Goal: Task Accomplishment & Management: Manage account settings

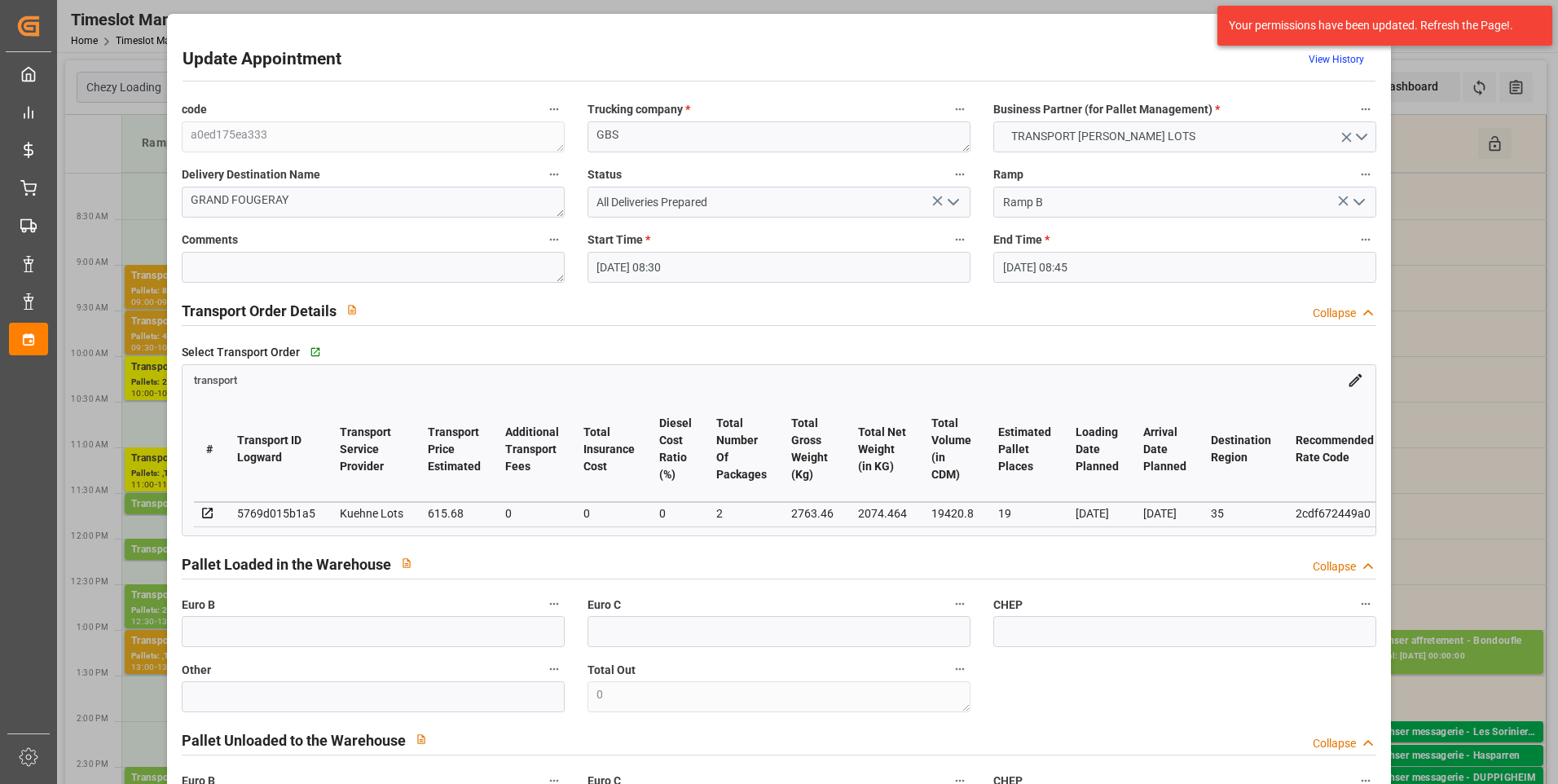
drag, startPoint x: 721, startPoint y: 57, endPoint x: 711, endPoint y: 59, distance: 10.2
click at [711, 59] on div "Update Appointment View History" at bounding box center [779, 62] width 1194 height 32
click at [1445, 374] on div "Update Appointment View History code a0ed175ea333 Trucking company * GBS Busine…" at bounding box center [779, 392] width 1558 height 784
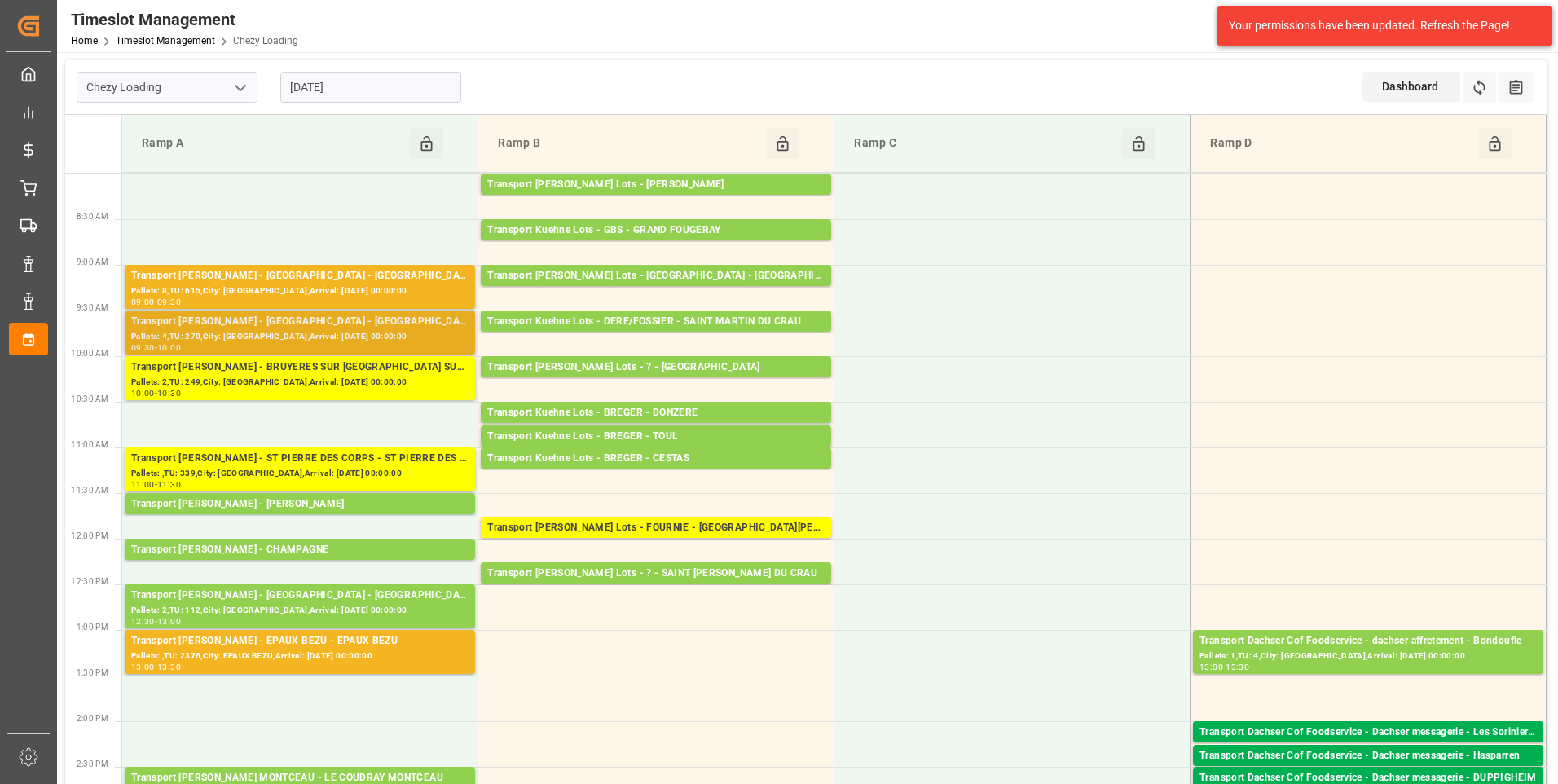
click at [302, 330] on div "Pallets: 4,TU: 270,City: MONDEVILLE,Arrival: 2025-09-04 00:00:00" at bounding box center [300, 336] width 338 height 14
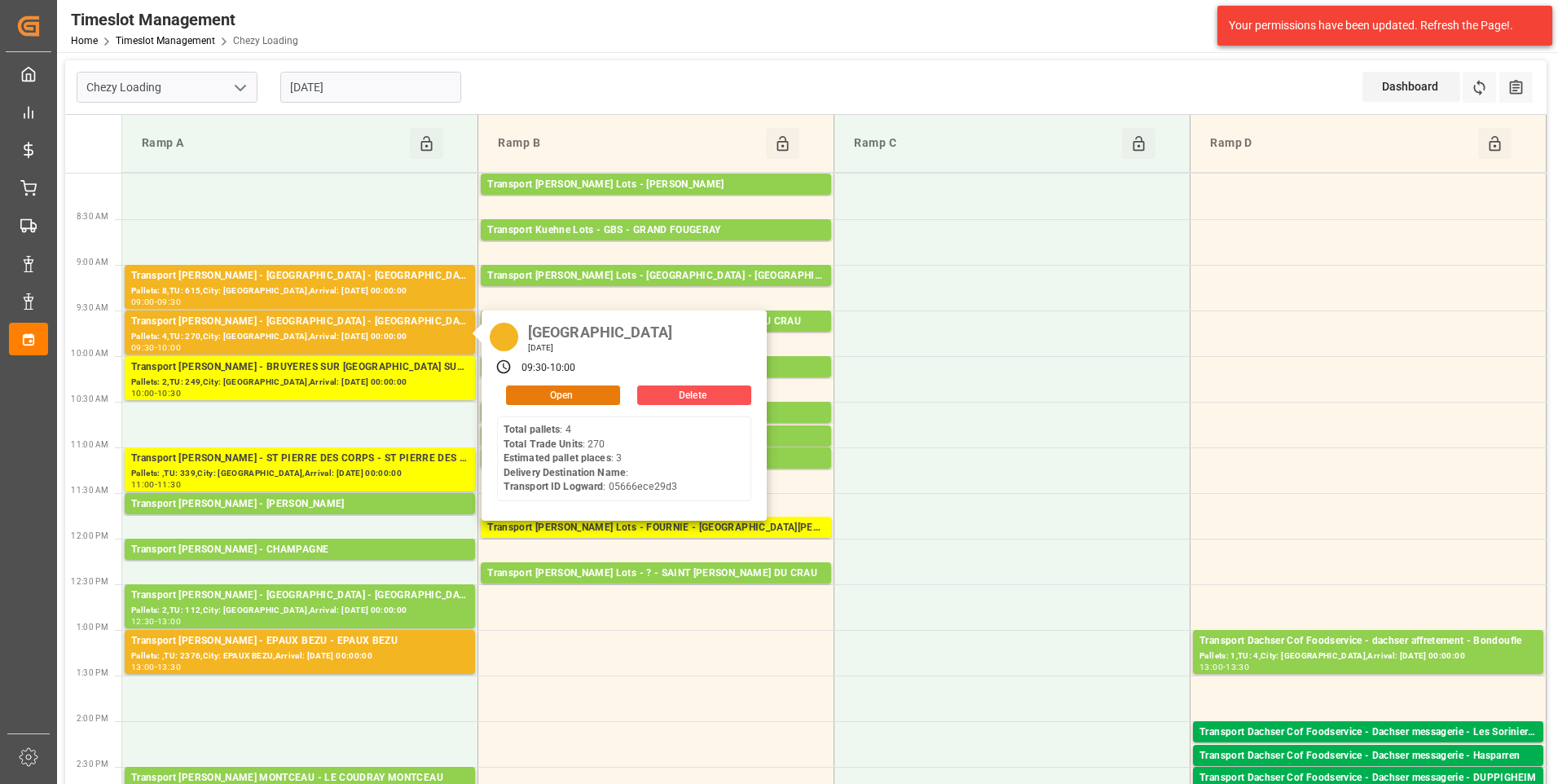
click at [551, 388] on button "Open" at bounding box center [563, 395] width 114 height 20
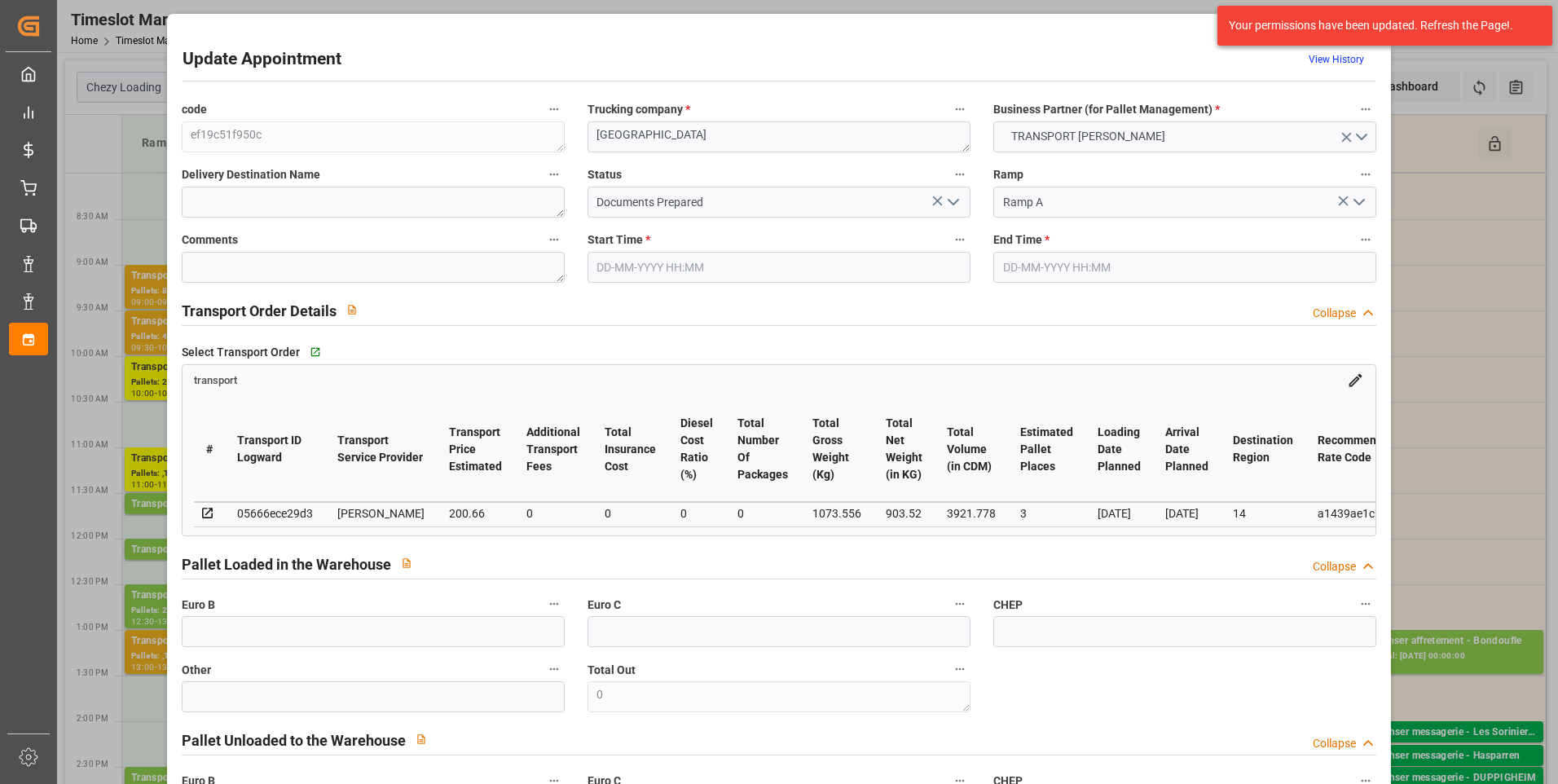
type input "3"
type input "200.66"
type input "0"
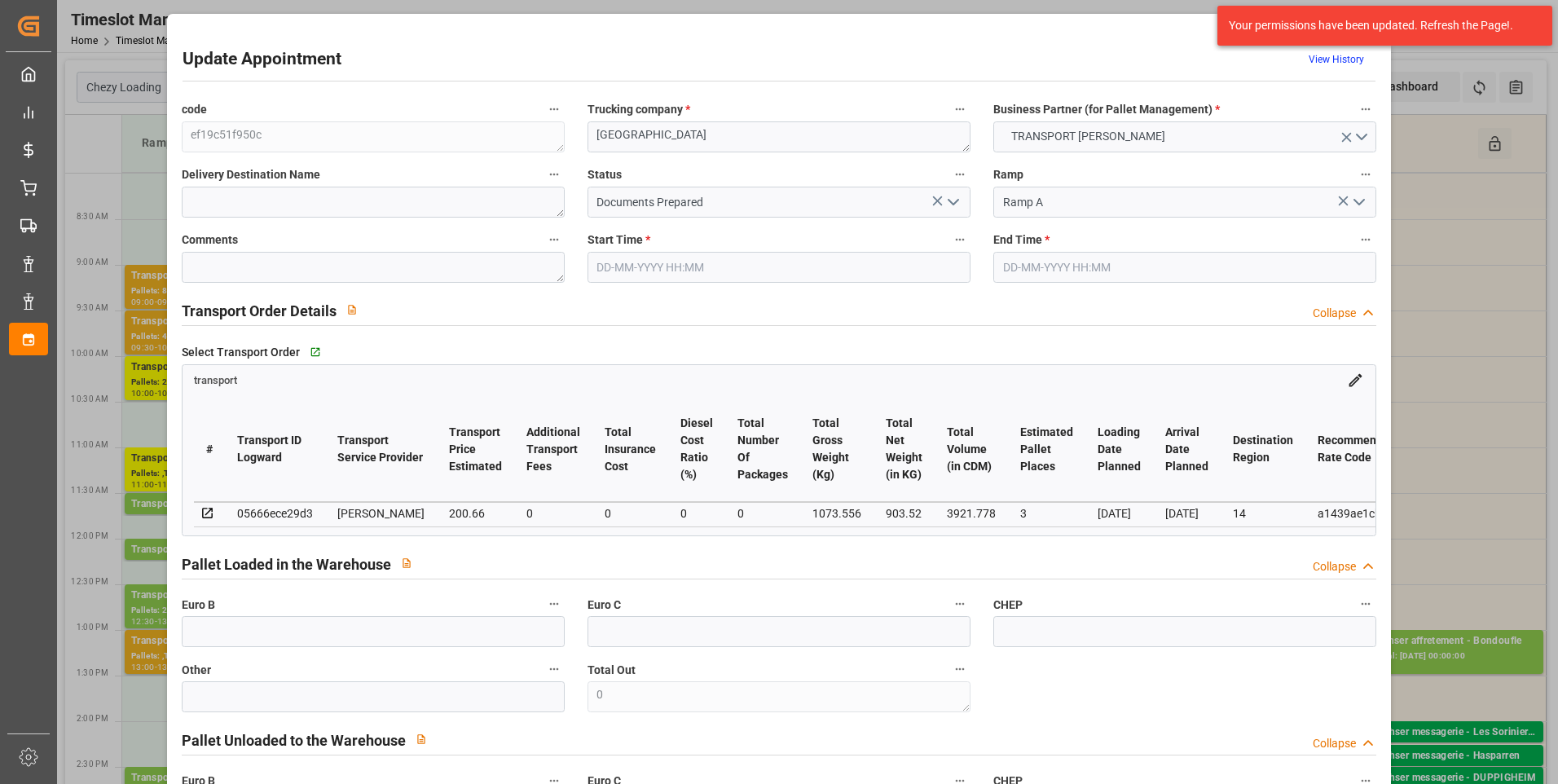
type input "193.8777"
type input "-6.7823"
type input "0"
type input "903.52"
type input "1207.228"
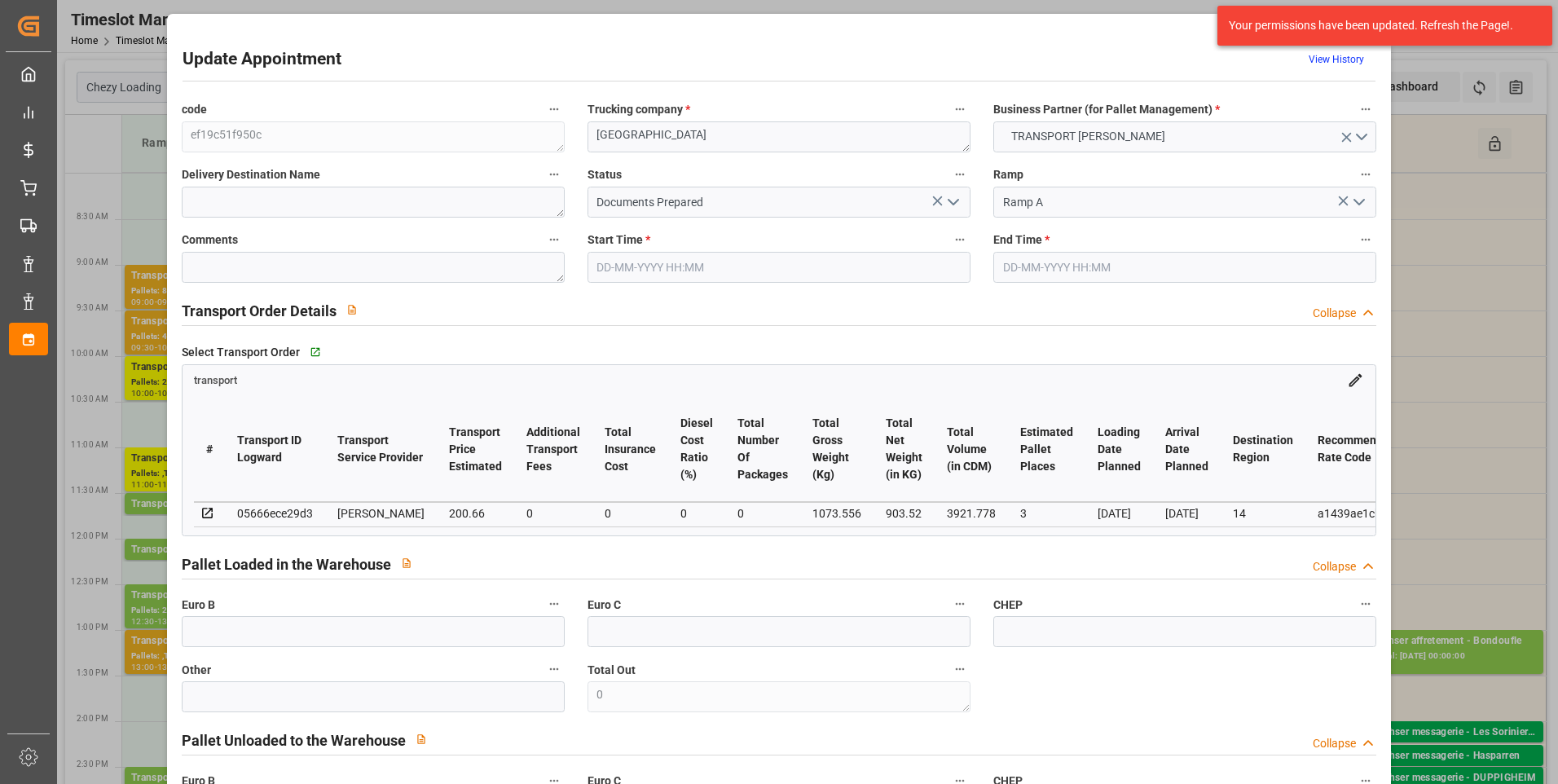
type input "3921.778"
type input "14"
type input "4"
type input "270"
type input "5"
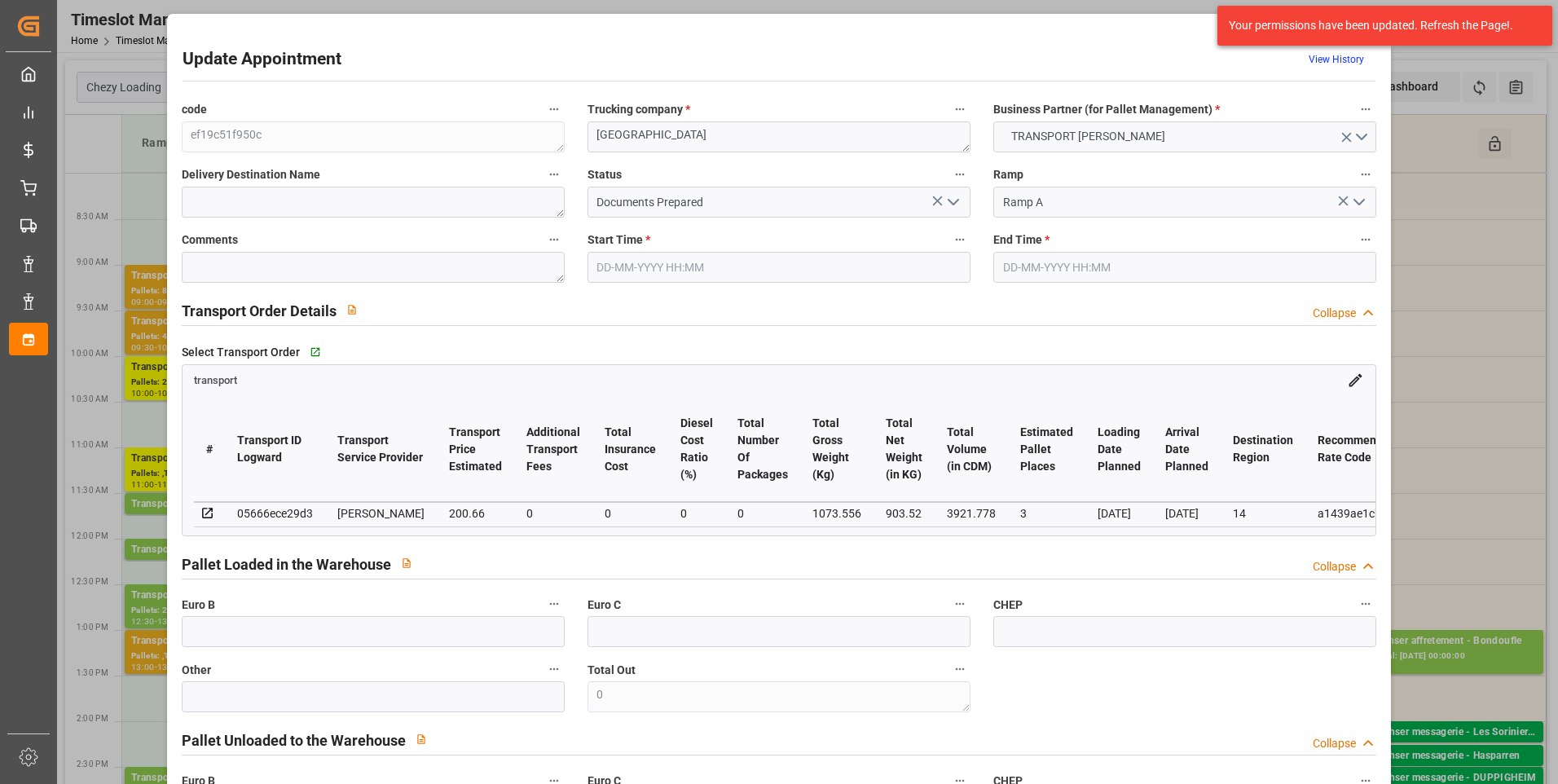
type input "101"
type input "1073.556"
type input "0"
type input "4710.8598"
type input "0"
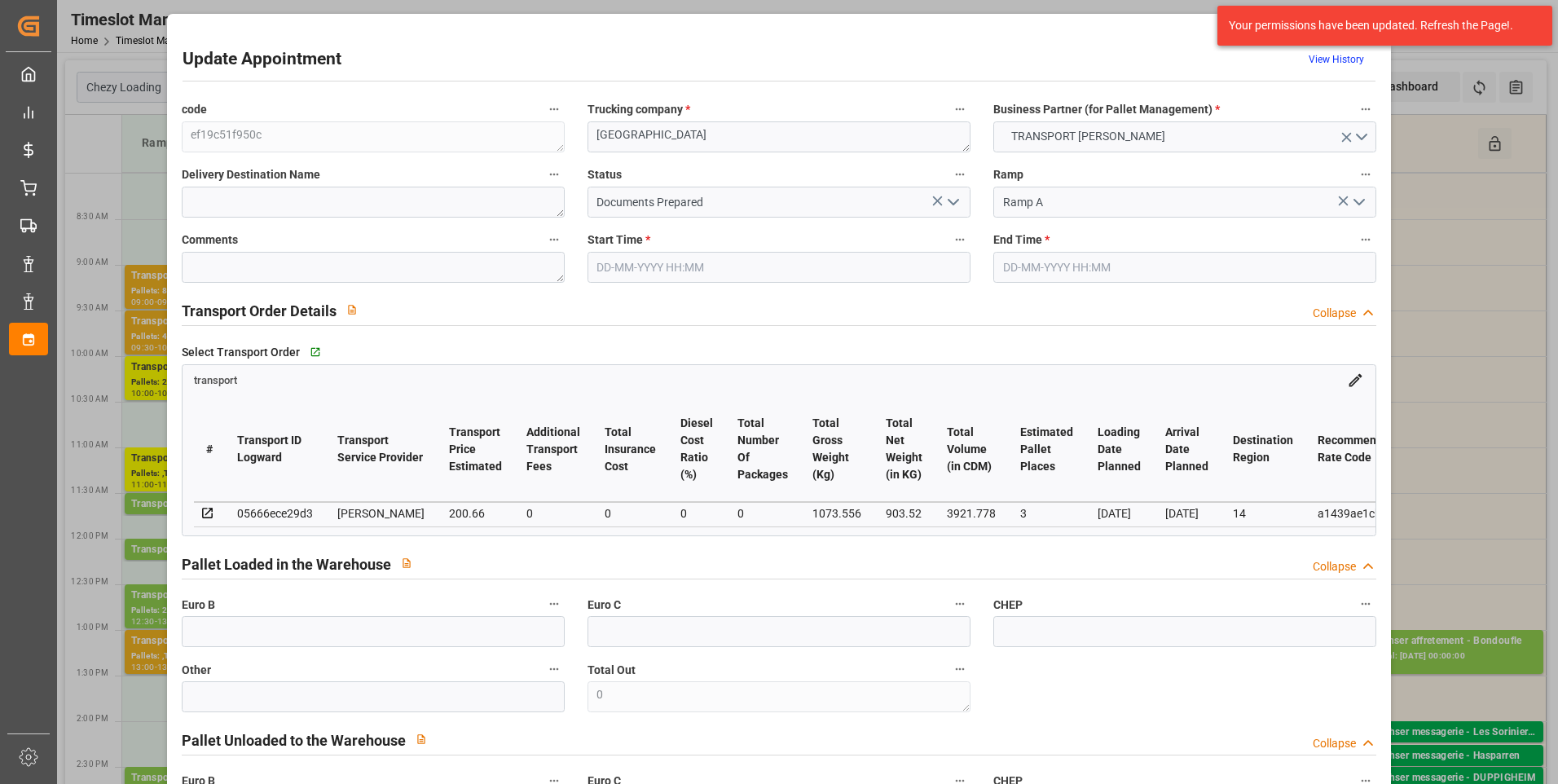
type input "0"
type input "21"
type input "35"
type input "03-09-2025 09:30"
type input "03-09-2025 10:00"
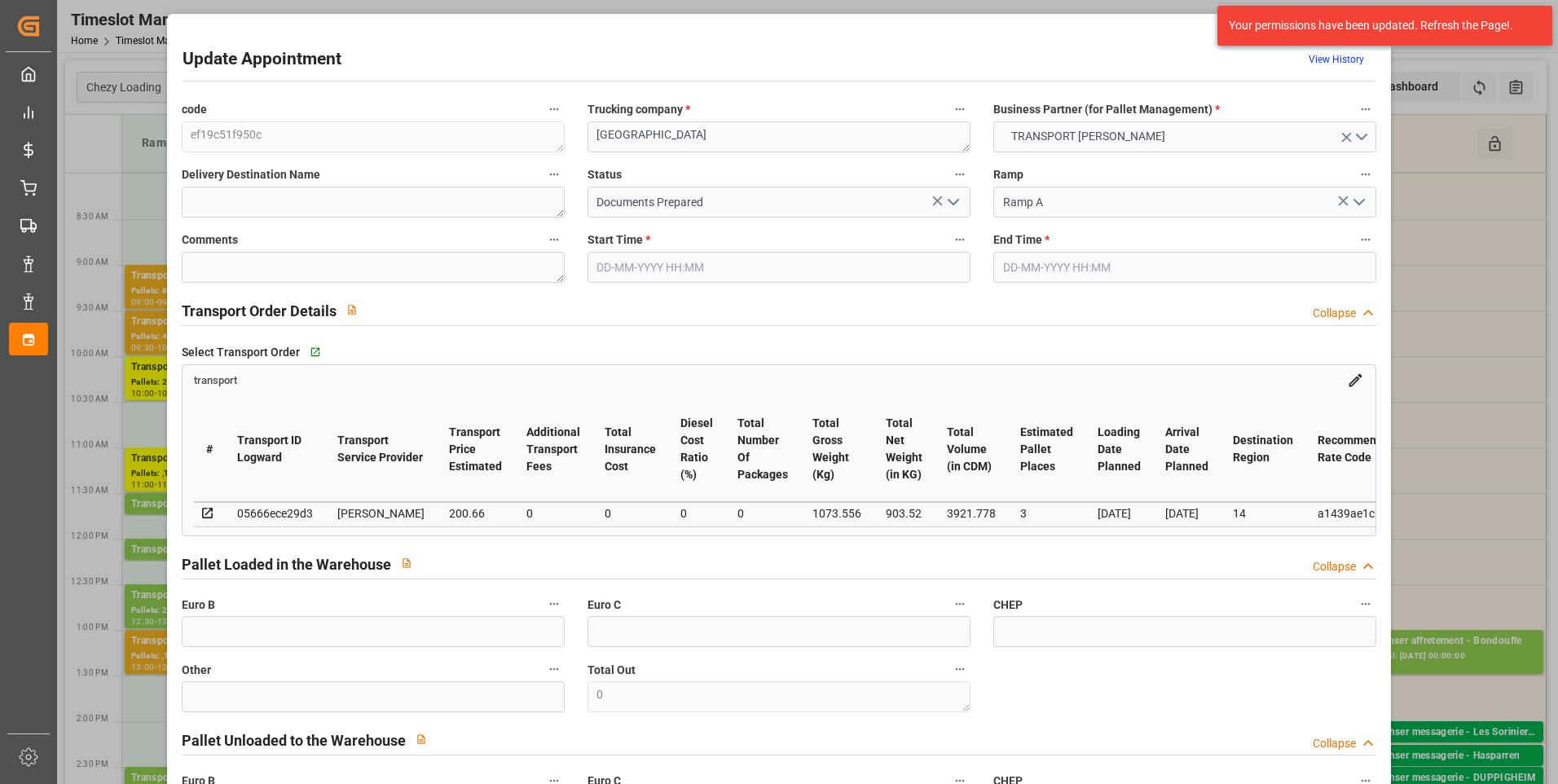
type input "28-08-2025 14:16"
type input "28-08-2025 11:31"
type input "[DATE]"
click at [951, 200] on icon "open menu" at bounding box center [953, 202] width 20 height 20
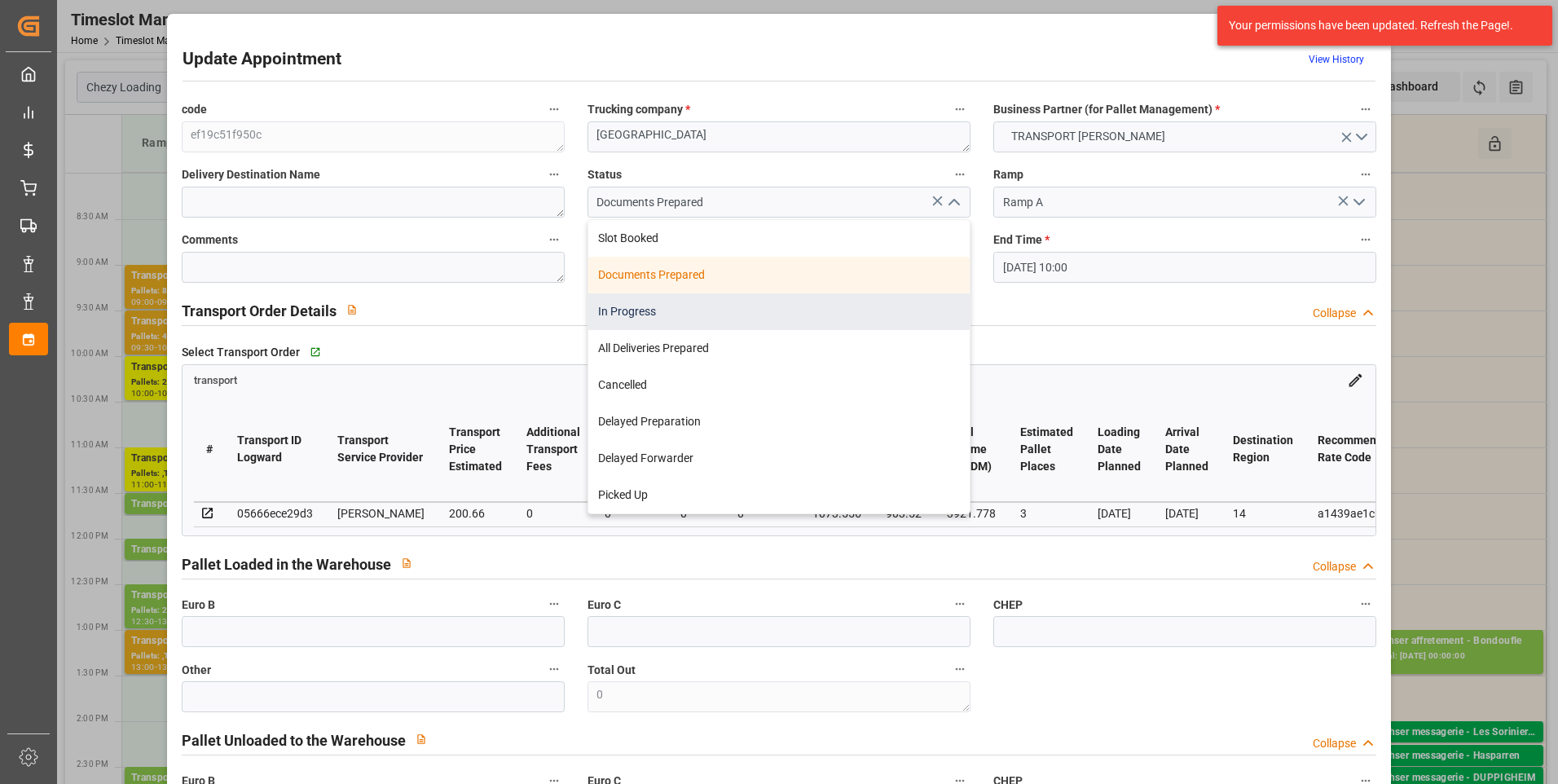
click at [646, 311] on div "In Progress" at bounding box center [779, 312] width 381 height 37
type input "In Progress"
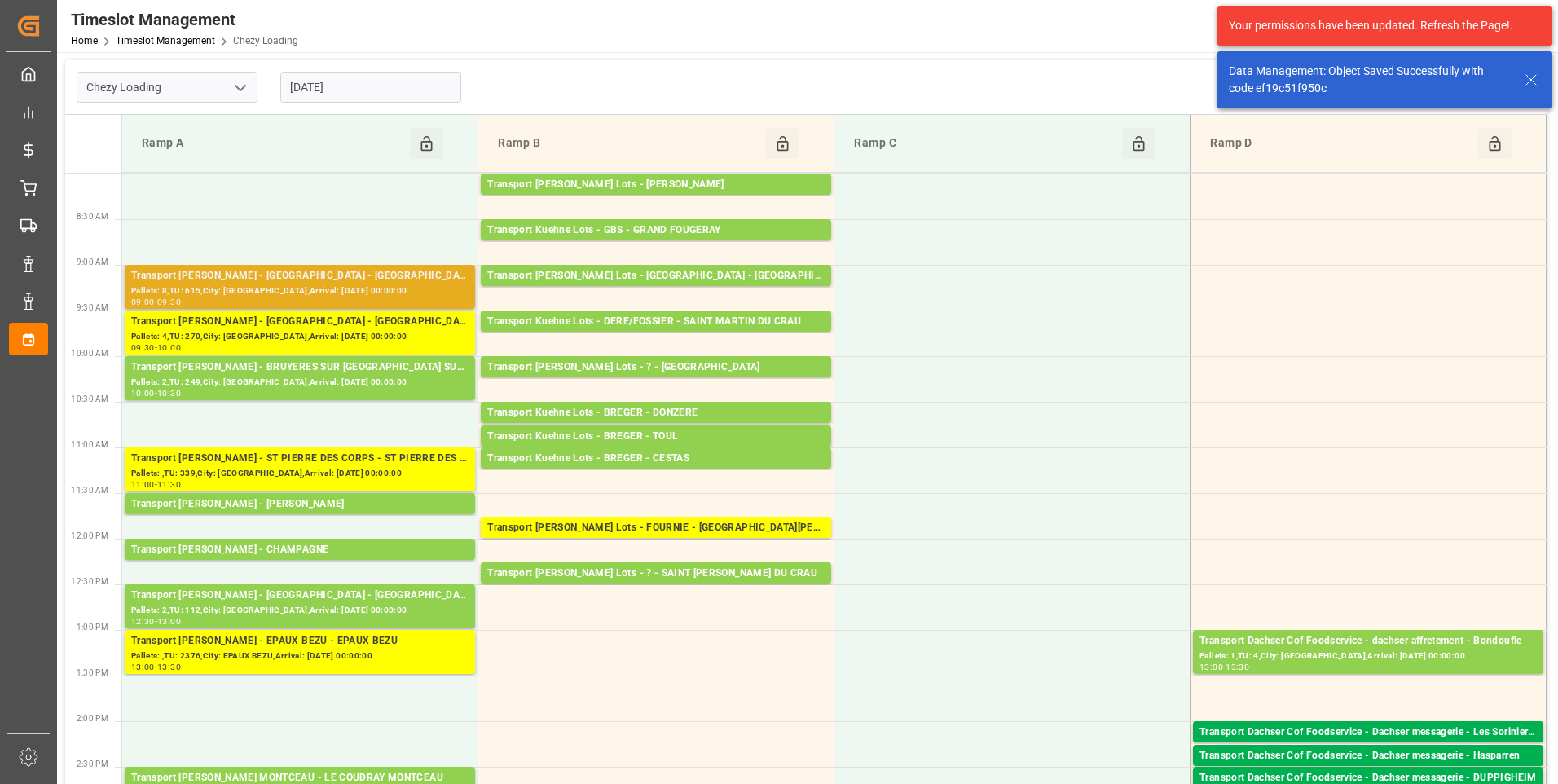
click at [300, 282] on div "Transport Delisle - AMIENS - AMIENS" at bounding box center [300, 276] width 338 height 17
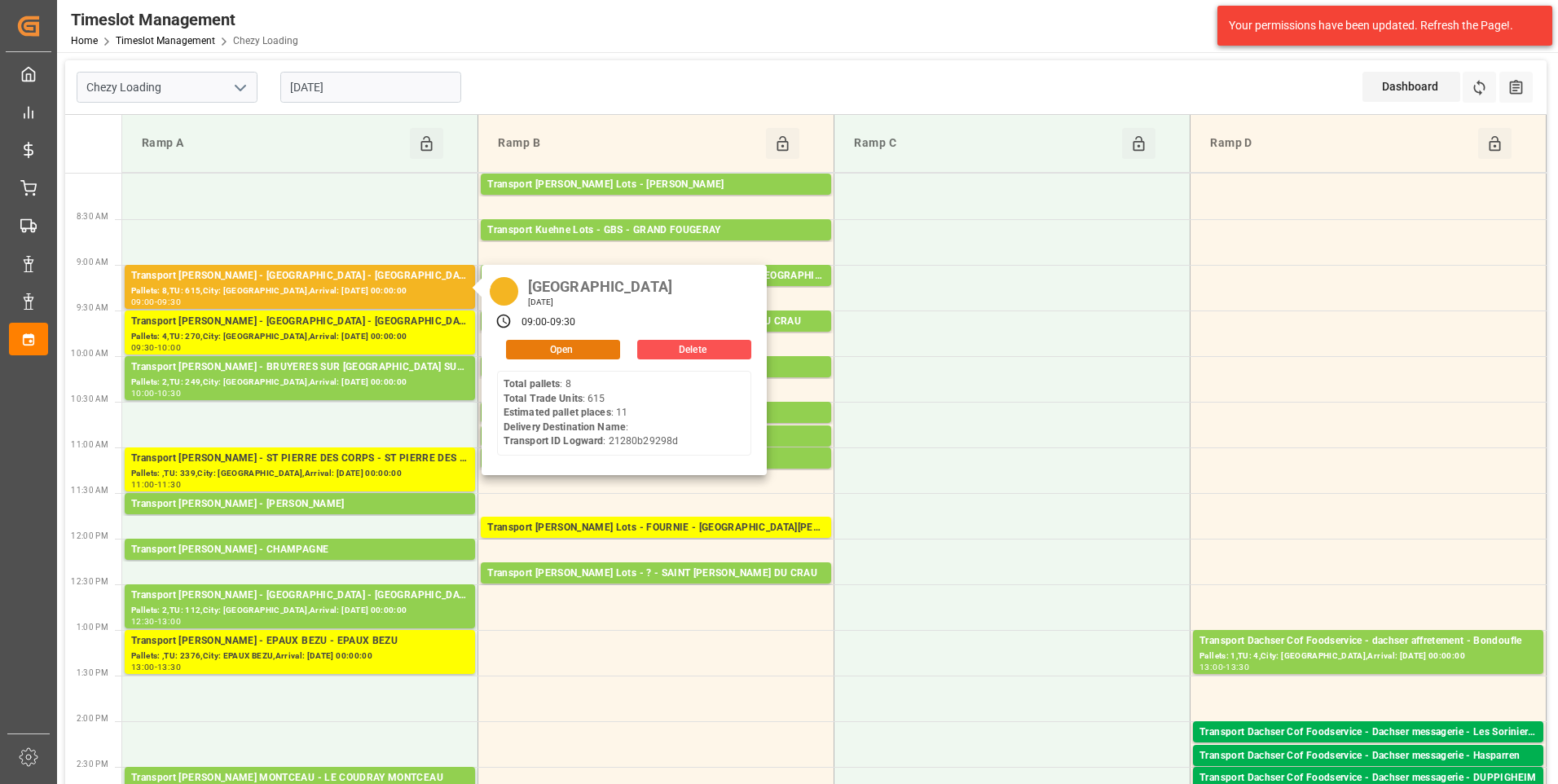
click at [578, 344] on button "Open" at bounding box center [563, 349] width 114 height 20
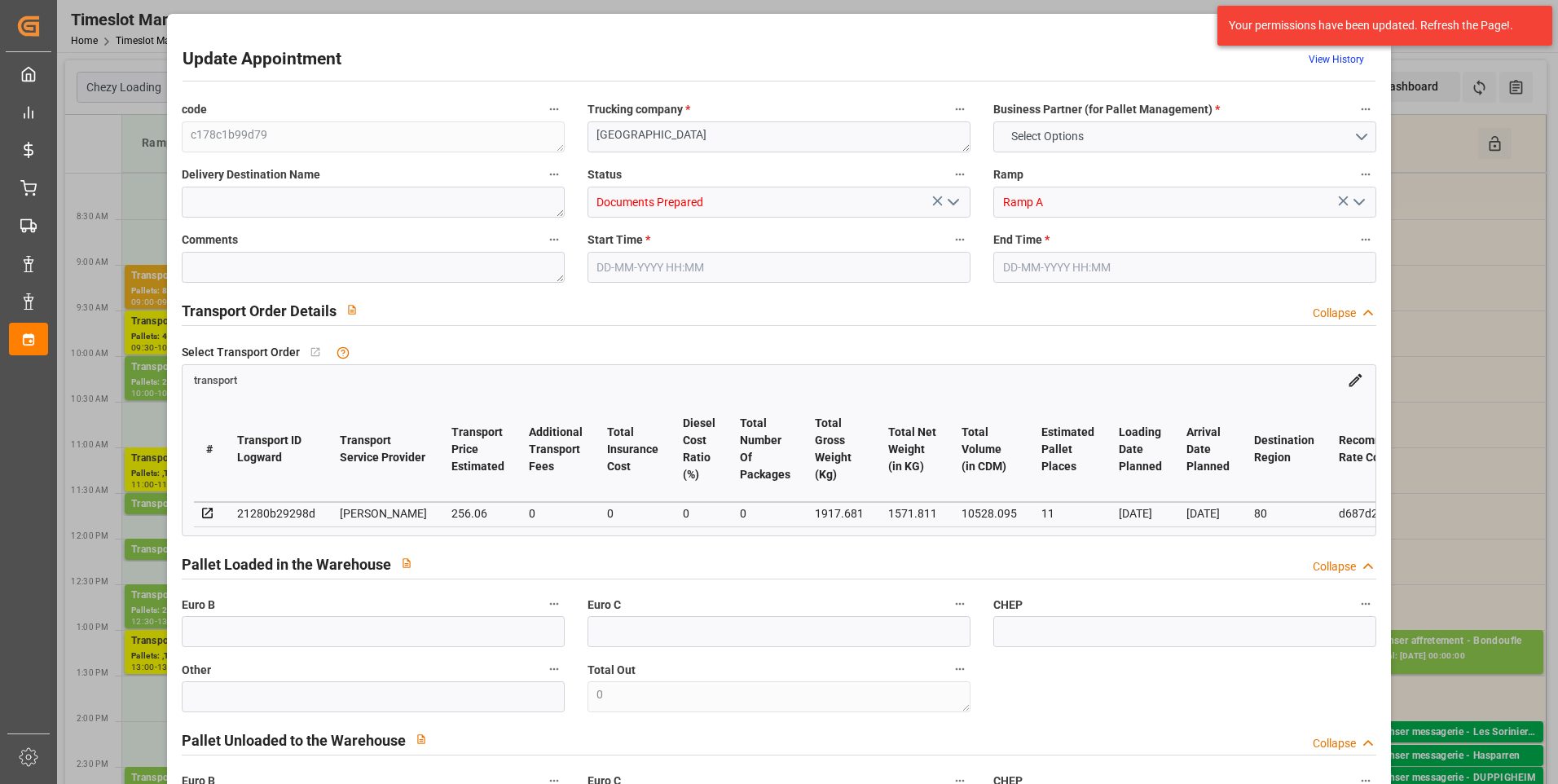
type input "11"
type input "256.06"
type input "0"
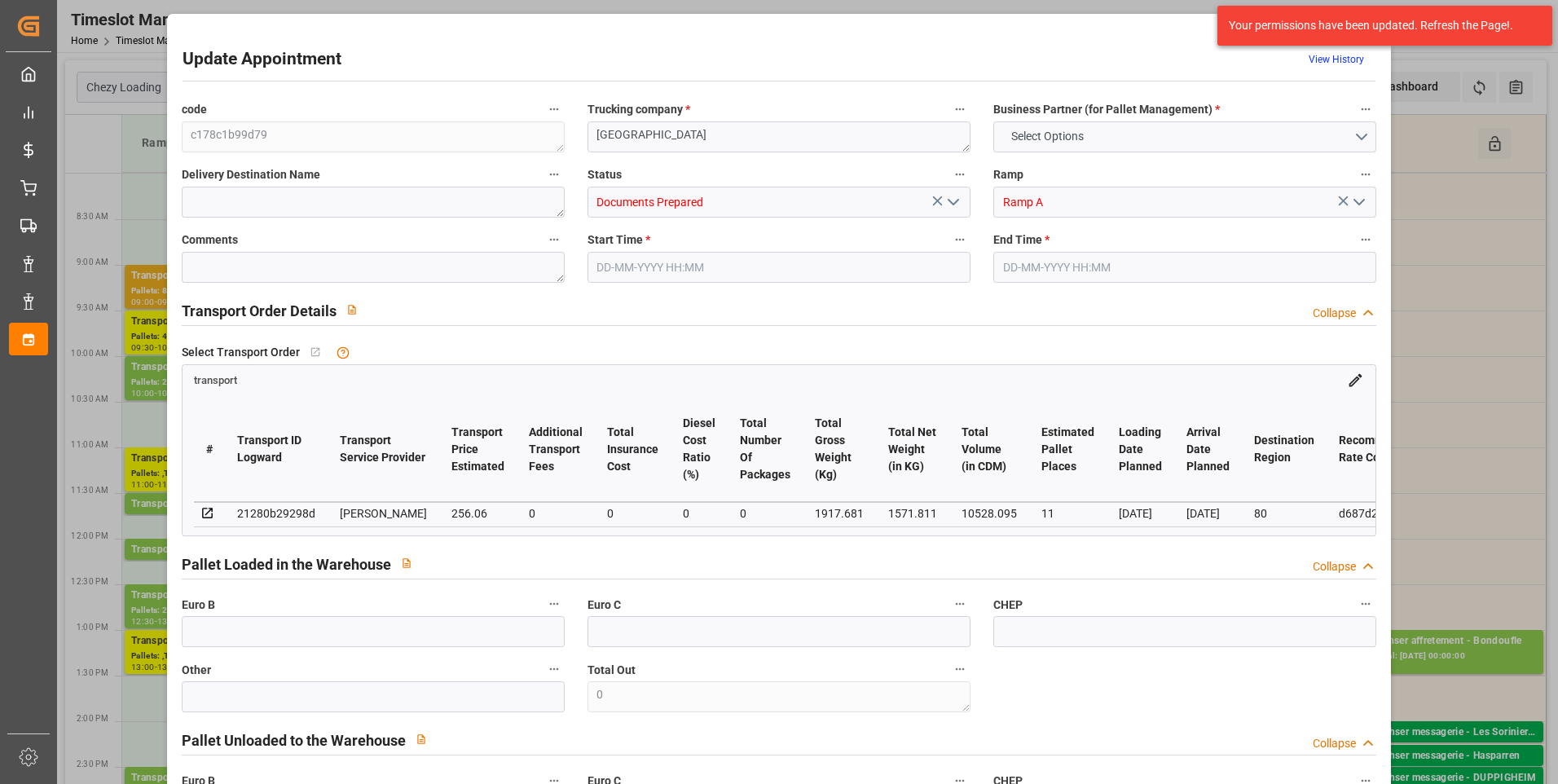
type input "247.4052"
type input "-8.6548"
type input "0"
type input "1571.811"
type input "2457.766"
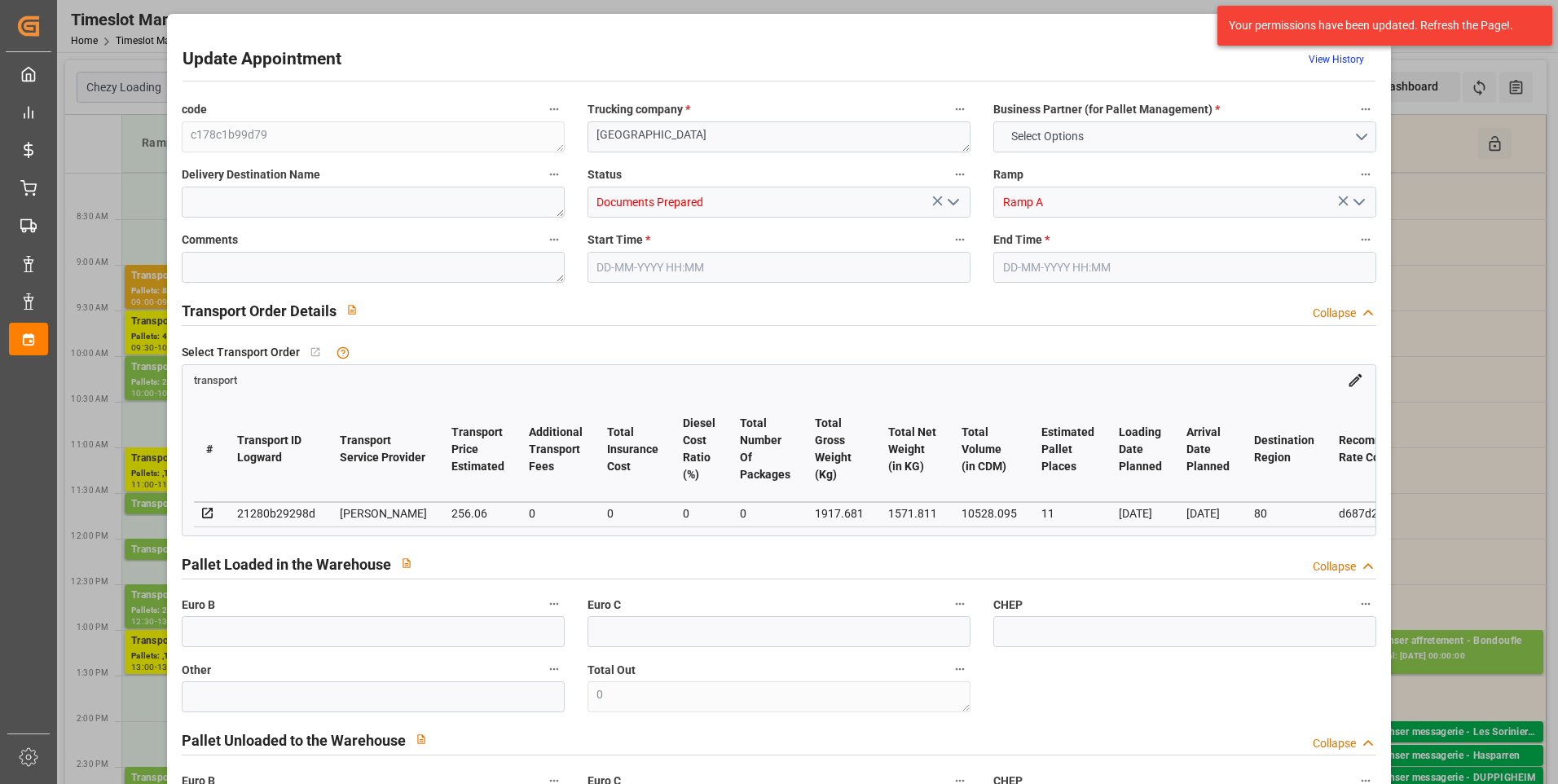
type input "10528.095"
type input "80"
type input "8"
type input "615"
type input "23"
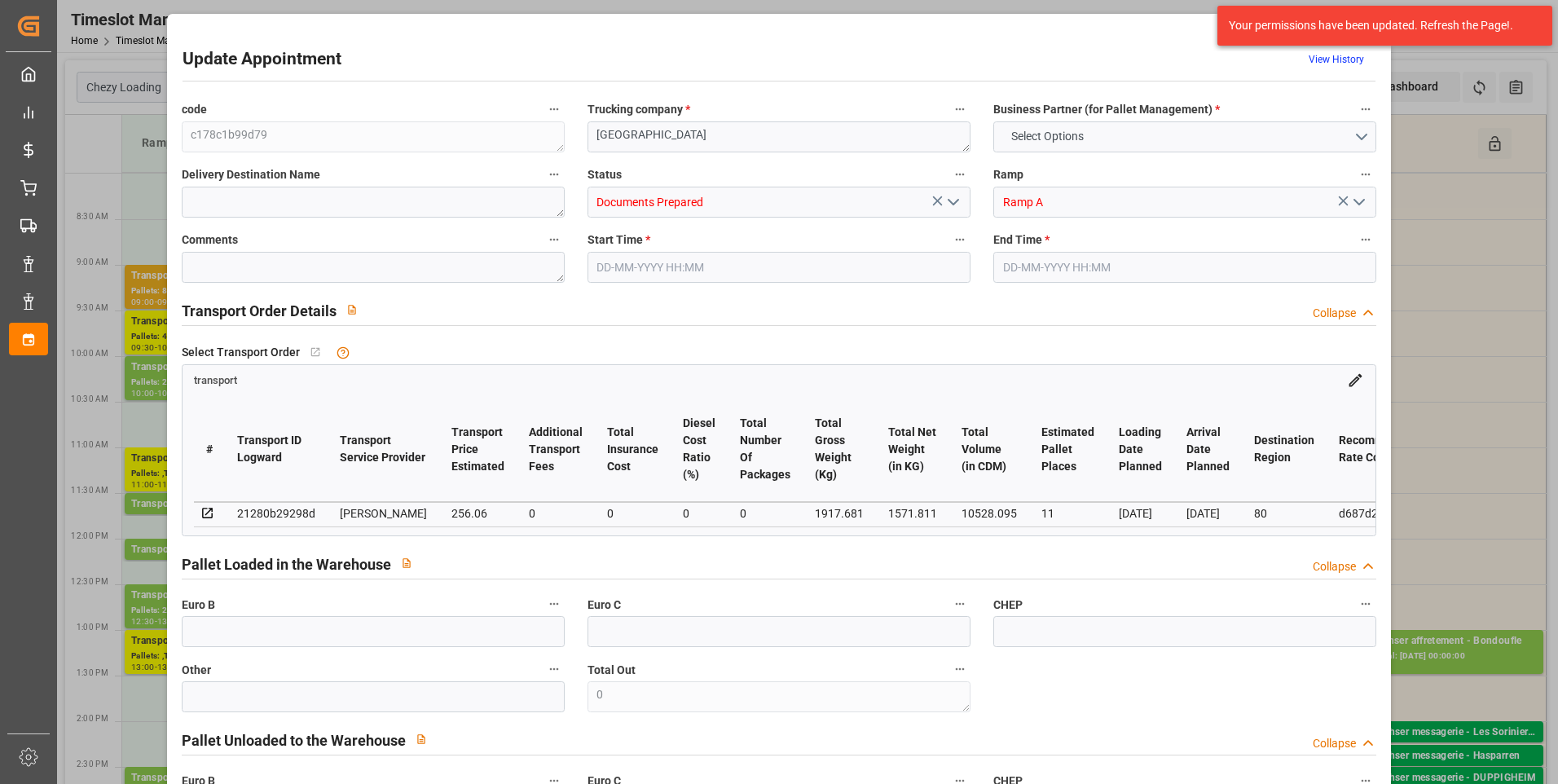
type input "101"
type input "1917.681"
type input "0"
type input "4710.8598"
type input "0"
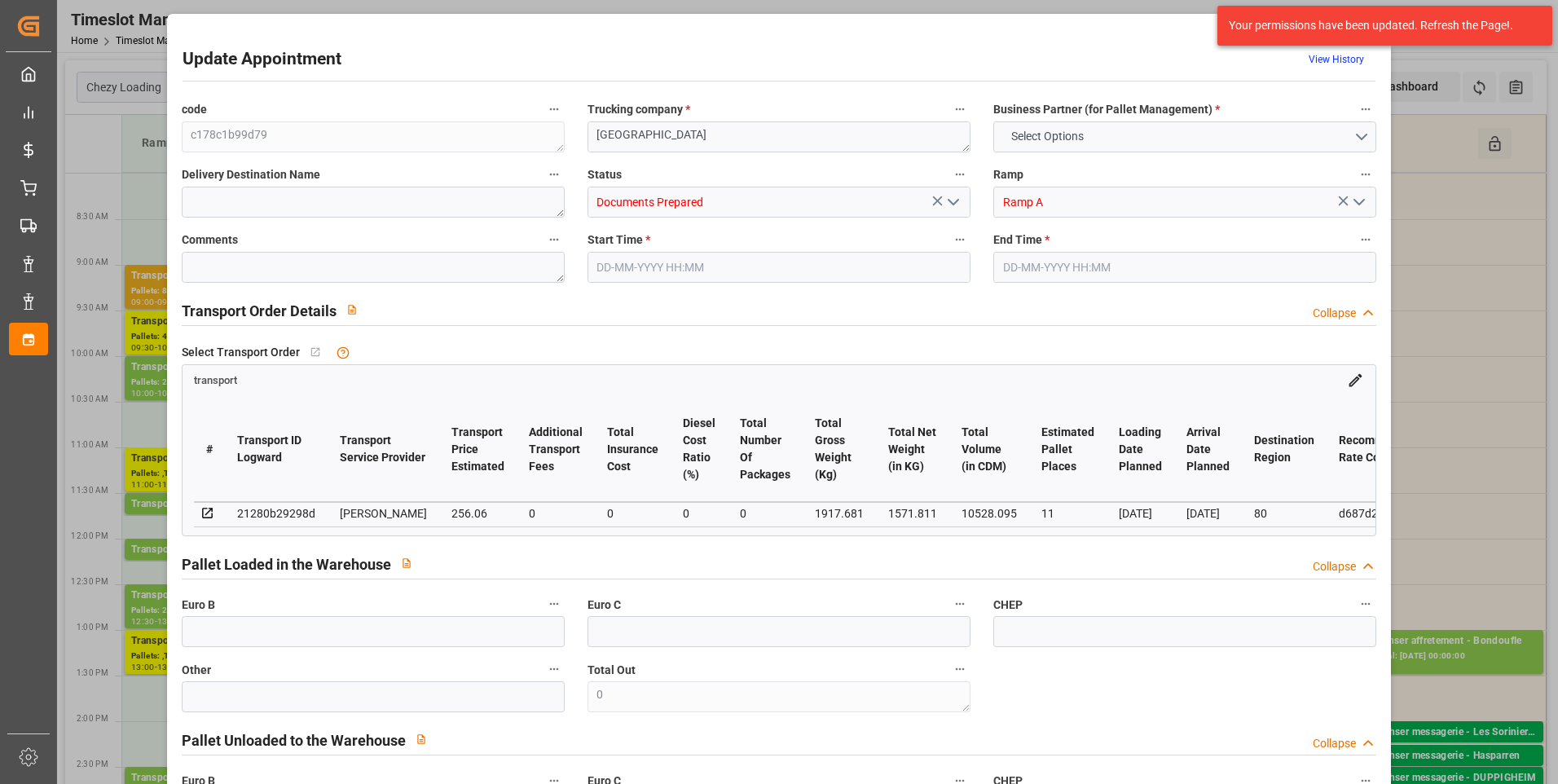
type input "0"
type input "21"
type input "35"
type input "03-09-2025 09:00"
type input "03-09-2025 09:30"
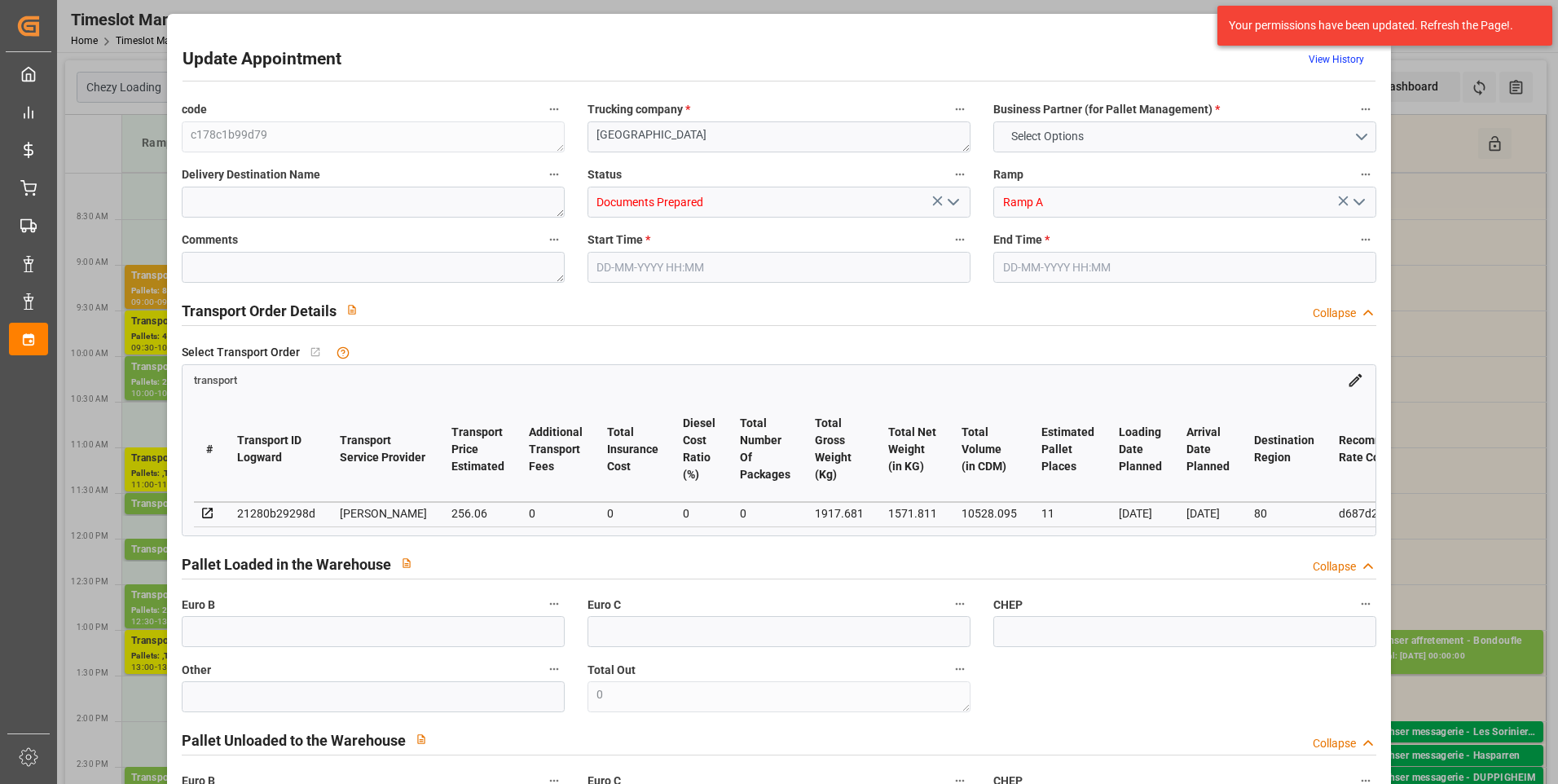
type input "29-08-2025 14:33"
type input "29-08-2025 11:21"
type input "04-09-2025"
type input "03-09-2025"
click at [949, 200] on icon "open menu" at bounding box center [953, 202] width 20 height 20
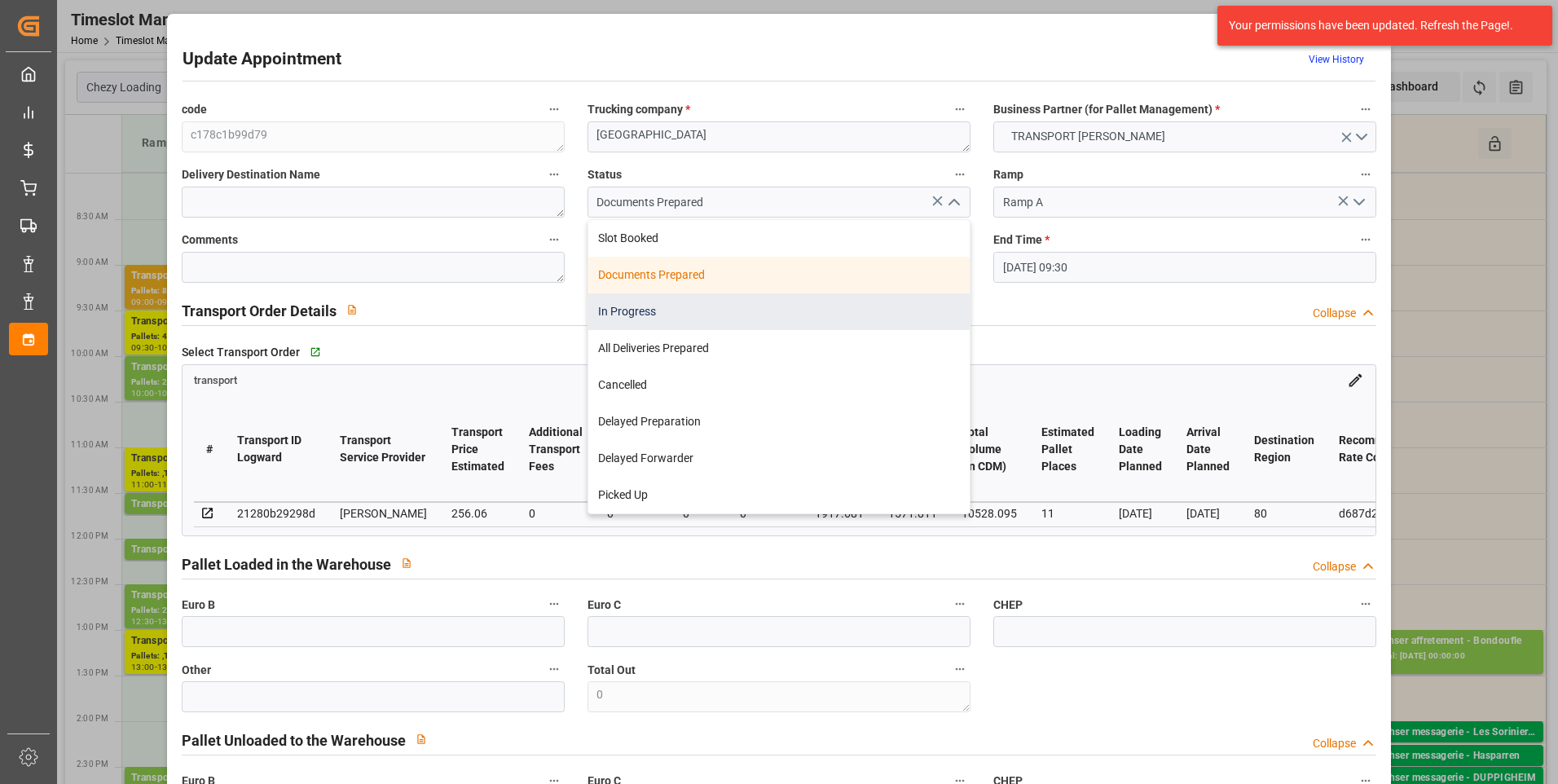
click at [646, 316] on div "In Progress" at bounding box center [779, 312] width 381 height 37
type input "In Progress"
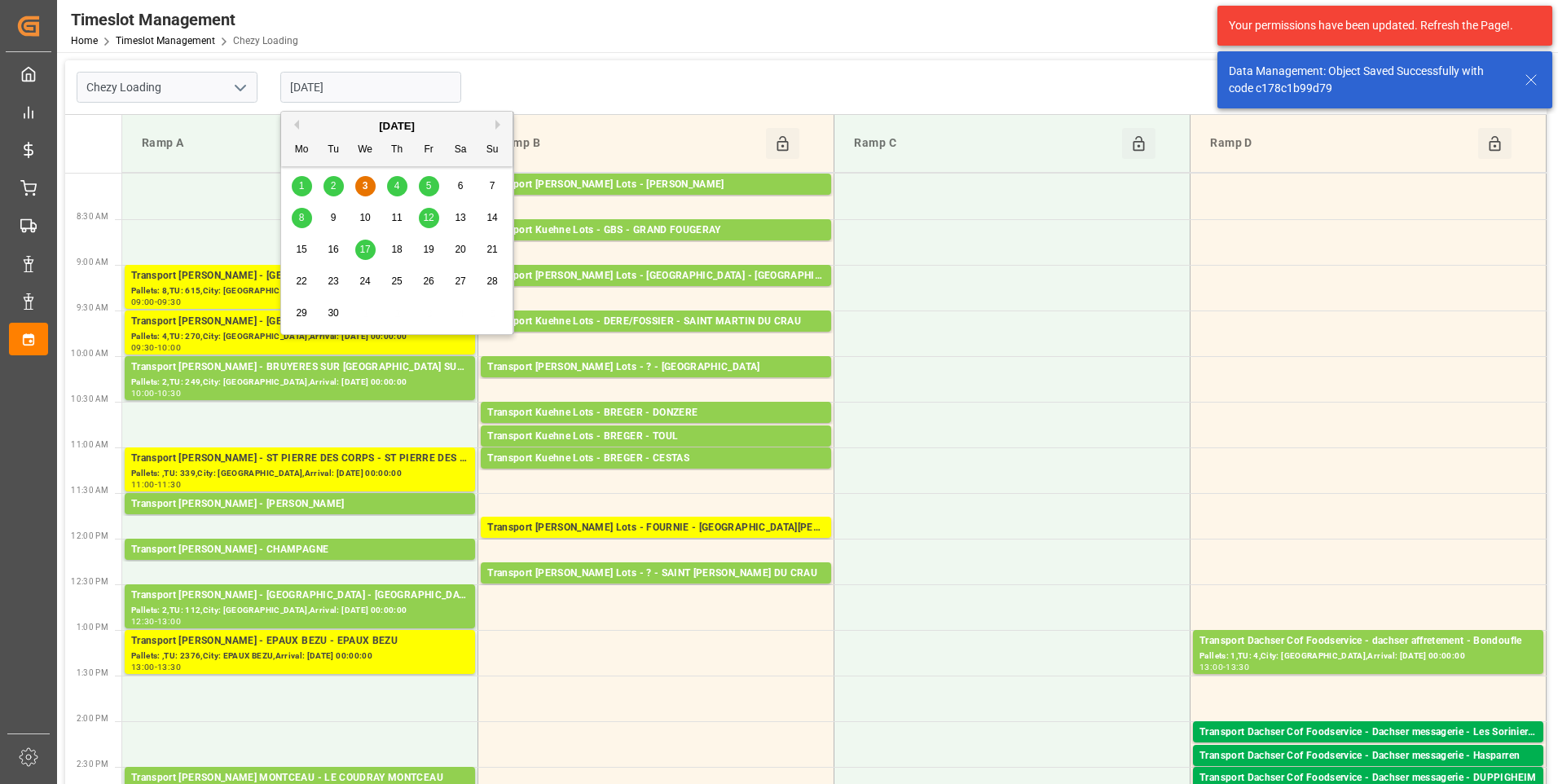
click at [365, 97] on input "03-09-2025" at bounding box center [370, 88] width 180 height 31
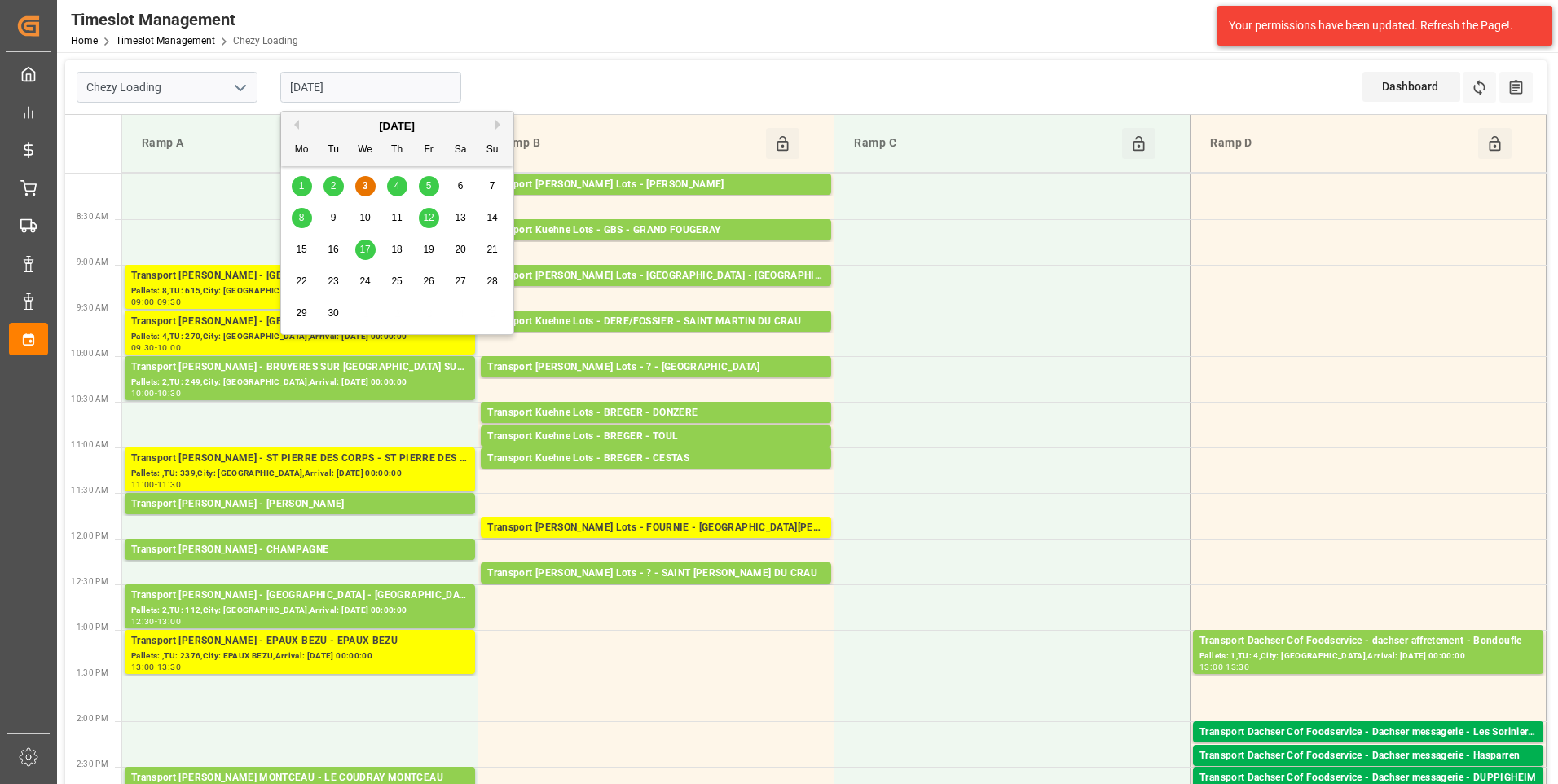
click at [401, 180] on div "4" at bounding box center [397, 186] width 20 height 20
type input "04-09-2025"
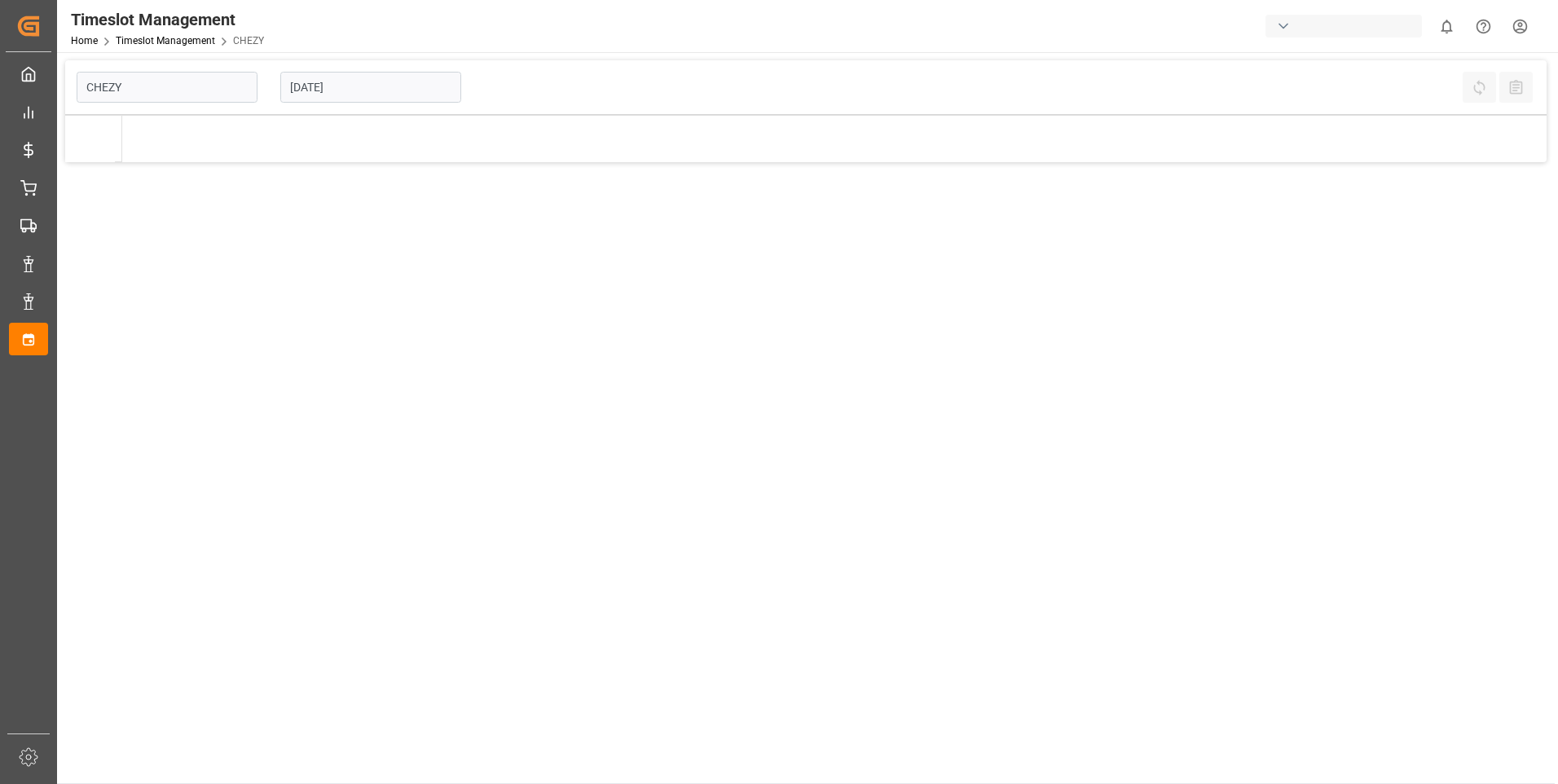
type input "Chezy Loading"
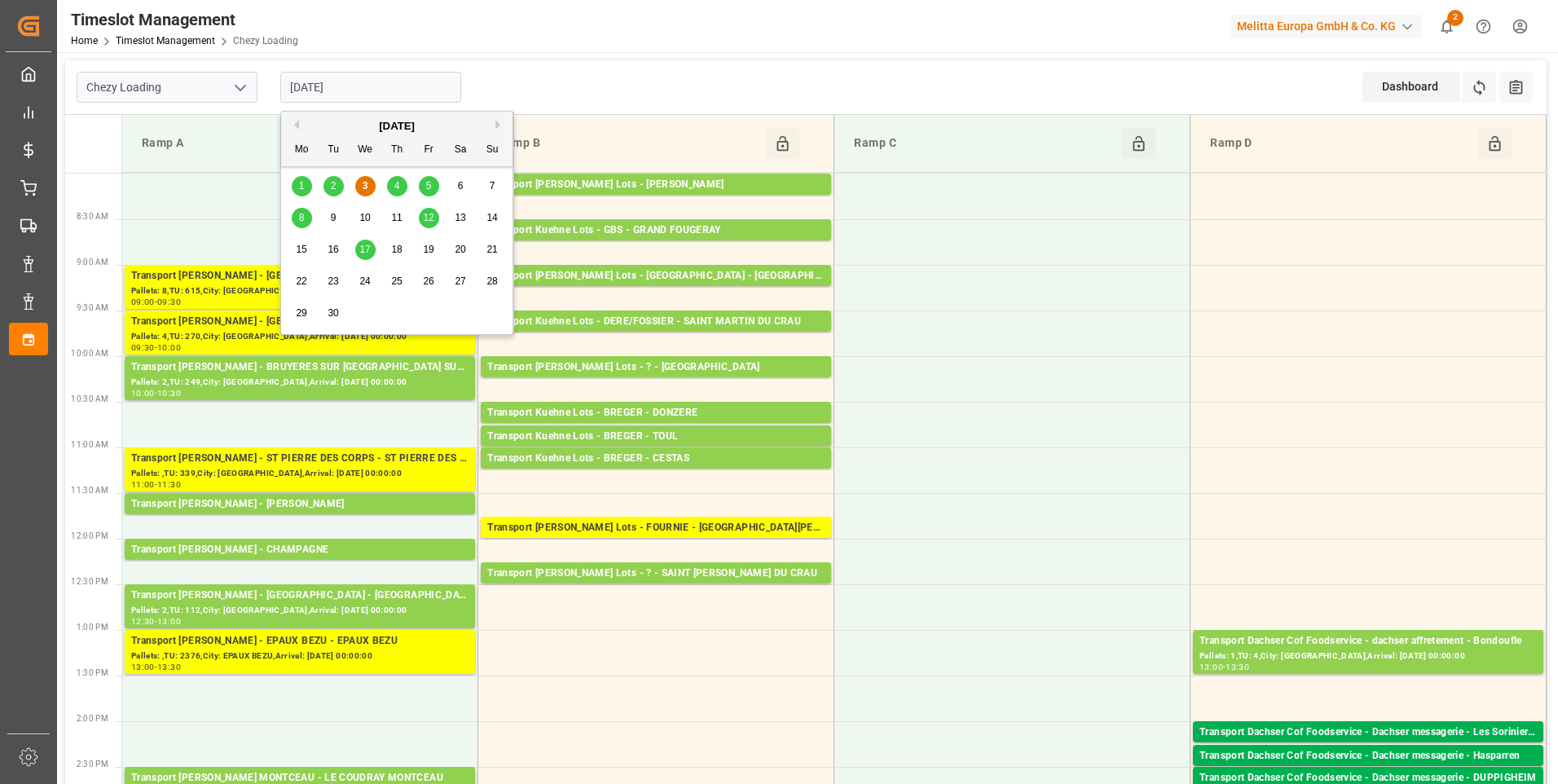
click at [396, 88] on input "[DATE]" at bounding box center [370, 88] width 180 height 31
click at [393, 189] on div "4" at bounding box center [397, 186] width 20 height 20
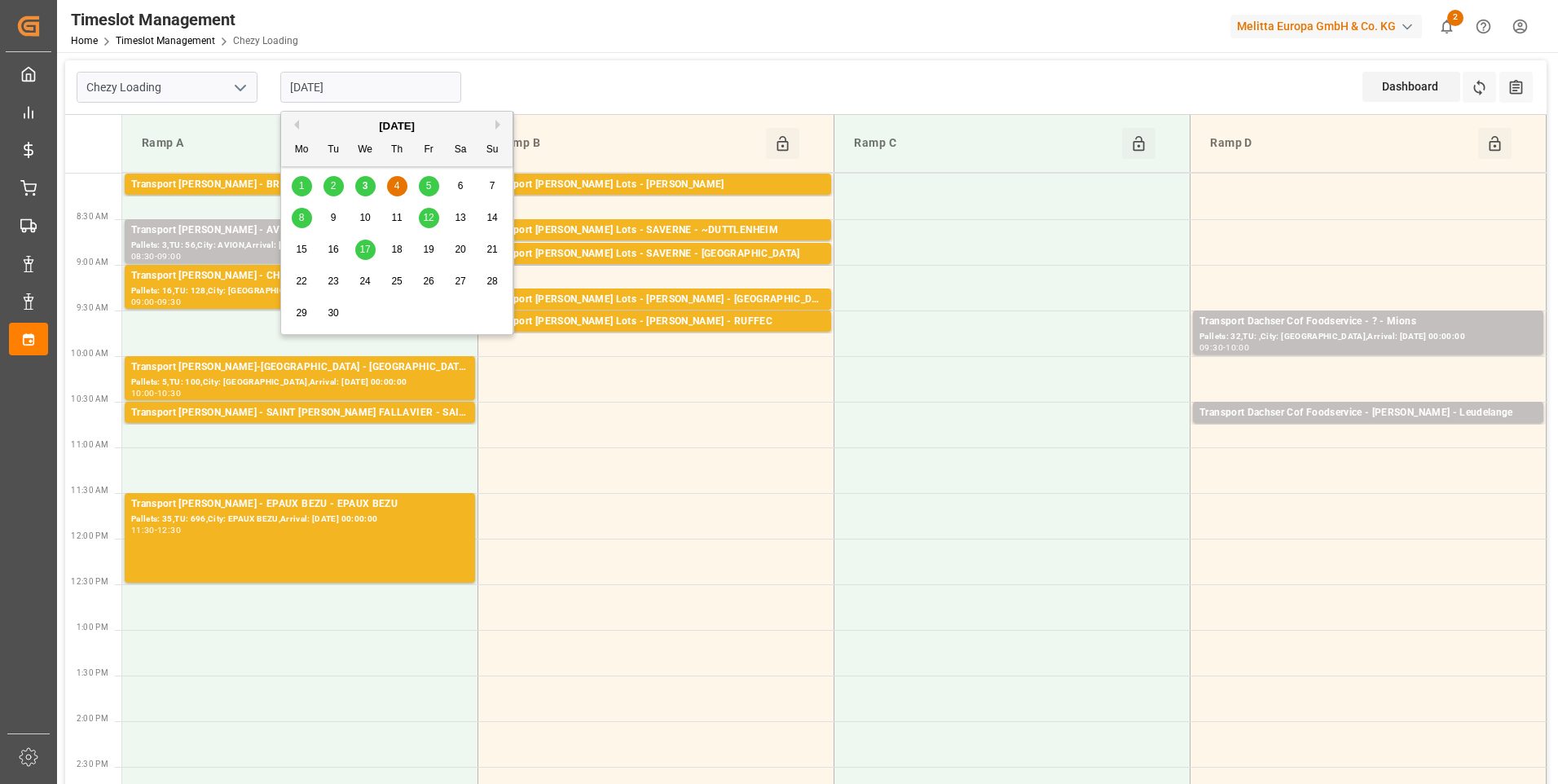
click at [360, 83] on input "[DATE]" at bounding box center [370, 88] width 180 height 31
click at [366, 188] on span "3" at bounding box center [366, 186] width 6 height 12
type input "[DATE]"
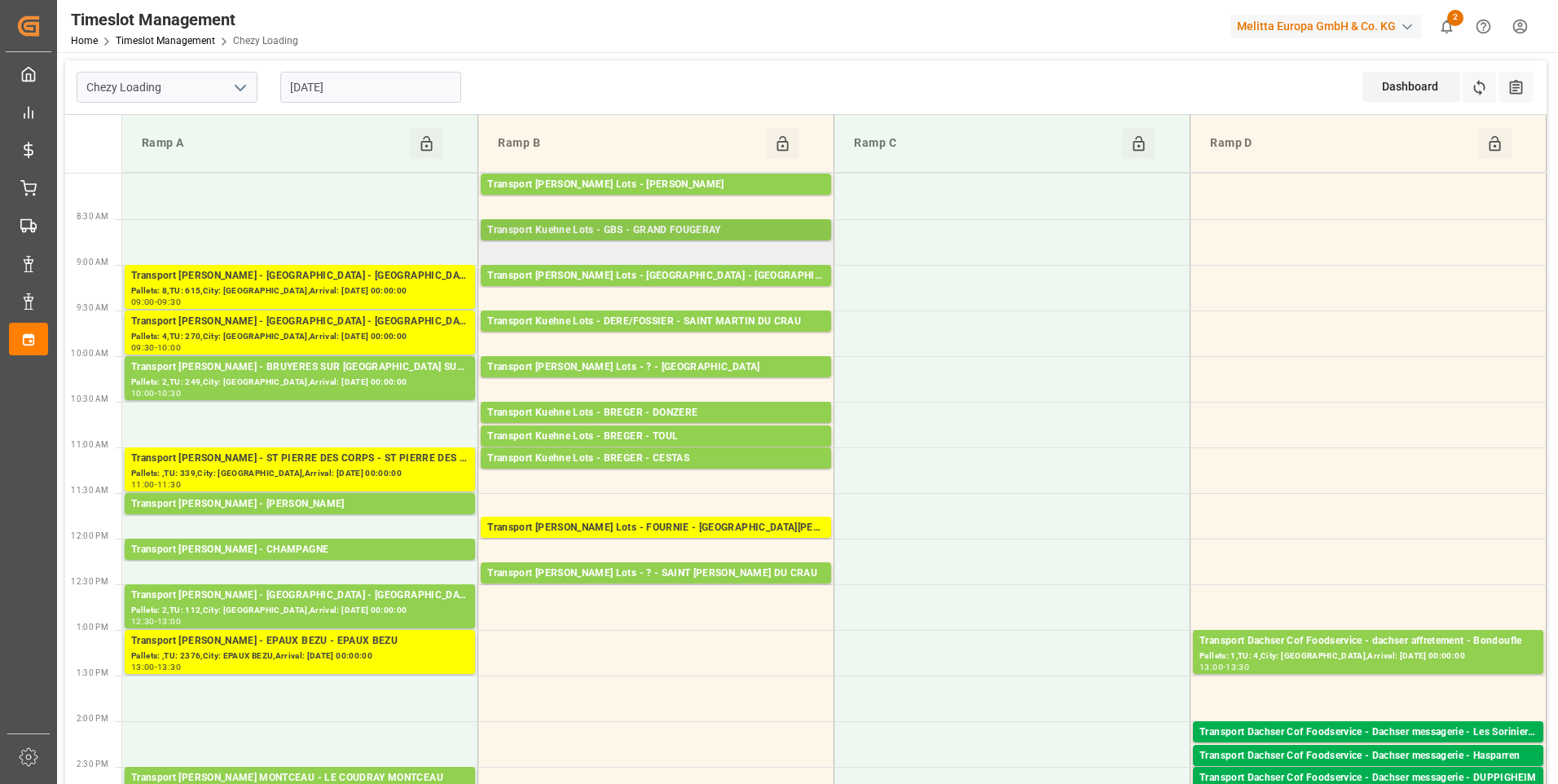
click at [691, 230] on div "Transport Kuehne Lots - GBS - GRAND FOUGERAY" at bounding box center [657, 230] width 338 height 17
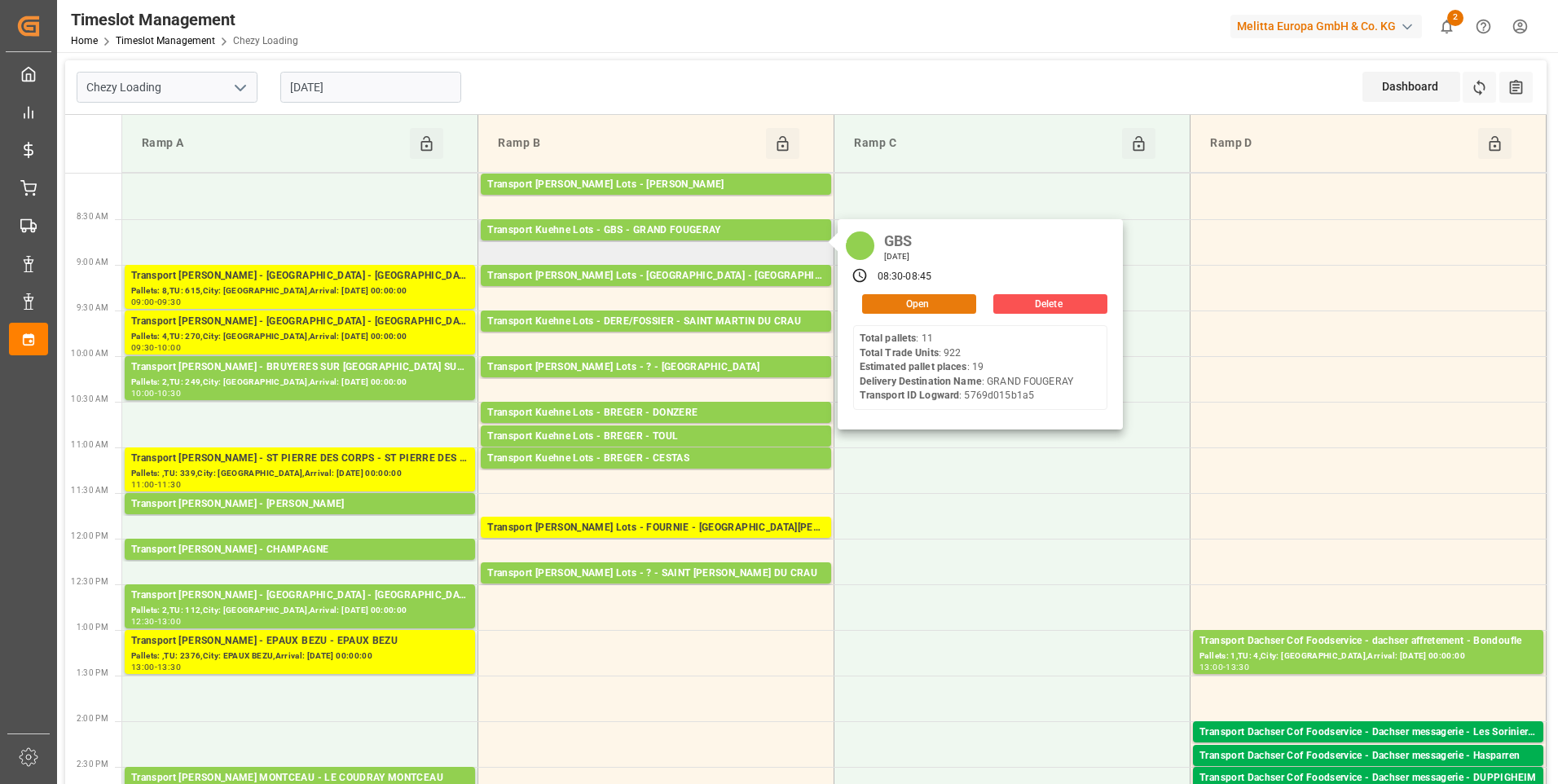
click at [945, 298] on button "Open" at bounding box center [919, 304] width 114 height 20
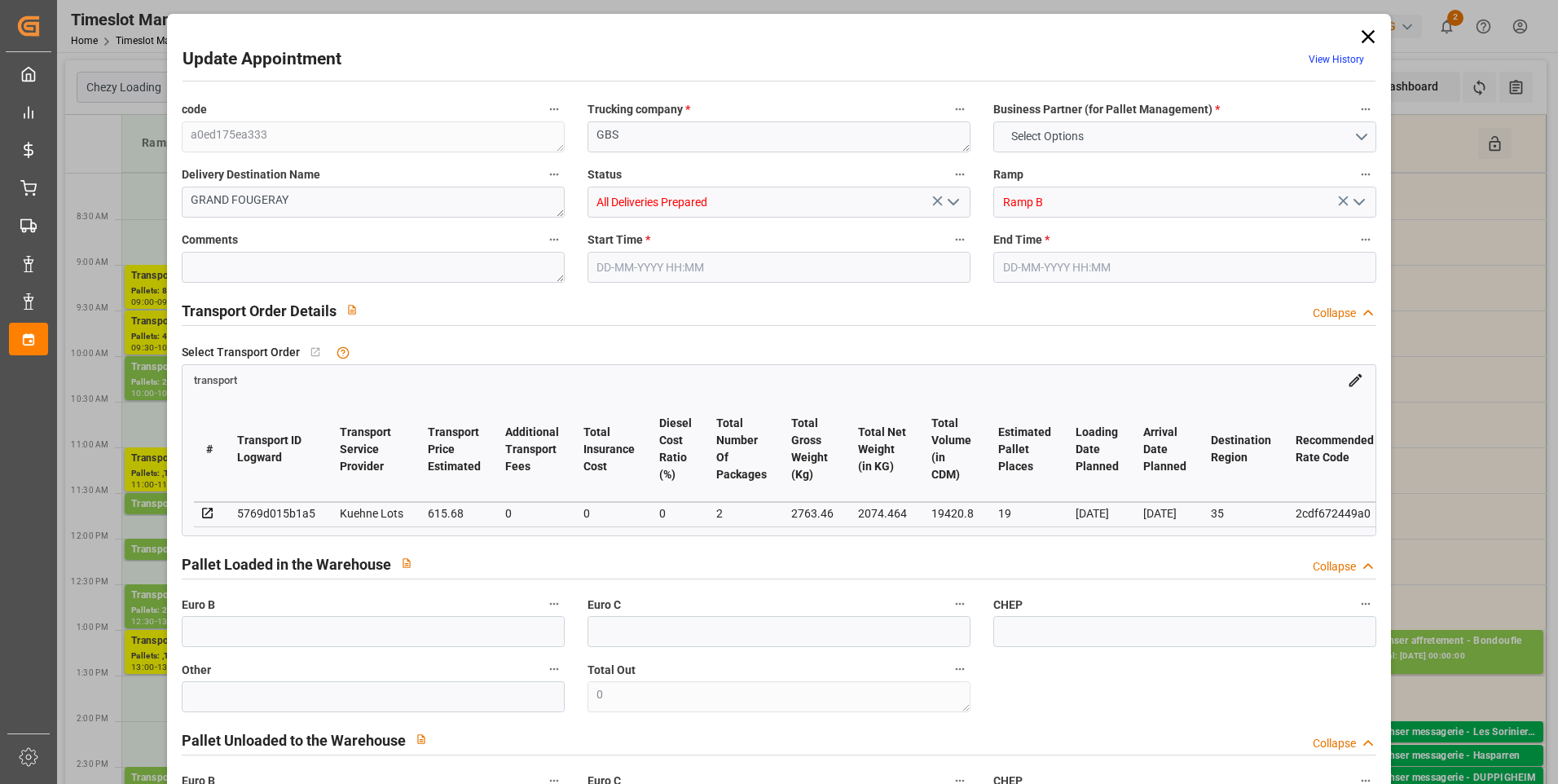
type input "19"
type input "615.68"
type input "0"
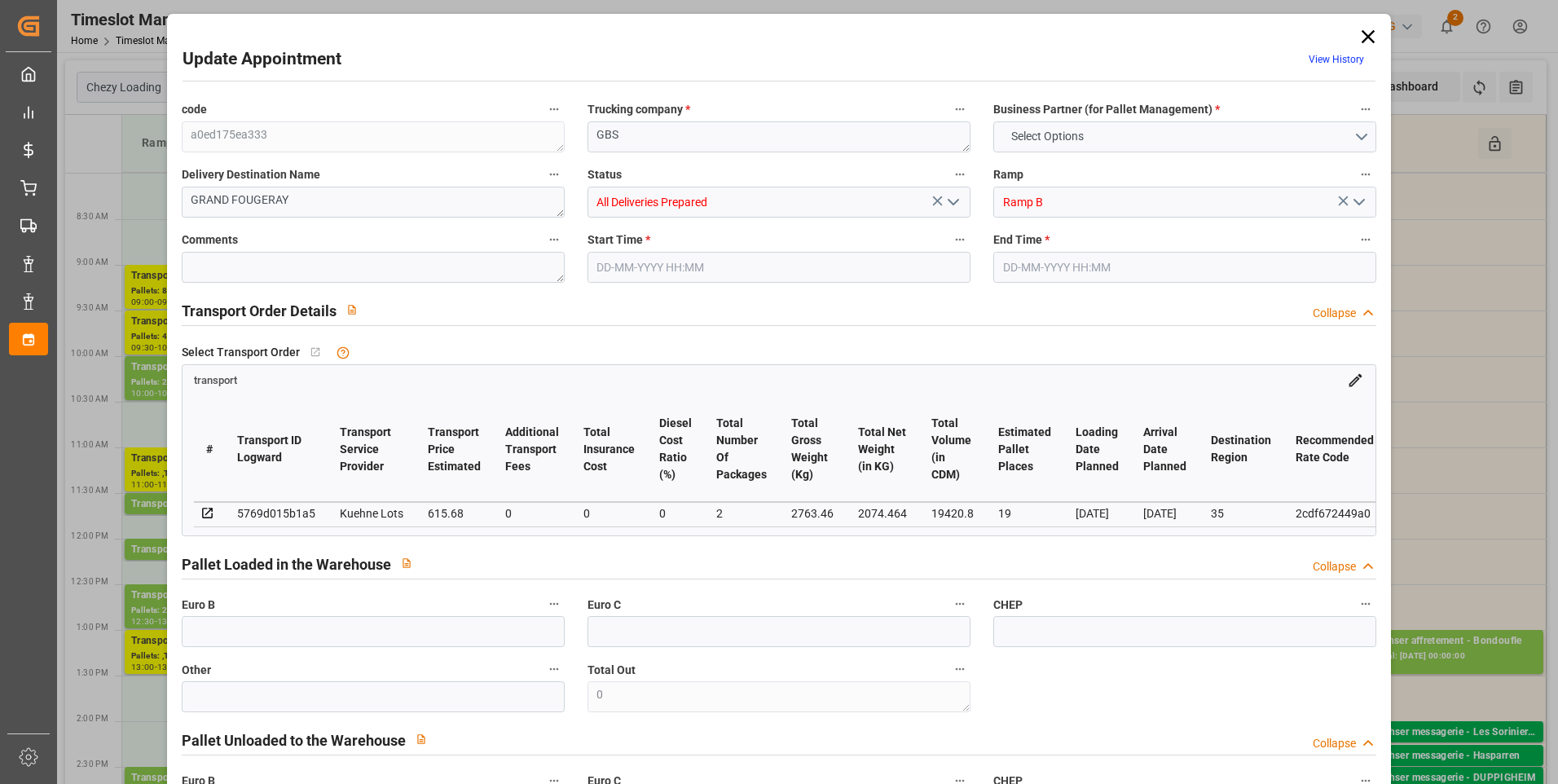
type input "615.68"
type input "0"
type input "2"
type input "2074.464"
type input "3469.4"
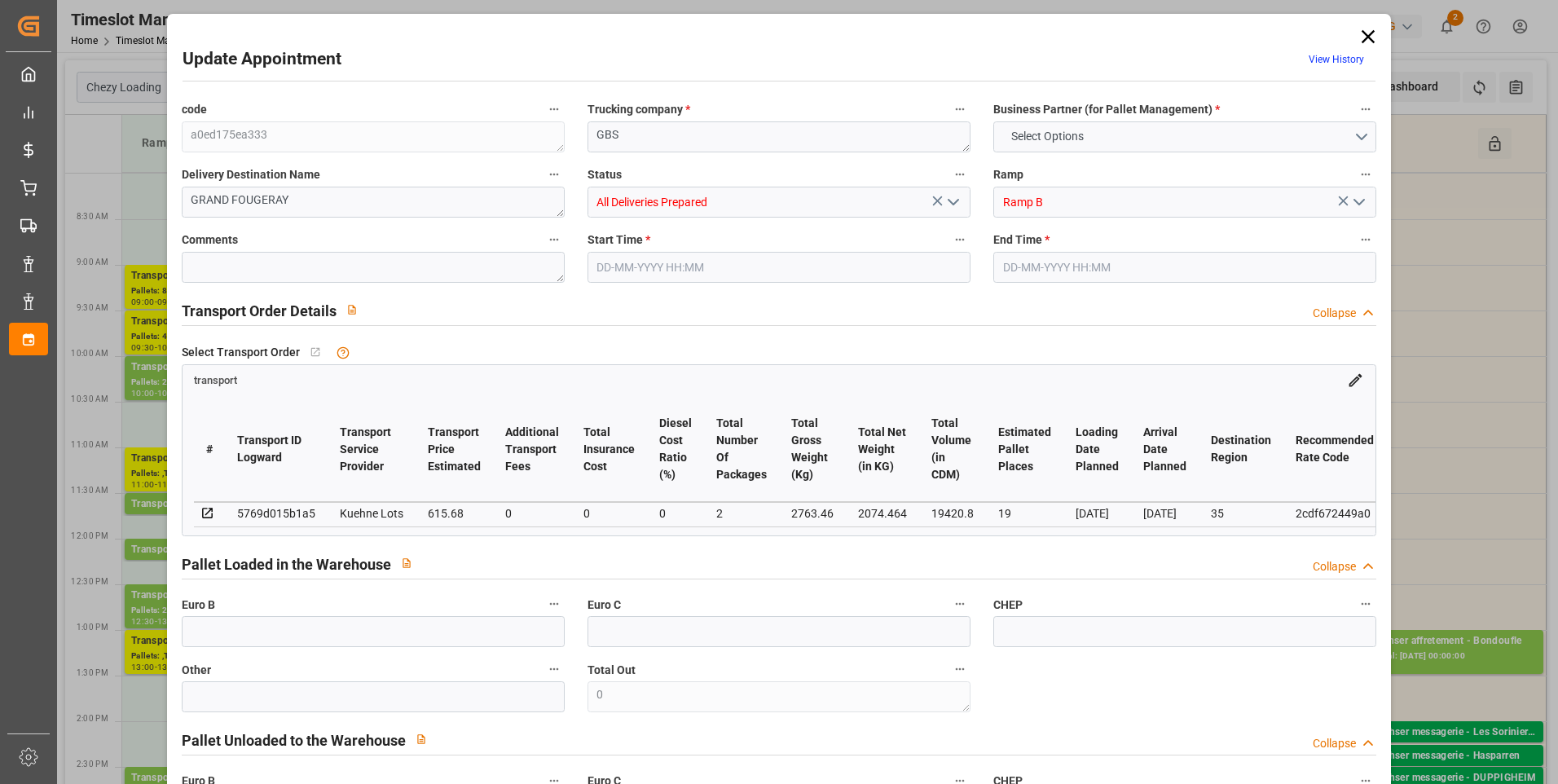
type input "19420.8"
type input "35"
type input "11"
type input "922"
type input "28"
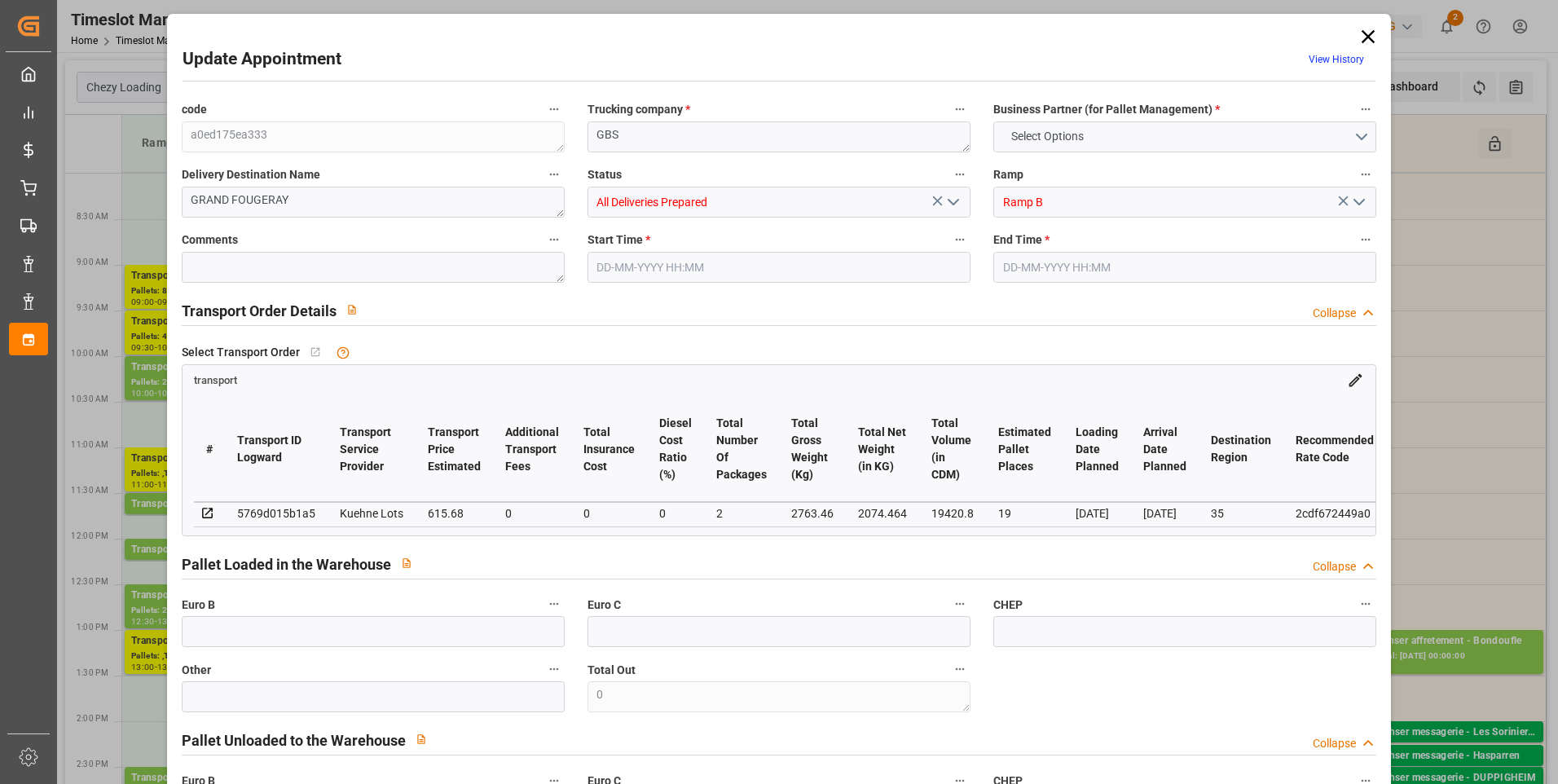
type input "101"
type input "2763.46"
type input "0"
type input "4710.8598"
type input "0"
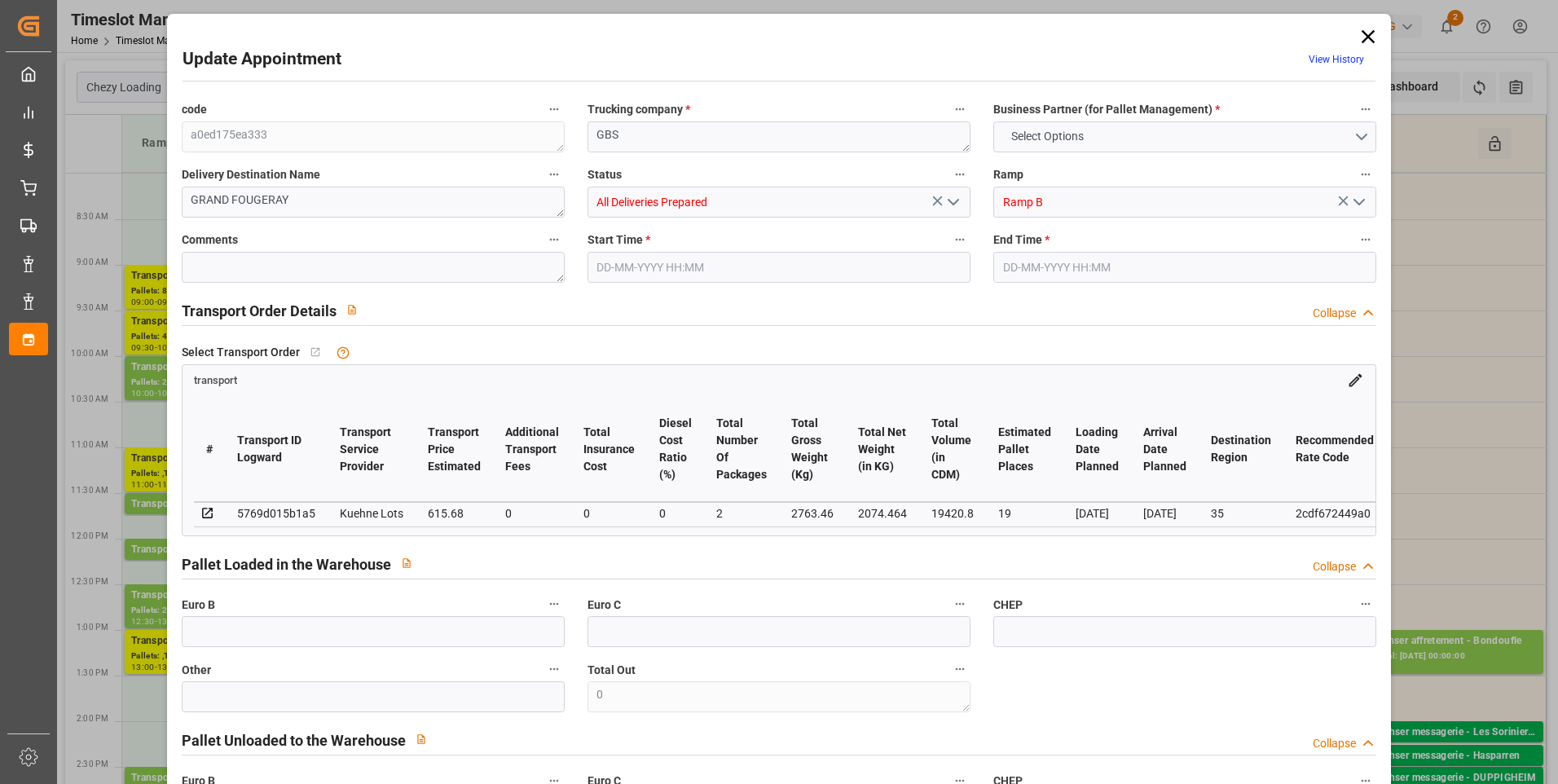
type input "0"
type input "21"
type input "35"
type input "03-09-2025 08:30"
type input "03-09-2025 08:45"
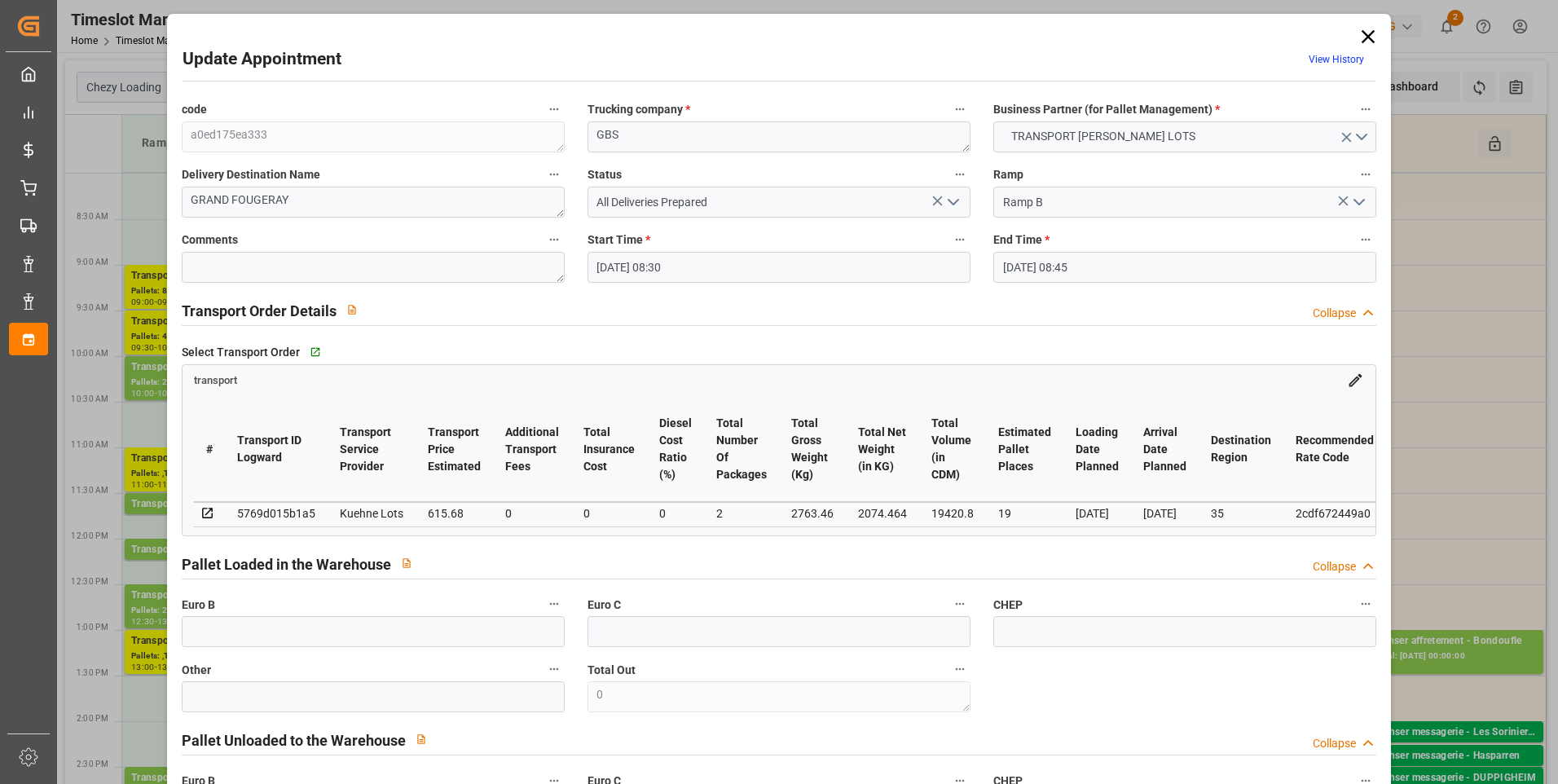
type input "27-08-2025 14:52"
type input "27-08-2025 11:28"
type input "[DATE]"
type input "01-09-2025"
click at [350, 622] on input "text" at bounding box center [373, 631] width 383 height 31
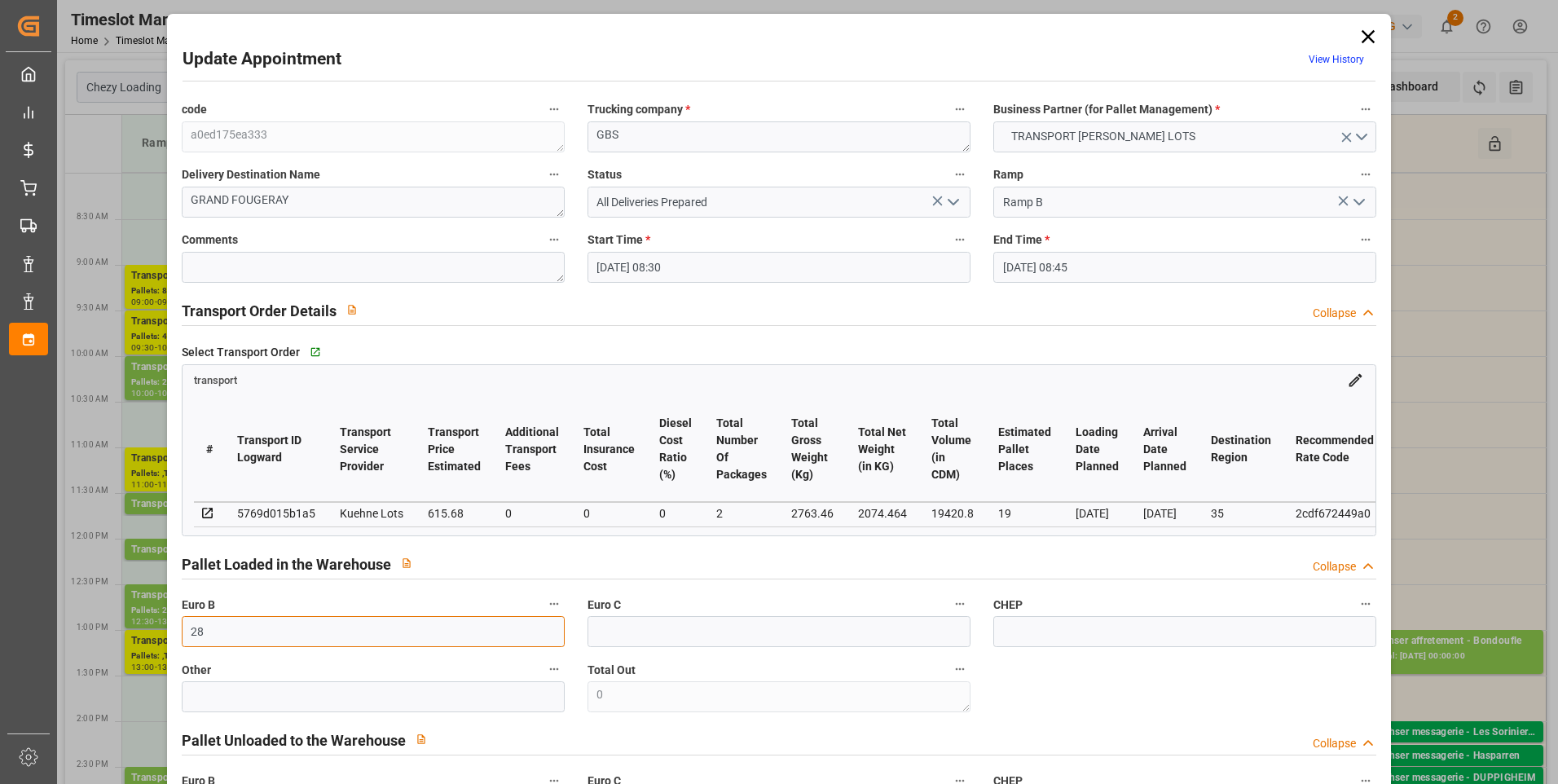
type input "28"
click at [248, 257] on textarea at bounding box center [373, 267] width 383 height 31
type textarea "seb allaire"
click at [947, 195] on icon "open menu" at bounding box center [953, 202] width 20 height 20
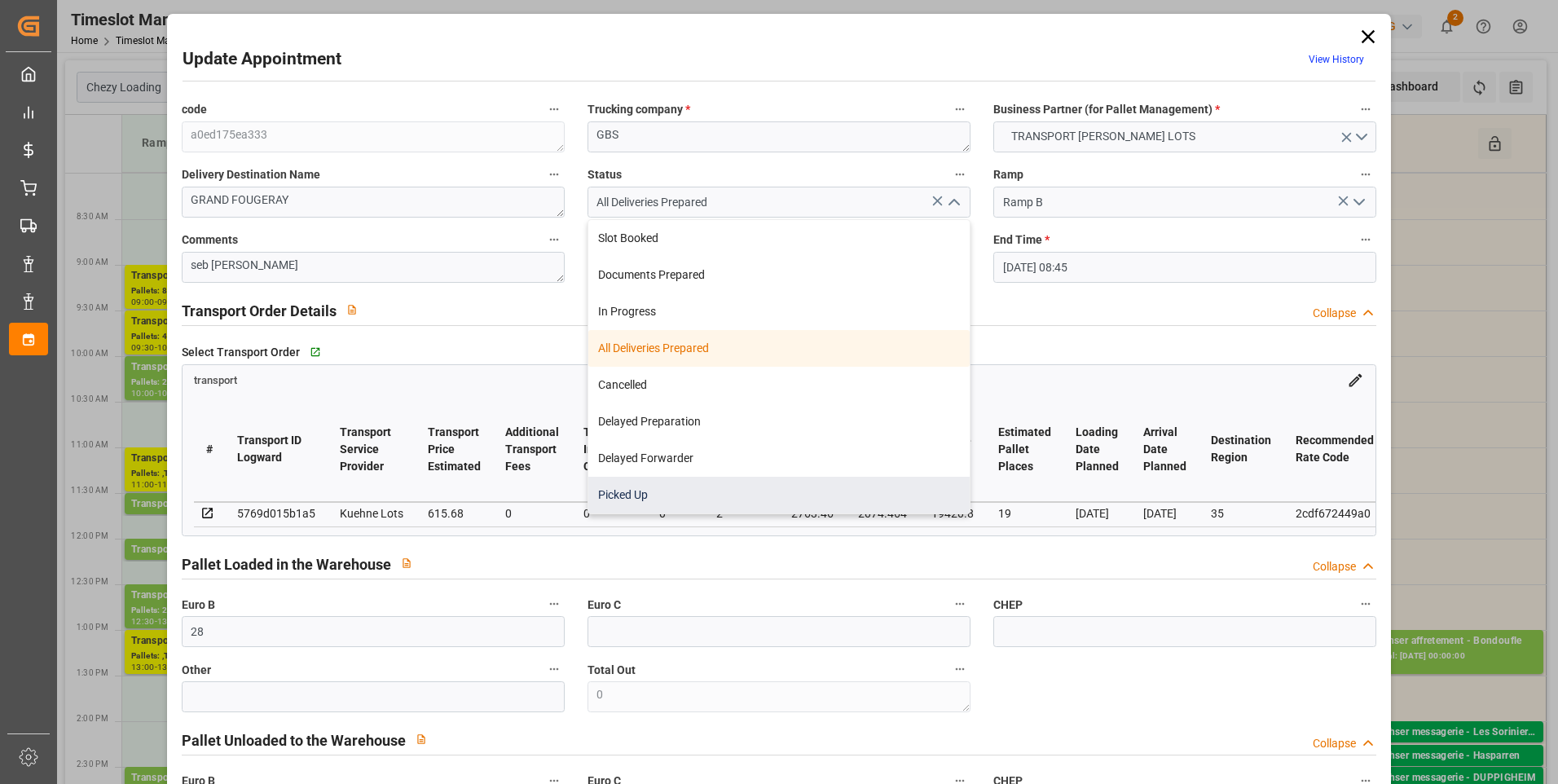
click at [819, 482] on div "Picked Up" at bounding box center [779, 495] width 381 height 37
type input "Picked Up"
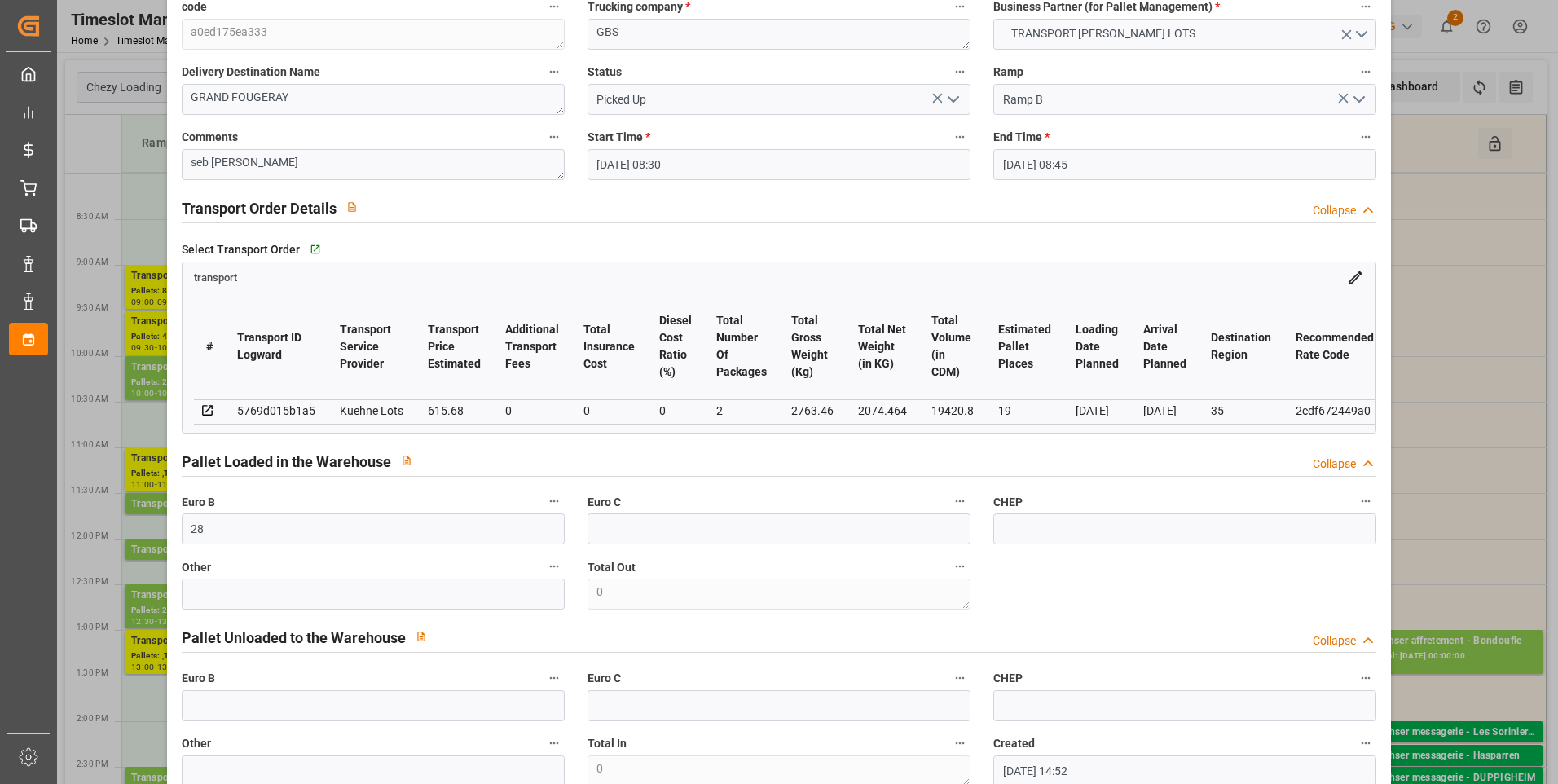
scroll to position [245, 0]
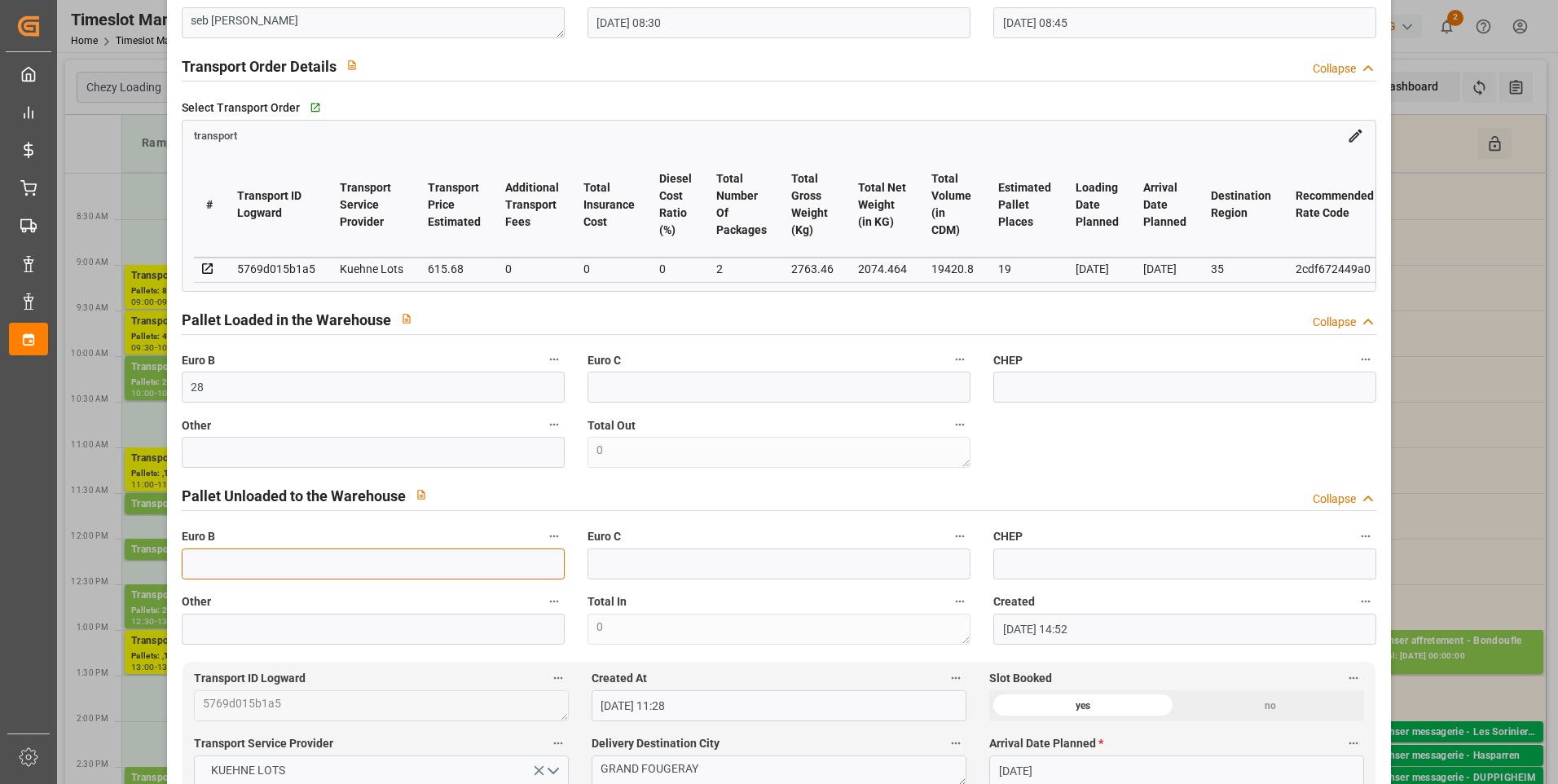
click at [314, 570] on input "text" at bounding box center [373, 564] width 383 height 31
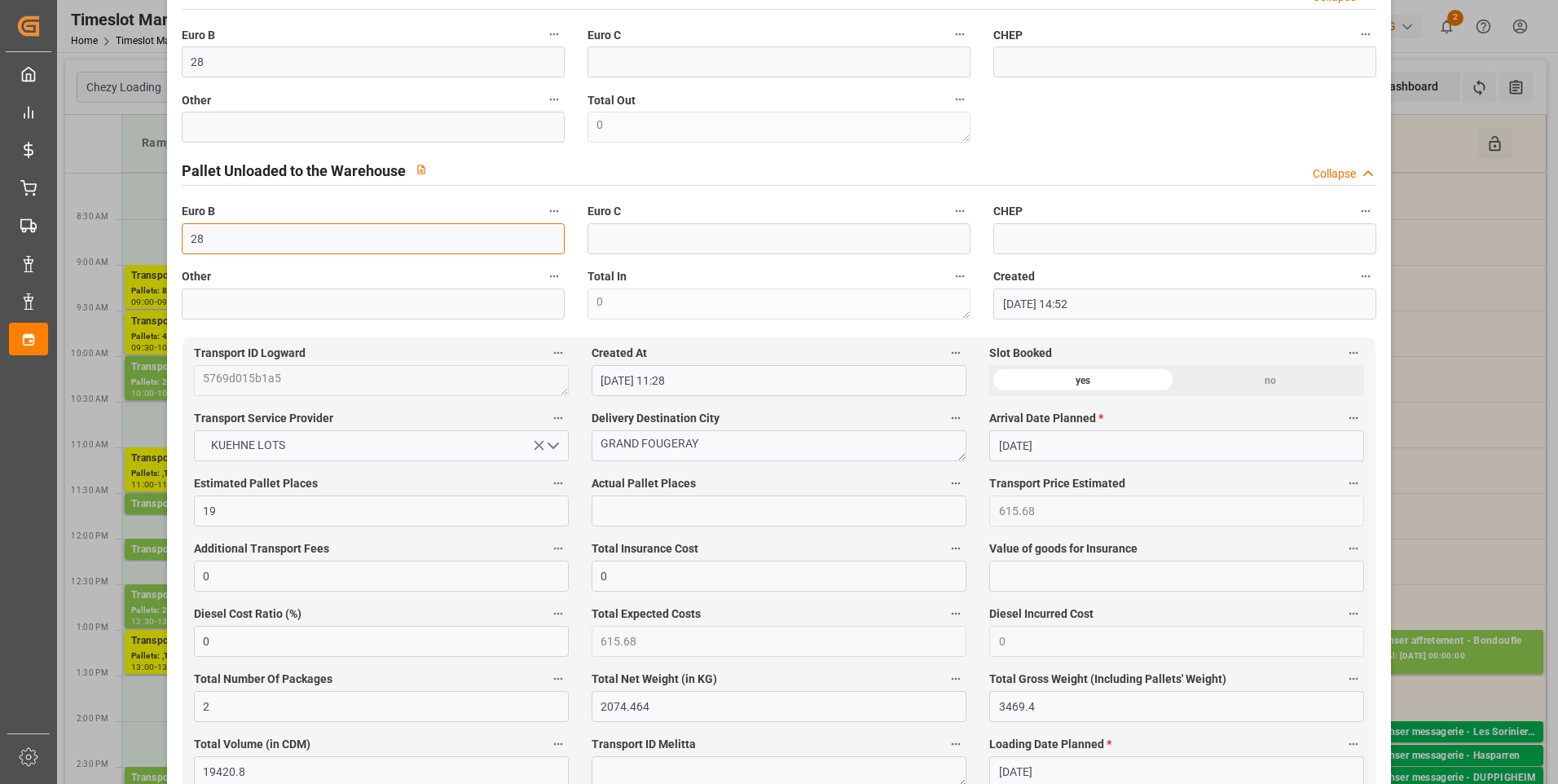
scroll to position [570, 0]
type input "28"
click at [705, 514] on input "text" at bounding box center [779, 510] width 375 height 31
type input "19"
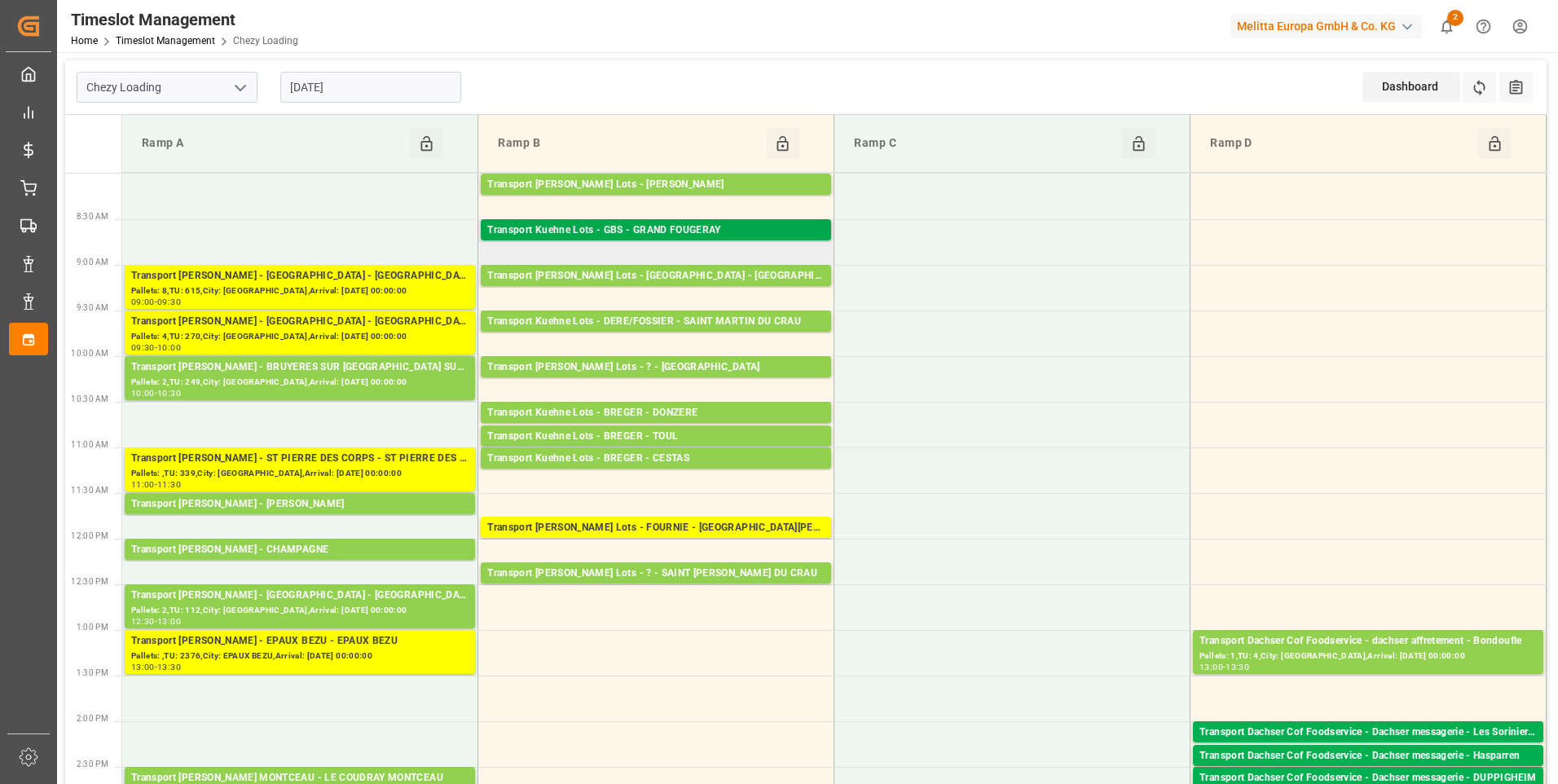
click at [730, 228] on div "Transport Kuehne Lots - GBS - GRAND FOUGERAY" at bounding box center [657, 230] width 338 height 17
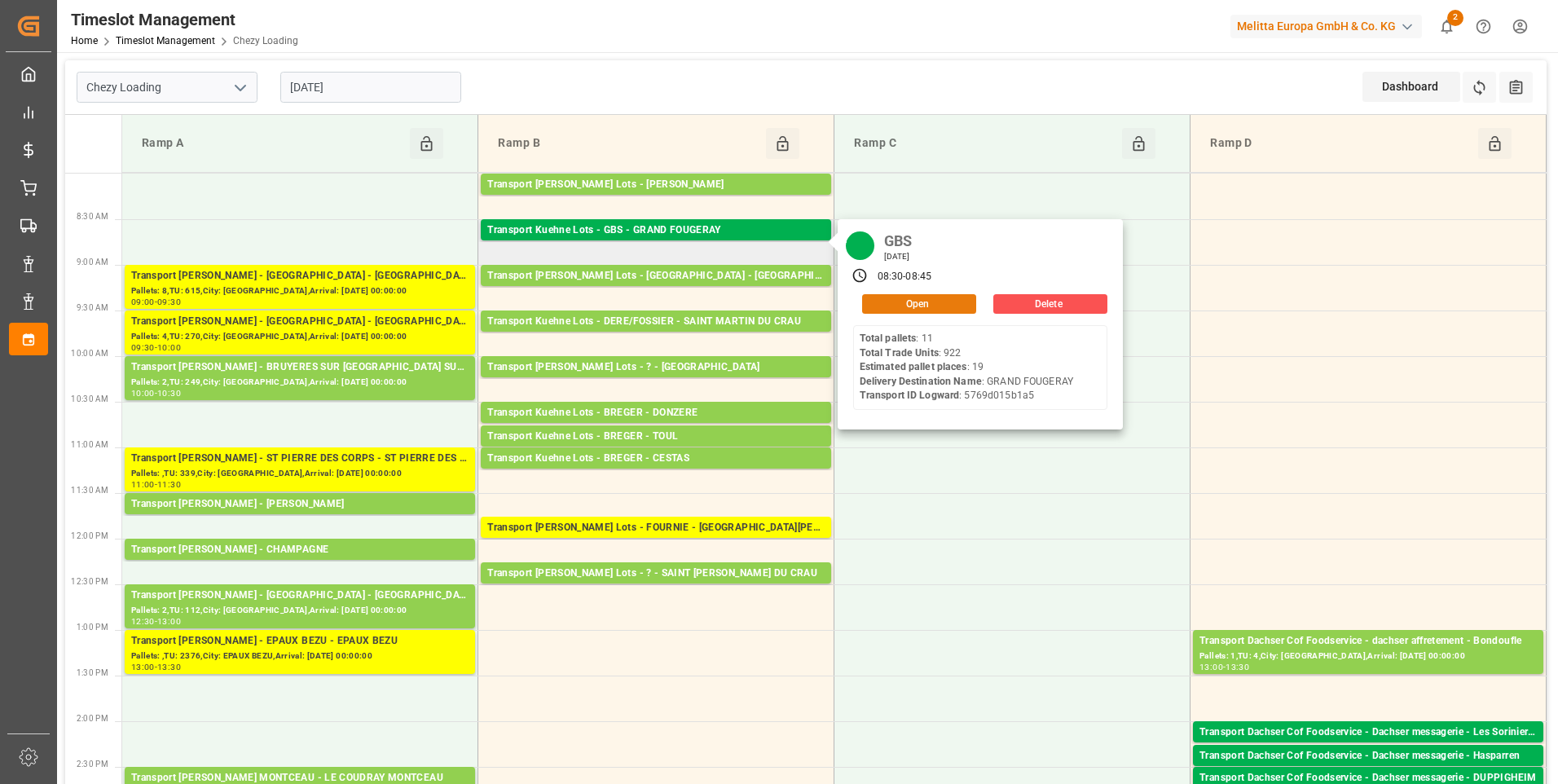
click at [919, 298] on button "Open" at bounding box center [919, 304] width 114 height 20
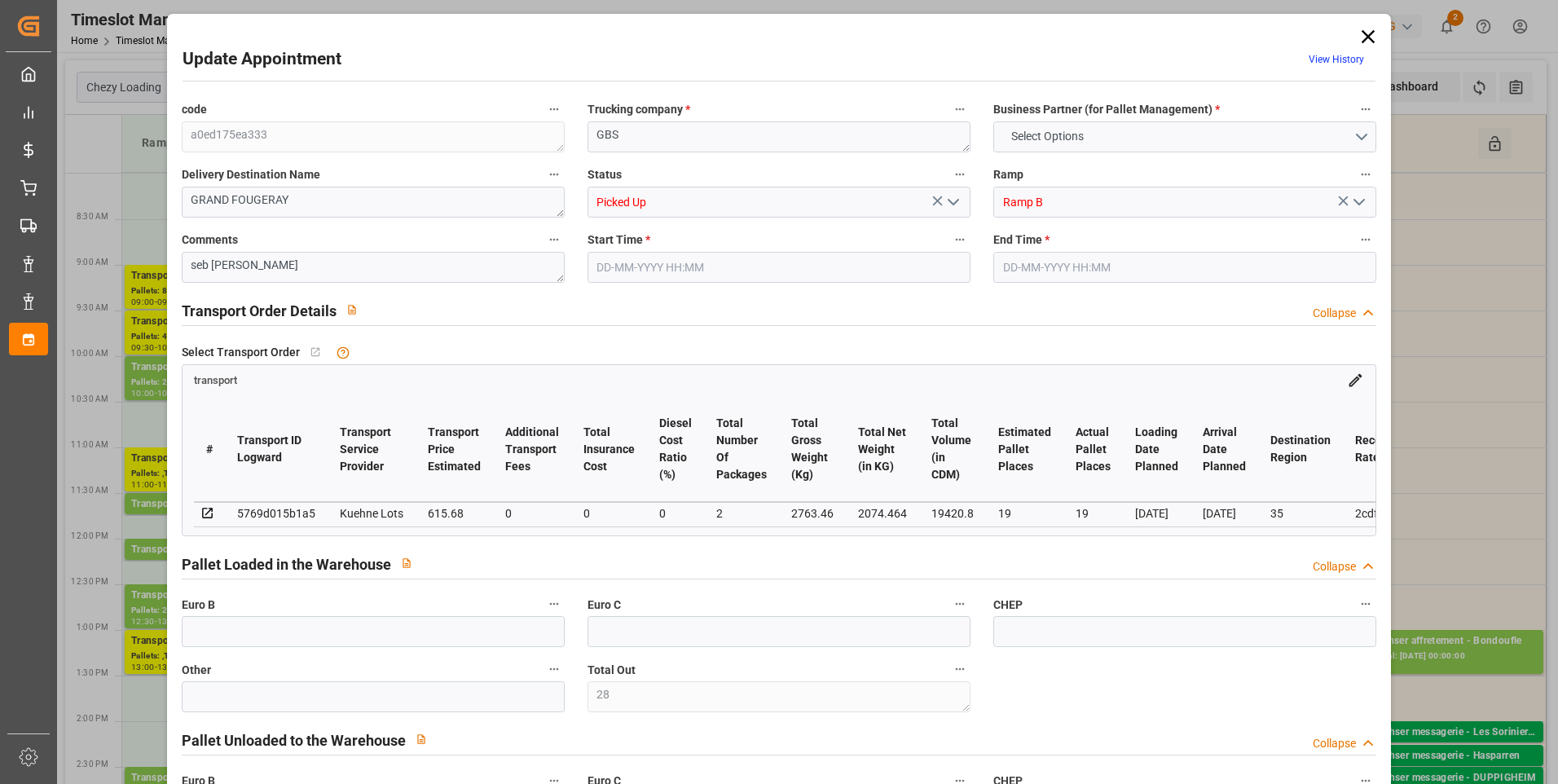
type input "28"
type input "19"
type input "615.68"
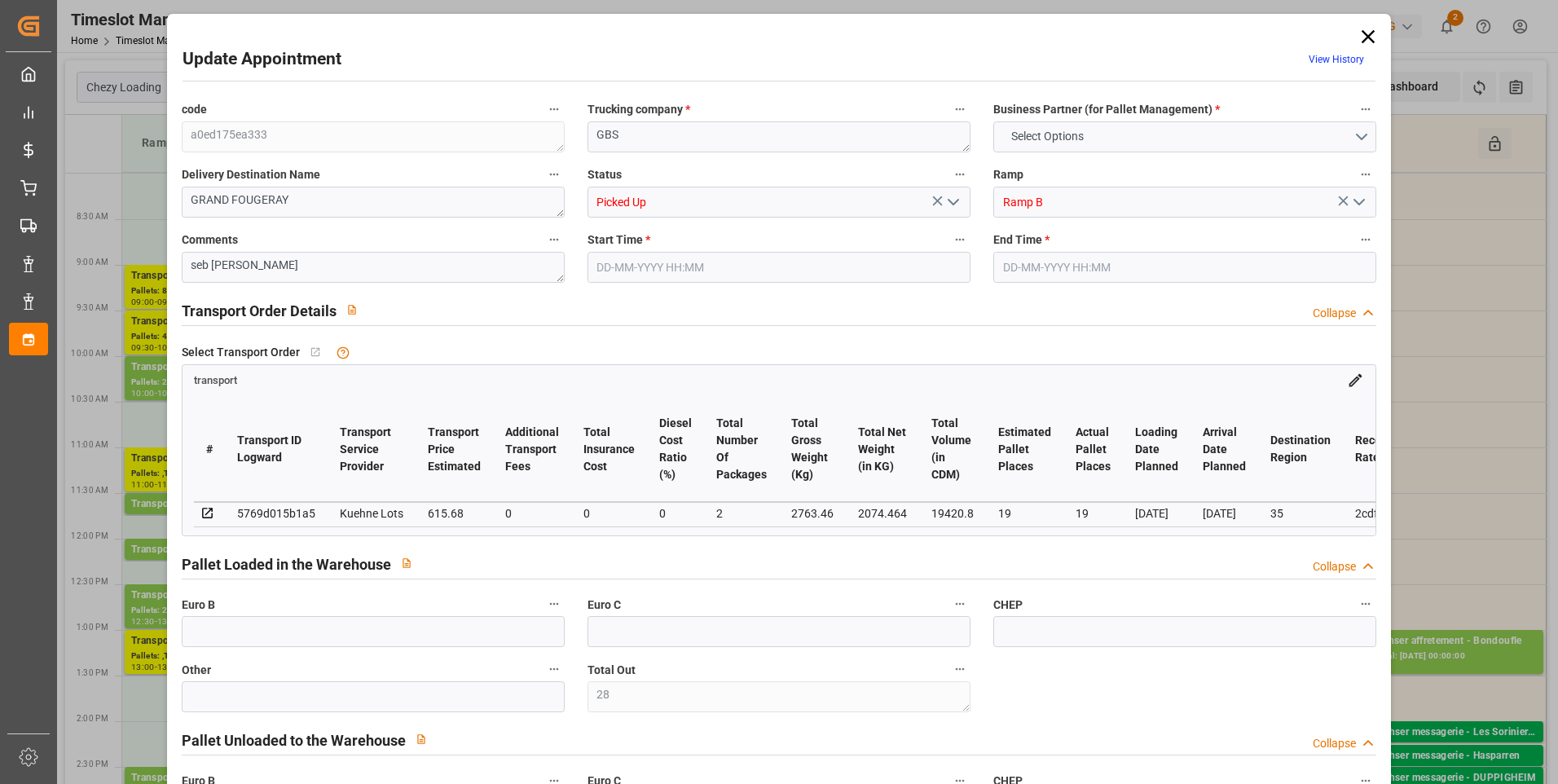
type input "0"
type input "615.68"
type input "0"
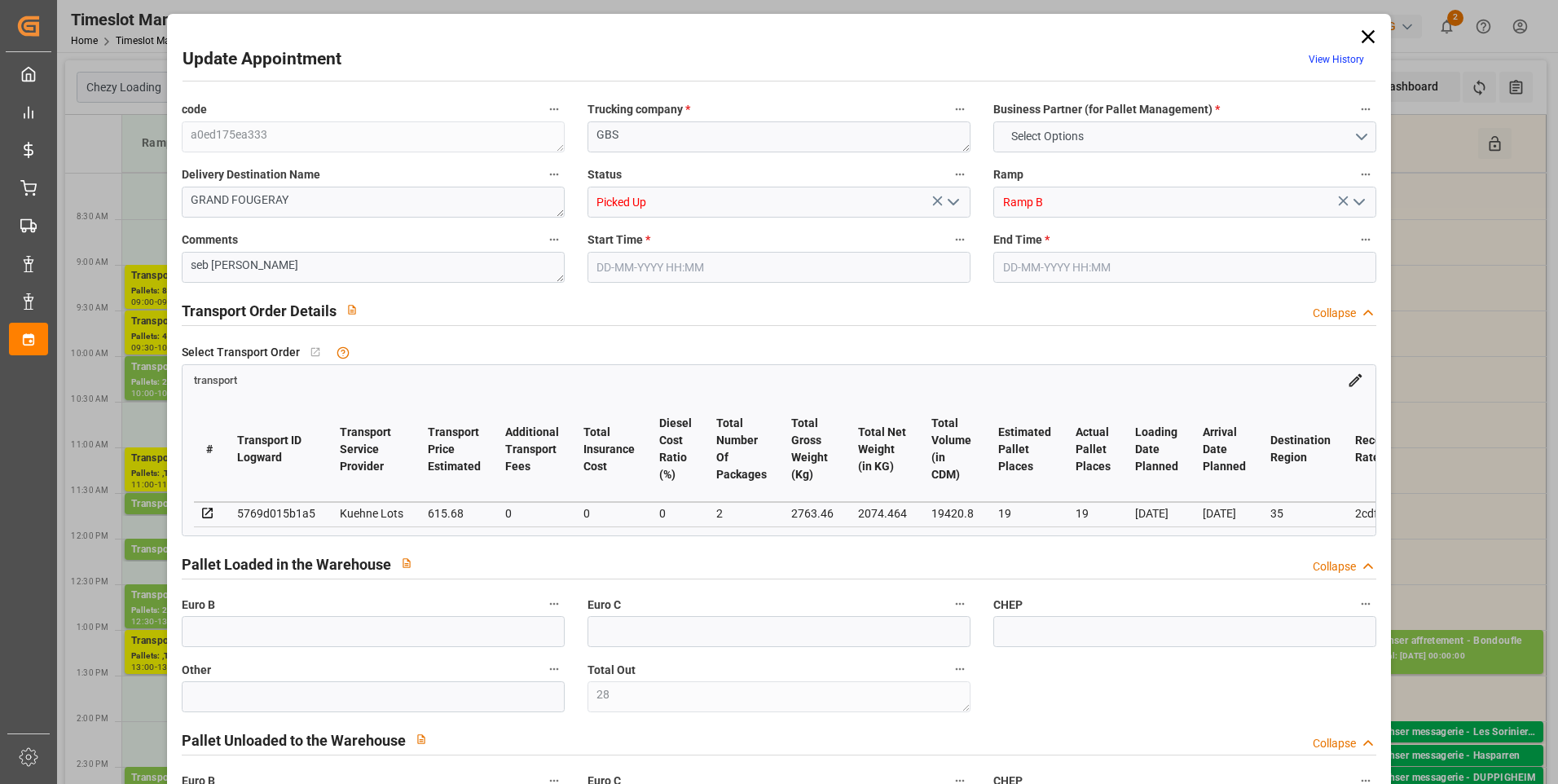
type input "2"
type input "2074.464"
type input "3469.4"
type input "19420.8"
type input "35"
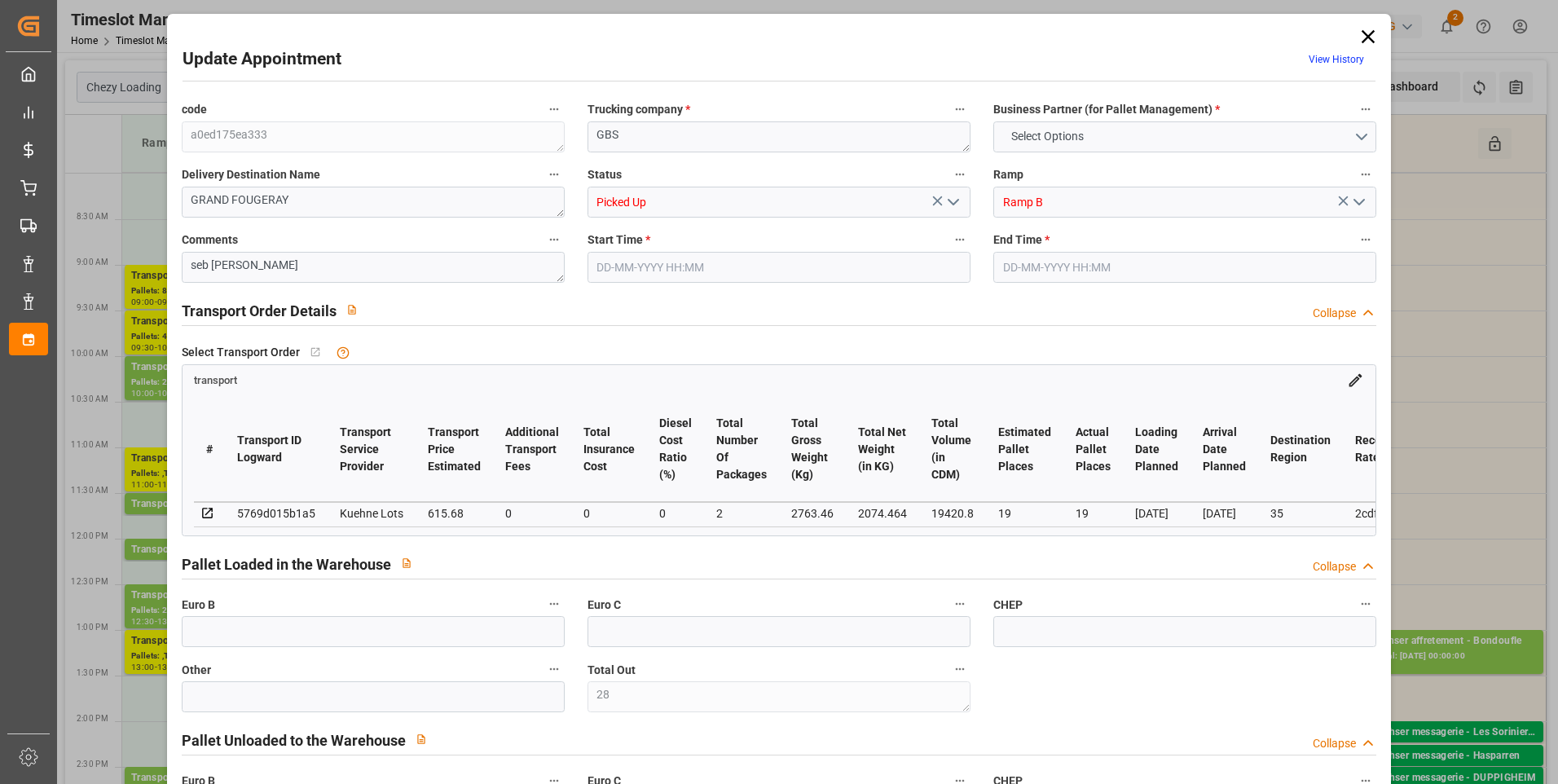
type input "11"
type input "922"
type input "28"
type input "101"
type input "2763.46"
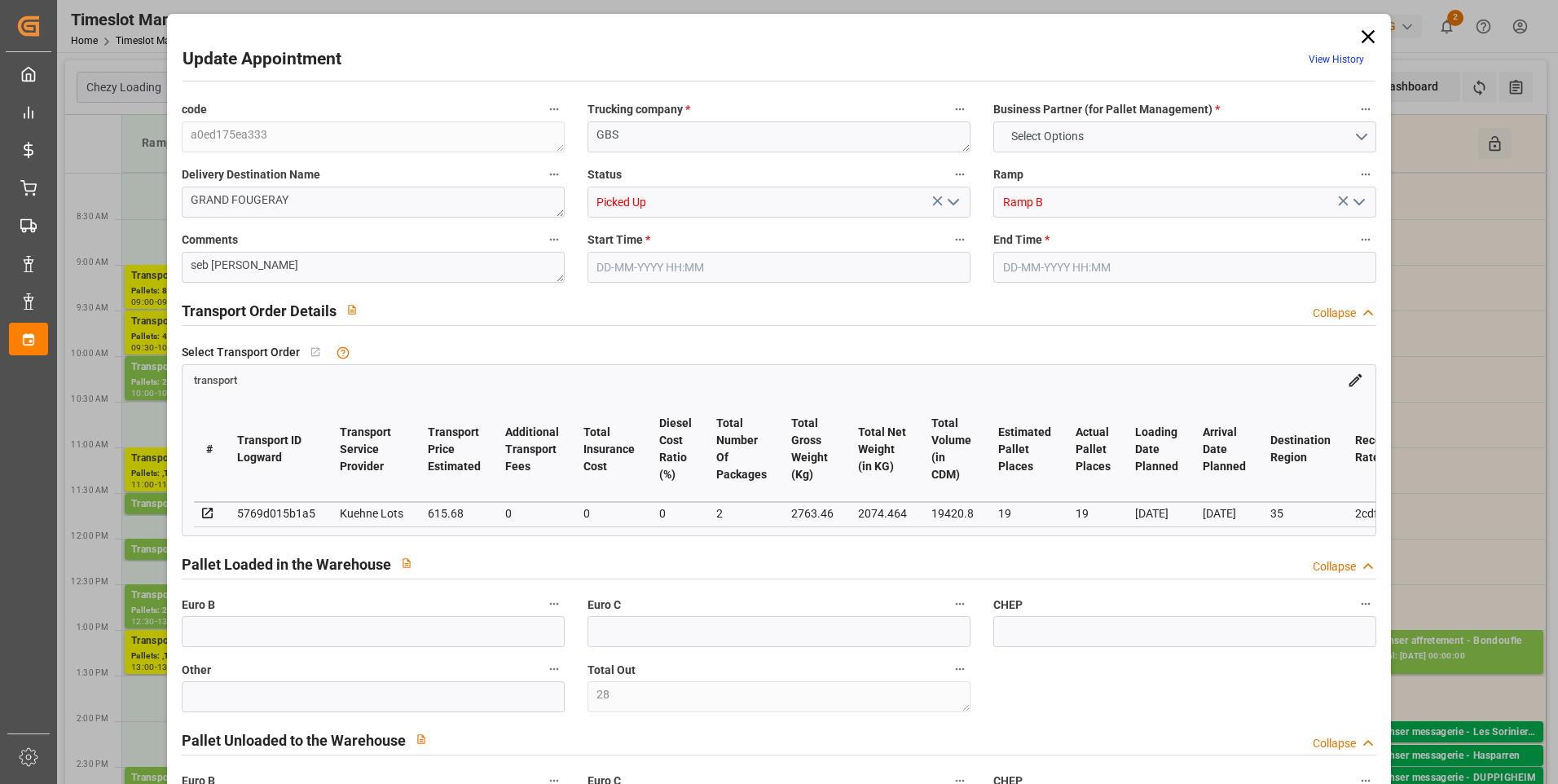
type input "0"
type input "10767.6795"
type input "0"
type input "21"
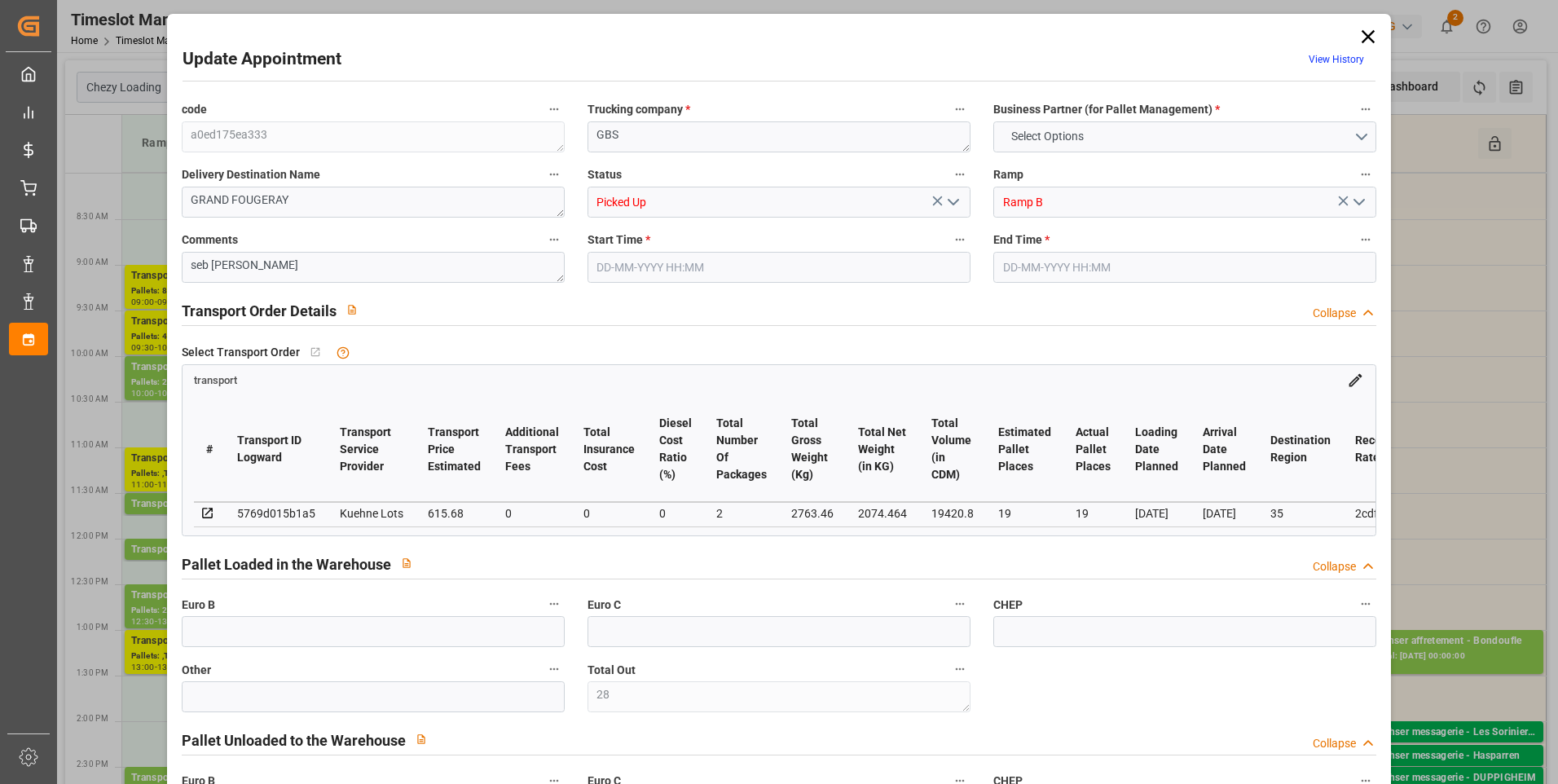
type input "80"
type input "03-09-2025 08:30"
type input "03-09-2025 08:45"
type input "27-08-2025 14:52"
type input "27-08-2025 11:28"
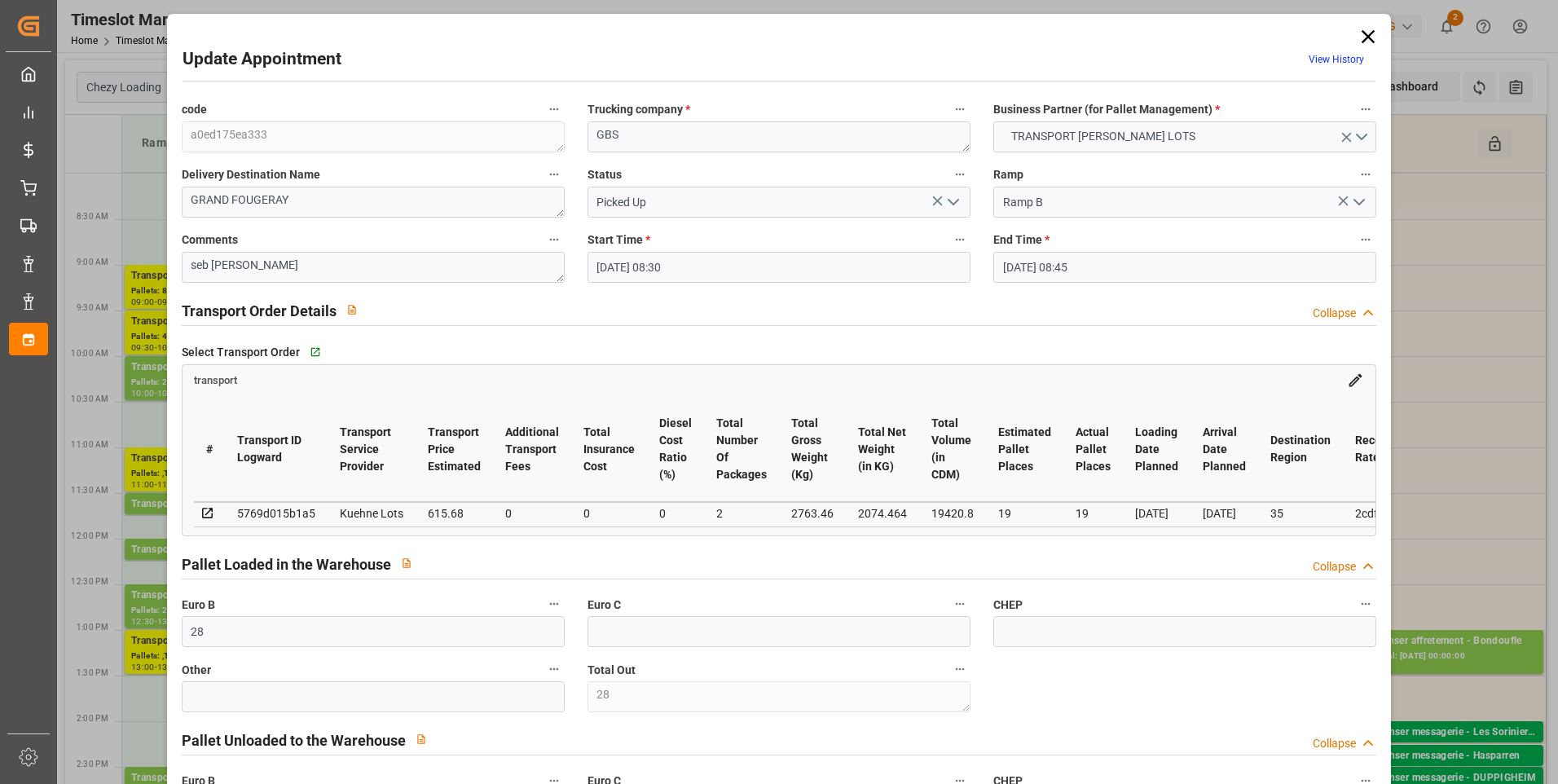
type input "03-09-2025"
type input "01-09-2025"
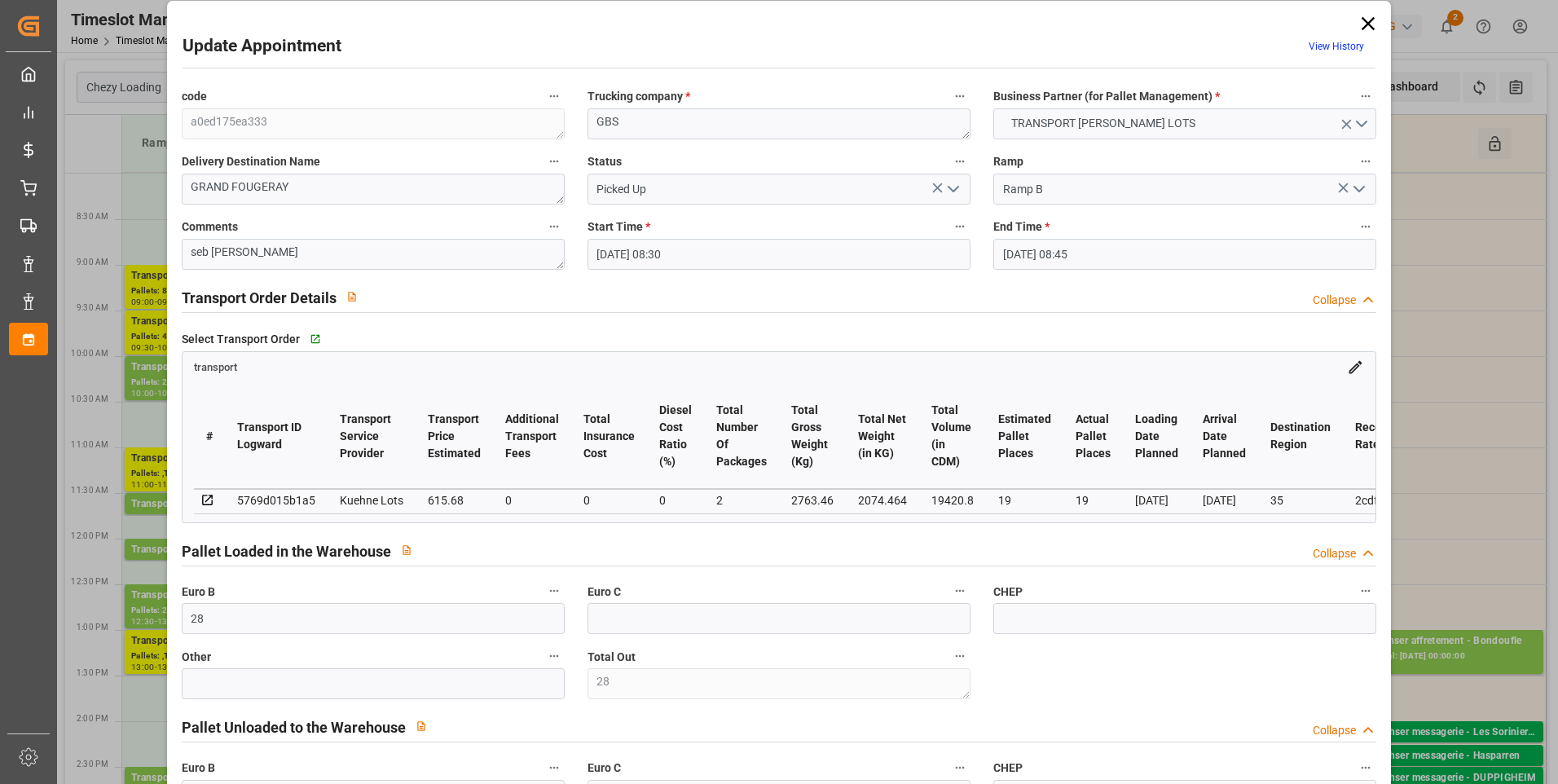
scroll to position [0, 0]
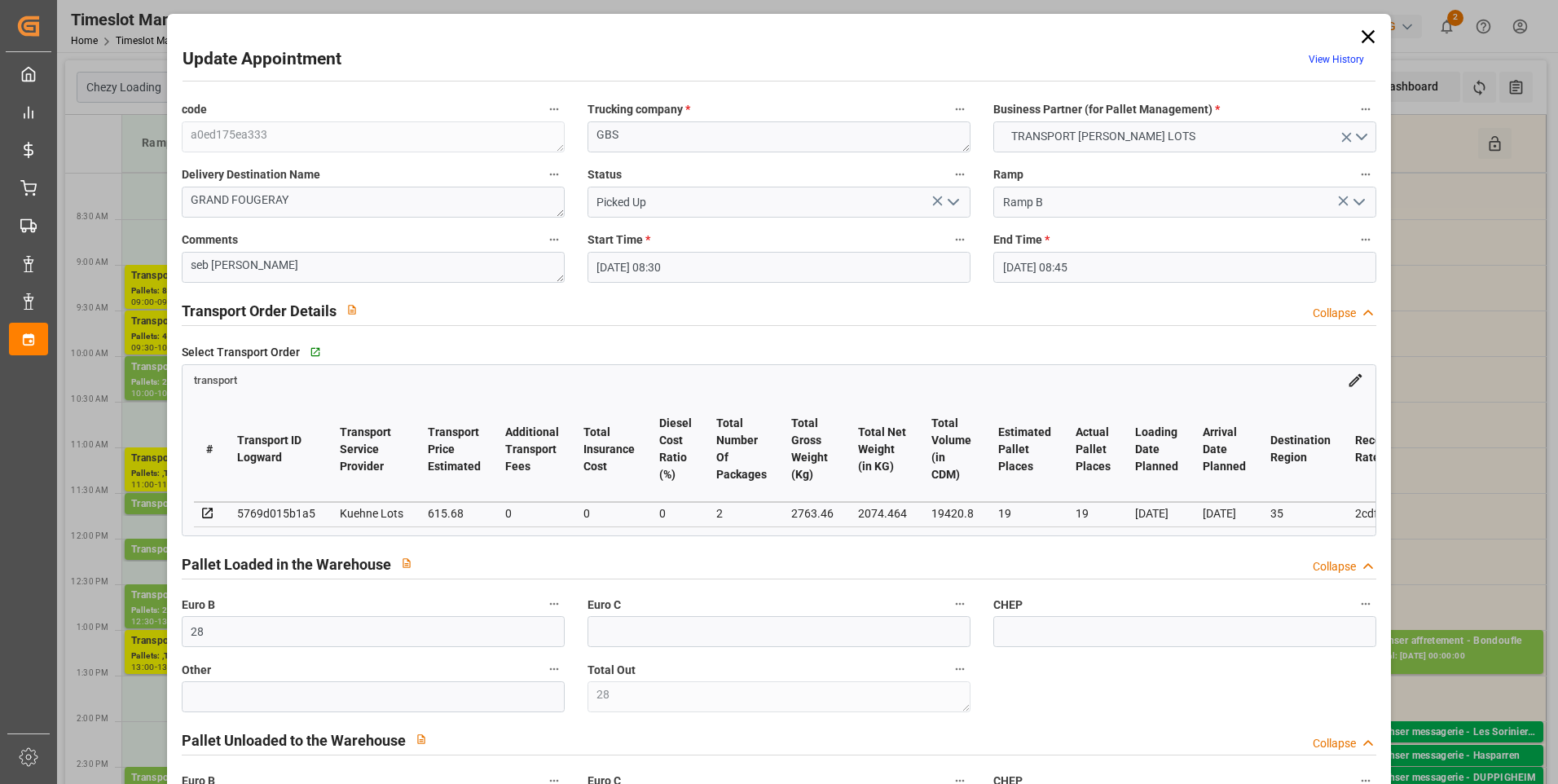
click at [1363, 33] on icon at bounding box center [1368, 36] width 22 height 22
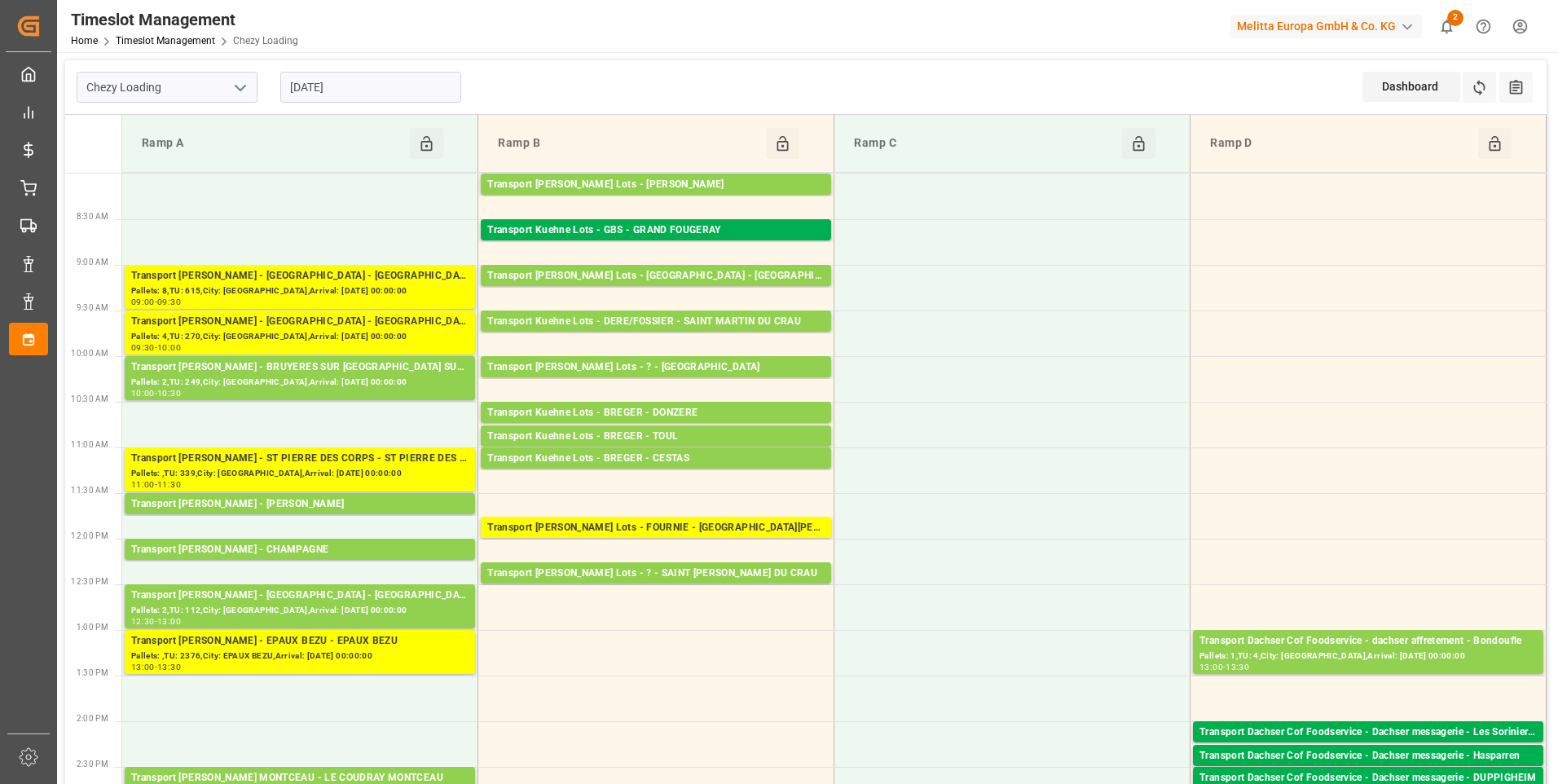
click at [363, 91] on input "03-09-2025" at bounding box center [370, 88] width 180 height 31
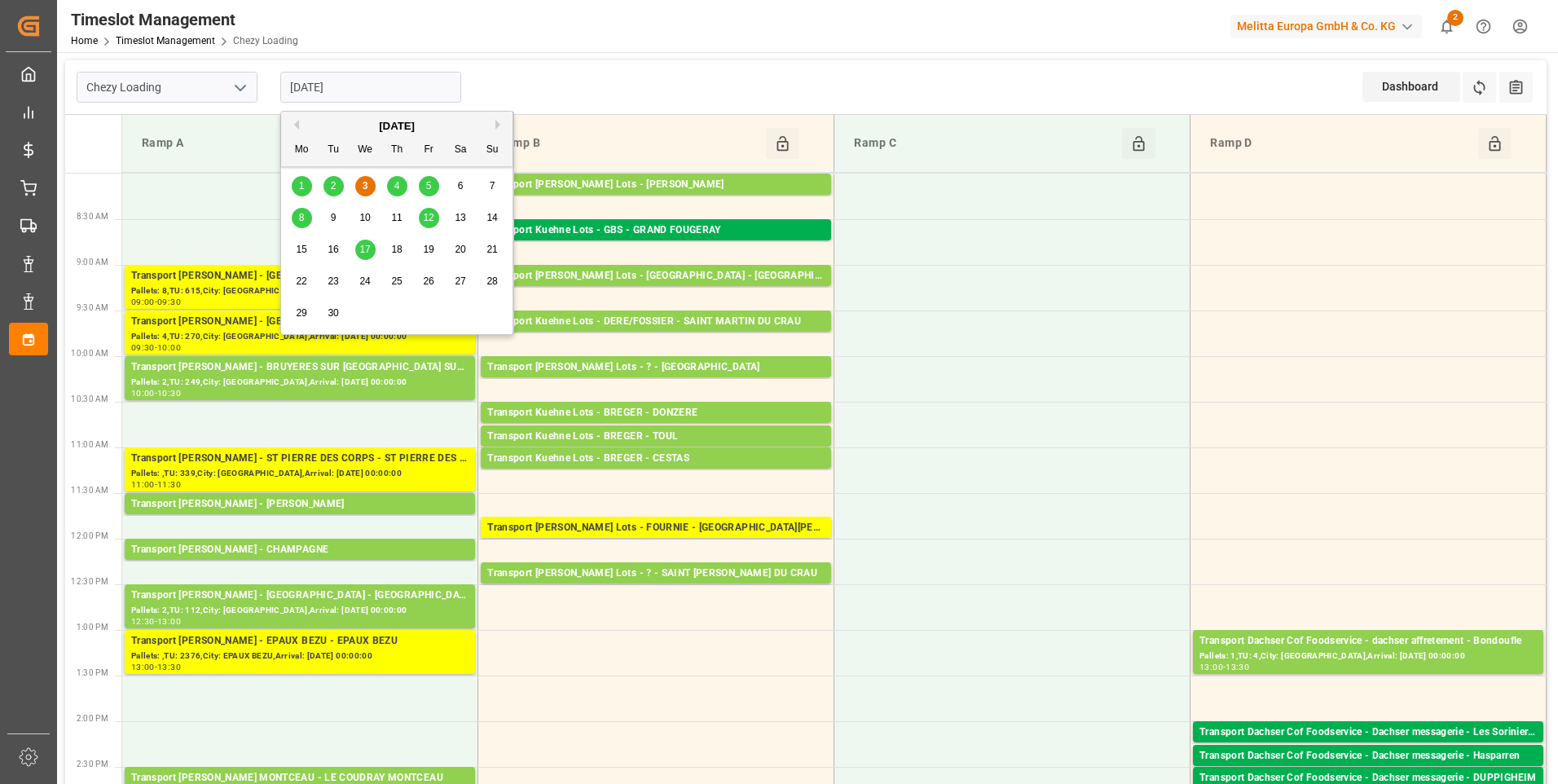
click at [393, 187] on div "4" at bounding box center [397, 186] width 20 height 20
type input "04-09-2025"
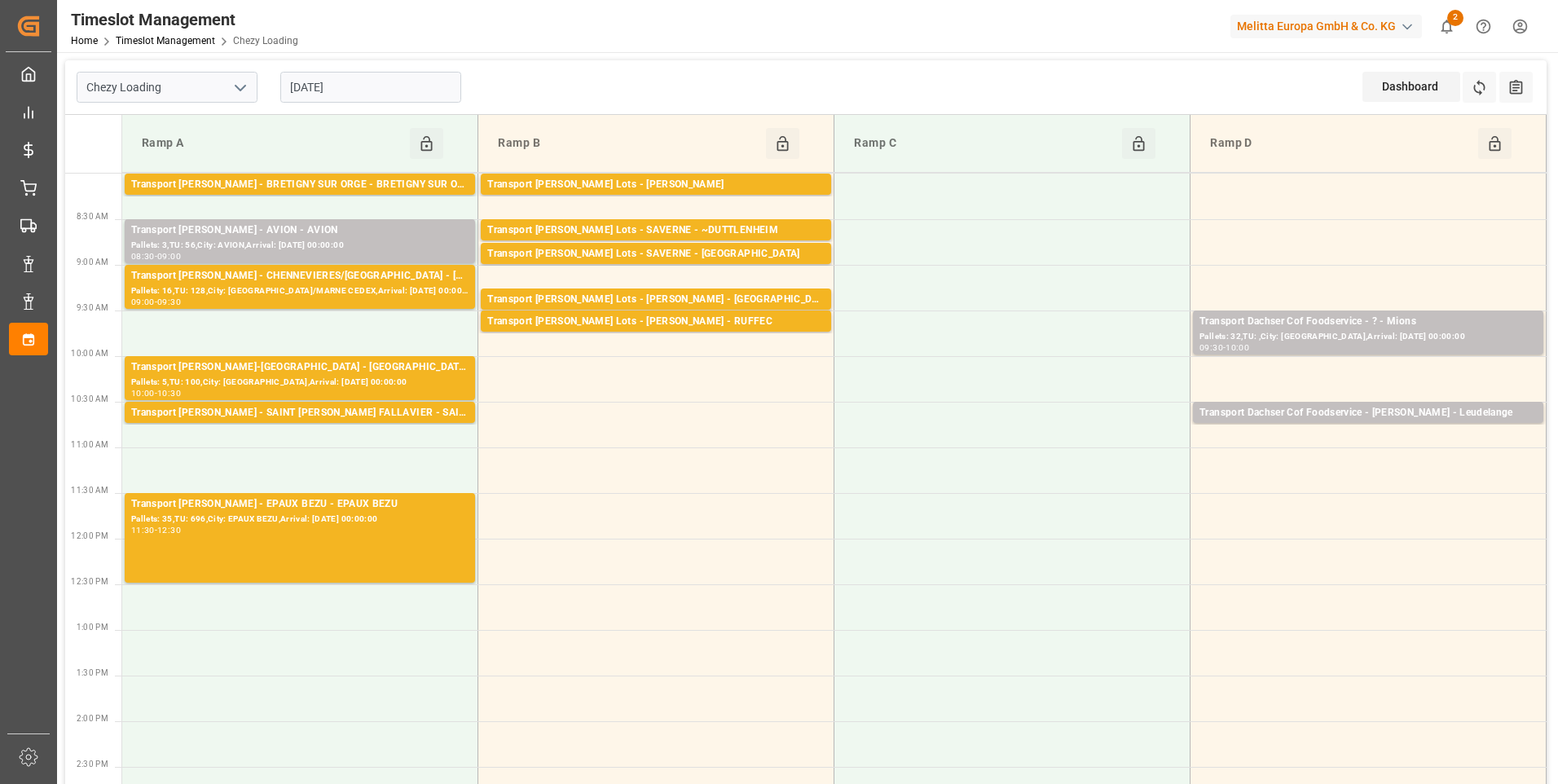
click at [241, 84] on icon "open menu" at bounding box center [240, 88] width 20 height 20
click at [150, 157] on div "Chezy Unloading" at bounding box center [167, 160] width 180 height 37
type input "Chezy Unloading"
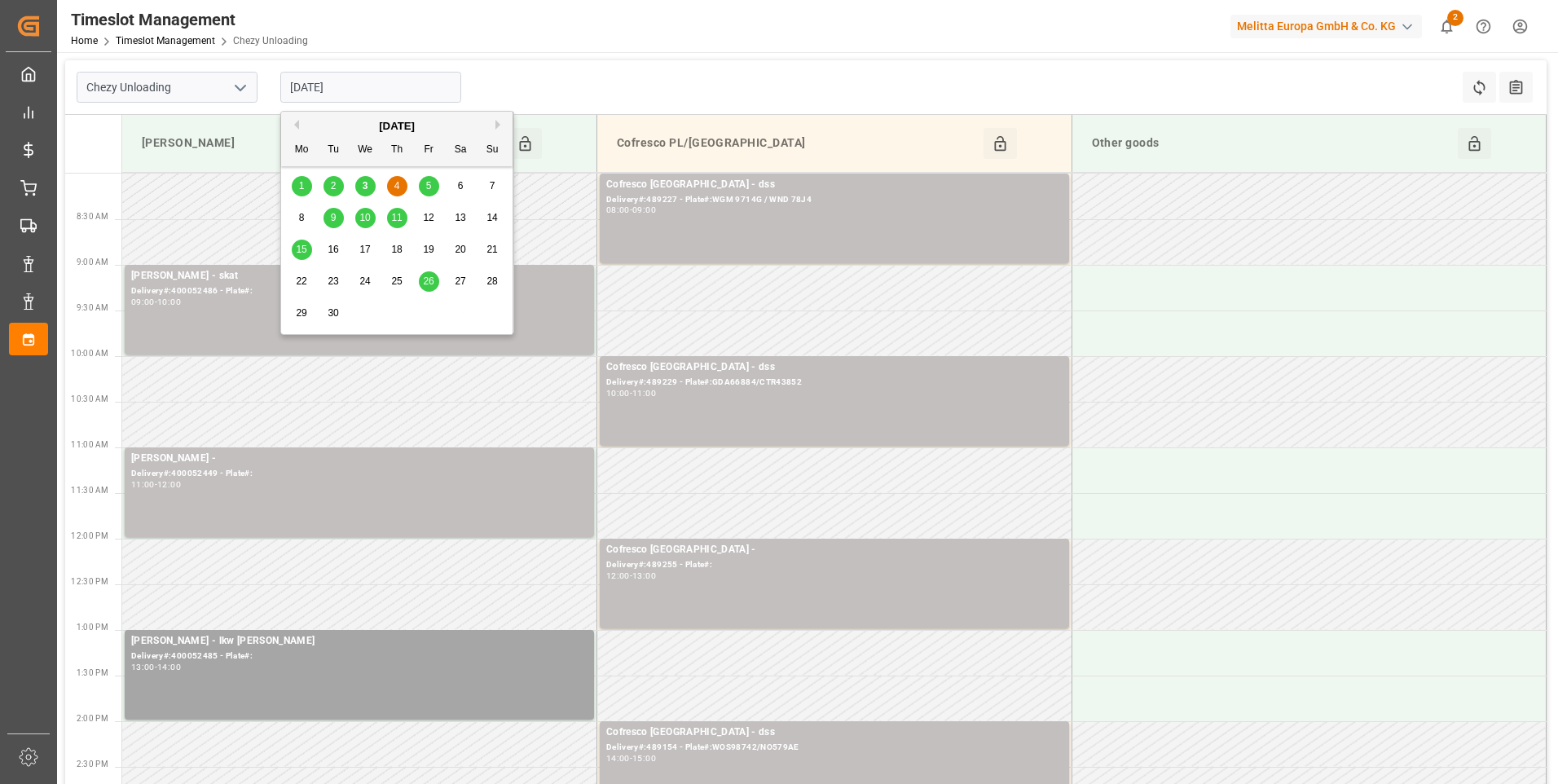
click at [387, 85] on input "04-09-2025" at bounding box center [370, 88] width 180 height 31
click at [365, 180] on span "3" at bounding box center [366, 186] width 6 height 12
type input "03-09-2025"
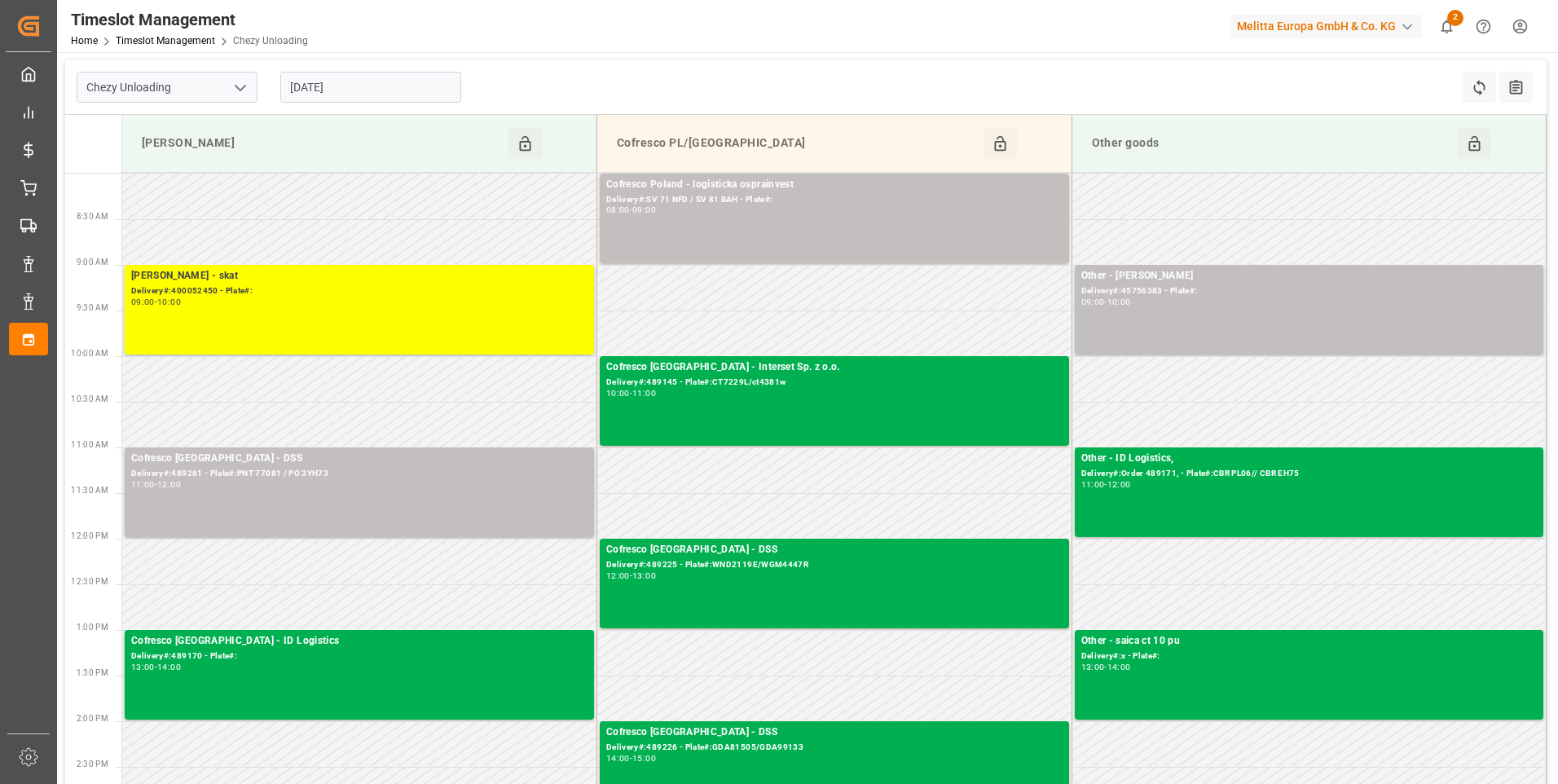
click at [243, 90] on icon "open menu" at bounding box center [240, 88] width 20 height 20
click at [156, 125] on div "Chezy Loading" at bounding box center [167, 124] width 180 height 37
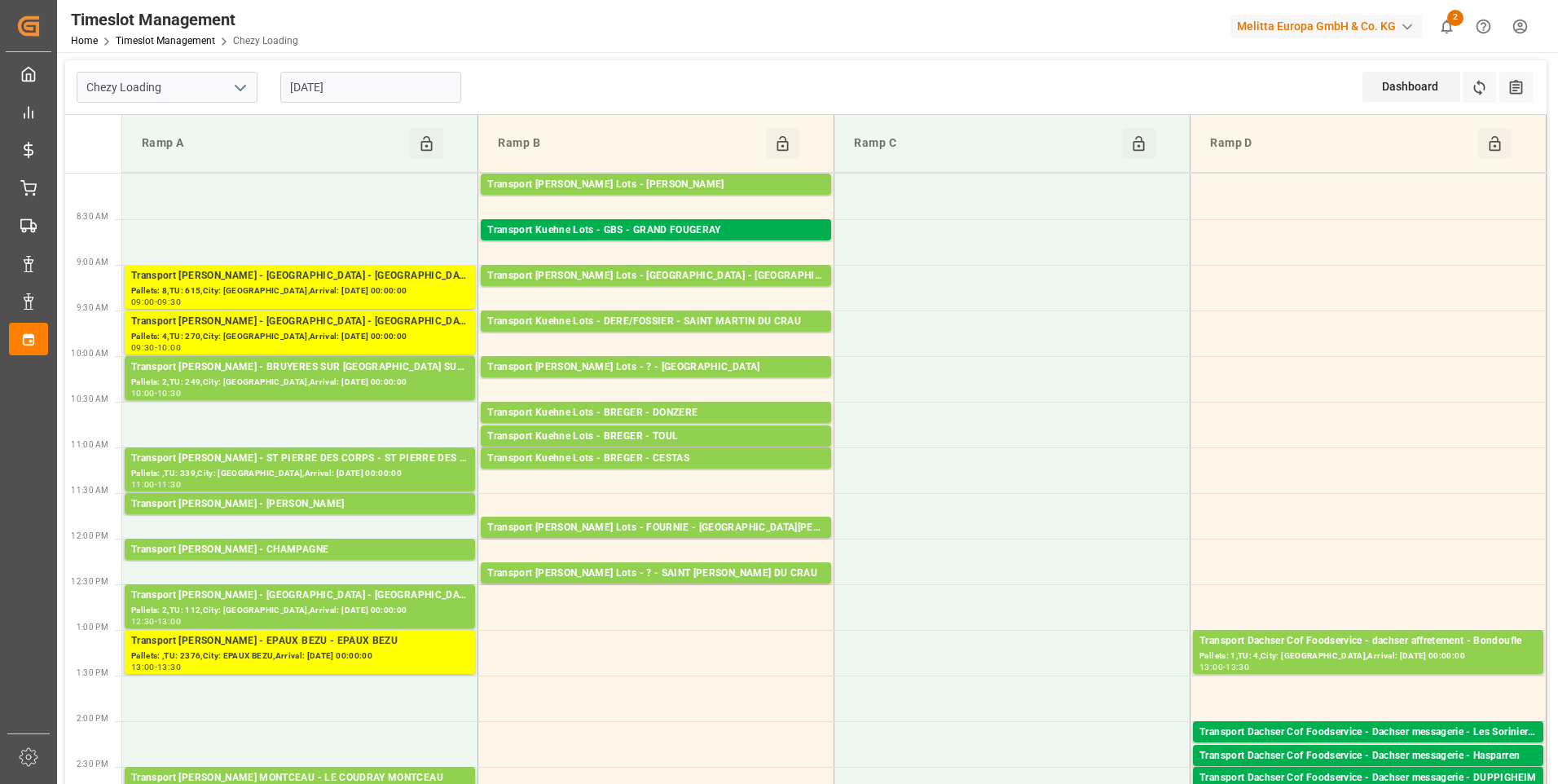
click at [245, 84] on icon "open menu" at bounding box center [240, 88] width 20 height 20
click at [161, 169] on div "Chezy Unloading" at bounding box center [167, 160] width 180 height 37
type input "Chezy Unloading"
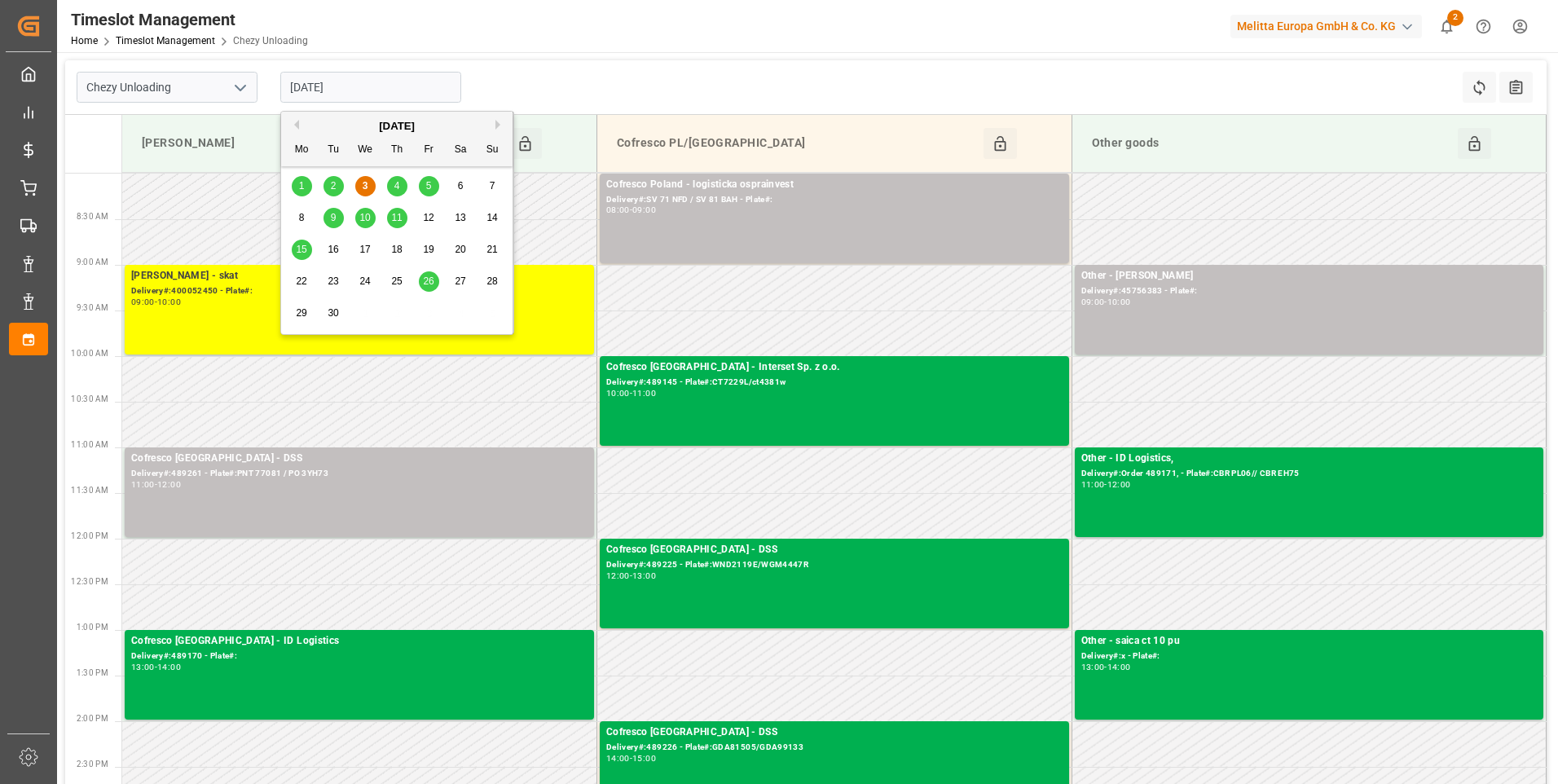
click at [379, 87] on input "03-09-2025" at bounding box center [370, 88] width 180 height 31
click at [396, 184] on span "4" at bounding box center [397, 186] width 6 height 12
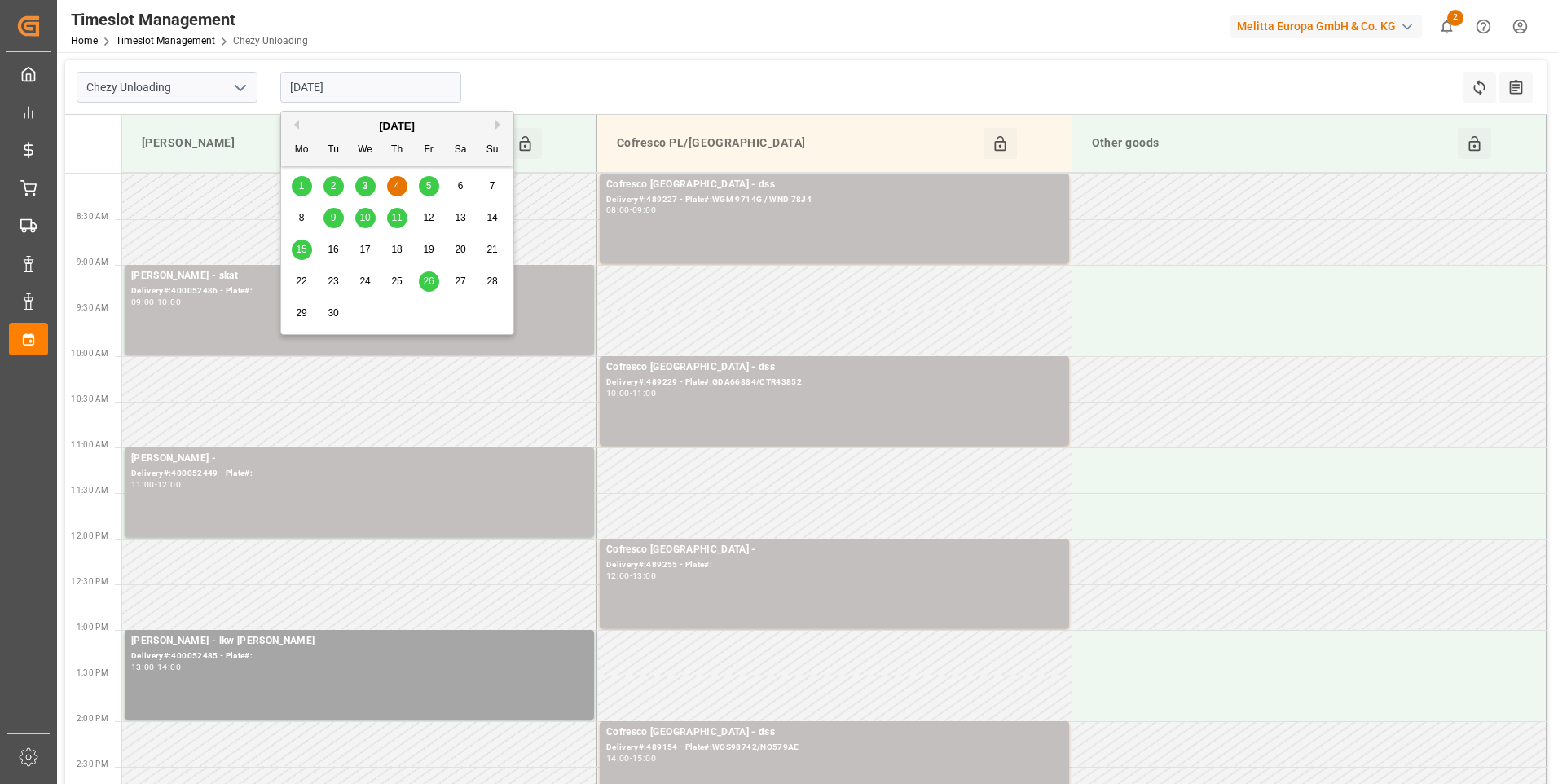
click at [375, 85] on input "04-09-2025" at bounding box center [370, 88] width 180 height 31
click at [331, 183] on span "2" at bounding box center [334, 186] width 6 height 12
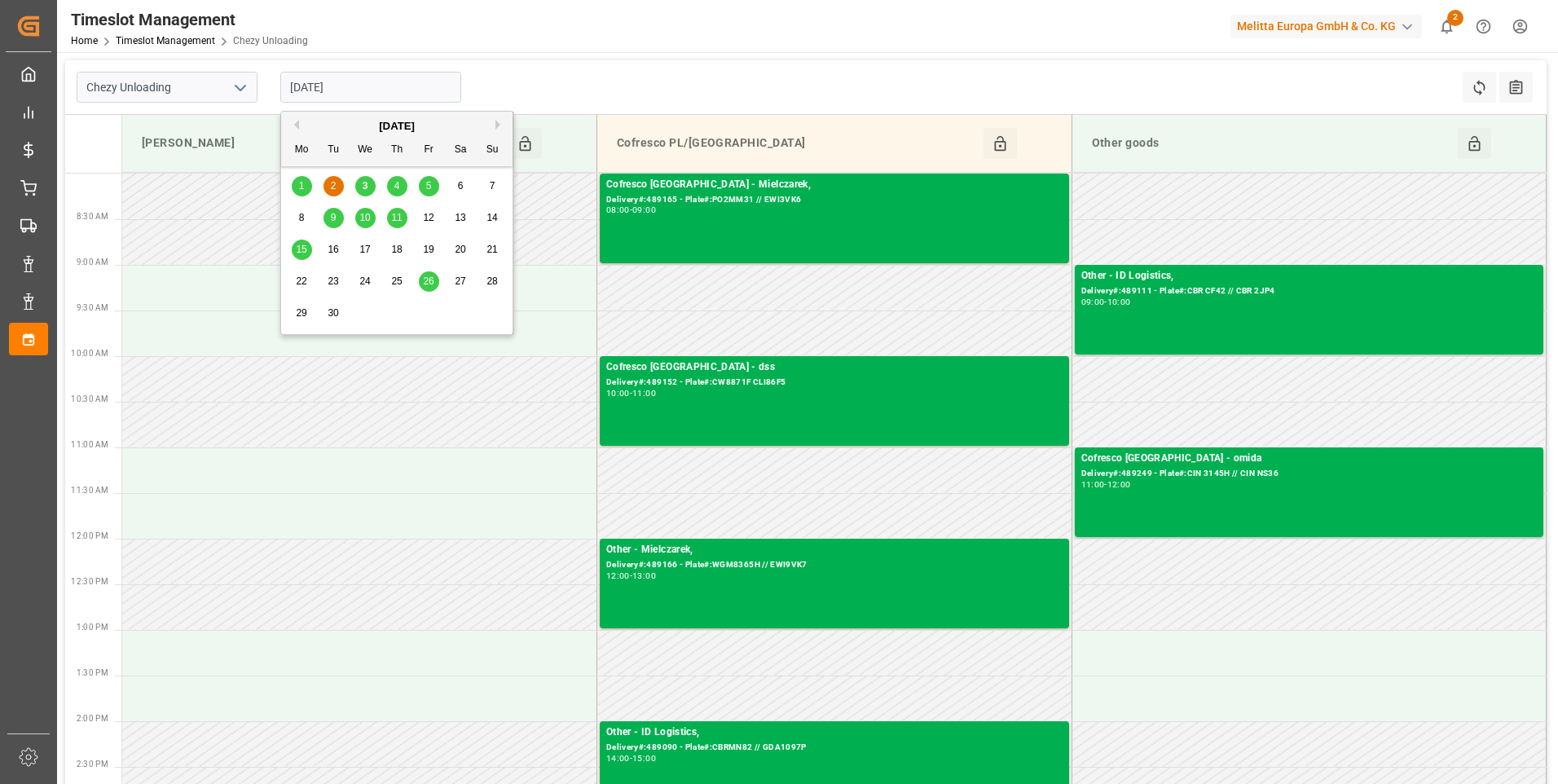
click at [376, 78] on input "[DATE]" at bounding box center [370, 88] width 180 height 31
click at [369, 186] on div "3" at bounding box center [365, 186] width 20 height 20
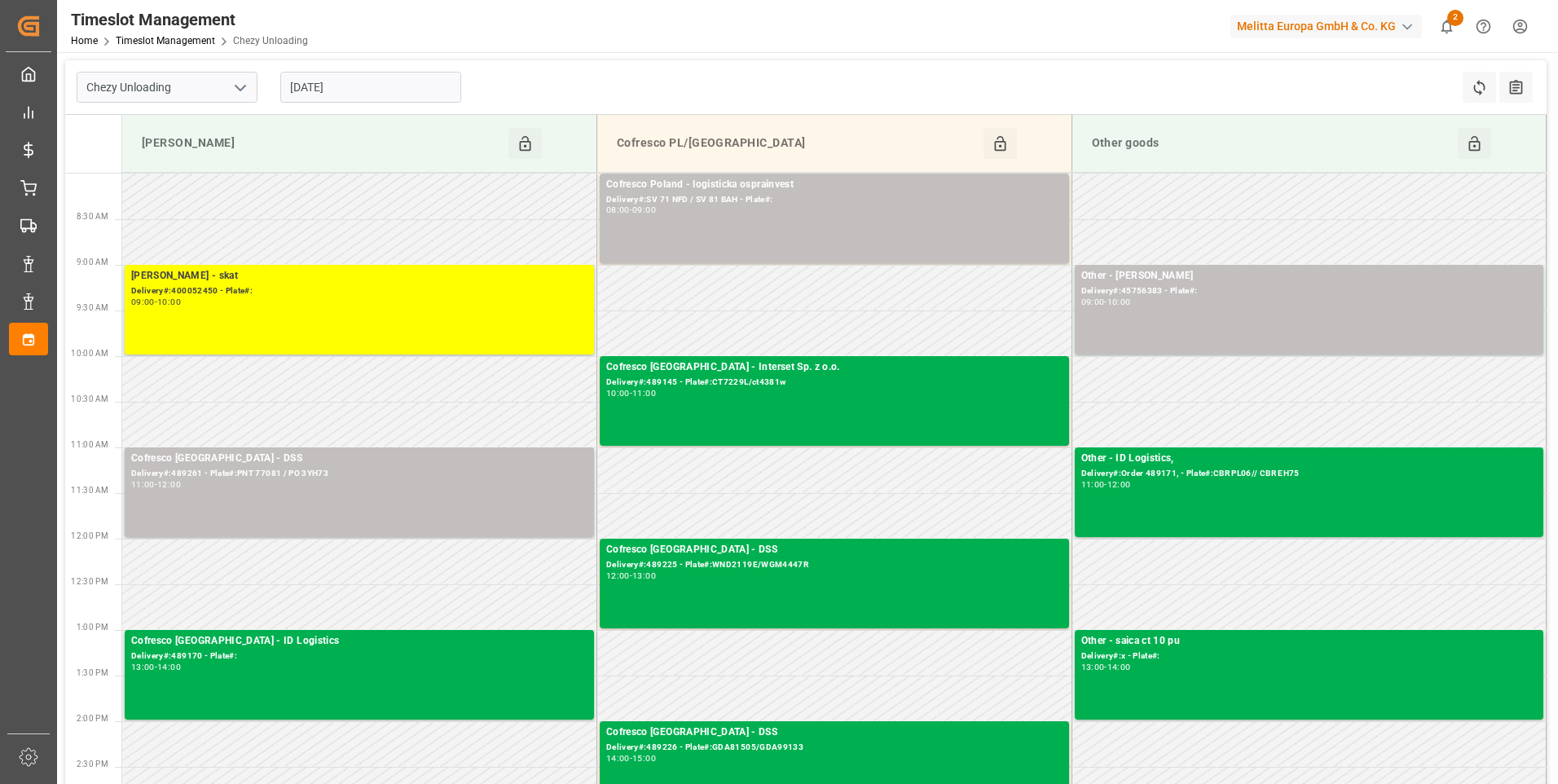
click at [371, 88] on input "[DATE]" at bounding box center [370, 88] width 180 height 31
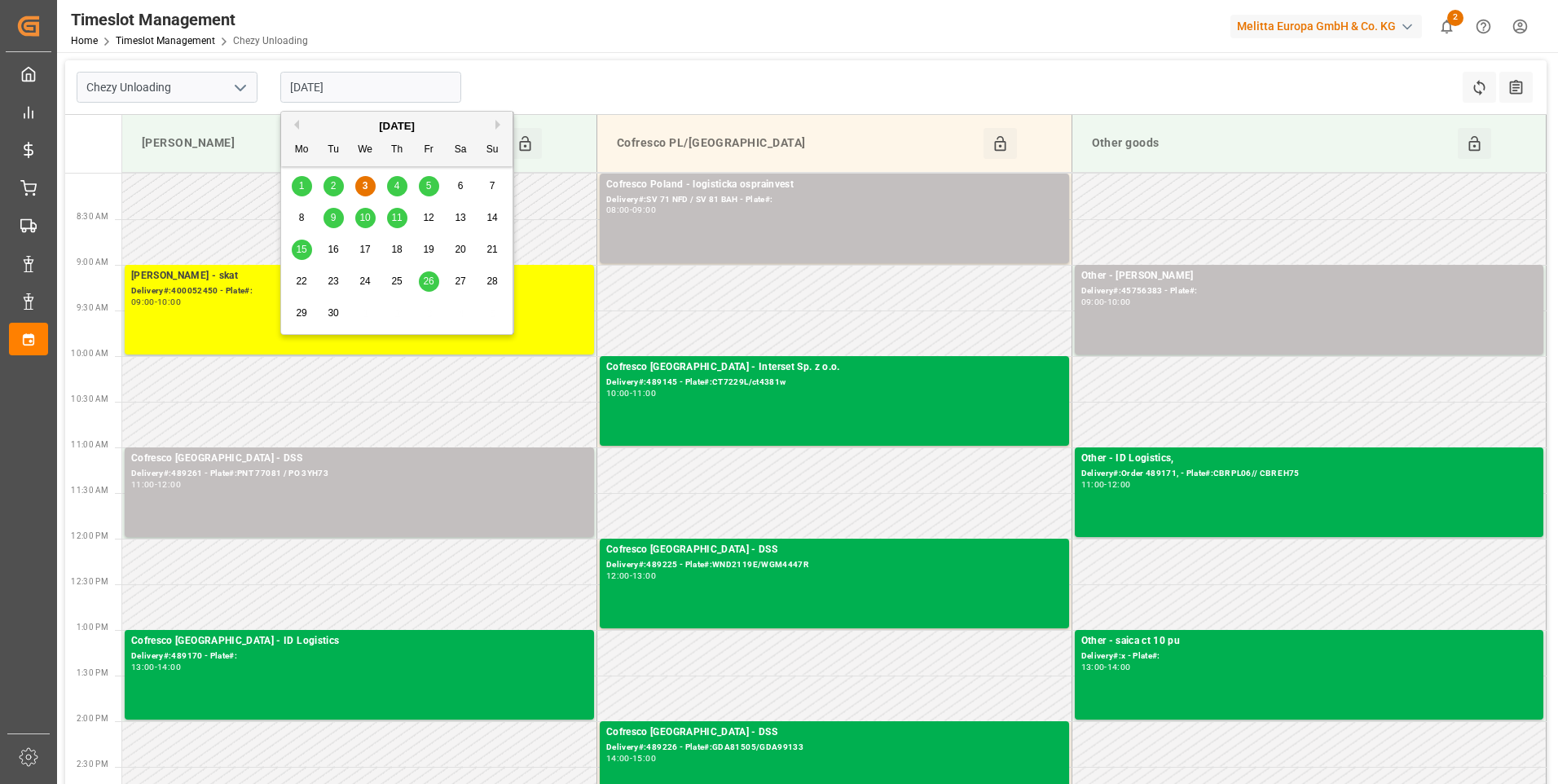
click at [334, 191] on span "2" at bounding box center [334, 186] width 6 height 12
type input "[DATE]"
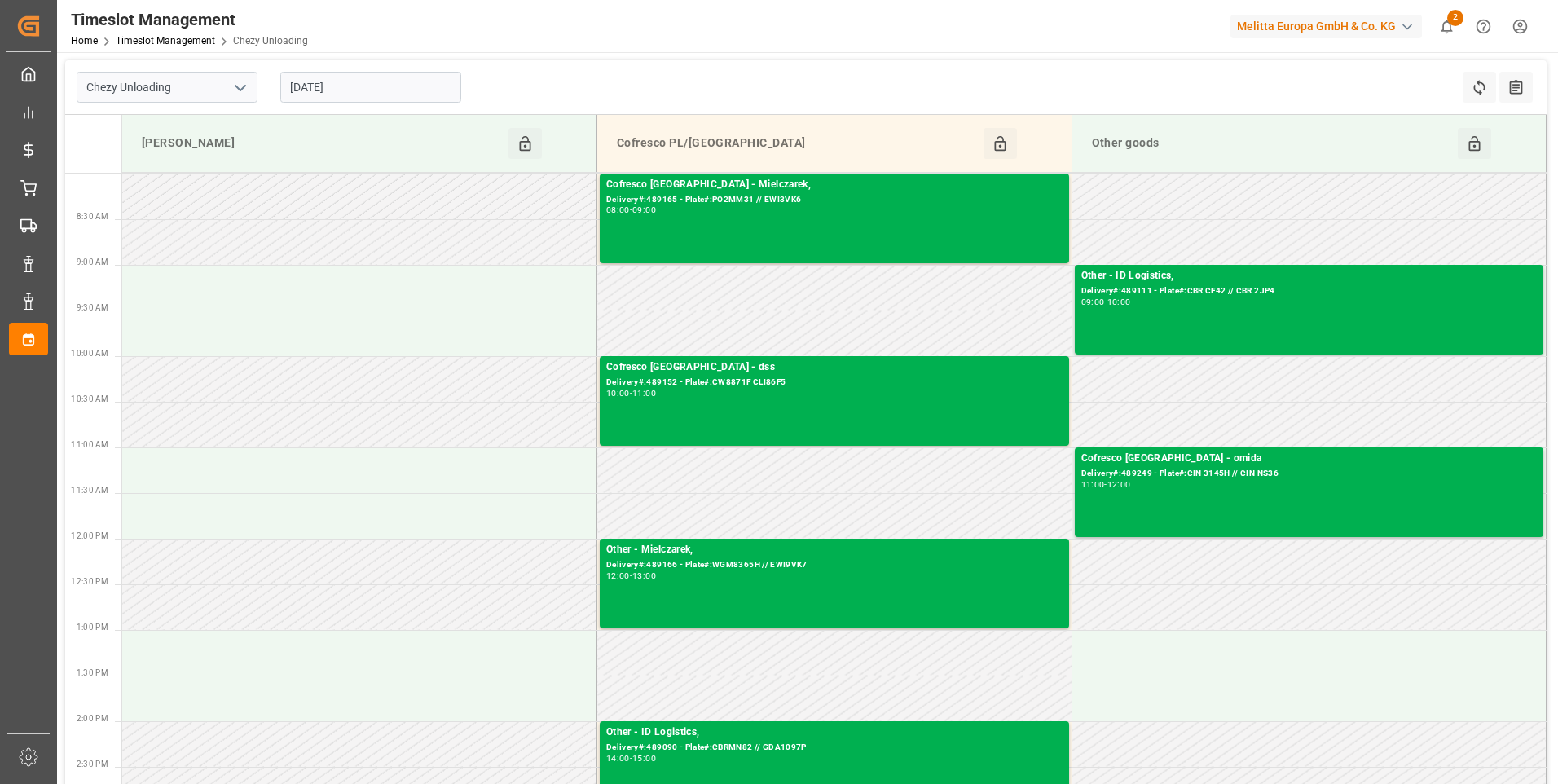
click at [371, 82] on input "[DATE]" at bounding box center [370, 88] width 180 height 31
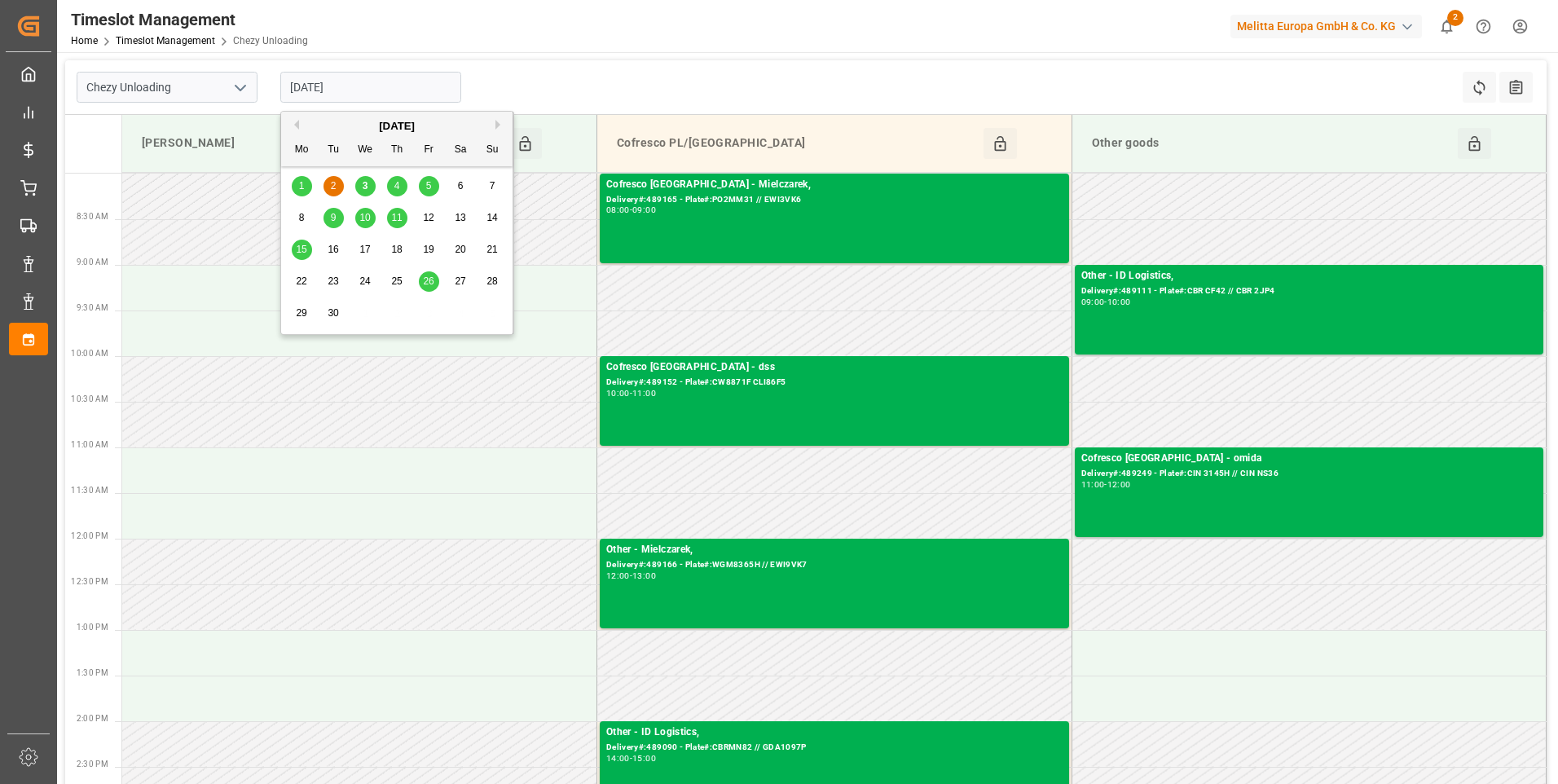
click at [247, 88] on icon "open menu" at bounding box center [240, 88] width 20 height 20
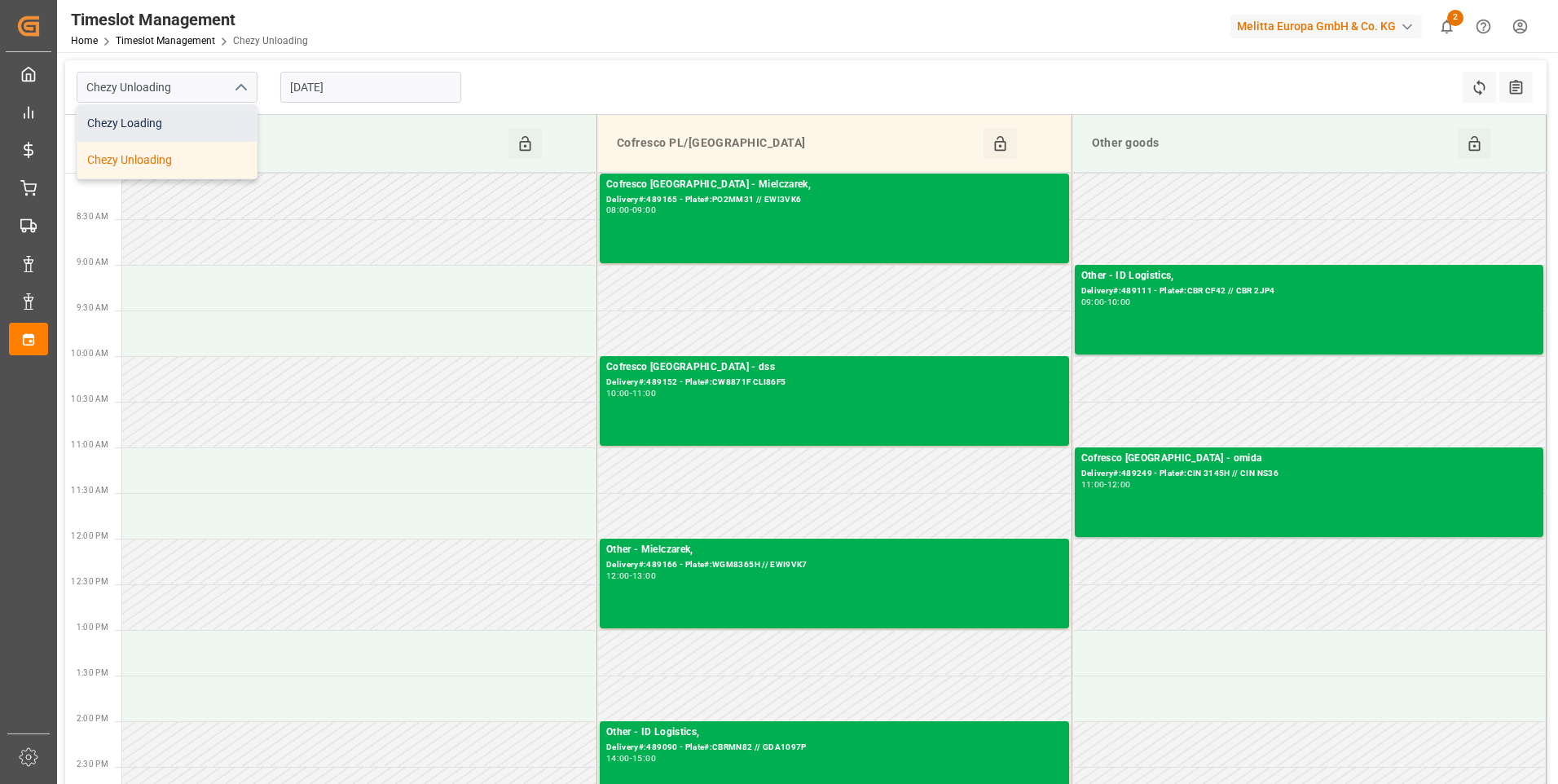
click at [156, 120] on div "Chezy Loading" at bounding box center [167, 124] width 180 height 37
type input "Chezy Loading"
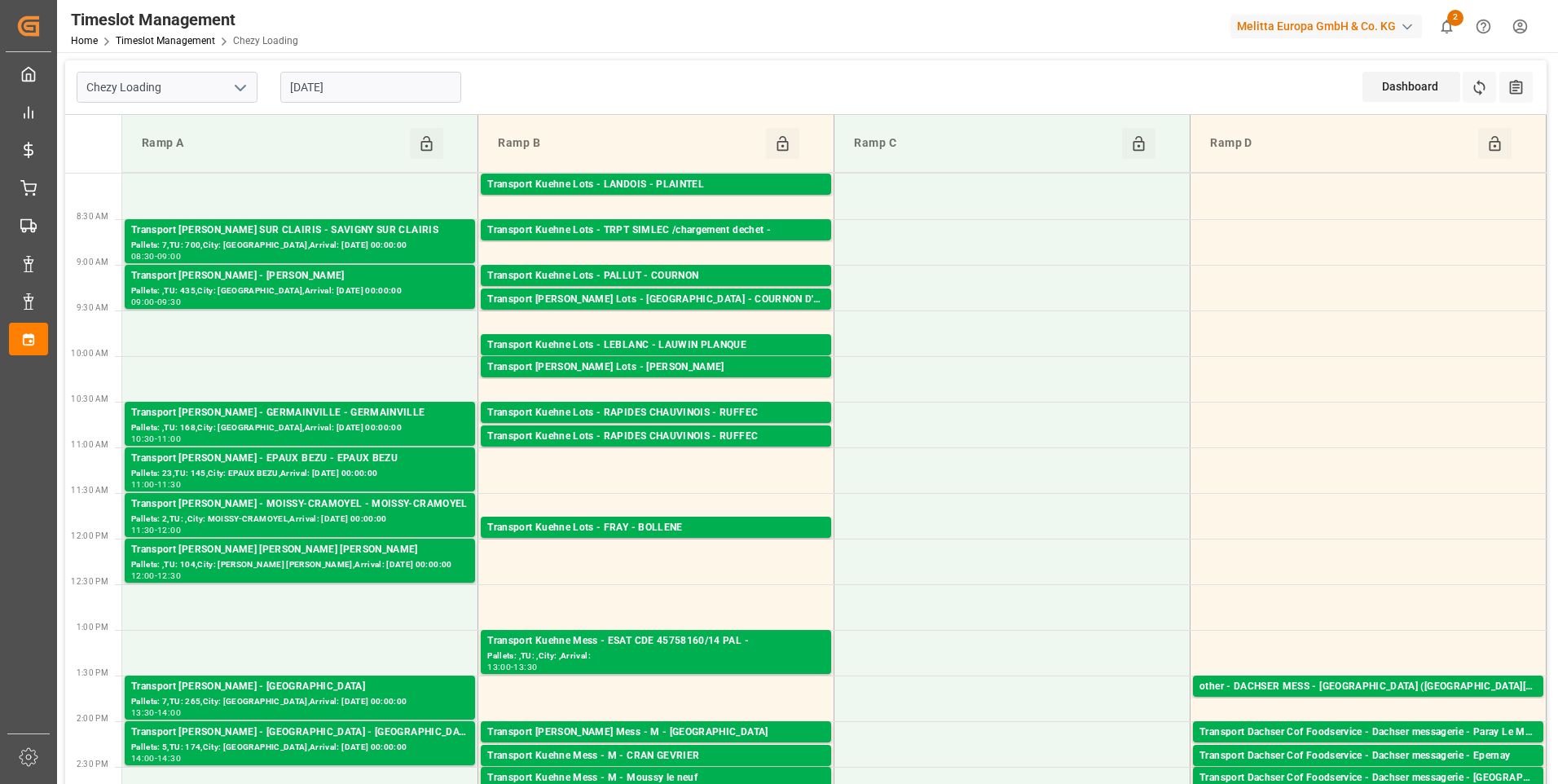
drag, startPoint x: 422, startPoint y: 80, endPoint x: 421, endPoint y: 95, distance: 15.0
click at [421, 82] on input "[DATE]" at bounding box center [370, 88] width 180 height 31
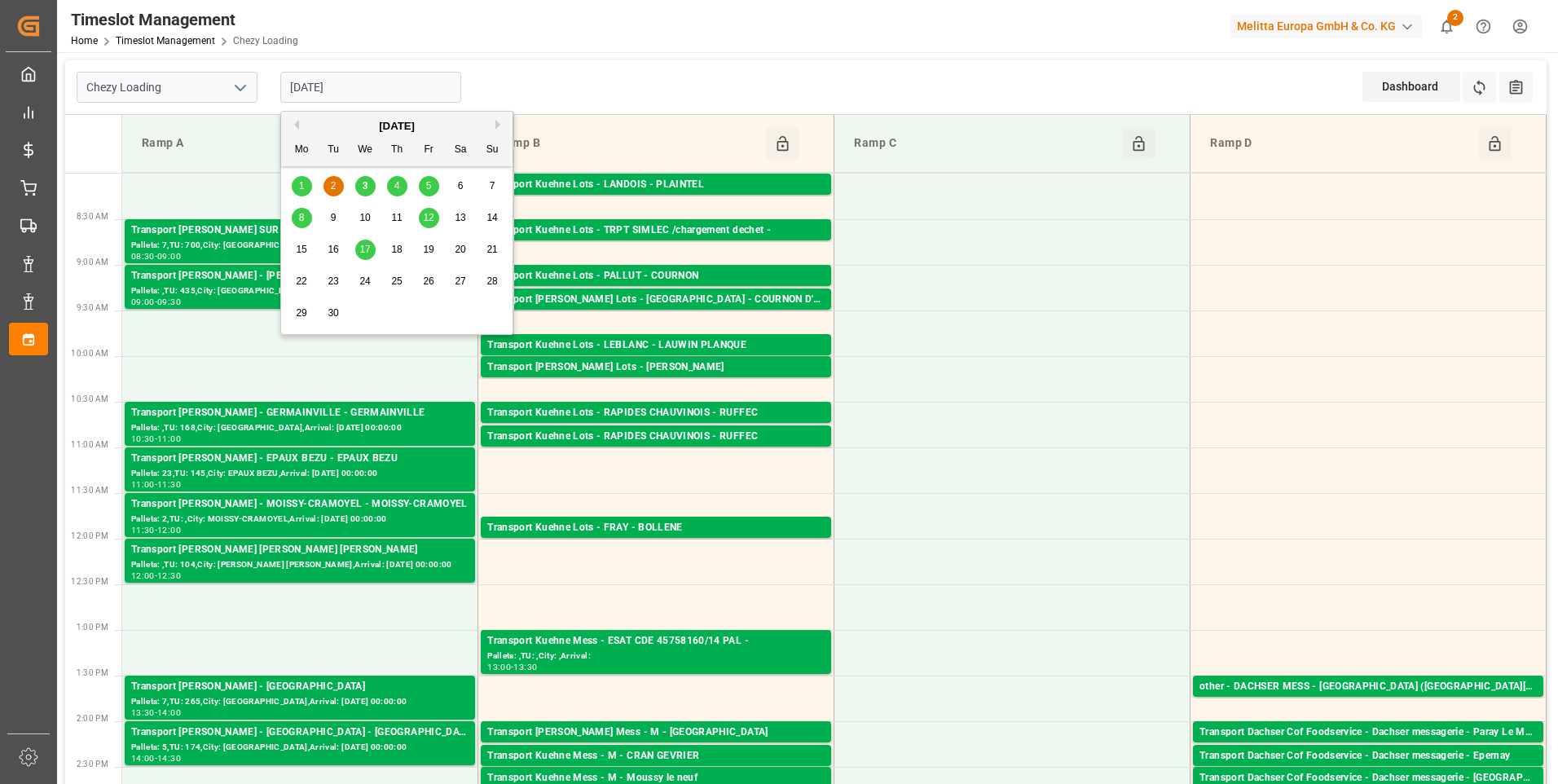
click at [369, 180] on div "3" at bounding box center [365, 186] width 20 height 20
type input "[DATE]"
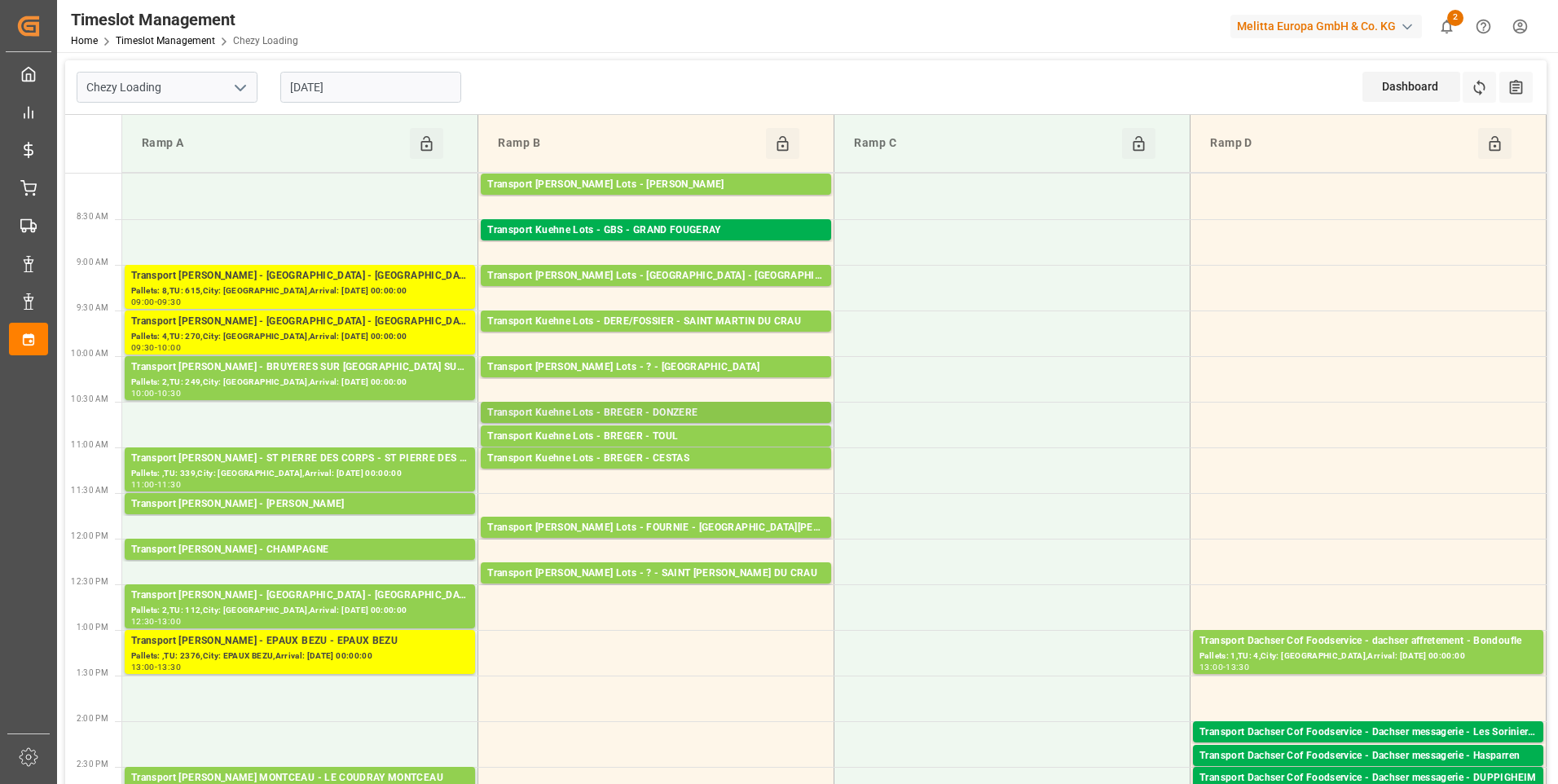
click at [594, 409] on div "Transport Kuehne Lots - BREGER - DONZERE" at bounding box center [657, 412] width 338 height 17
click at [696, 432] on div "Transport Kuehne Lots - BREGER - TOUL" at bounding box center [657, 436] width 338 height 17
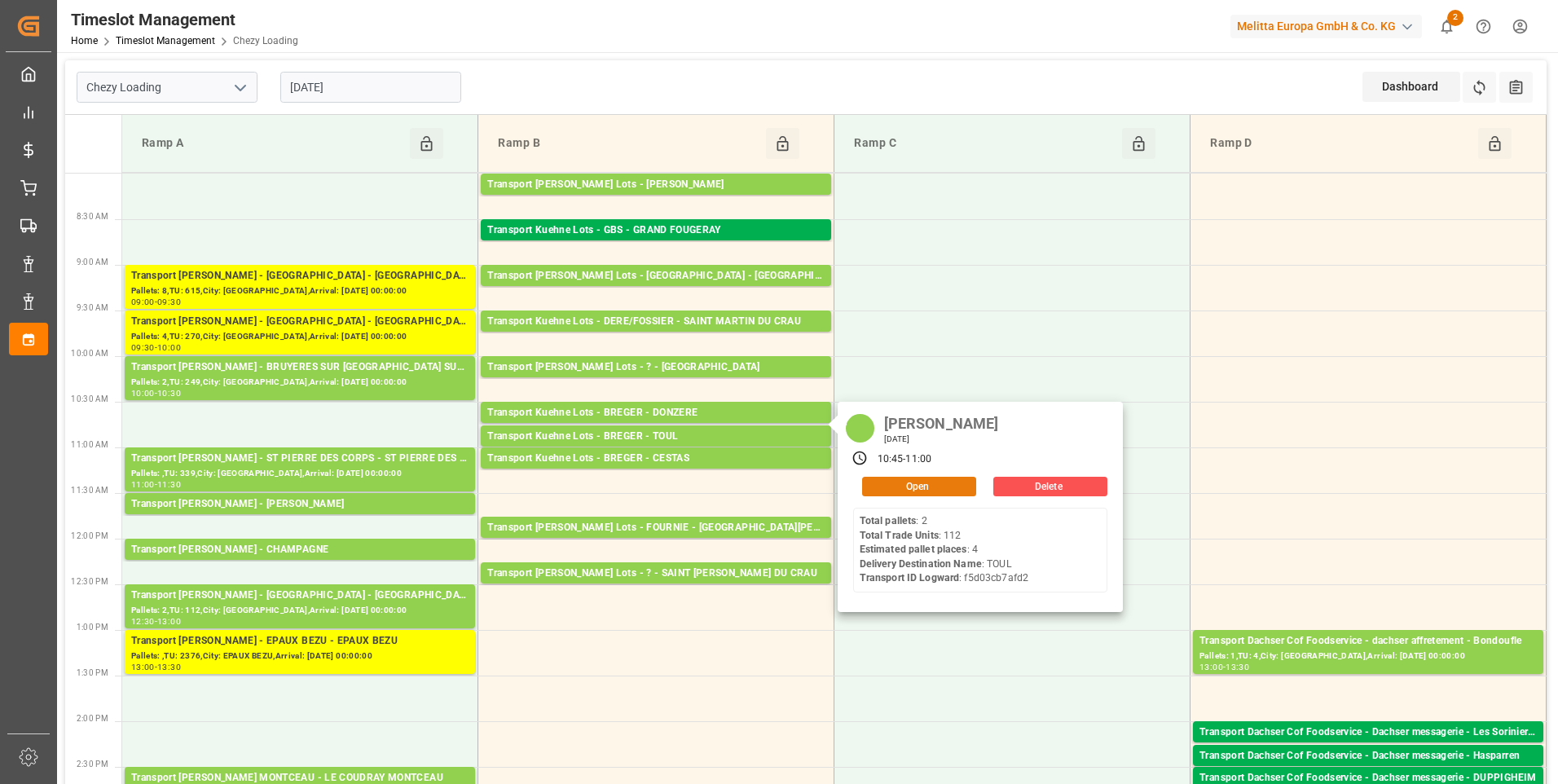
click at [899, 482] on button "Open" at bounding box center [919, 487] width 114 height 20
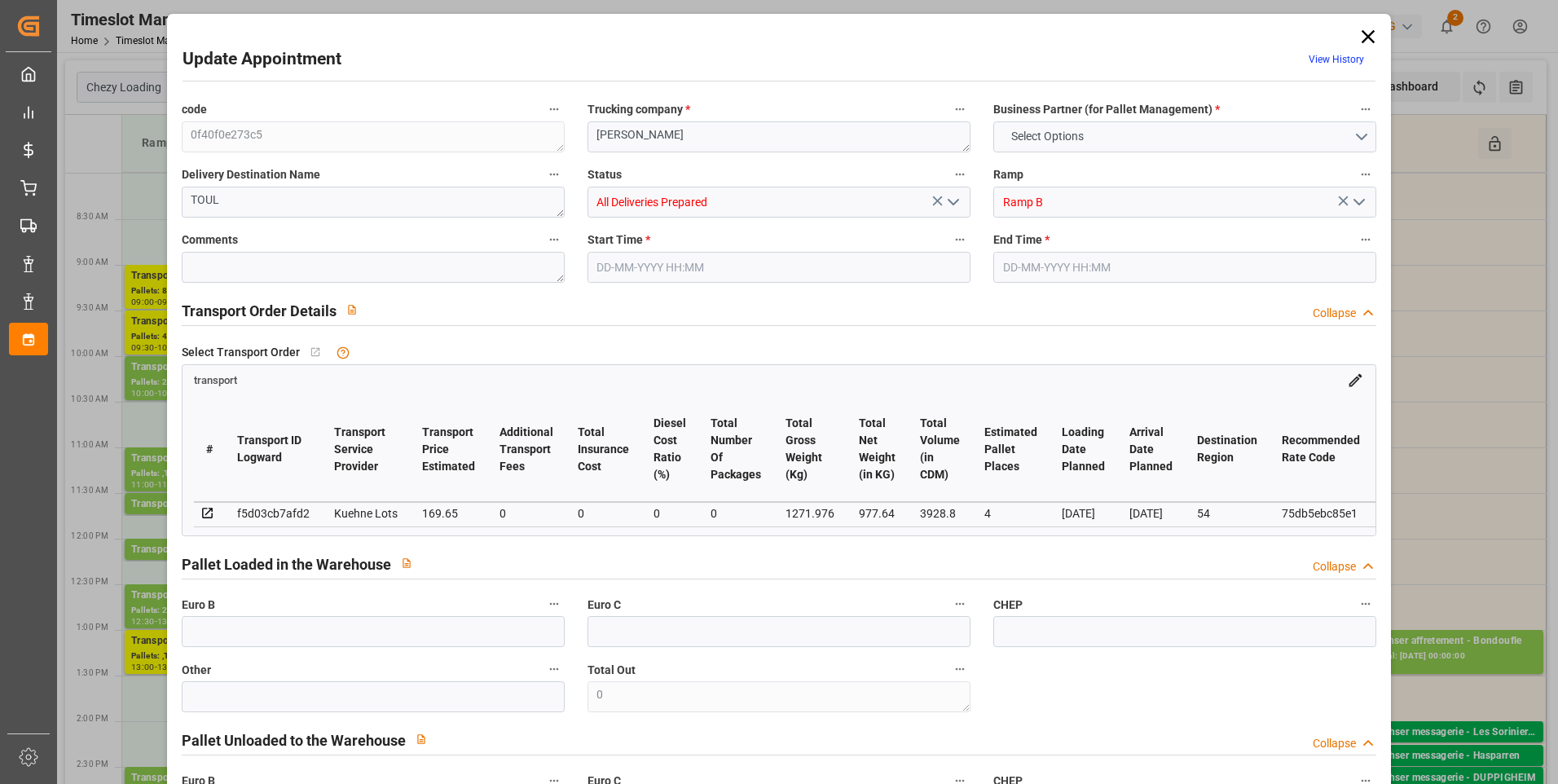
type input "4"
type input "169.65"
type input "0"
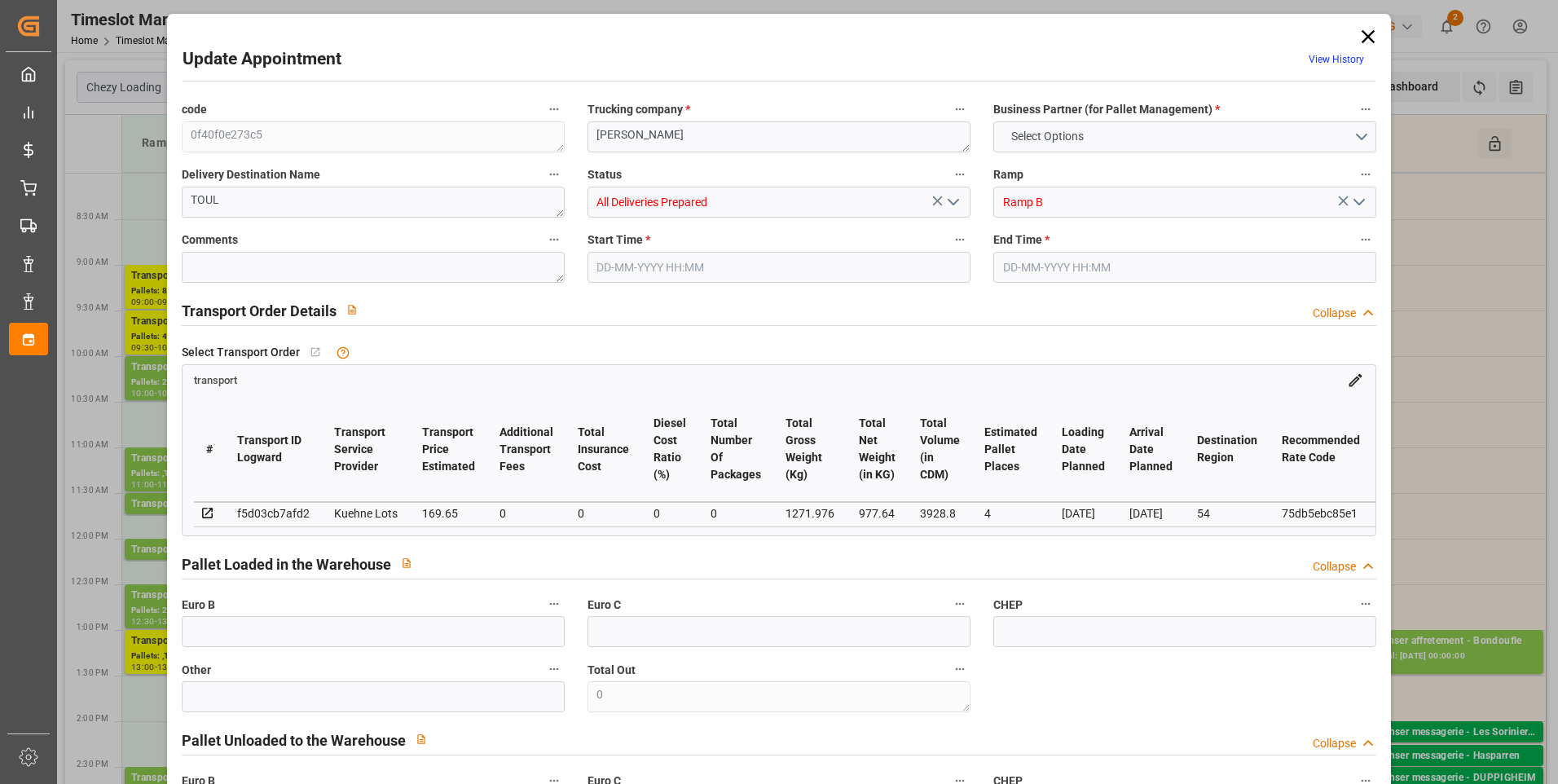
type input "169.65"
type input "0"
type input "977.64"
type input "1430"
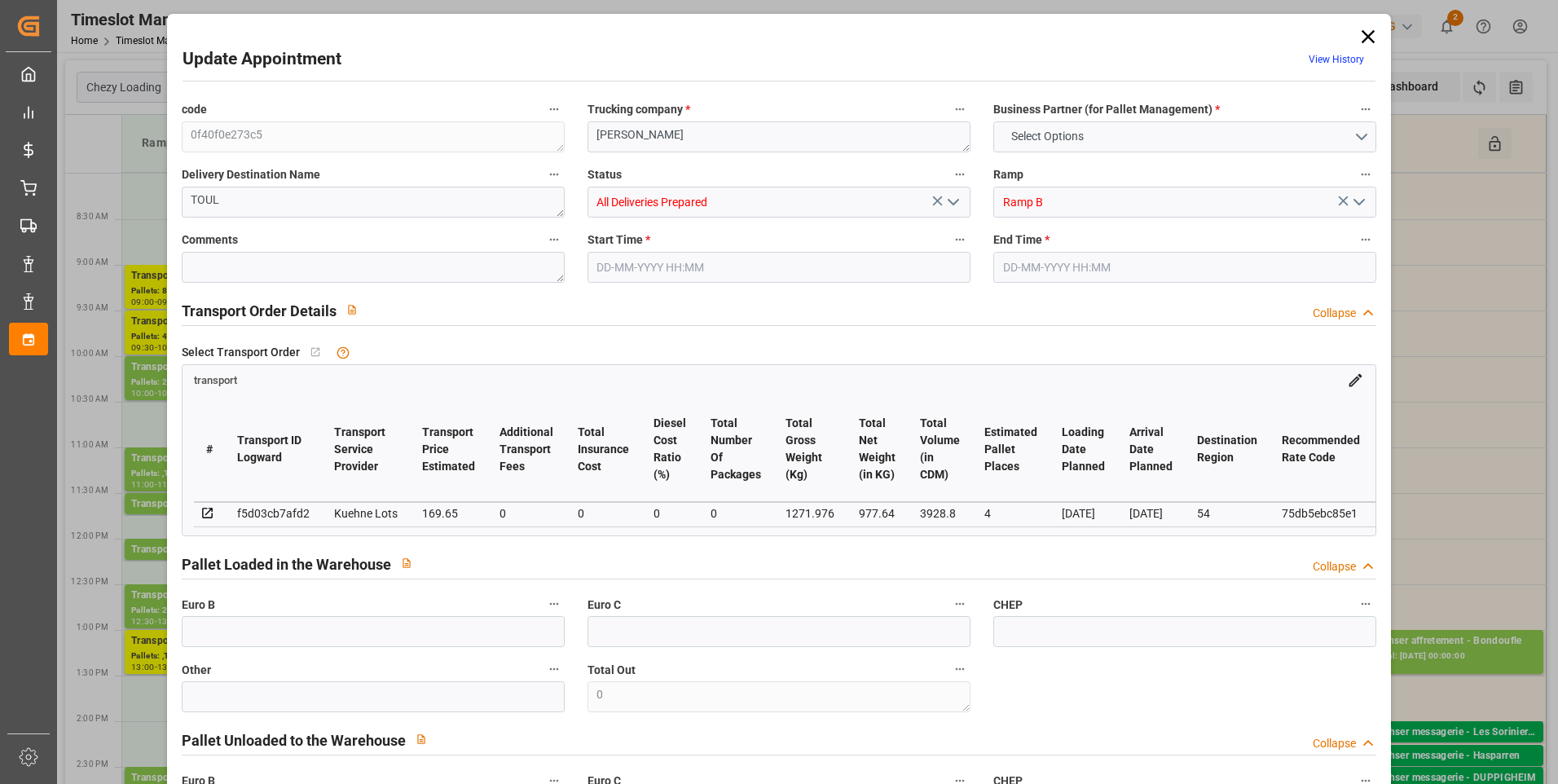
type input "3928.8"
type input "54"
type input "2"
type input "112"
type input "4"
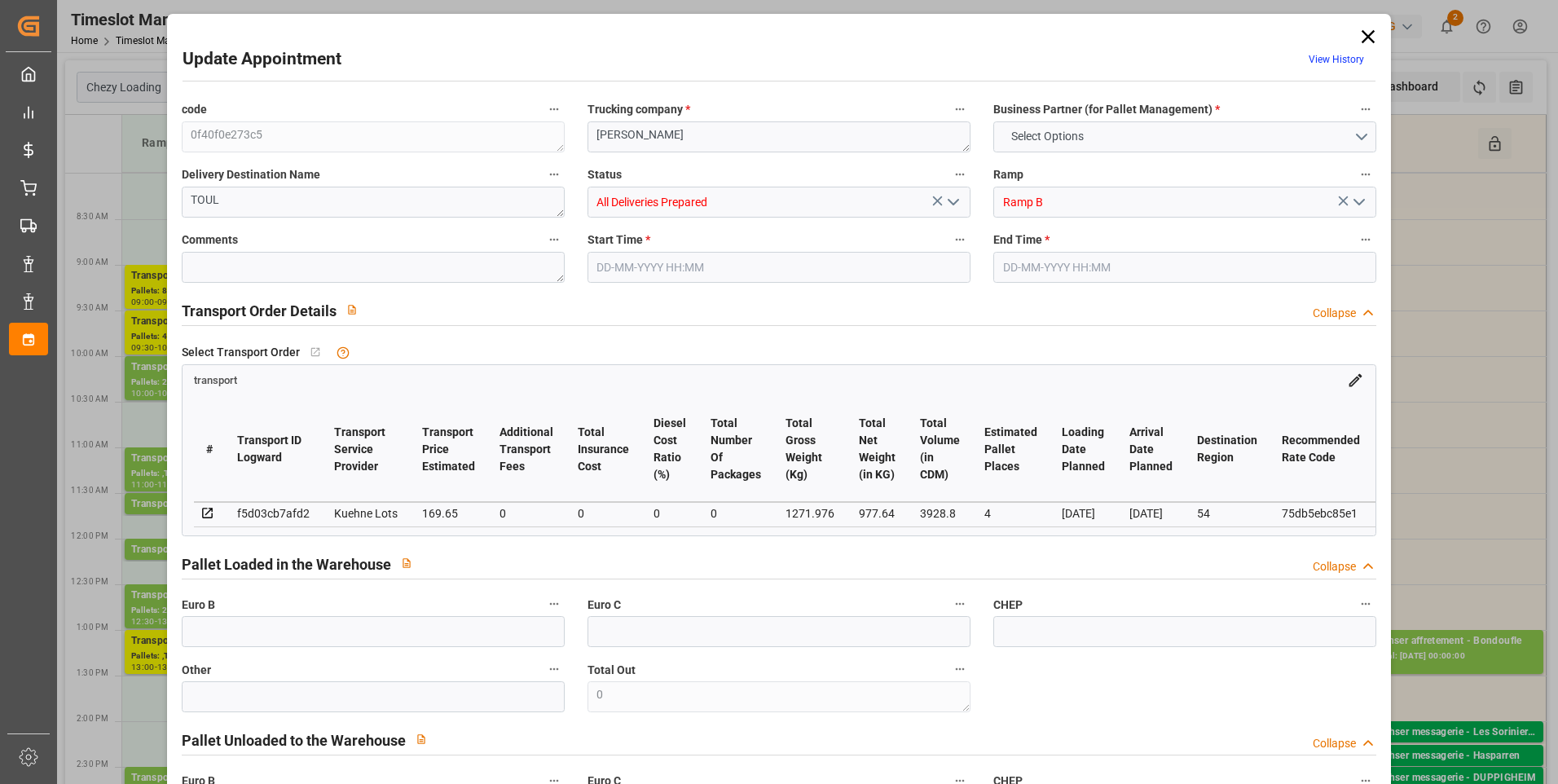
type input "101"
type input "1271.976"
type input "0"
type input "4710.8598"
type input "0"
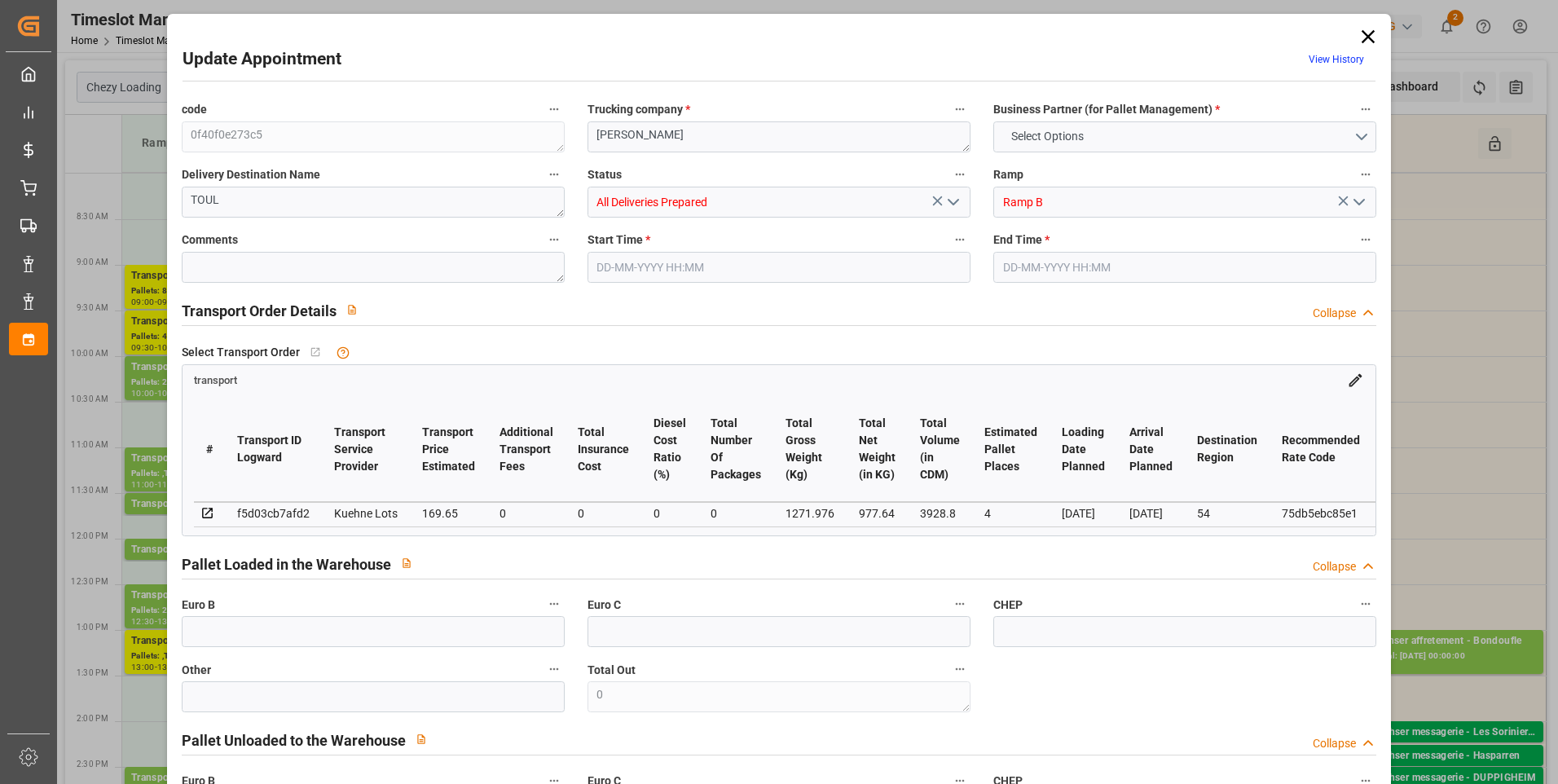
type input "0"
type input "21"
type input "35"
type input "03-09-2025 10:45"
type input "03-09-2025 11:00"
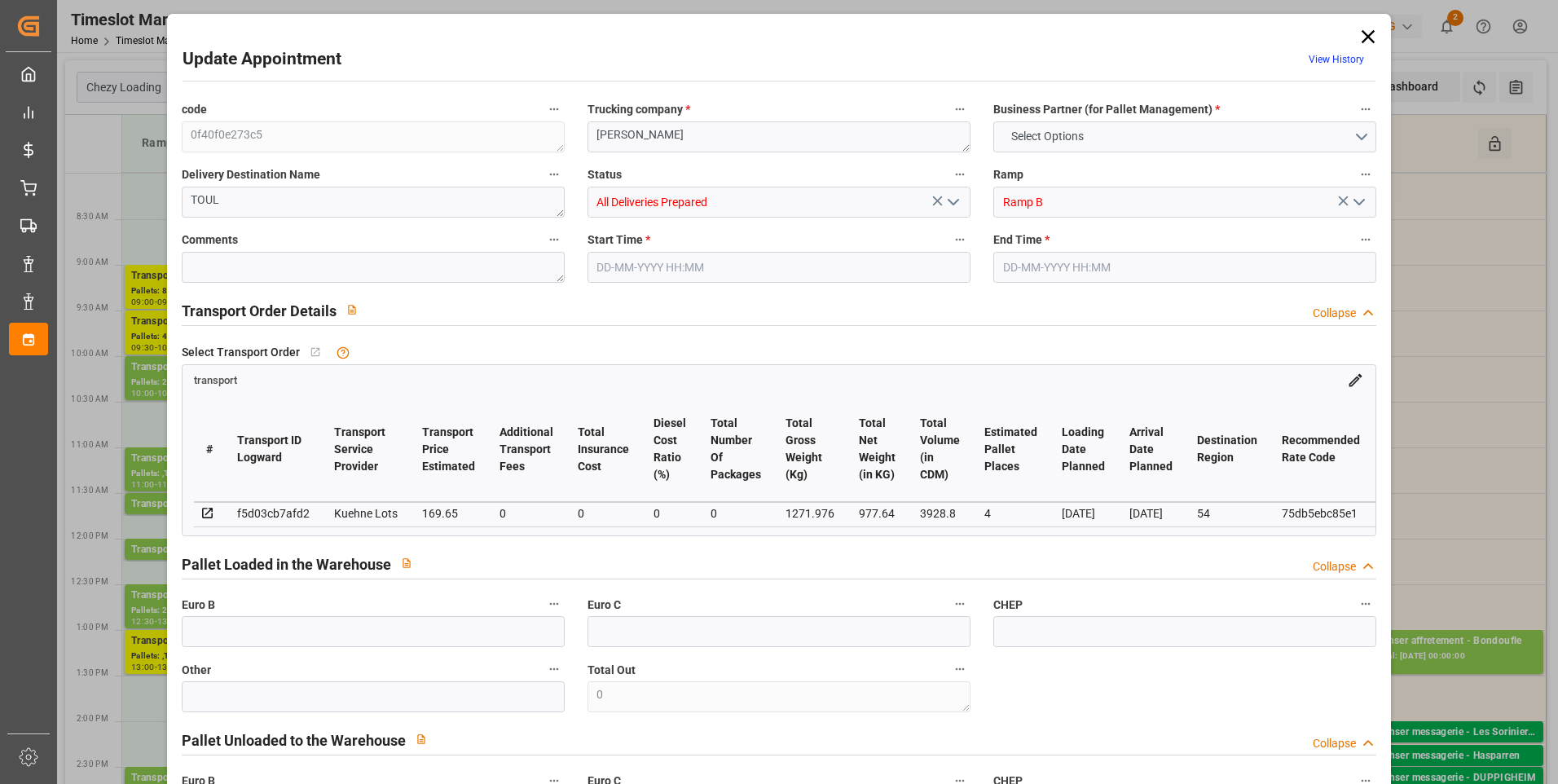
type input "01-09-2025 13:41"
type input "[DATE] 11:21"
type input "[DATE]"
click at [959, 196] on icon "open menu" at bounding box center [953, 202] width 20 height 20
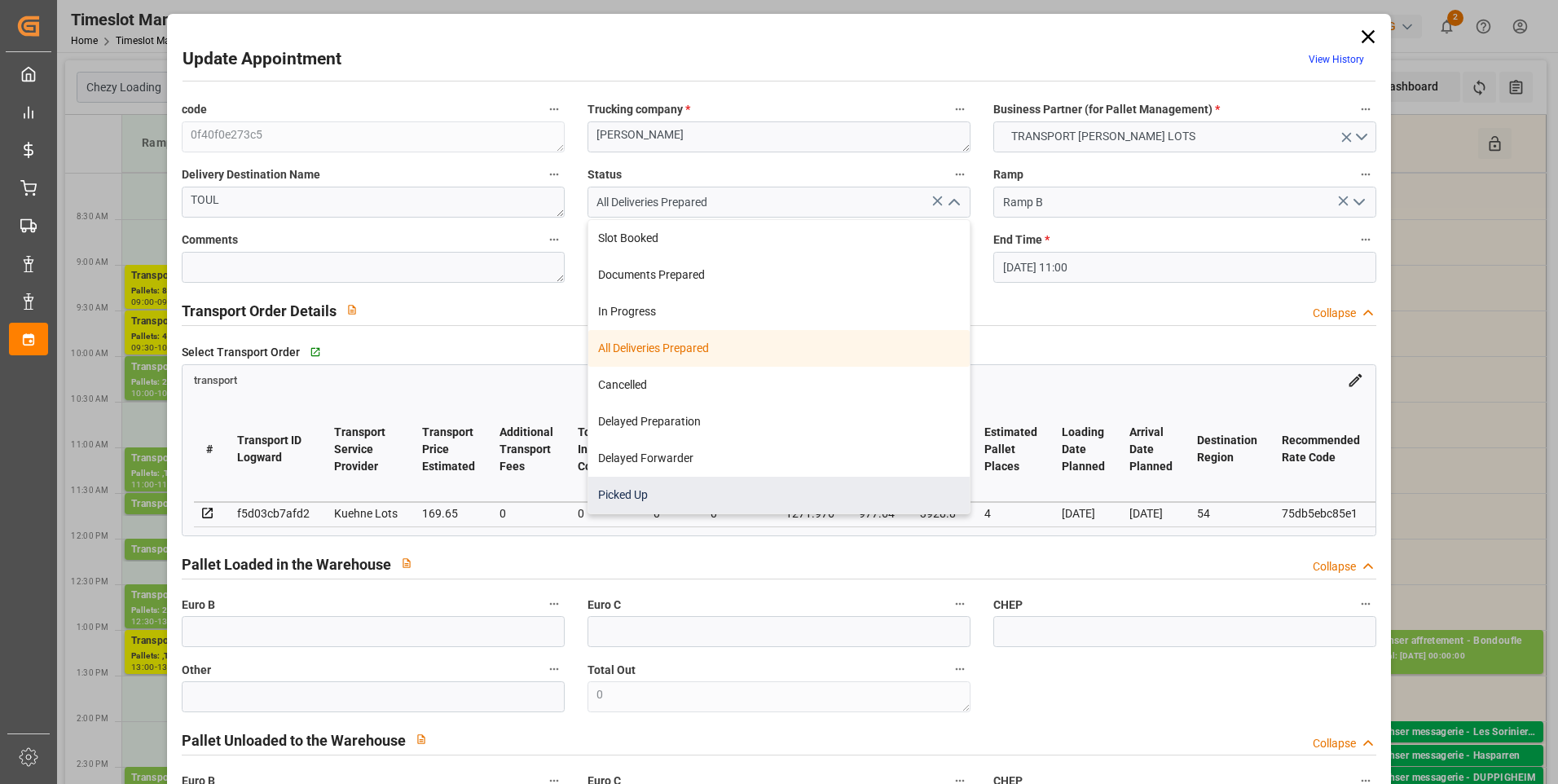
click at [631, 490] on div "Picked Up" at bounding box center [779, 495] width 381 height 37
type input "Picked Up"
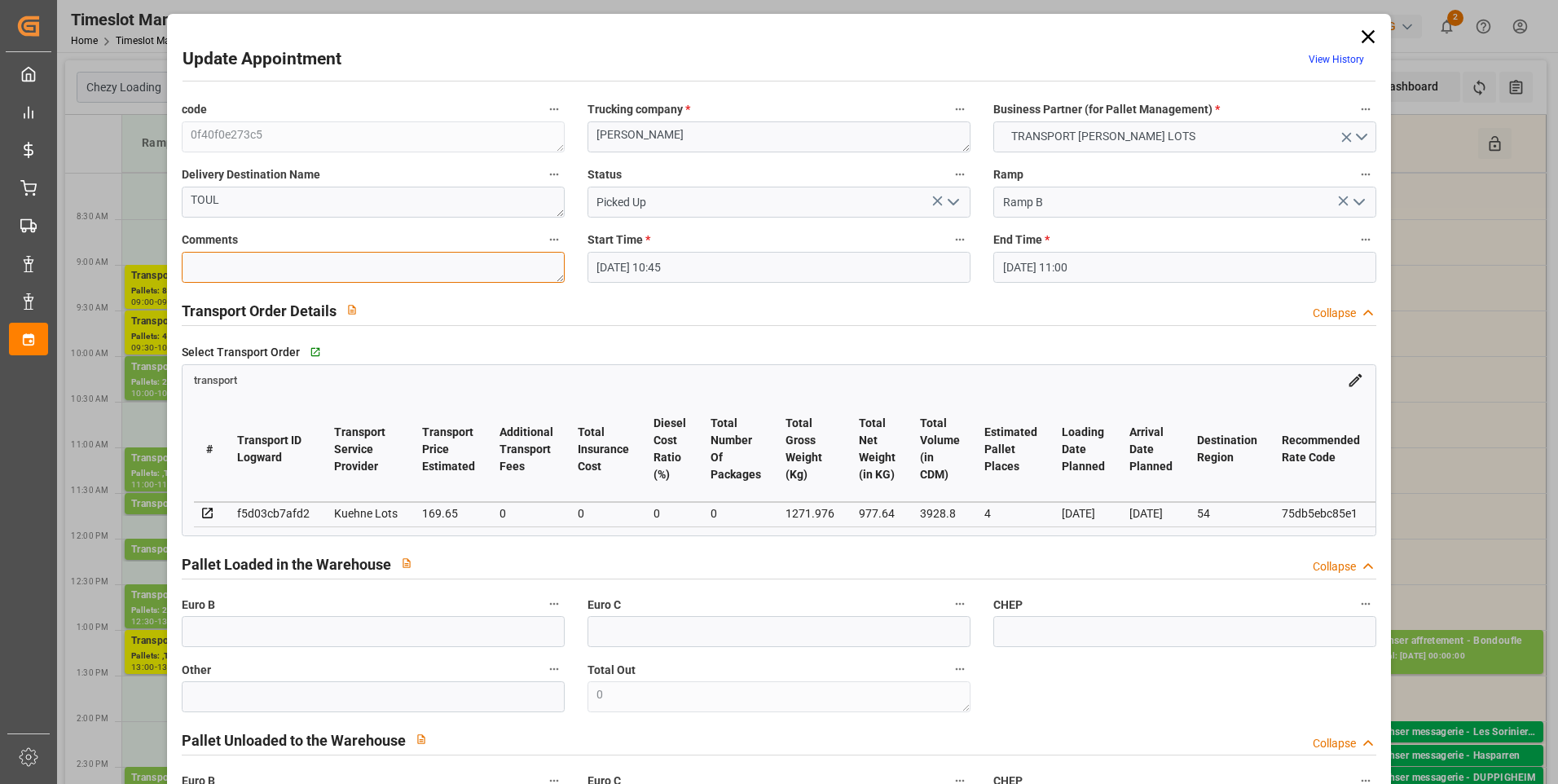
click at [205, 279] on textarea at bounding box center [373, 267] width 383 height 31
type textarea "ludo 4"
click at [211, 642] on input "text" at bounding box center [373, 631] width 383 height 31
type input "4"
click at [673, 335] on div "Select Transport Order   Go to transport Grid transport # Transport ID Logward …" at bounding box center [779, 437] width 1218 height 207
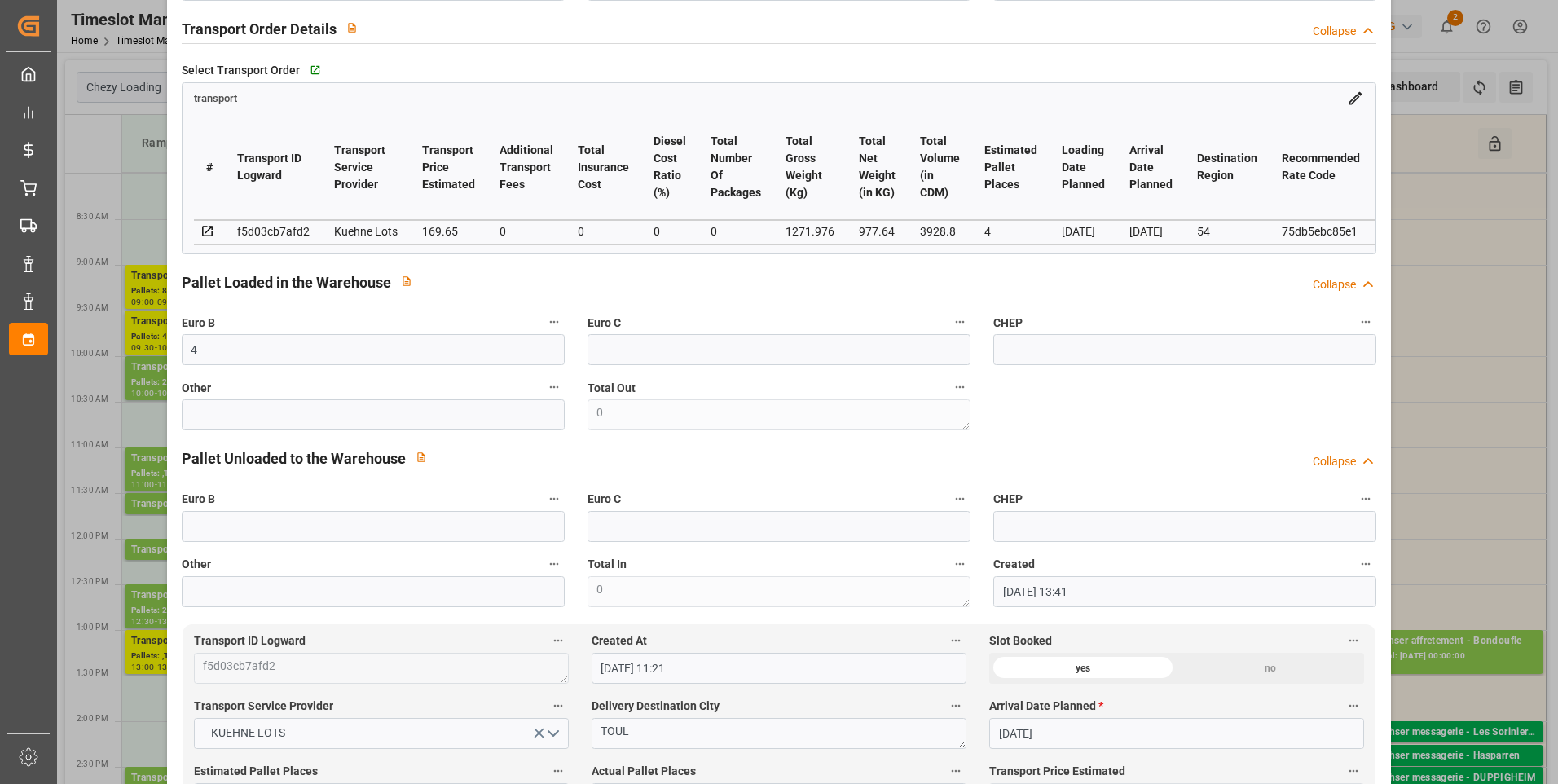
scroll to position [326, 0]
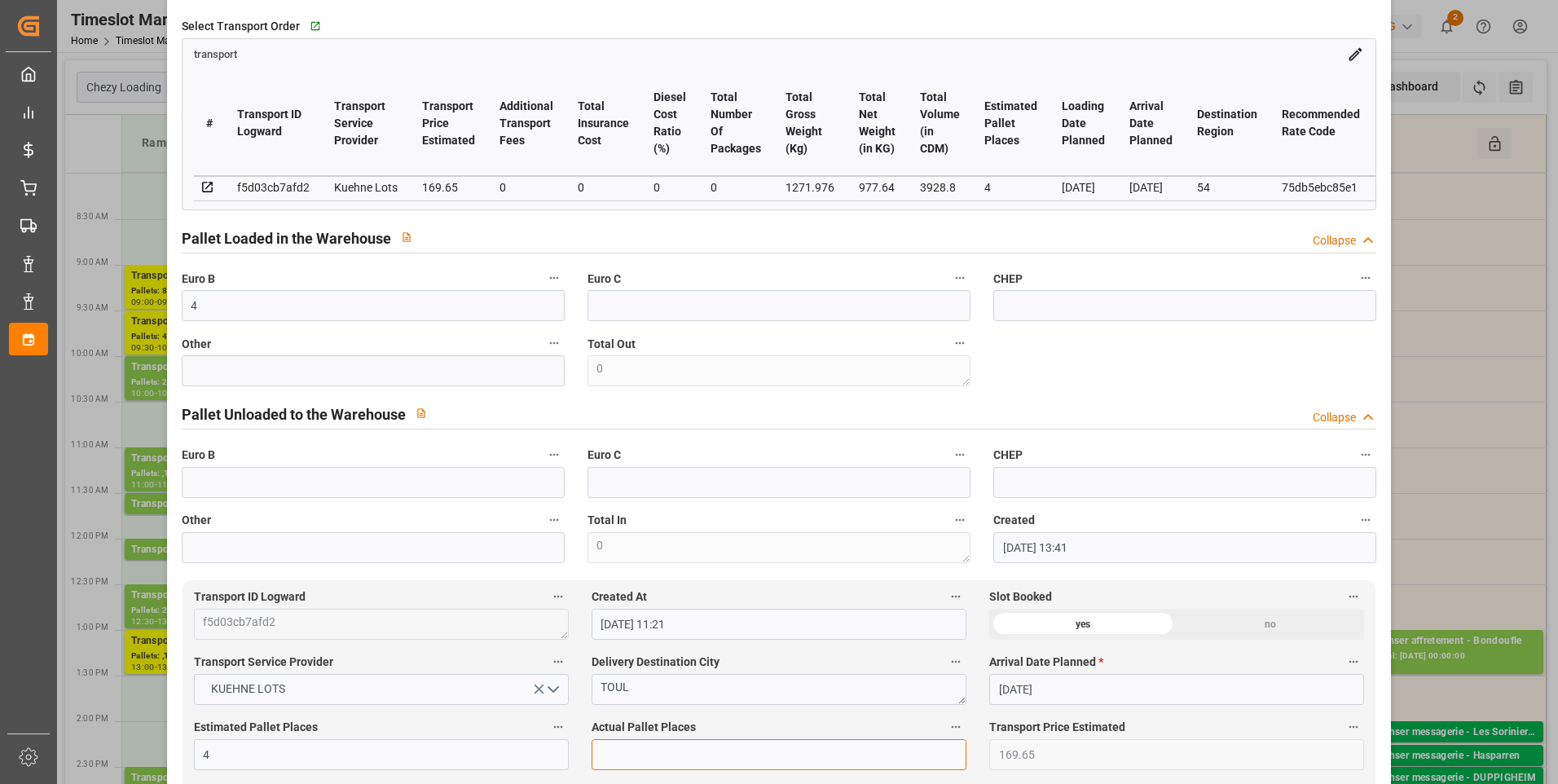
click at [638, 756] on input "text" at bounding box center [779, 755] width 375 height 31
type input "4"
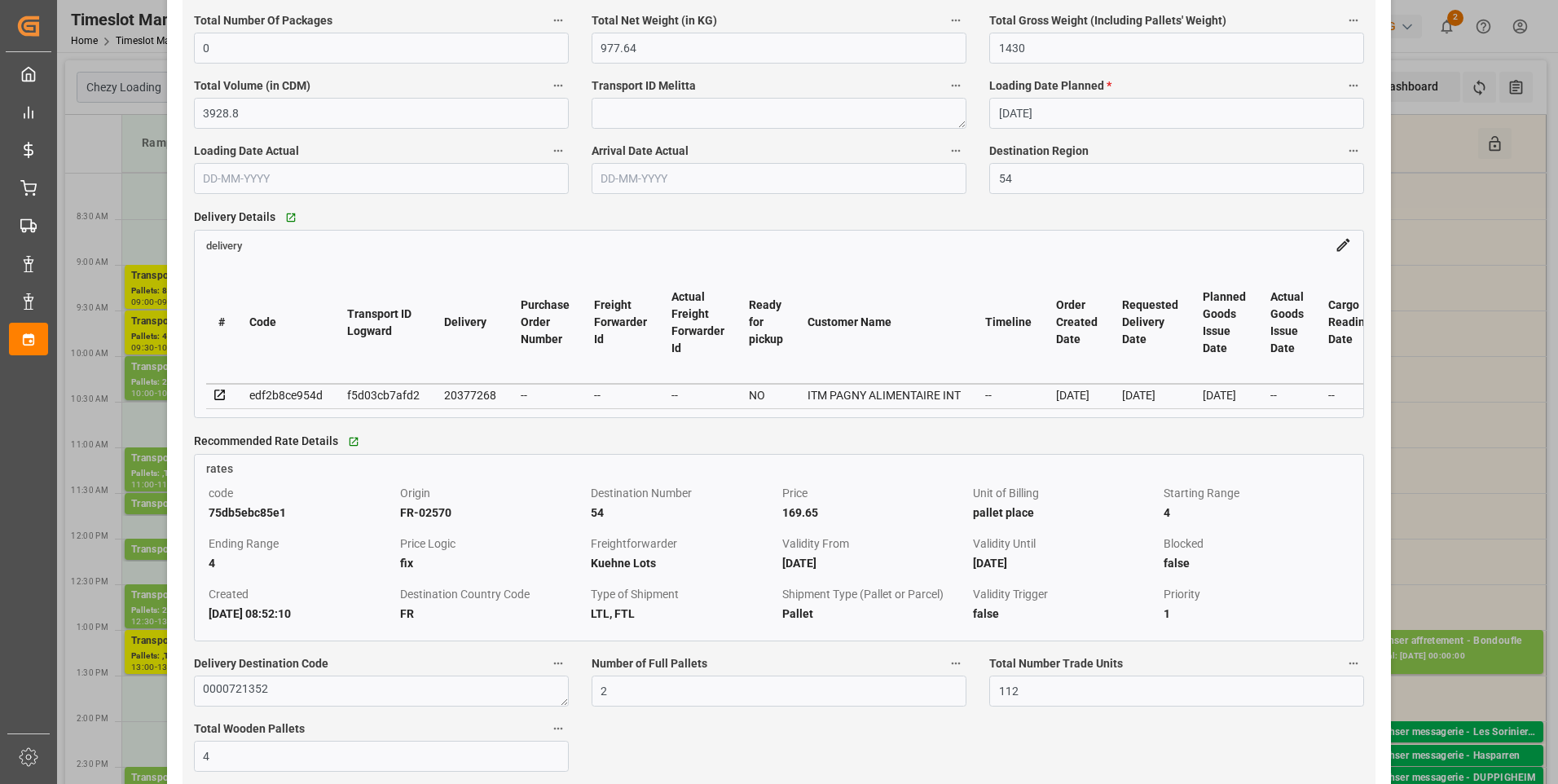
scroll to position [1467, 0]
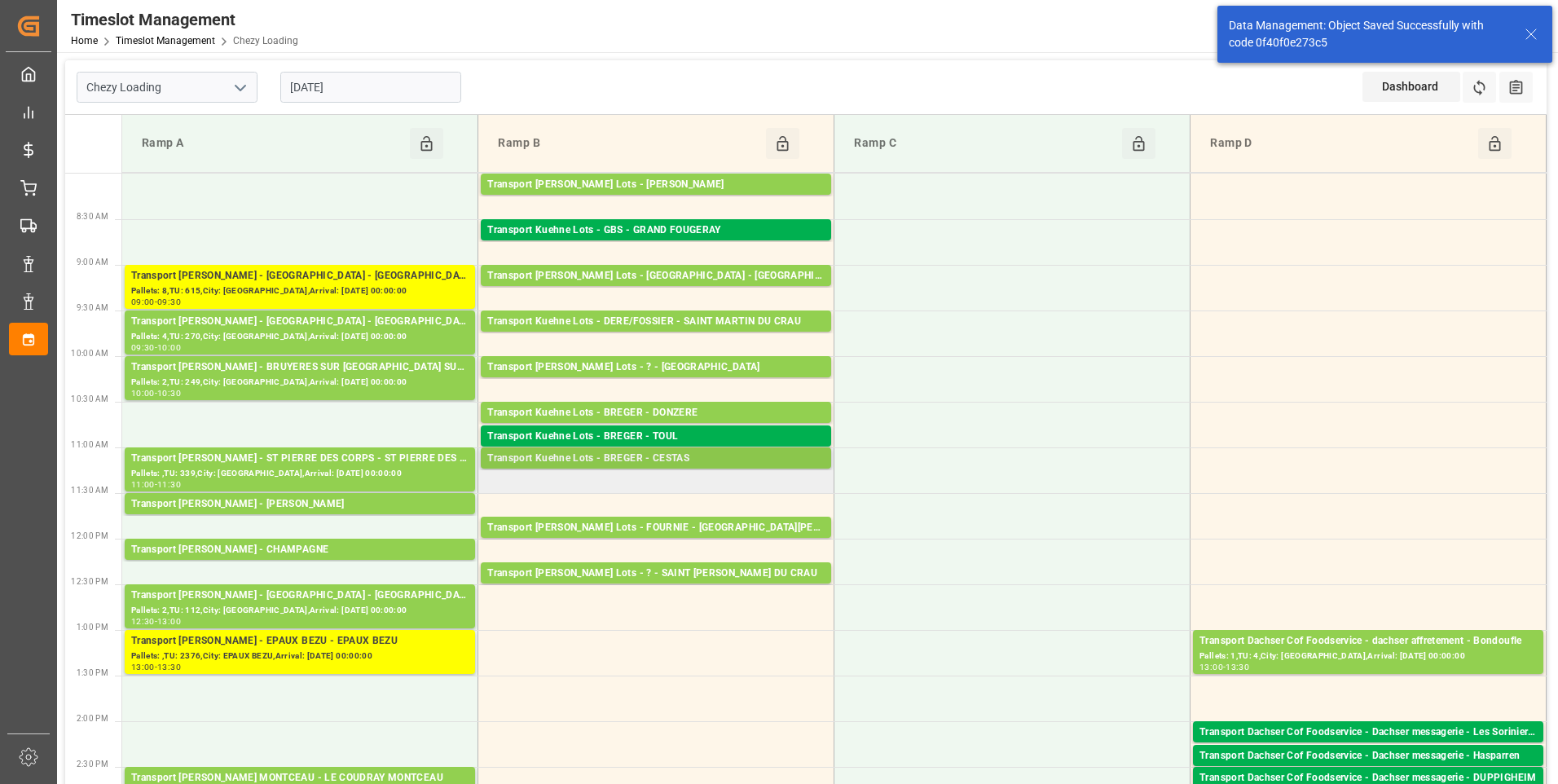
click at [680, 454] on div "Transport Kuehne Lots - BREGER - CESTAS" at bounding box center [657, 458] width 338 height 17
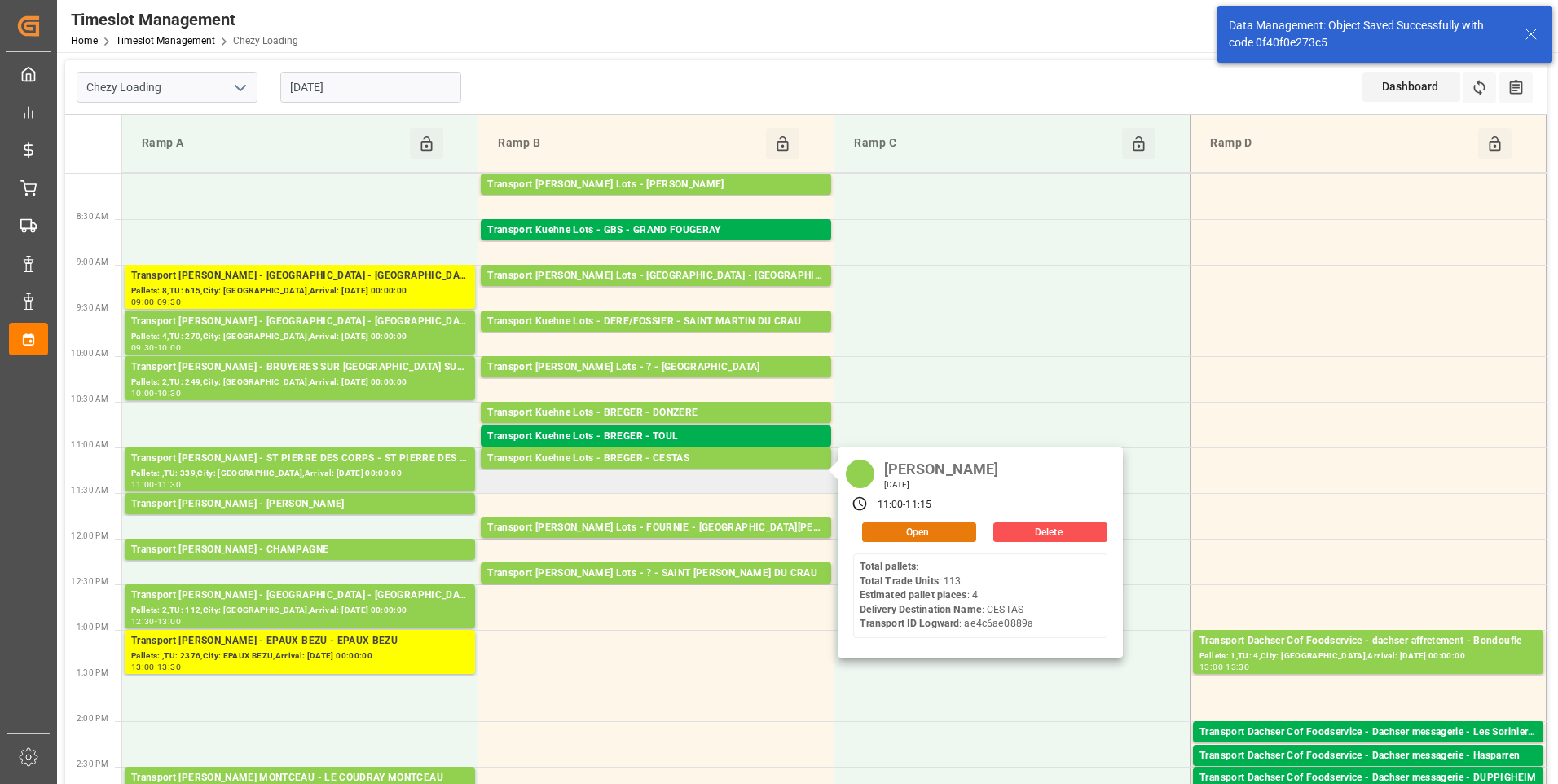
click at [900, 530] on button "Open" at bounding box center [919, 531] width 114 height 20
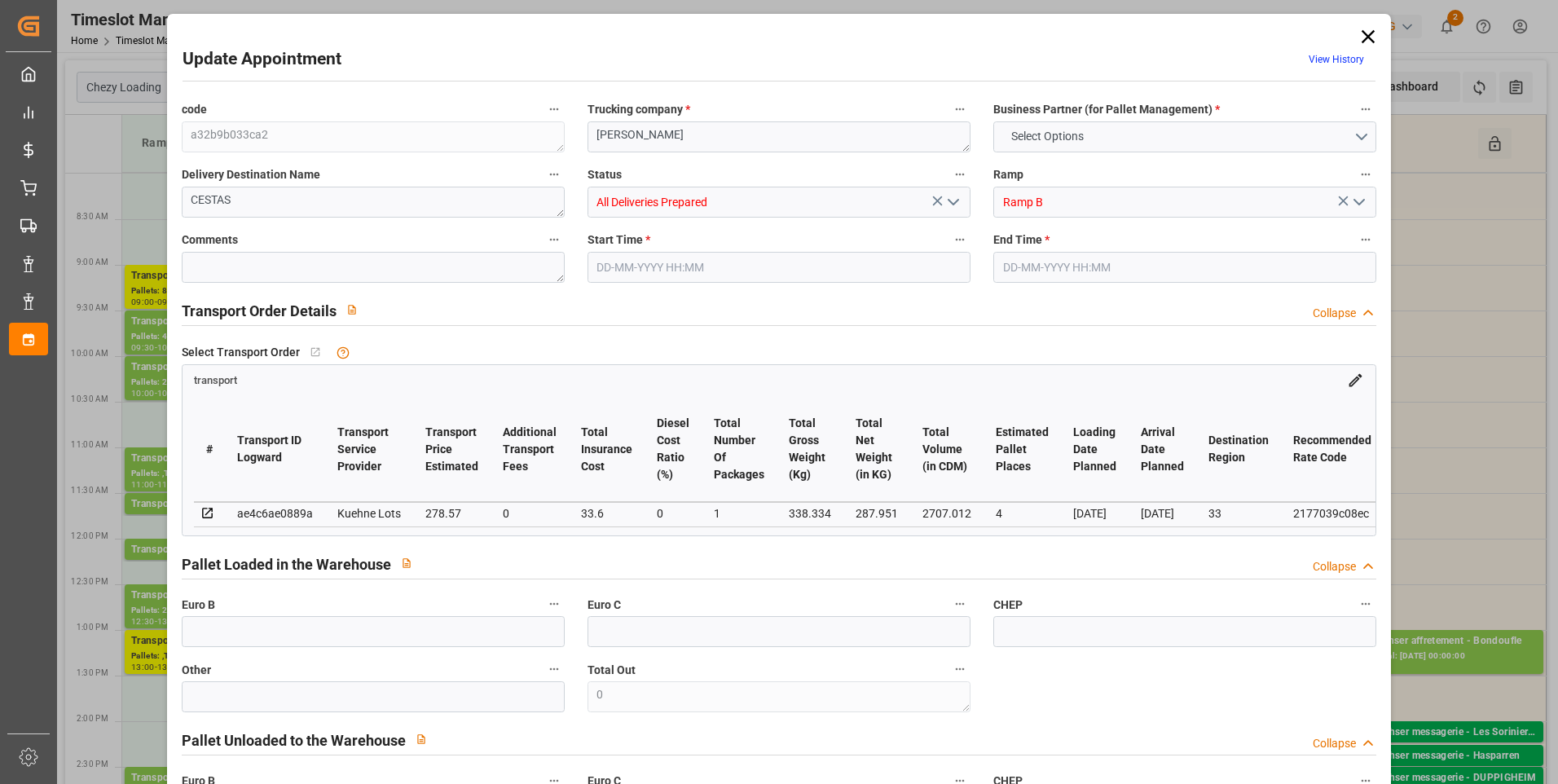
type input "4"
type input "278.57"
type input "0"
type input "33.6"
type input "0"
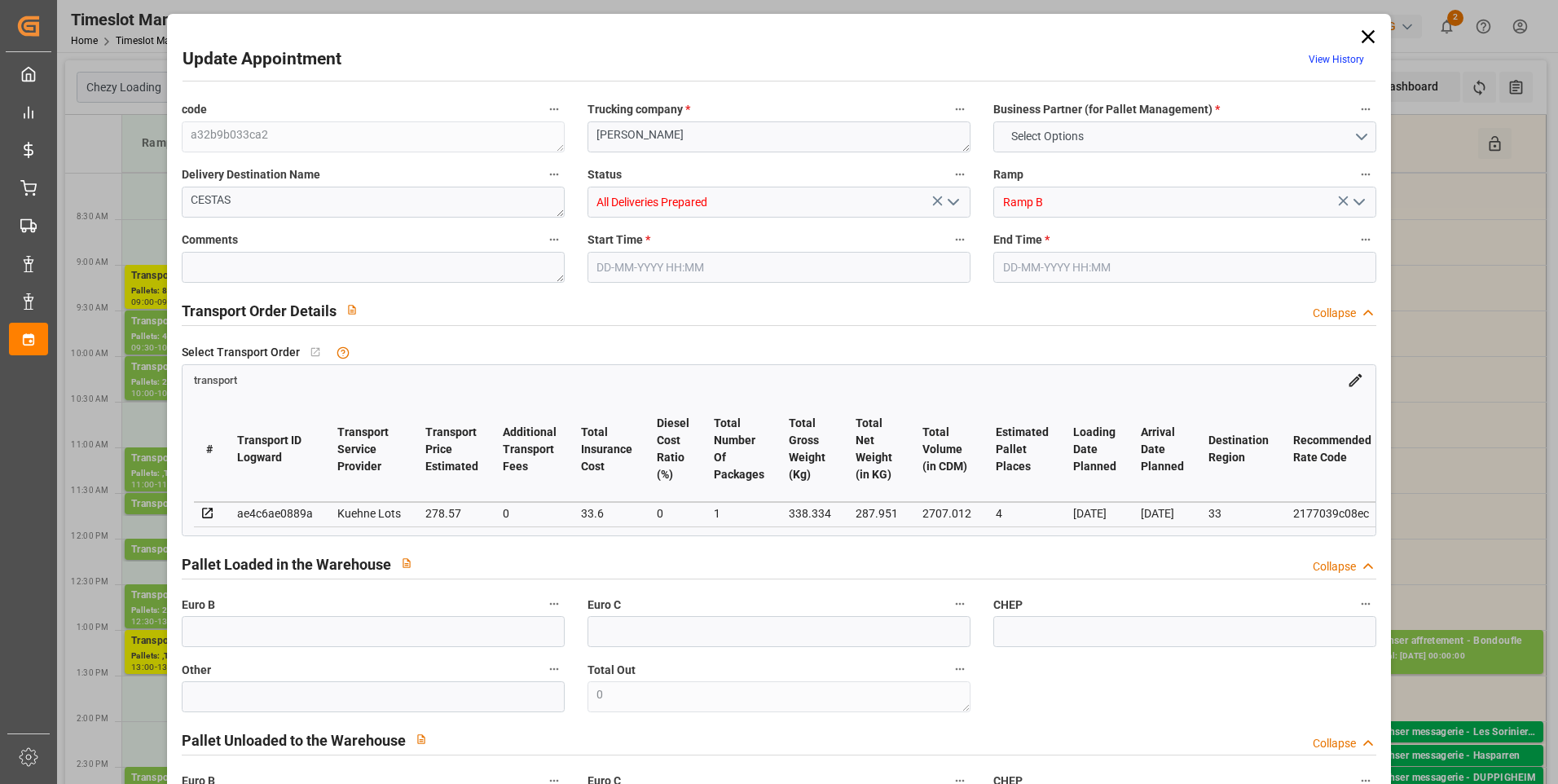
type input "312.17"
type input "0"
type input "1"
type input "287.951"
type input "568.334"
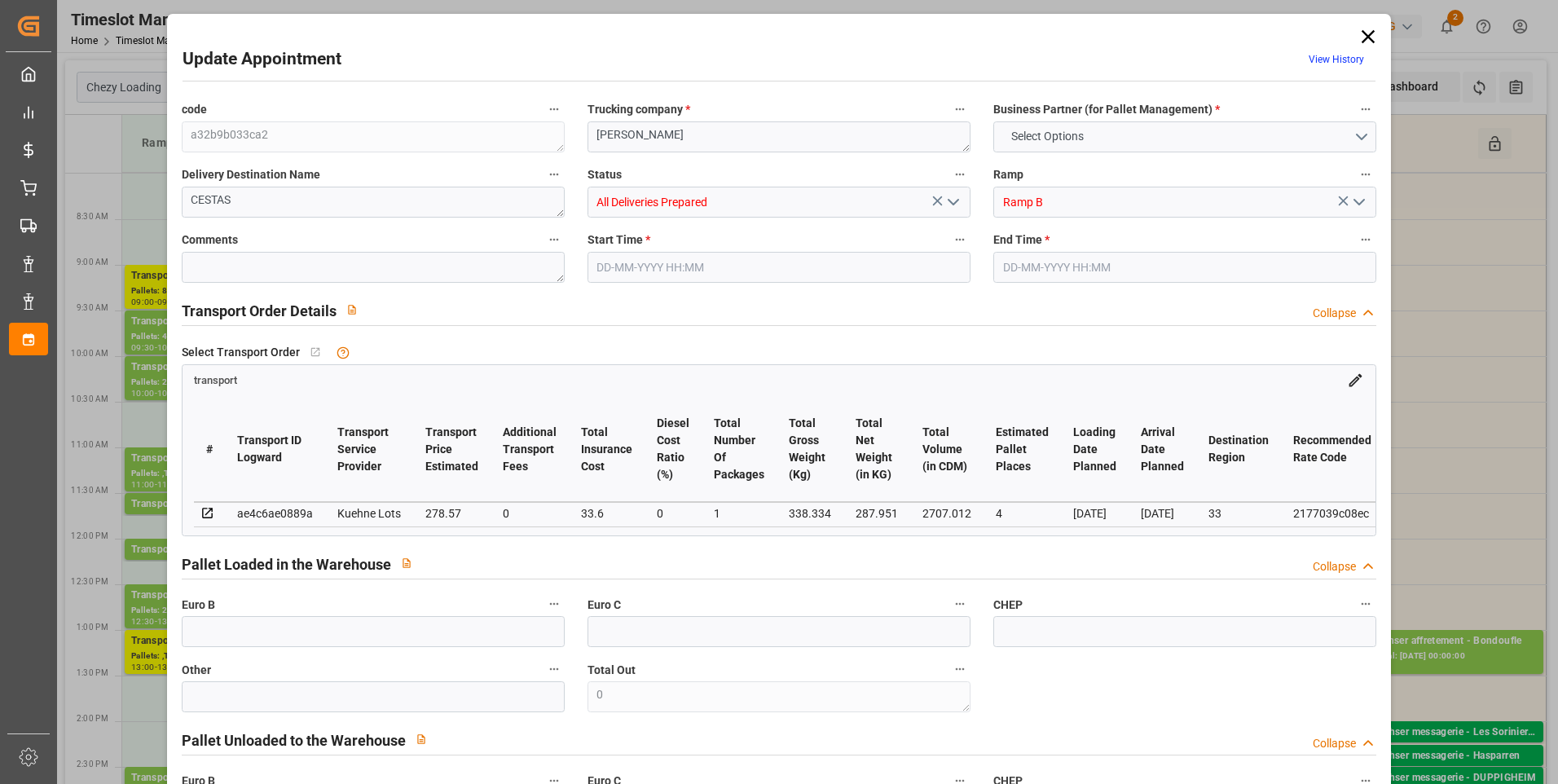
type input "2707.012"
type input "33"
type input "0"
type input "113"
type input "10"
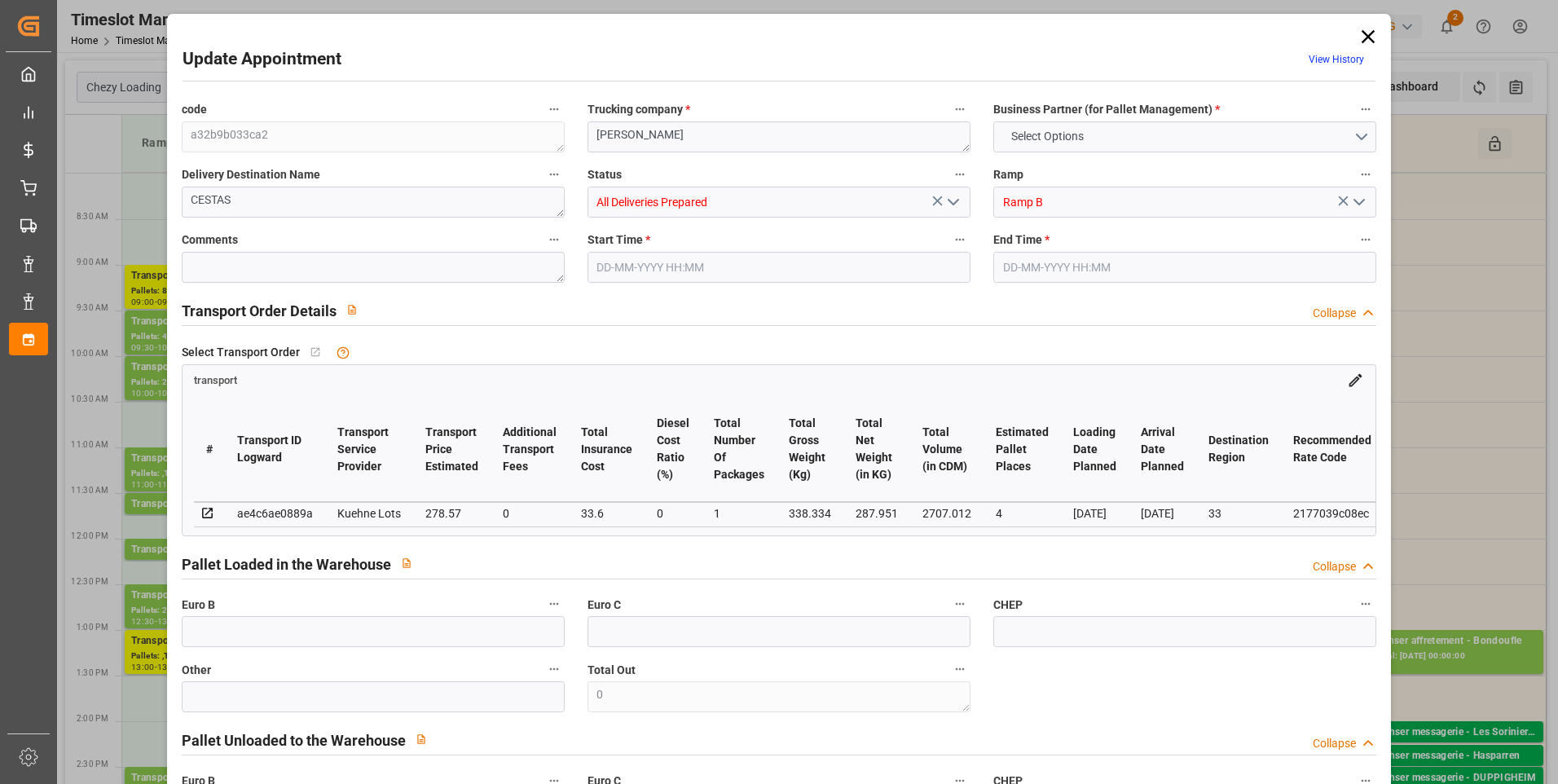
type input "101"
type input "338.334"
type input "0"
type input "4710.8598"
type input "0"
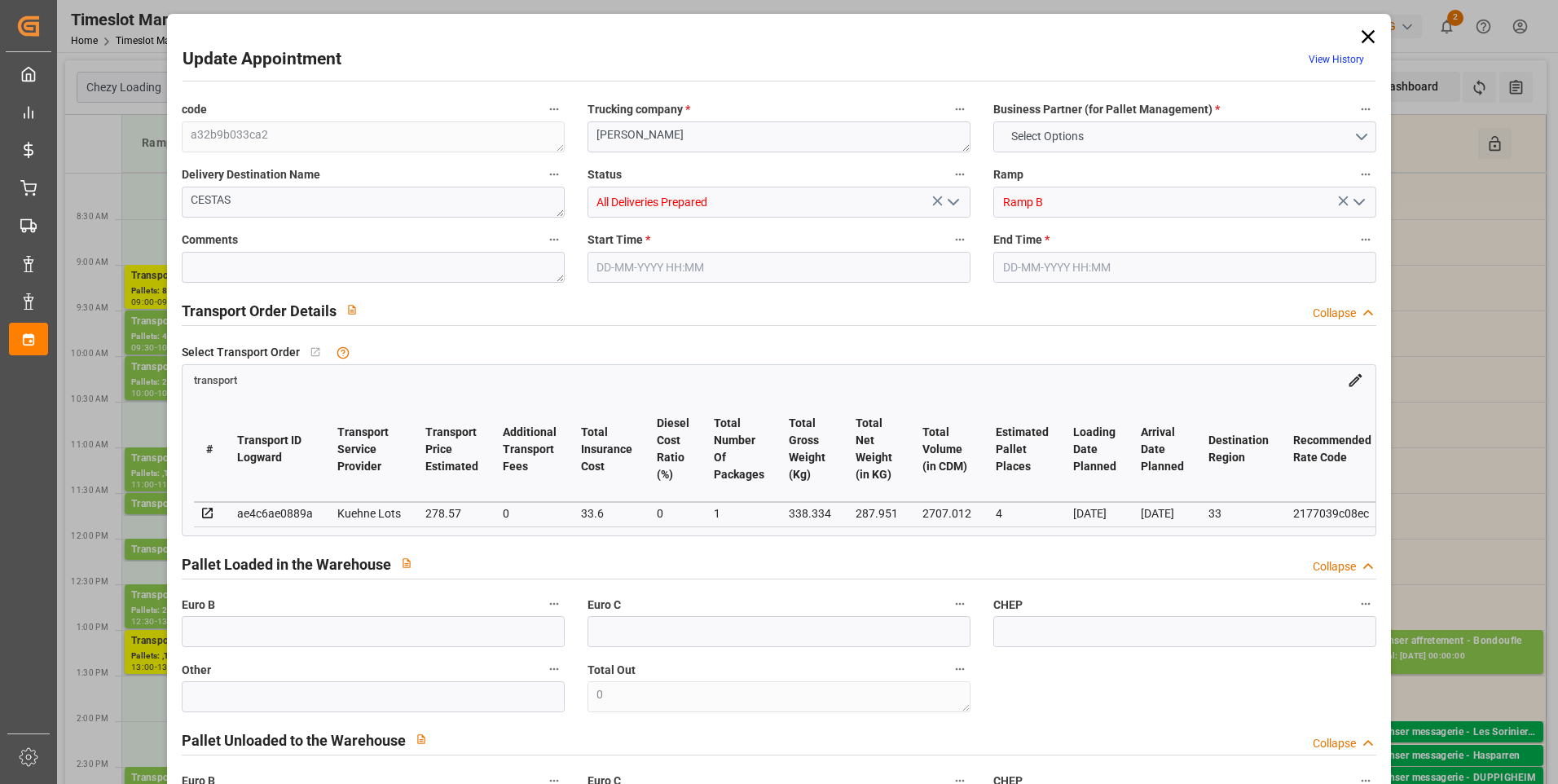
type input "0"
type input "21"
type input "35"
type input "03-09-2025 11:00"
type input "03-09-2025 11:15"
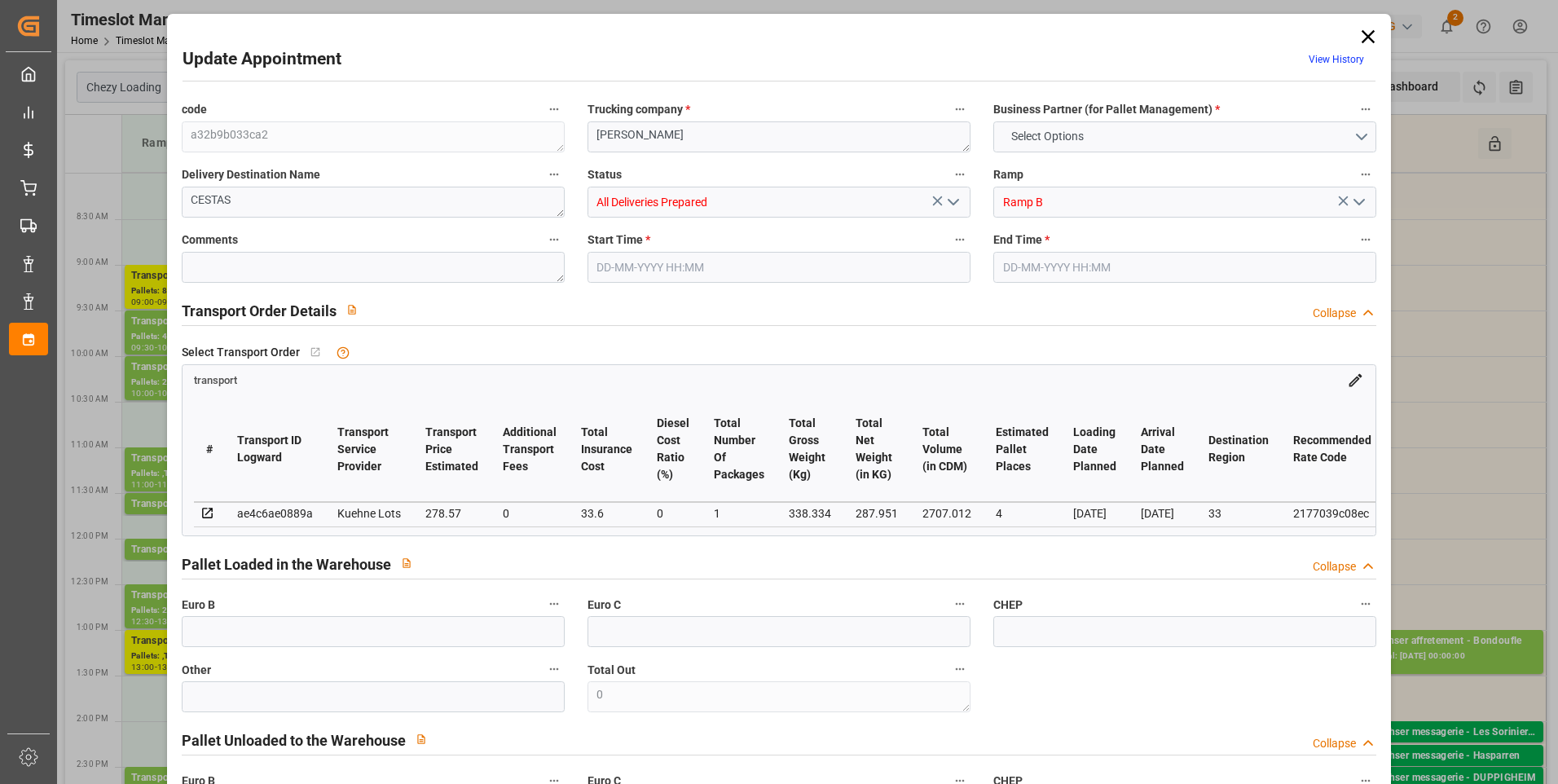
type input "01-09-2025 13:42"
type input "01-09-2025 11:22"
type input "08-09-2025"
type input "[DATE]"
click at [948, 203] on polyline "open menu" at bounding box center [953, 202] width 10 height 5
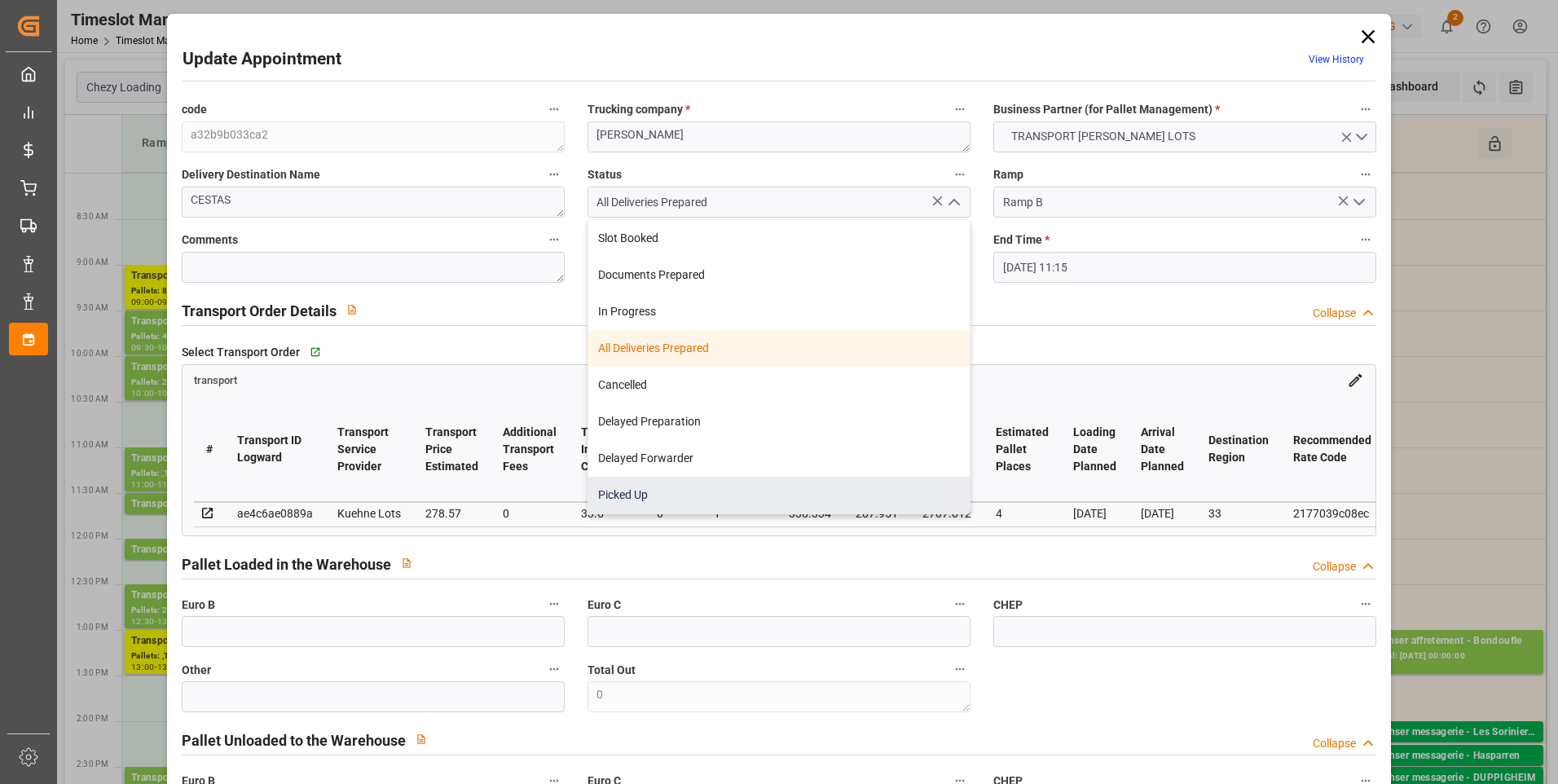
click at [628, 494] on div "Picked Up" at bounding box center [779, 495] width 381 height 37
type input "Picked Up"
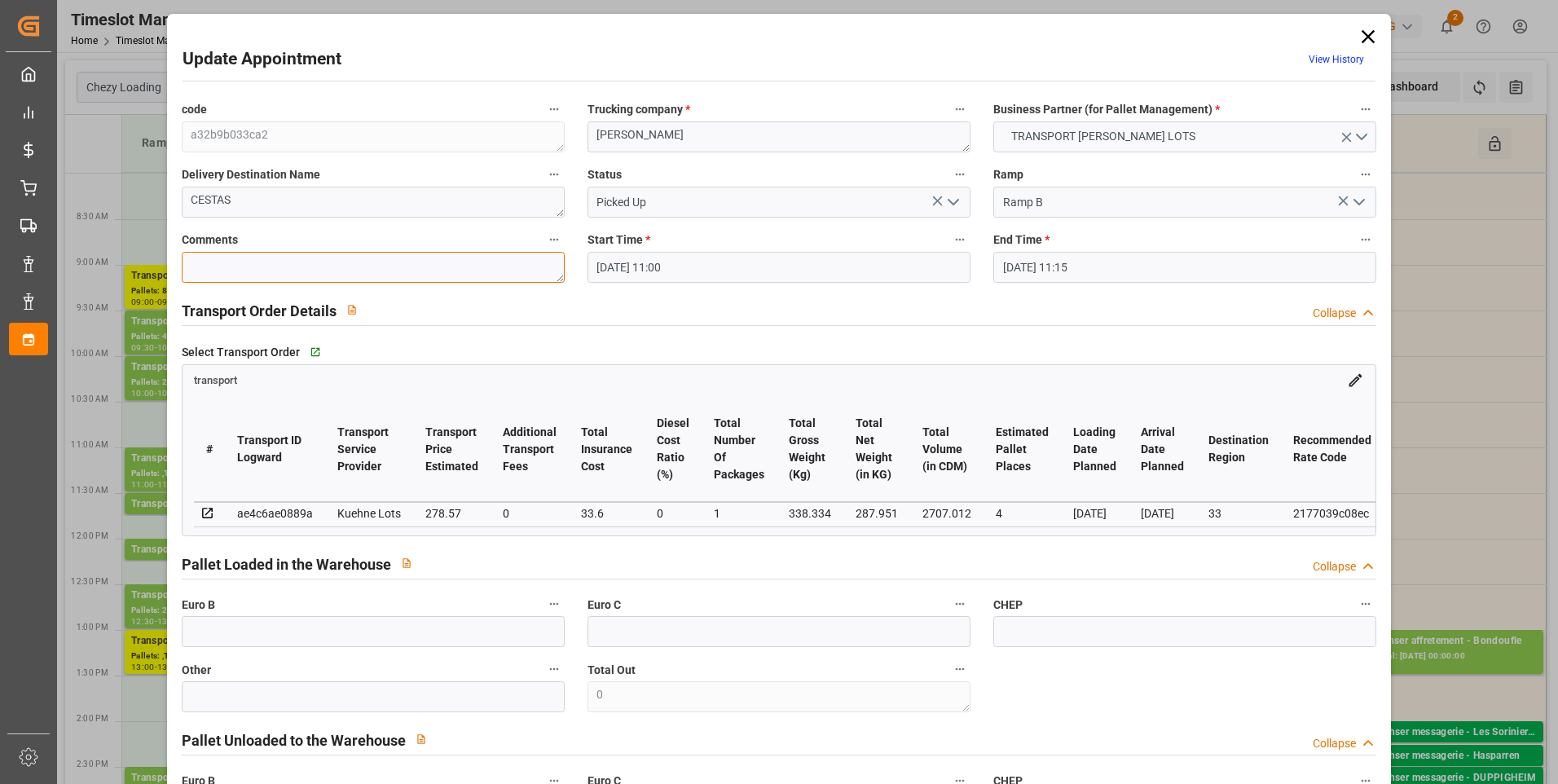
click at [220, 267] on textarea at bounding box center [373, 267] width 383 height 31
type textarea "ludo 3"
click at [195, 637] on input "text" at bounding box center [373, 631] width 383 height 31
type input "3"
click at [692, 383] on div "transport" at bounding box center [779, 376] width 1194 height 23
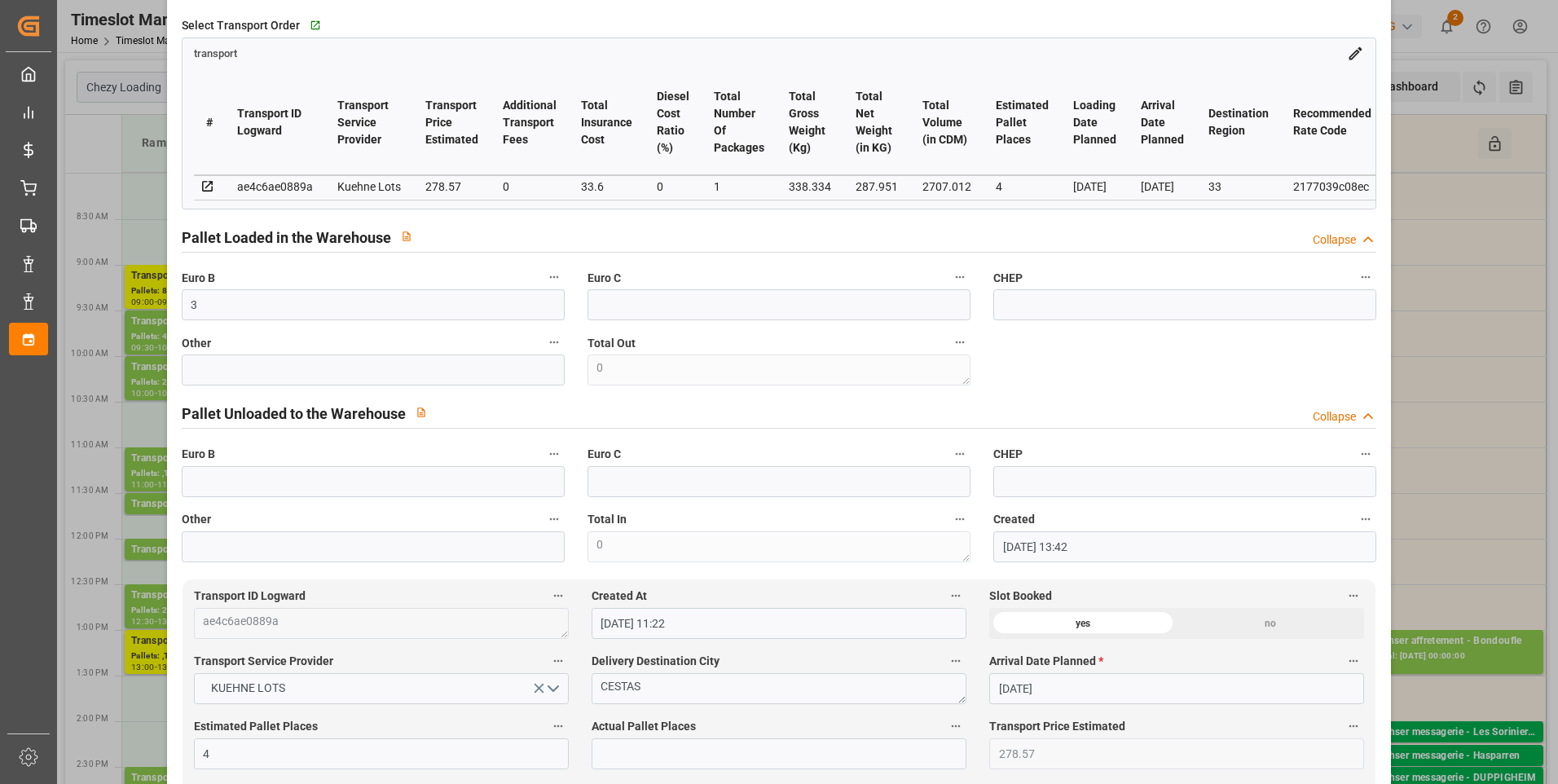
scroll to position [489, 0]
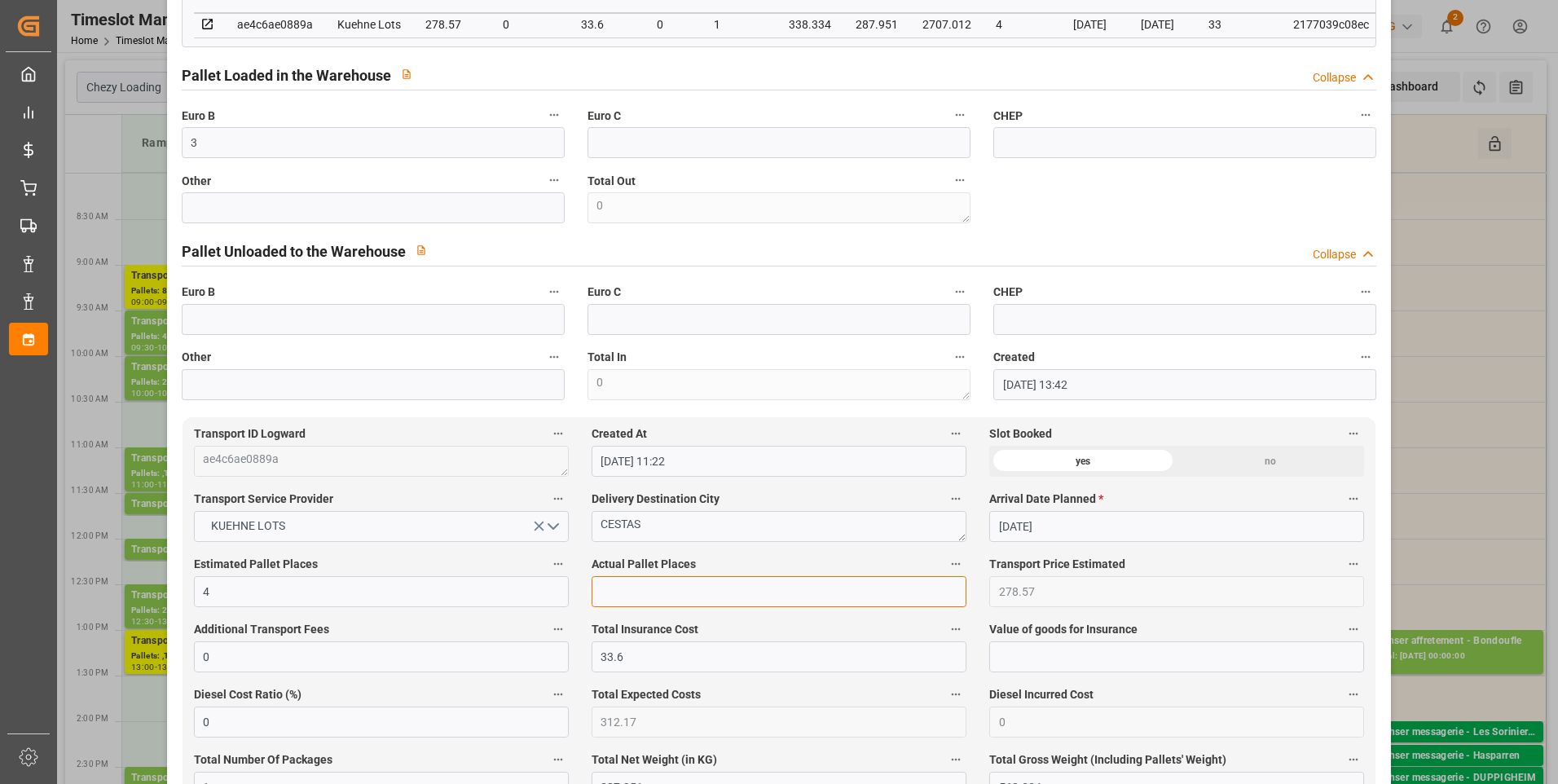
click at [624, 603] on input "text" at bounding box center [779, 592] width 375 height 31
type input "3"
click at [1091, 210] on div "code a32b9b033ca2 Trucking company * BREGER Business Partner (for Pallet Manage…" at bounding box center [779, 5] width 1218 height 802
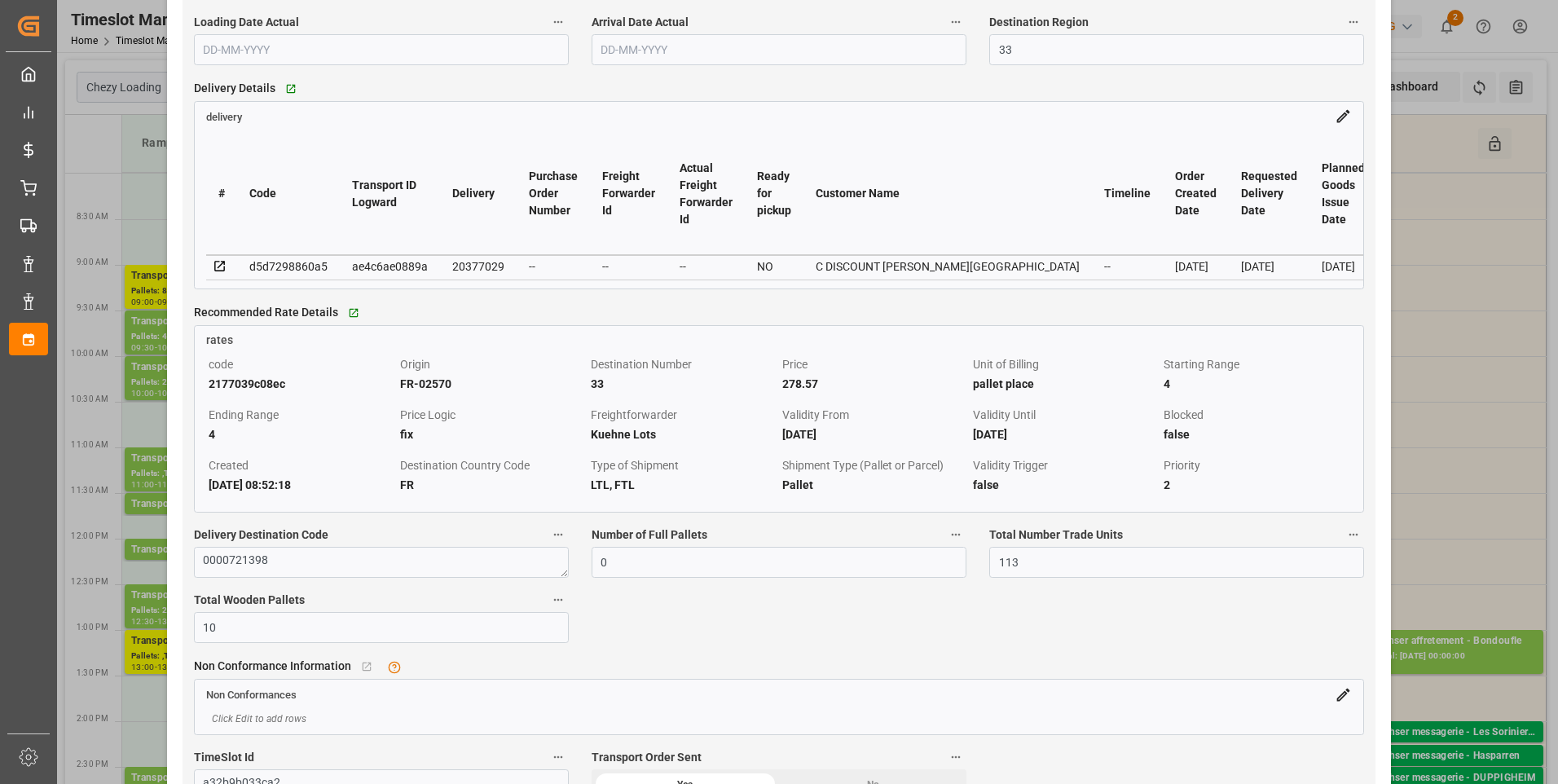
scroll to position [1385, 0]
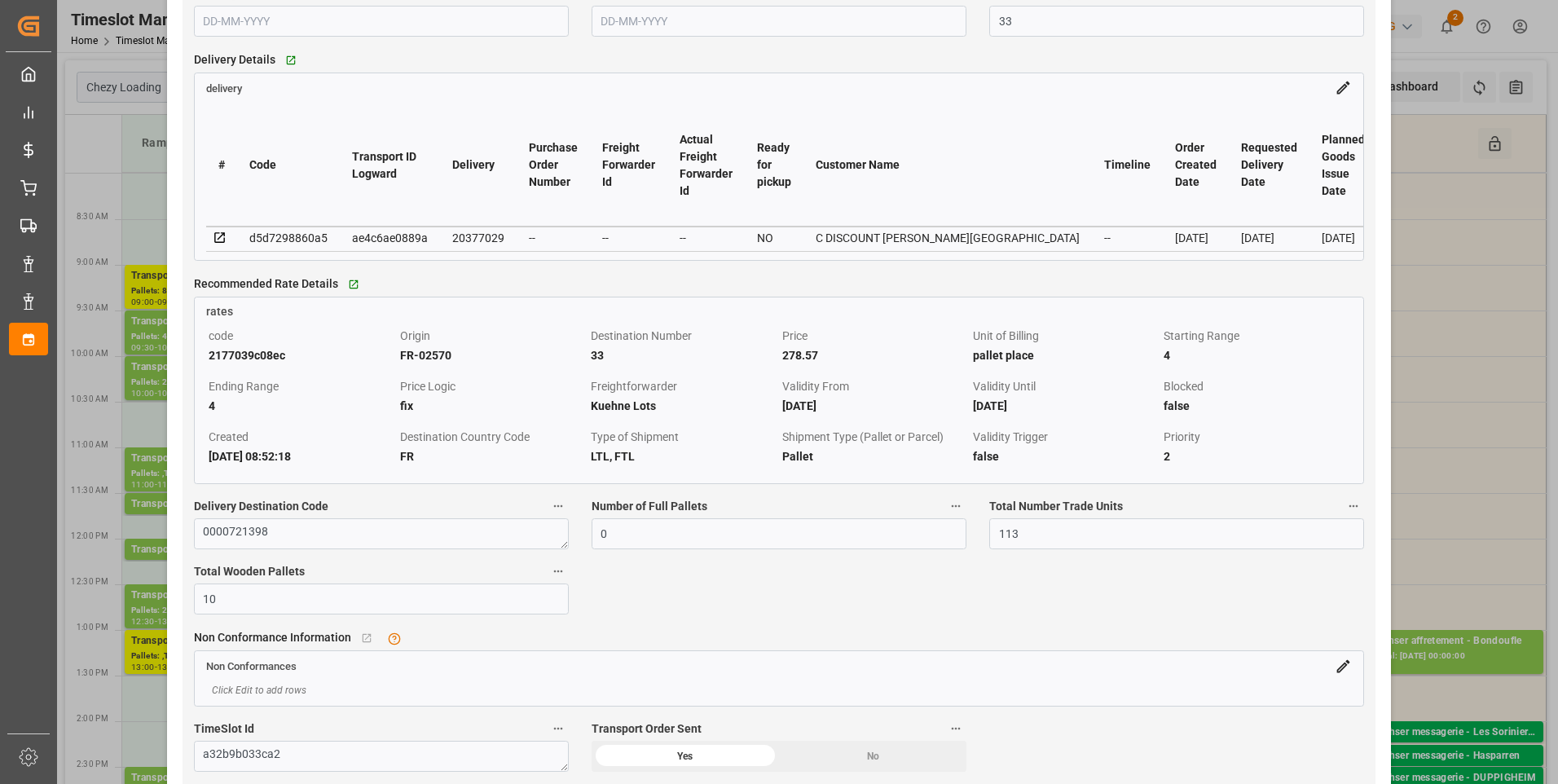
click at [214, 244] on icon at bounding box center [220, 237] width 15 height 15
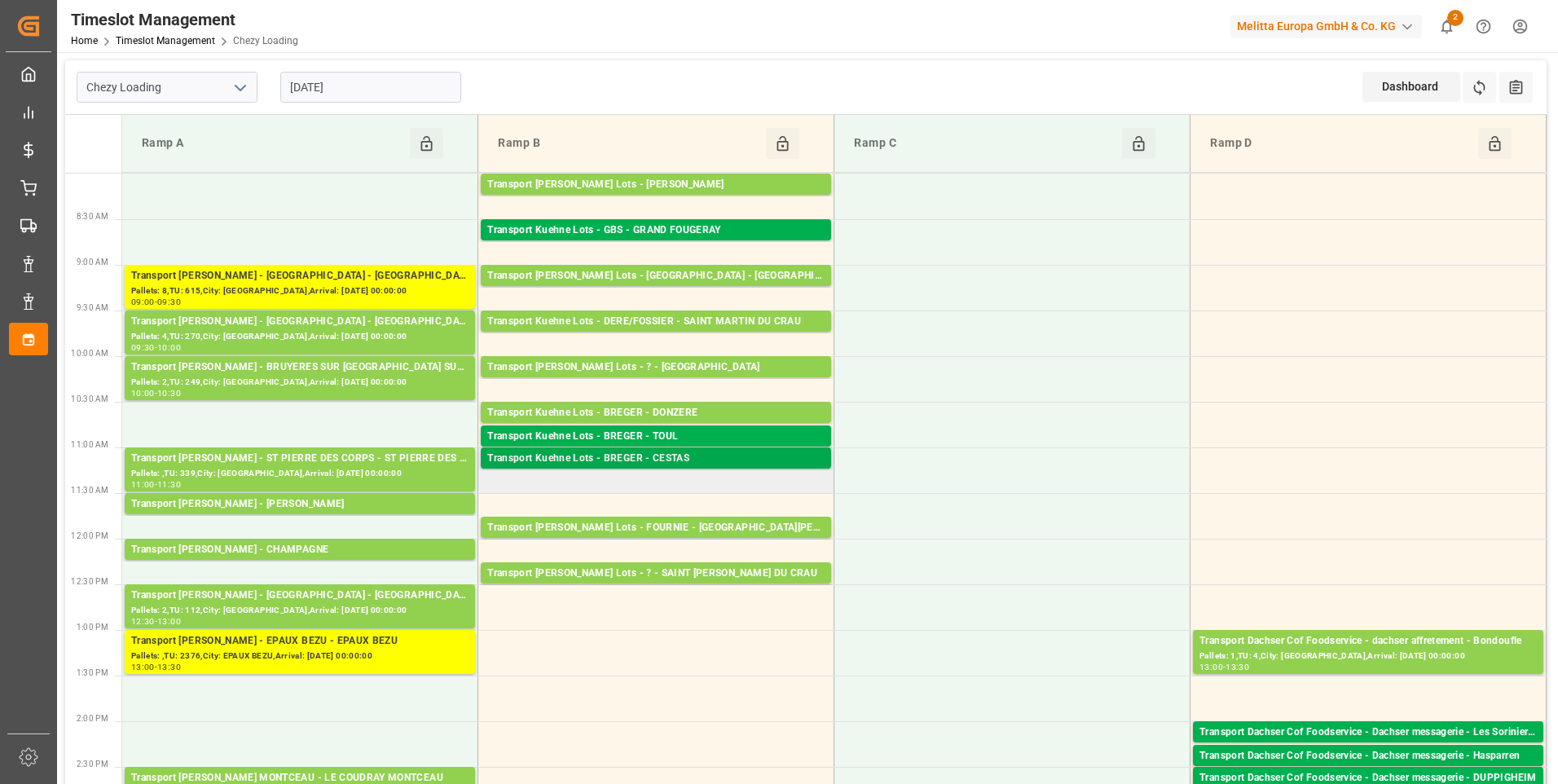
click at [705, 457] on div "Transport Kuehne Lots - BREGER - CESTAS" at bounding box center [657, 458] width 338 height 17
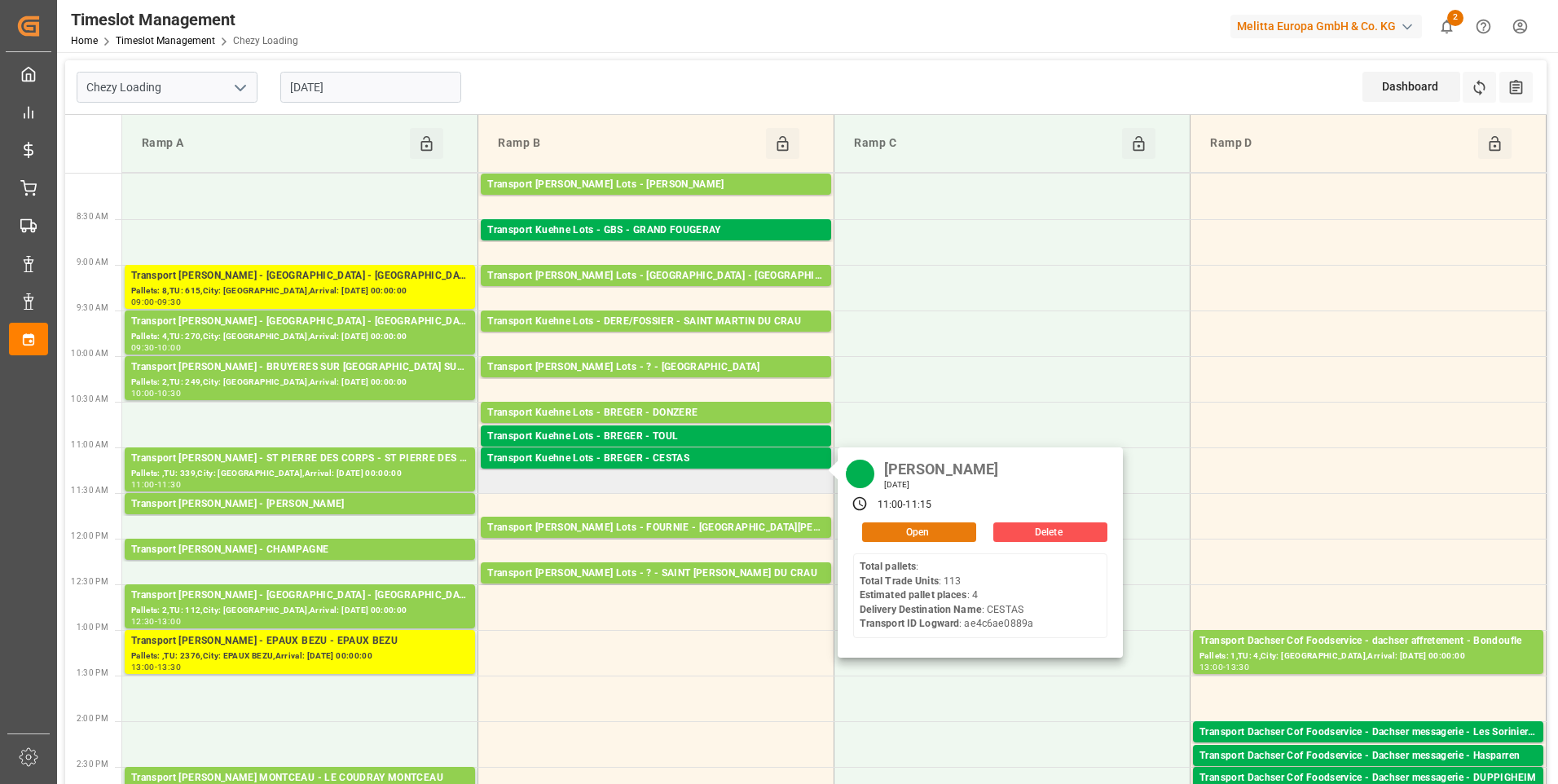
click at [876, 528] on button "Open" at bounding box center [919, 531] width 114 height 20
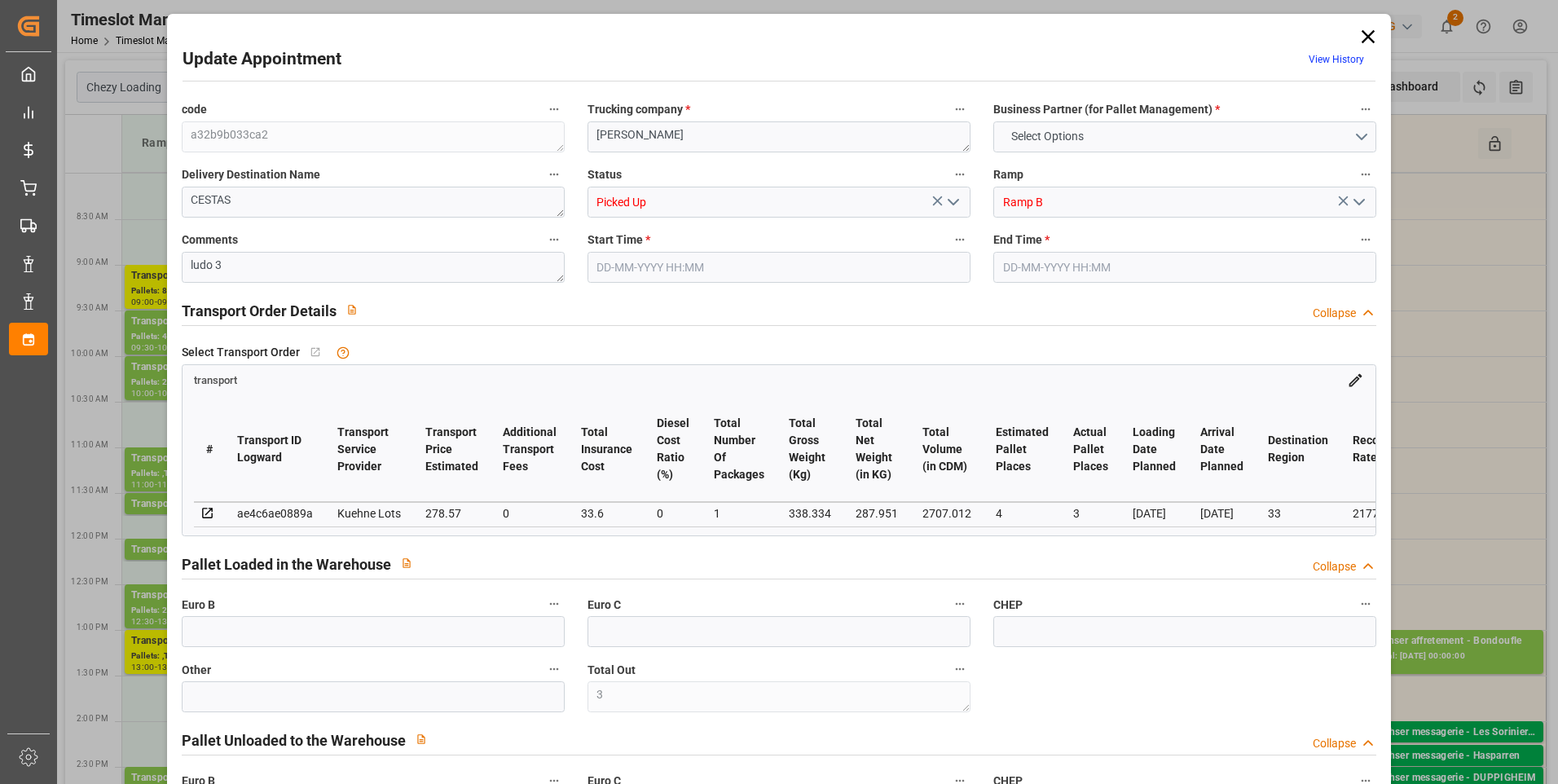
type input "3"
type input "4"
type input "3"
type input "278.57"
type input "0"
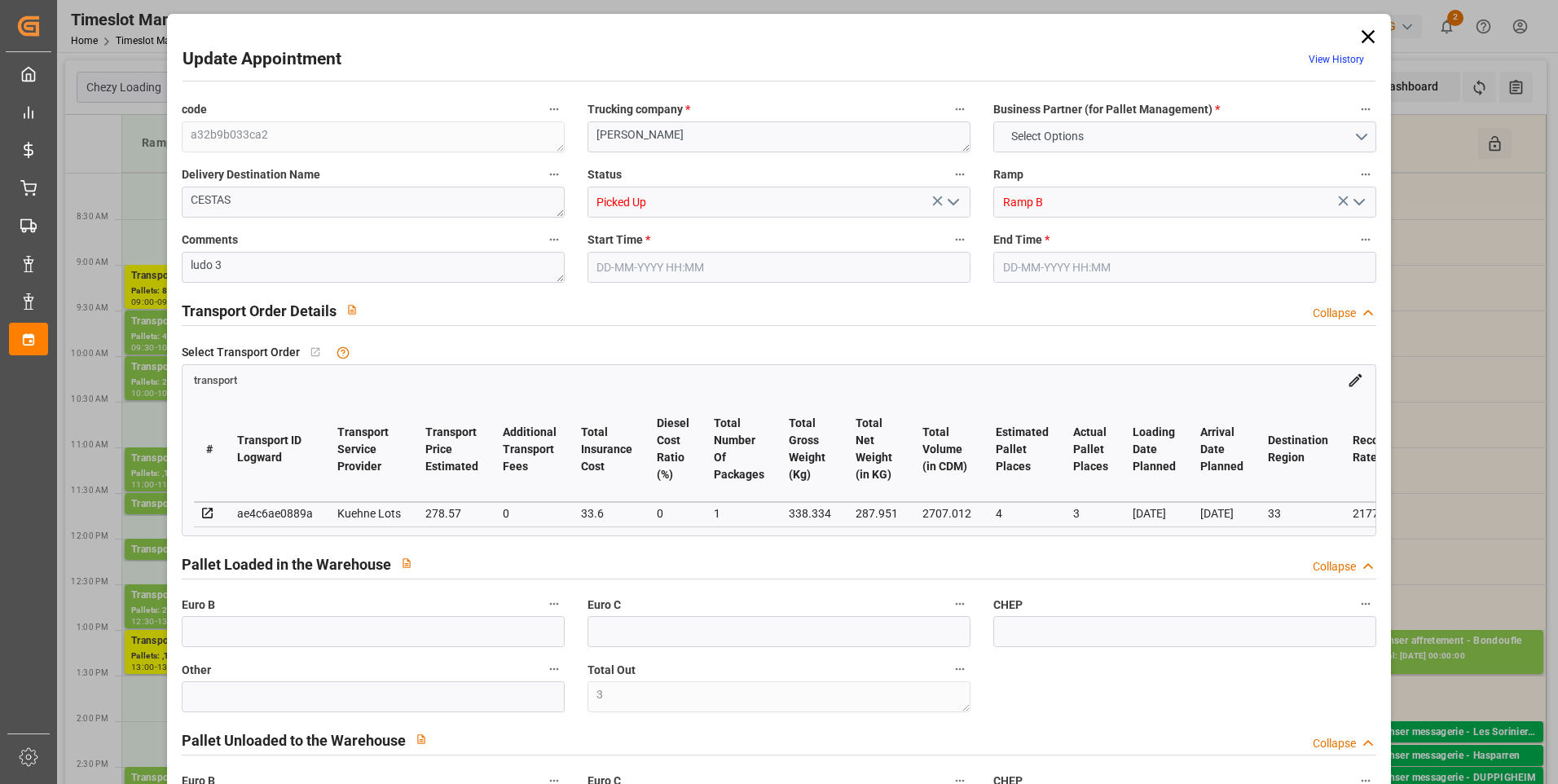
type input "33.6"
type input "0"
type input "312.17"
type input "0"
type input "1"
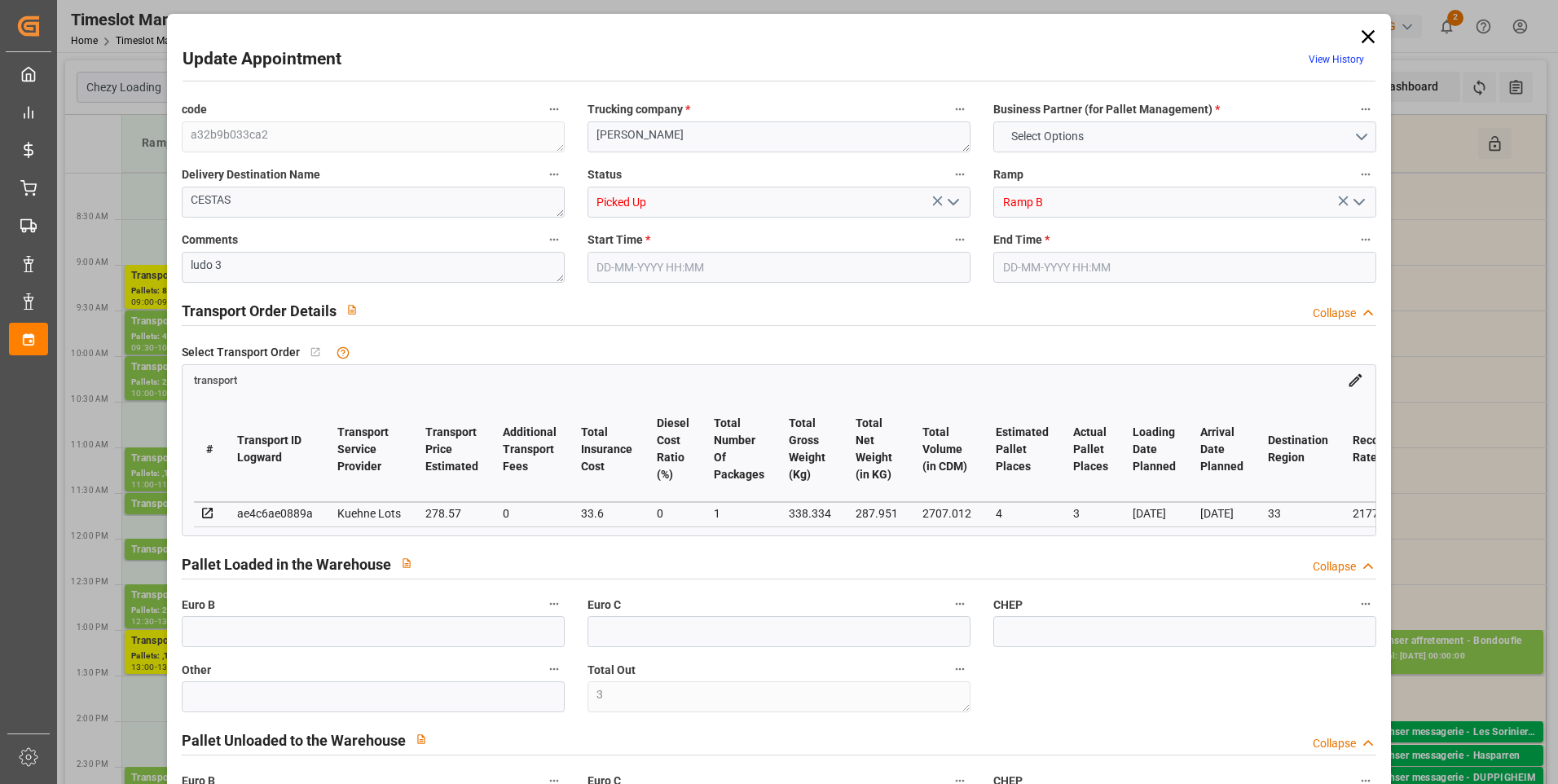
type input "287.951"
type input "568.334"
type input "2707.012"
type input "33"
type input "0"
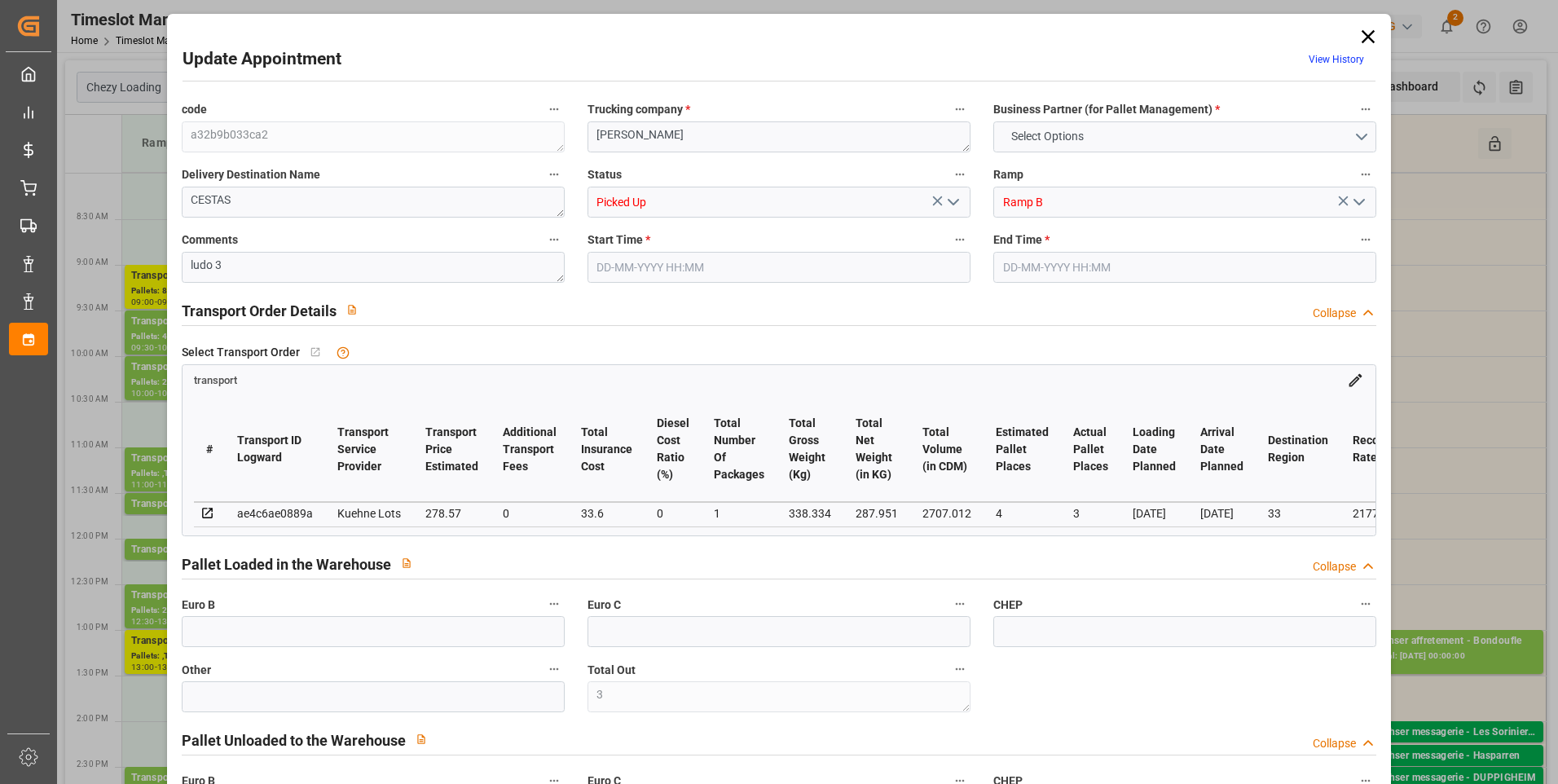
type input "113"
type input "3"
type input "101"
type input "338.334"
type input "0"
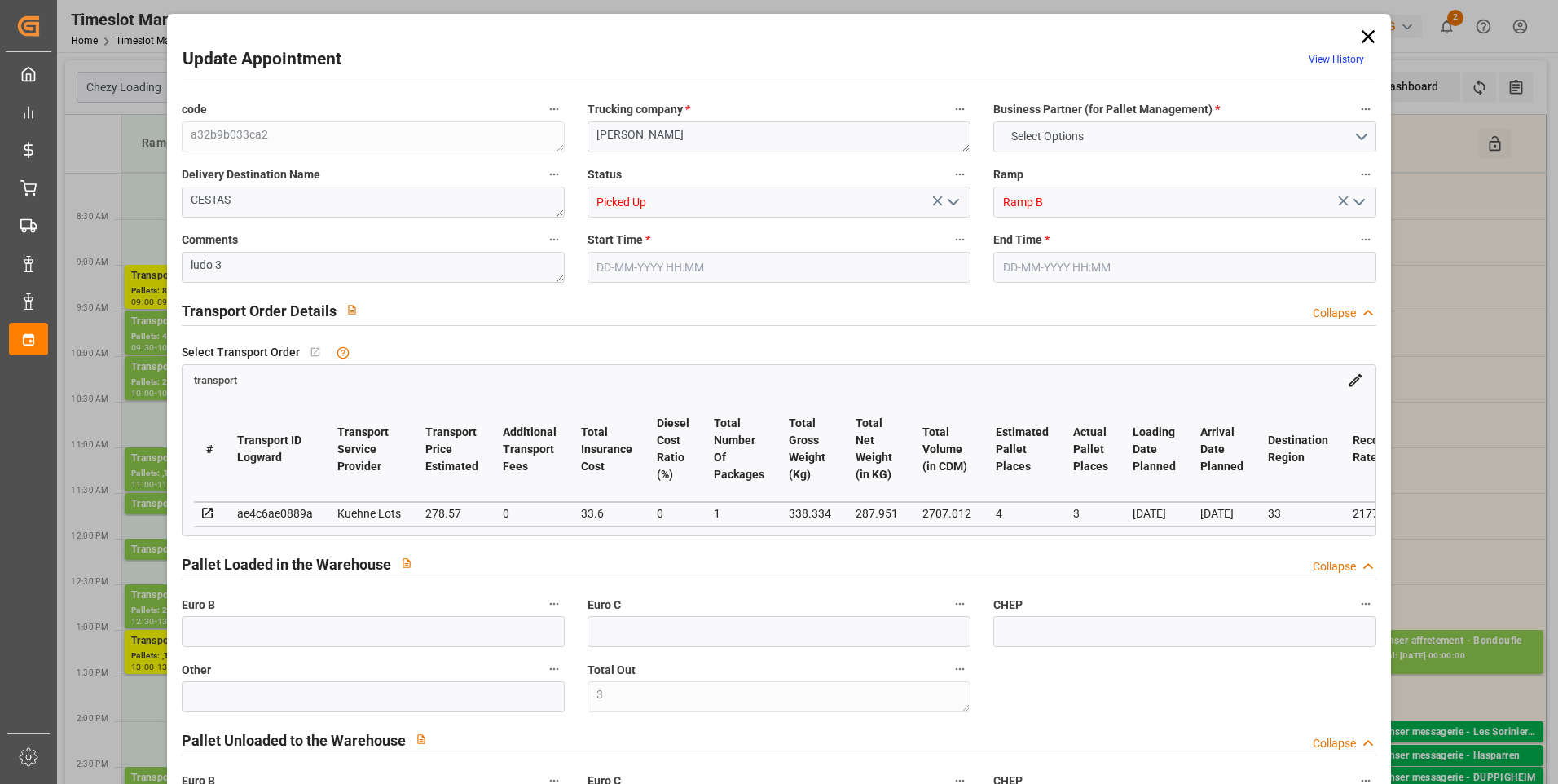
type input "4710.8598"
type input "0"
type input "21"
type input "35"
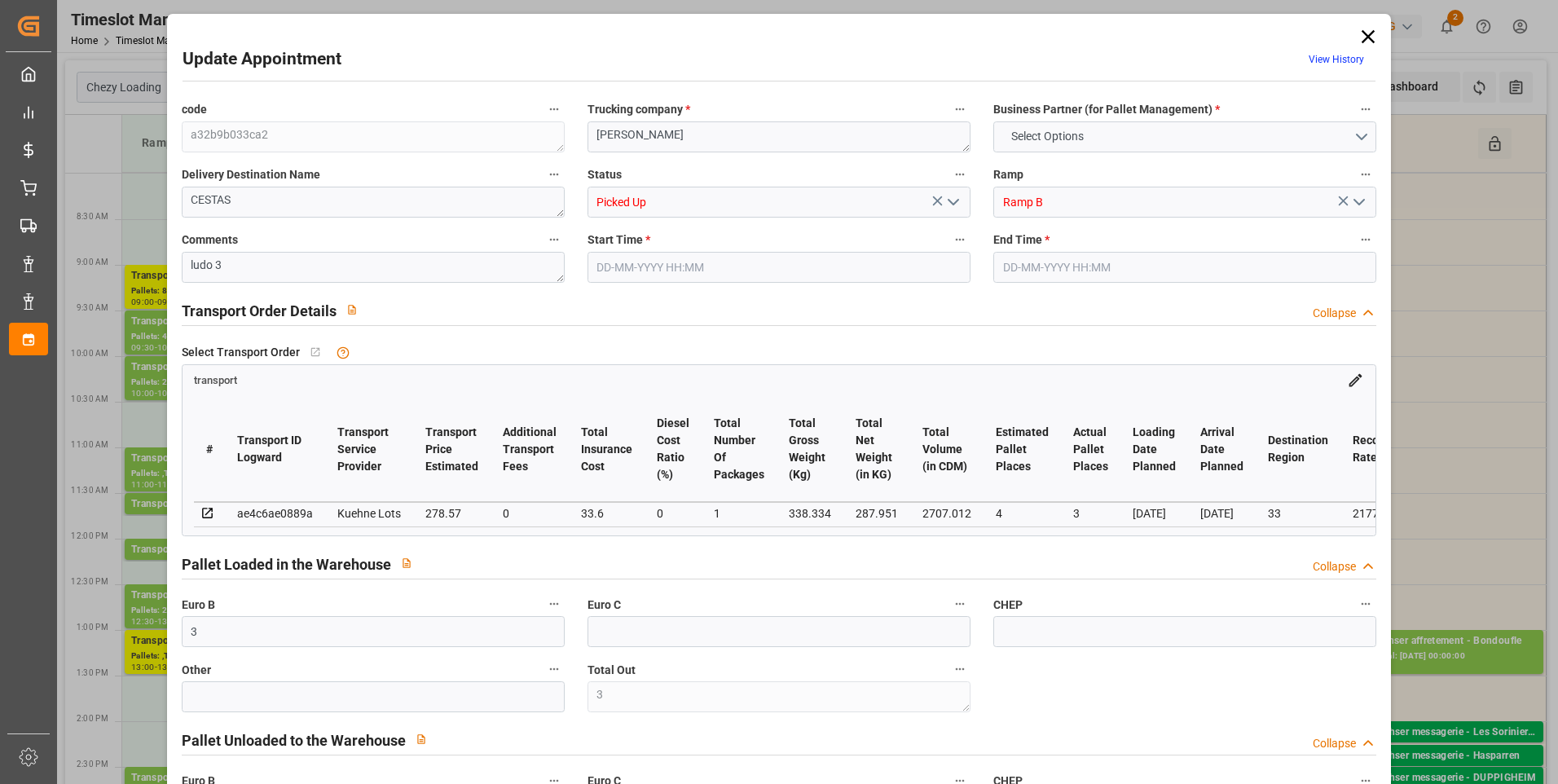
type input "03-09-2025 11:00"
type input "03-09-2025 11:15"
type input "01-09-2025 13:42"
type input "01-09-2025 11:22"
type input "08-09-2025"
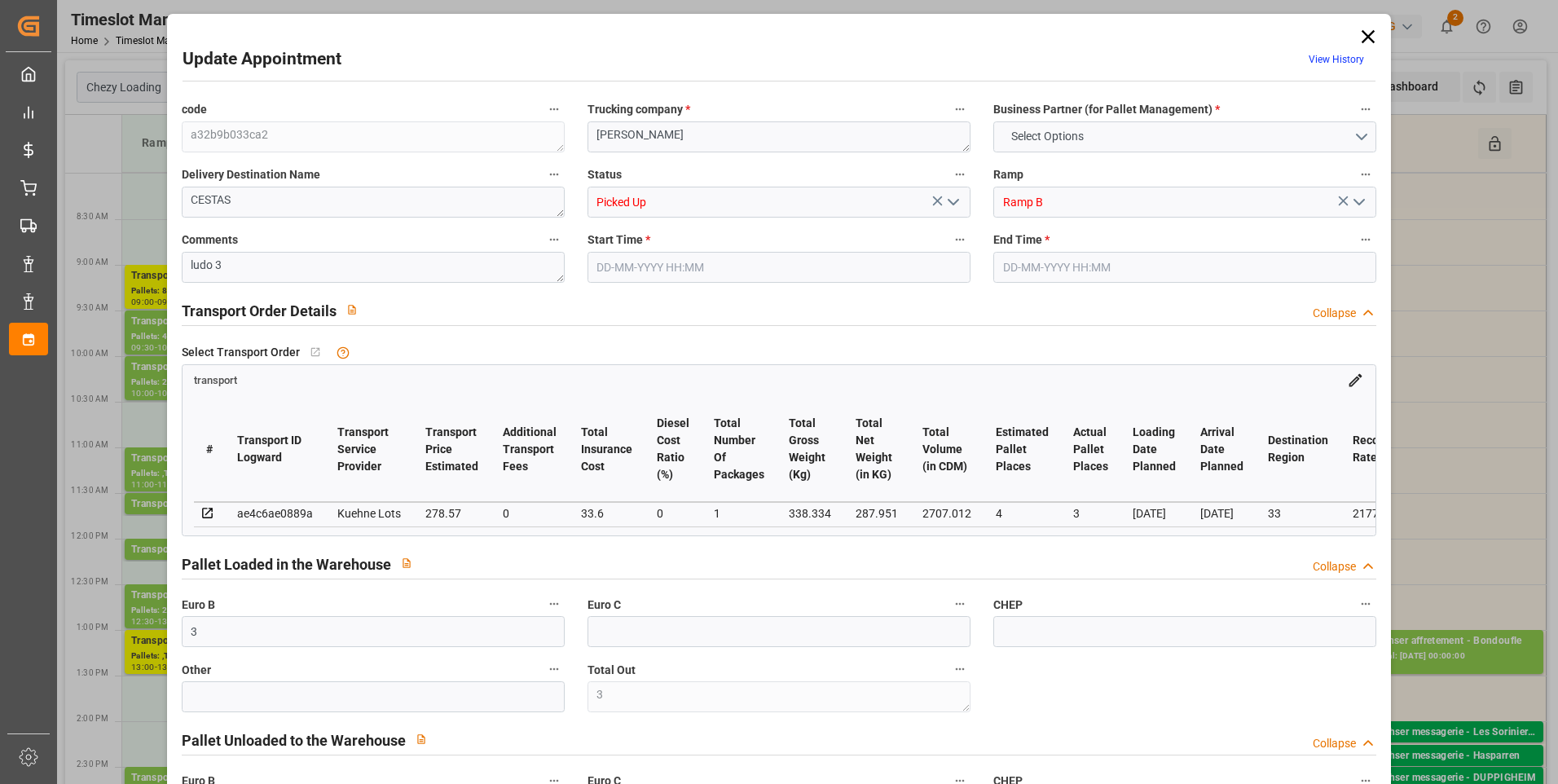
type input "[DATE]"
click at [953, 202] on polyline "open menu" at bounding box center [953, 202] width 10 height 5
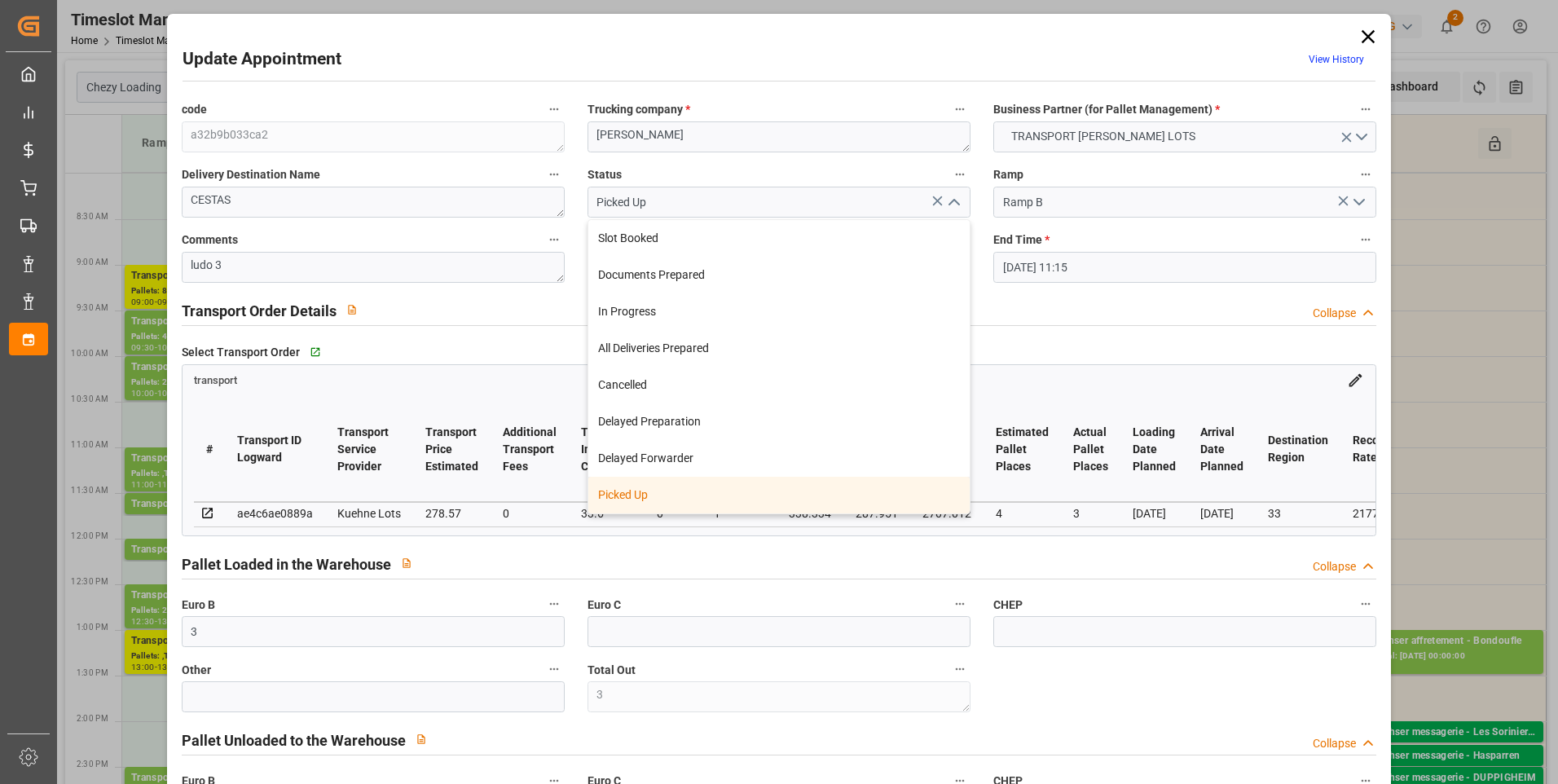
click at [635, 499] on div "Picked Up" at bounding box center [779, 495] width 381 height 37
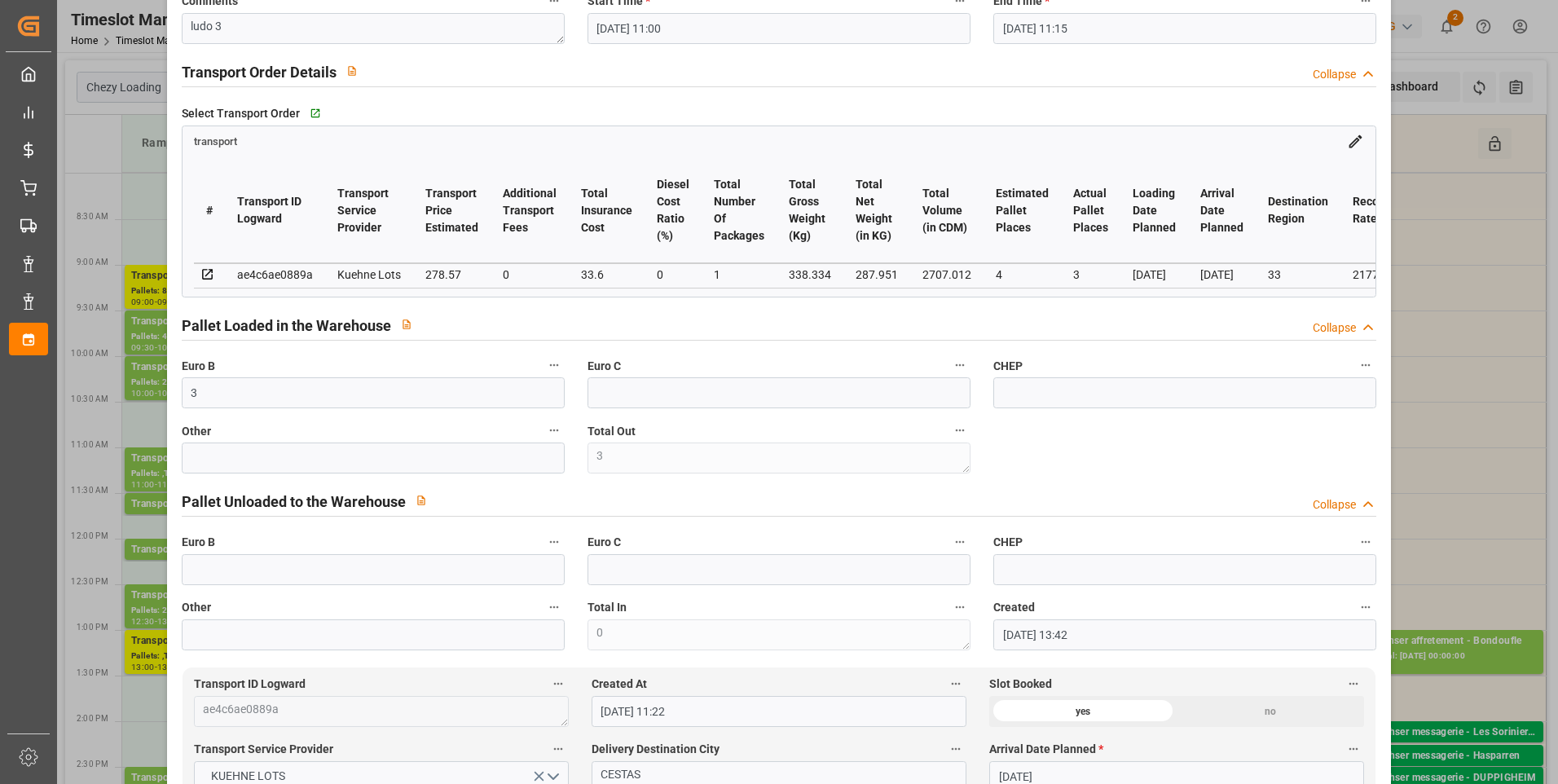
scroll to position [0, 0]
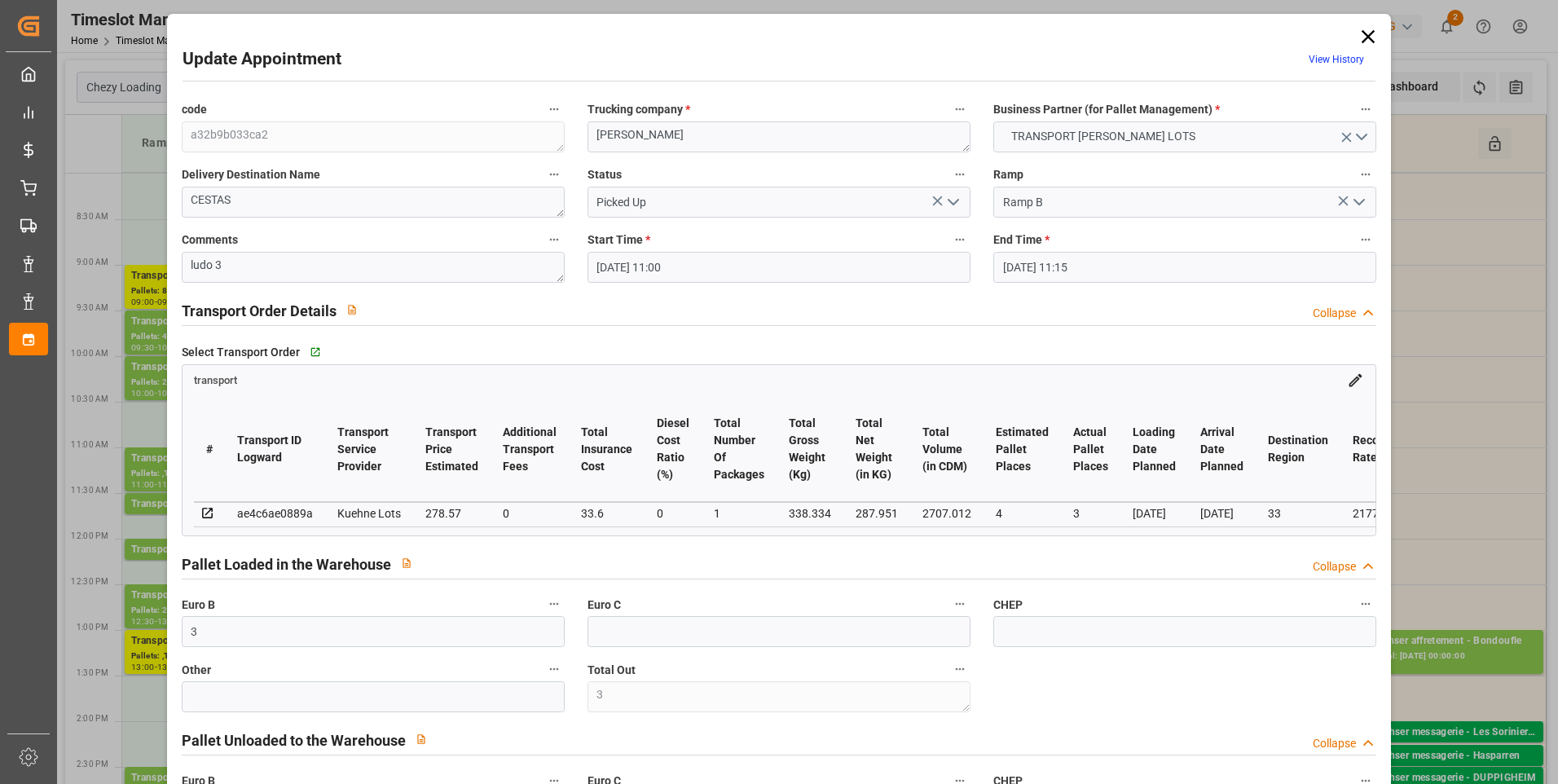
click at [1365, 35] on icon at bounding box center [1368, 36] width 13 height 13
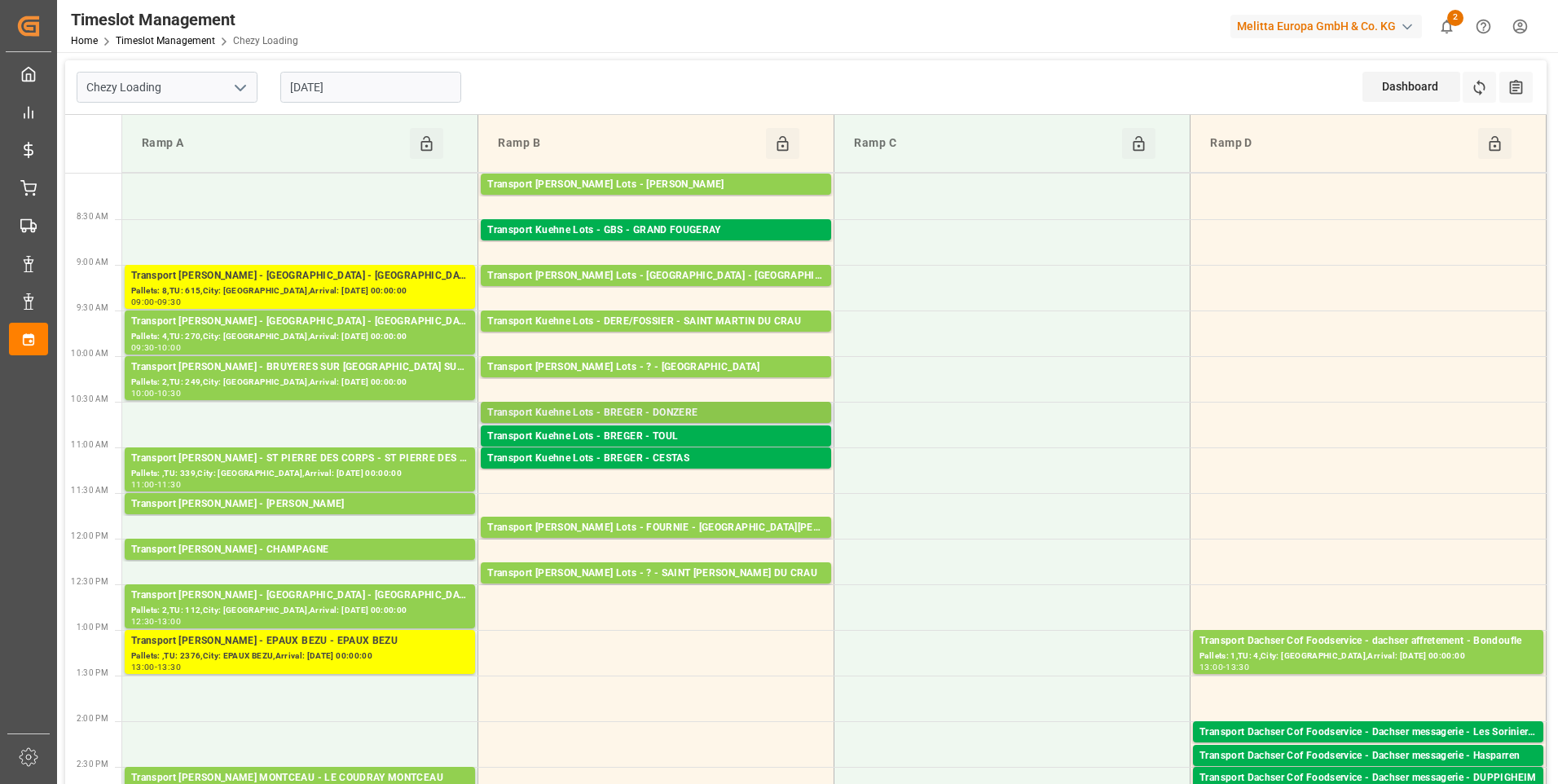
click at [660, 414] on div "Transport Kuehne Lots - BREGER - DONZERE" at bounding box center [657, 412] width 338 height 17
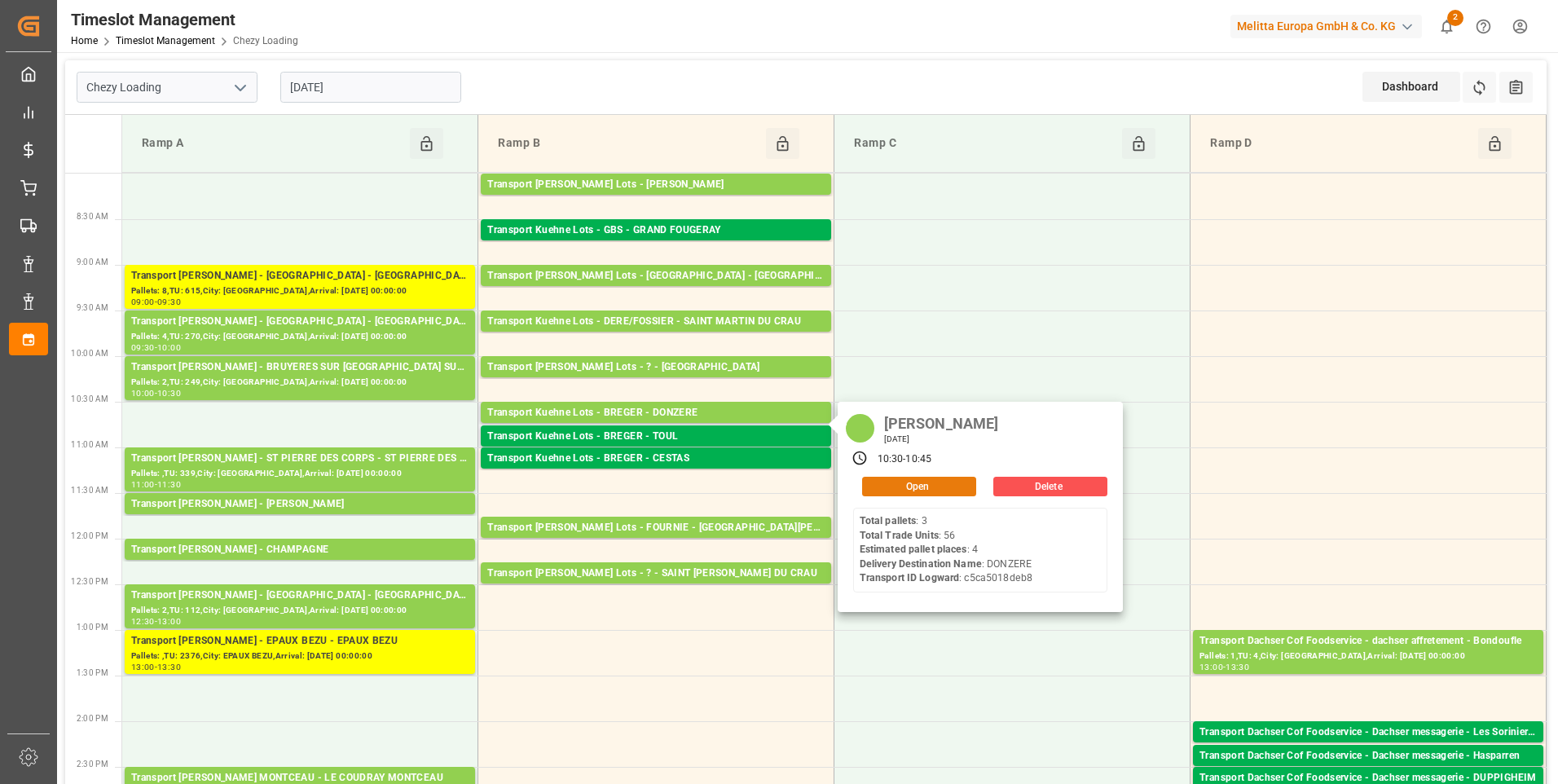
click at [905, 485] on button "Open" at bounding box center [919, 487] width 114 height 20
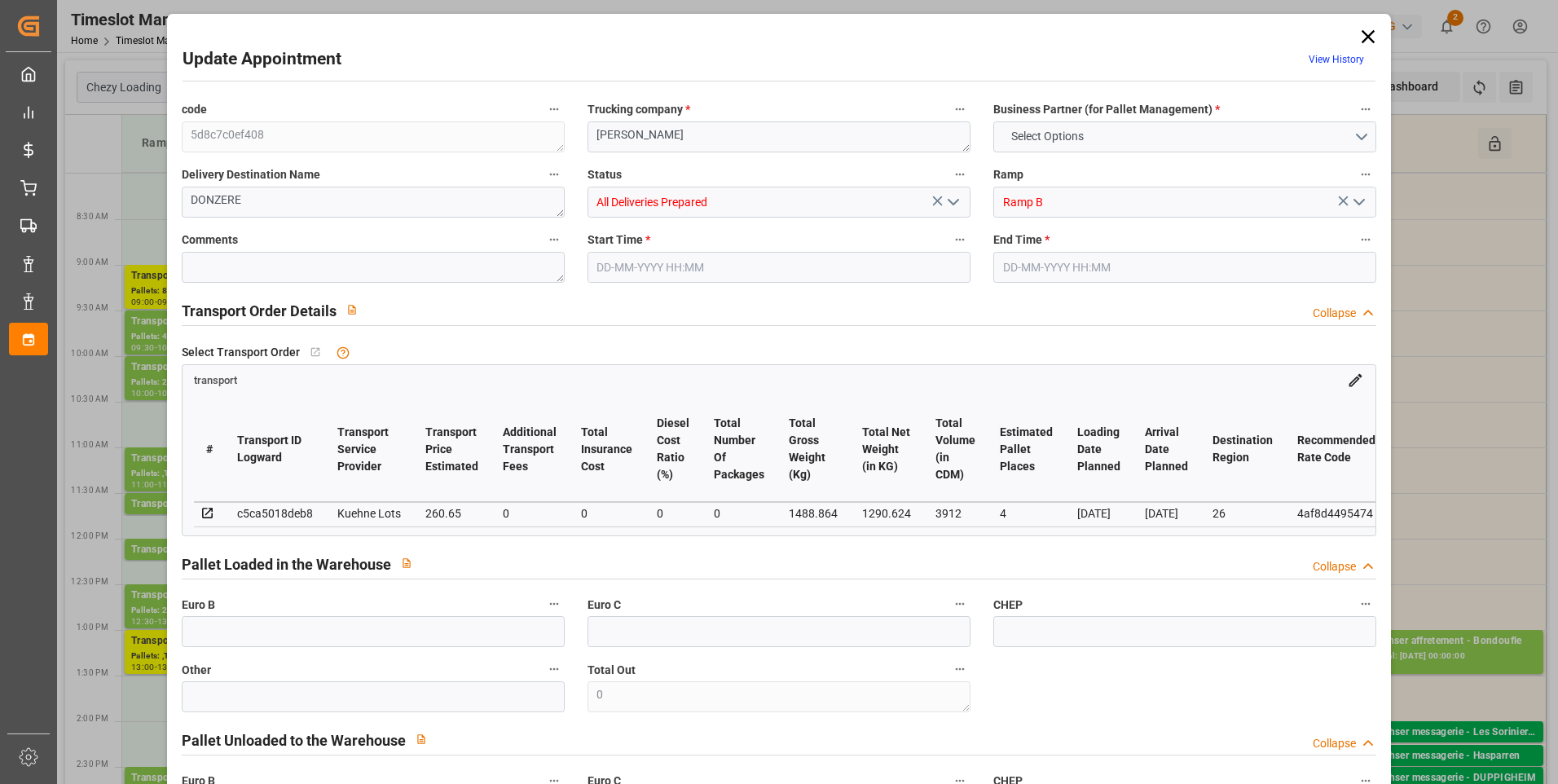
type input "4"
type input "260.65"
type input "0"
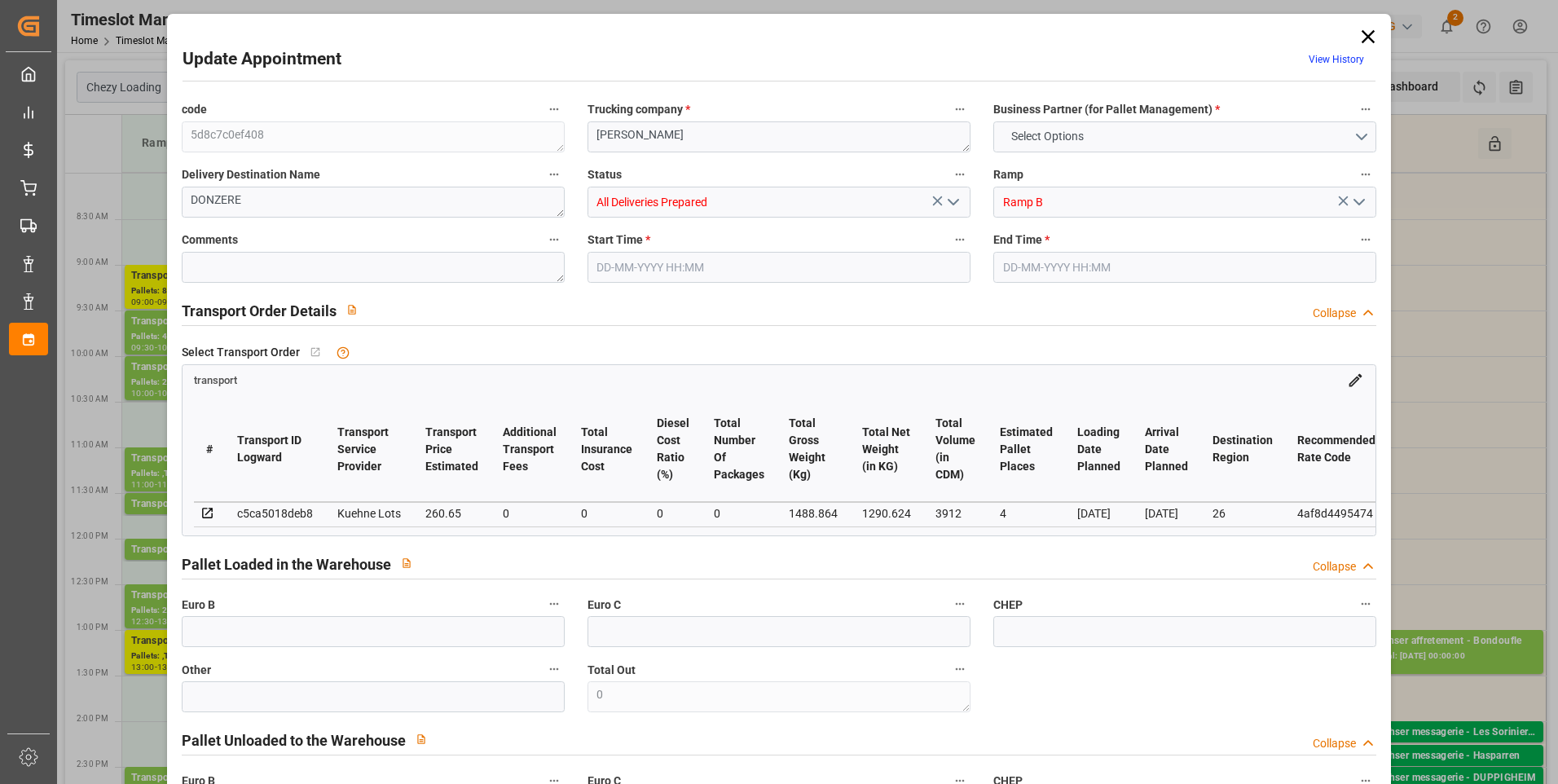
type input "260.65"
type input "0"
type input "1290.624"
type input "1656"
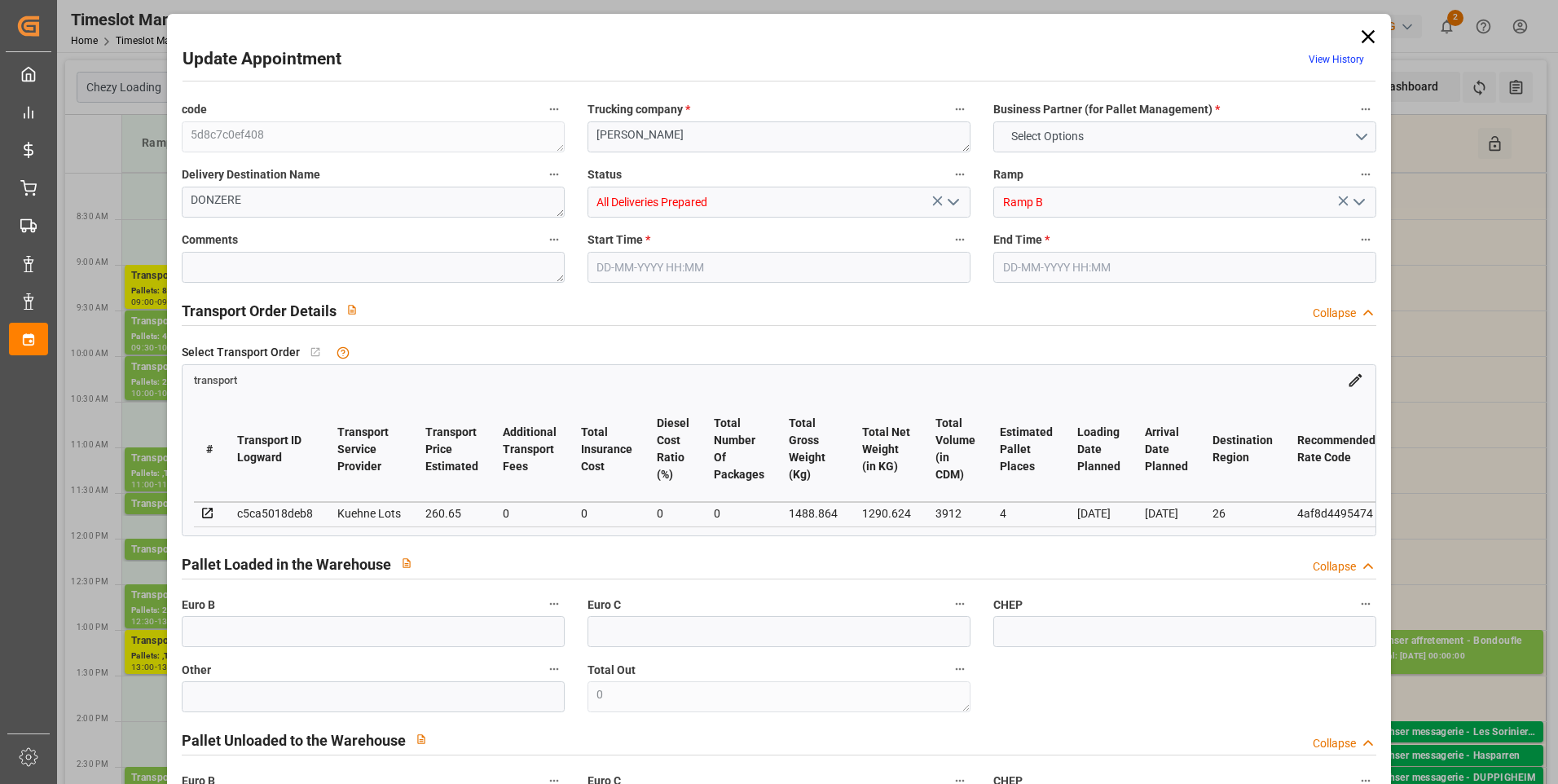
type input "3912"
type input "26"
type input "3"
type input "56"
type input "4"
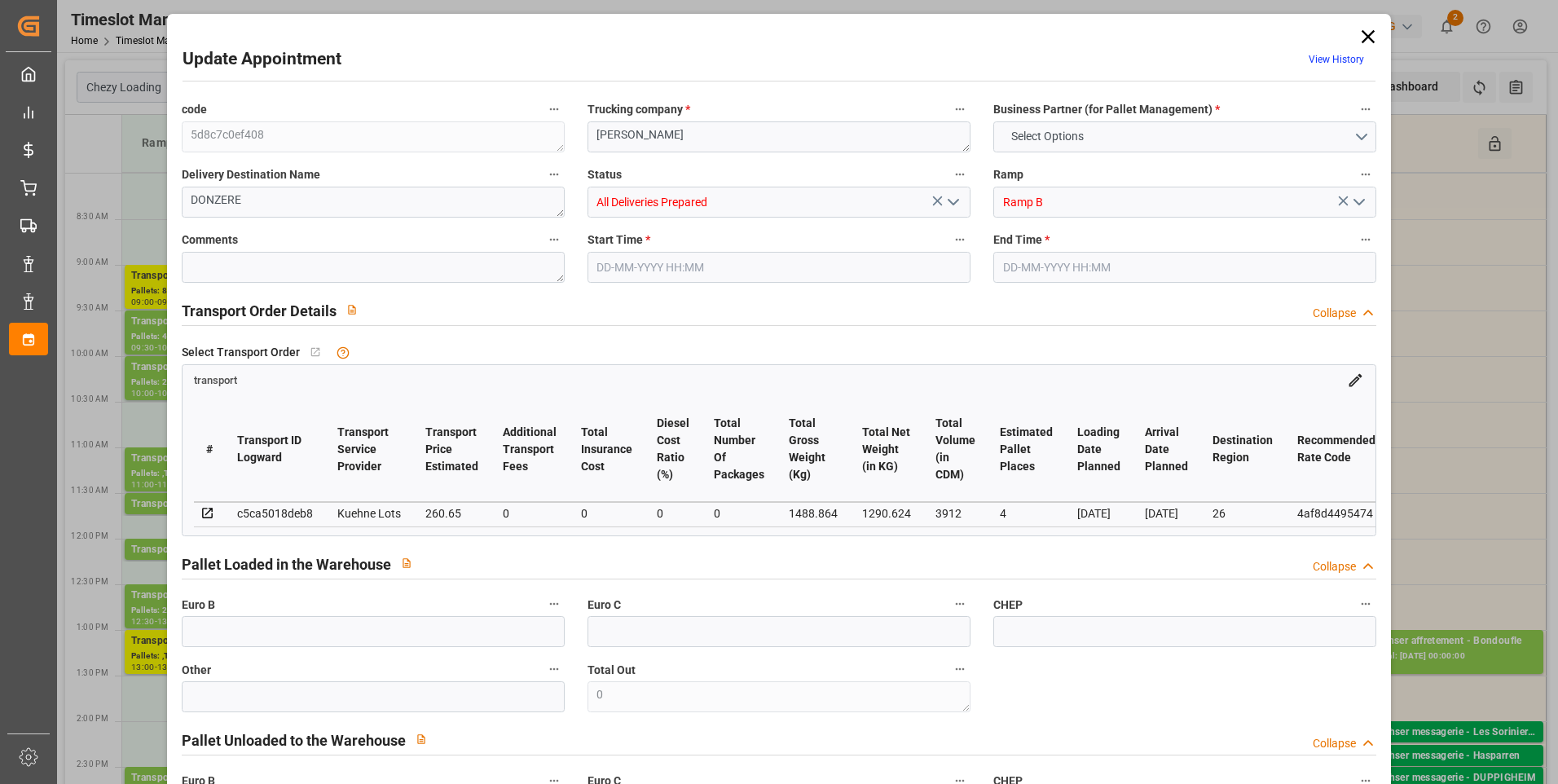
type input "101"
type input "1488.864"
type input "0"
type input "4710.8598"
type input "0"
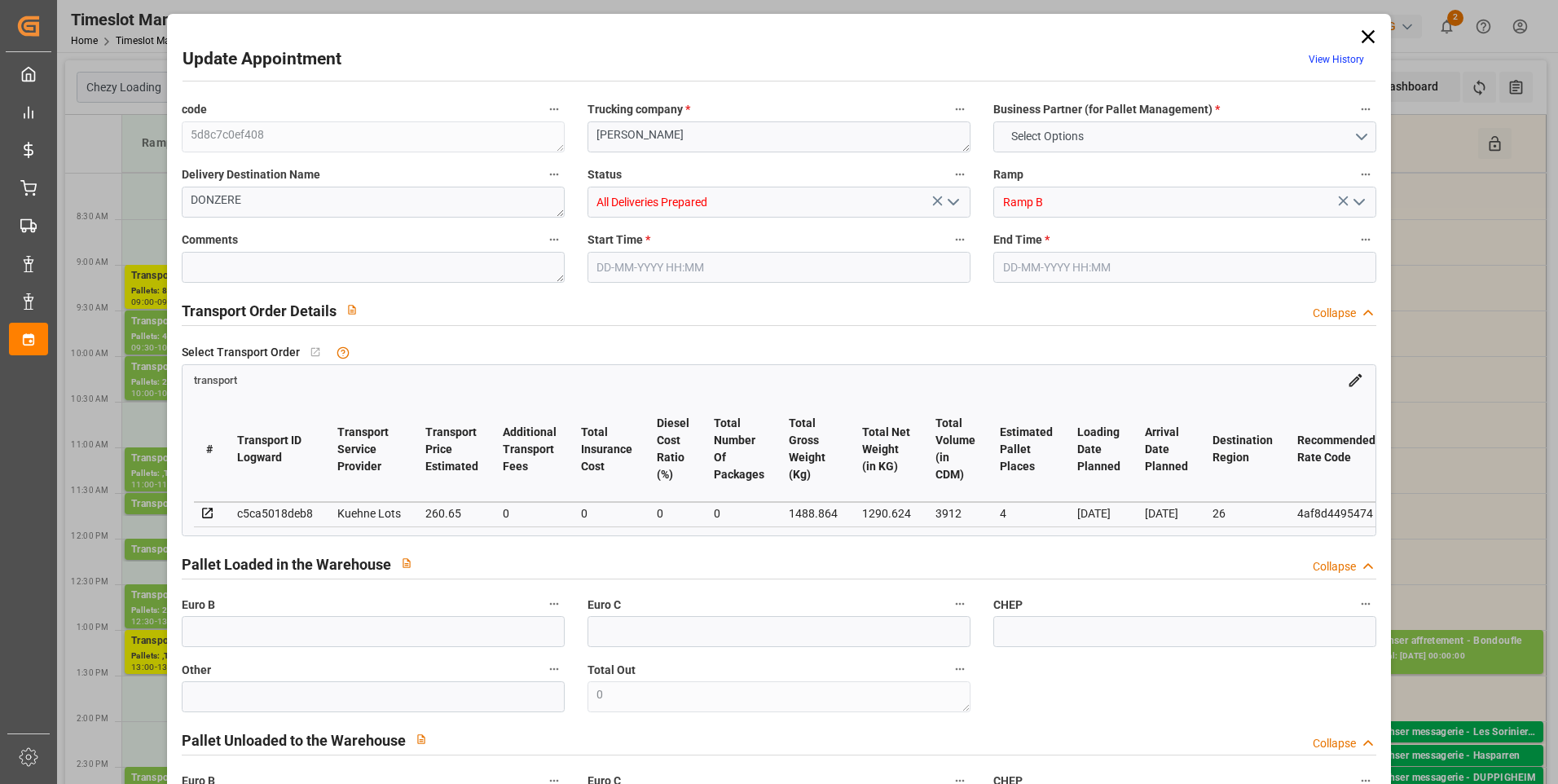
type input "0"
type input "21"
type input "35"
type input "03-09-2025 10:30"
type input "03-09-2025 10:45"
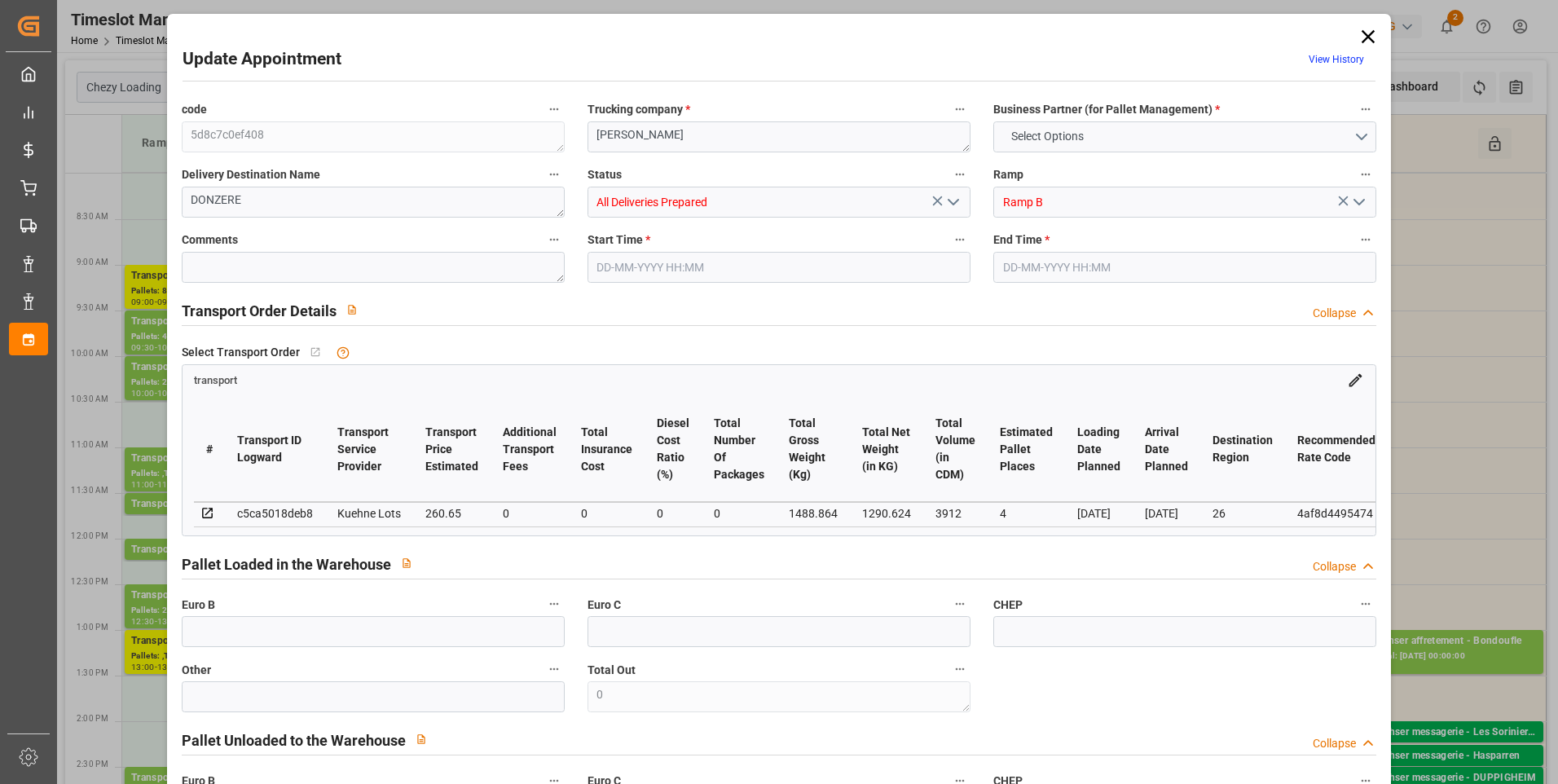
type input "01-09-2025 13:40"
type input "01-09-2025 11:21"
type input "05-09-2025"
click at [233, 264] on textarea at bounding box center [373, 267] width 383 height 31
click at [948, 193] on icon "open menu" at bounding box center [953, 202] width 20 height 20
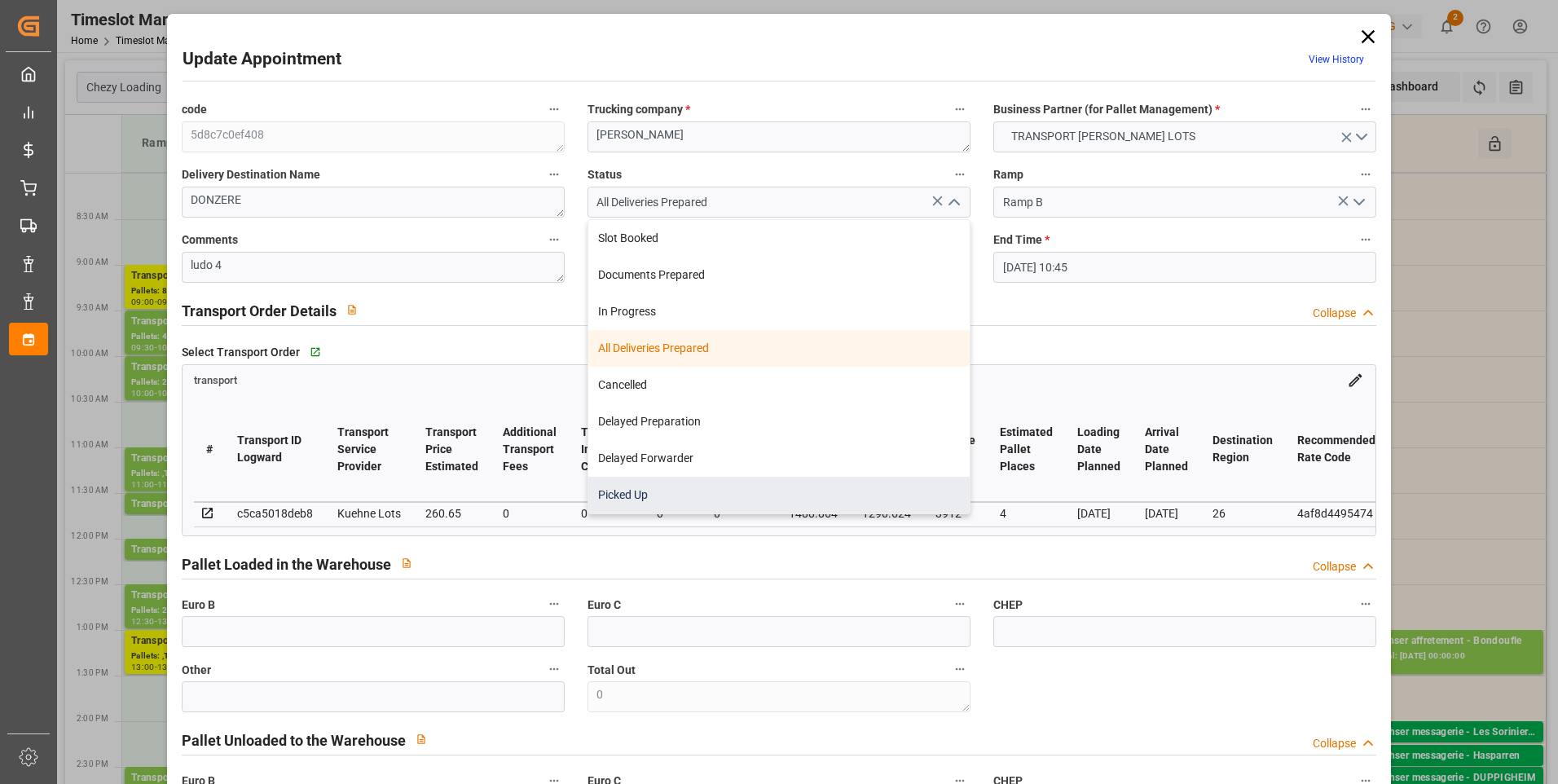
drag, startPoint x: 653, startPoint y: 490, endPoint x: 376, endPoint y: 603, distance: 299.2
click at [652, 490] on div "Picked Up" at bounding box center [779, 495] width 381 height 37
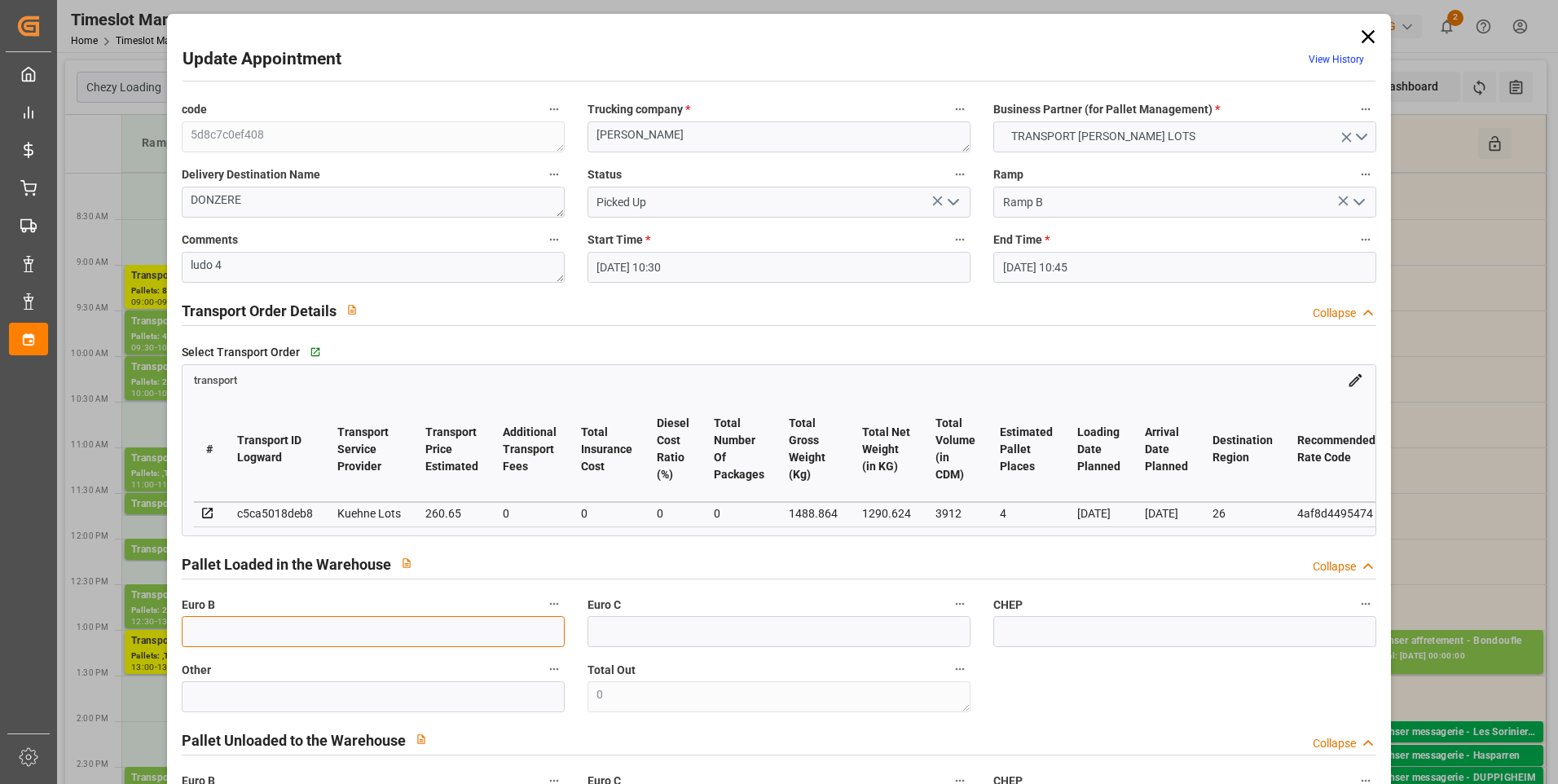
click at [255, 631] on input "text" at bounding box center [373, 631] width 383 height 31
click at [815, 377] on div "transport" at bounding box center [779, 376] width 1194 height 23
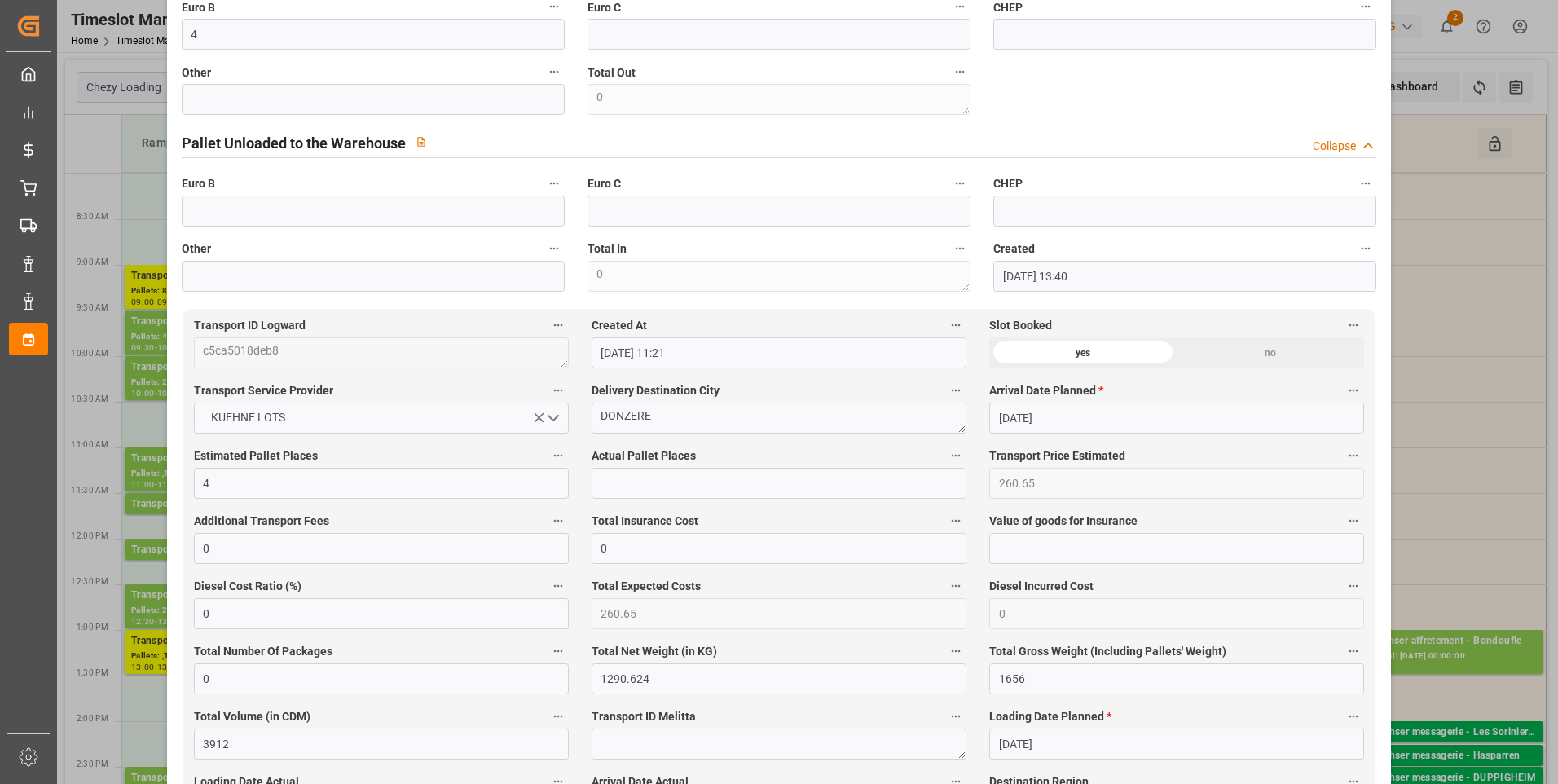
scroll to position [651, 0]
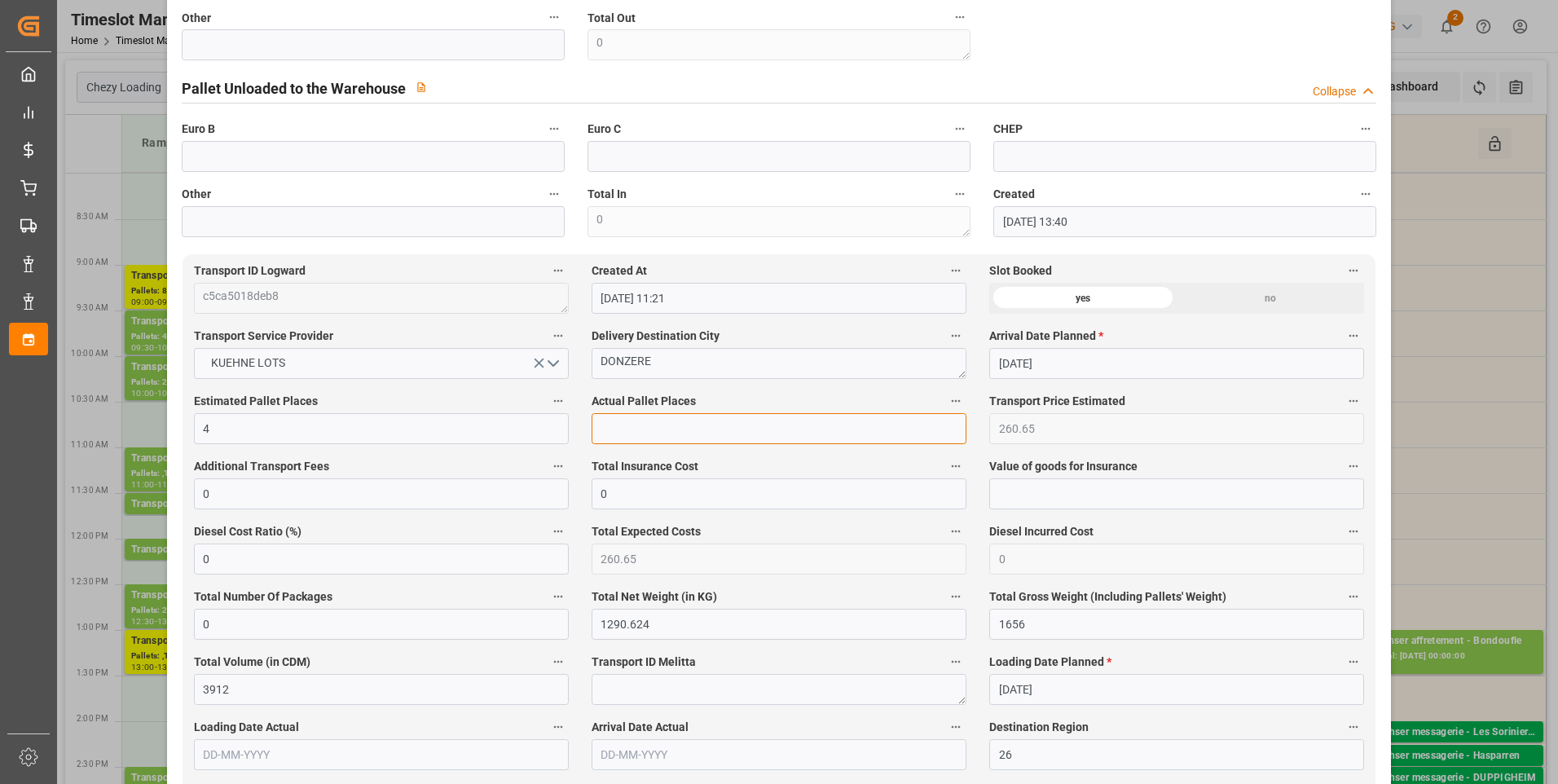
click at [625, 423] on input "text" at bounding box center [779, 428] width 375 height 31
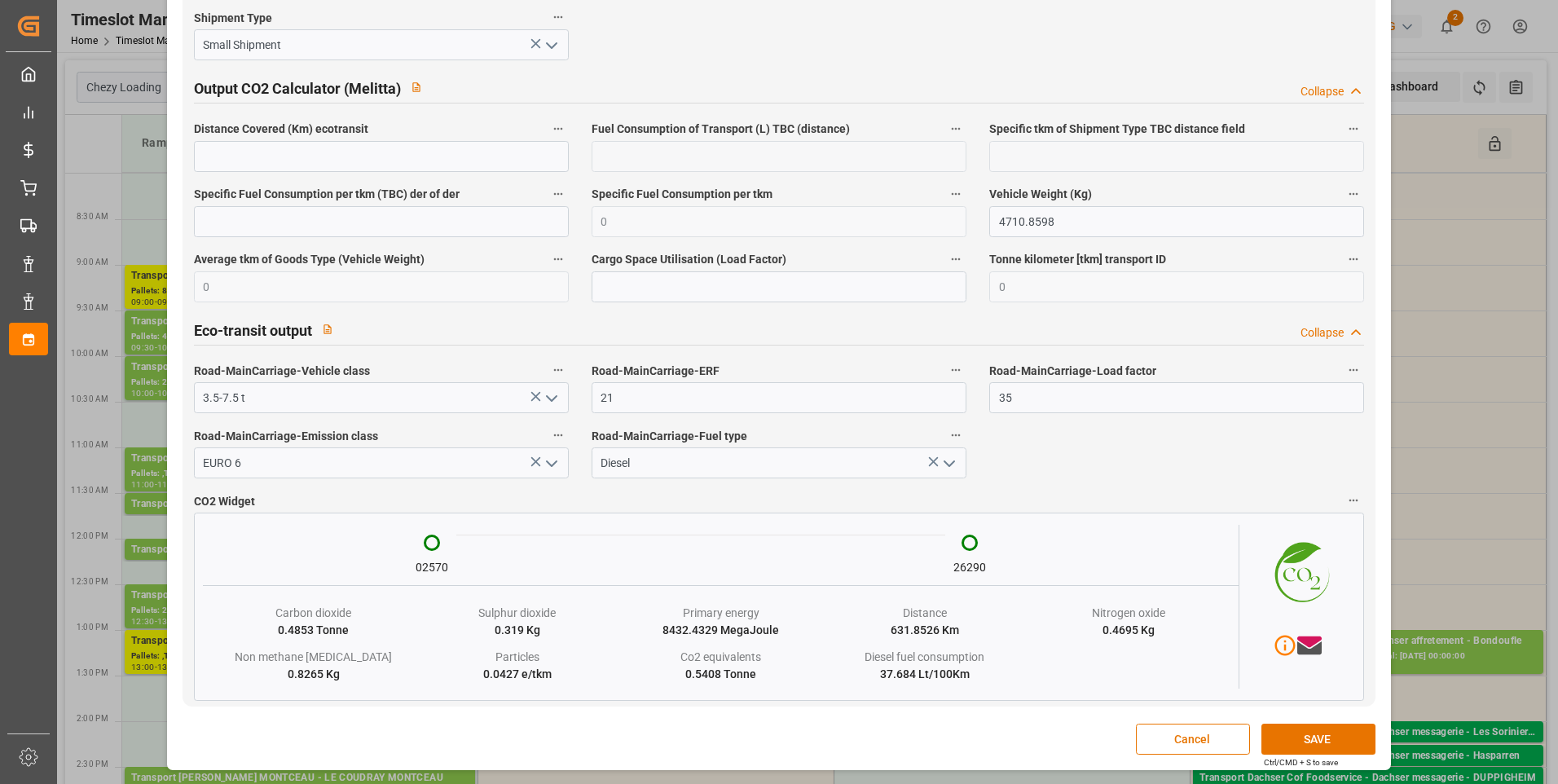
scroll to position [2651, 0]
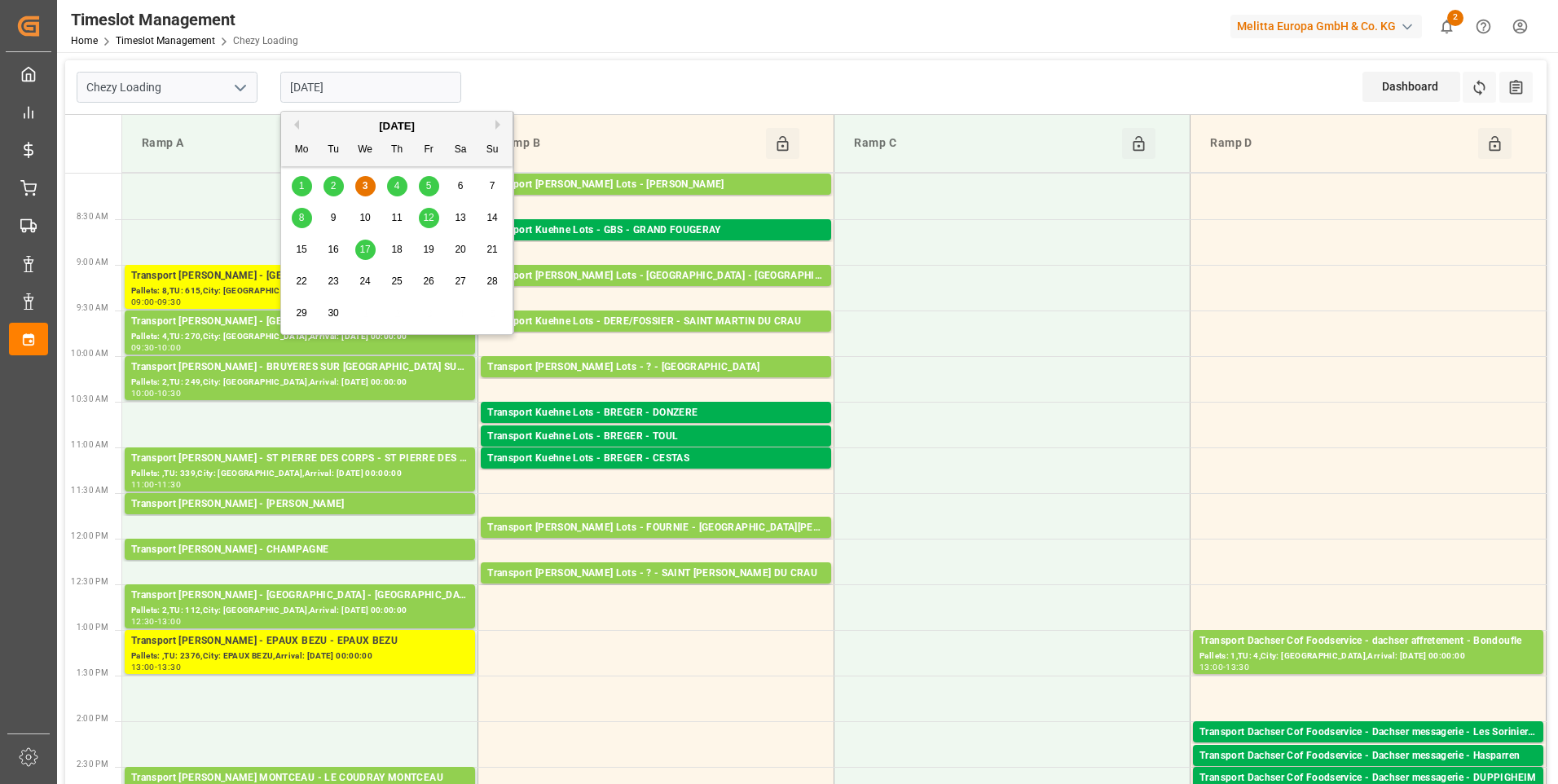
click at [378, 77] on input "[DATE]" at bounding box center [370, 88] width 180 height 31
click at [231, 82] on icon "open menu" at bounding box center [240, 88] width 20 height 20
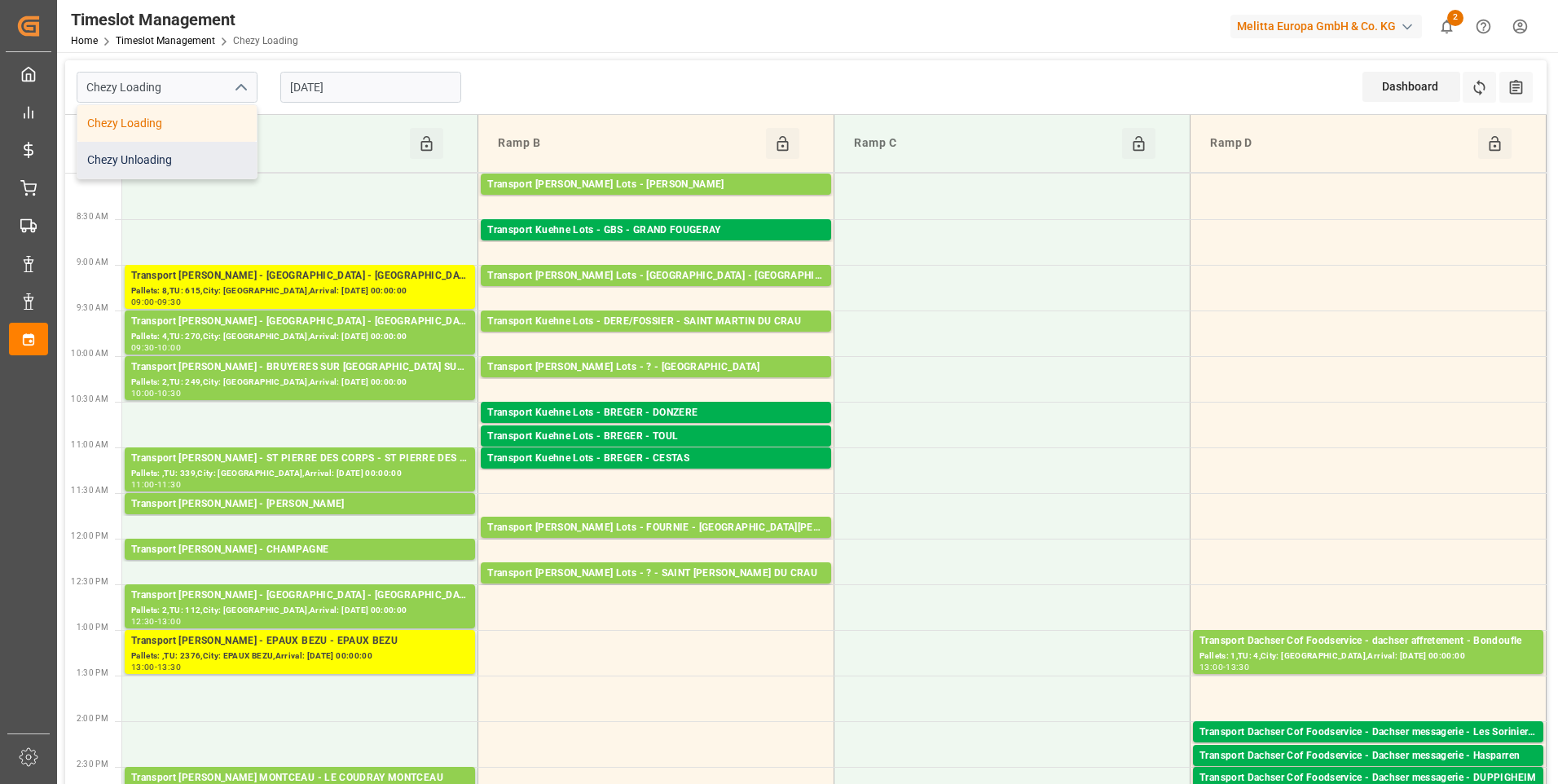
click at [179, 162] on div "Chezy Unloading" at bounding box center [167, 160] width 180 height 37
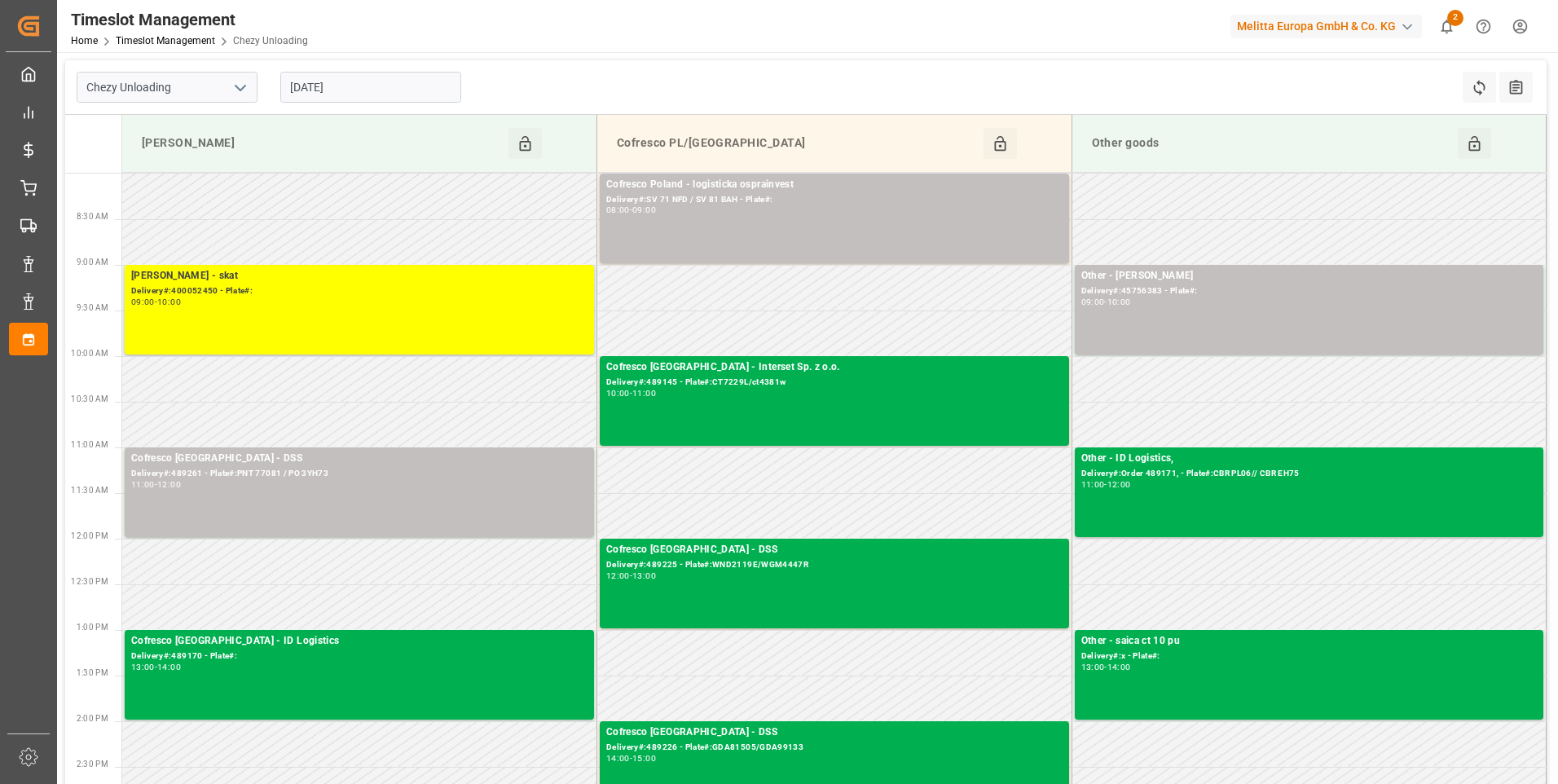
click at [232, 87] on icon "open menu" at bounding box center [240, 88] width 20 height 20
click at [143, 126] on div "Chezy Loading" at bounding box center [167, 124] width 180 height 37
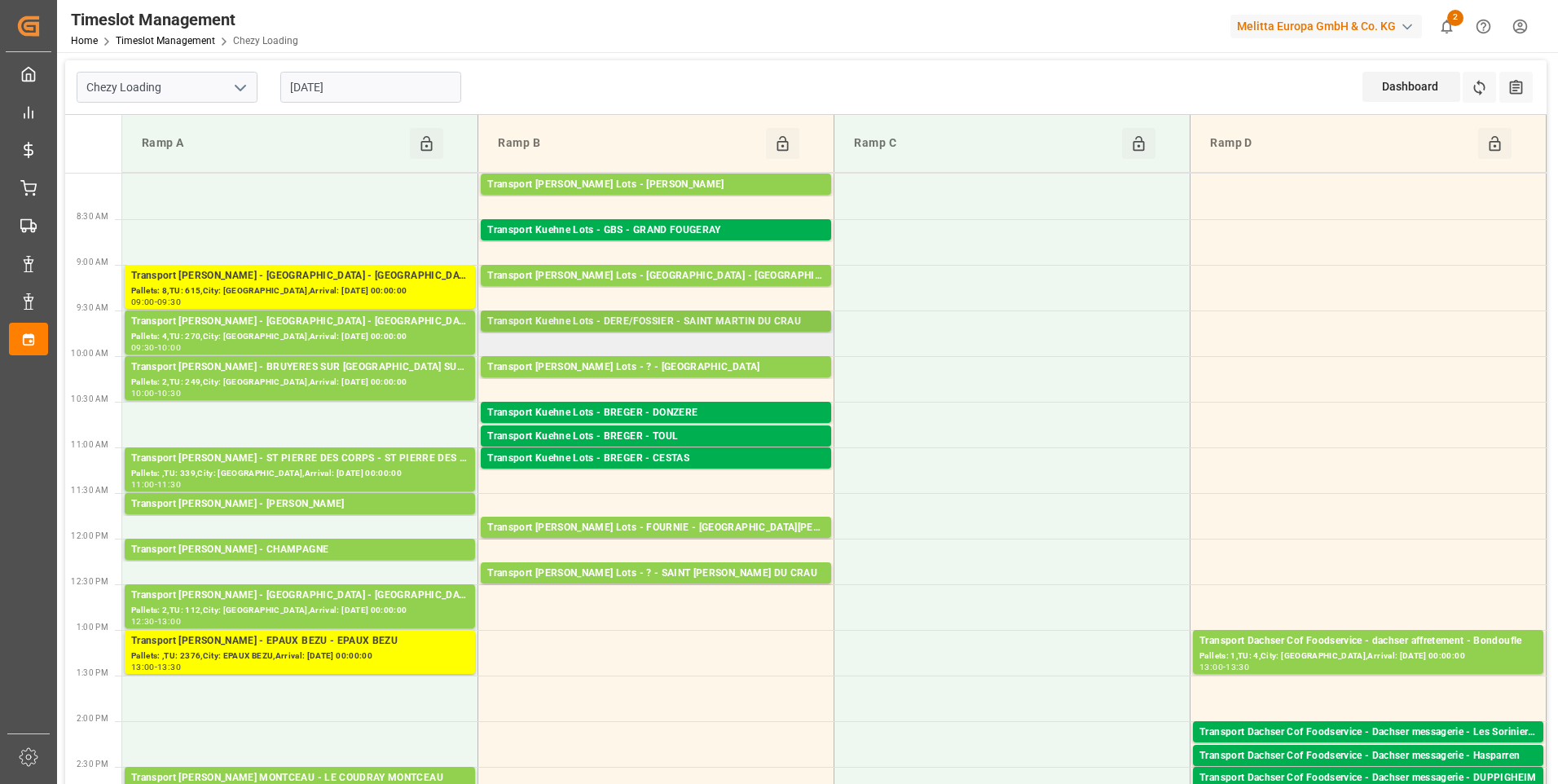
click at [754, 319] on div "Transport Kuehne Lots - DERE/FOSSIER - SAINT MARTIN DU CRAU" at bounding box center [657, 322] width 338 height 17
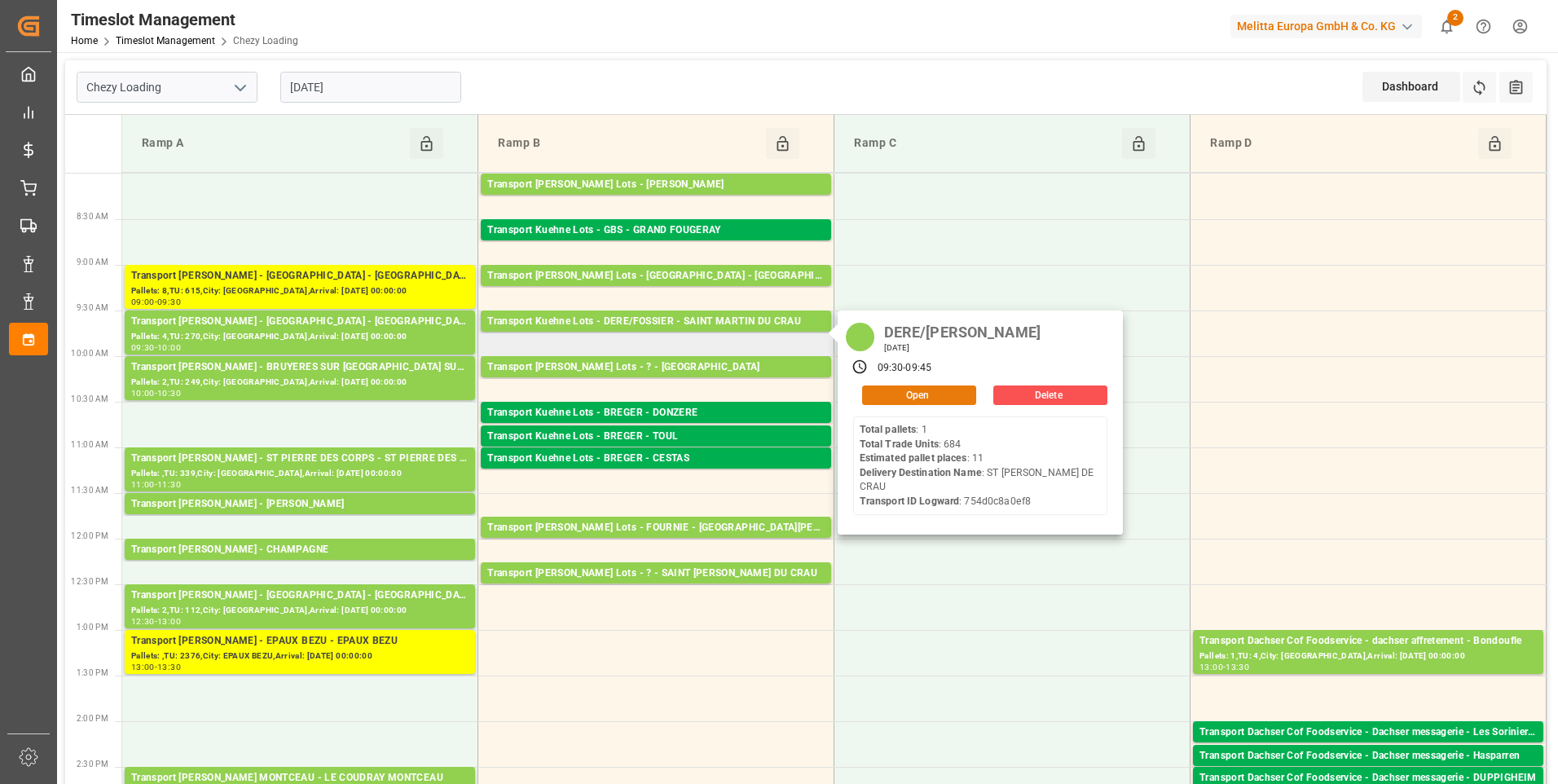
click at [913, 394] on button "Open" at bounding box center [919, 395] width 114 height 20
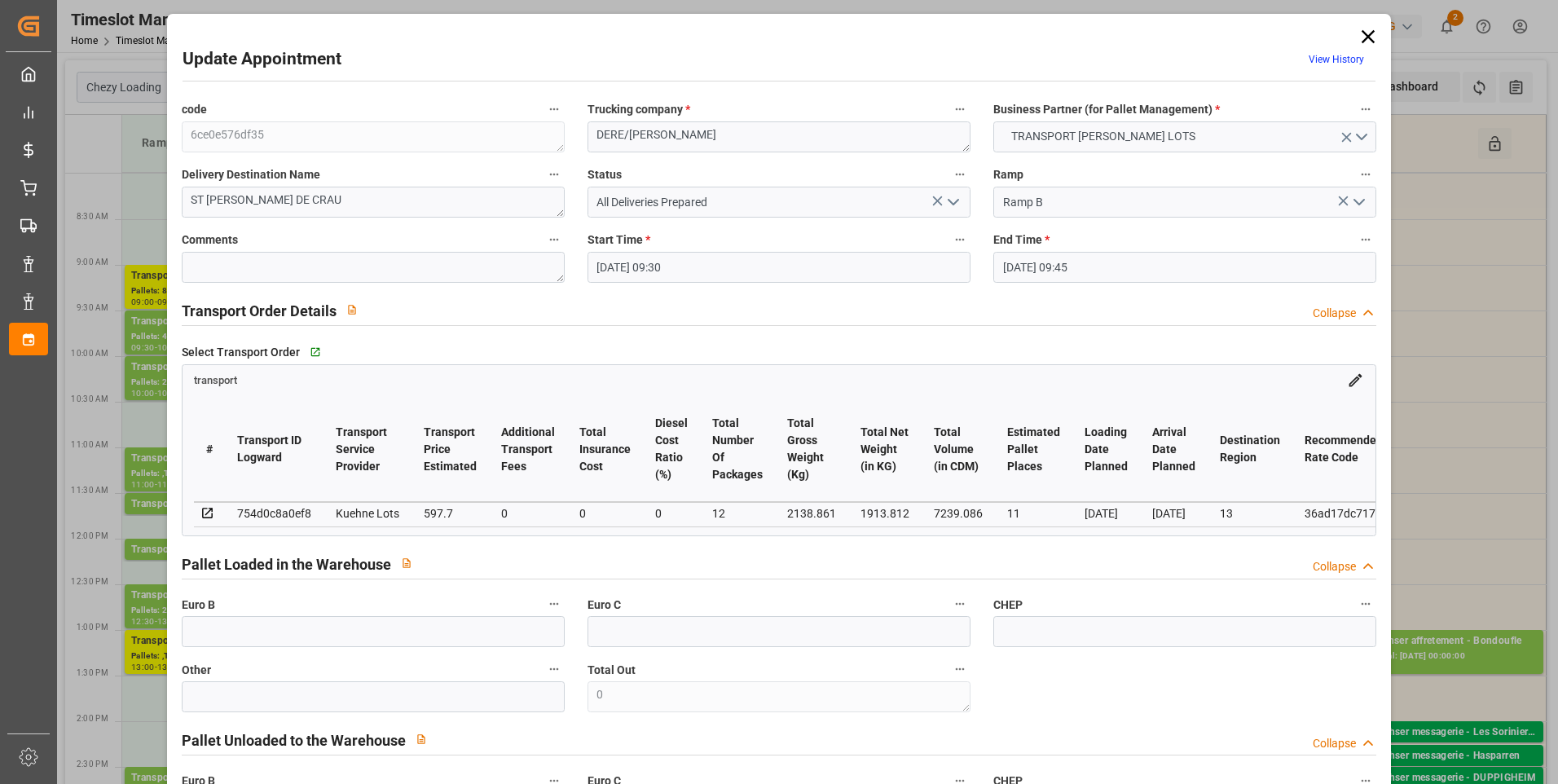
click at [1361, 37] on icon at bounding box center [1368, 36] width 22 height 22
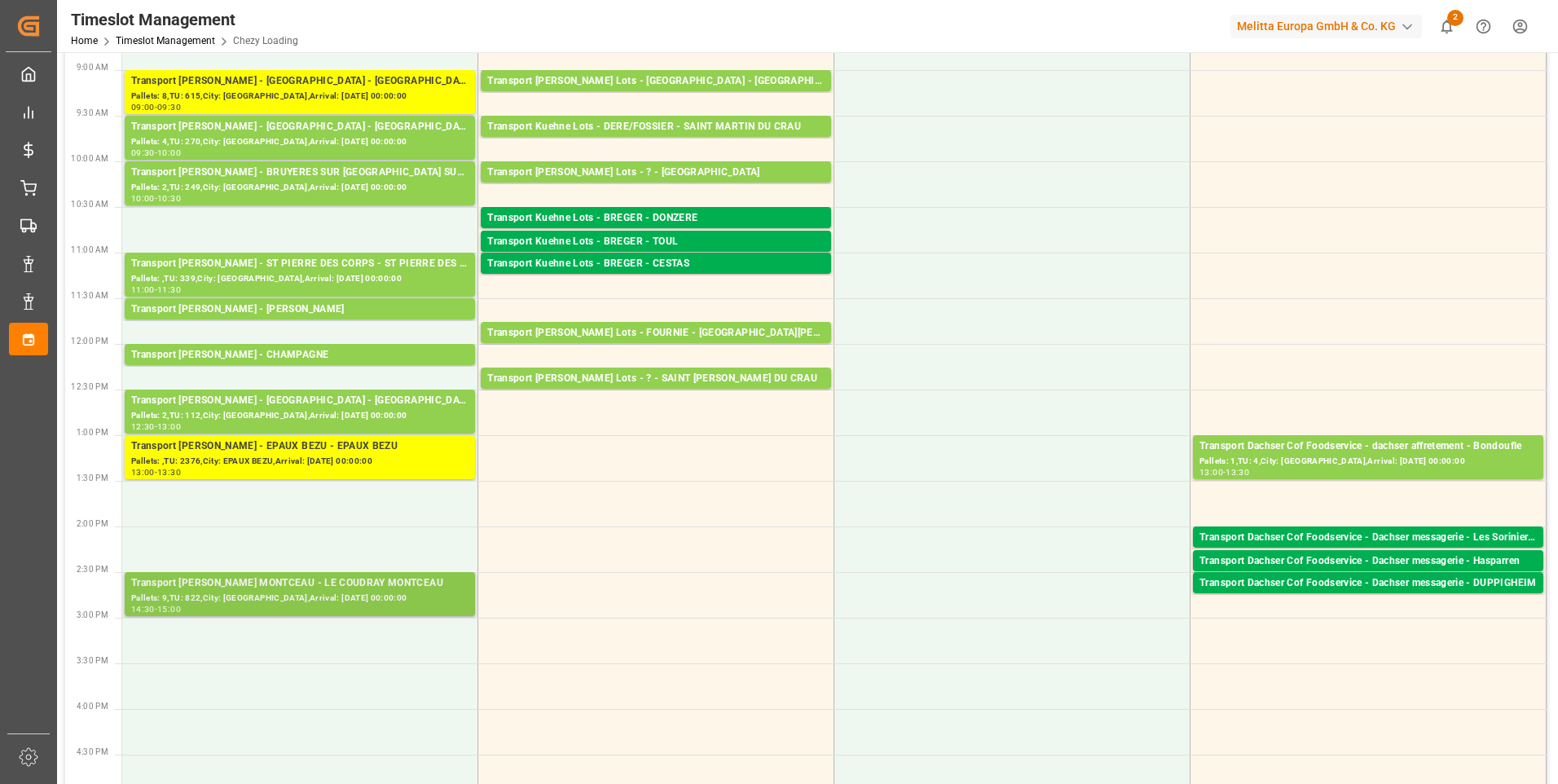
scroll to position [245, 0]
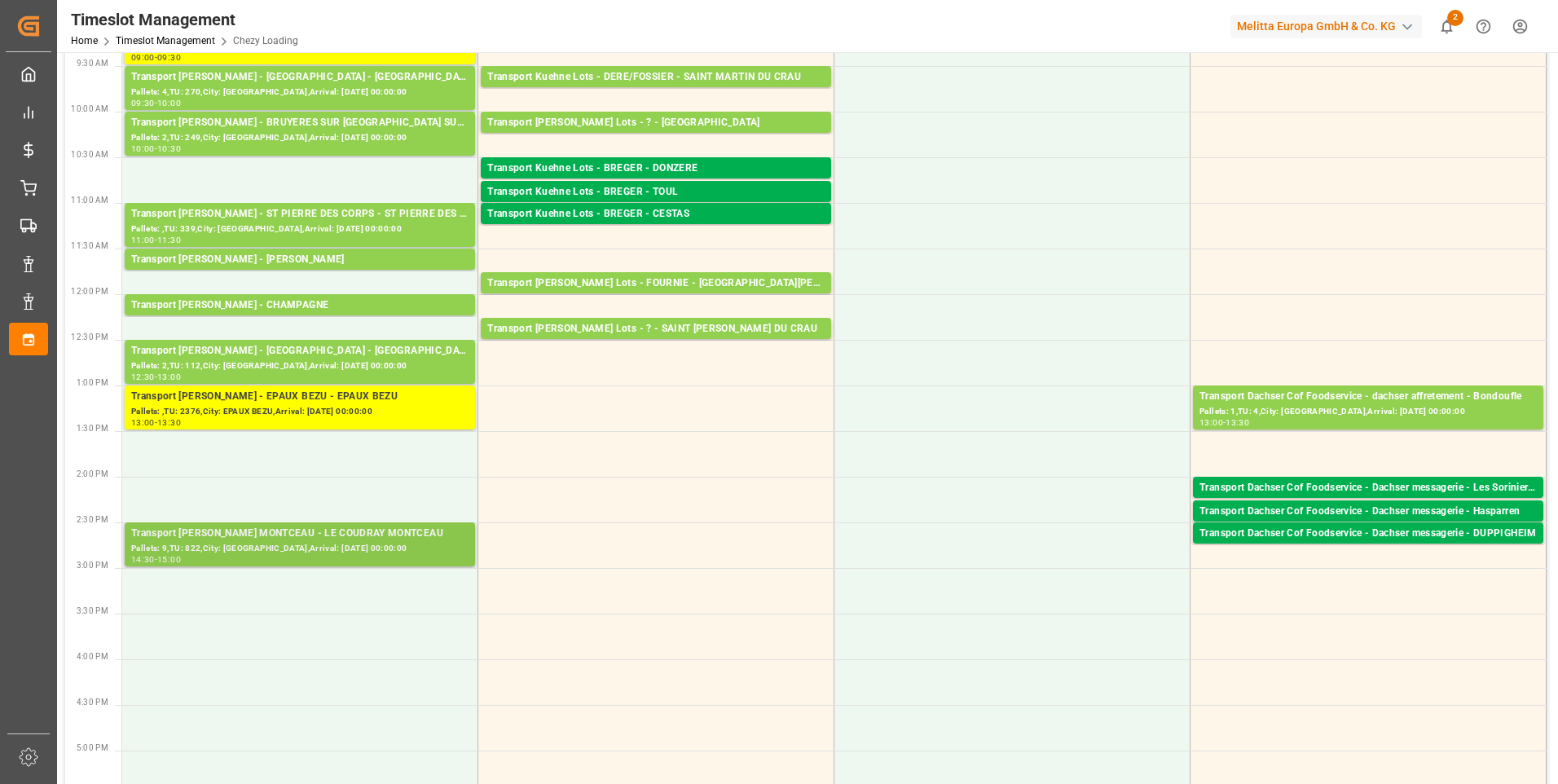
click at [319, 537] on div "Transport Delisle - LE COUDRAY MONTCEAU - LE COUDRAY MONTCEAU" at bounding box center [300, 533] width 338 height 17
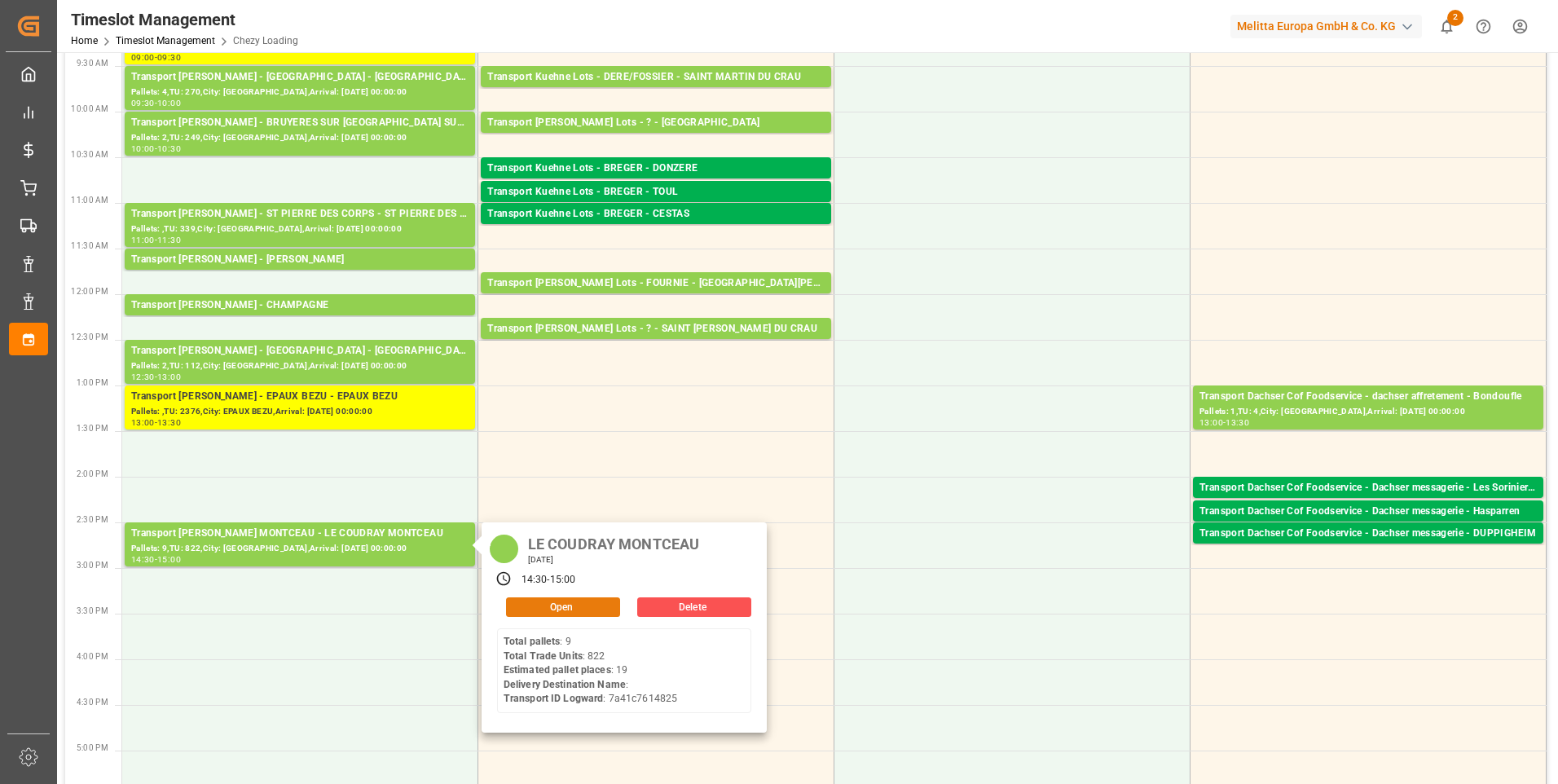
click at [566, 608] on button "Open" at bounding box center [563, 607] width 114 height 20
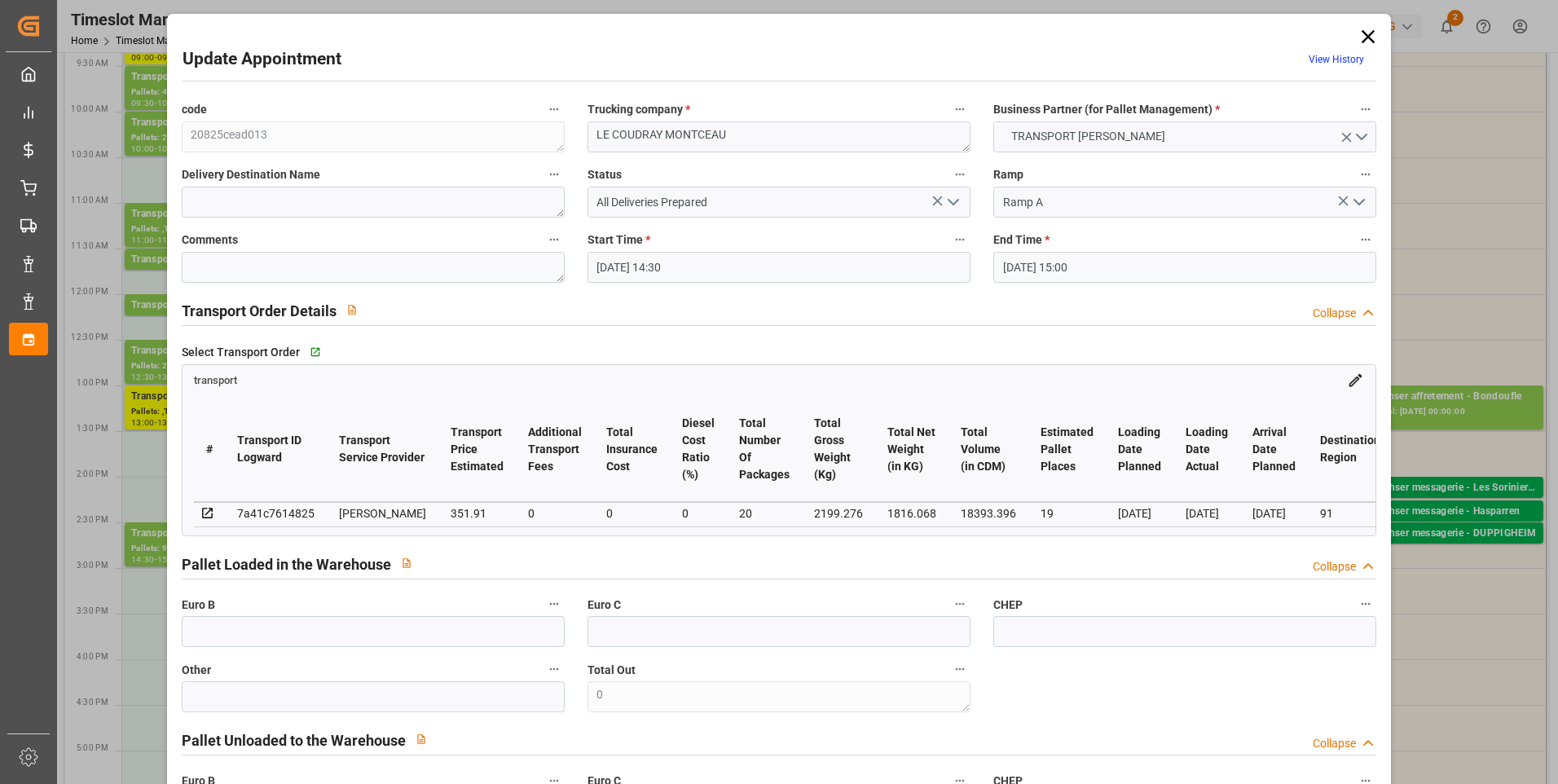
click at [952, 203] on polyline "open menu" at bounding box center [953, 202] width 10 height 5
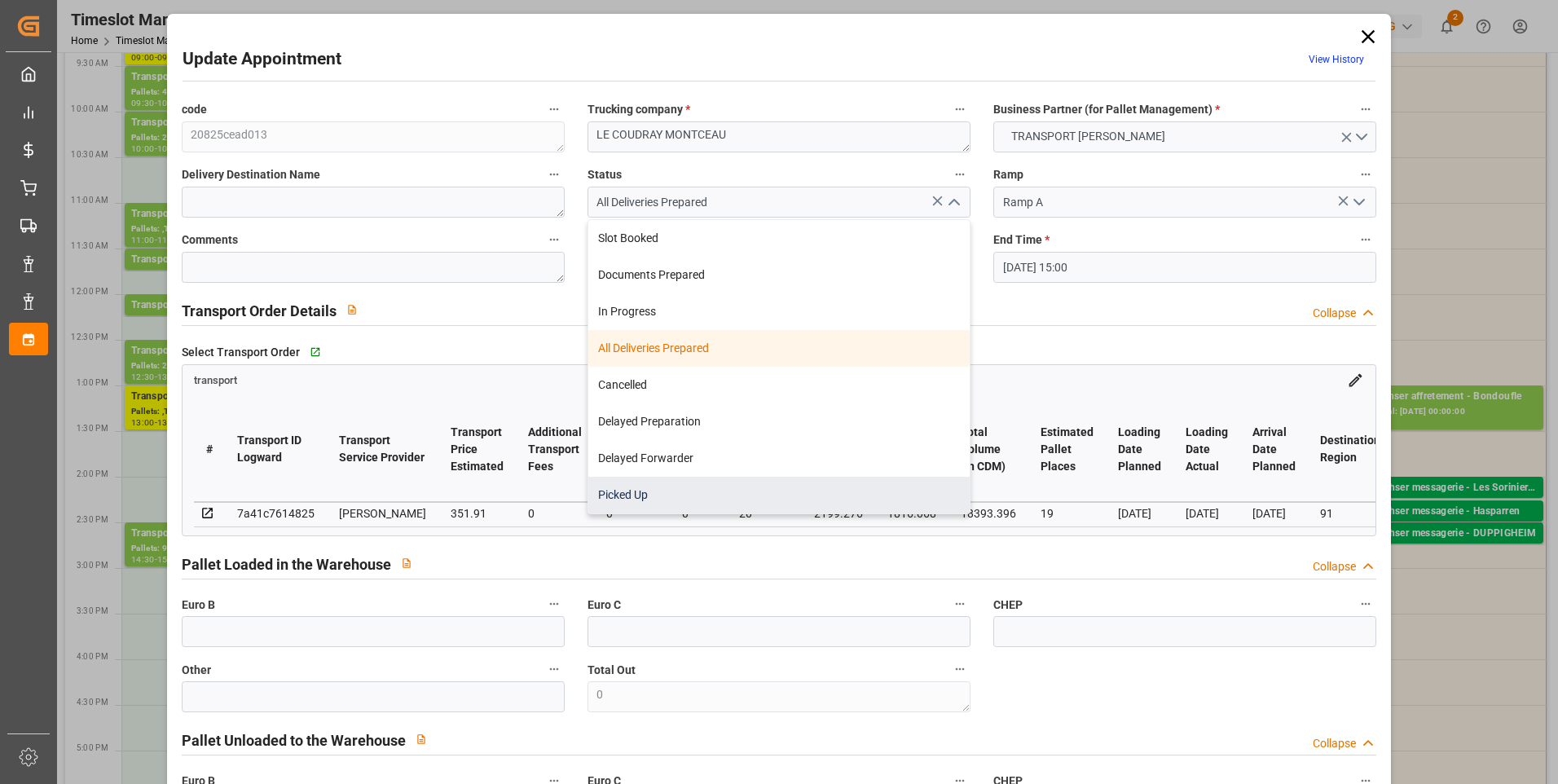
click at [629, 499] on div "Picked Up" at bounding box center [779, 495] width 381 height 37
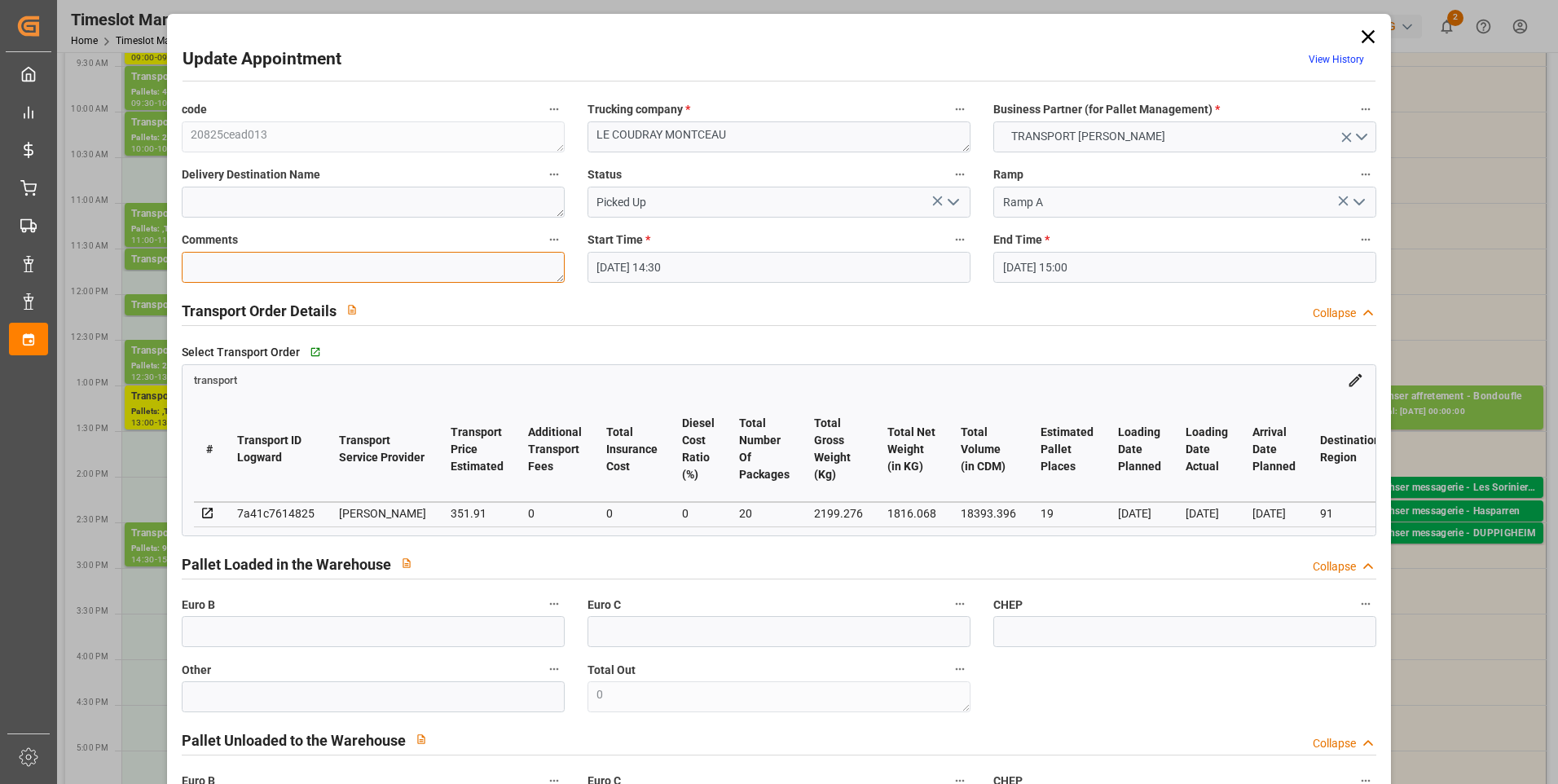
click at [240, 271] on textarea at bounding box center [373, 267] width 383 height 31
click at [949, 200] on icon "open menu" at bounding box center [953, 202] width 20 height 20
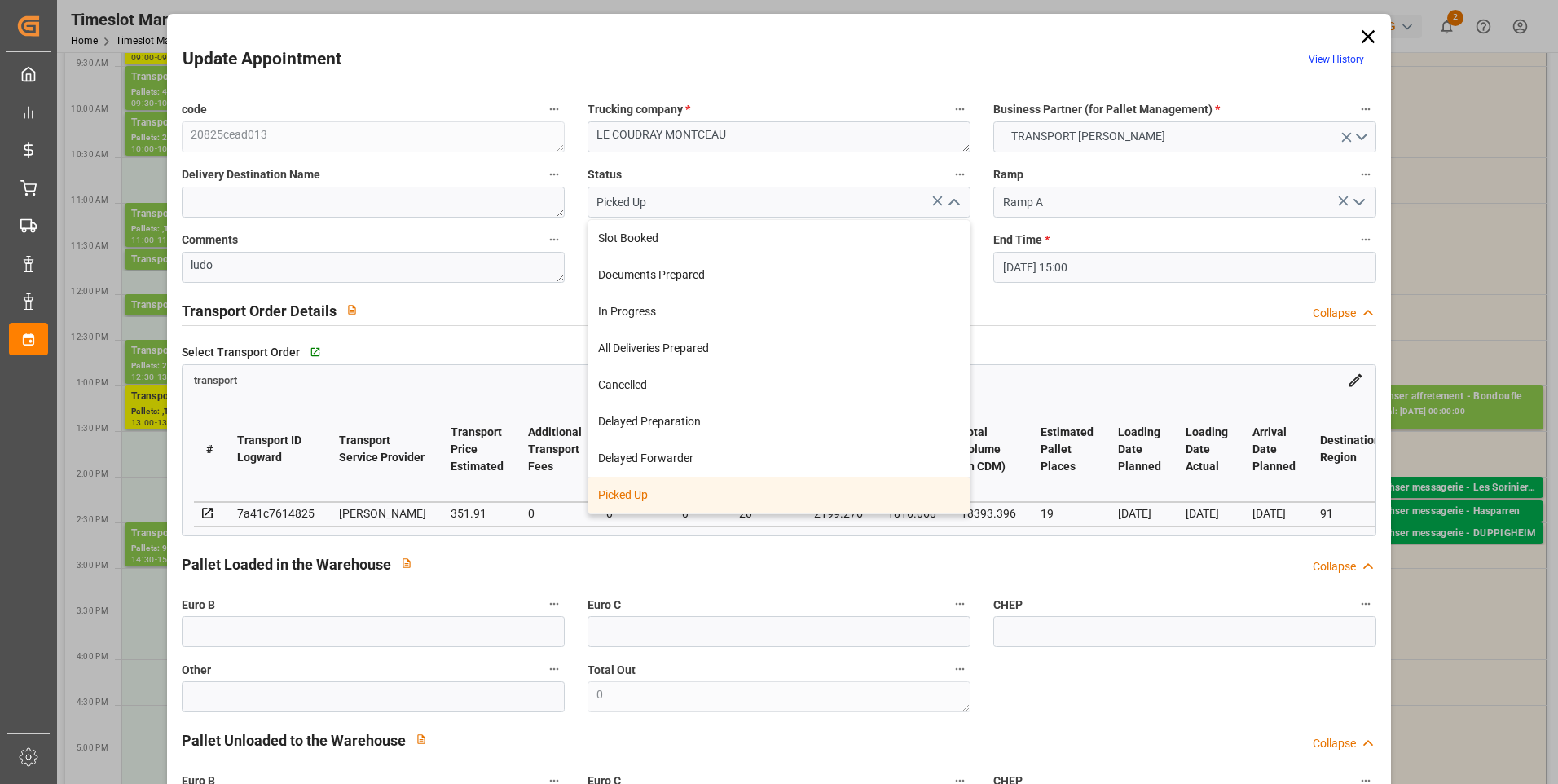
click at [629, 497] on div "Picked Up" at bounding box center [779, 495] width 381 height 37
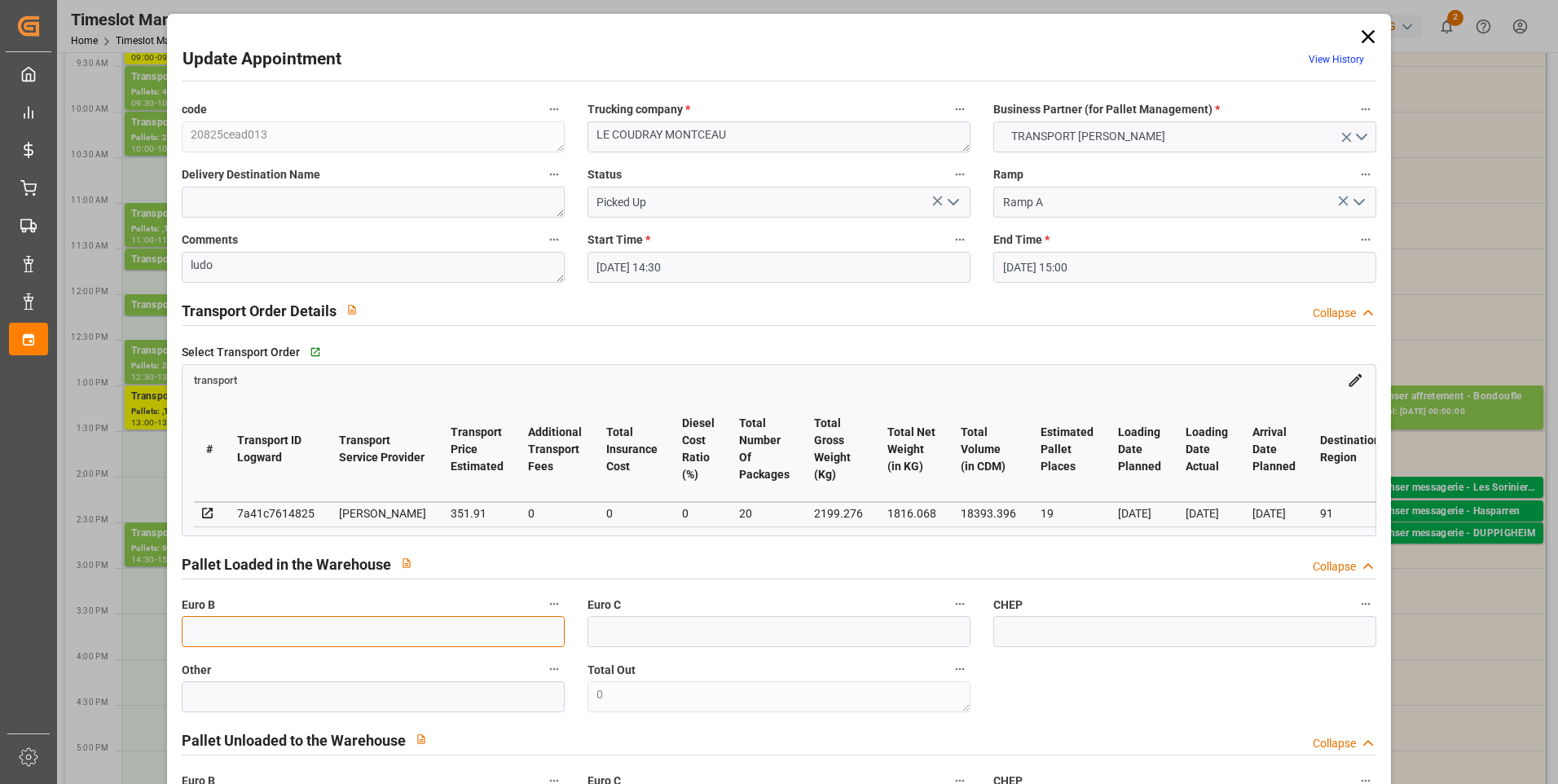
click at [217, 628] on input "text" at bounding box center [373, 631] width 383 height 31
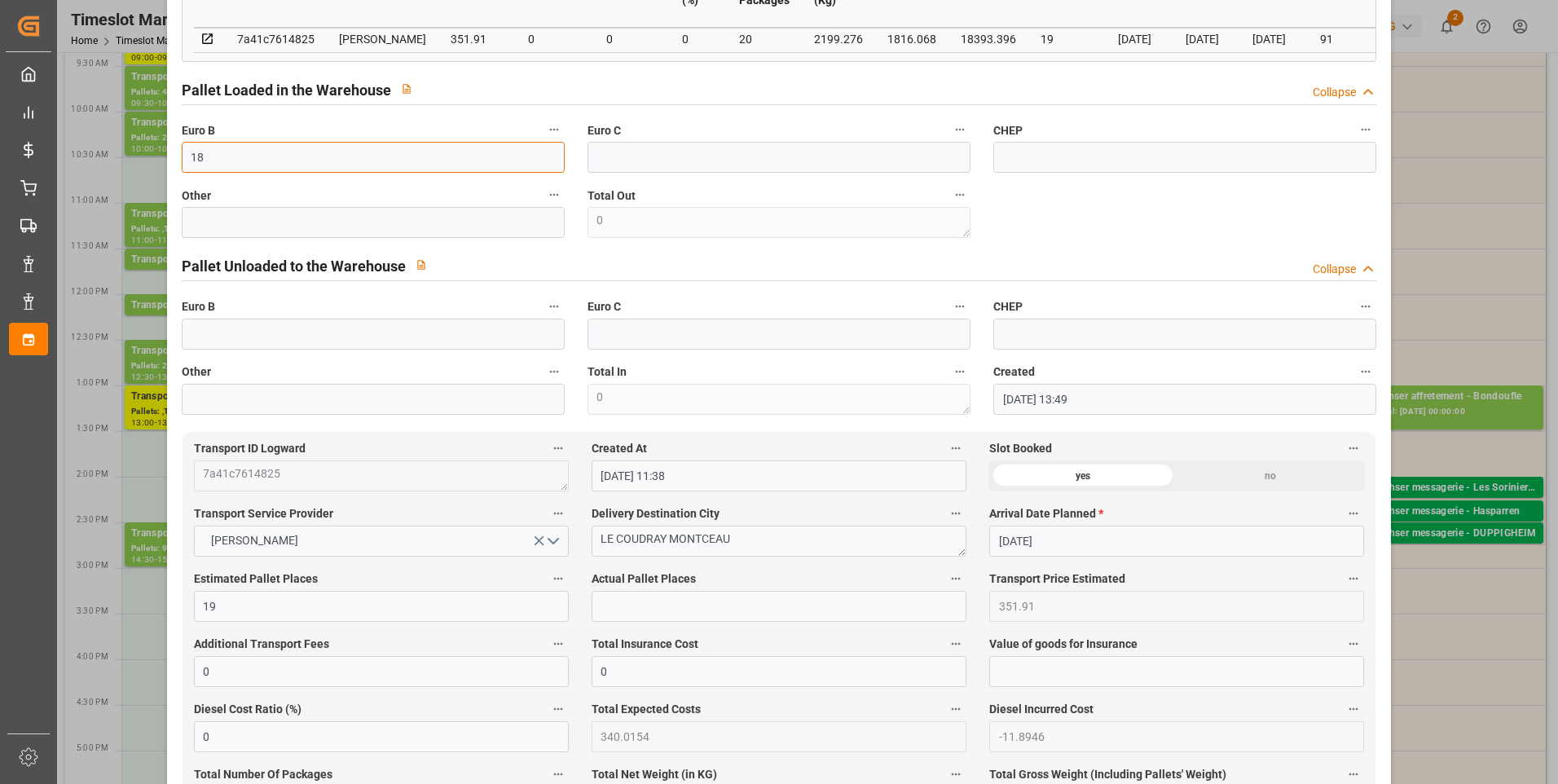
scroll to position [489, 0]
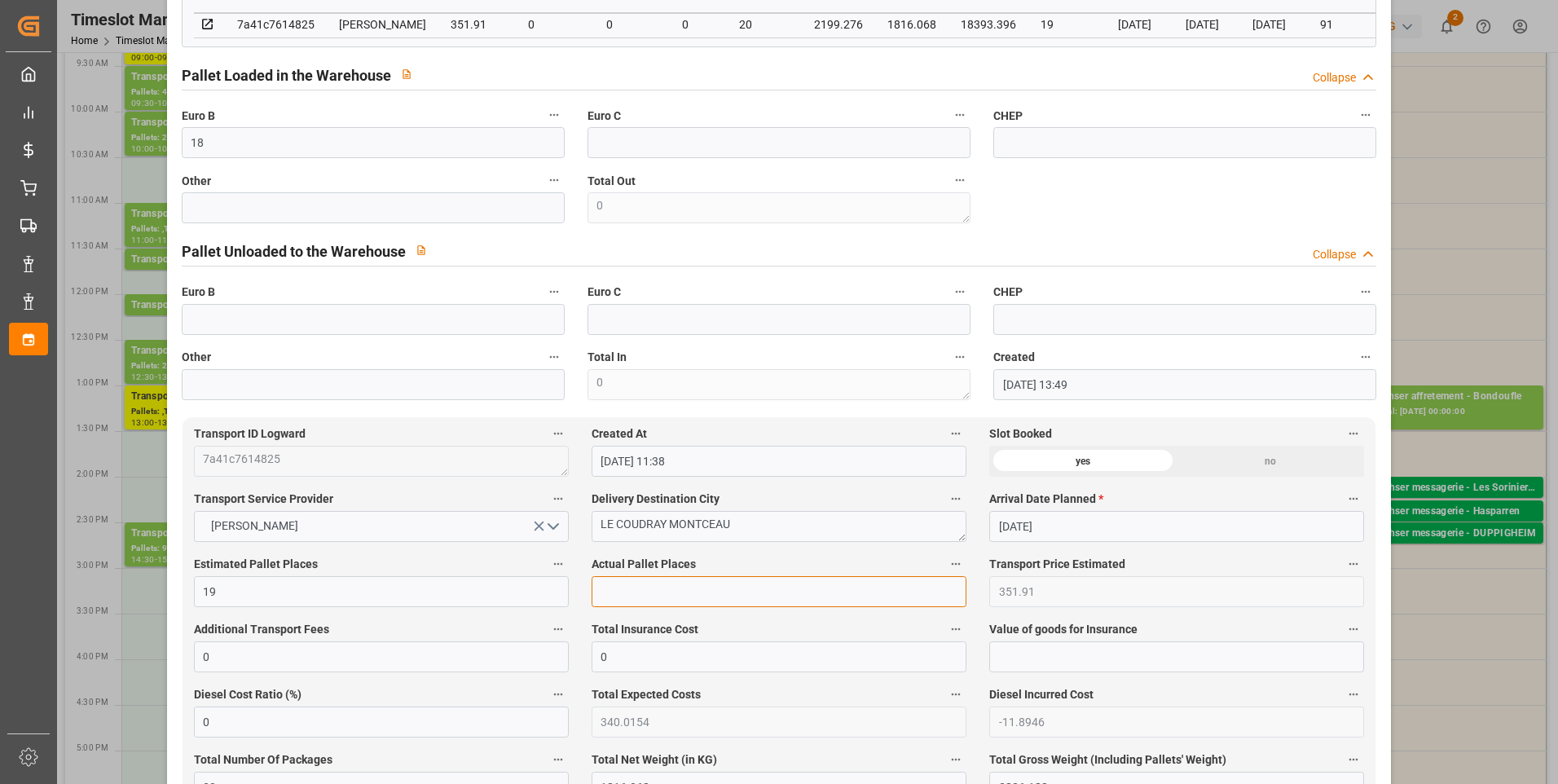
click at [631, 600] on input "text" at bounding box center [779, 592] width 375 height 31
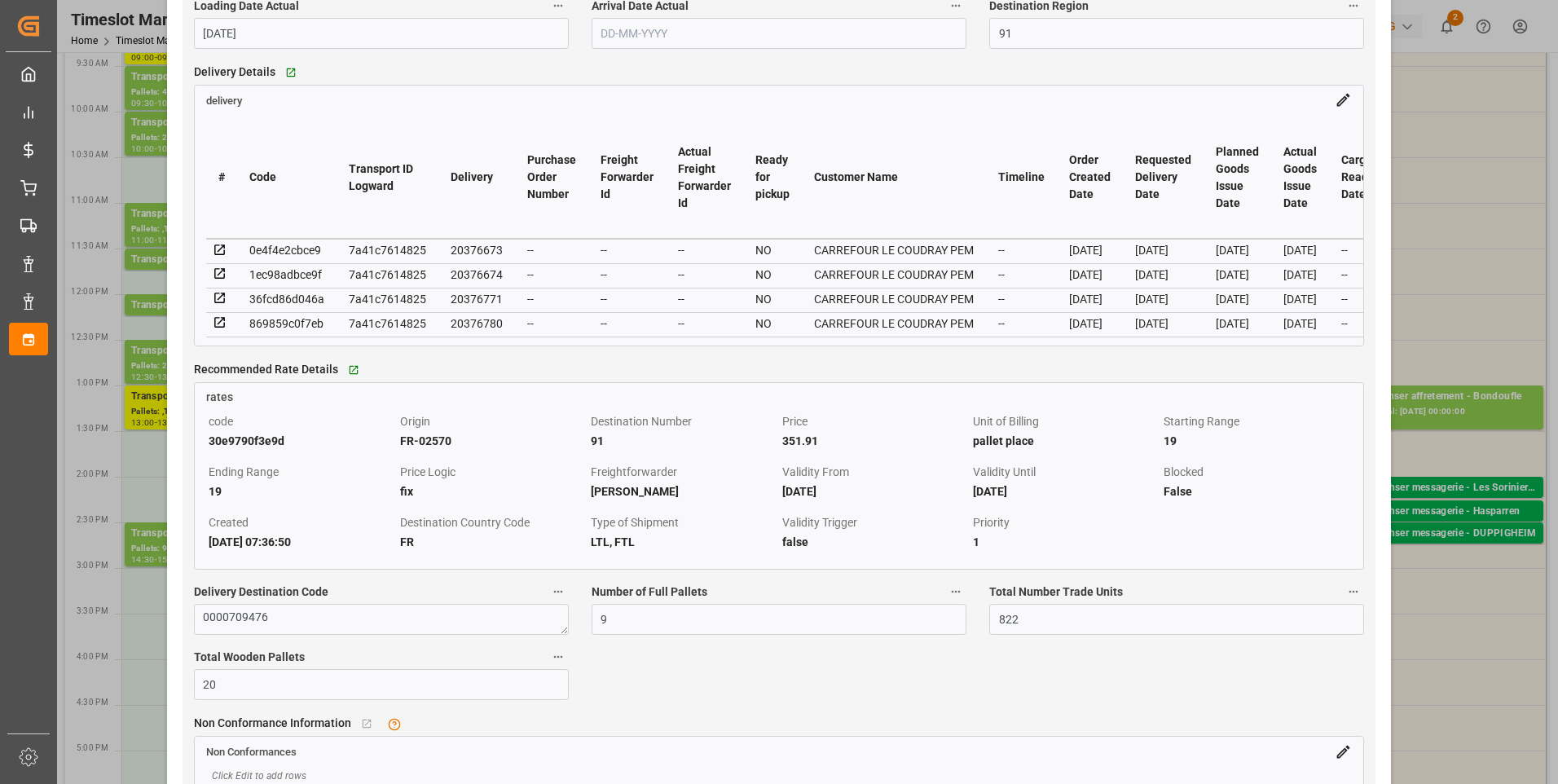
scroll to position [1467, 0]
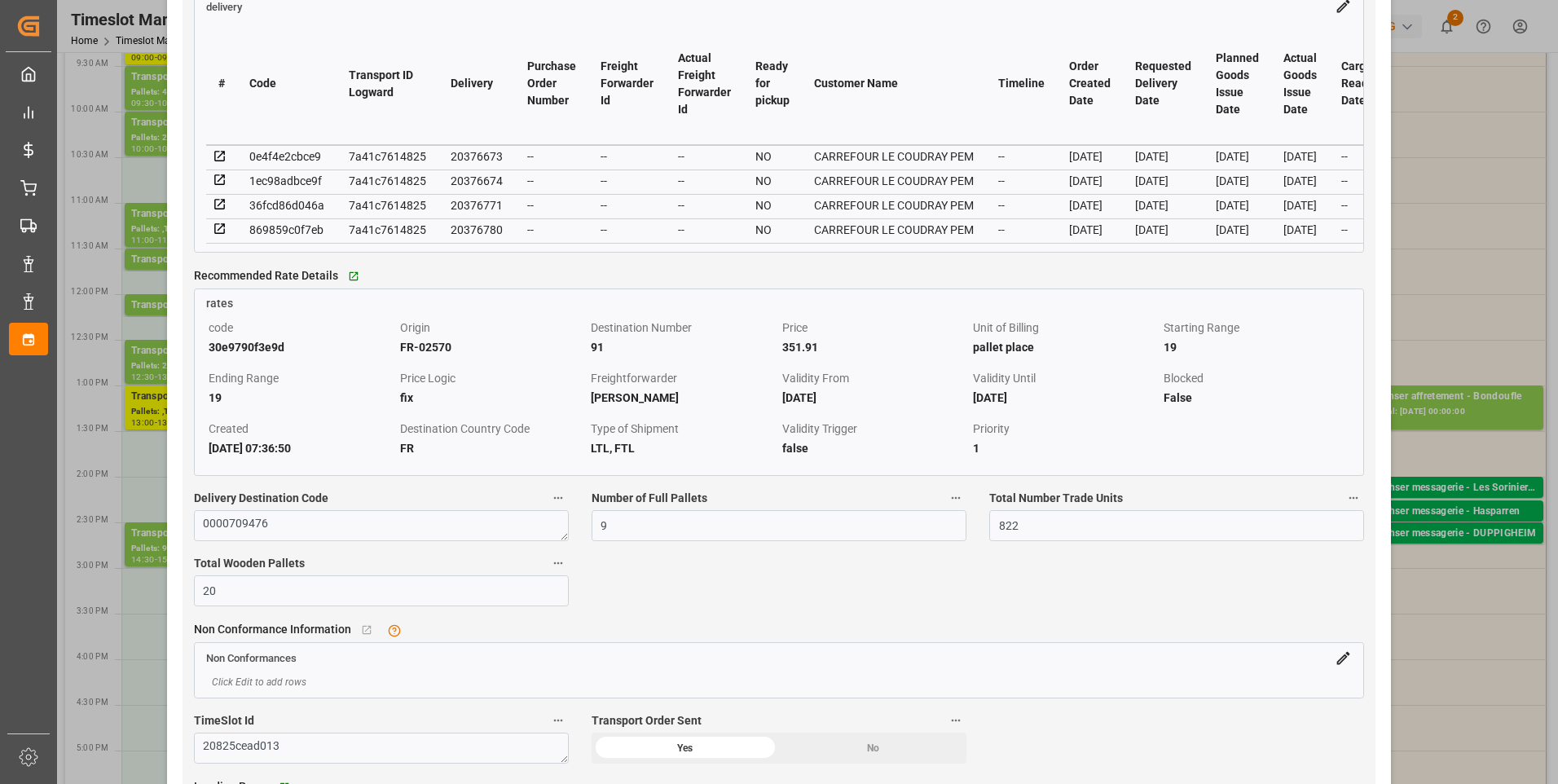
click at [222, 164] on icon at bounding box center [220, 156] width 15 height 15
click at [221, 180] on icon at bounding box center [220, 180] width 11 height 11
click at [222, 209] on icon at bounding box center [220, 204] width 15 height 15
click at [218, 236] on icon at bounding box center [220, 228] width 15 height 15
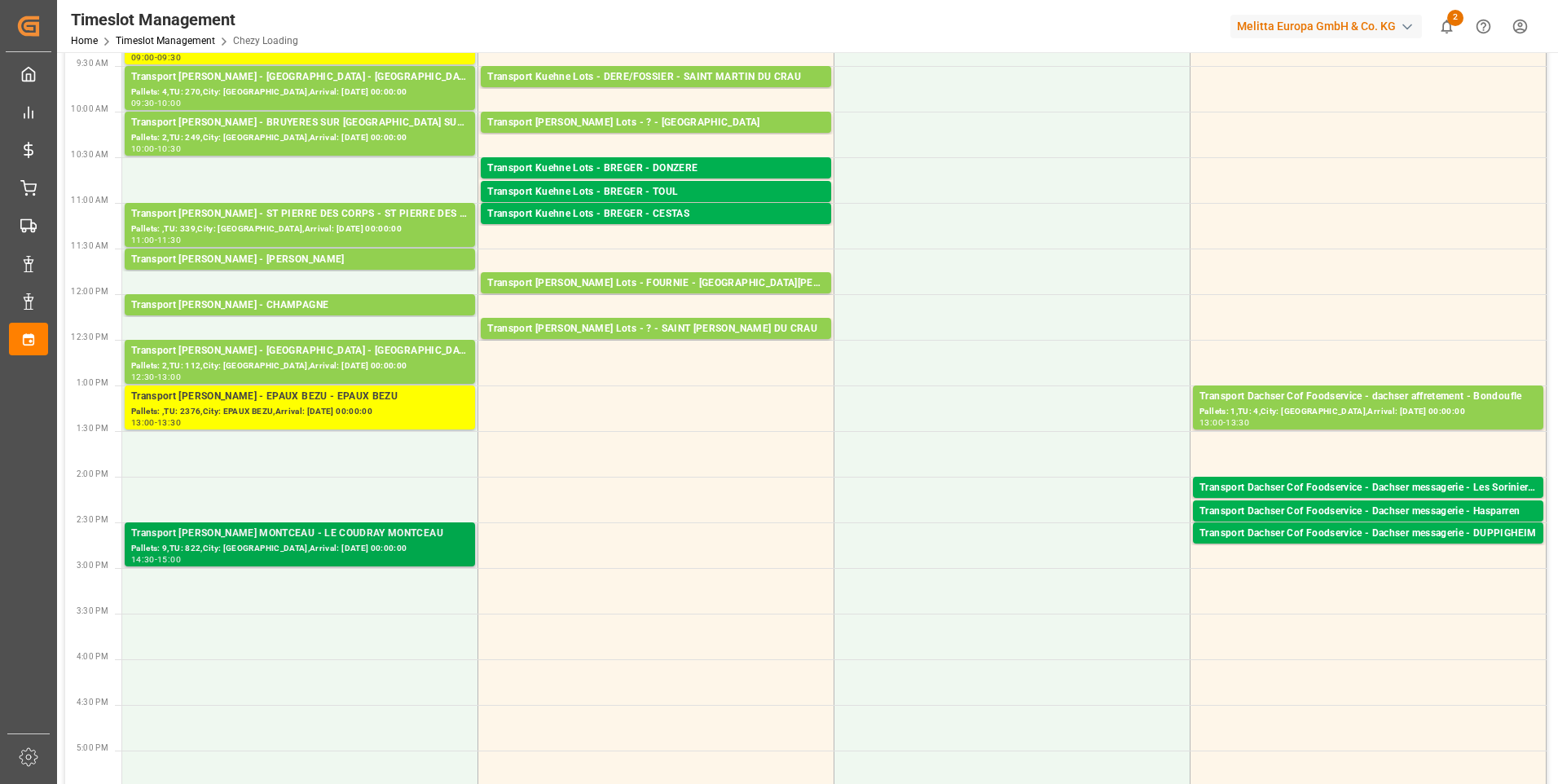
click at [275, 541] on div "Pallets: 9,TU: 822,City: LE COUDRAY MONTCEAU,Arrival: 2025-09-01 00:00:00" at bounding box center [300, 548] width 338 height 14
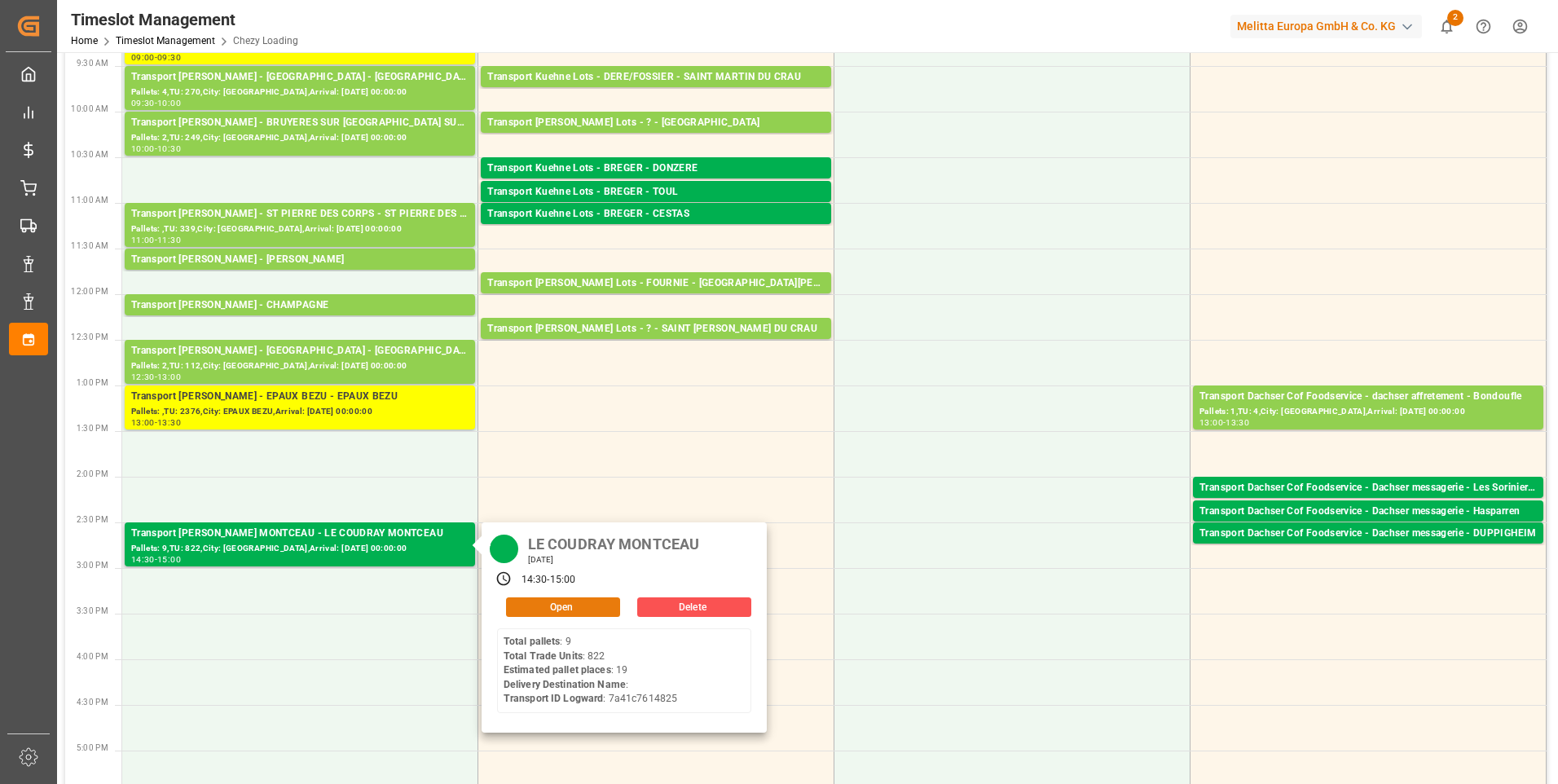
click at [533, 606] on button "Open" at bounding box center [563, 607] width 114 height 20
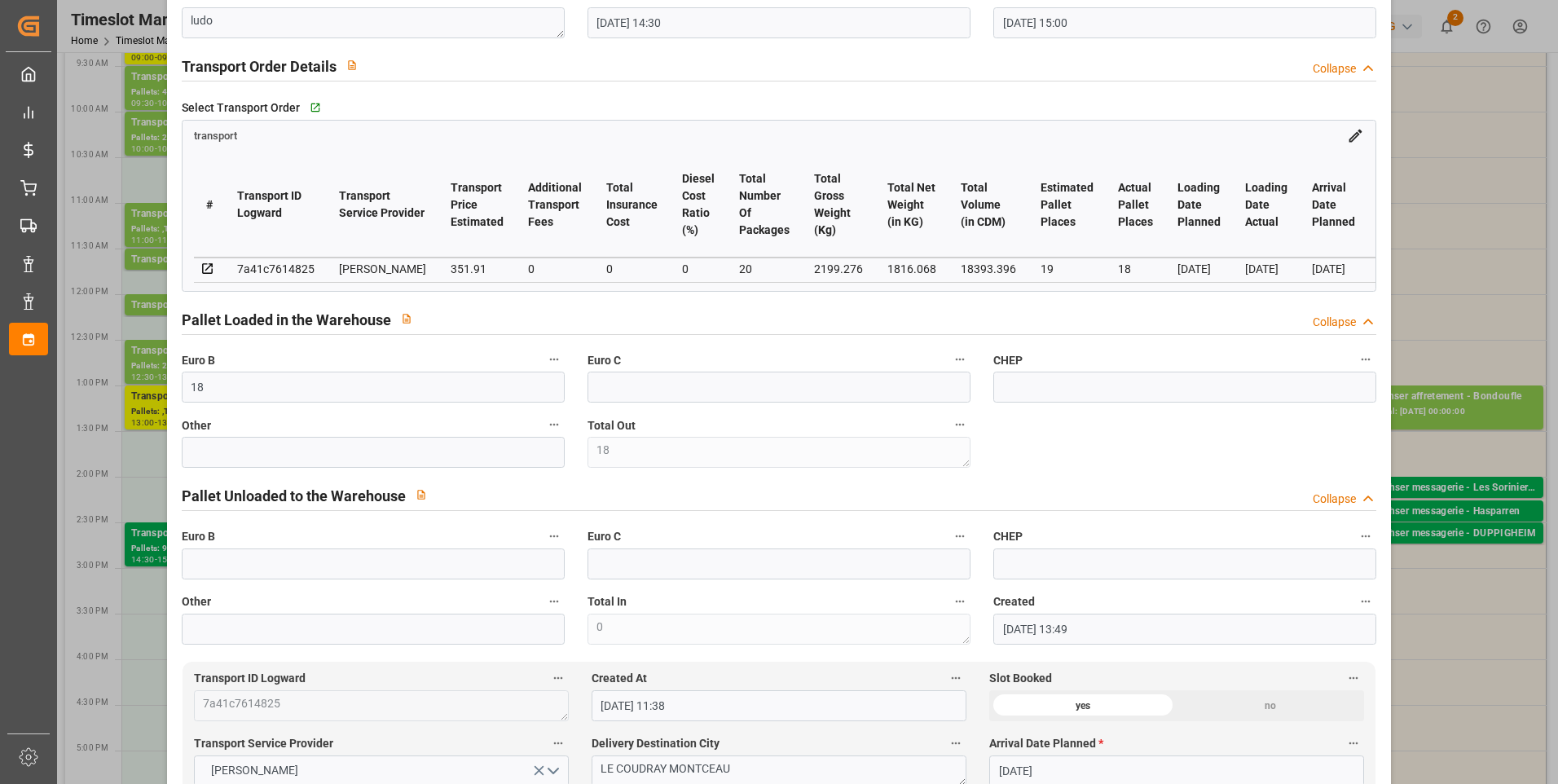
scroll to position [0, 0]
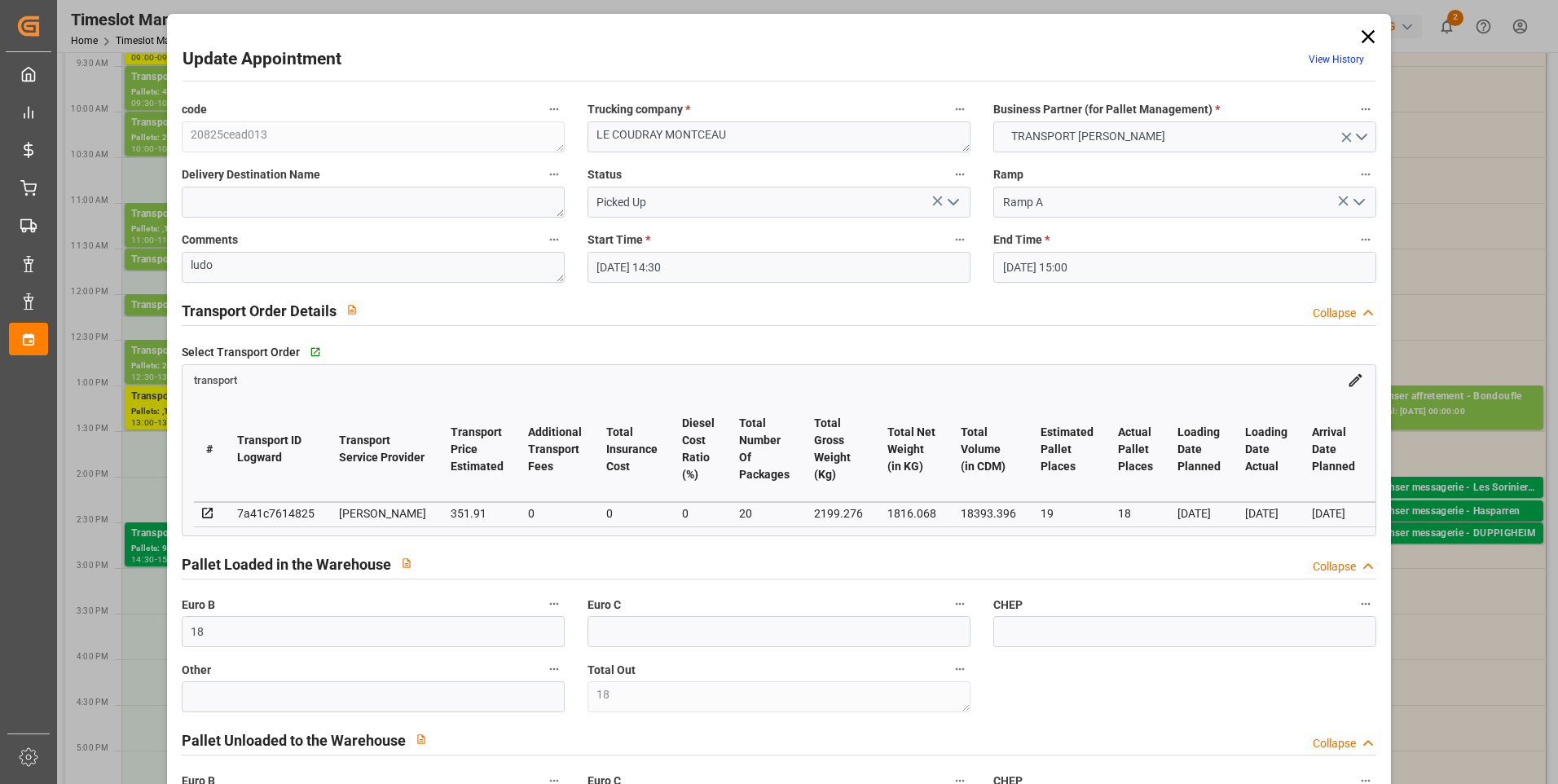
click at [1371, 32] on icon at bounding box center [1368, 36] width 22 height 22
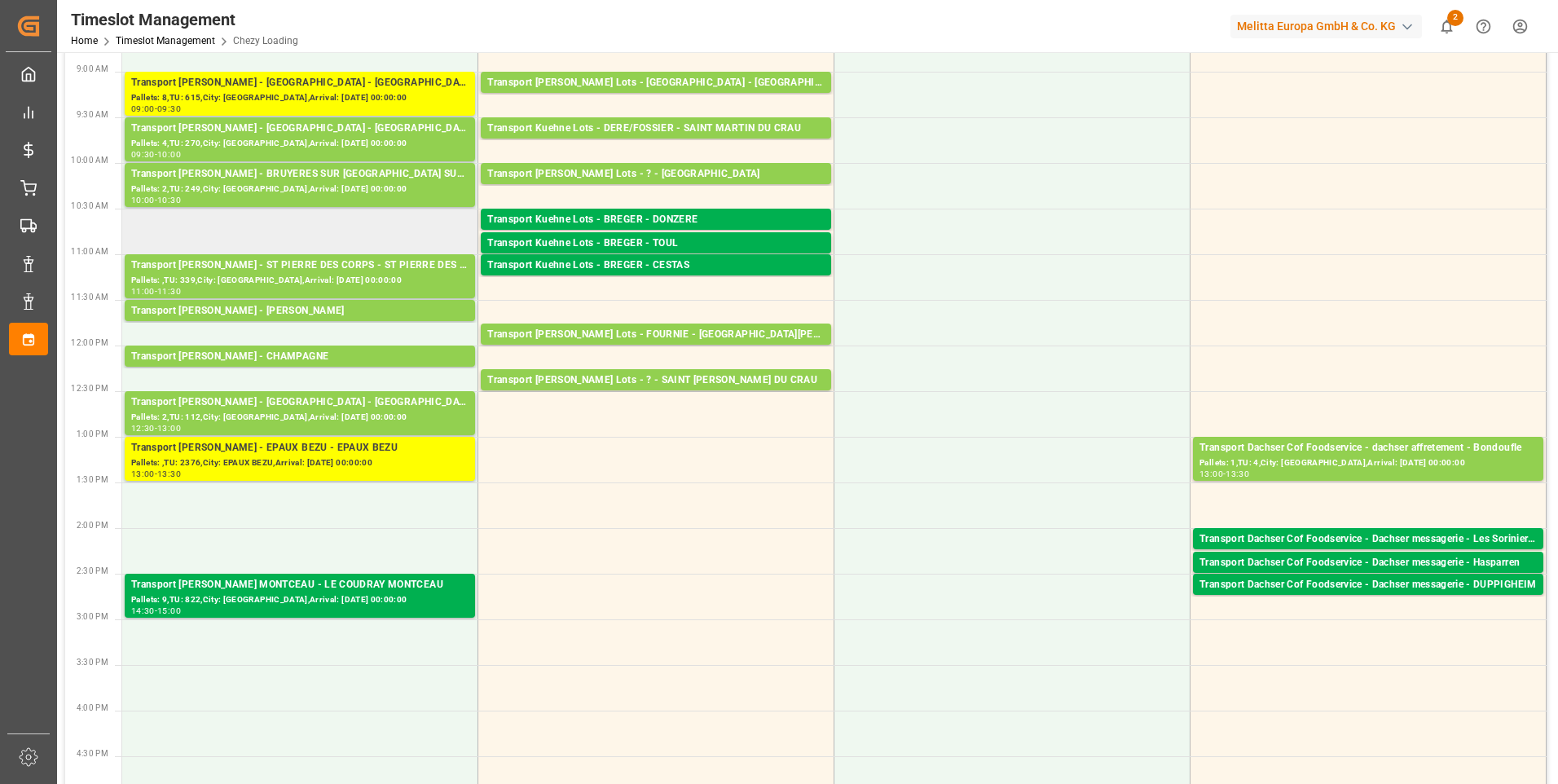
scroll to position [82, 0]
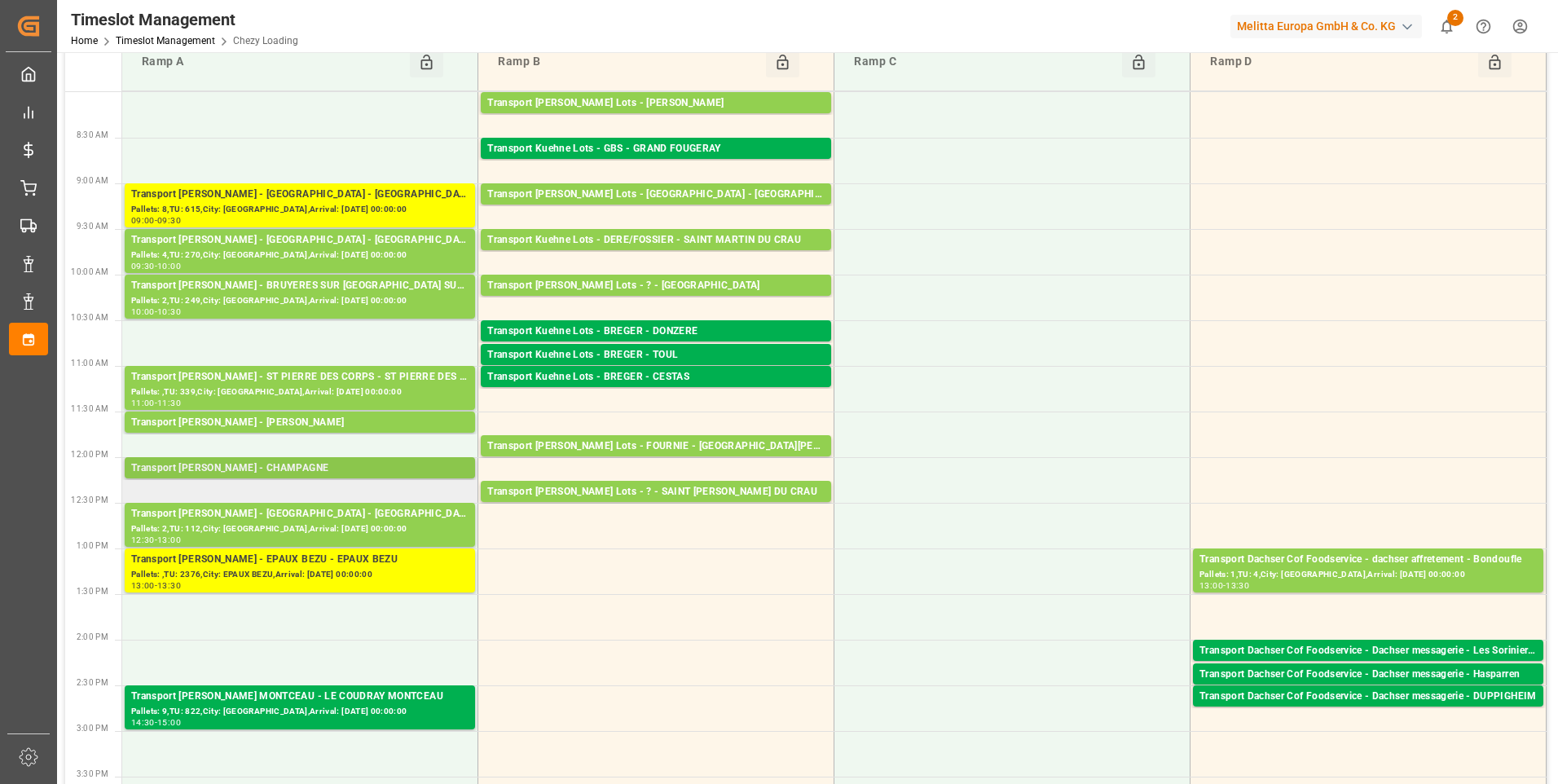
click at [290, 465] on div "Transport Delisle - CHAMPAGNE - CHAMPAGNE" at bounding box center [300, 468] width 338 height 17
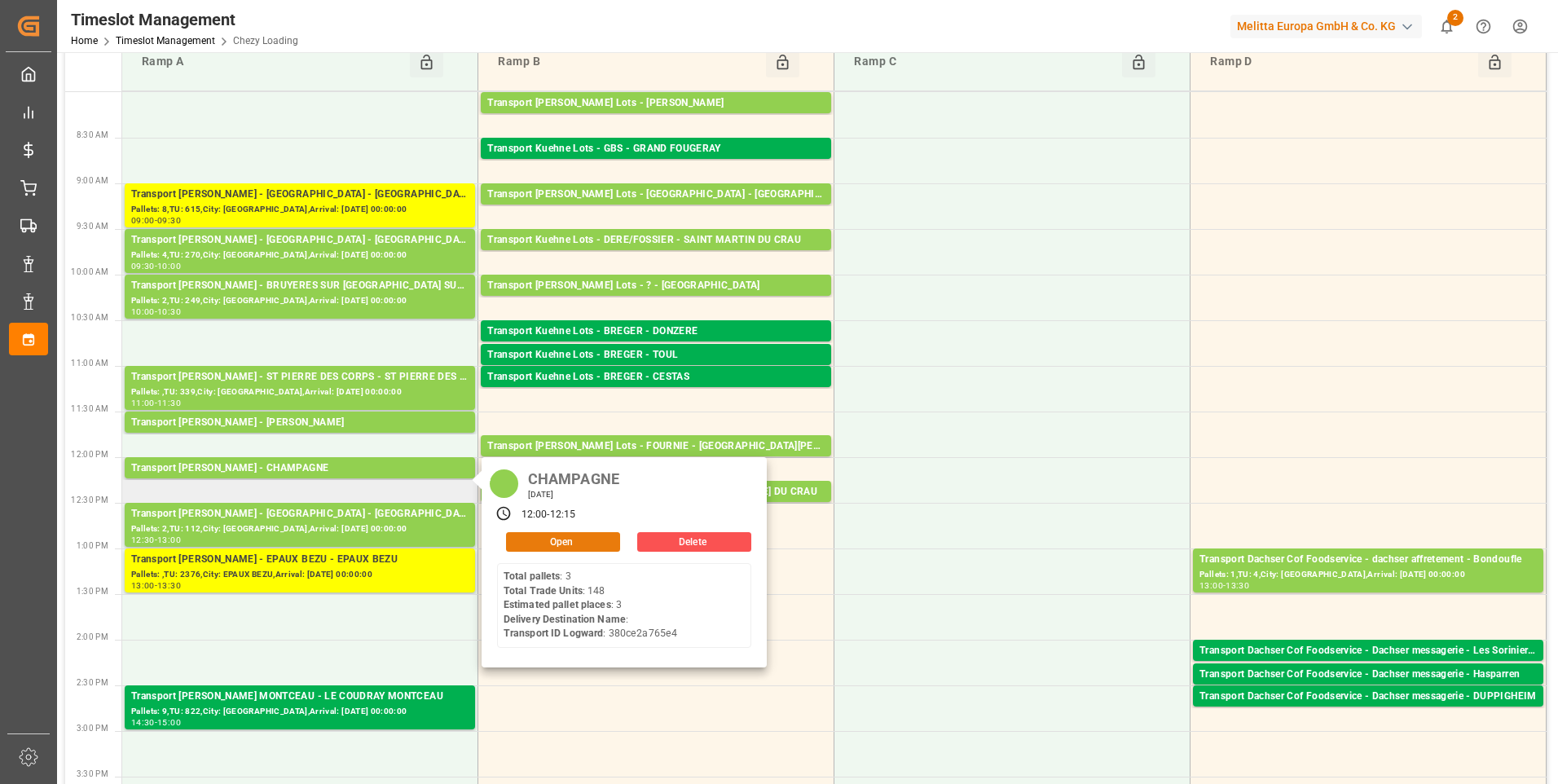
click at [554, 543] on button "Open" at bounding box center [563, 541] width 114 height 20
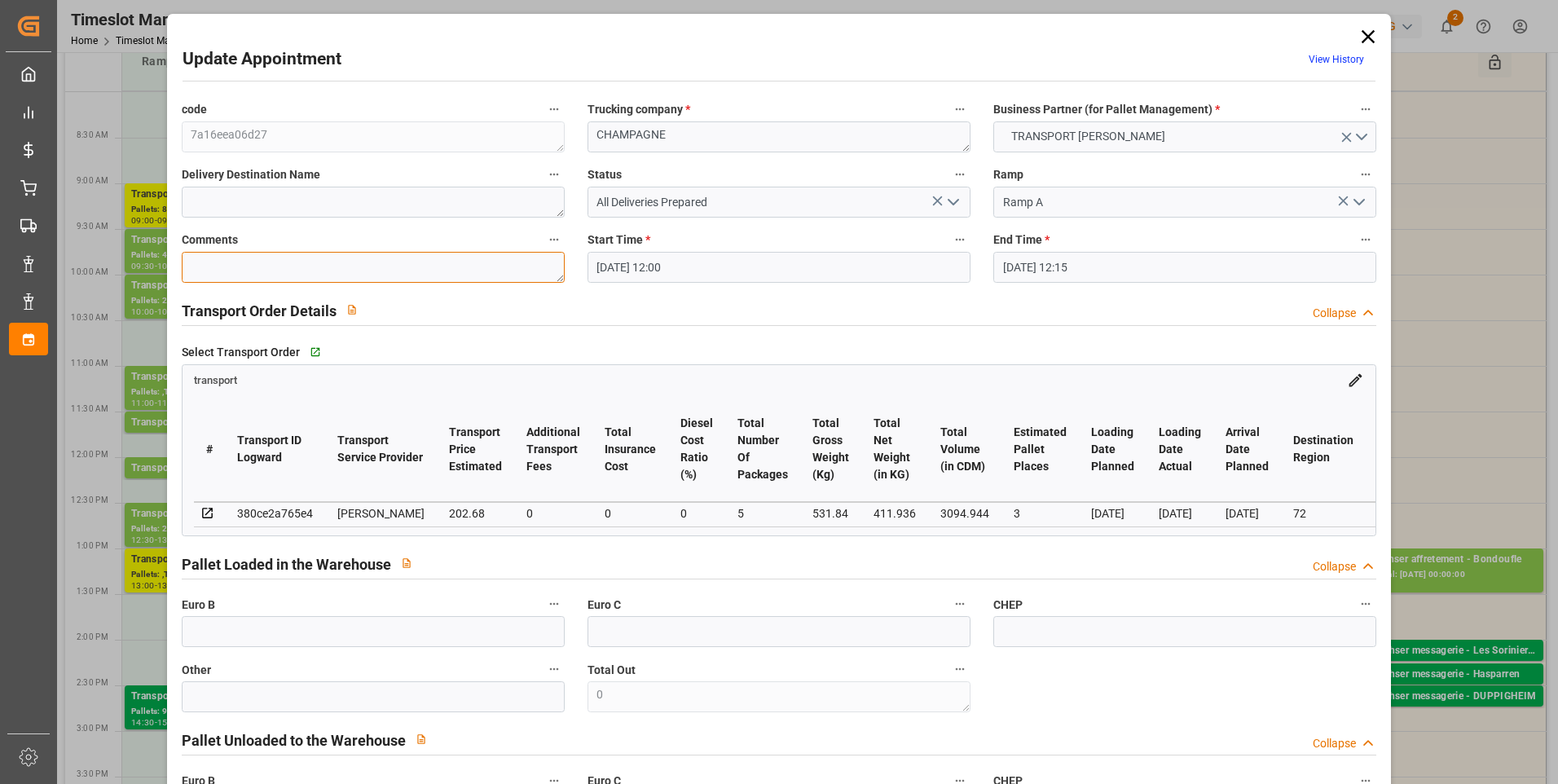
click at [240, 281] on textarea at bounding box center [373, 267] width 383 height 31
click at [957, 199] on icon "open menu" at bounding box center [953, 202] width 20 height 20
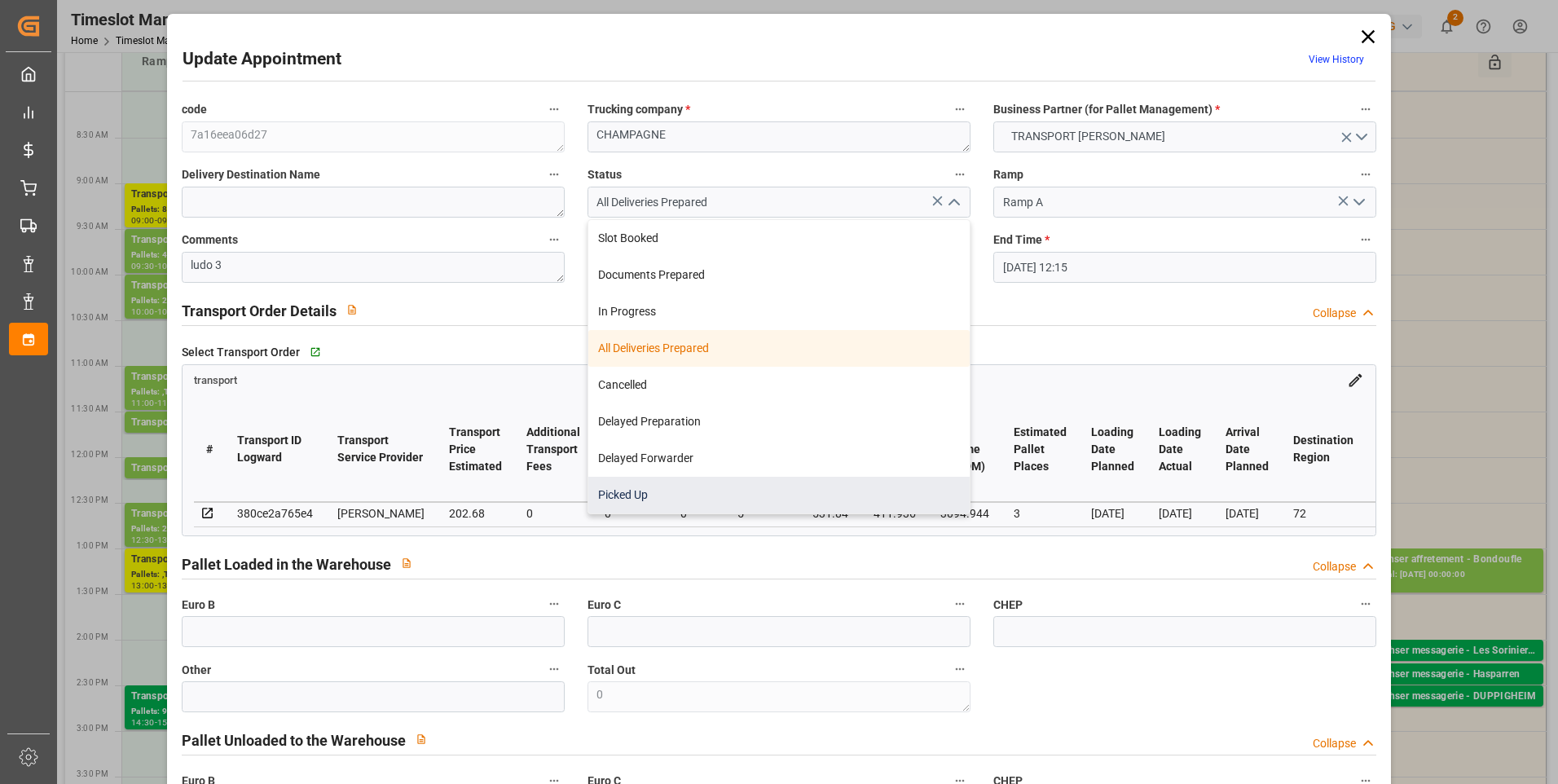
click at [665, 488] on div "Picked Up" at bounding box center [779, 495] width 381 height 37
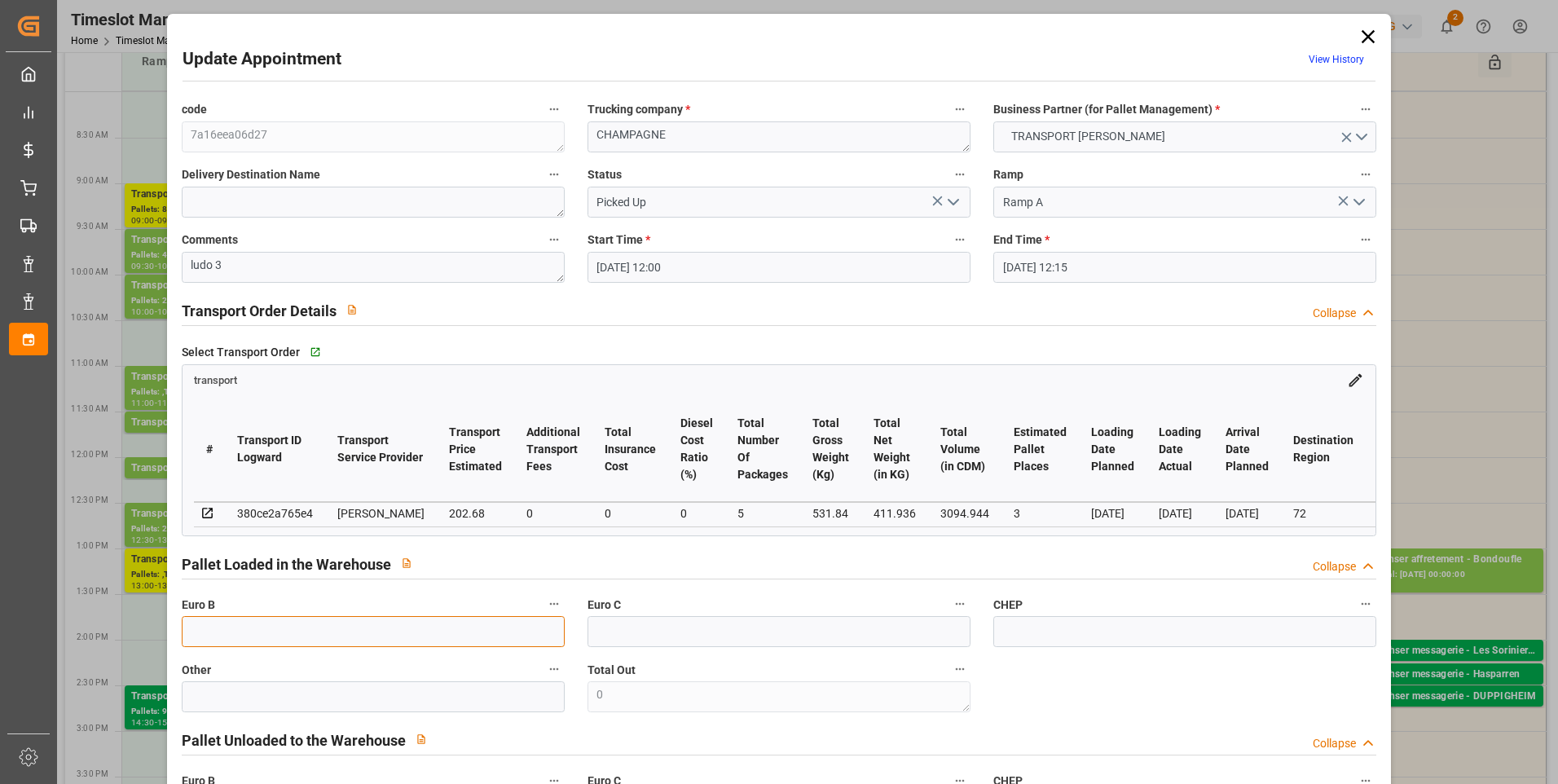
click at [248, 631] on input "text" at bounding box center [373, 631] width 383 height 31
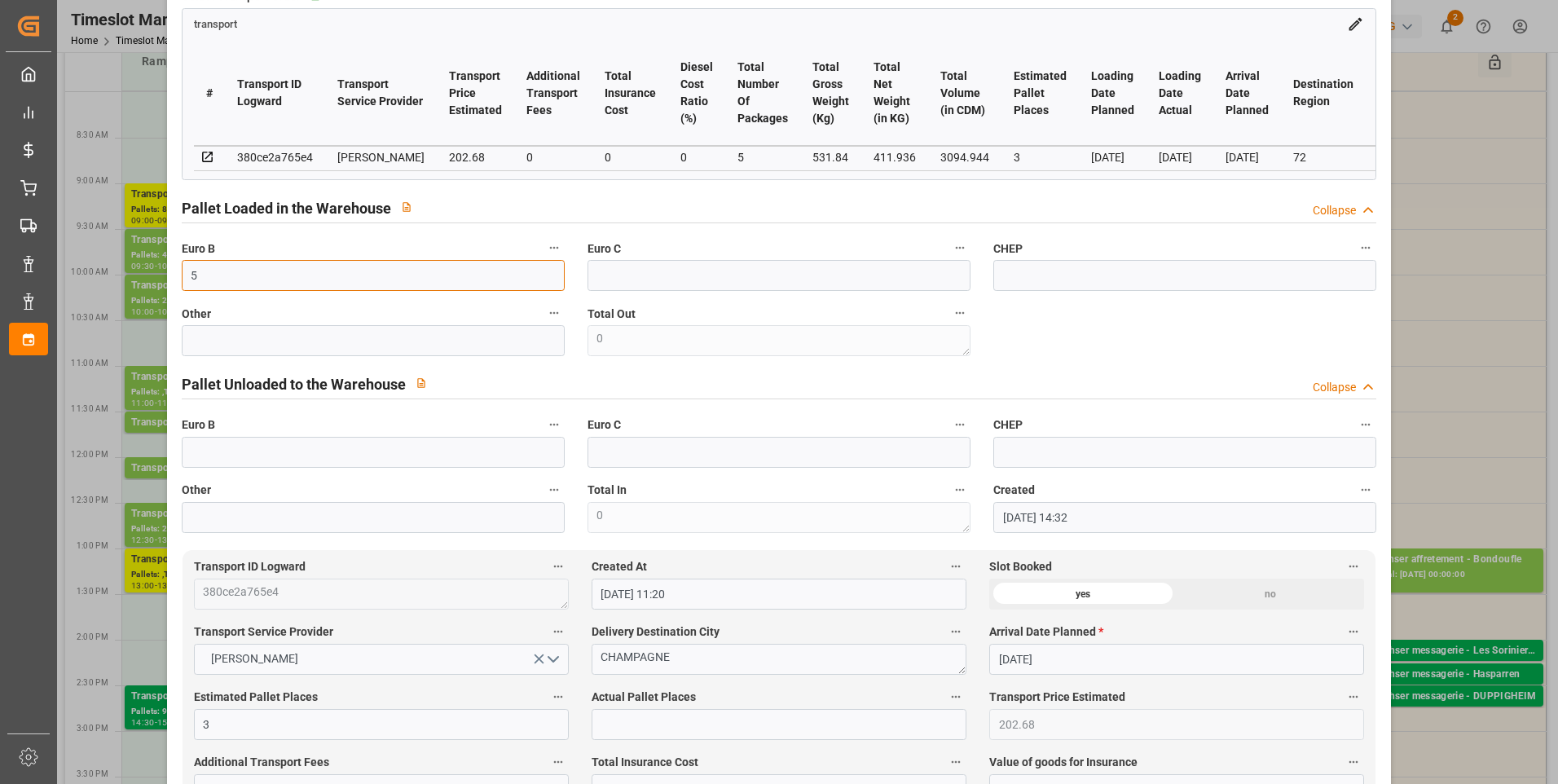
scroll to position [408, 0]
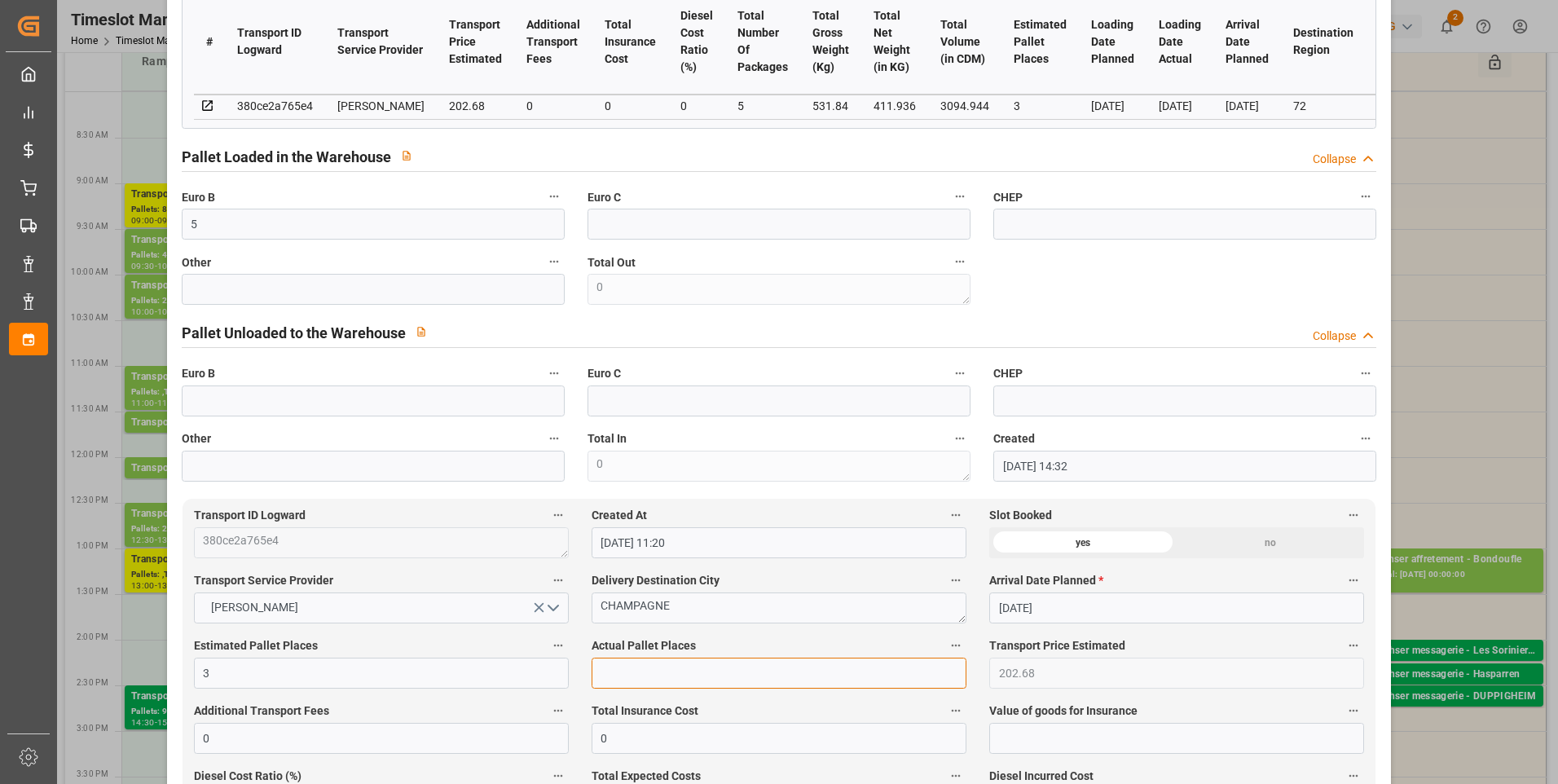
click at [610, 677] on input "text" at bounding box center [779, 673] width 375 height 31
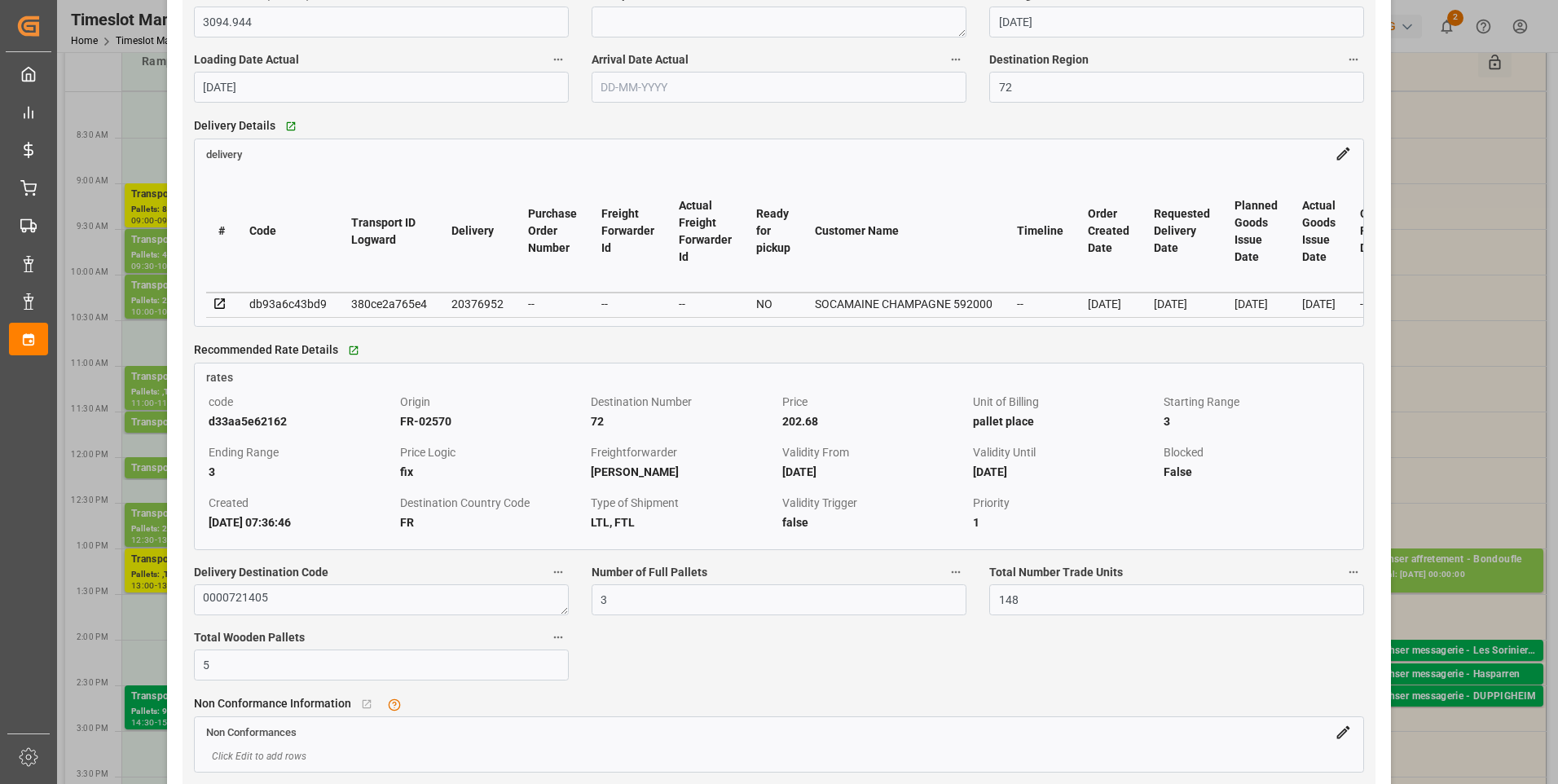
scroll to position [1385, 0]
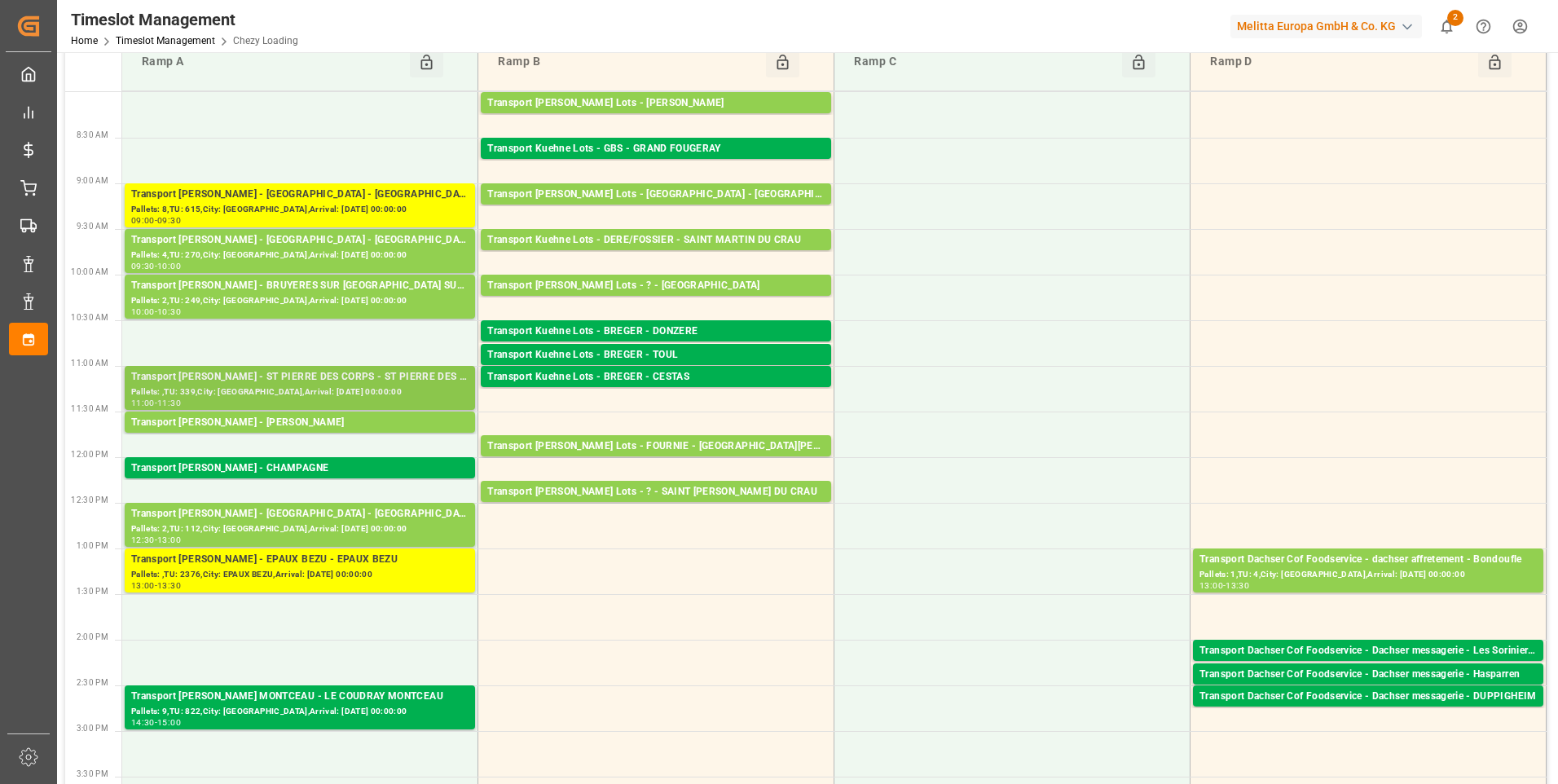
click at [303, 381] on div "Transport Delisle - ST PIERRE DES CORPS - ST PIERRE DES CORPS" at bounding box center [300, 376] width 338 height 17
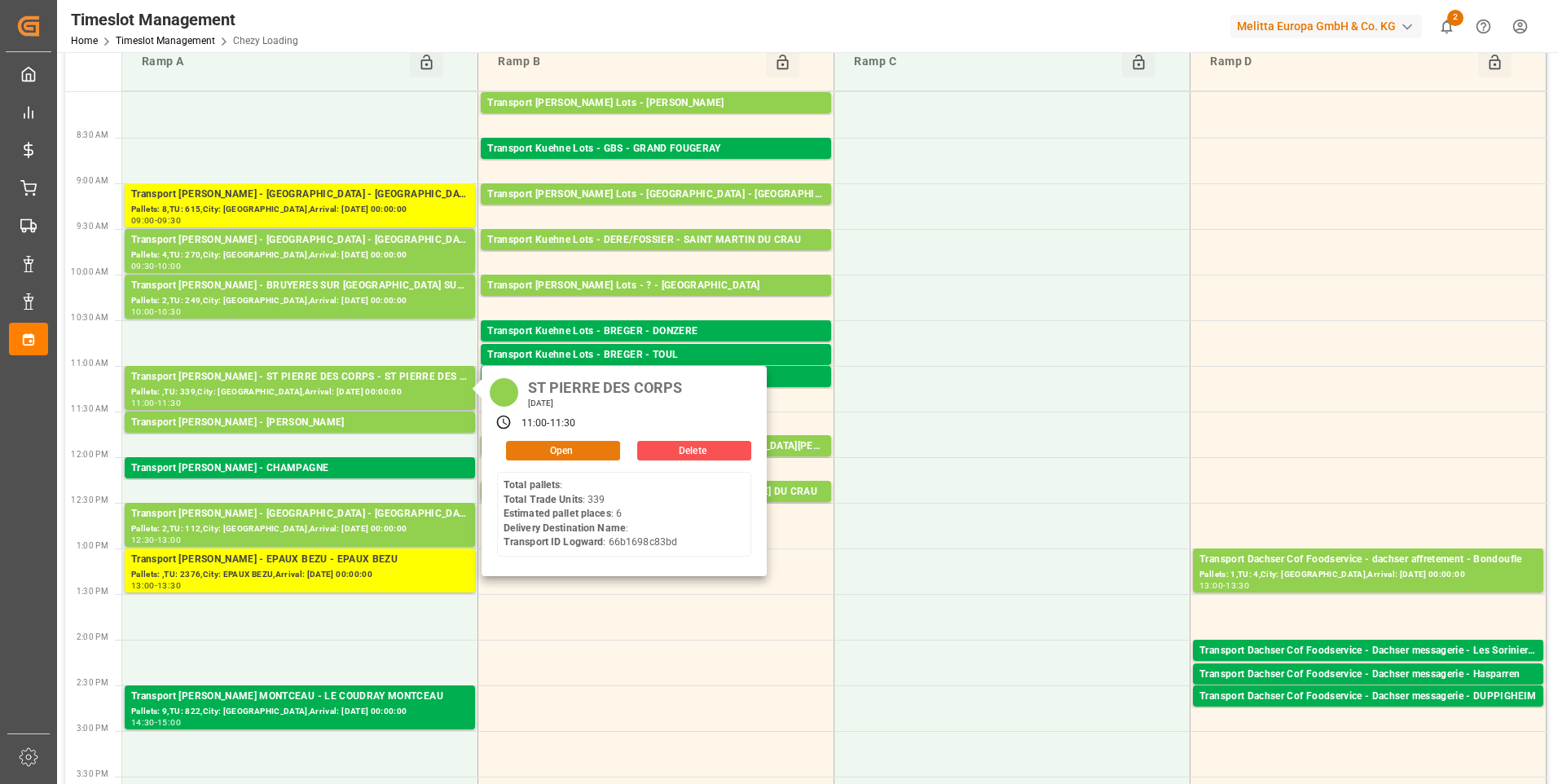
click at [591, 449] on button "Open" at bounding box center [563, 451] width 114 height 20
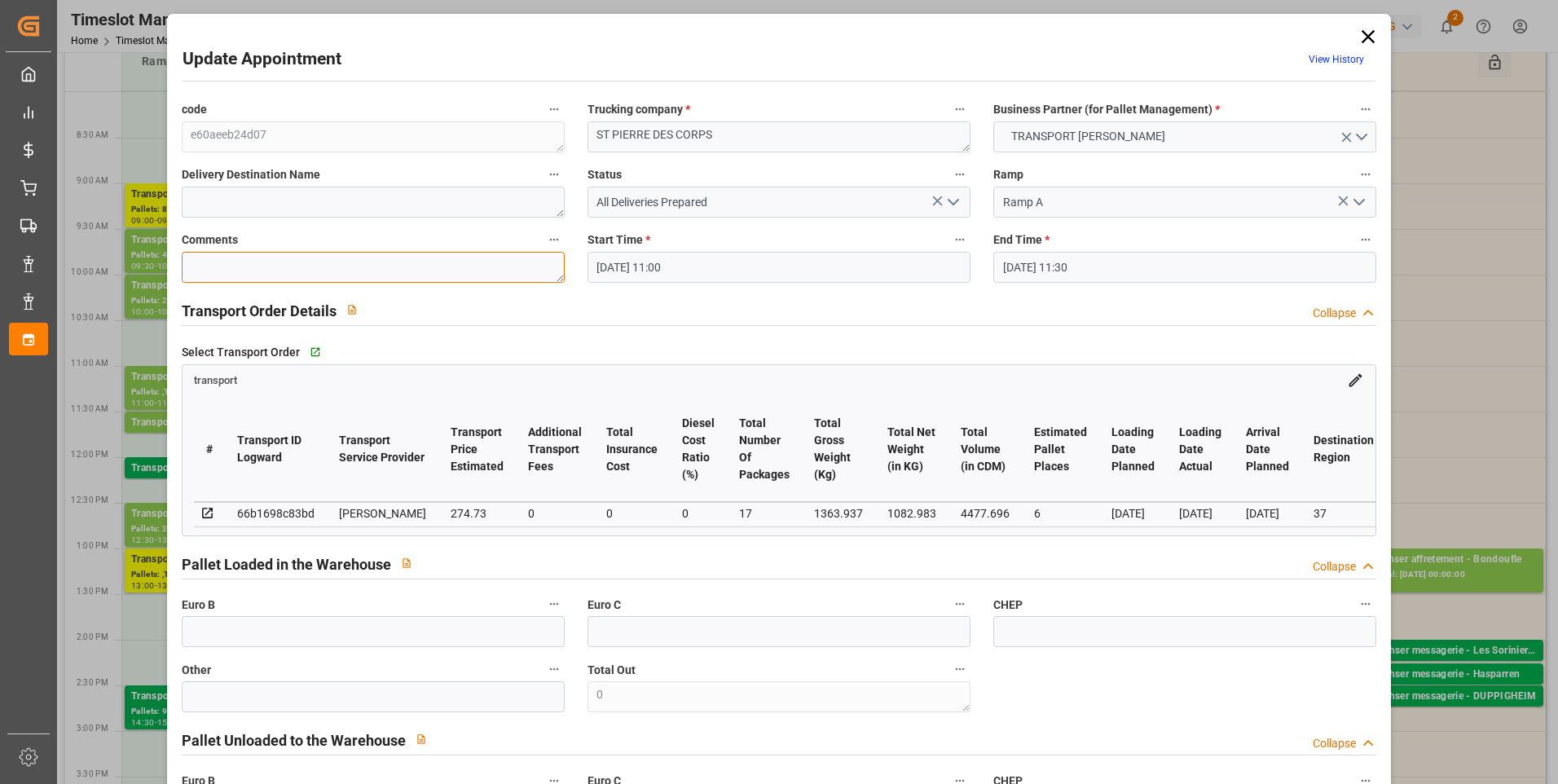
click at [211, 279] on textarea at bounding box center [373, 267] width 383 height 31
click at [948, 200] on icon "open menu" at bounding box center [953, 202] width 20 height 20
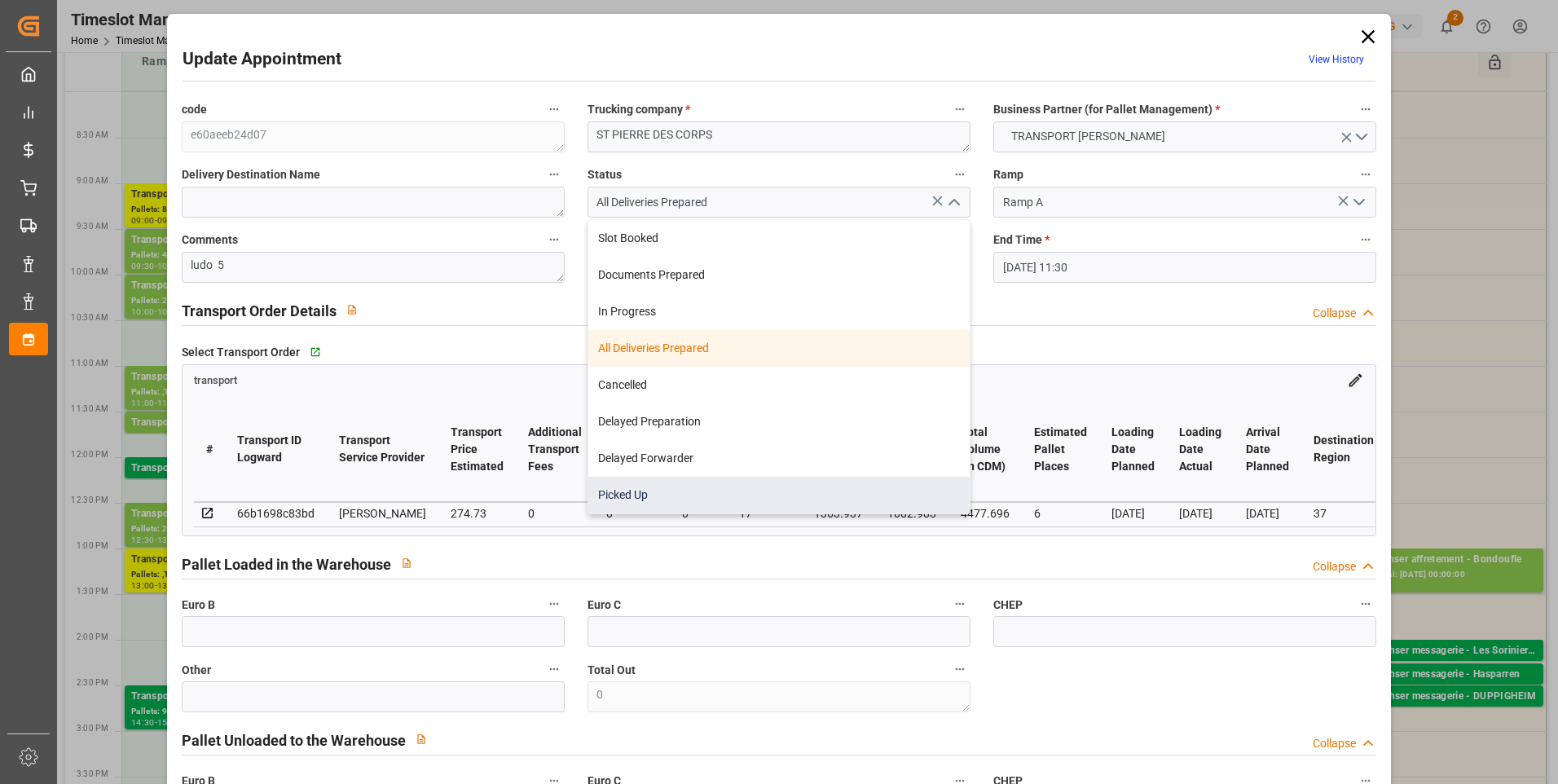
click at [628, 489] on div "Picked Up" at bounding box center [779, 495] width 381 height 37
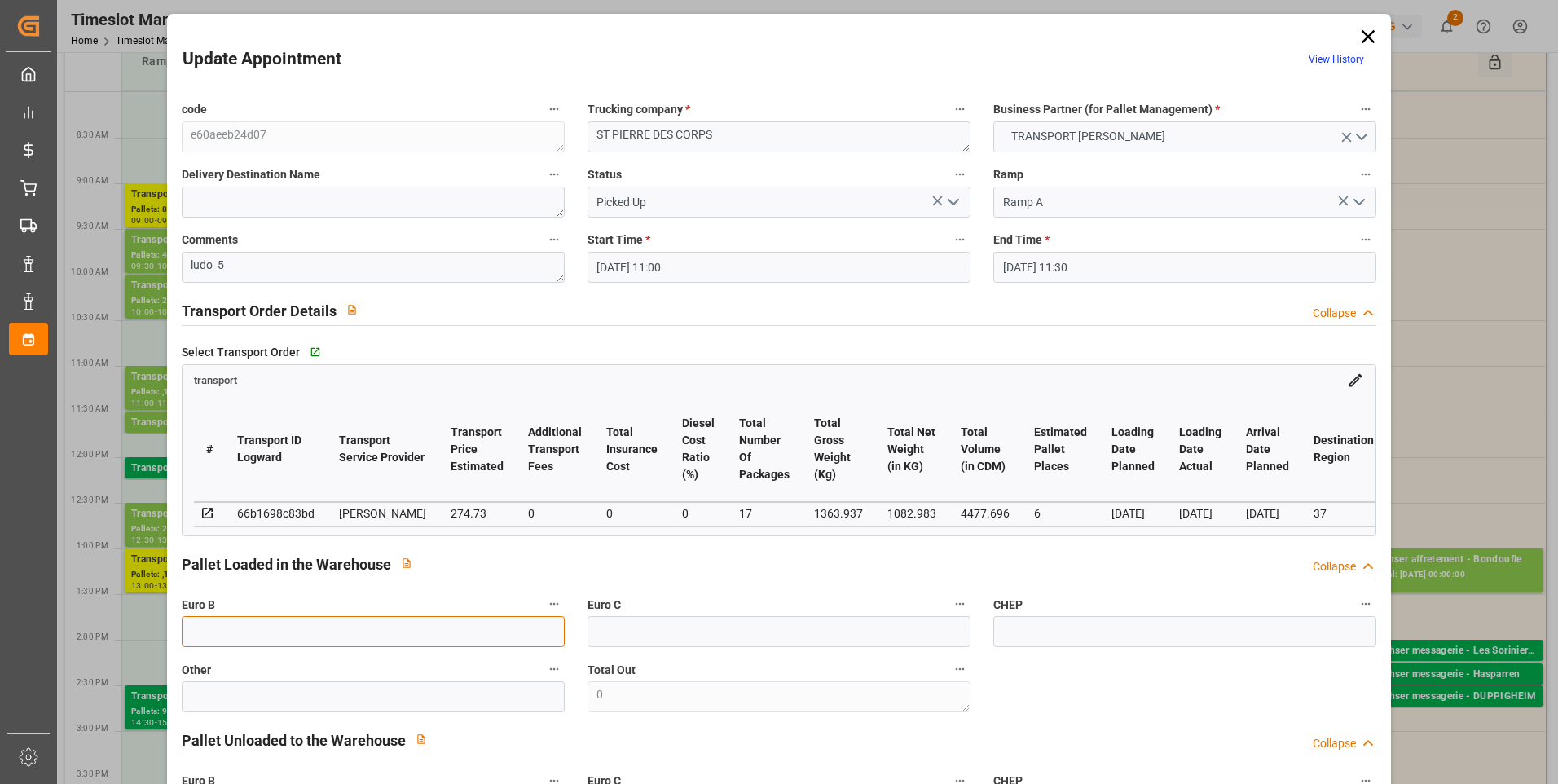
click at [228, 632] on input "text" at bounding box center [373, 631] width 383 height 31
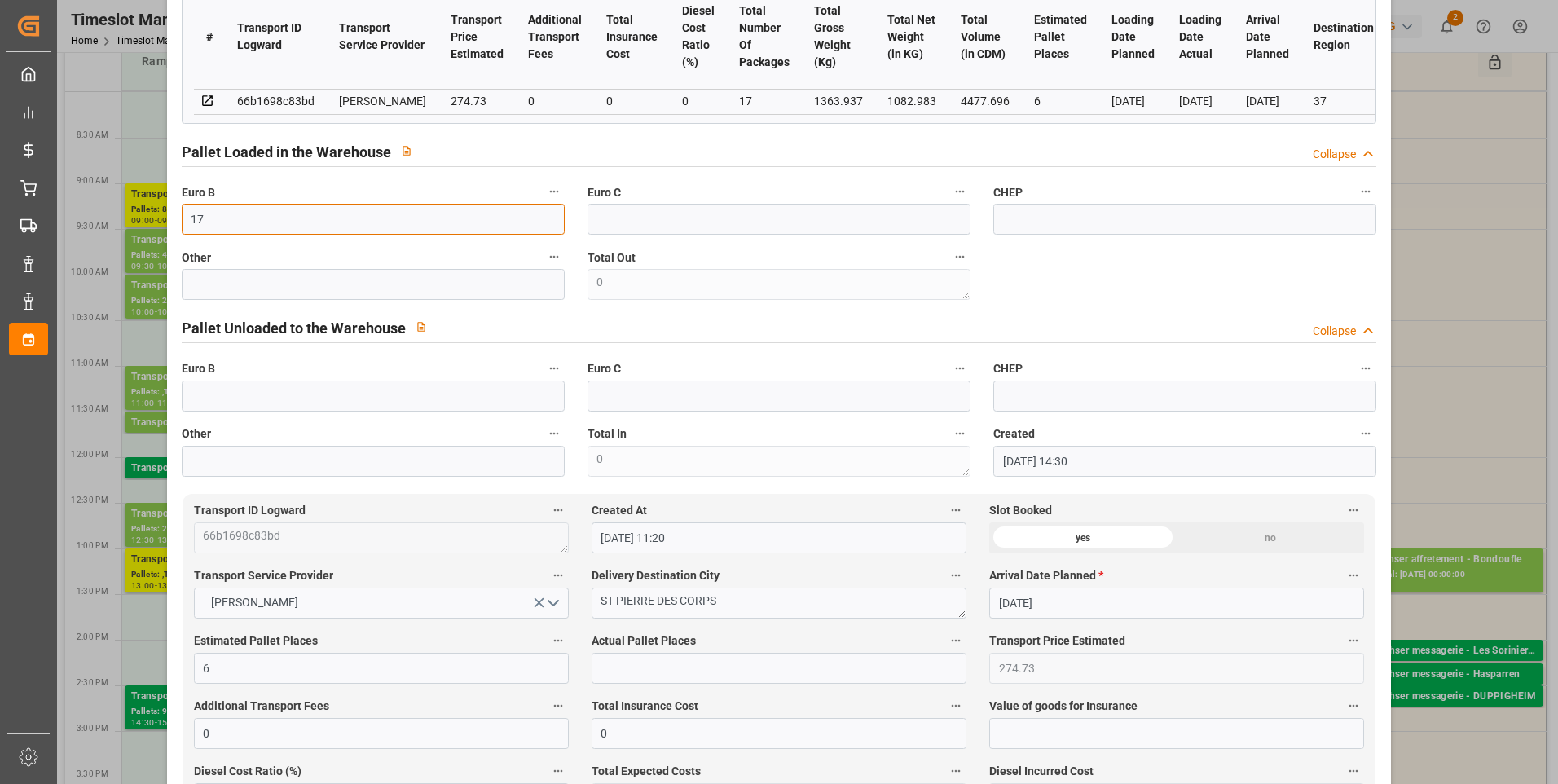
scroll to position [489, 0]
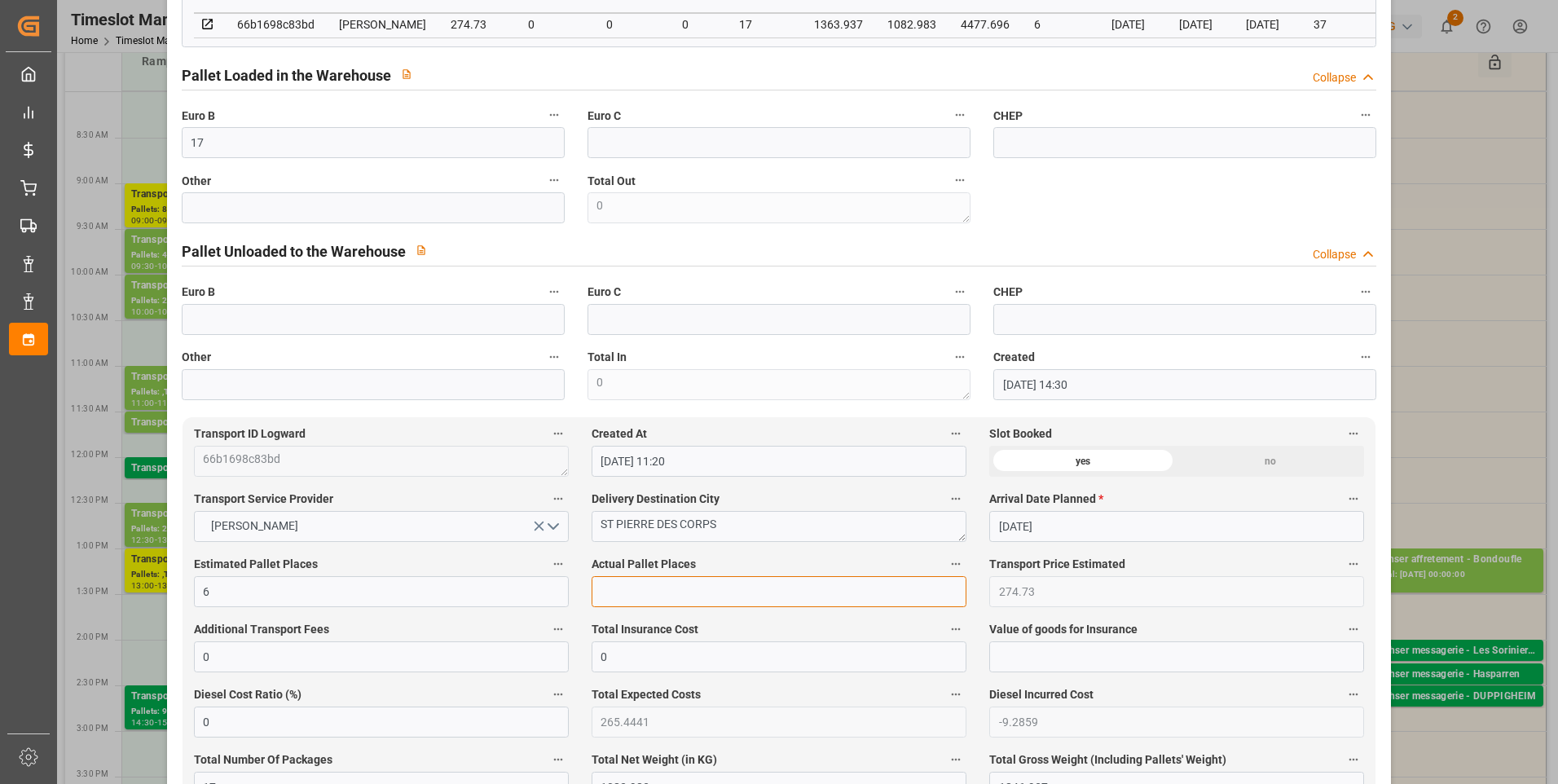
click at [606, 601] on input "text" at bounding box center [779, 592] width 375 height 31
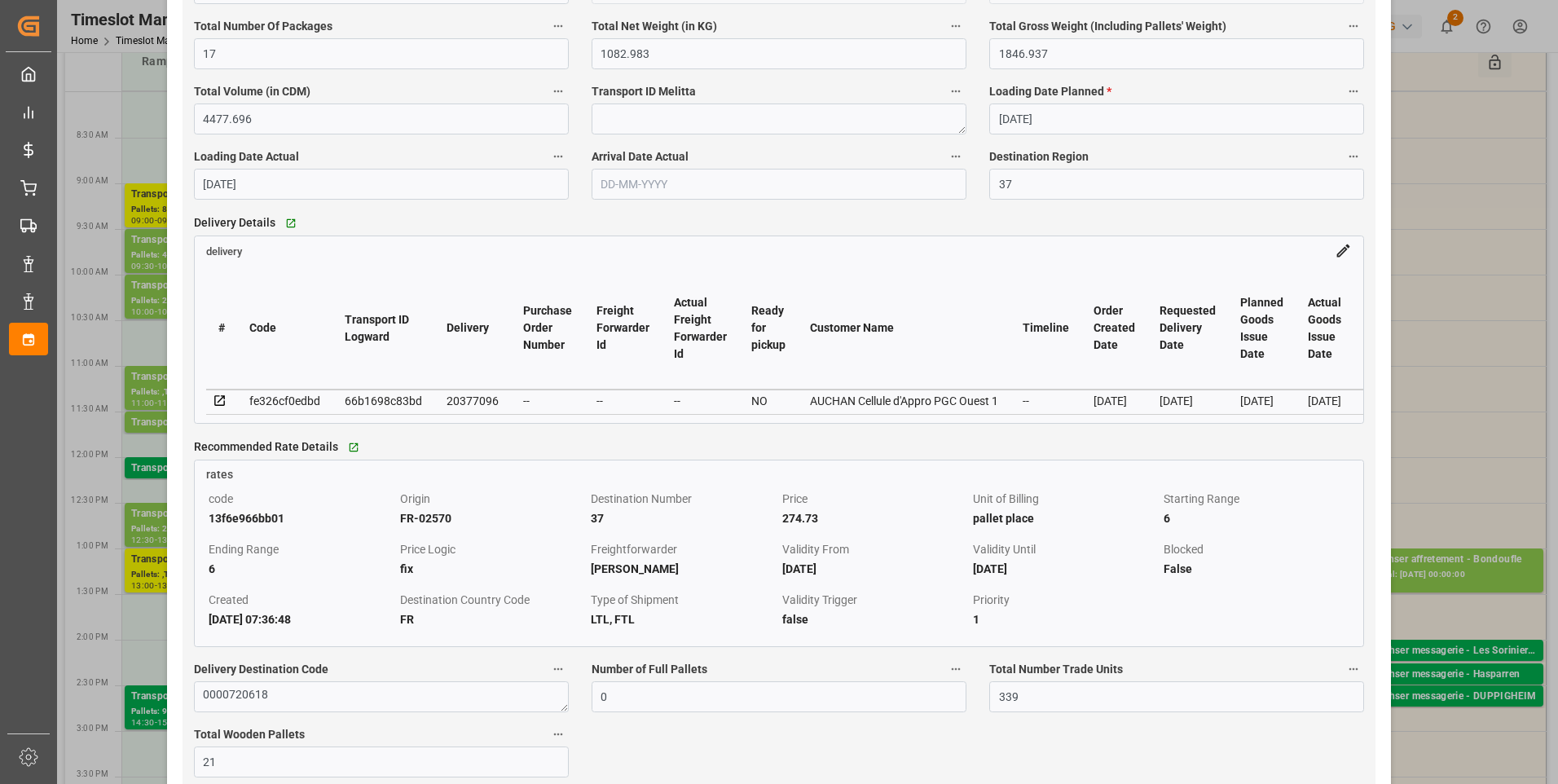
scroll to position [1385, 0]
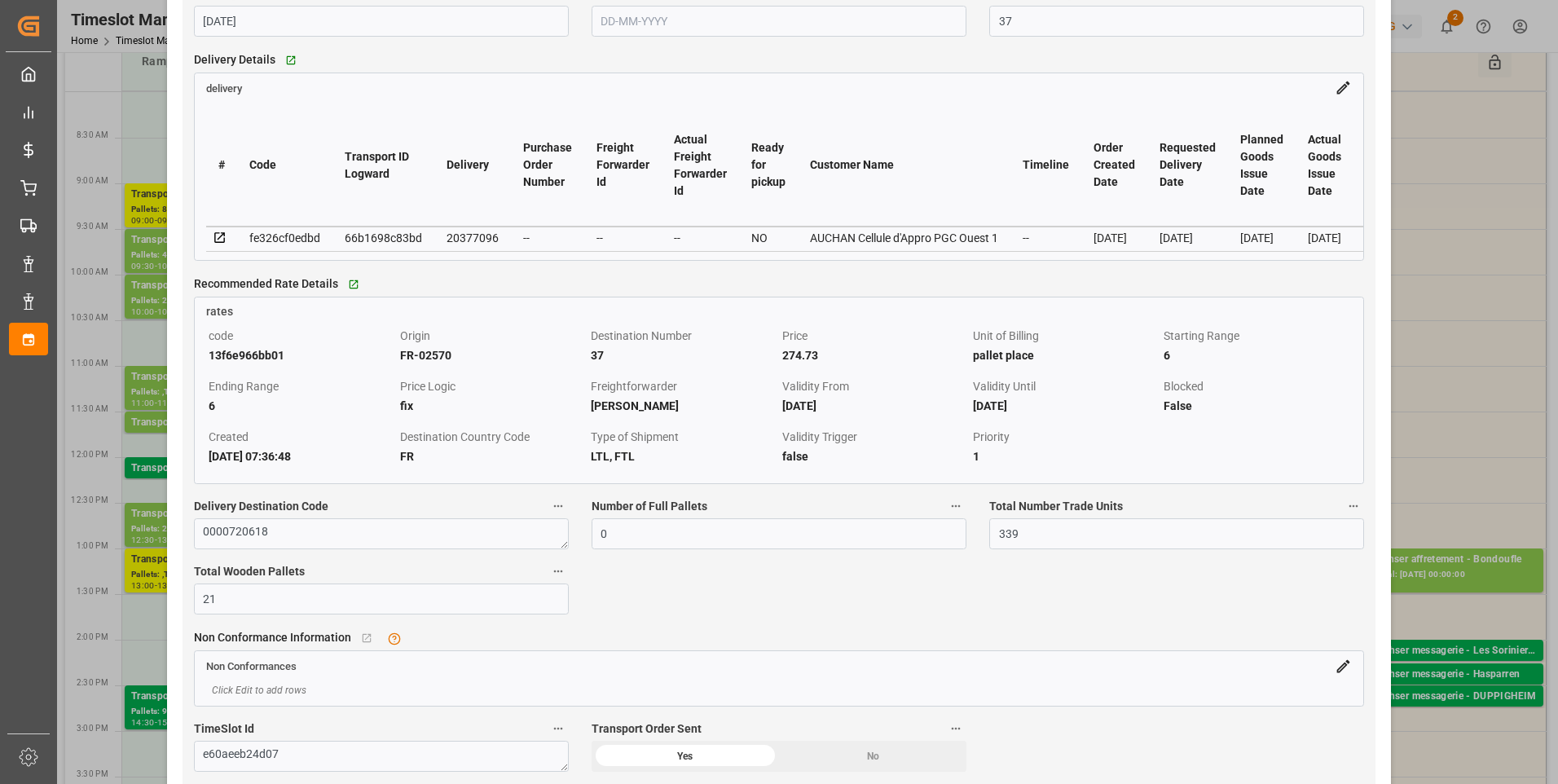
click at [220, 240] on icon at bounding box center [220, 237] width 15 height 15
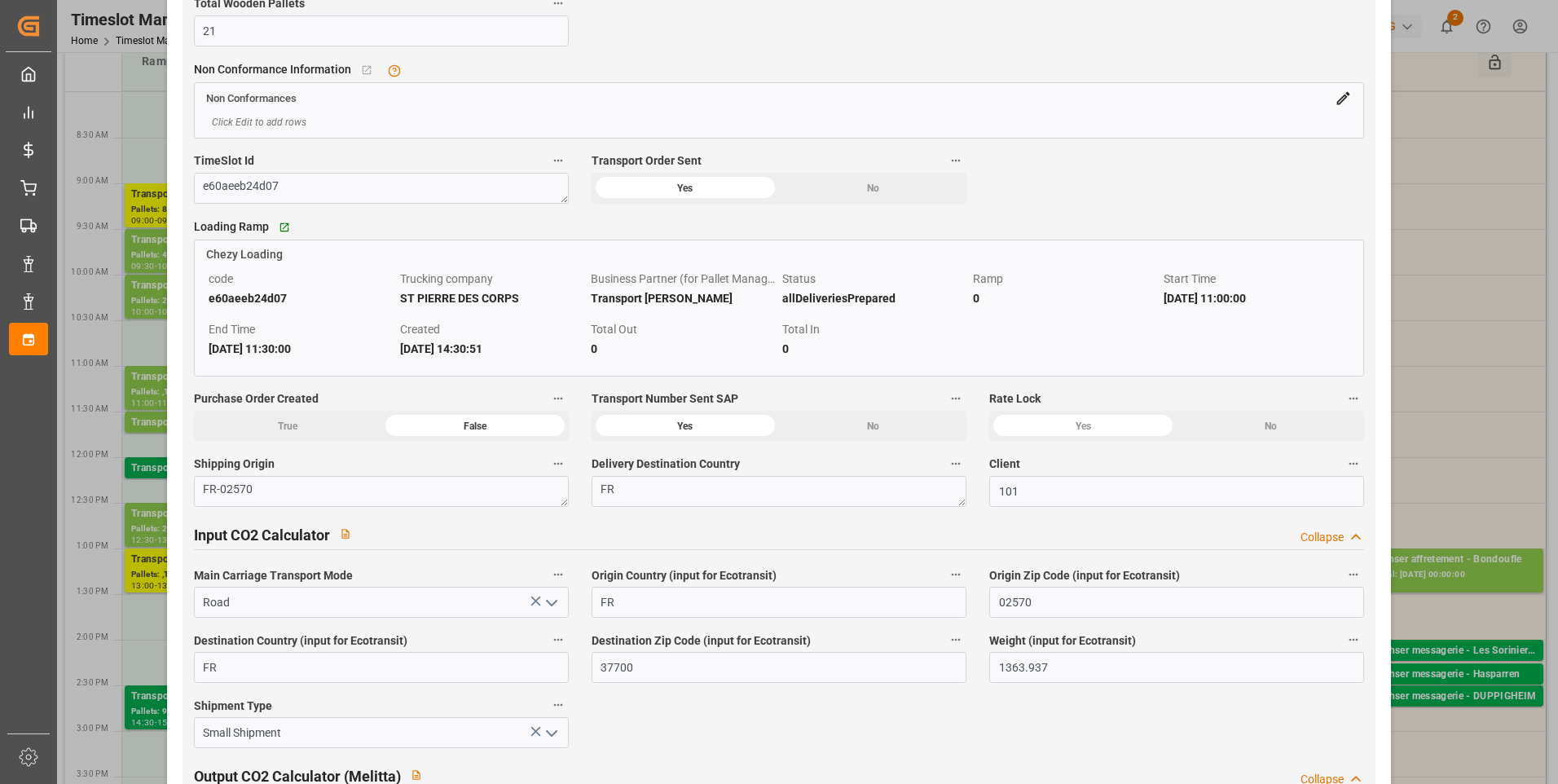
scroll to position [2118, 0]
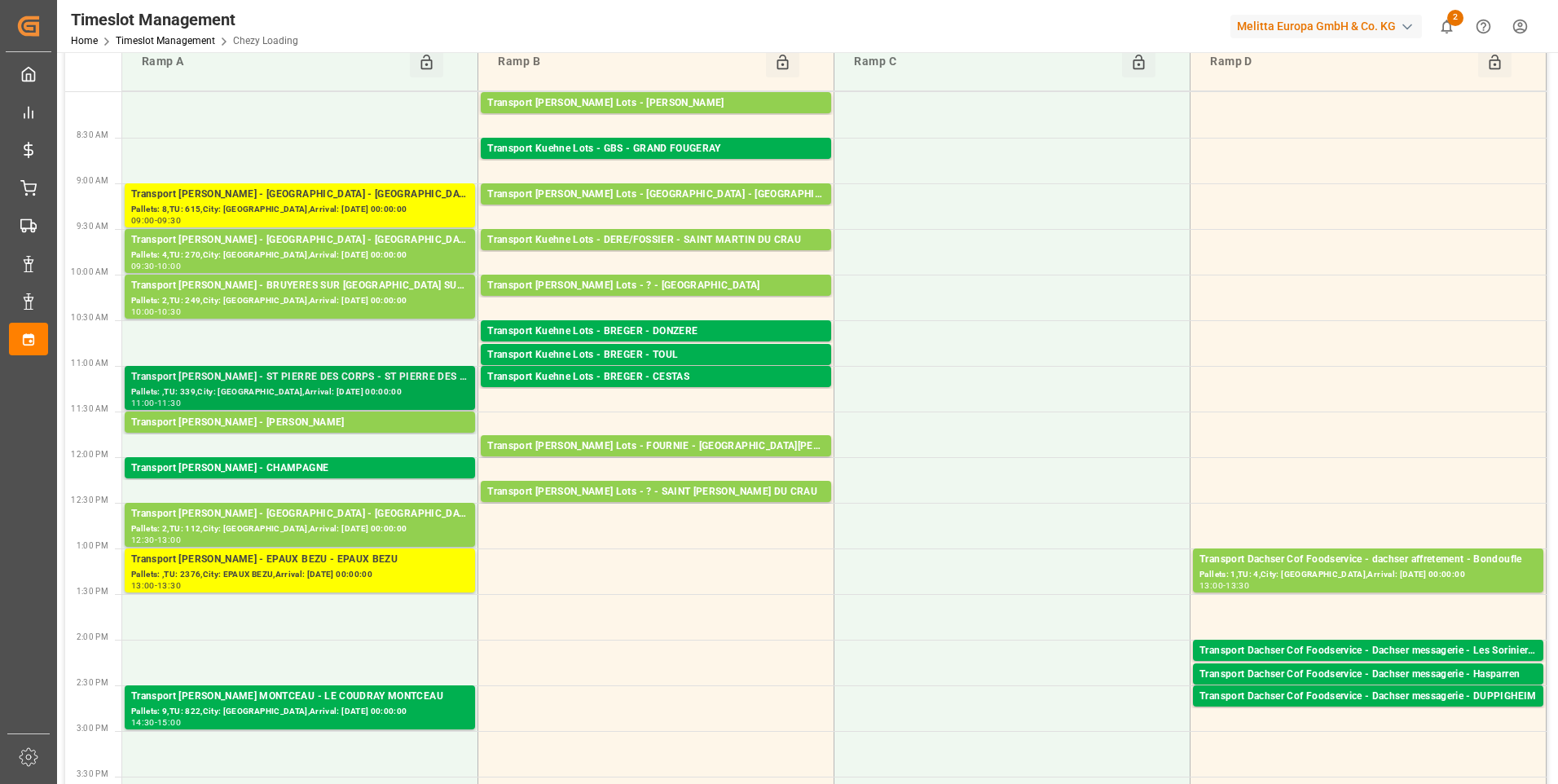
click at [264, 379] on div "Transport Delisle - ST PIERRE DES CORPS - ST PIERRE DES CORPS" at bounding box center [300, 376] width 338 height 17
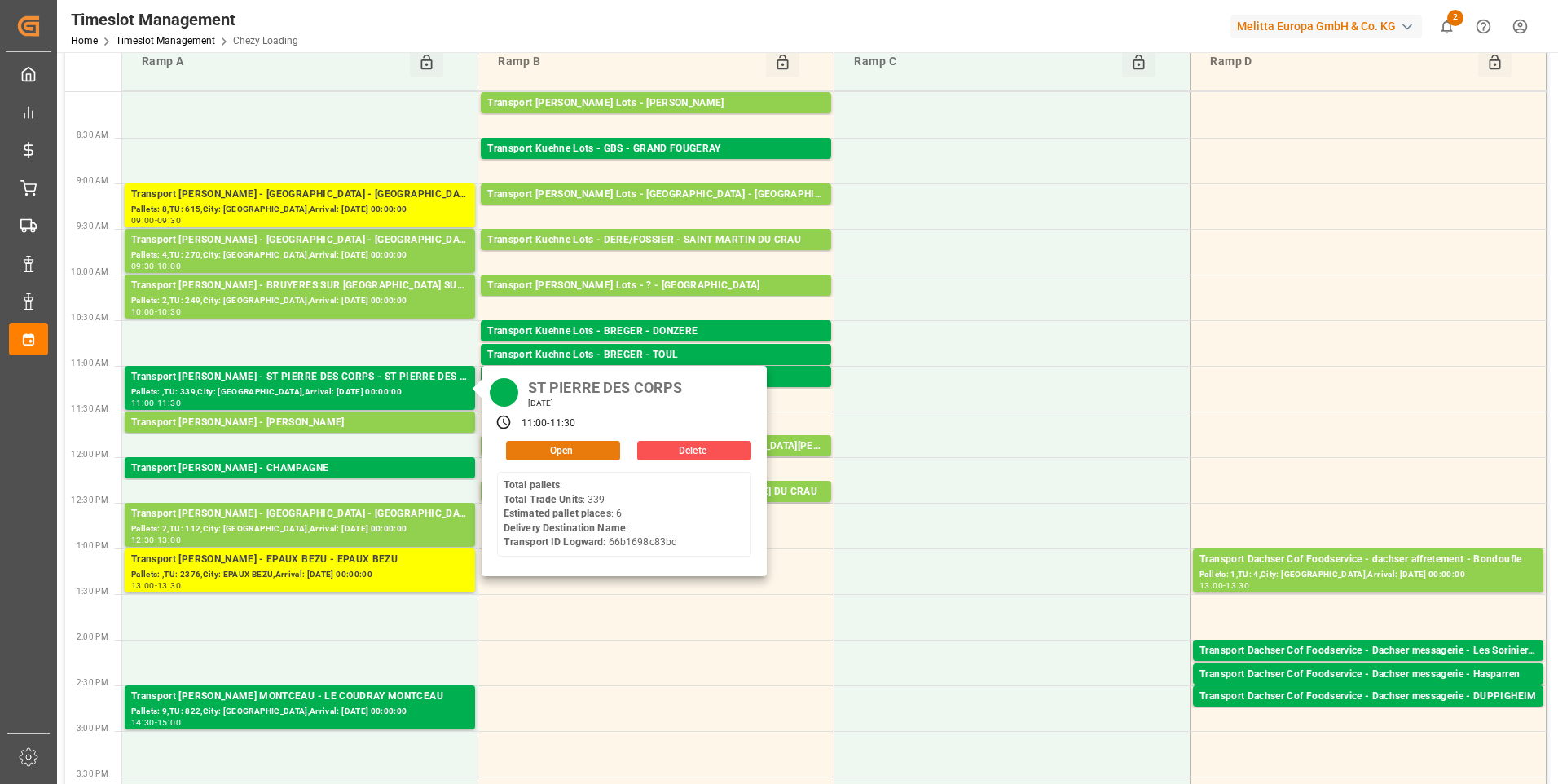
click at [561, 451] on button "Open" at bounding box center [563, 451] width 114 height 20
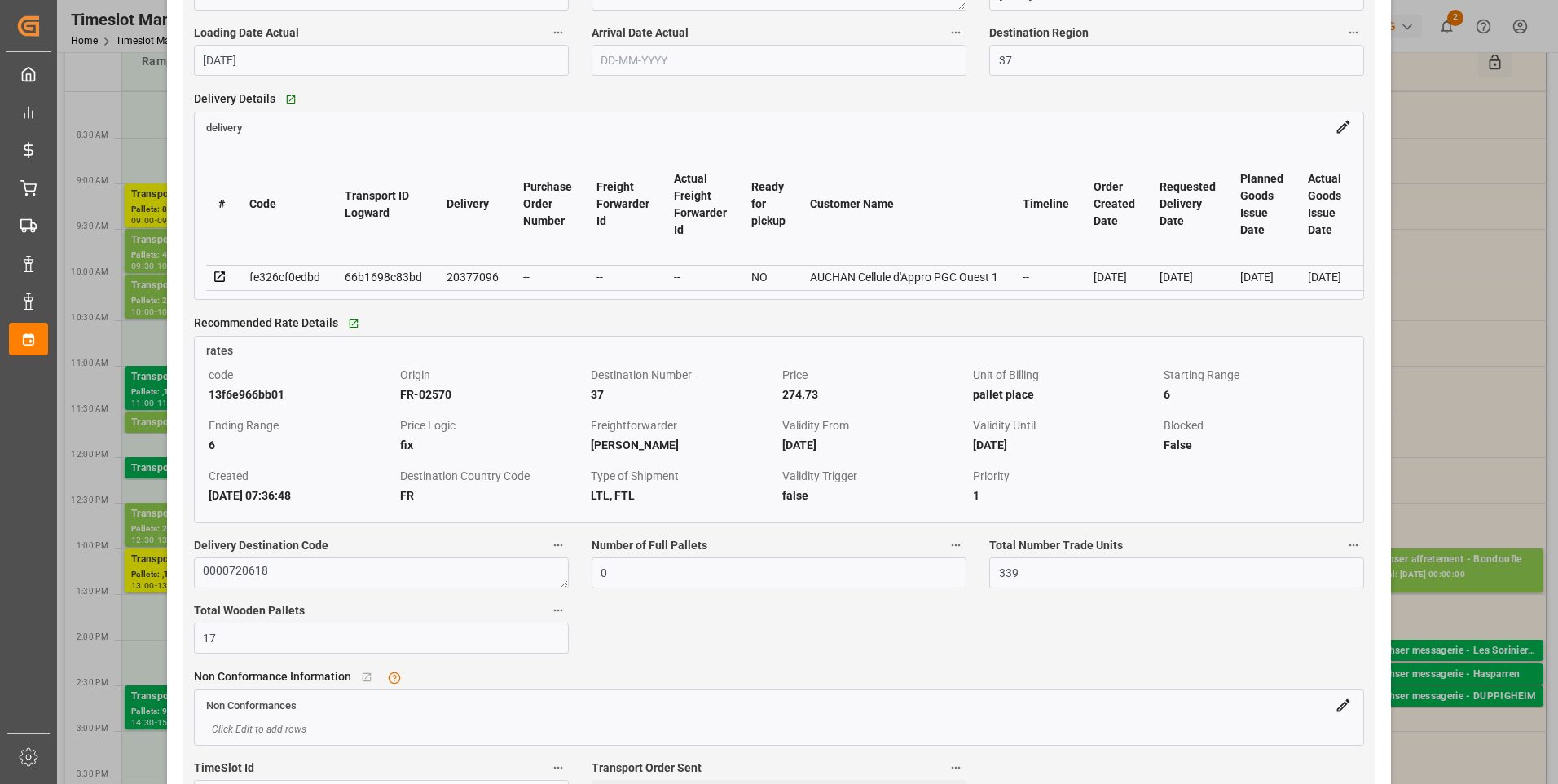
scroll to position [1385, 0]
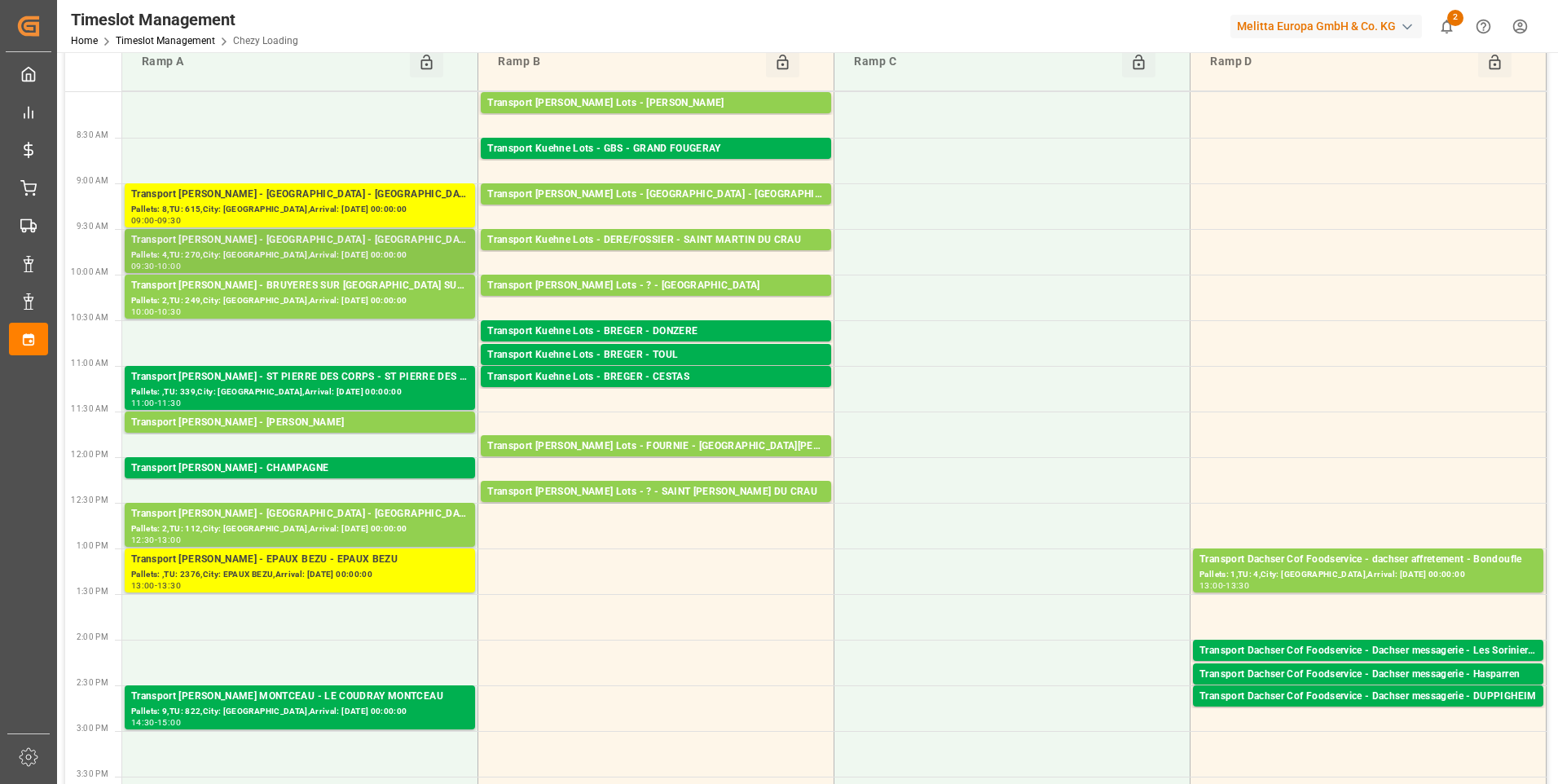
click at [251, 236] on div "Transport Delisle - MONDEVILLE - MONDEVILLE" at bounding box center [300, 240] width 338 height 17
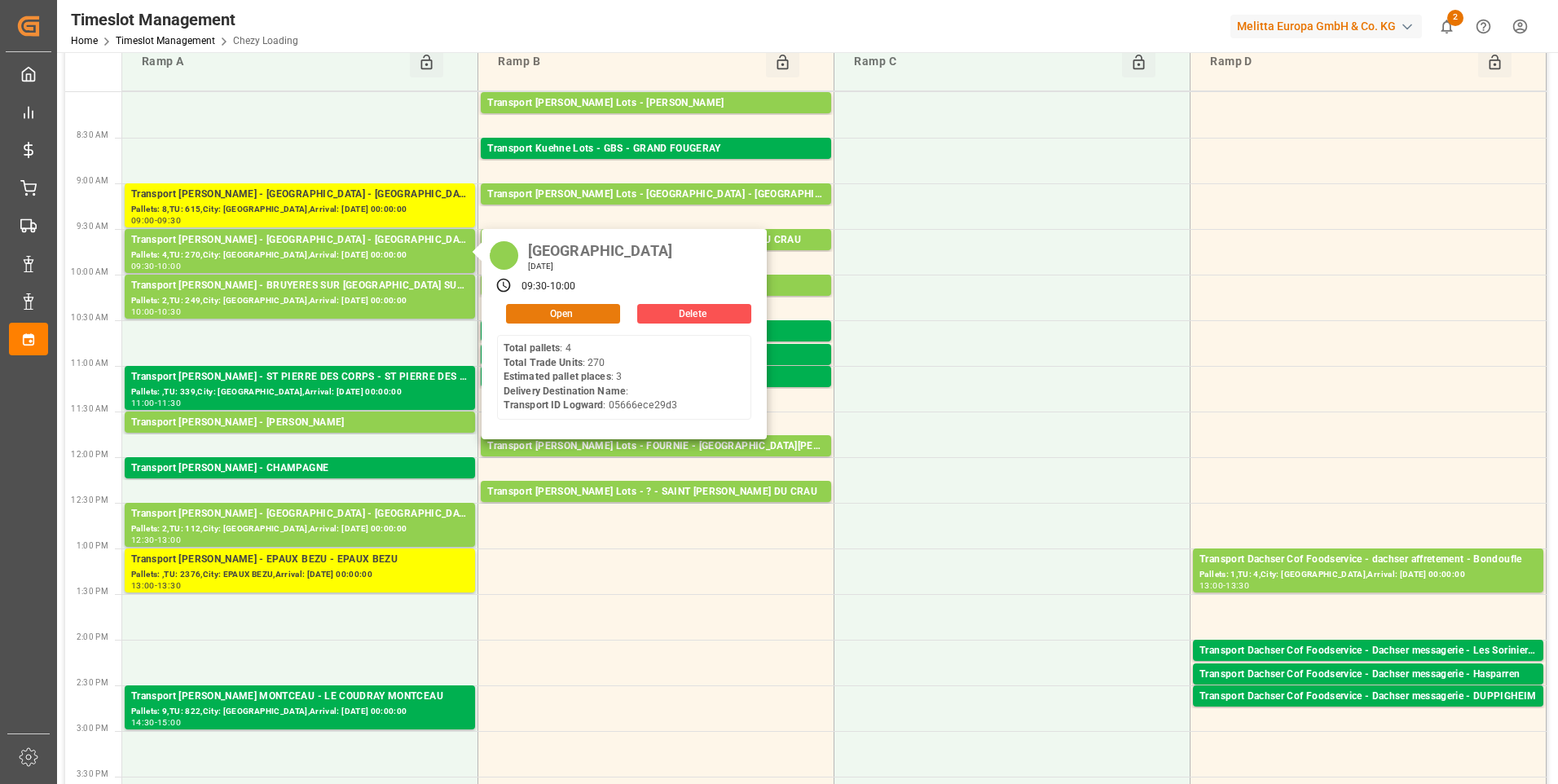
click at [547, 311] on button "Open" at bounding box center [563, 314] width 114 height 20
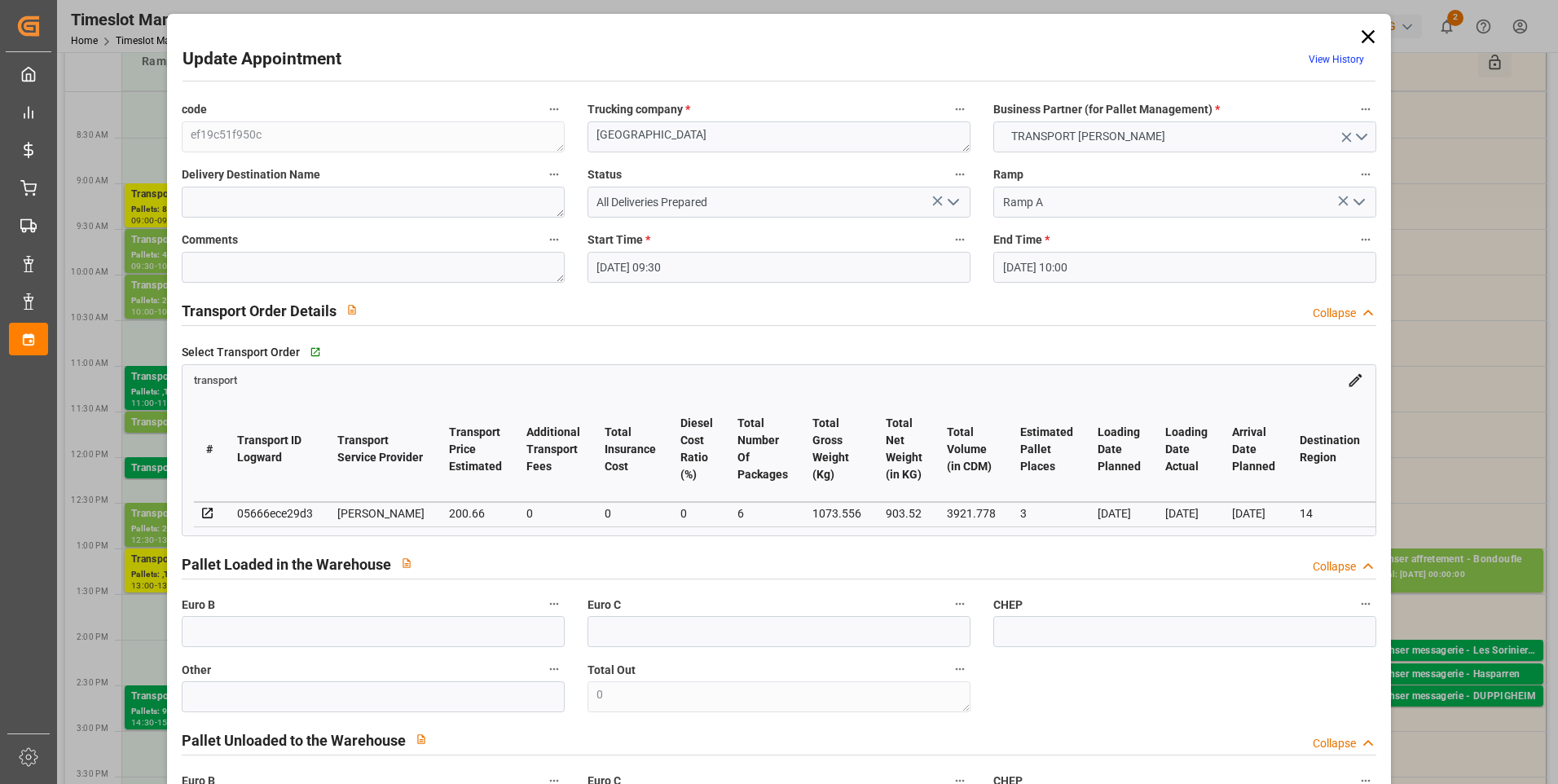
click at [954, 199] on icon "open menu" at bounding box center [953, 202] width 20 height 20
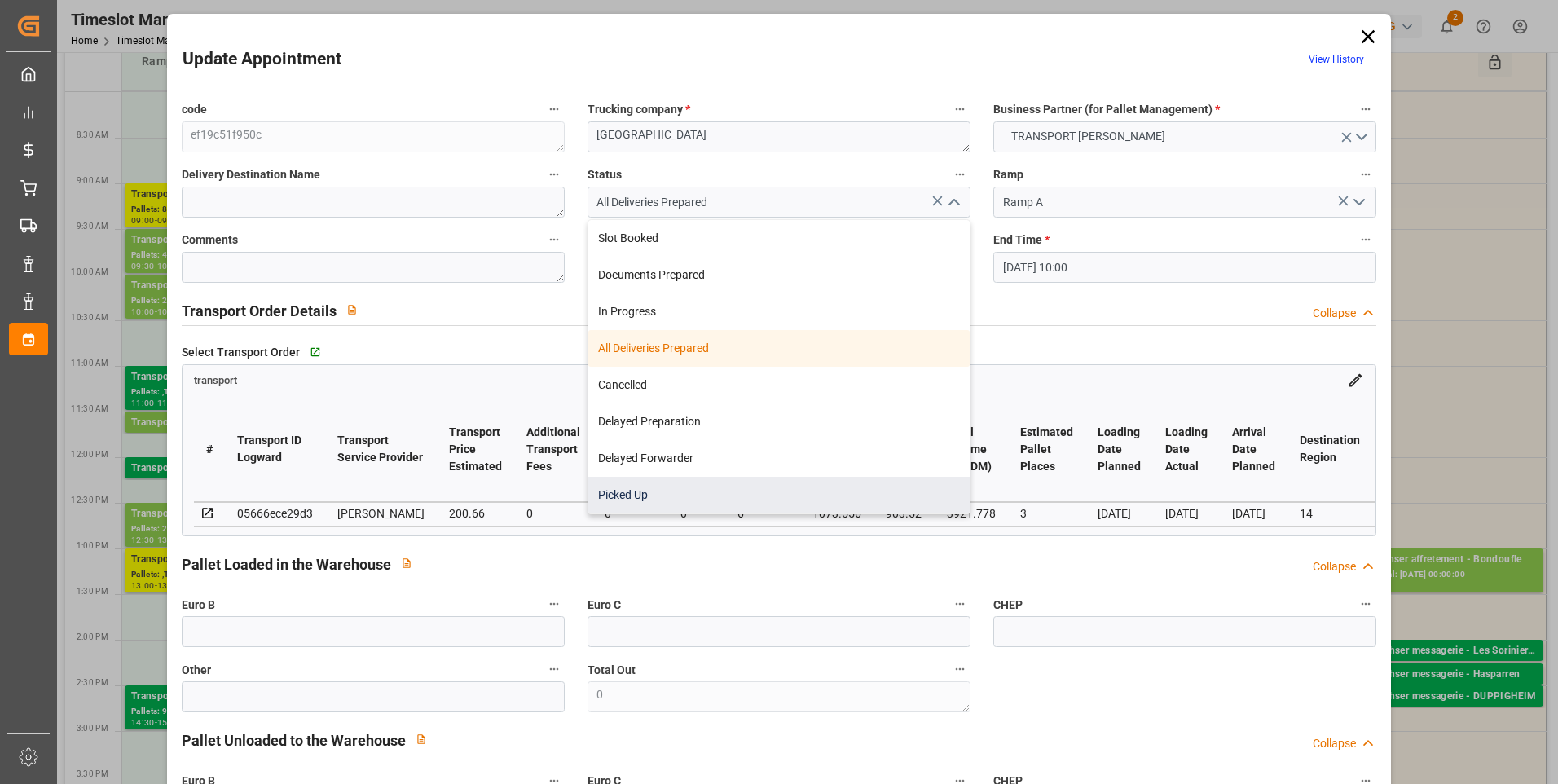
click at [628, 490] on div "Picked Up" at bounding box center [779, 495] width 381 height 37
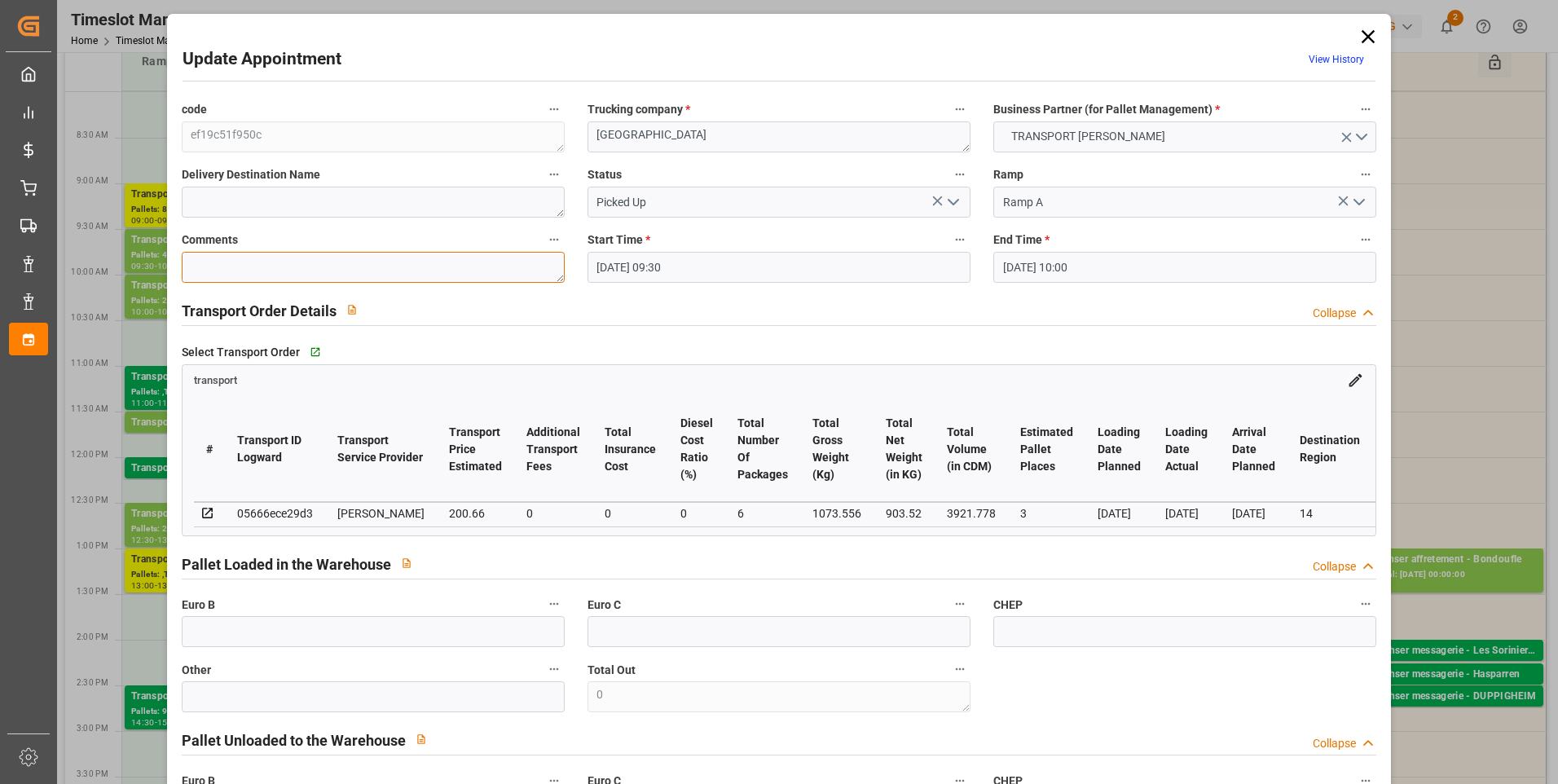
click at [225, 260] on textarea at bounding box center [373, 267] width 383 height 31
click at [957, 200] on icon "open menu" at bounding box center [953, 202] width 20 height 20
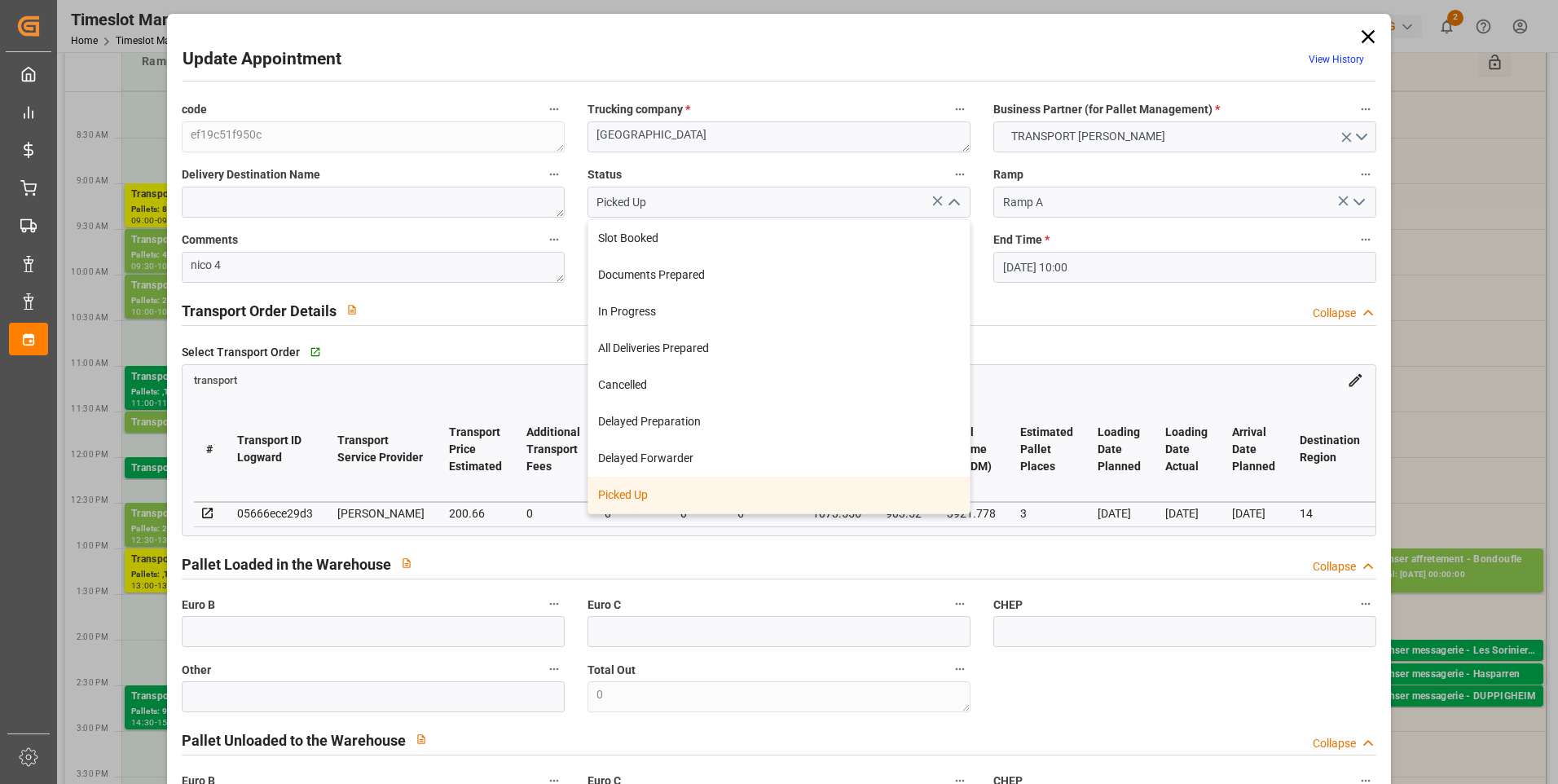
click at [659, 497] on div "Picked Up" at bounding box center [779, 495] width 381 height 37
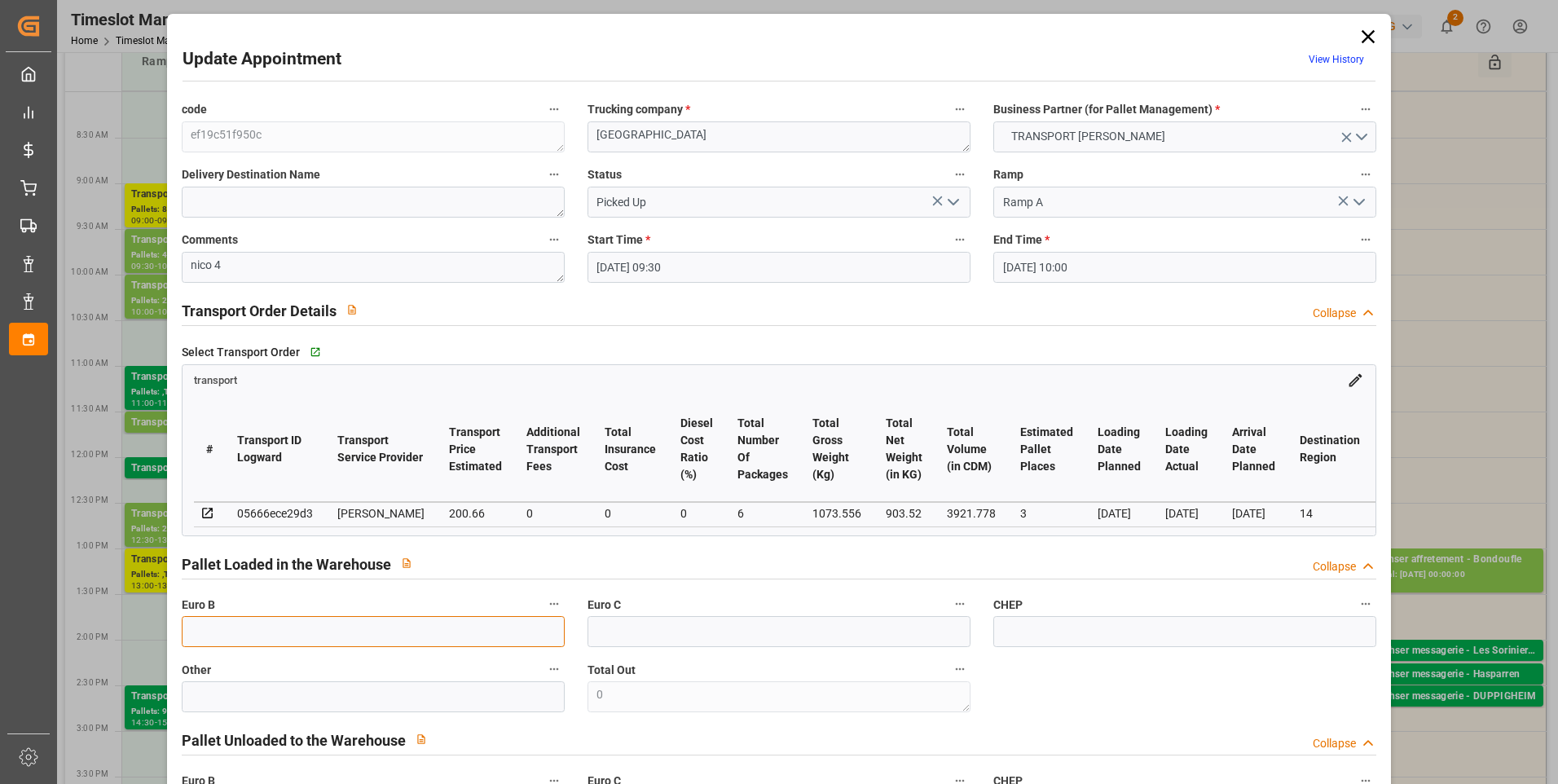
click at [240, 632] on input "text" at bounding box center [373, 631] width 383 height 31
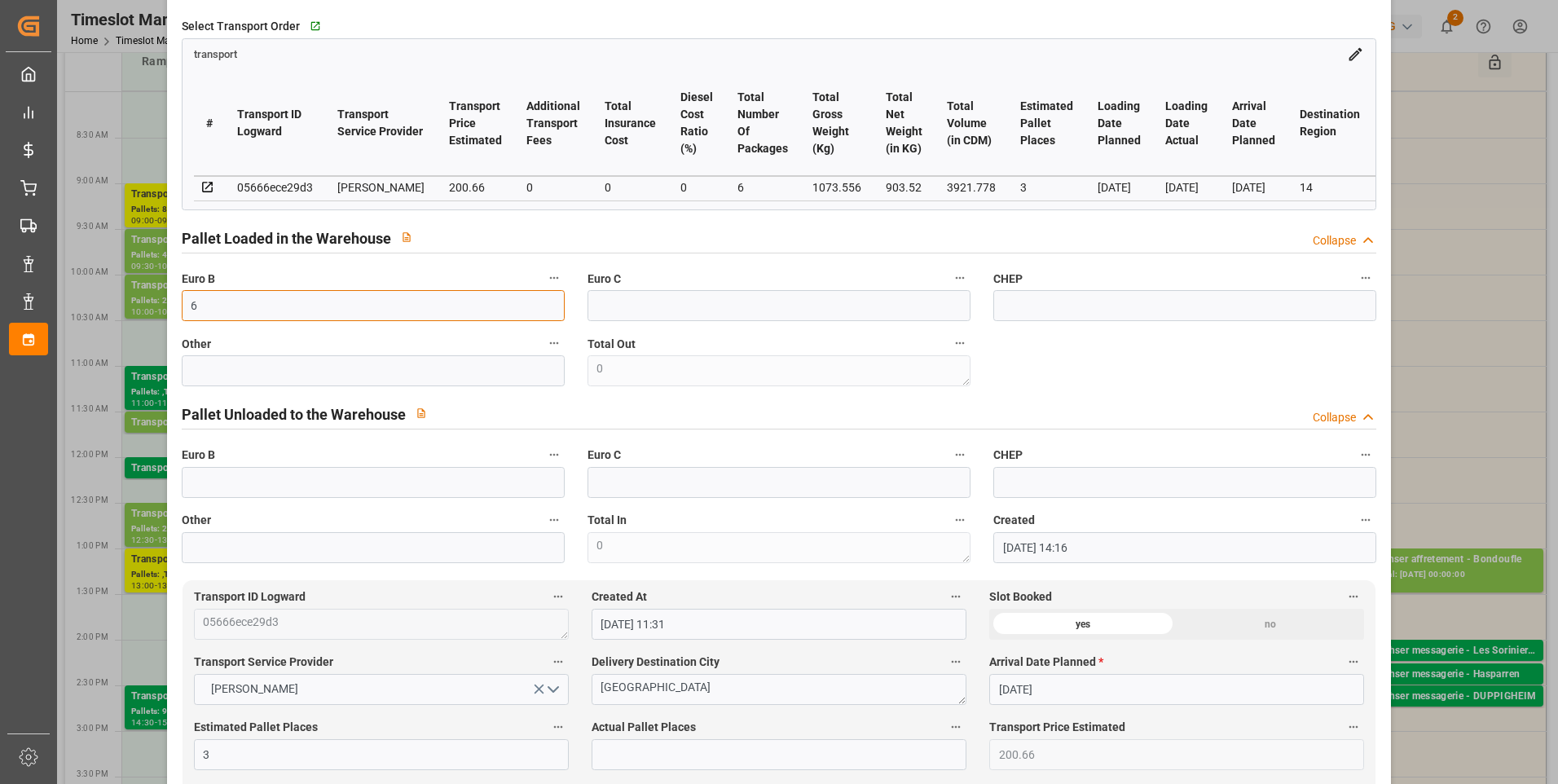
scroll to position [408, 0]
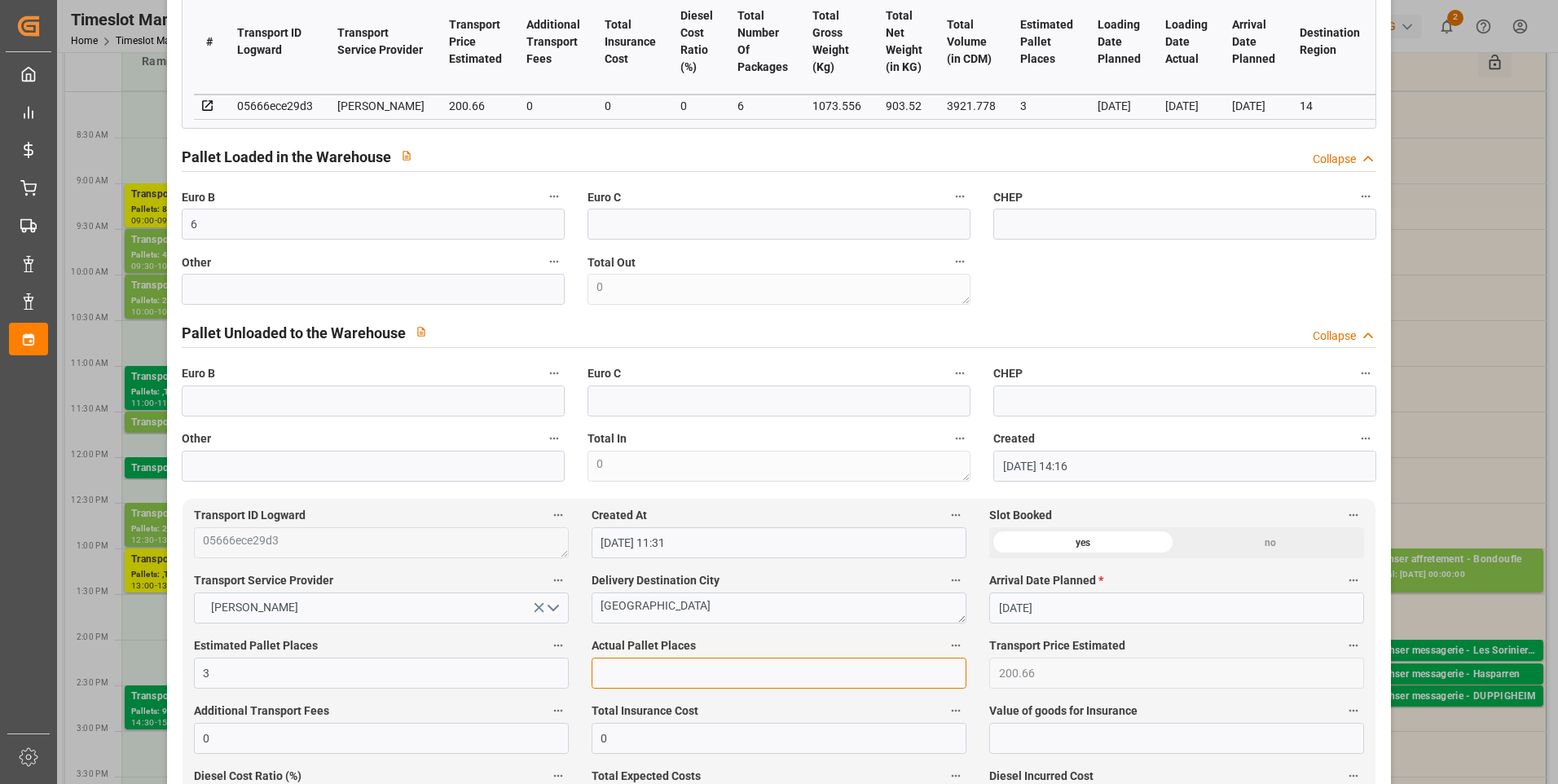
click at [614, 684] on input "text" at bounding box center [779, 673] width 375 height 31
click at [1066, 303] on div "code ef19c51f950c Trucking company * MONDEVILLE Business Partner (for Pallet Ma…" at bounding box center [779, 87] width 1218 height 802
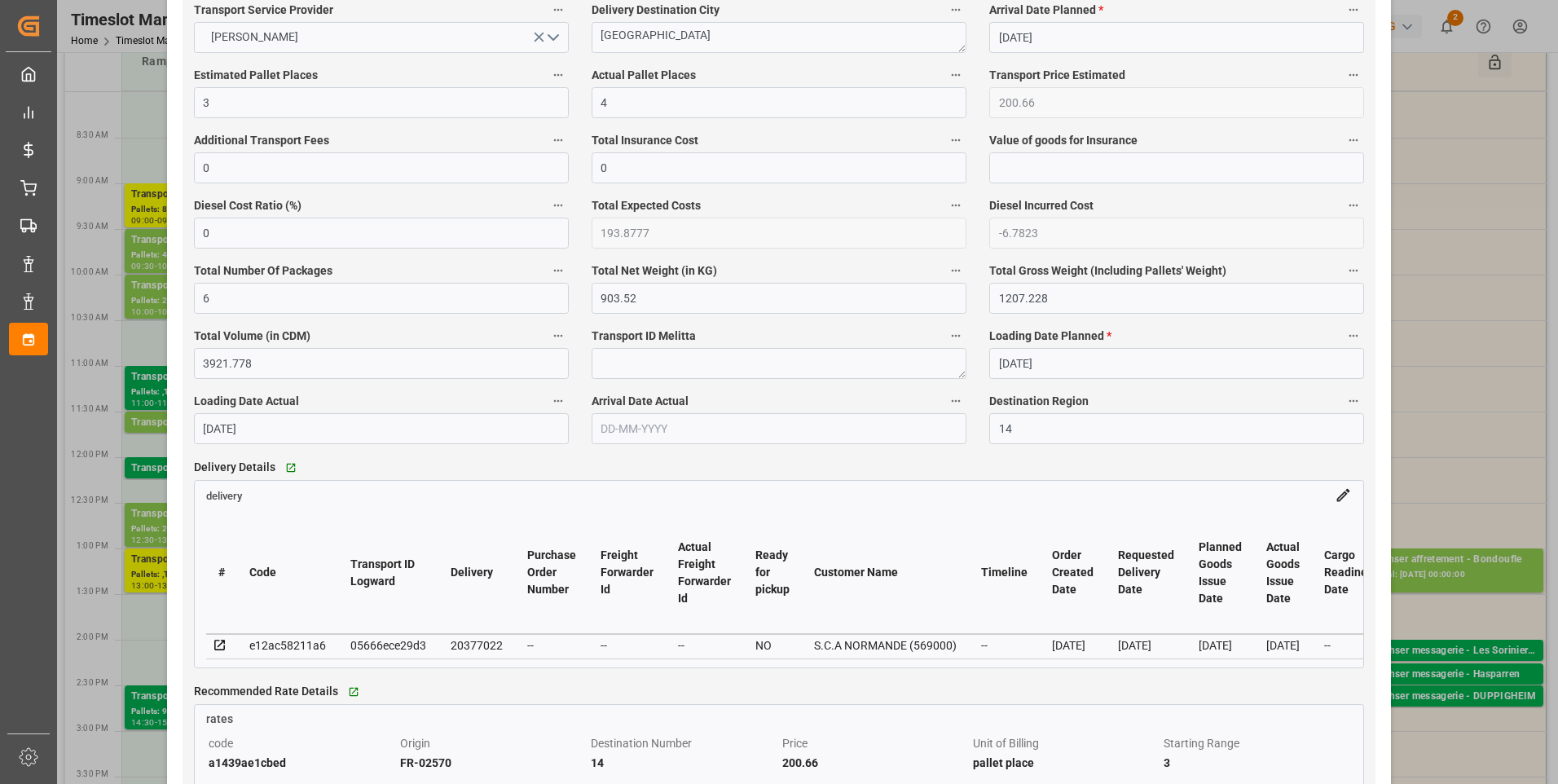
scroll to position [1303, 0]
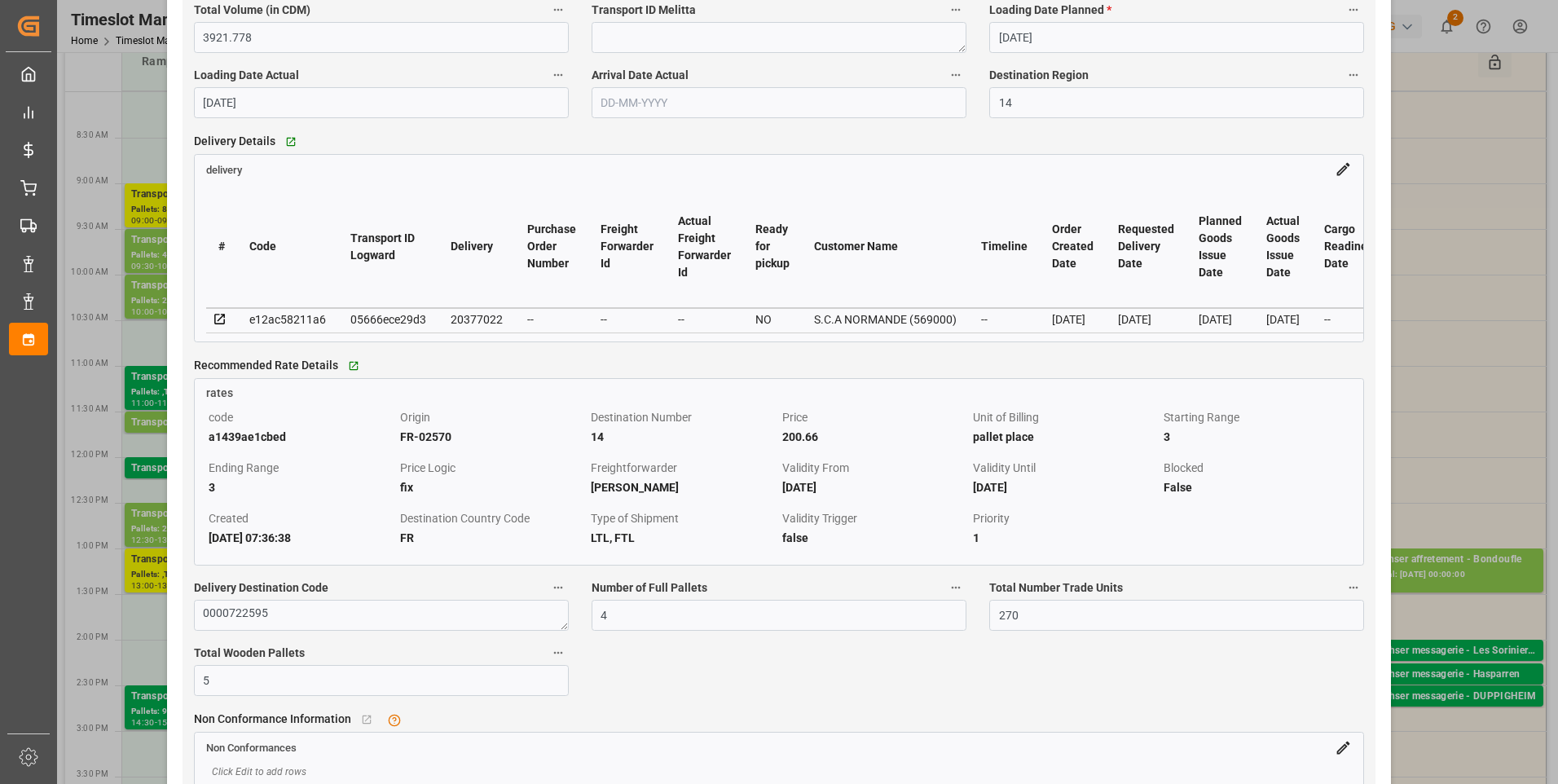
click at [215, 324] on icon at bounding box center [220, 319] width 11 height 11
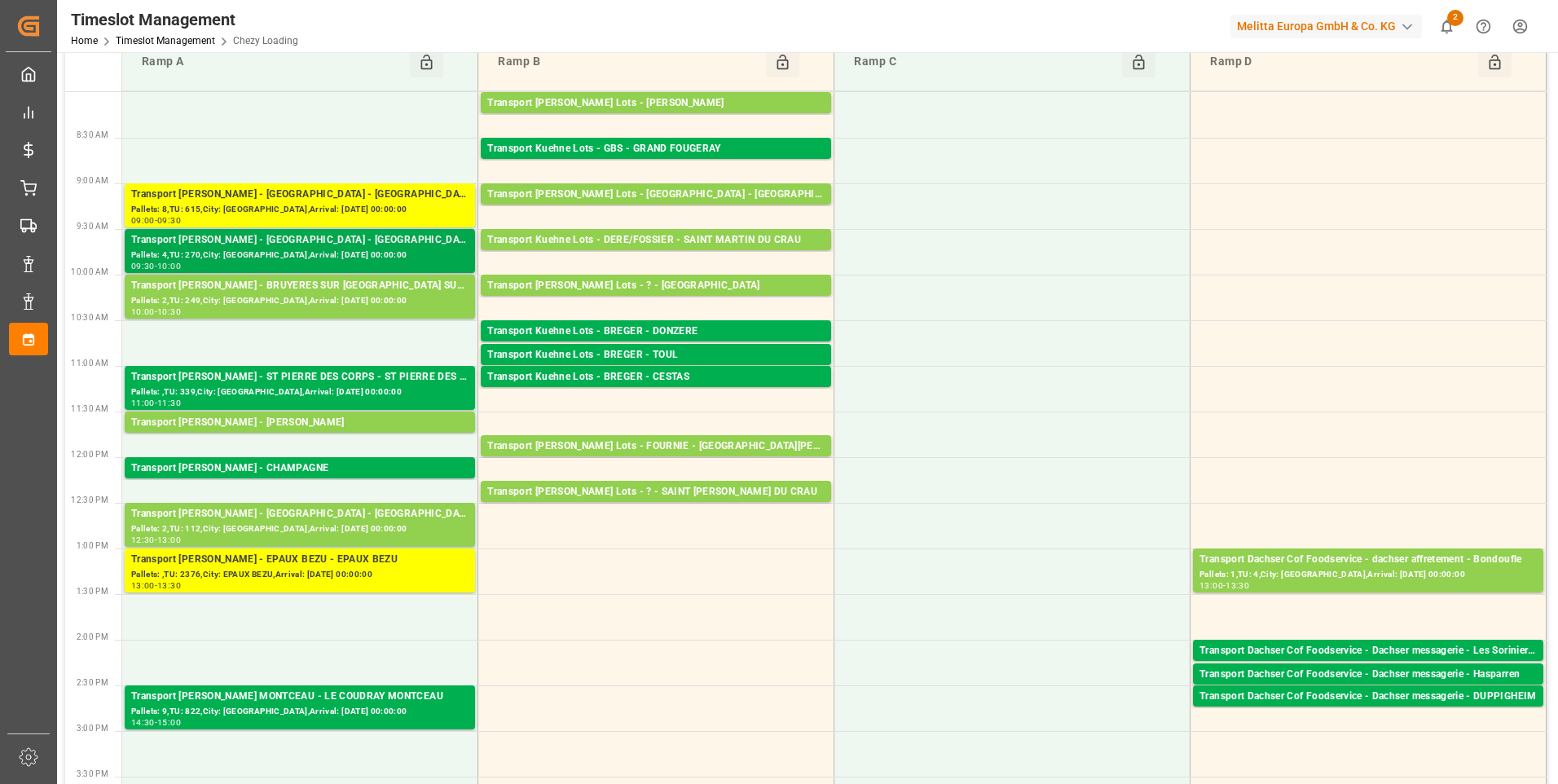
click at [364, 239] on div "Transport Delisle - MONDEVILLE - MONDEVILLE" at bounding box center [300, 240] width 338 height 17
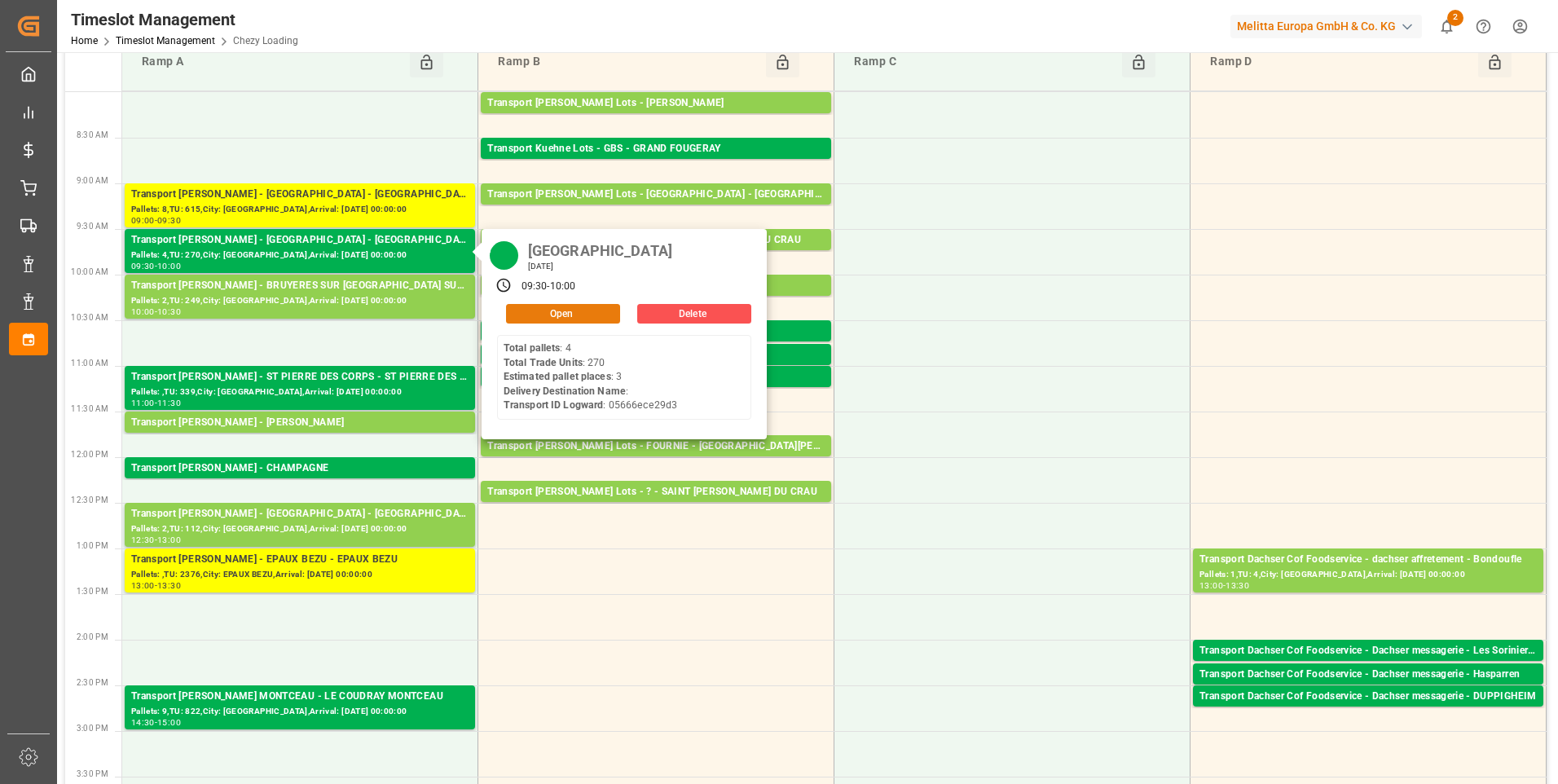
click at [535, 309] on button "Open" at bounding box center [563, 314] width 114 height 20
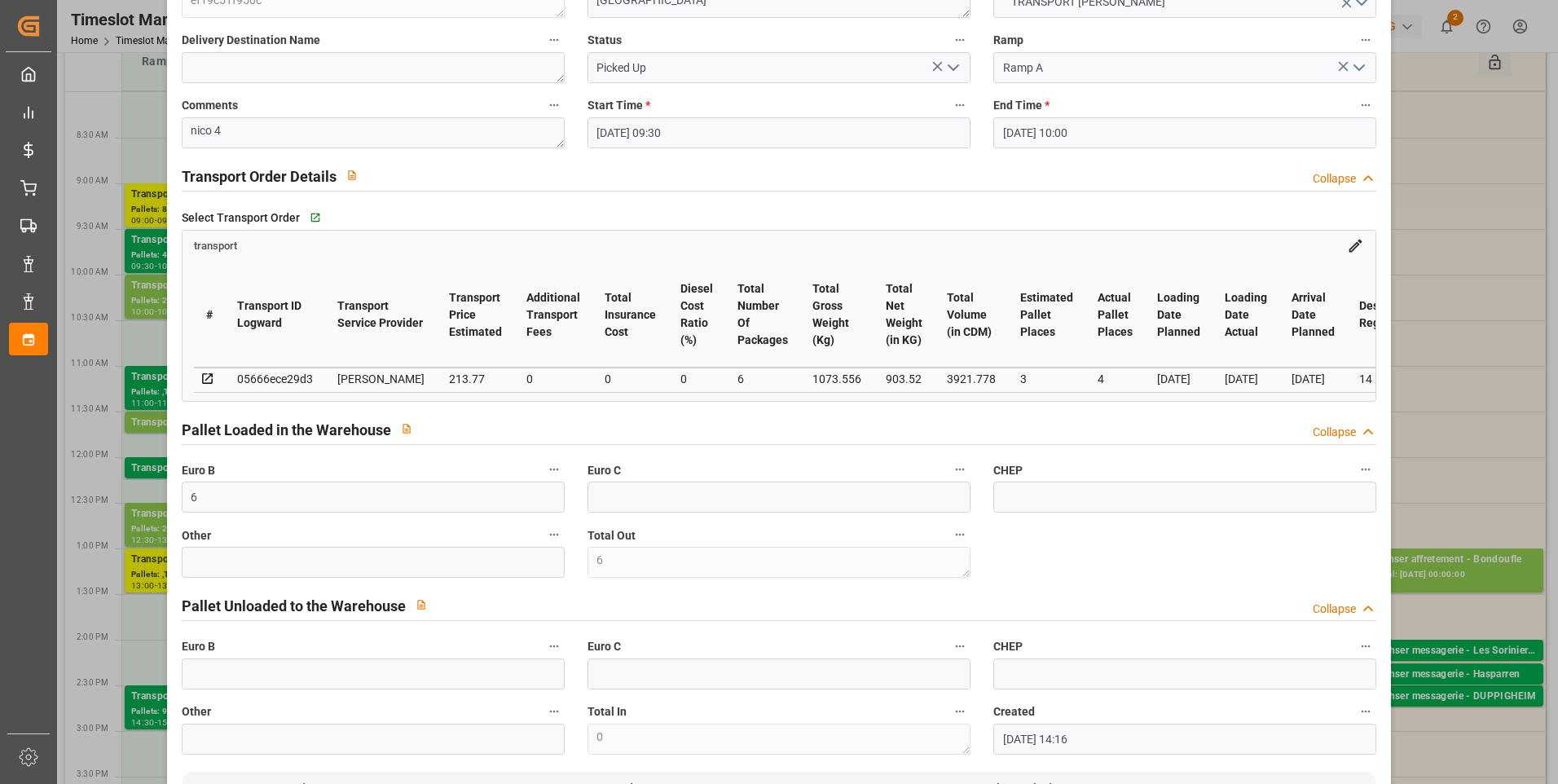
scroll to position [0, 0]
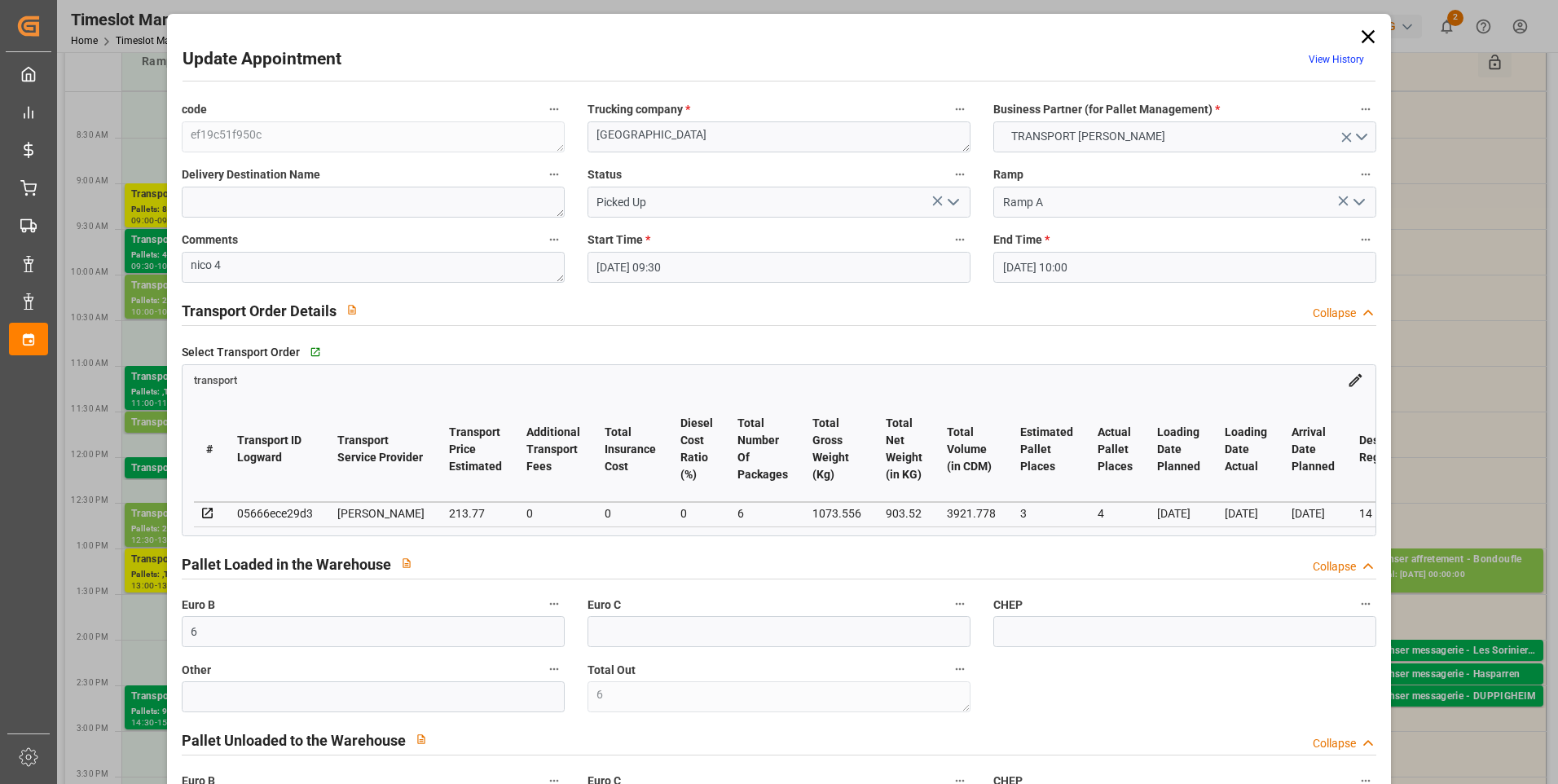
click at [1364, 41] on icon at bounding box center [1368, 36] width 22 height 22
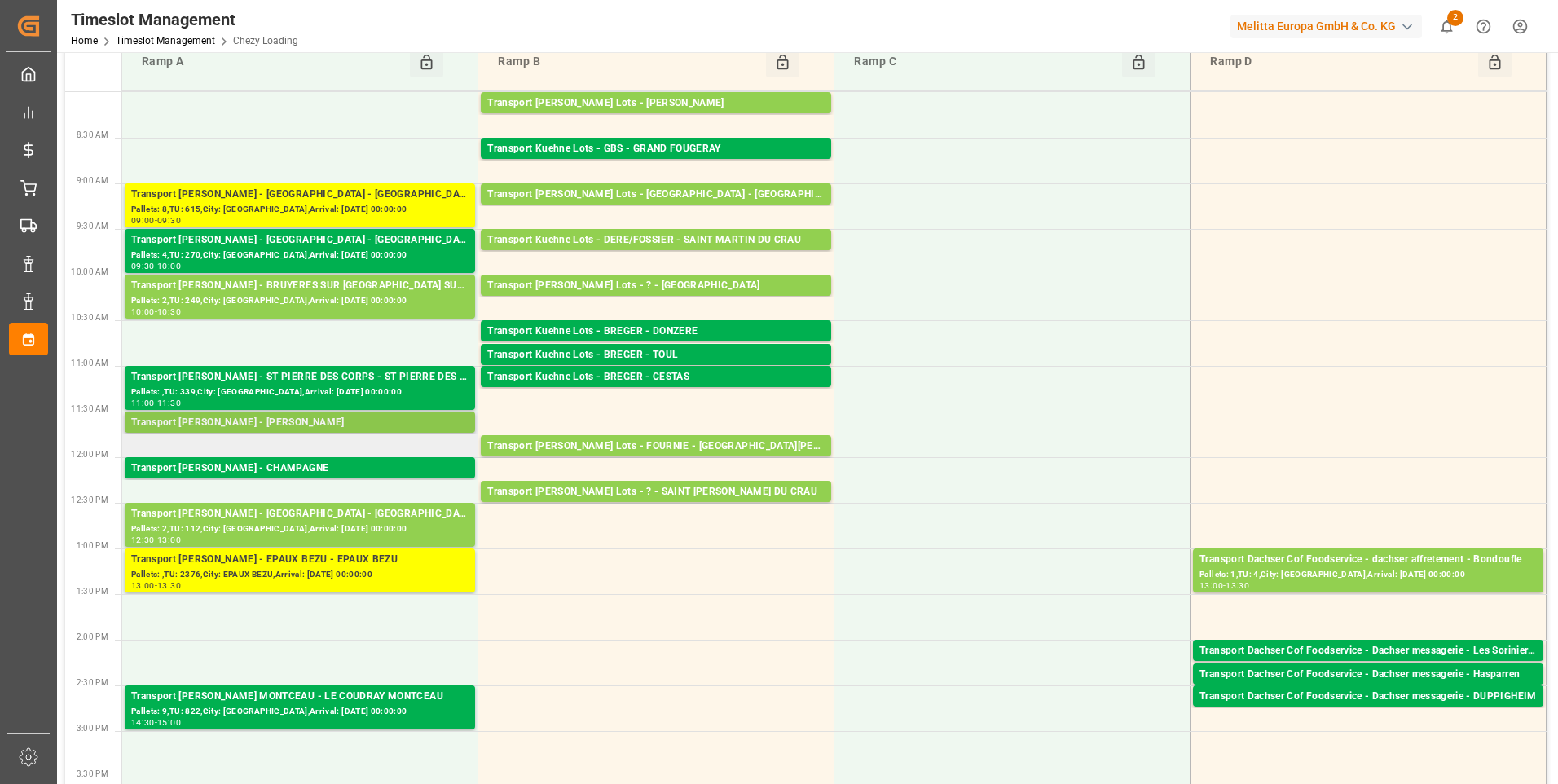
click at [379, 421] on div "Transport Delisle - REAU - REAU" at bounding box center [300, 422] width 338 height 17
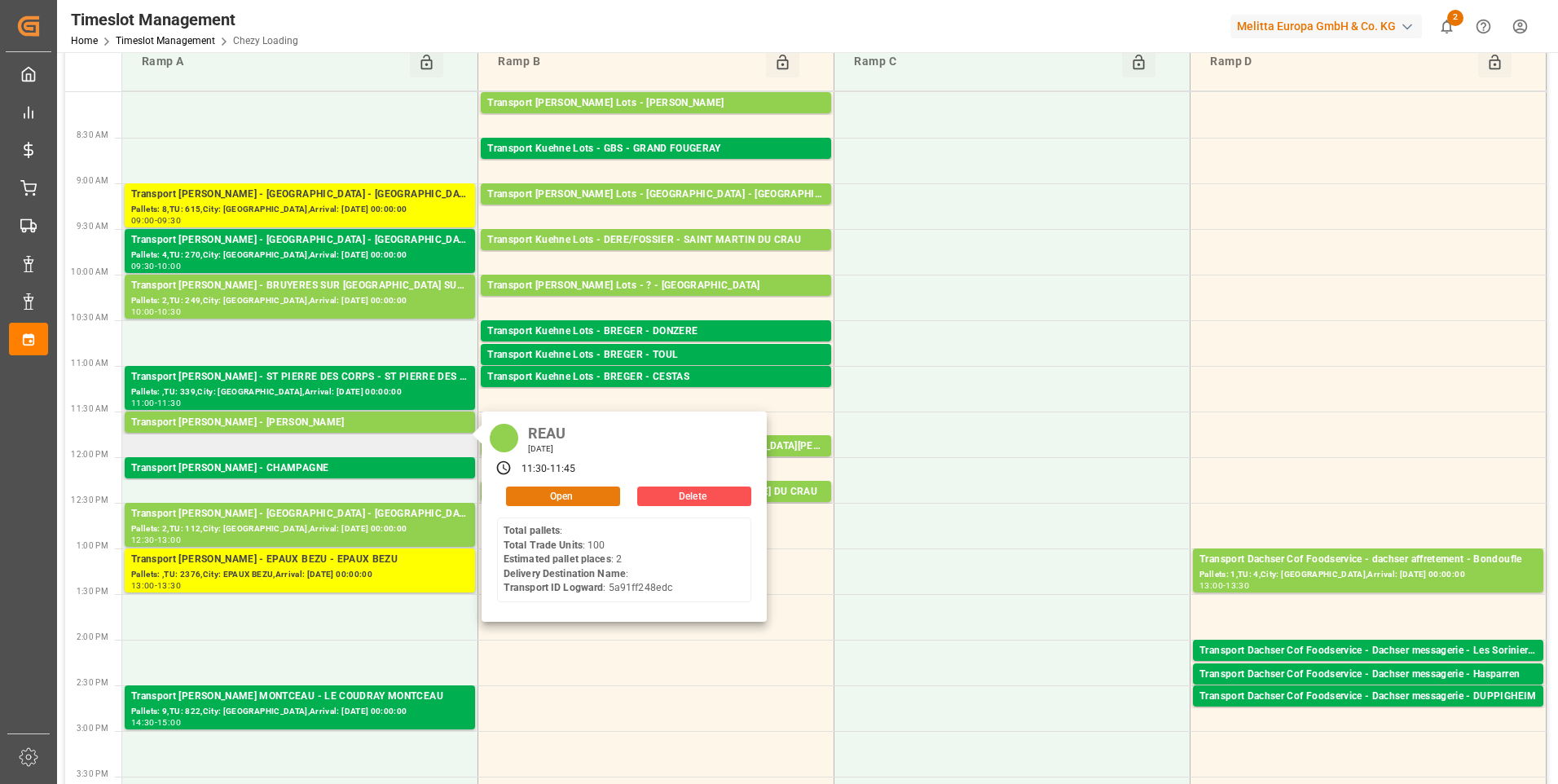
click at [543, 488] on button "Open" at bounding box center [563, 496] width 114 height 20
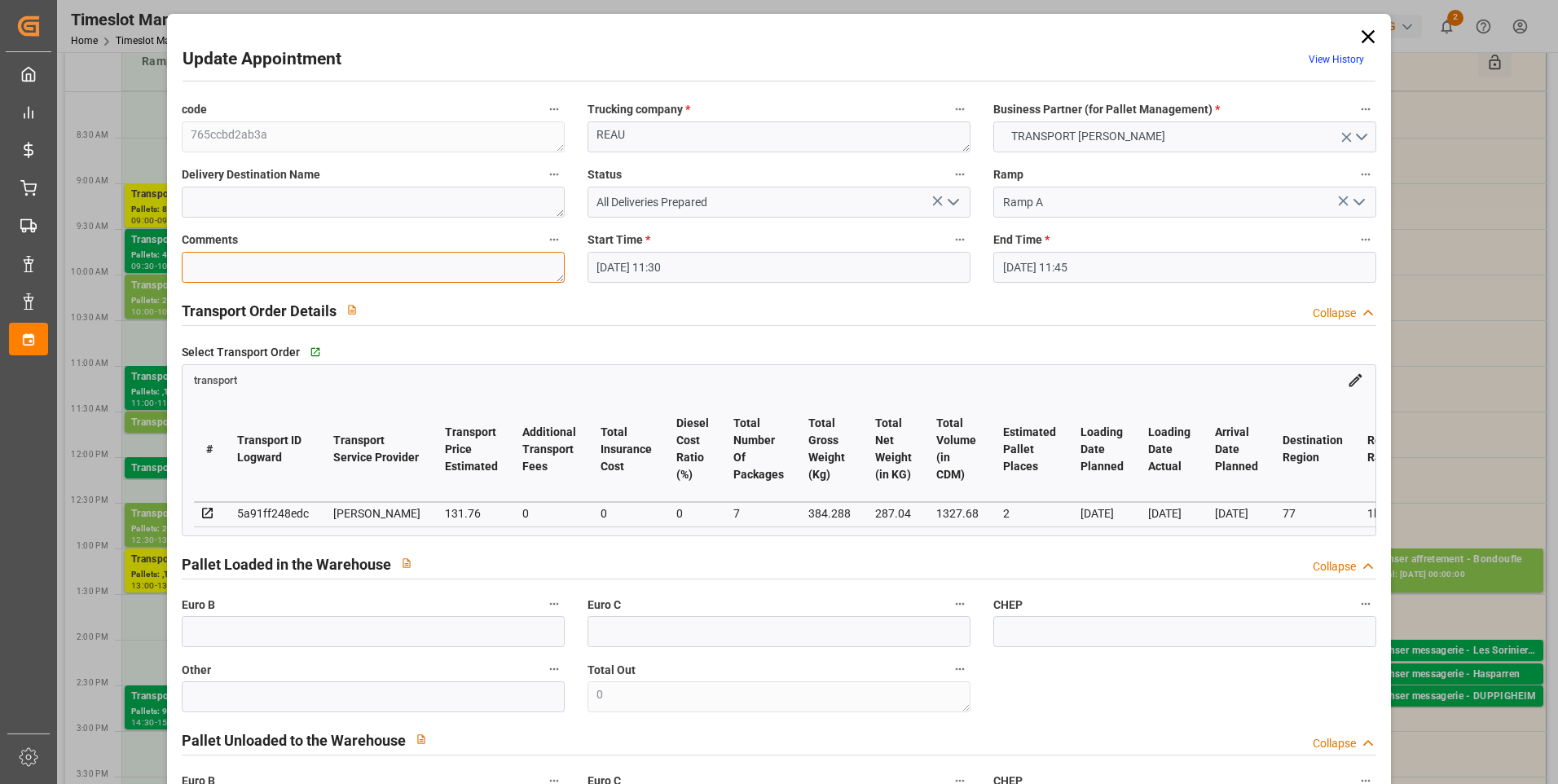
click at [232, 265] on textarea at bounding box center [373, 267] width 383 height 31
click at [949, 205] on polyline "open menu" at bounding box center [953, 202] width 10 height 5
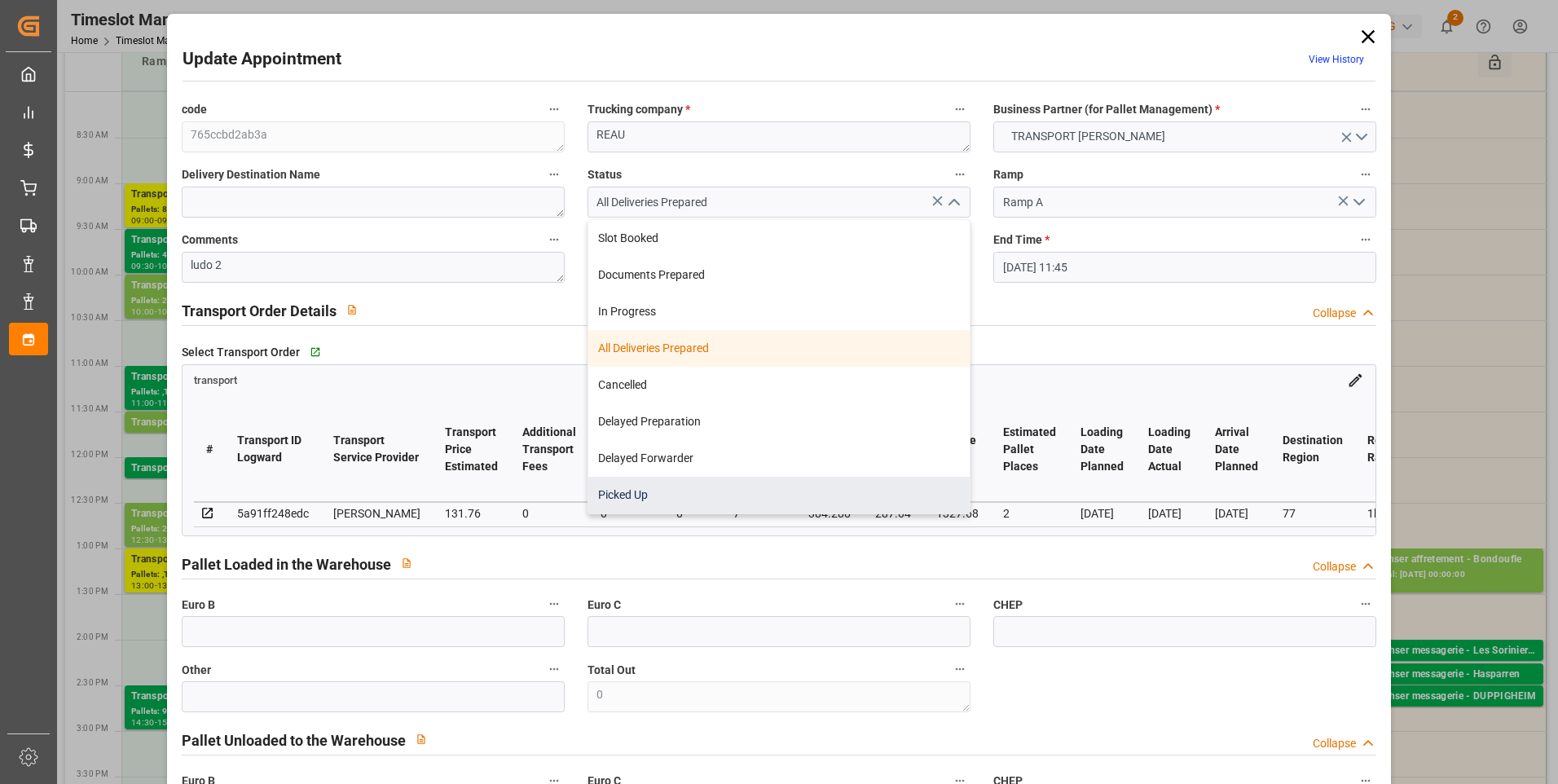
click at [658, 491] on div "Picked Up" at bounding box center [779, 495] width 381 height 37
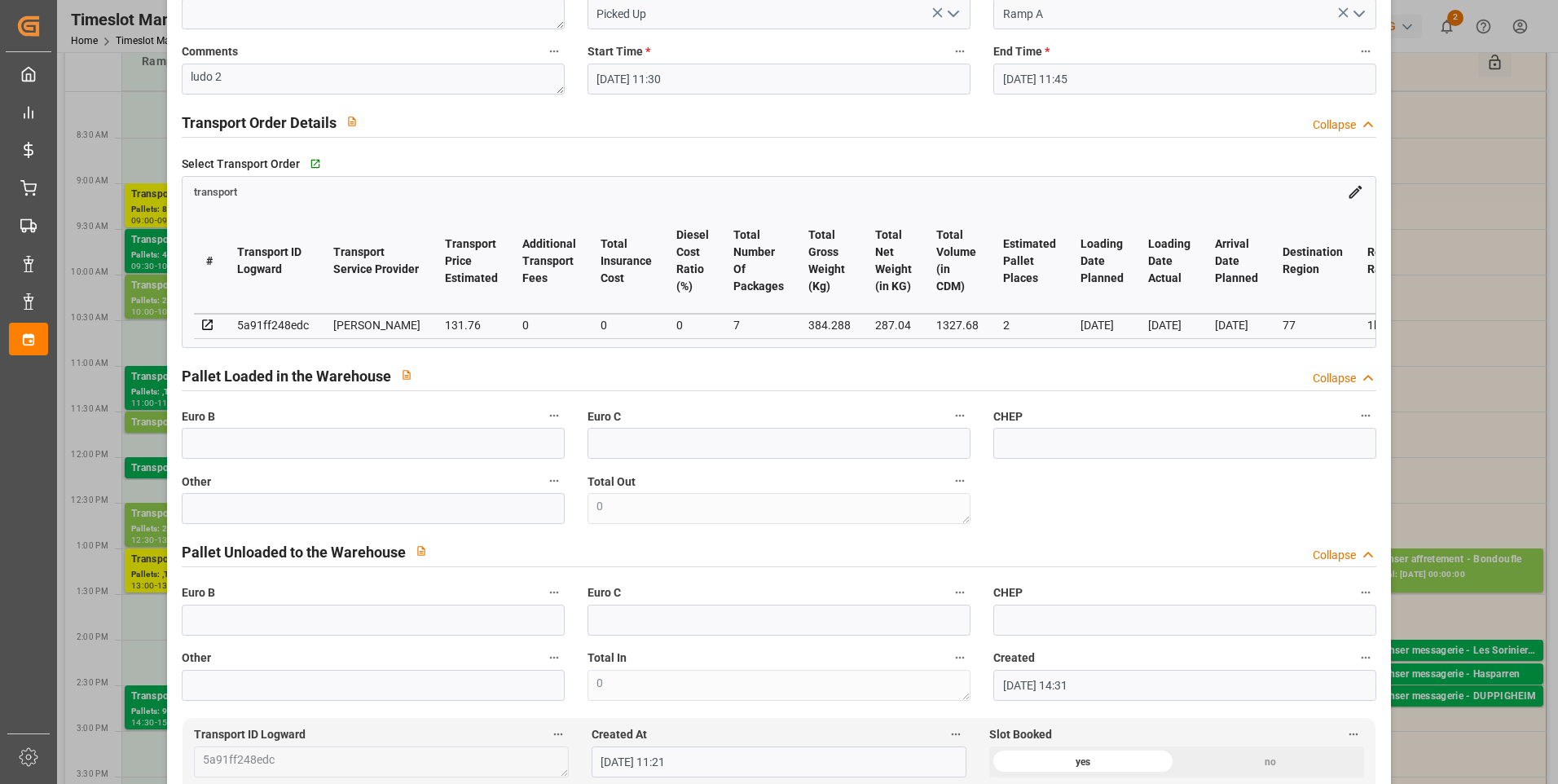
scroll to position [408, 0]
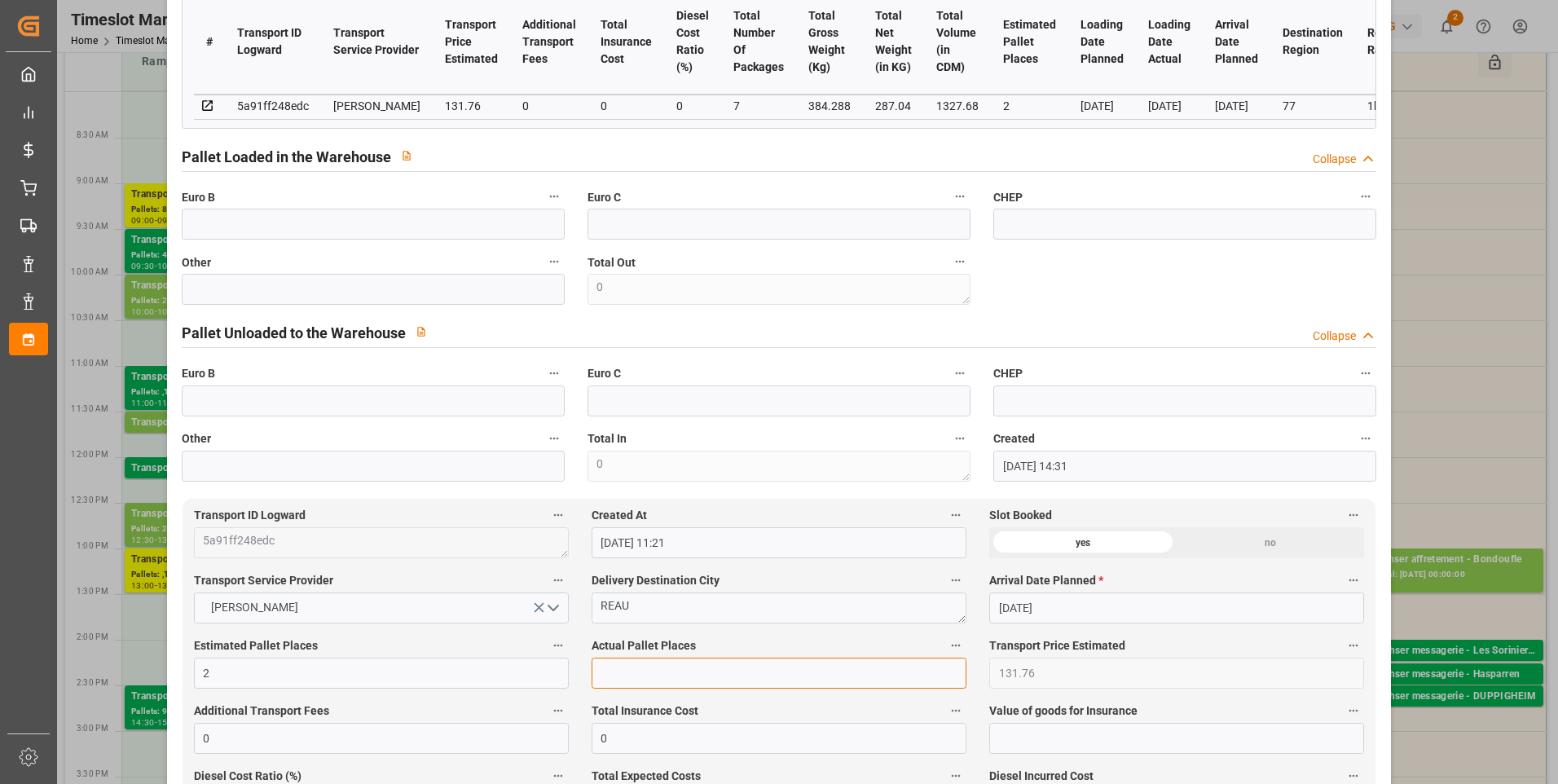
click at [632, 674] on input "text" at bounding box center [779, 673] width 375 height 31
click at [1153, 287] on div "code 765ccbd2ab3a Trucking company * REAU Business Partner (for Pallet Manageme…" at bounding box center [779, 87] width 1218 height 802
click at [211, 226] on input "text" at bounding box center [373, 224] width 383 height 31
click at [1259, 294] on div "code 765ccbd2ab3a Trucking company * REAU Business Partner (for Pallet Manageme…" at bounding box center [779, 87] width 1218 height 802
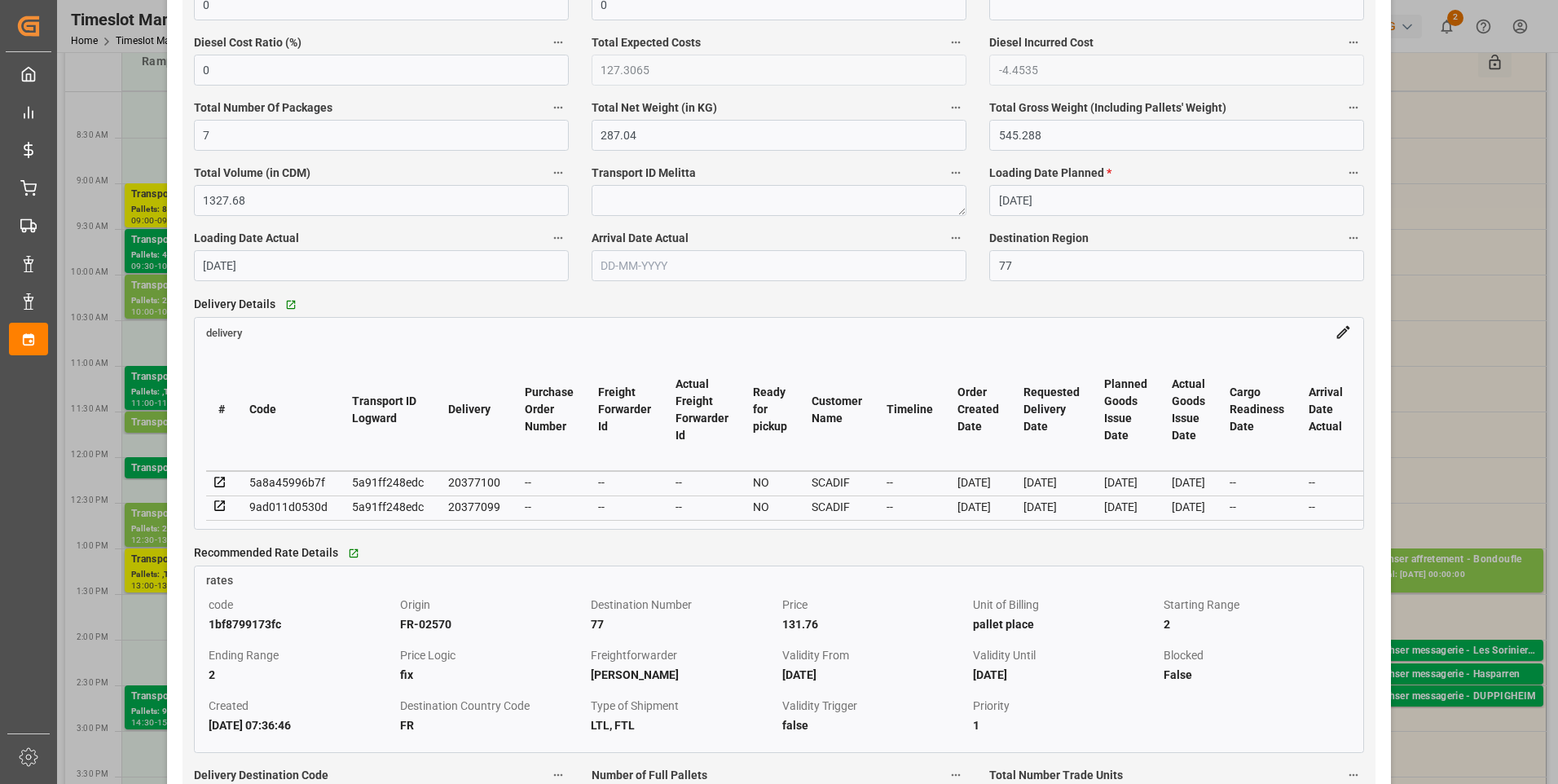
scroll to position [1303, 0]
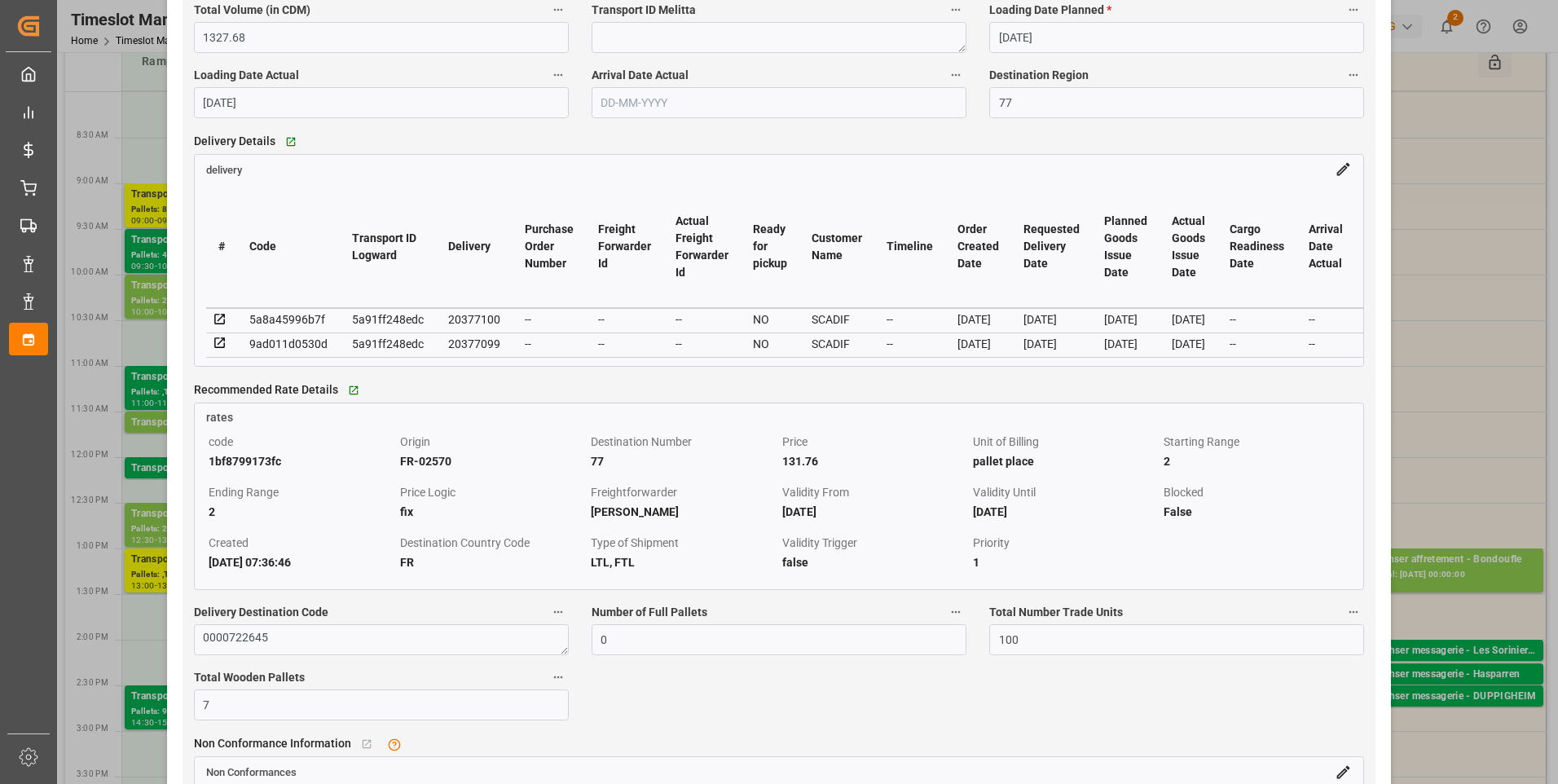
click at [220, 324] on icon at bounding box center [220, 319] width 15 height 15
click at [221, 342] on icon at bounding box center [220, 342] width 15 height 15
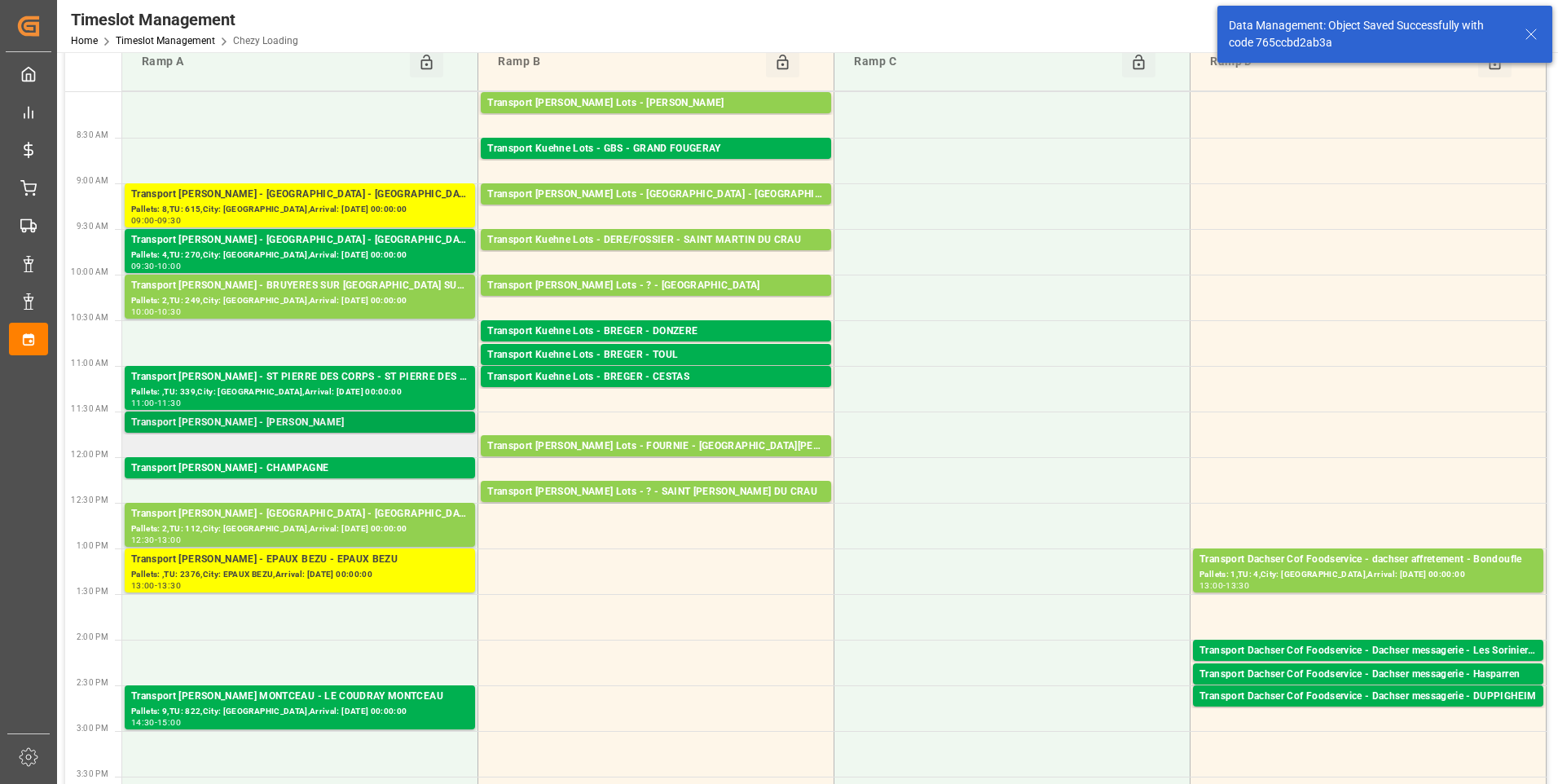
click at [303, 422] on div "Transport Delisle - REAU - REAU" at bounding box center [300, 422] width 338 height 17
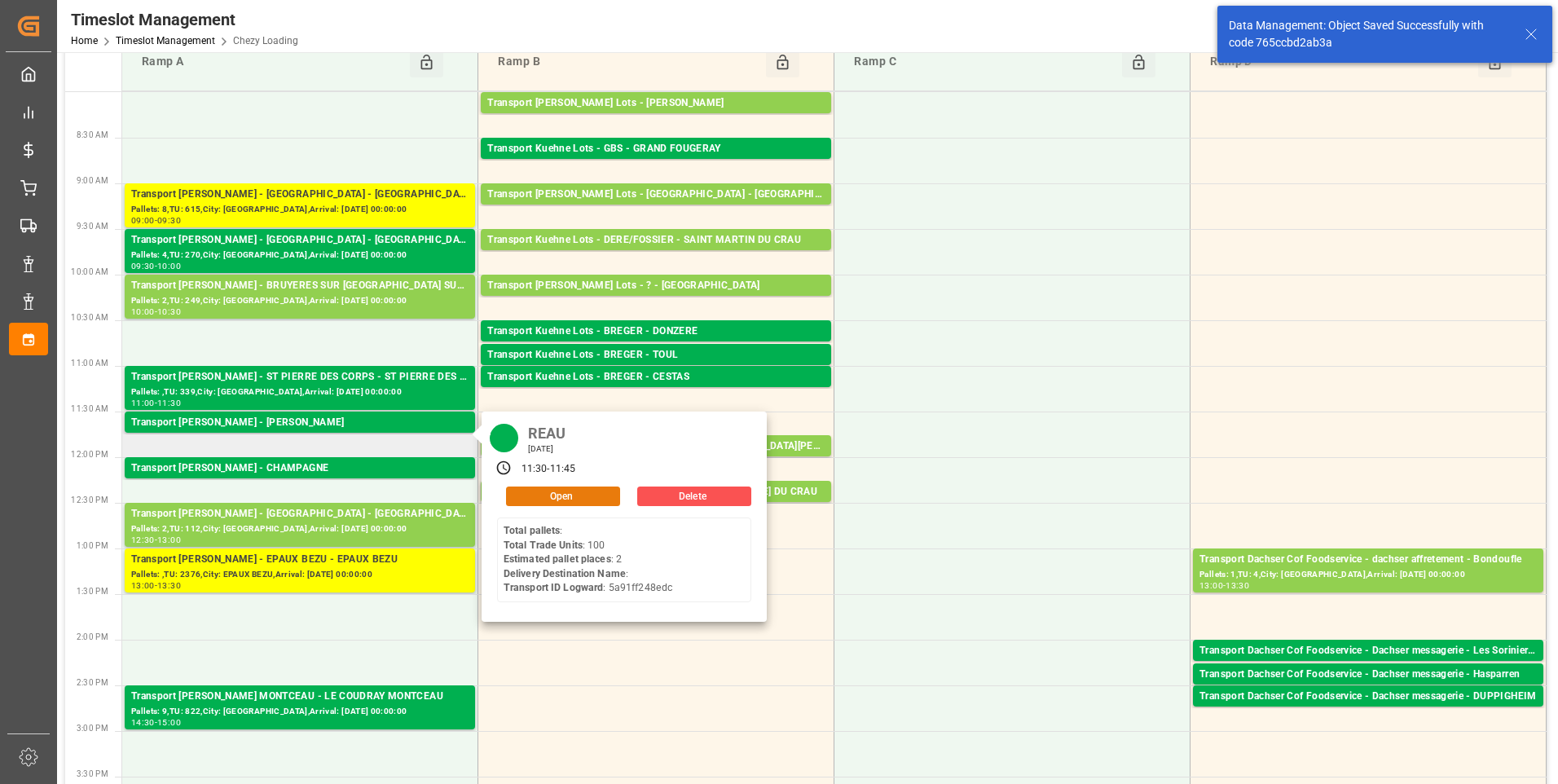
click at [552, 493] on button "Open" at bounding box center [563, 496] width 114 height 20
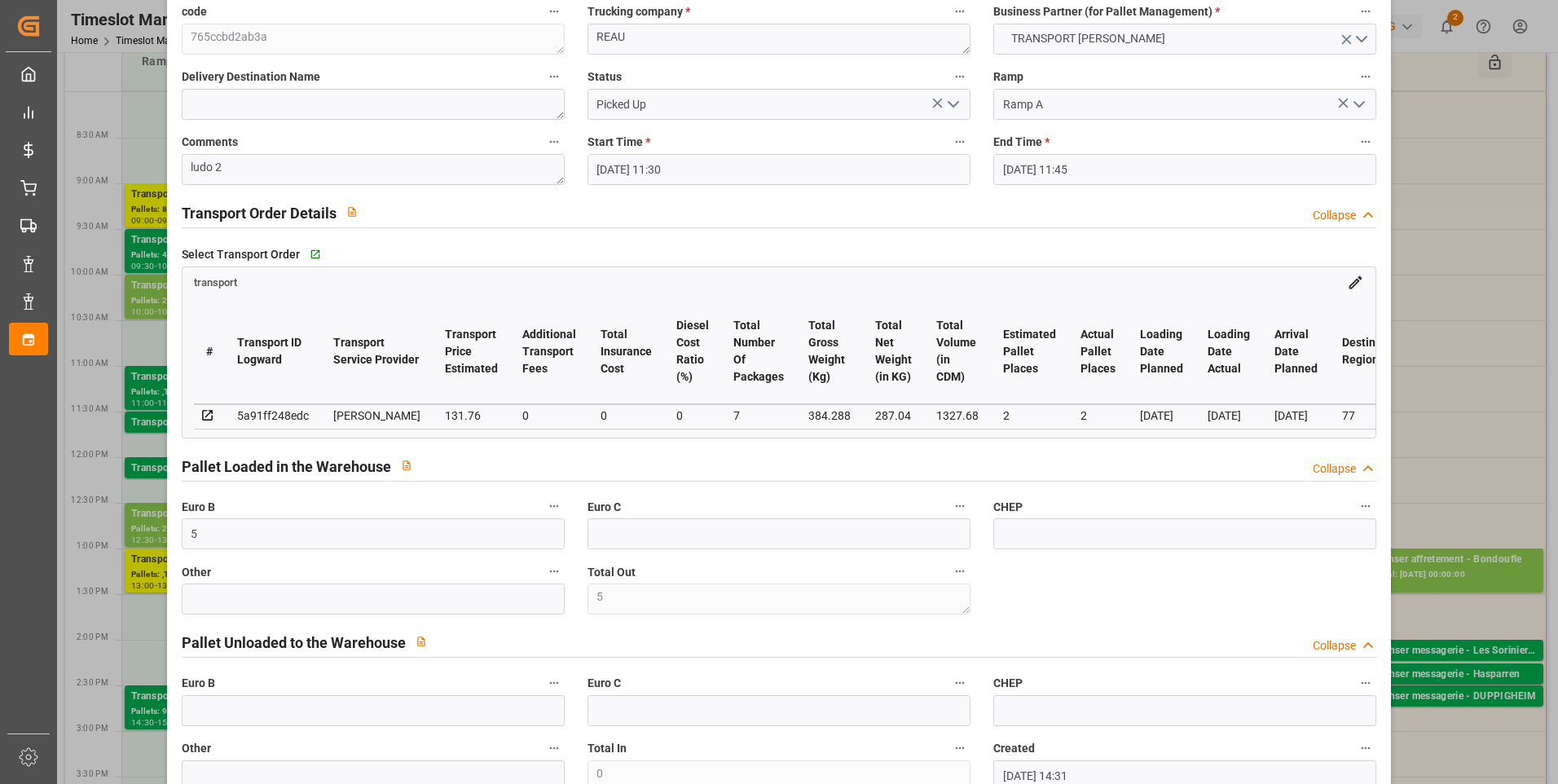
scroll to position [0, 0]
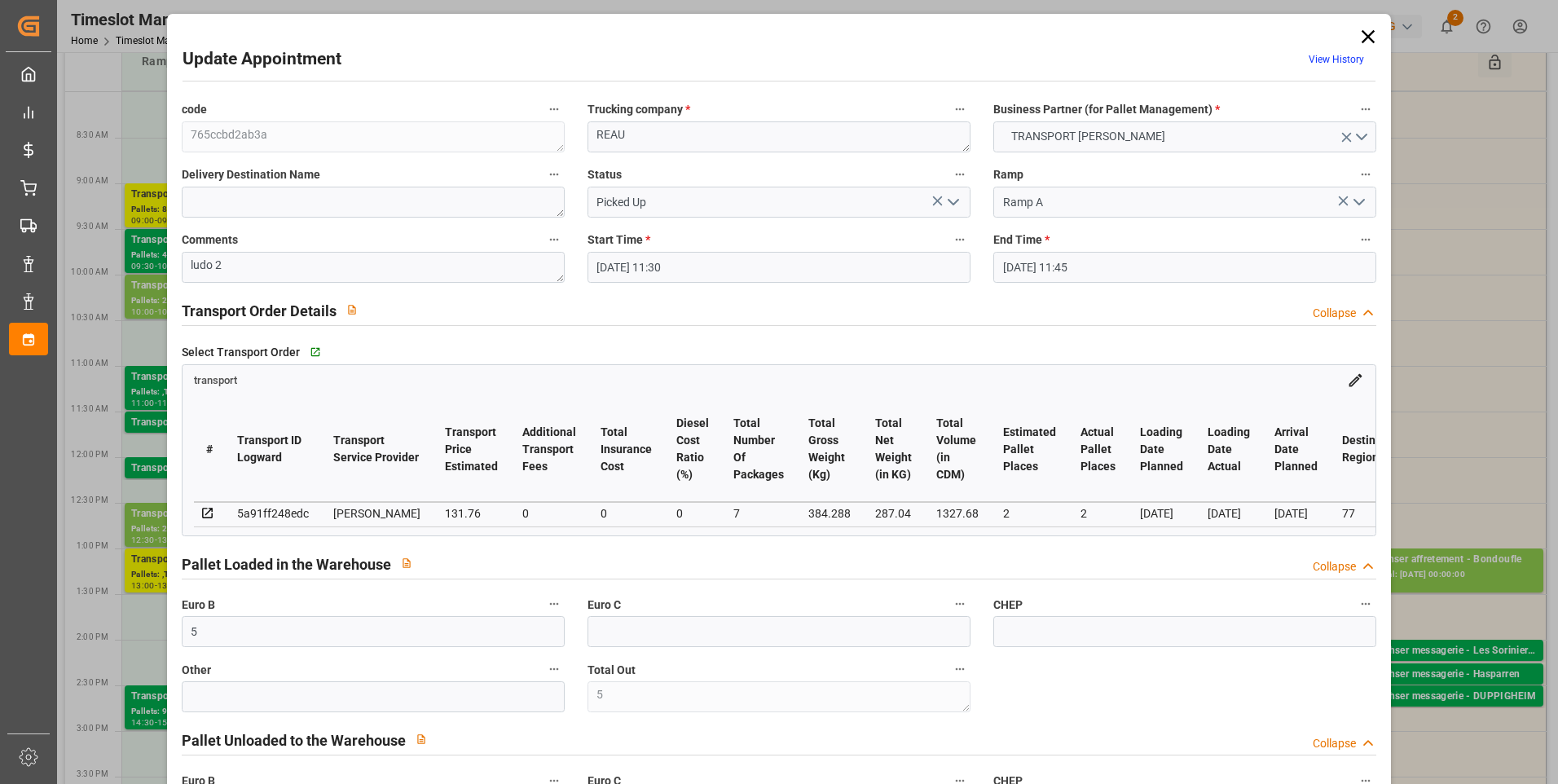
click at [1366, 33] on icon at bounding box center [1368, 36] width 13 height 13
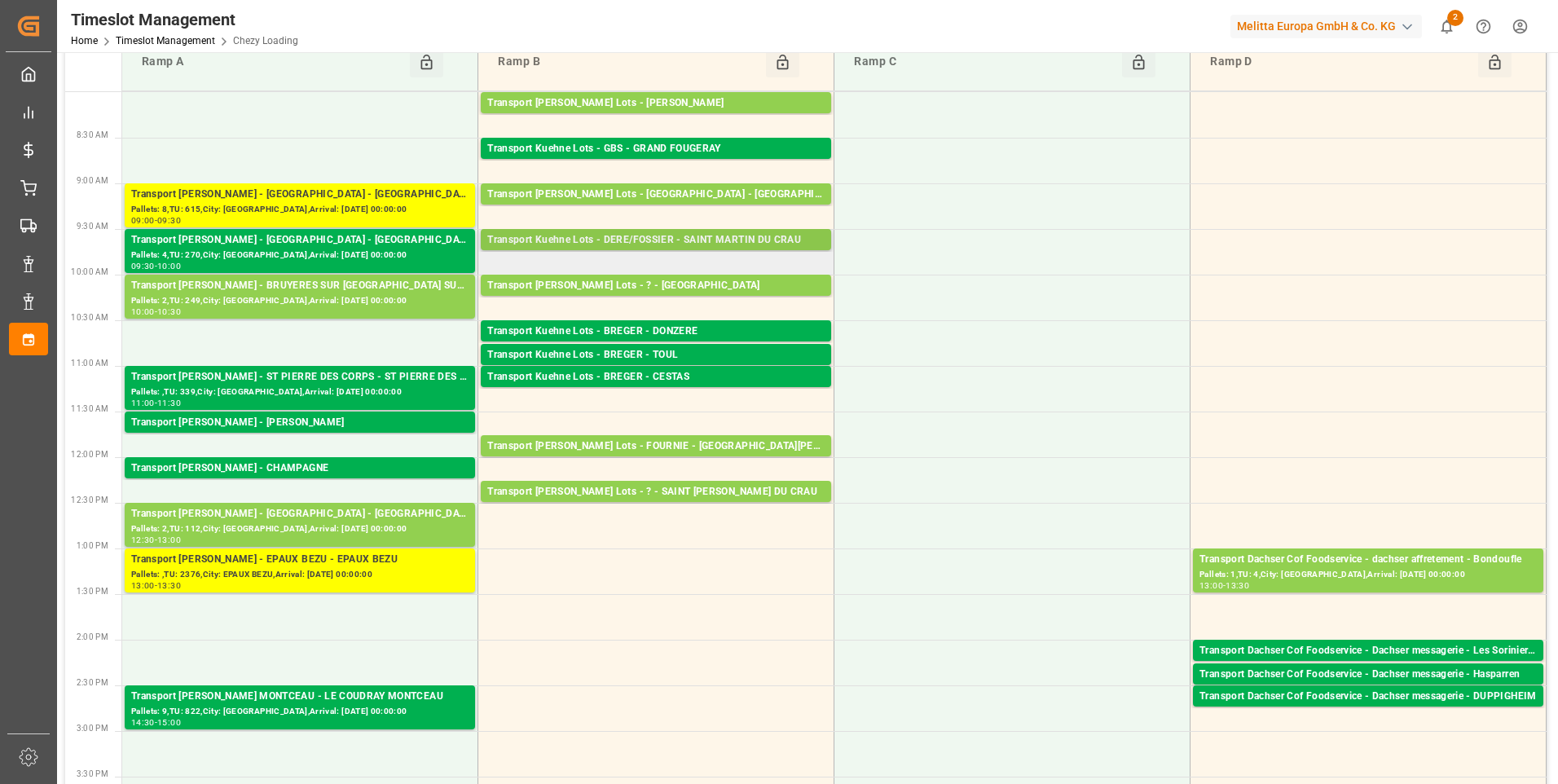
click at [699, 241] on div "Transport Kuehne Lots - DERE/FOSSIER - SAINT MARTIN DU CRAU" at bounding box center [657, 240] width 338 height 17
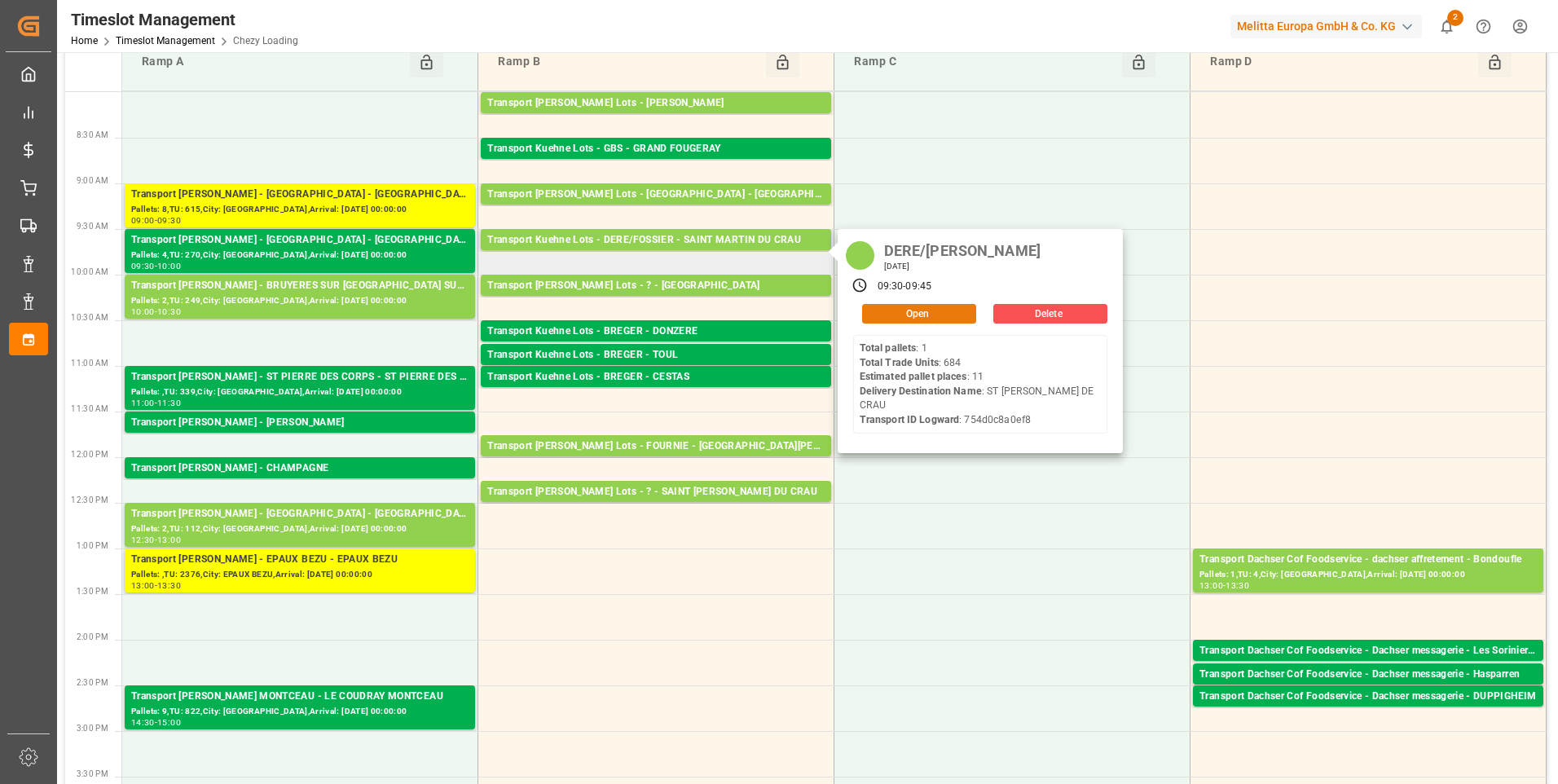
click at [915, 312] on button "Open" at bounding box center [919, 314] width 114 height 20
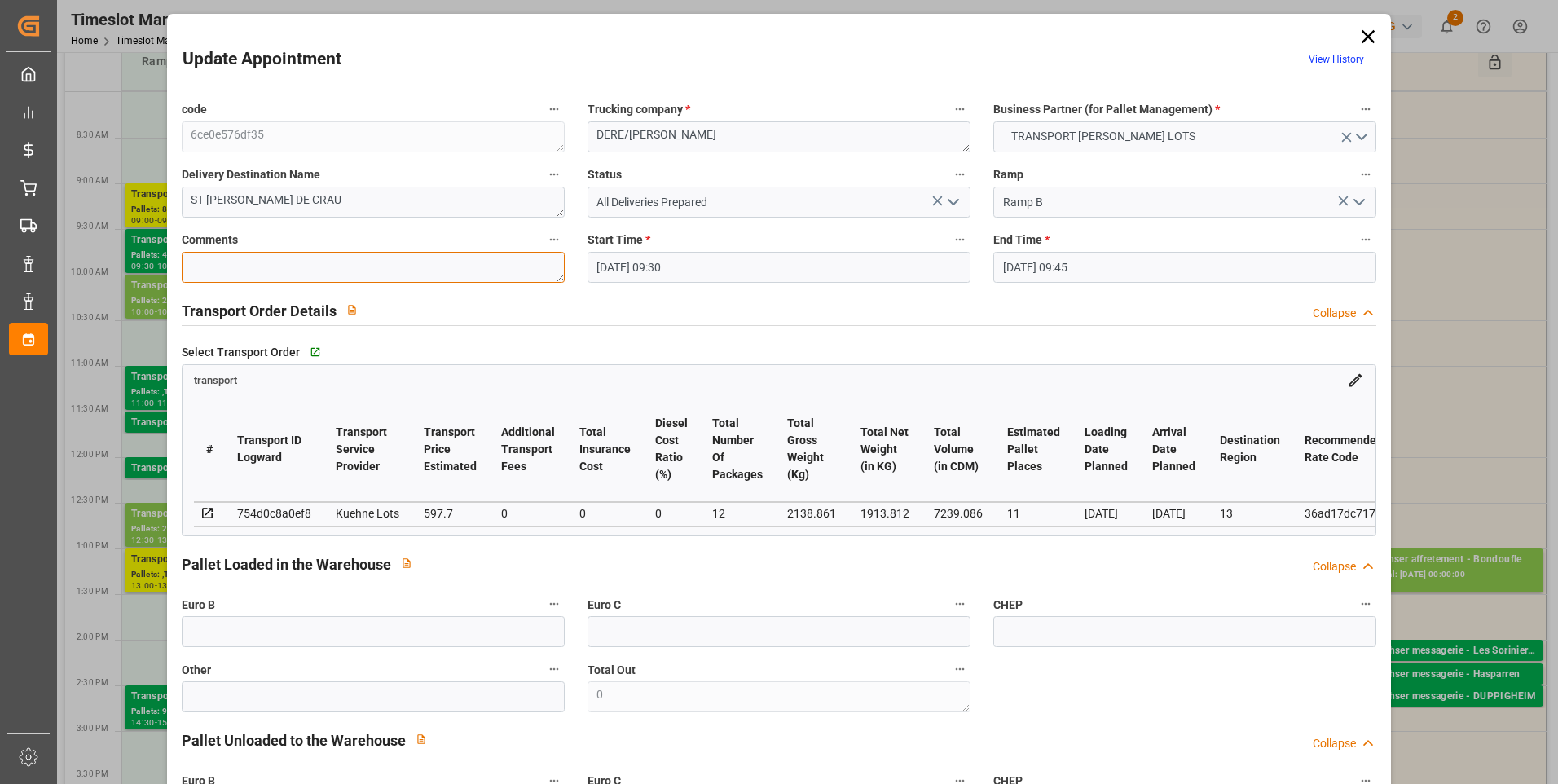
click at [215, 265] on textarea at bounding box center [373, 267] width 383 height 31
click at [947, 205] on icon "open menu" at bounding box center [953, 202] width 20 height 20
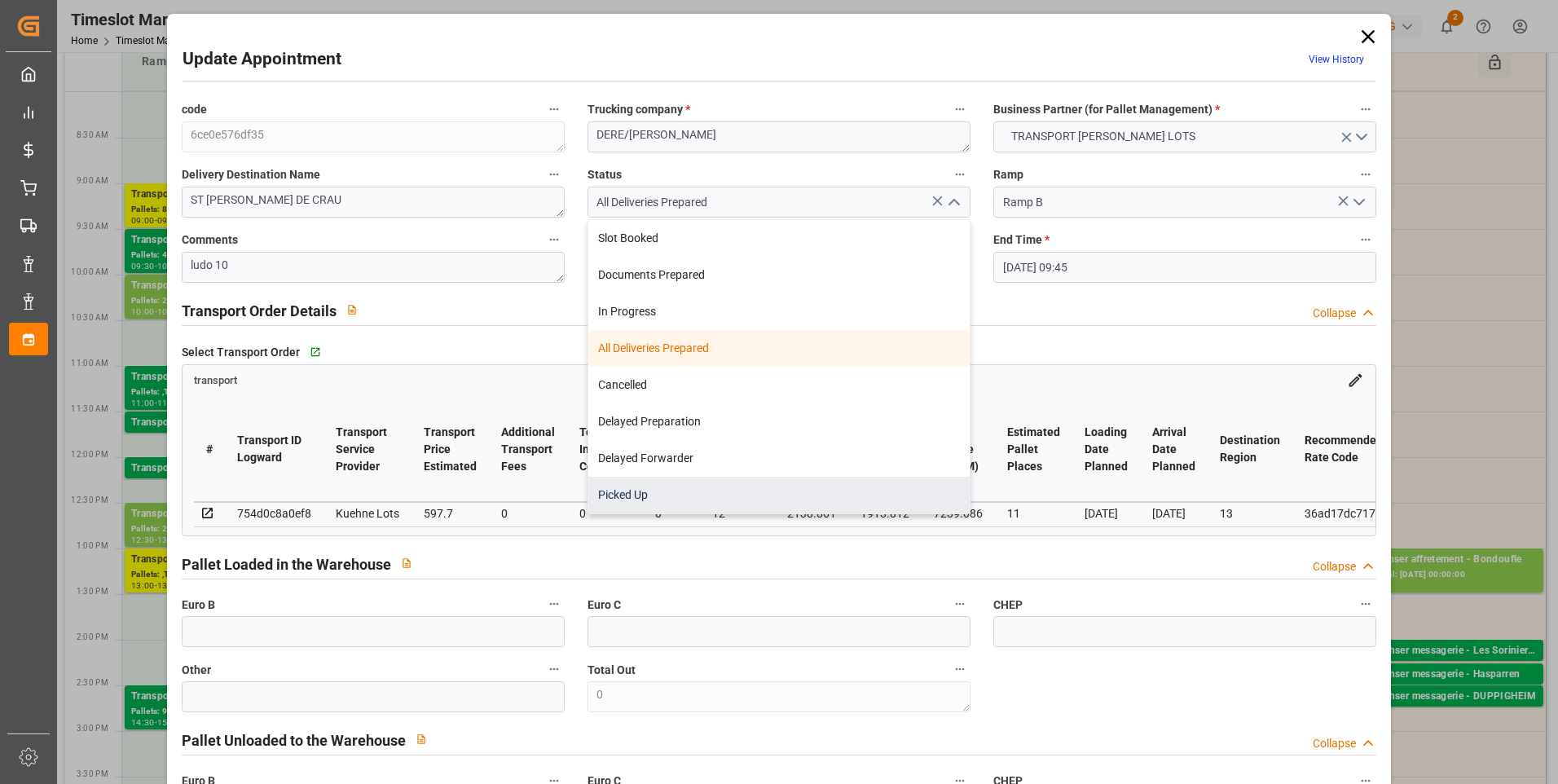
click at [712, 488] on div "Picked Up" at bounding box center [779, 495] width 381 height 37
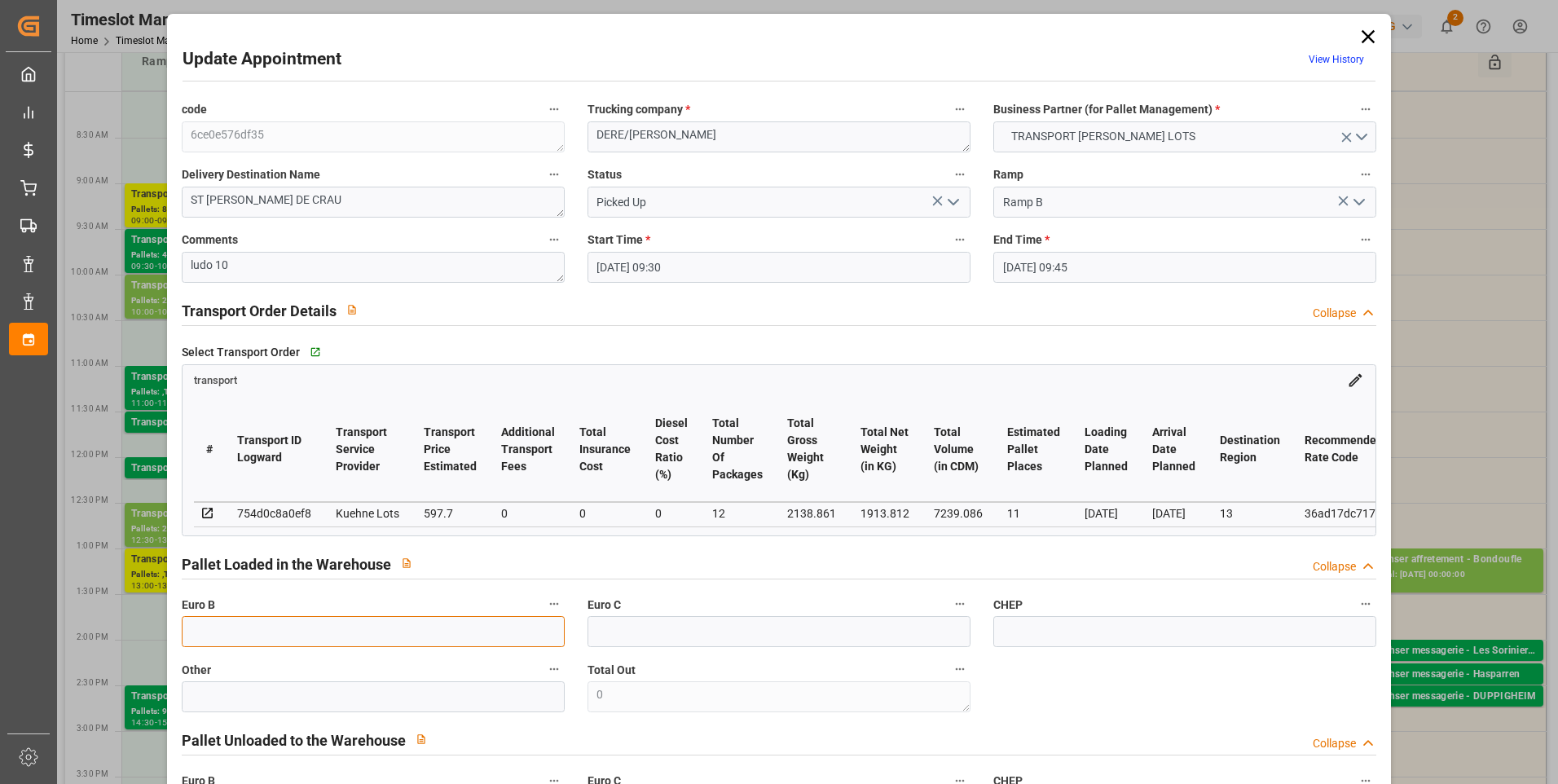
click at [261, 631] on input "text" at bounding box center [373, 631] width 383 height 31
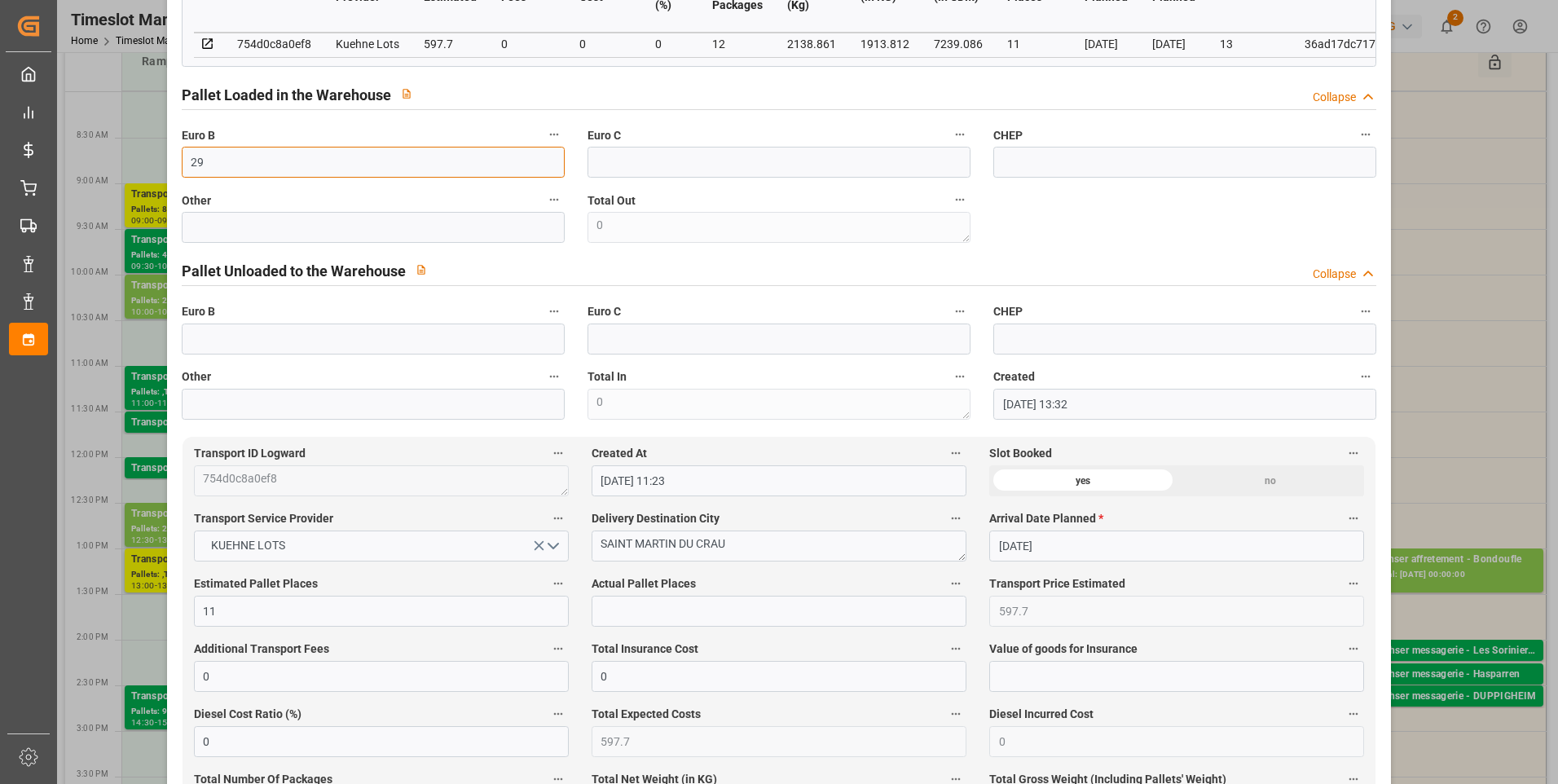
scroll to position [489, 0]
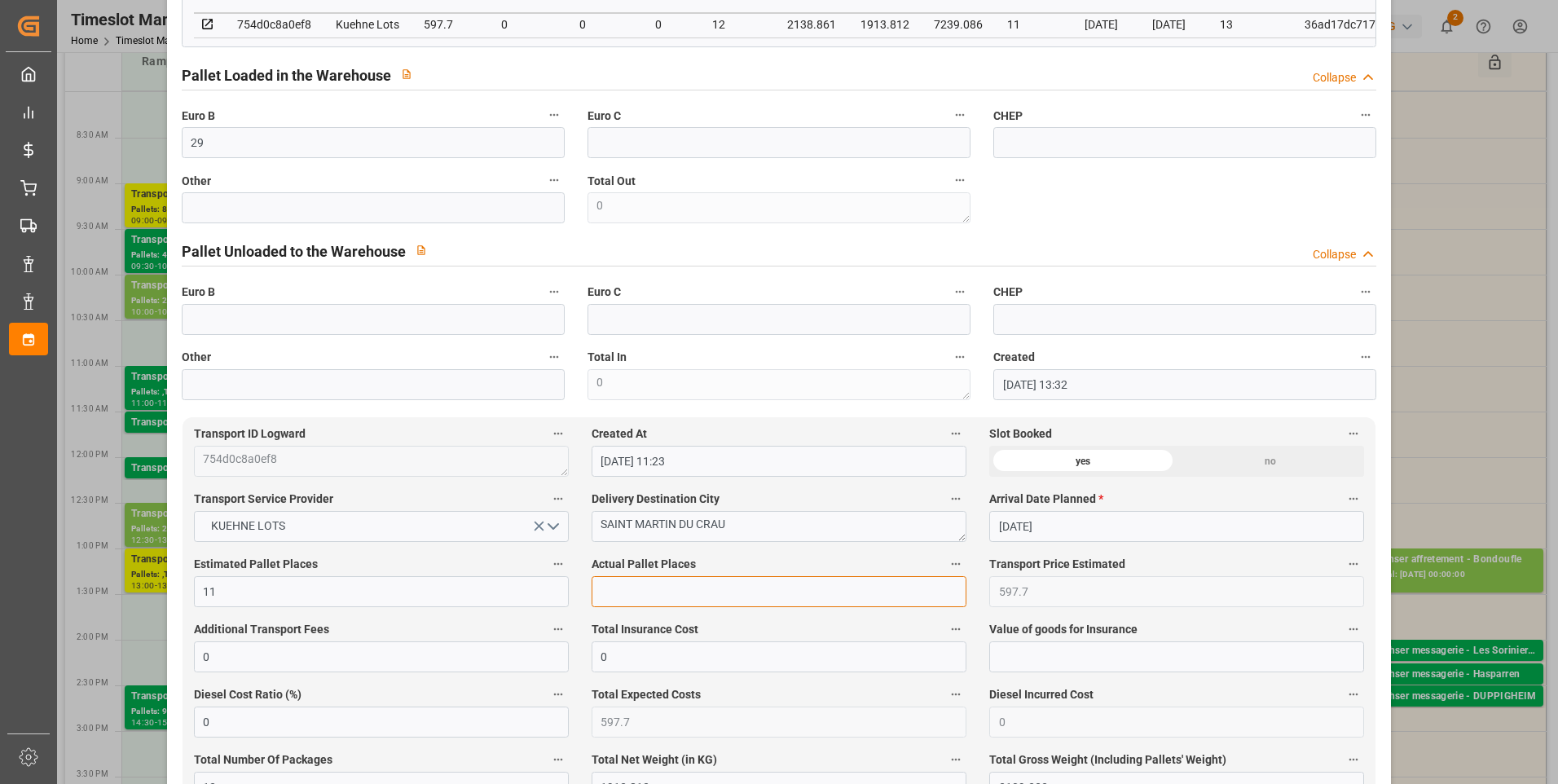
click at [631, 601] on input "text" at bounding box center [779, 592] width 375 height 31
click at [1150, 200] on div "code 6ce0e576df35 Trucking company * DERE/FOSSIER Business Partner (for Pallet …" at bounding box center [779, 5] width 1218 height 802
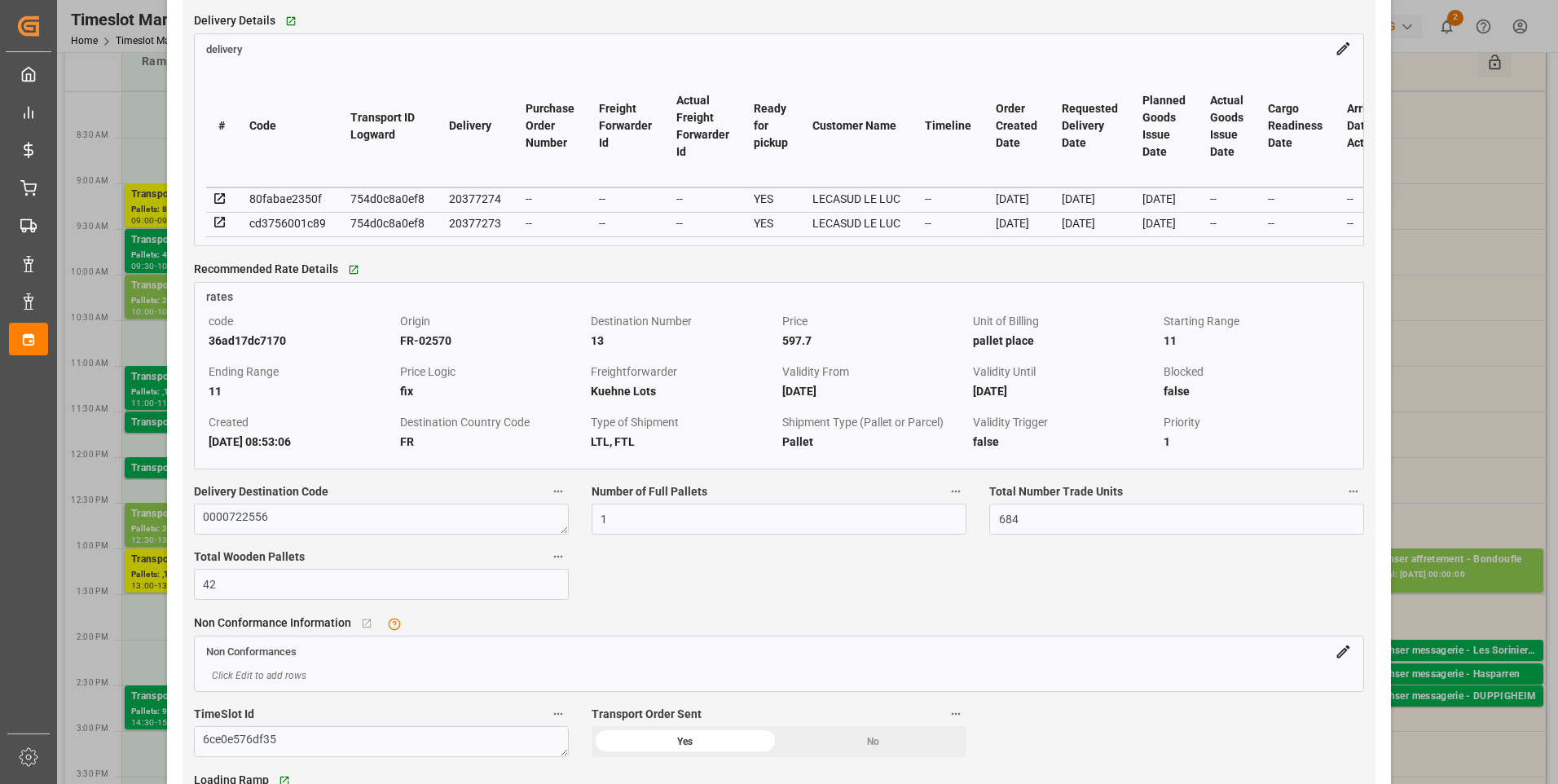
scroll to position [1548, 0]
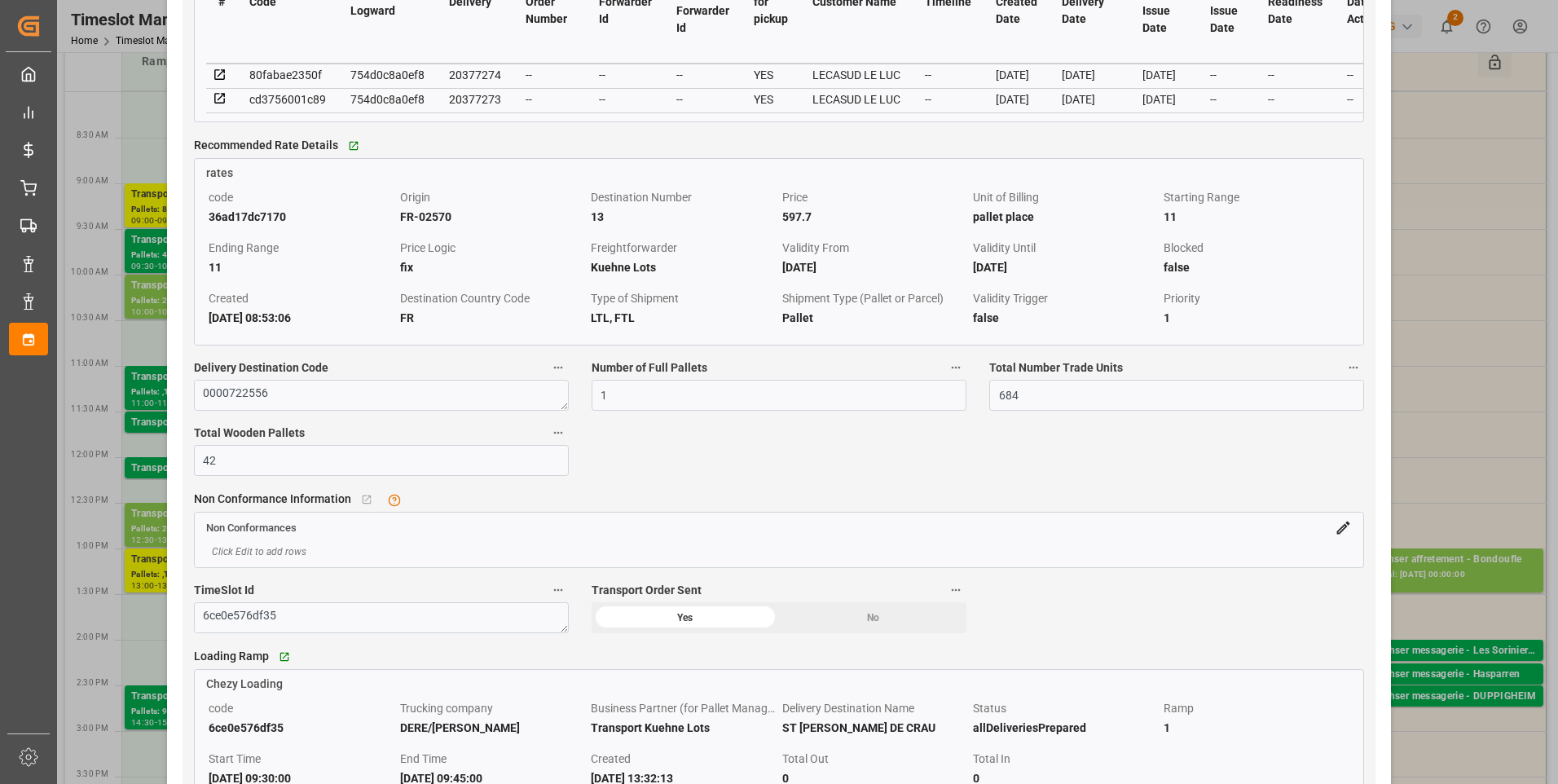
click at [220, 78] on icon at bounding box center [220, 74] width 15 height 15
click at [224, 101] on icon at bounding box center [220, 98] width 11 height 11
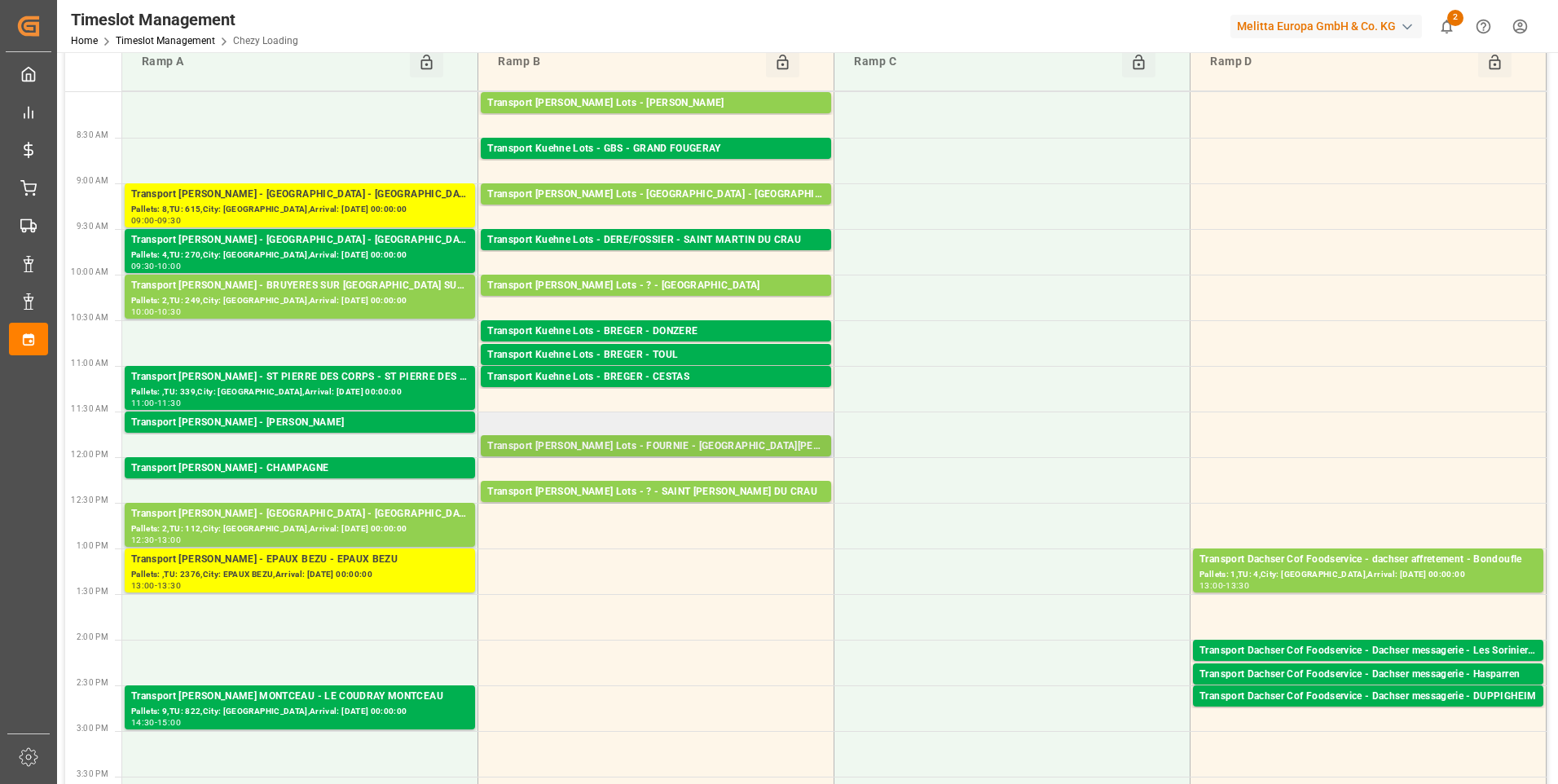
click at [759, 448] on div "Transport Kuehne Lots - FOURNIE - SAINT MARTIN DE CRAU" at bounding box center [657, 446] width 338 height 17
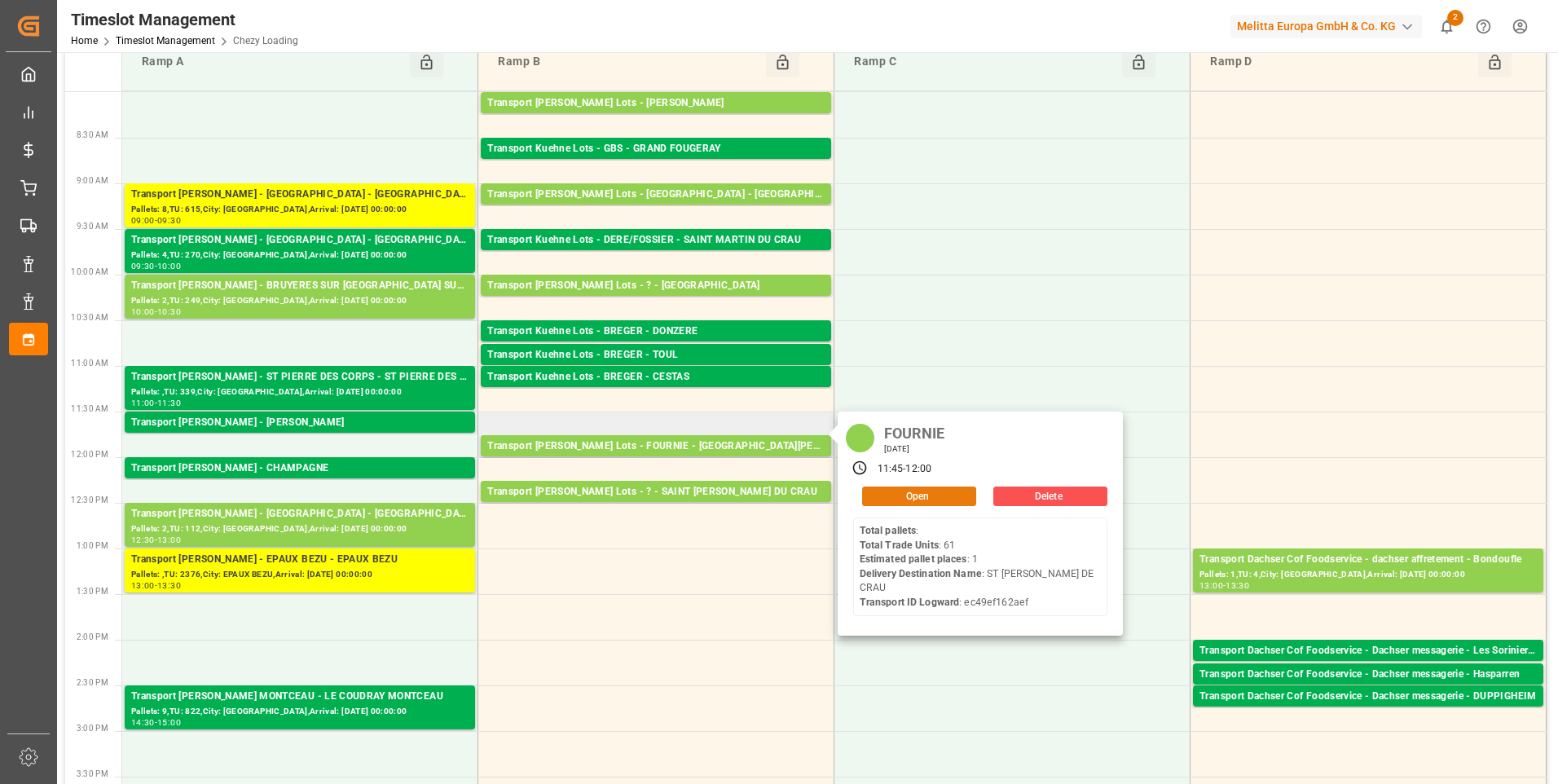
click at [901, 499] on button "Open" at bounding box center [919, 496] width 114 height 20
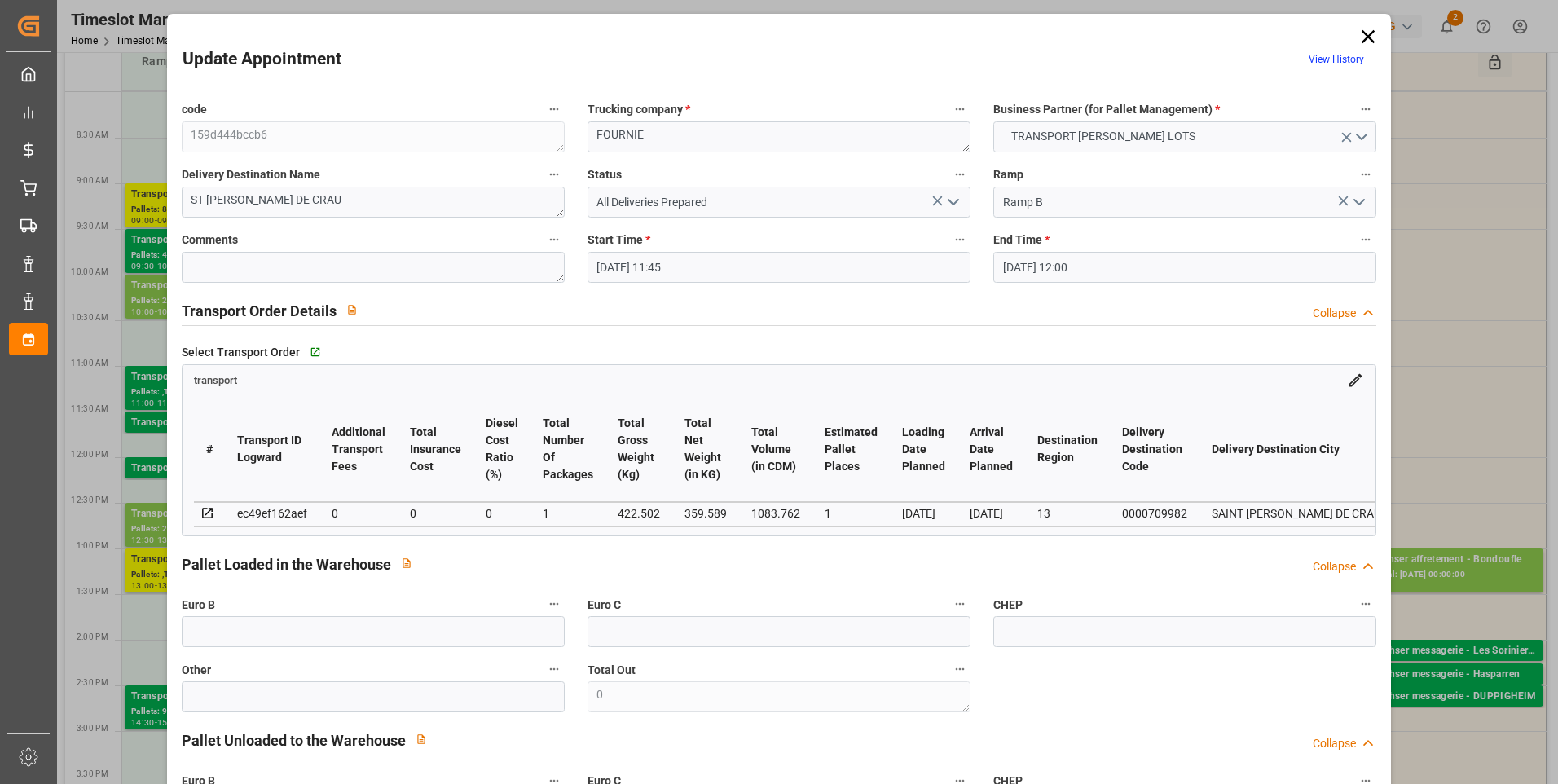
click at [945, 204] on icon "open menu" at bounding box center [953, 202] width 20 height 20
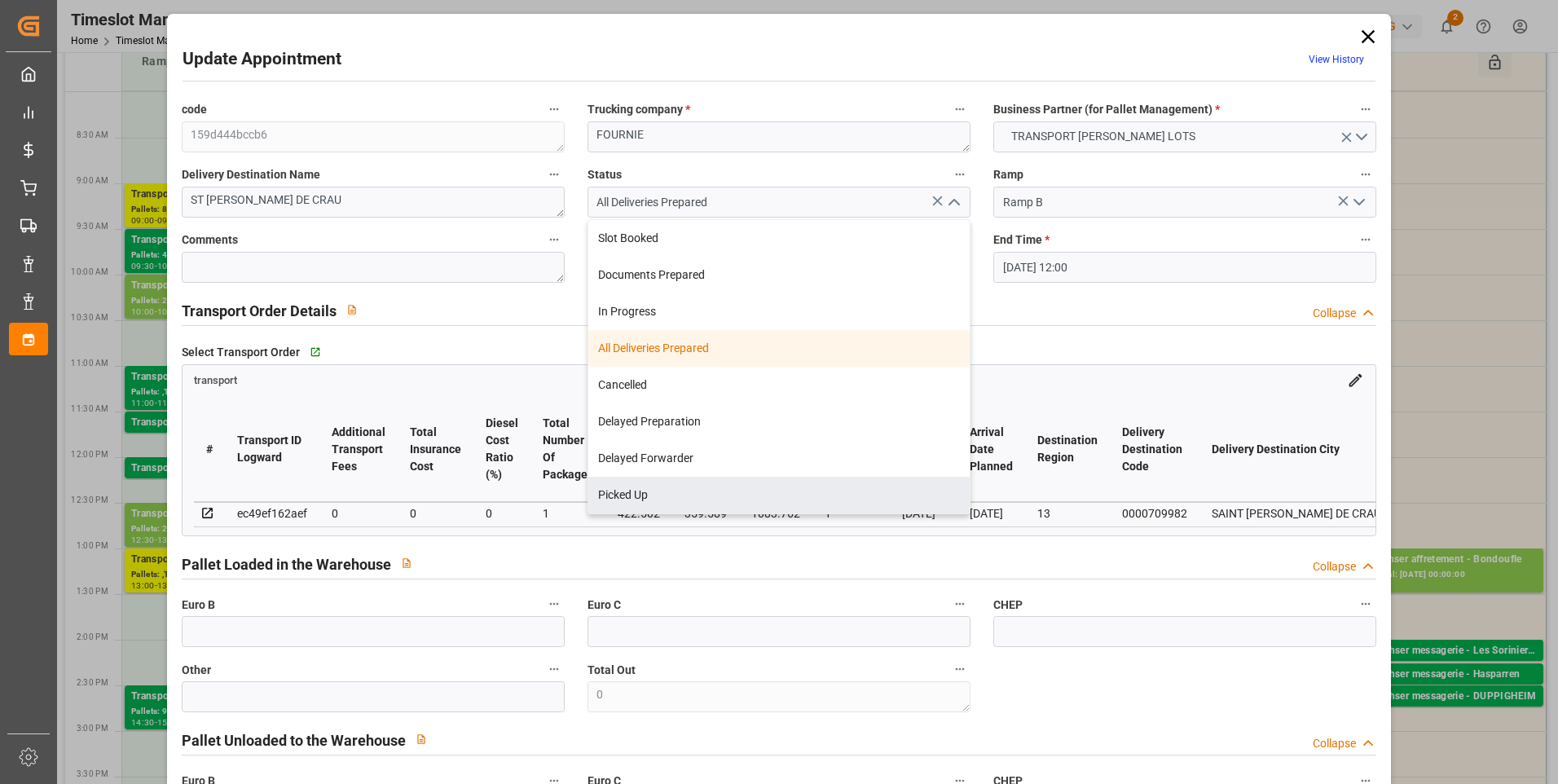
click at [630, 498] on div "Picked Up" at bounding box center [779, 495] width 381 height 37
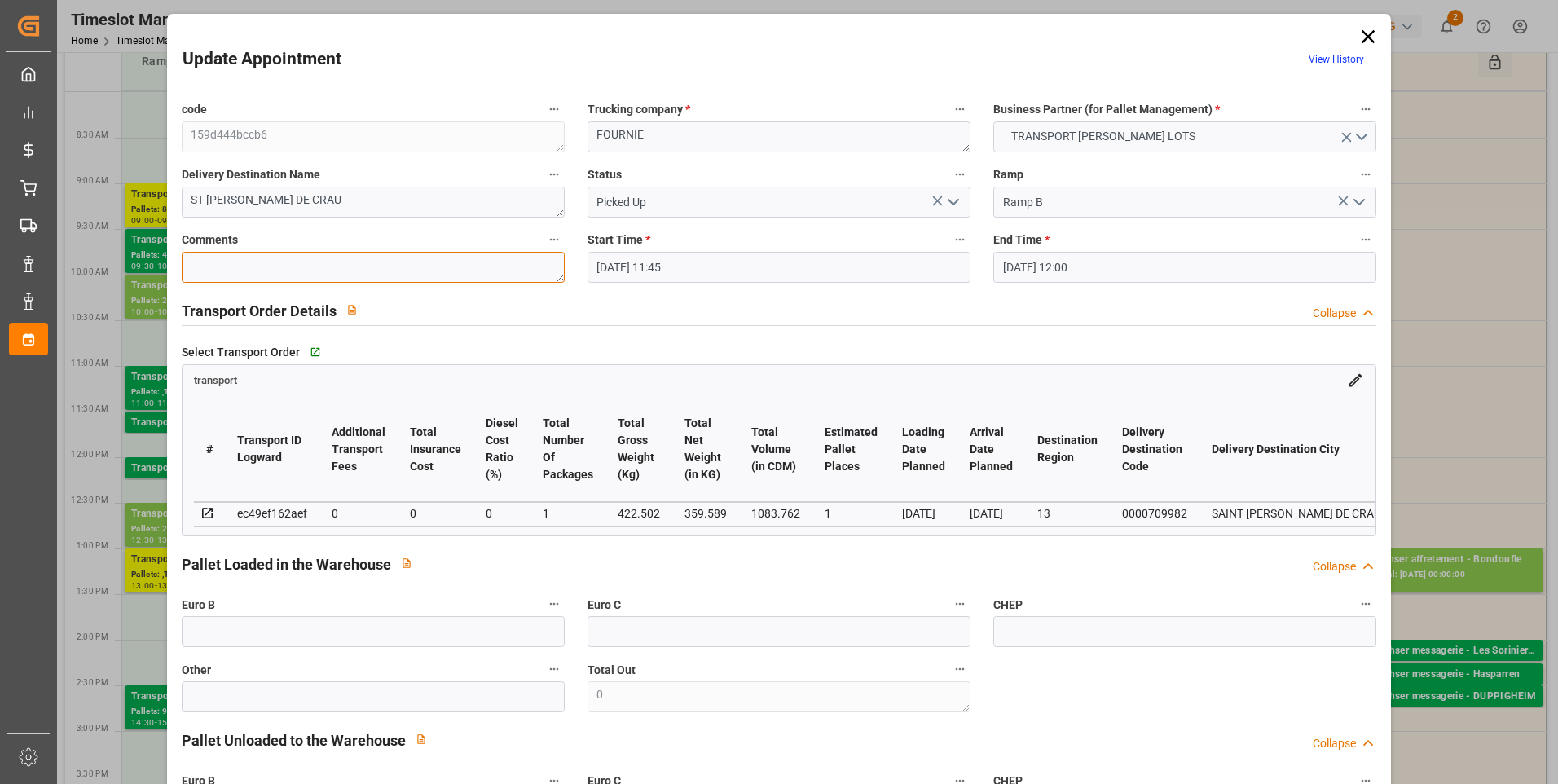
click at [222, 278] on textarea at bounding box center [373, 267] width 383 height 31
click at [229, 647] on input "text" at bounding box center [373, 631] width 383 height 31
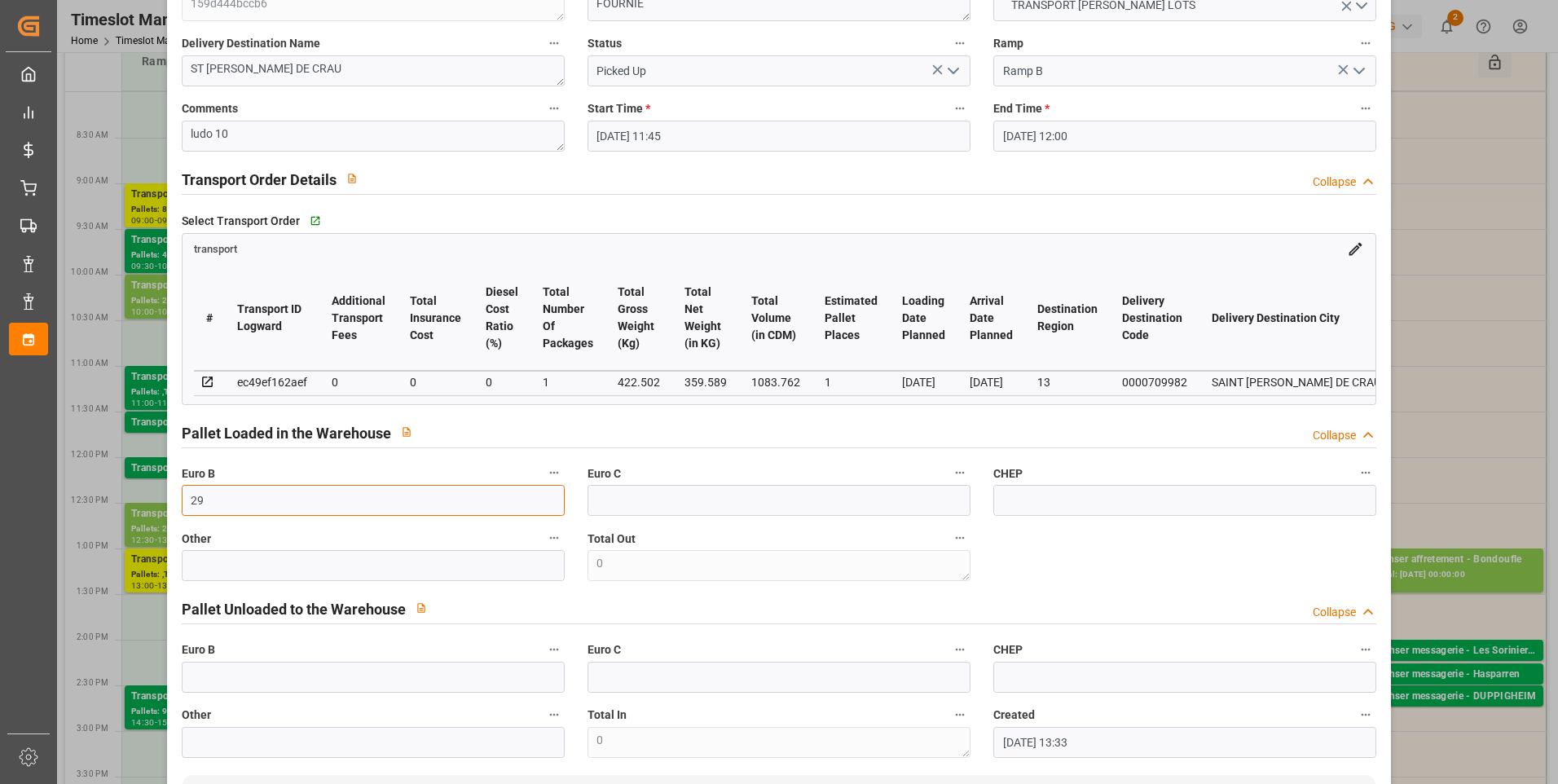
scroll to position [408, 0]
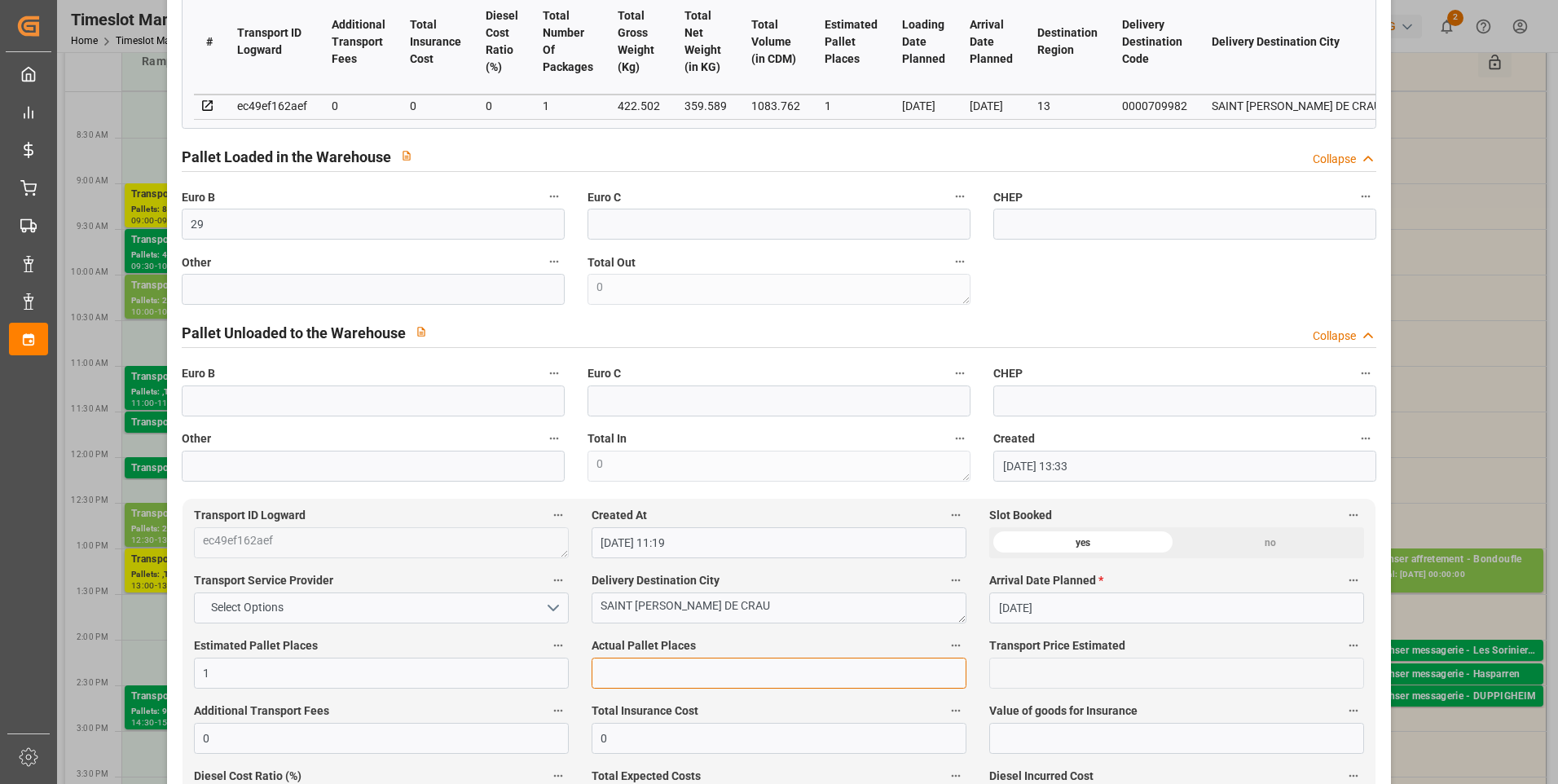
click at [642, 680] on input "text" at bounding box center [779, 673] width 375 height 31
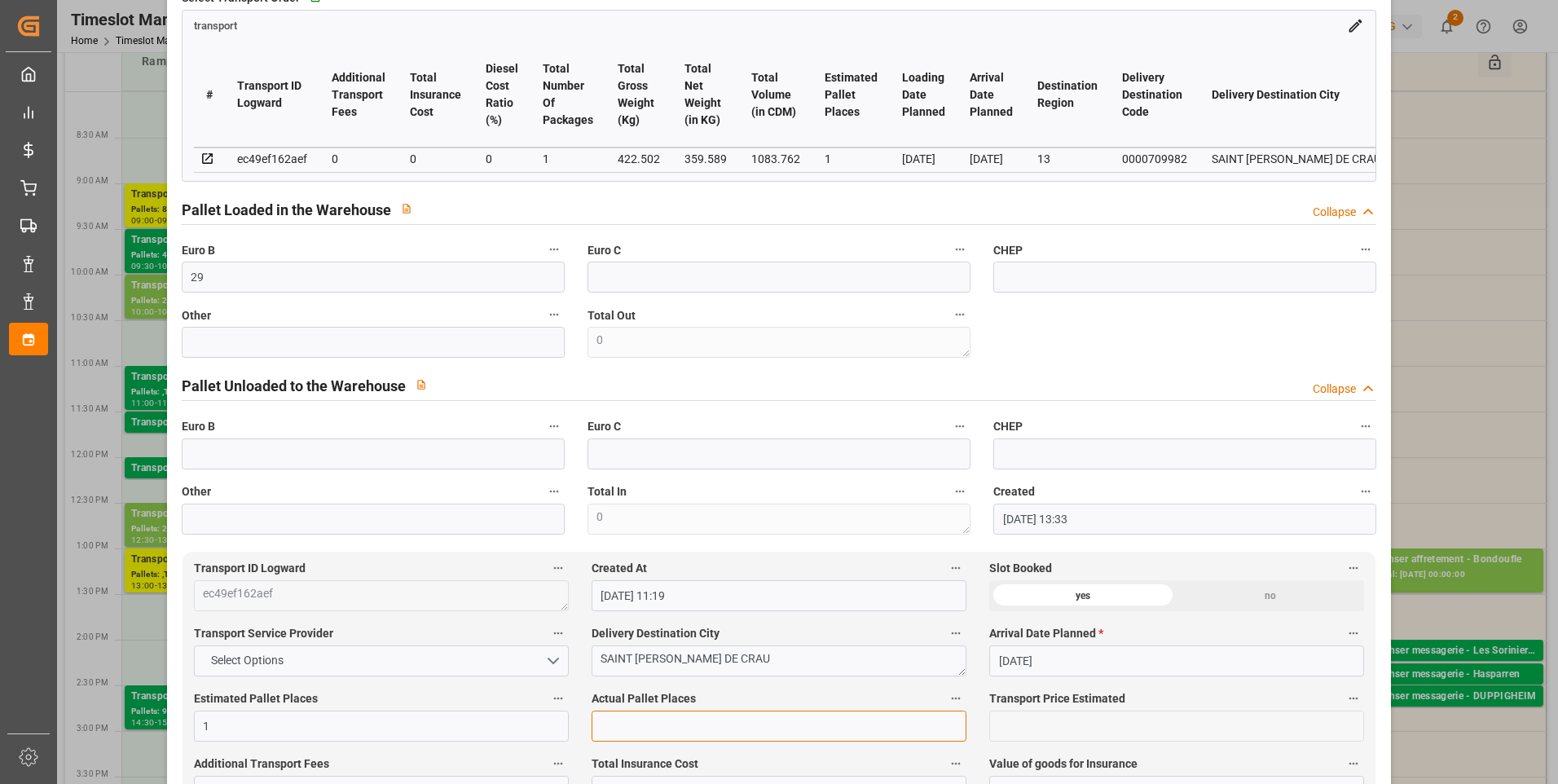
scroll to position [163, 0]
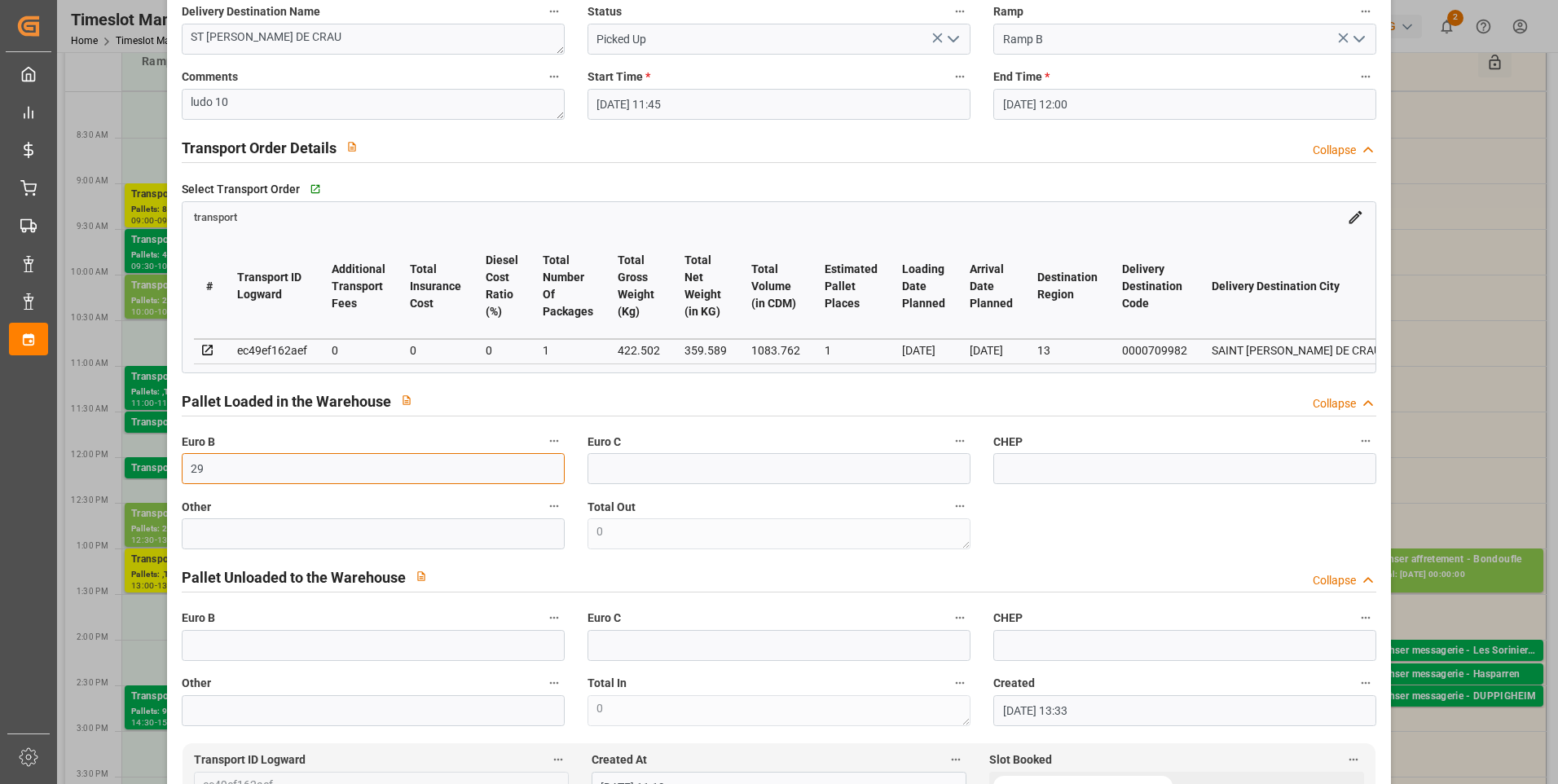
click at [240, 470] on input "29" at bounding box center [373, 468] width 383 height 31
click at [230, 106] on textarea "ludo 10" at bounding box center [373, 104] width 383 height 31
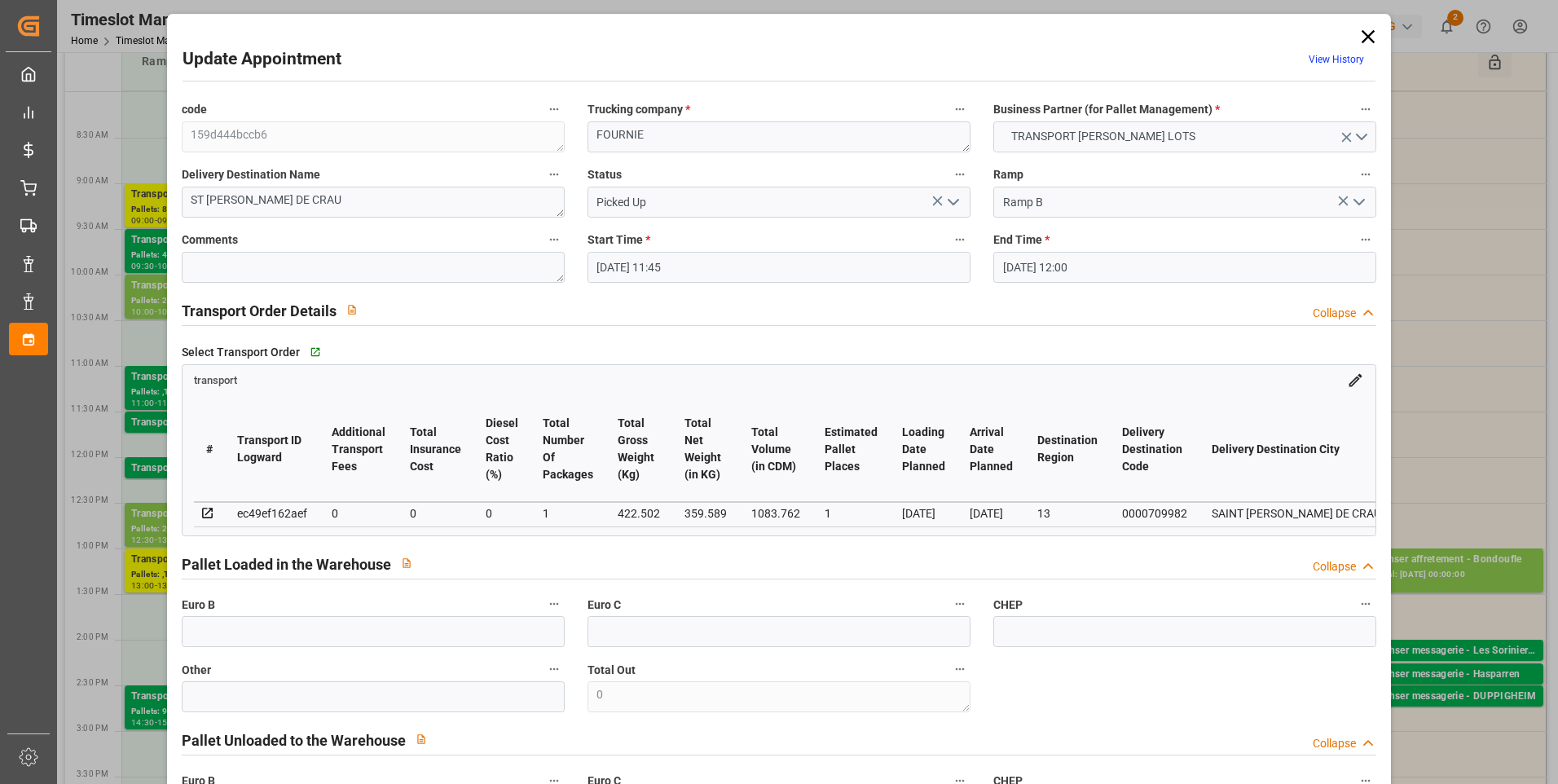
click at [1364, 39] on icon at bounding box center [1368, 36] width 22 height 22
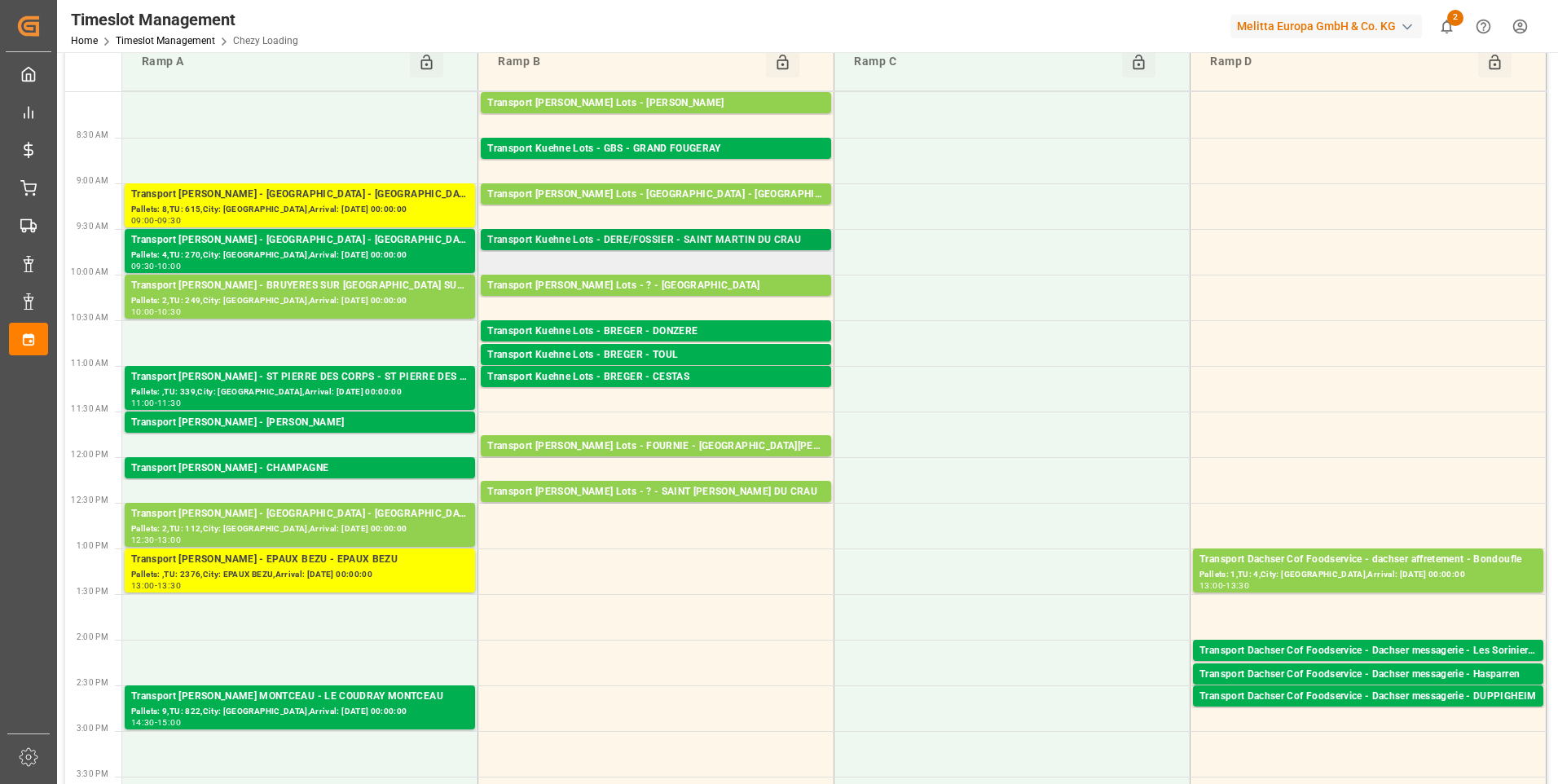
click at [717, 240] on div "Transport Kuehne Lots - DERE/FOSSIER - SAINT MARTIN DU CRAU" at bounding box center [657, 240] width 338 height 17
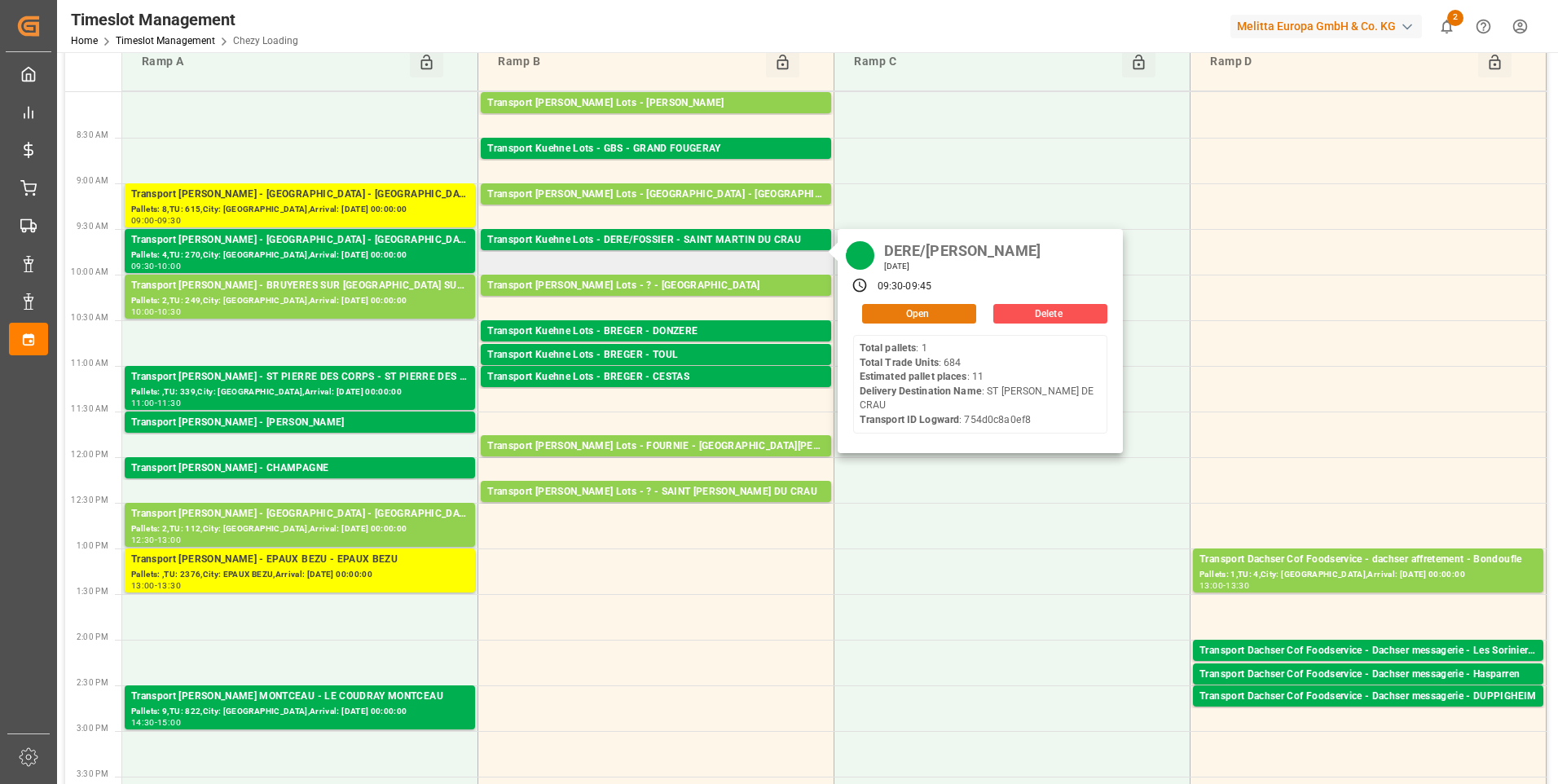
click at [905, 314] on button "Open" at bounding box center [919, 314] width 114 height 20
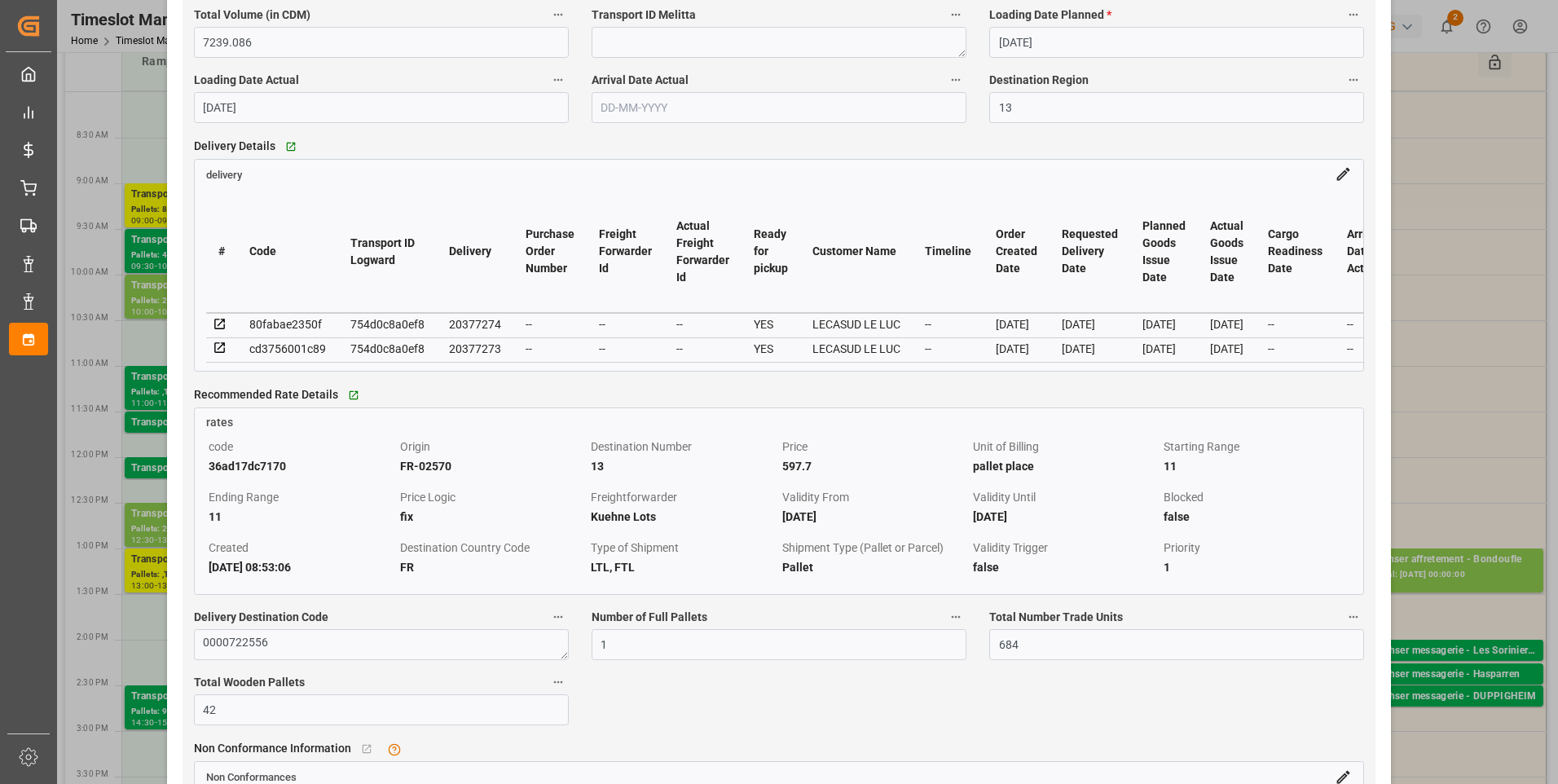
scroll to position [1303, 0]
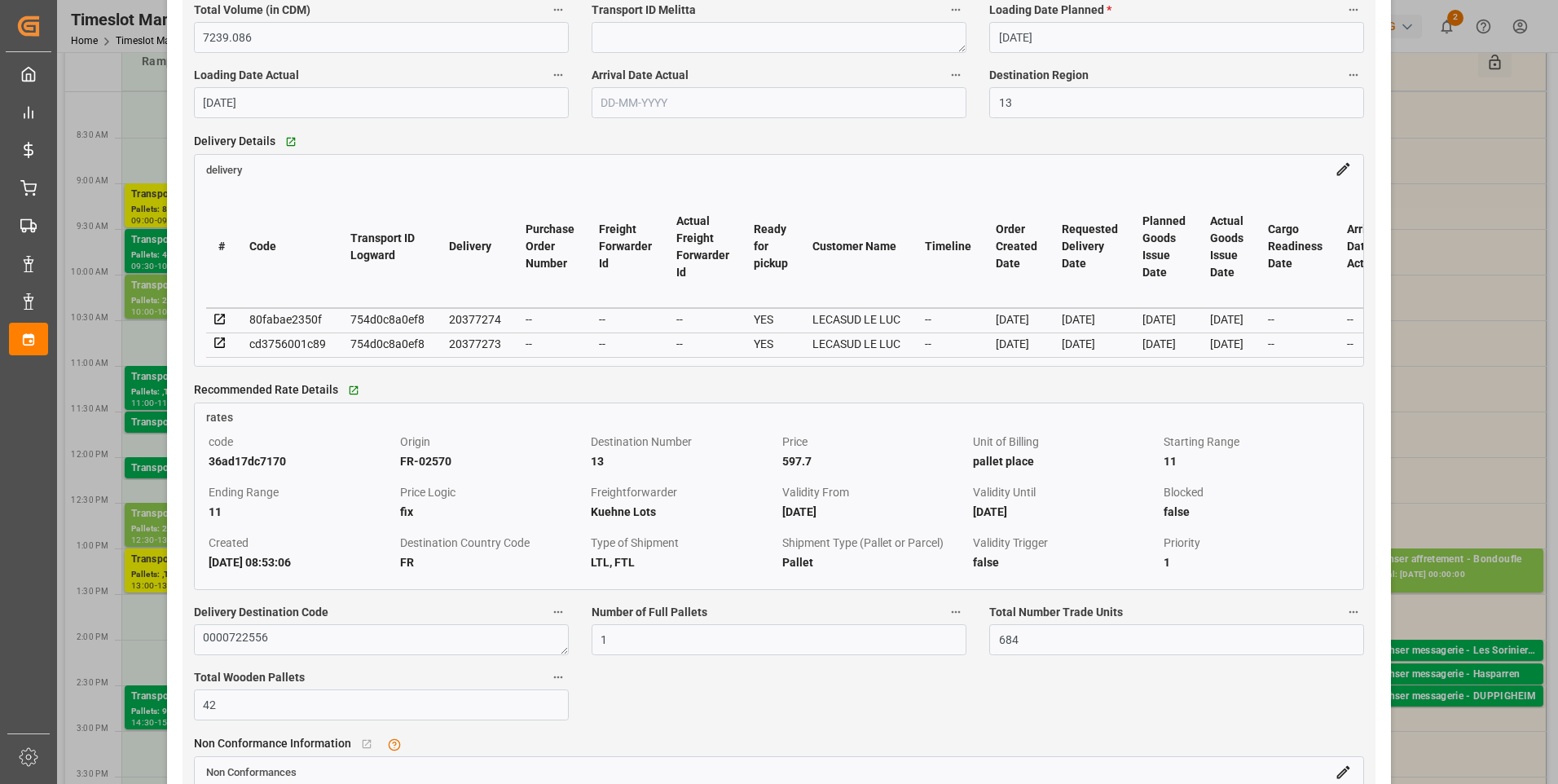
click at [219, 322] on icon at bounding box center [220, 319] width 15 height 15
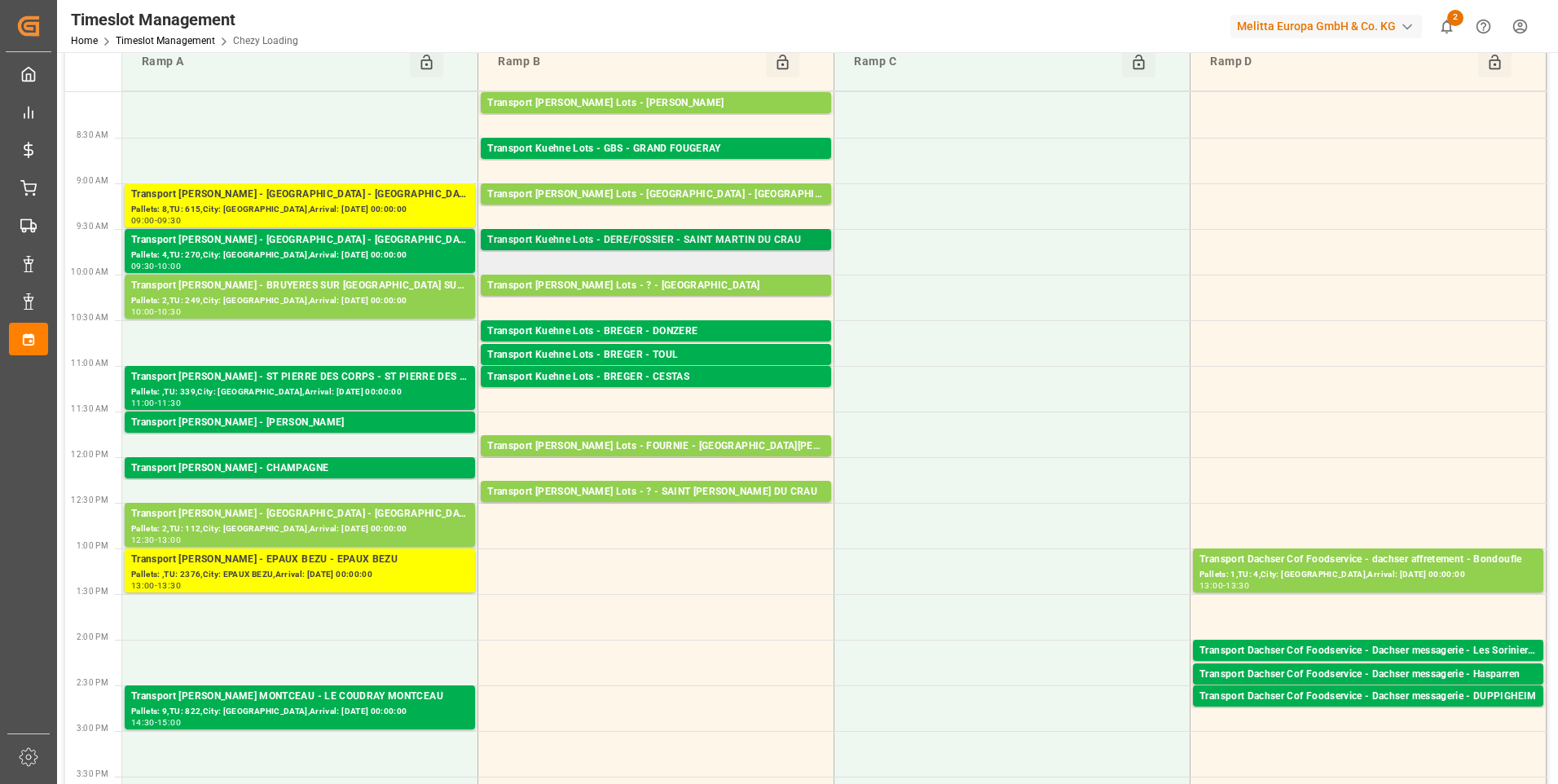
click at [749, 238] on div "Transport Kuehne Lots - DERE/FOSSIER - SAINT MARTIN DU CRAU" at bounding box center [657, 240] width 338 height 17
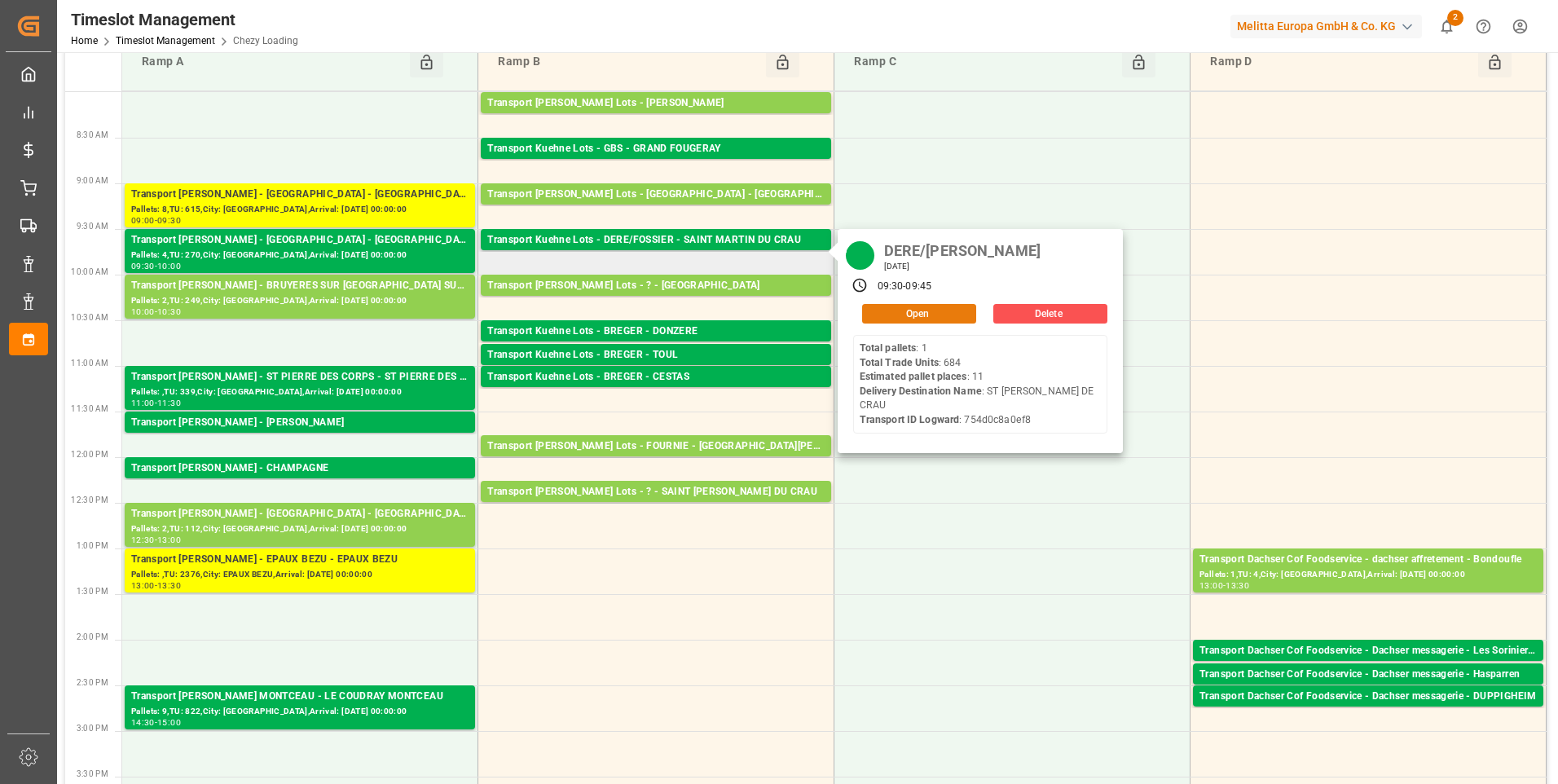
click at [892, 317] on button "Open" at bounding box center [919, 314] width 114 height 20
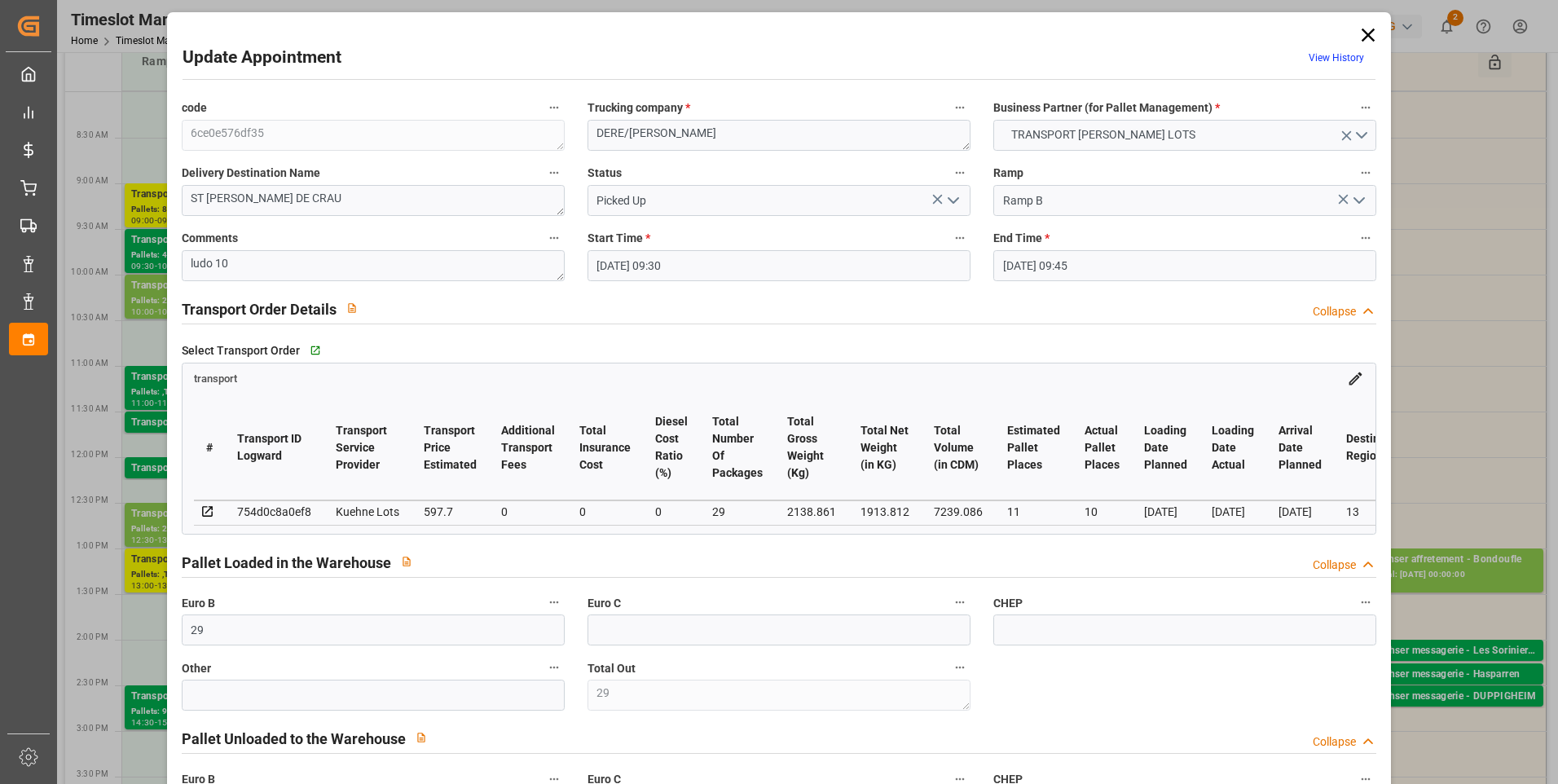
scroll to position [0, 0]
click at [1362, 36] on icon at bounding box center [1368, 36] width 13 height 13
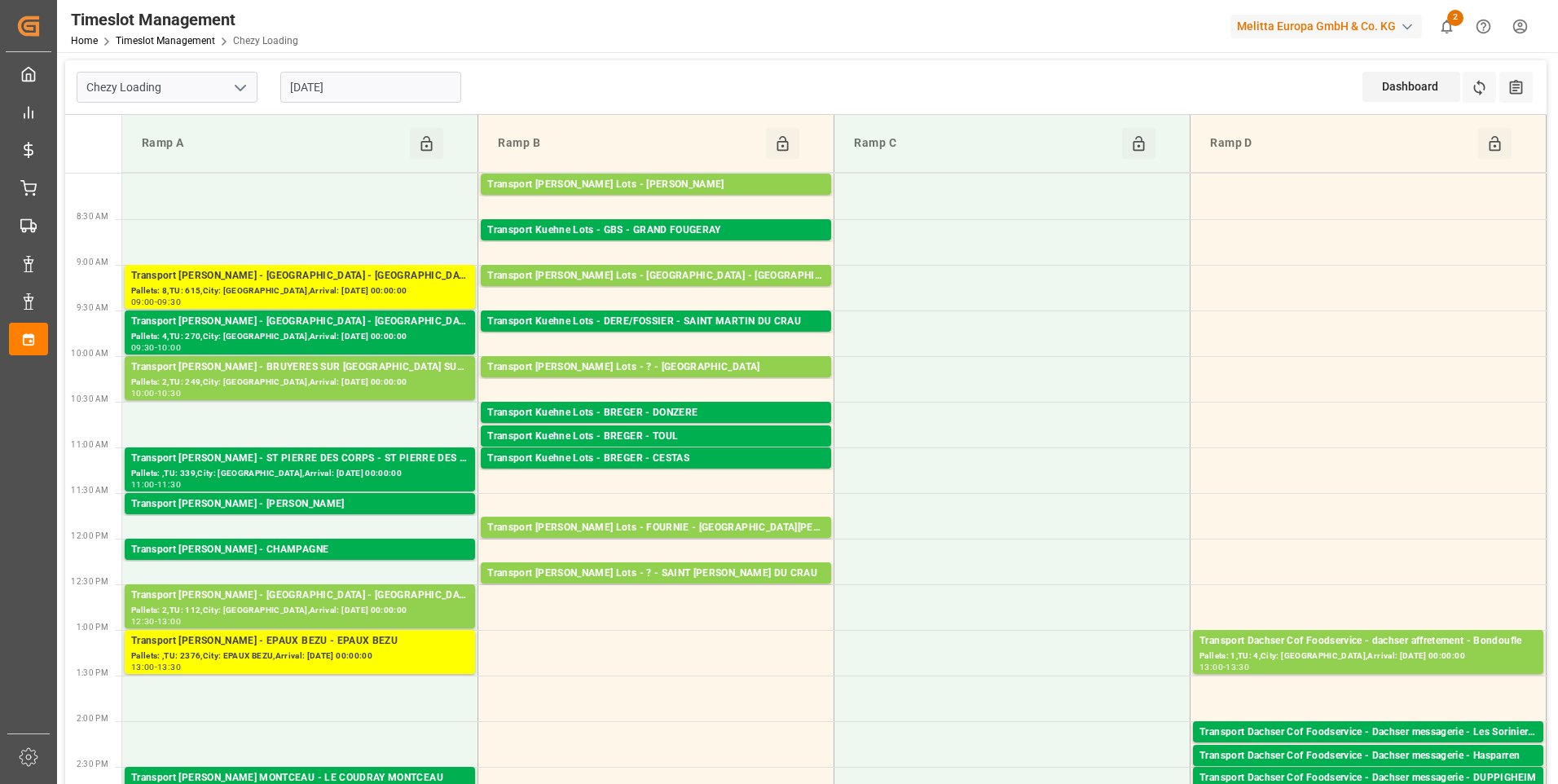
click at [369, 86] on input "[DATE]" at bounding box center [370, 88] width 180 height 31
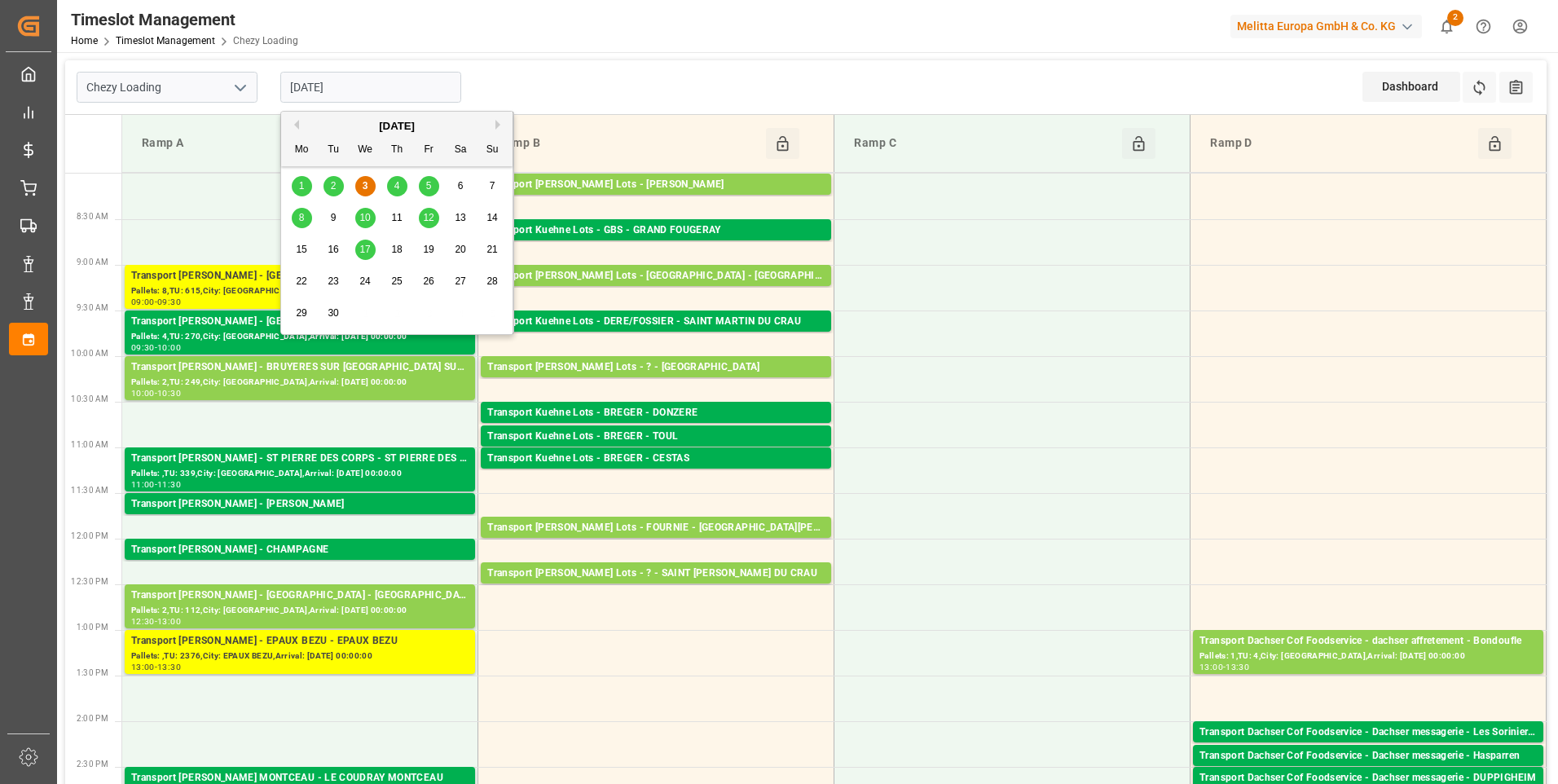
click at [393, 187] on div "4" at bounding box center [397, 186] width 20 height 20
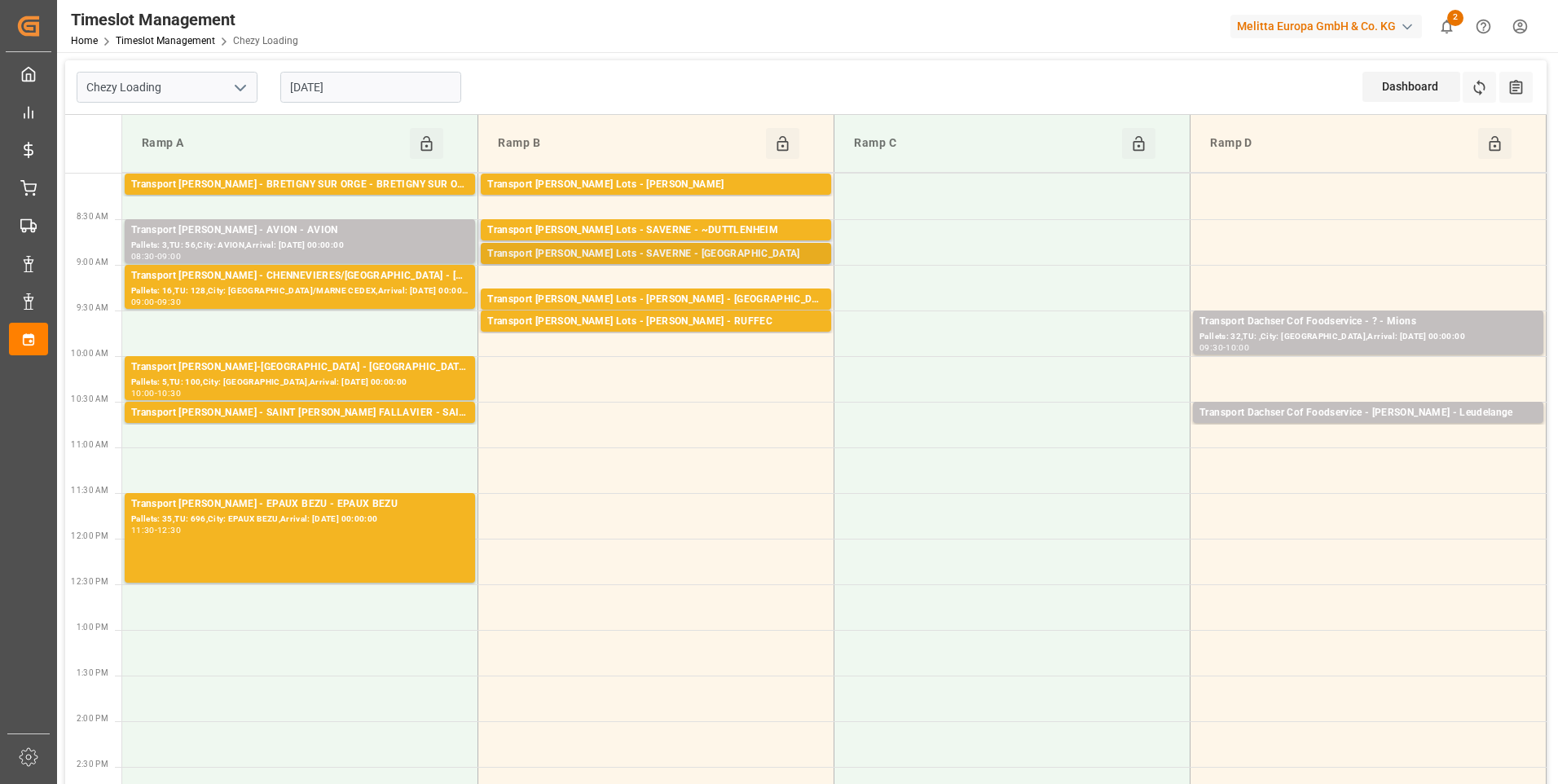
click at [719, 256] on div "Transport Kuehne Lots - SAVERNE - NIEDERHERGHEIM" at bounding box center [657, 254] width 338 height 17
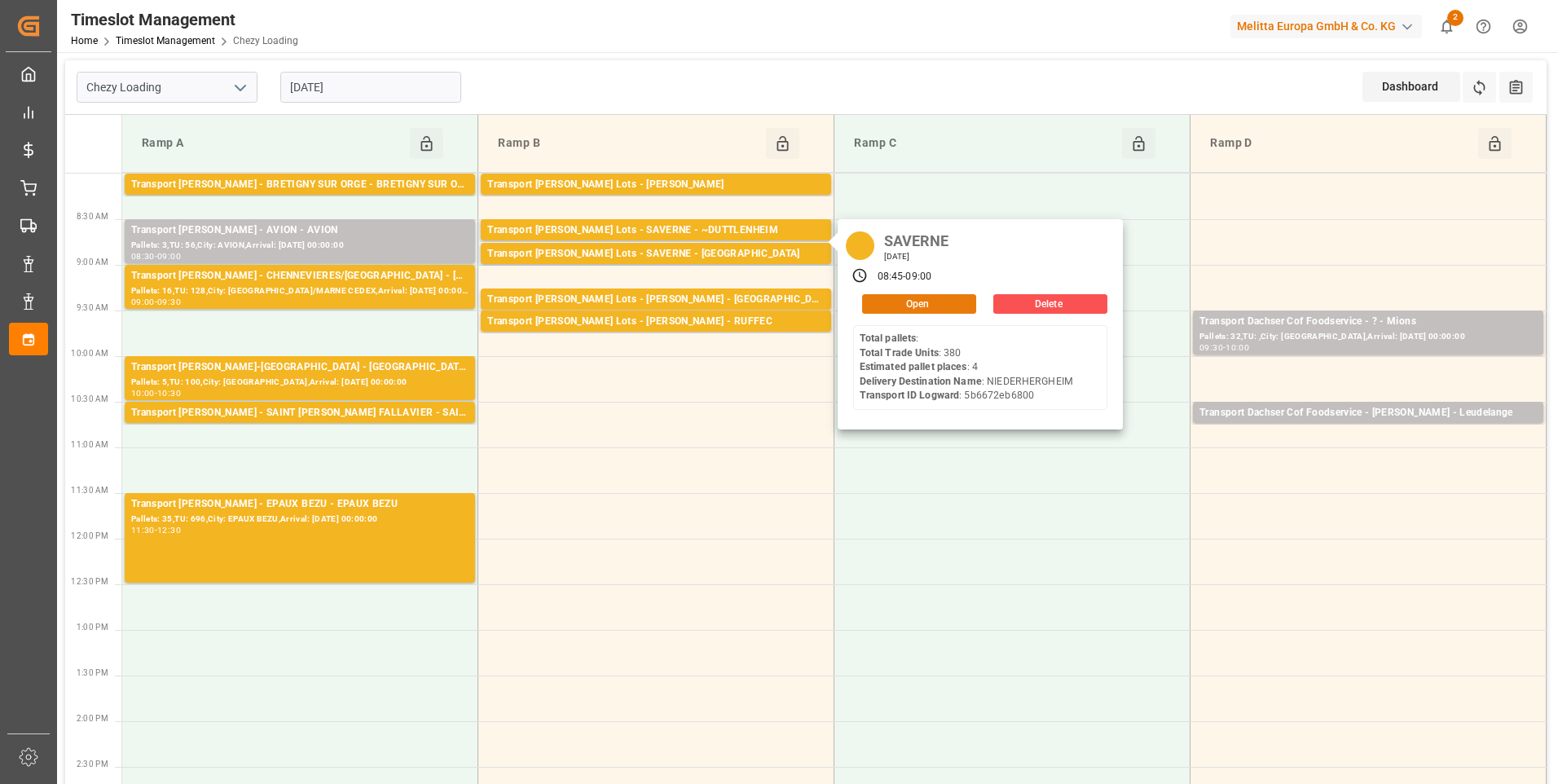
click at [908, 307] on button "Open" at bounding box center [919, 304] width 114 height 20
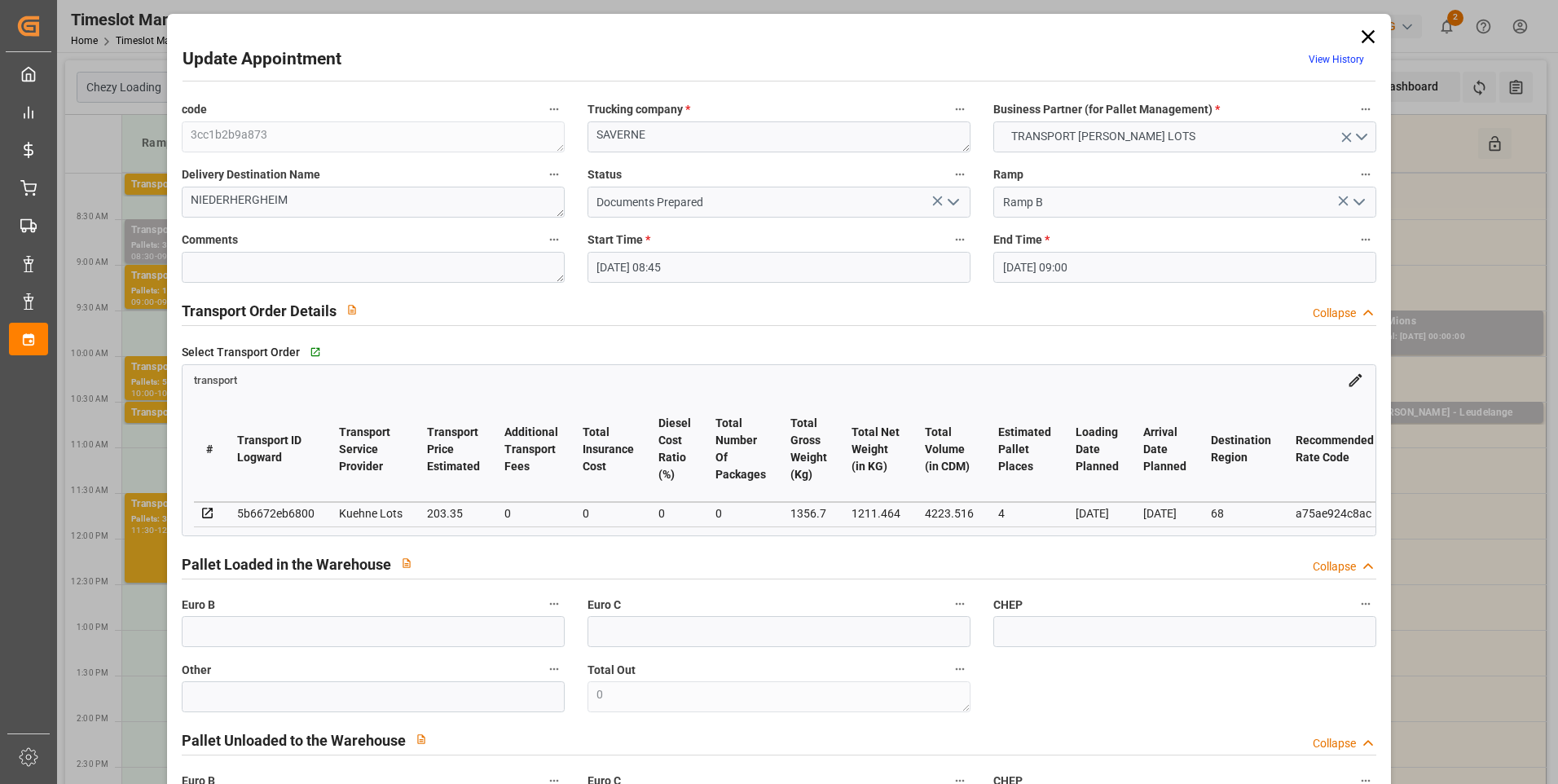
click at [953, 198] on icon "open menu" at bounding box center [953, 202] width 20 height 20
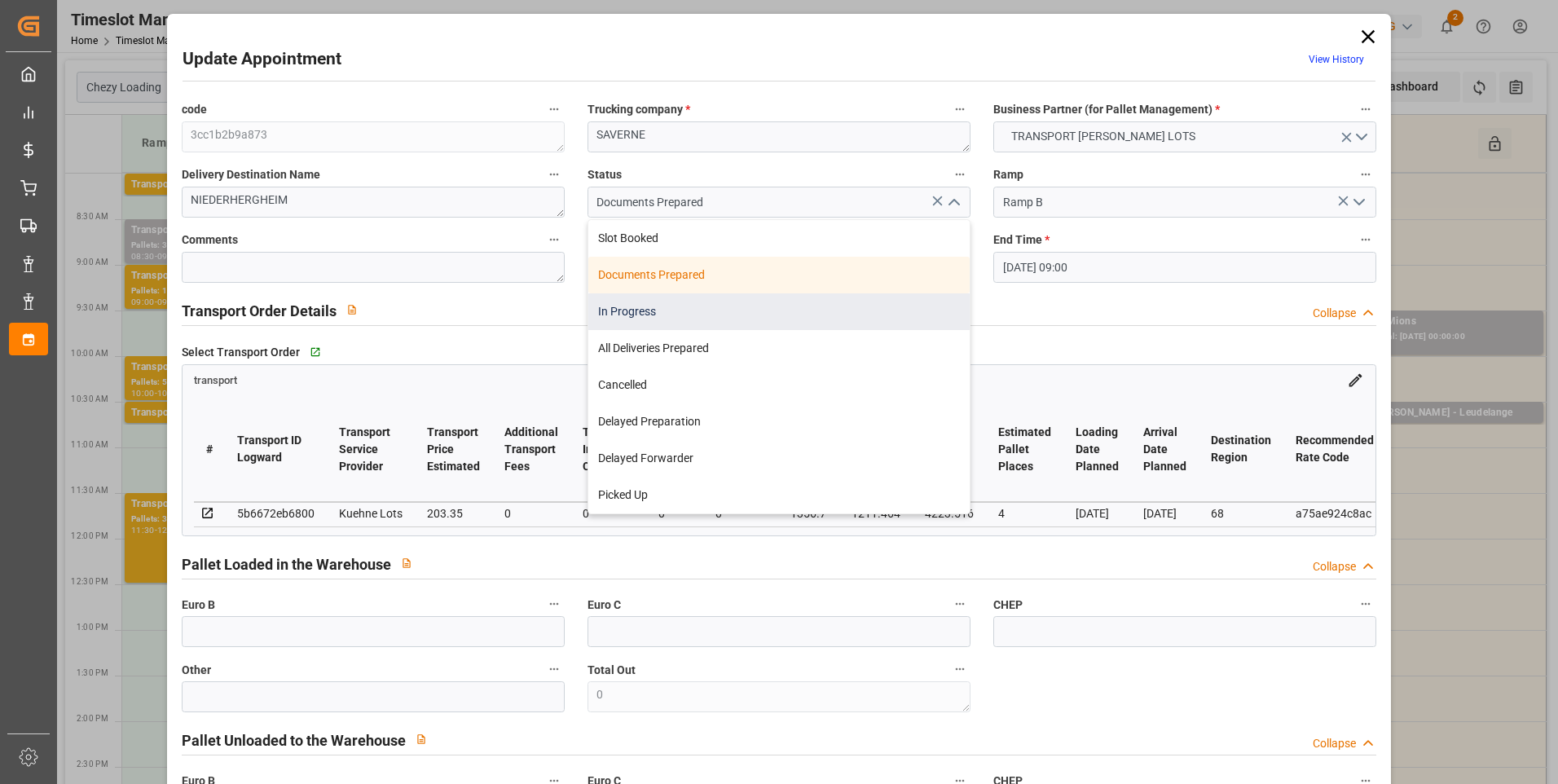
click at [687, 307] on div "In Progress" at bounding box center [779, 312] width 381 height 37
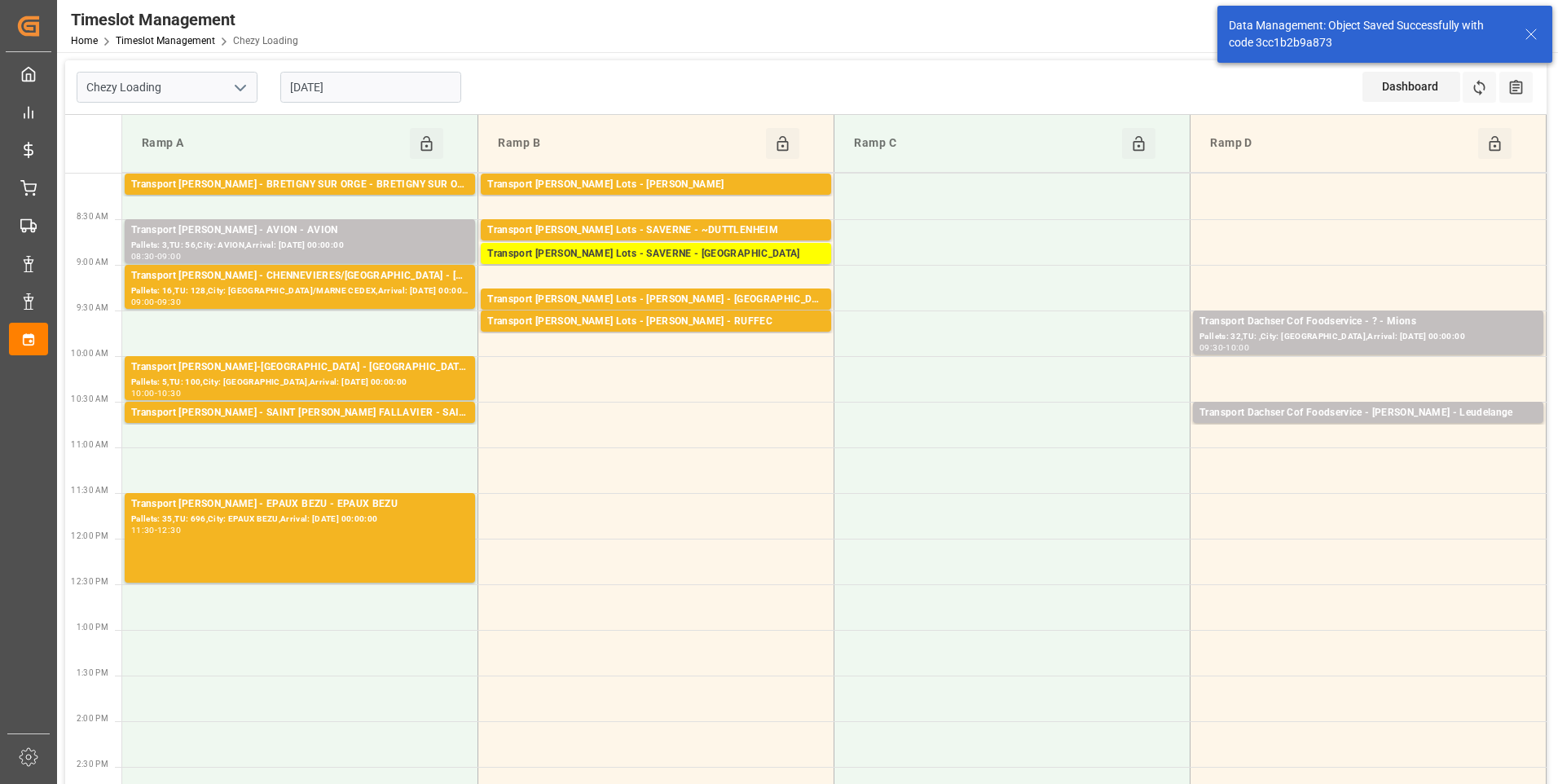
click at [677, 171] on td "Ramp B Click to Block this Resource" at bounding box center [656, 143] width 356 height 58
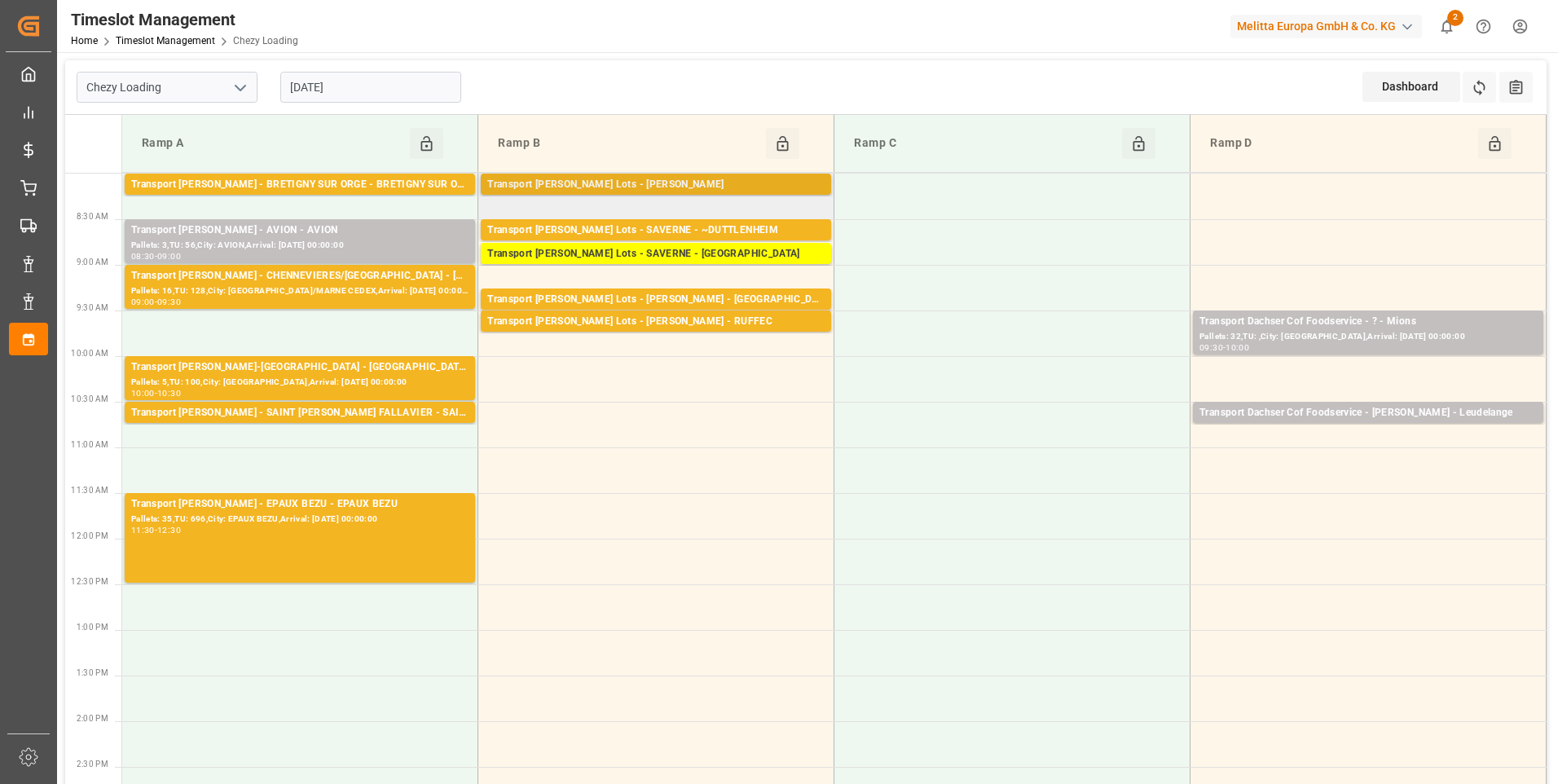
click at [757, 191] on div "Transport Kuehne Lots - ANTOINE - CARQUEFOU" at bounding box center [657, 184] width 338 height 17
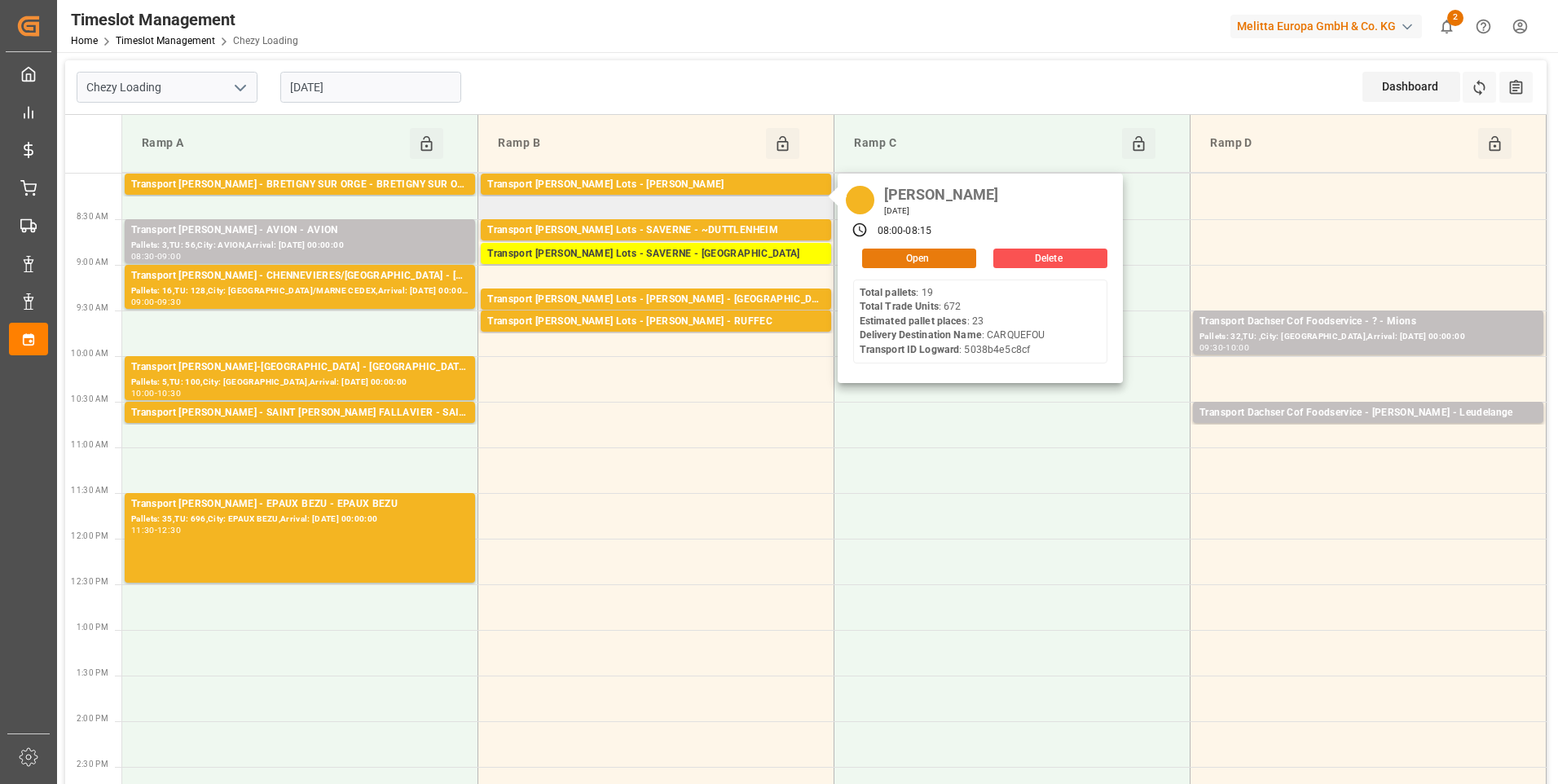
click at [895, 255] on button "Open" at bounding box center [919, 258] width 114 height 20
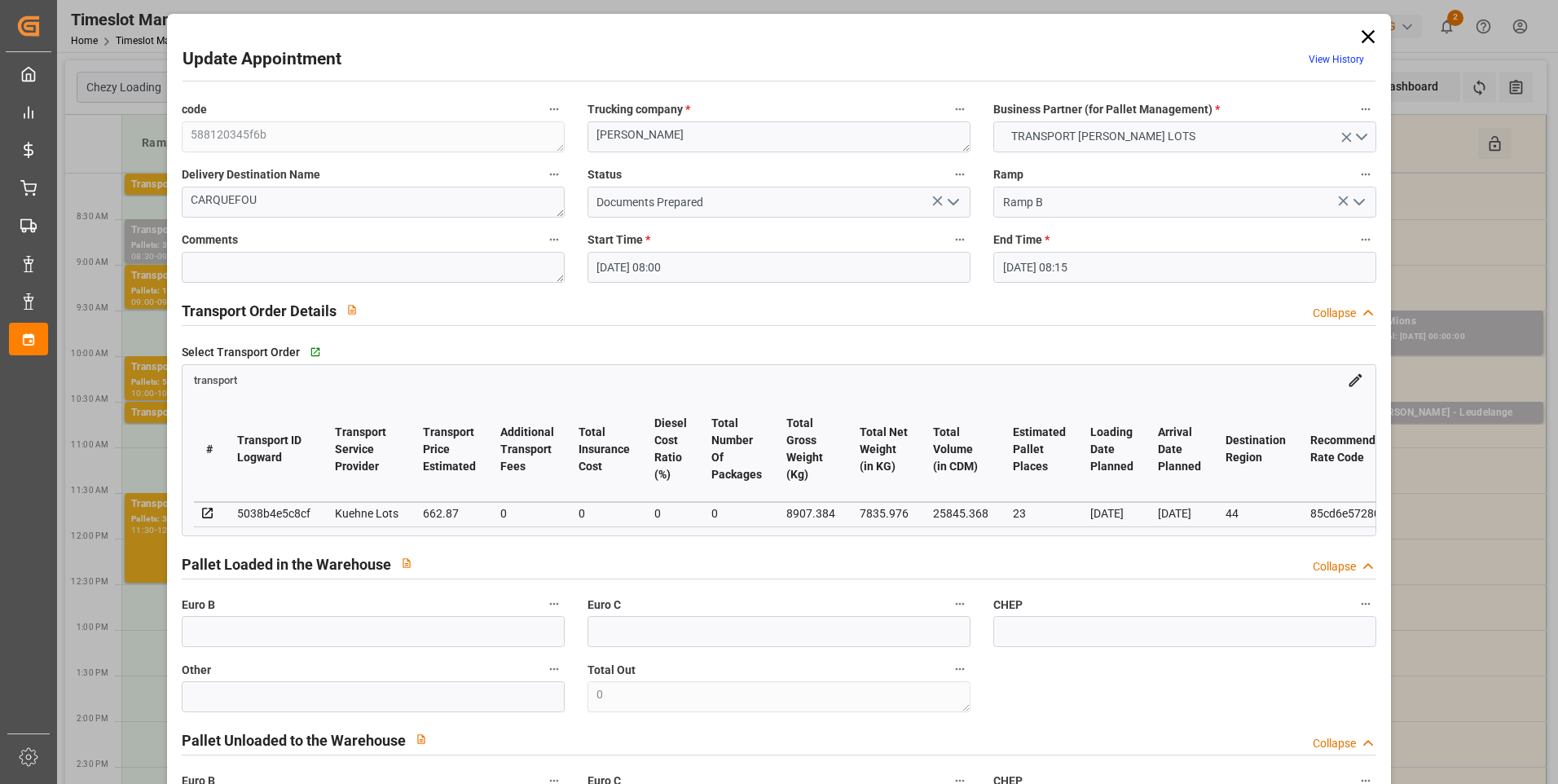
click at [957, 200] on icon "open menu" at bounding box center [953, 202] width 20 height 20
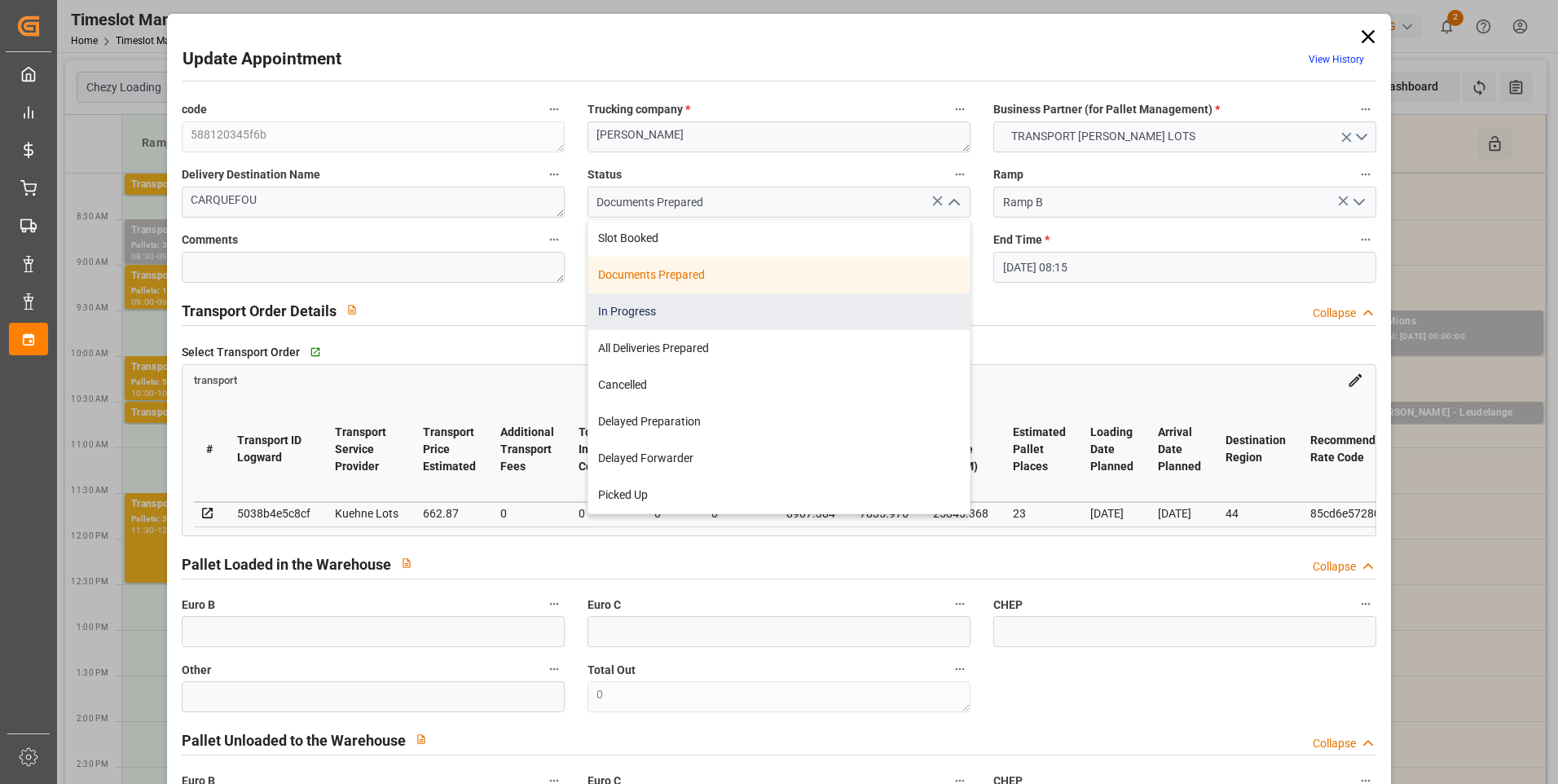
click at [652, 304] on div "In Progress" at bounding box center [779, 312] width 381 height 37
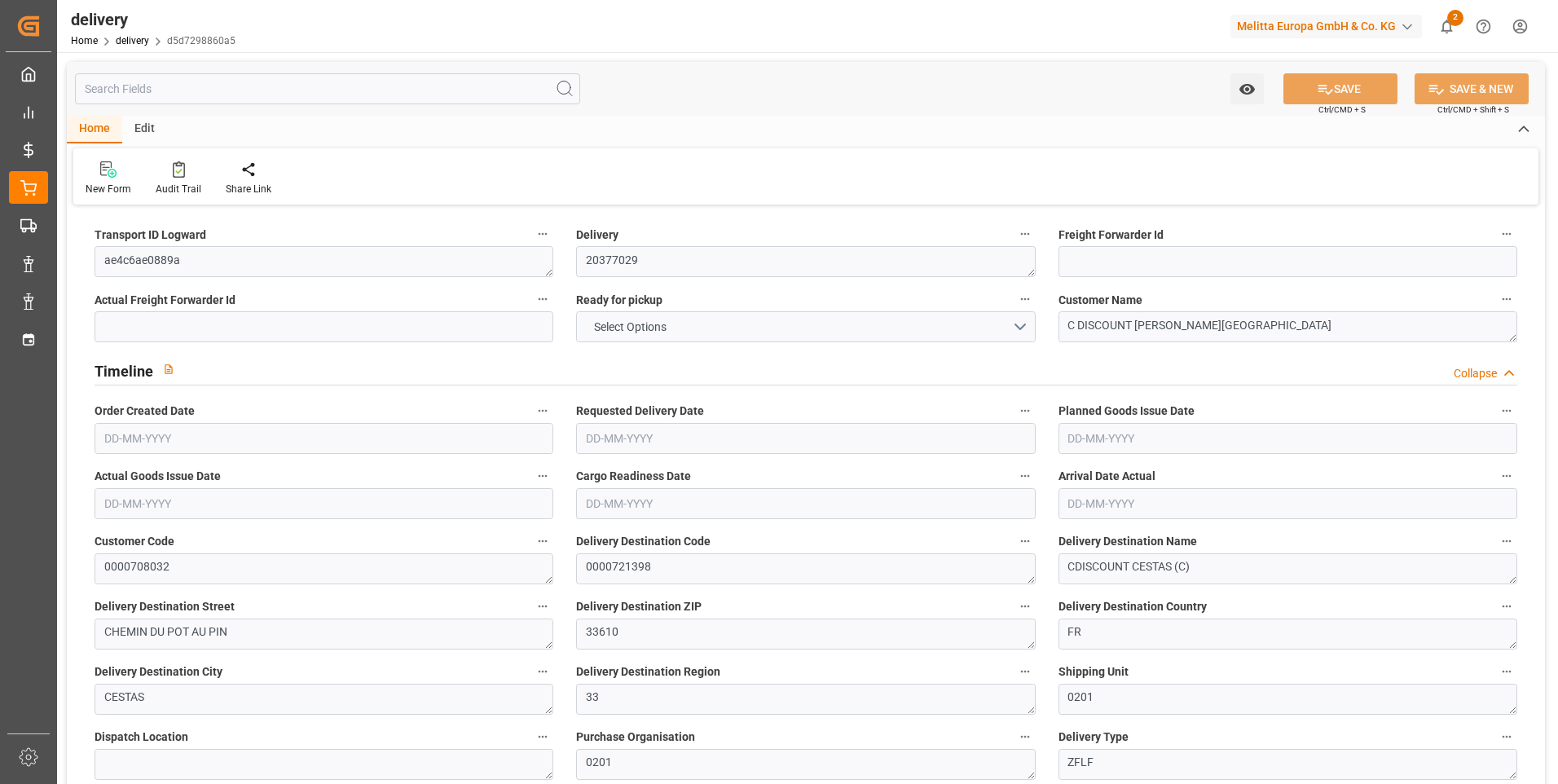
type input "1"
type input "287.951"
type input "568.334"
type input "2707.012"
type input "113"
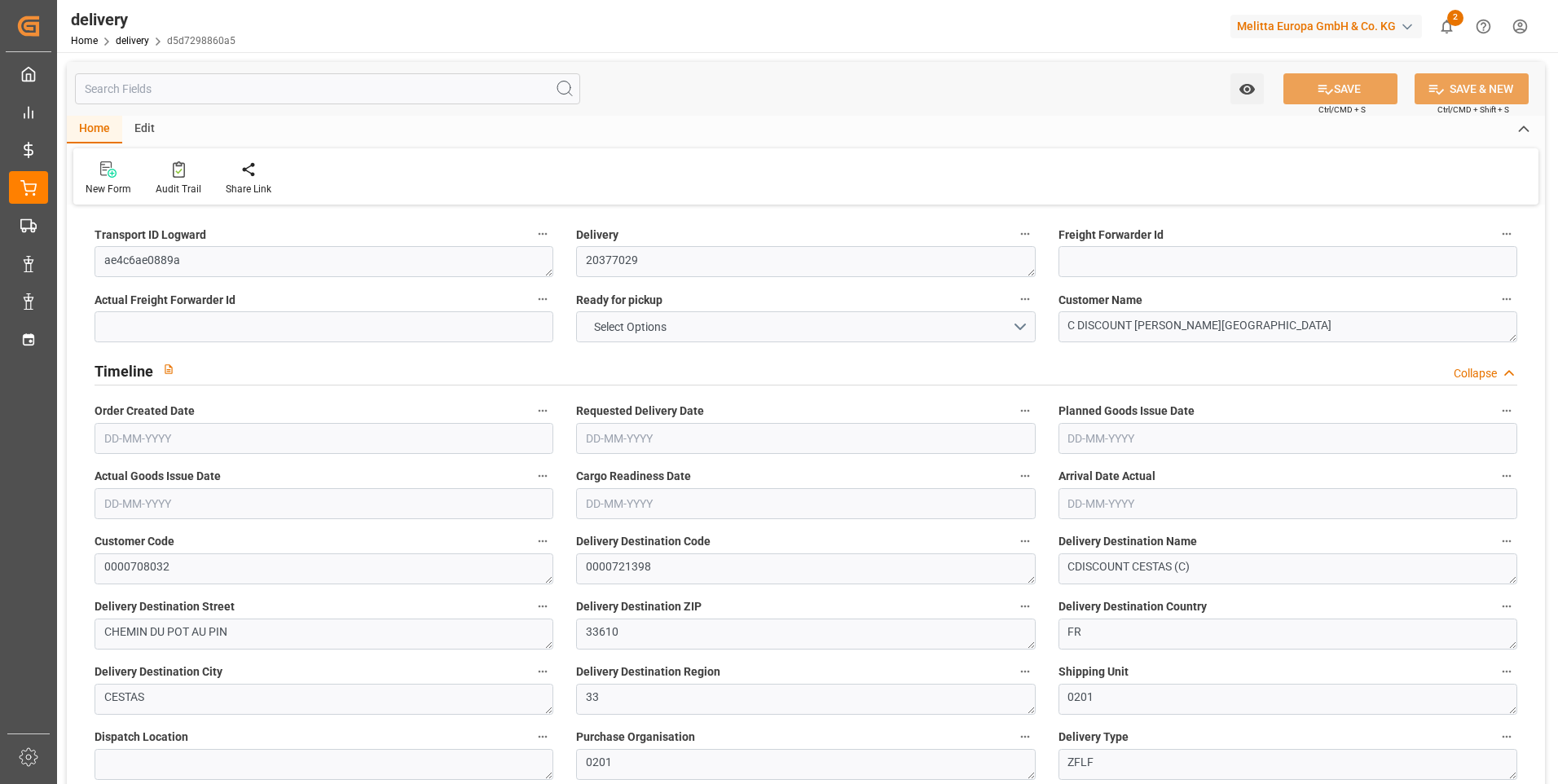
type input "10"
type input "0"
type input "4"
type input "0"
type input "33.6"
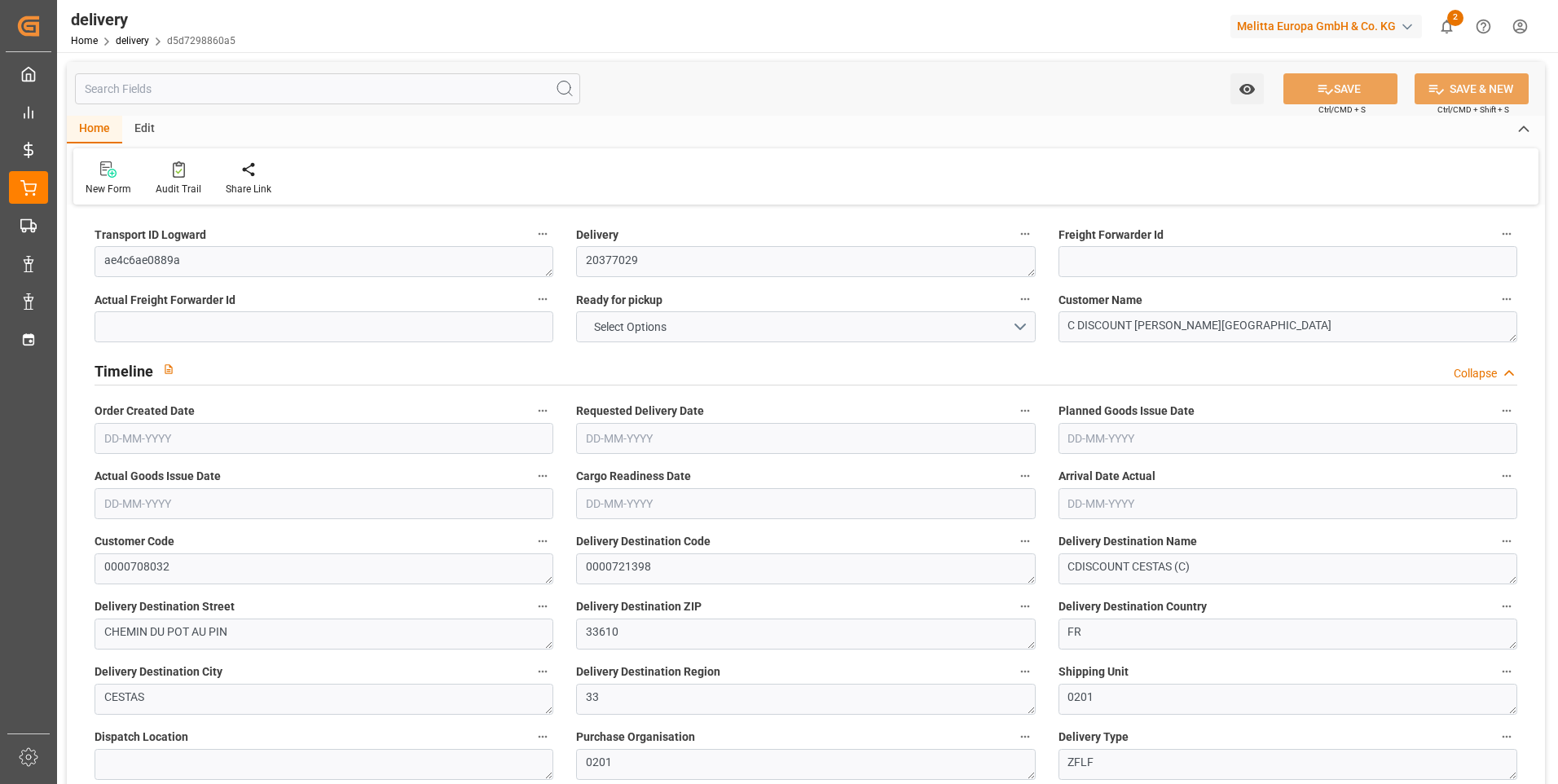
type input "0"
type input "278.57"
type input "312.17"
type input "0"
type input "40.68"
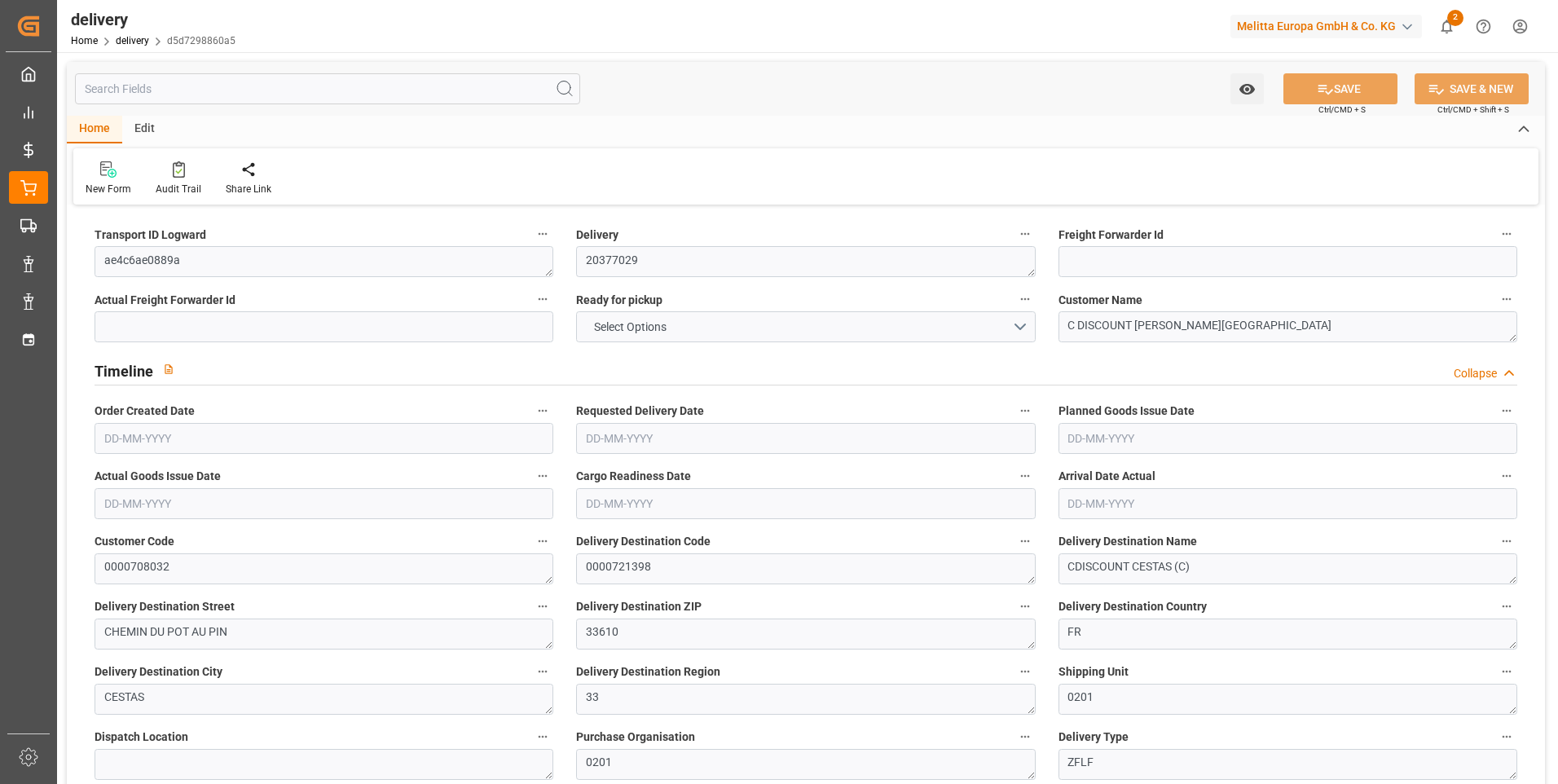
type input "1.5"
type input "1.3"
type input "0"
type input "15"
type input "338.334"
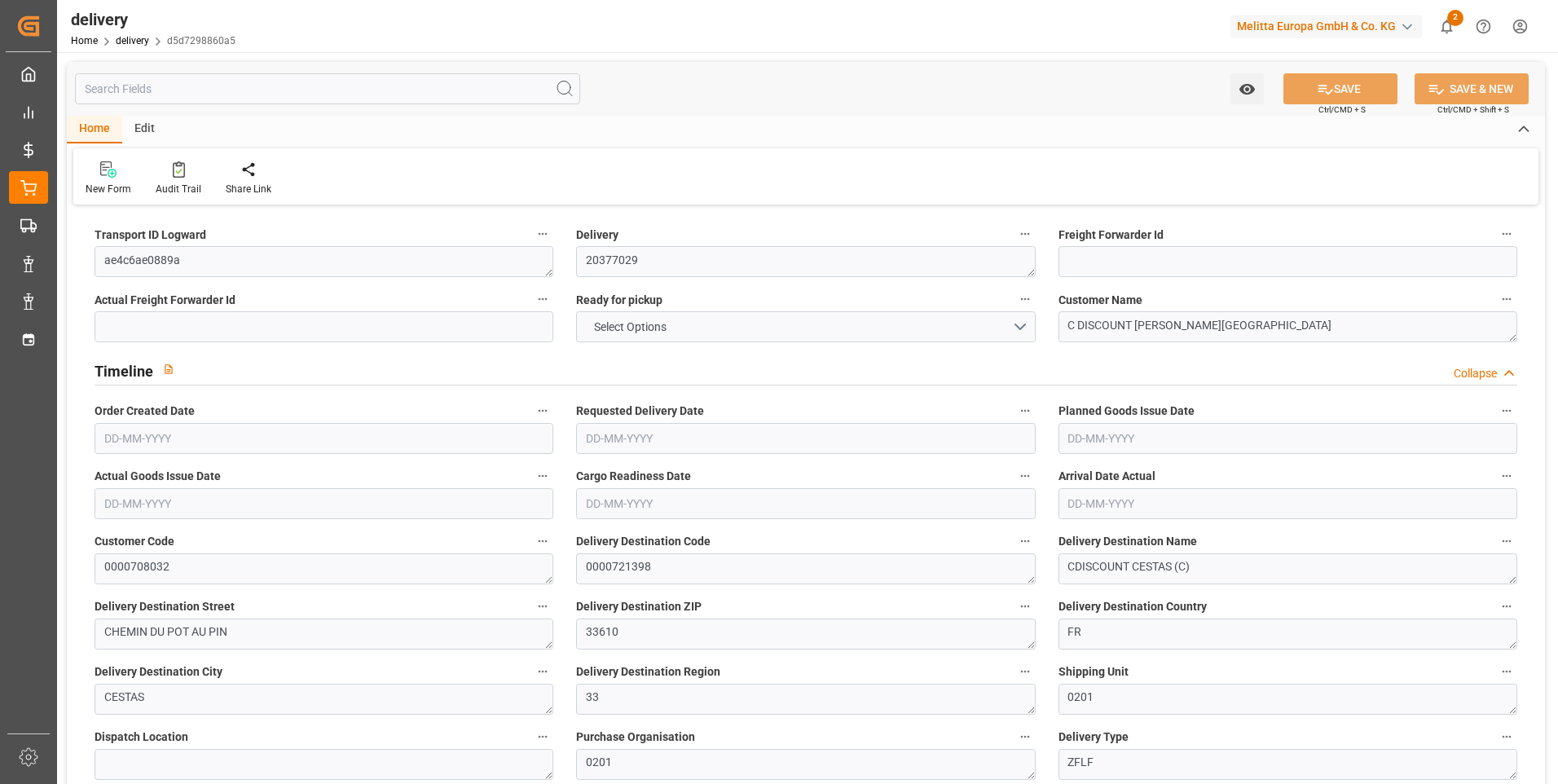
type input "101"
type input "2104.4228"
type input "0.1349"
type input "0"
type input "[DATE]"
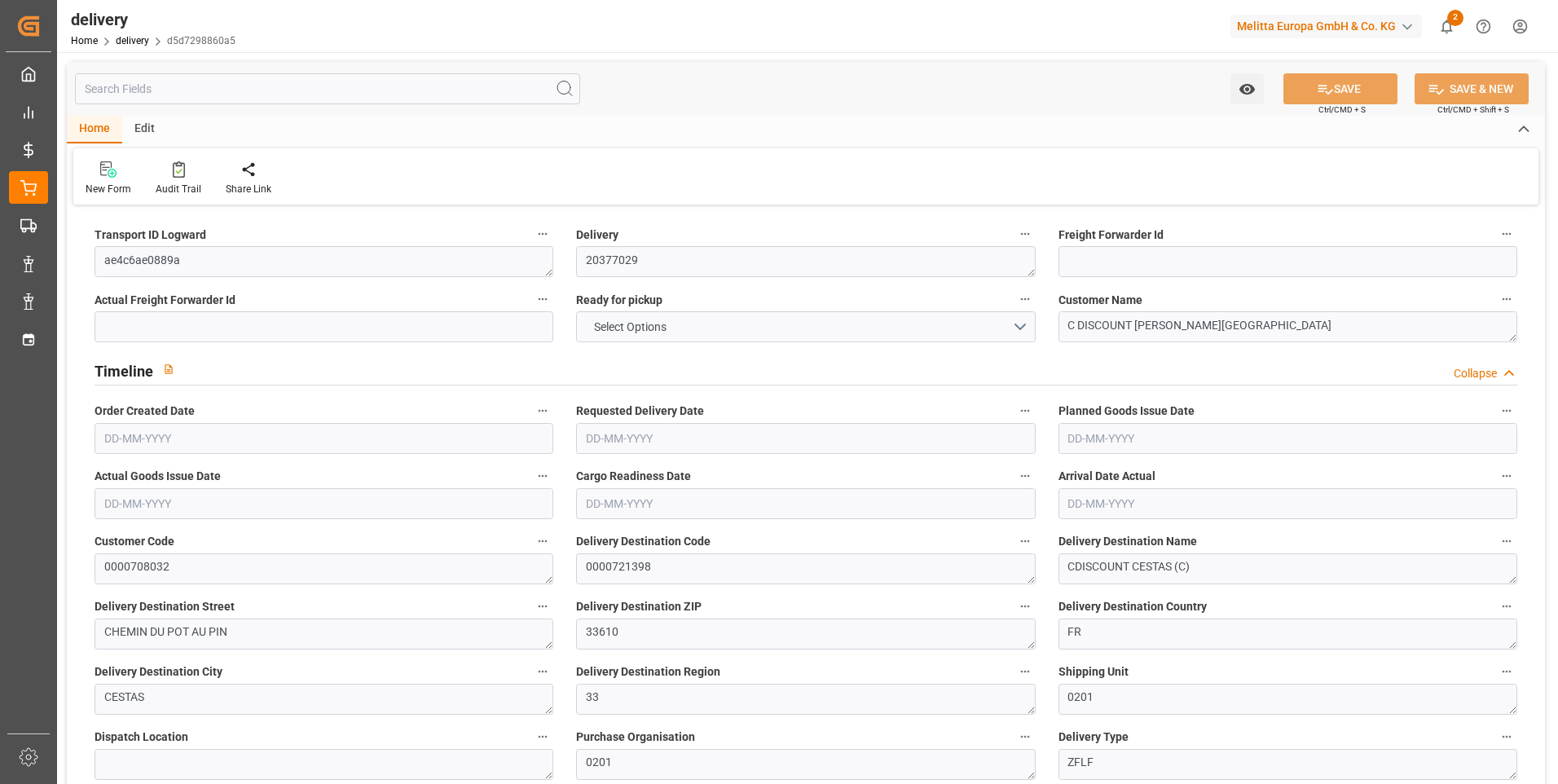
type input "[DATE]"
type input "28-08-2025 11:00"
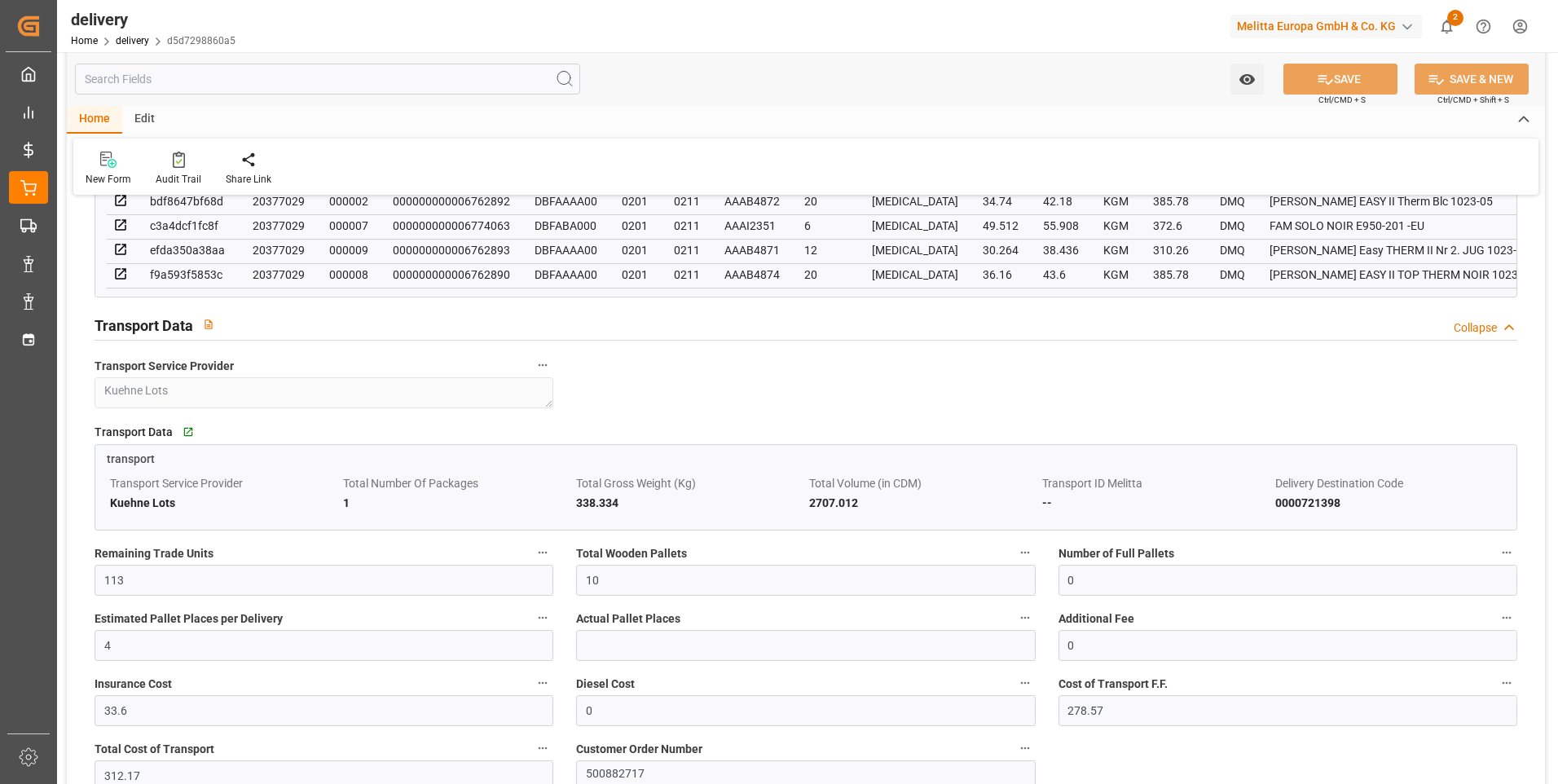
scroll to position [1140, 0]
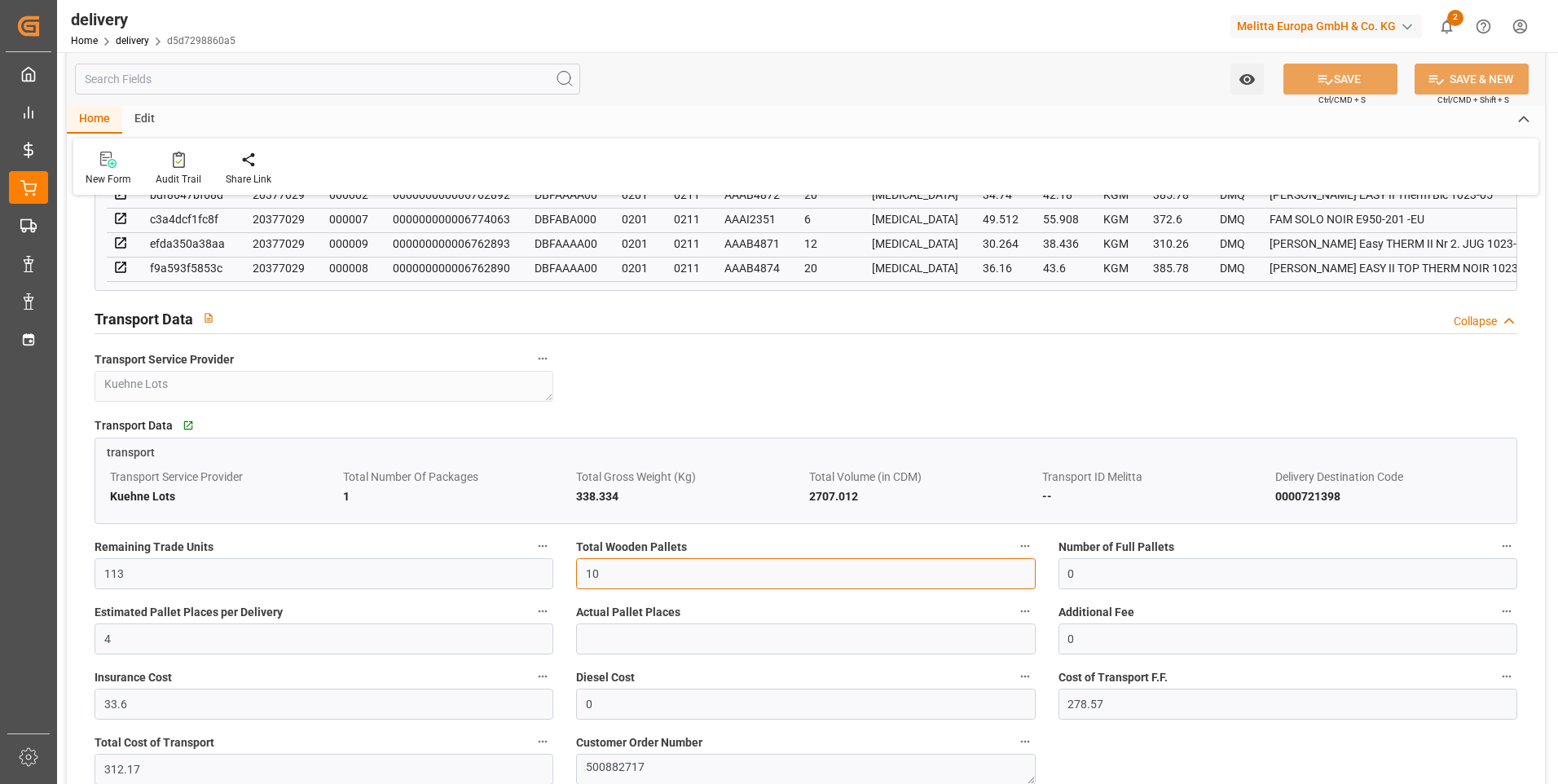
click at [623, 579] on input "10" at bounding box center [806, 573] width 459 height 31
type input "1"
type input "0"
type input "3"
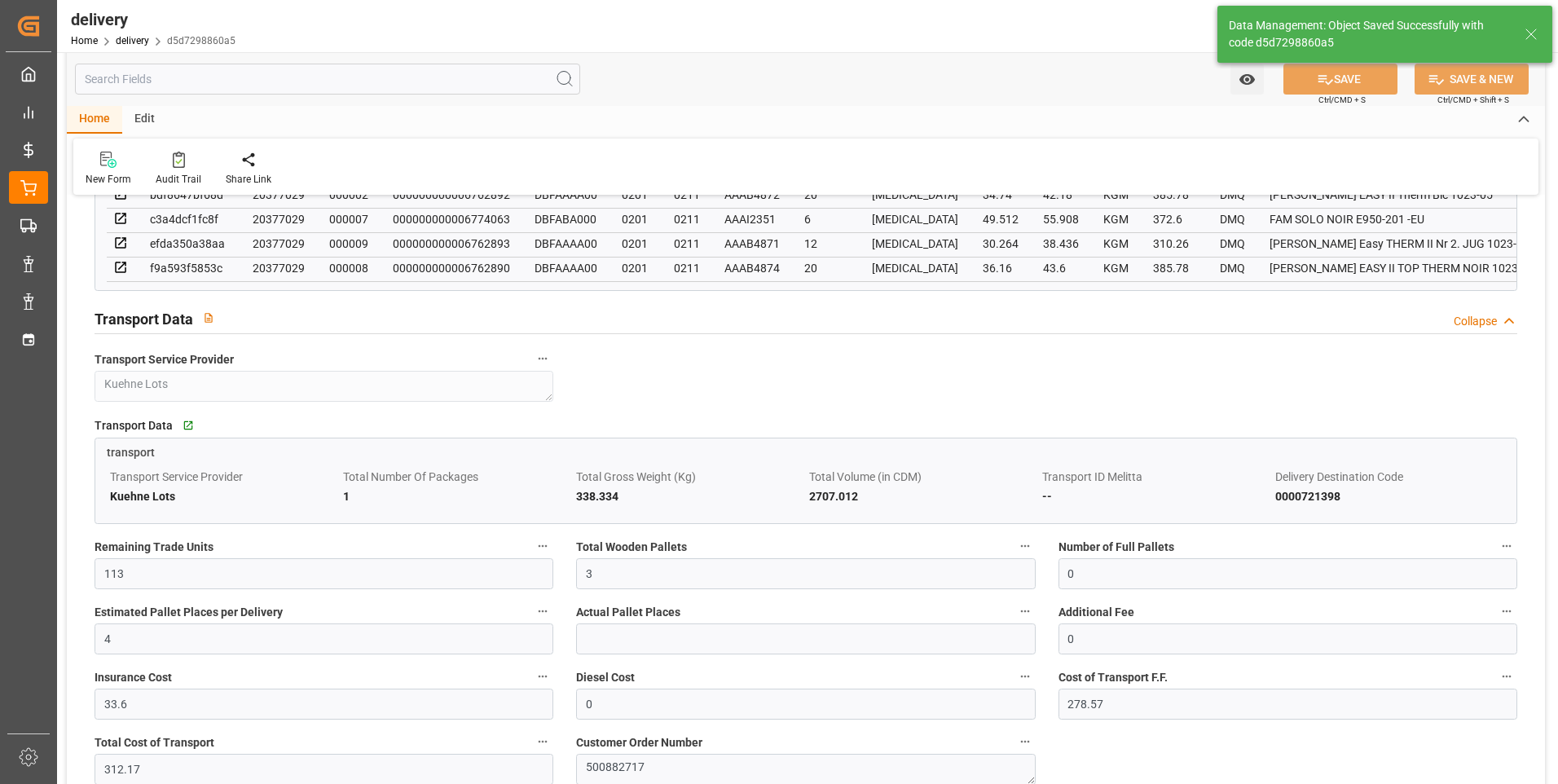
type input "4.5"
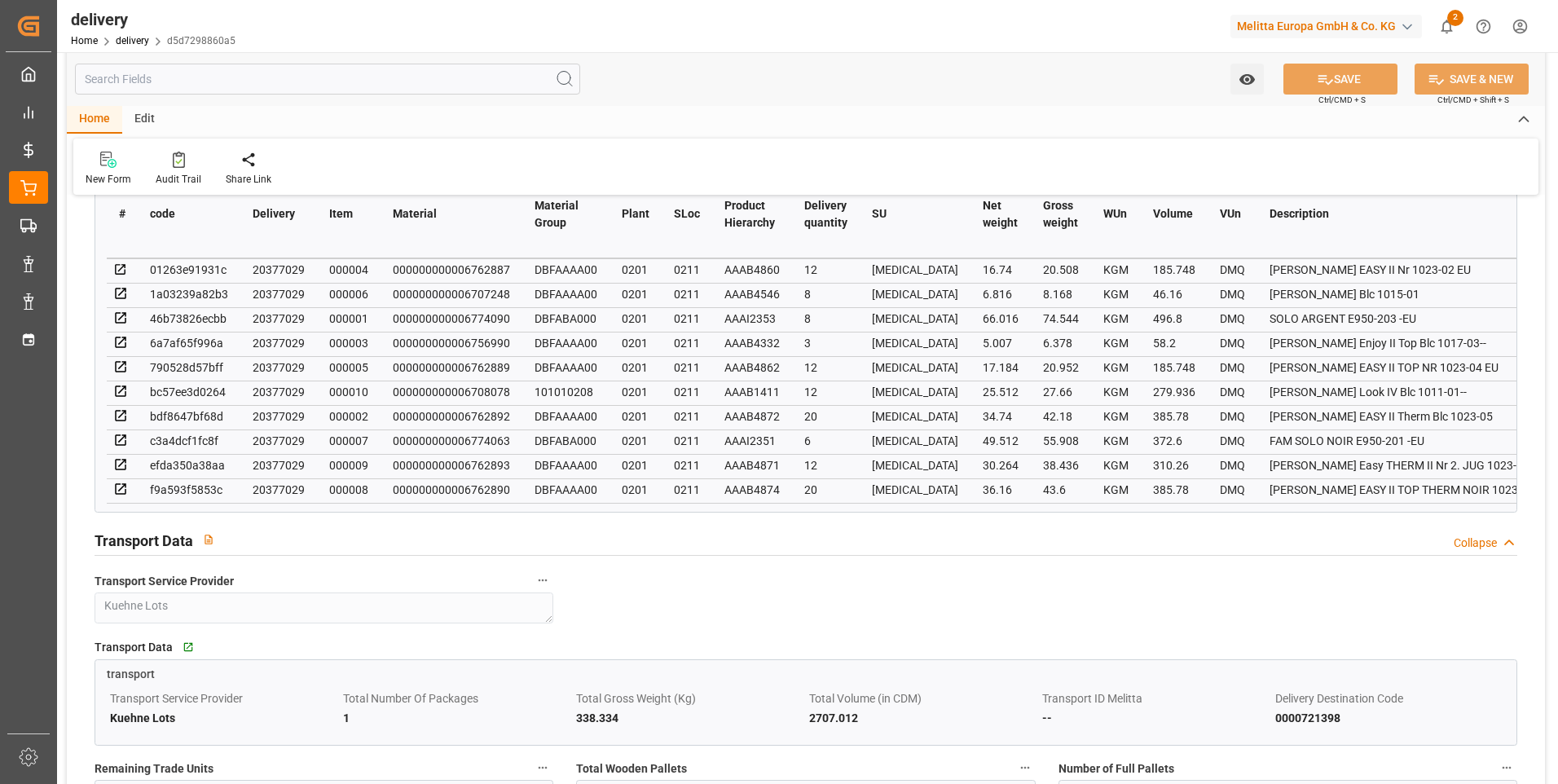
scroll to position [896, 0]
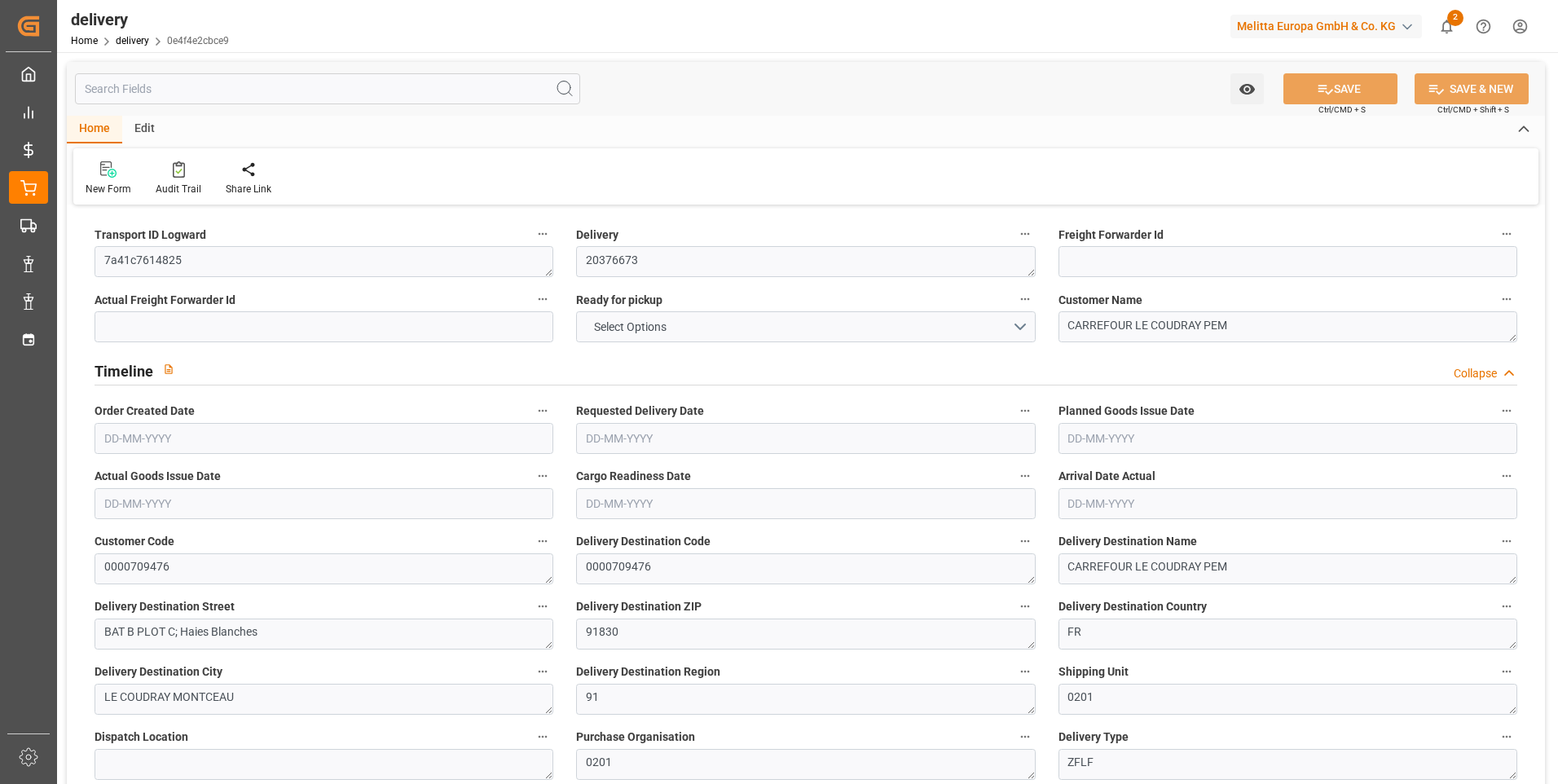
type input "1"
type input "115.8"
type input "155"
type input "548.4"
type input "60"
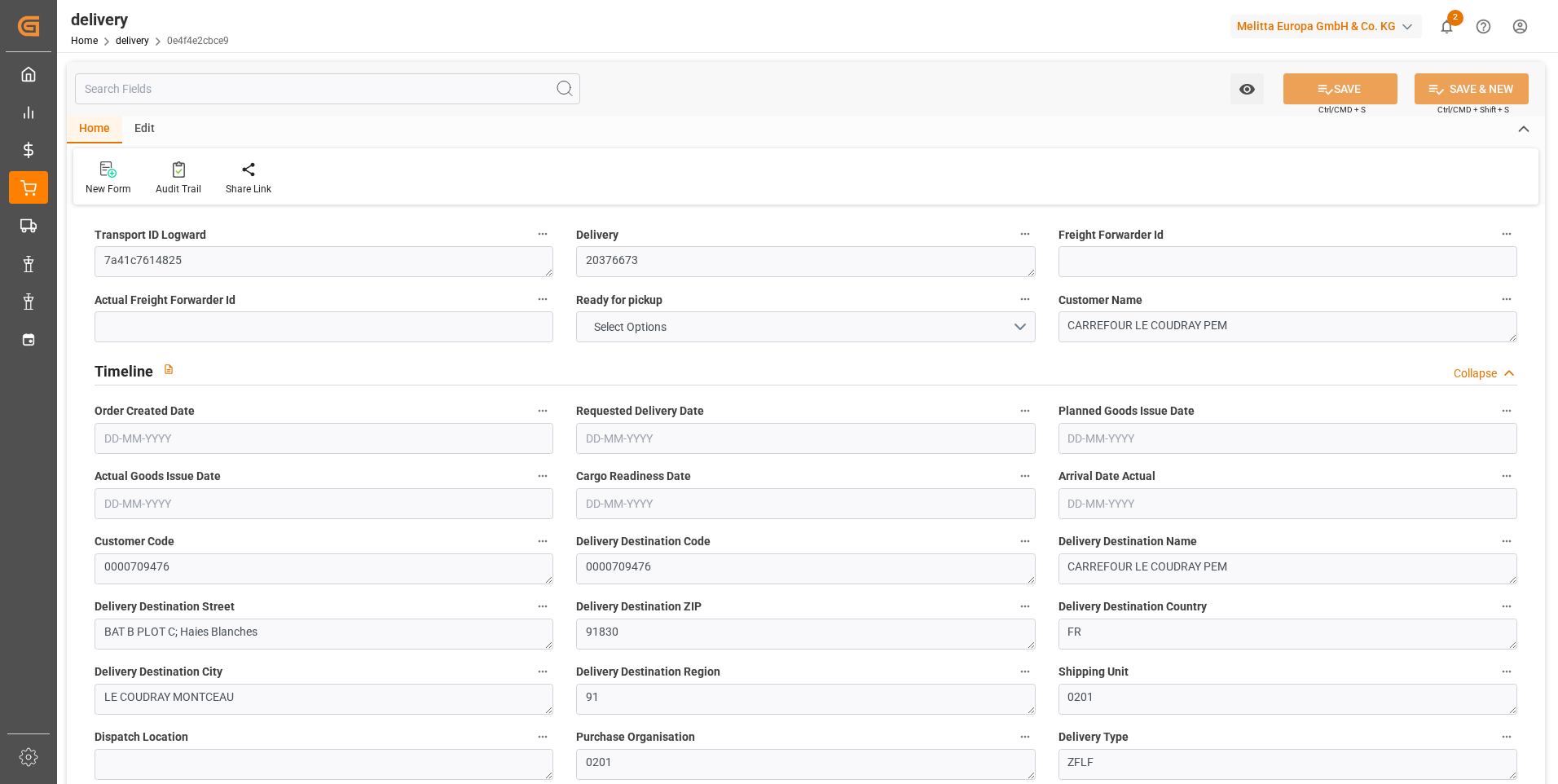
type input "1"
type input "0"
type input "1"
type input "0"
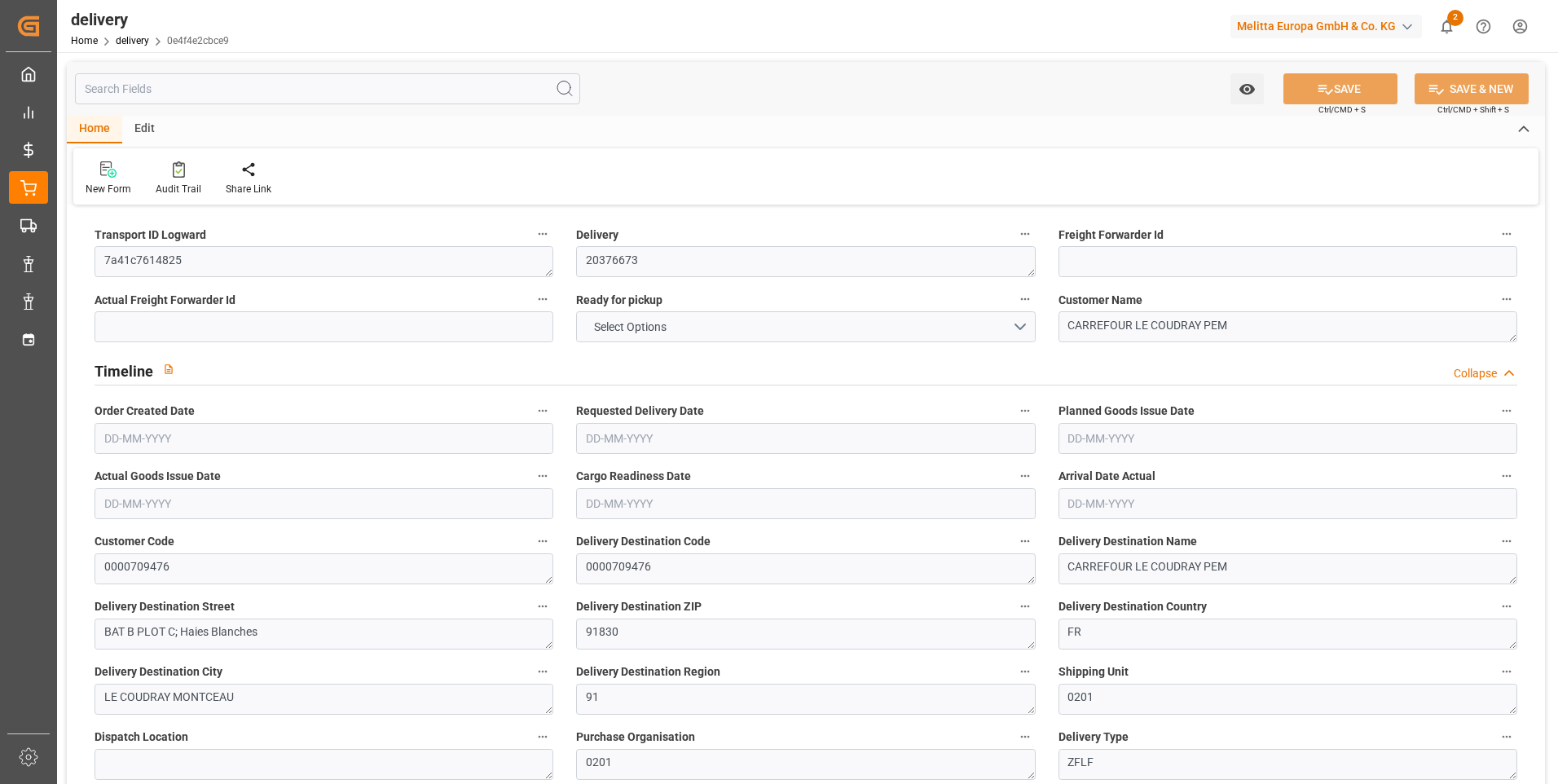
type input "-0.626"
type input "18.5216"
type input "17.8955"
type input "0"
type input "21.6"
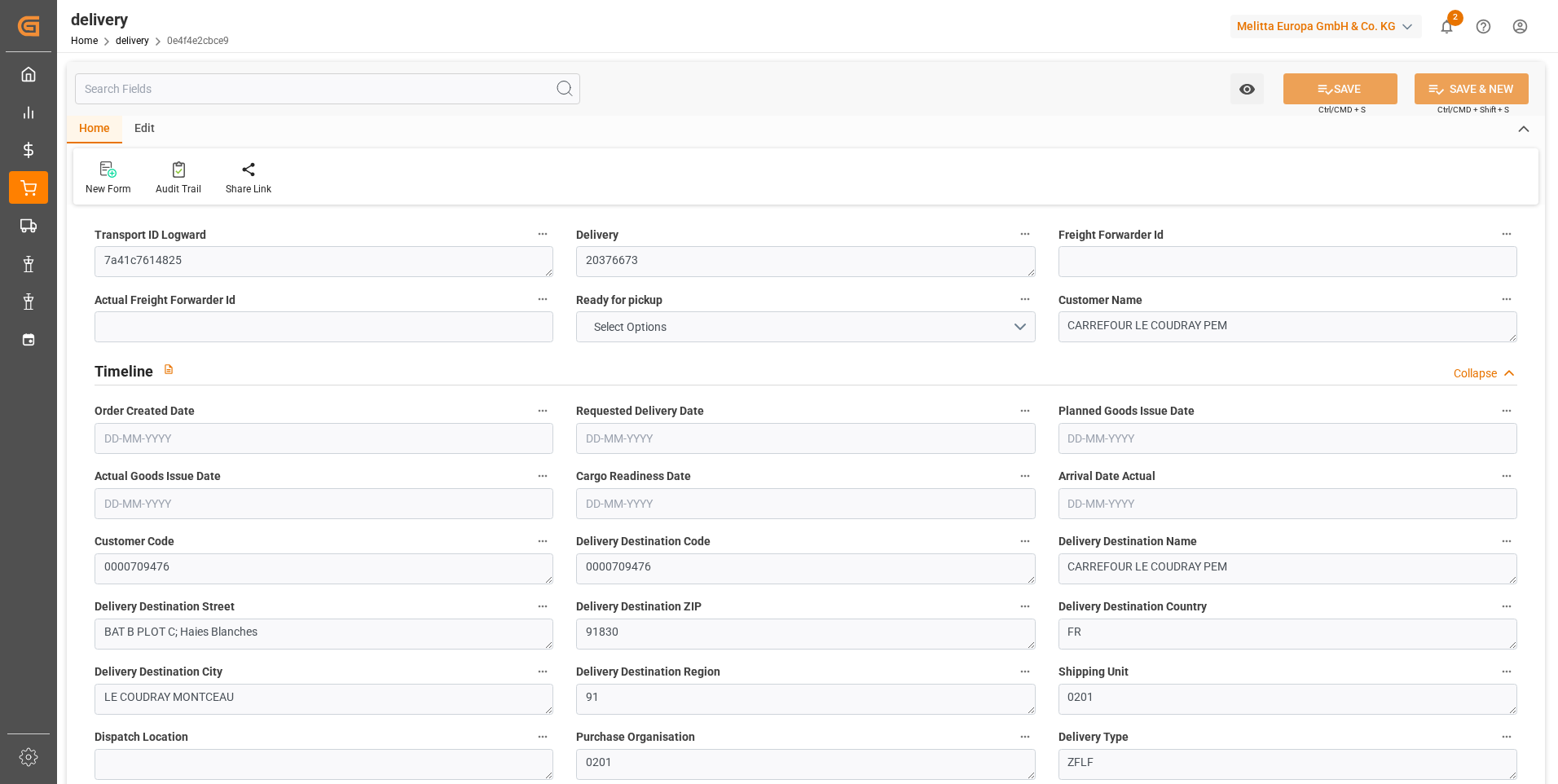
type input "1.5"
type input "1.3"
type input "0"
type input "1.5"
type input "132"
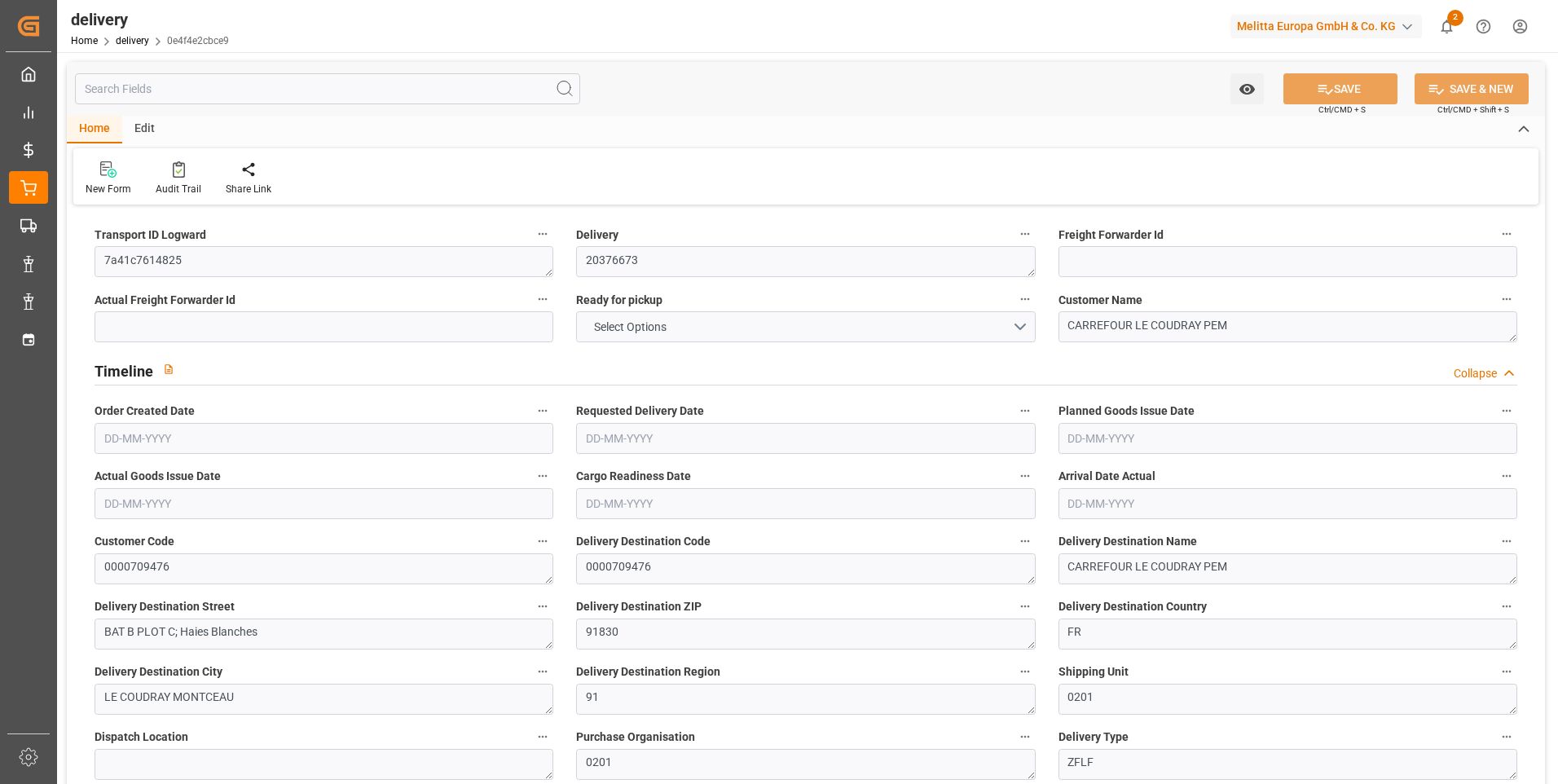
type input "101"
type input "66.1465"
type input "0.0042"
type input "0"
type input "[DATE]"
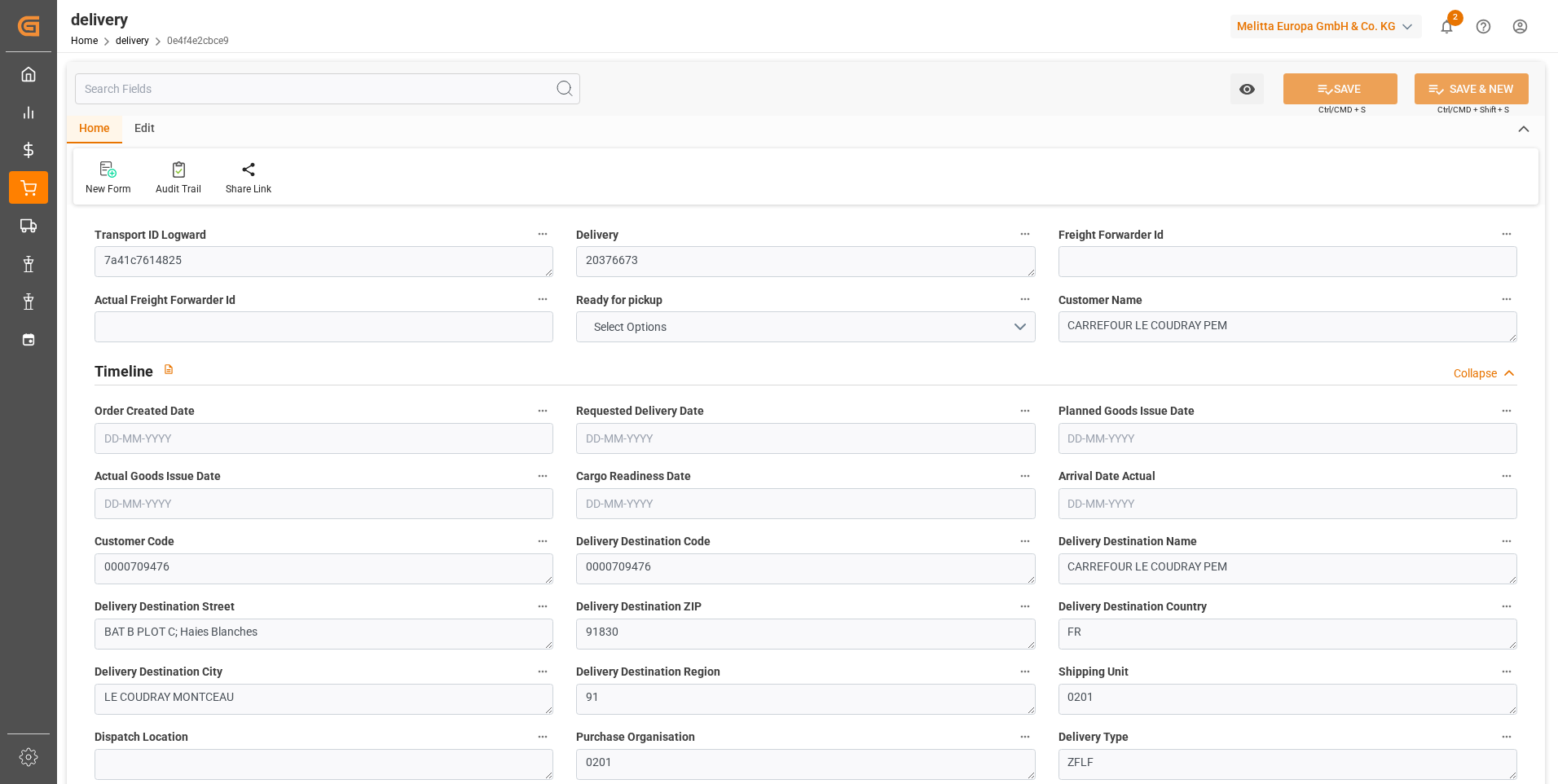
type input "[DATE]"
type input "22-08-2025 11:00"
type input "9"
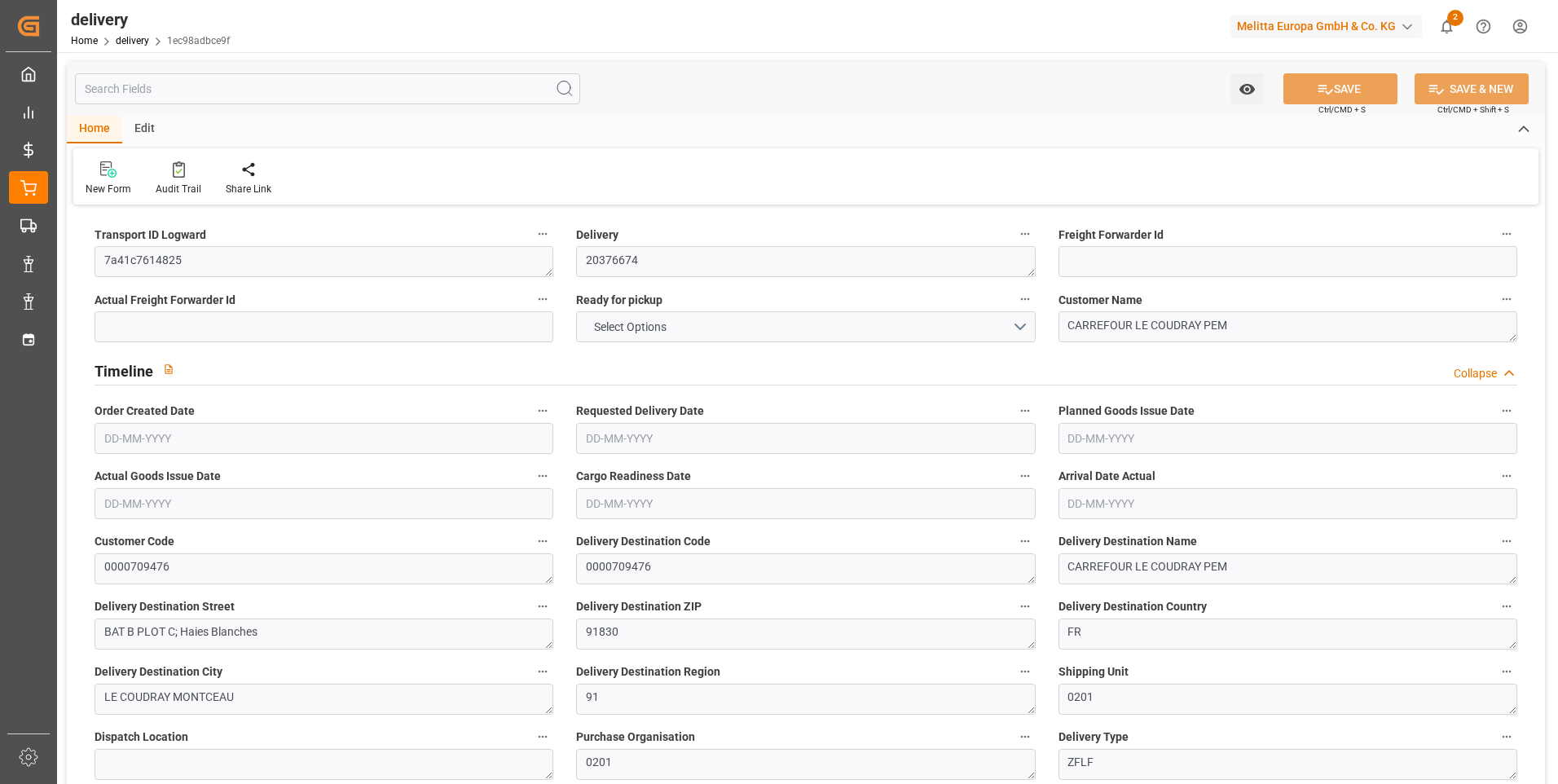
type input "979.668"
type input "1524.668"
type input "10878.996"
type input "52"
type input "9"
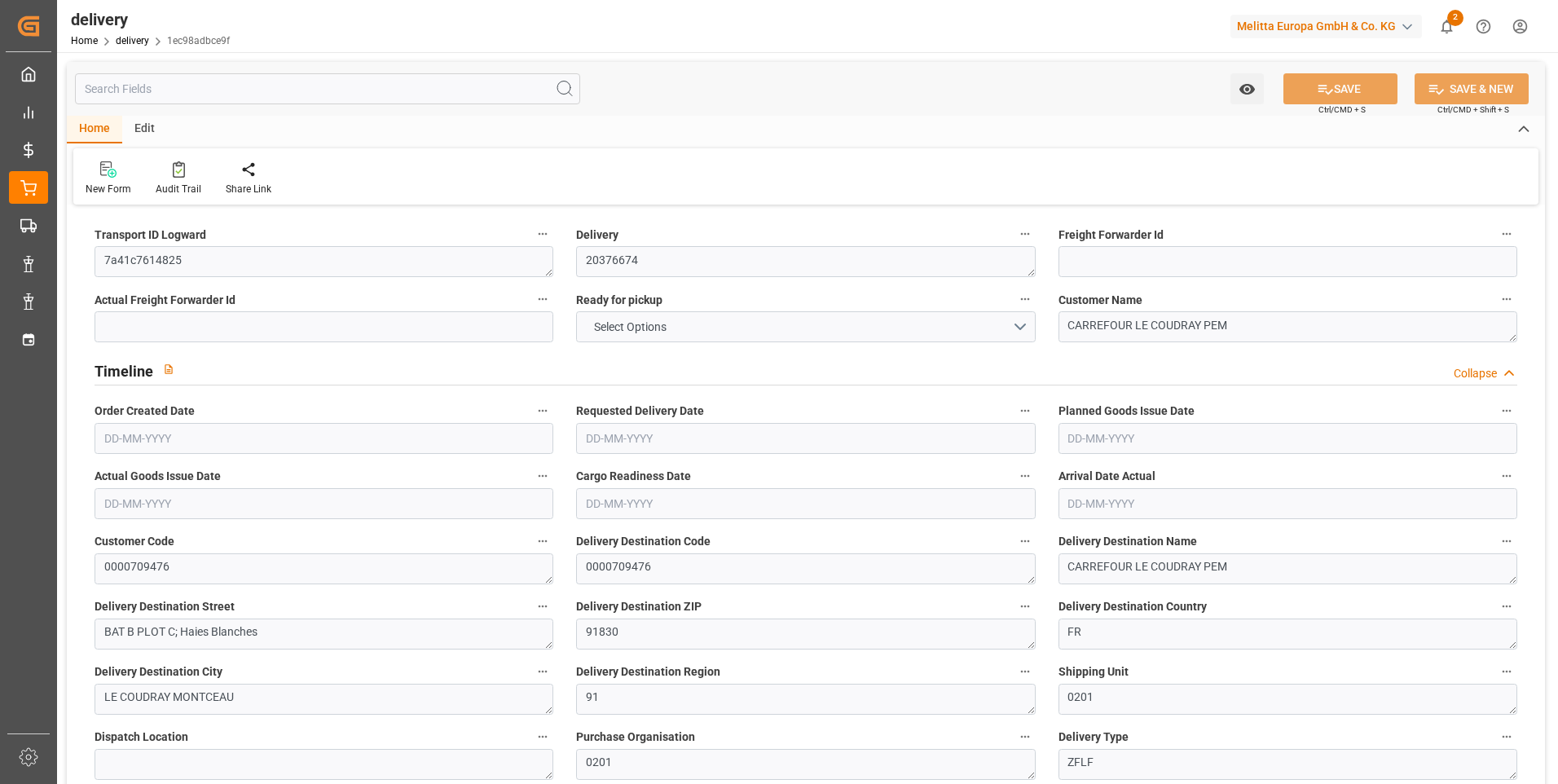
type input "8"
type input "10"
type input "0"
type input "-6.2603"
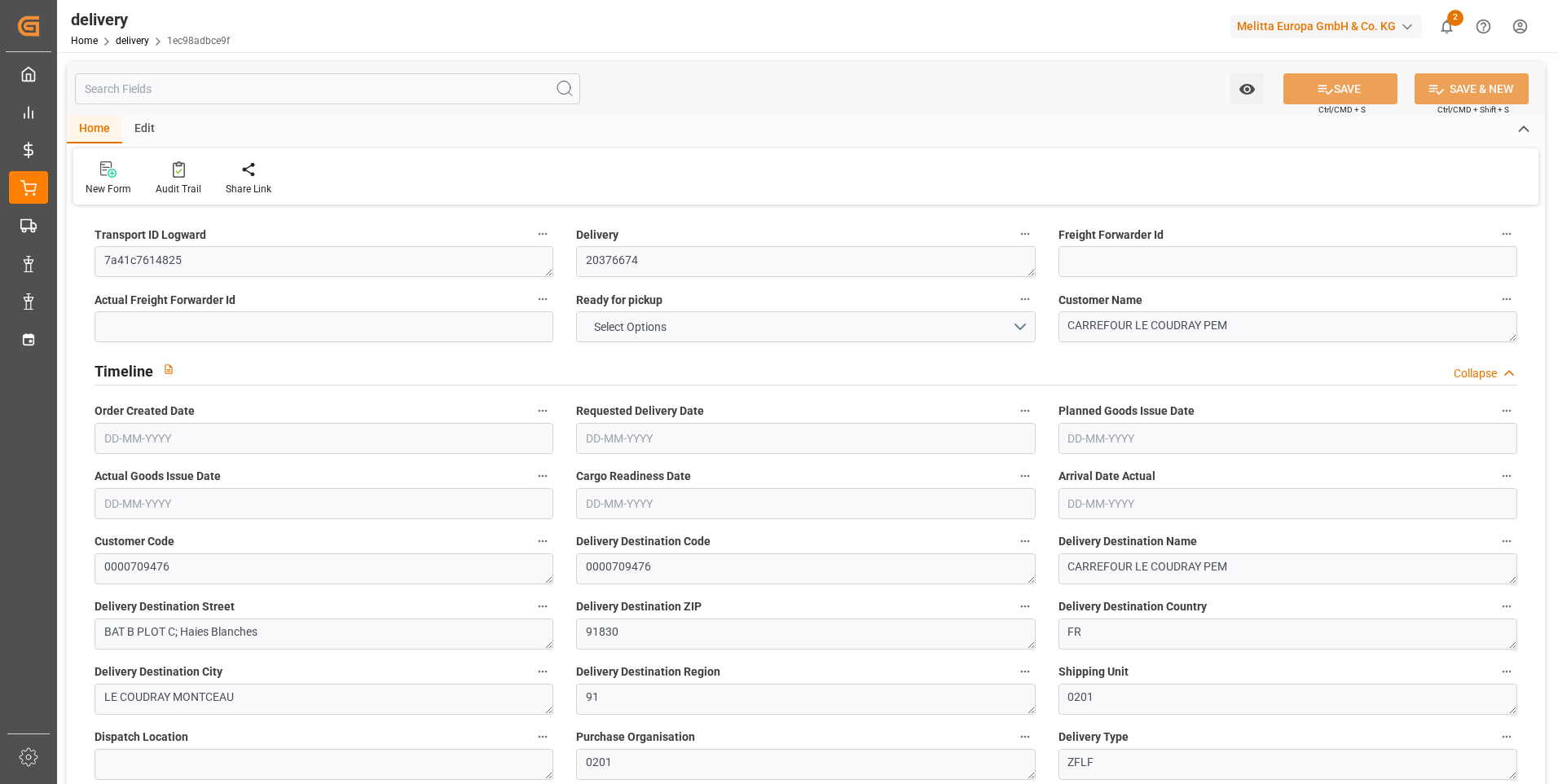
type input "185.2158"
type input "178.9555"
type input "19.6"
type input "18.72"
type input "1.5"
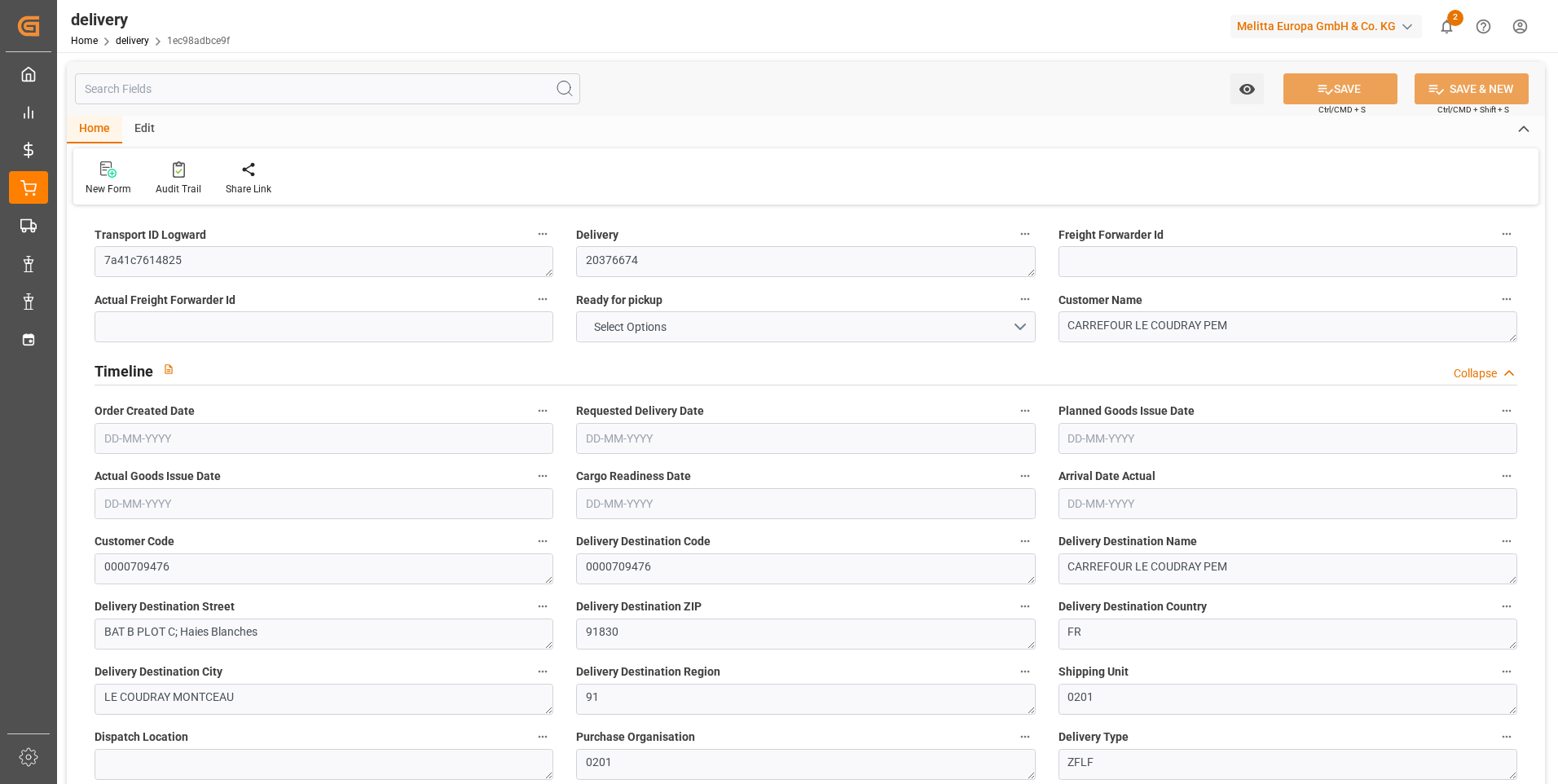
type input "1.3"
type input "0"
type input "13.5"
type input "1189.476"
type input "101"
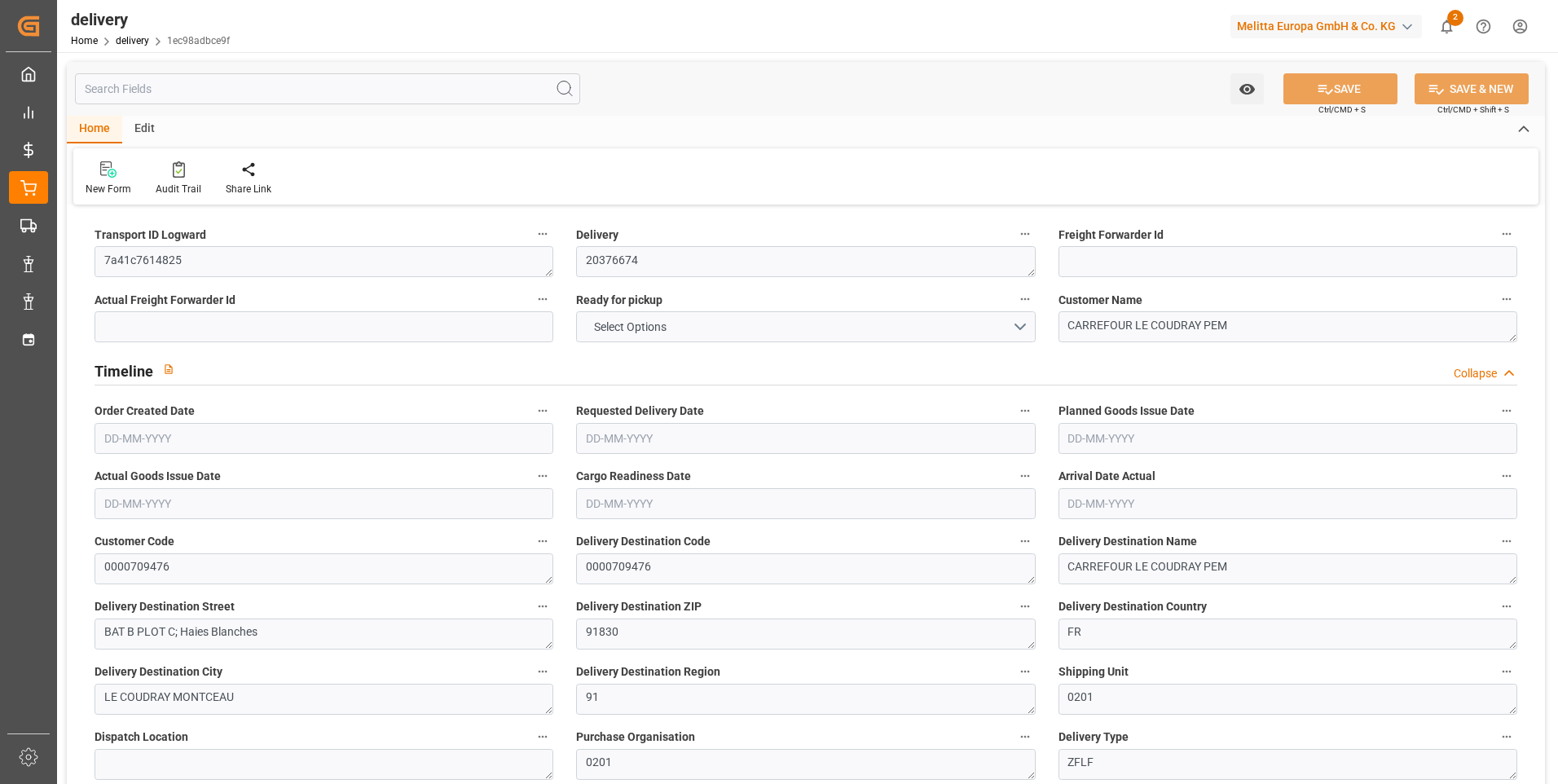
type input "1312.1953"
type input "0.0842"
type input "0"
type input "[DATE]"
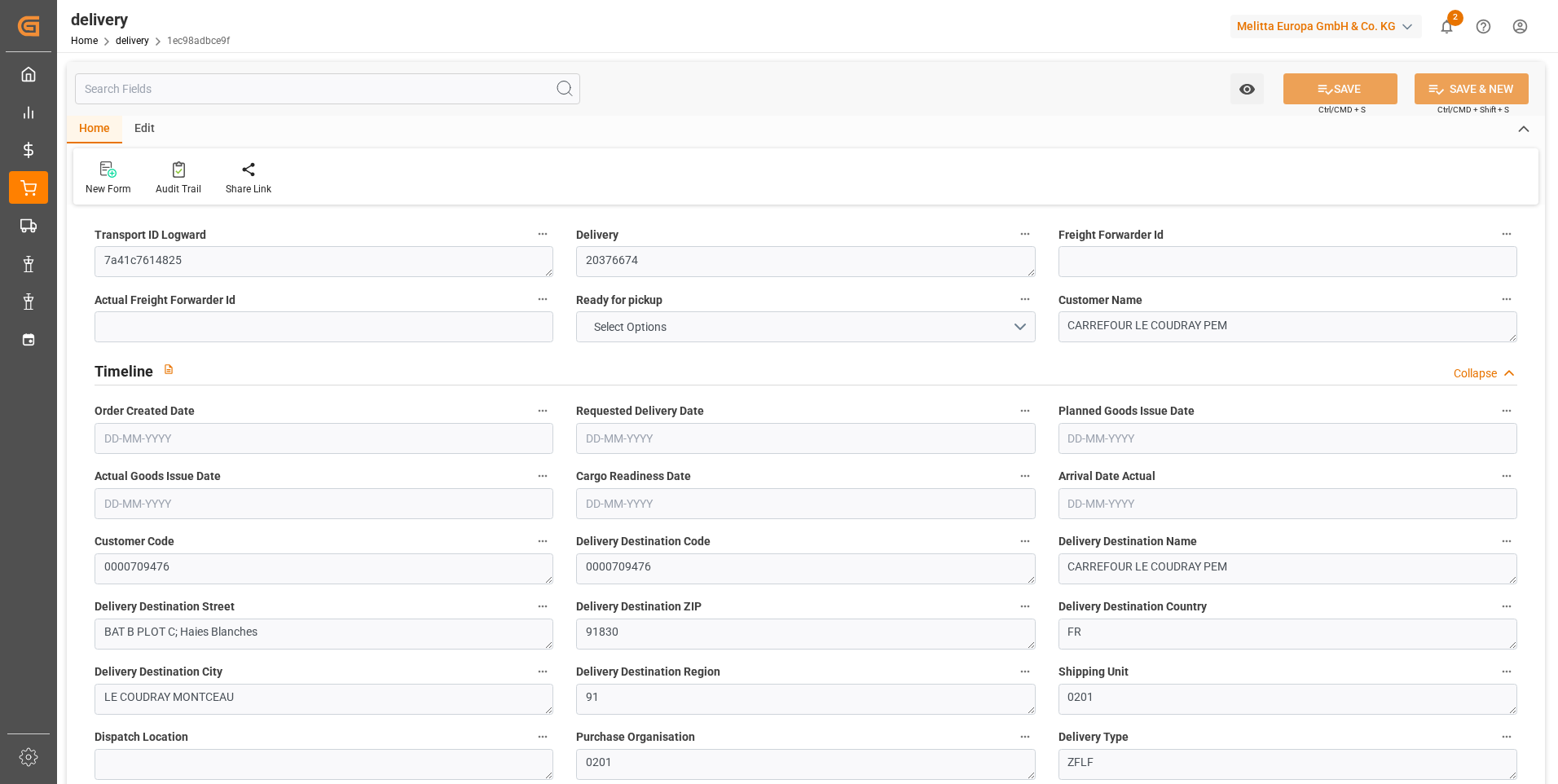
type input "[DATE]"
type input "22-08-2025 11:01"
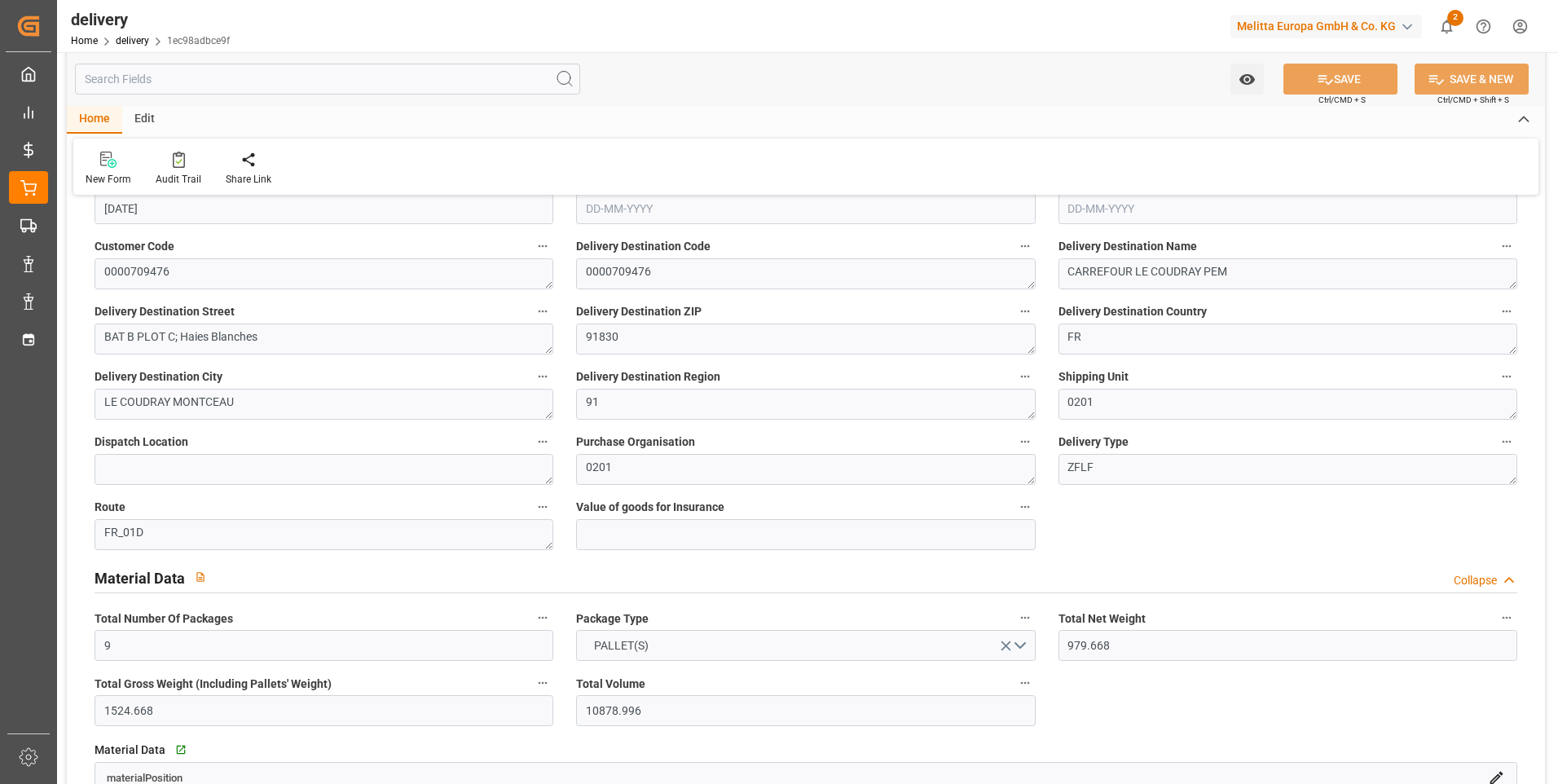
scroll to position [245, 0]
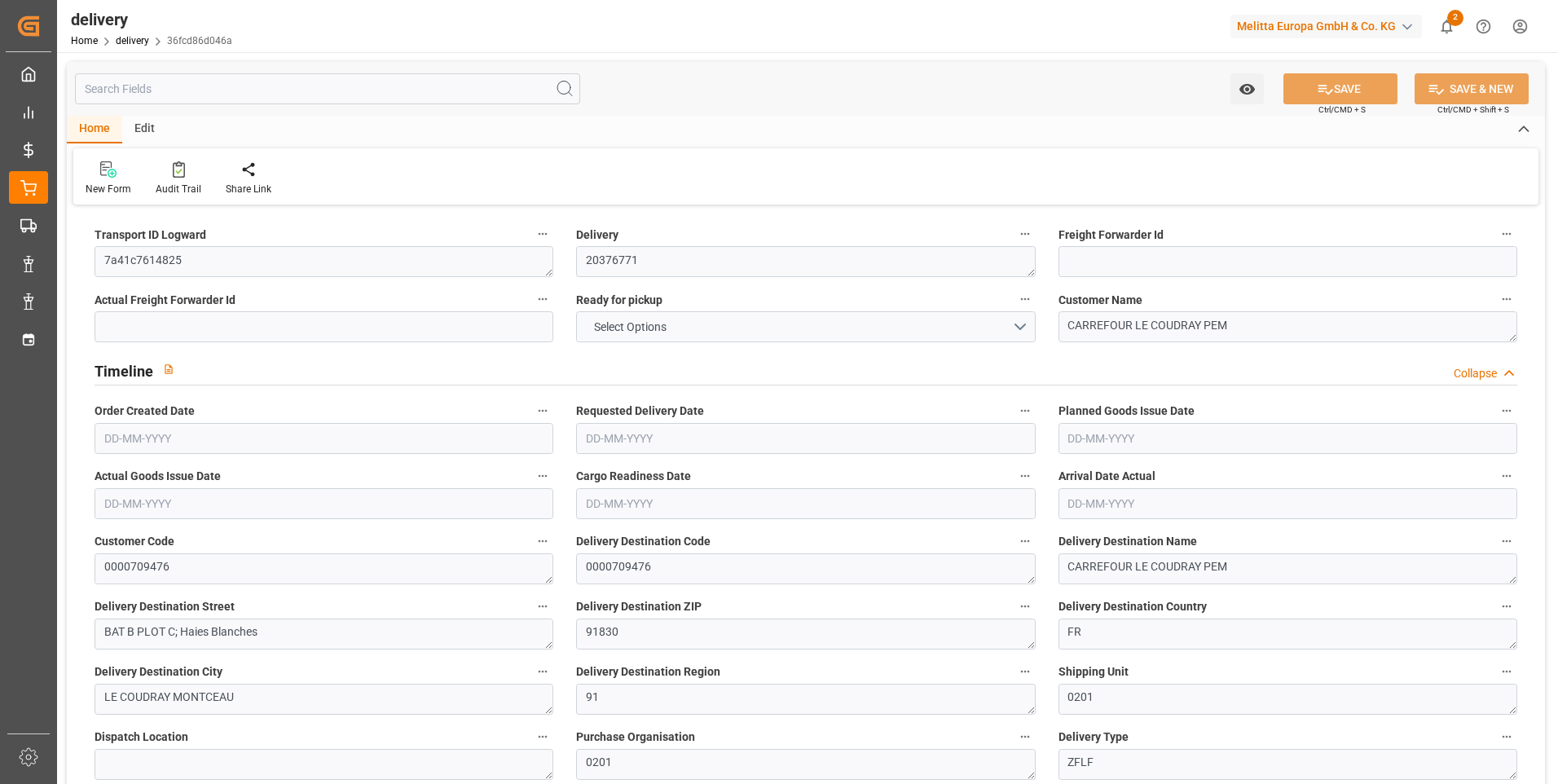
type input "3"
type input "364.8"
type input "474.6"
type input "960"
type input "160"
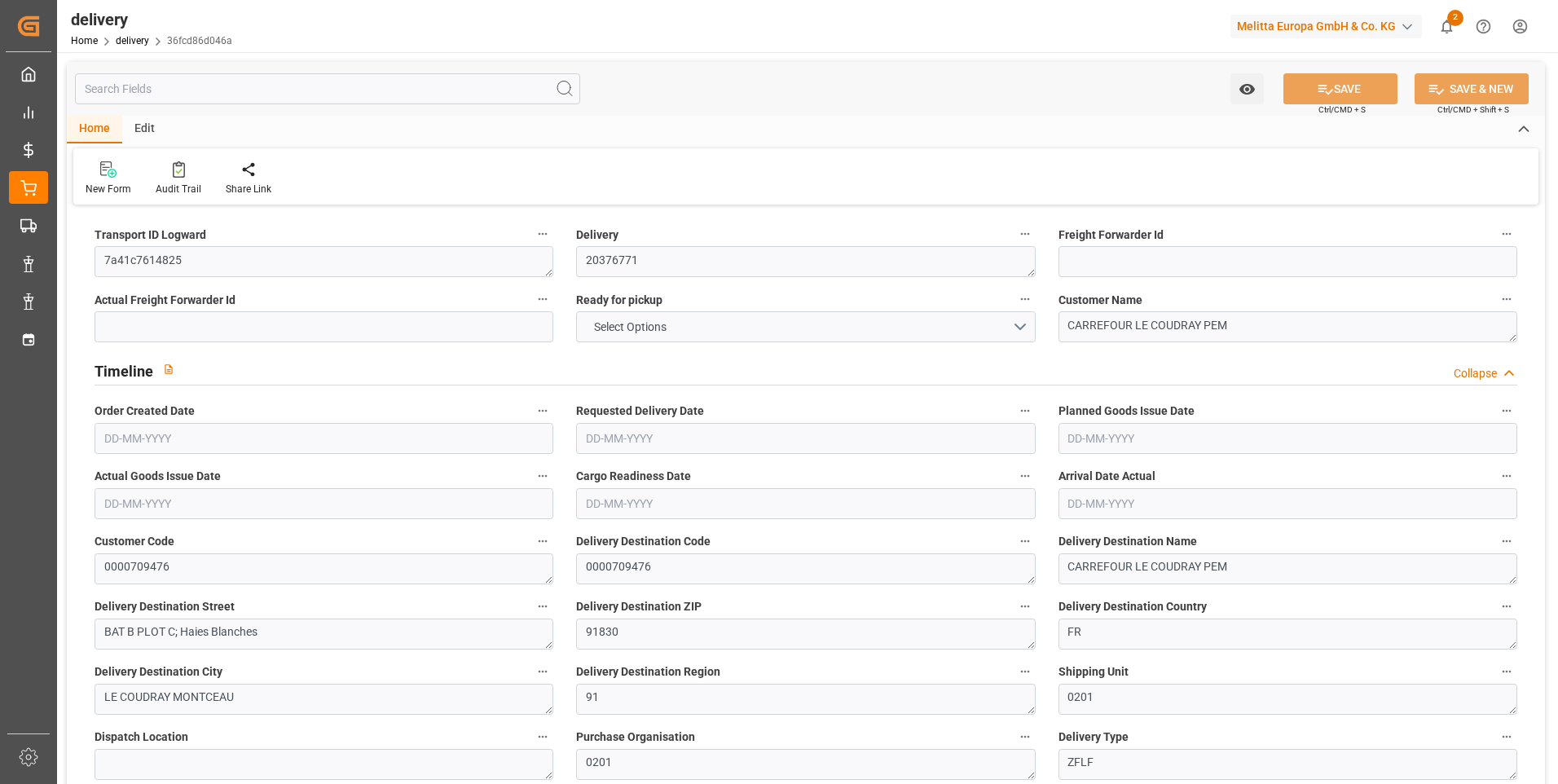
type input "3"
type input "0"
type input "3"
type input "0"
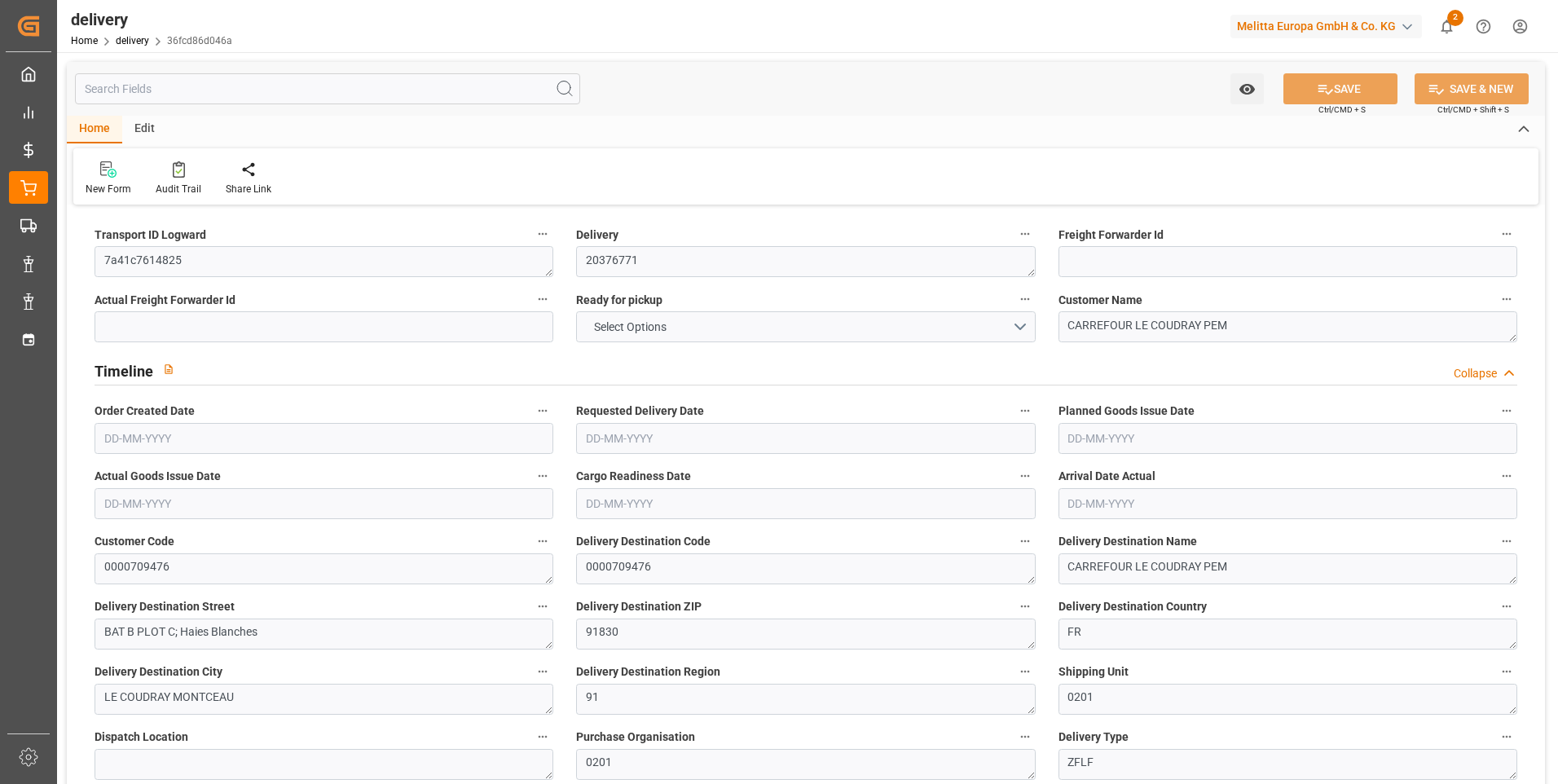
type input "-1.8781"
type input "55.5647"
type input "53.6866"
type input "0"
type input "57.6"
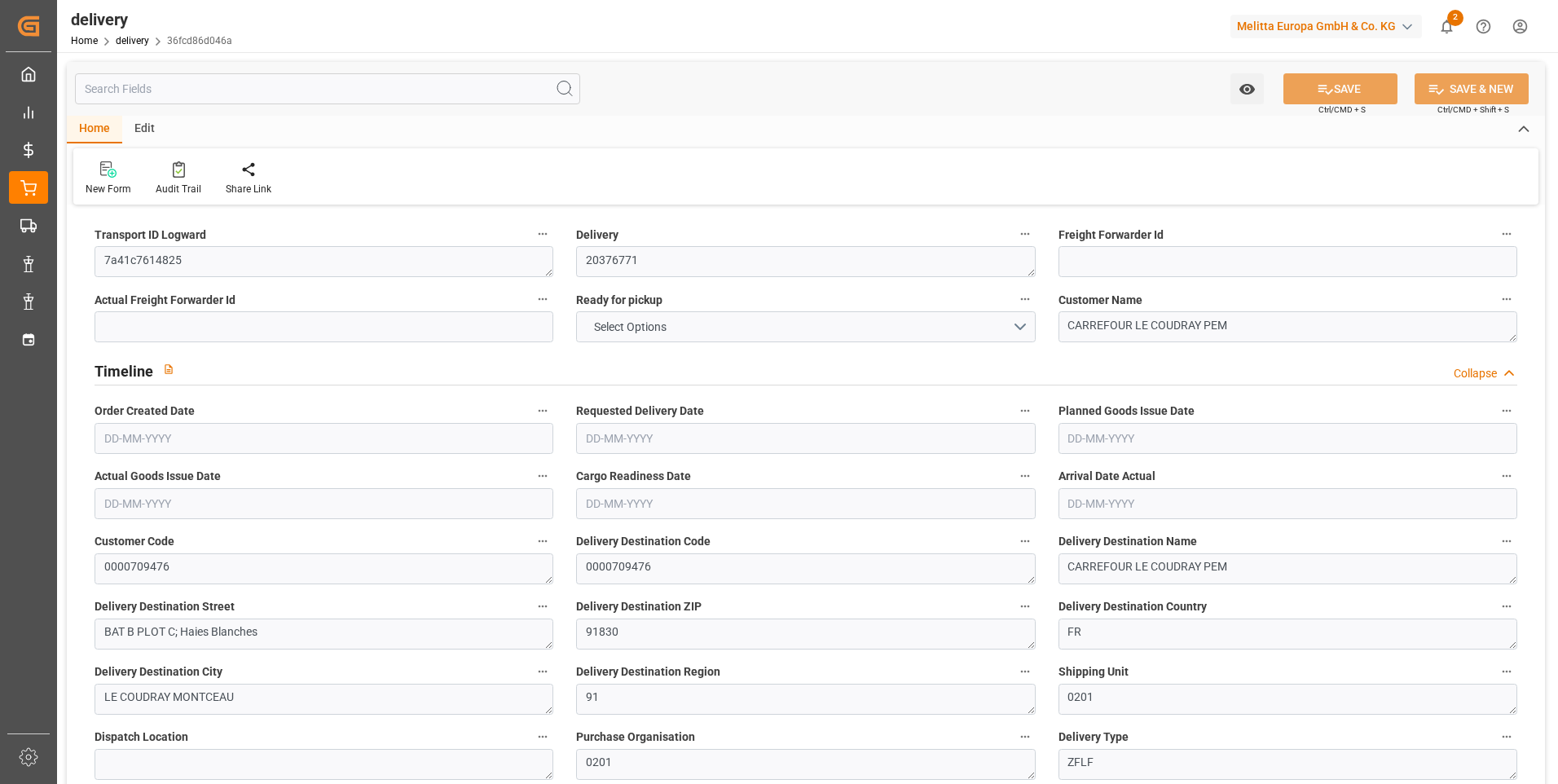
type input "1.5"
type input "1.3"
type input "0"
type input "4.5"
type input "376.32"
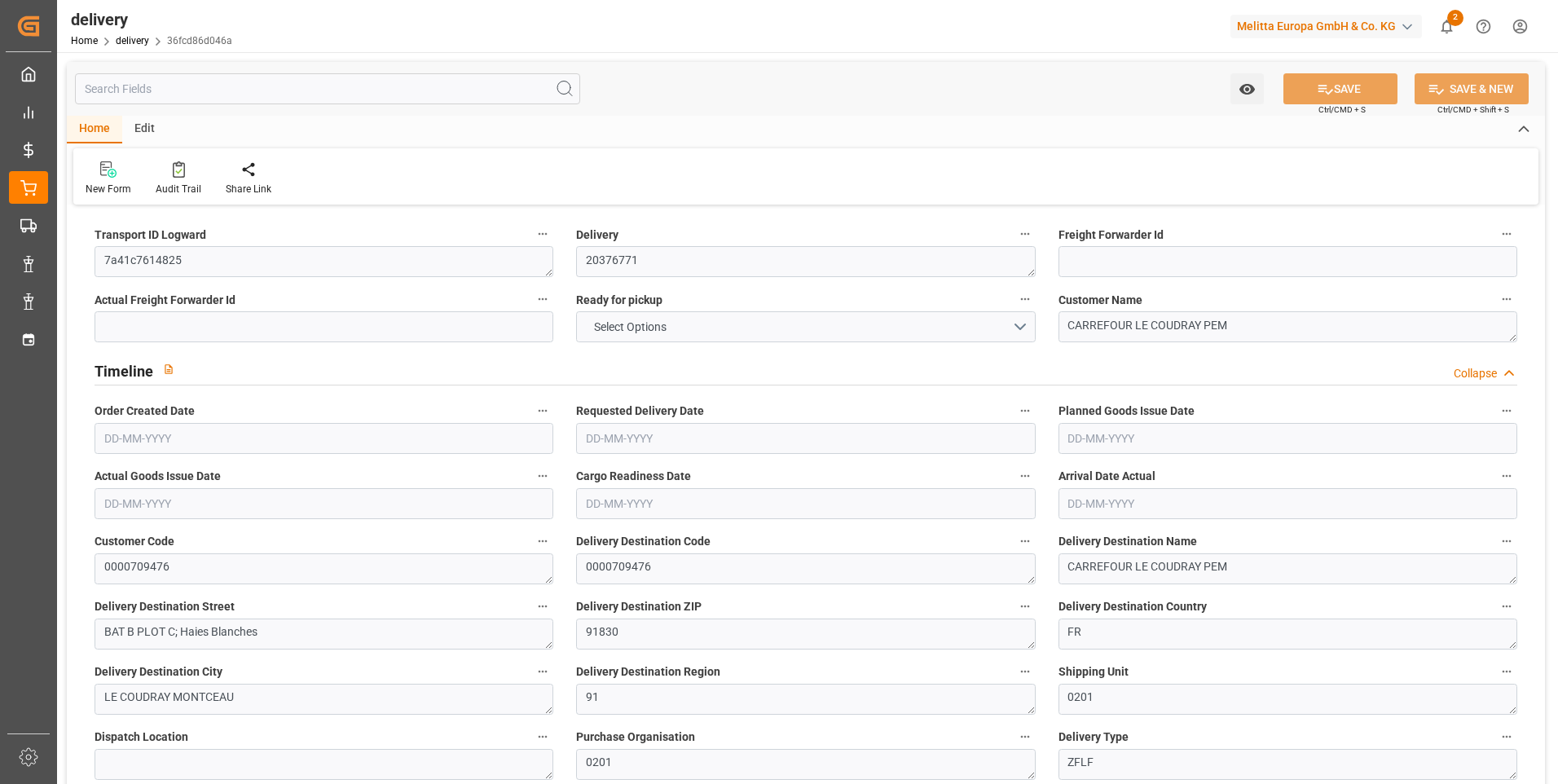
type input "101"
type input "115.7926"
type input "0.0074"
type input "0"
type input "[DATE]"
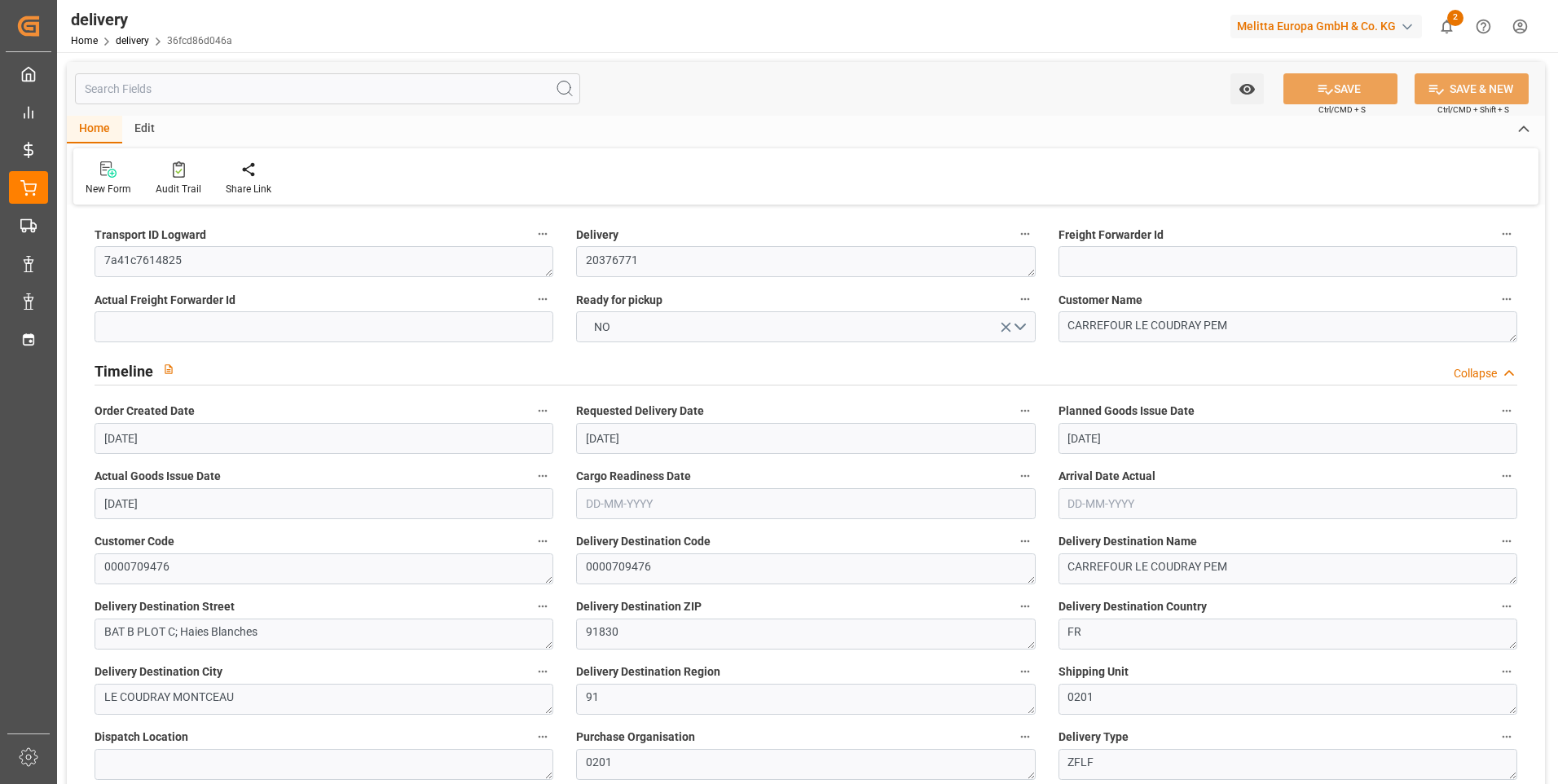
type input "[DATE]"
type input "29-08-2025"
type input "[DATE]"
type input "[DATE] 11:01"
type input "7"
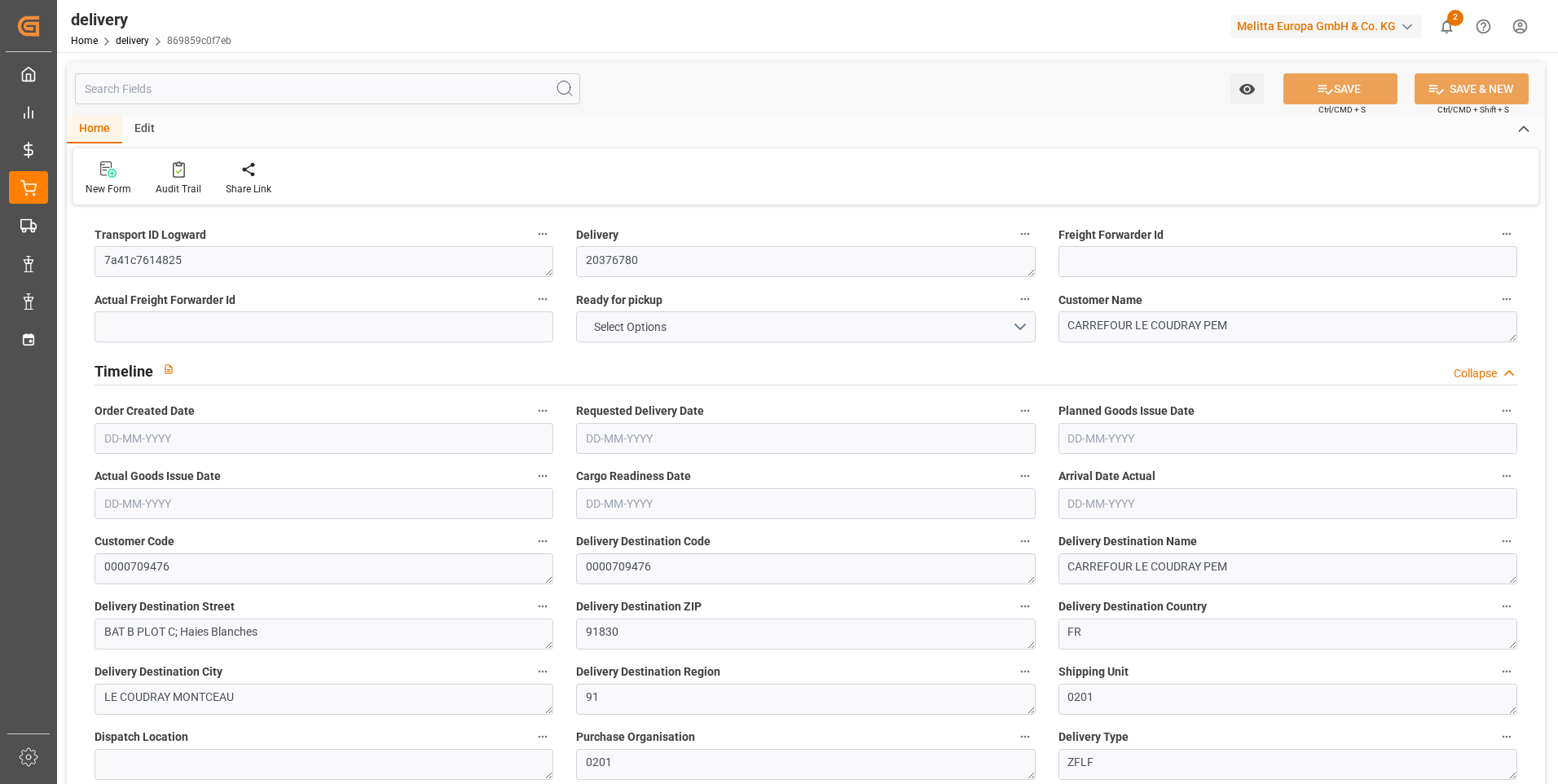
type input "355.8"
type input "671.92"
type input "6006"
type input "550"
type input "7"
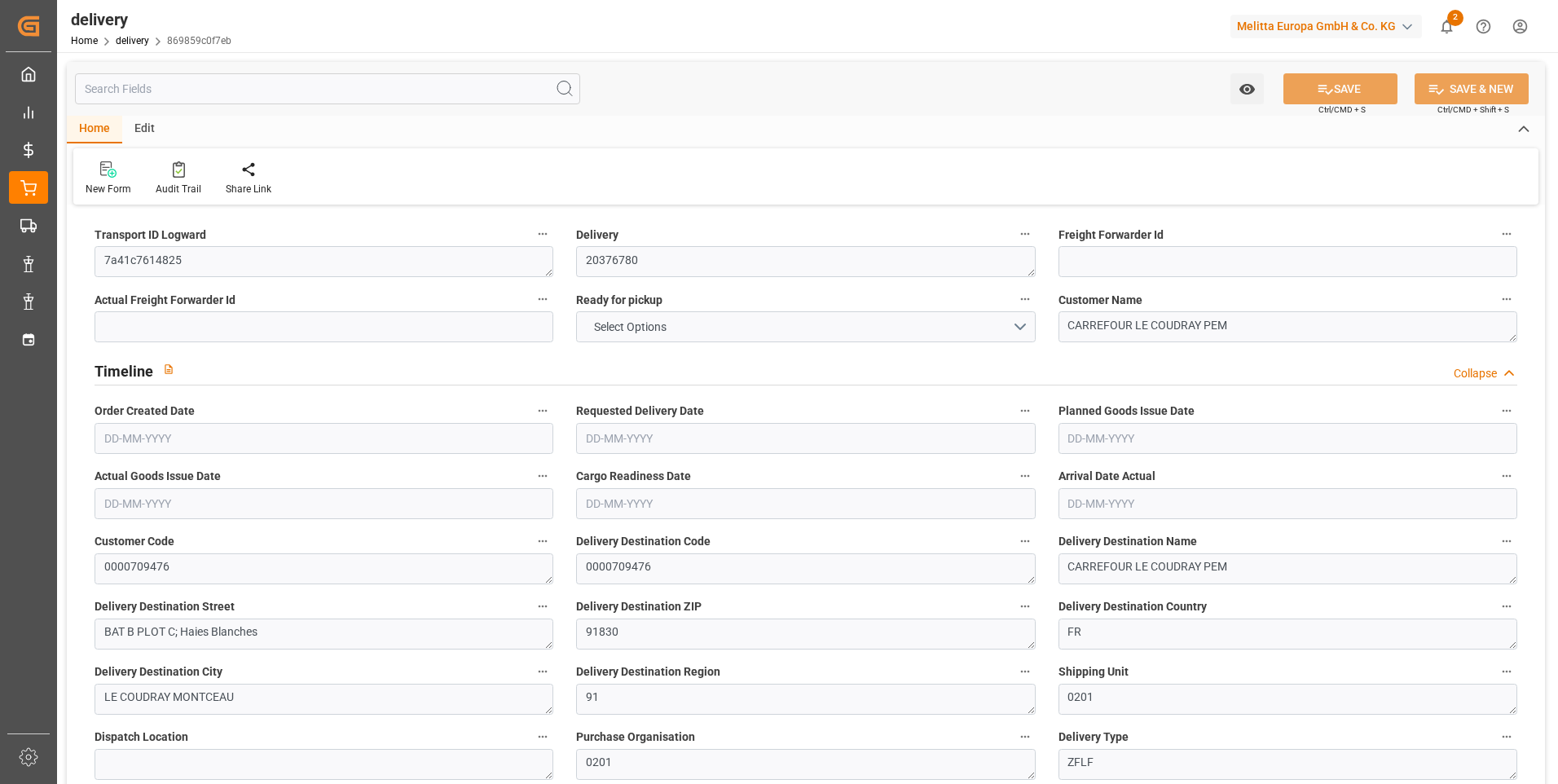
type input "1"
type input "5"
type input "0"
type input "-3.1301"
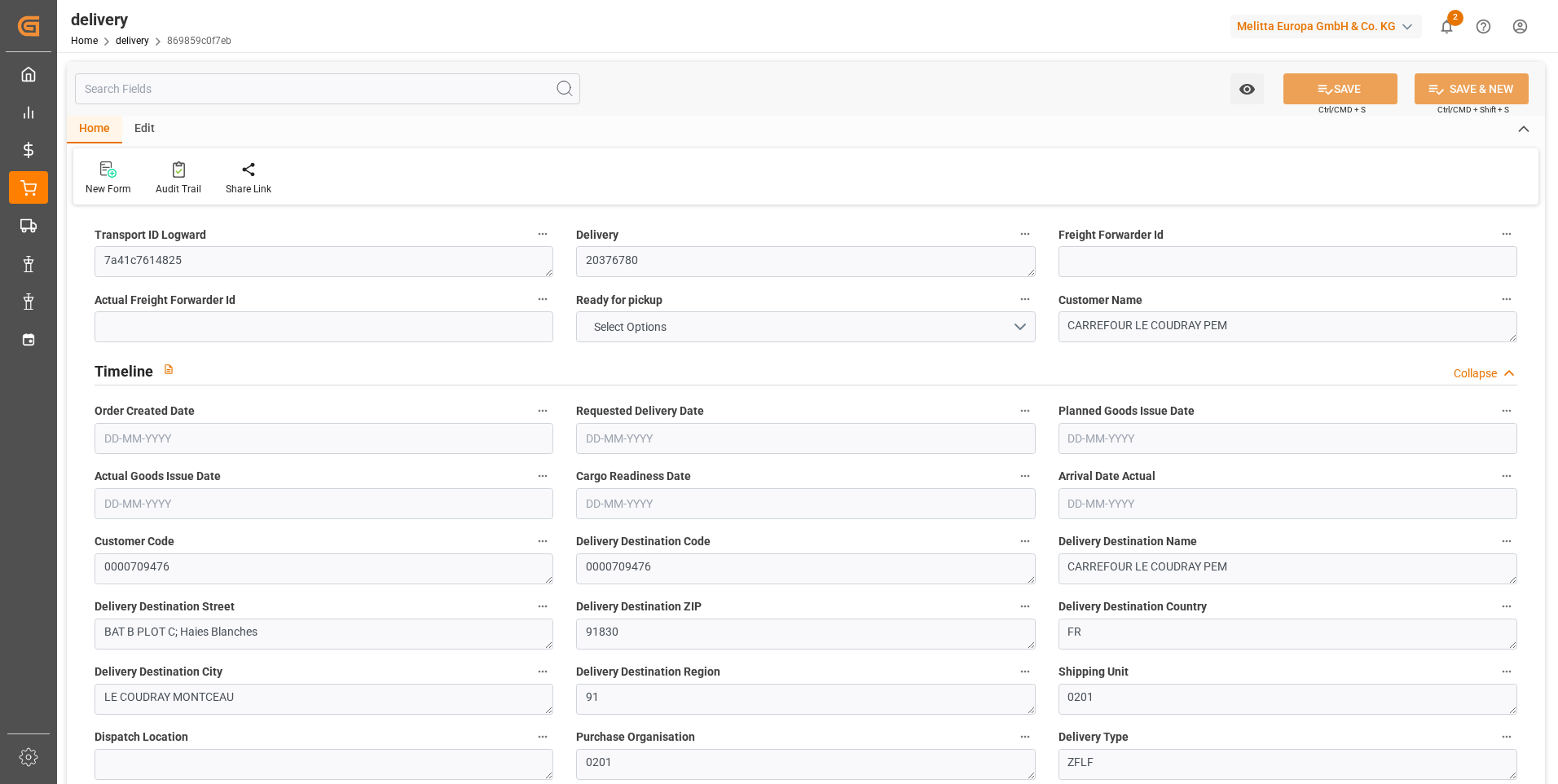
type input "92.6079"
type input "89.4777"
type input "2.45"
type input "198"
type input "1.5"
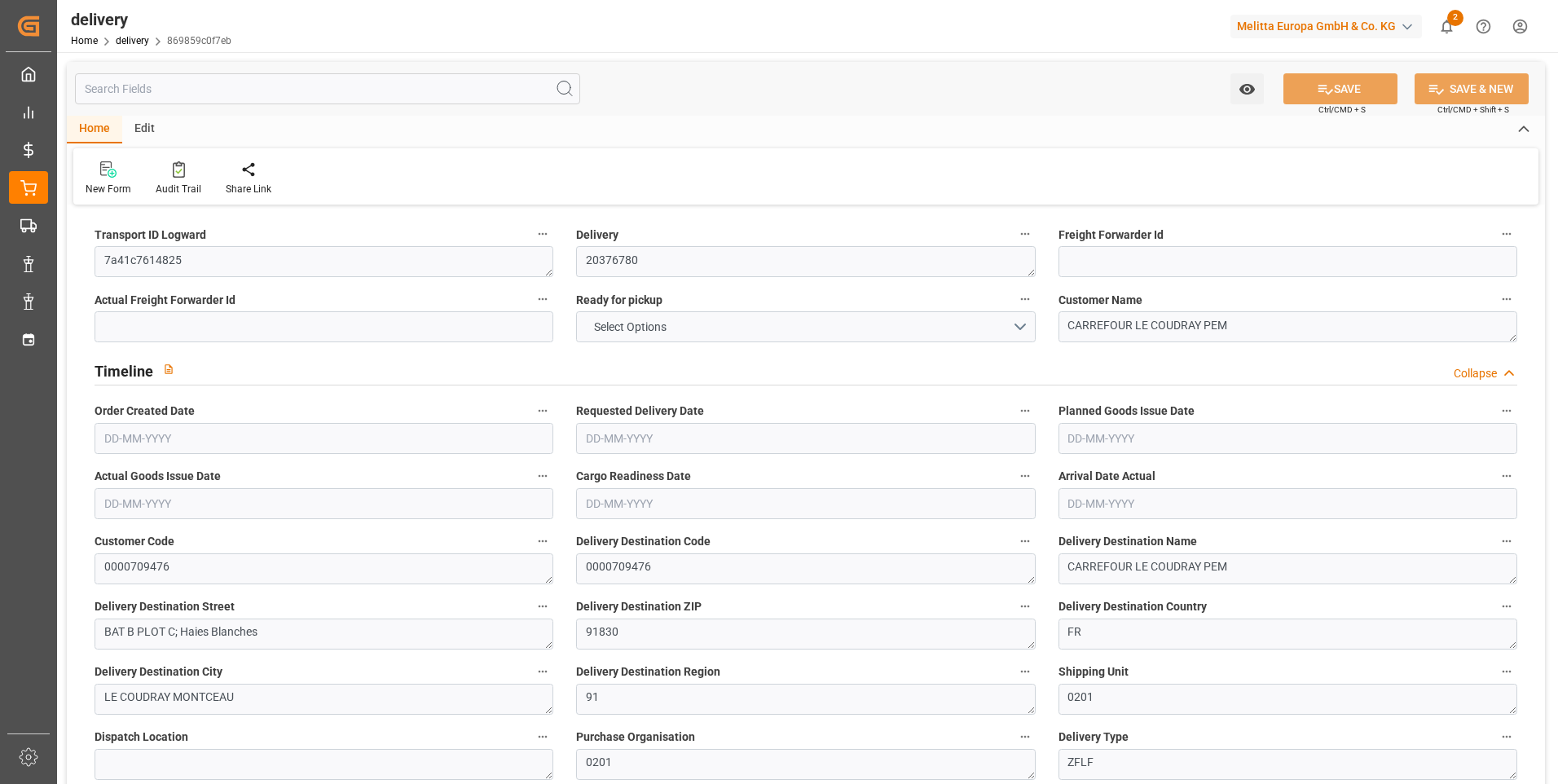
type input "1.3"
type input "0"
type input "10.5"
type input "501.48"
type input "101"
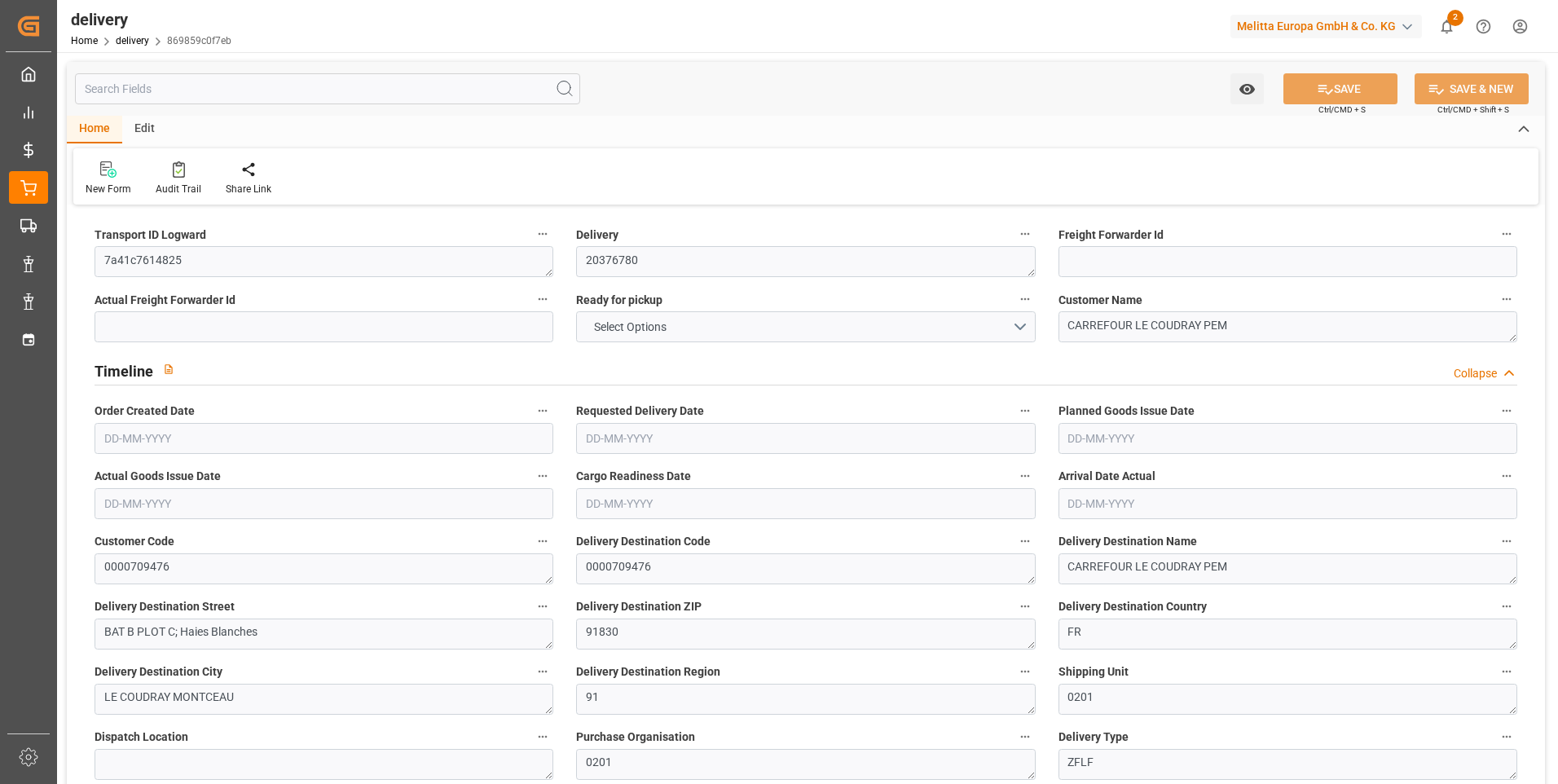
type input "724.4276"
type input "0.0465"
type input "0"
type input "[DATE]"
type input "02-09-2025"
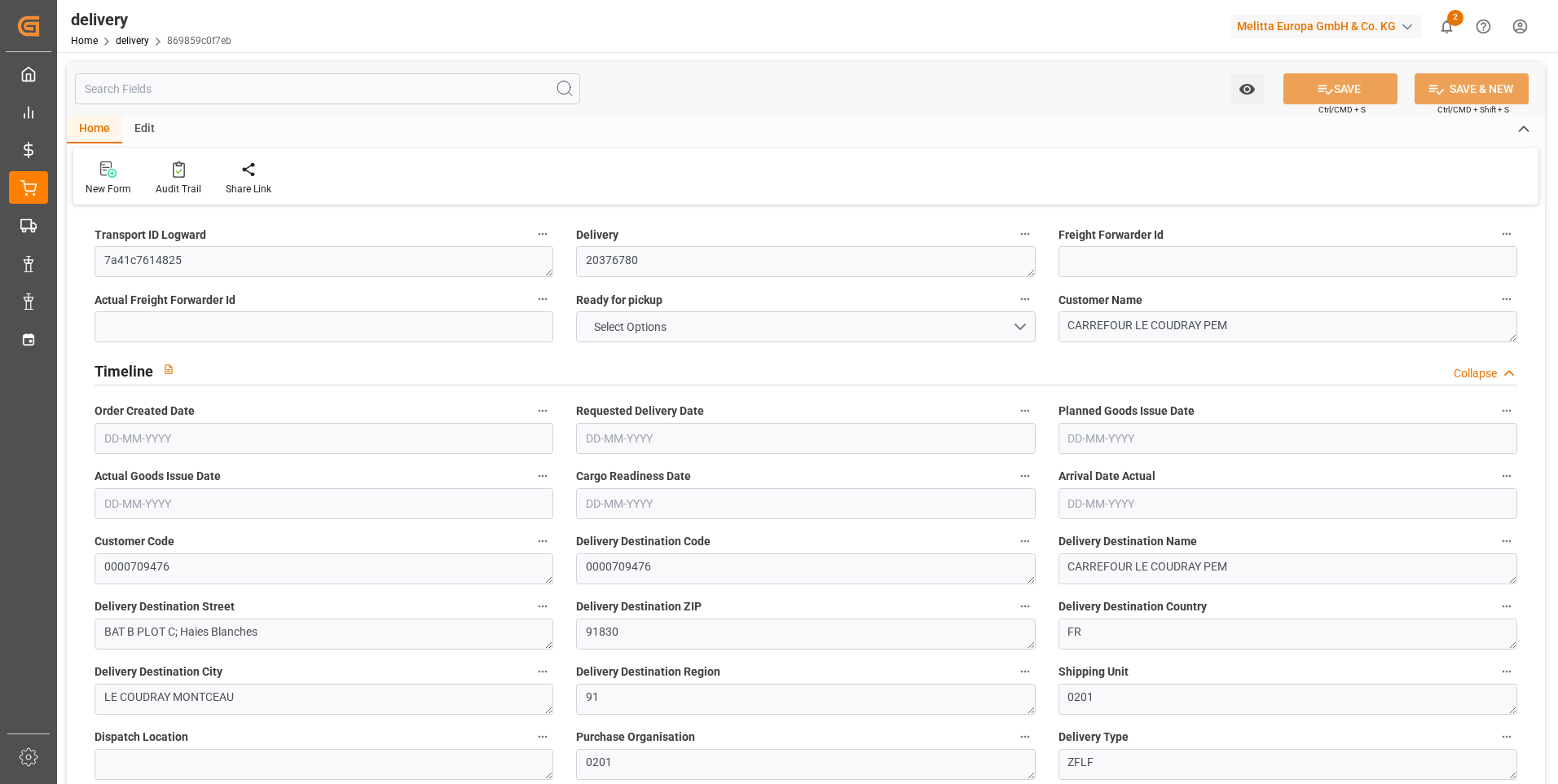
type input "01-09-2025"
type input "[DATE]"
type input "25-08-2025 11:01"
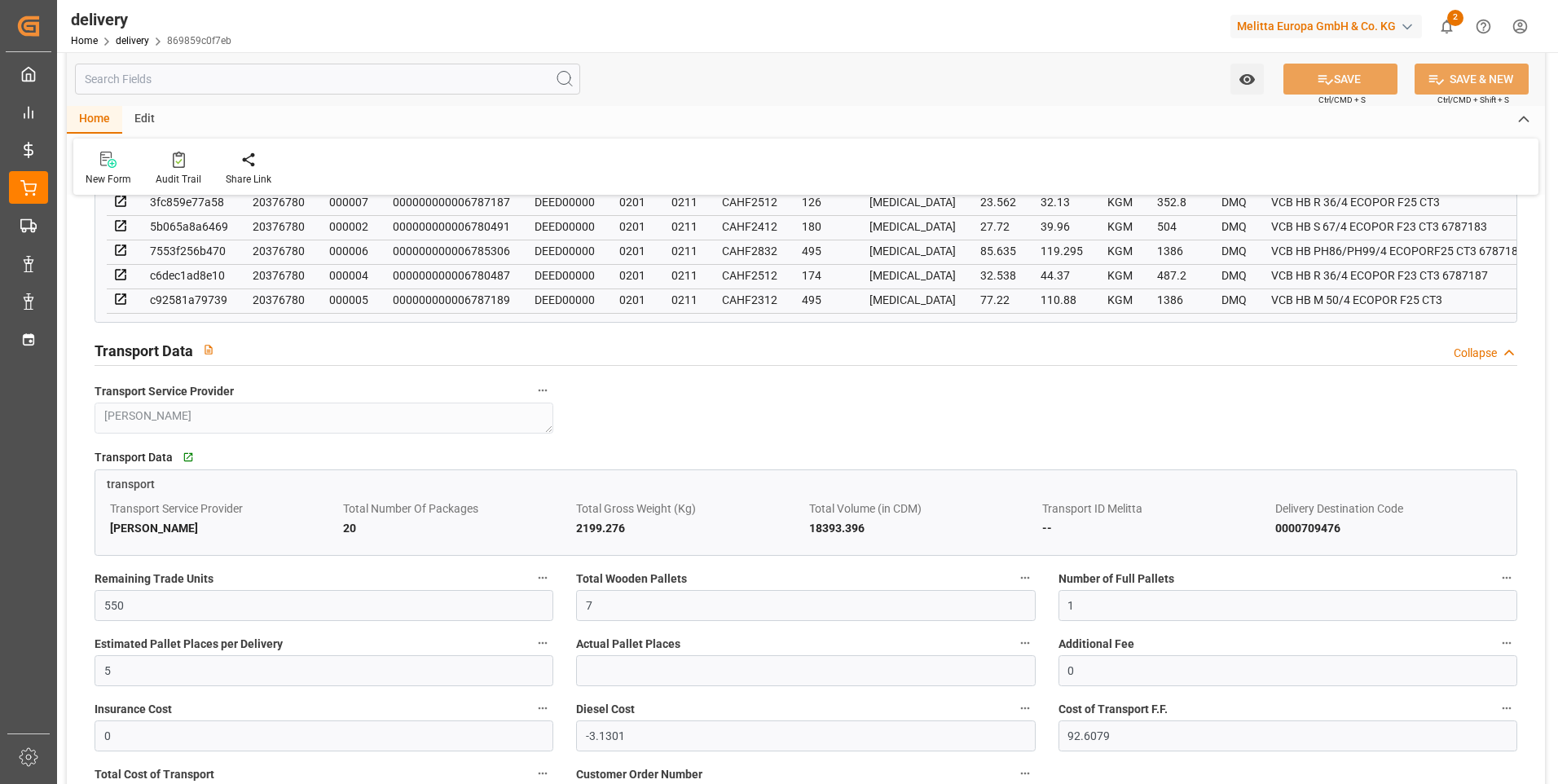
scroll to position [1059, 0]
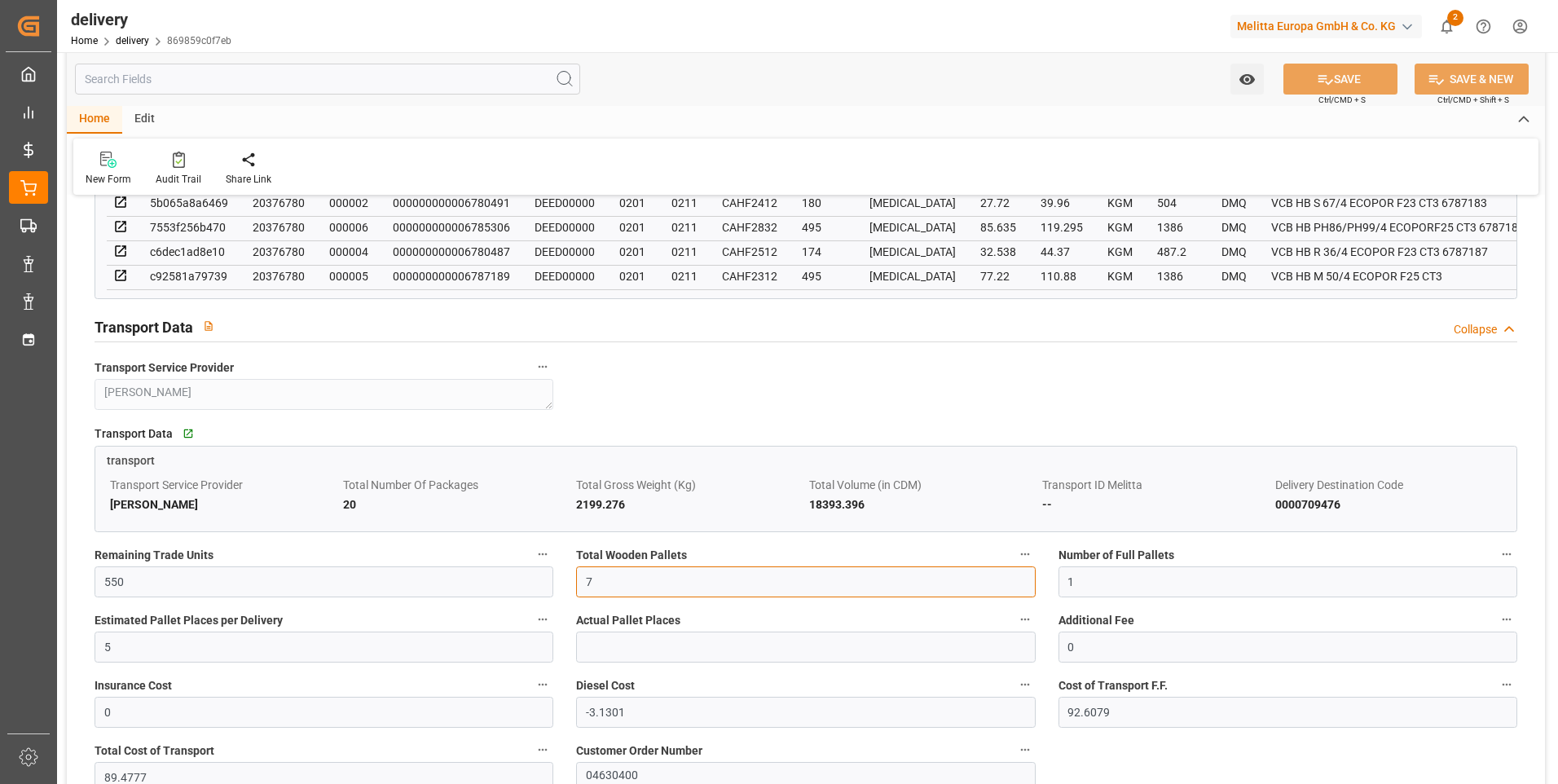
click at [611, 577] on input "7" at bounding box center [806, 582] width 459 height 31
type input "0"
type input "5"
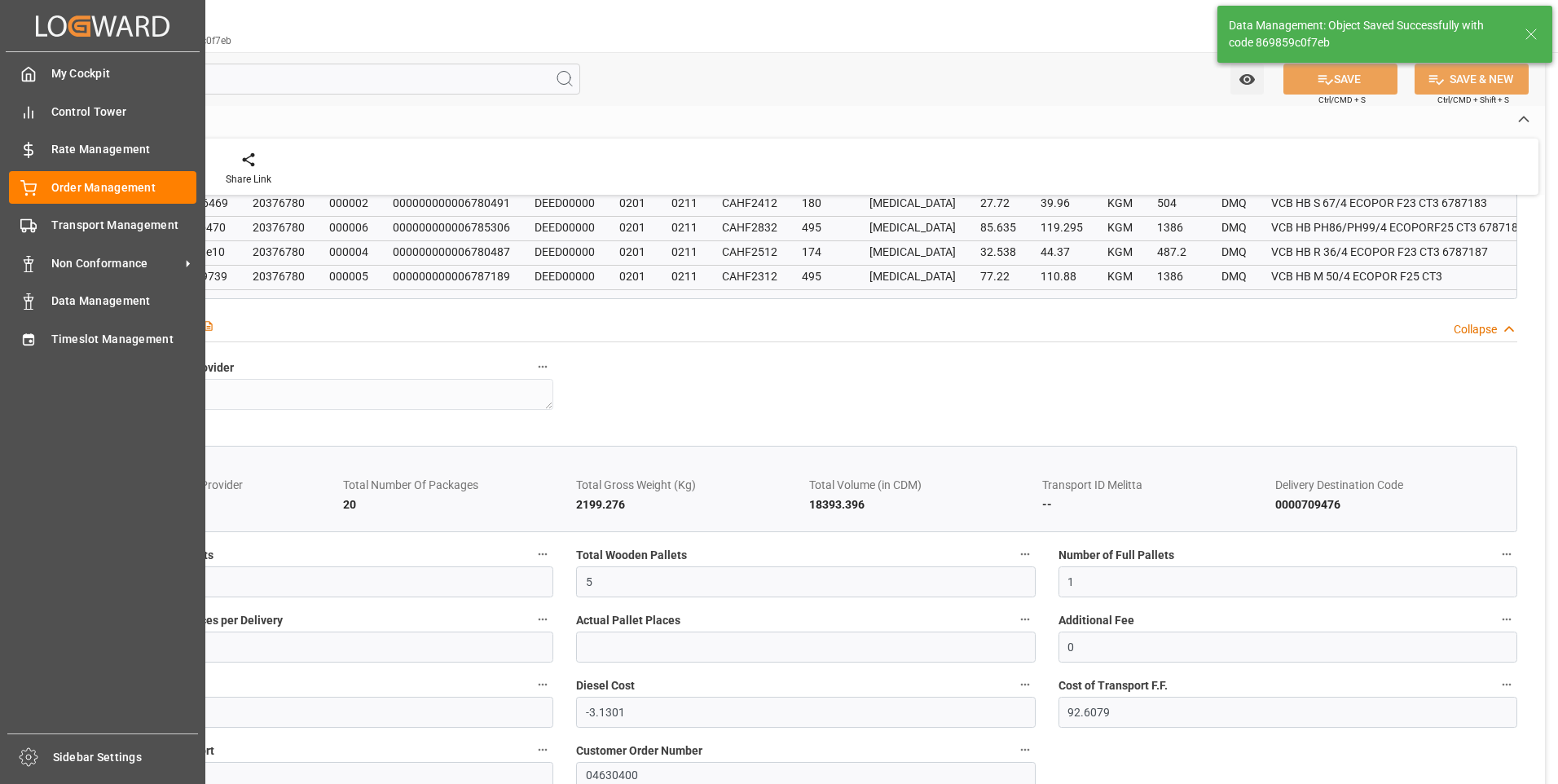
type input "7.5"
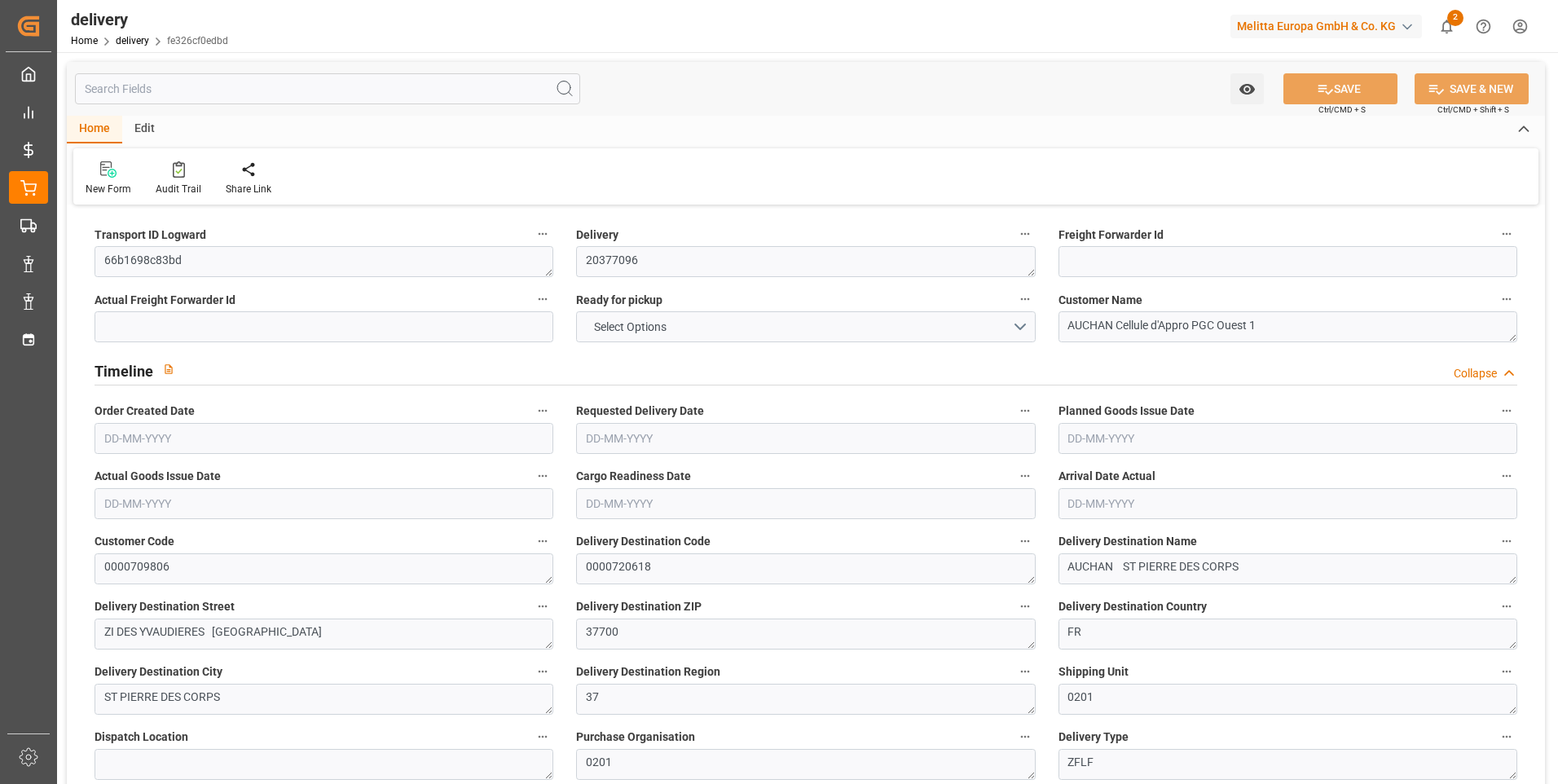
type input "17"
type input "1082.983"
type input "1846.937"
type input "4477.696"
type input "339"
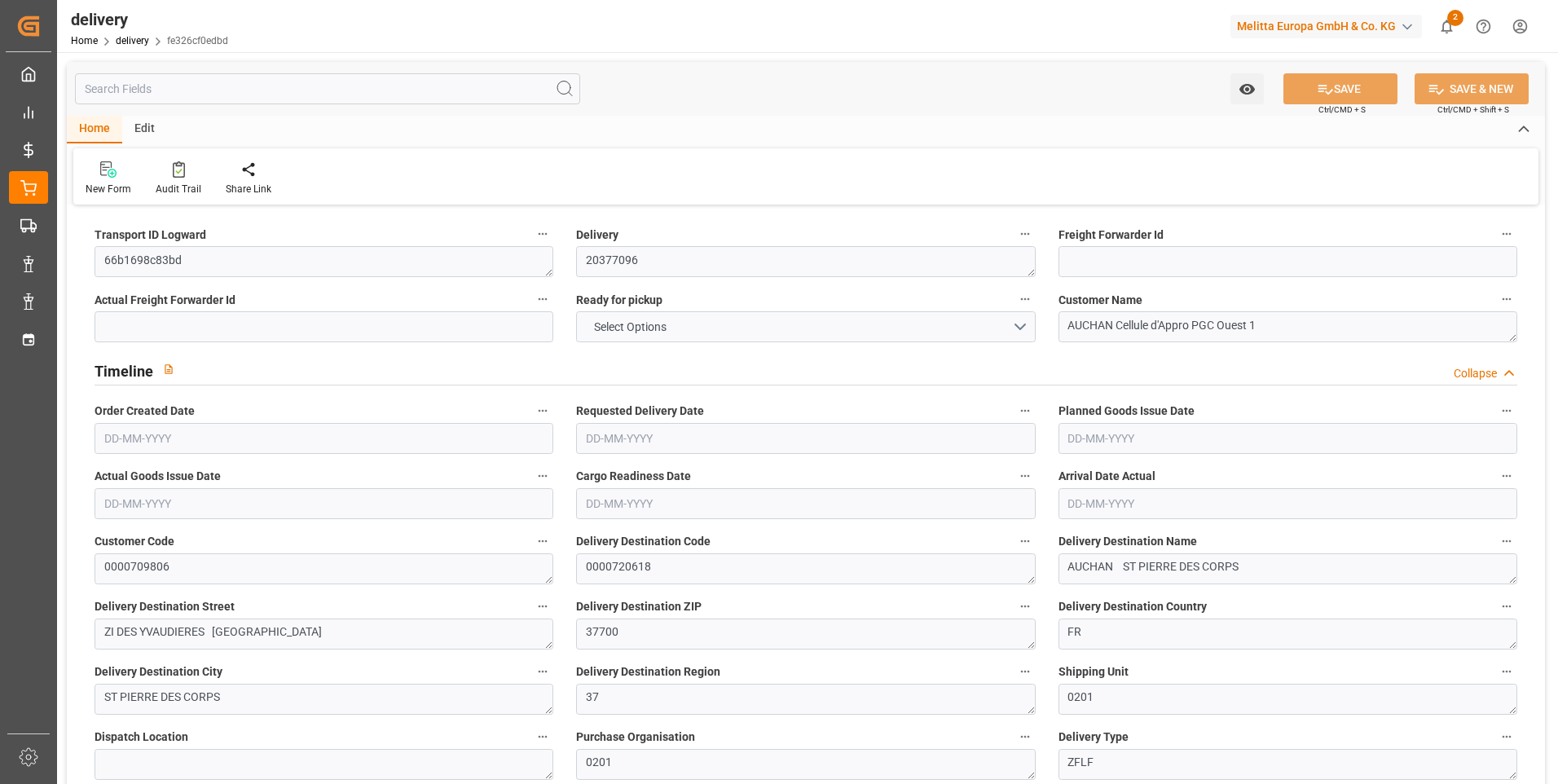
type input "21"
type input "0"
type input "6"
type input "0"
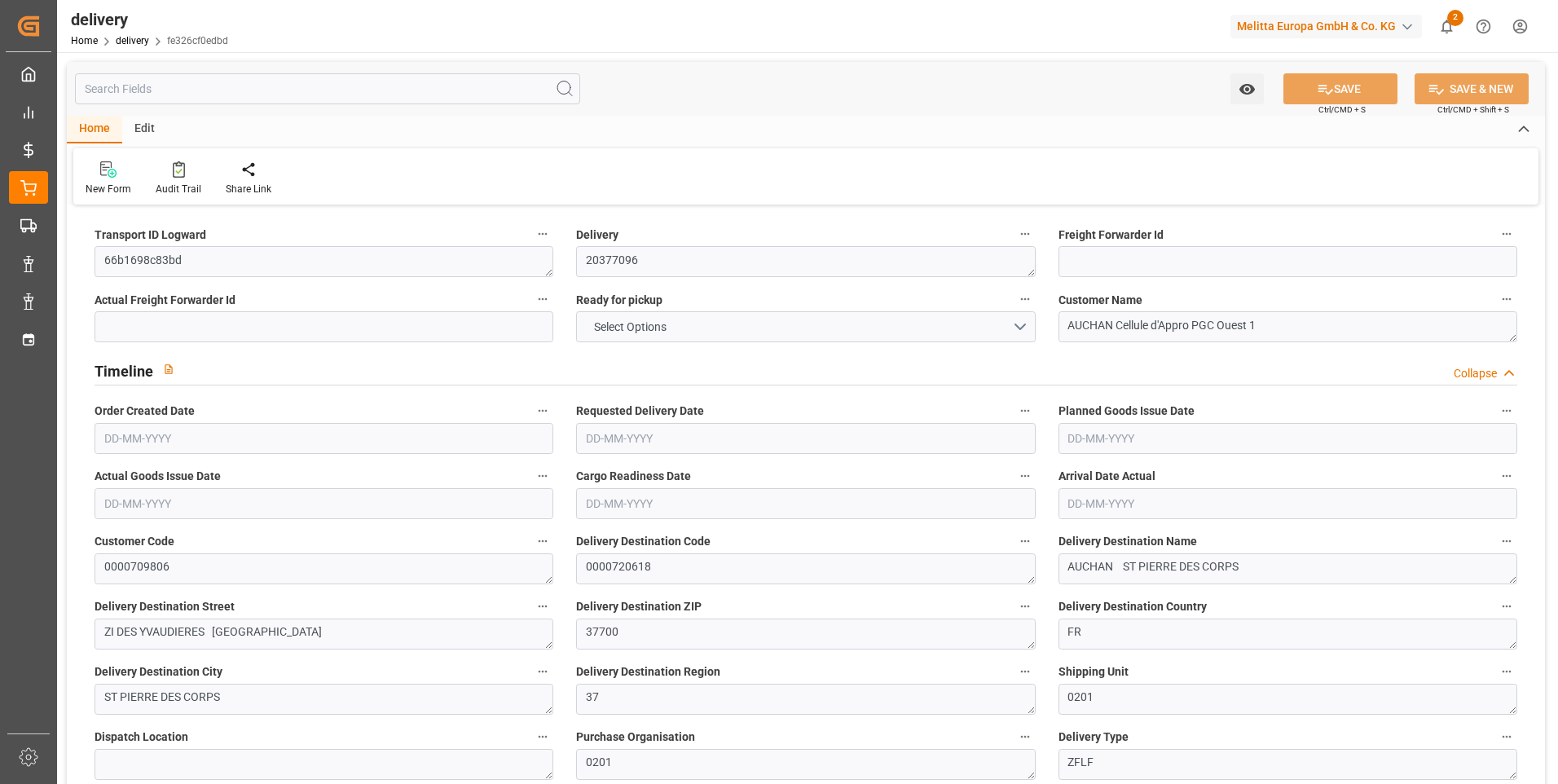
type input "-9.2859"
type input "274.73"
type input "265.4441"
type input "0"
type input "122.04"
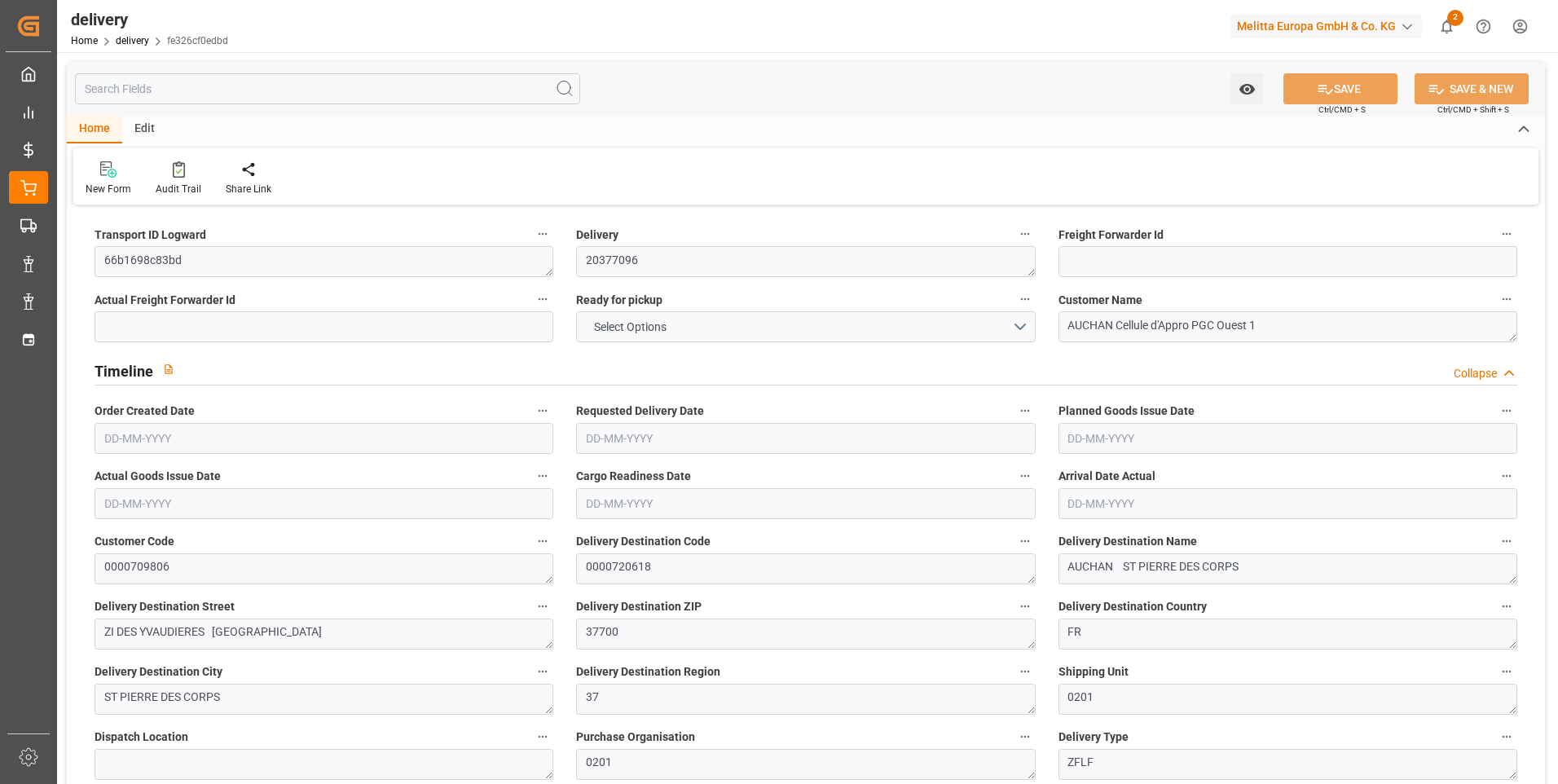
type input "1.5"
type input "1.3"
type input "0"
type input "31.5"
type input "1363.937"
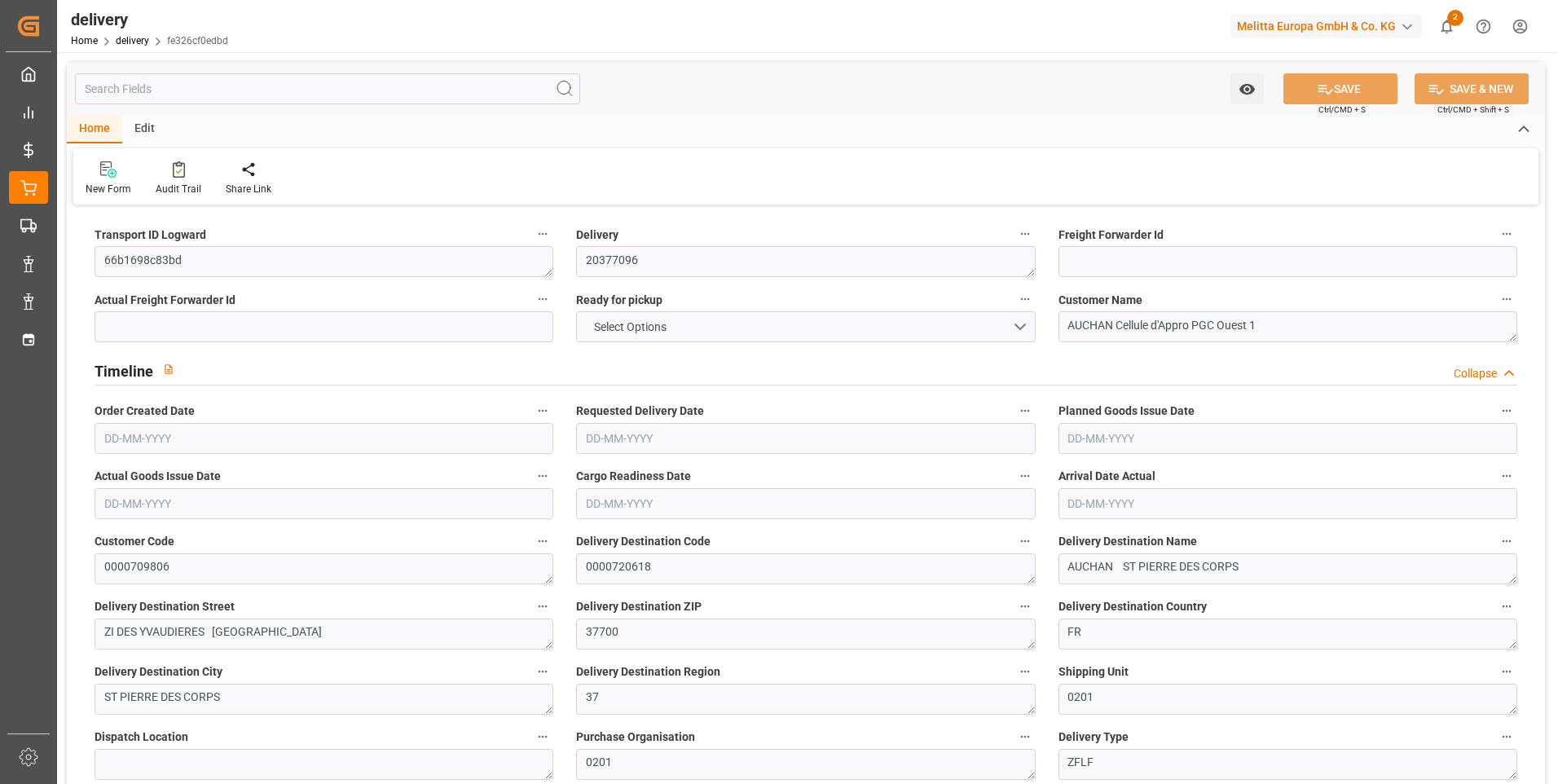
type input "101"
type input "3998.5299"
type input "0.2564"
type input "0"
type input "[DATE]"
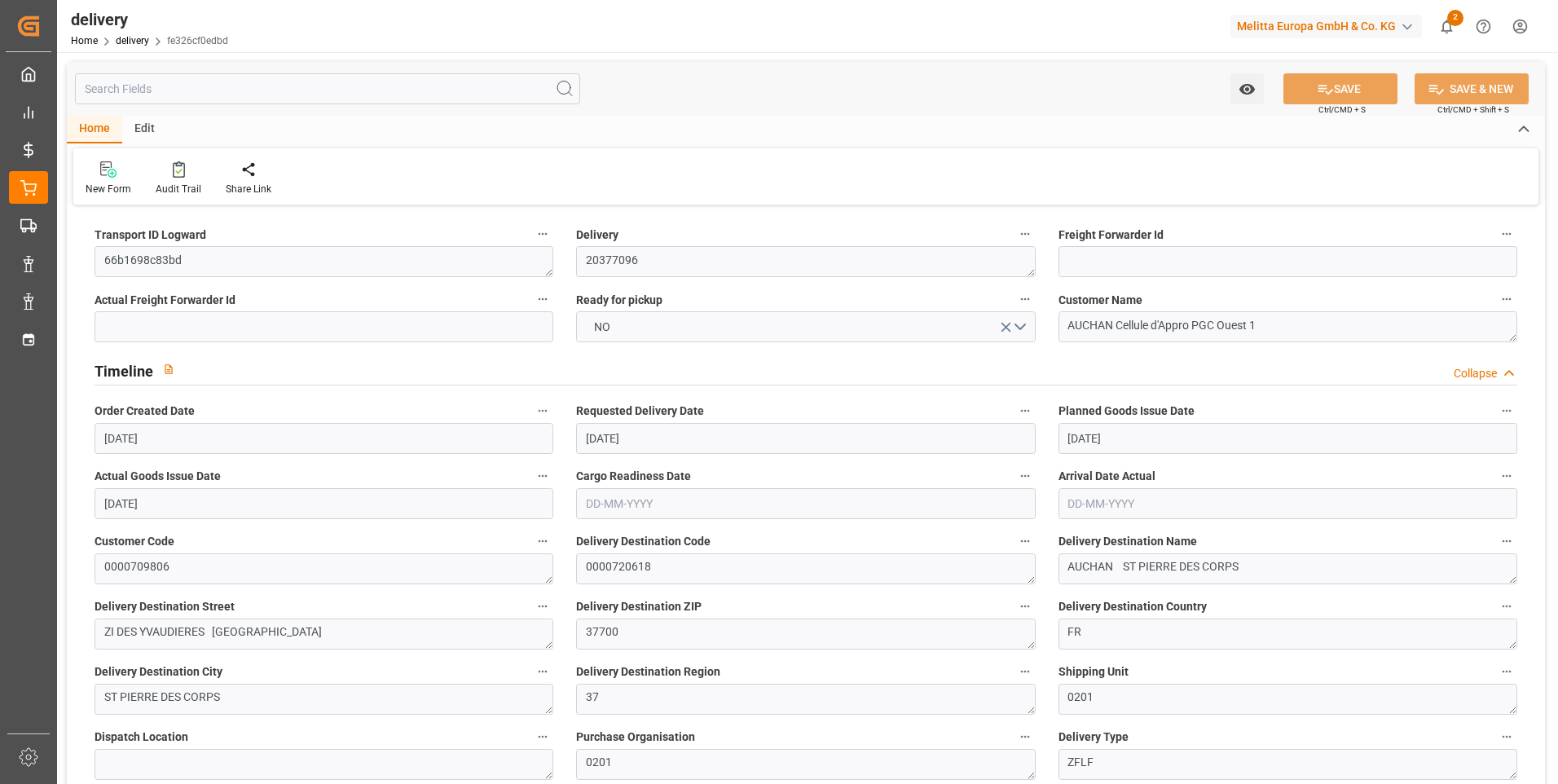
type input "[DATE]"
type input "[DATE] 11:00"
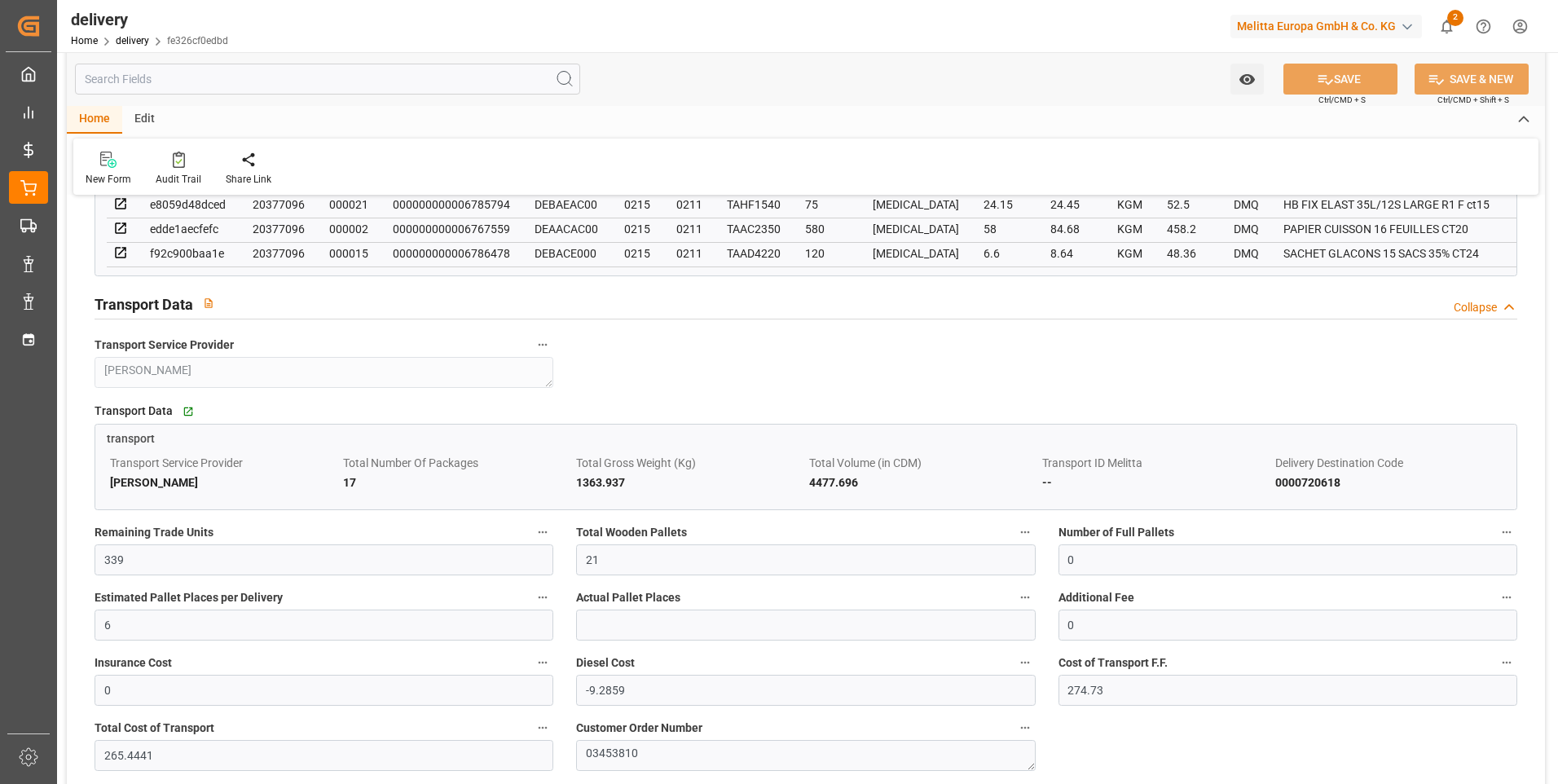
scroll to position [1385, 0]
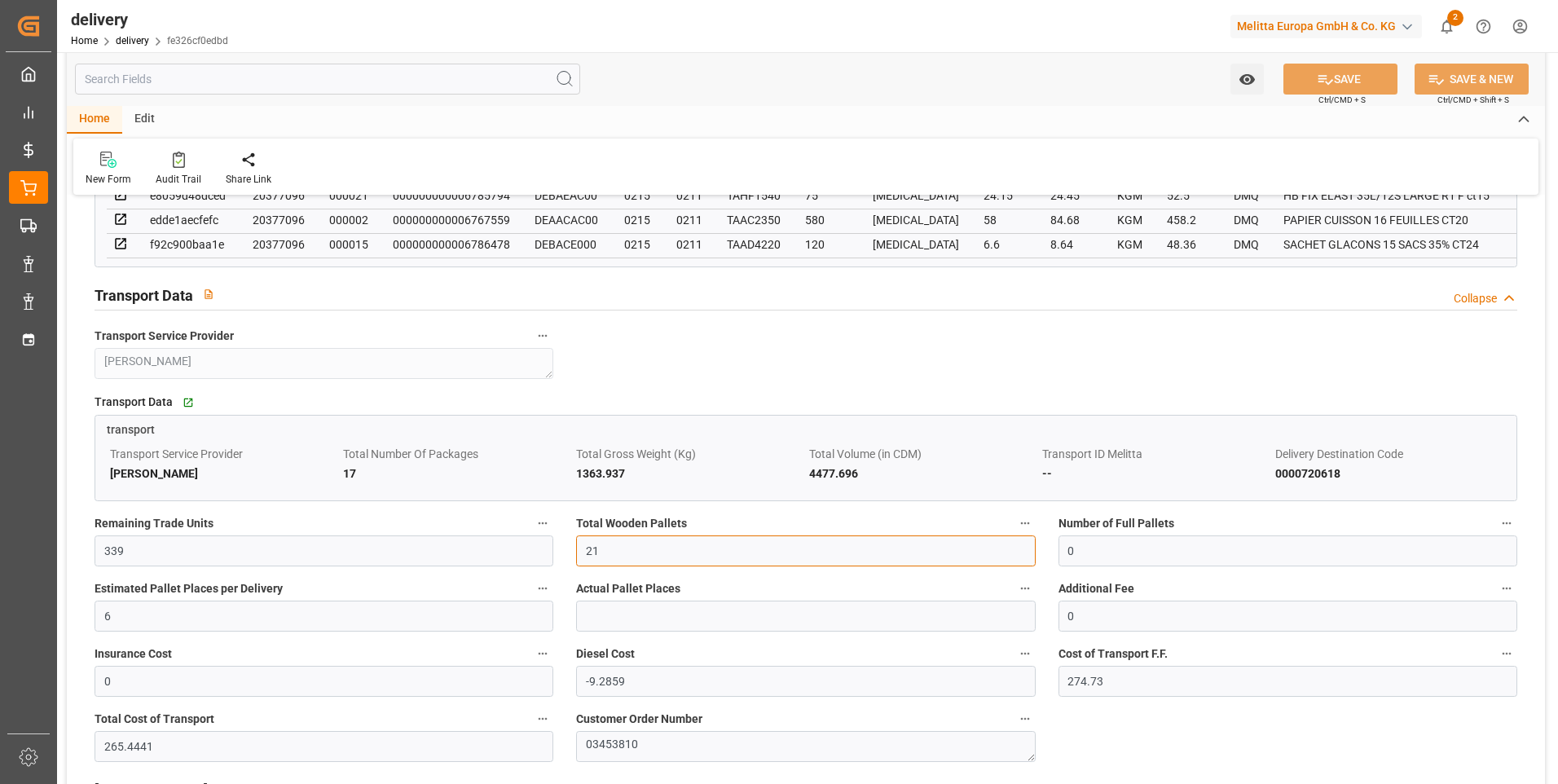
click at [608, 560] on input "21" at bounding box center [806, 551] width 459 height 31
type input "2"
type input "0"
type input "17"
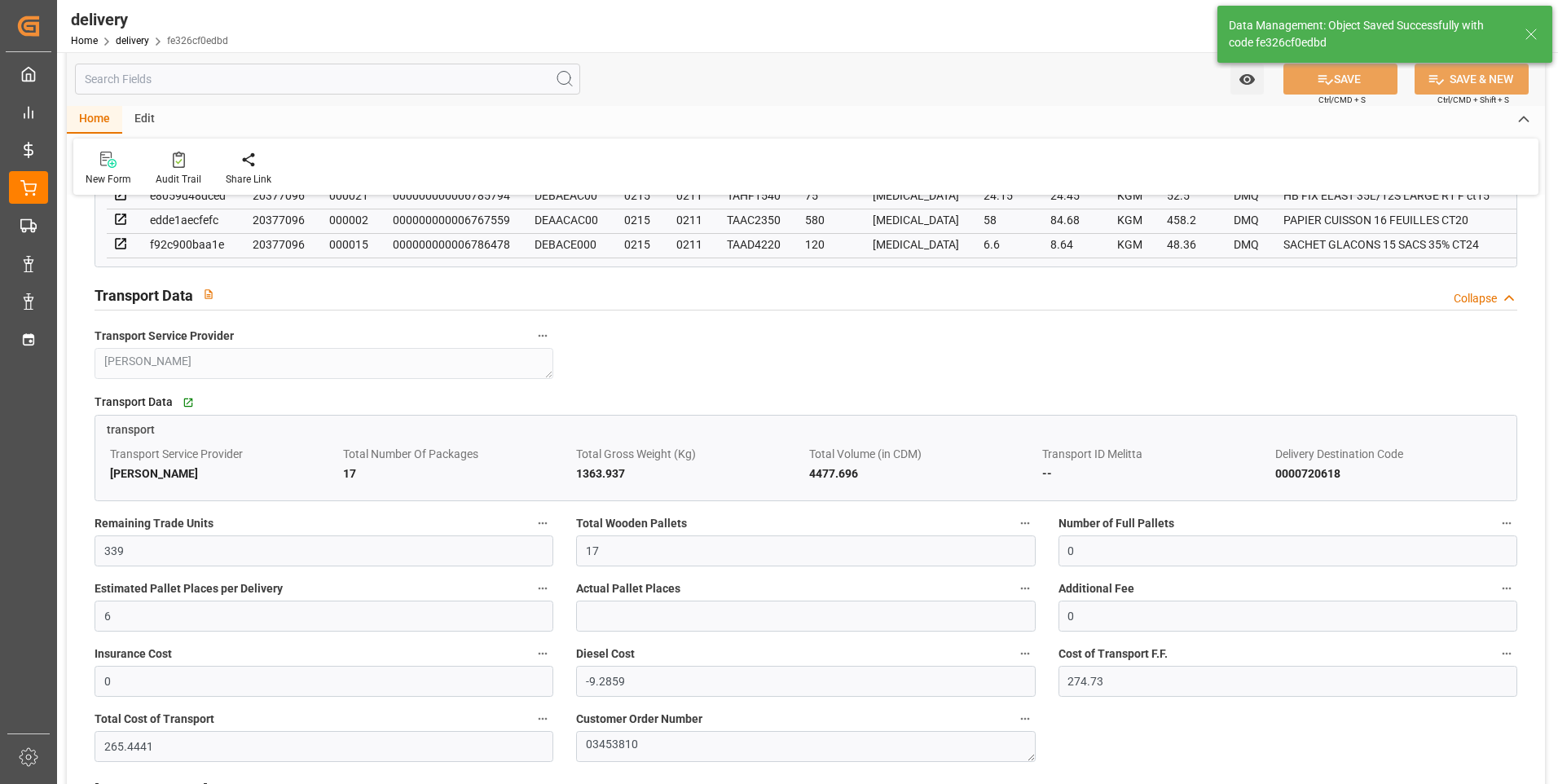
type input "25.5"
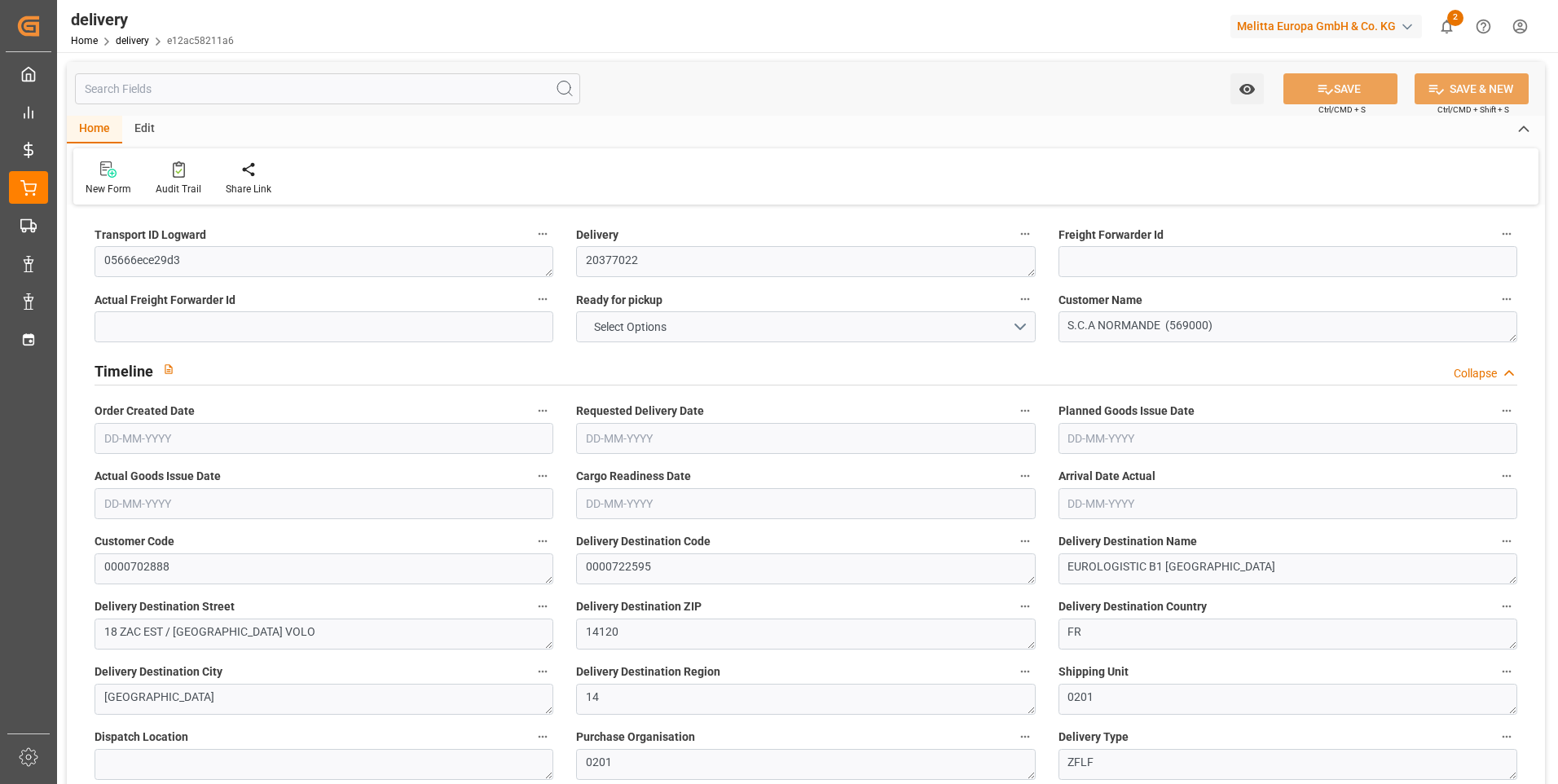
type input "6"
type input "903.52"
type input "1207.228"
type input "3921.778"
type input "270"
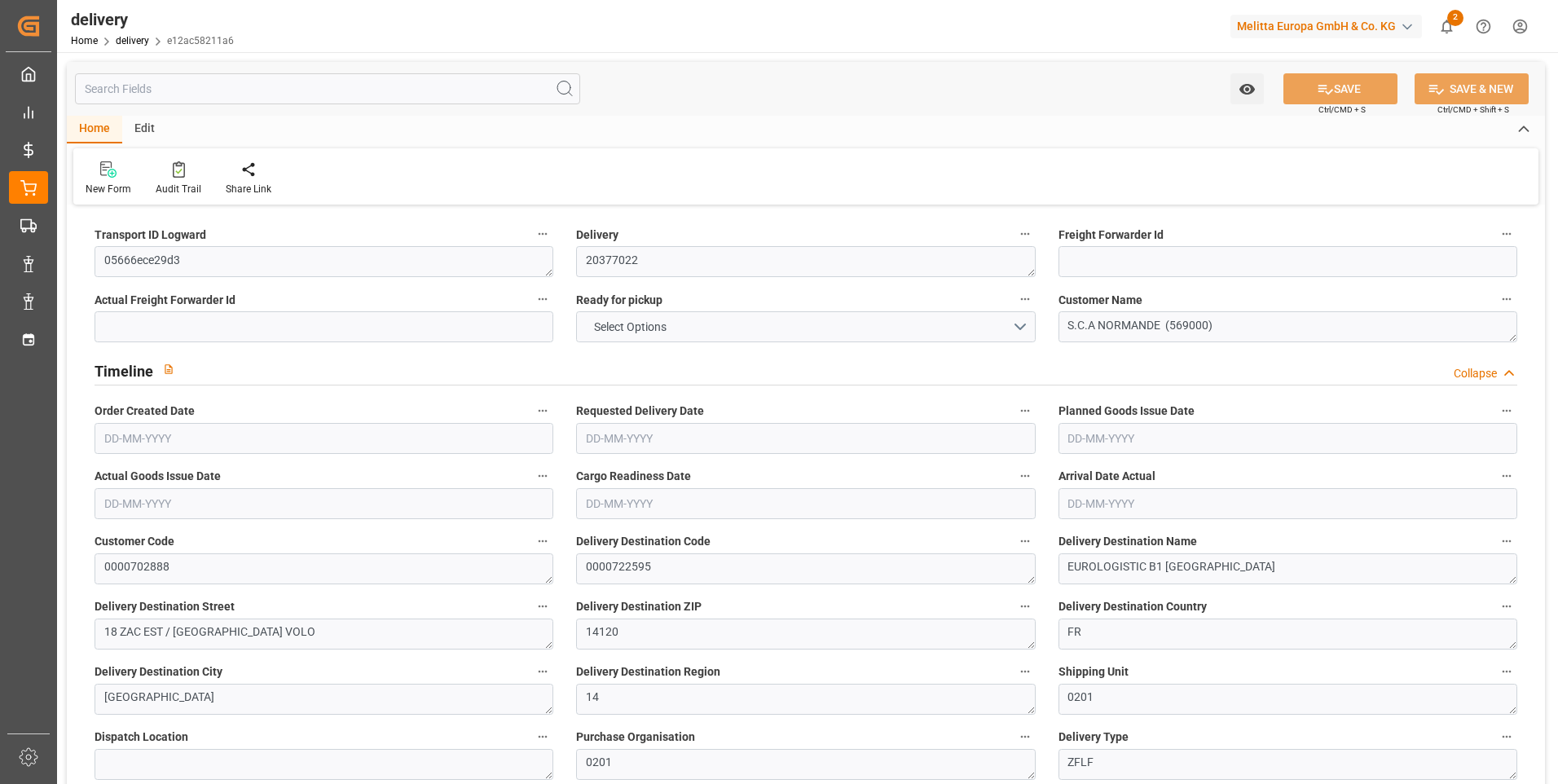
type input "5"
type input "4"
type input "3"
type input "0"
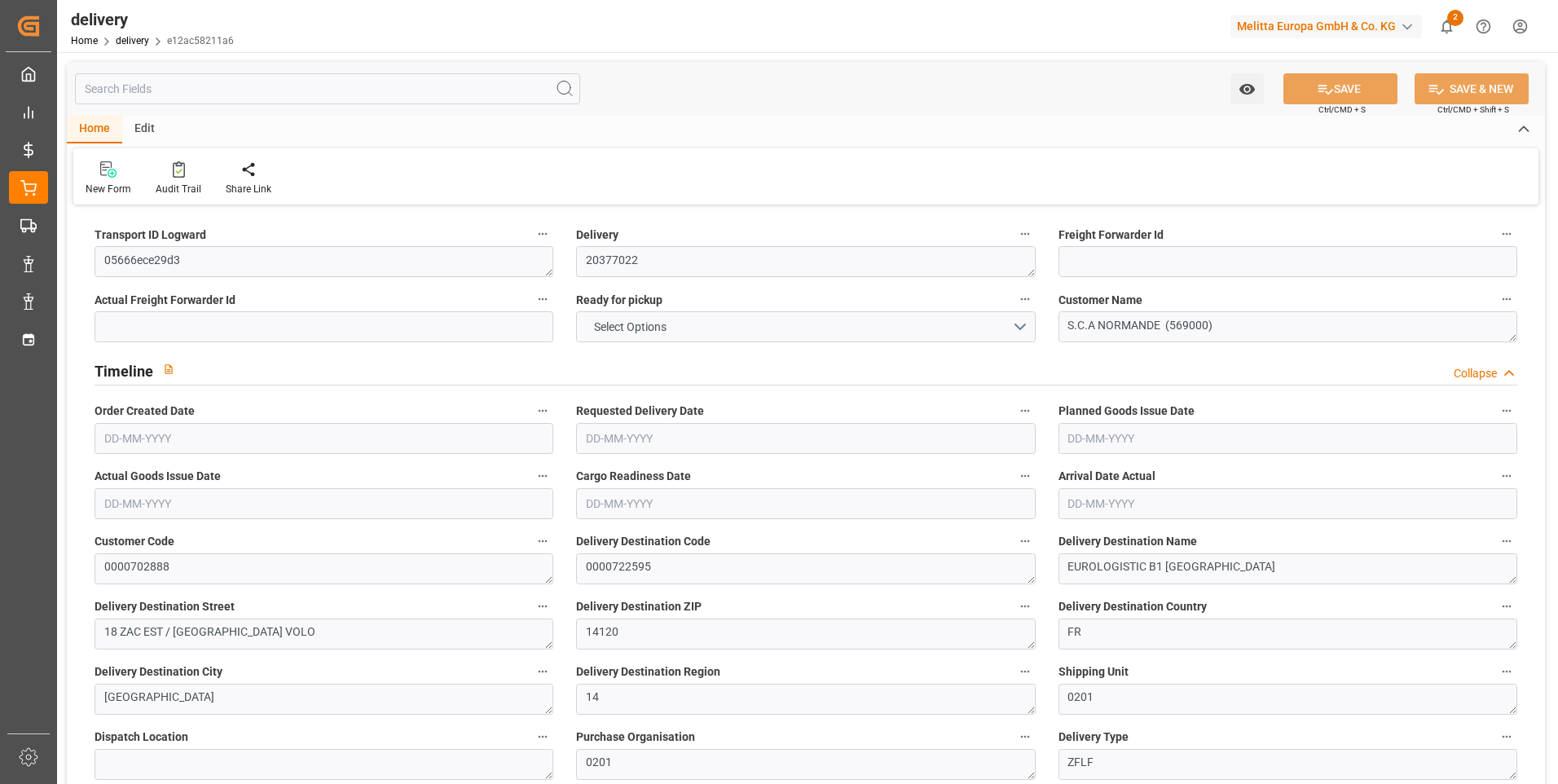
type input "-6.7823"
type input "200.66"
type input "193.8777"
type input "9.8"
type input "97.2"
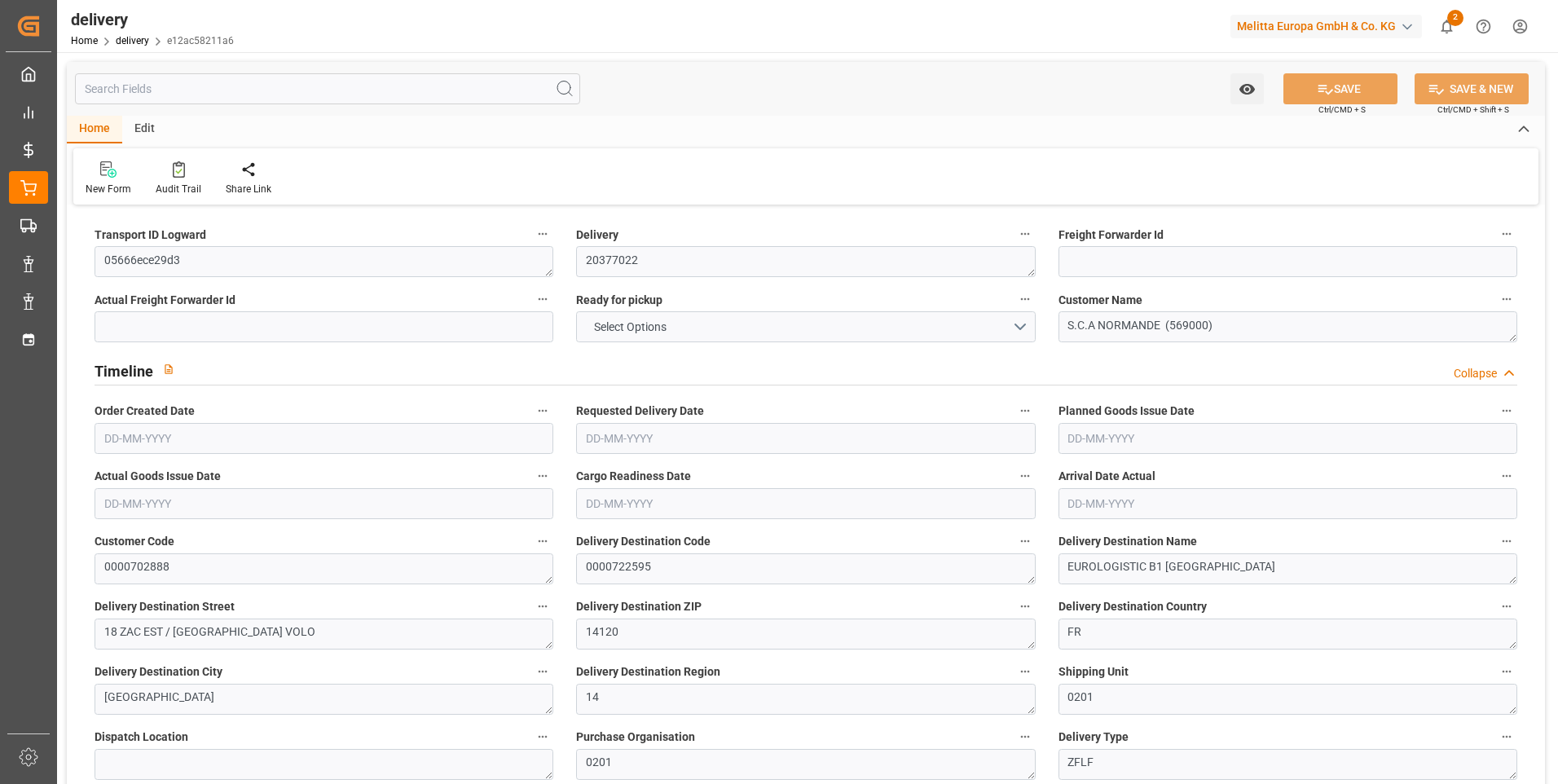
type input "1.5"
type input "1.3"
type input "0"
type input "7.5"
type input "1073.556"
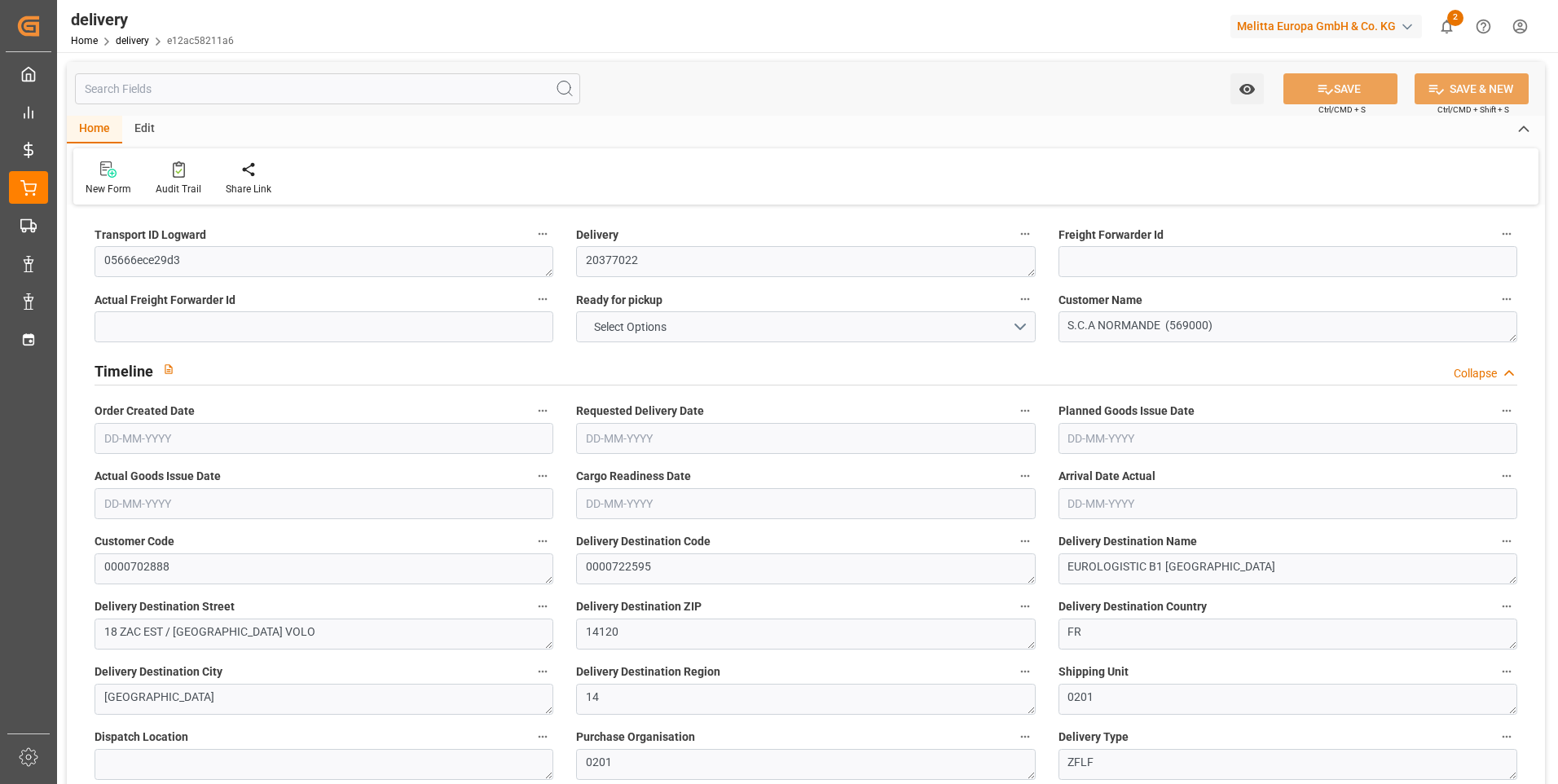
type input "101"
type input "3149.261"
type input "0.202"
type input "0"
type input "03-09-2025"
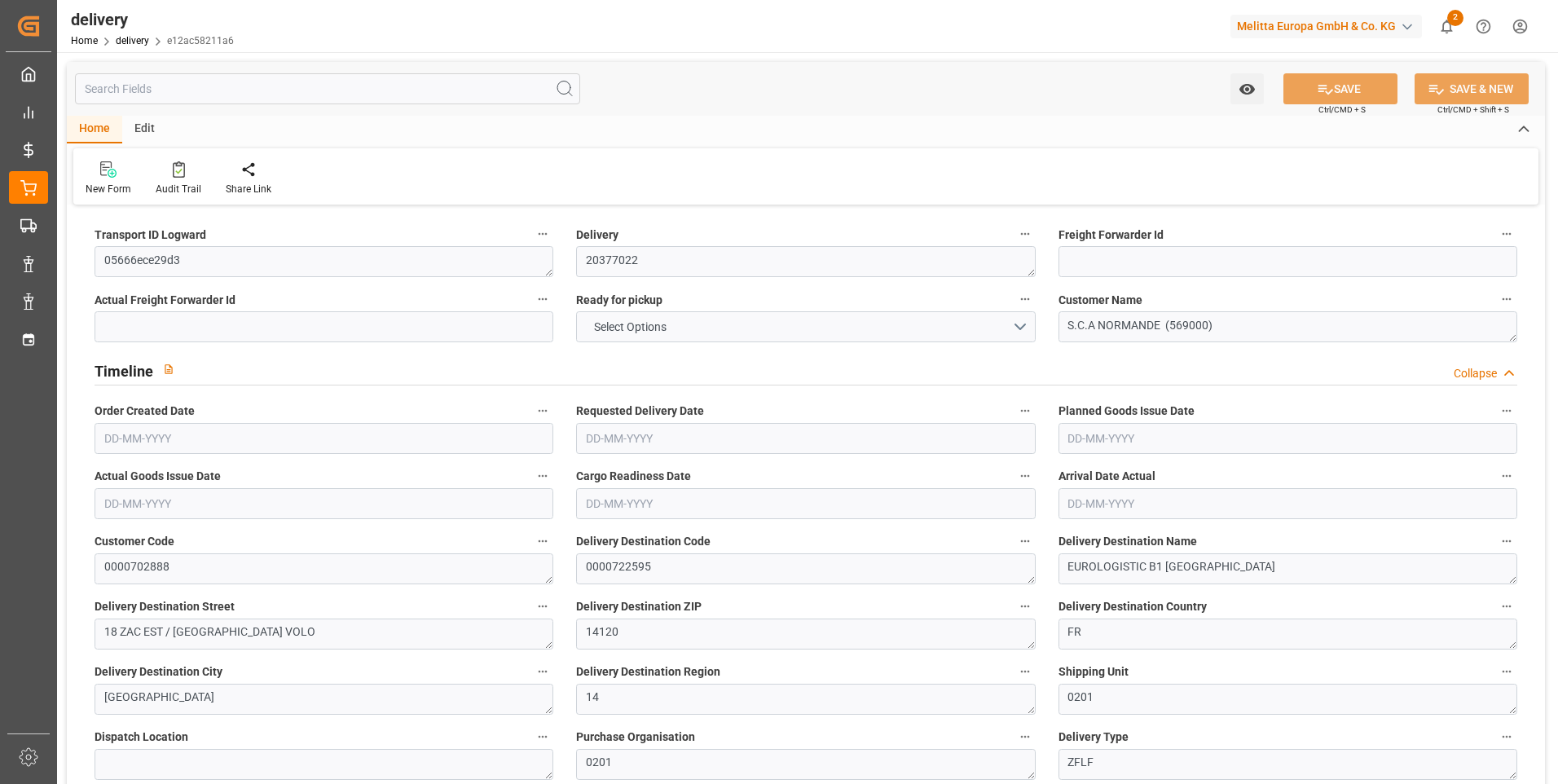
type input "04-09-2025"
type input "03-09-2025"
type input "28-08-2025 11:00"
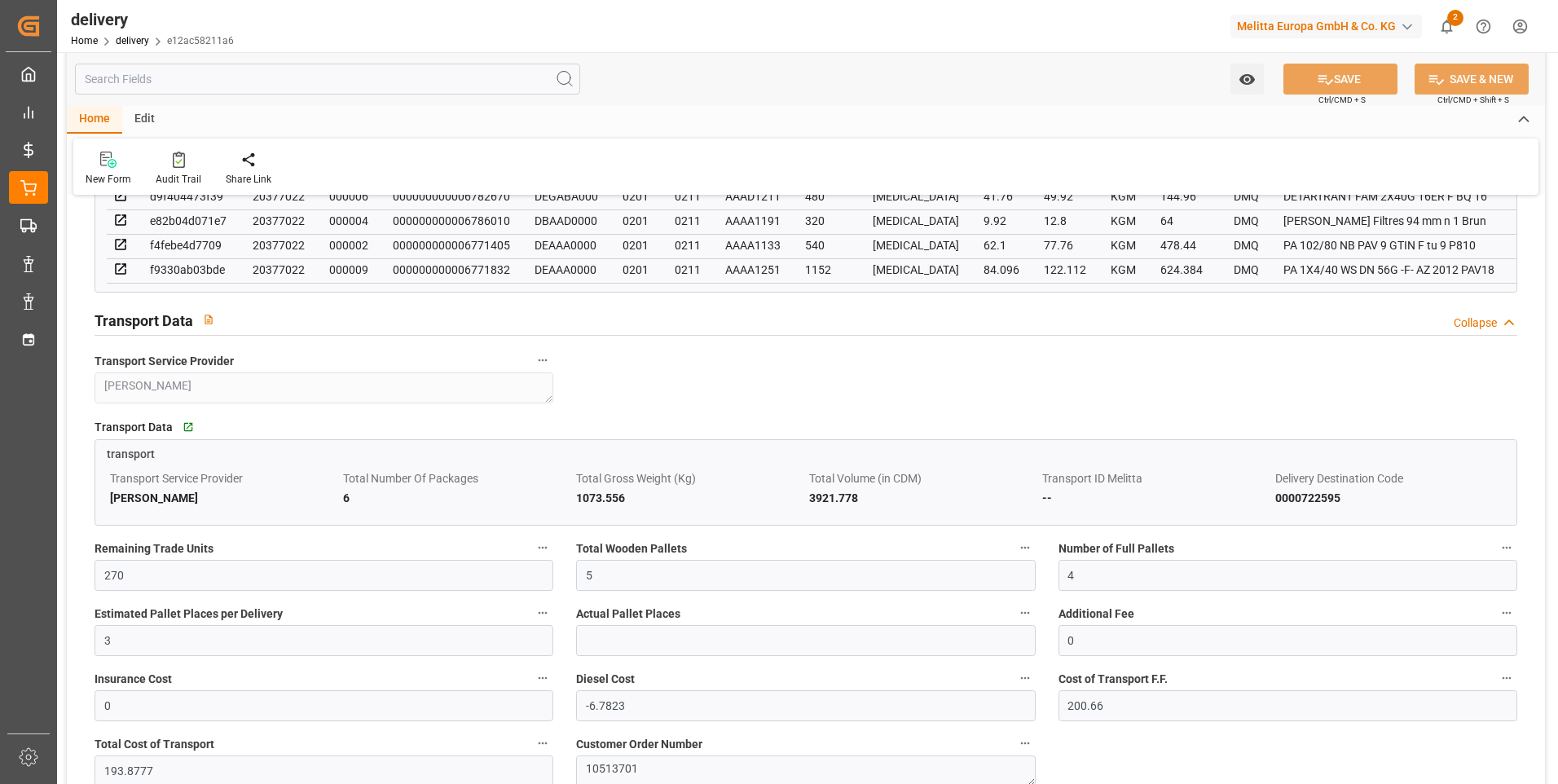
scroll to position [1222, 0]
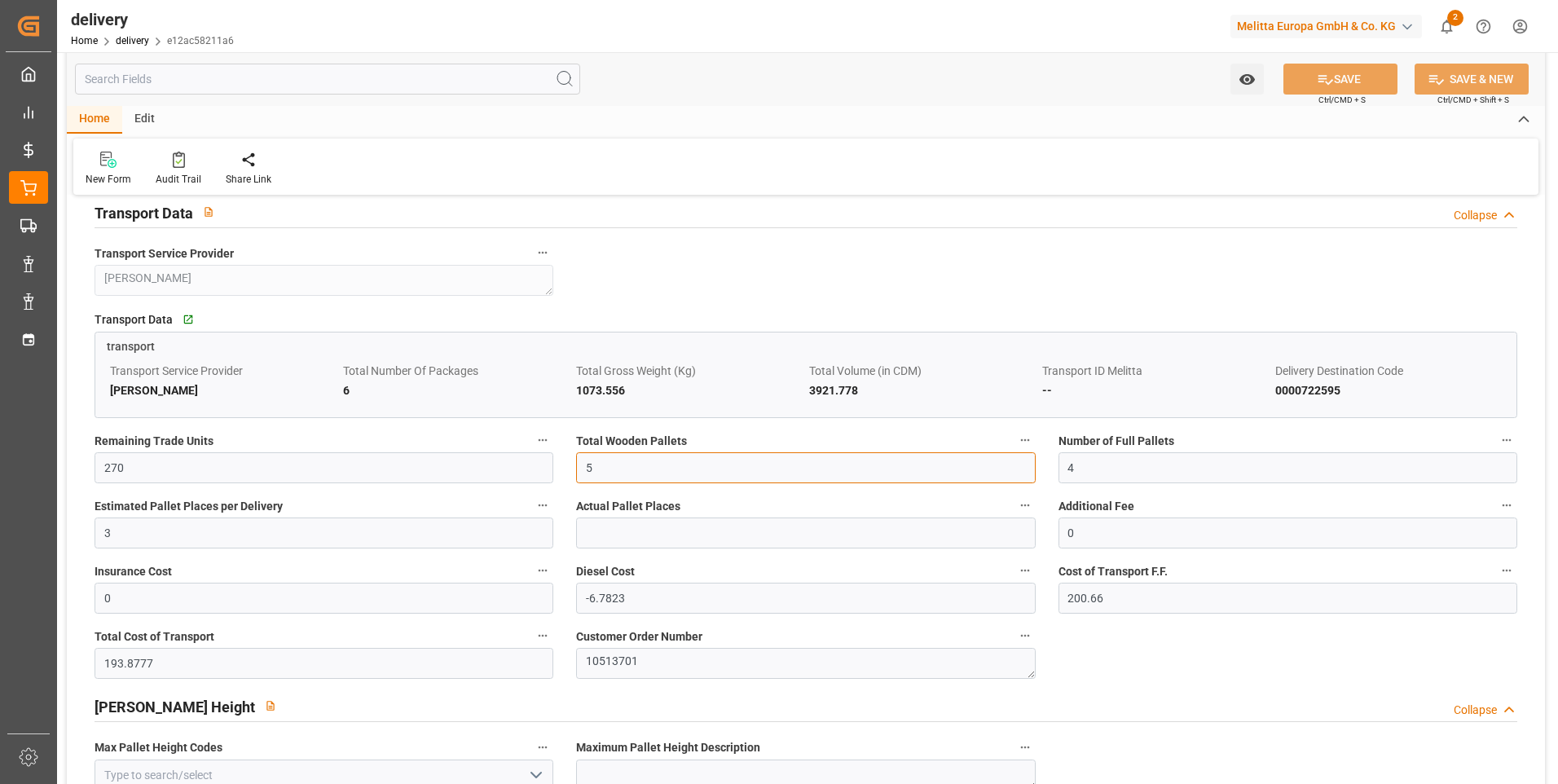
click at [605, 480] on input "5" at bounding box center [806, 468] width 459 height 31
type input "6"
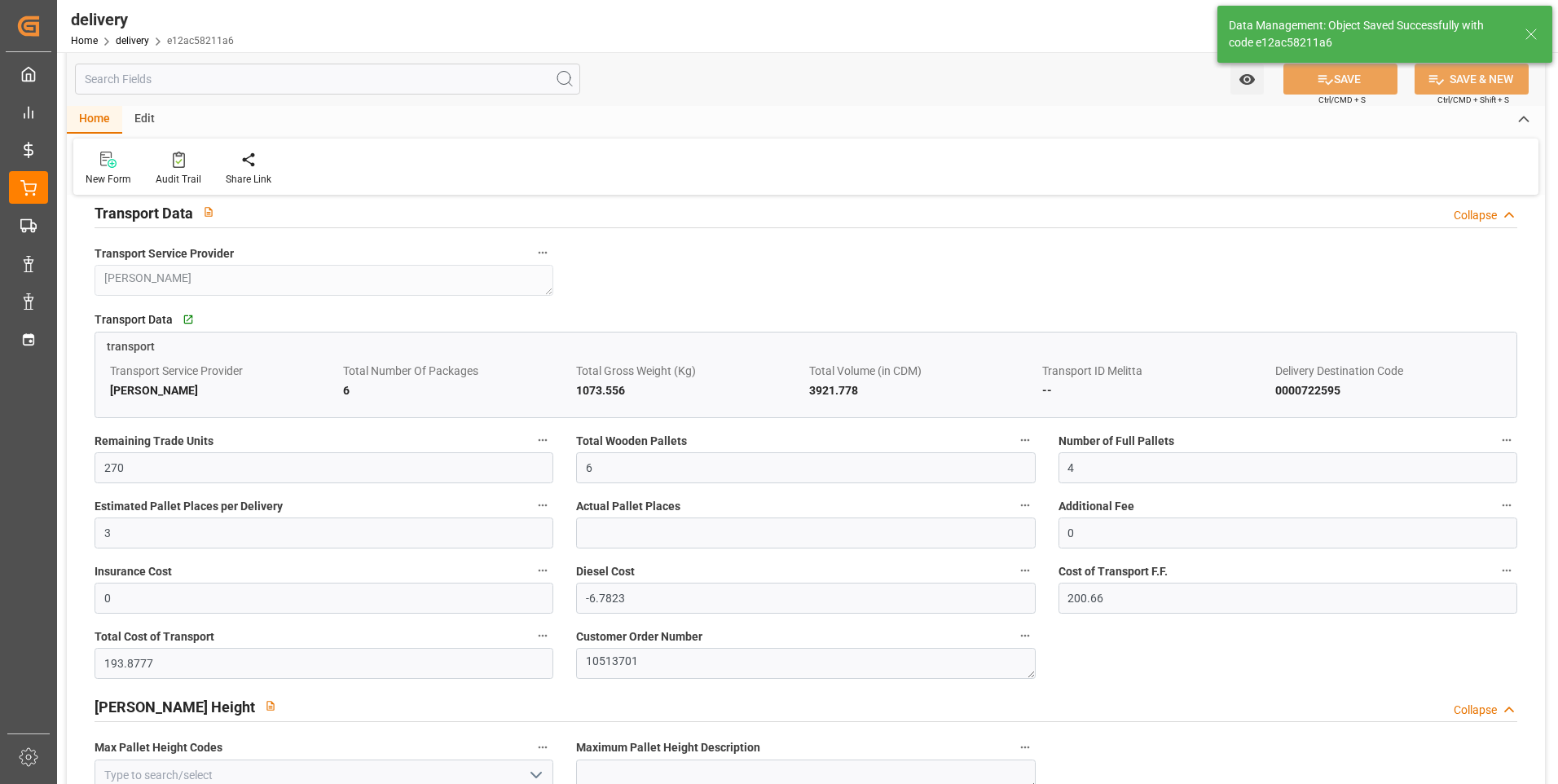
type input "9"
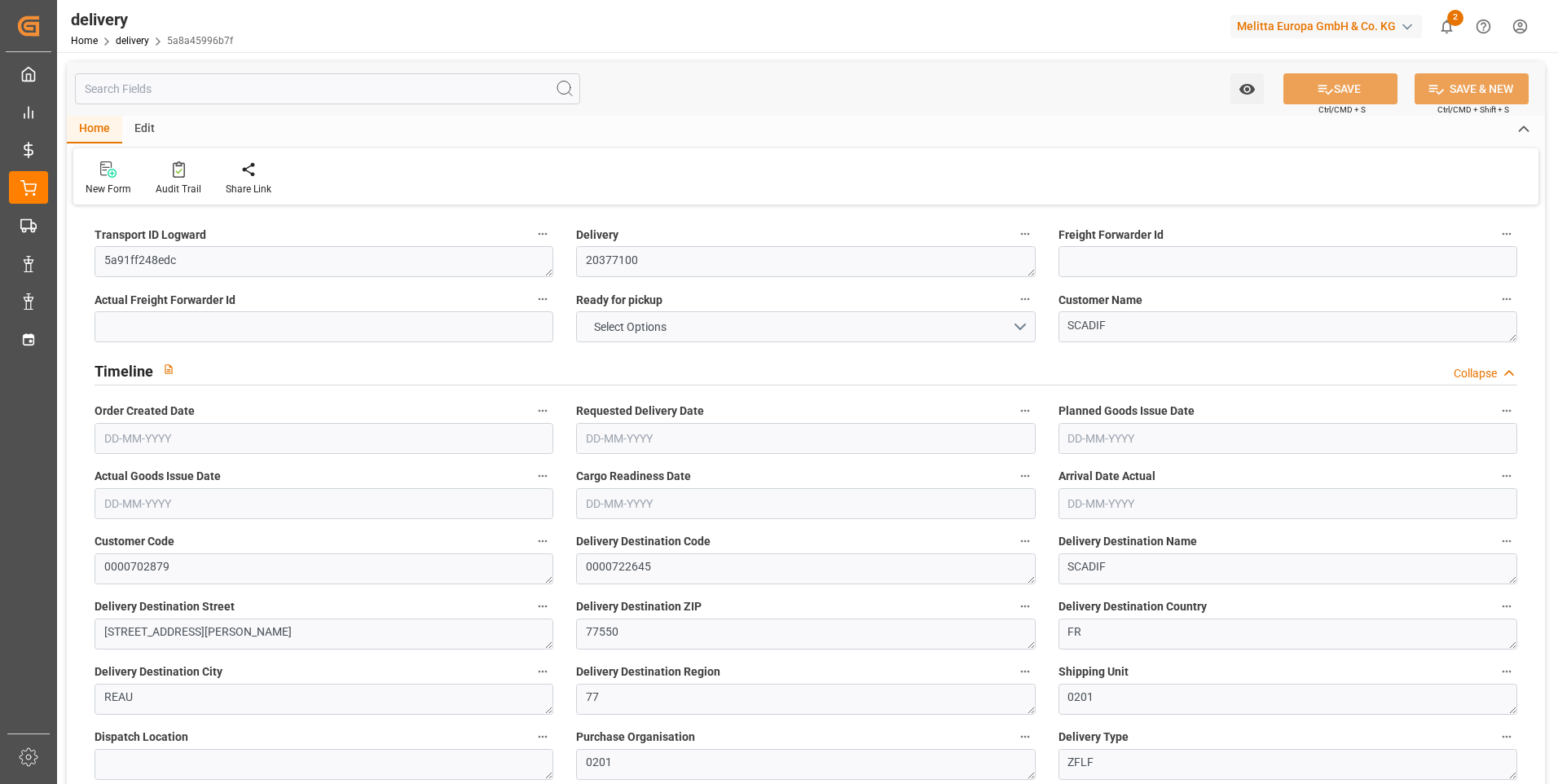
type input "2"
type input "80.256"
type input "212.272"
type input "814.848"
type input "46"
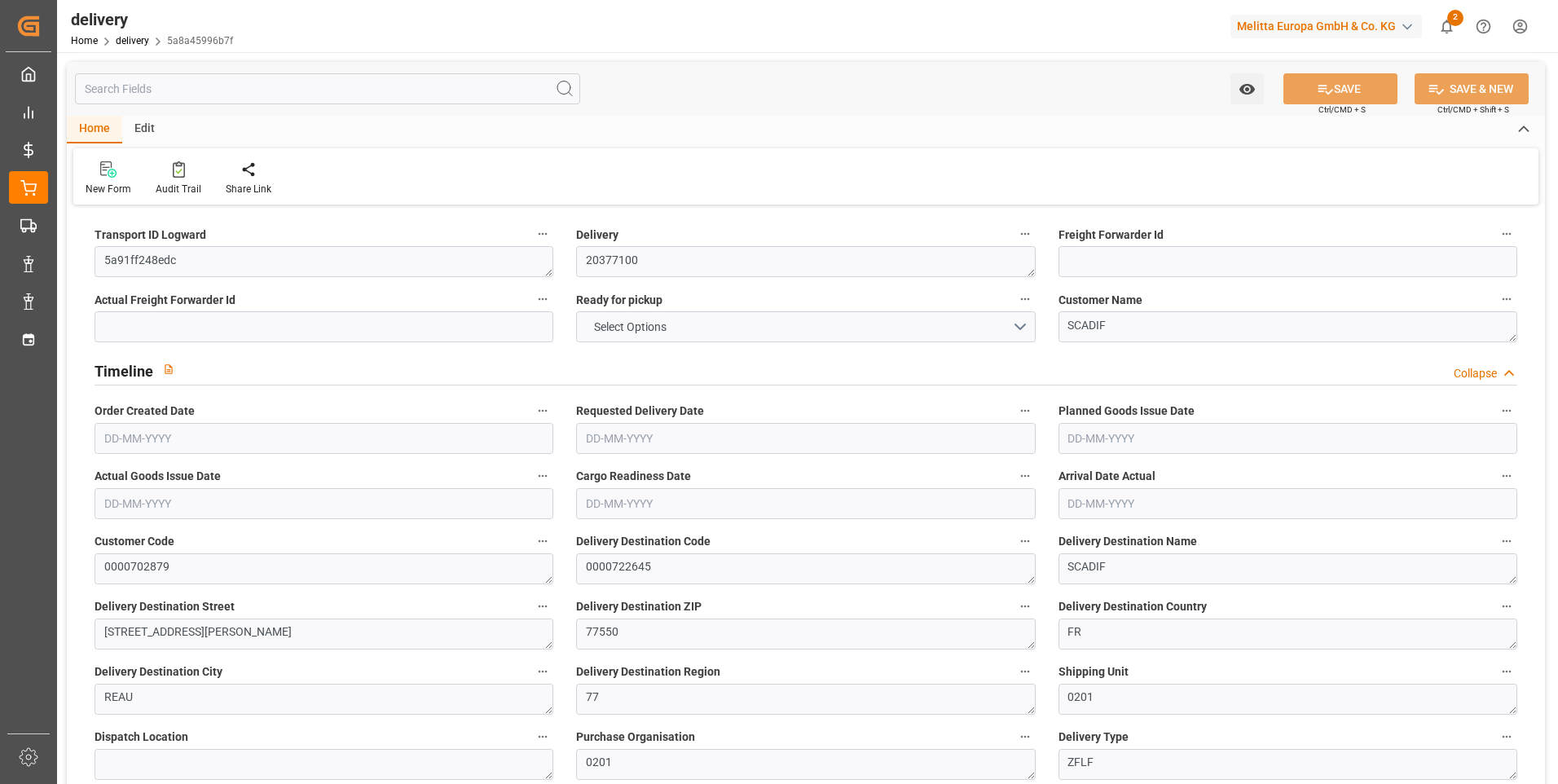
type input "2"
type input "0"
type input "1"
type input "0"
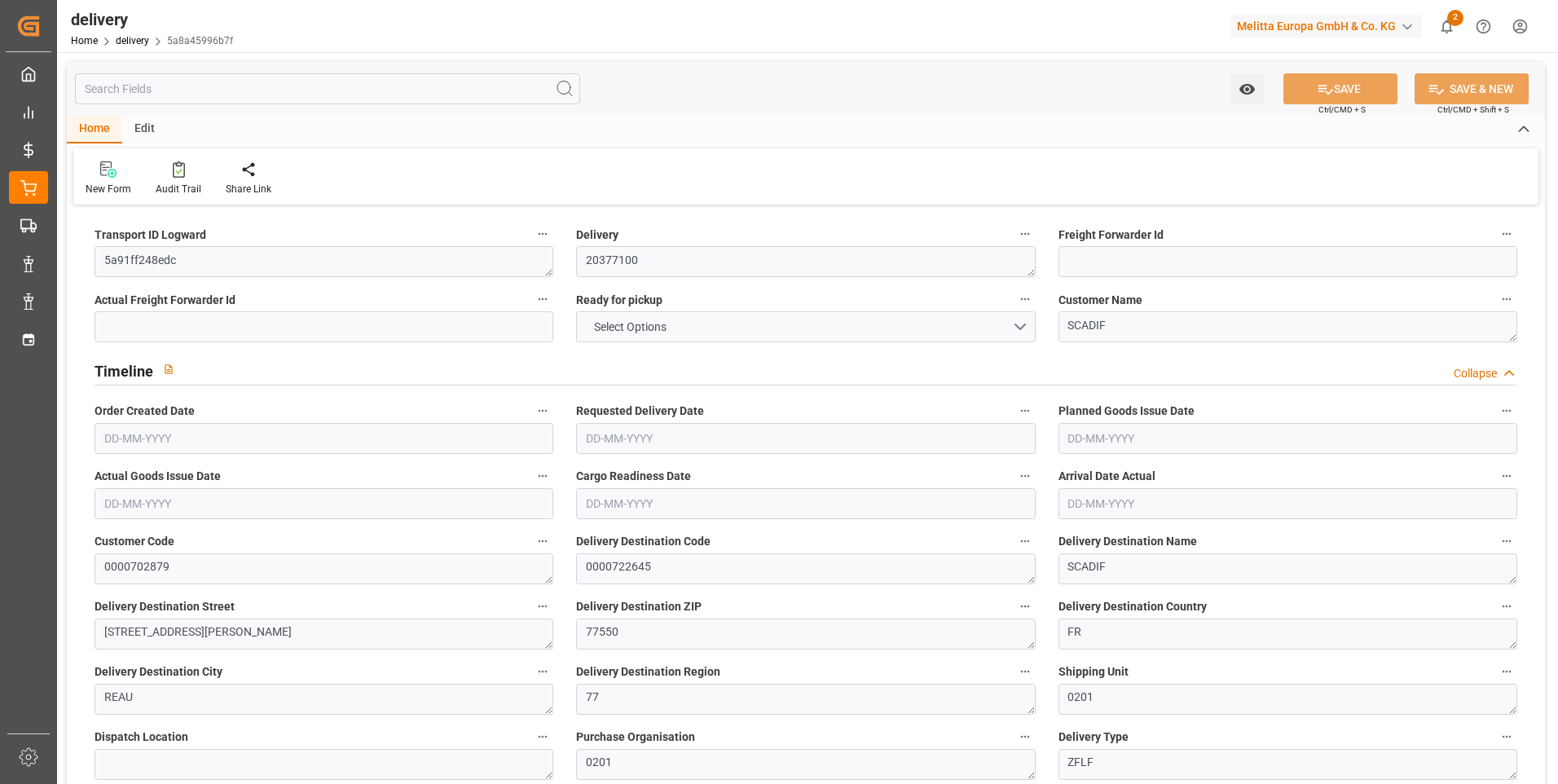
type input "-2.2267"
type input "65.88"
type input "63.6533"
type input "0"
type input "16.56"
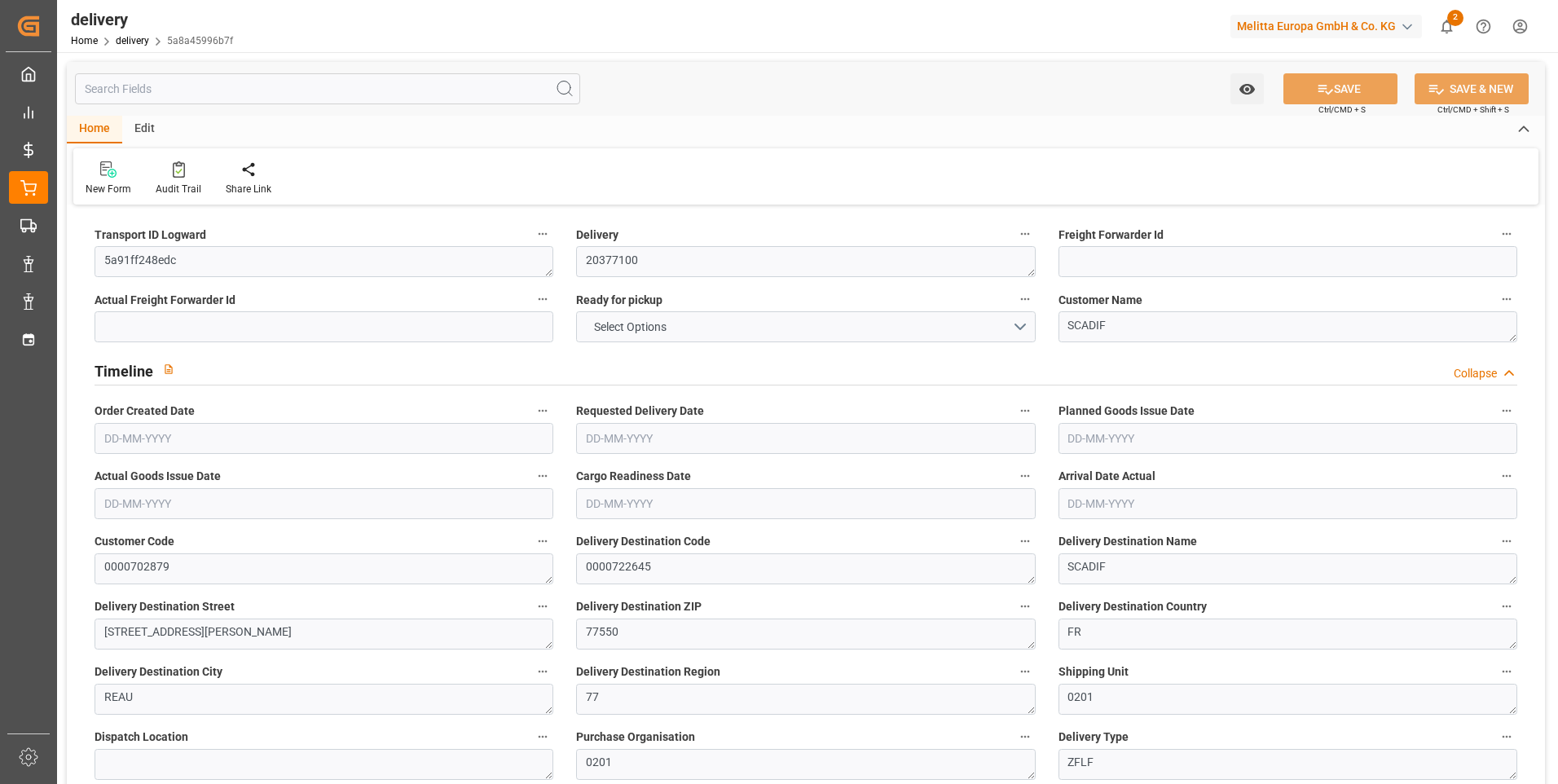
type input "1.5"
type input "1.3"
type input "0"
type input "3"
type input "166.272"
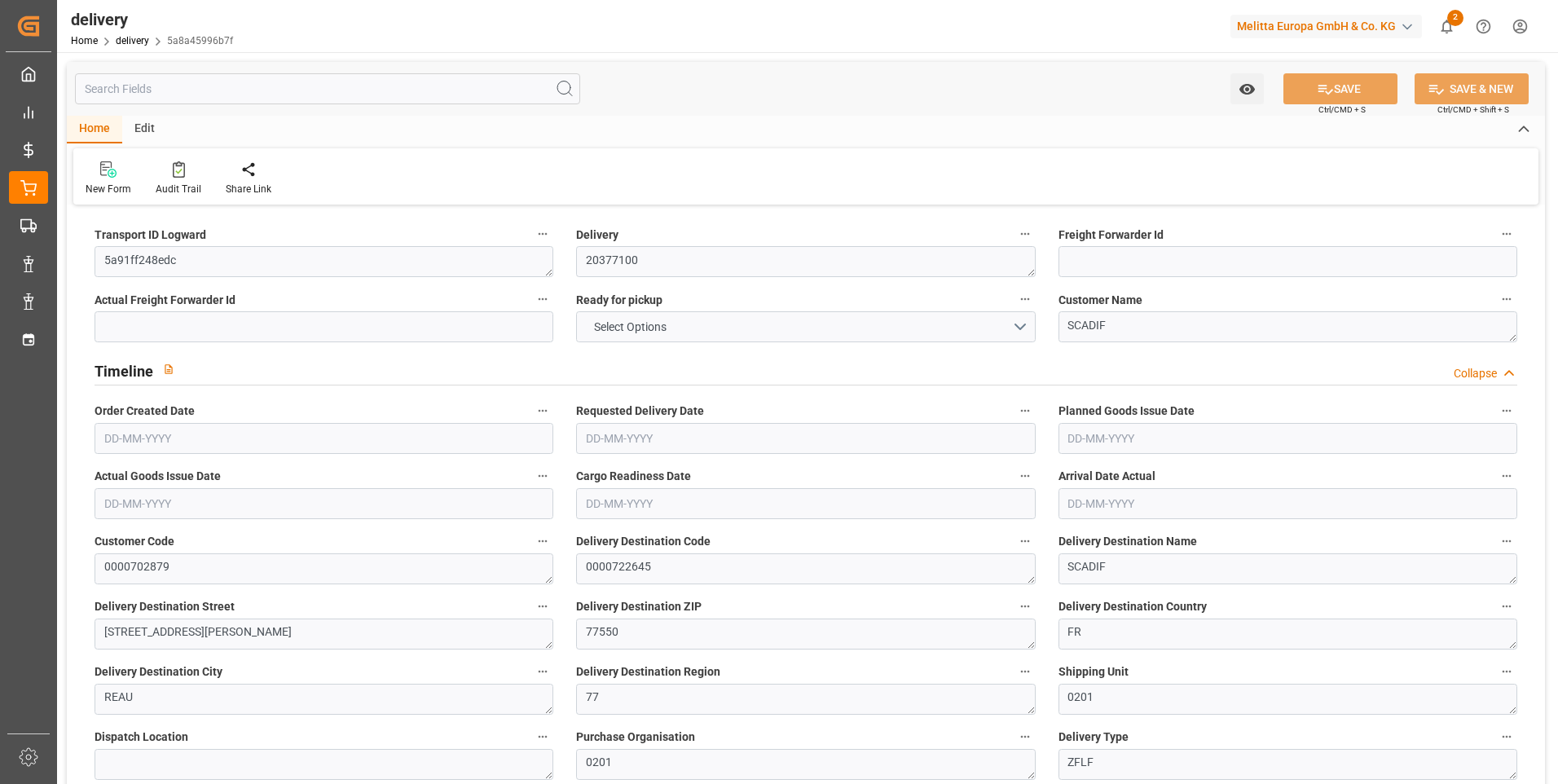
type input "101"
type input "201.0661"
type input "0.0129"
type input "0"
type input "[DATE]"
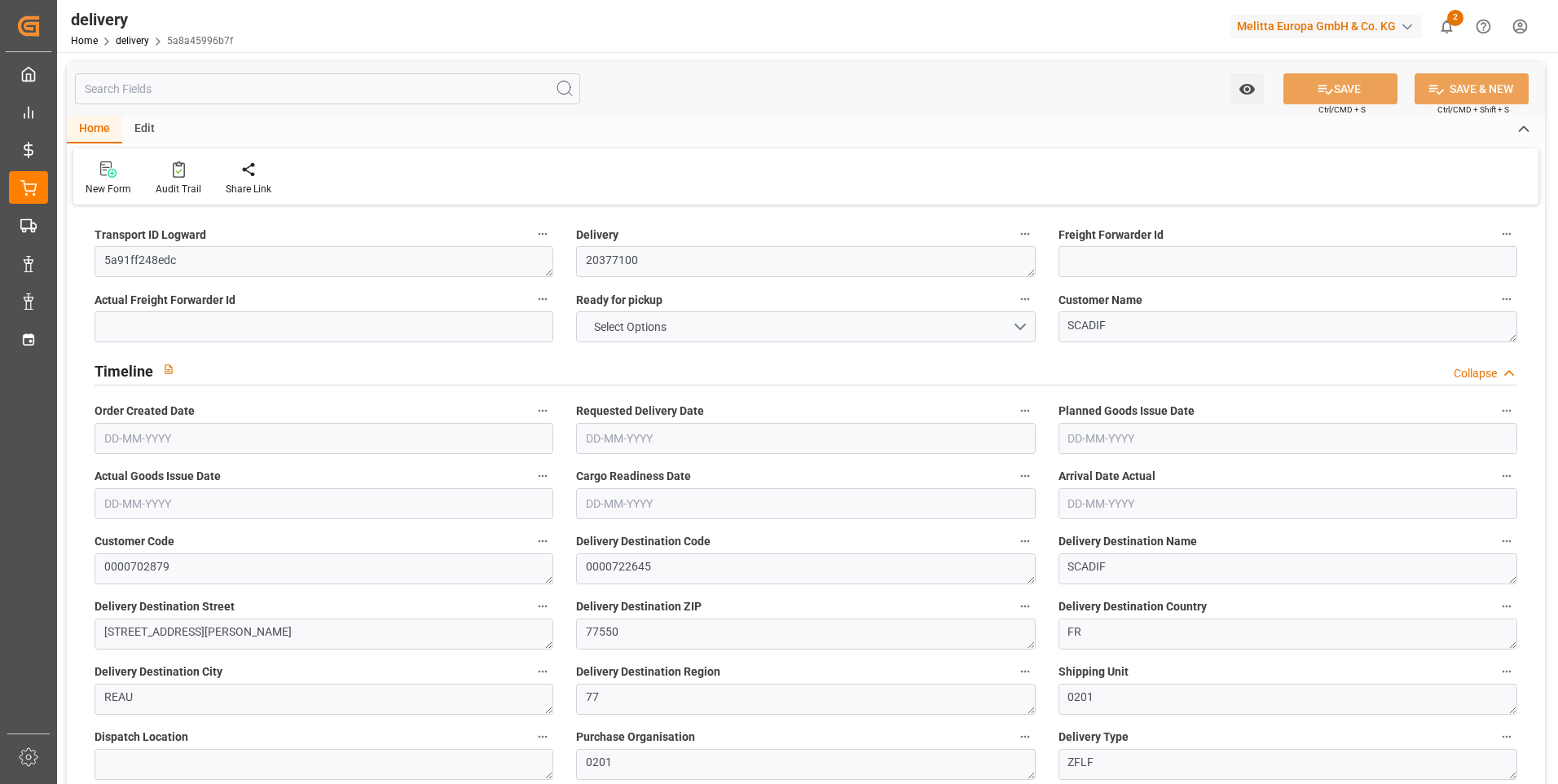
type input "[DATE]"
type input "[DATE] 11:00"
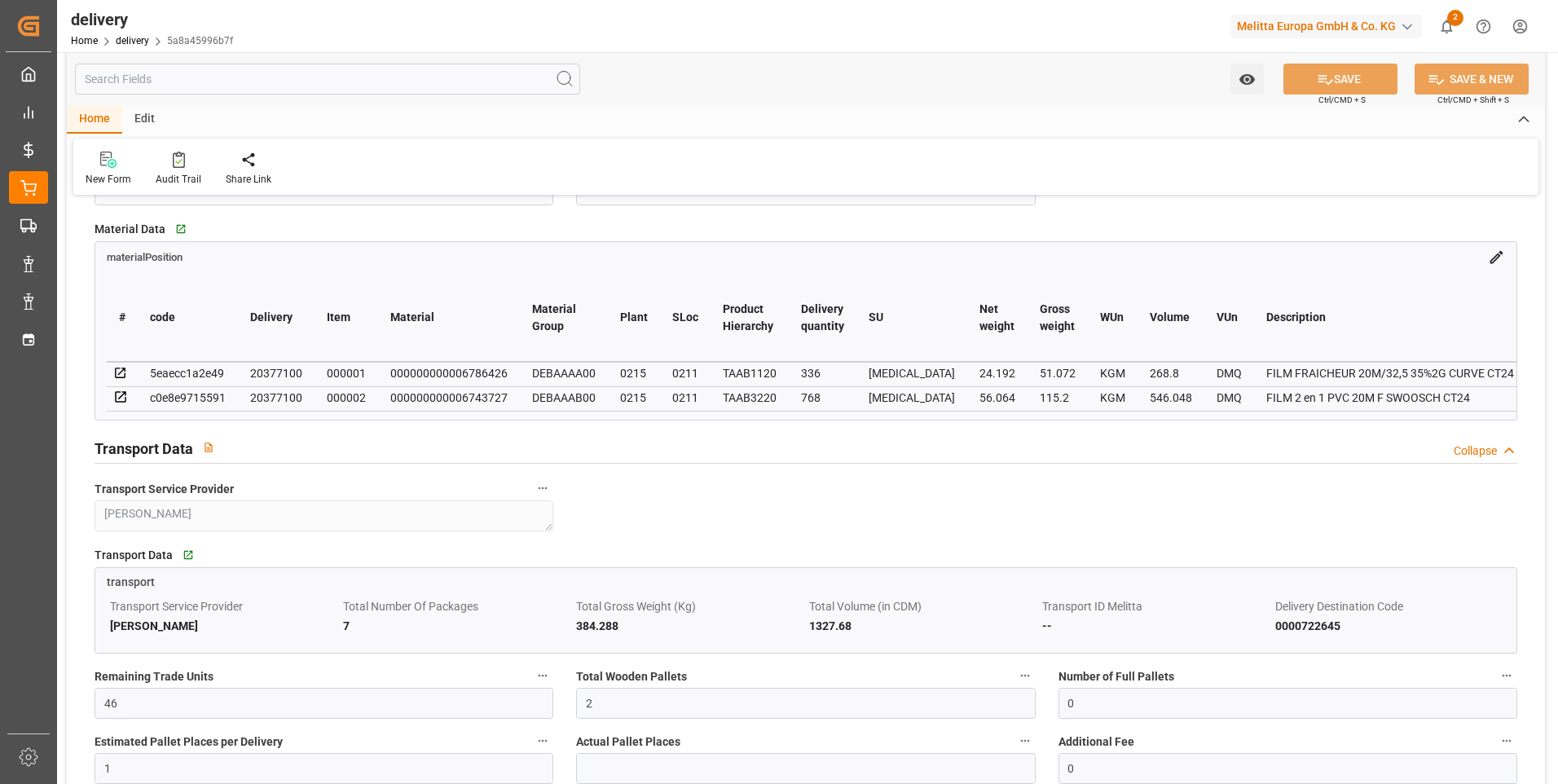
scroll to position [570, 0]
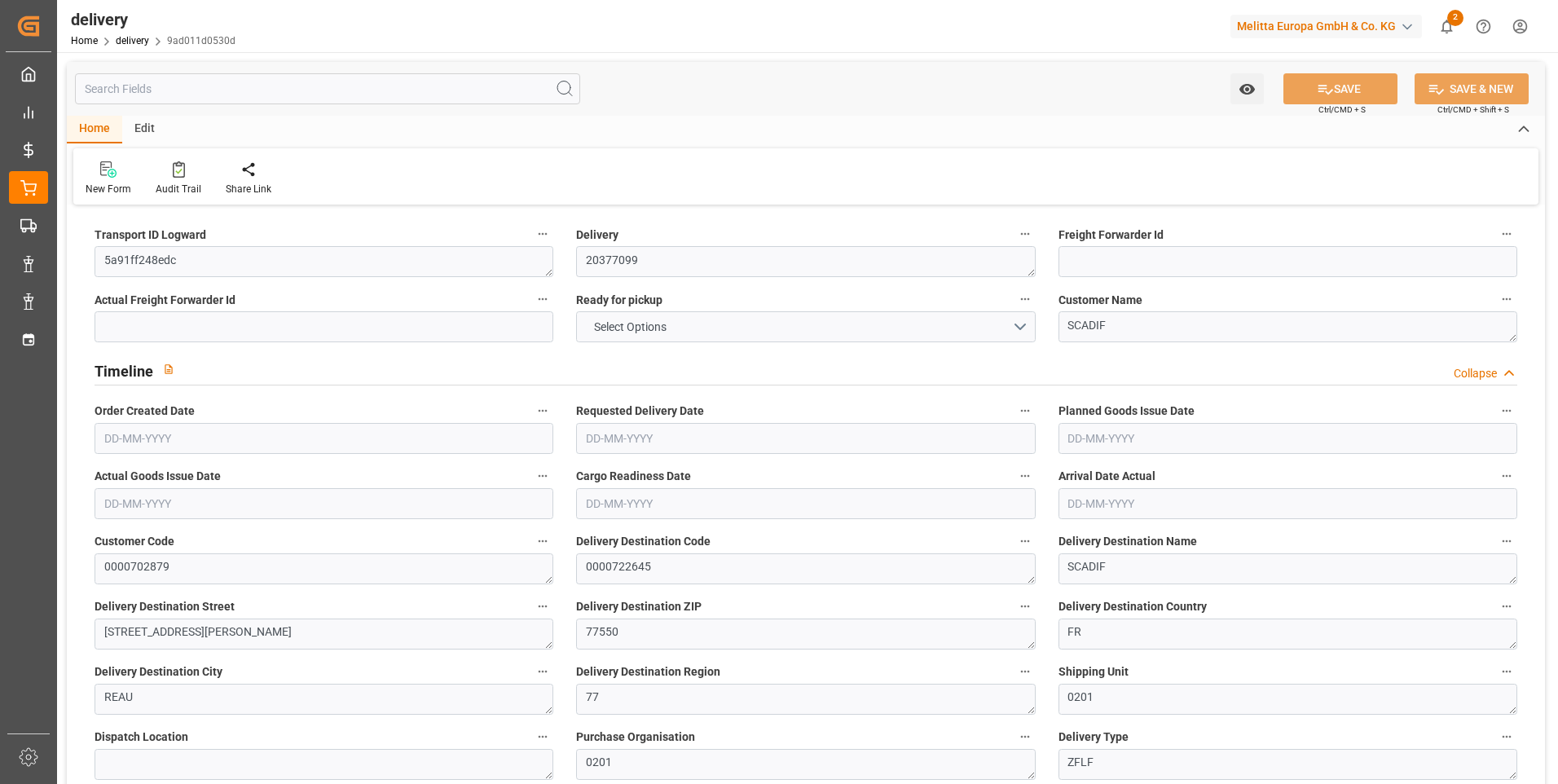
type input "5"
type input "206.784"
type input "333.016"
type input "512.832"
type input "54"
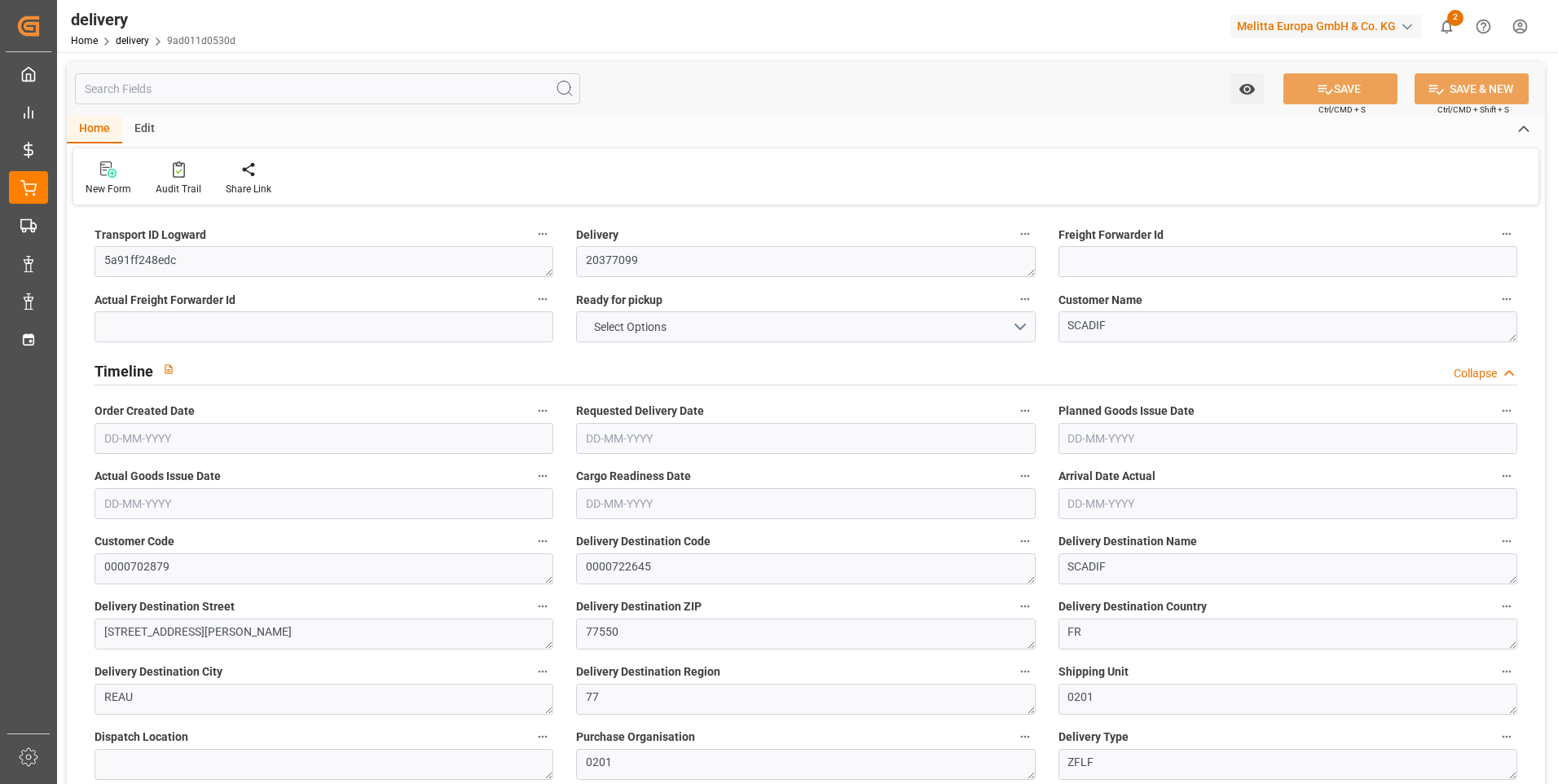
type input "5"
type input "0"
type input "1"
type input "0"
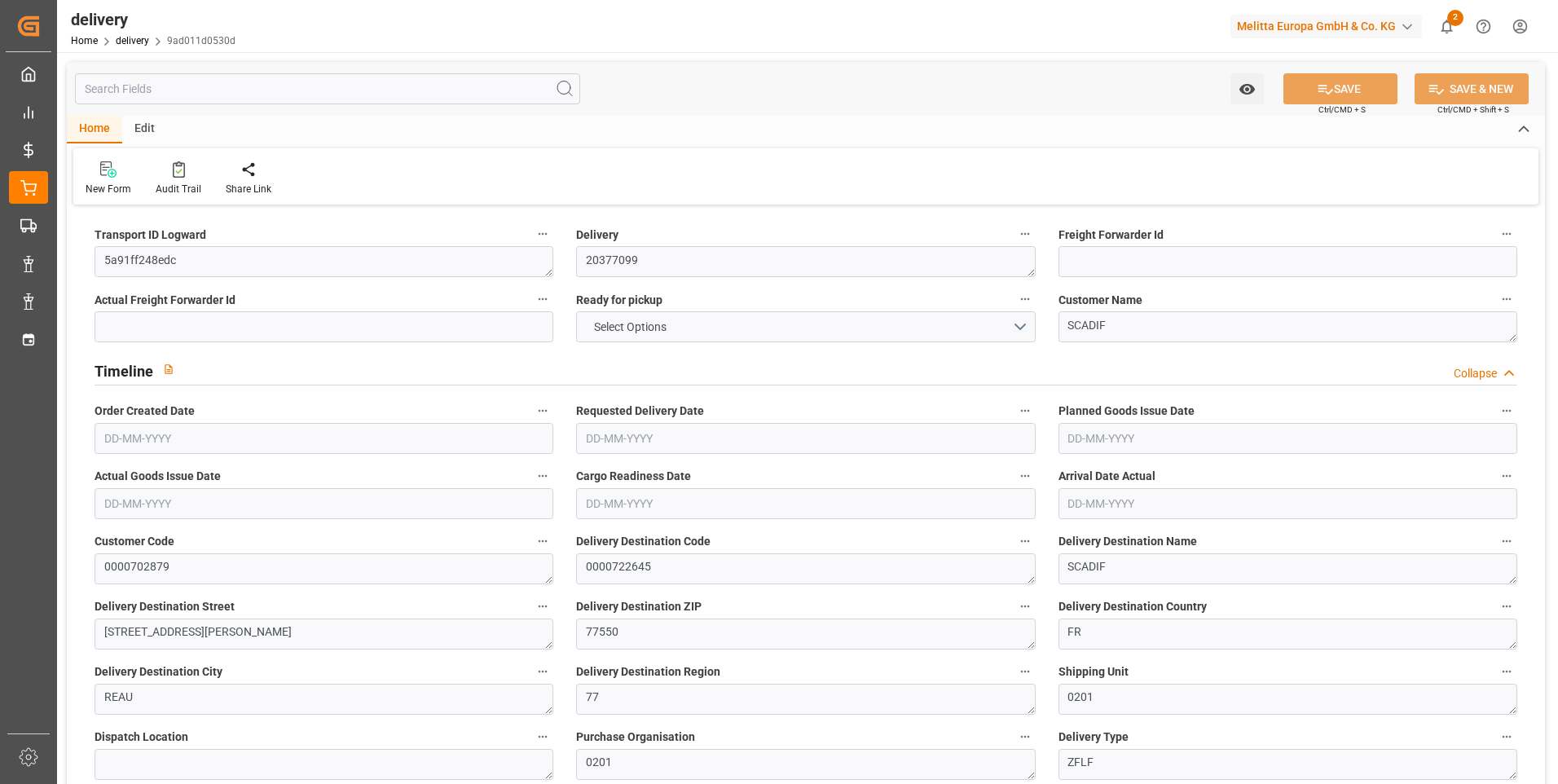
type input "-2.2267"
type input "65.88"
type input "63.6533"
type input "0"
type input "19.44"
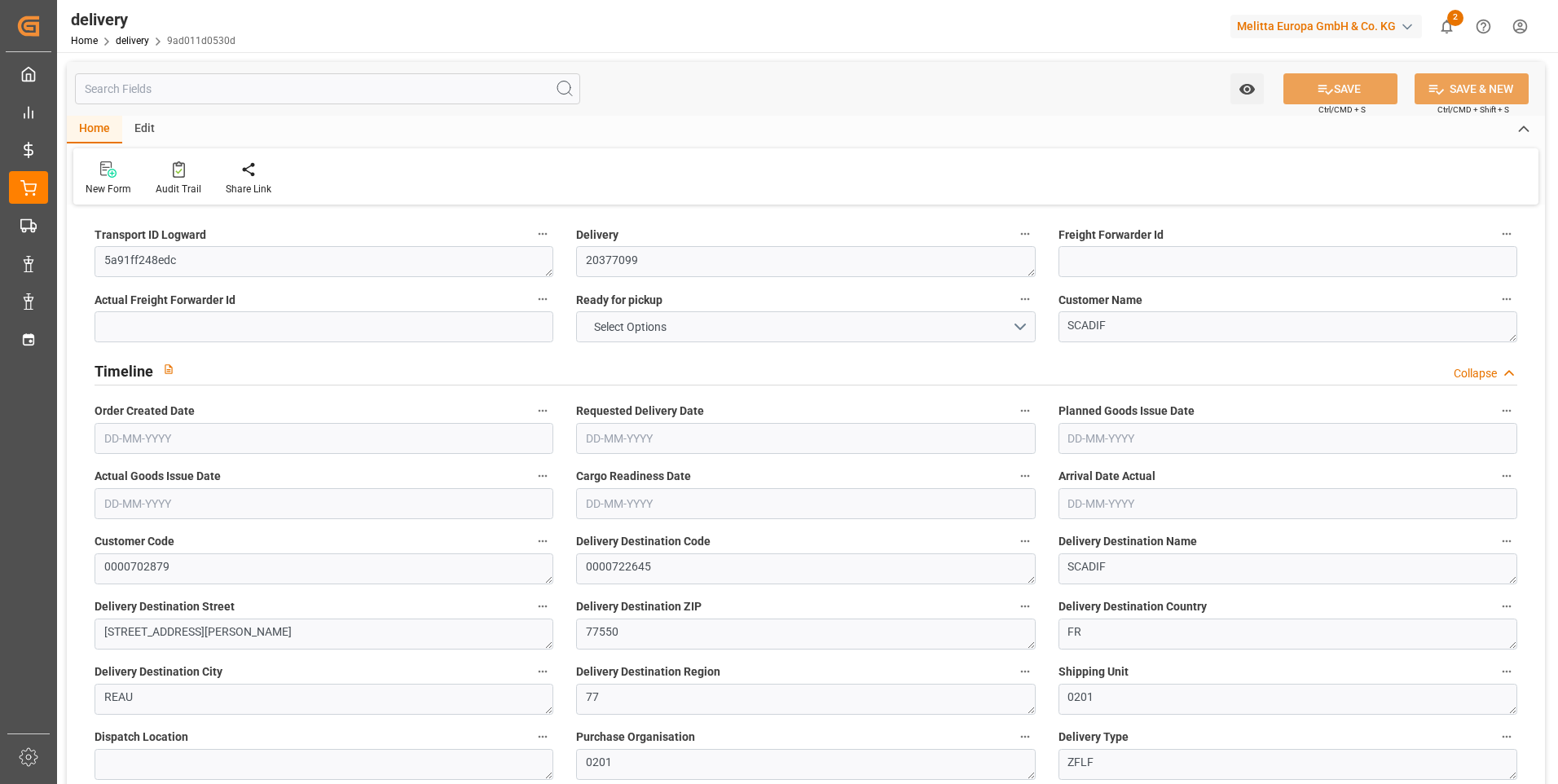
type input "1.5"
type input "1.3"
type input "0"
type input "7.5"
type input "218.016"
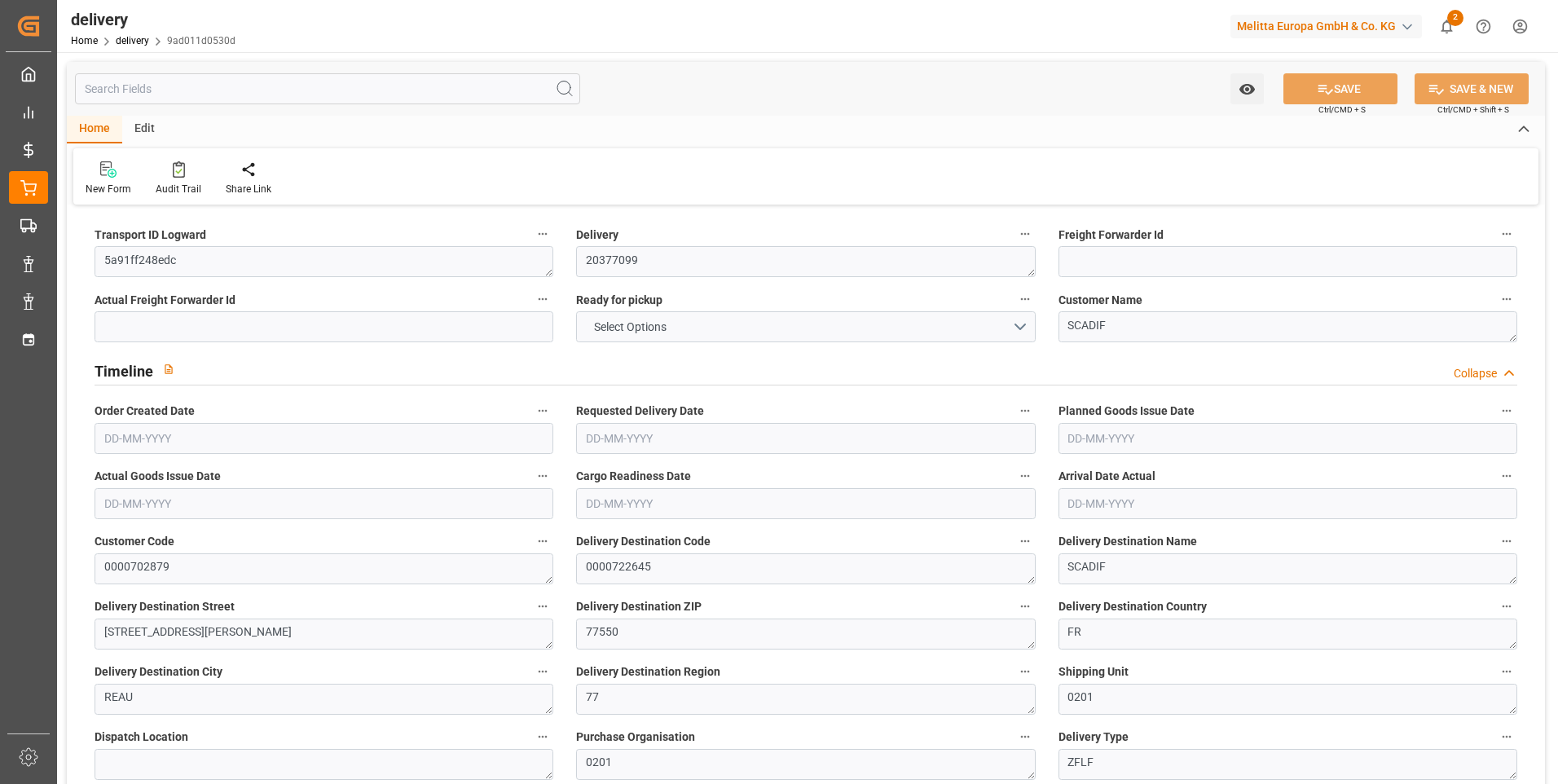
type input "101"
type input "126.5427"
type input "0.0081"
type input "0"
type input "[DATE]"
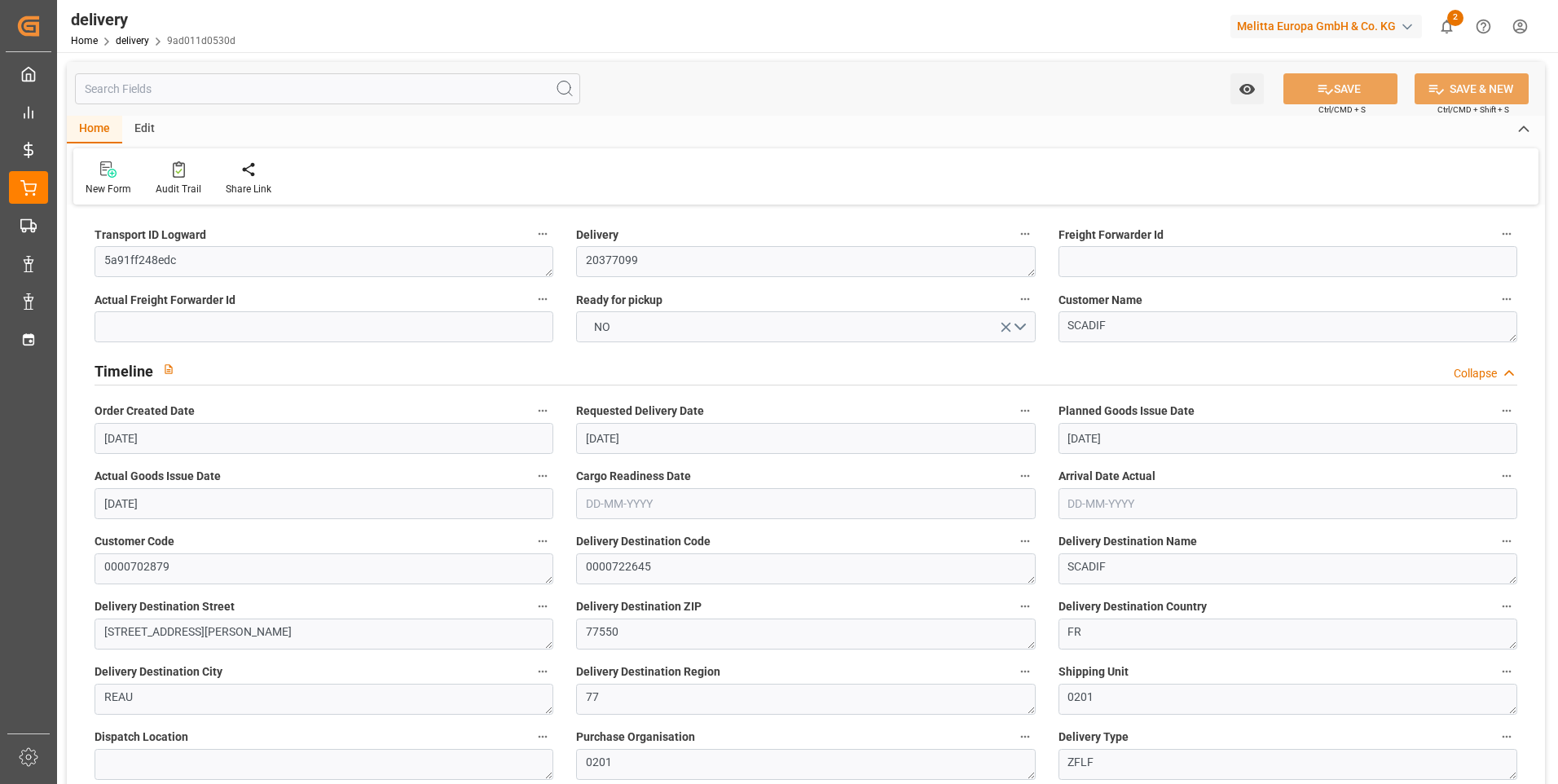
type input "[DATE]"
type input "[DATE] 11:00"
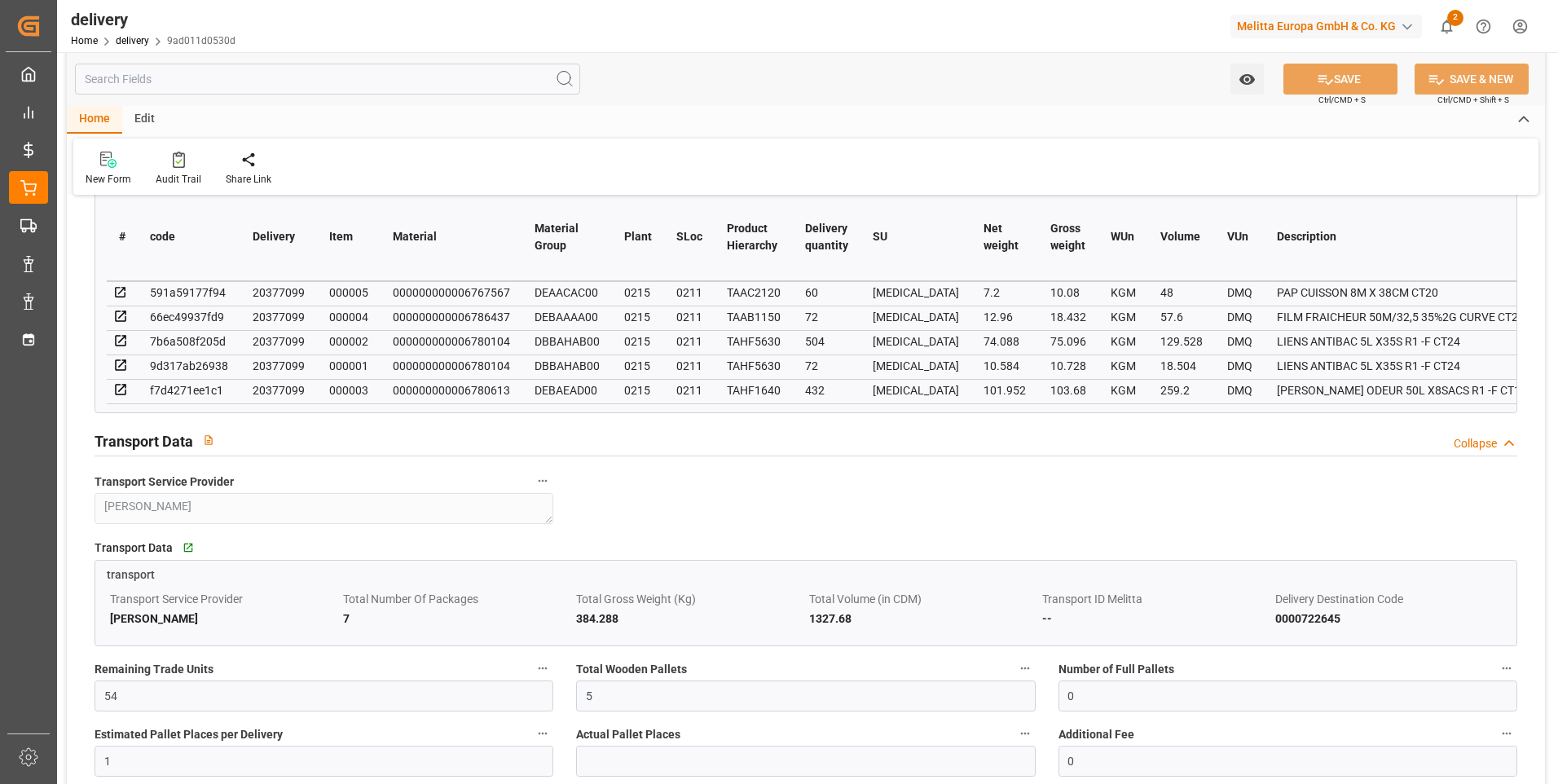
scroll to position [977, 0]
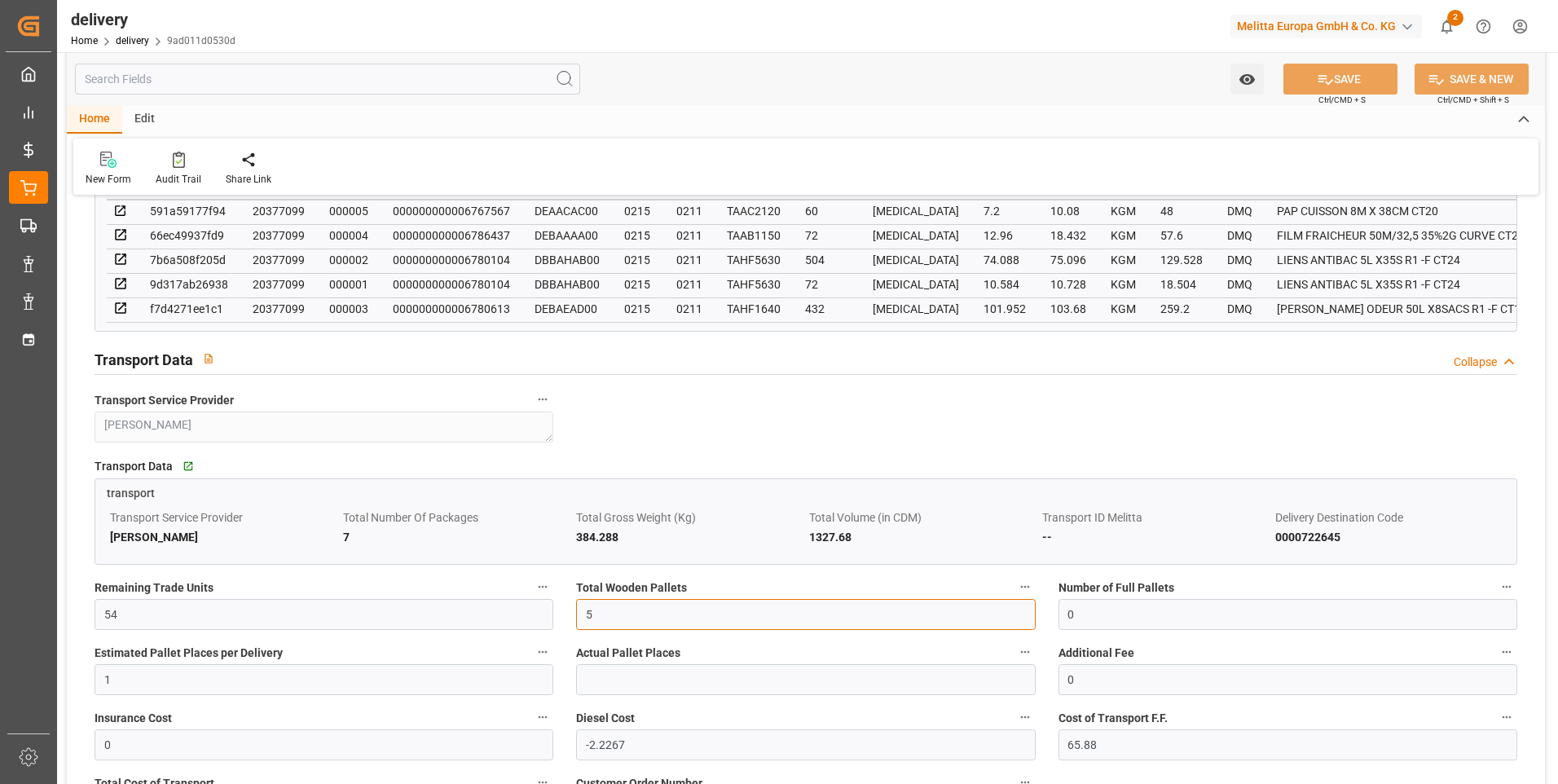
click at [616, 616] on input "5" at bounding box center [806, 614] width 459 height 31
type input "0"
type input "3"
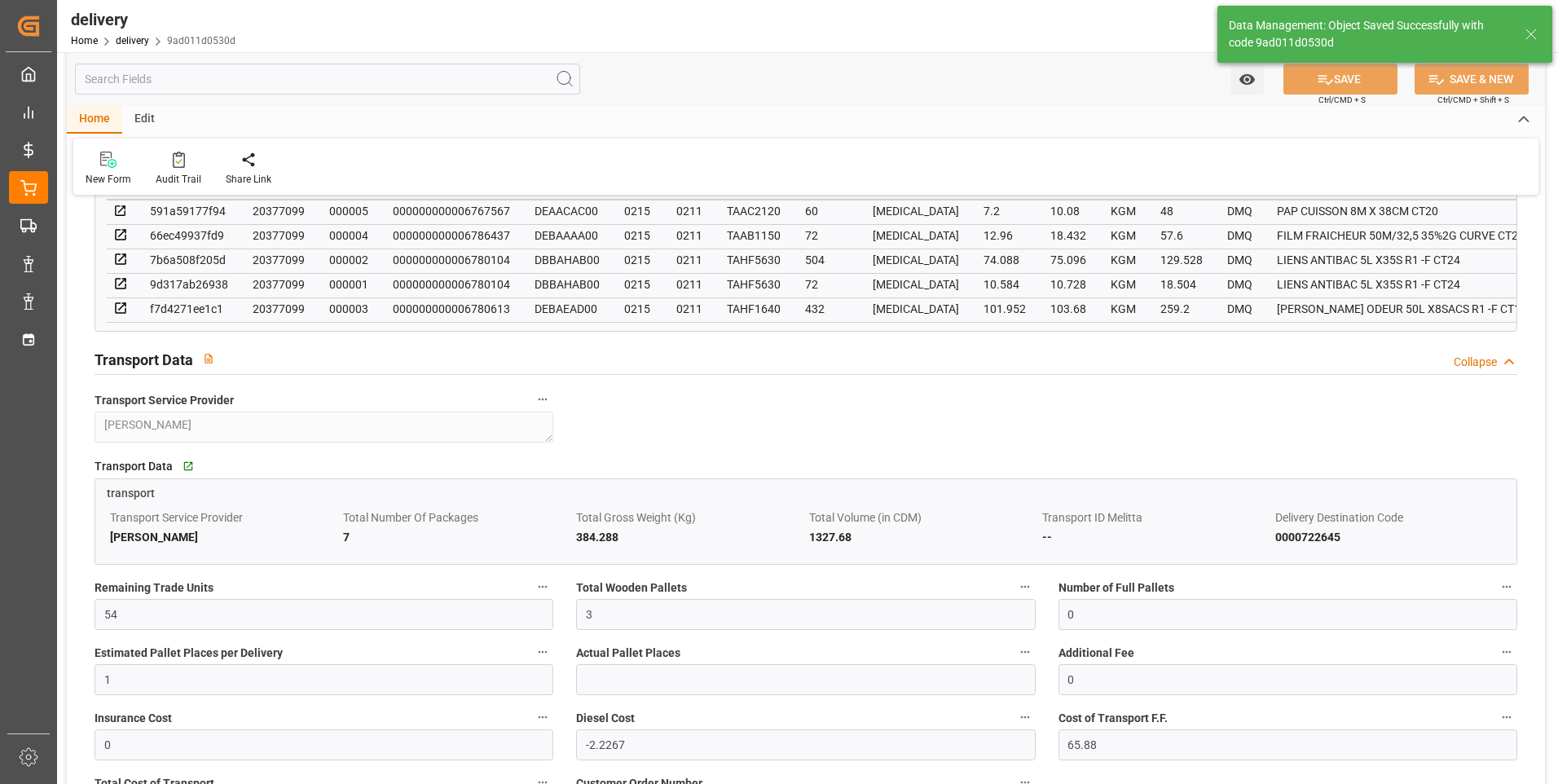
type input "4.5"
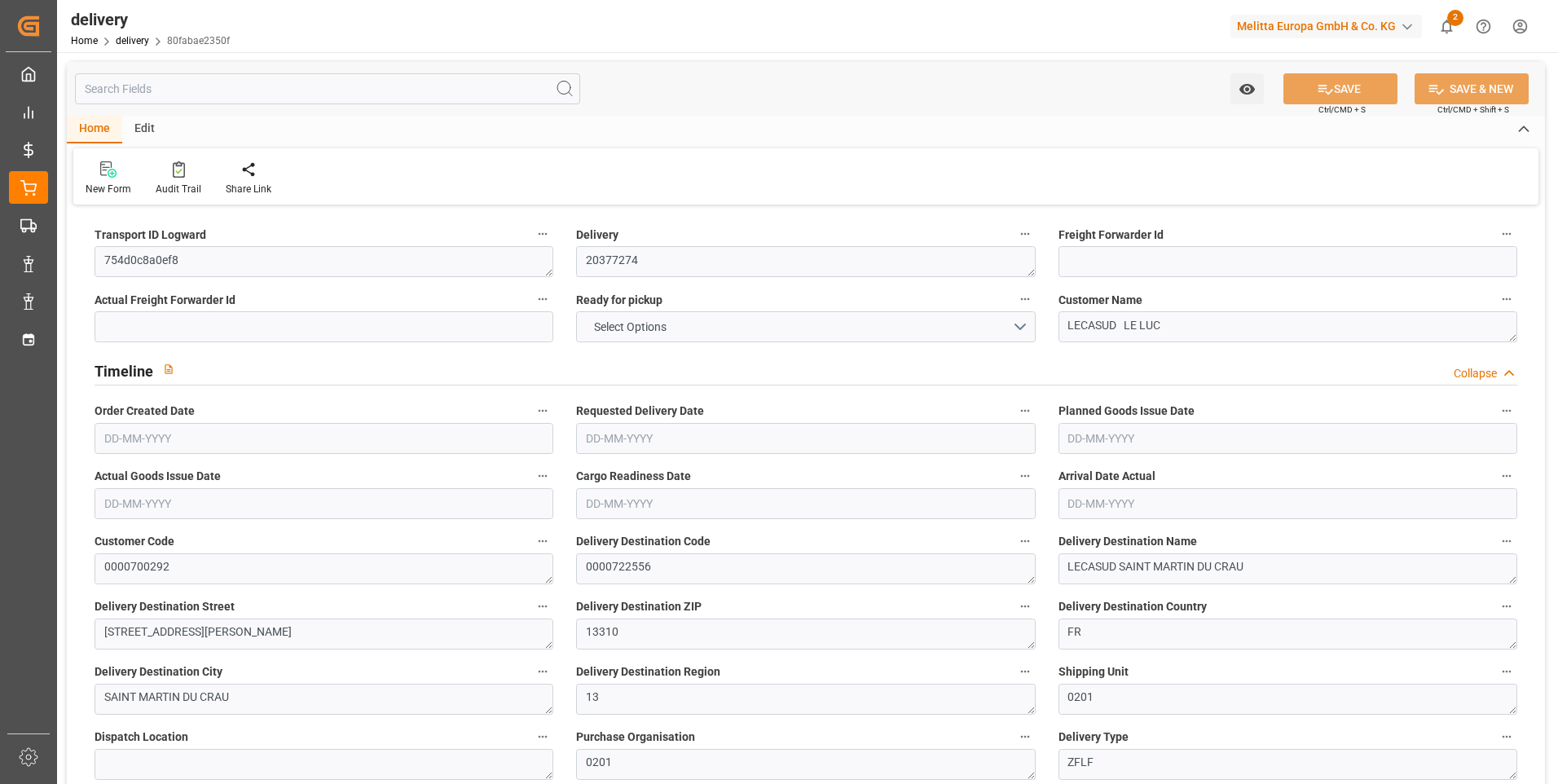
type input "6"
type input "1409.806"
type input "2255.689"
type input "4687.34"
type input "436"
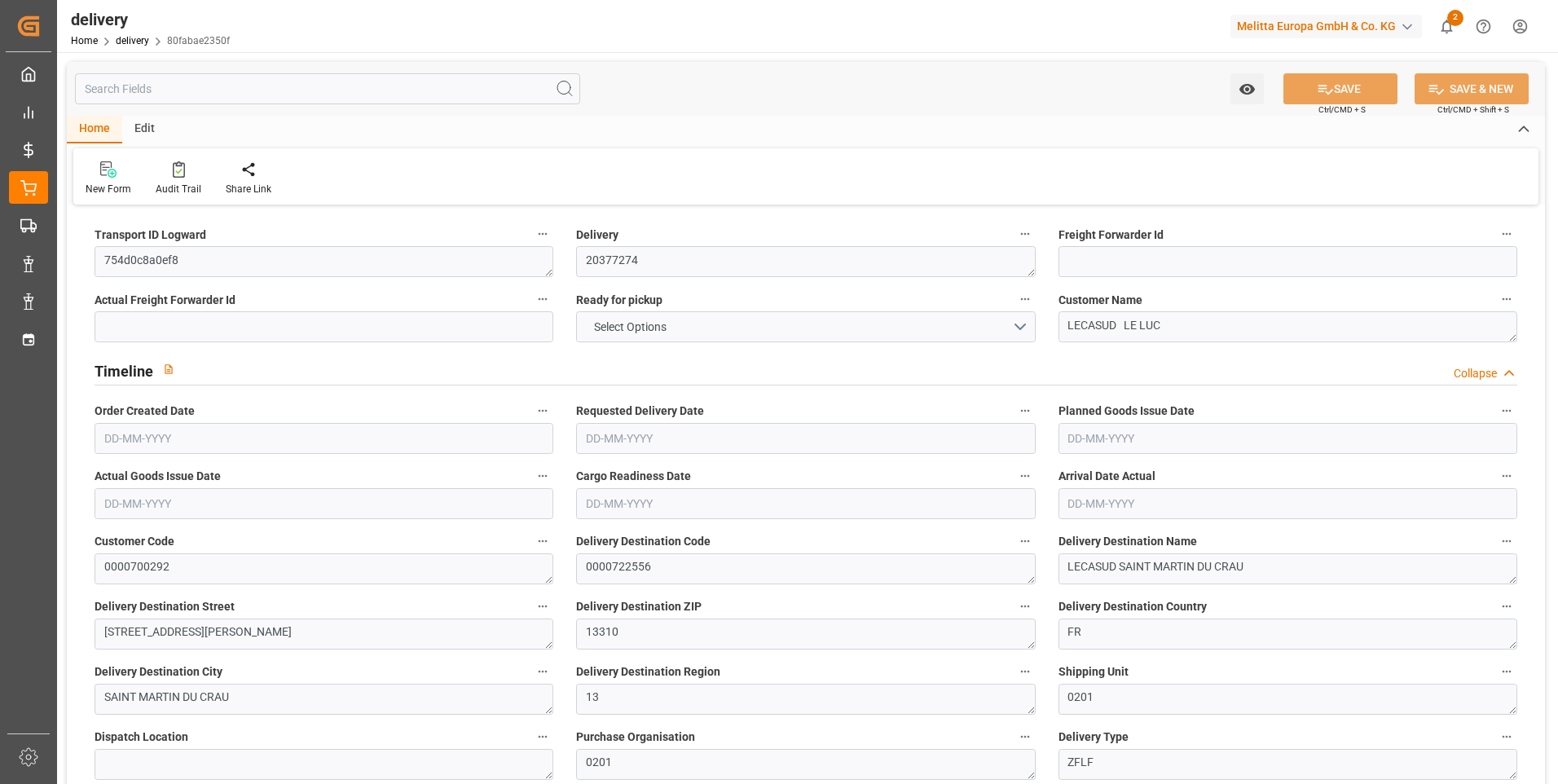
type input "31"
type input "0"
type input "7"
type input "0"
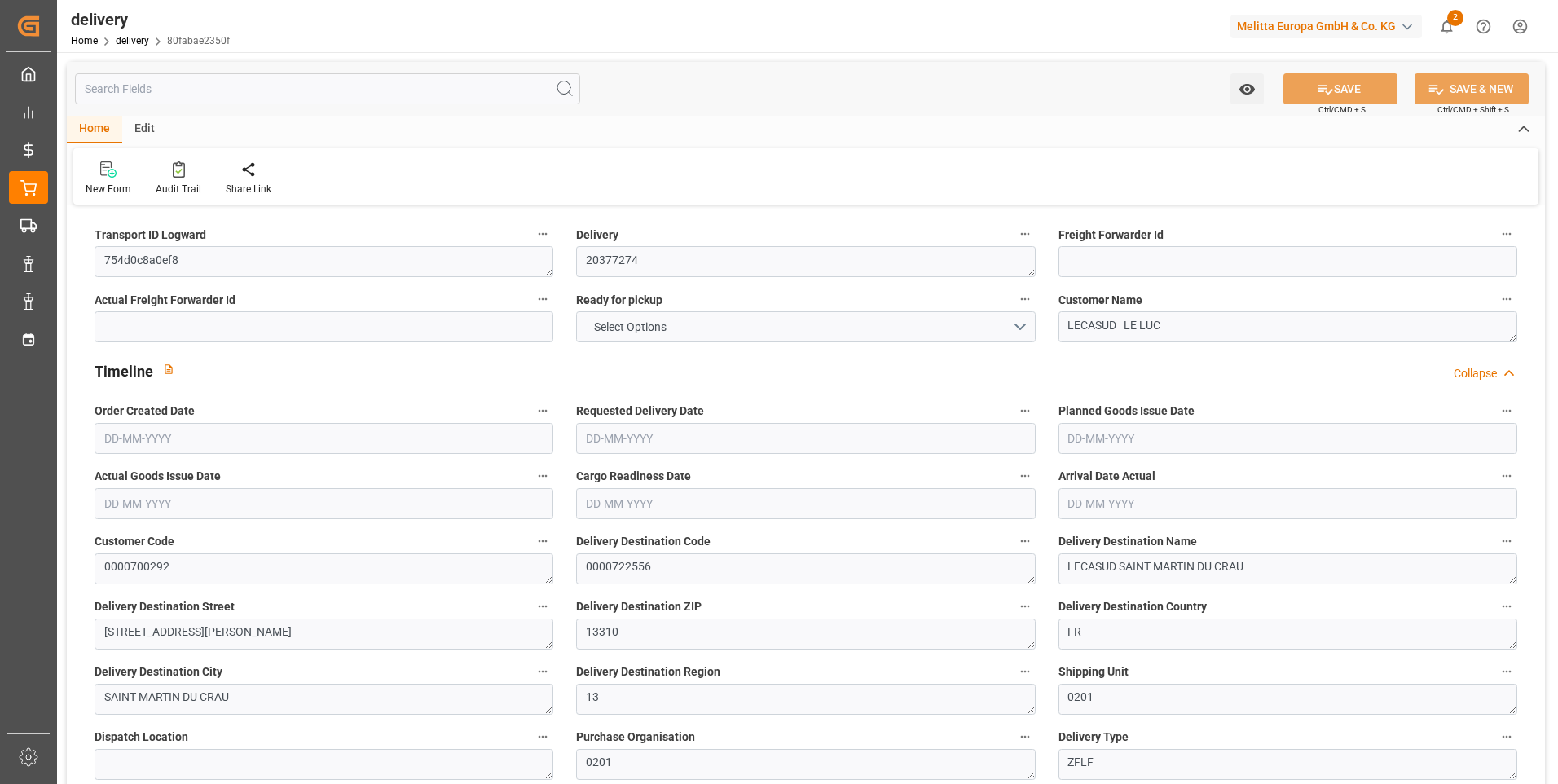
type input "0"
type input "380.3545"
type input "0"
type input "156.96"
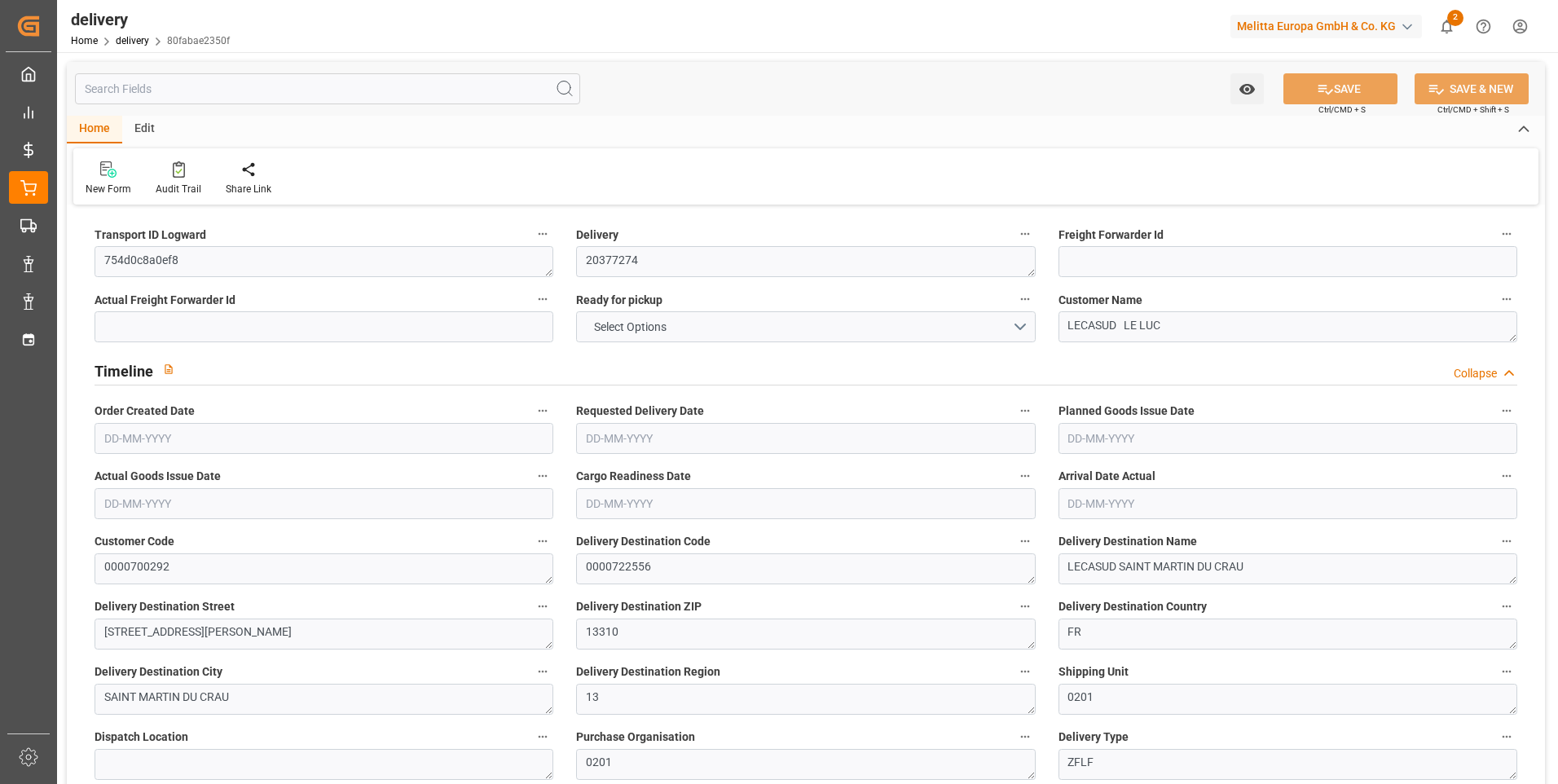
type input "1.5"
type input "1.3"
type input "0"
type input "46.5"
type input "1542.689"
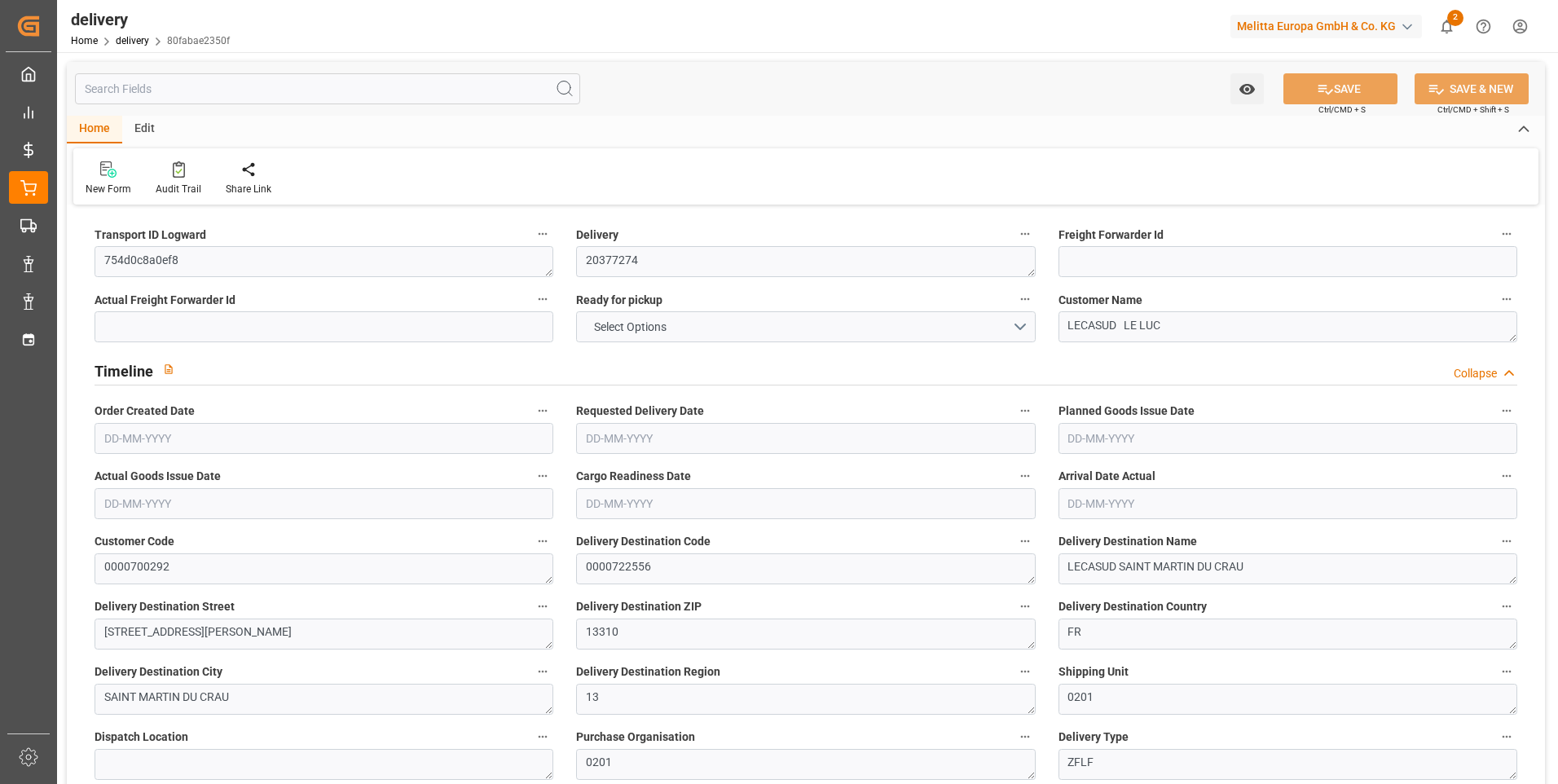
type input "101"
type input "9418.0463"
type input "0.604"
type input "0"
type input "[DATE]"
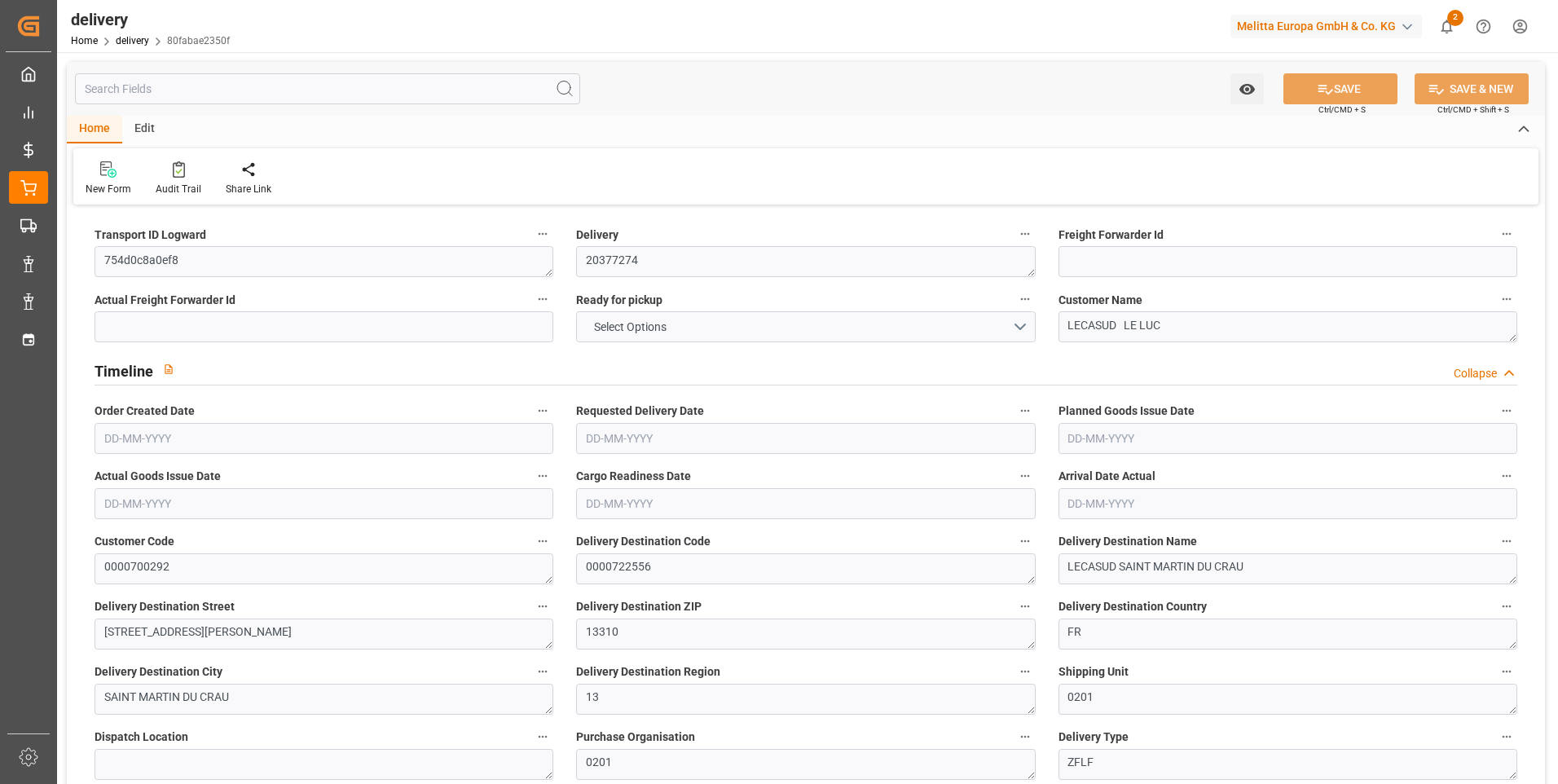
type input "[DATE]"
type input "[DATE] 11:01"
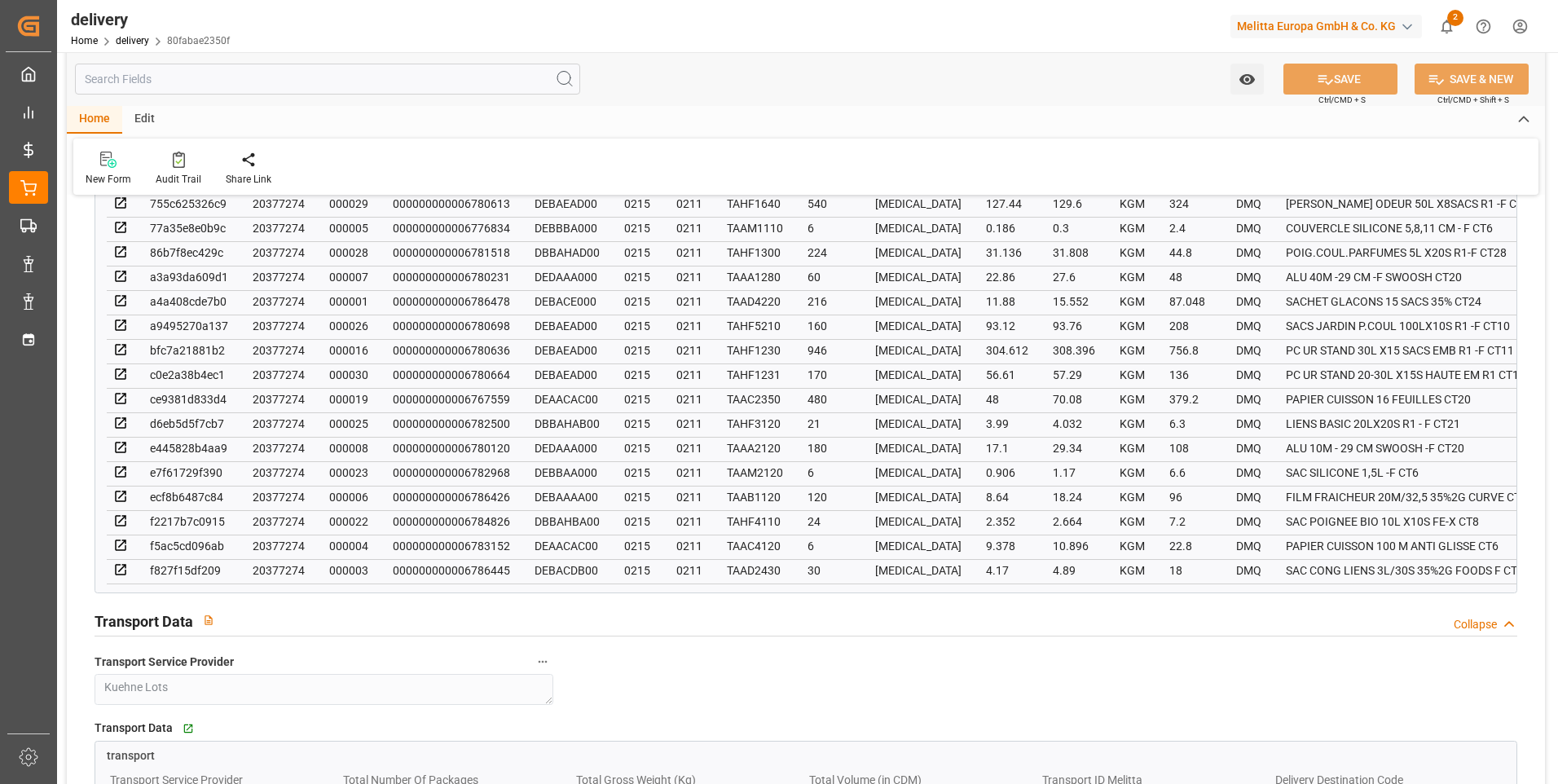
scroll to position [1385, 0]
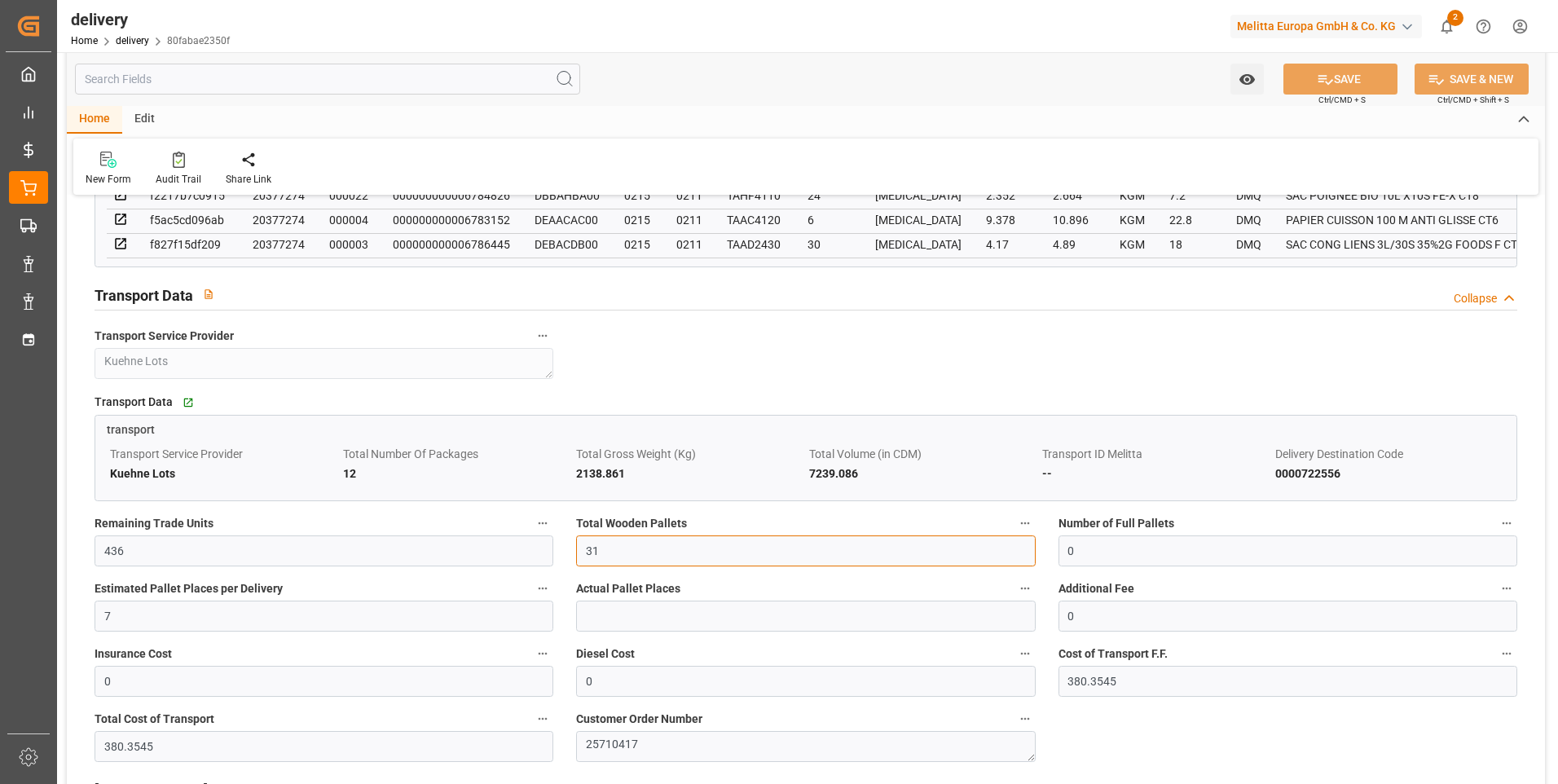
click at [620, 555] on input "31" at bounding box center [806, 551] width 459 height 31
type input "3"
type input "0"
type input "18"
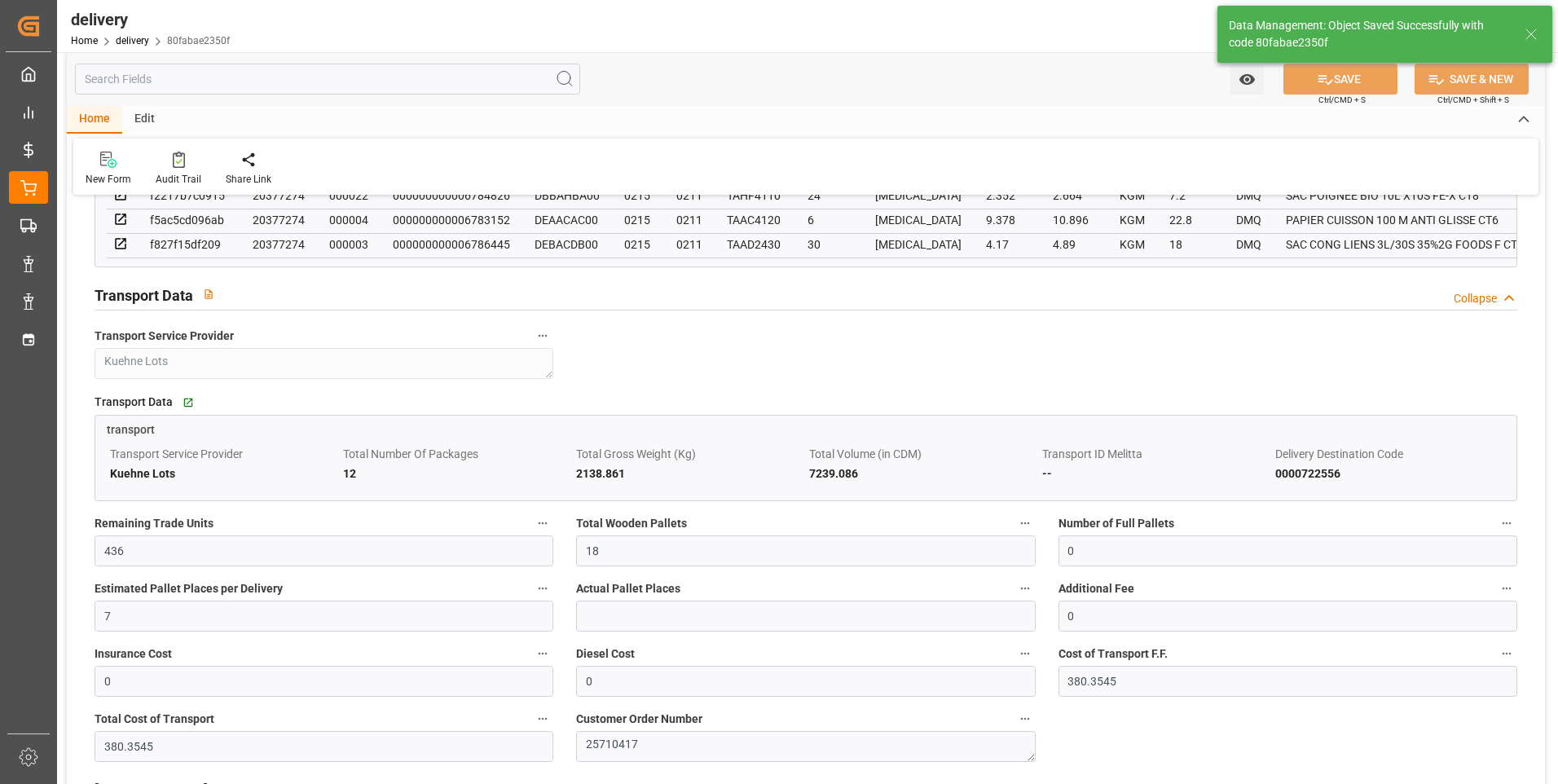
type input "27"
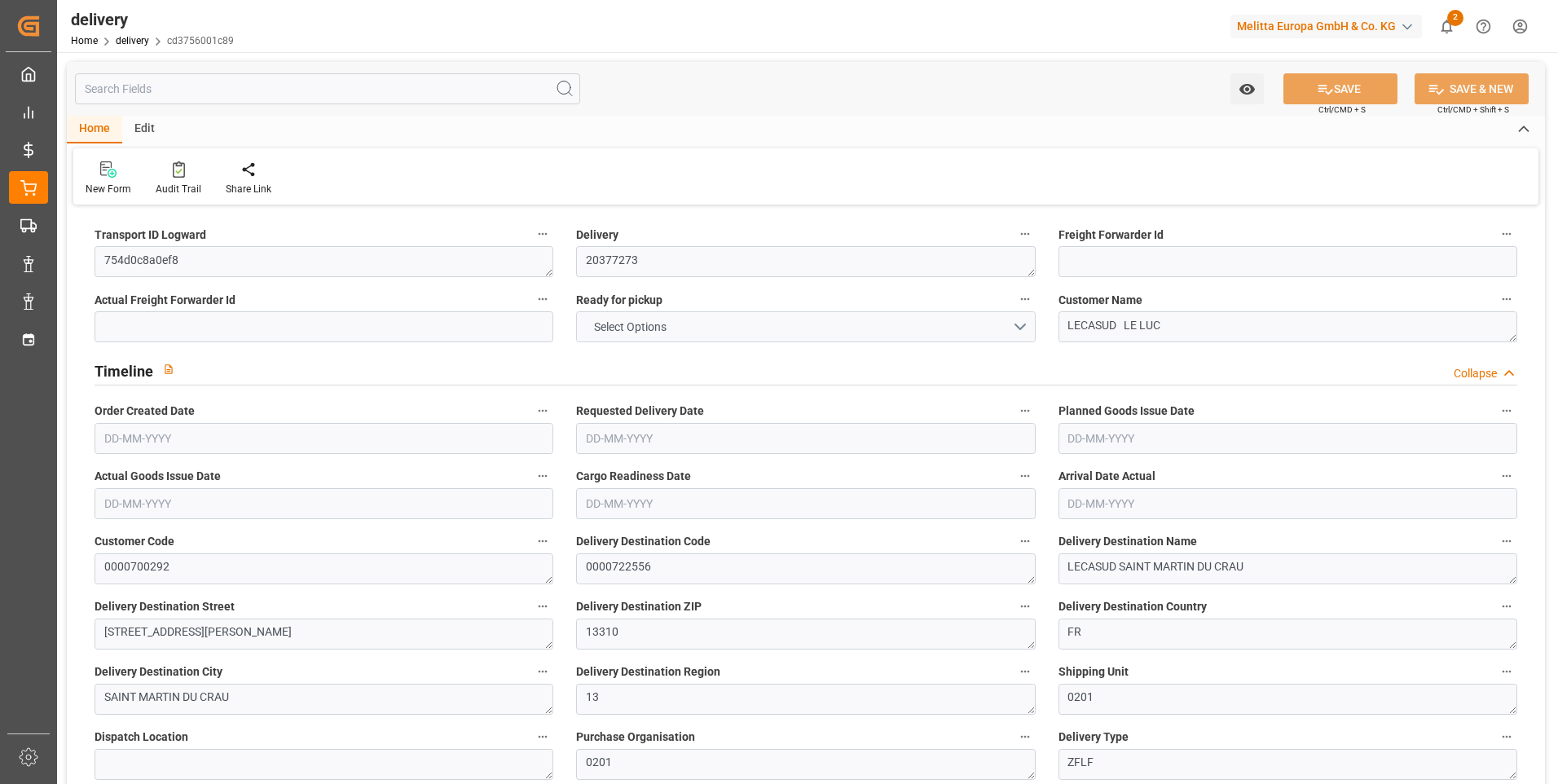
type input "6"
type input "504.006"
type input "853.644"
type input "2551.746"
type input "248"
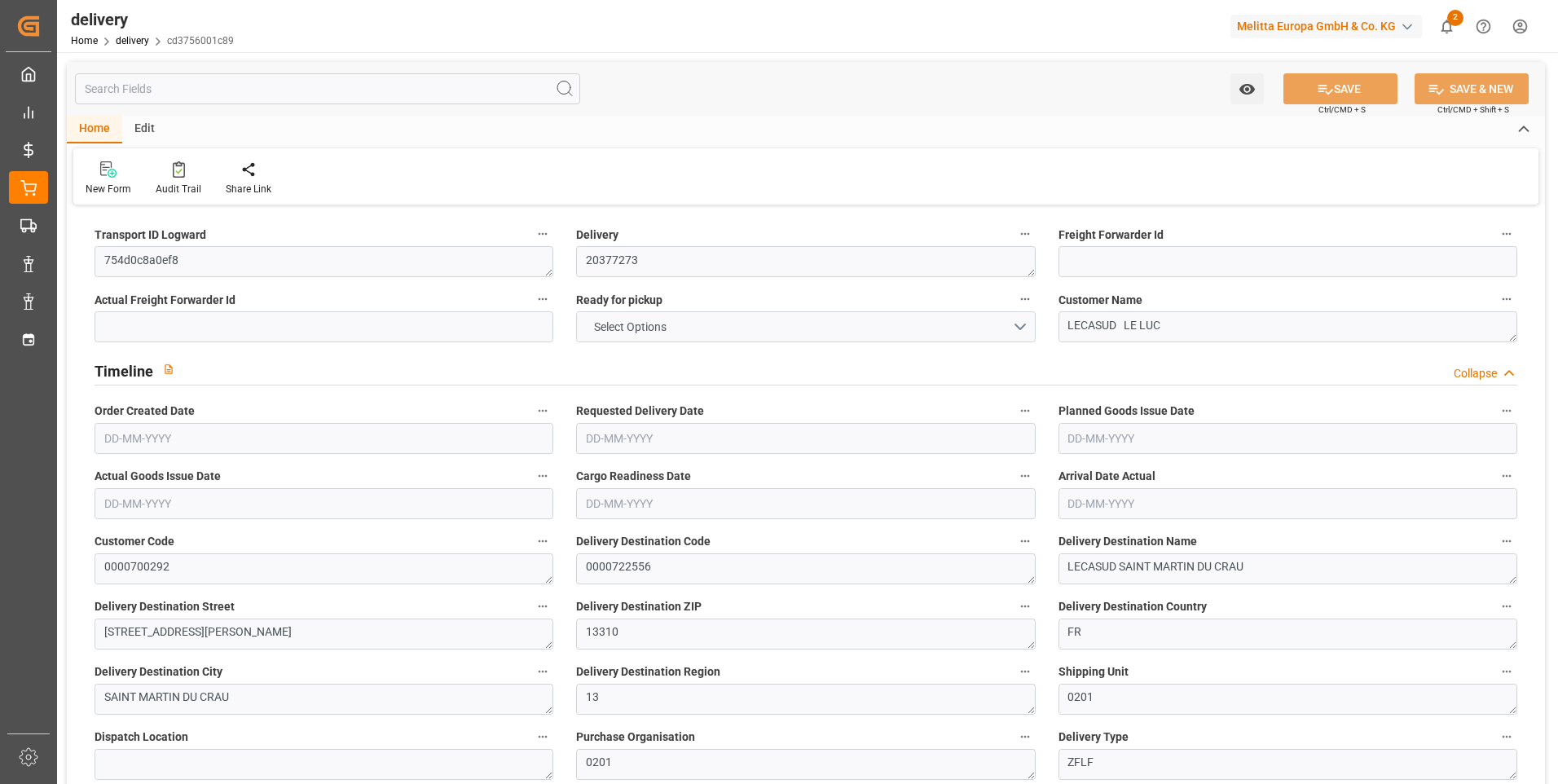
type input "11"
type input "1"
type input "4"
type input "0"
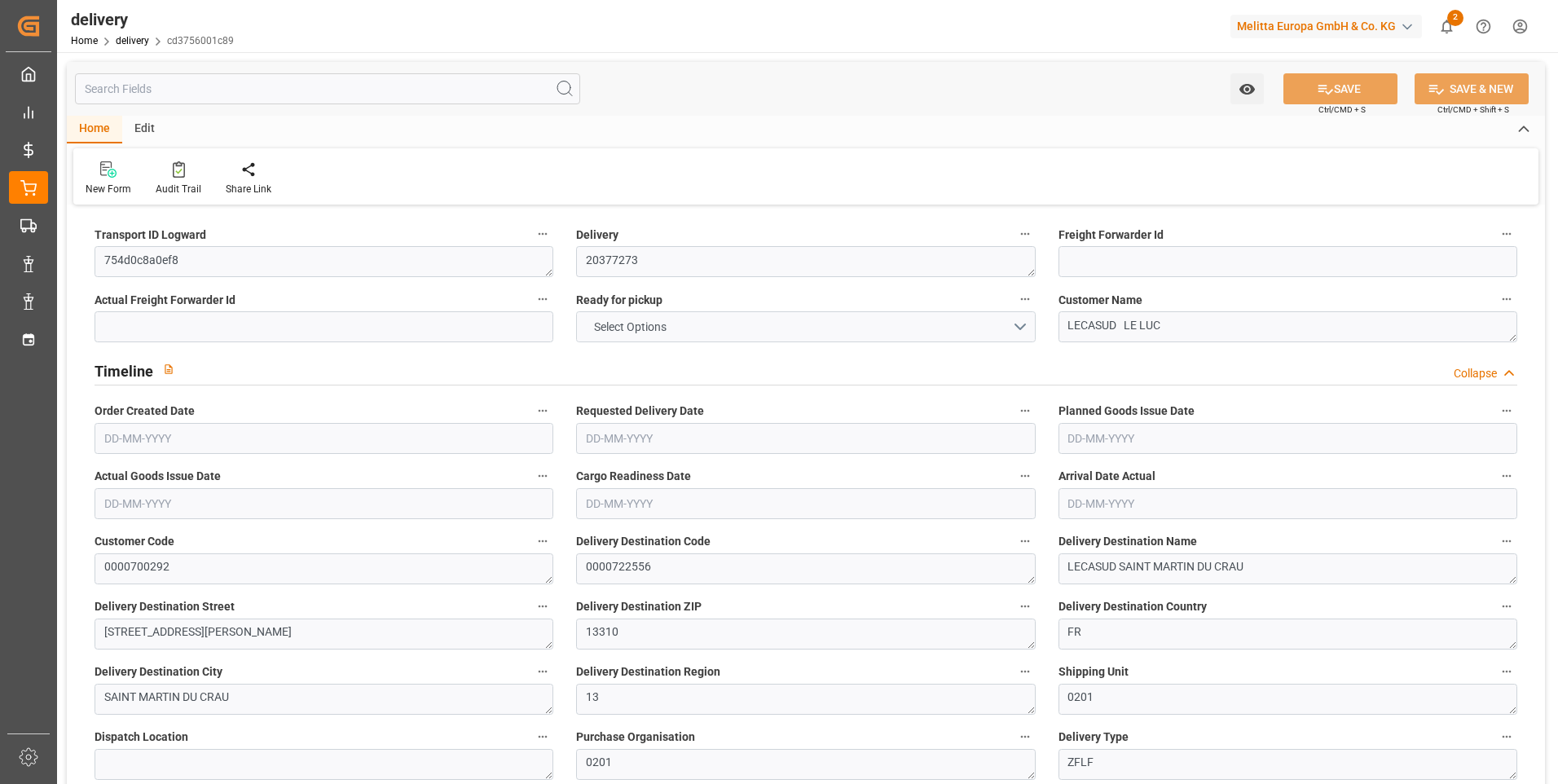
type input "0"
type input "217.3455"
type input "2.45"
type input "89.28"
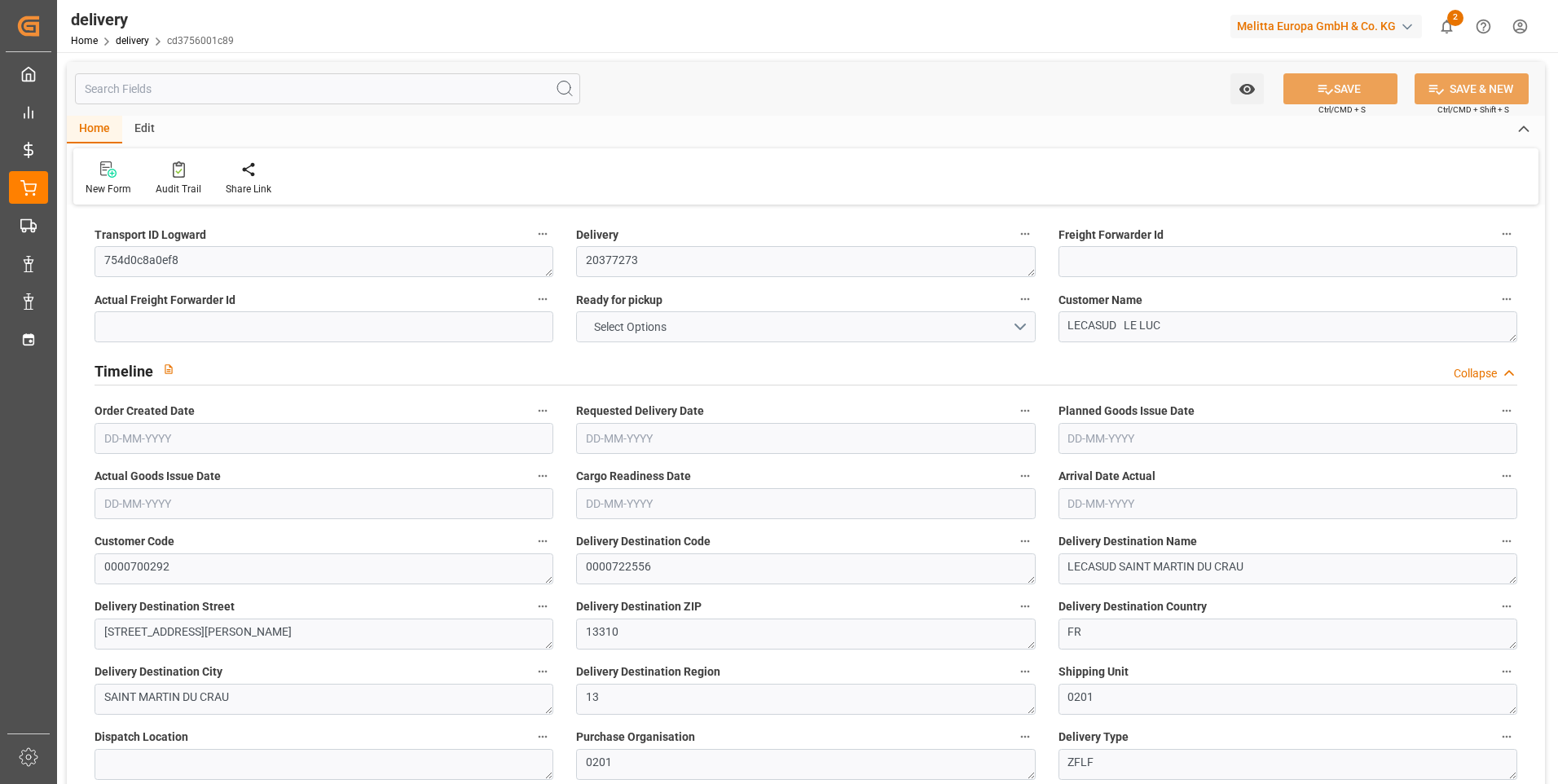
type input "1.5"
type input "1.3"
type input "0"
type input "16.5"
type input "596.172"
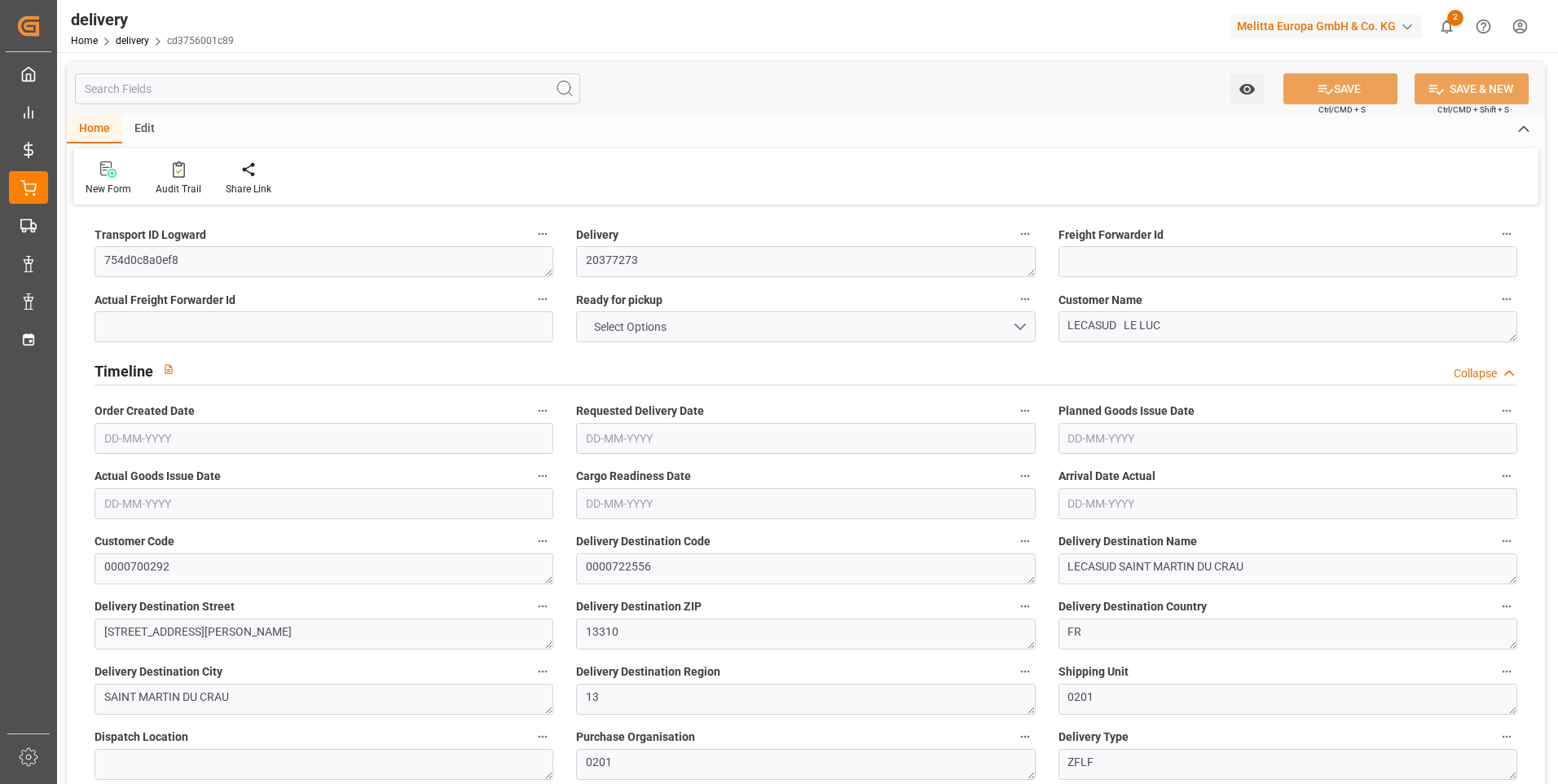
type input "101"
type input "5127.1003"
type input "0.3288"
type input "0"
type input "[DATE]"
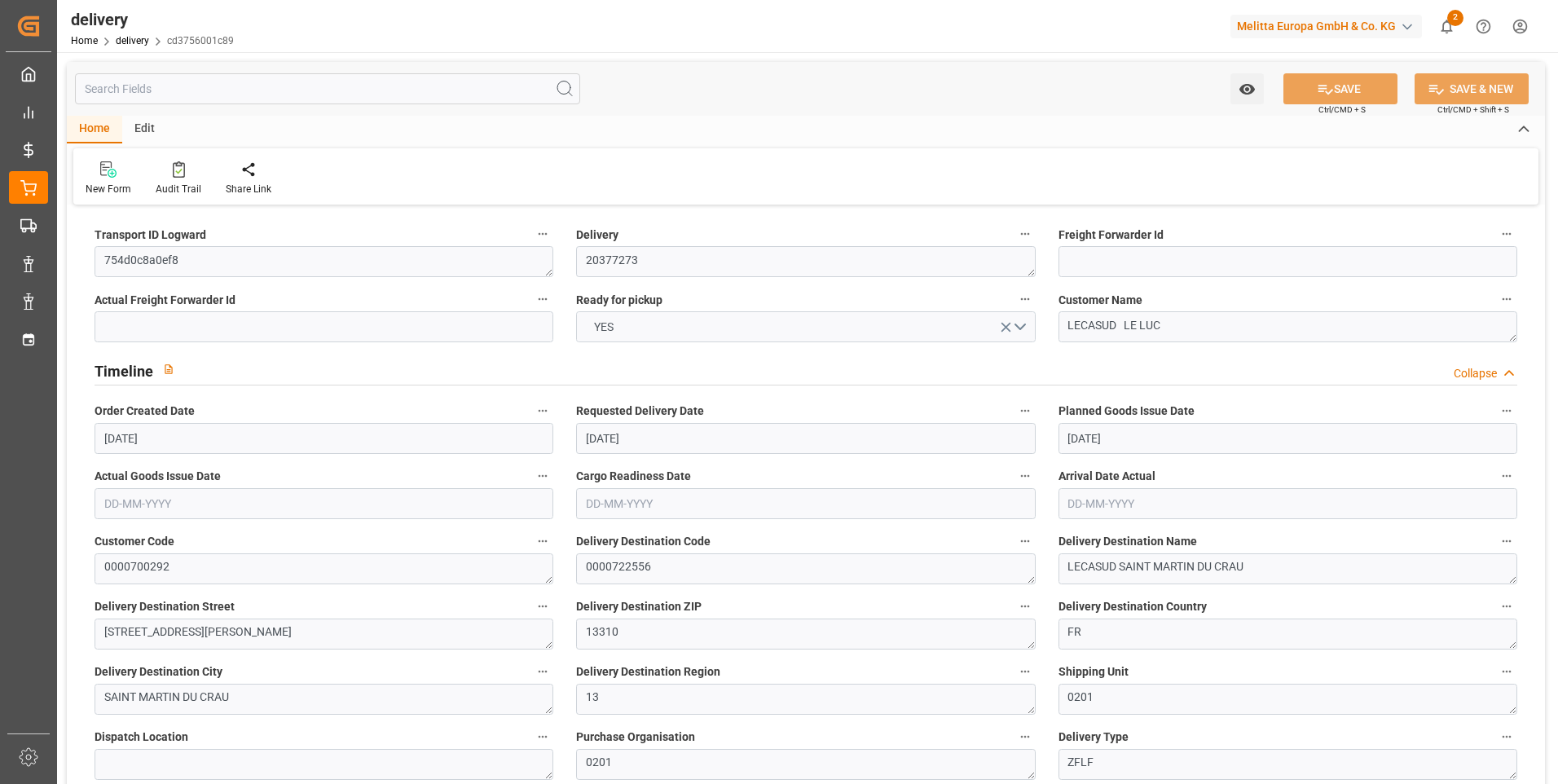
type input "[DATE]"
type input "01-09-2025 11:01"
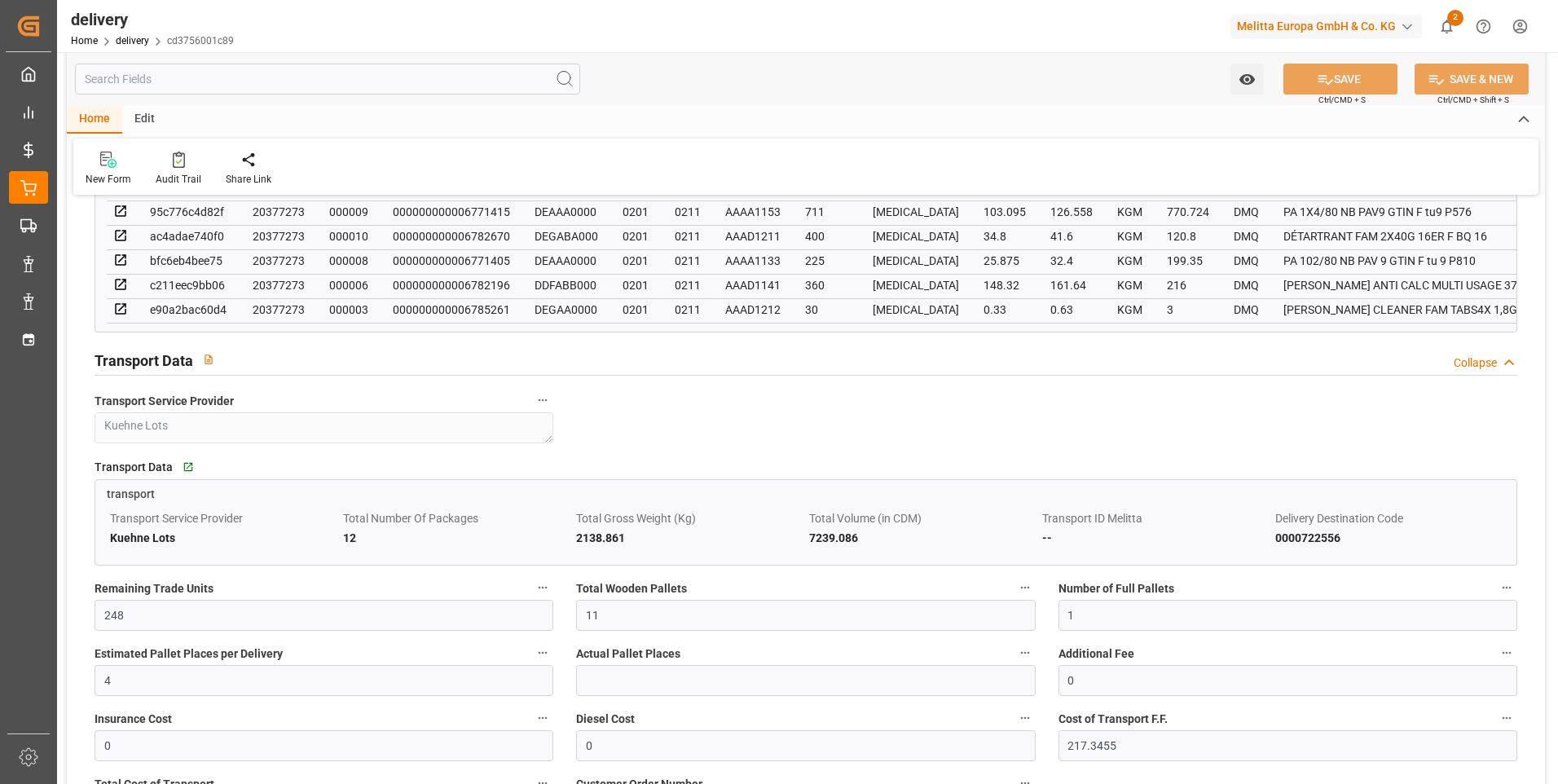
scroll to position [814, 0]
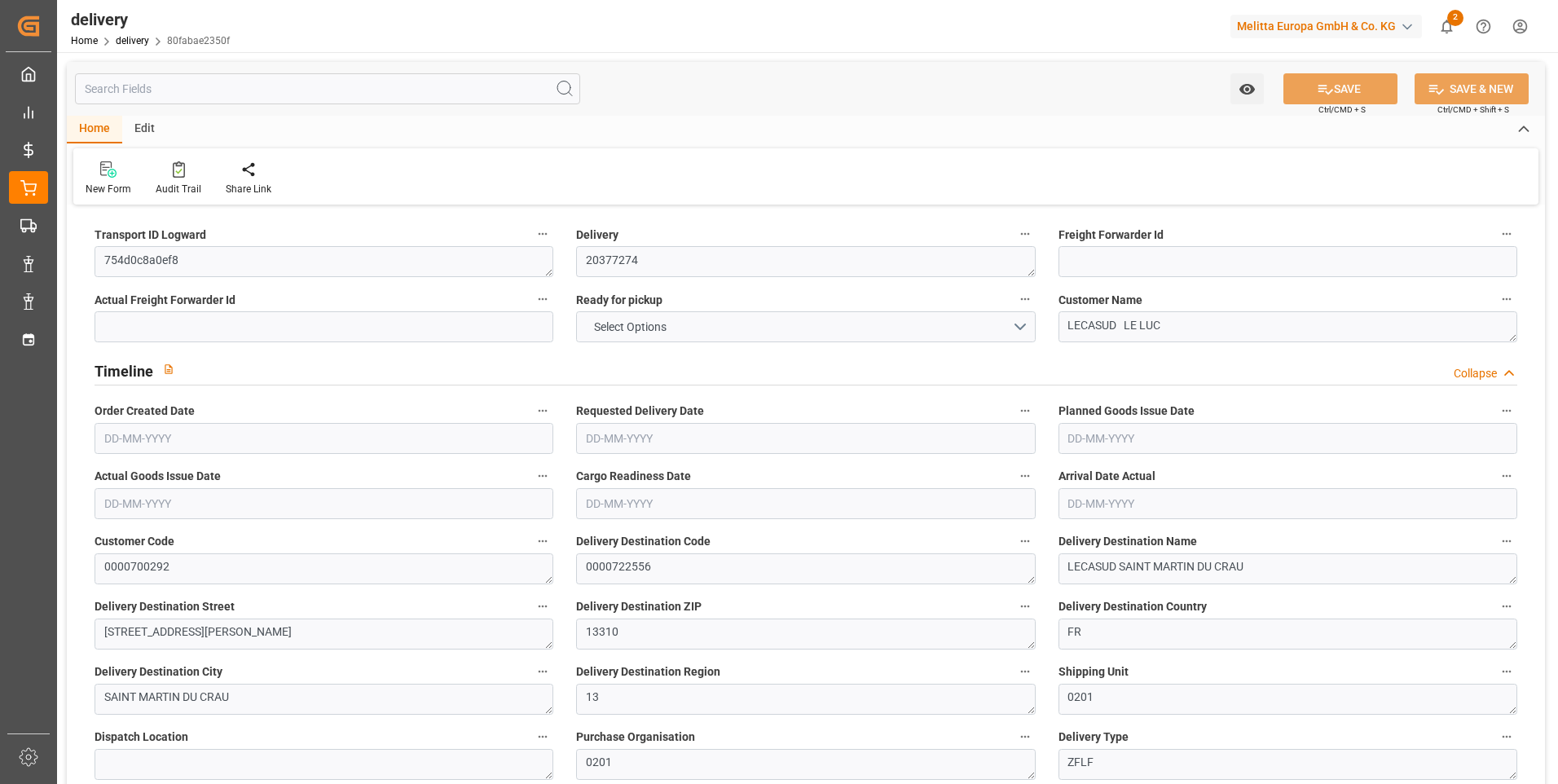
type input "18"
type input "1409.806"
type input "2255.689"
type input "4687.34"
type input "436"
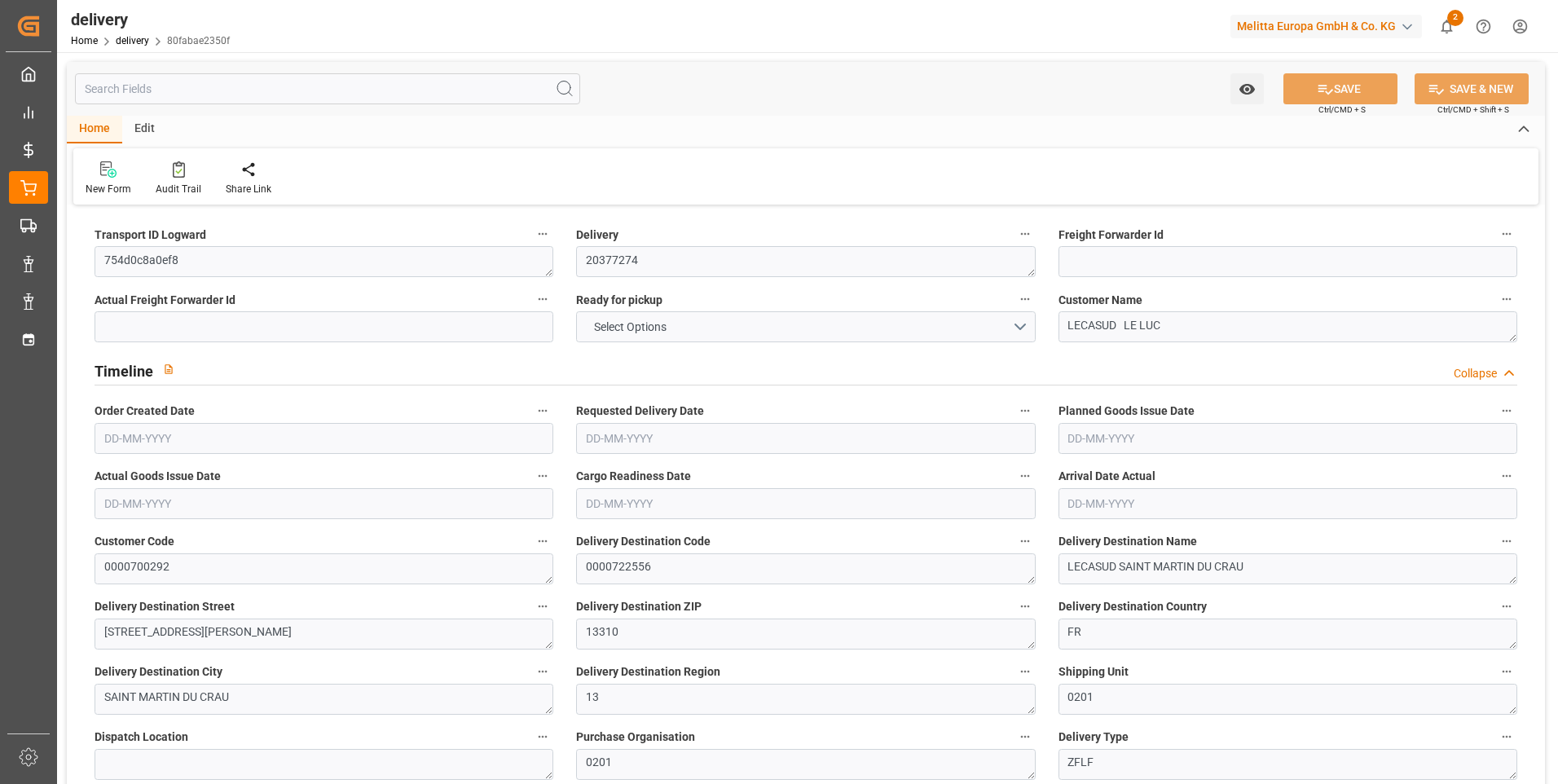
type input "31"
type input "0"
type input "7"
type input "6.3636"
type input "0"
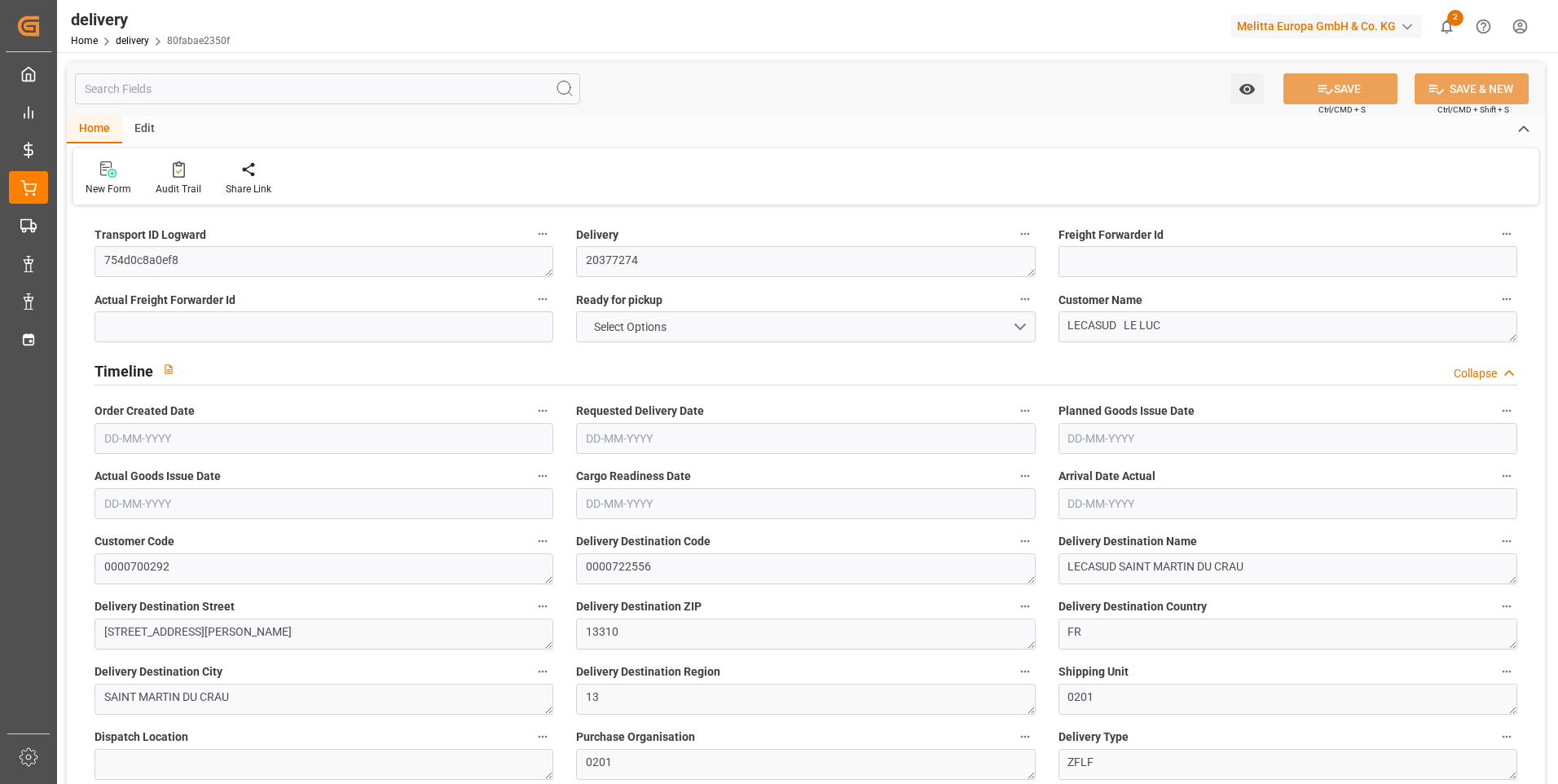
type input "0"
type input "380.3545"
type input "0"
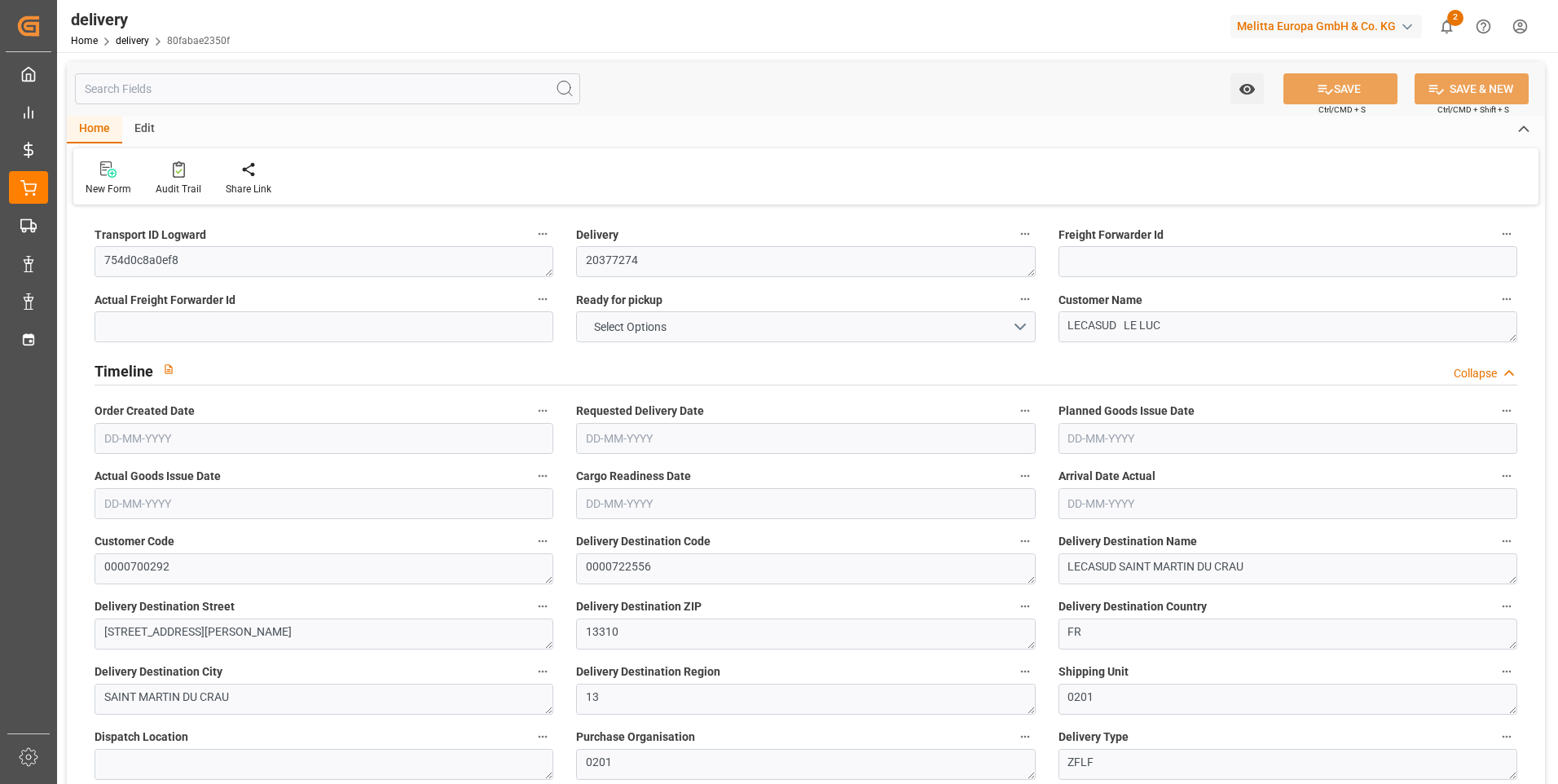
type input "156.96"
type input "1.5"
type input "1.3"
type input "0"
type input "46.5"
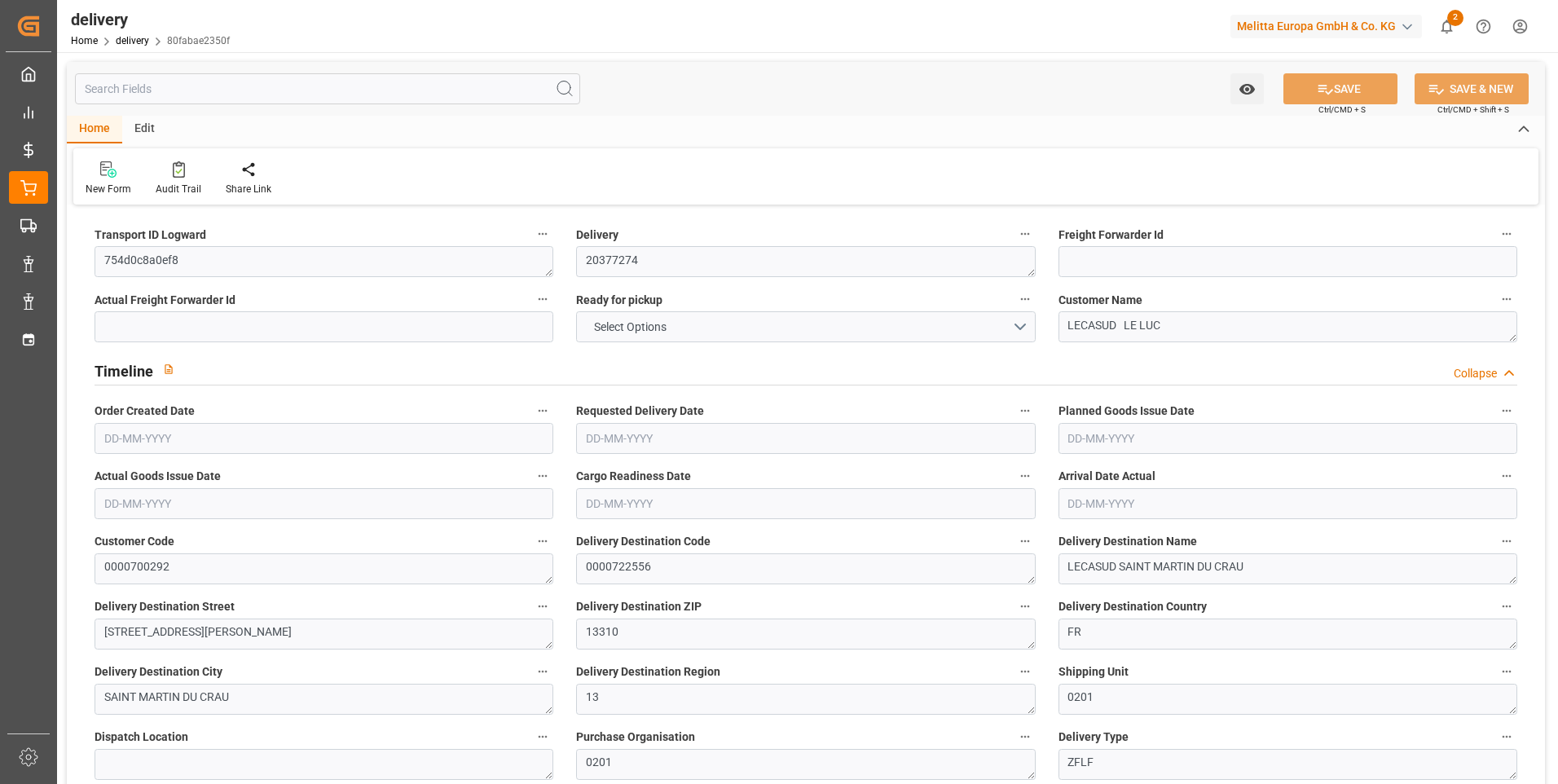
type input "1542.689"
type input "101"
type input "9418.0463"
type input "0.604"
type input "0"
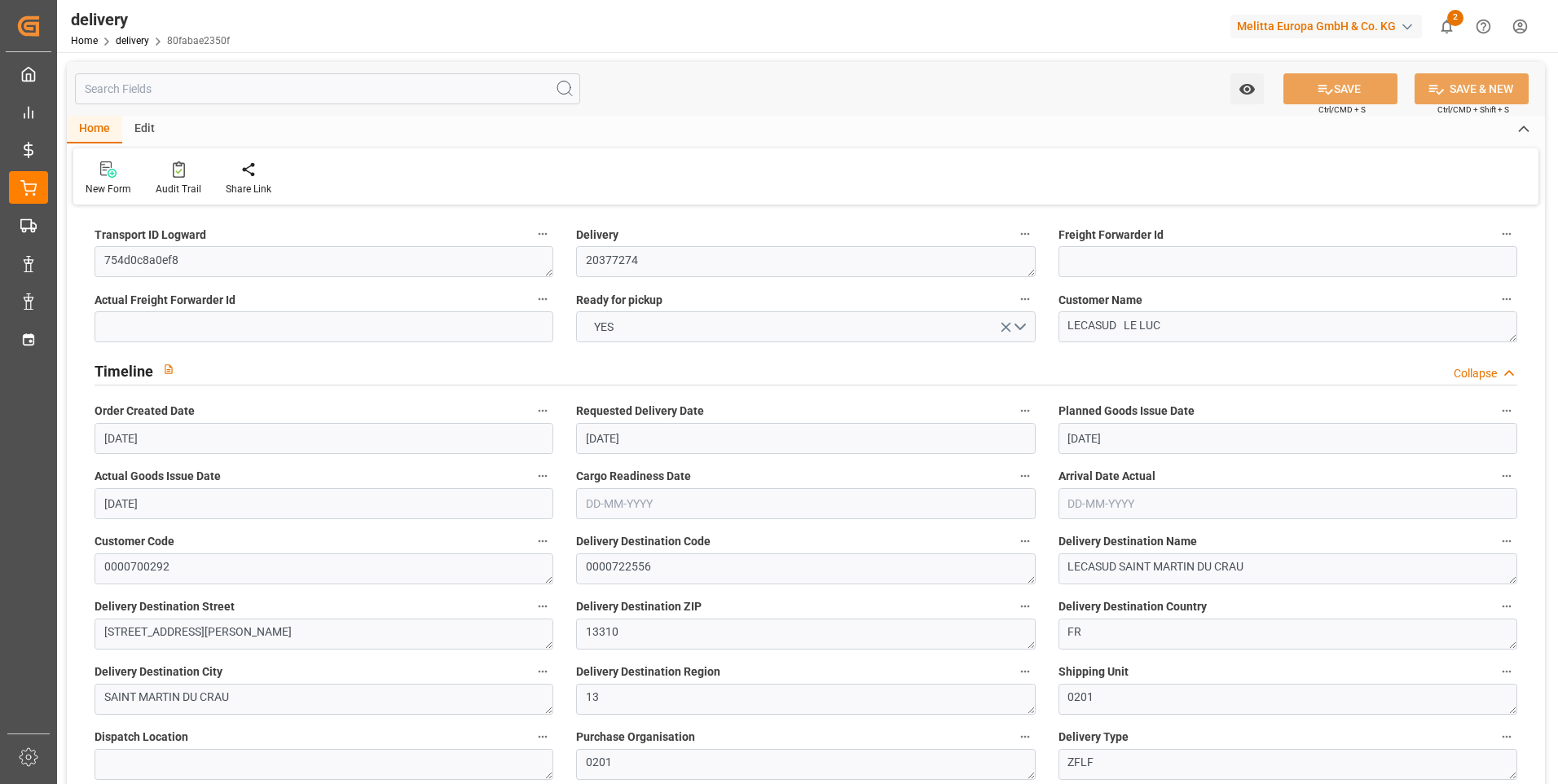
type input "[DATE]"
type input "09-09-2025"
type input "05-09-2025"
type input "[DATE]"
type input "01-09-2025 11:01"
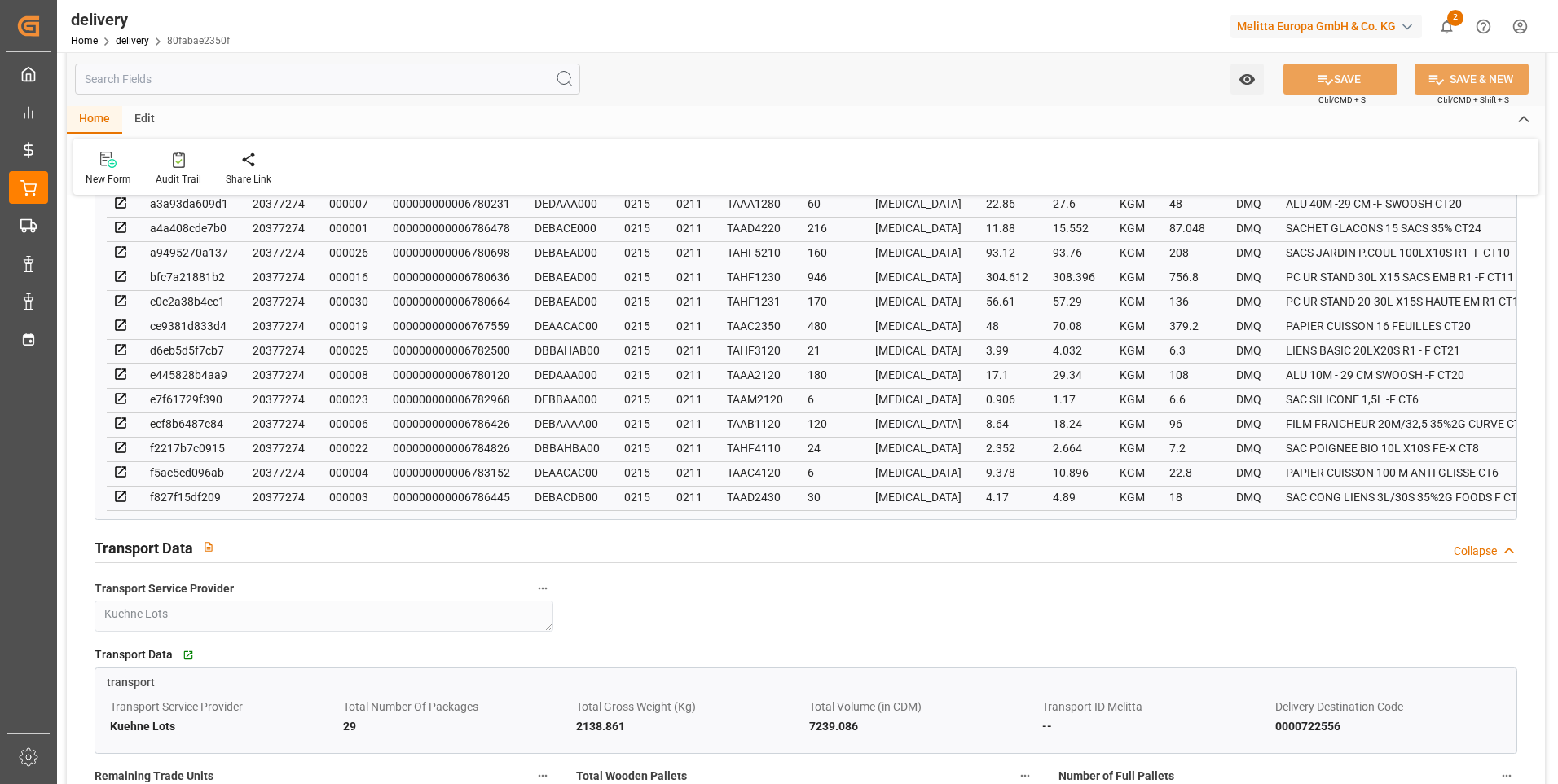
scroll to position [1385, 0]
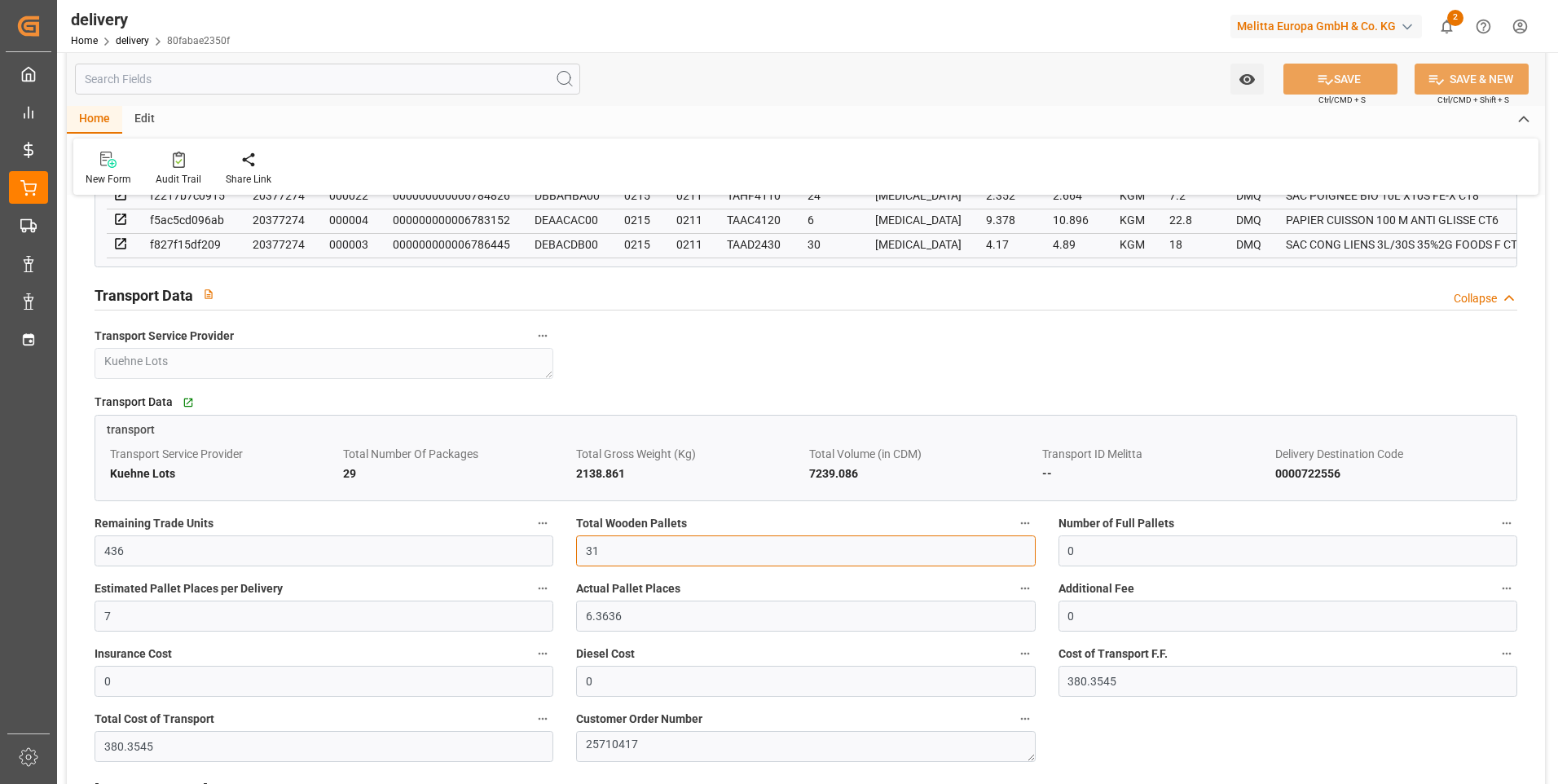
click at [620, 556] on input "31" at bounding box center [806, 551] width 459 height 31
type input "3"
type input "0"
type input "18"
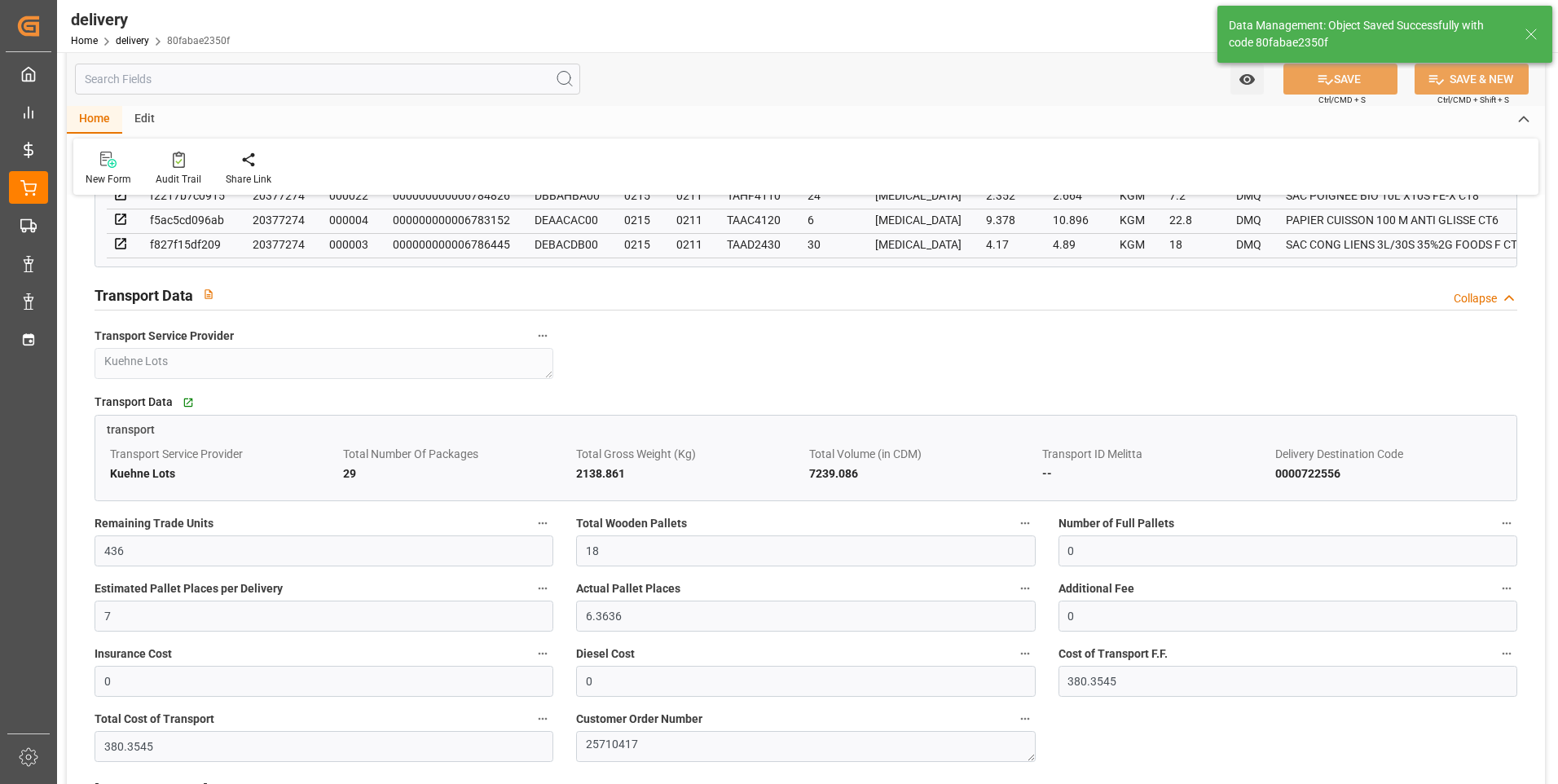
type input "27"
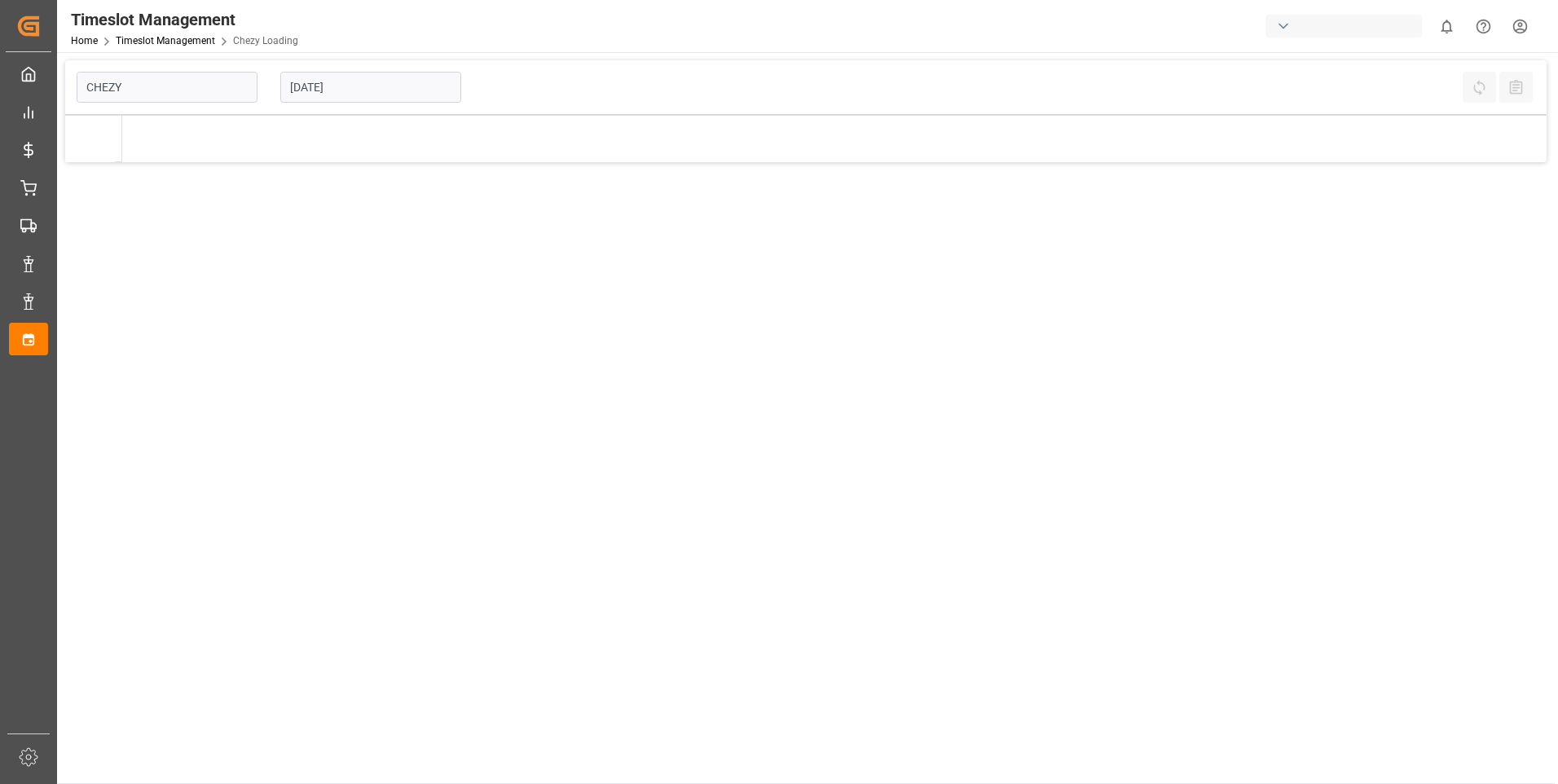
type input "Chezy Loading"
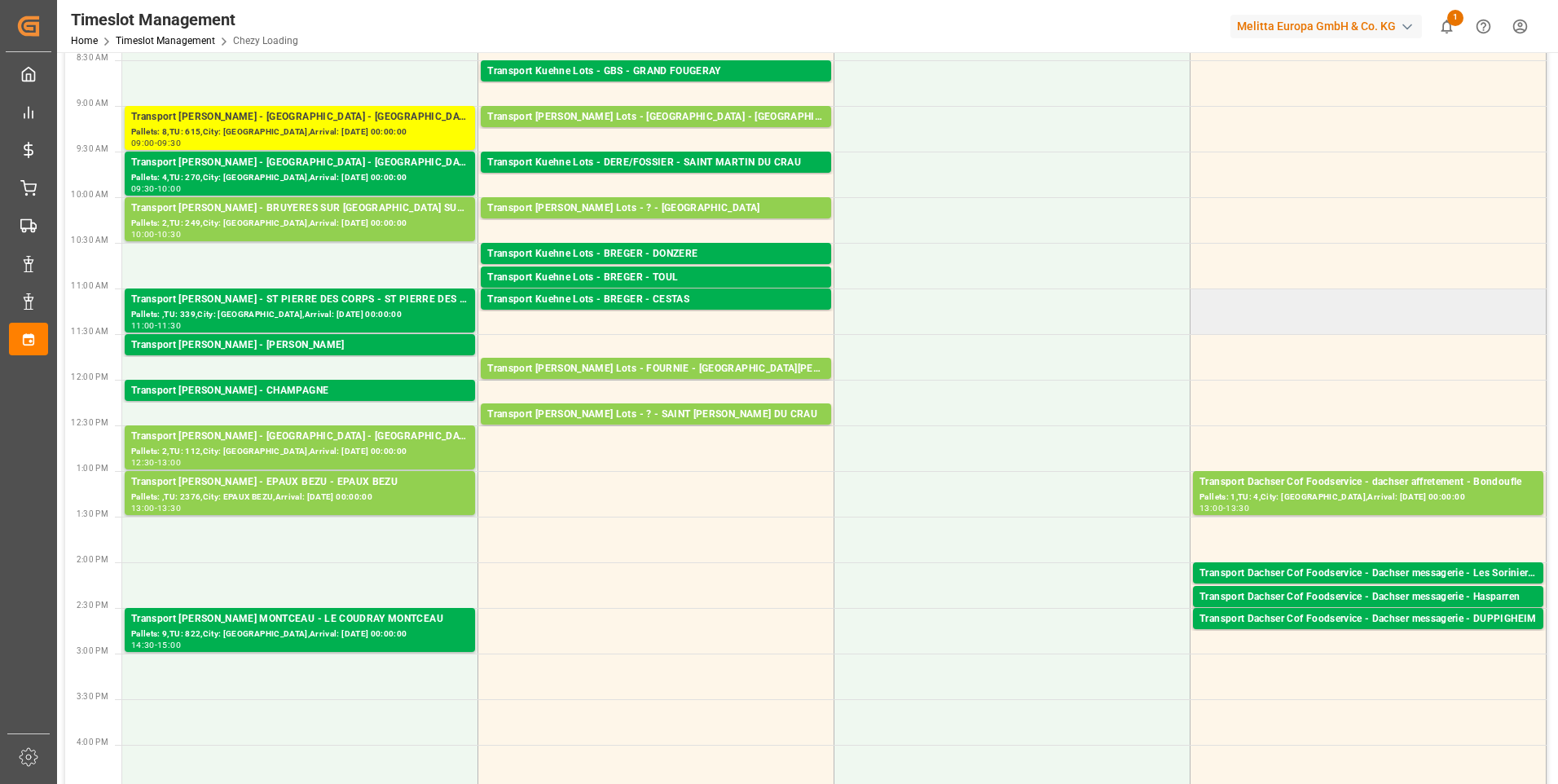
scroll to position [163, 0]
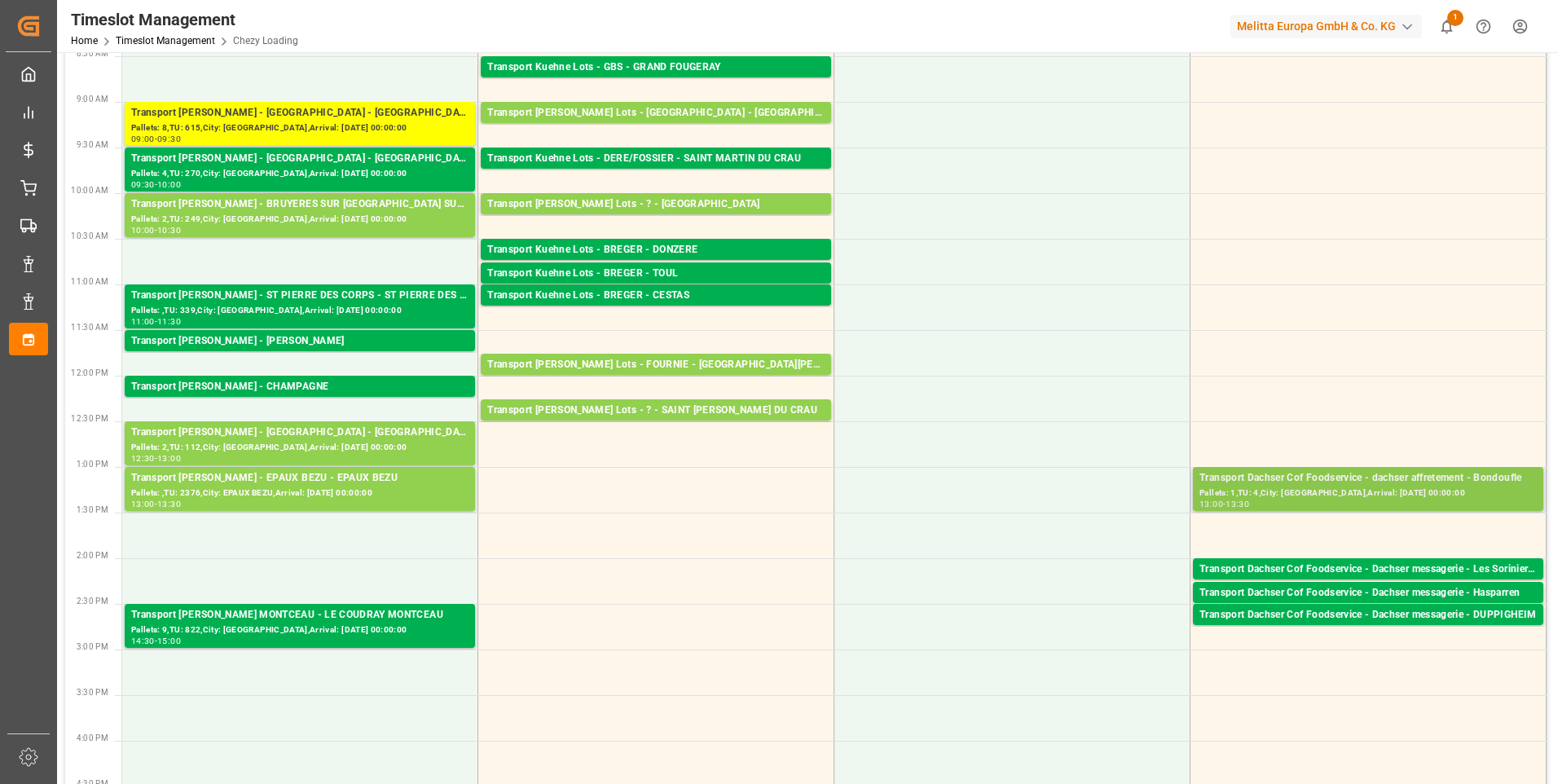
click at [1432, 481] on div "Transport Dachser Cof Foodservice - dachser affretement - Bondoufle" at bounding box center [1369, 478] width 338 height 17
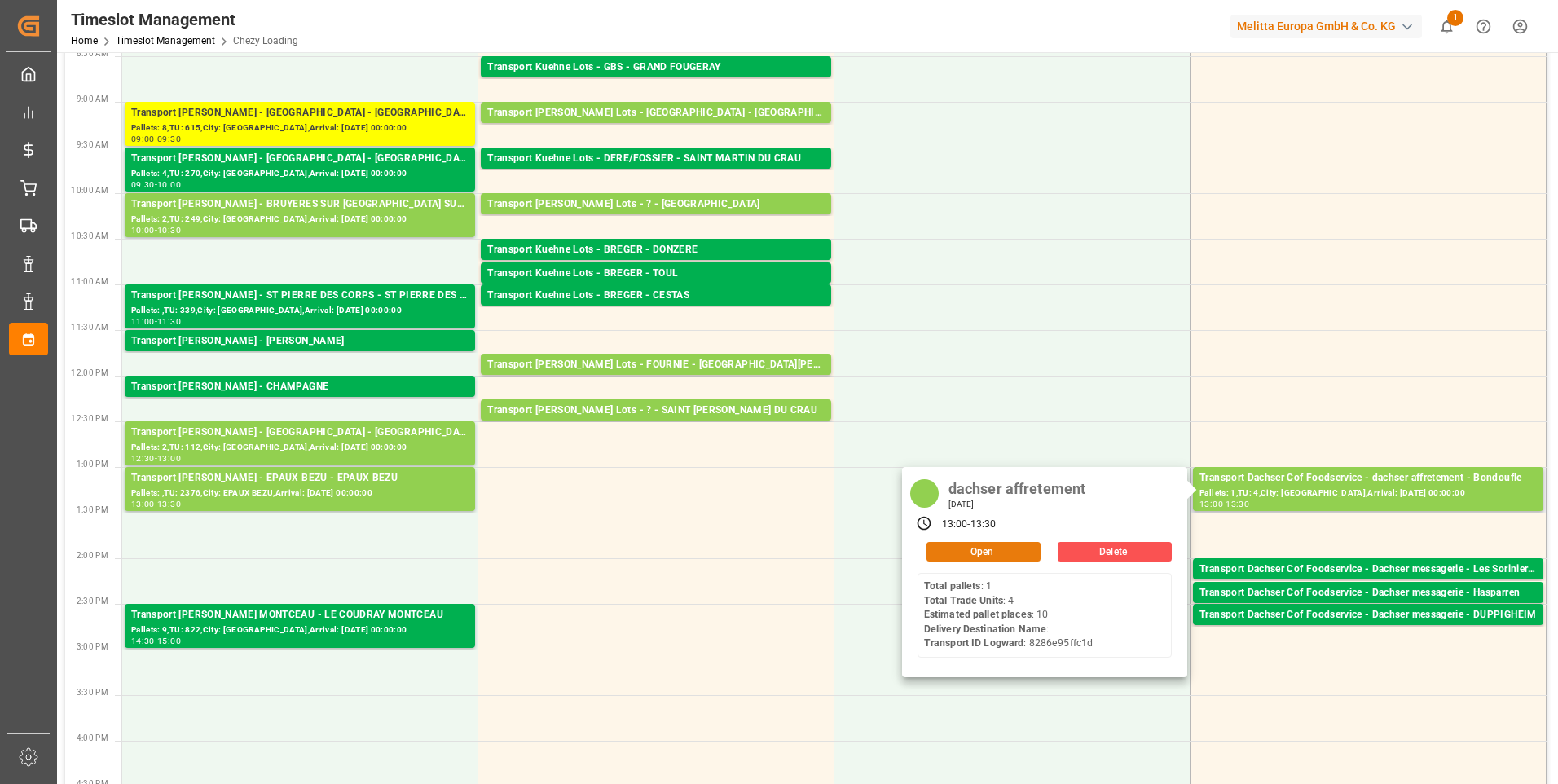
click at [979, 554] on button "Open" at bounding box center [983, 551] width 114 height 20
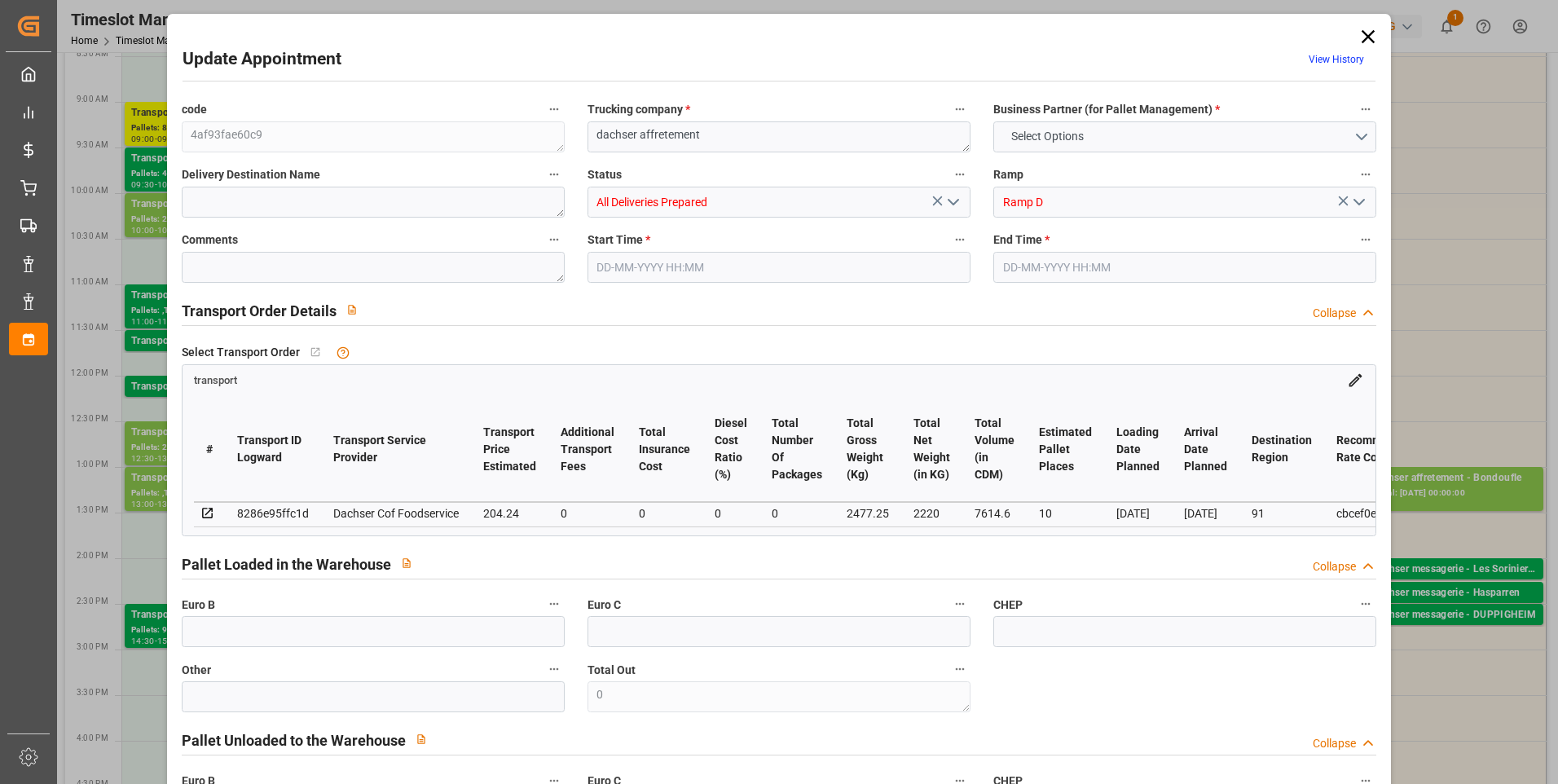
type input "10"
type input "204.24"
type input "0"
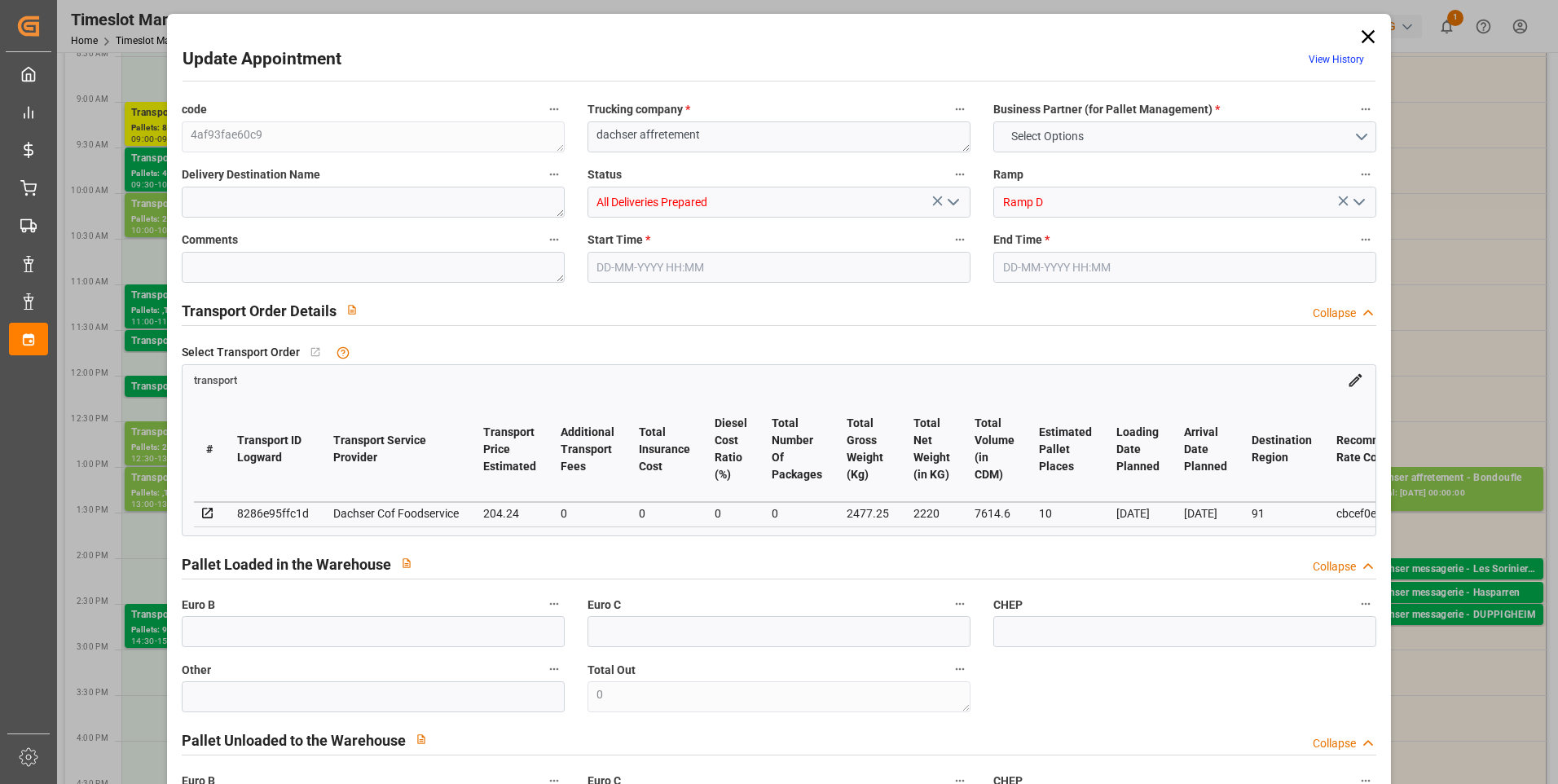
type input "200.6454"
type input "-3.5946"
type input "0"
type input "2220"
type input "2720"
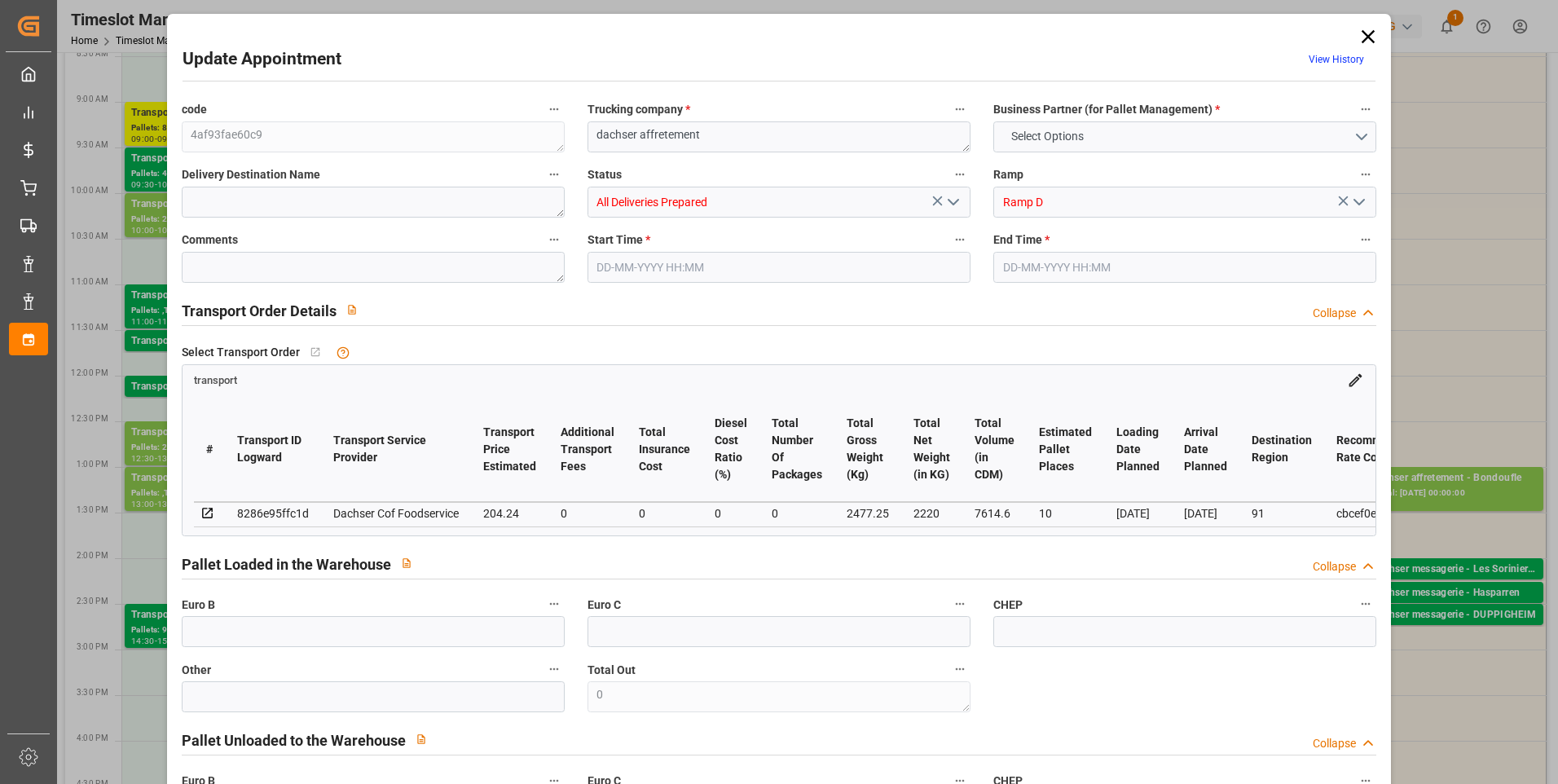
type input "7614.6"
type input "91"
type input "1"
type input "4"
type input "10"
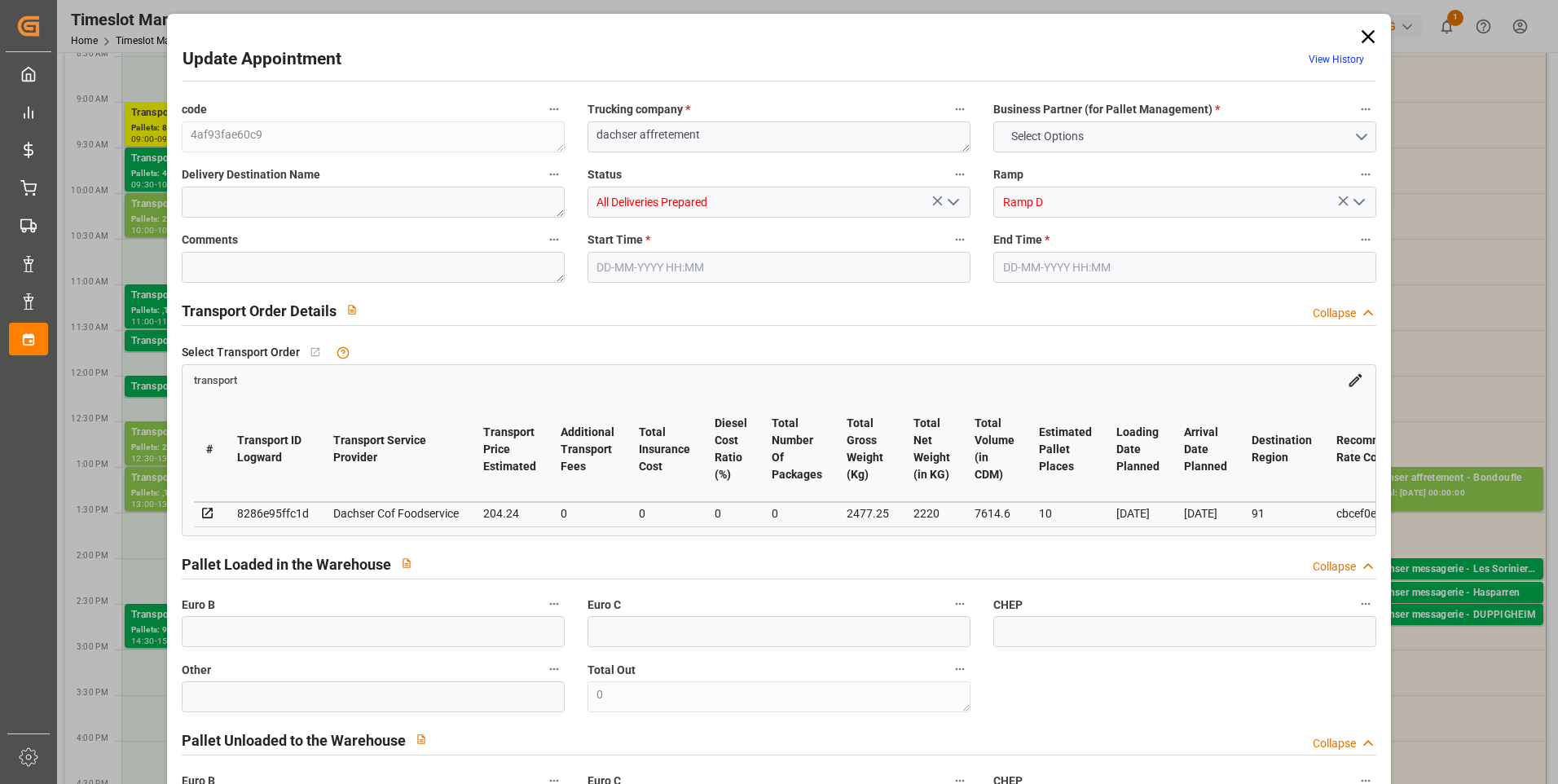
type input "101"
type input "2477.25"
type input "0"
type input "4710.8598"
type input "0"
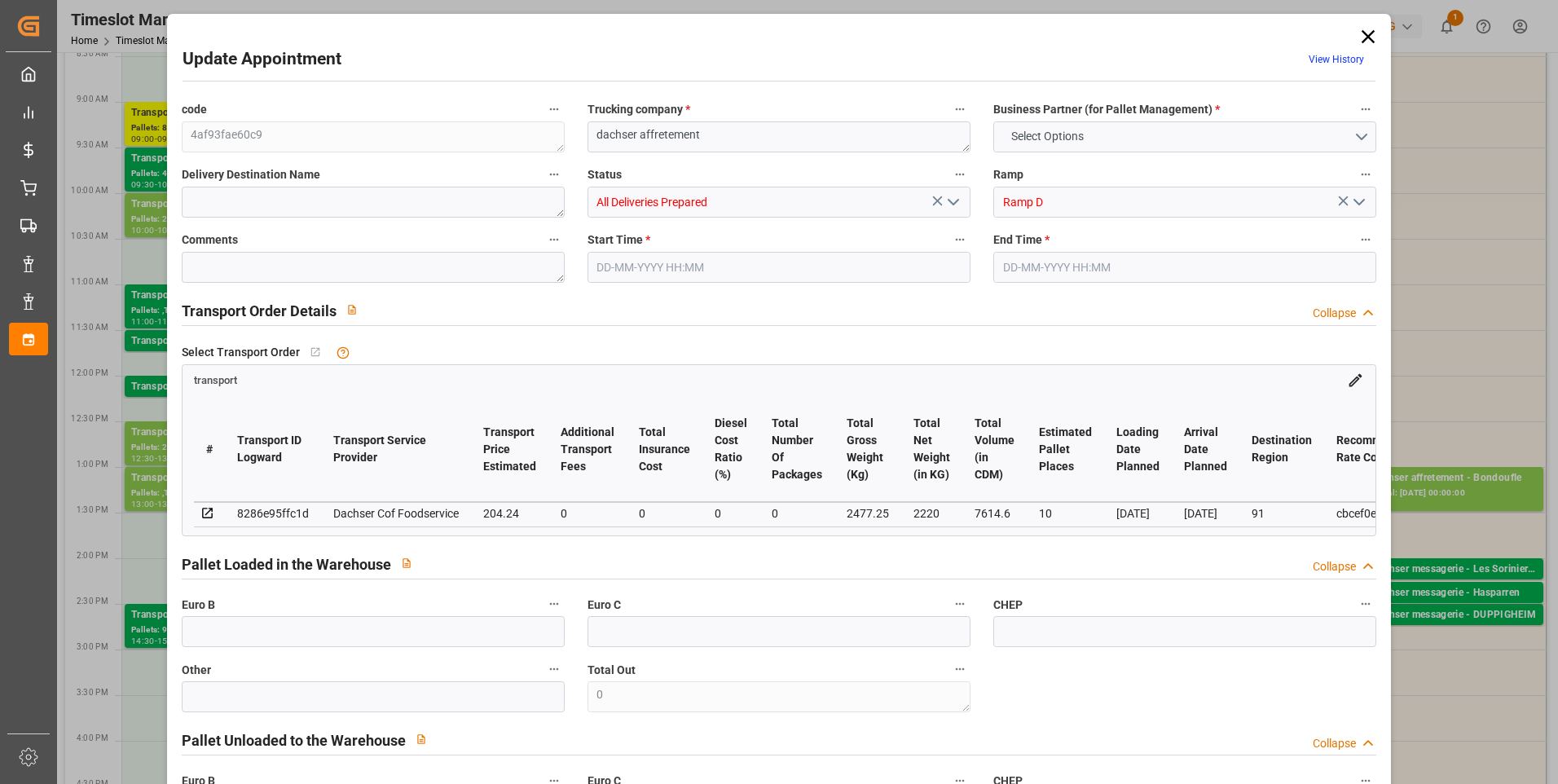
type input "0"
type input "21"
type input "35"
type input "03-09-2025 13:00"
type input "03-09-2025 13:30"
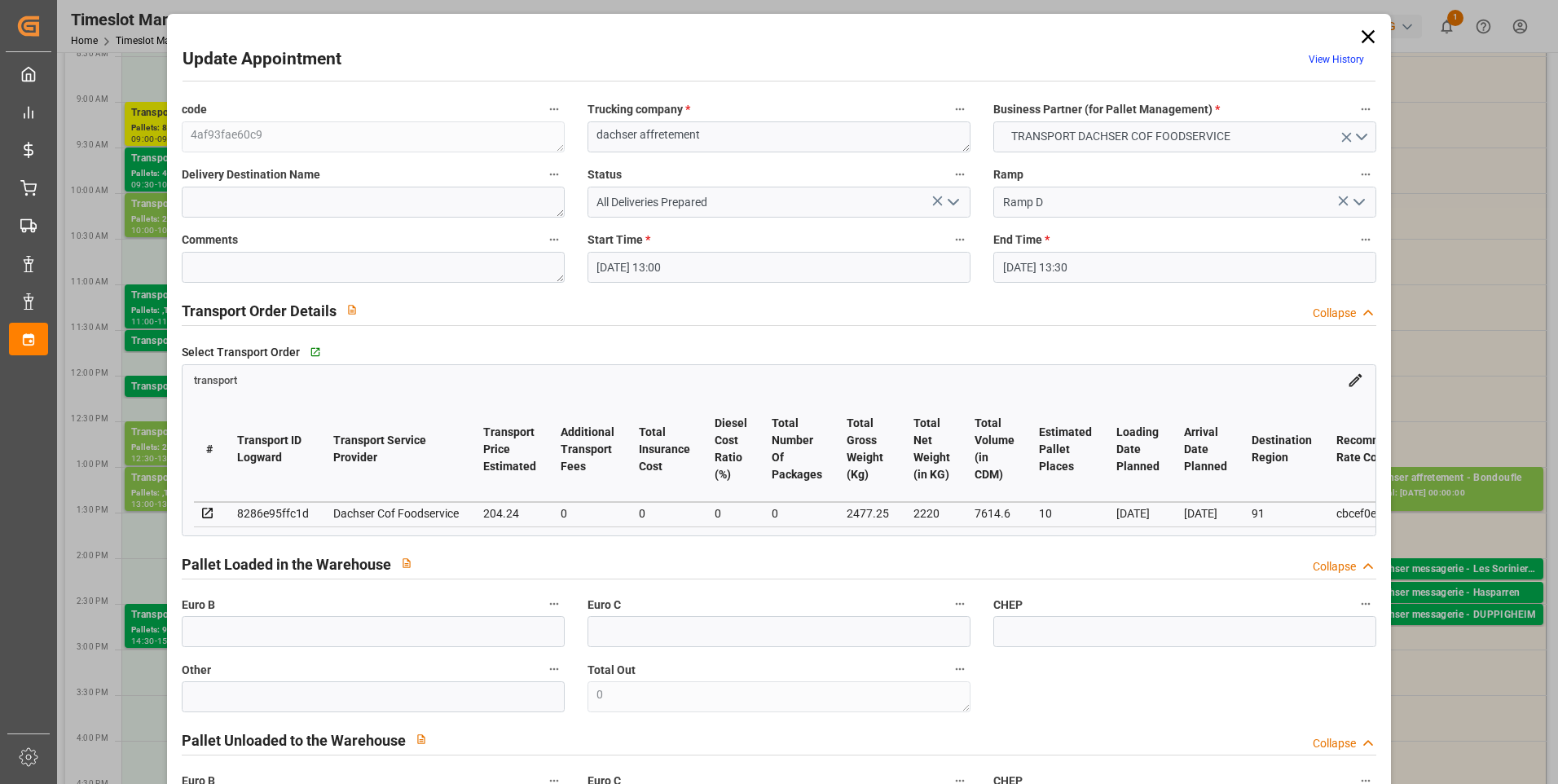
type input "28-08-2025 12:56"
type input "28-08-2025 11:36"
type input "[DATE]"
type input "02-09-2025"
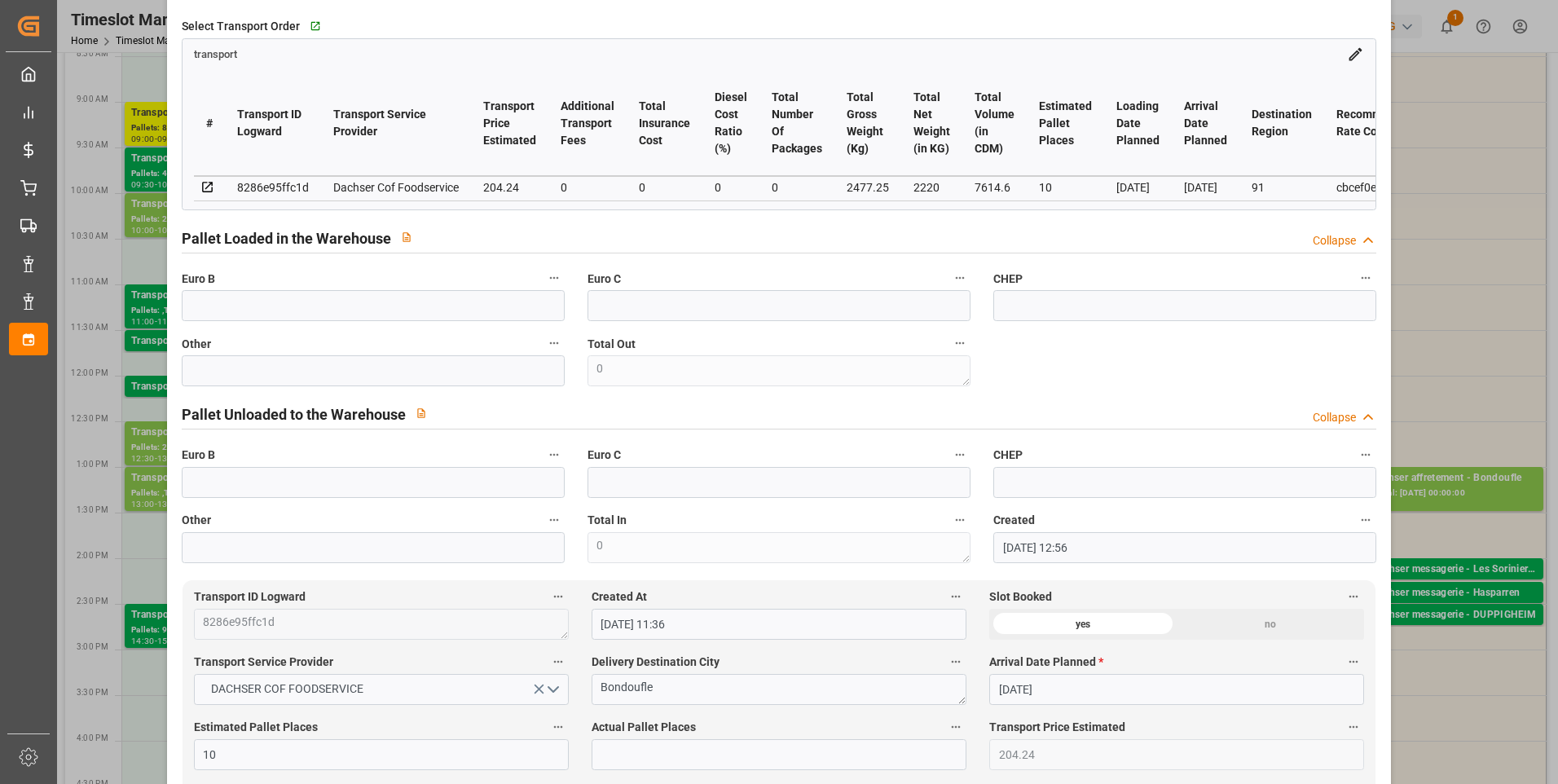
scroll to position [489, 0]
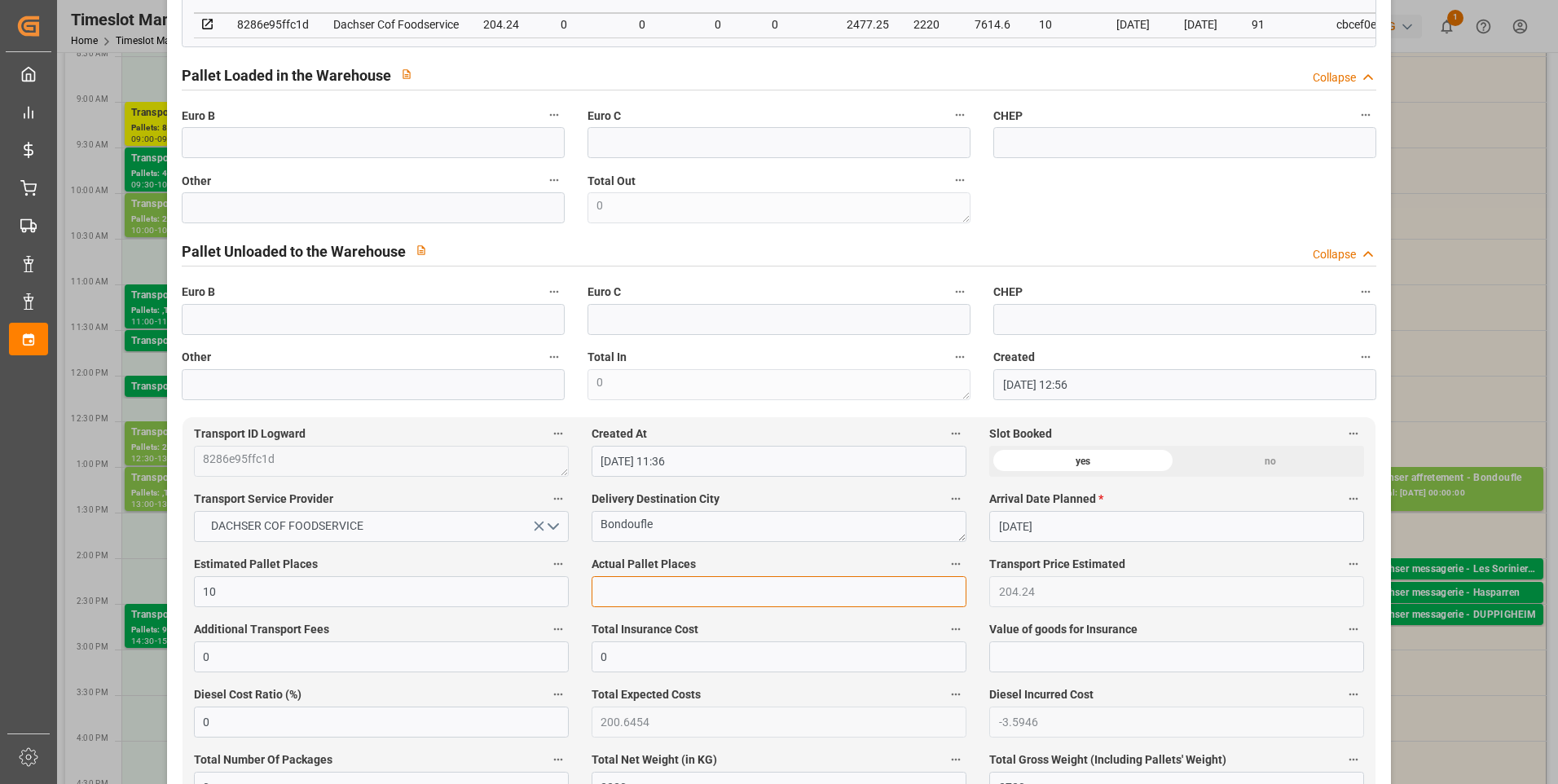
click at [616, 587] on input "text" at bounding box center [779, 592] width 375 height 31
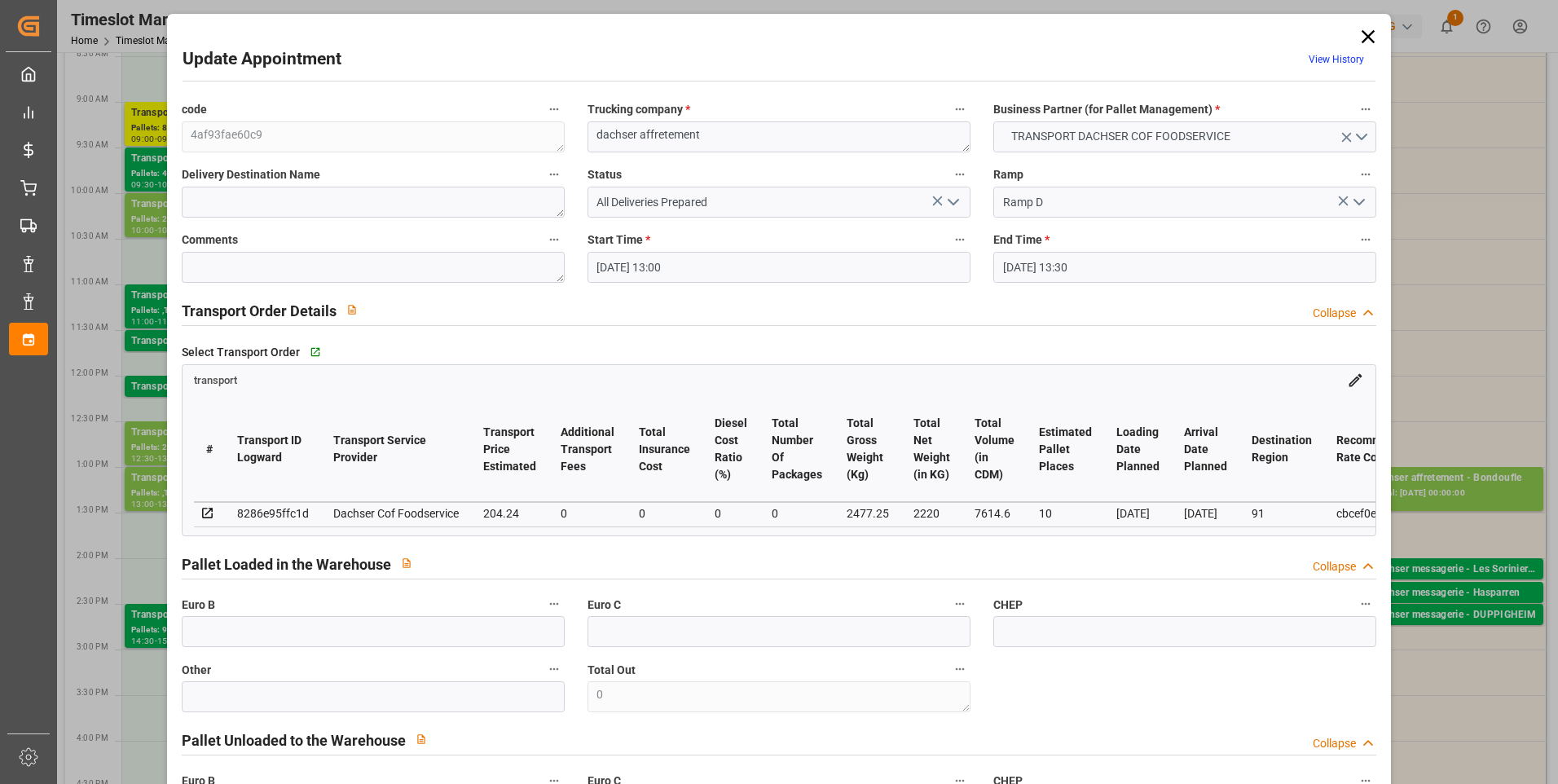
type input "10"
click at [957, 197] on icon "open menu" at bounding box center [953, 202] width 20 height 20
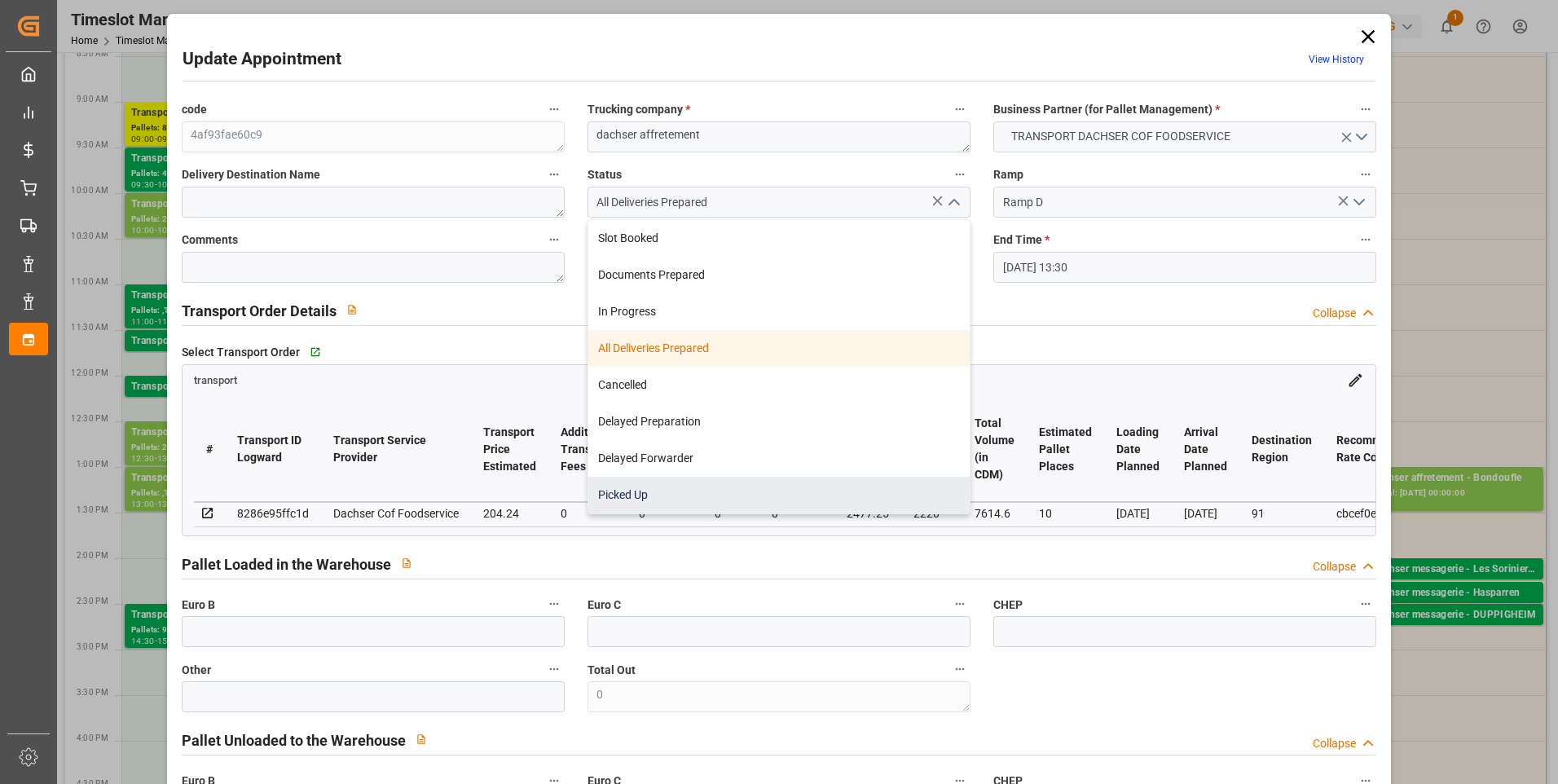
click at [634, 489] on div "Picked Up" at bounding box center [779, 495] width 381 height 37
type input "Picked Up"
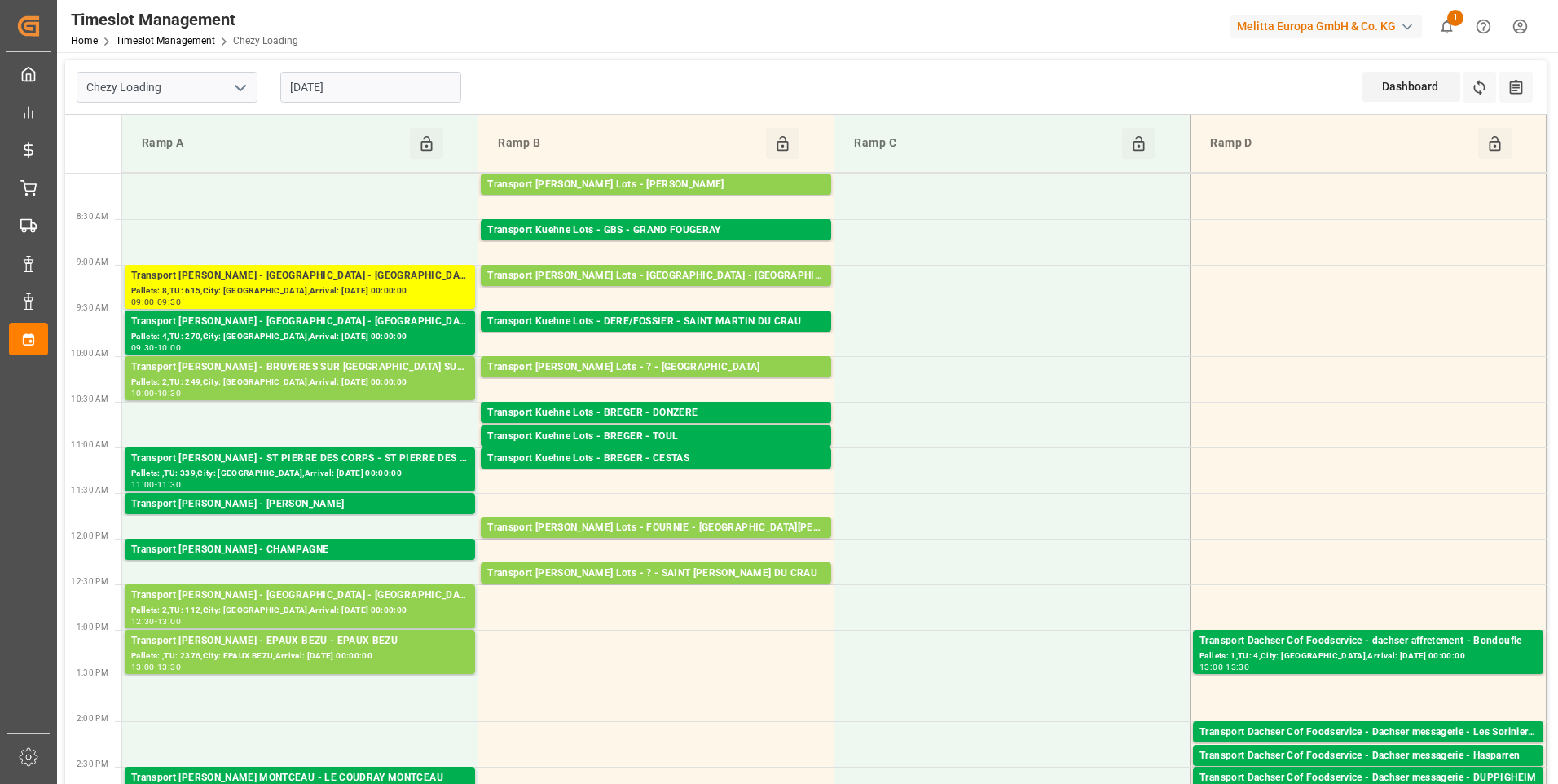
click at [359, 79] on input "[DATE]" at bounding box center [370, 88] width 180 height 31
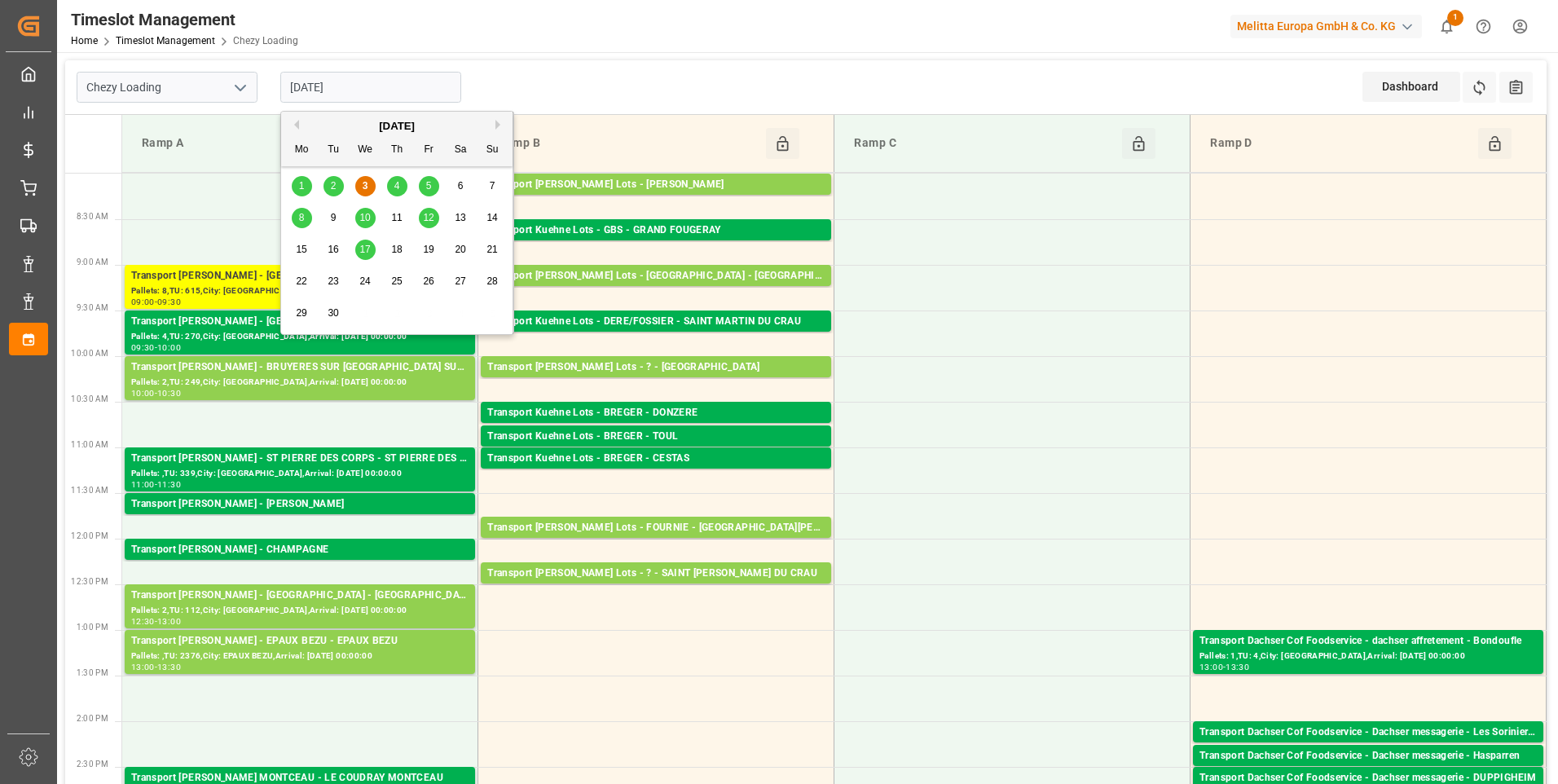
click at [398, 184] on span "4" at bounding box center [397, 186] width 6 height 12
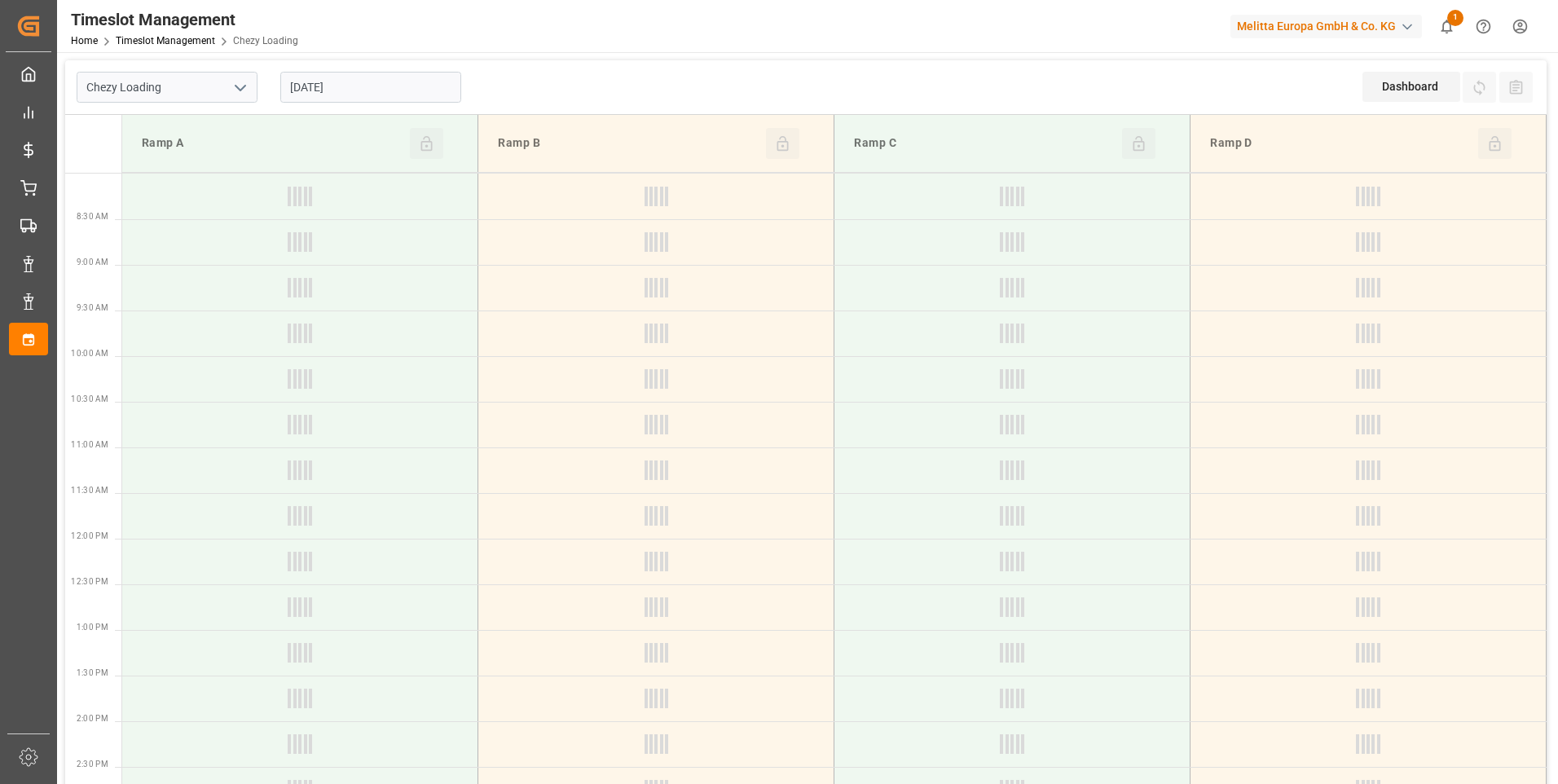
click at [349, 82] on input "[DATE]" at bounding box center [370, 88] width 180 height 31
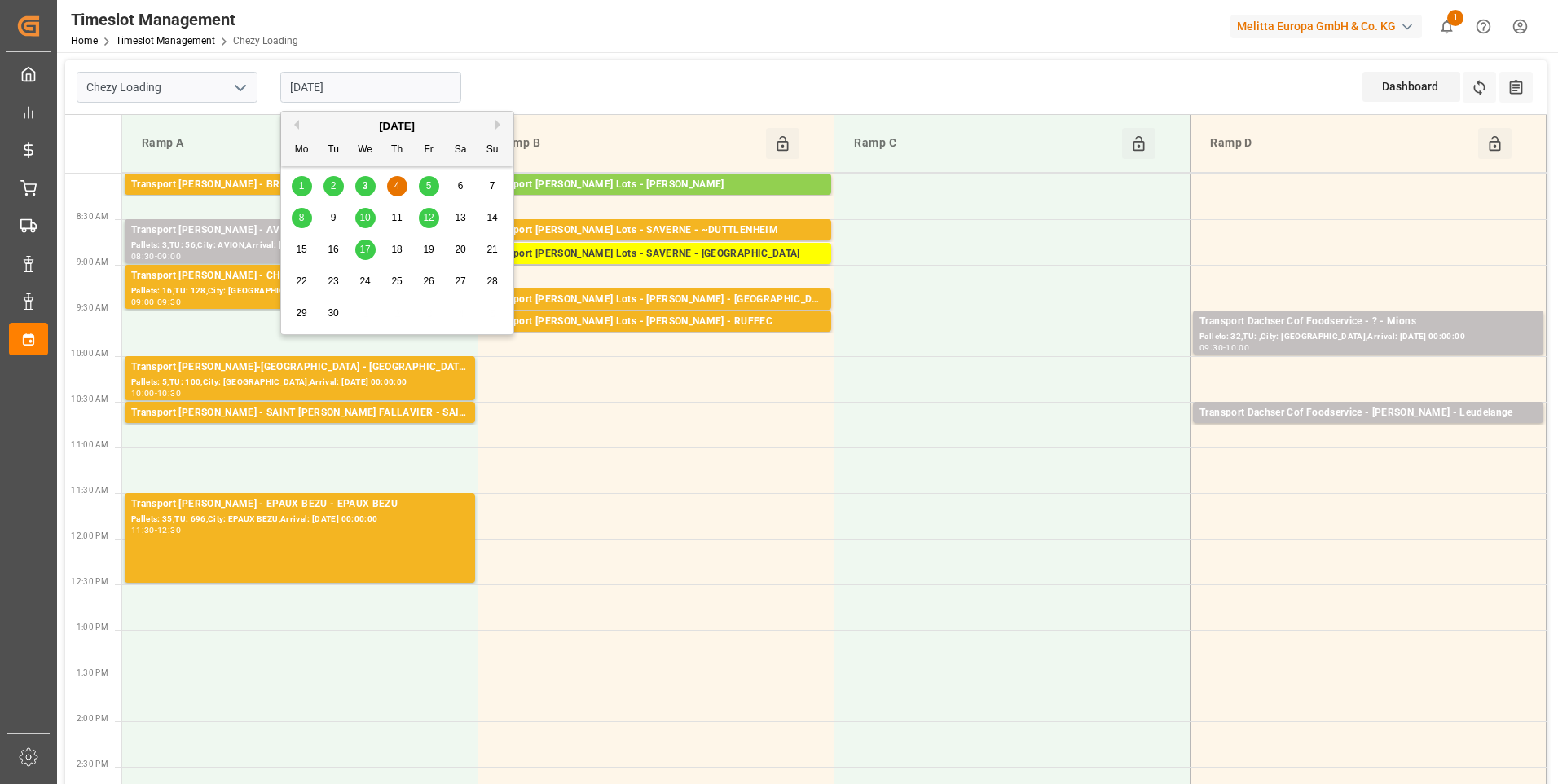
click at [369, 191] on div "3" at bounding box center [365, 186] width 20 height 20
type input "[DATE]"
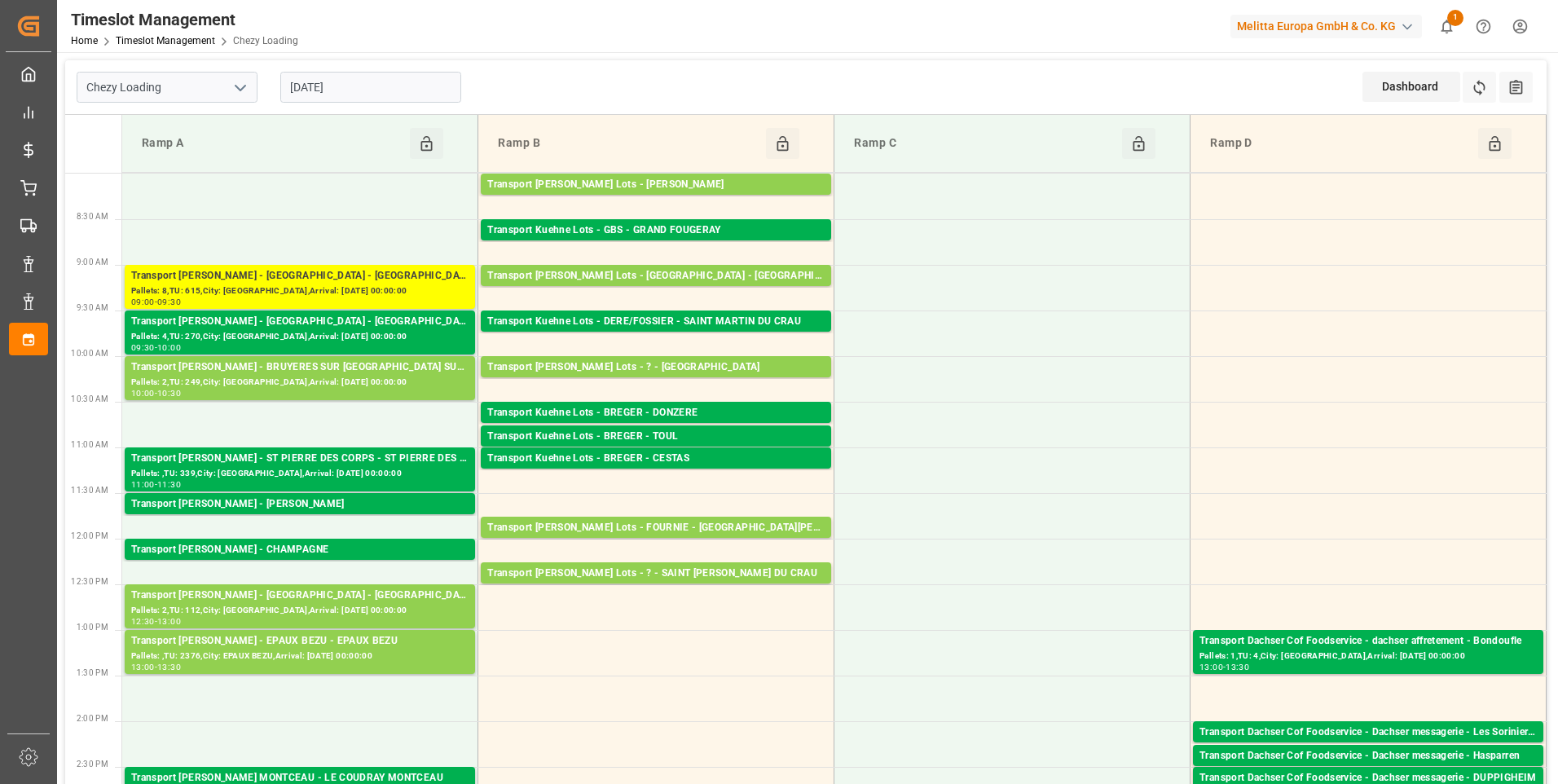
click at [240, 85] on icon "open menu" at bounding box center [240, 88] width 20 height 20
click at [232, 151] on div "Chezy Unloading" at bounding box center [167, 160] width 180 height 37
type input "Chezy Unloading"
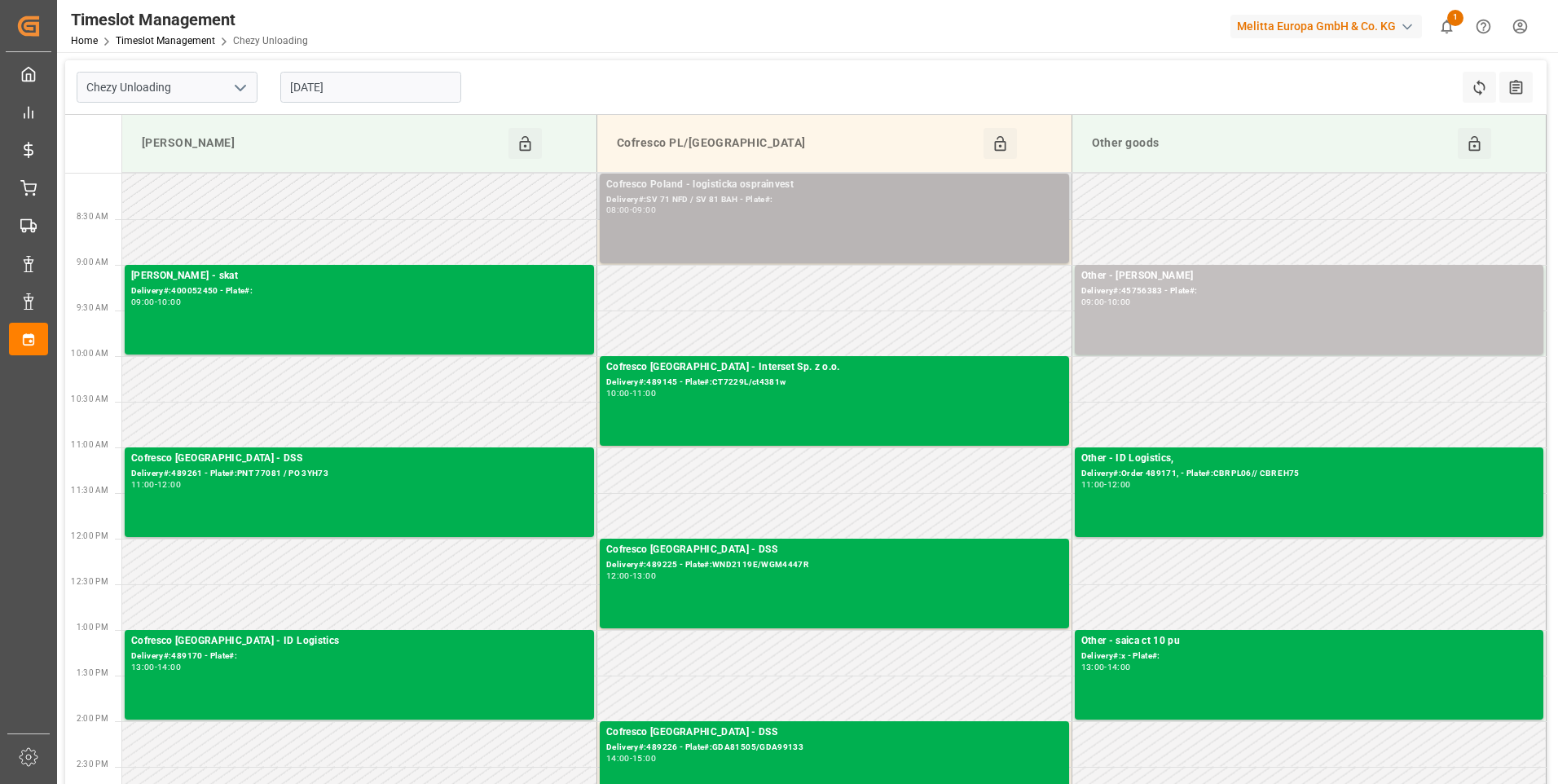
click at [664, 234] on div "Cofresco Poland - logisticka osprainvest Delivery#:SV 71 NFD / SV 81 BAH - Plat…" at bounding box center [834, 217] width 457 height 83
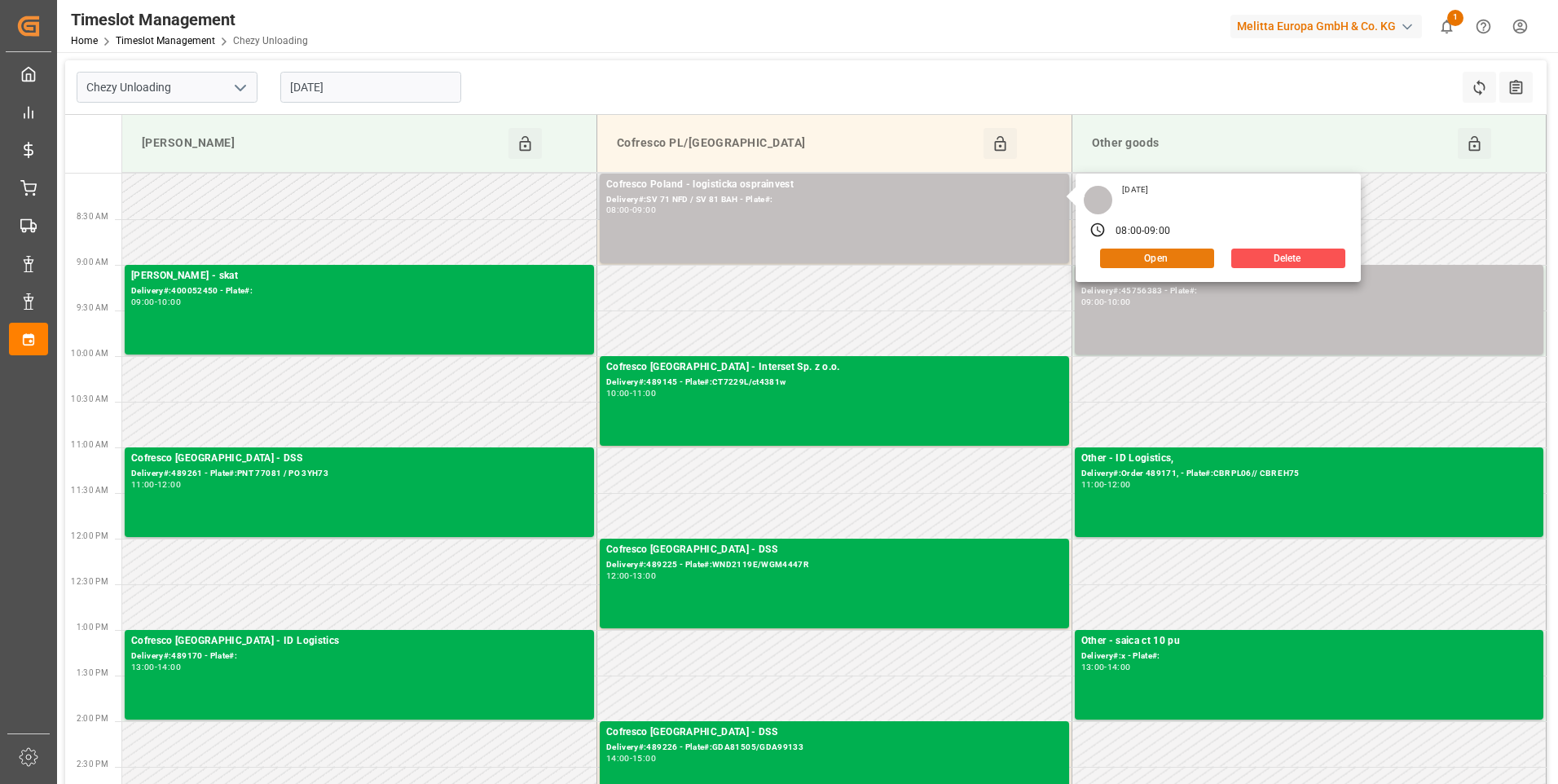
click at [1157, 264] on button "Open" at bounding box center [1157, 258] width 114 height 20
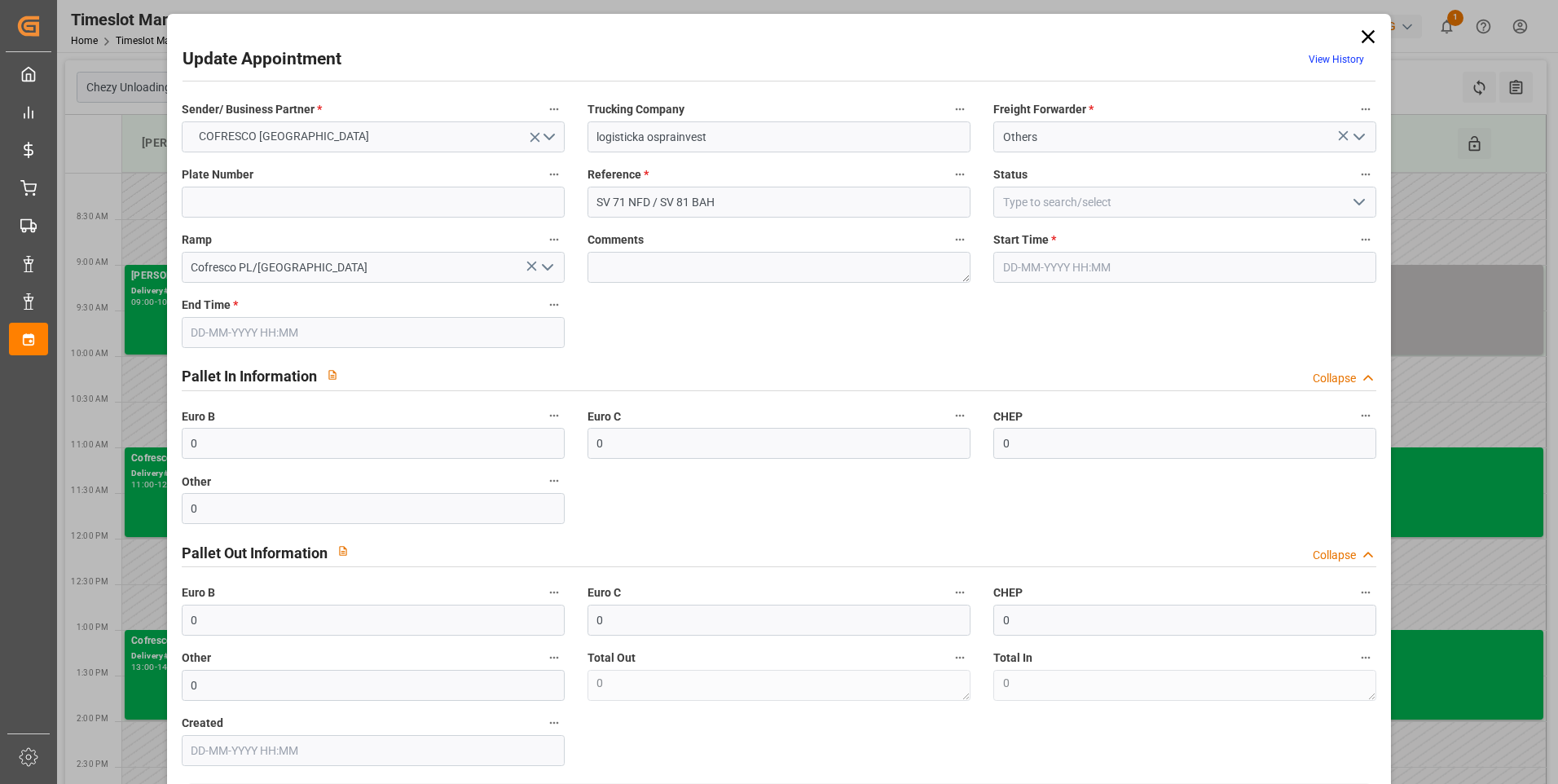
type input "0"
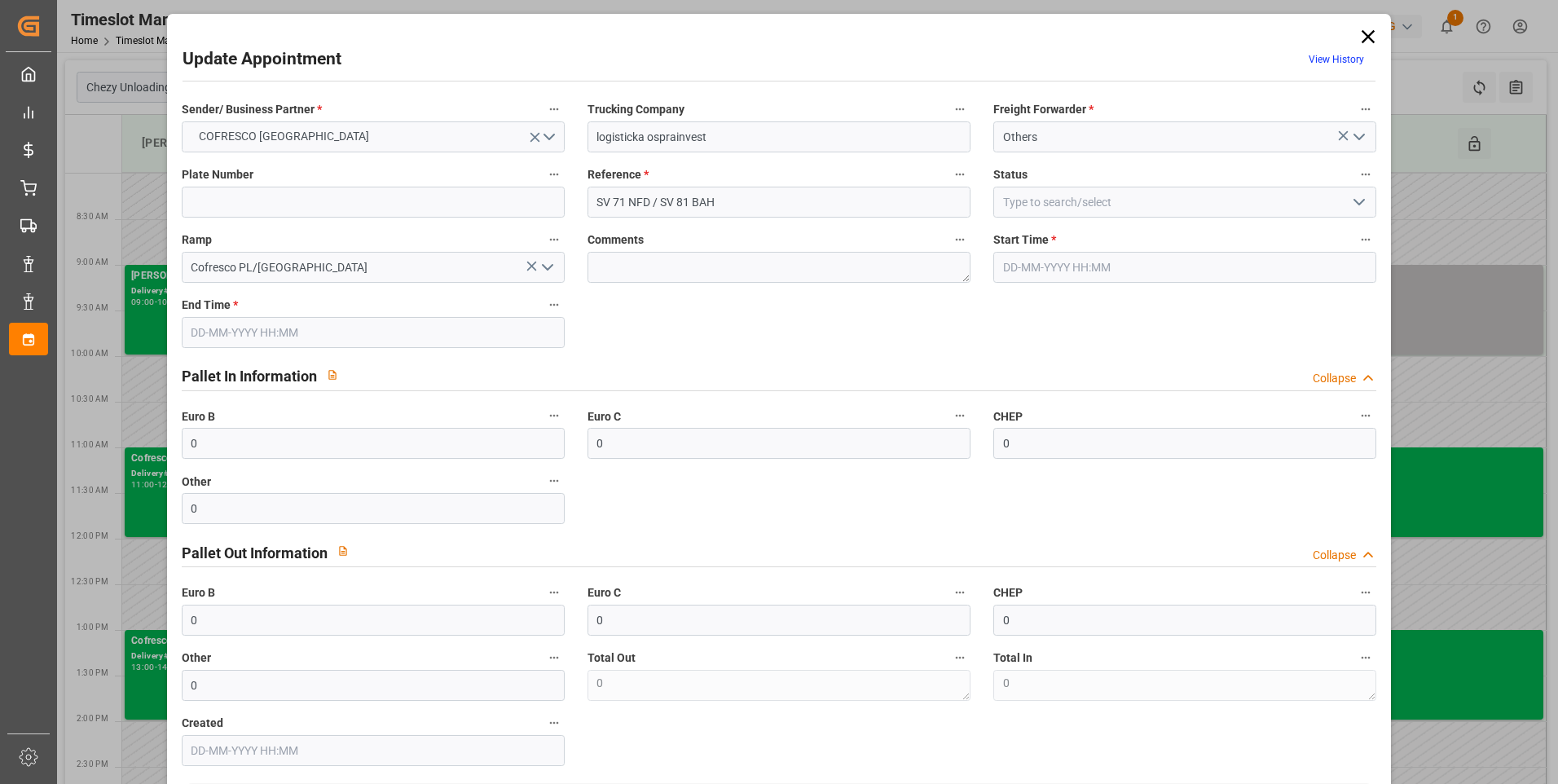
type input "0"
type input "10"
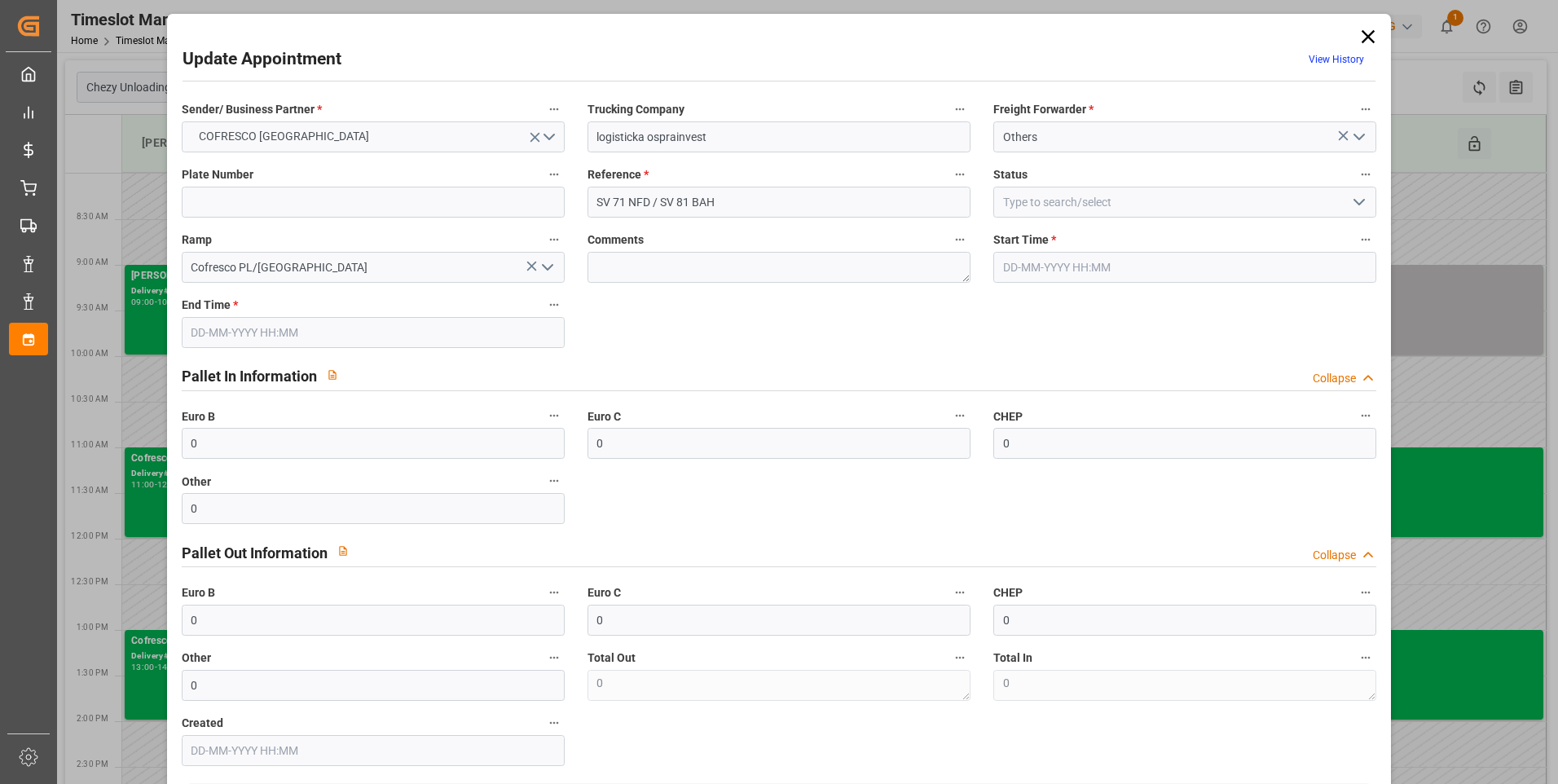
type input "204.24"
type input "0"
type input "200.6454"
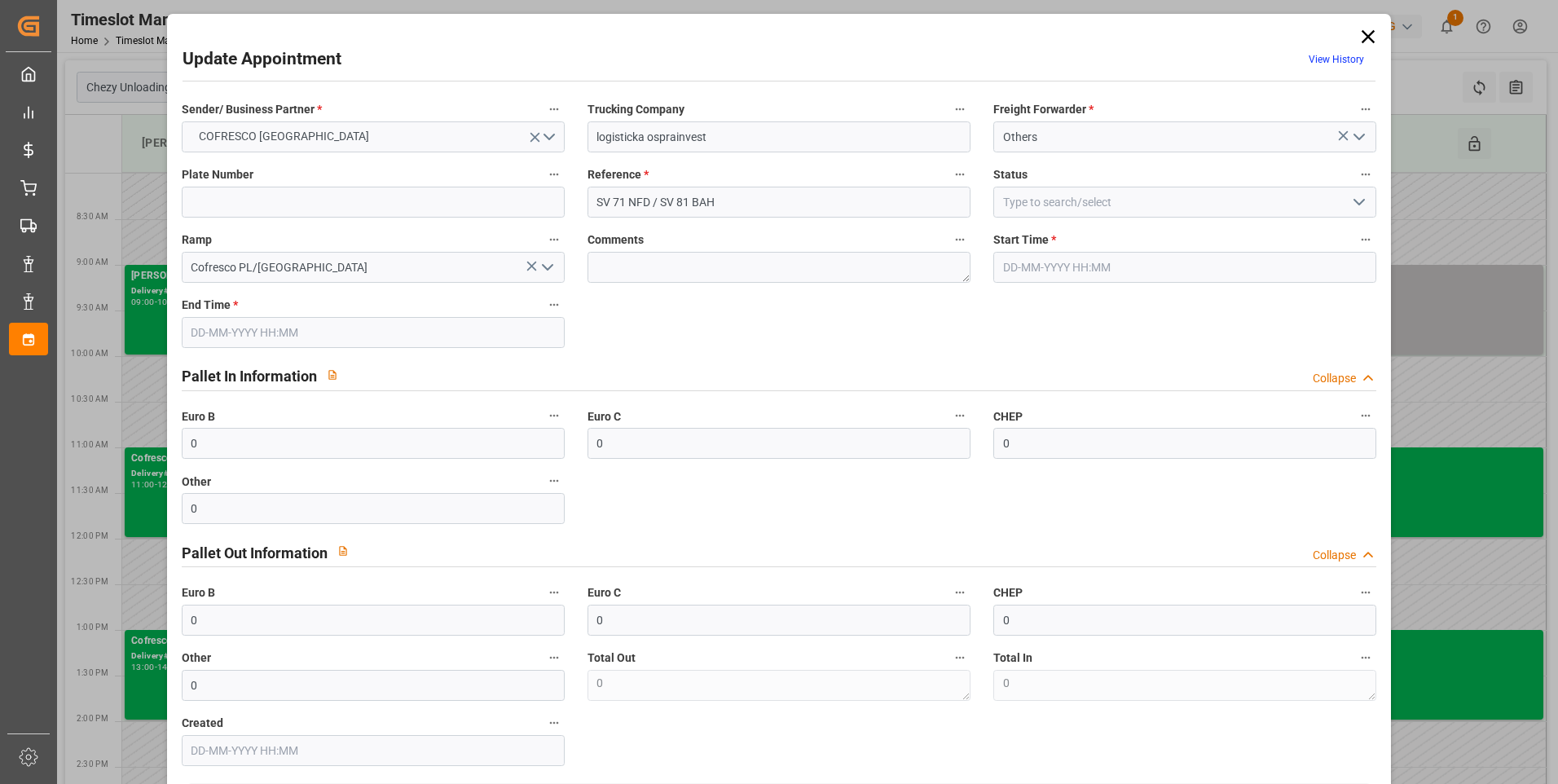
type input "-3.5946"
type input "0"
type input "2220"
type input "2720"
type input "7614.6"
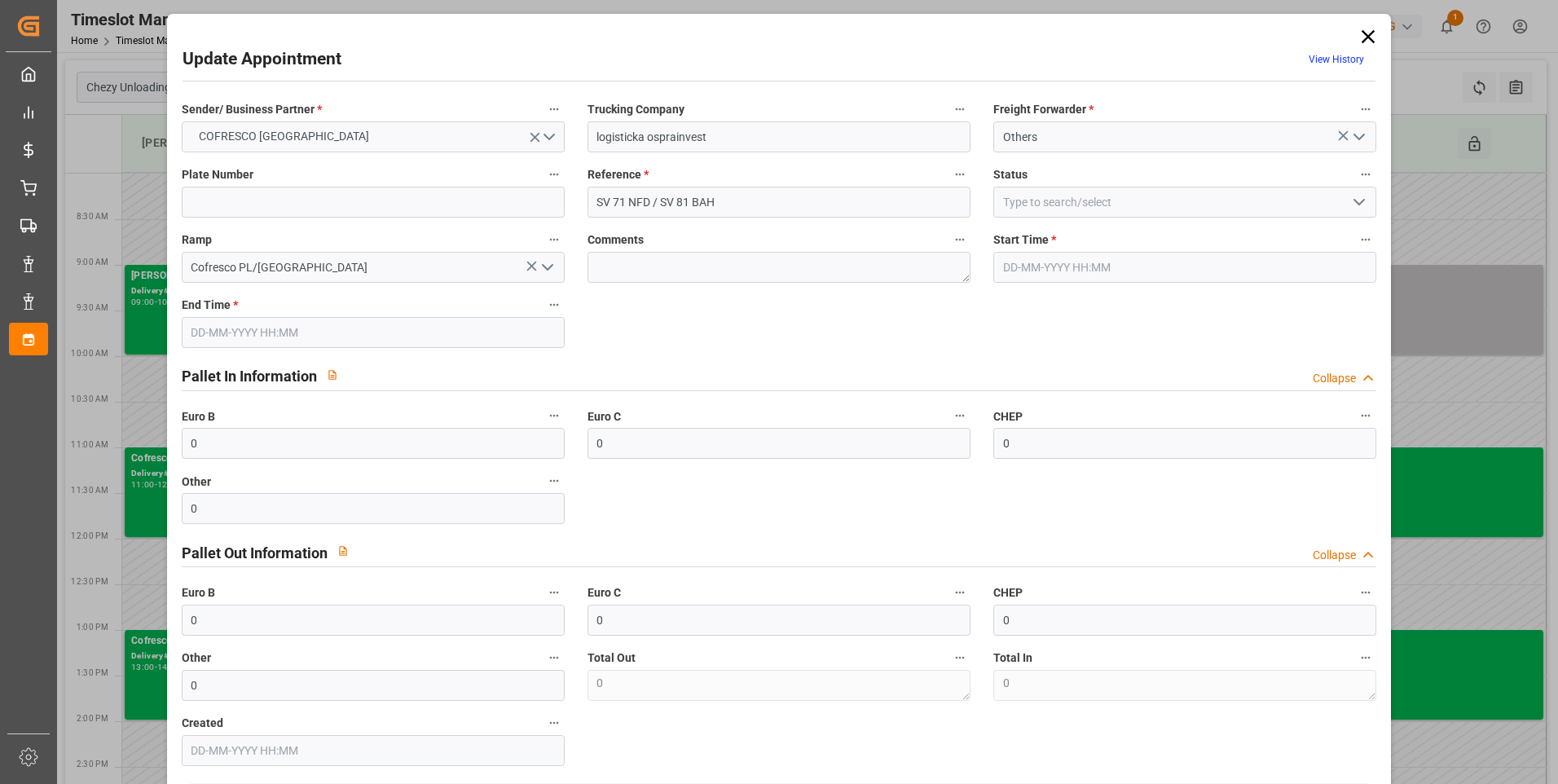
type input "91"
type input "1"
type input "4"
type input "10"
type input "101"
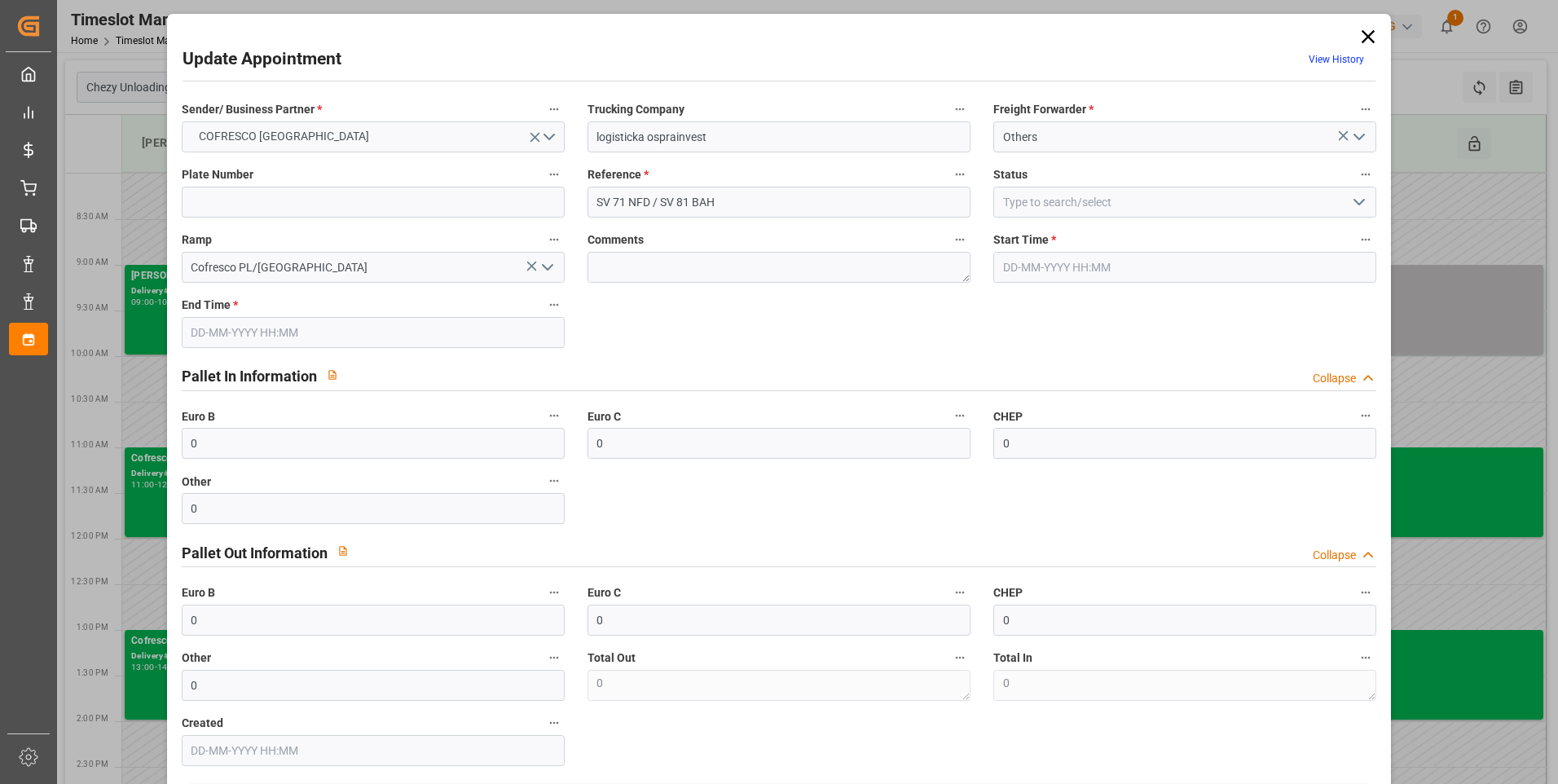
type input "2477.25"
type input "0"
type input "4710.8598"
type input "0"
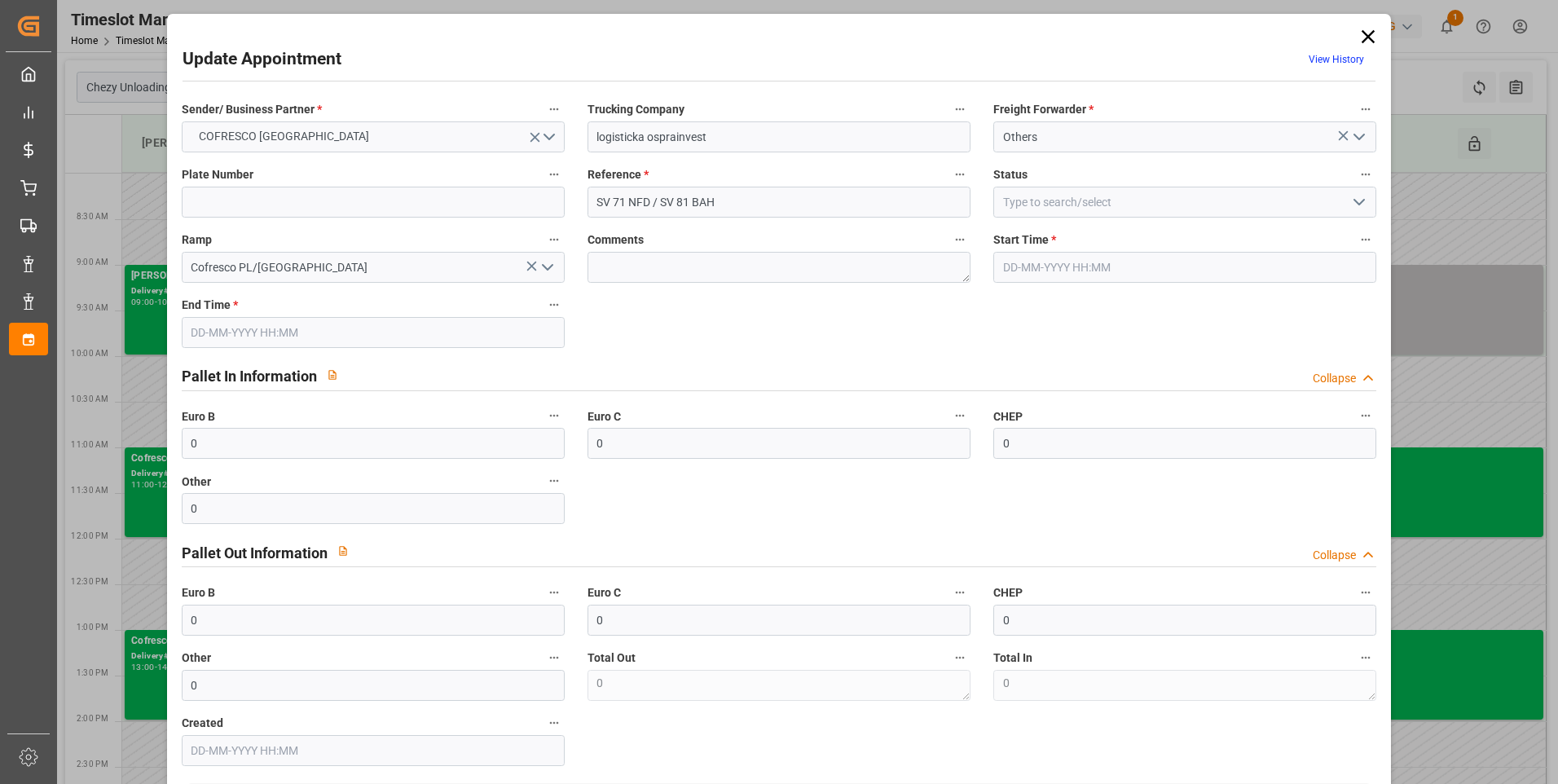
type input "21"
type input "35"
type input "03-09-2025 08:00"
type input "03-09-2025 09:00"
type input "26-08-2025 10:00"
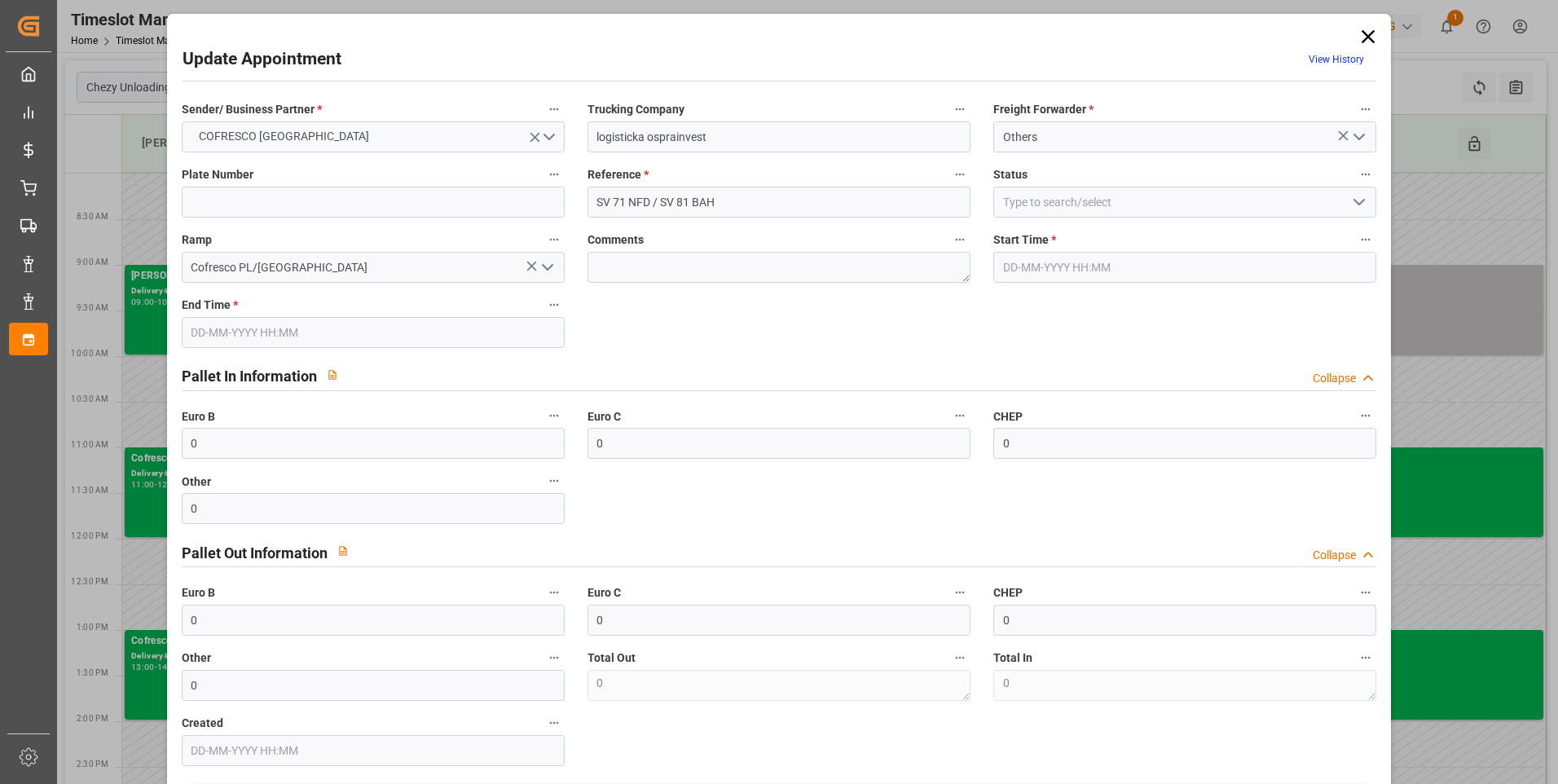
type input "28-08-2025 11:36"
type input "[DATE]"
type input "02-09-2025"
click at [1363, 32] on icon at bounding box center [1368, 36] width 22 height 22
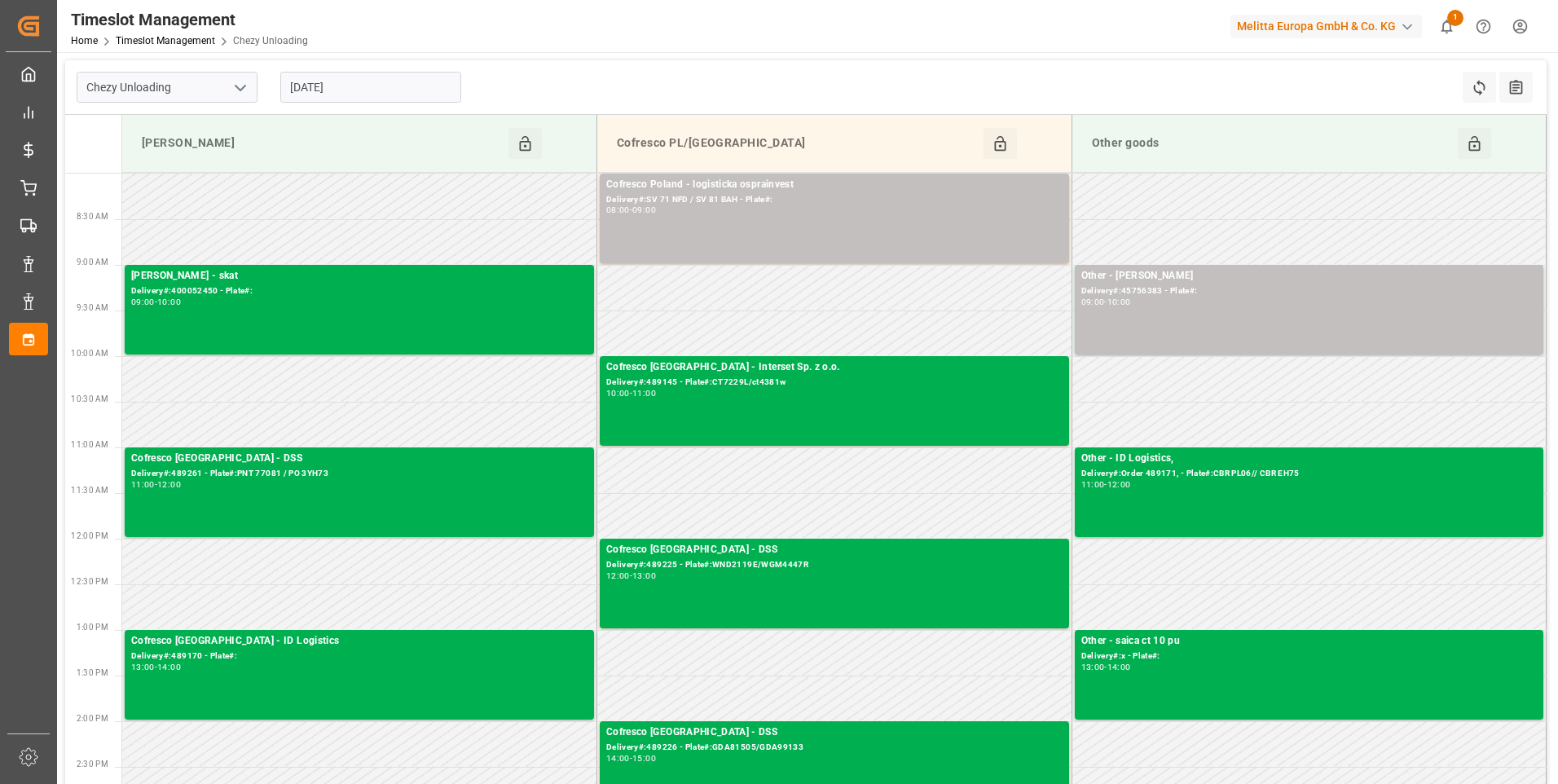
click at [405, 71] on div "[DATE]" at bounding box center [371, 87] width 204 height 54
click at [385, 78] on input "[DATE]" at bounding box center [370, 88] width 180 height 31
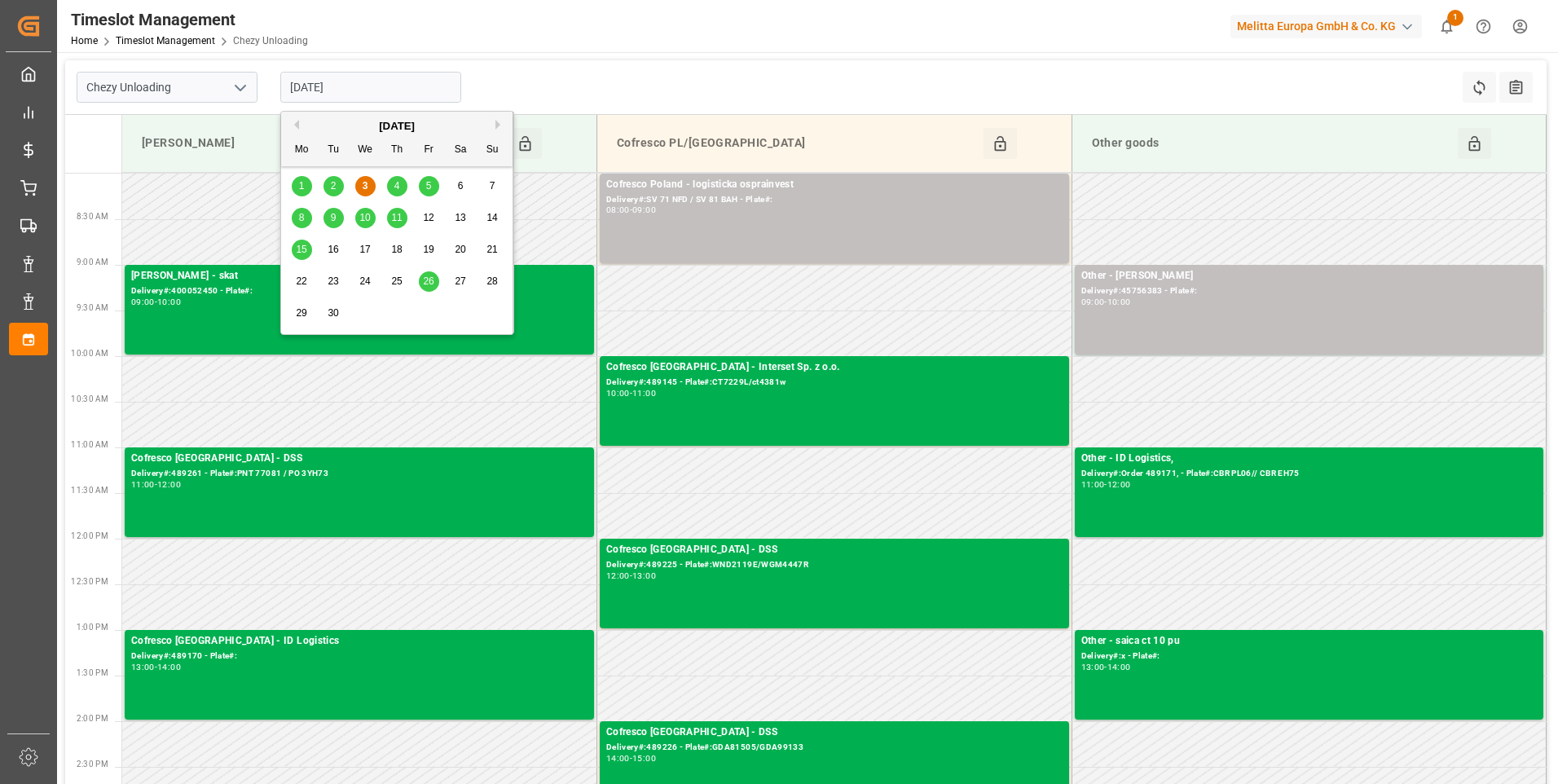
click at [237, 92] on icon "open menu" at bounding box center [240, 88] width 20 height 20
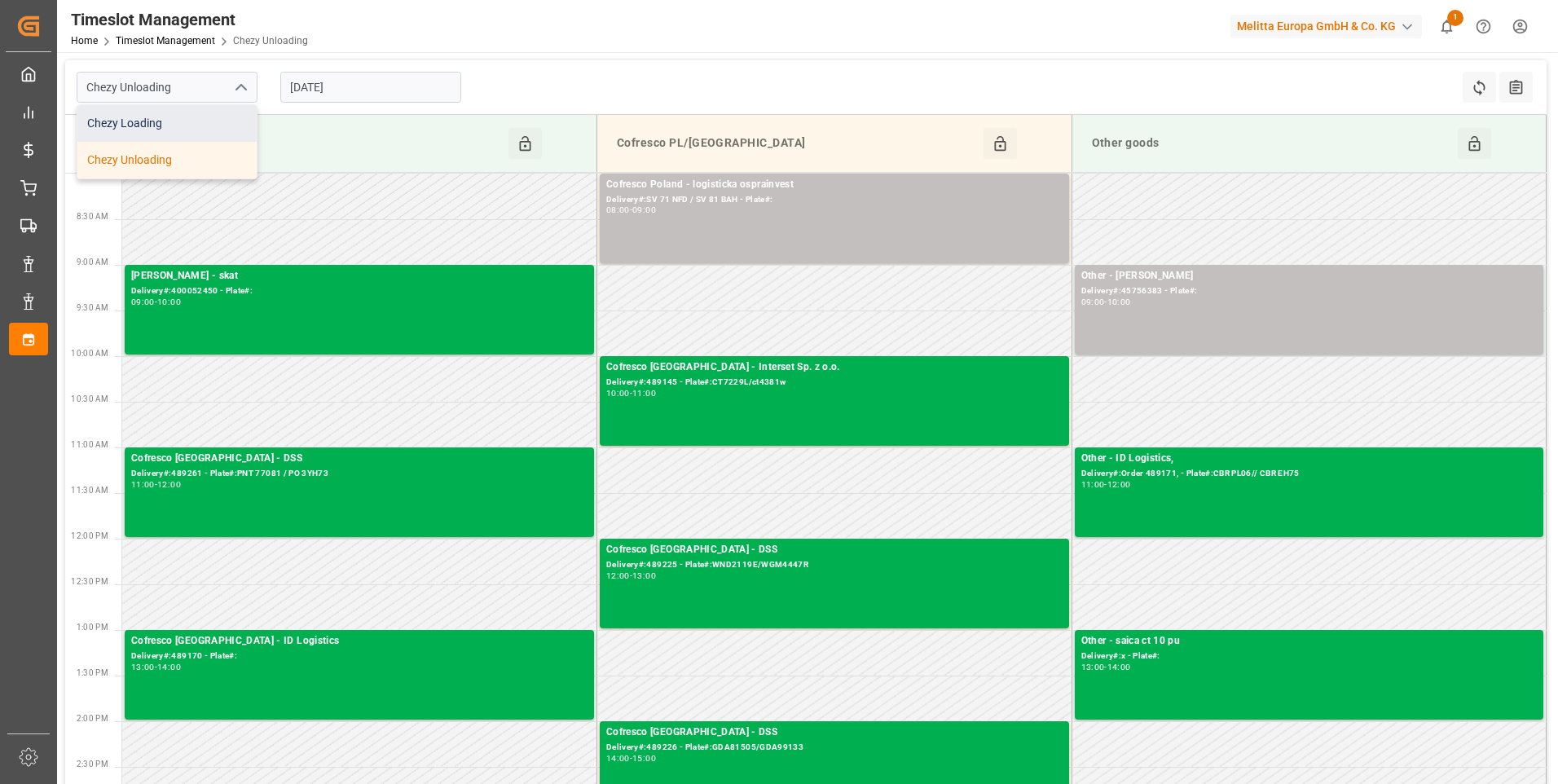
click at [146, 124] on div "Chezy Loading" at bounding box center [167, 124] width 180 height 37
type input "Chezy Loading"
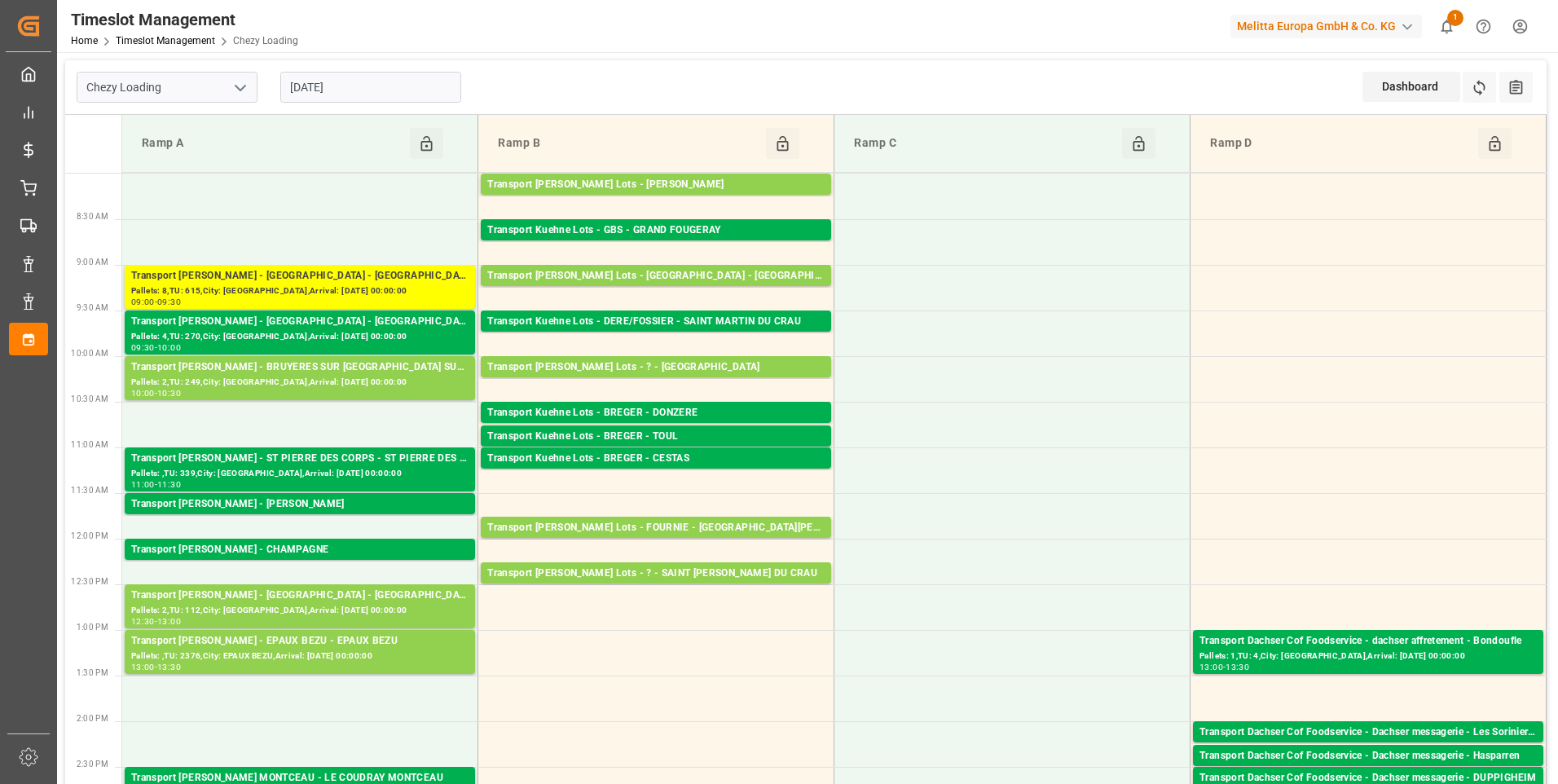
click at [372, 87] on input "[DATE]" at bounding box center [370, 88] width 180 height 31
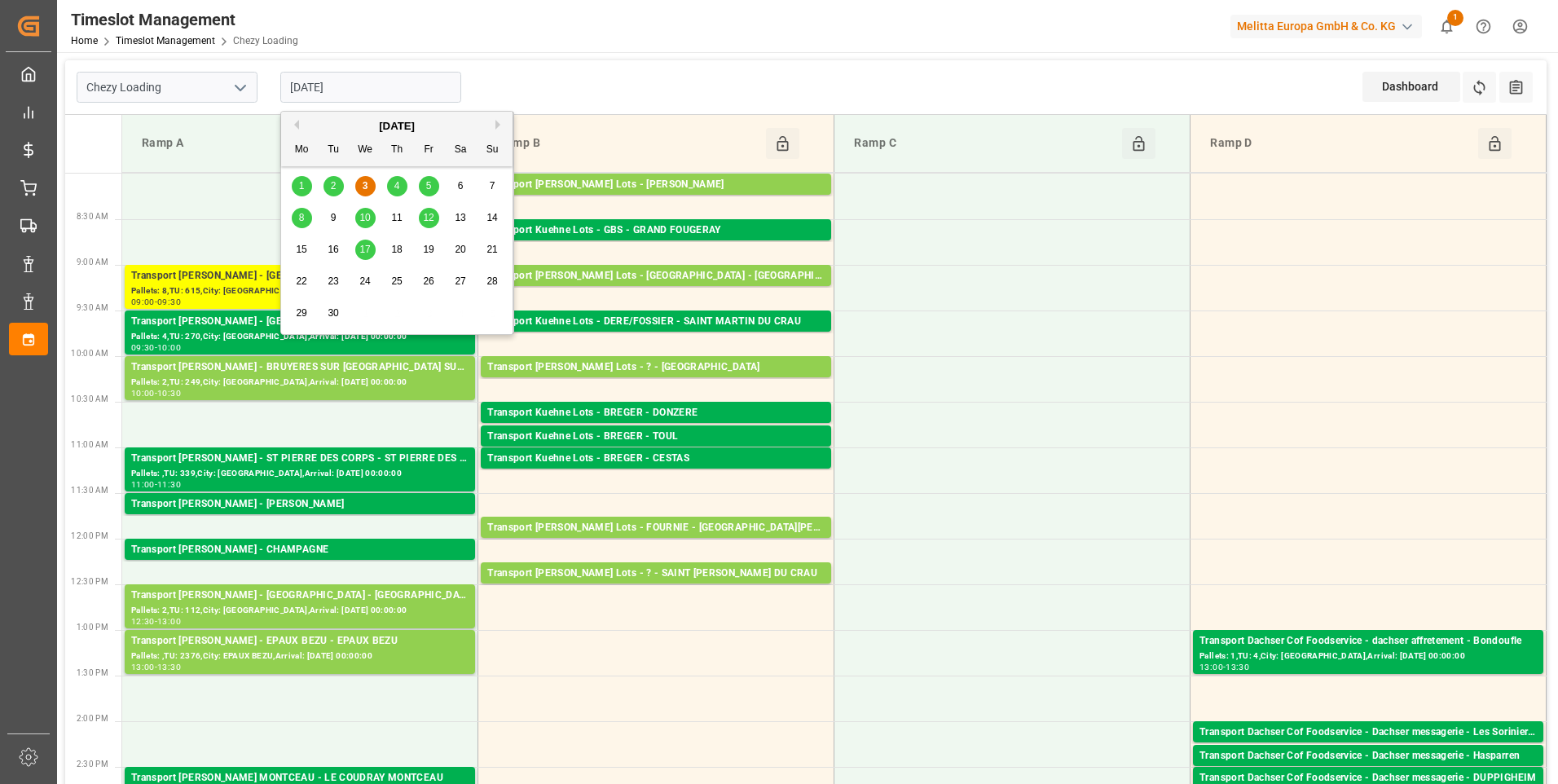
click at [396, 189] on span "4" at bounding box center [397, 186] width 6 height 12
type input "[DATE]"
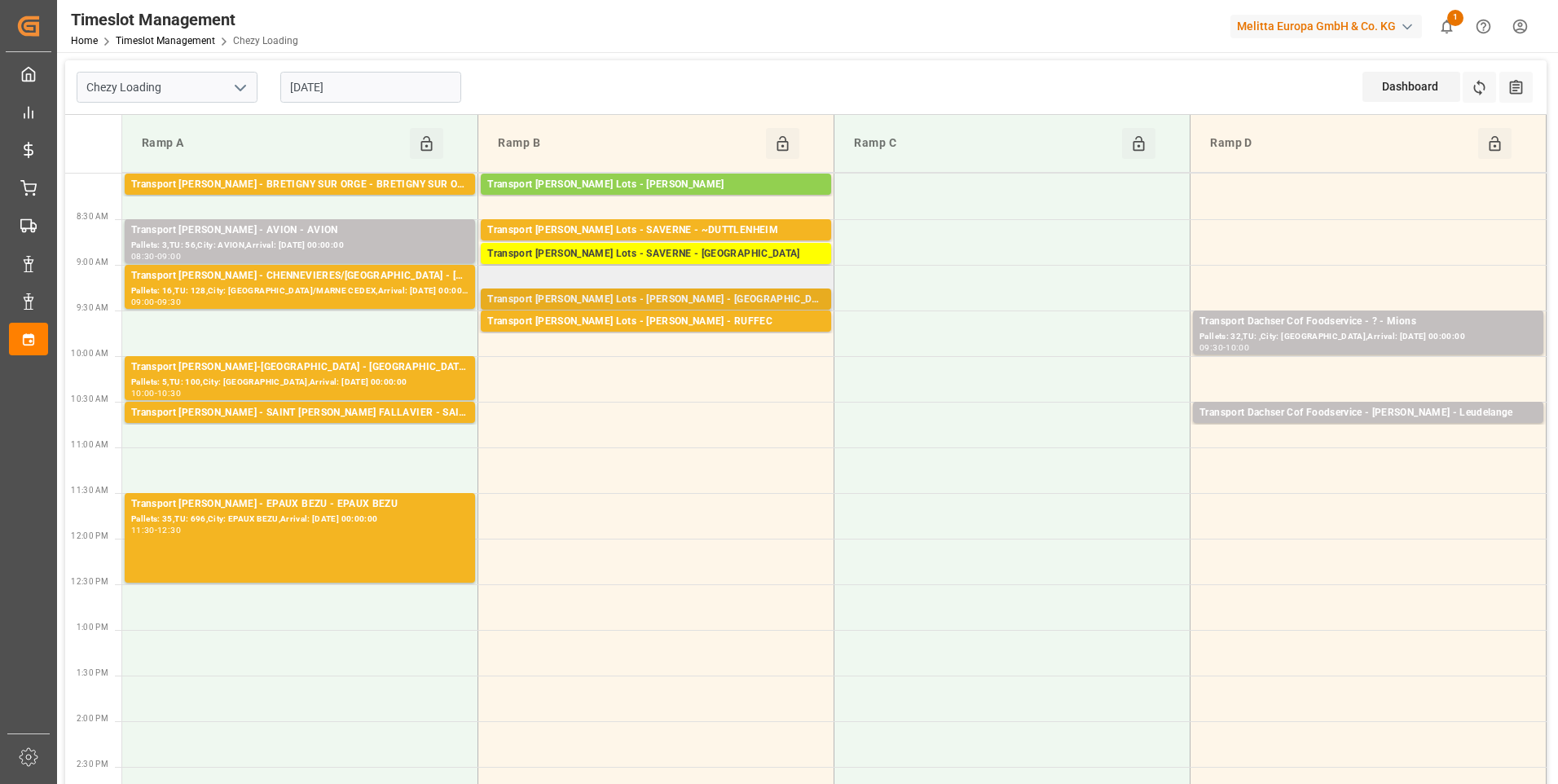
click at [671, 299] on div "Transport Kuehne Lots - BREGER - BLANQUEFORT" at bounding box center [657, 299] width 338 height 17
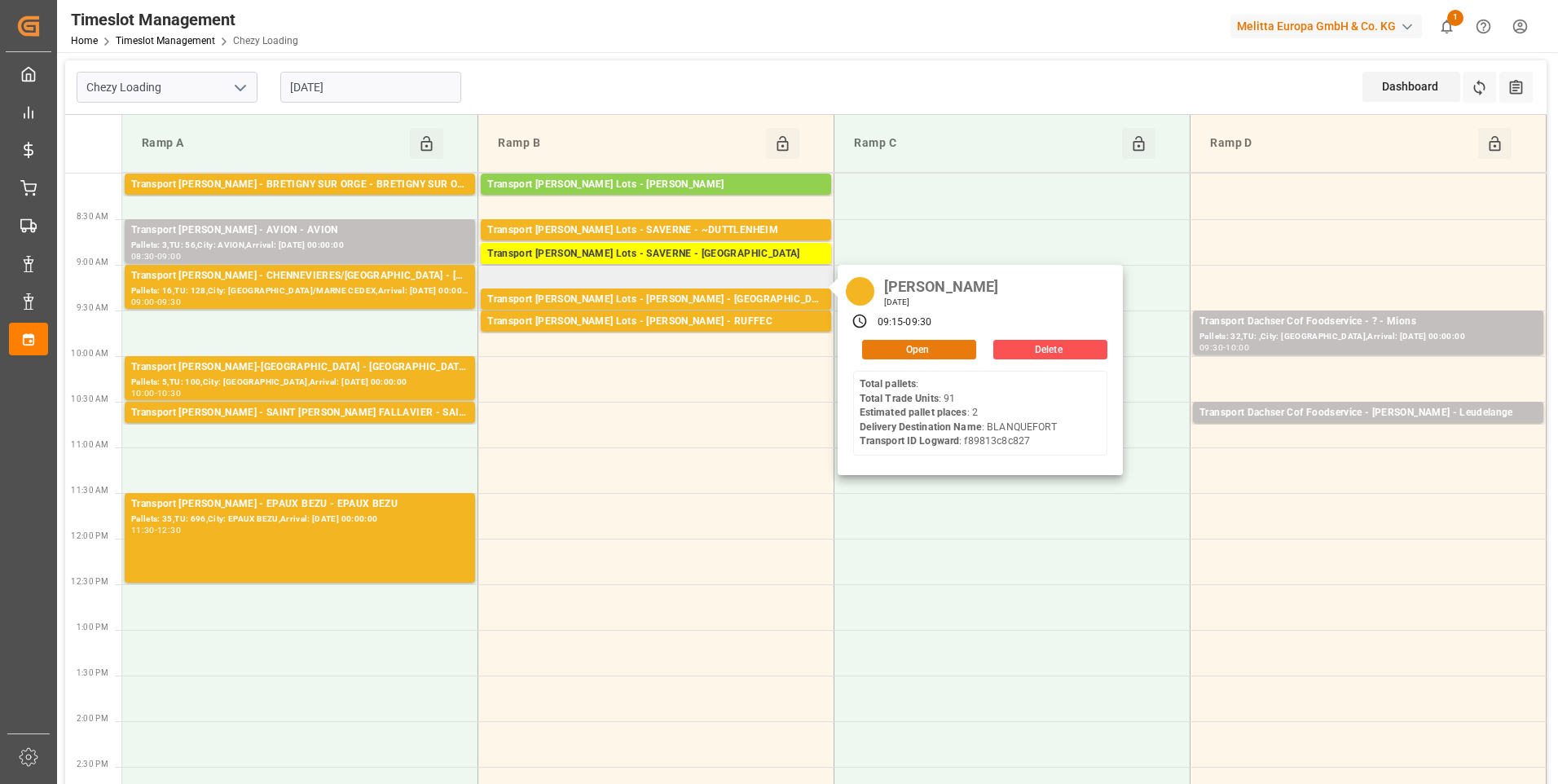
click at [915, 353] on button "Open" at bounding box center [919, 349] width 114 height 20
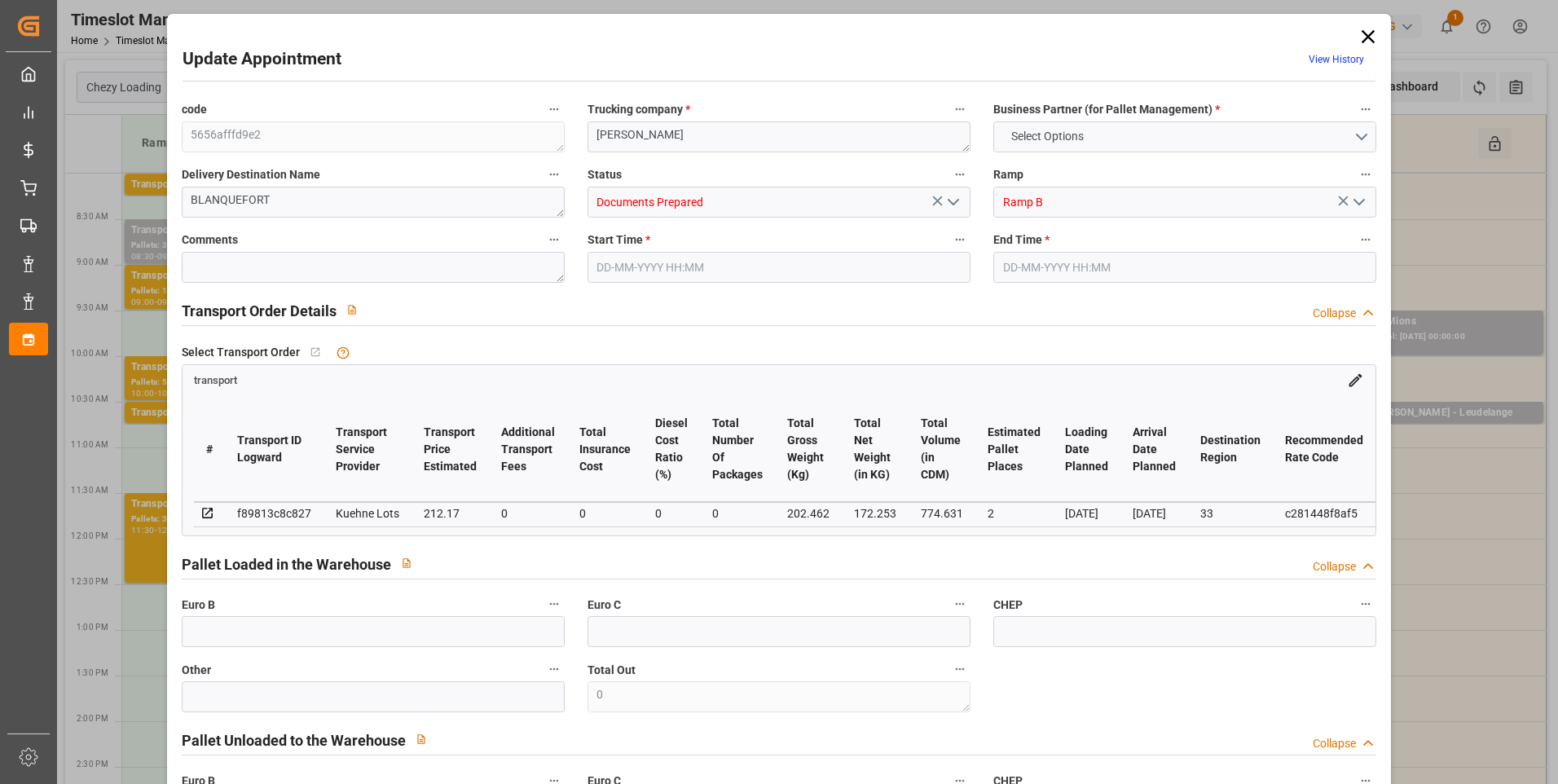
type input "2"
type input "212.17"
type input "0"
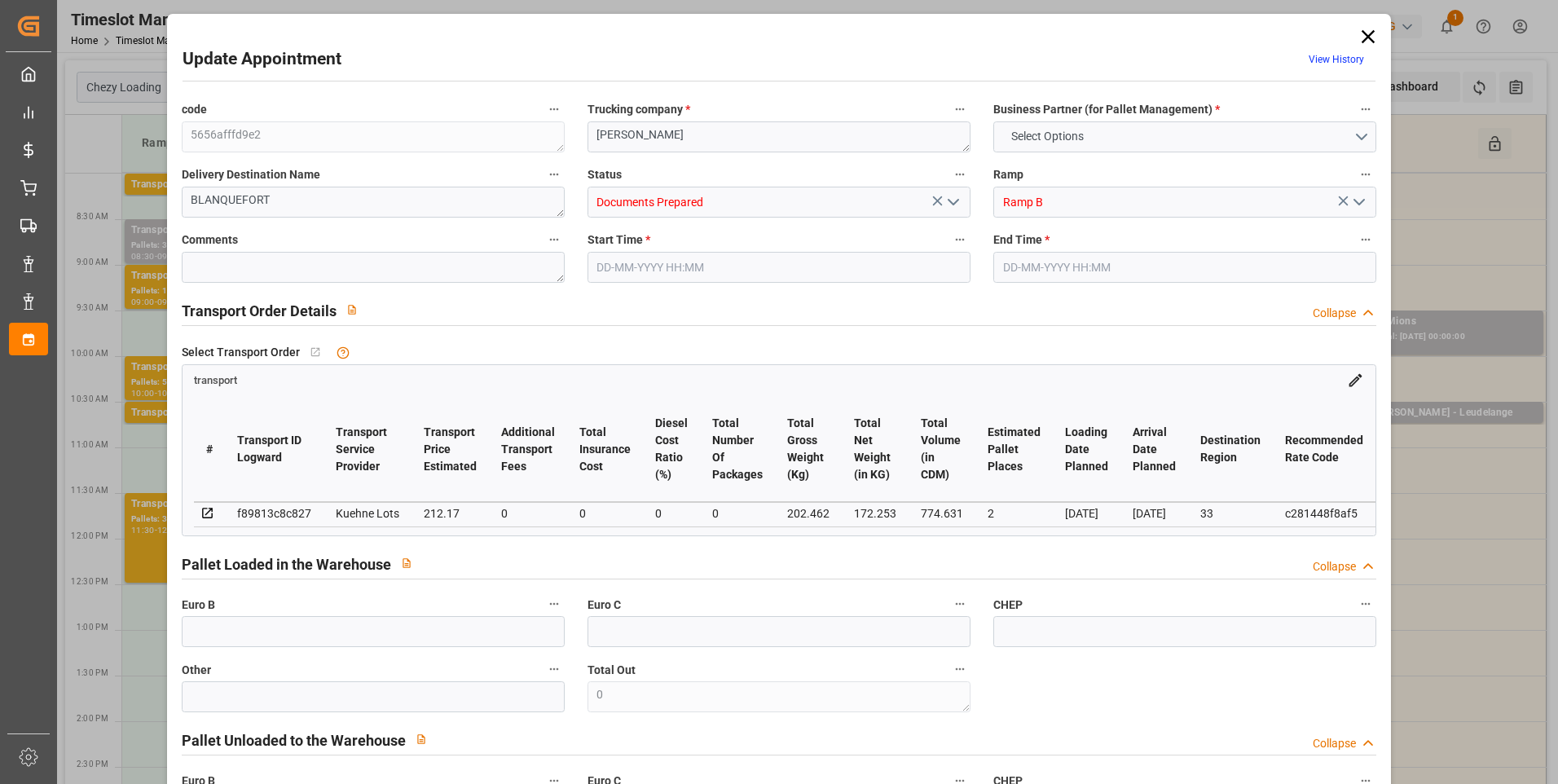
type input "212.17"
type input "0"
type input "172.253"
type input "386.462"
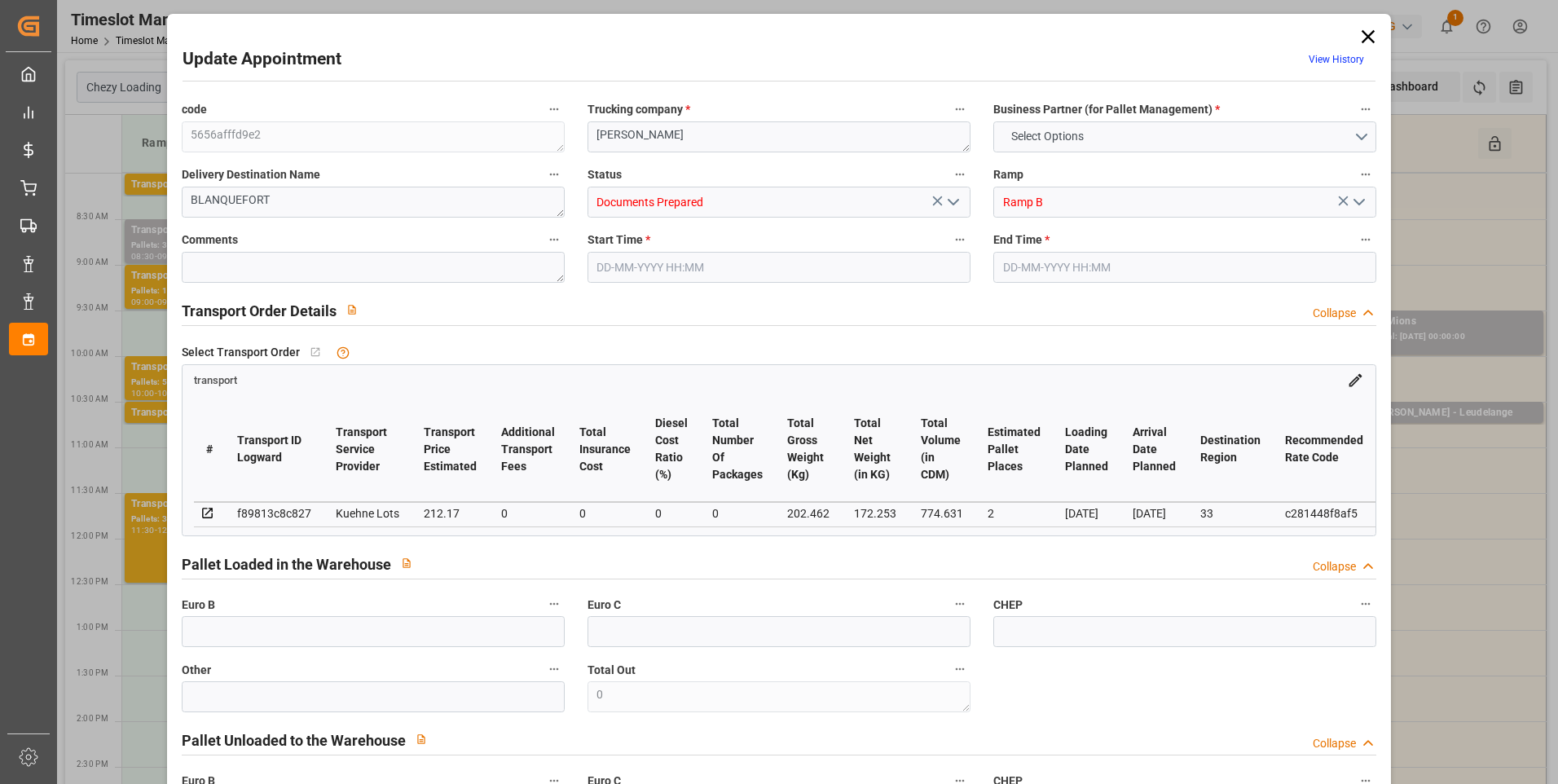
type input "774.631"
type input "33"
type input "0"
type input "91"
type input "8"
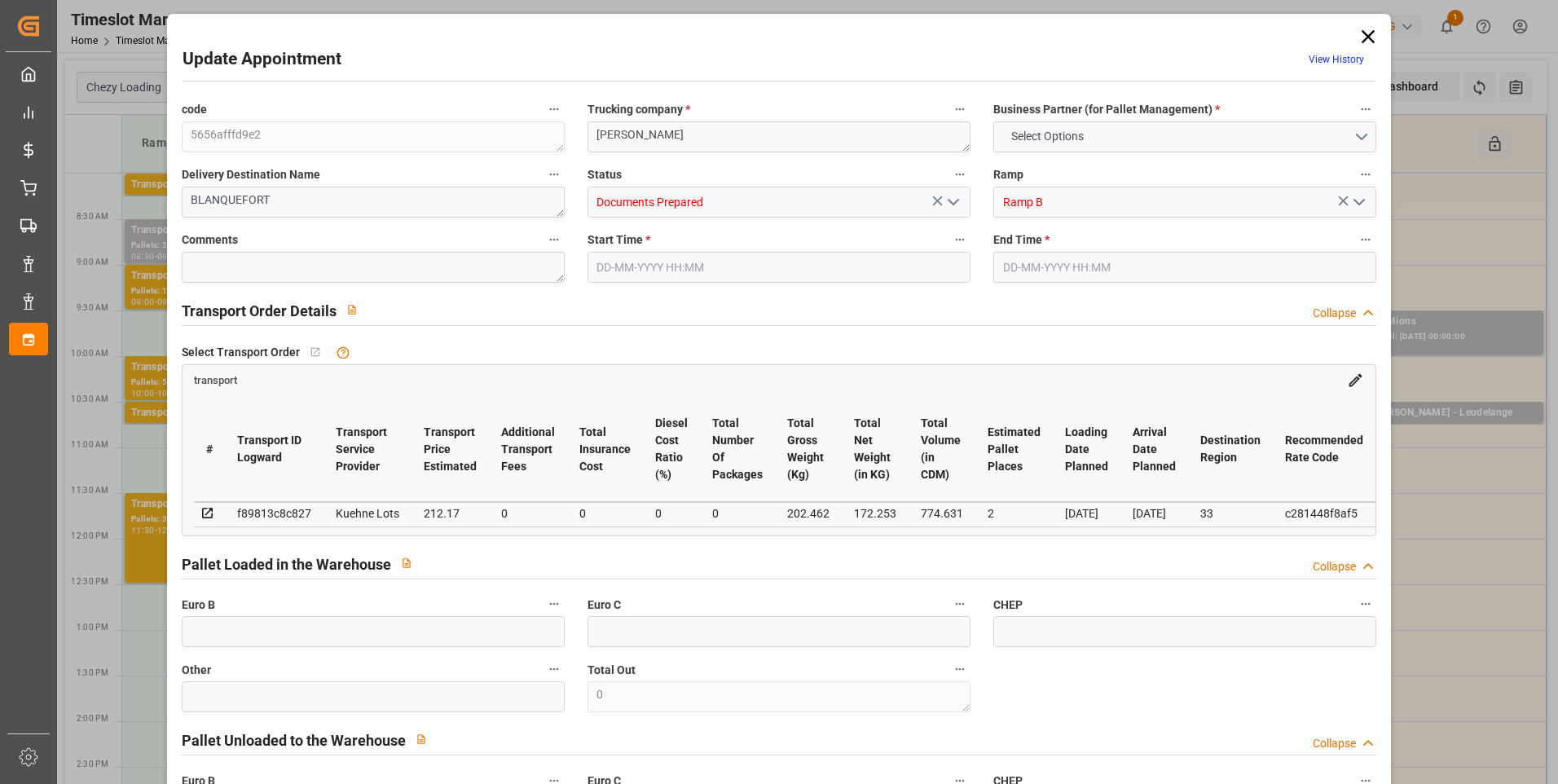
type input "101"
type input "202.462"
type input "0"
type input "4710.8598"
type input "0"
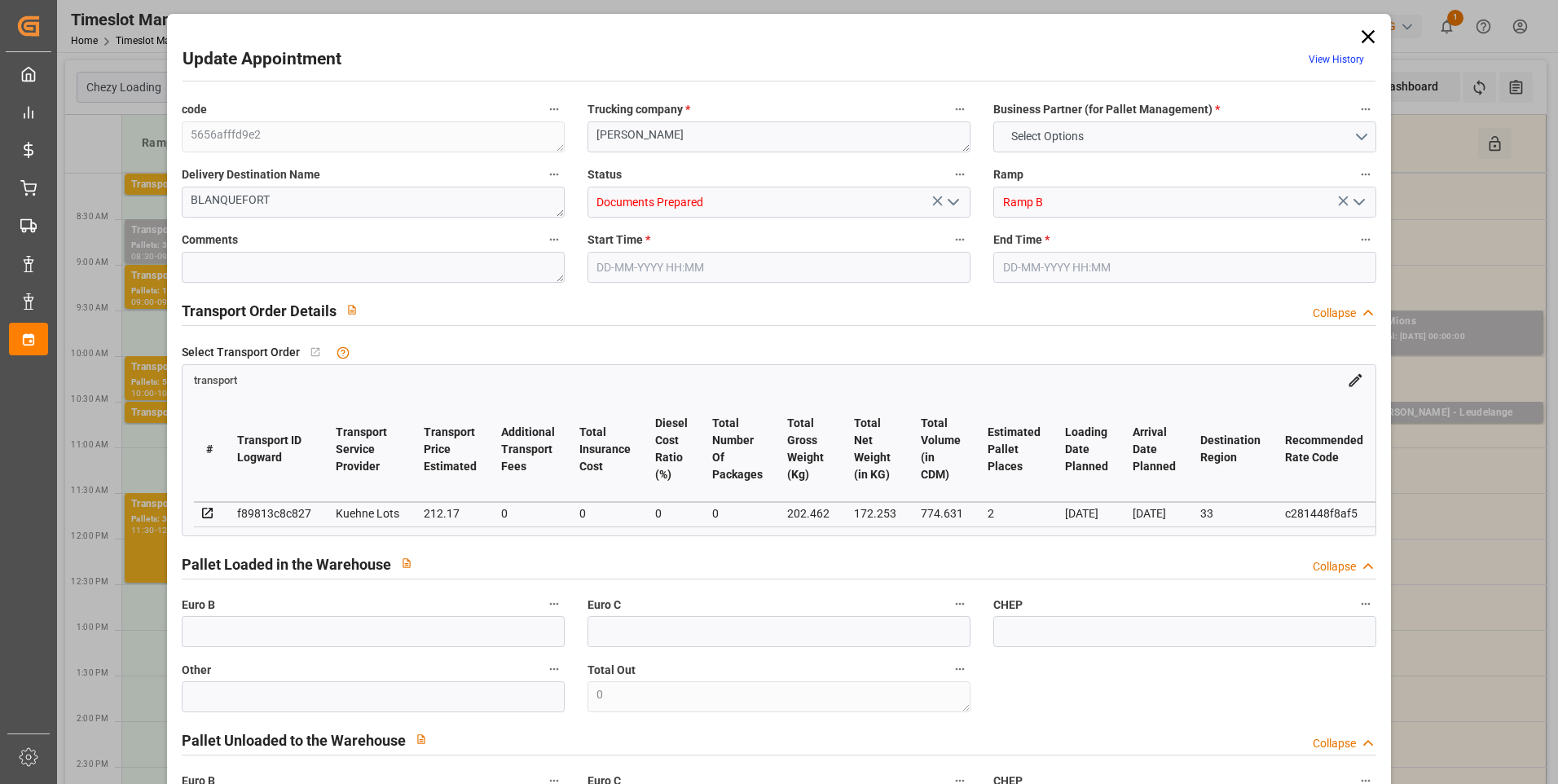
type input "0"
type input "21"
type input "35"
type input "04-09-2025 09:15"
type input "04-09-2025 09:30"
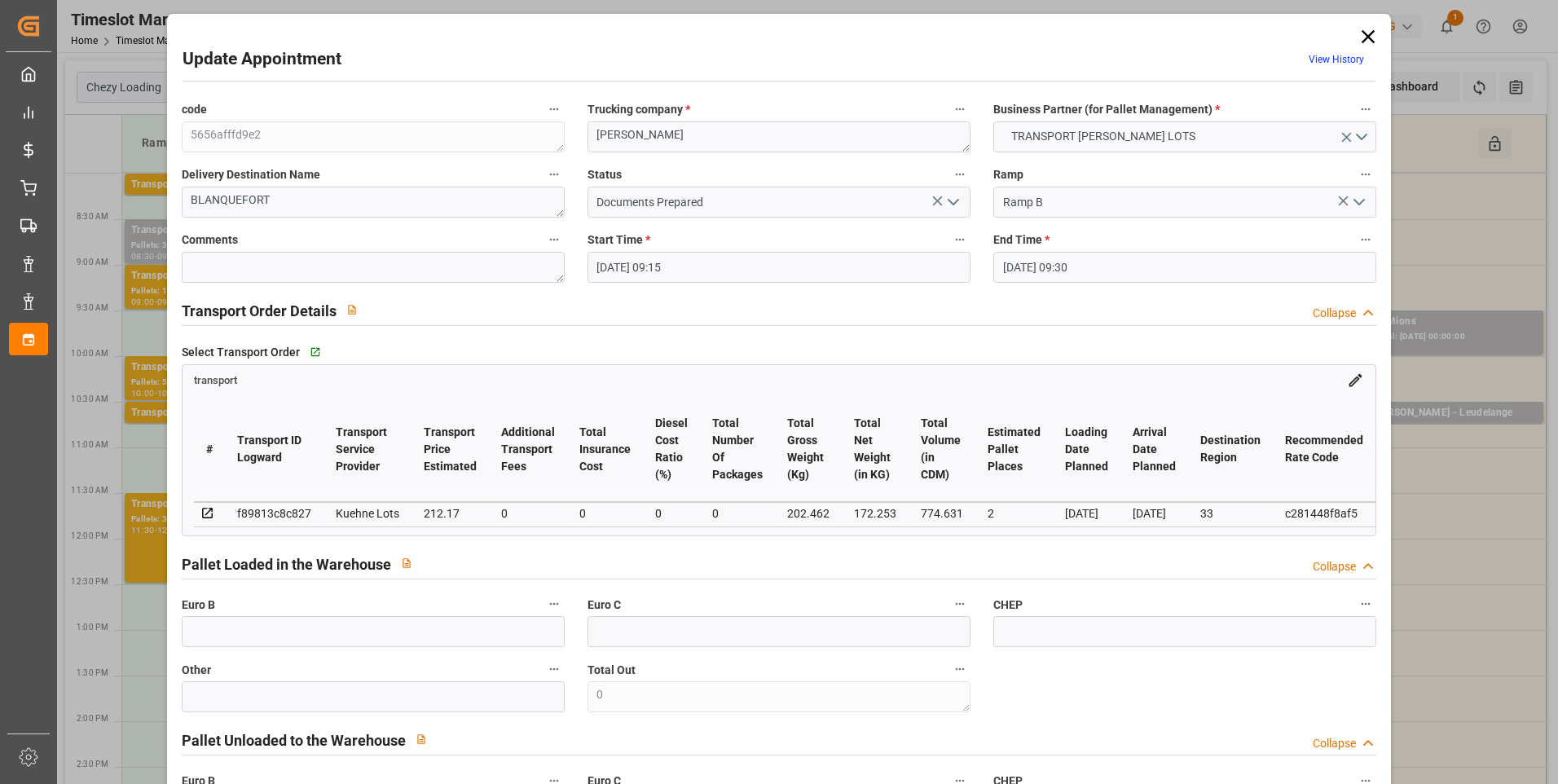
type input "02-09-2025 13:43"
type input "02-09-2025 11:21"
type input "09-09-2025"
type input "05-09-2025"
click at [948, 201] on polyline "open menu" at bounding box center [953, 202] width 10 height 5
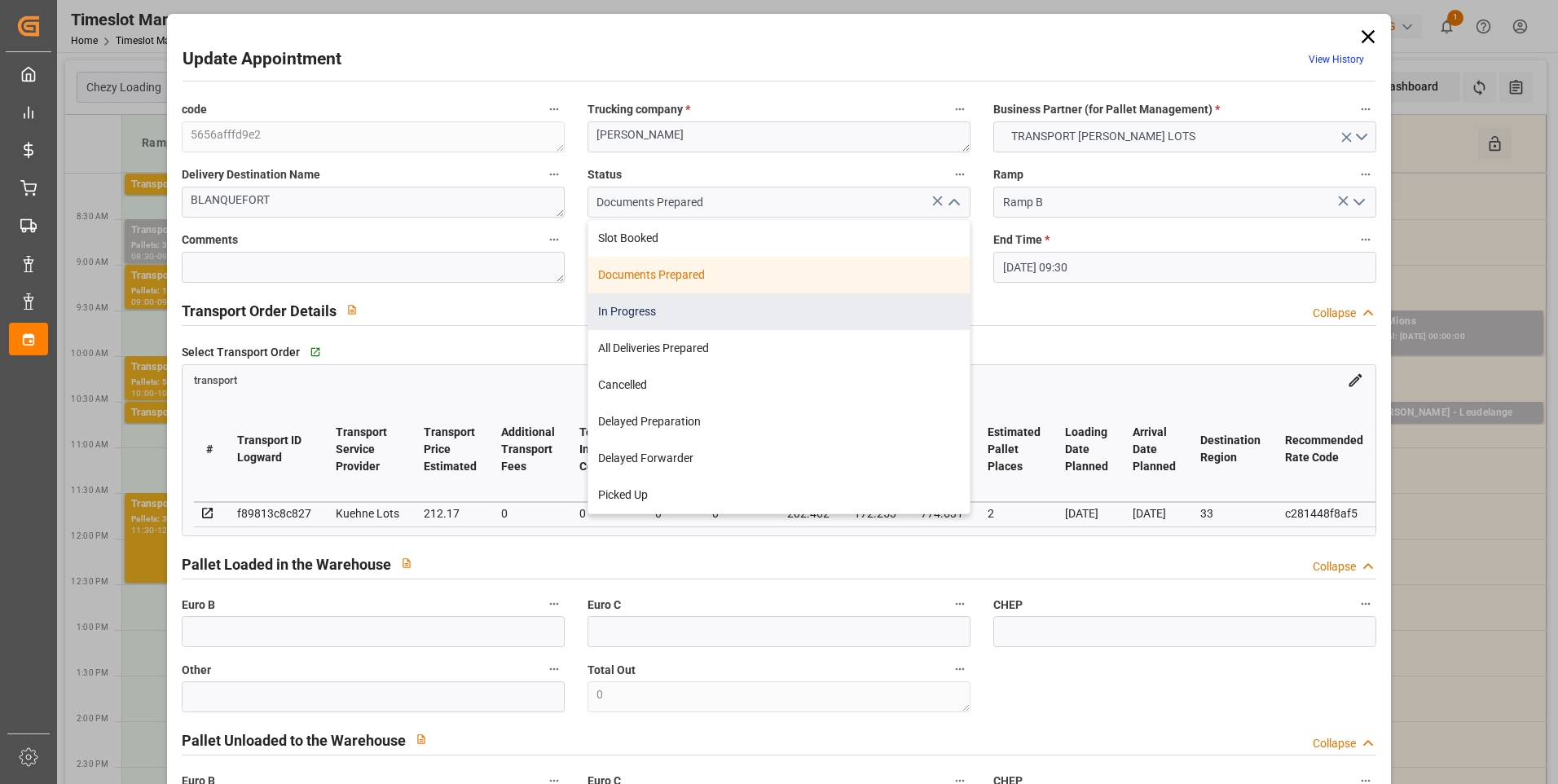
click at [645, 314] on div "In Progress" at bounding box center [779, 312] width 381 height 37
type input "In Progress"
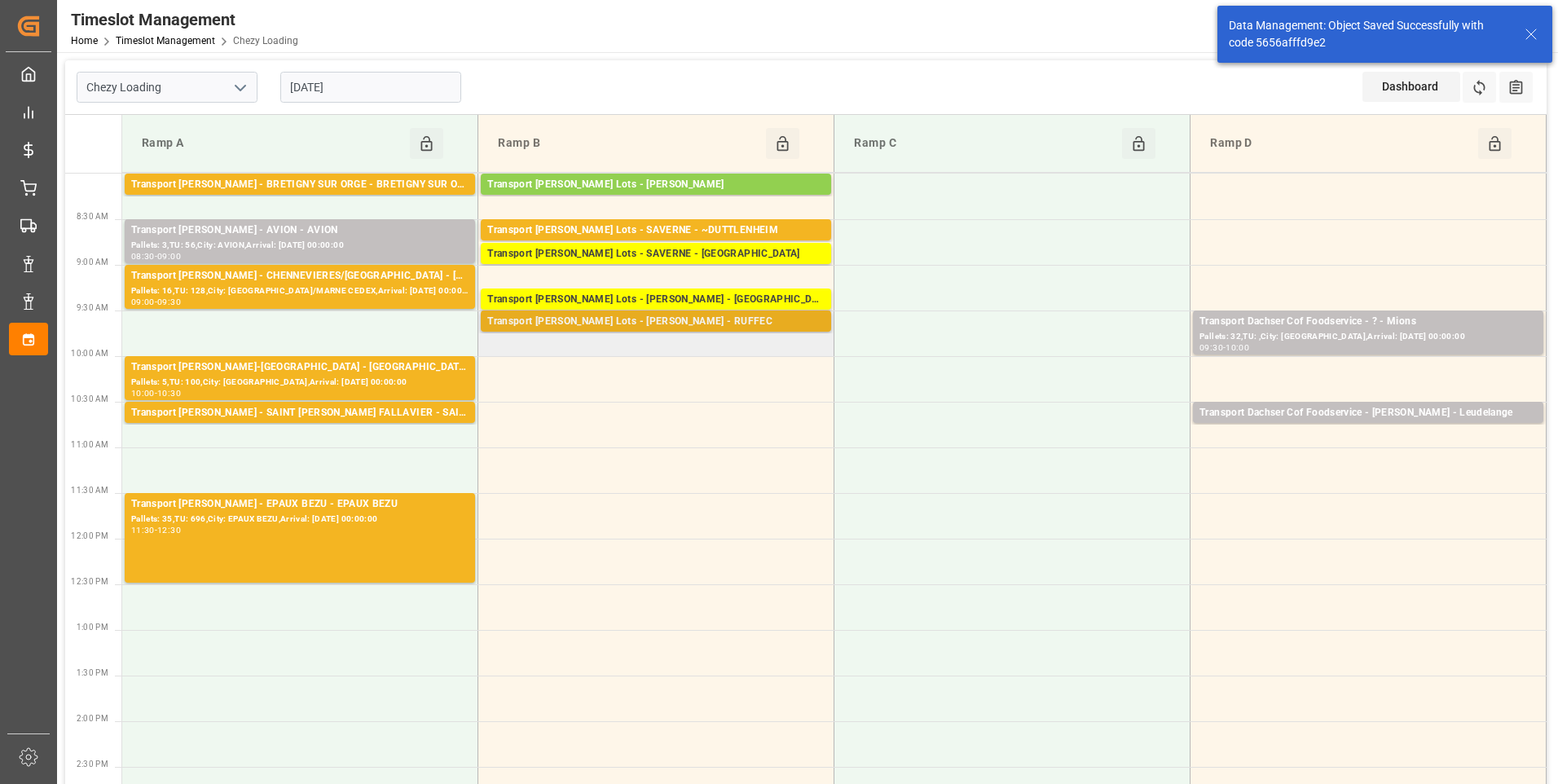
click at [663, 324] on div "Transport Kuehne Lots - BREGER - RUFFEC" at bounding box center [657, 322] width 338 height 17
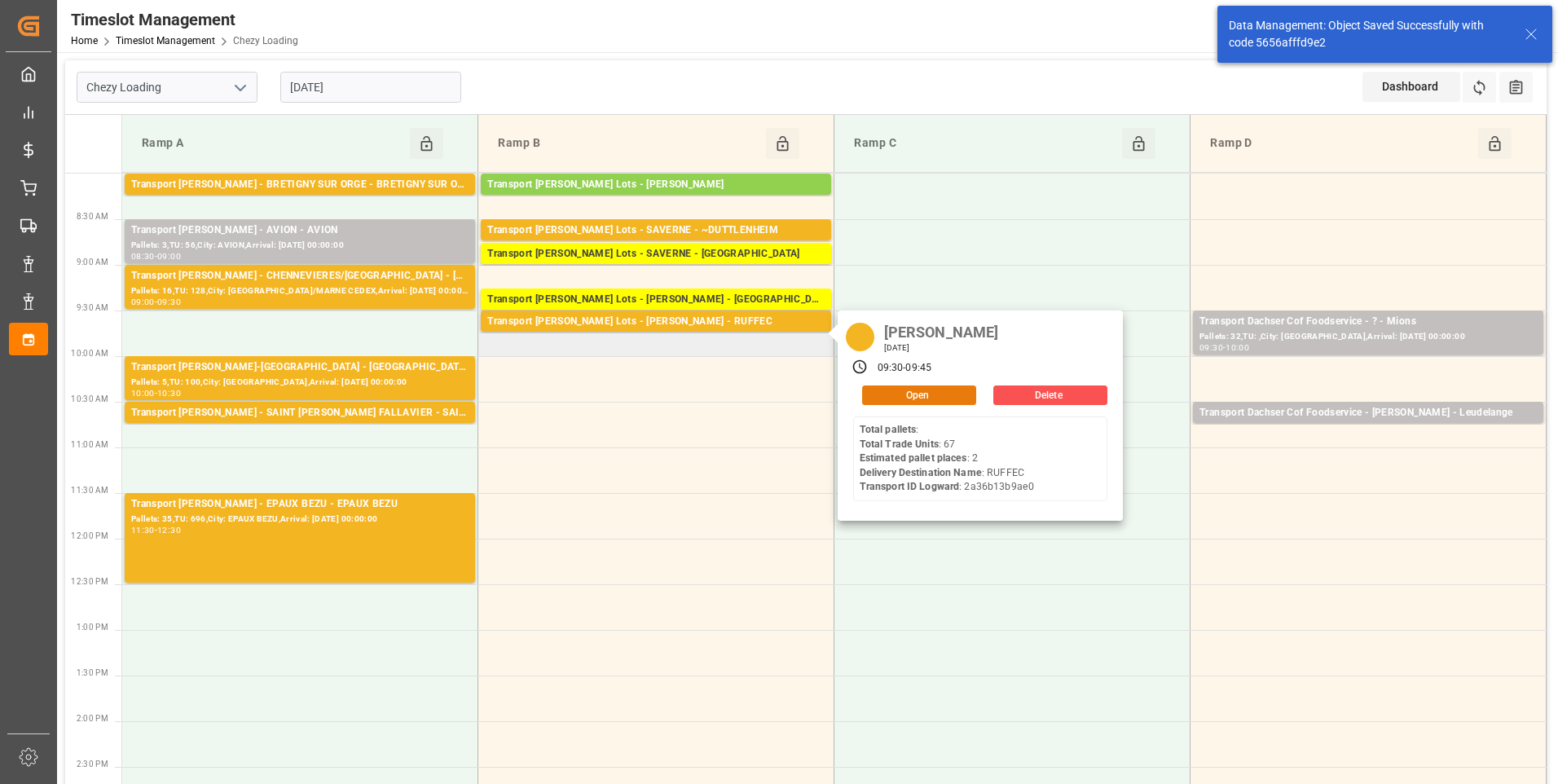
click at [912, 403] on button "Open" at bounding box center [919, 395] width 114 height 20
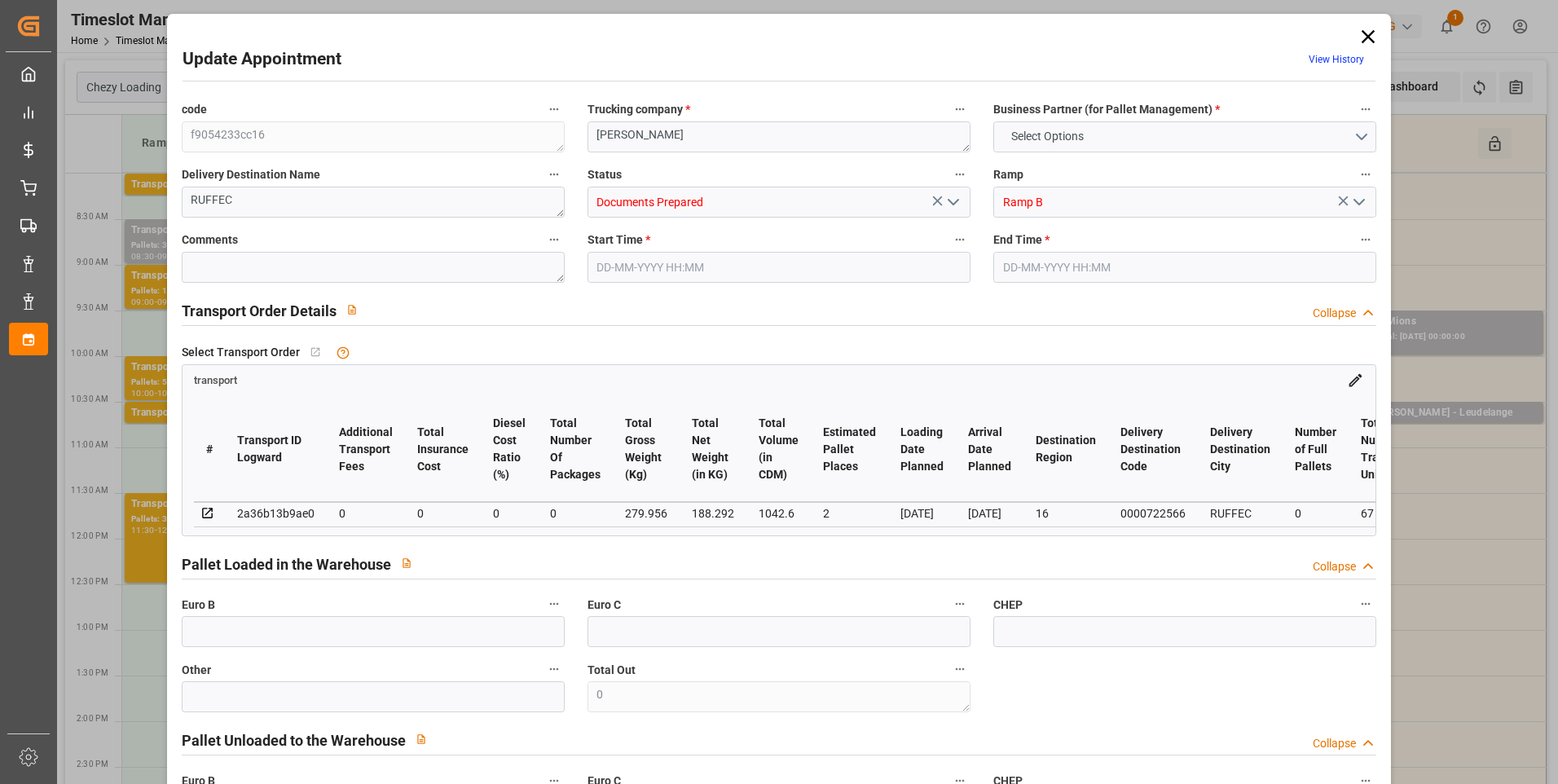
type input "2"
type input "0"
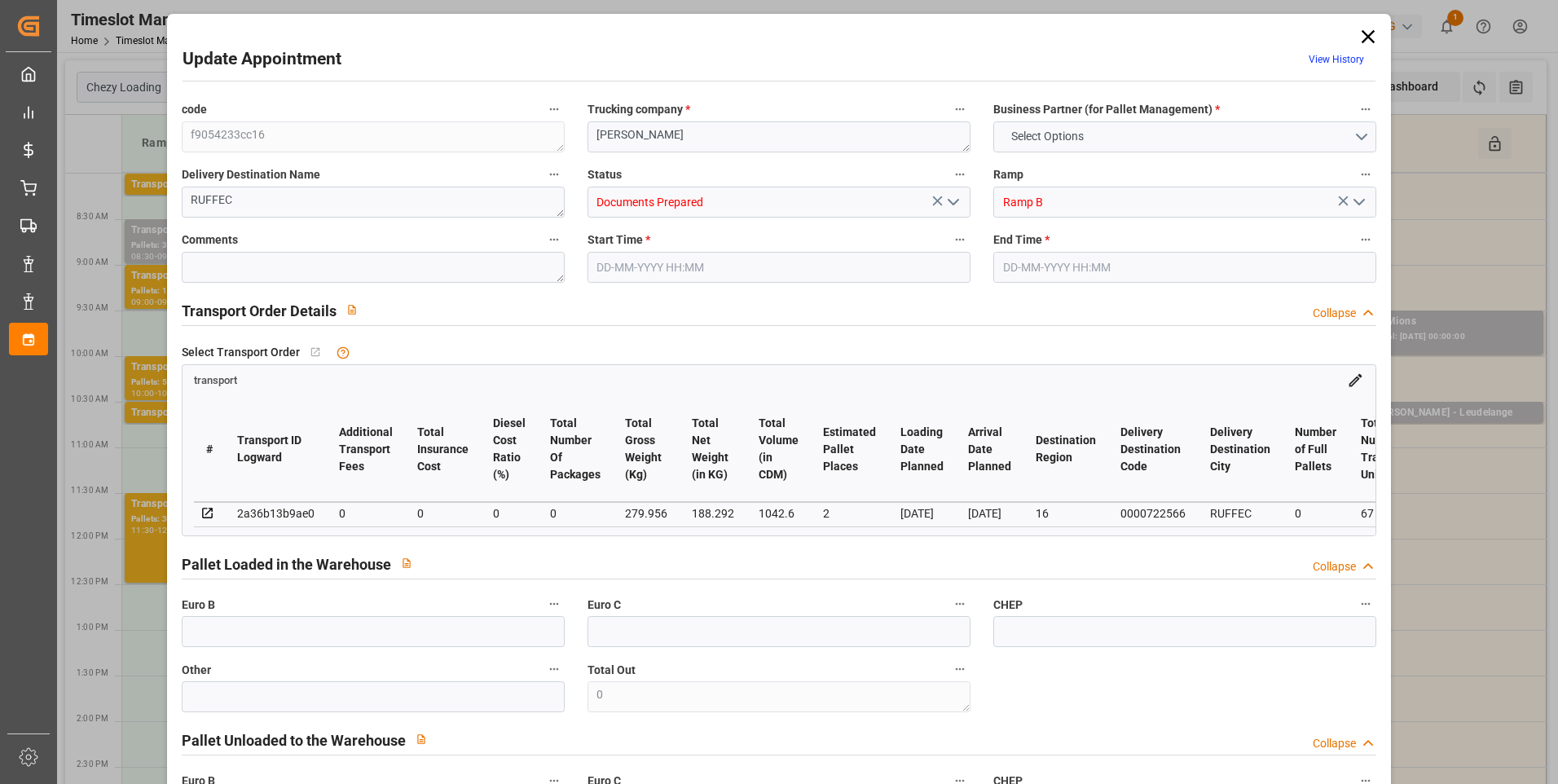
type input "0"
type input "188.292"
type input "348.956"
type input "1042.6"
type input "16"
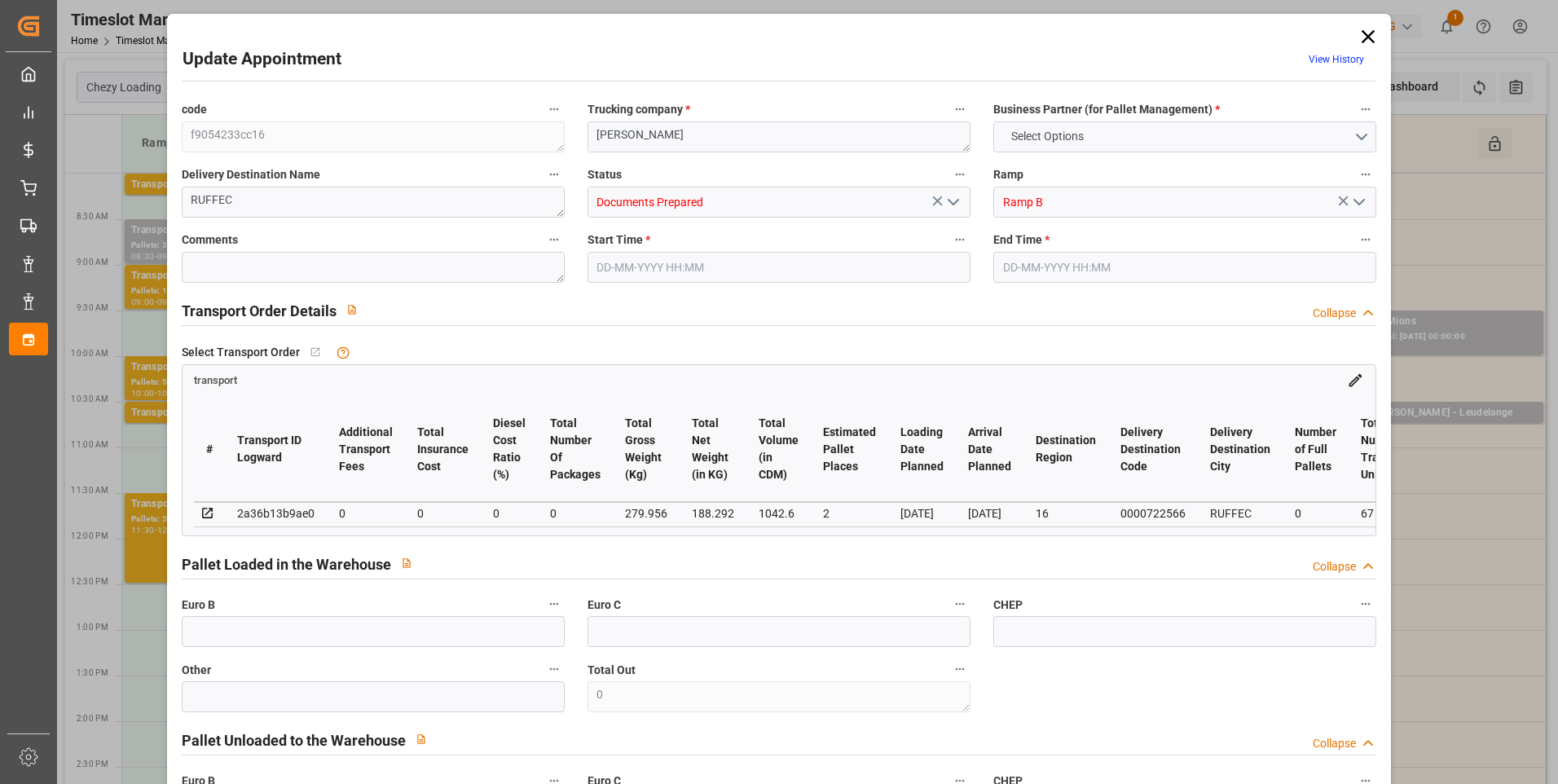
type input "0"
type input "67"
type input "3"
type input "101"
type input "279.956"
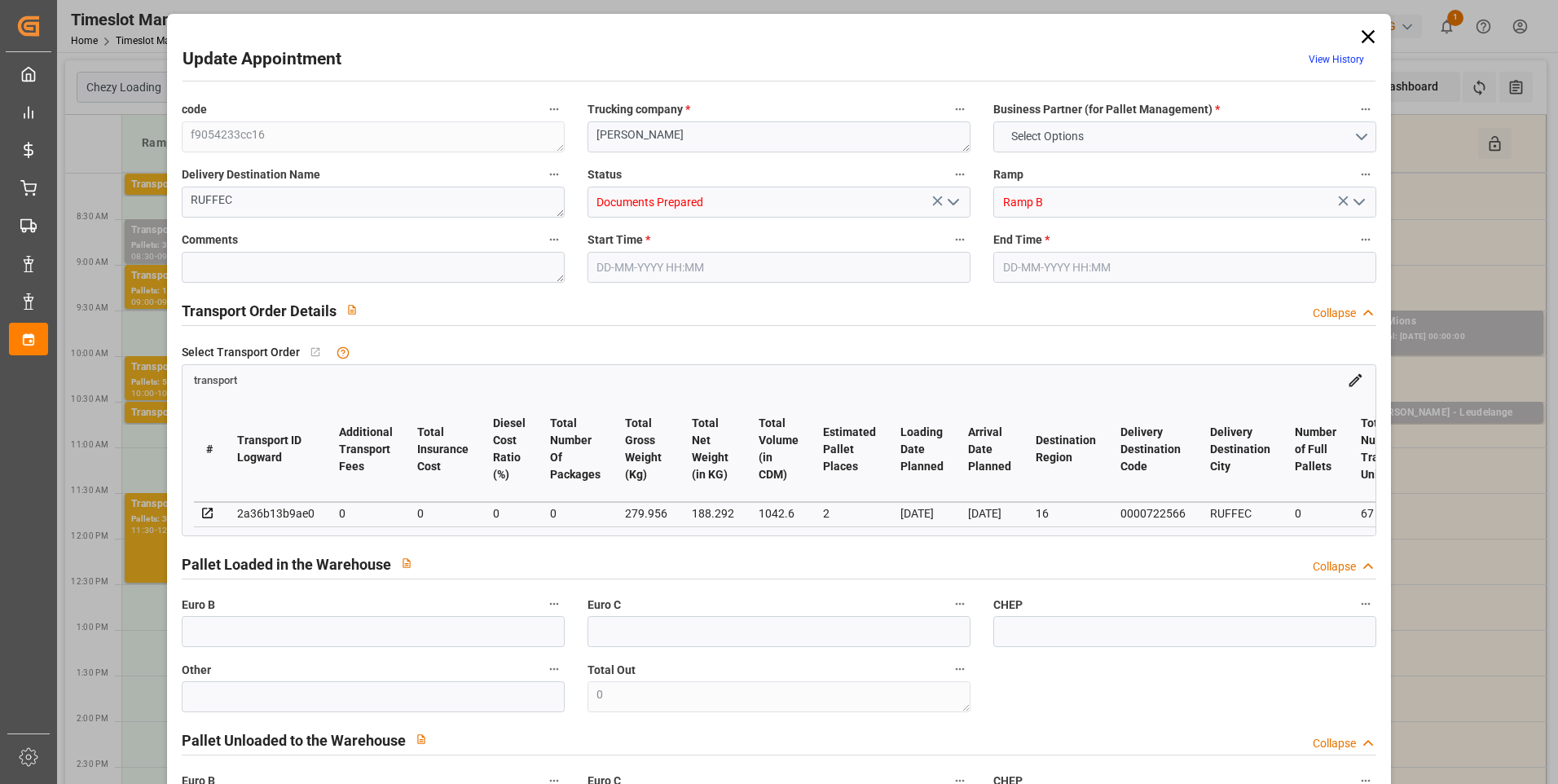
type input "0"
type input "4710.8598"
type input "0"
type input "21"
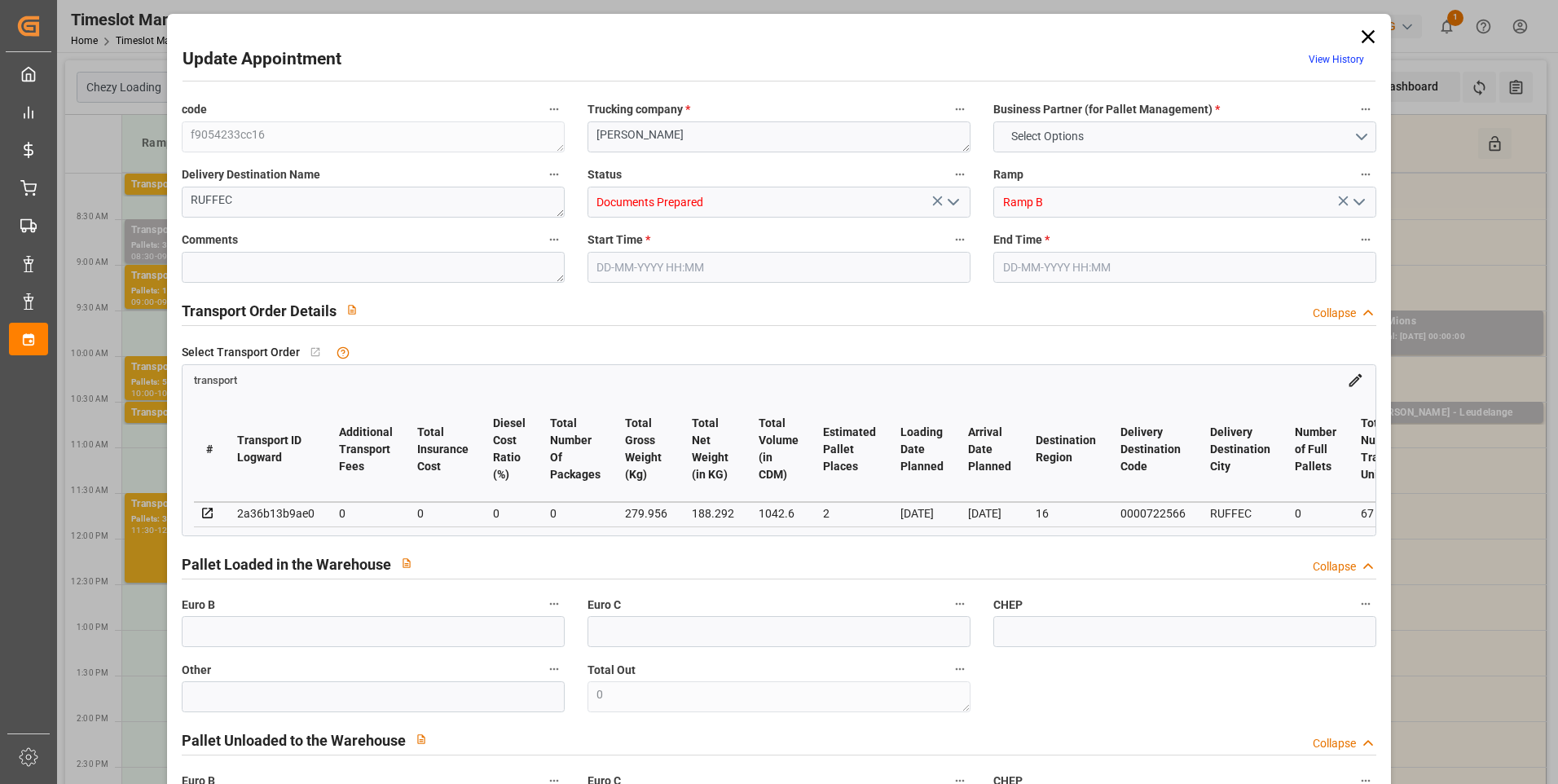
type input "35"
type input "04-09-2025 09:30"
type input "04-09-2025 09:45"
type input "02-09-2025 13:32"
type input "02-09-2025 11:20"
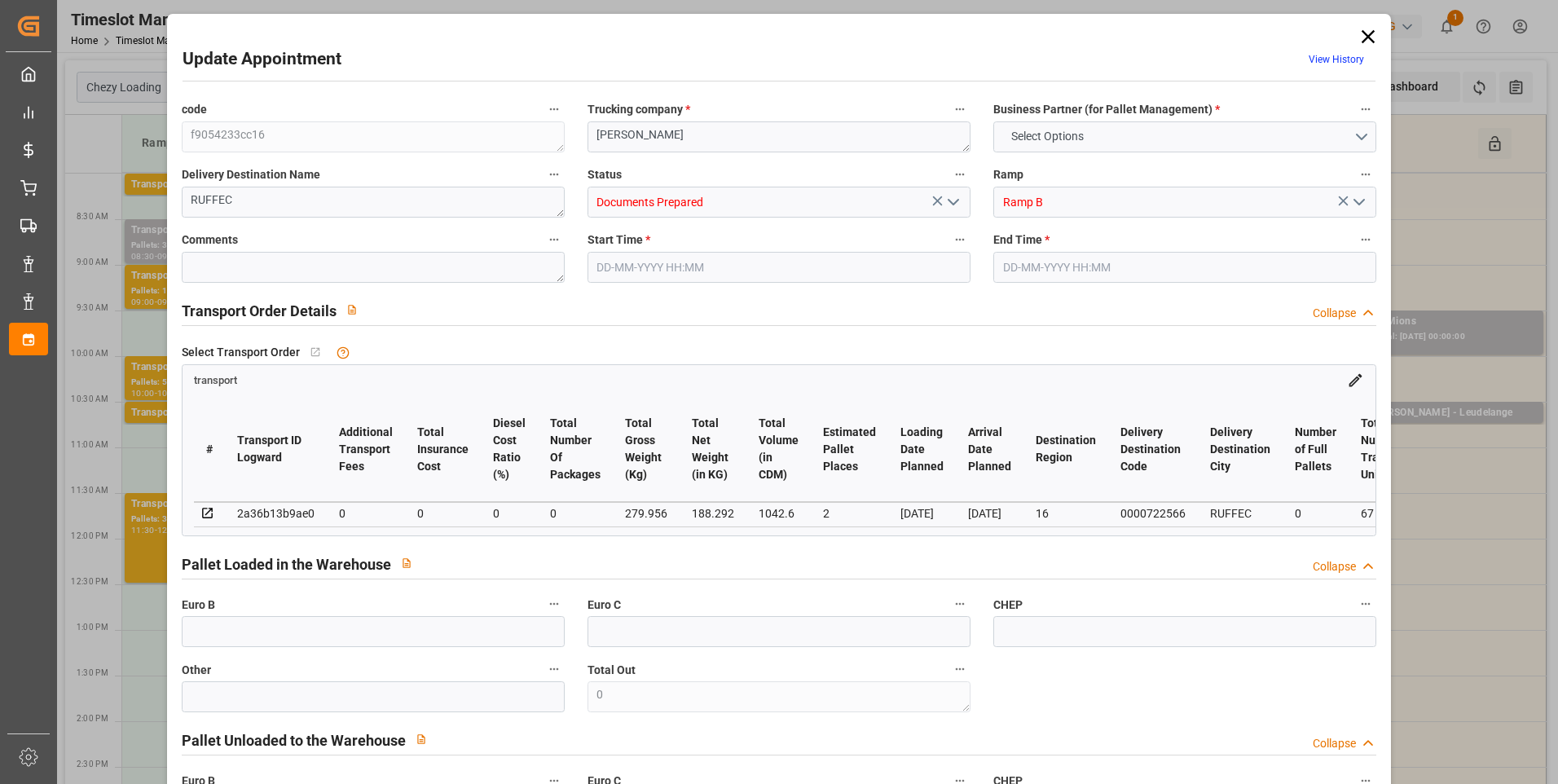
type input "09-09-2025"
type input "05-09-2025"
click at [952, 200] on icon "open menu" at bounding box center [953, 202] width 20 height 20
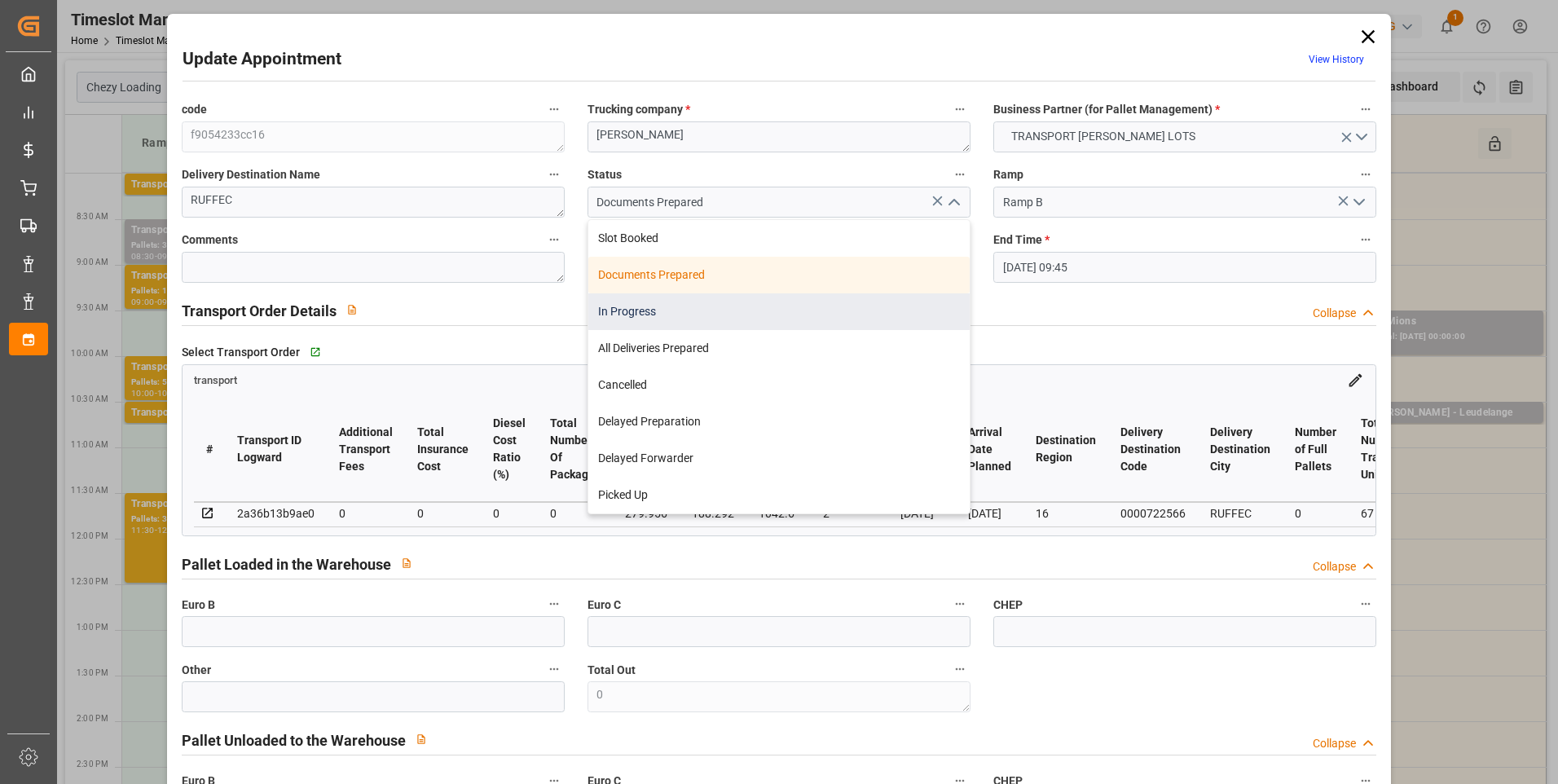
click at [636, 302] on div "In Progress" at bounding box center [779, 312] width 381 height 37
type input "In Progress"
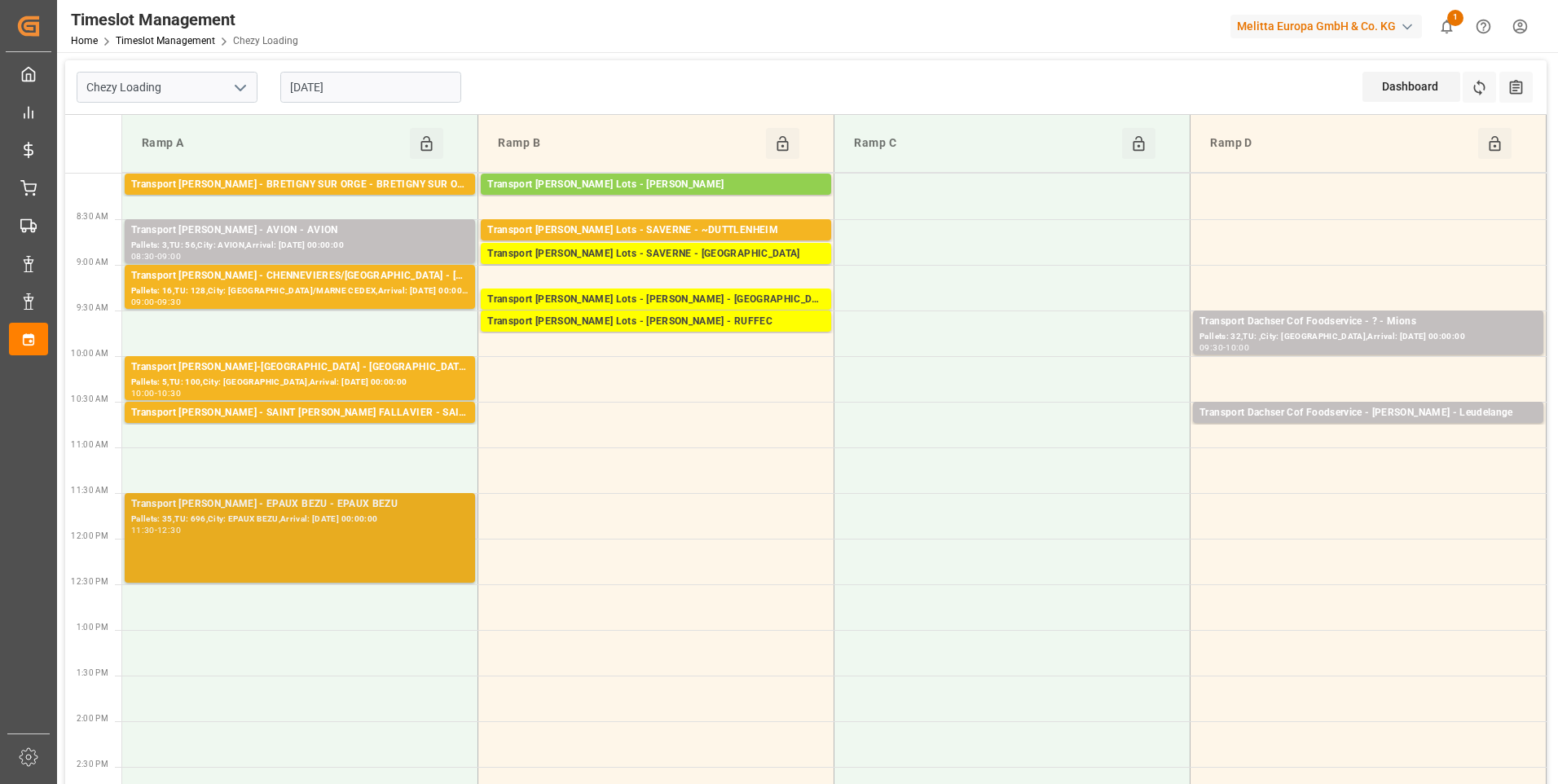
click at [264, 510] on div "Transport Delisle - EPAUX BEZU - EPAUX BEZU" at bounding box center [300, 504] width 338 height 17
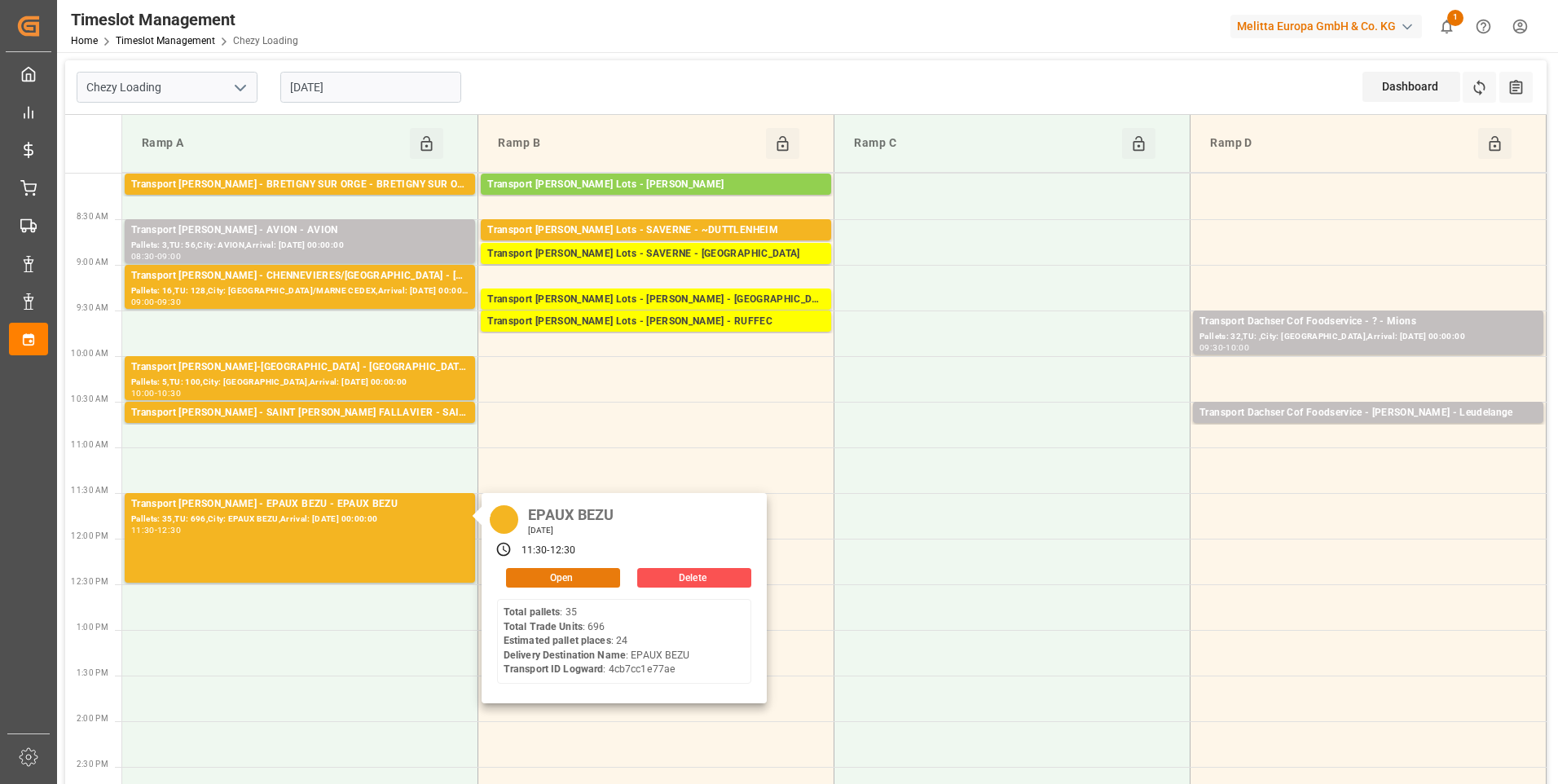
click at [546, 577] on button "Open" at bounding box center [563, 577] width 114 height 20
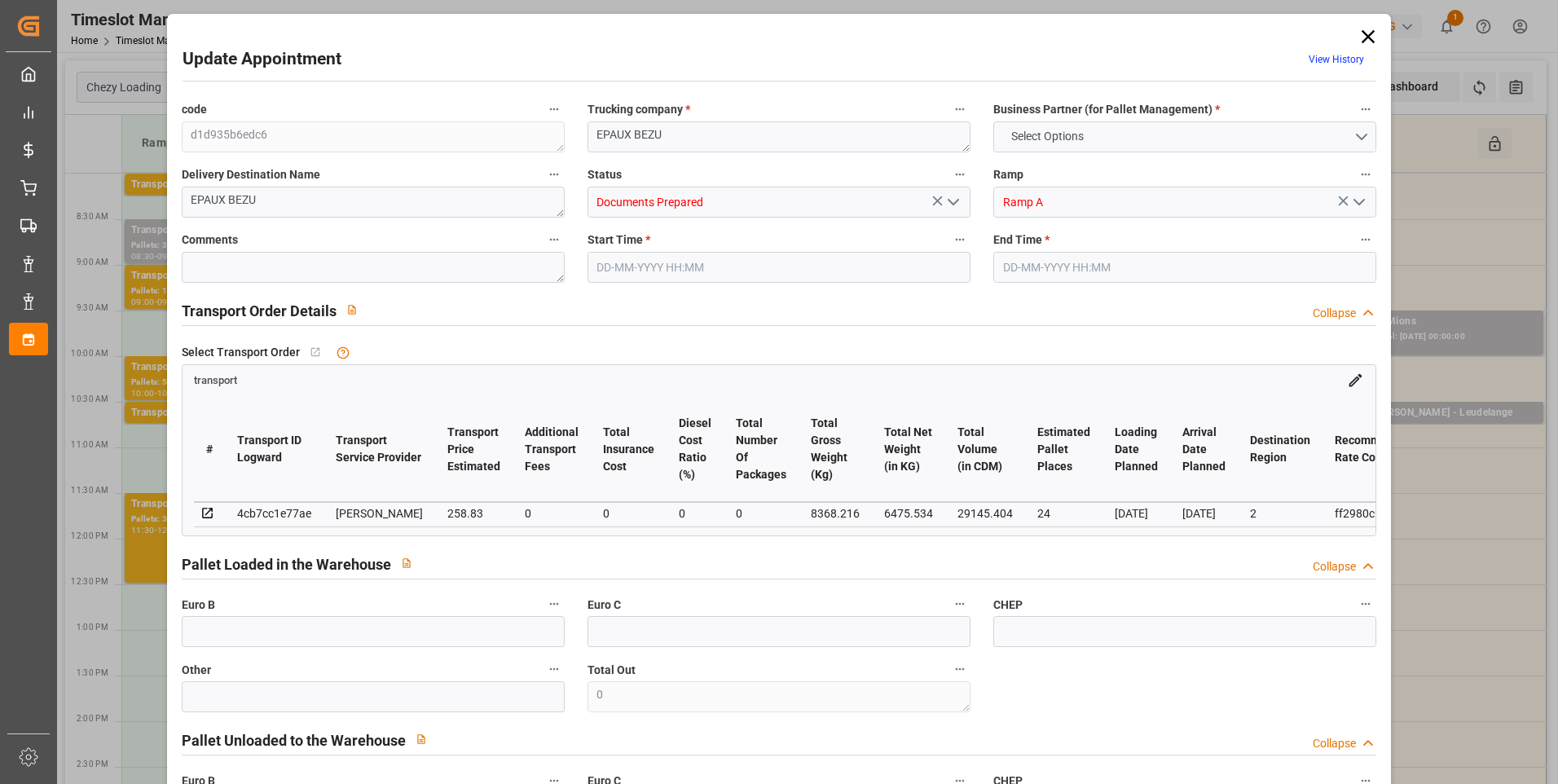
type input "24"
type input "258.83"
type input "0"
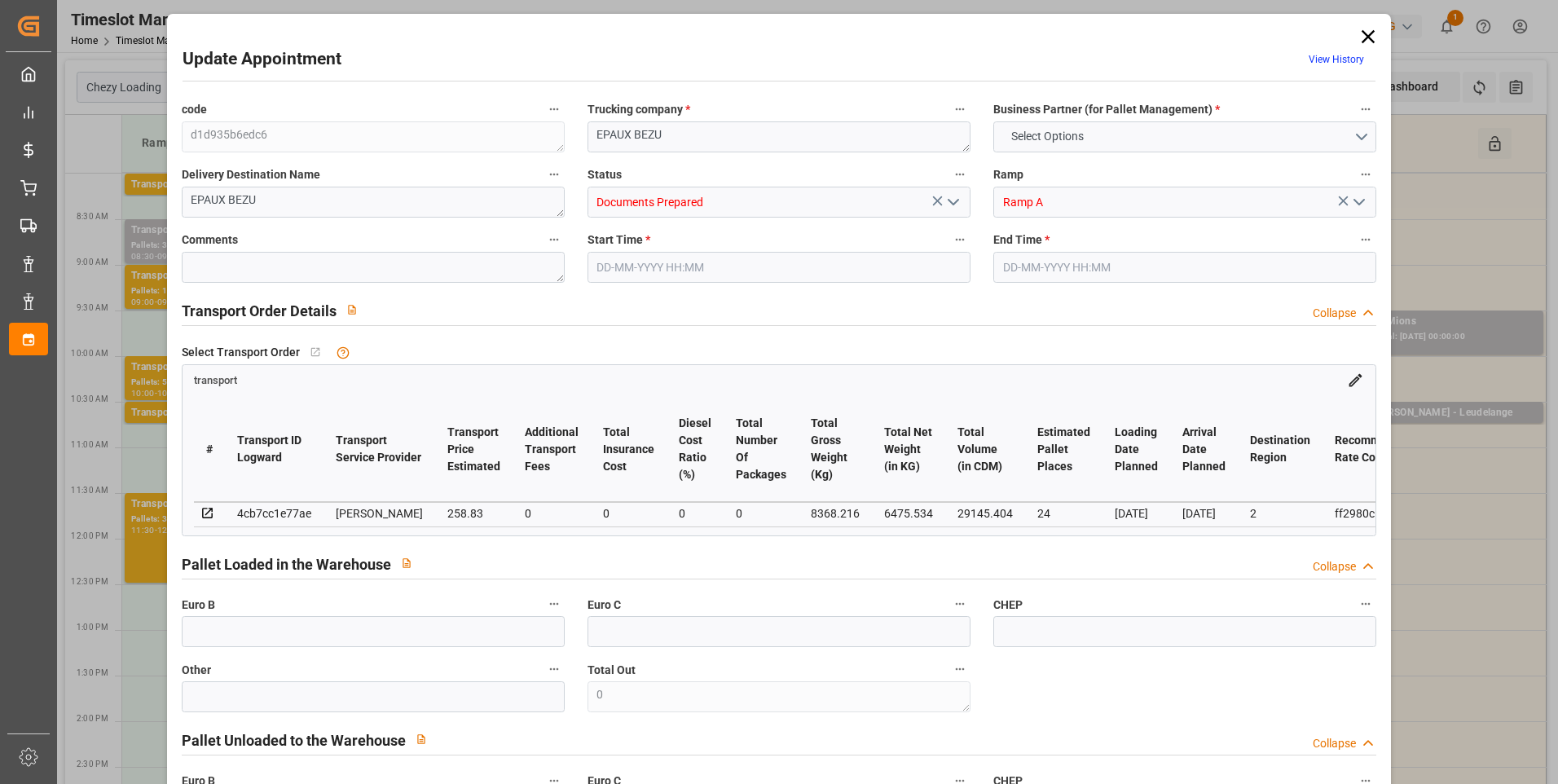
type input "250.0815"
type input "-8.7485"
type input "0"
type input "6475.534"
type input "9742.552"
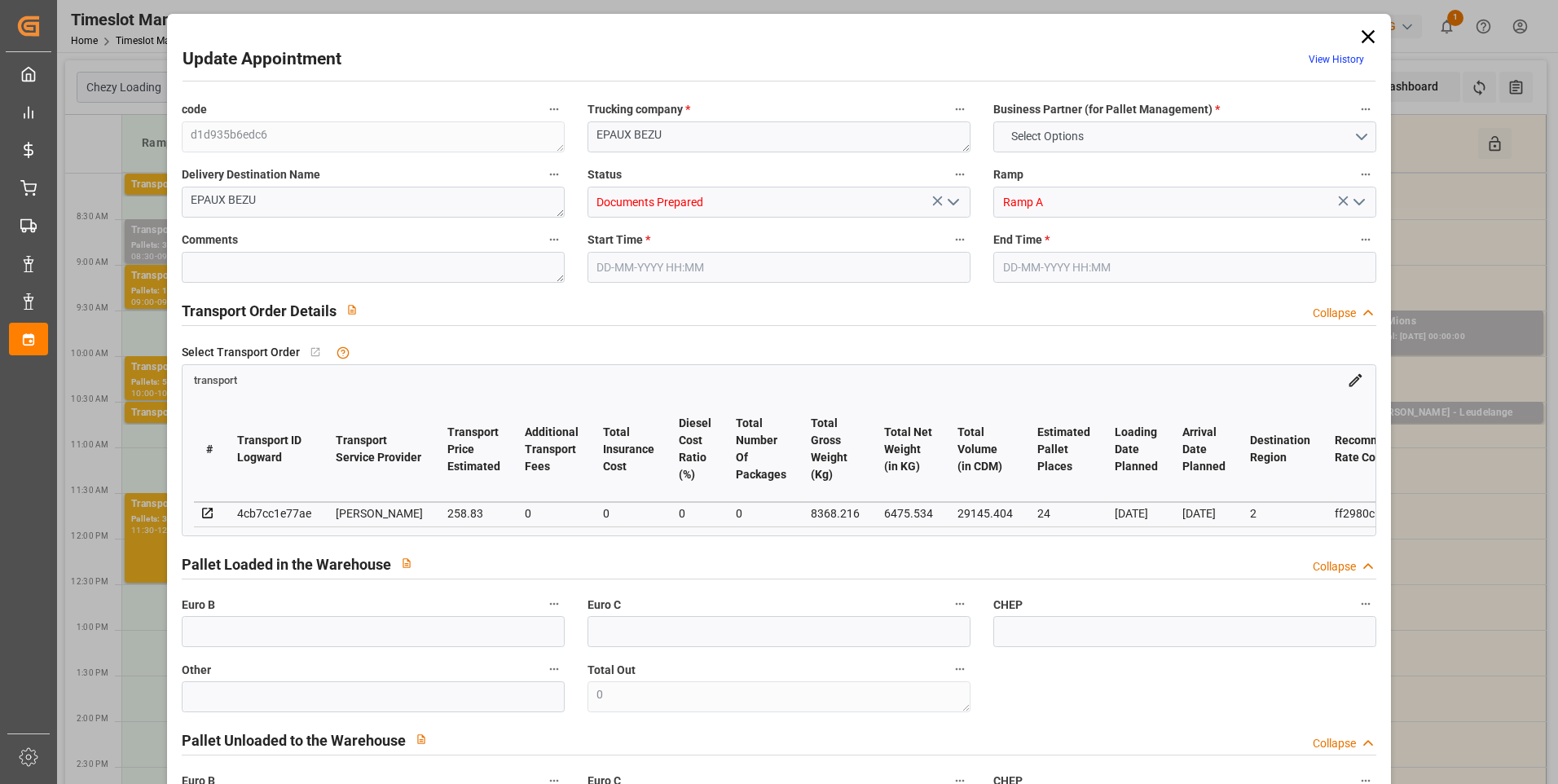
type input "29145.404"
type input "2"
type input "35"
type input "696"
type input "44"
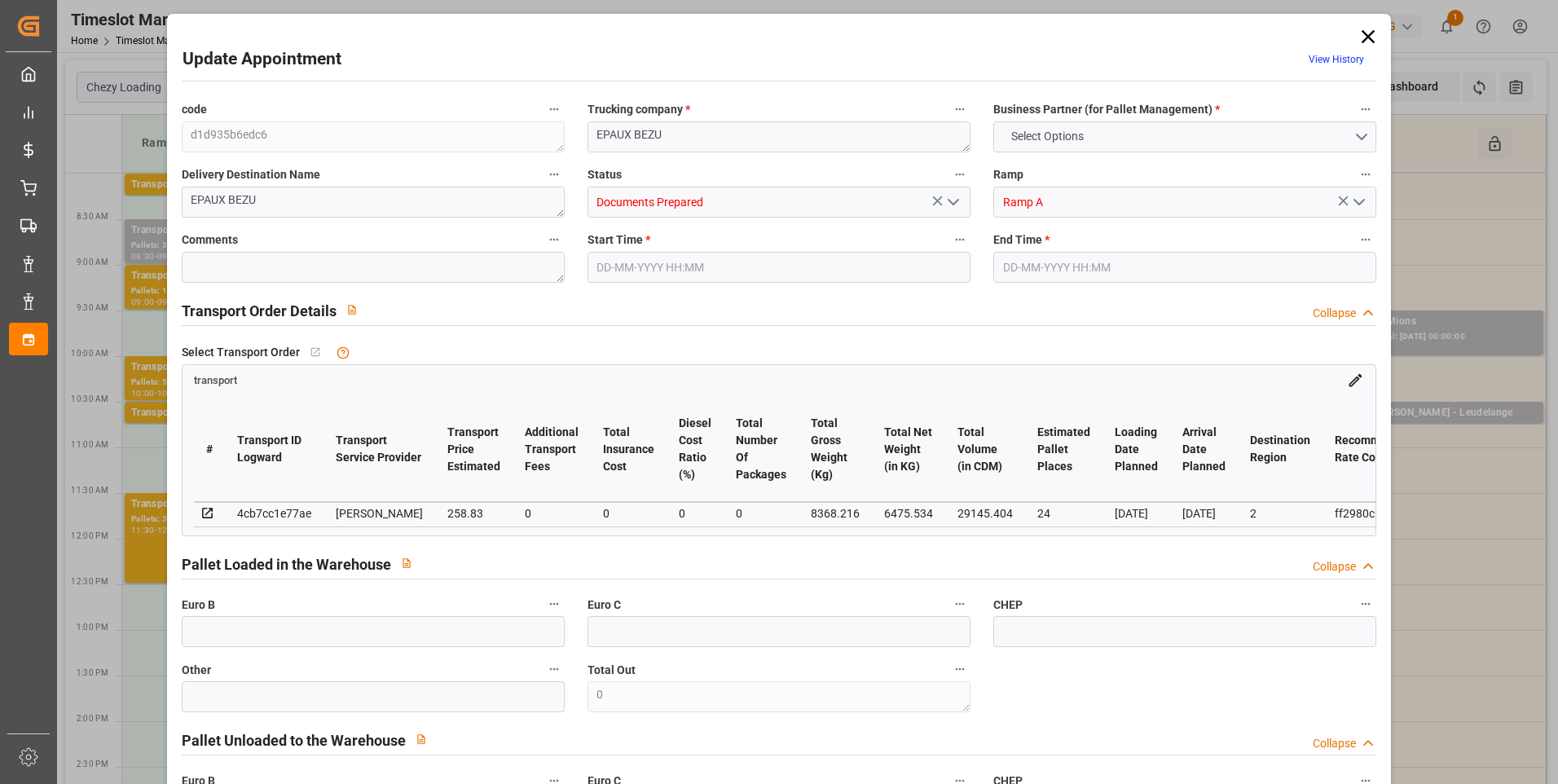
type input "101"
type input "8368.216"
type input "0"
type input "4710.8598"
type input "0"
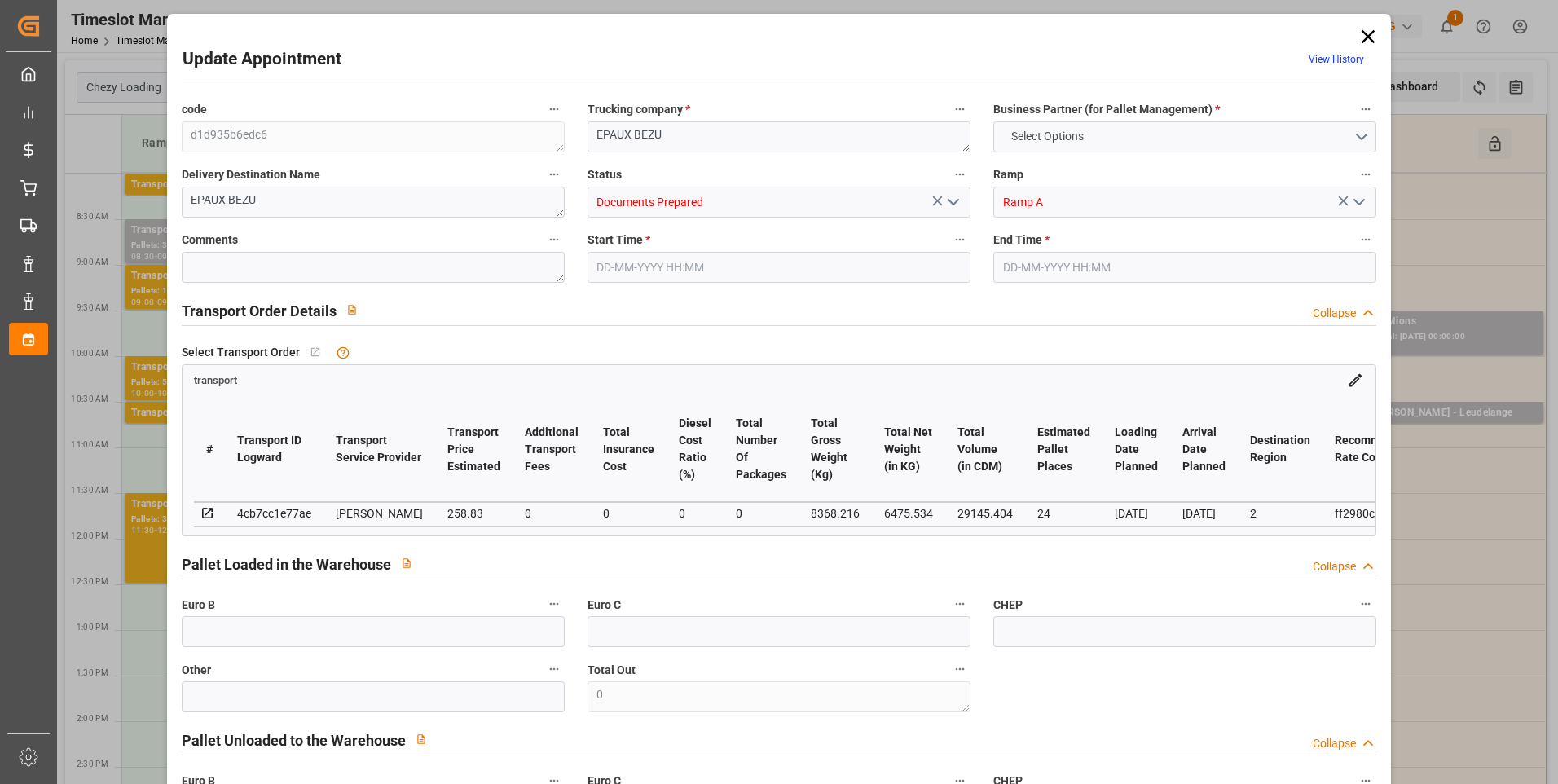
type input "0"
type input "21"
type input "35"
type input "04-09-2025 11:30"
type input "04-09-2025 12:30"
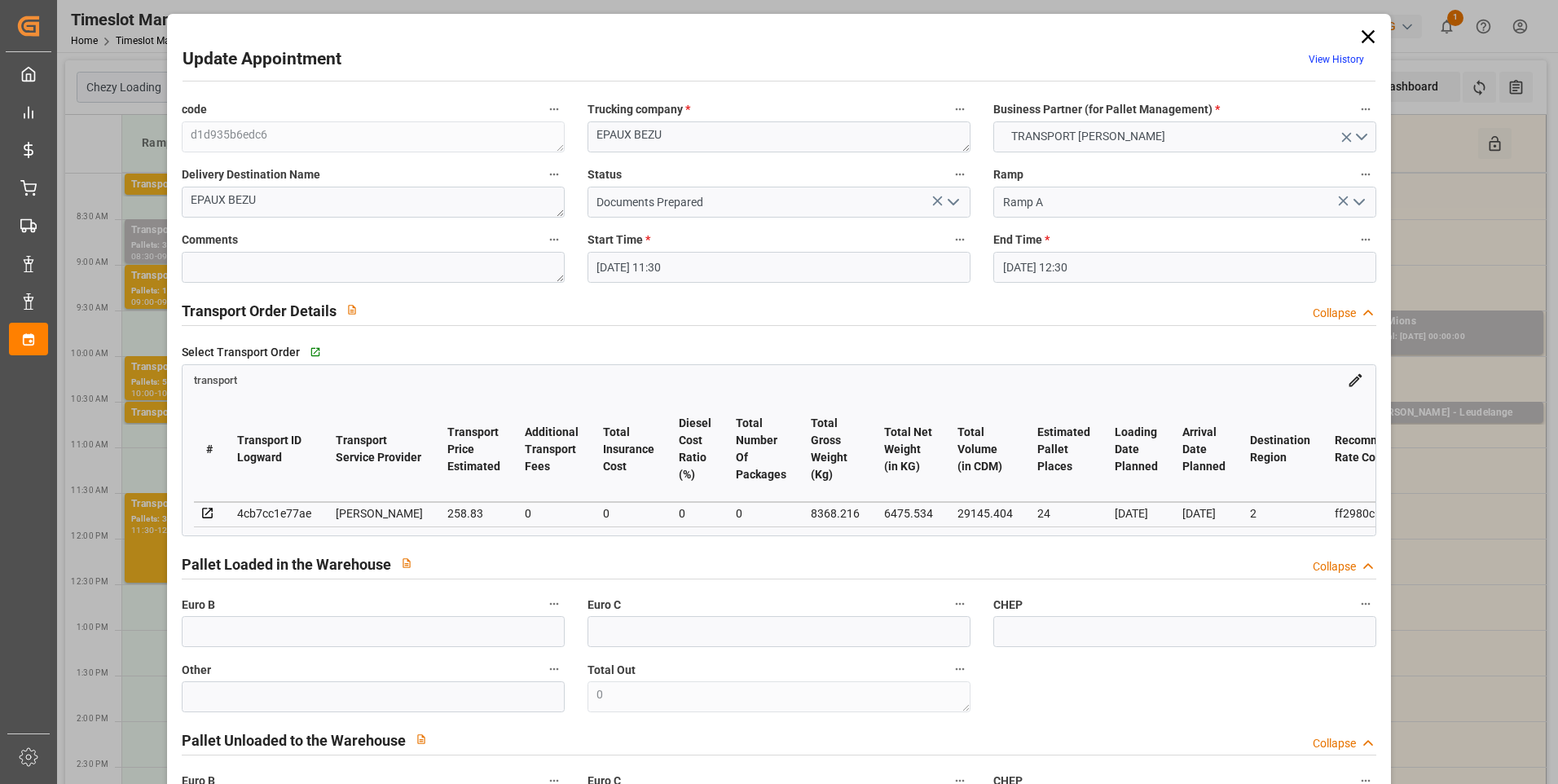
type input "02-09-2025 14:54"
type input "02-09-2025 11:25"
type input "05-09-2025"
type input "[DATE]"
click at [952, 197] on icon "open menu" at bounding box center [953, 202] width 20 height 20
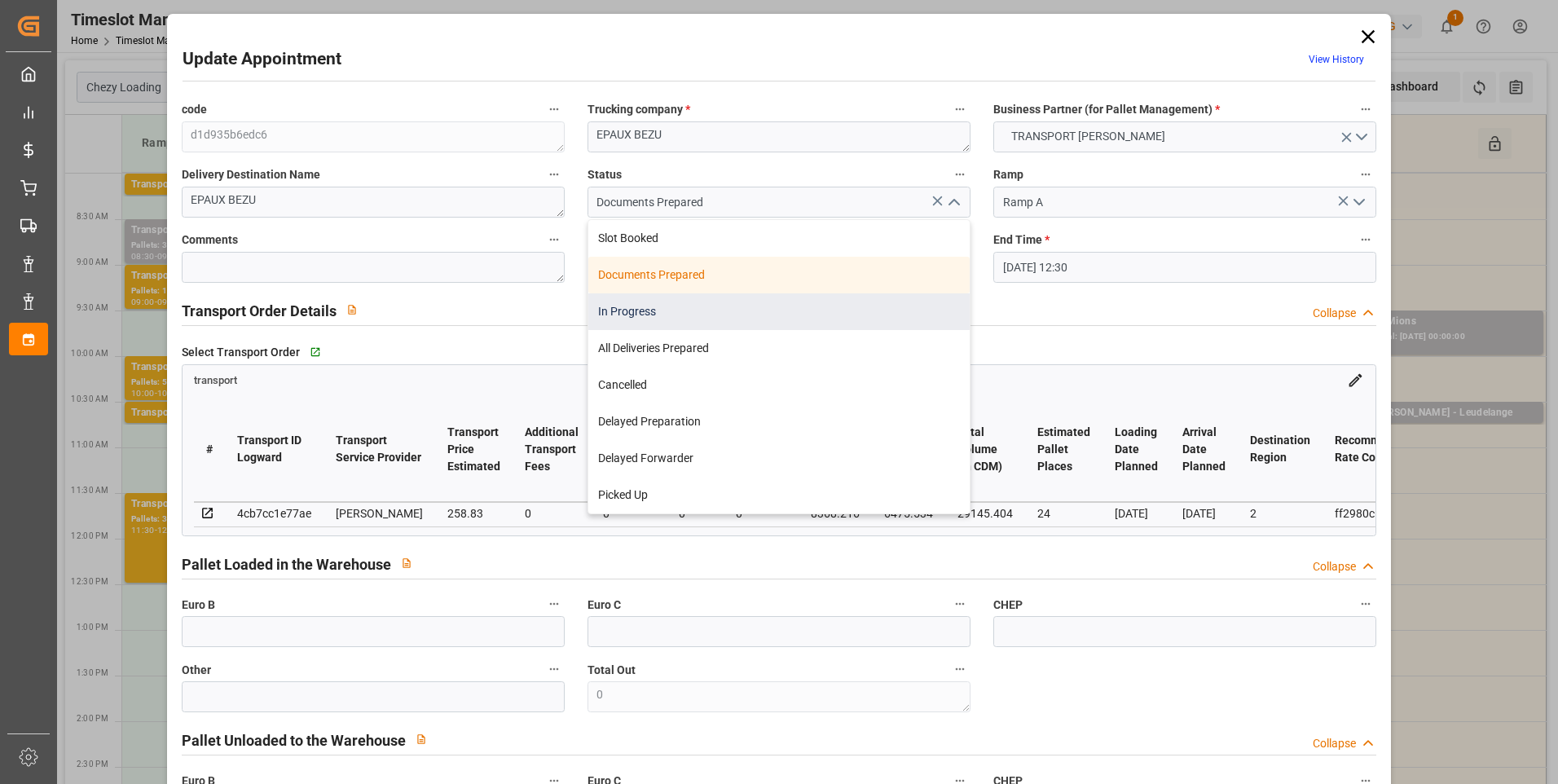
click at [662, 317] on div "In Progress" at bounding box center [779, 312] width 381 height 37
type input "In Progress"
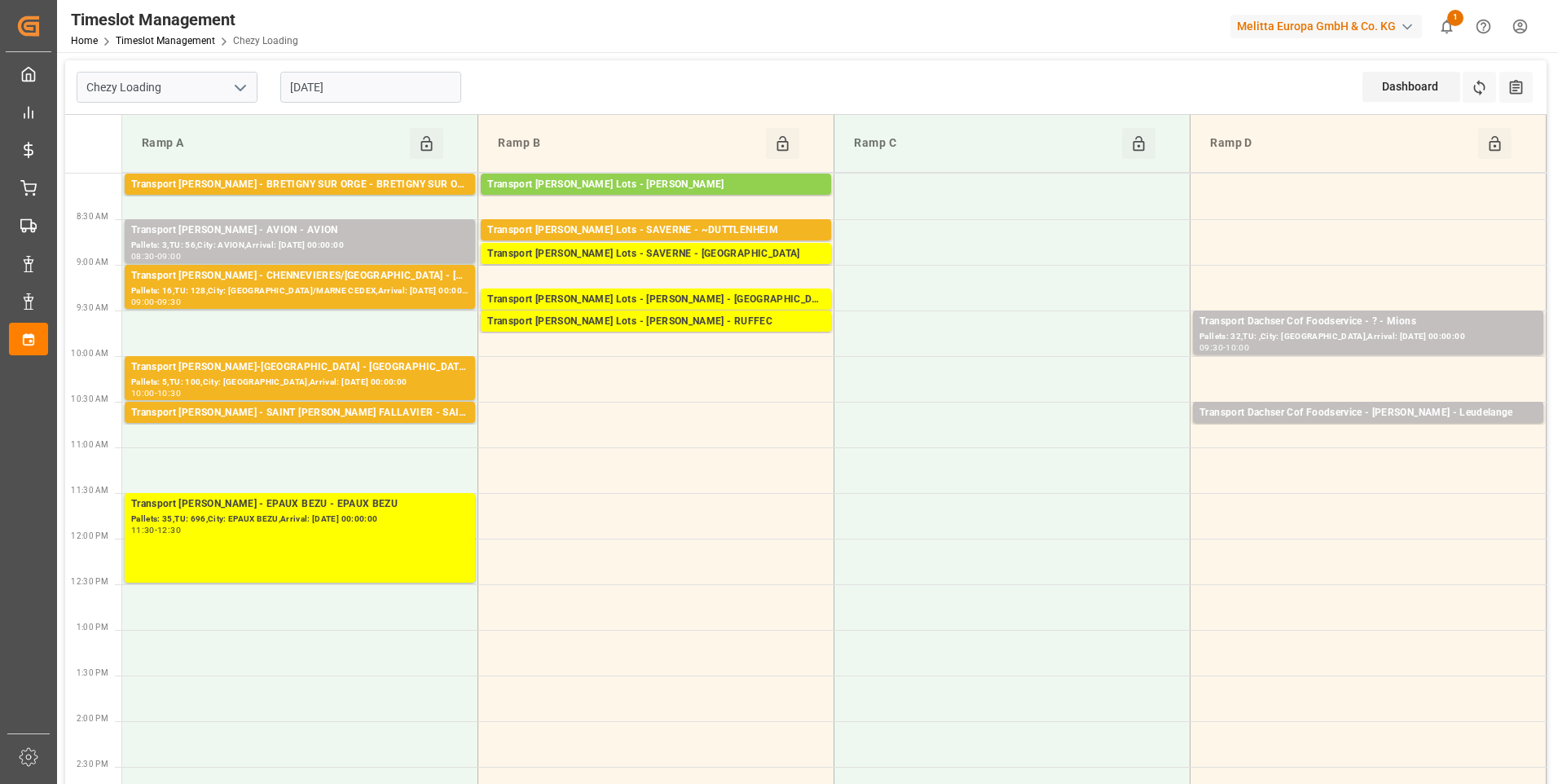
click at [354, 93] on input "[DATE]" at bounding box center [370, 88] width 180 height 31
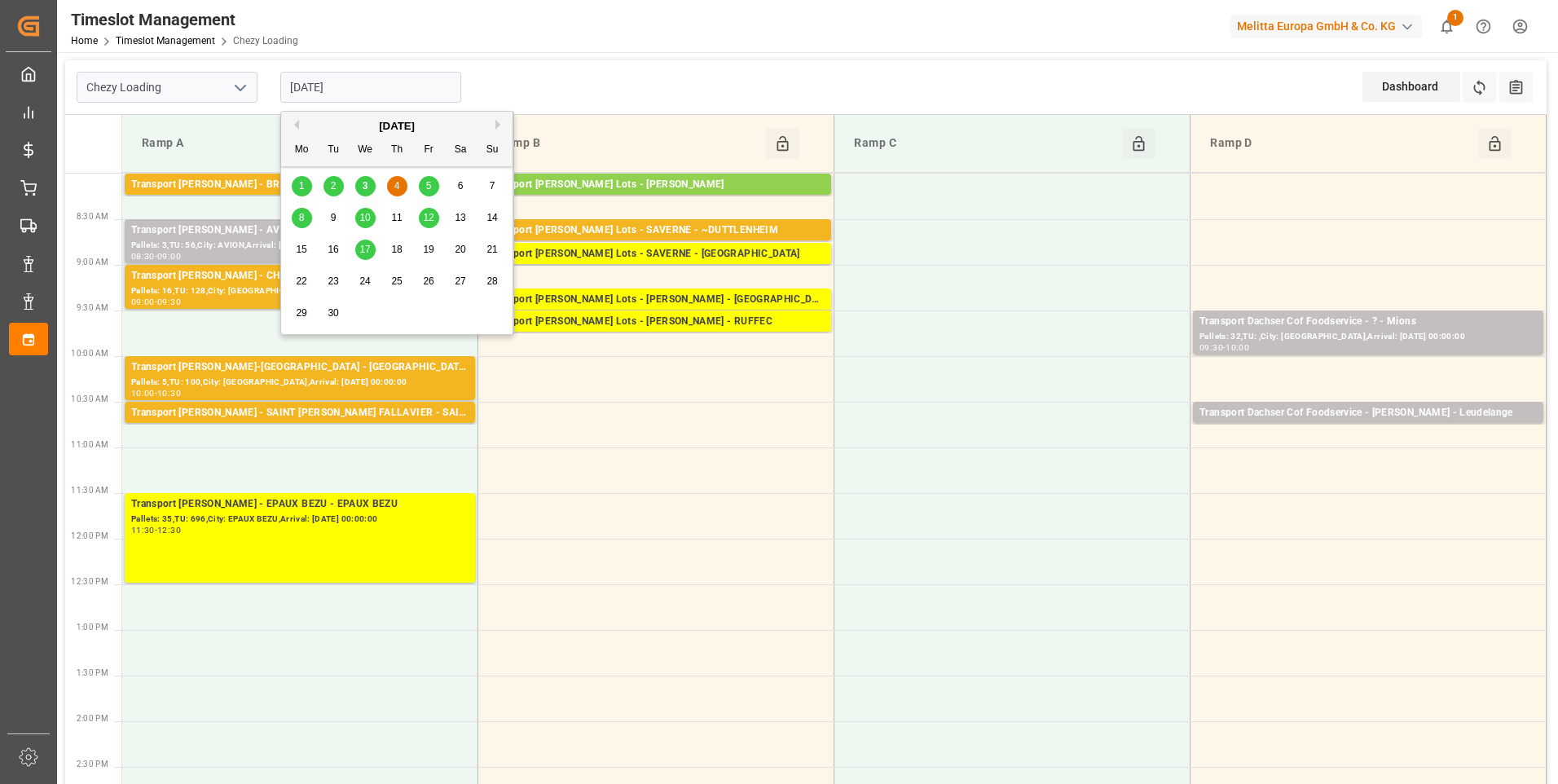
click at [359, 190] on div "3" at bounding box center [365, 186] width 20 height 20
type input "[DATE]"
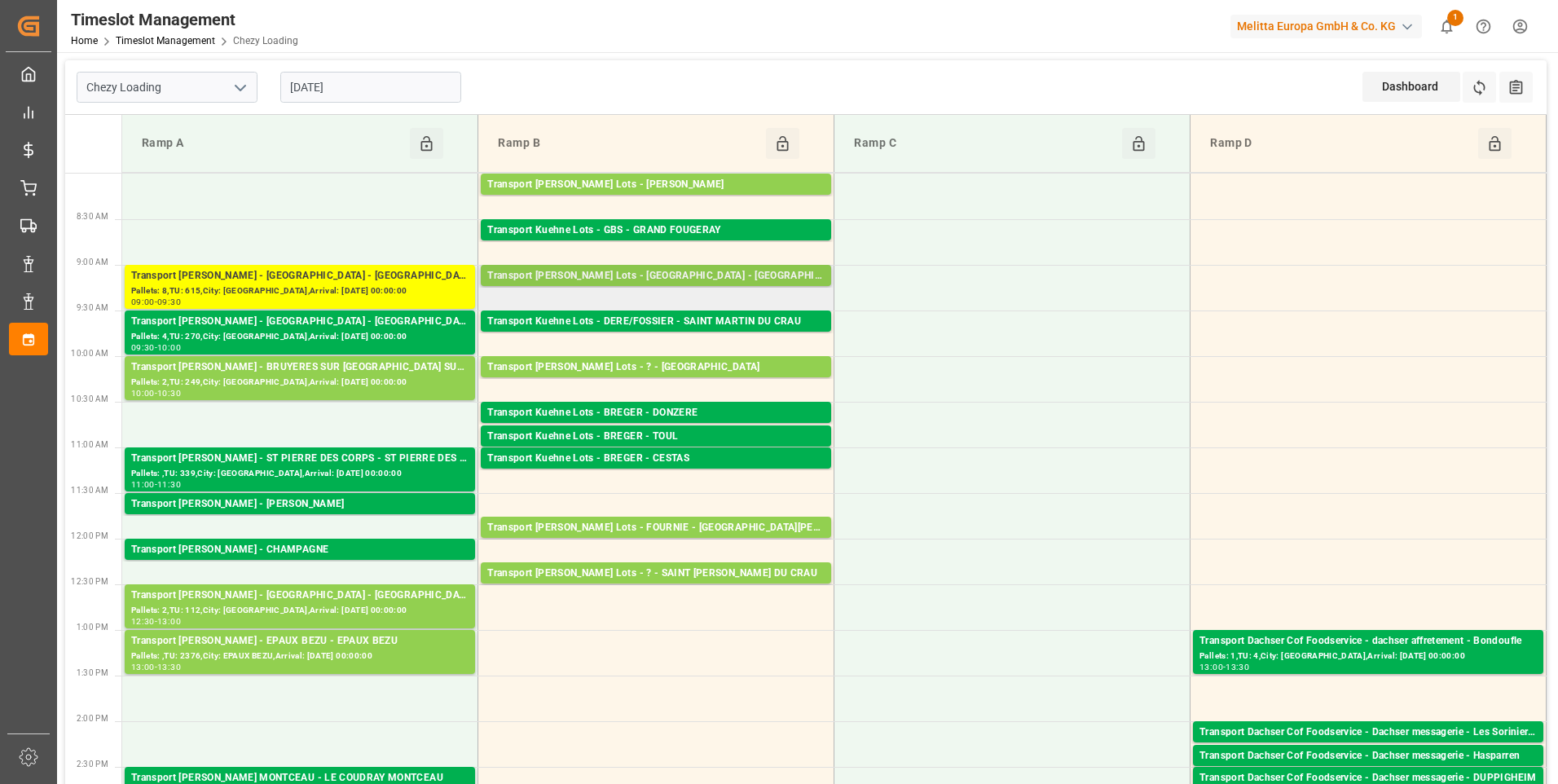
click at [674, 280] on div "Transport Kuehne Lots - FOURNIE - CASTELNAUDARY" at bounding box center [657, 276] width 338 height 17
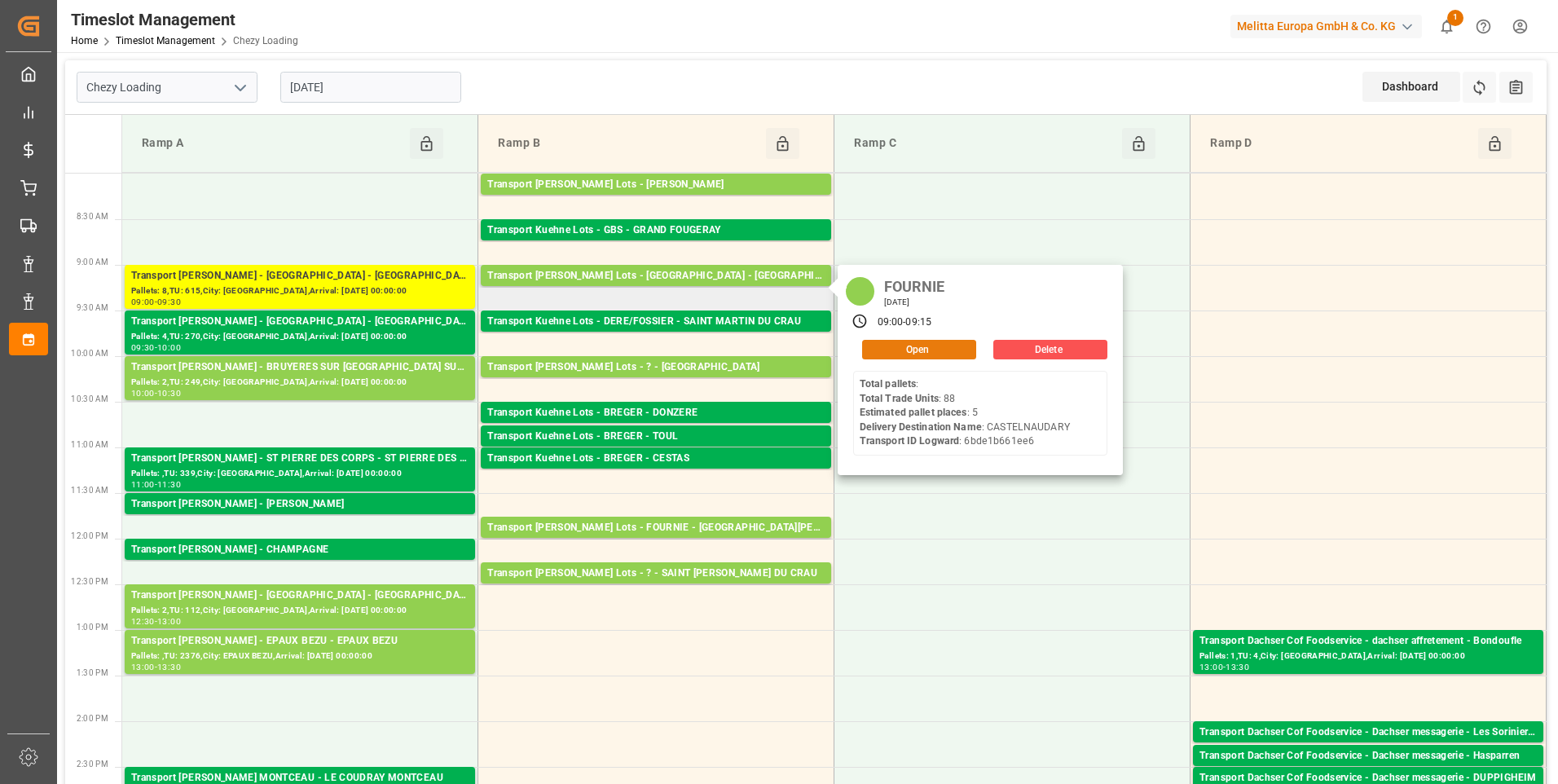
click at [932, 340] on button "Open" at bounding box center [919, 349] width 114 height 20
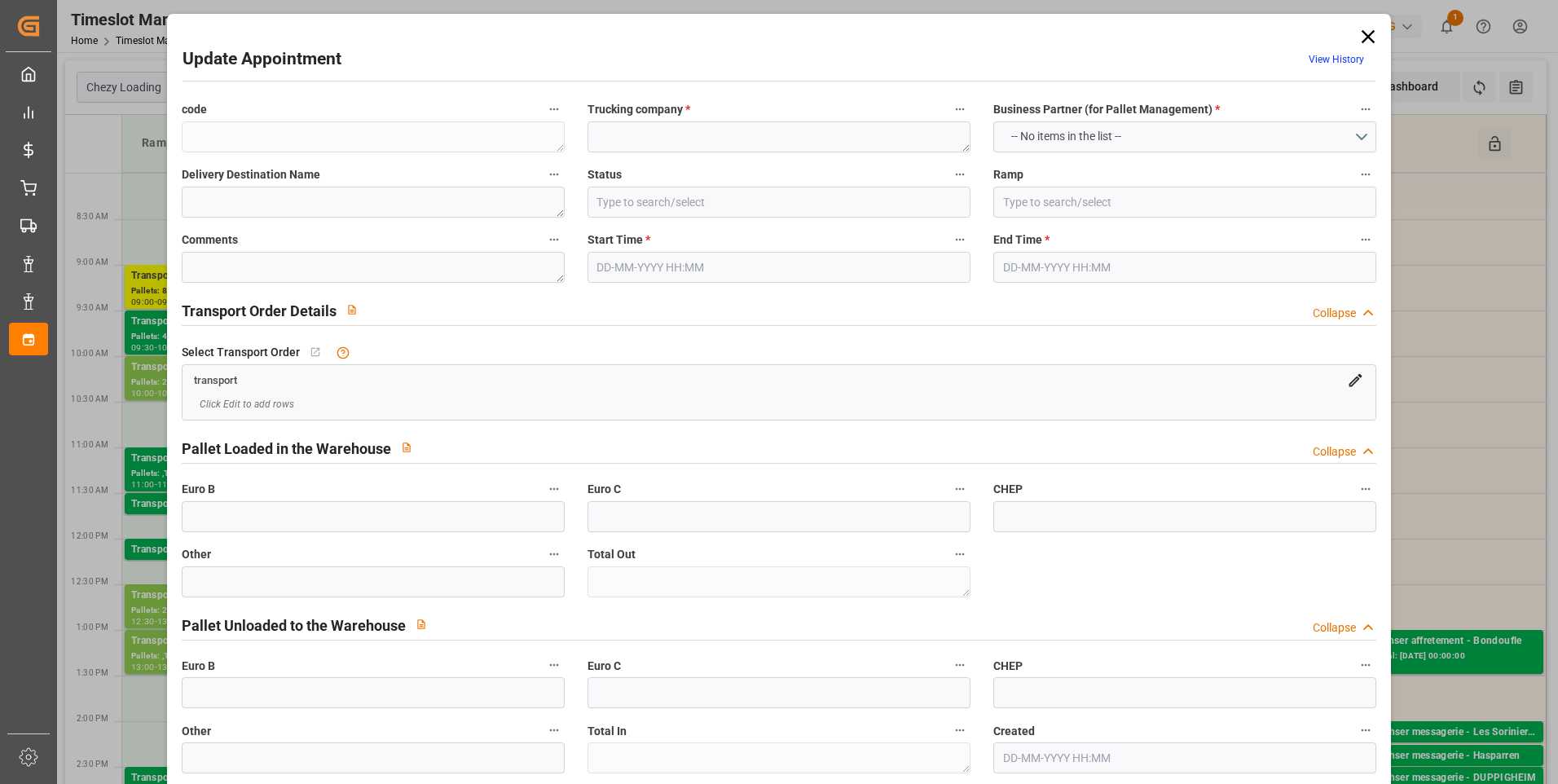
type textarea "5c12e45d71f3"
type textarea "FOURNIE"
type textarea "CASTELNAUDARY"
type input "All Deliveries Prepared"
type input "Ramp B"
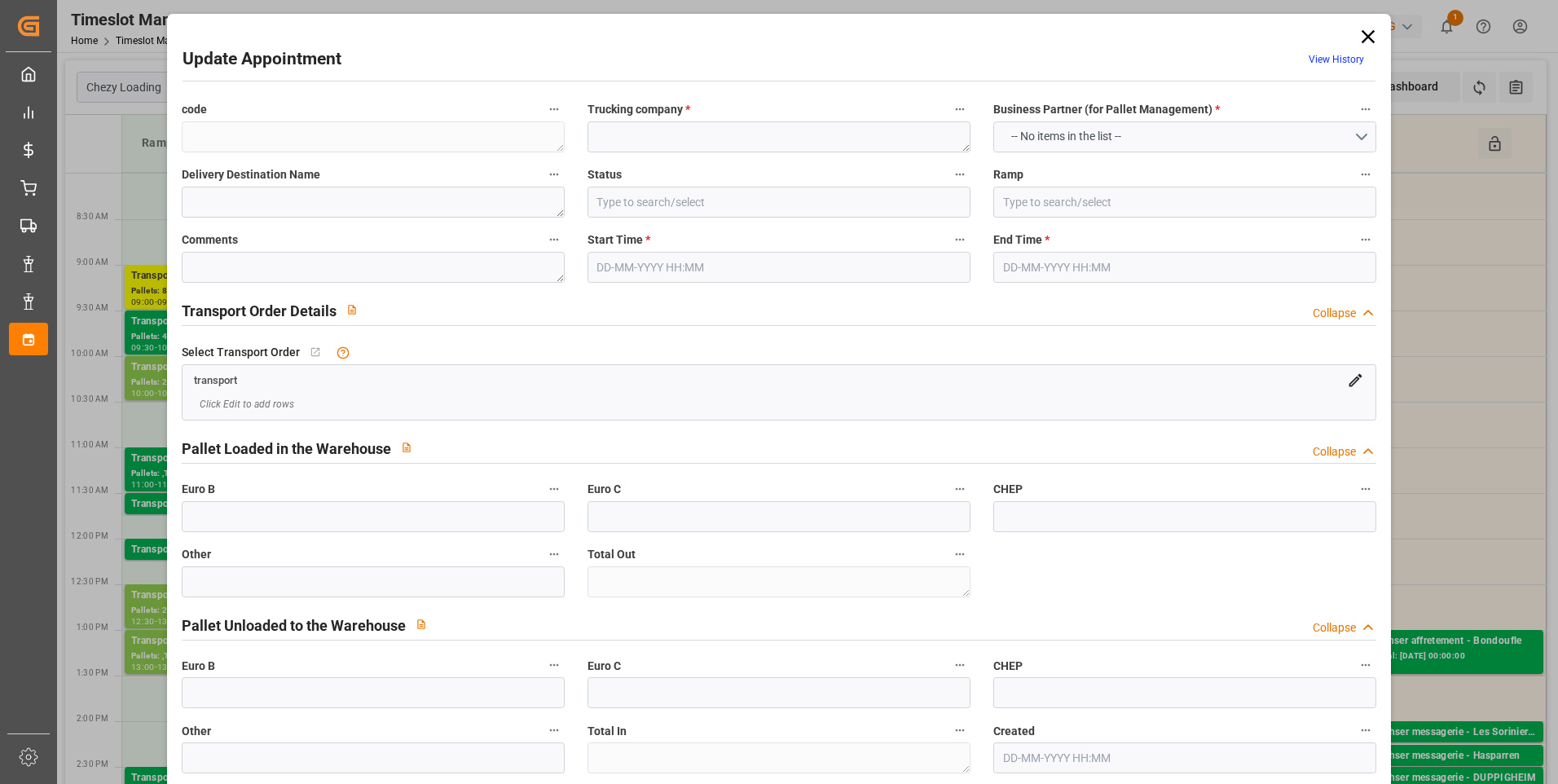
type textarea "0"
type textarea "6bde1b661ee6"
type textarea "CASTELNAUDARY"
type textarea "0000722738"
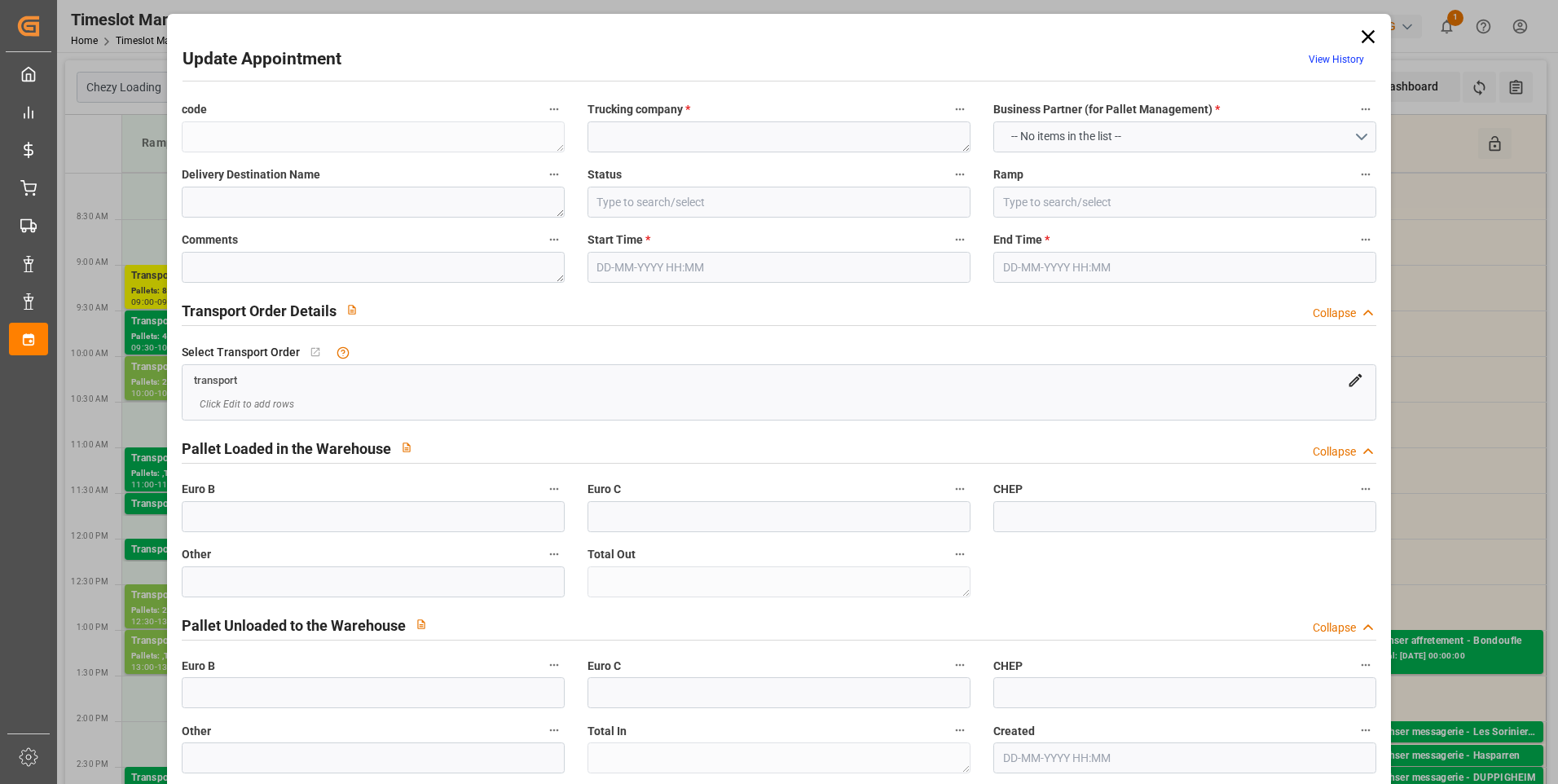
type textarea "5c12e45d71f3"
type textarea "FR-02570"
type textarea "FR"
type input "Road"
type input "FR"
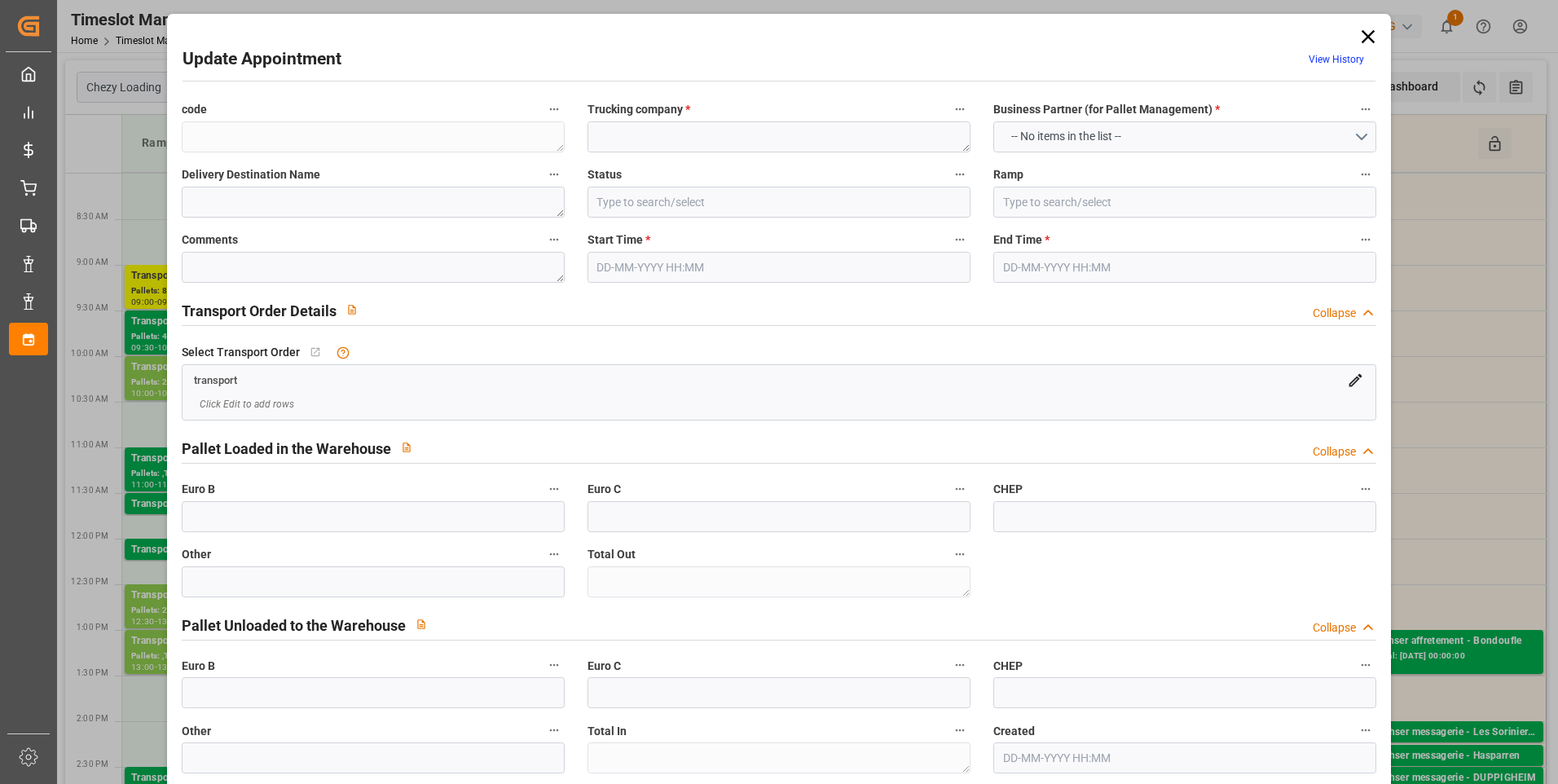
type input "02570"
type input "FR"
type input "11400"
type input "Small Shipment"
type input "3.5-7.5 t"
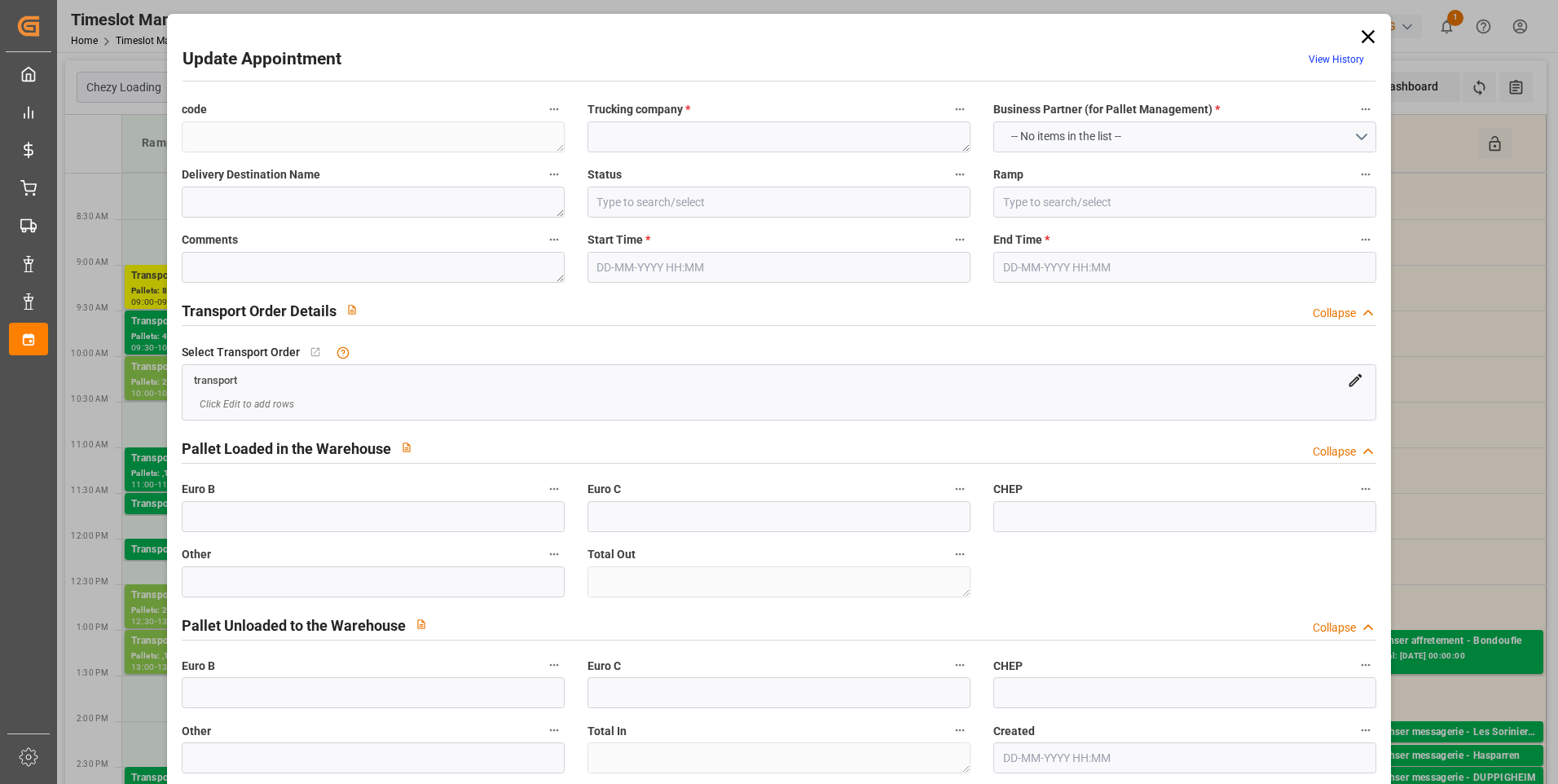
type input "EURO 6"
type input "Diesel"
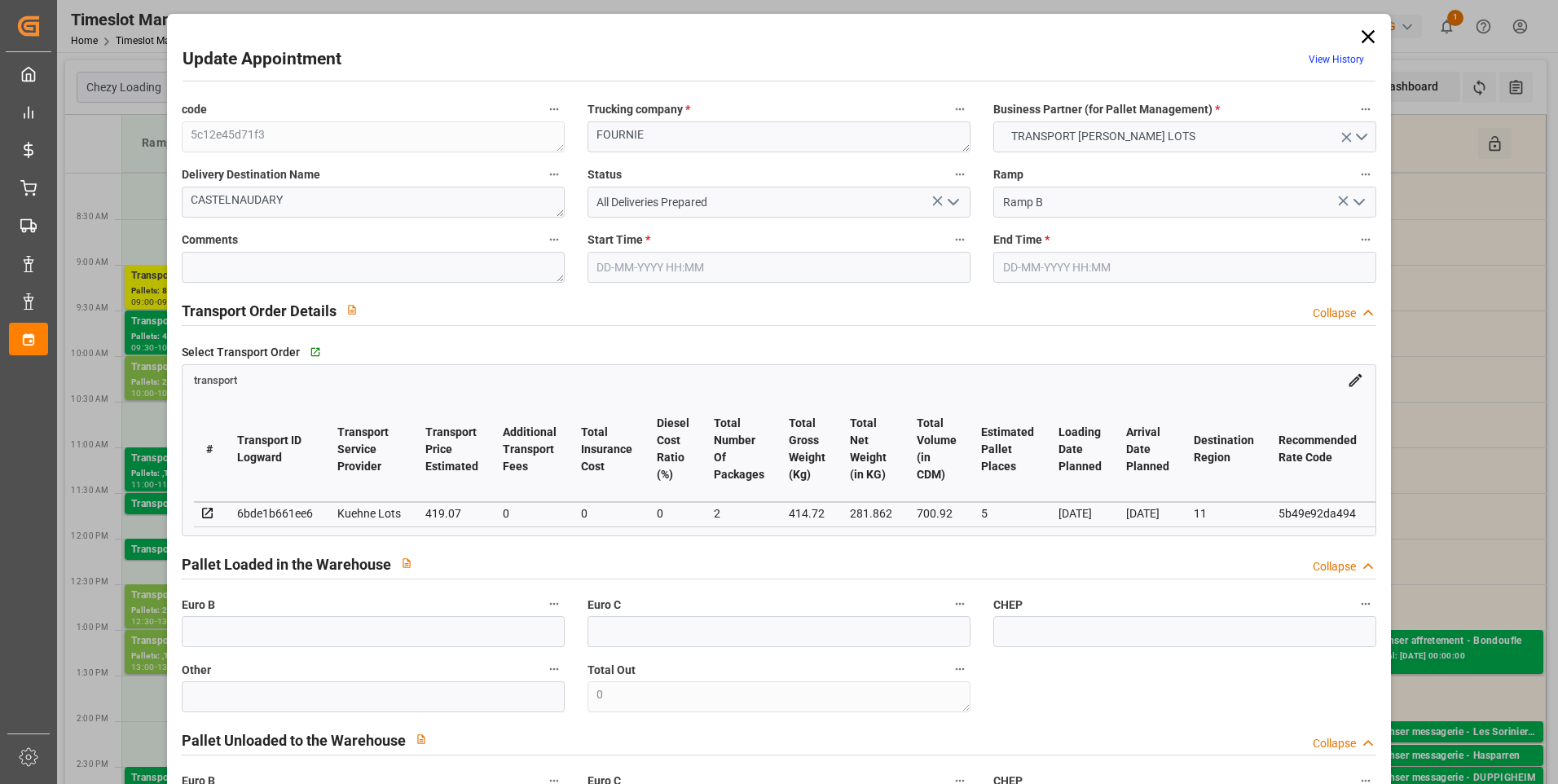
type input "5"
type input "419.07"
type input "0"
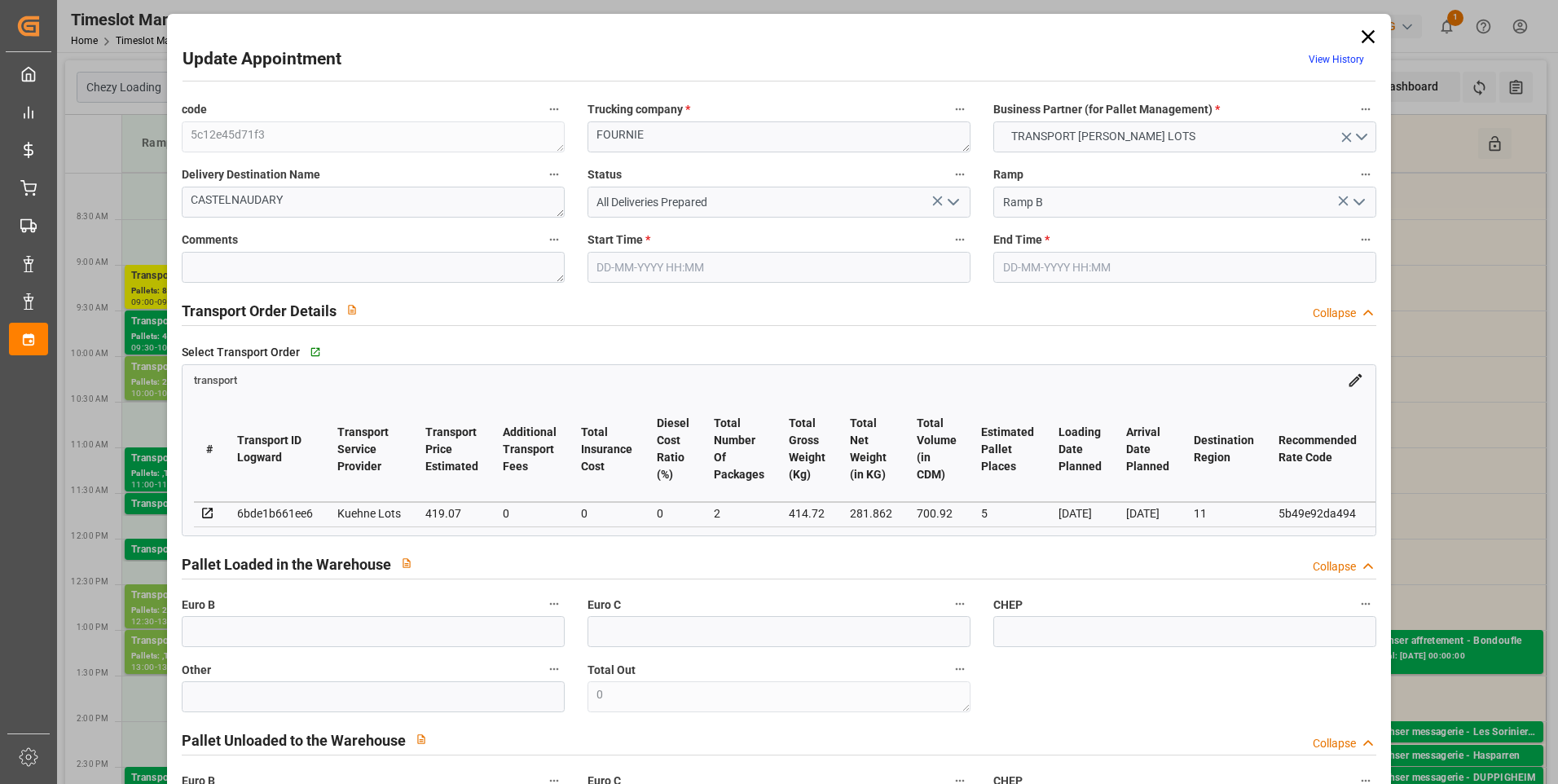
type input "419.07"
type input "0"
type input "2"
type input "281.862"
type input "537.612"
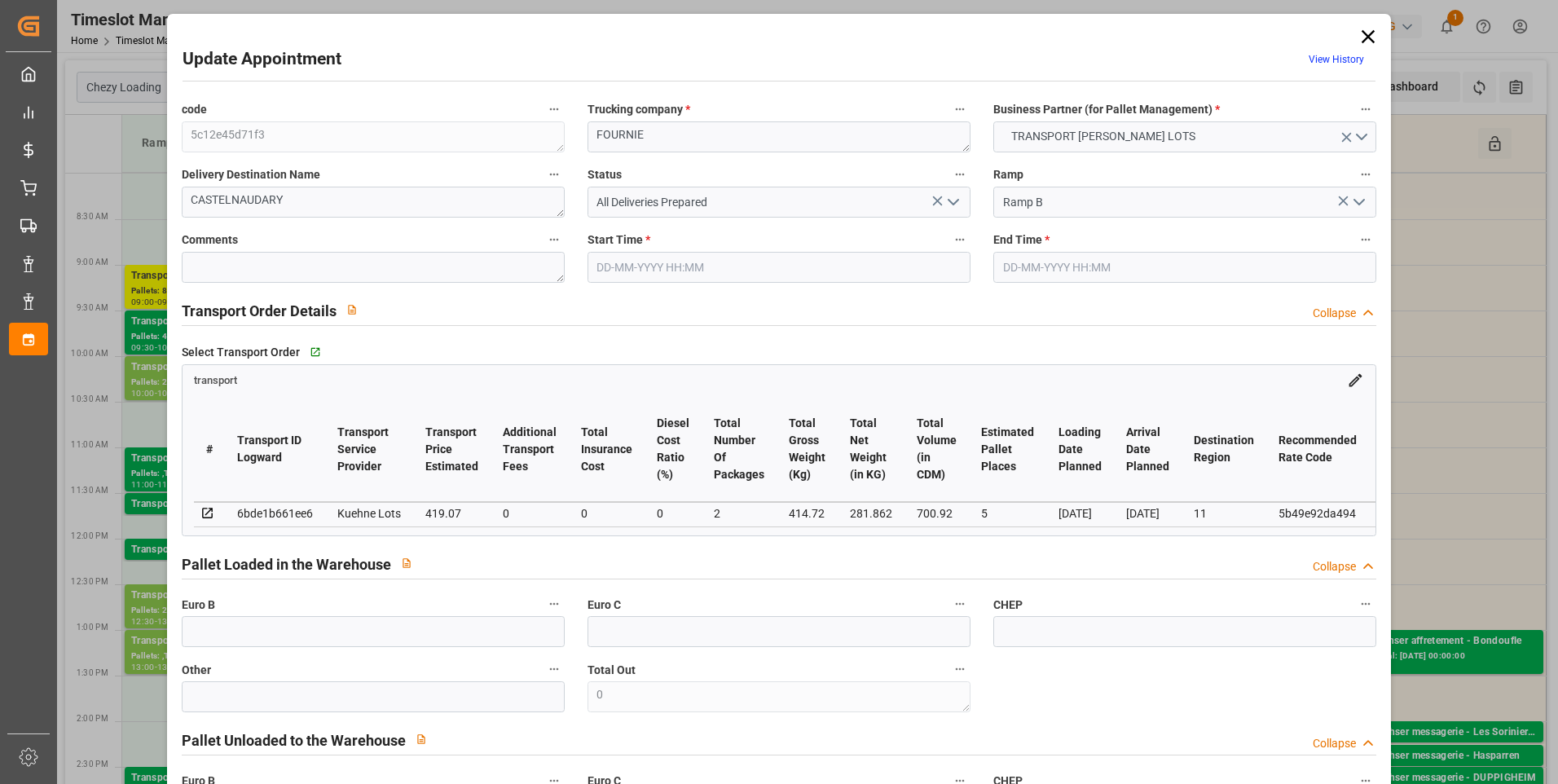
type input "700.92"
click at [1365, 37] on icon at bounding box center [1368, 36] width 22 height 22
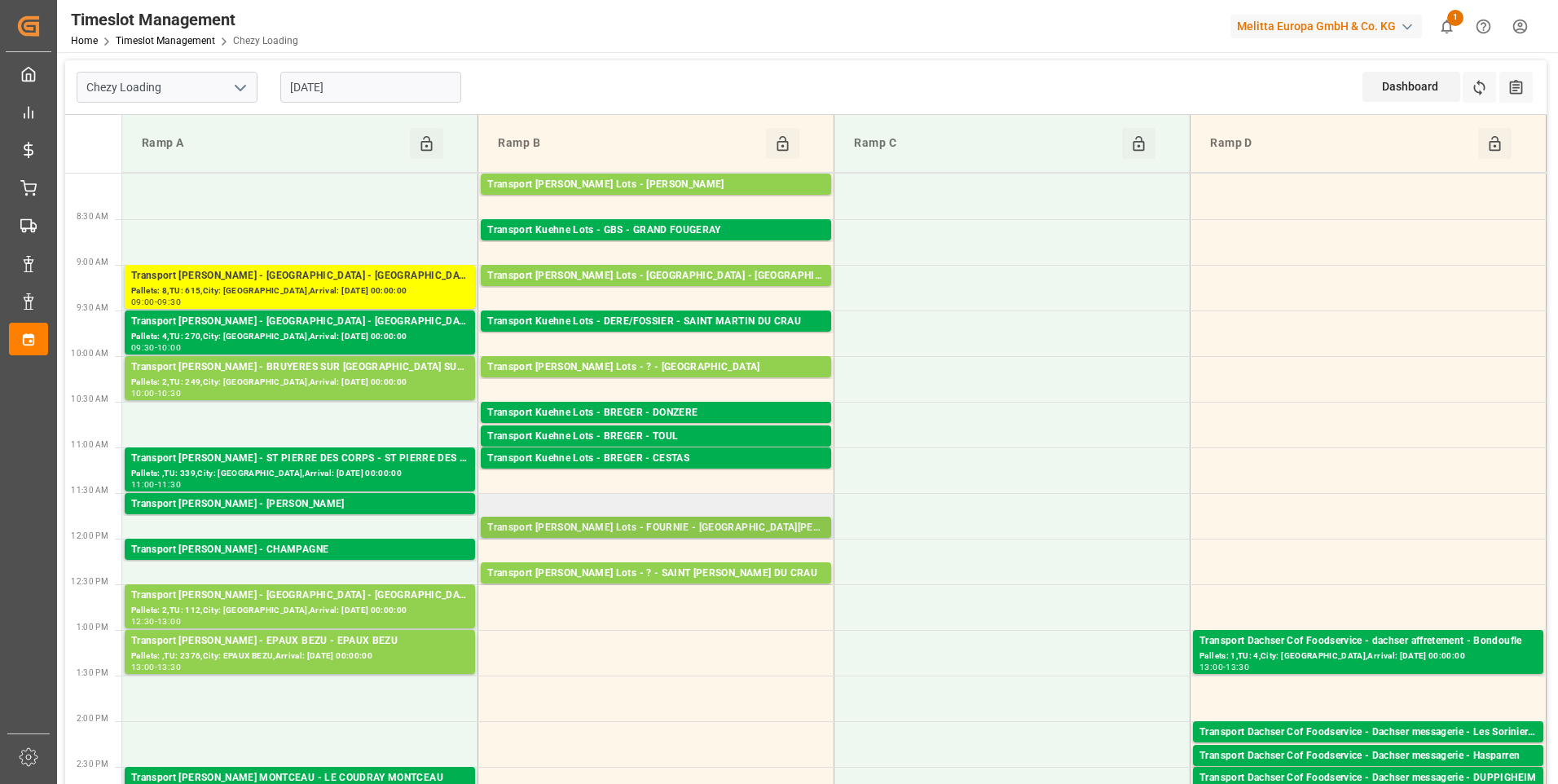
click at [670, 527] on div "Transport Kuehne Lots - FOURNIE - SAINT MARTIN DE CRAU" at bounding box center [657, 528] width 338 height 17
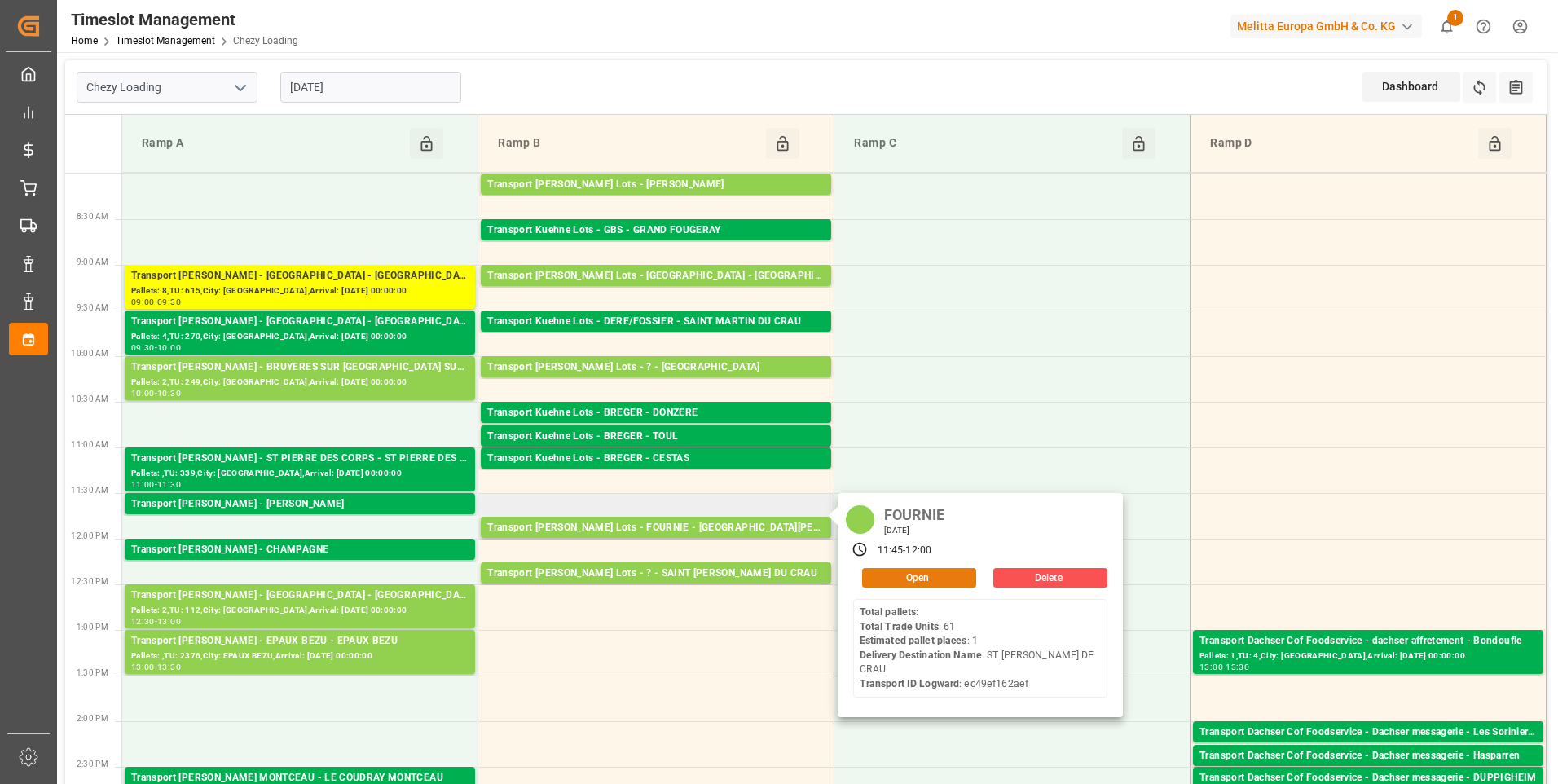
click at [913, 575] on button "Open" at bounding box center [919, 577] width 114 height 20
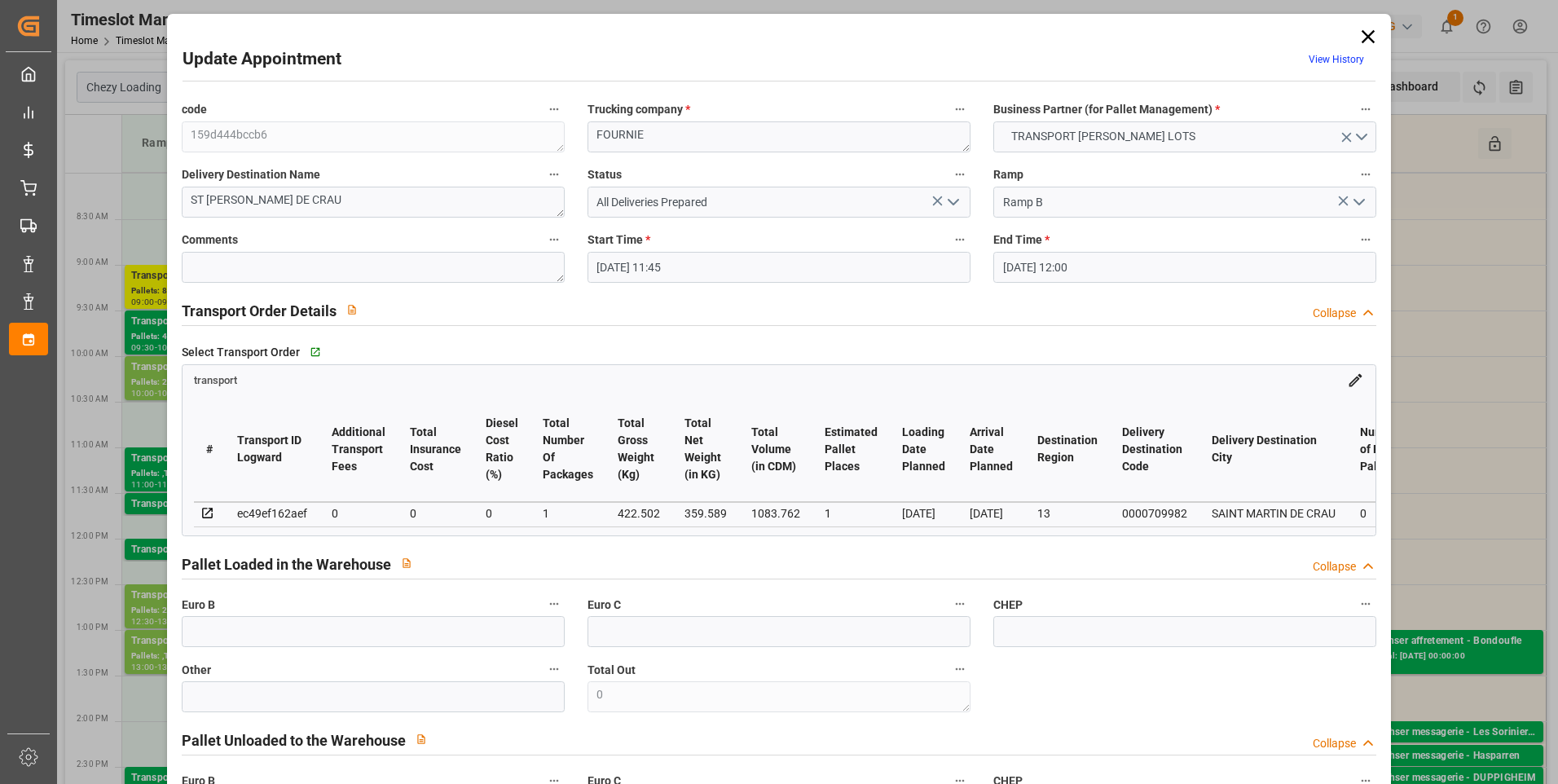
click at [1363, 38] on icon at bounding box center [1368, 36] width 13 height 13
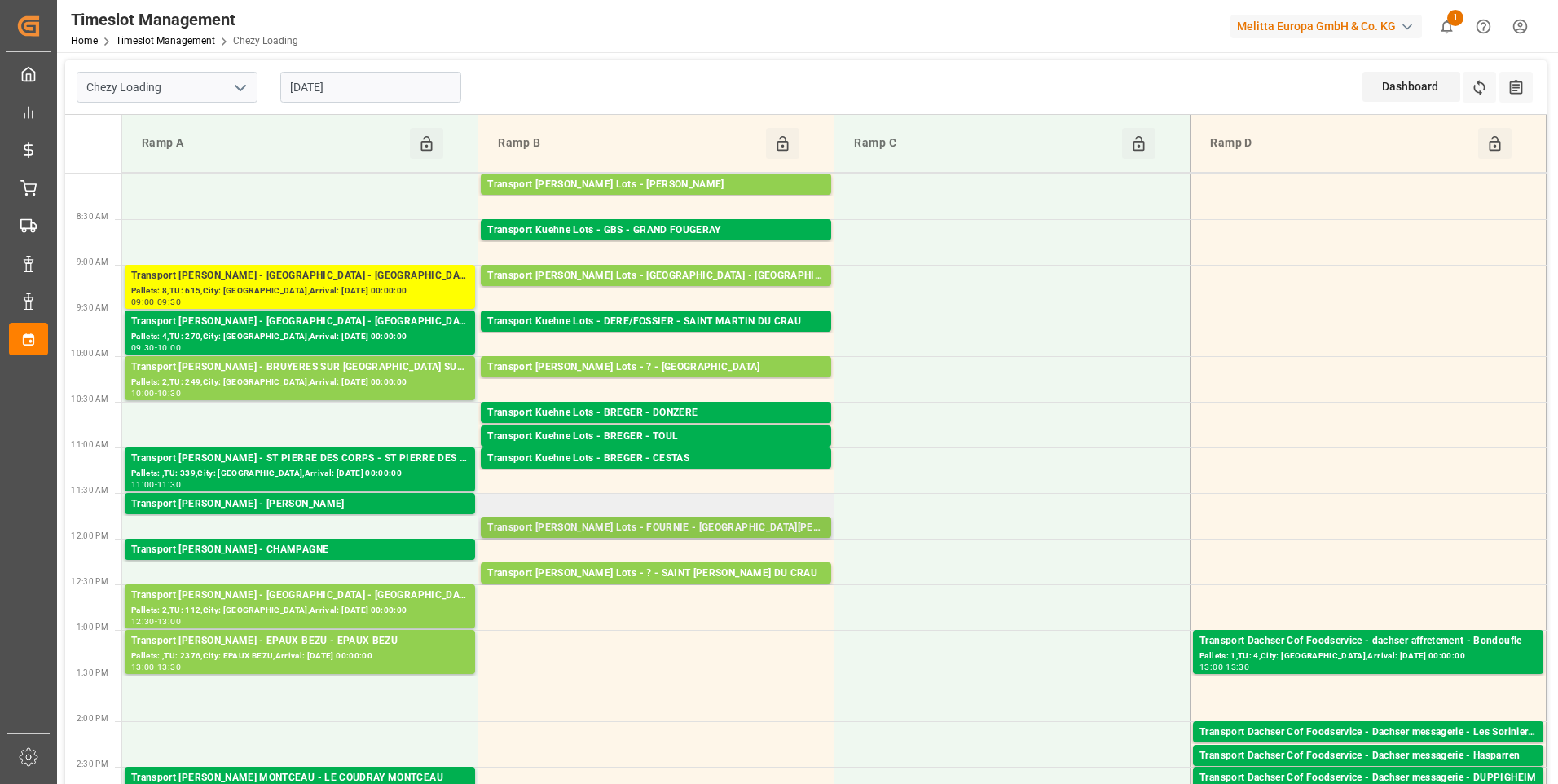
click at [707, 522] on div "Transport Kuehne Lots - FOURNIE - SAINT MARTIN DE CRAU" at bounding box center [657, 528] width 338 height 17
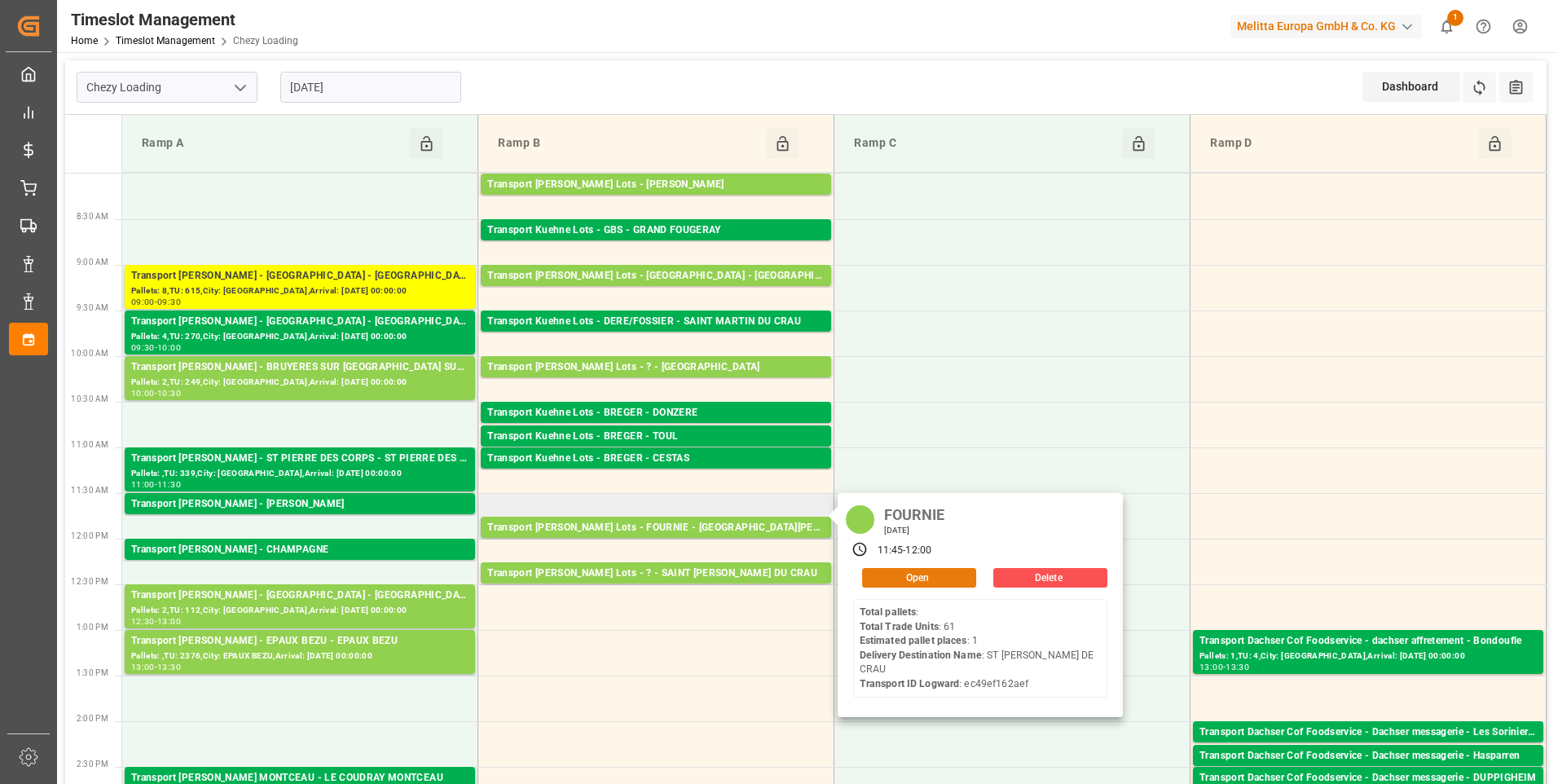
click at [890, 576] on button "Open" at bounding box center [919, 577] width 114 height 20
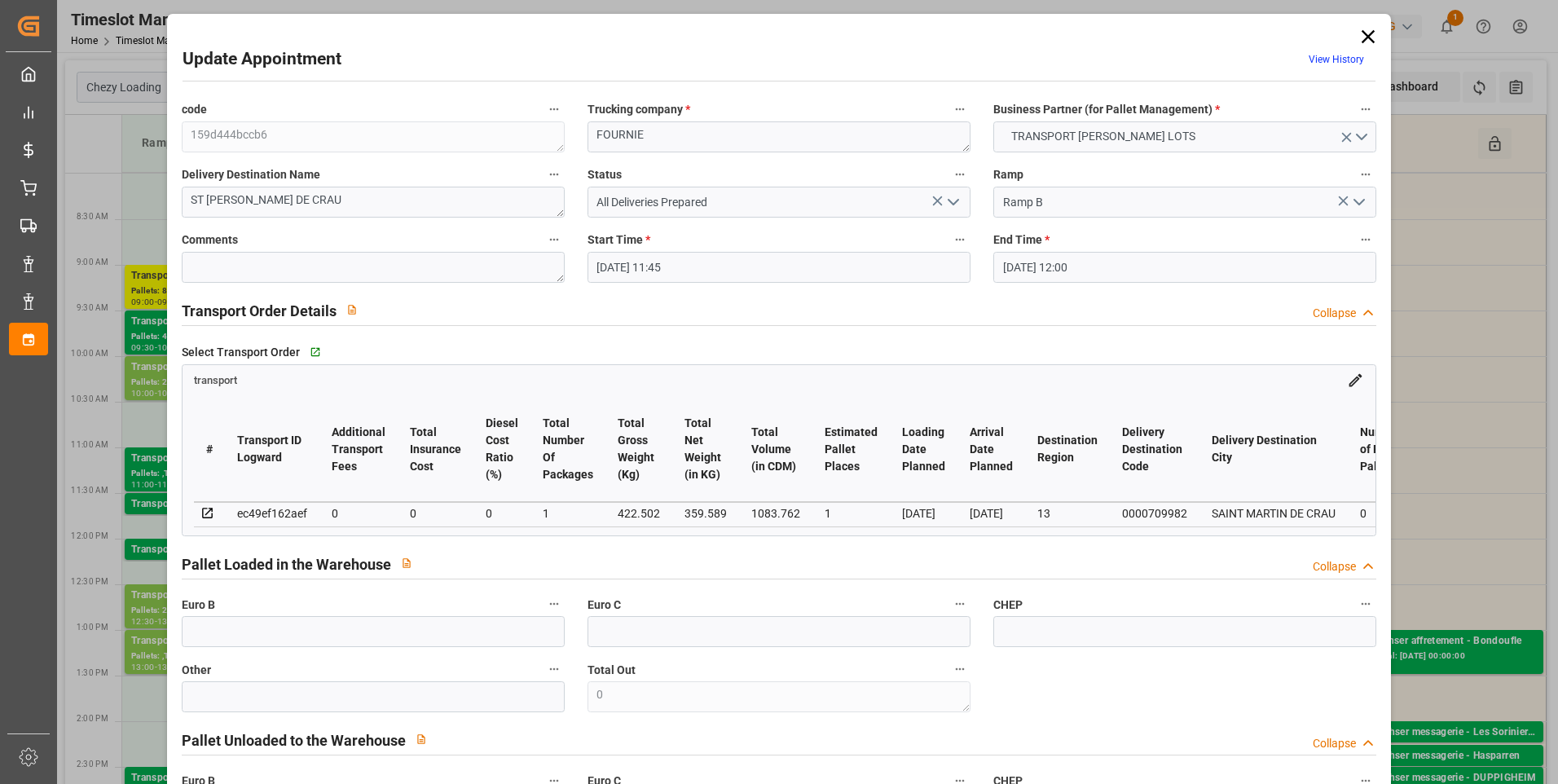
click at [1361, 37] on icon at bounding box center [1368, 36] width 22 height 22
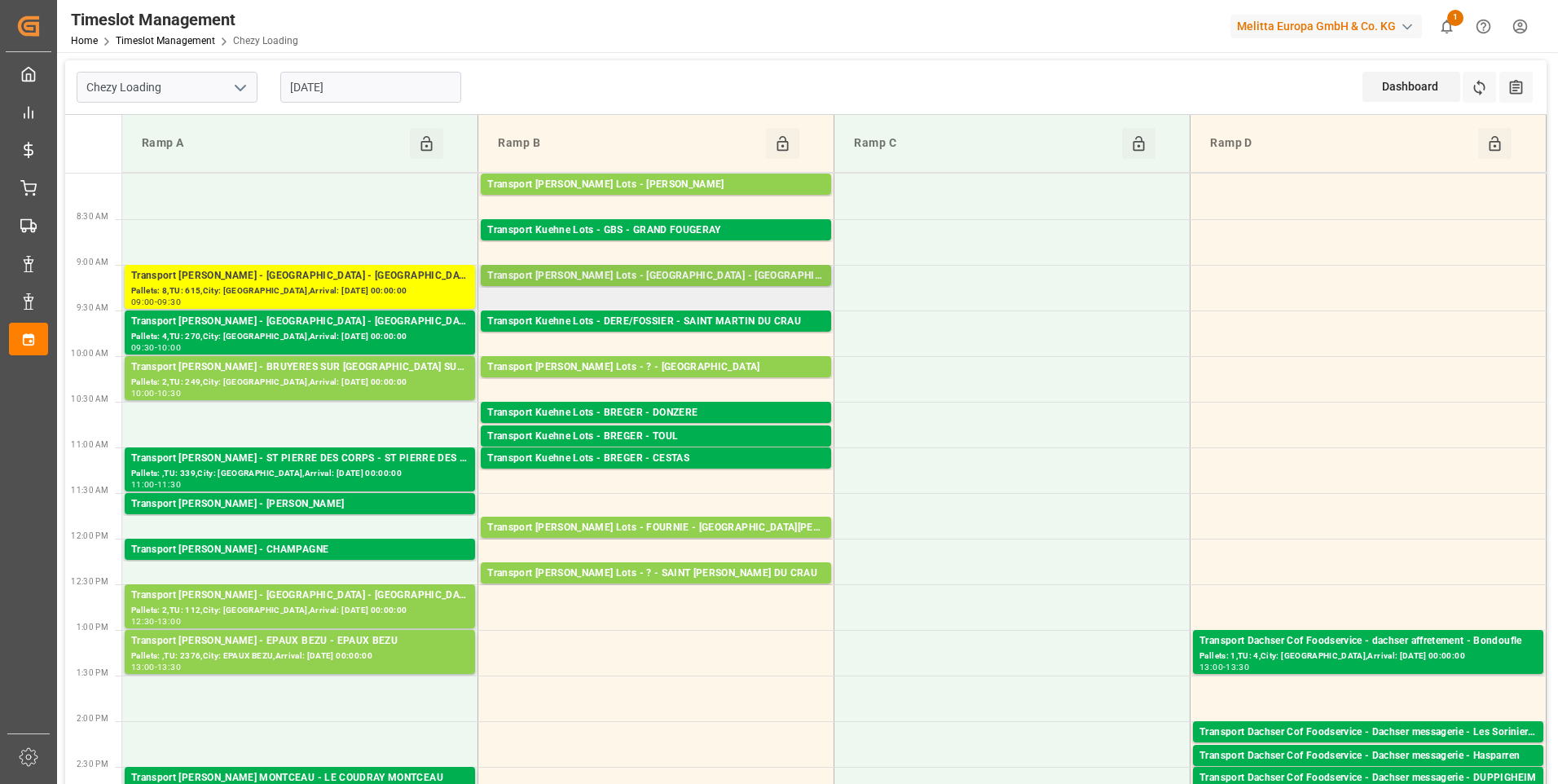
click at [714, 270] on div "Transport Kuehne Lots - FOURNIE - CASTELNAUDARY" at bounding box center [657, 276] width 338 height 17
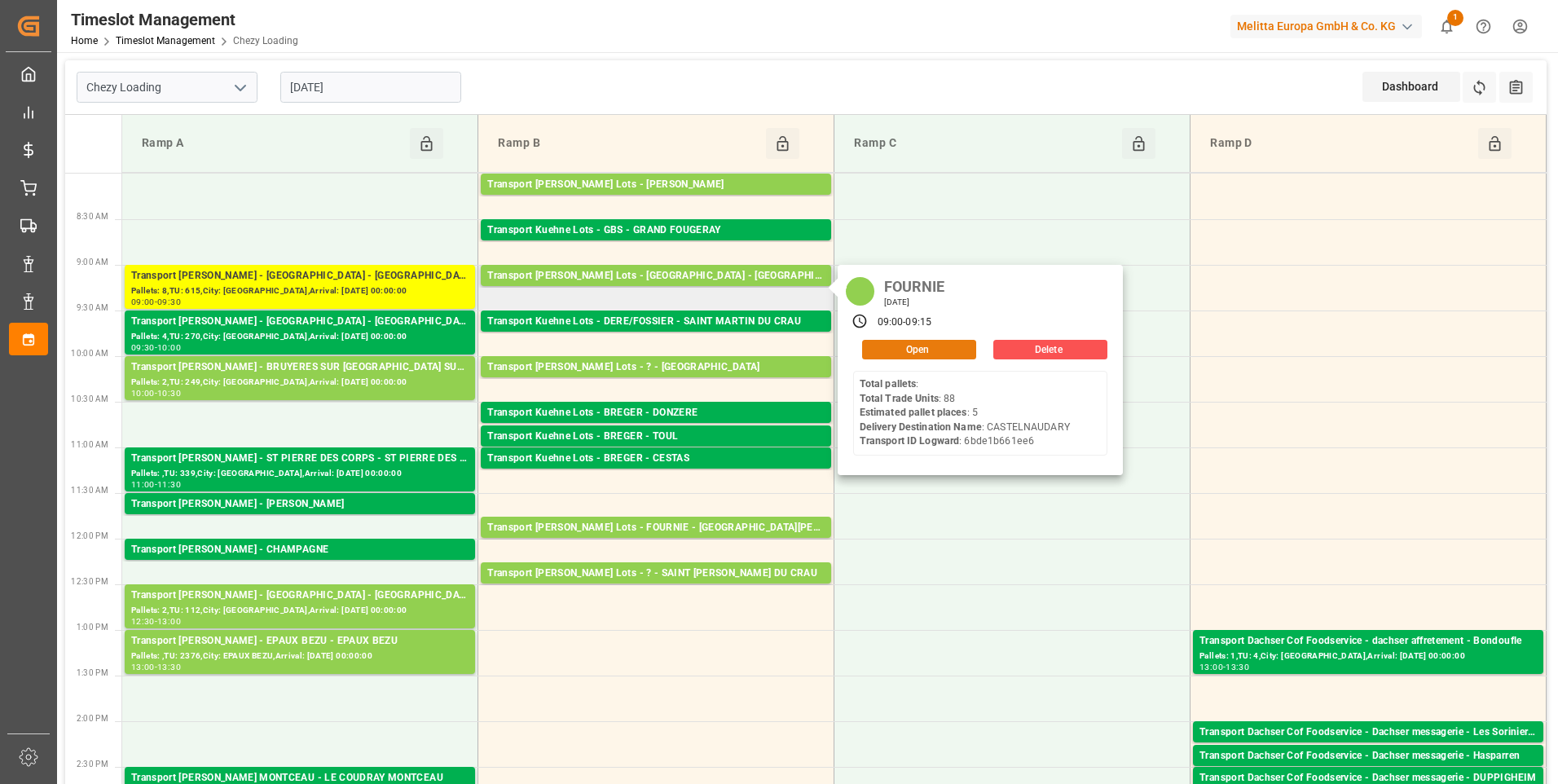
click at [909, 342] on button "Open" at bounding box center [919, 349] width 114 height 20
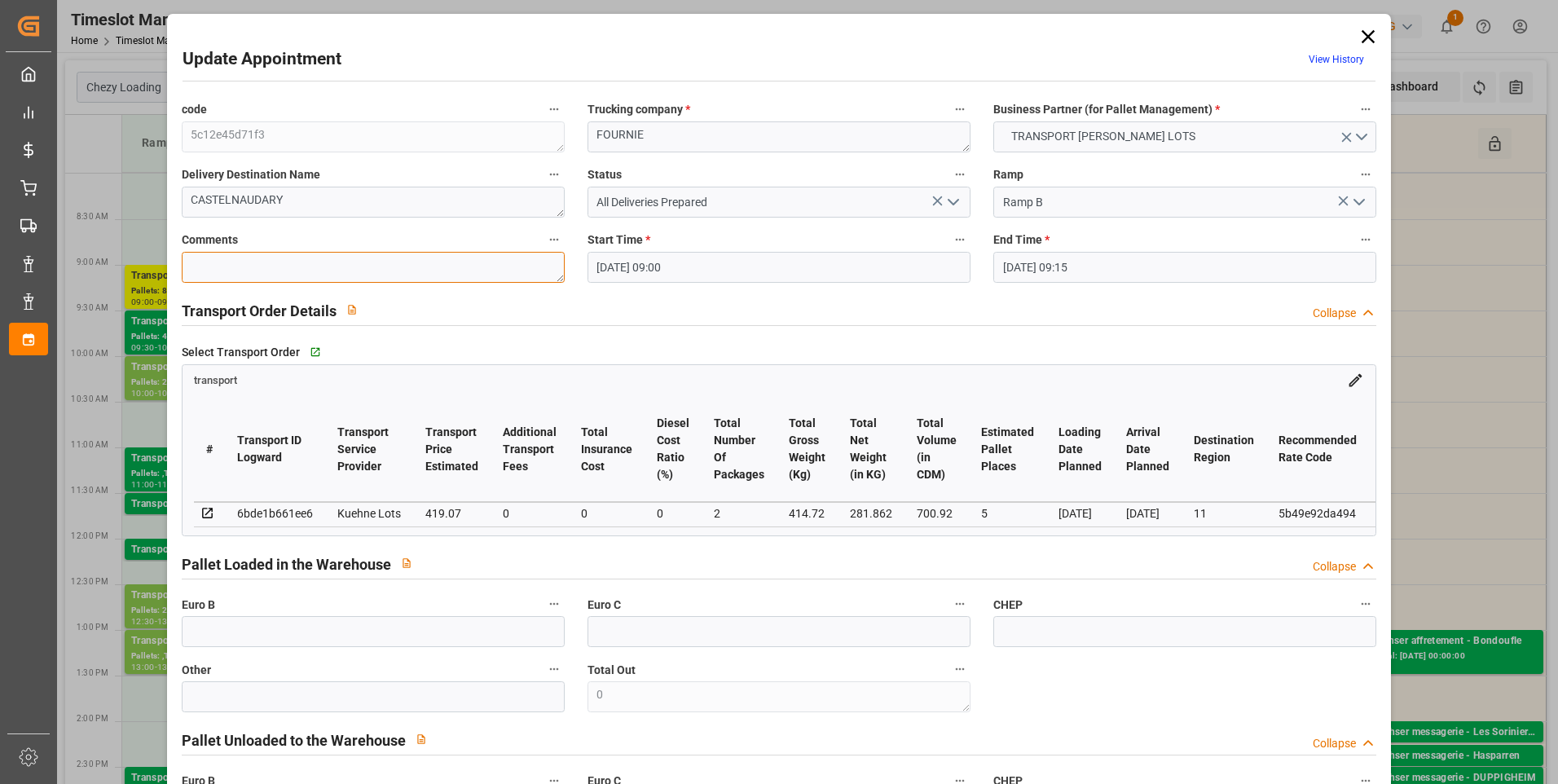
click at [225, 269] on textarea at bounding box center [373, 267] width 383 height 31
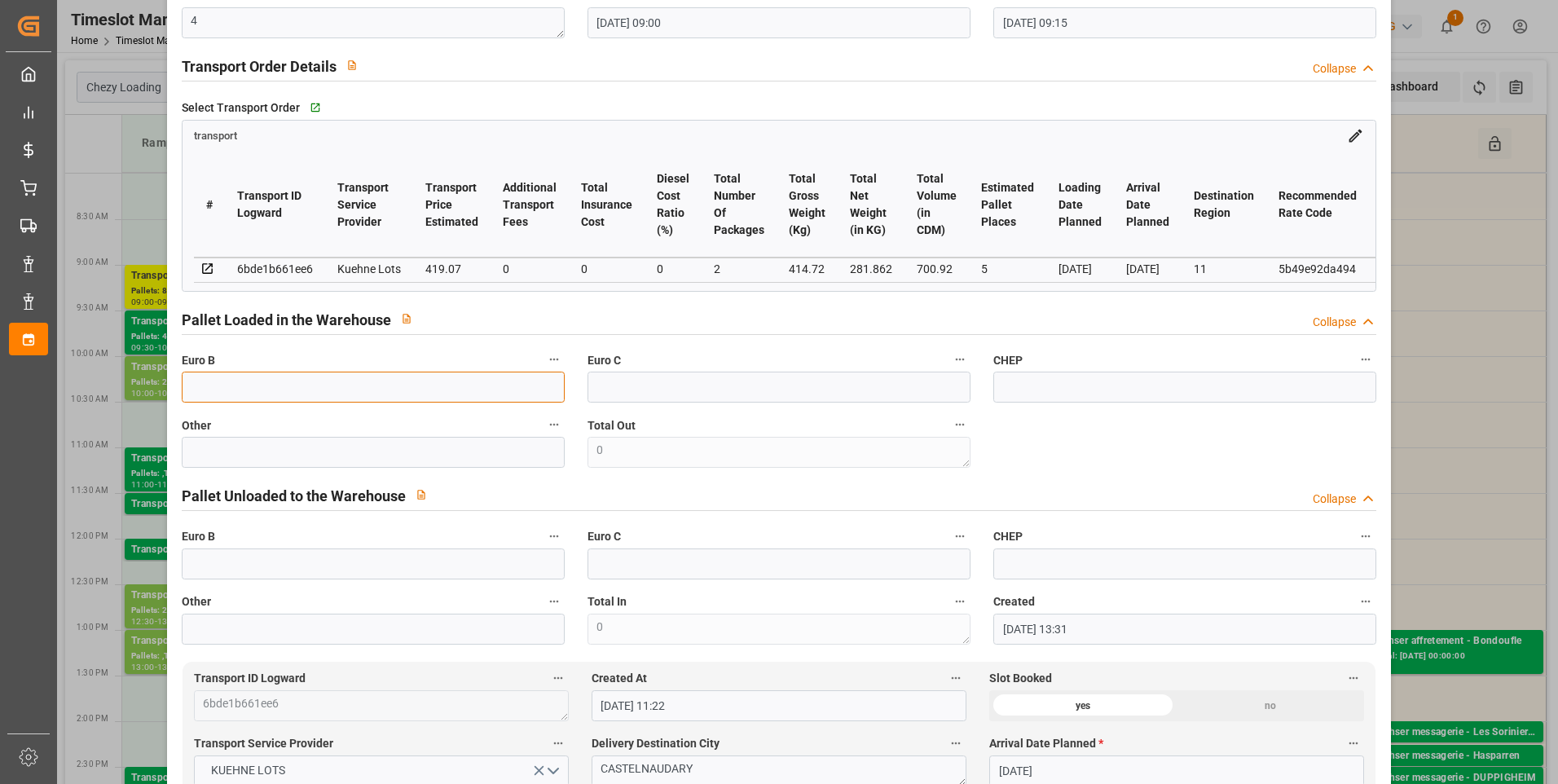
click at [204, 380] on input "text" at bounding box center [373, 387] width 383 height 31
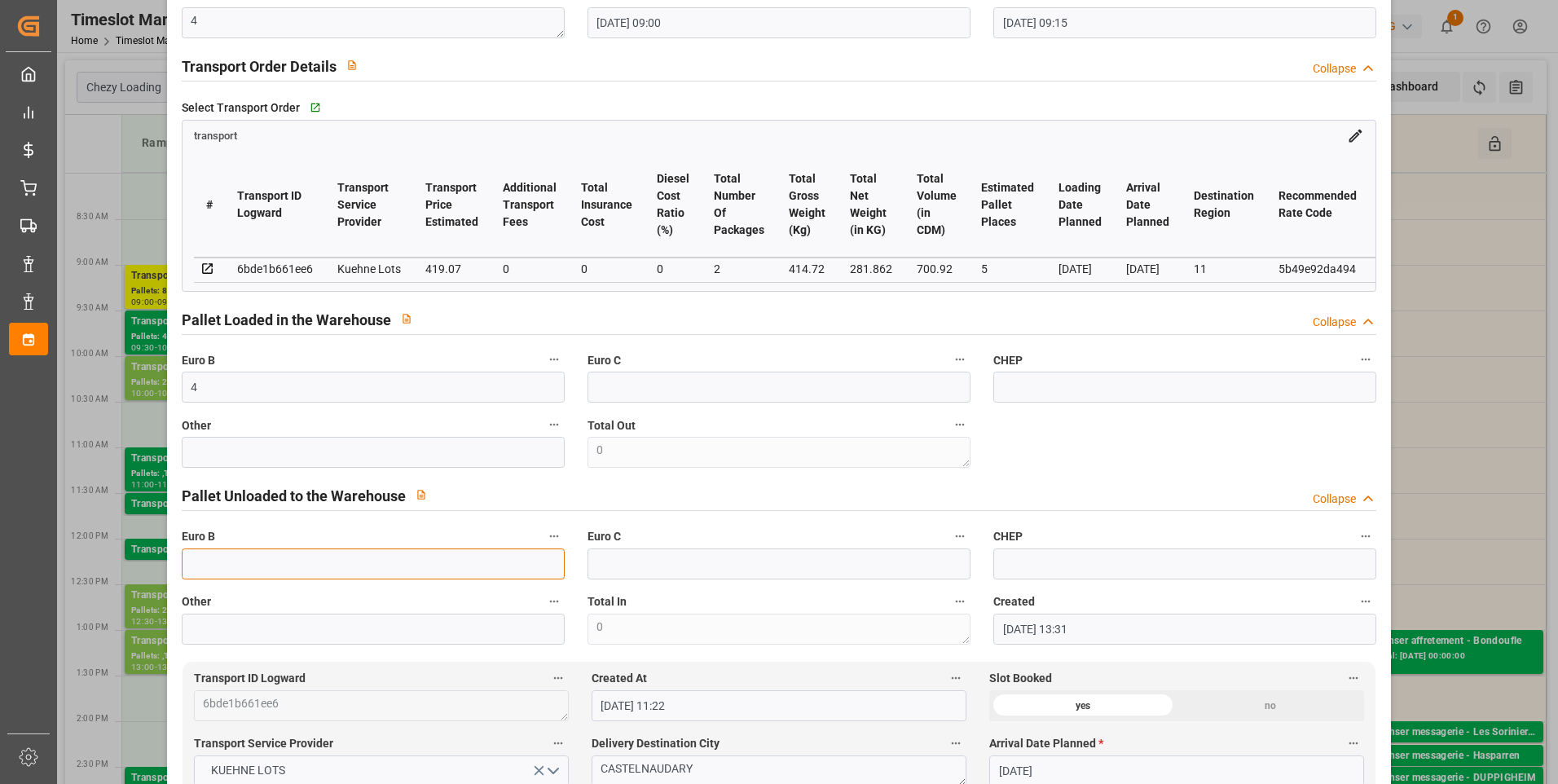
click at [195, 569] on input "text" at bounding box center [373, 564] width 383 height 31
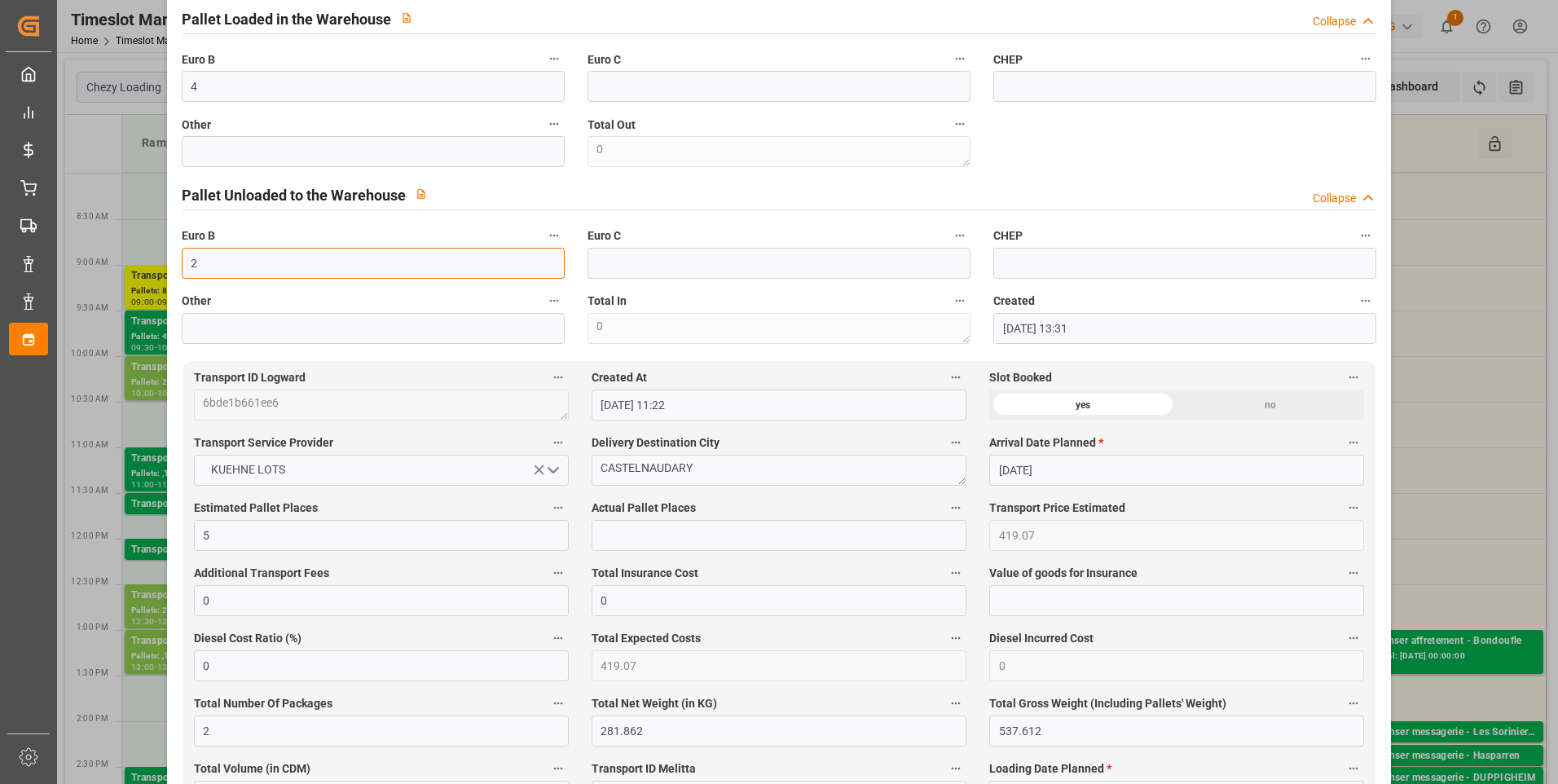
scroll to position [570, 0]
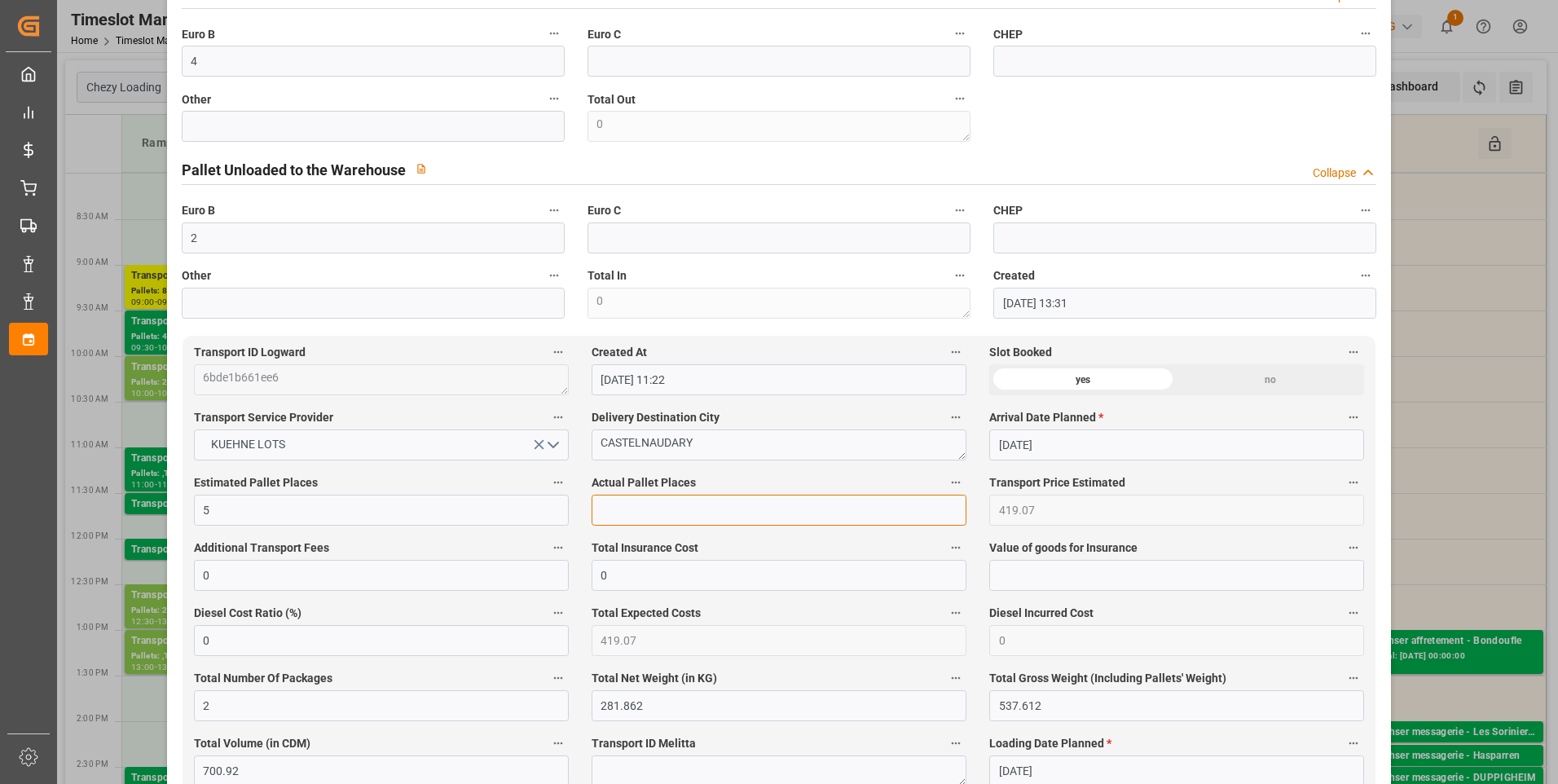
click at [632, 524] on input "text" at bounding box center [779, 510] width 375 height 31
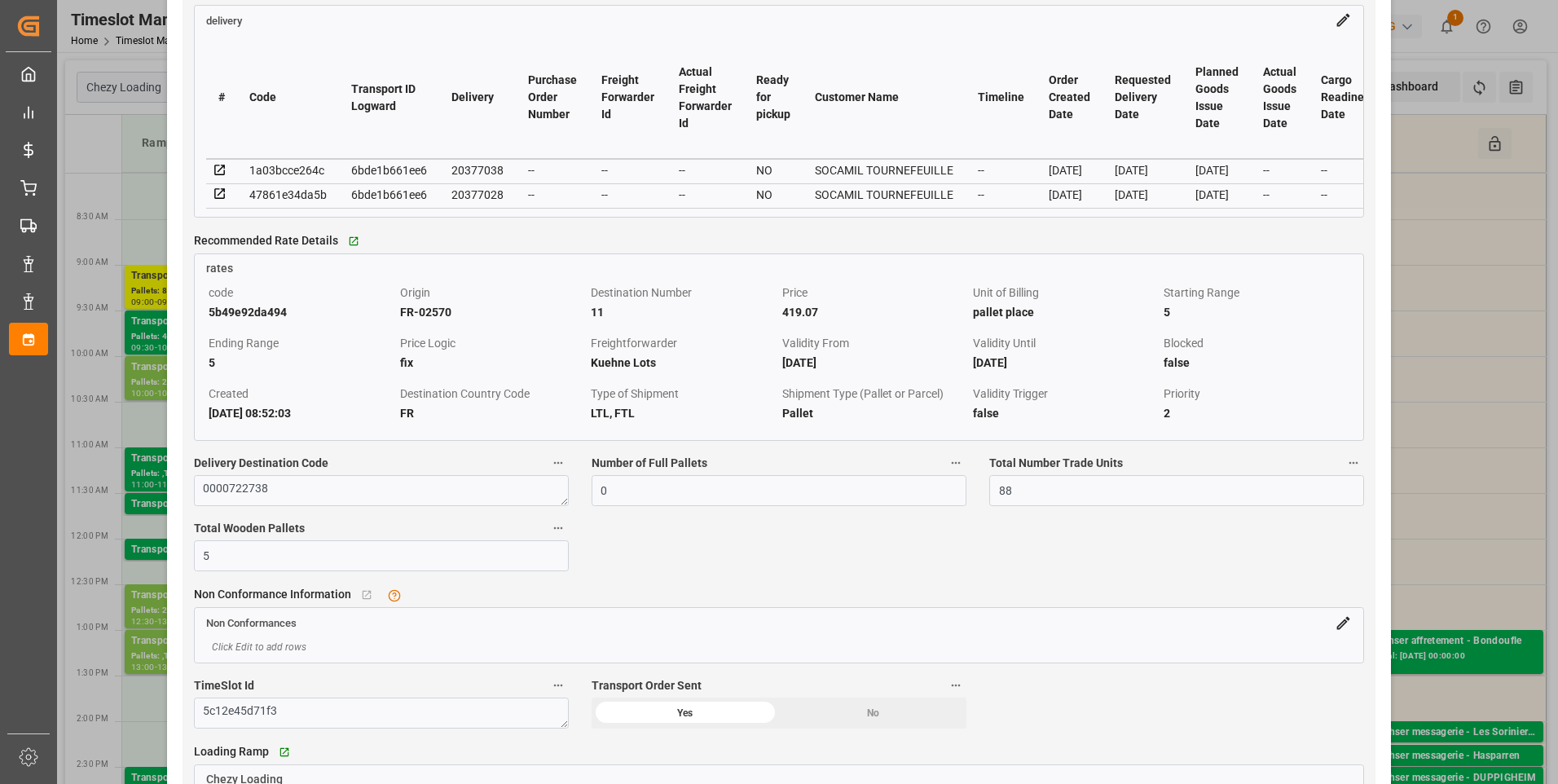
scroll to position [1467, 0]
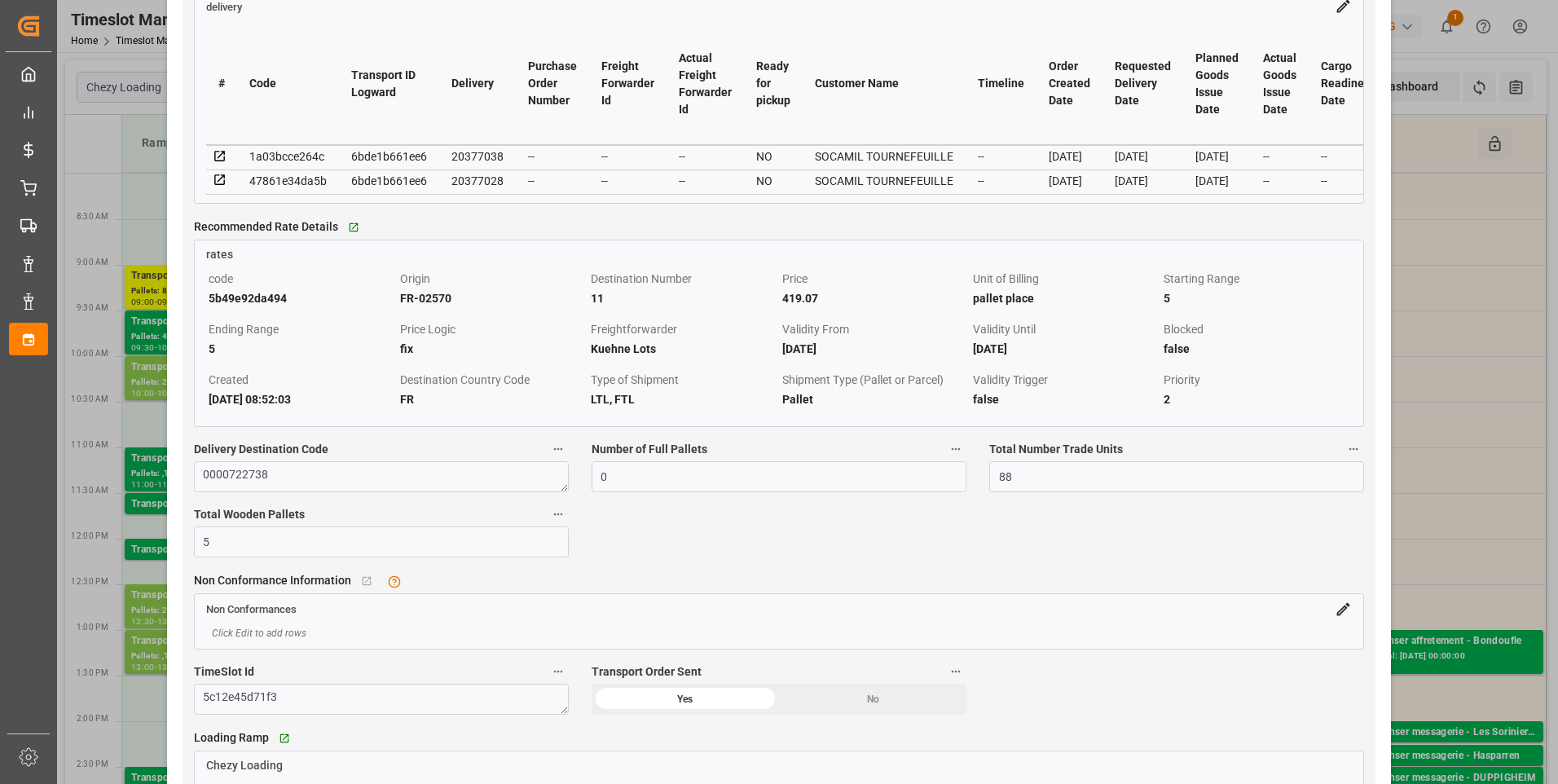
click at [221, 160] on icon at bounding box center [220, 156] width 11 height 11
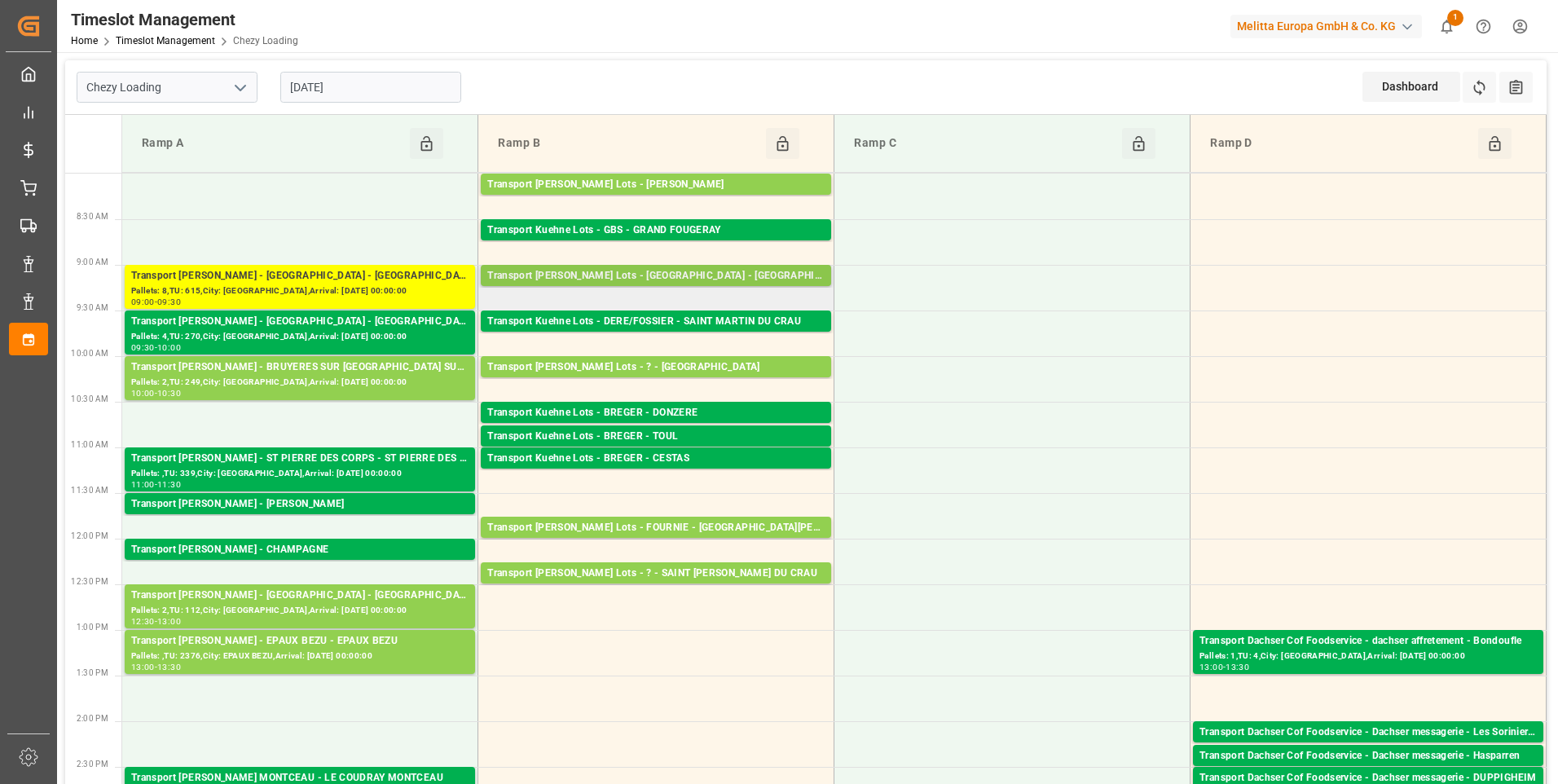
click at [712, 279] on div "Transport Kuehne Lots - FOURNIE - CASTELNAUDARY" at bounding box center [657, 276] width 338 height 17
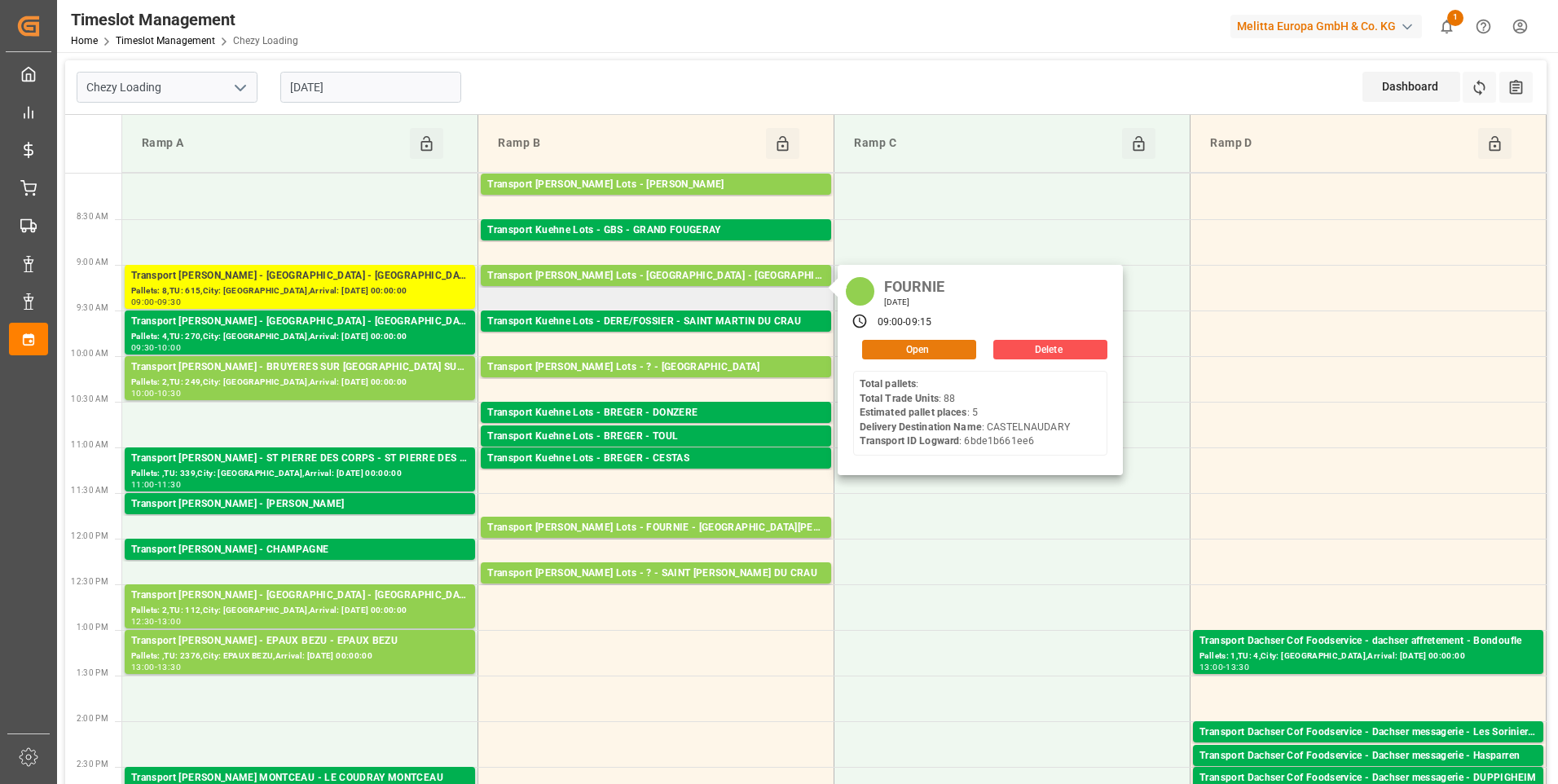
click at [899, 343] on button "Open" at bounding box center [919, 349] width 114 height 20
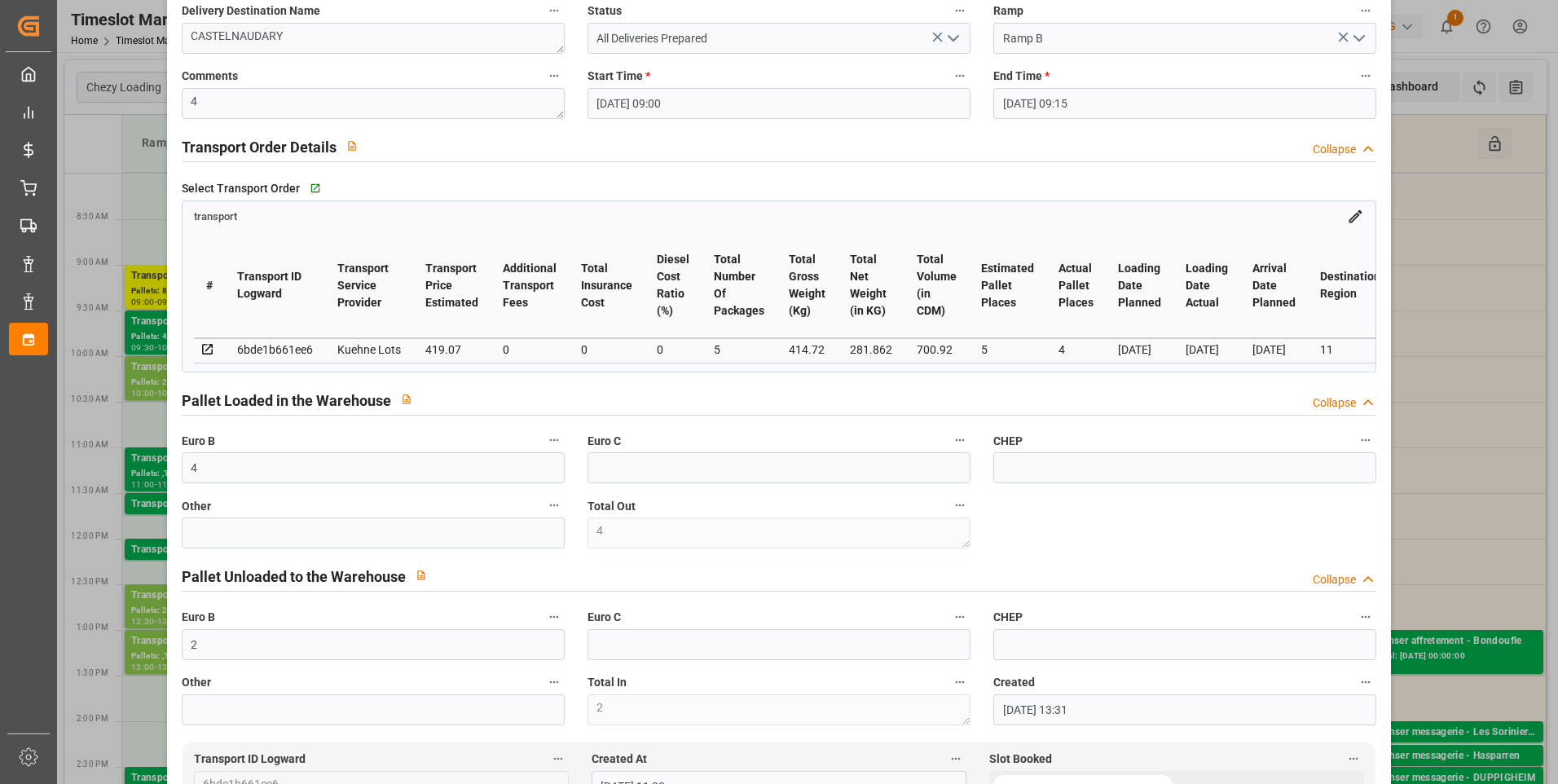
scroll to position [0, 0]
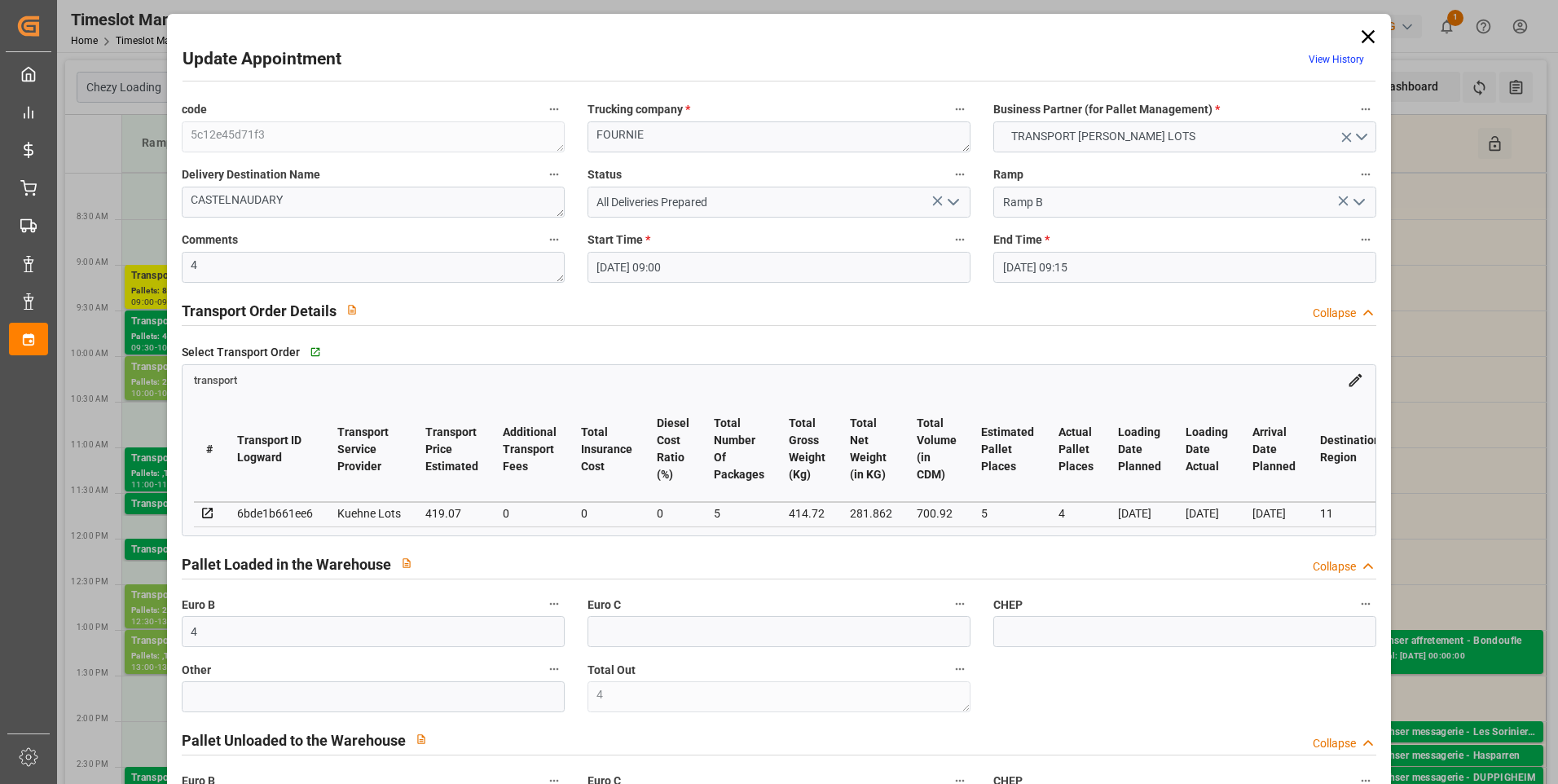
click at [948, 199] on icon "open menu" at bounding box center [953, 202] width 20 height 20
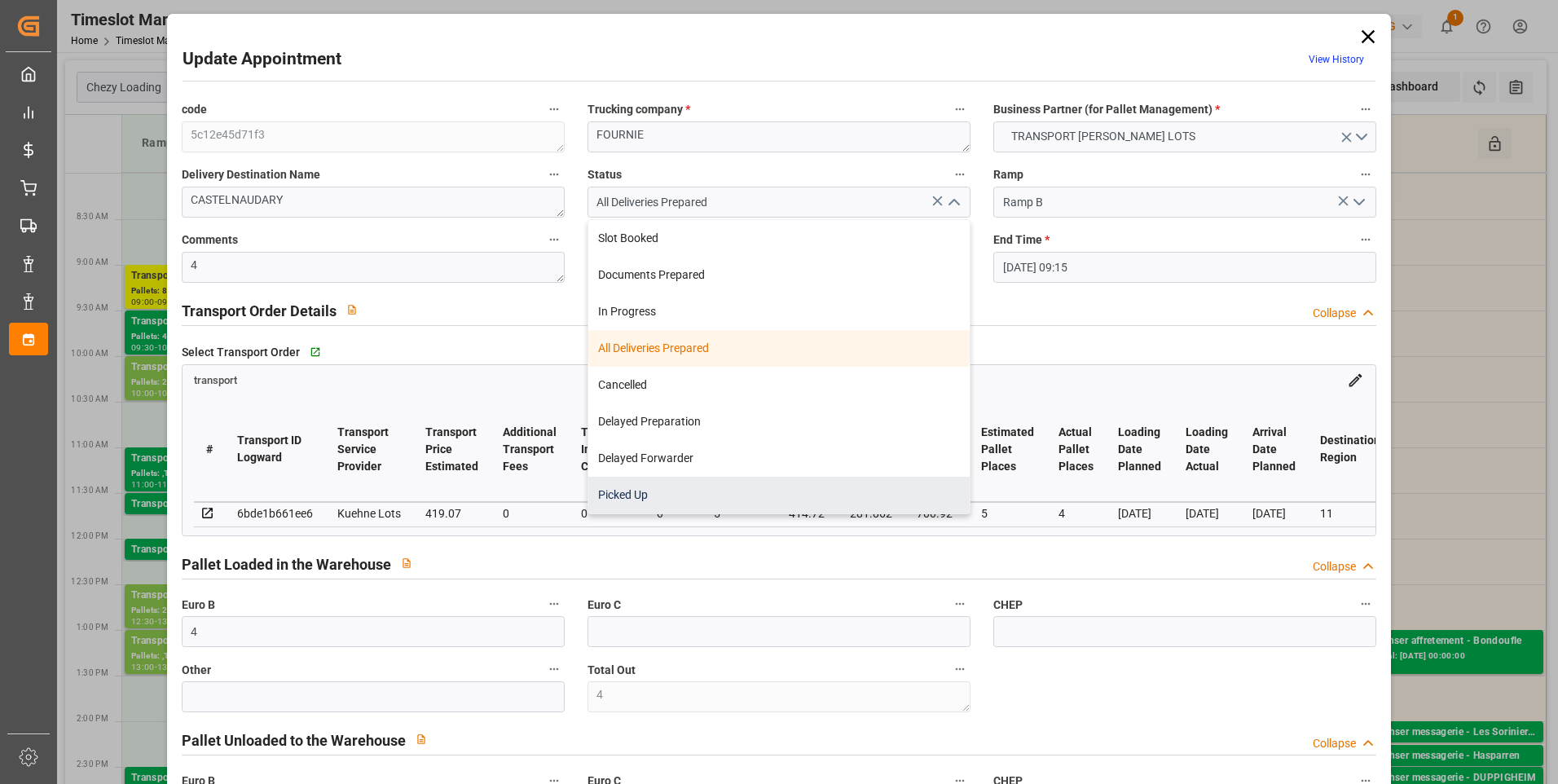
click at [653, 491] on div "Picked Up" at bounding box center [779, 495] width 381 height 37
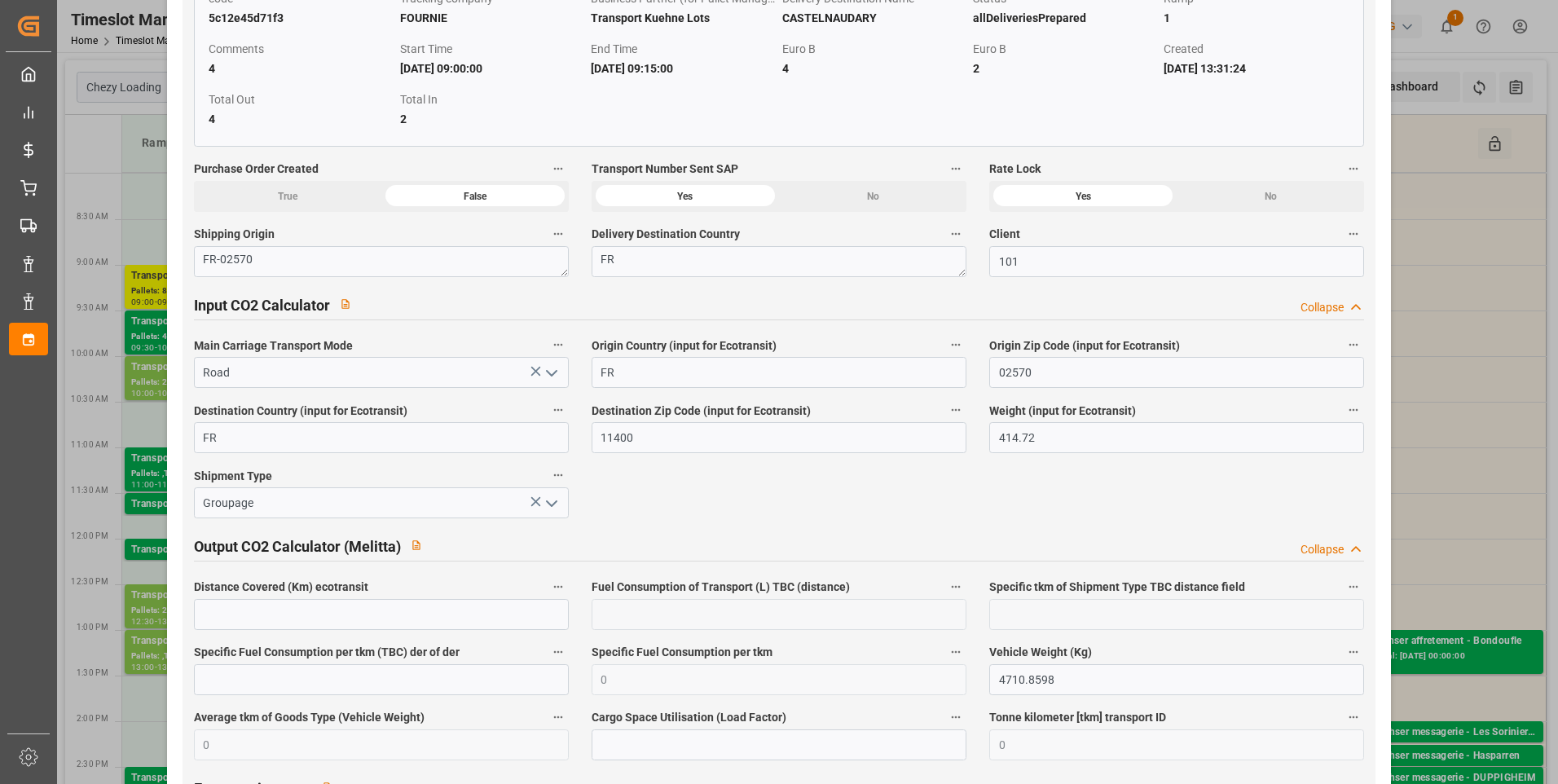
scroll to position [2281, 0]
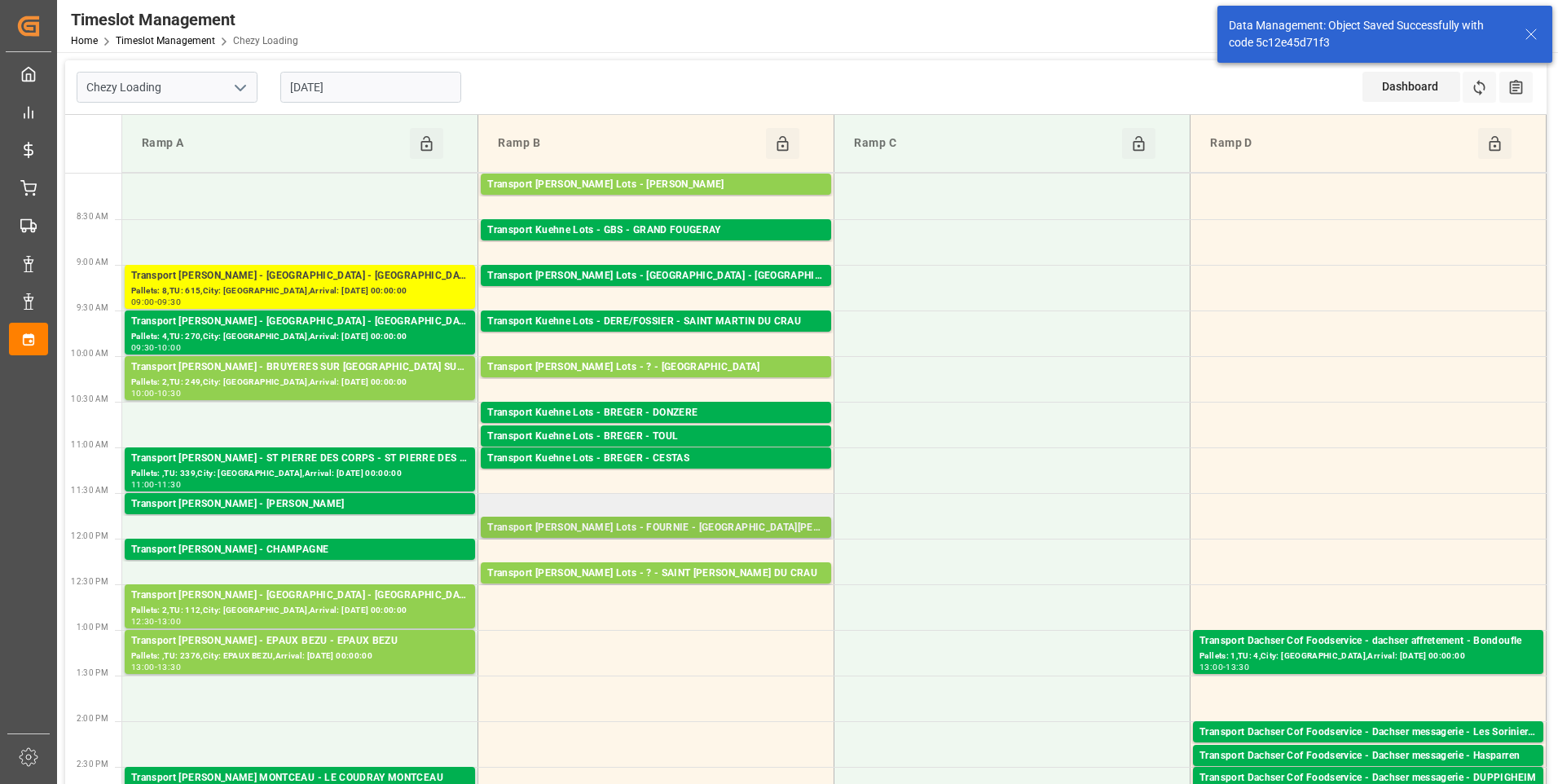
click at [725, 538] on div "Transport Kuehne Lots - FOURNIE - SAINT MARTIN DE CRAU Pallets: ,TU: 61,City: S…" at bounding box center [656, 528] width 355 height 22
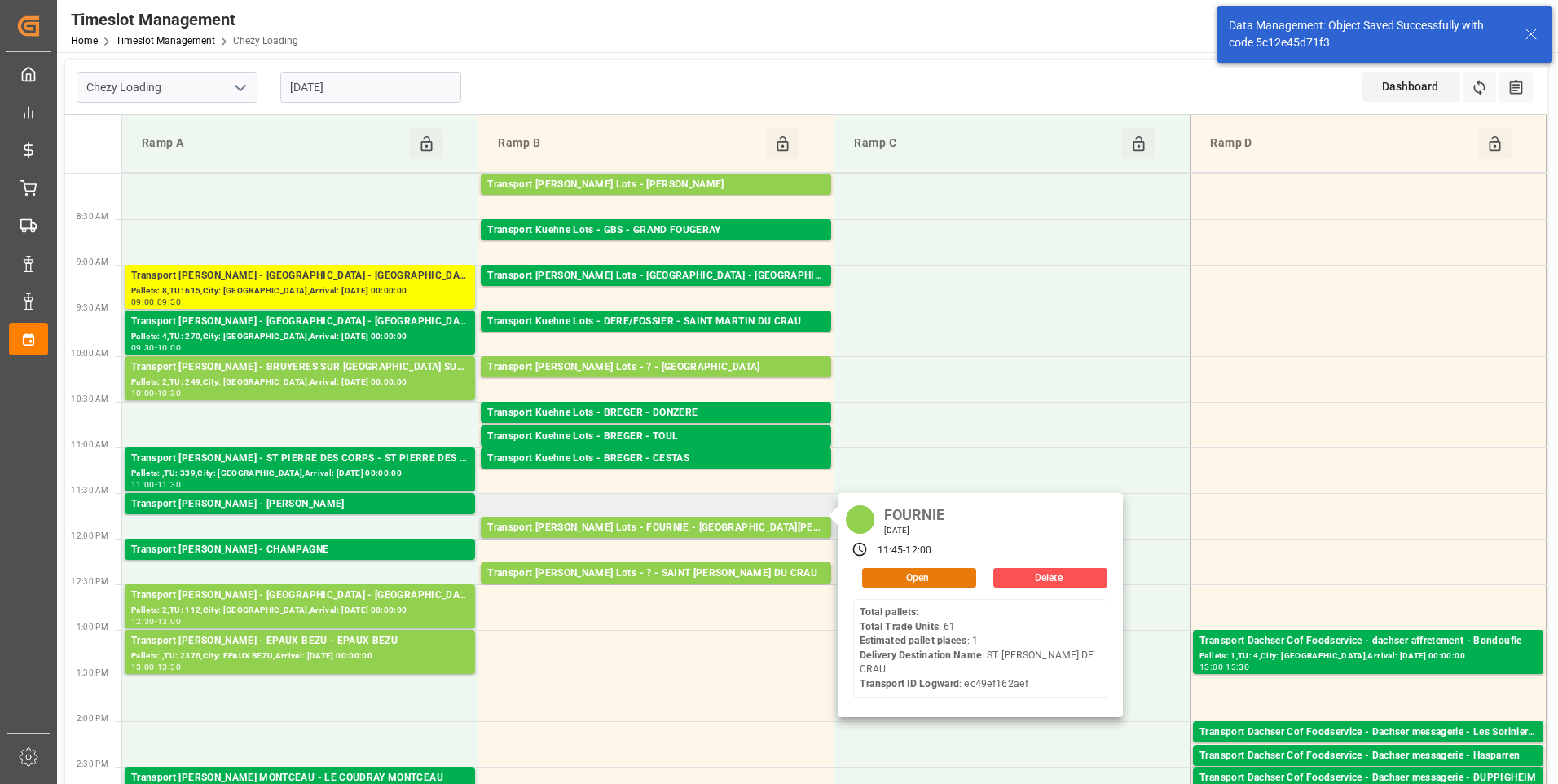
click at [892, 576] on button "Open" at bounding box center [919, 577] width 114 height 20
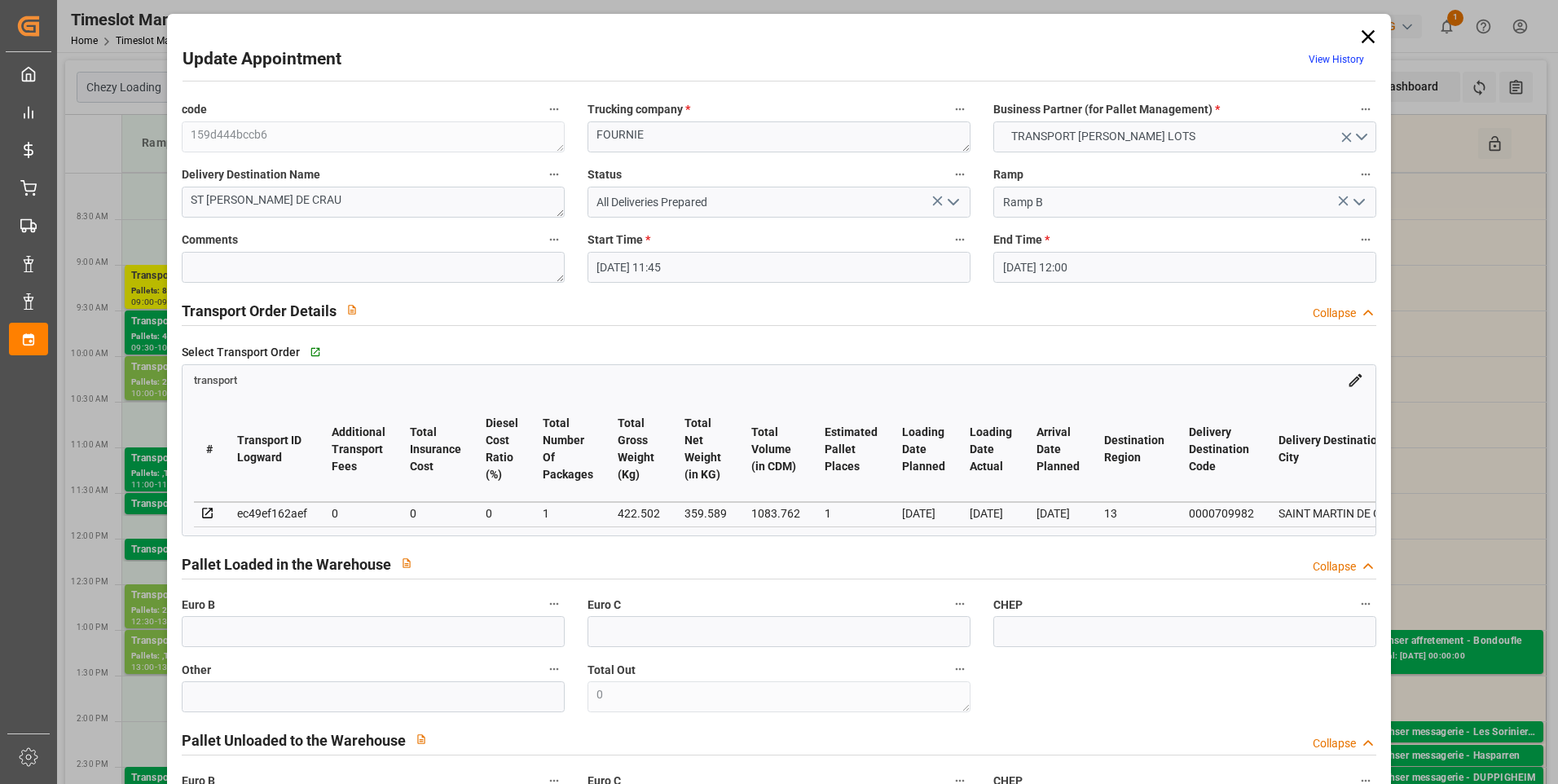
click at [948, 205] on polyline "open menu" at bounding box center [953, 202] width 10 height 5
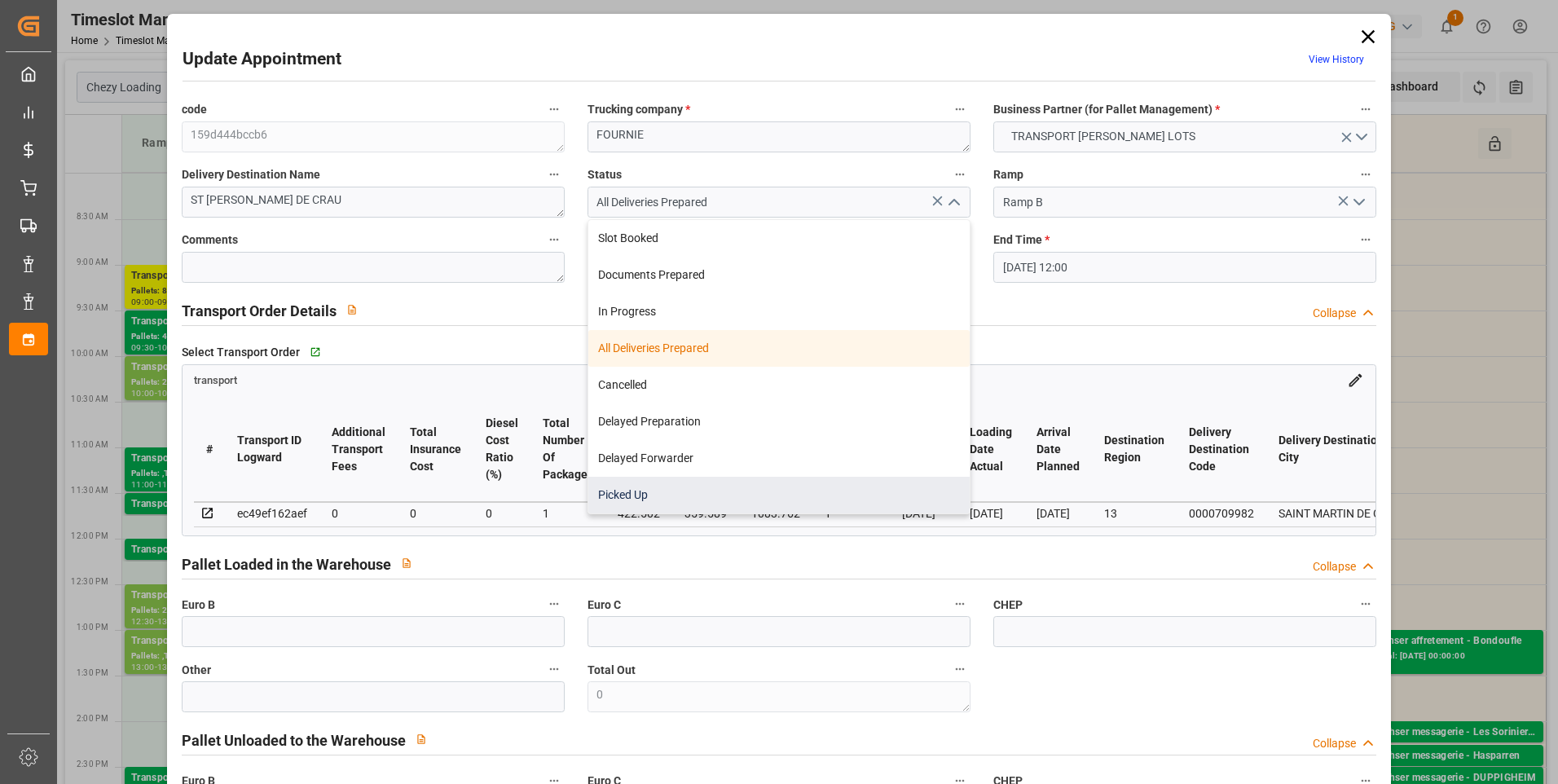
click at [627, 496] on div "Picked Up" at bounding box center [779, 495] width 381 height 37
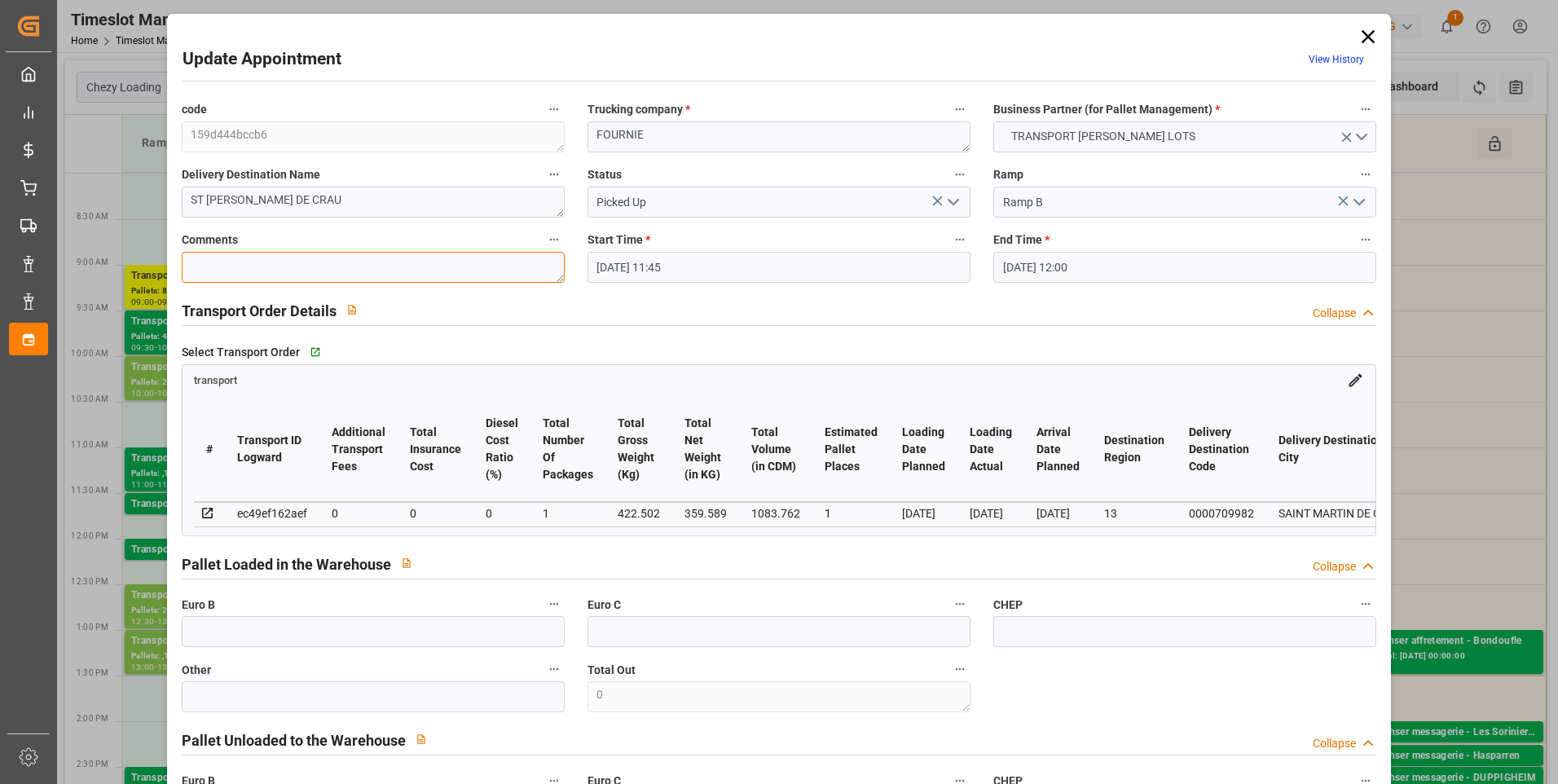
click at [204, 262] on textarea at bounding box center [373, 267] width 383 height 31
click at [221, 646] on input "text" at bounding box center [373, 631] width 383 height 31
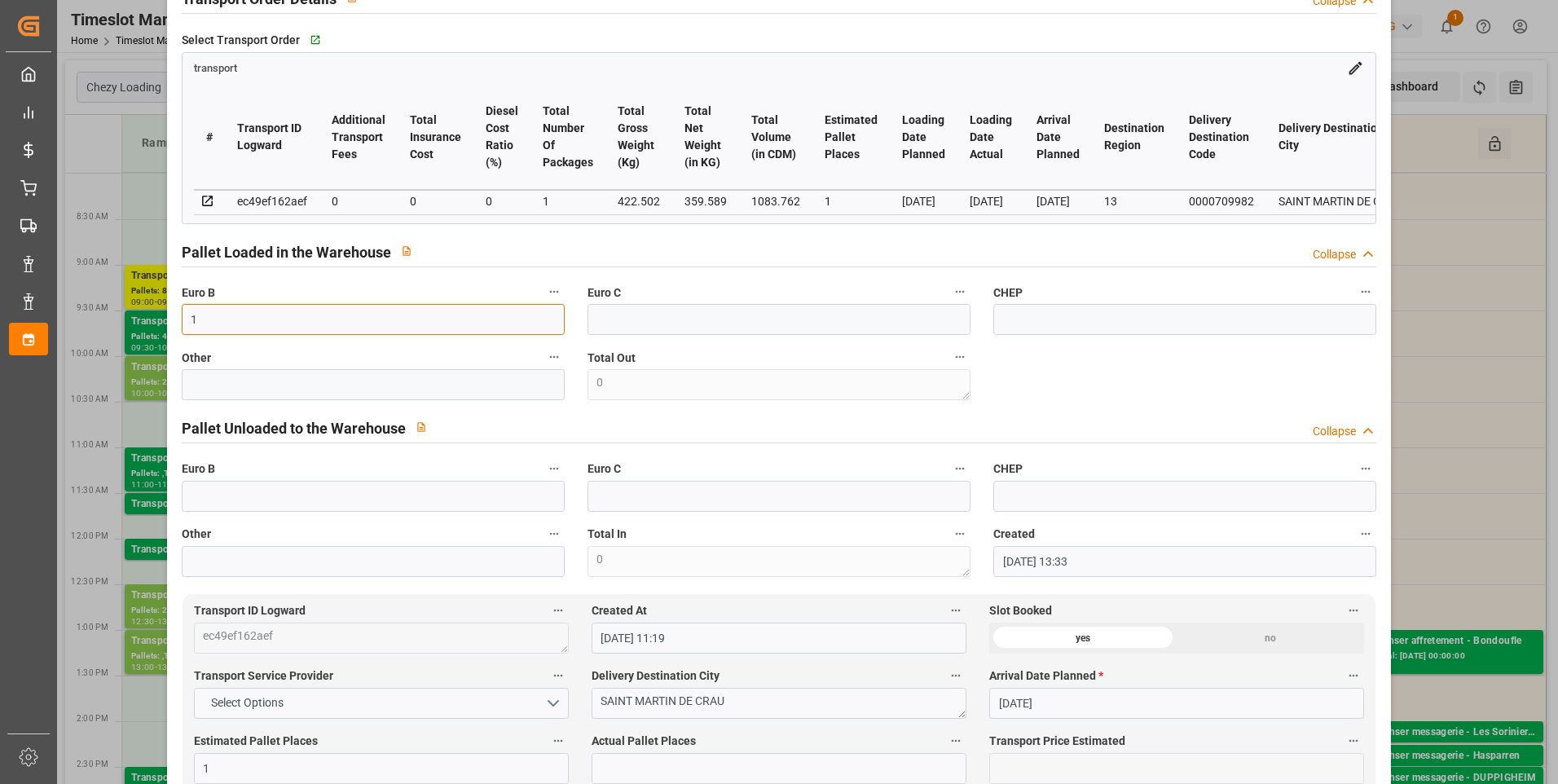
scroll to position [489, 0]
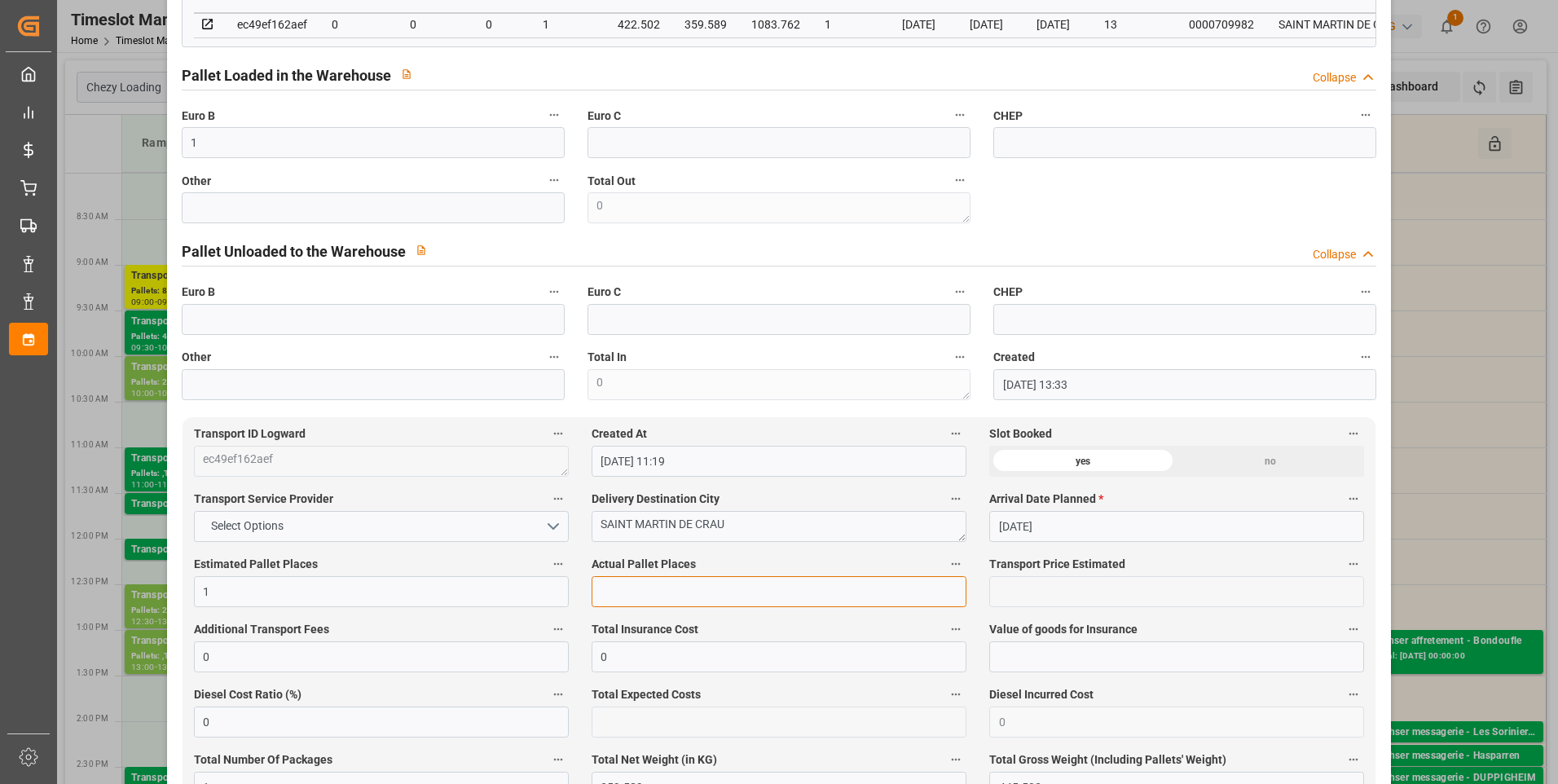
click at [640, 595] on input "text" at bounding box center [779, 592] width 375 height 31
click at [1267, 190] on div "code 159d444bccb6 Trucking company * FOURNIE Business Partner (for Pallet Manag…" at bounding box center [779, 5] width 1218 height 802
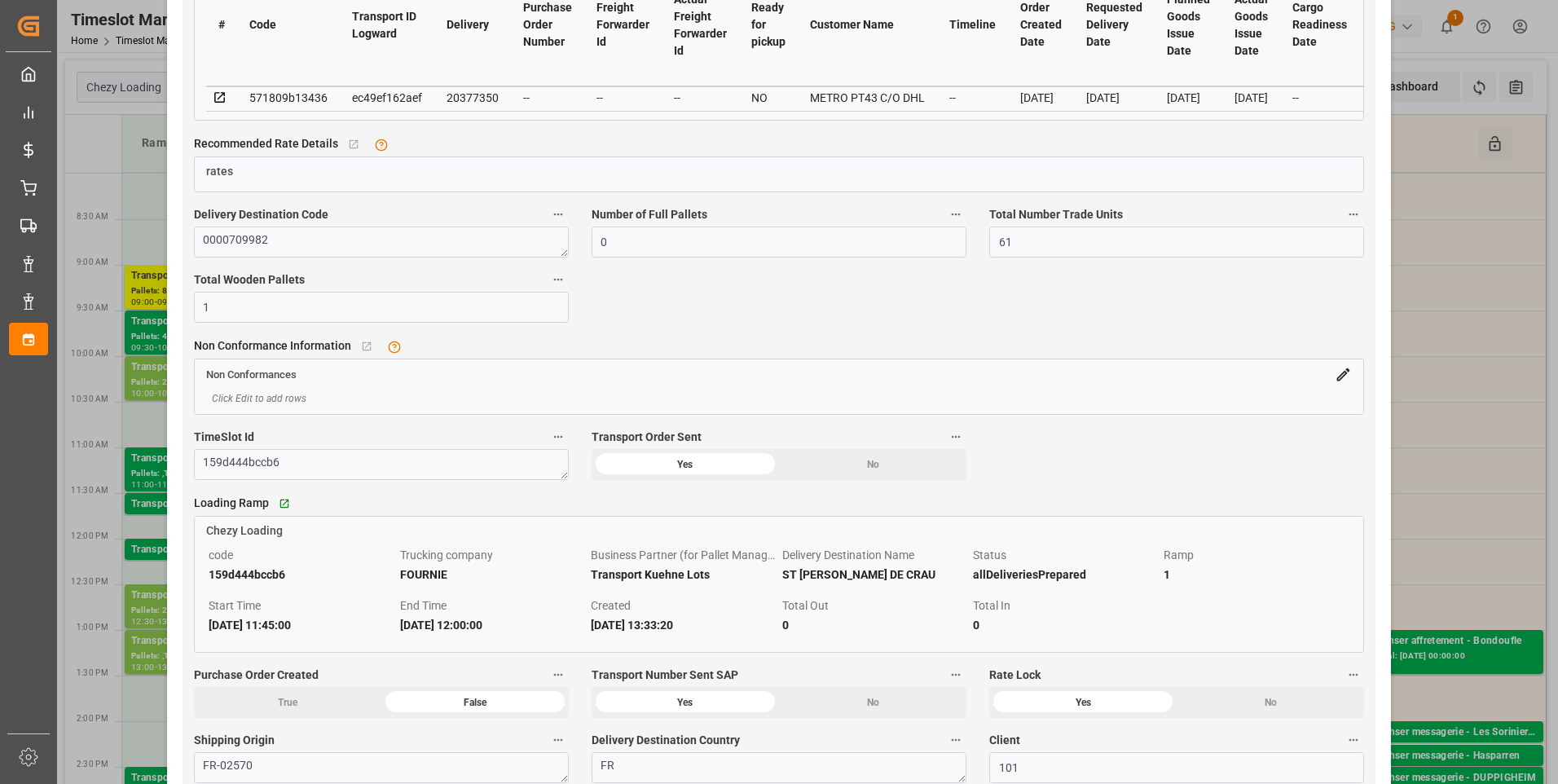
scroll to position [1629, 0]
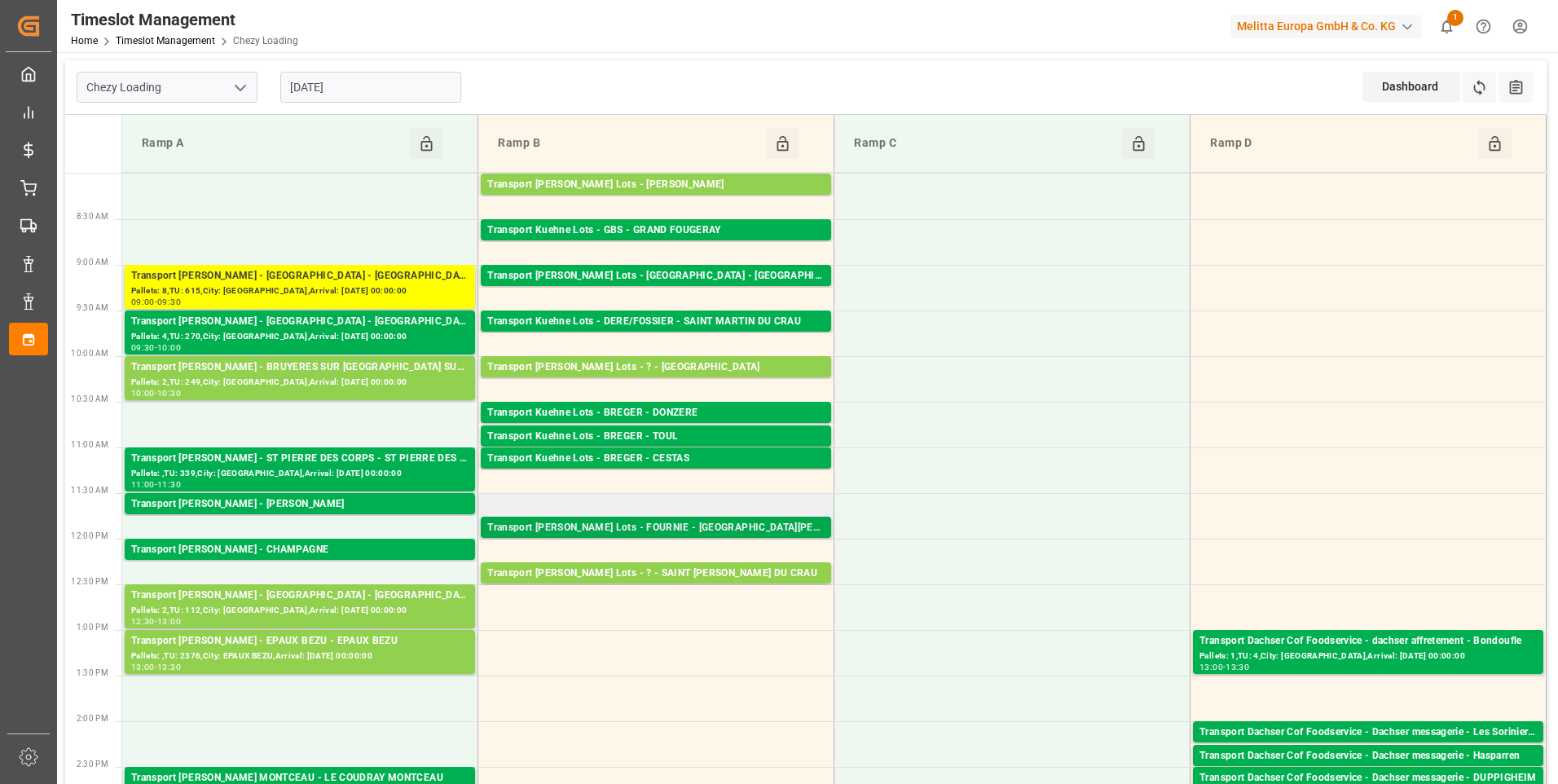
click at [727, 526] on div "Transport Kuehne Lots - FOURNIE - SAINT MARTIN DE CRAU" at bounding box center [657, 528] width 338 height 17
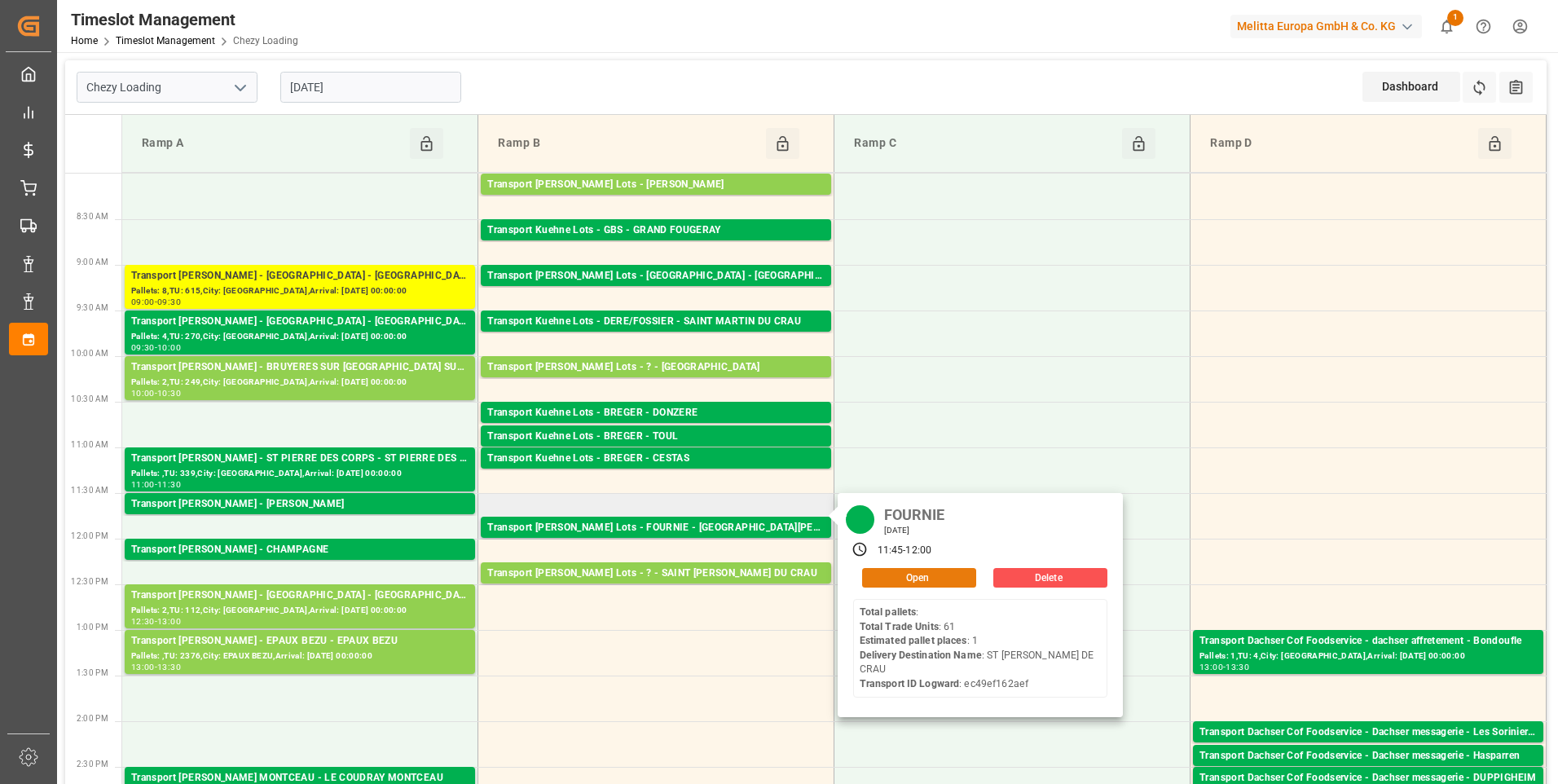
click at [928, 581] on button "Open" at bounding box center [919, 577] width 114 height 20
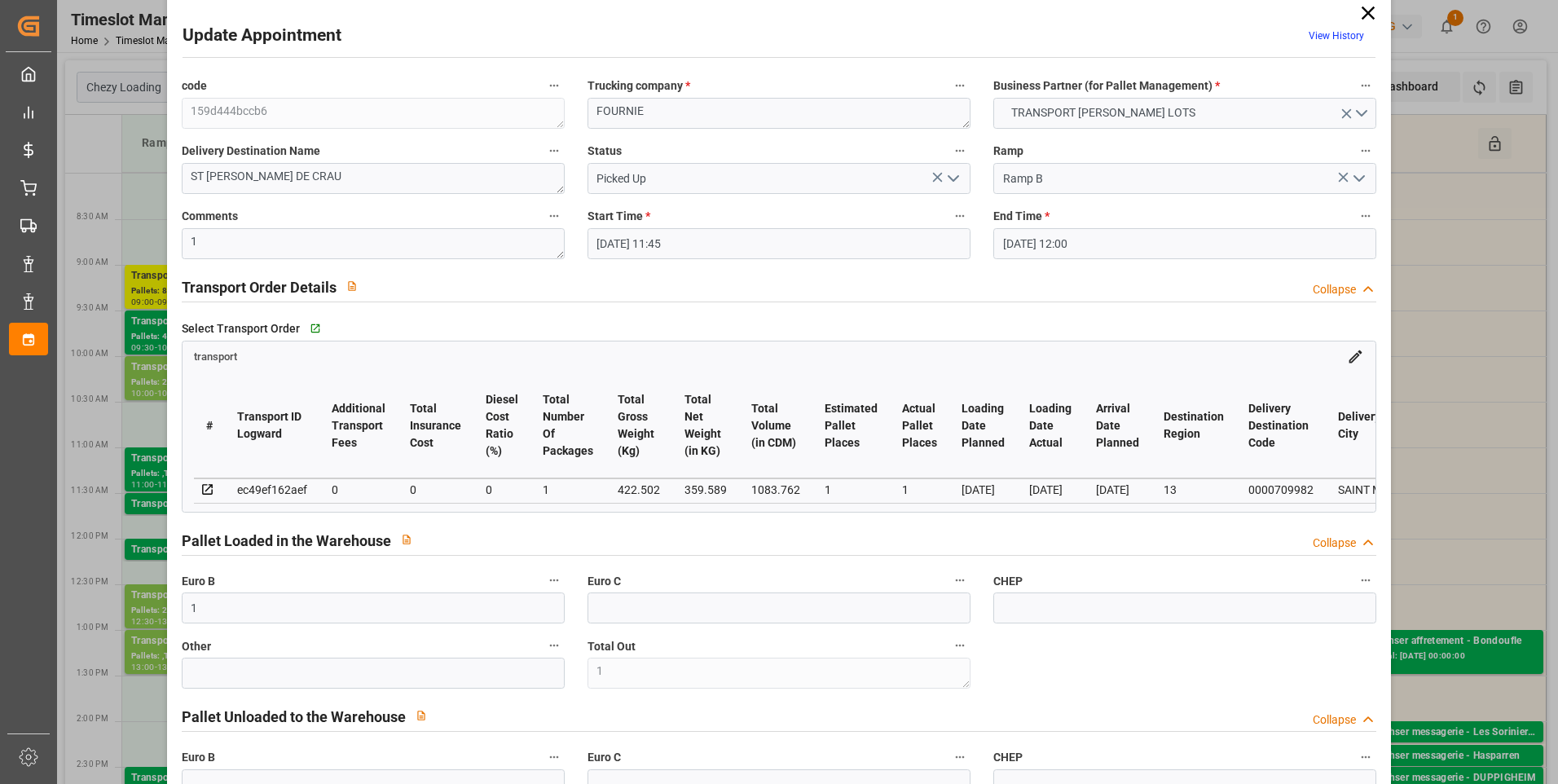
scroll to position [0, 0]
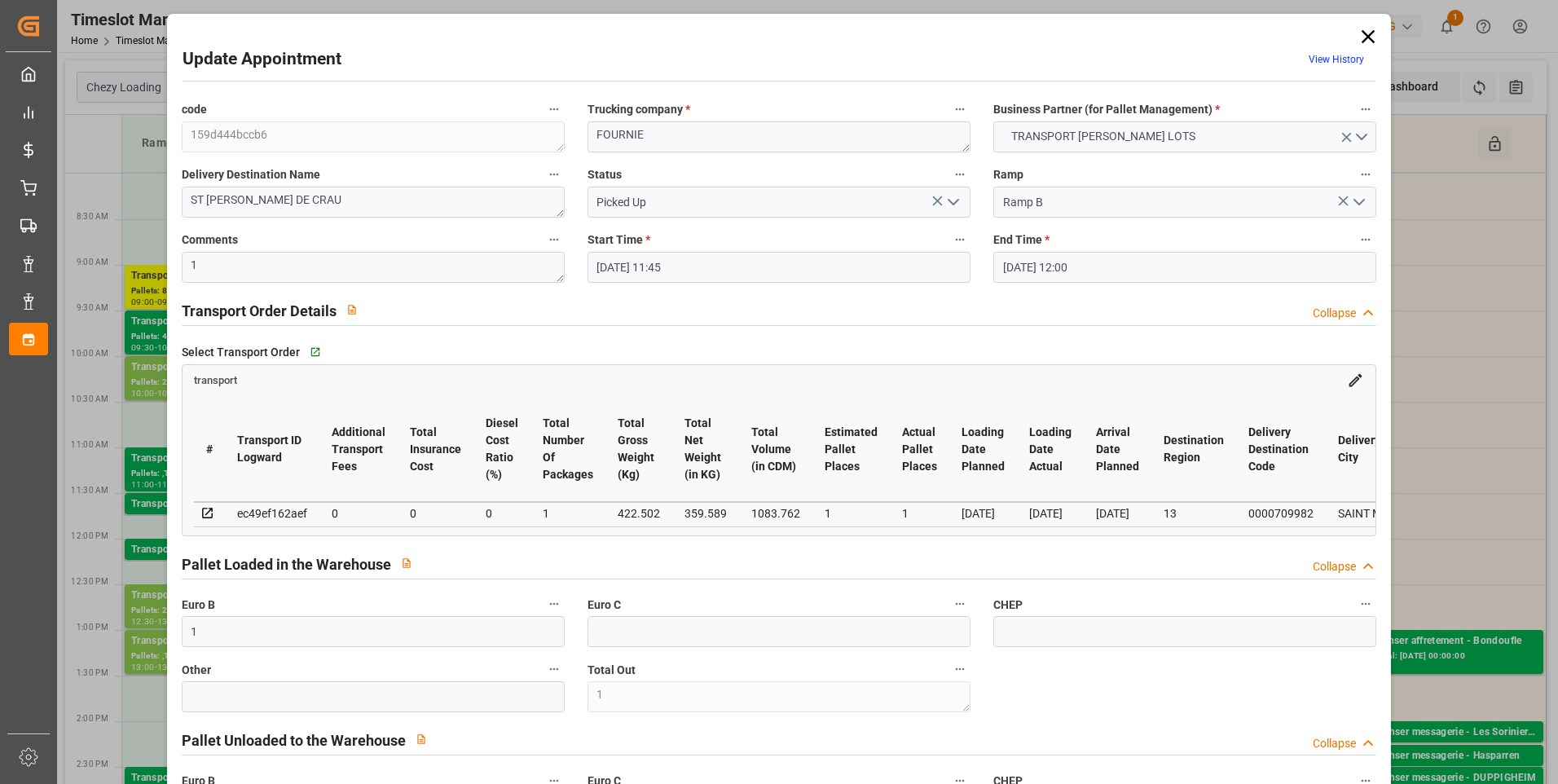
click at [1363, 29] on icon at bounding box center [1368, 36] width 22 height 22
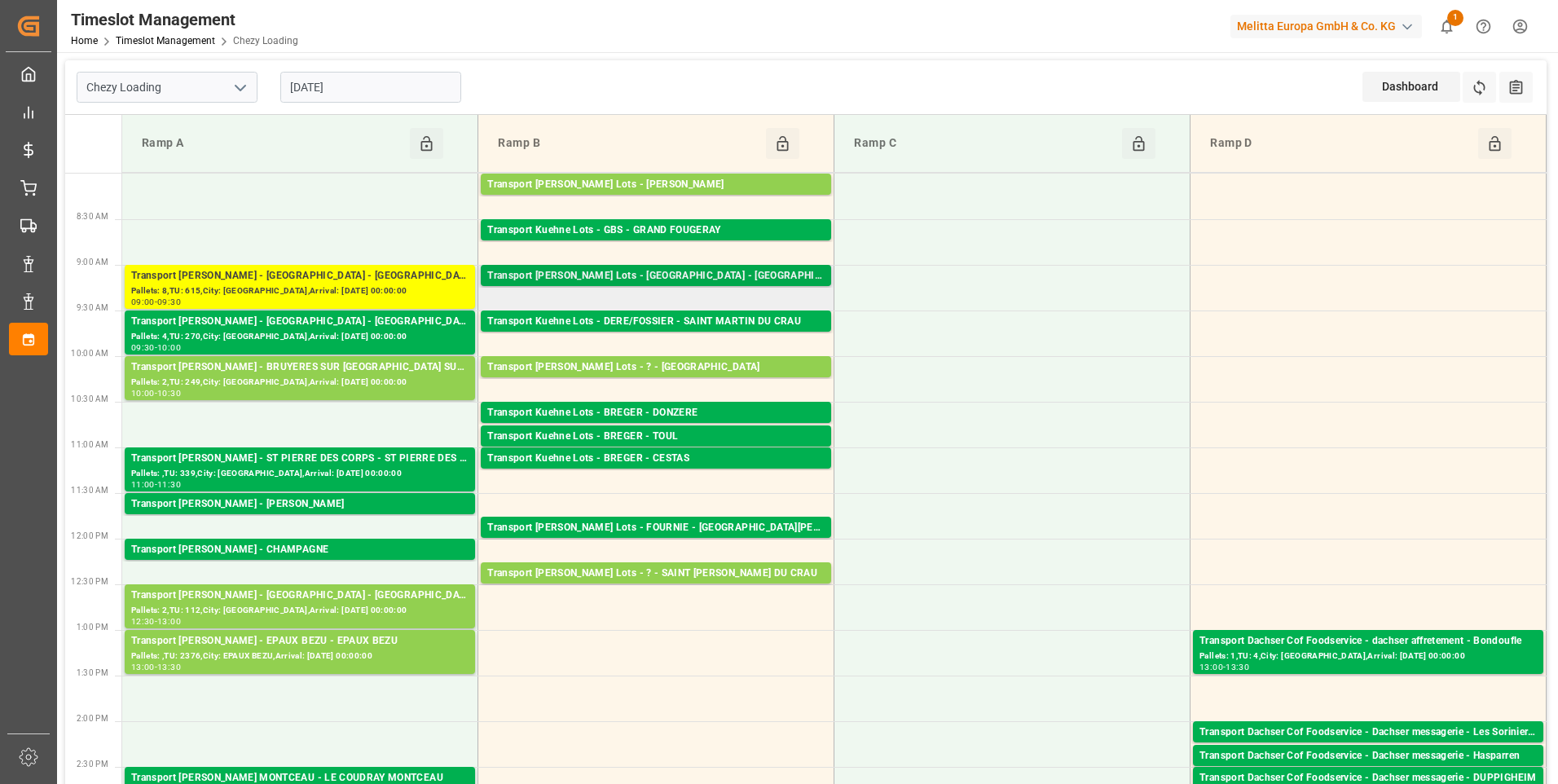
click at [686, 275] on div "Transport Kuehne Lots - FOURNIE - CASTELNAUDARY" at bounding box center [657, 276] width 338 height 17
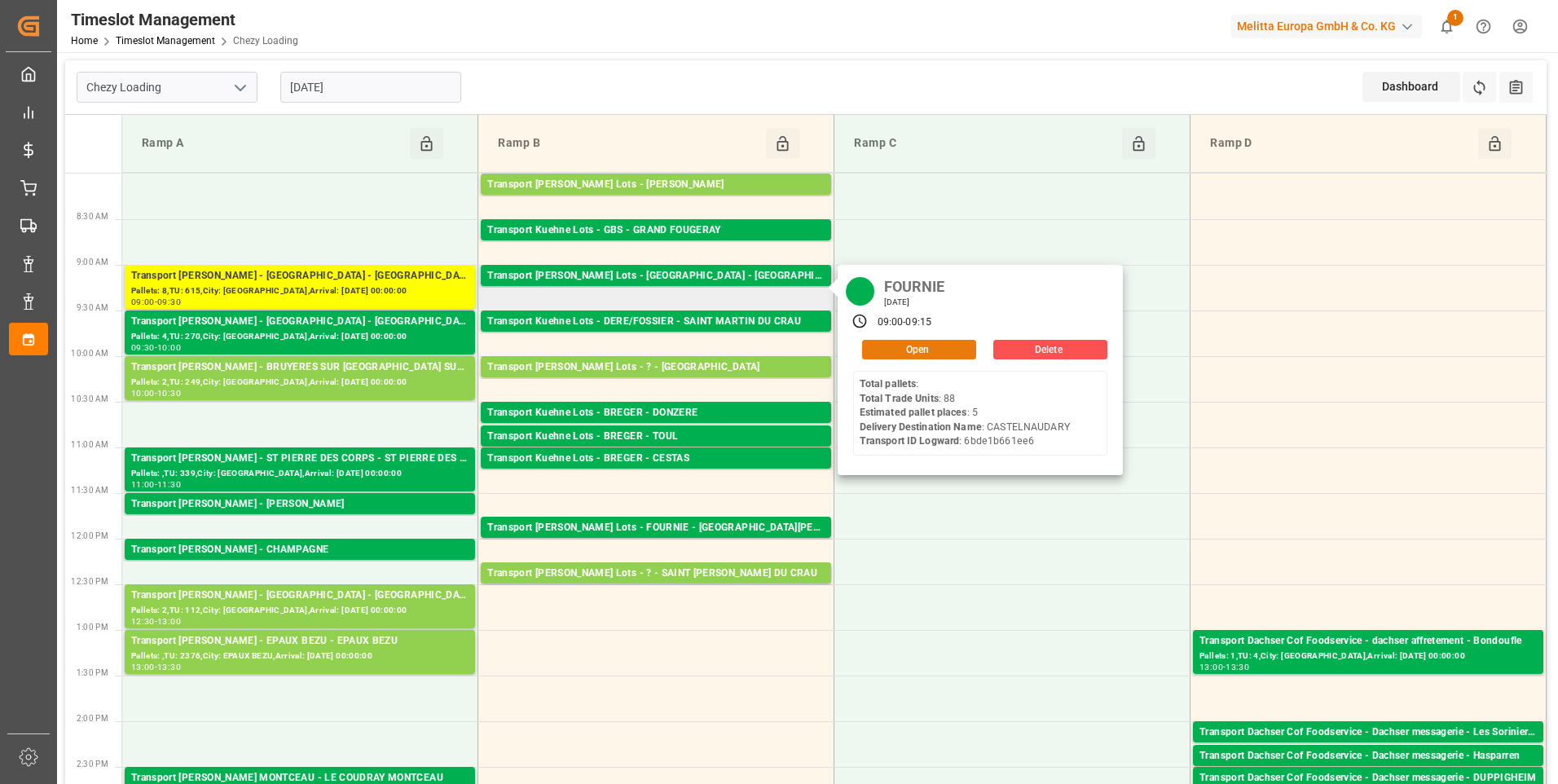
click at [881, 343] on button "Open" at bounding box center [919, 349] width 114 height 20
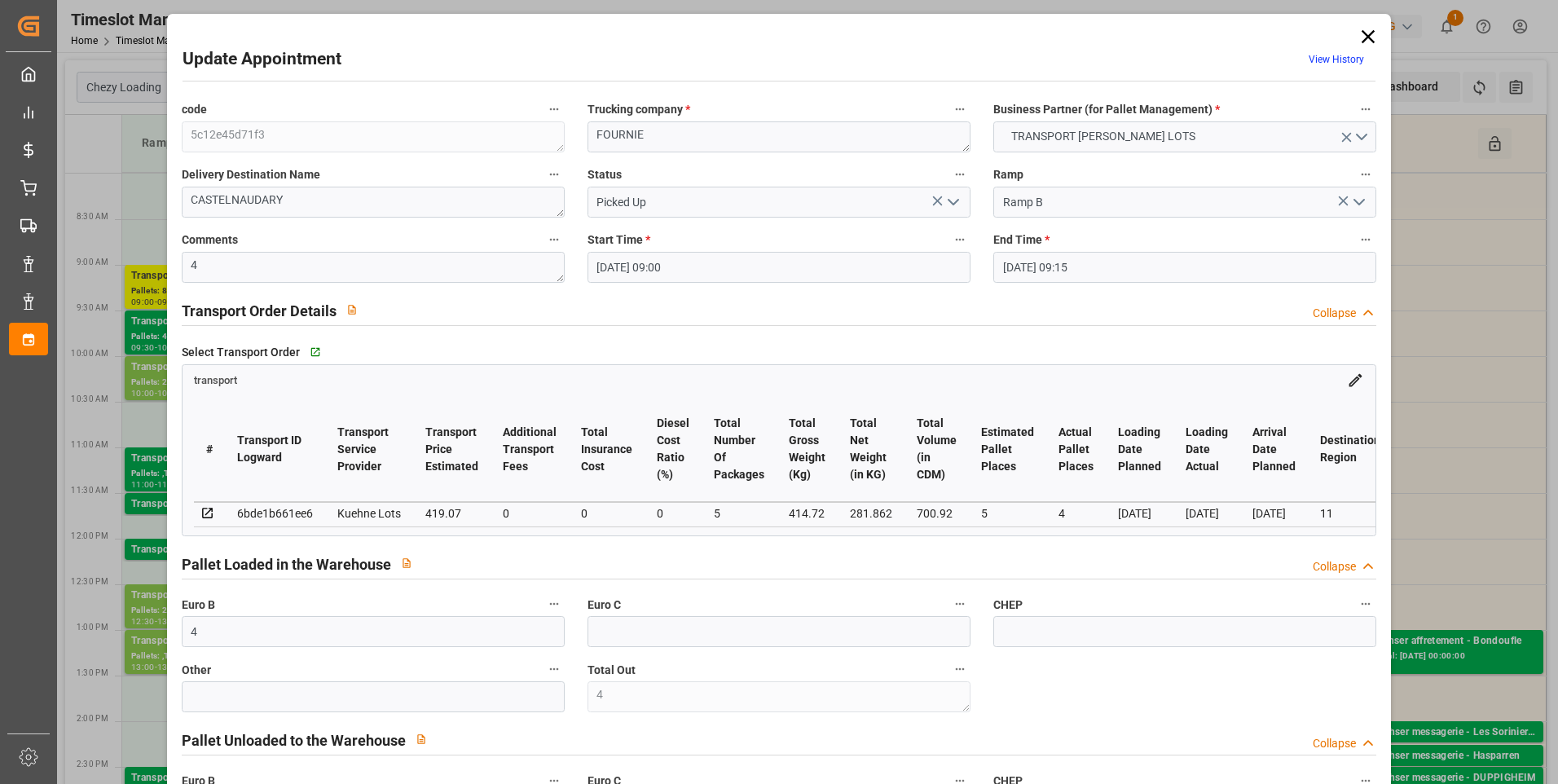
click at [1364, 33] on icon at bounding box center [1368, 36] width 22 height 22
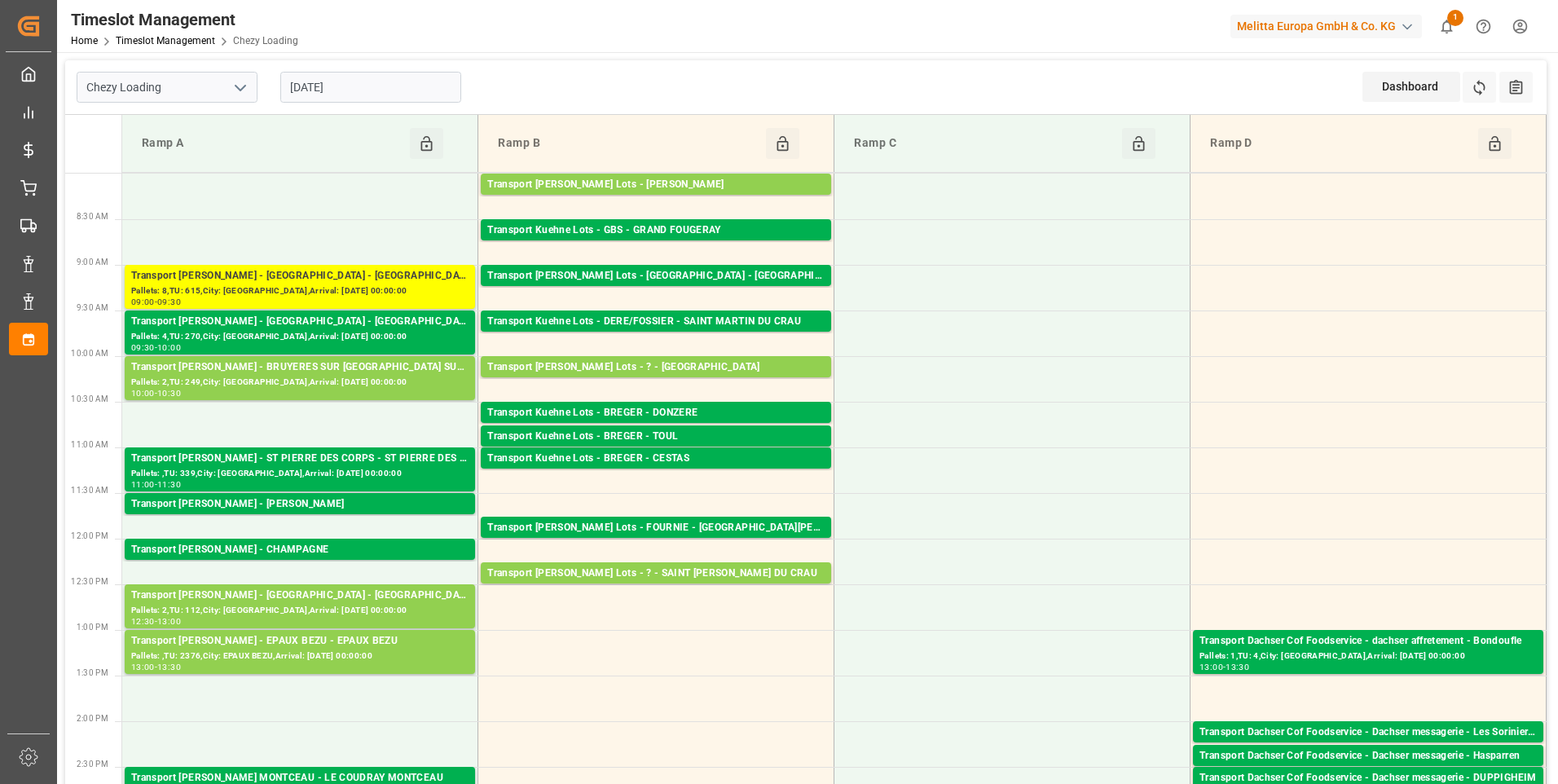
click at [399, 77] on input "[DATE]" at bounding box center [370, 88] width 180 height 31
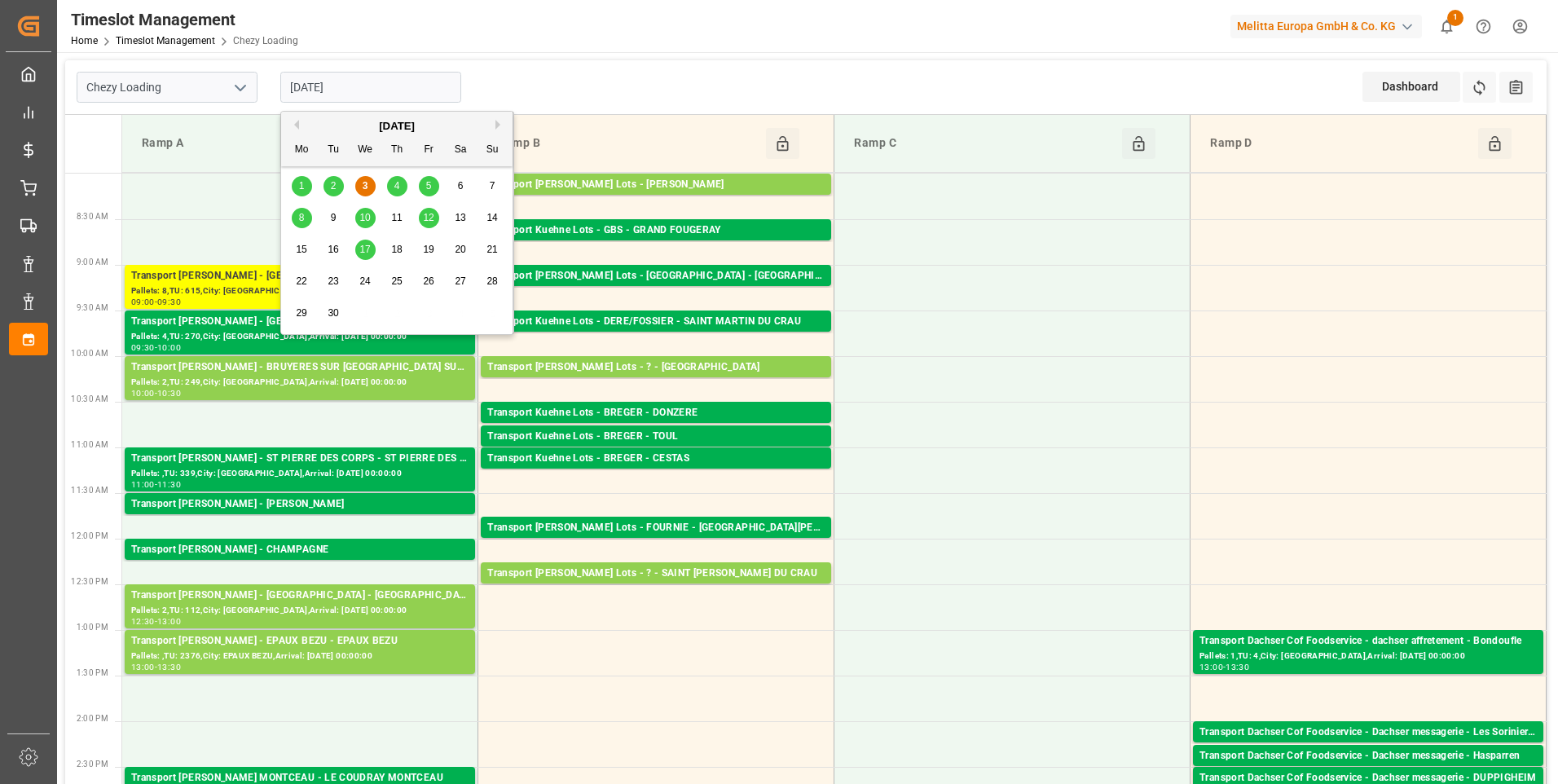
click at [402, 179] on div "4" at bounding box center [397, 186] width 20 height 20
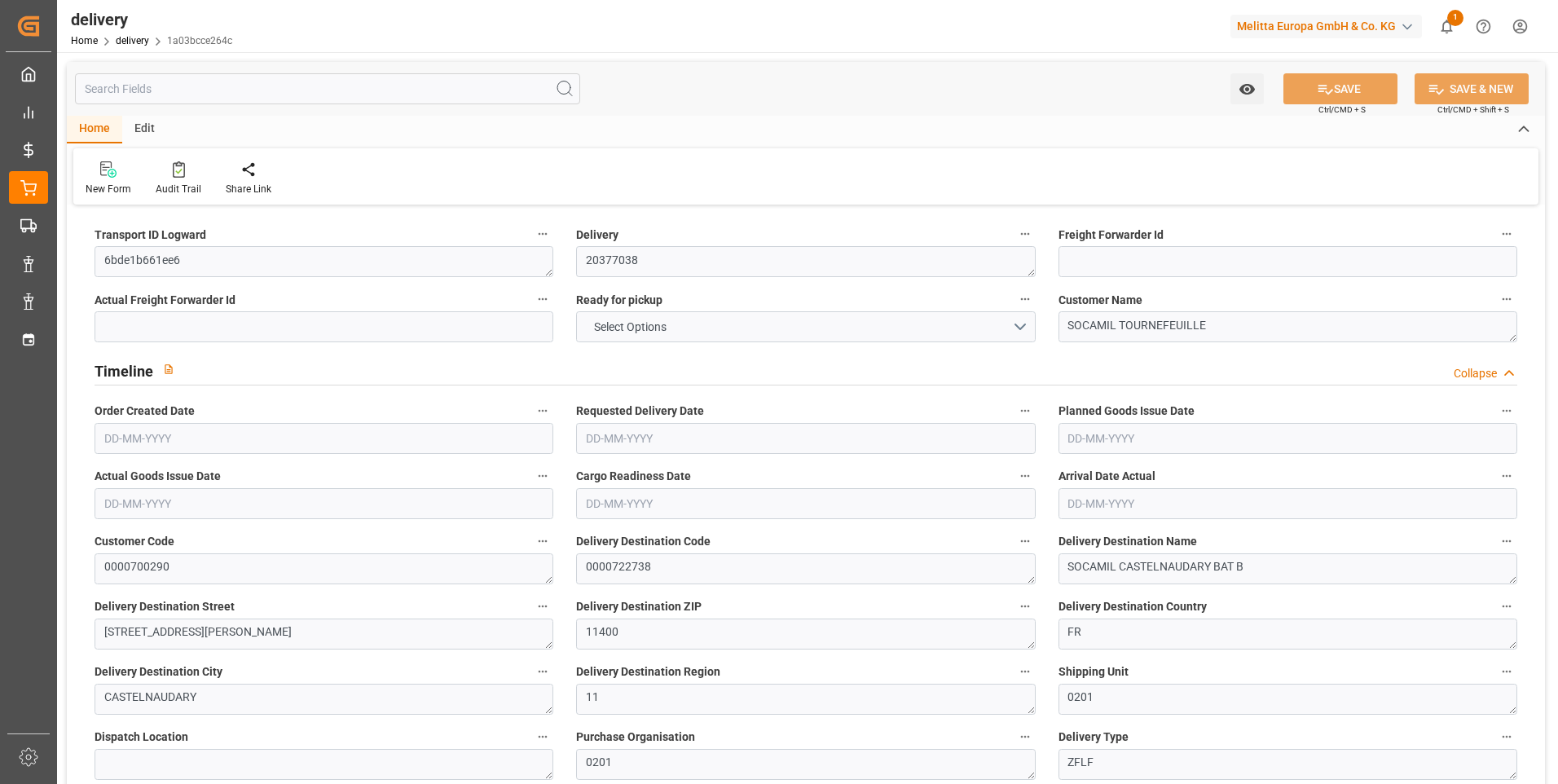
type input "2"
type input "91.35"
type input "162.612"
type input "682.92"
type input "70"
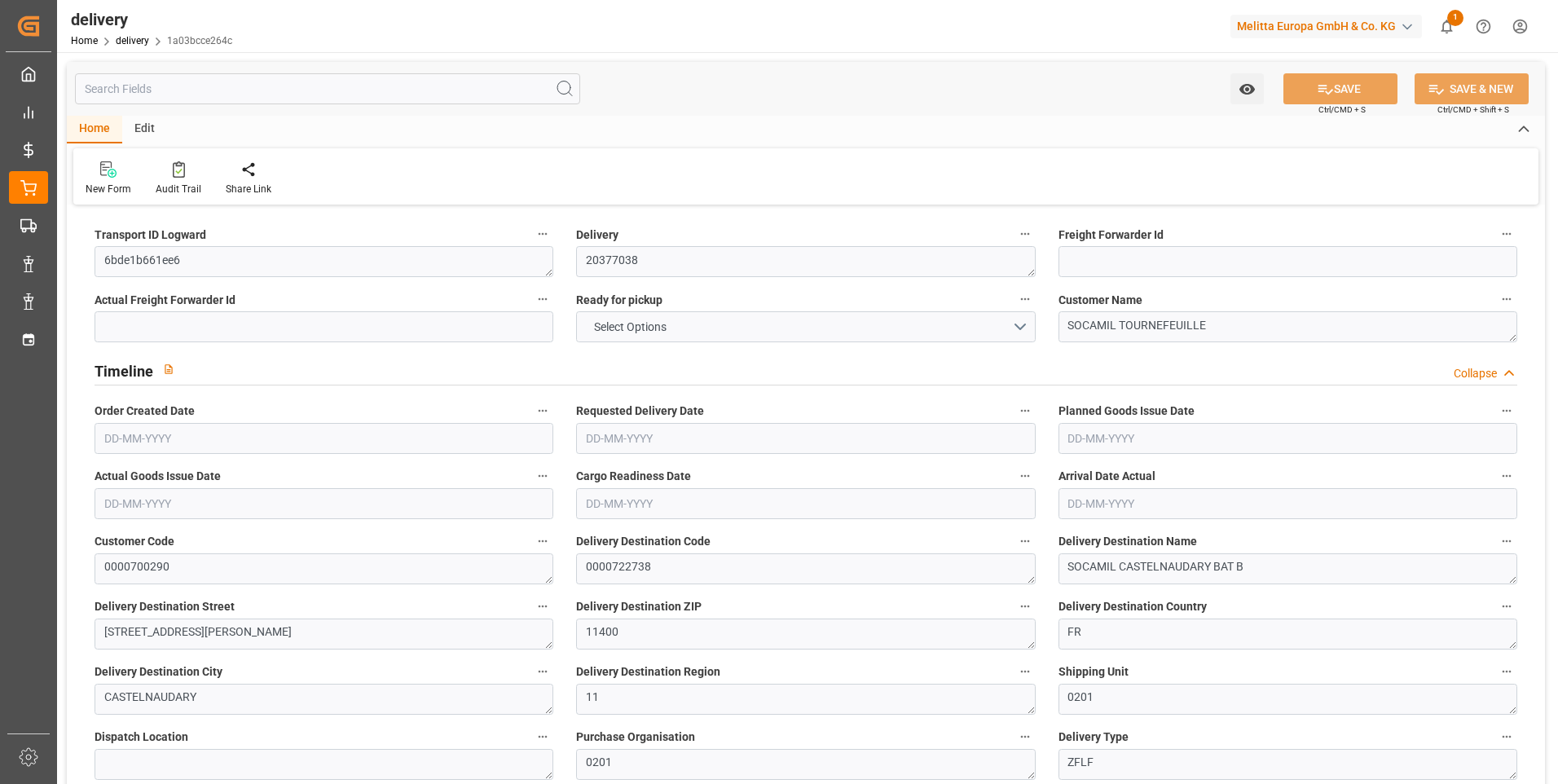
type input "2"
type input "0"
type input "2"
type input "0"
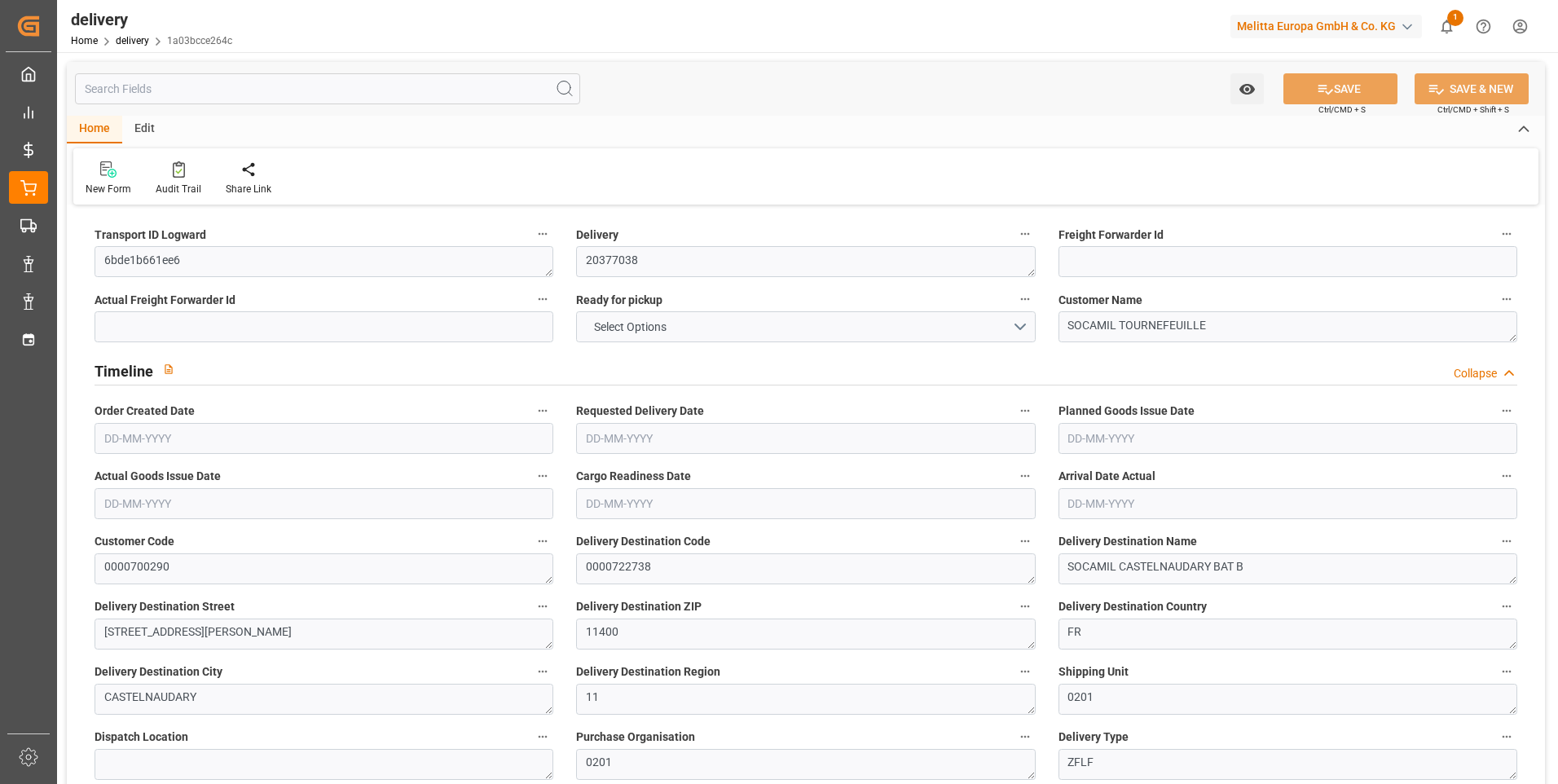
type input "0"
type input "167.628"
type input "0"
type input "25.2"
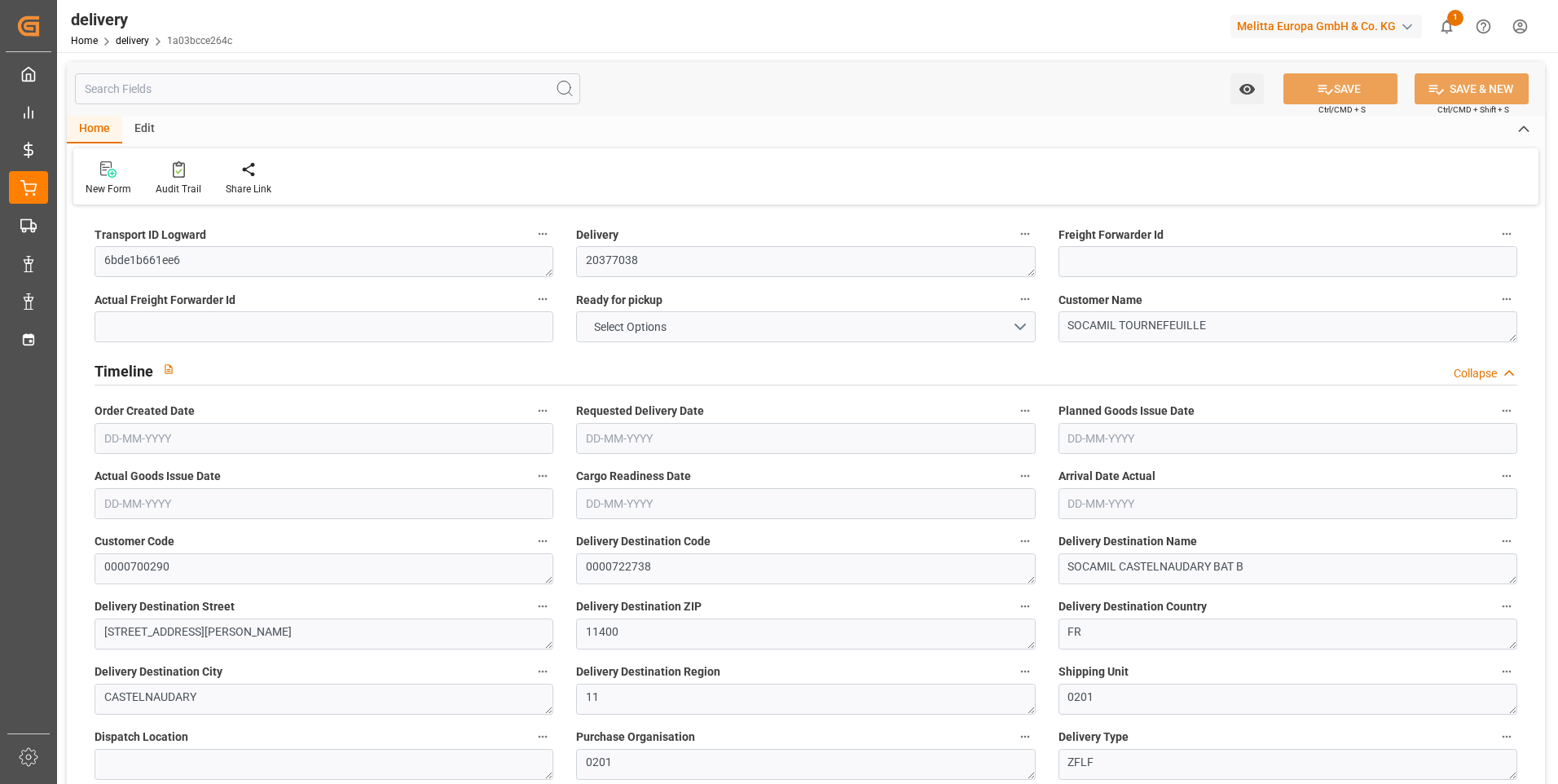
type input "1.5"
type input "1.3"
type input "0"
type input "3"
type input "112.14"
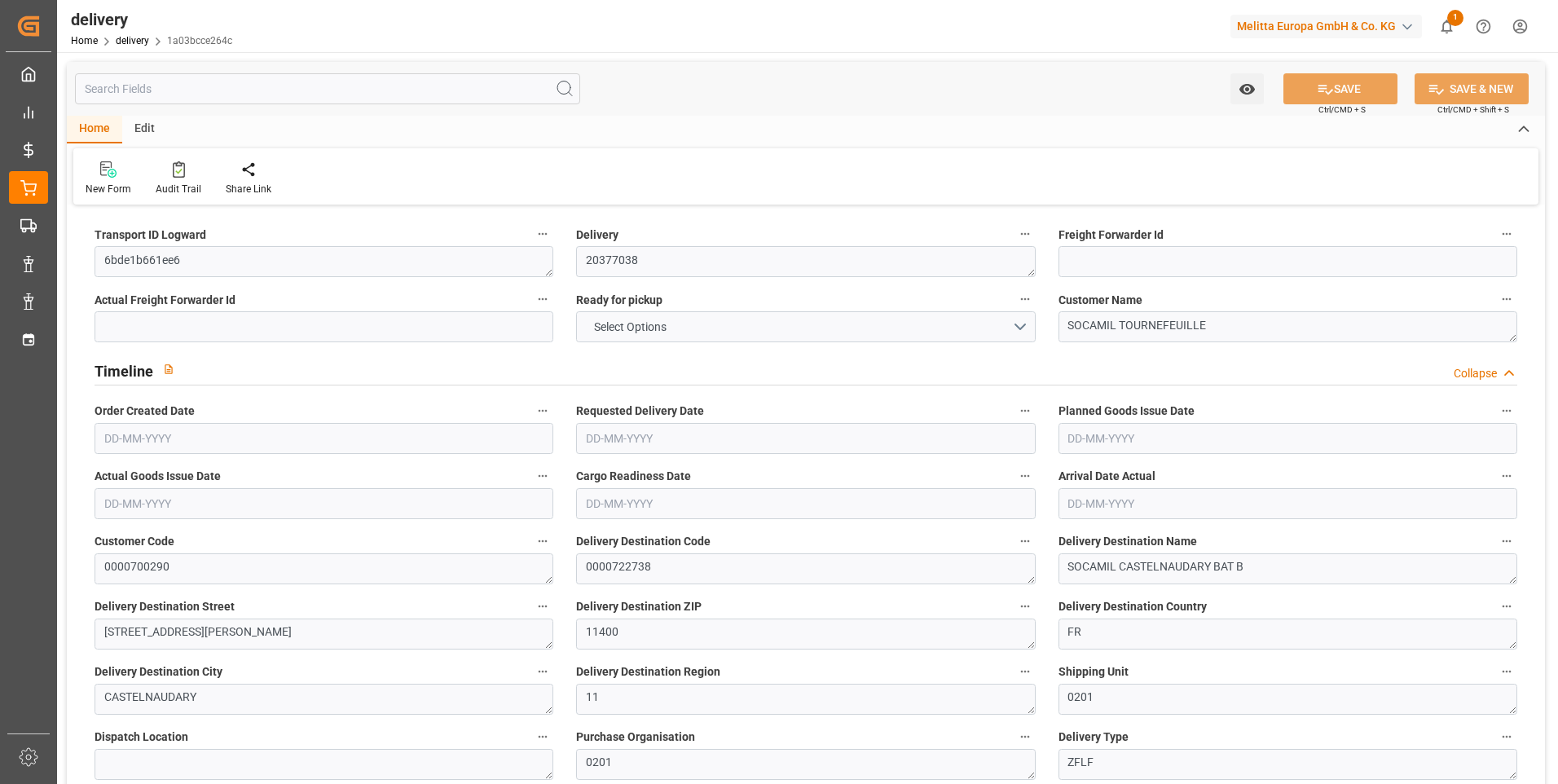
type input "101"
type input "3009.4359"
type input "0.1929"
type input "0"
type input "[DATE]"
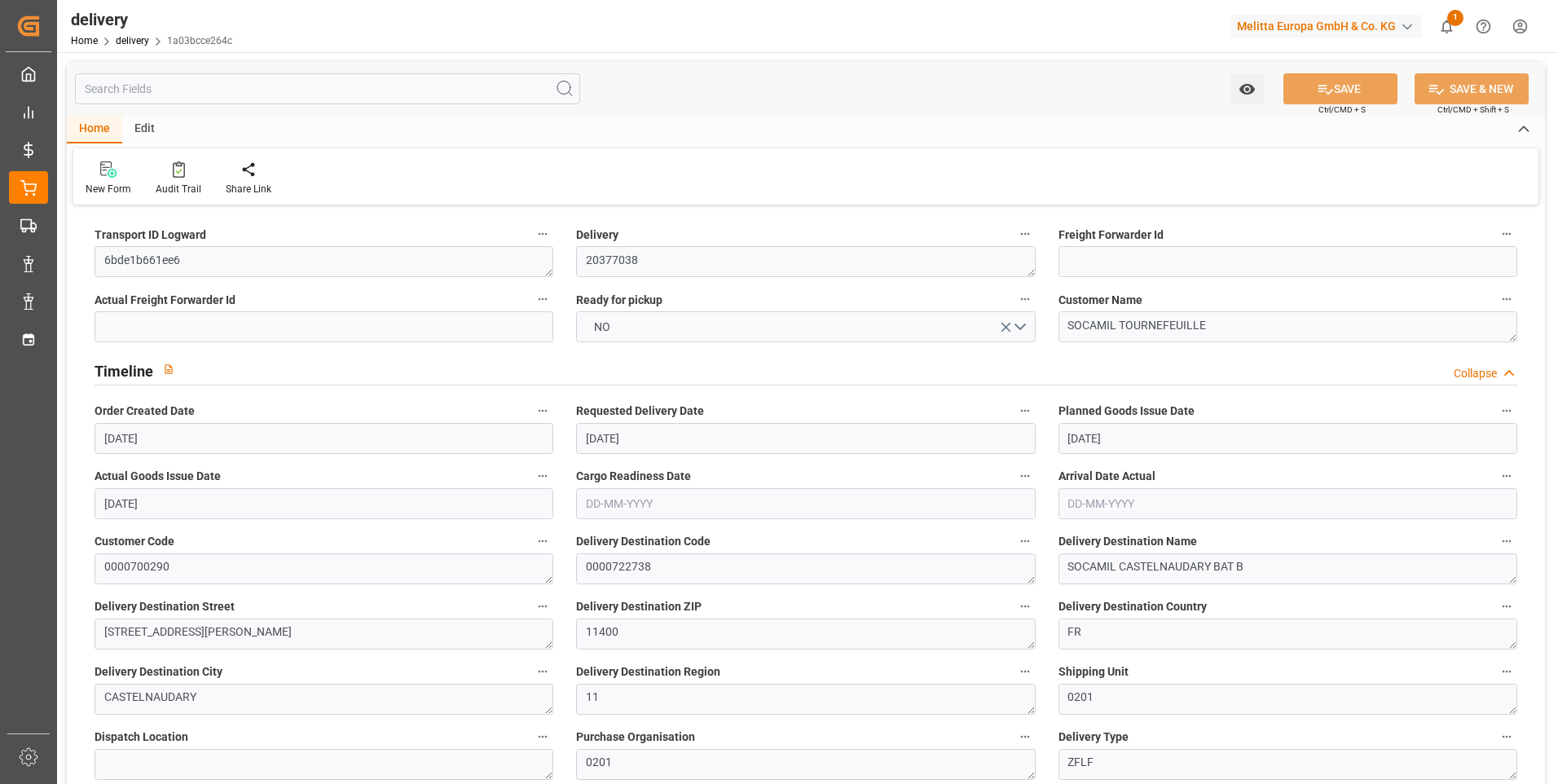
type input "[DATE]"
type input "[DATE] 12:00"
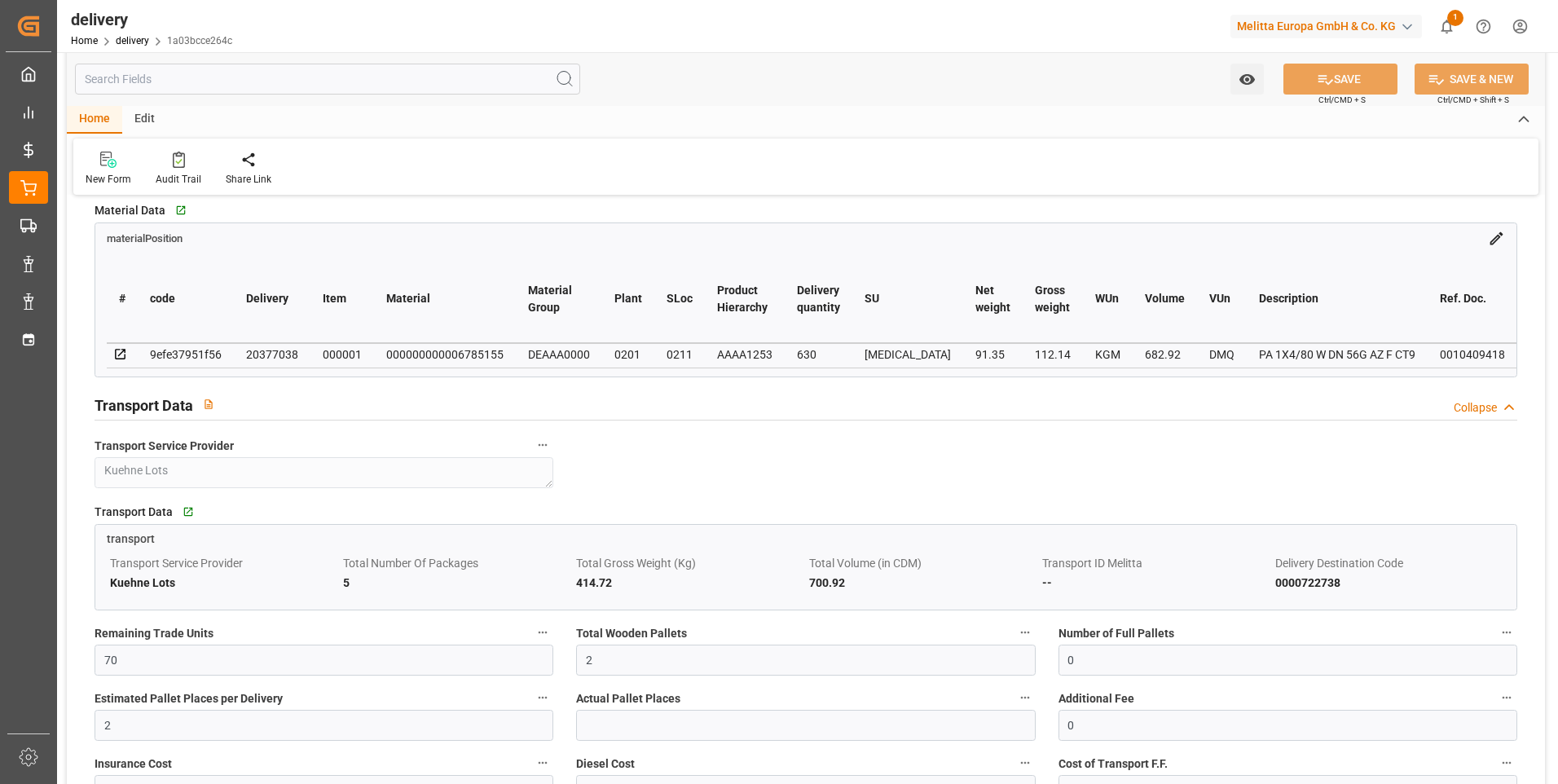
scroll to position [977, 0]
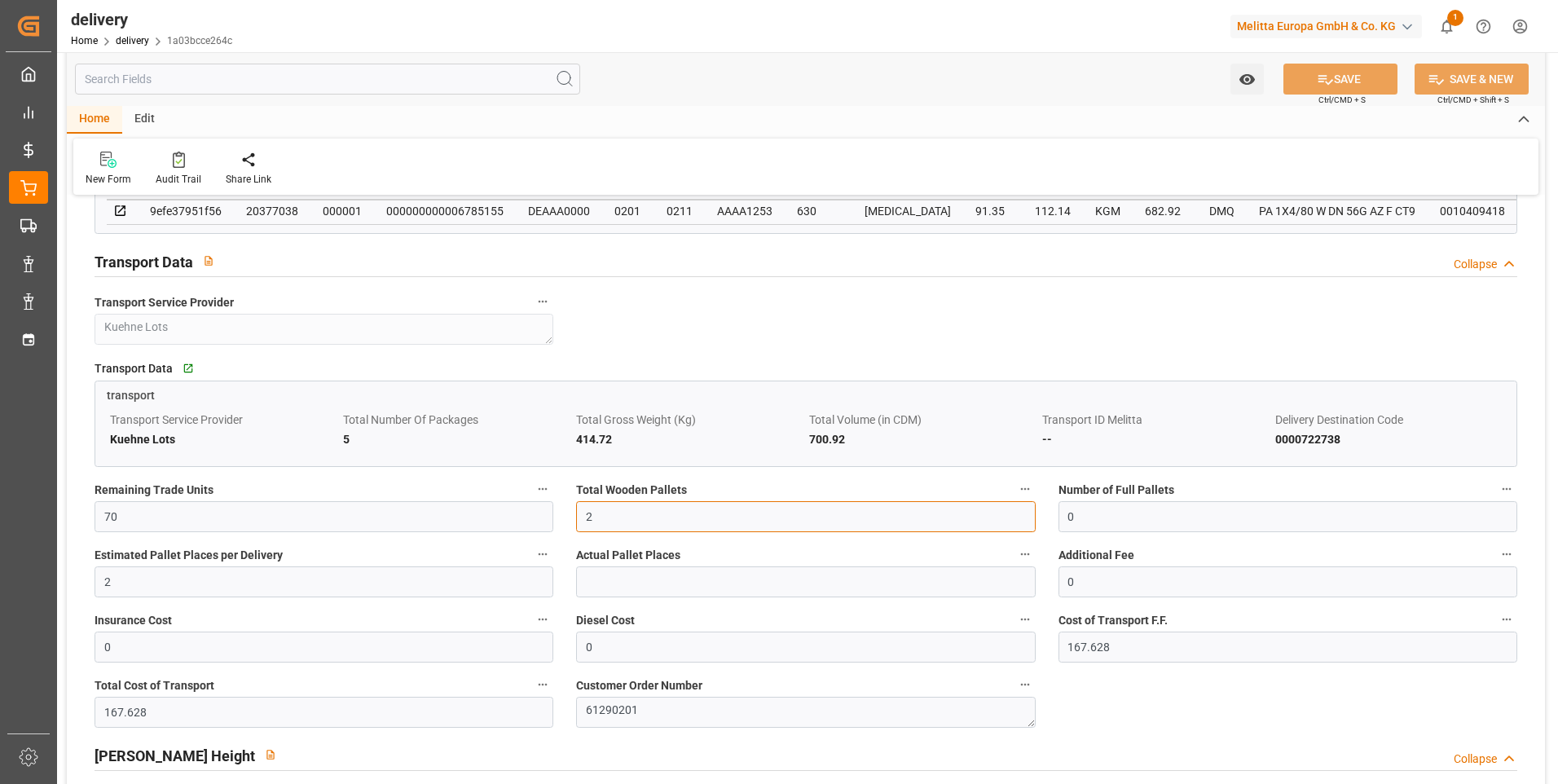
click at [613, 523] on input "2" at bounding box center [806, 517] width 459 height 31
type input "0"
type input "1"
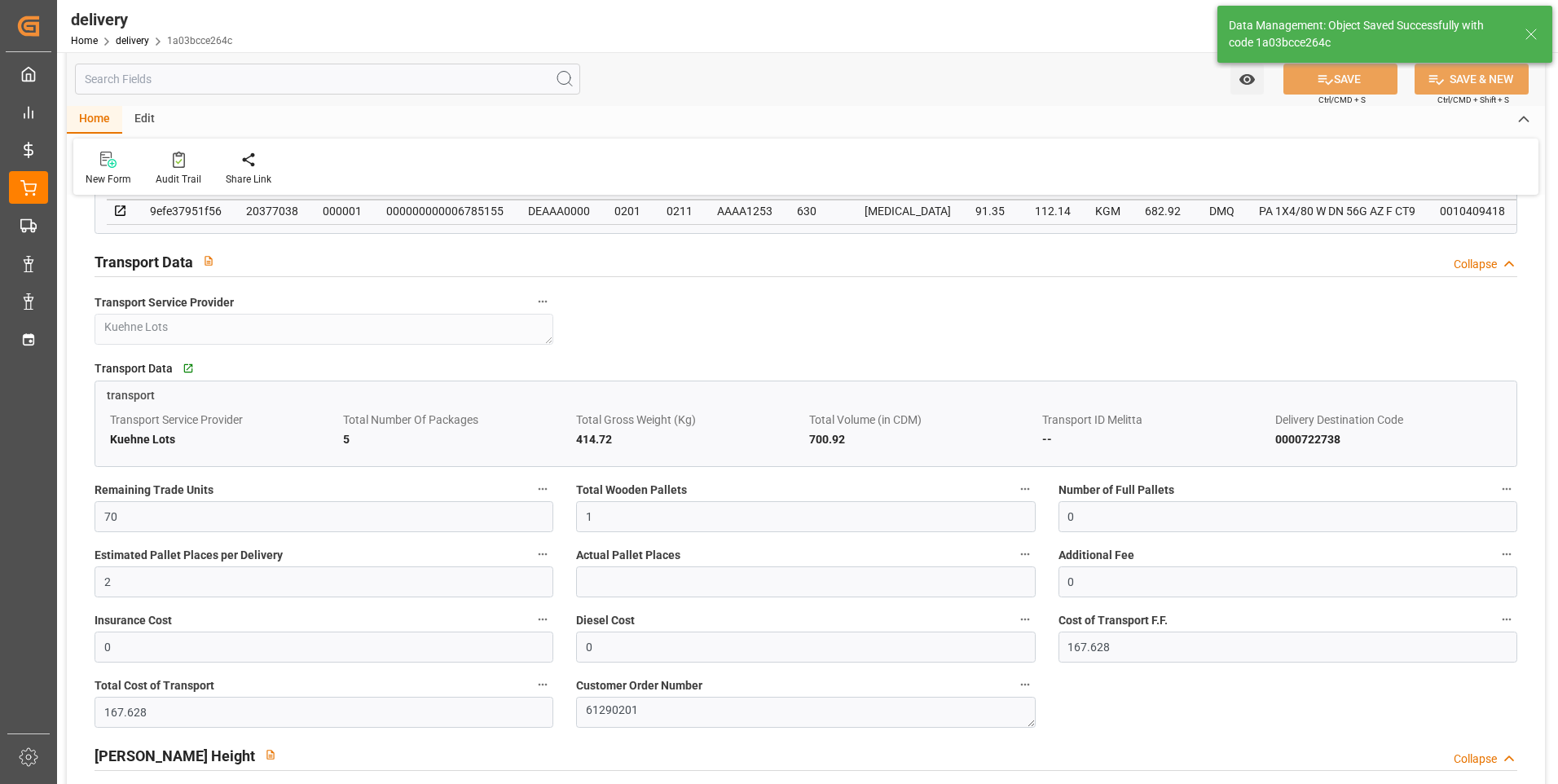
type input "1.5"
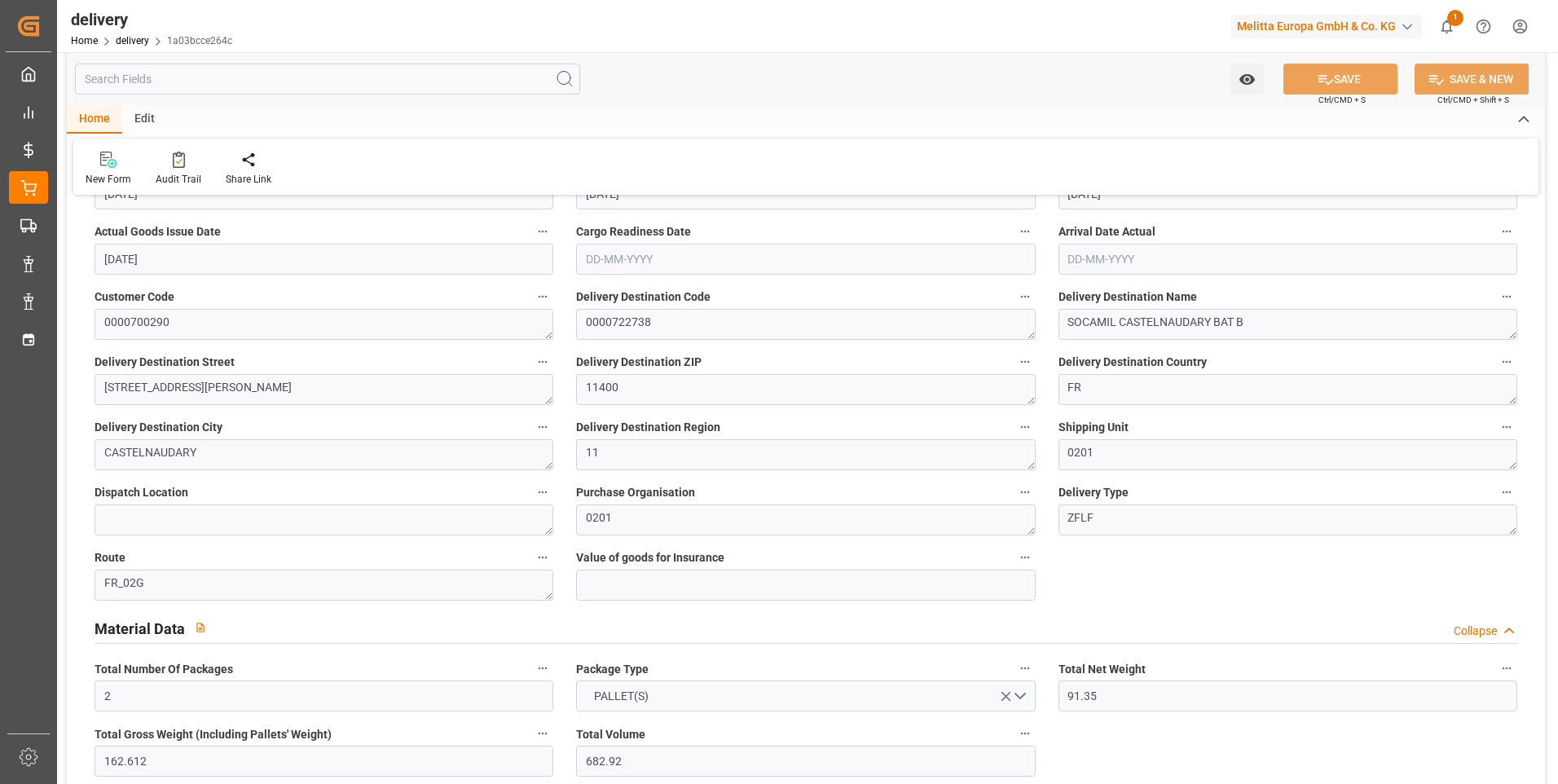
scroll to position [0, 0]
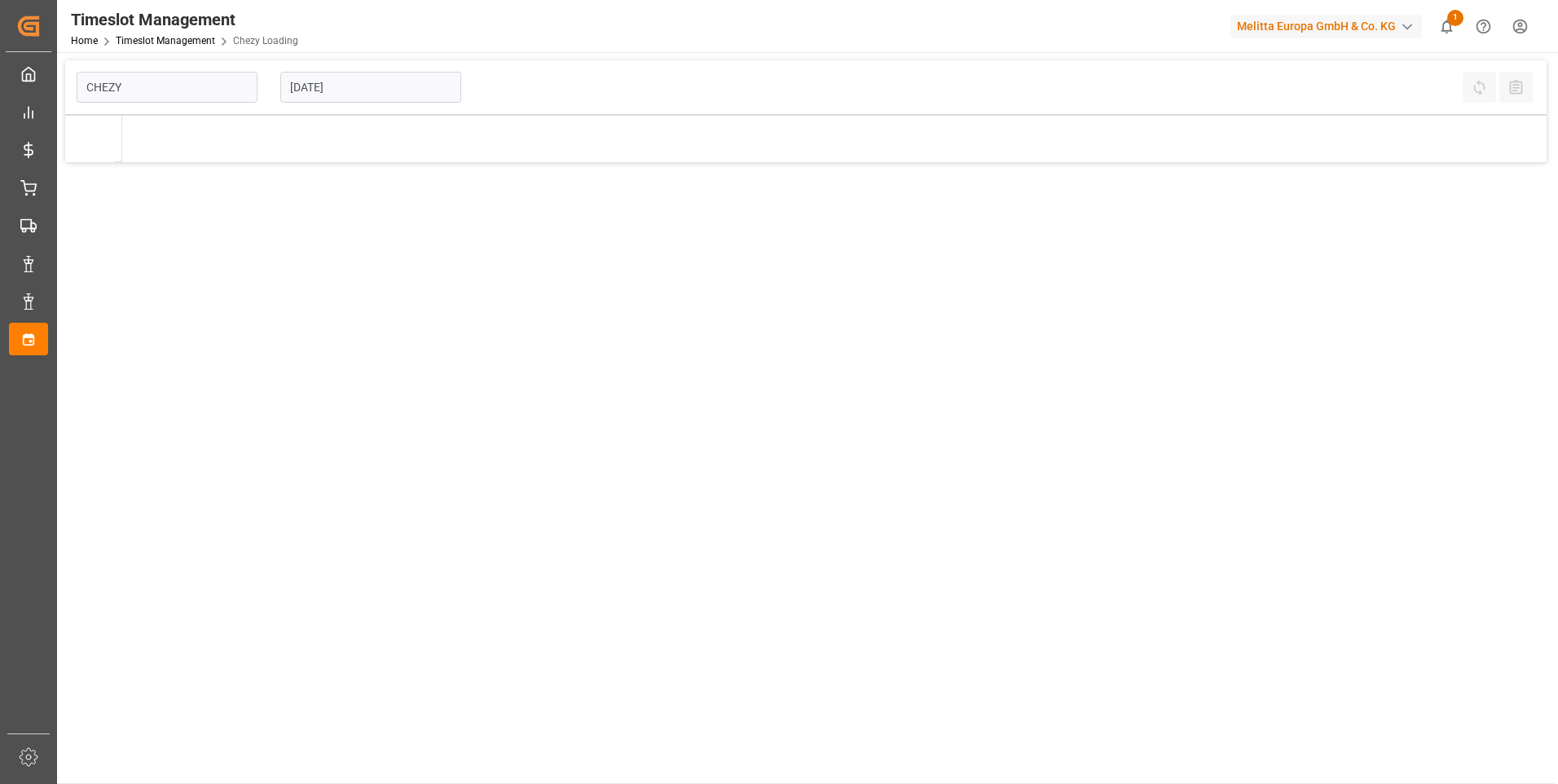
type input "Chezy Loading"
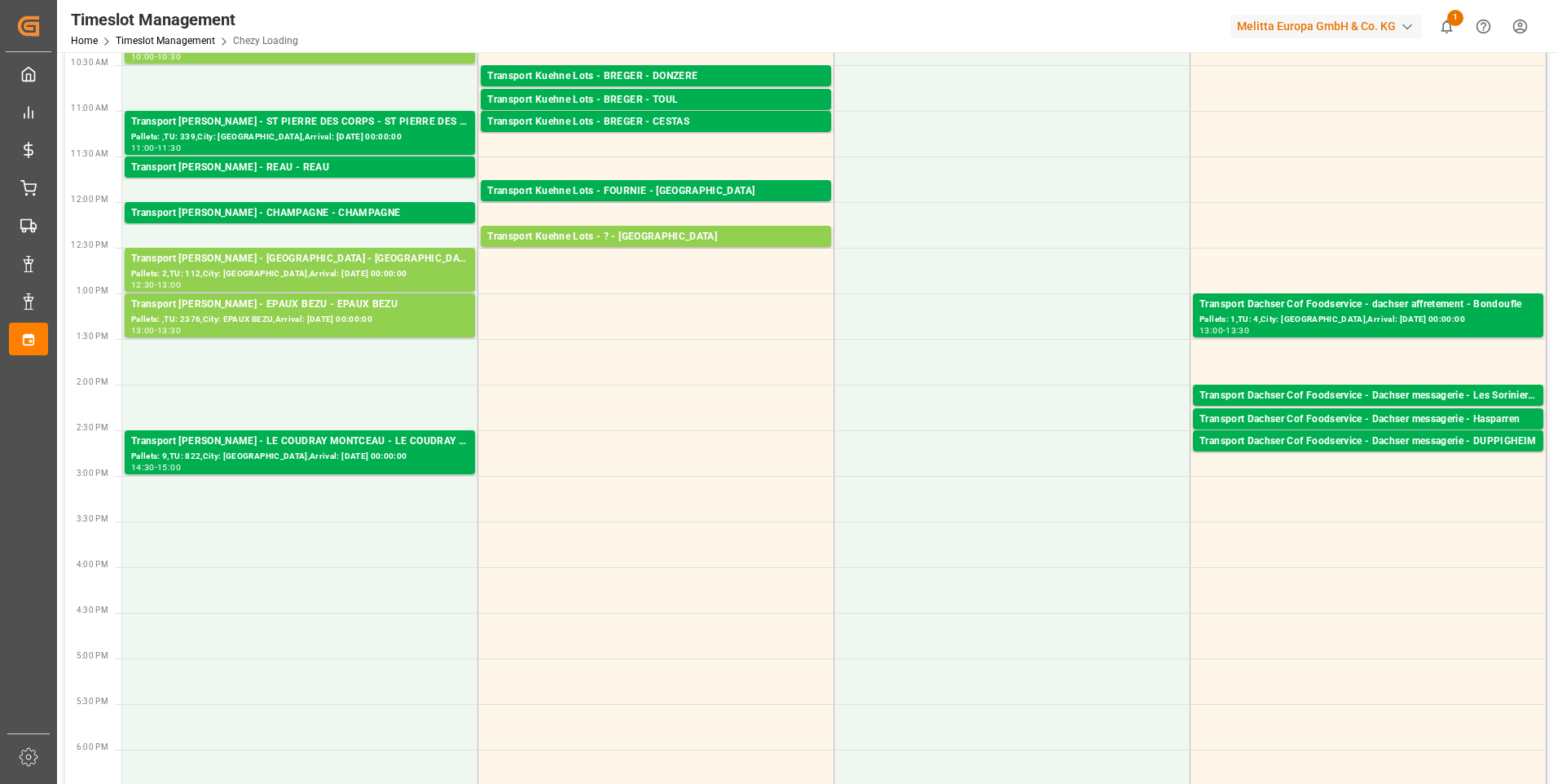
scroll to position [11, 0]
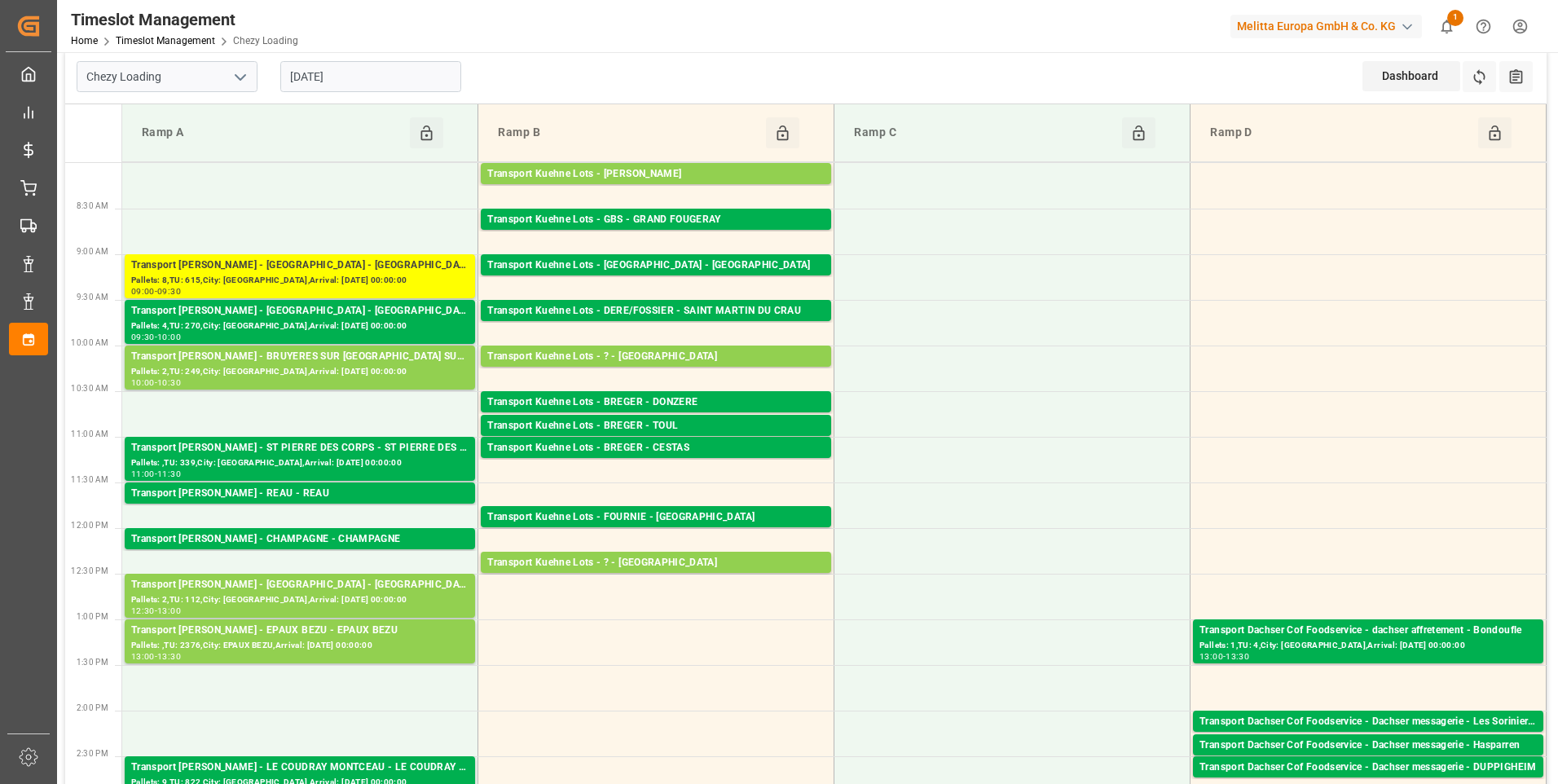
click at [376, 77] on input "[DATE]" at bounding box center [370, 77] width 180 height 31
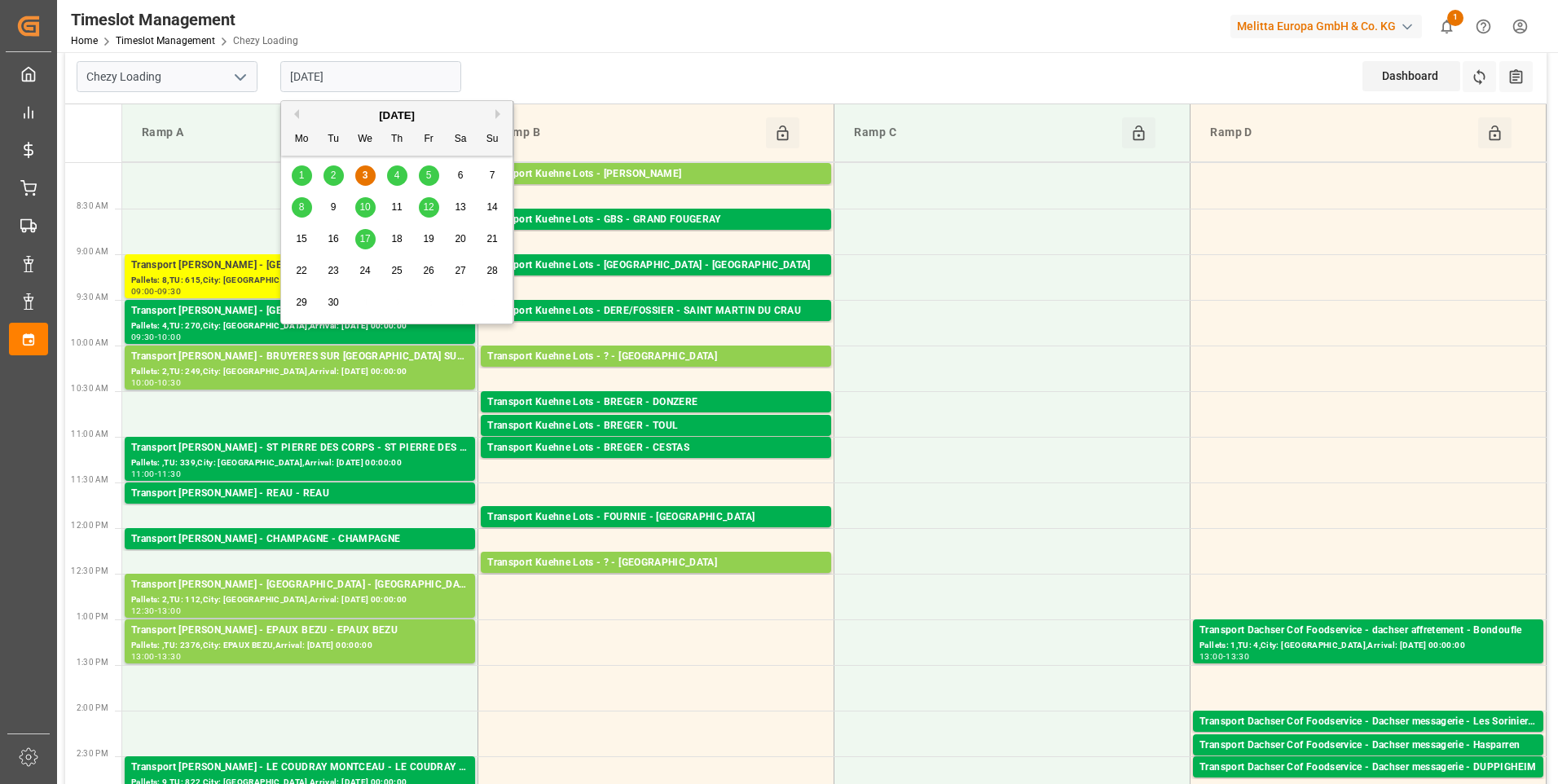
click at [402, 174] on div "4" at bounding box center [397, 176] width 20 height 20
type input "[DATE]"
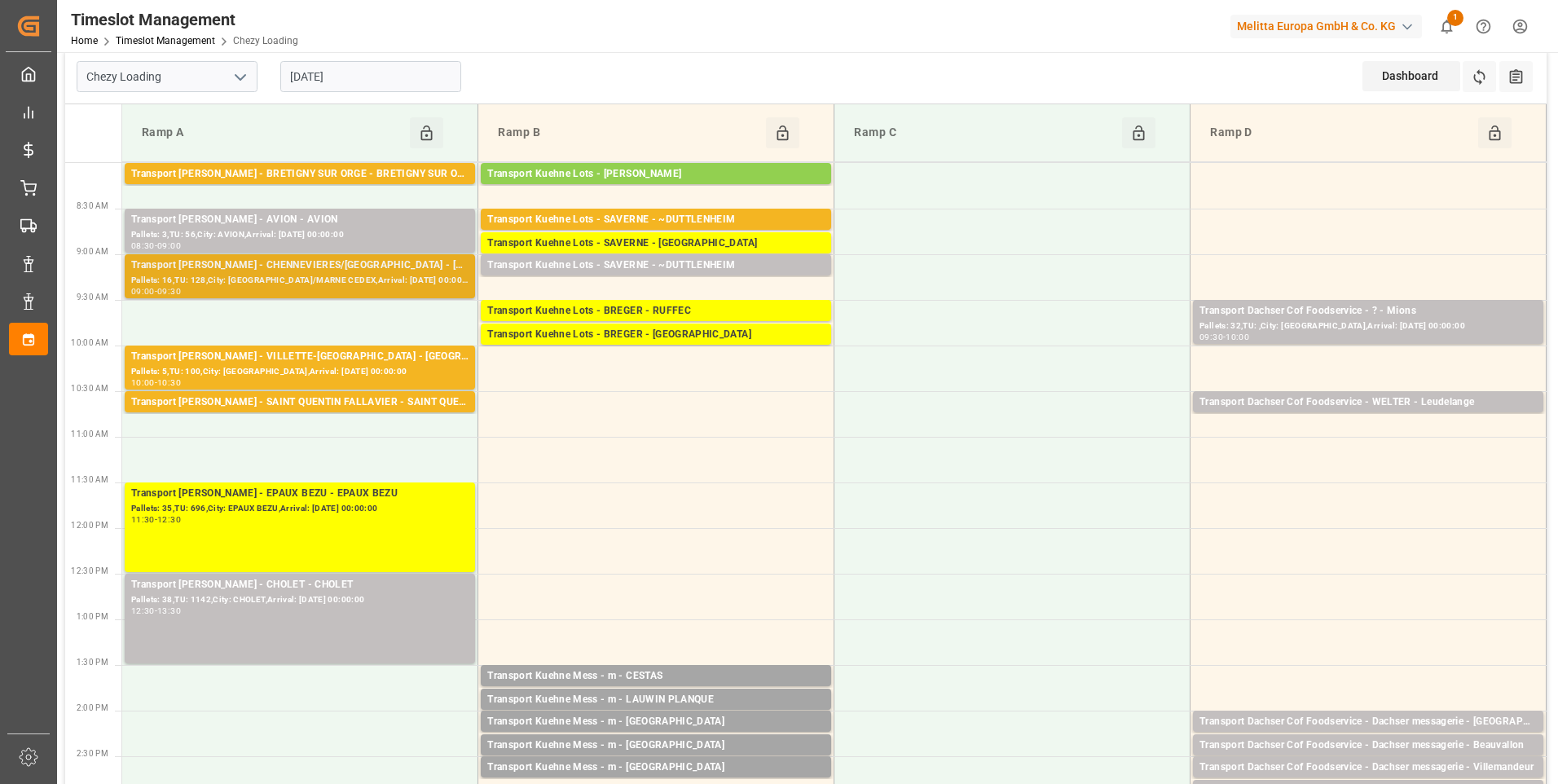
click at [283, 269] on div "Transport [PERSON_NAME] - CHENNEVIERES/[GEOGRAPHIC_DATA] - [GEOGRAPHIC_DATA]/MA…" at bounding box center [300, 265] width 338 height 17
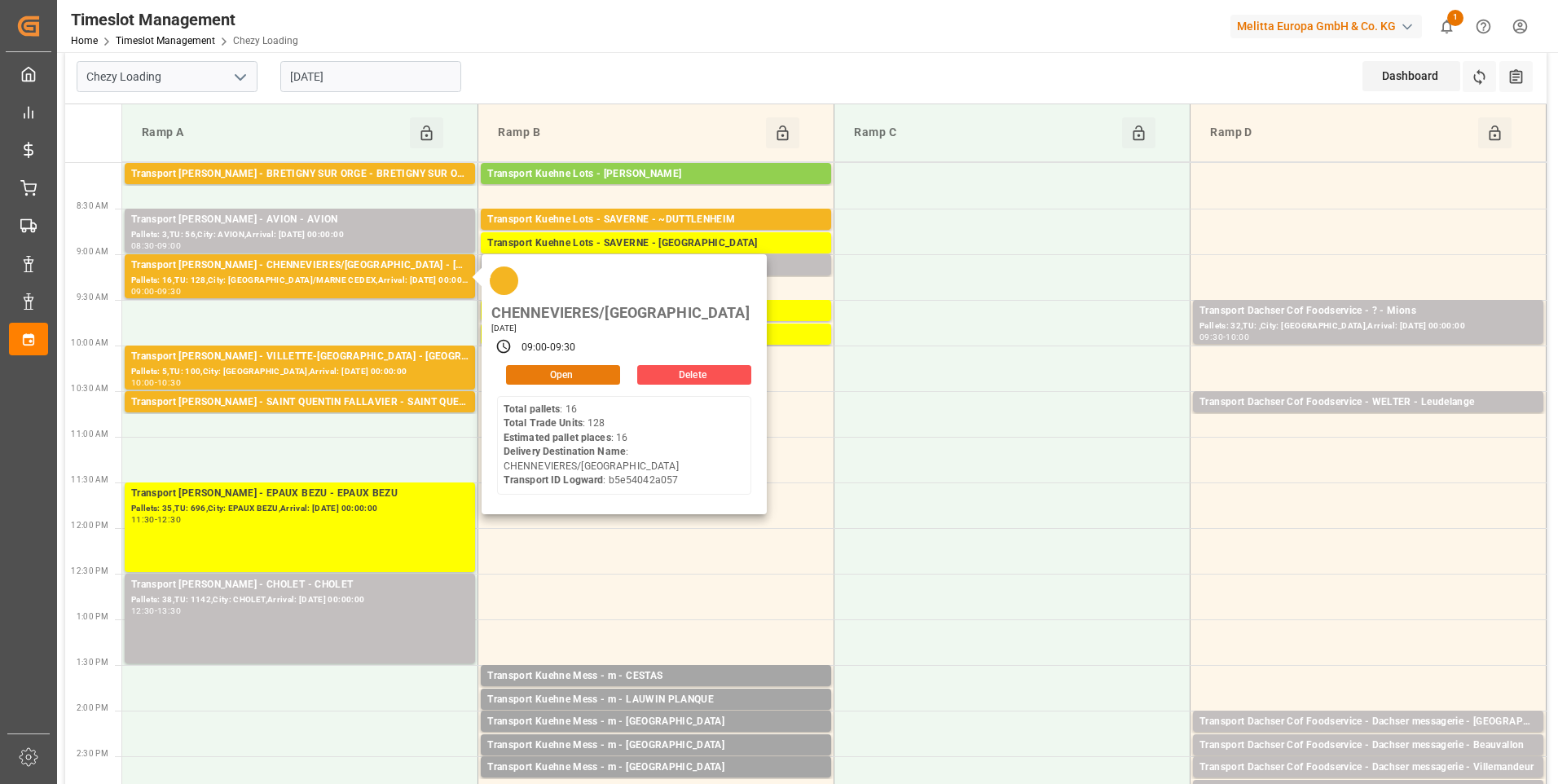
click at [563, 365] on button "Open" at bounding box center [563, 374] width 114 height 20
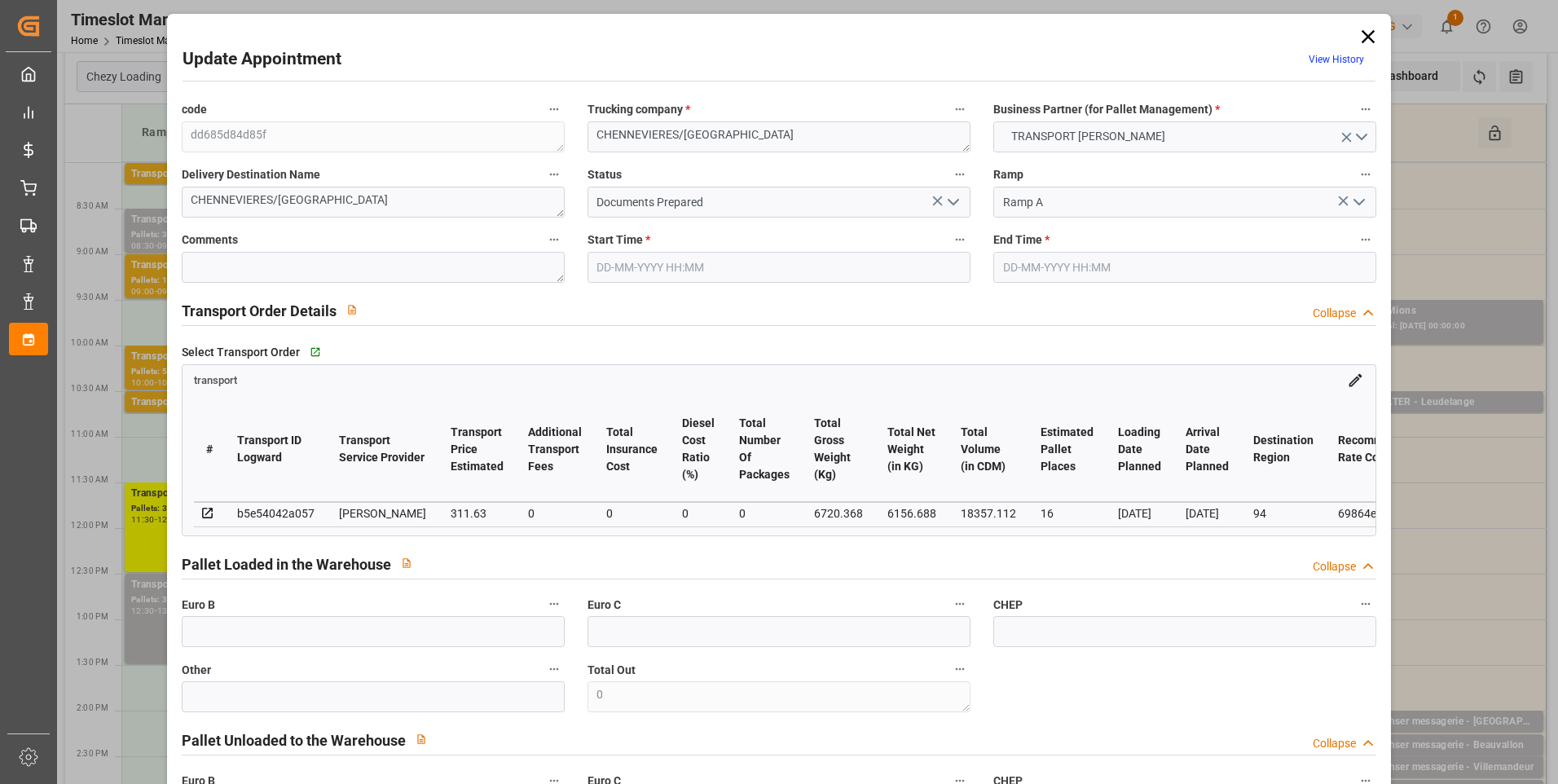
type input "16"
type input "311.63"
type input "0"
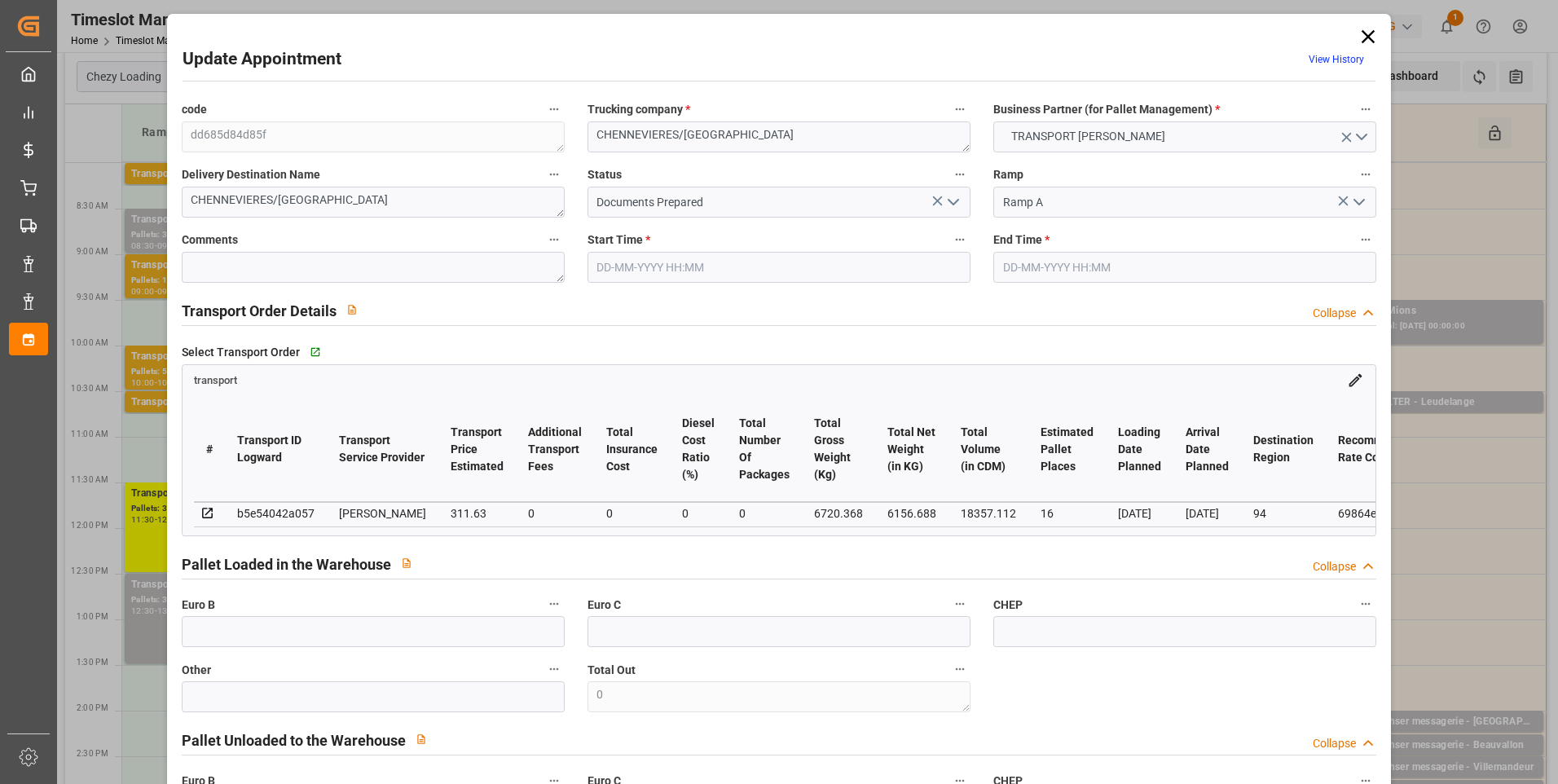
type input "301.0969"
type input "-10.5331"
type input "0"
type input "6156.688"
type input "7493"
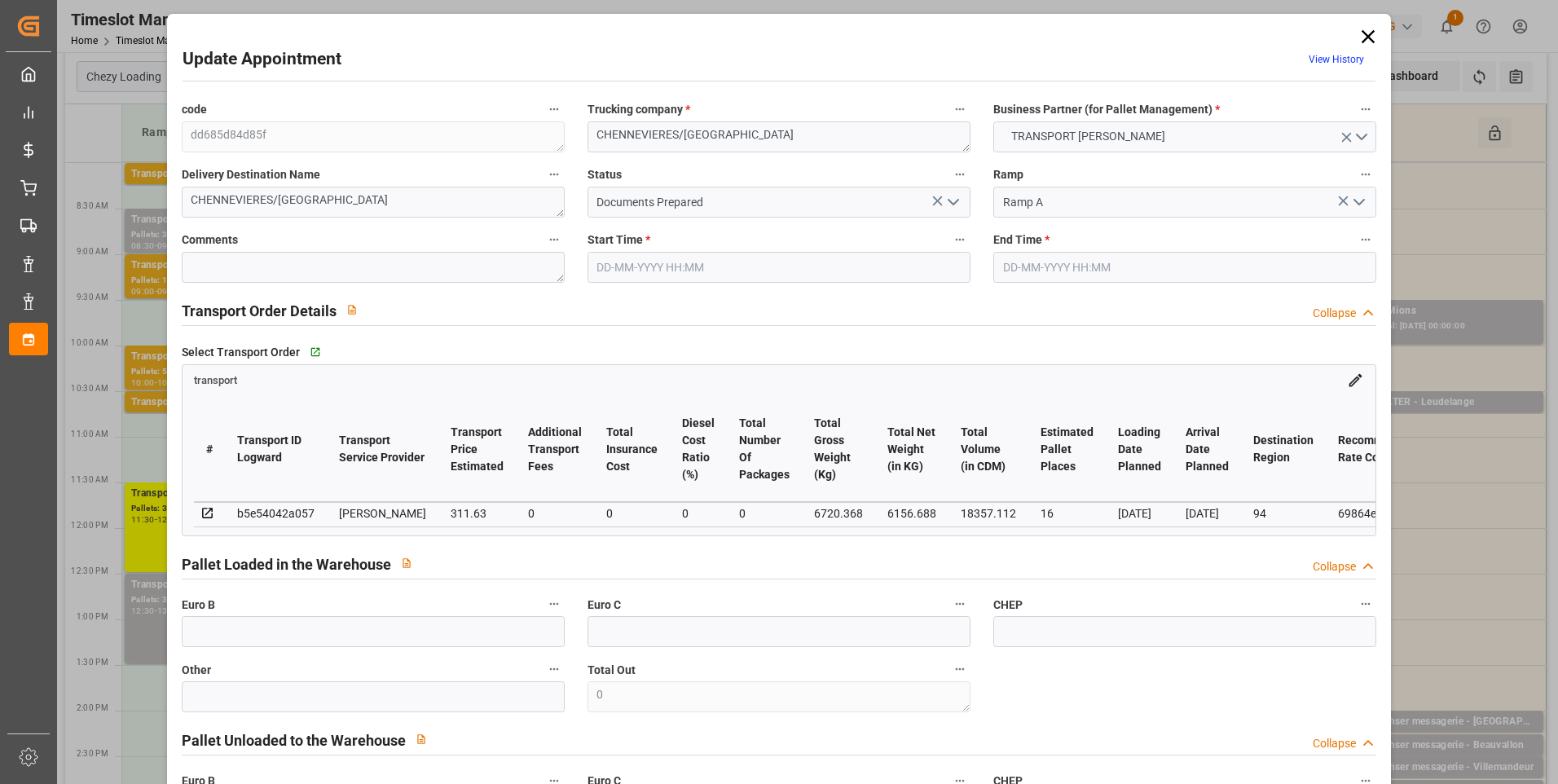
type input "18357.112"
type input "94"
type input "16"
type input "128"
type input "17"
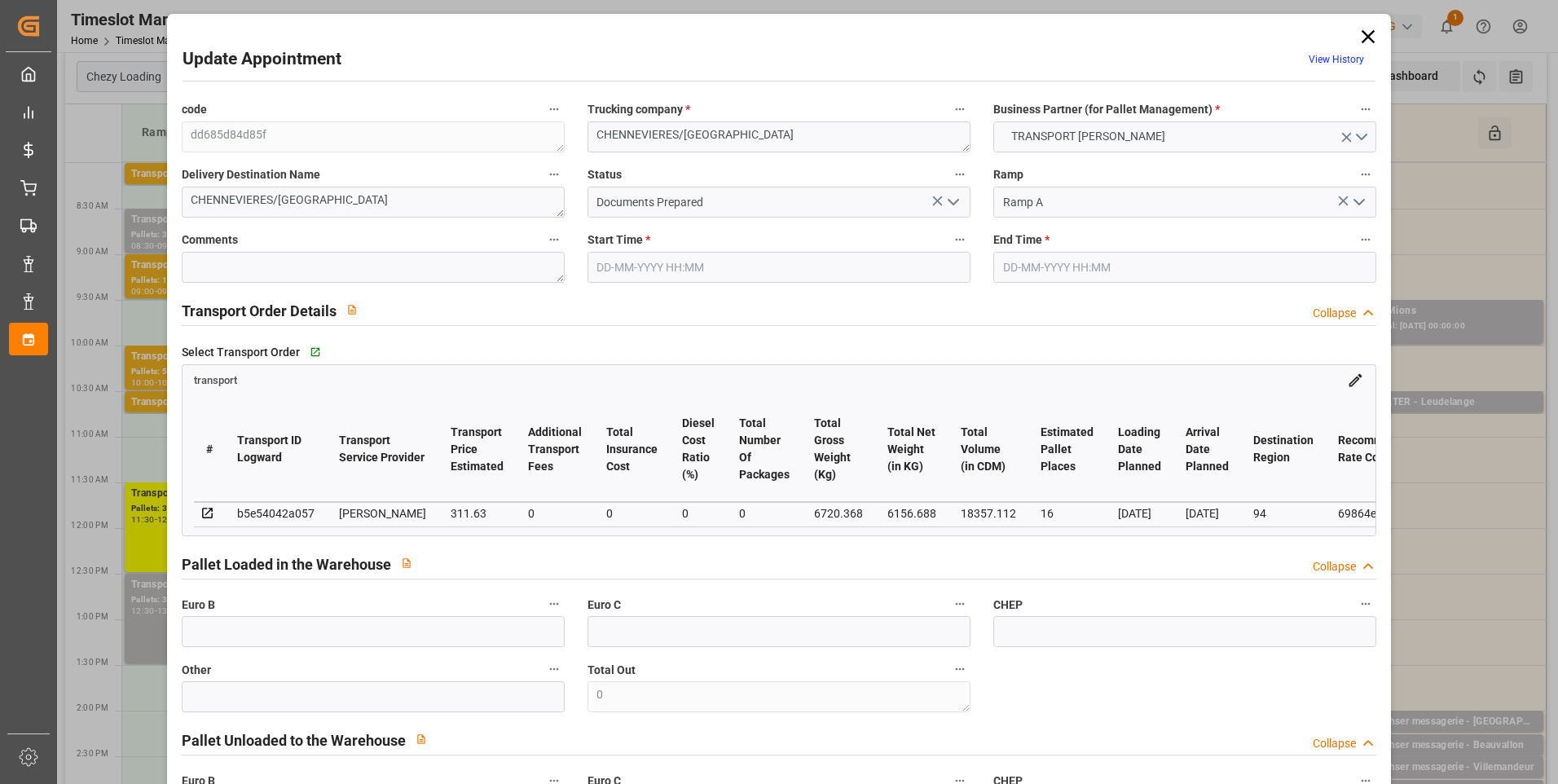
type input "101"
type input "6720.368"
type input "0"
type input "4710.8598"
type input "0"
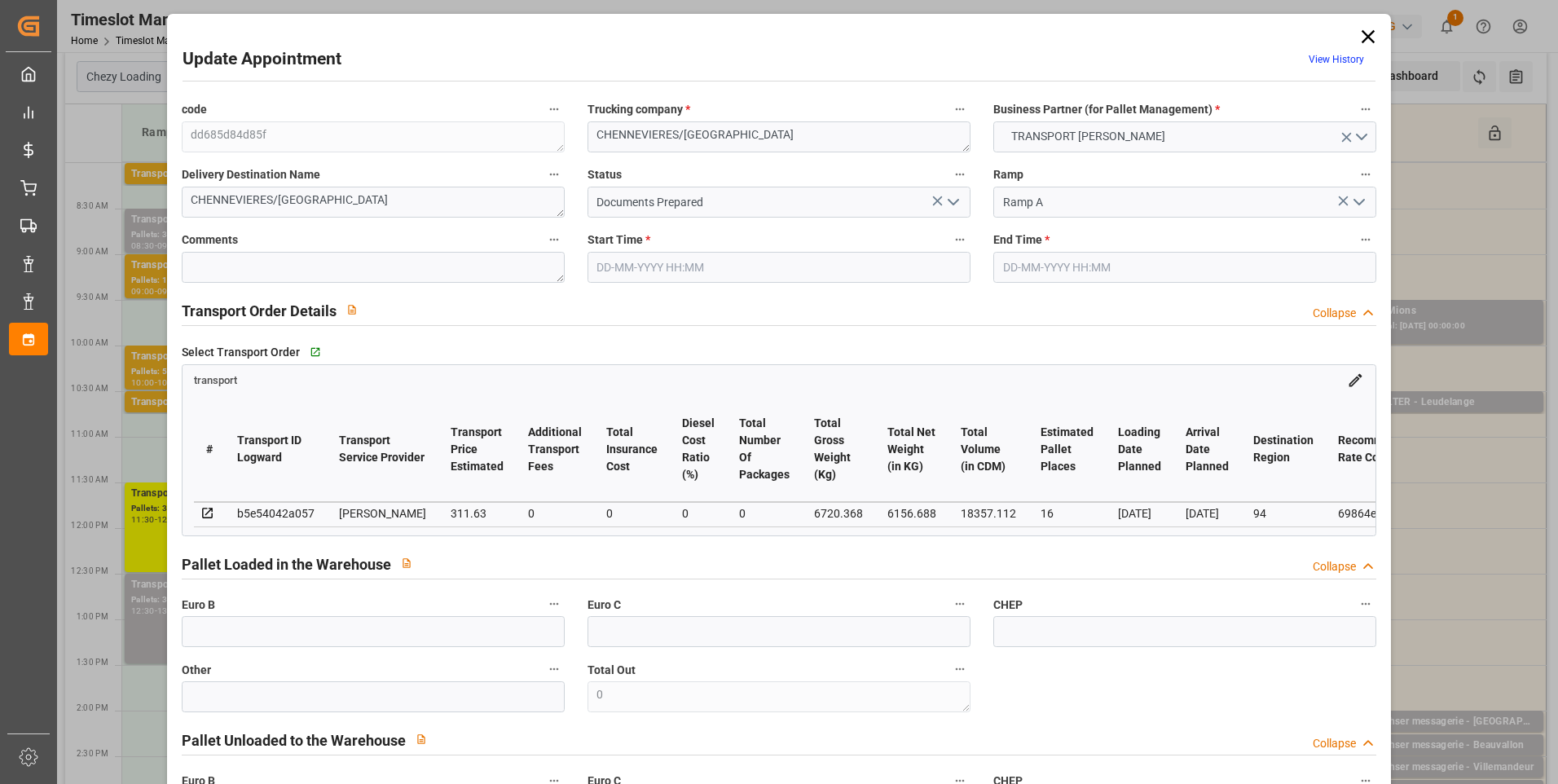
type input "0"
type input "21"
type input "35"
type input "04-09-2025 09:00"
type input "04-09-2025 09:30"
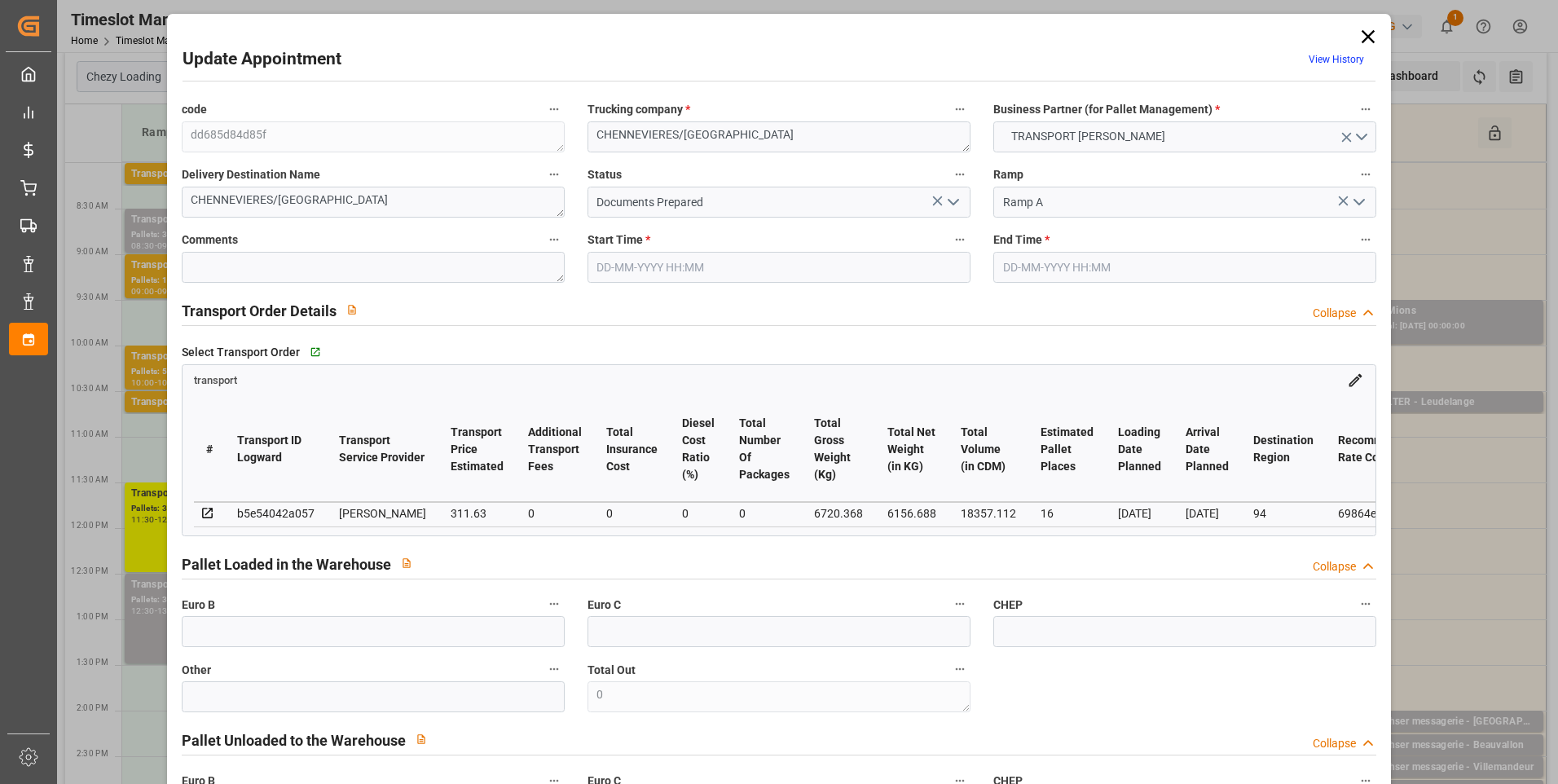
type input "01-09-2025 16:11"
type input "[DATE] 11:17"
type input "[DATE]"
click at [948, 201] on icon "open menu" at bounding box center [953, 202] width 20 height 20
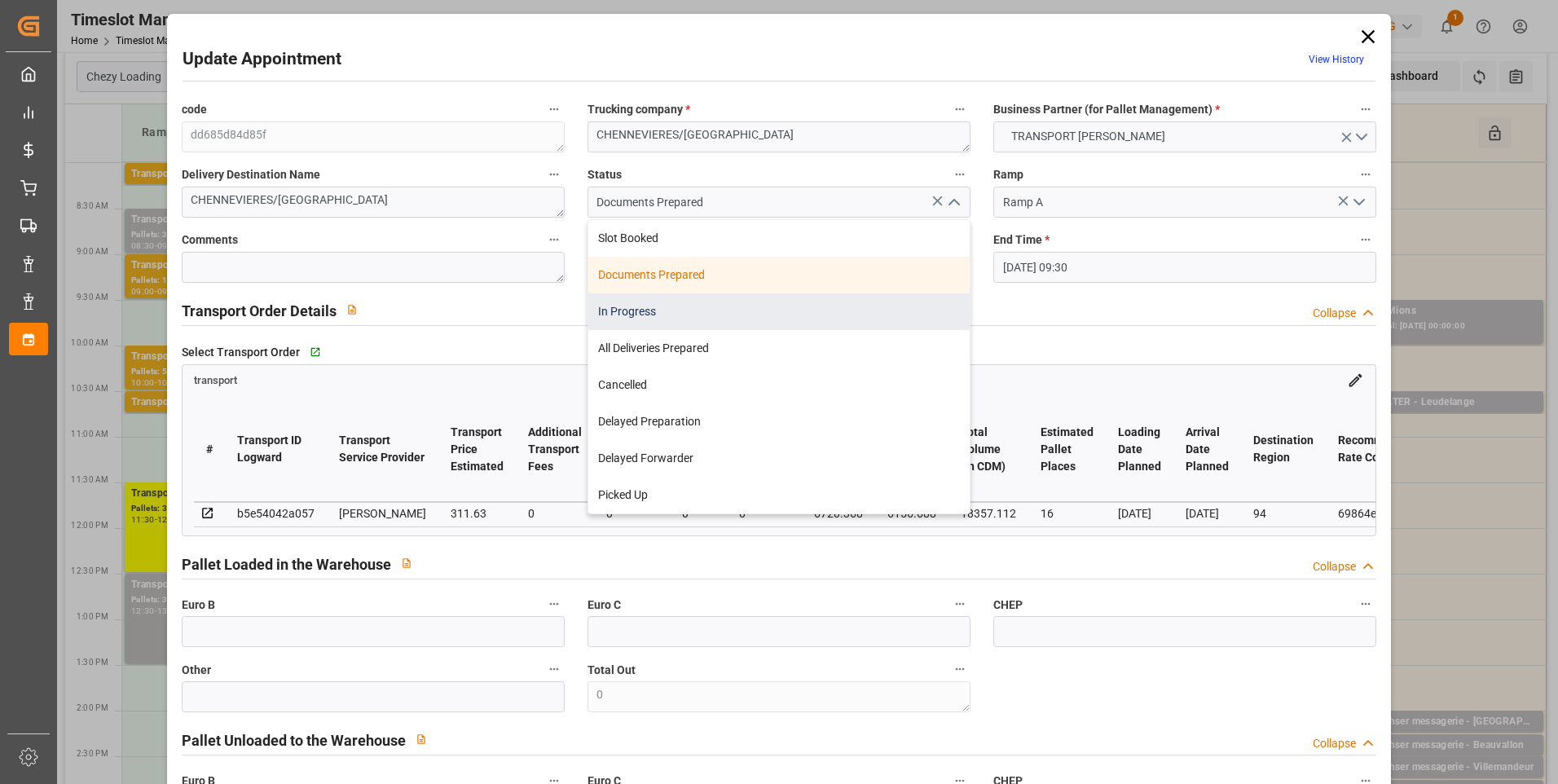
click at [636, 309] on div "In Progress" at bounding box center [779, 312] width 381 height 37
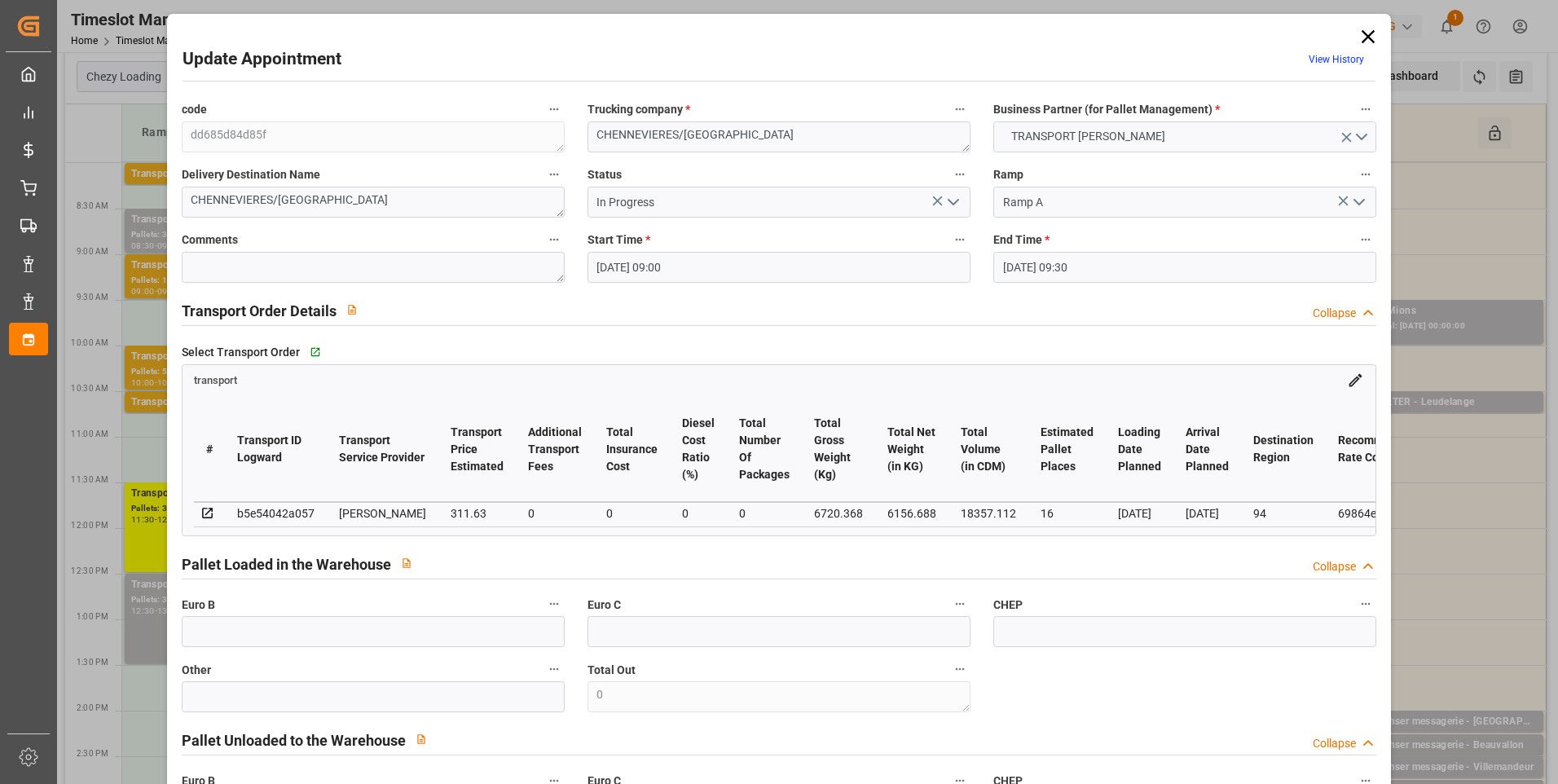
type input "In Progress"
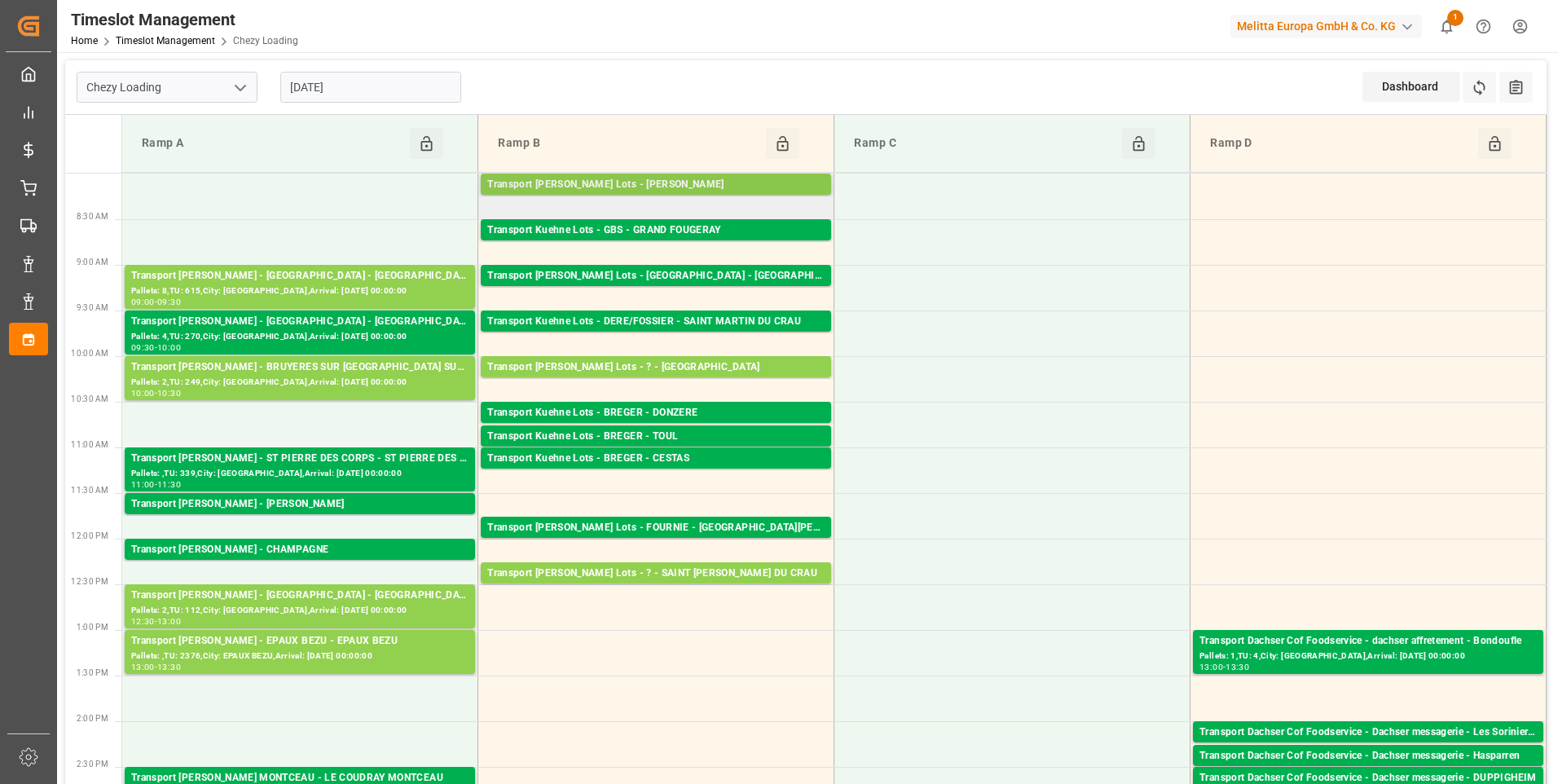
click at [657, 179] on div "Transport [PERSON_NAME] Lots - [PERSON_NAME]" at bounding box center [657, 184] width 338 height 17
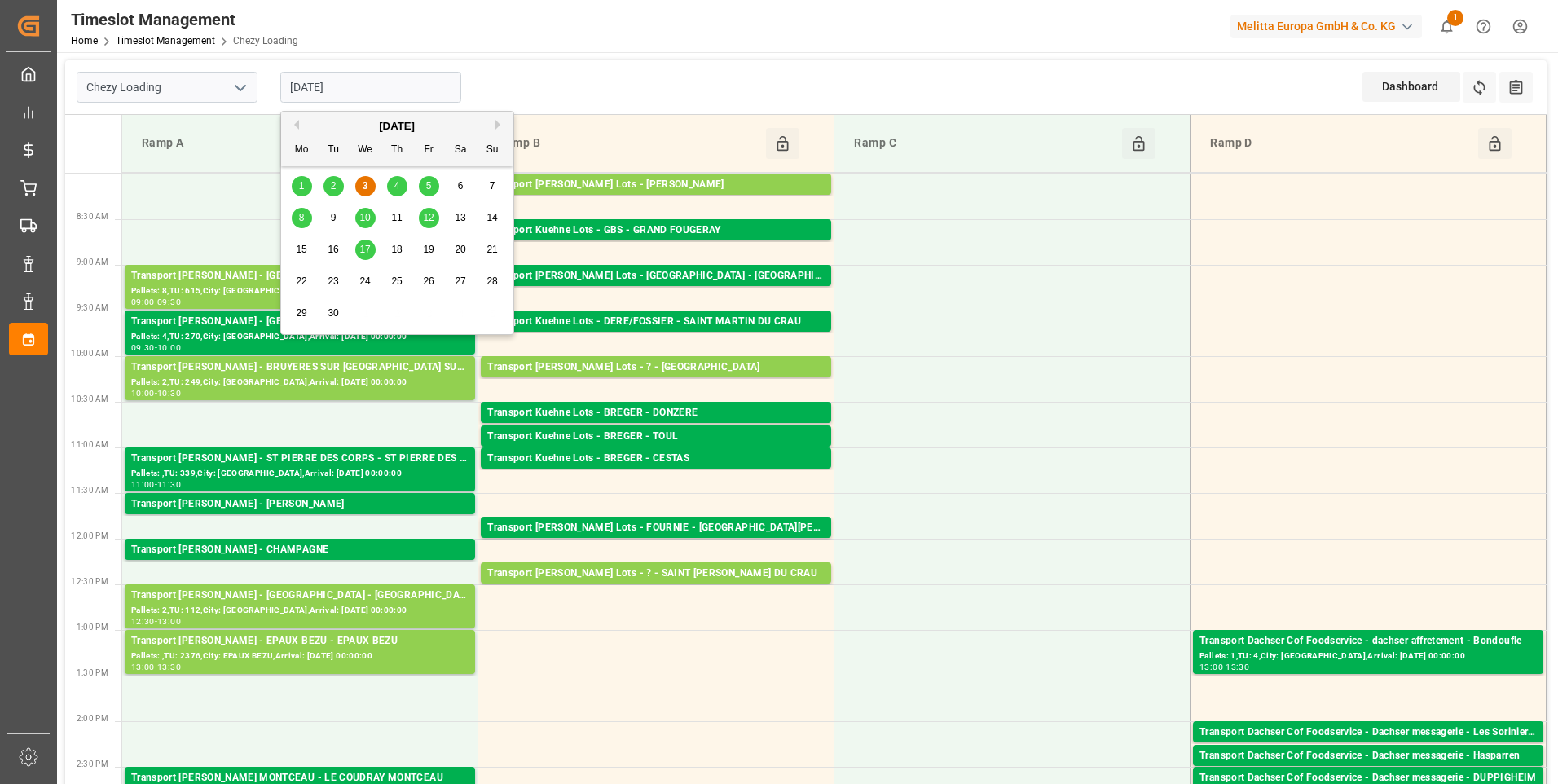
click at [382, 91] on input "[DATE]" at bounding box center [370, 88] width 180 height 31
click at [394, 187] on span "4" at bounding box center [397, 186] width 6 height 12
type input "[DATE]"
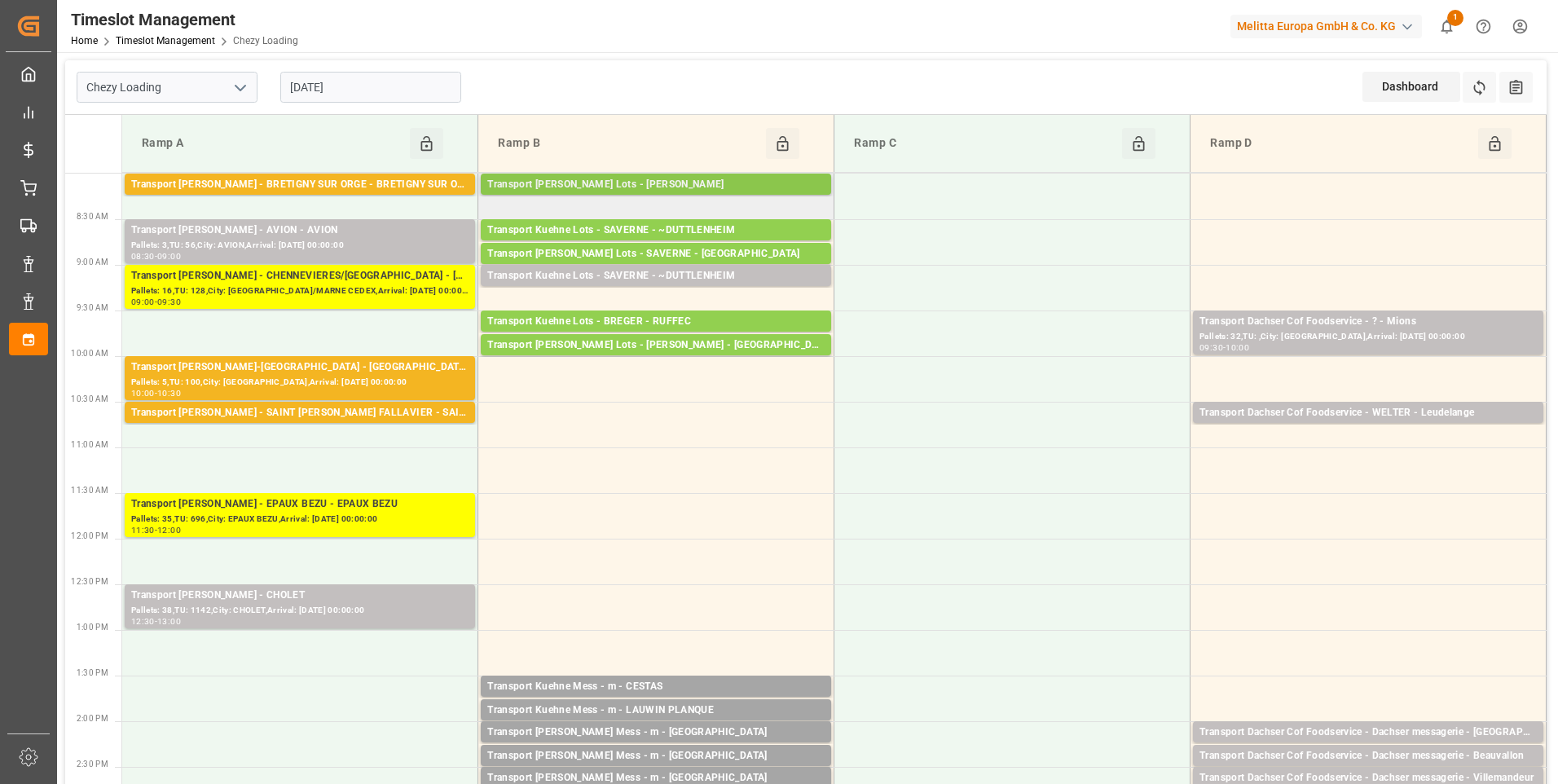
click at [551, 184] on div "Transport [PERSON_NAME] Lots - [PERSON_NAME]" at bounding box center [657, 184] width 338 height 17
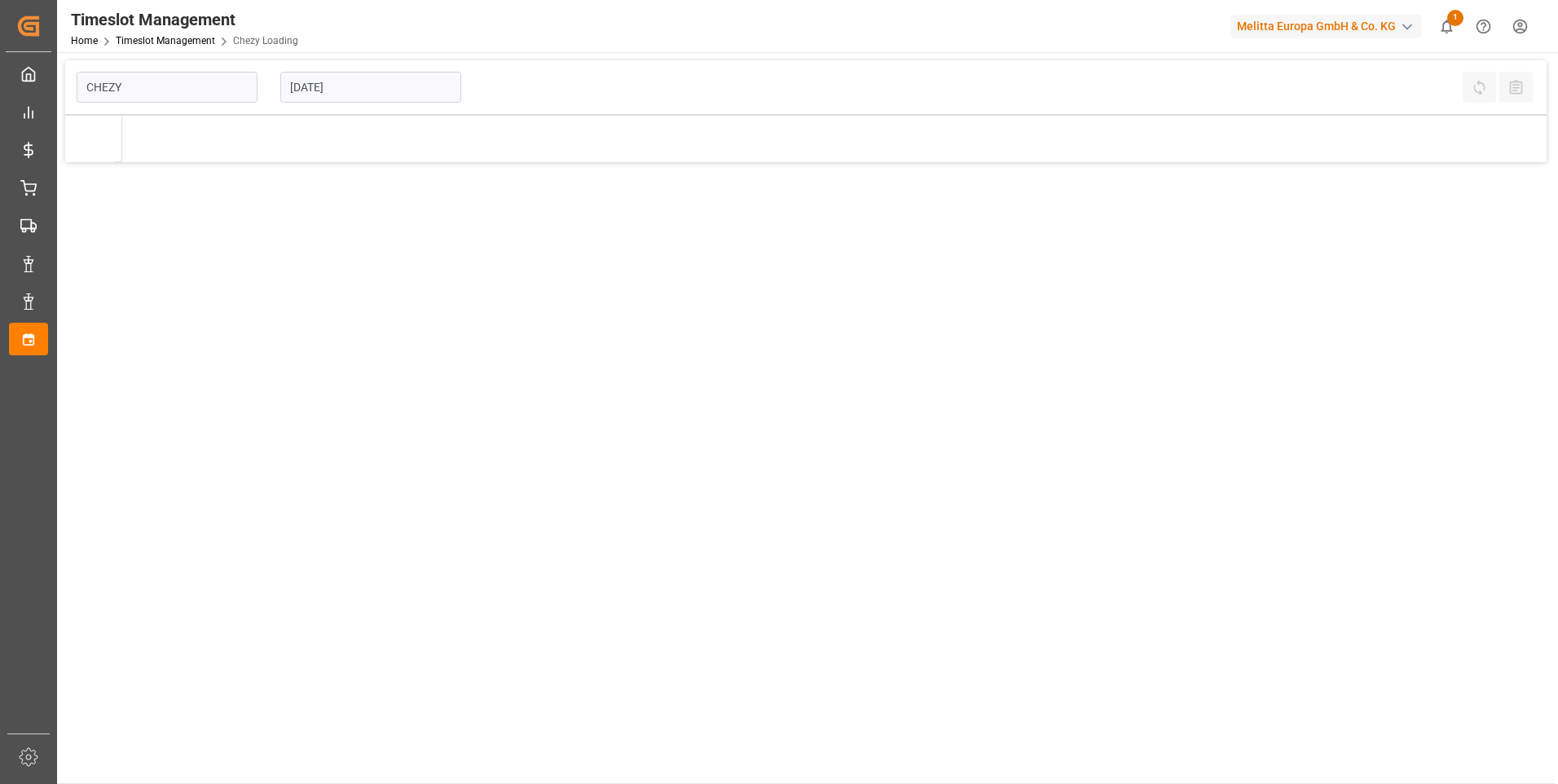
type input "Chezy Loading"
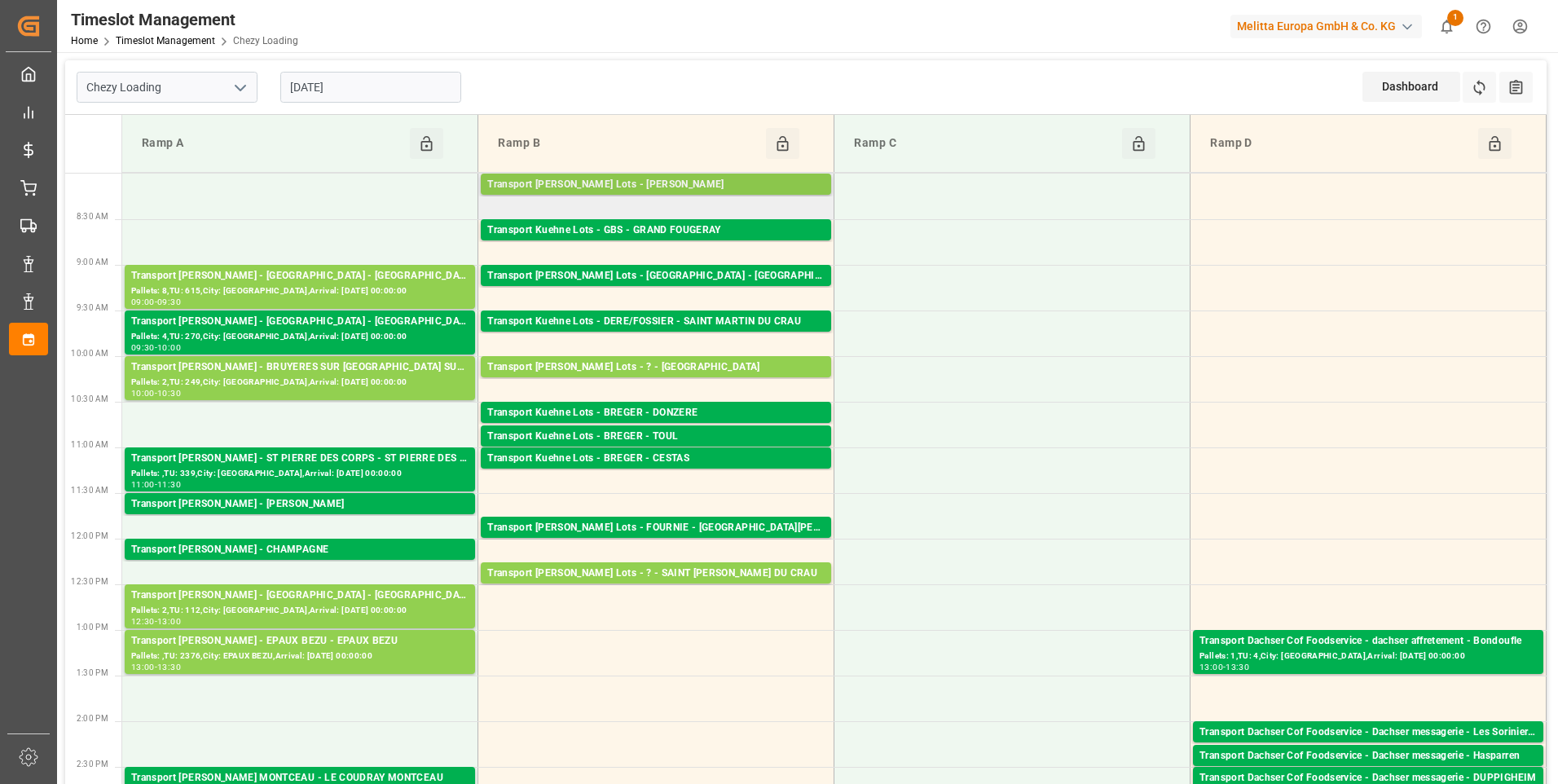
click at [567, 185] on div "Transport [PERSON_NAME] Lots - [PERSON_NAME]" at bounding box center [657, 184] width 338 height 17
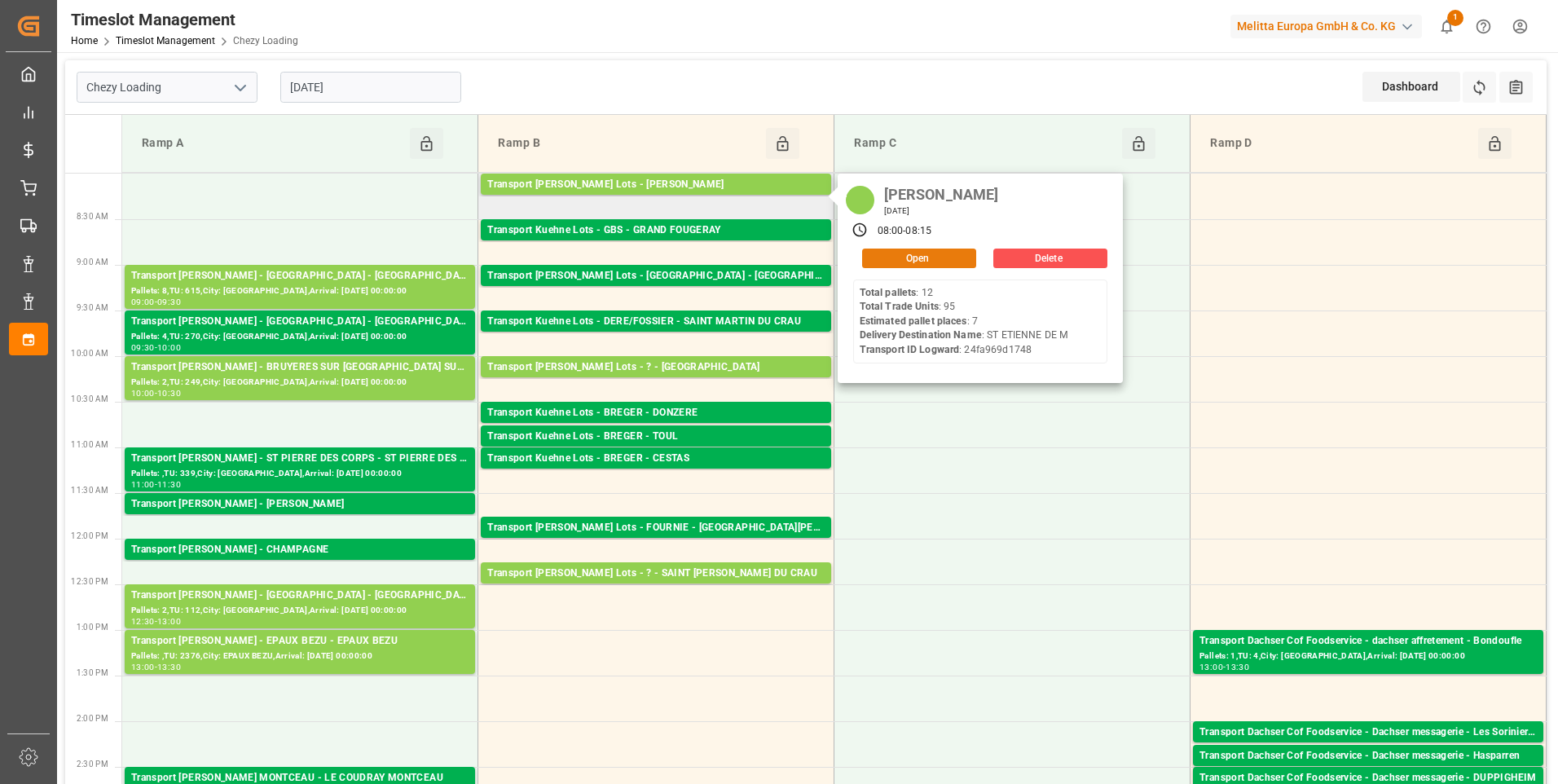
click at [926, 259] on button "Open" at bounding box center [919, 258] width 114 height 20
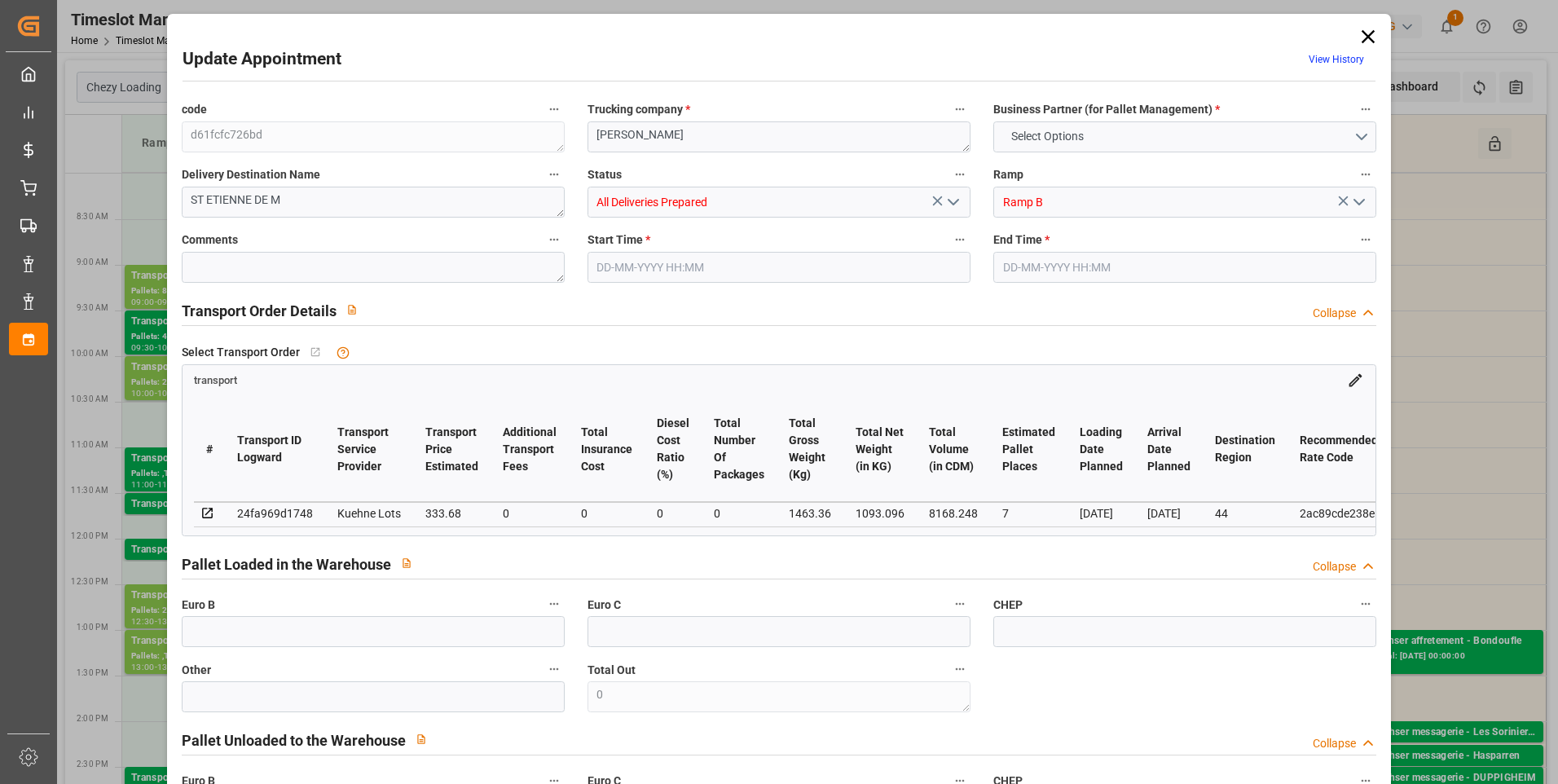
type input "7"
type input "333.68"
type input "0"
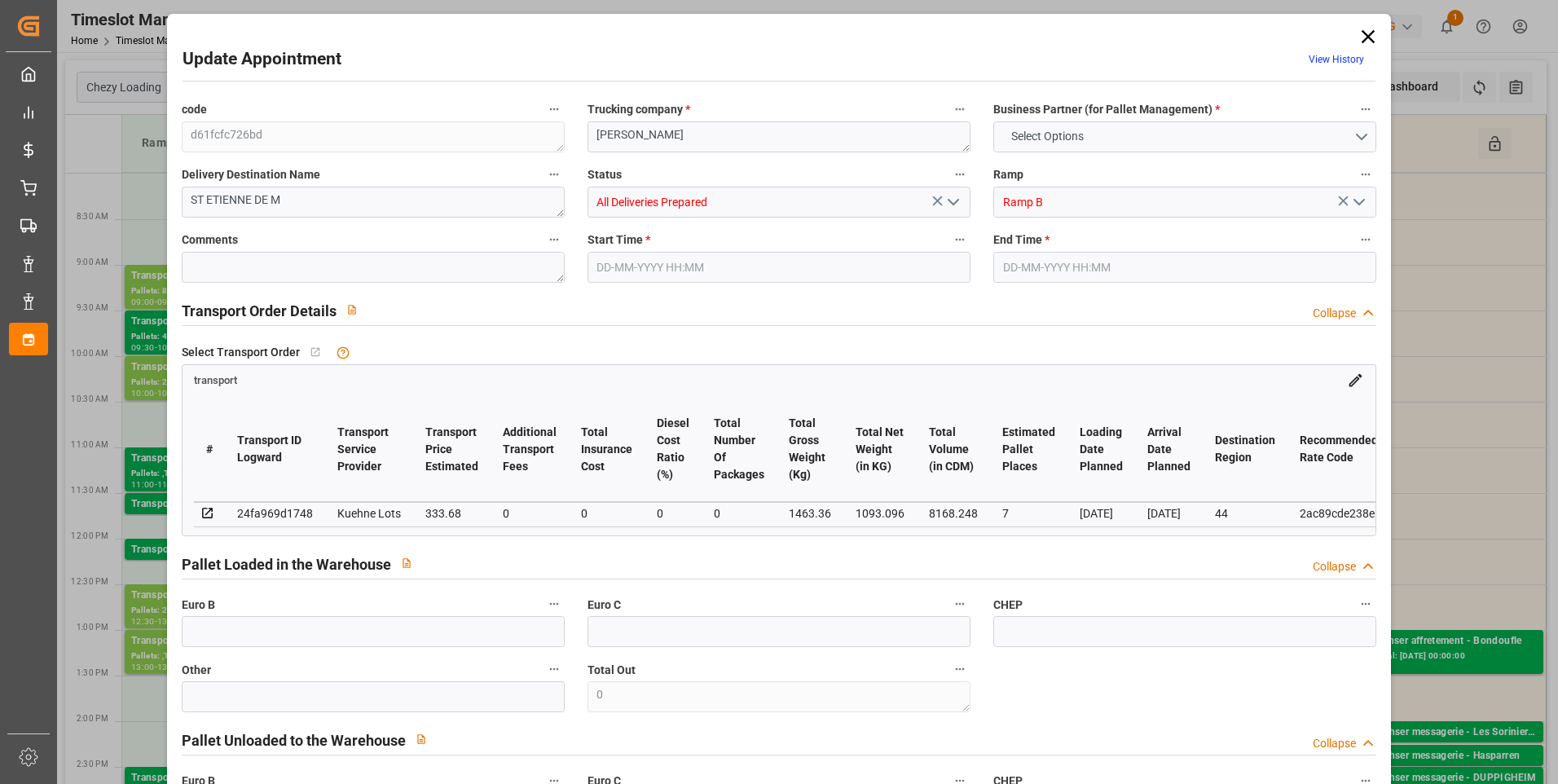
type input "333.68"
type input "0"
type input "1093.096"
type input "1826"
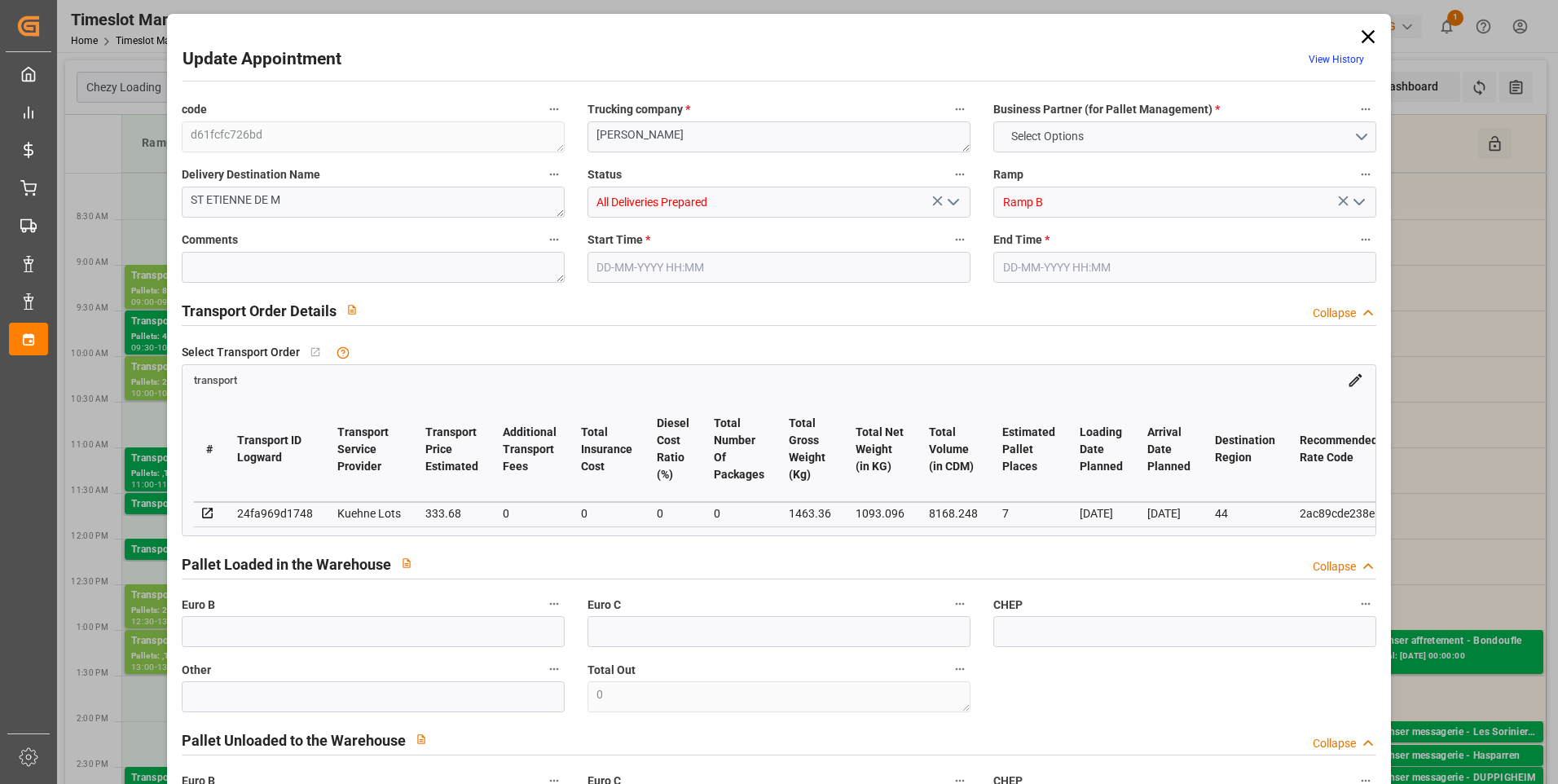
type input "8168.248"
type input "44"
type input "12"
type input "95"
type input "13"
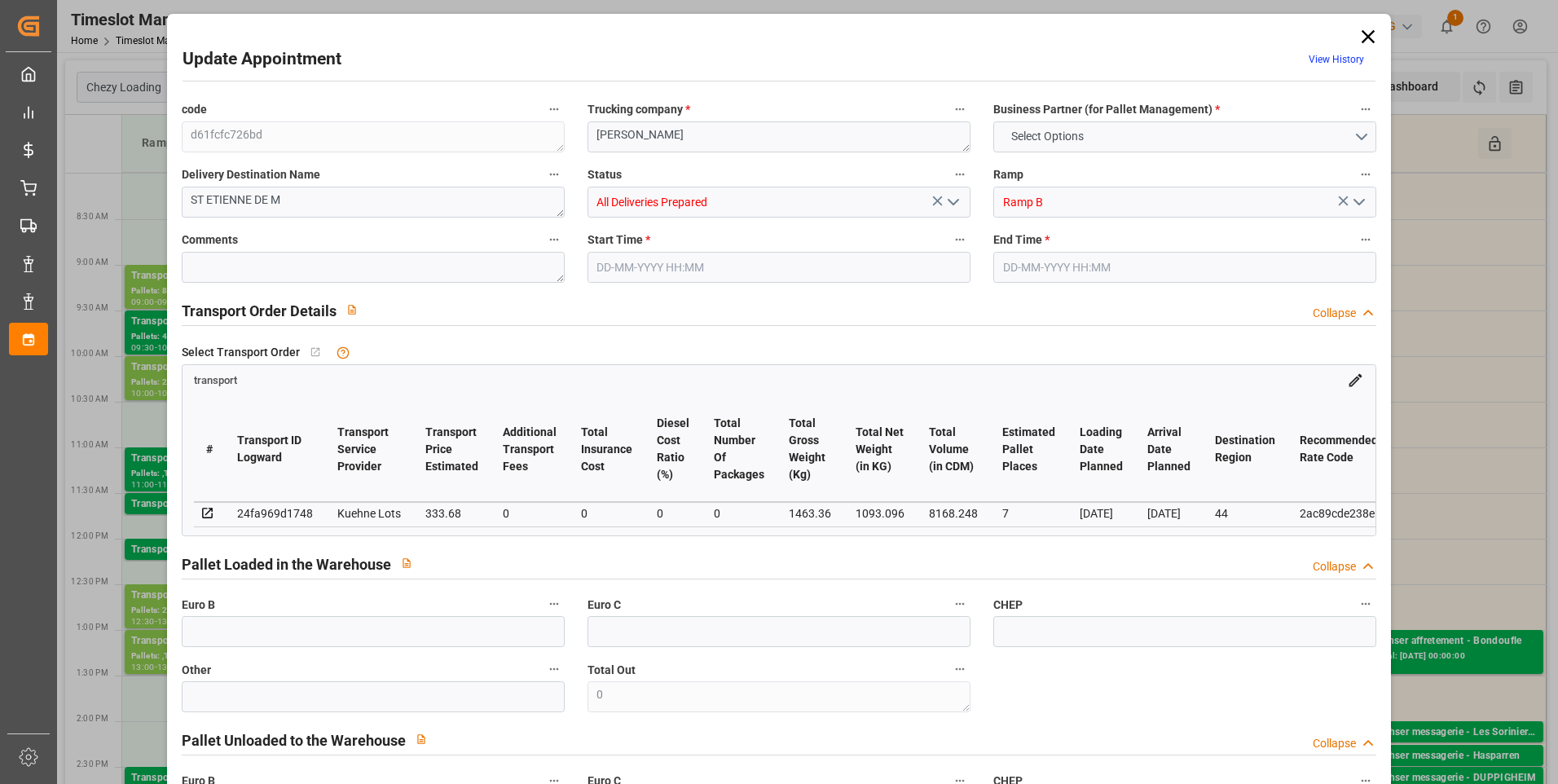
type input "101"
type input "1463.36"
type input "0"
type input "4710.8598"
type input "0"
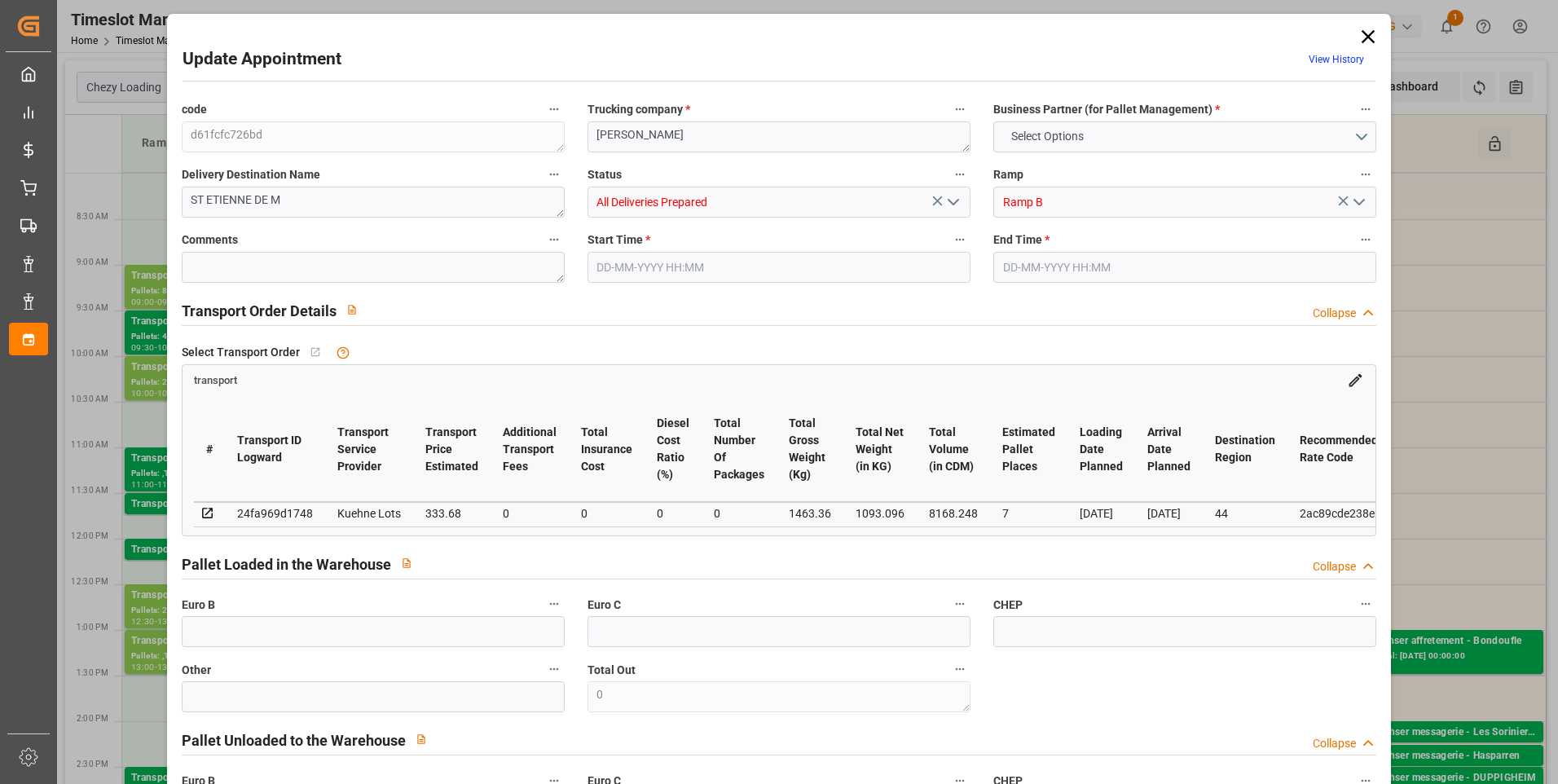
type input "0"
type input "21"
type input "35"
type input "[DATE] 08:00"
type input "[DATE] 08:15"
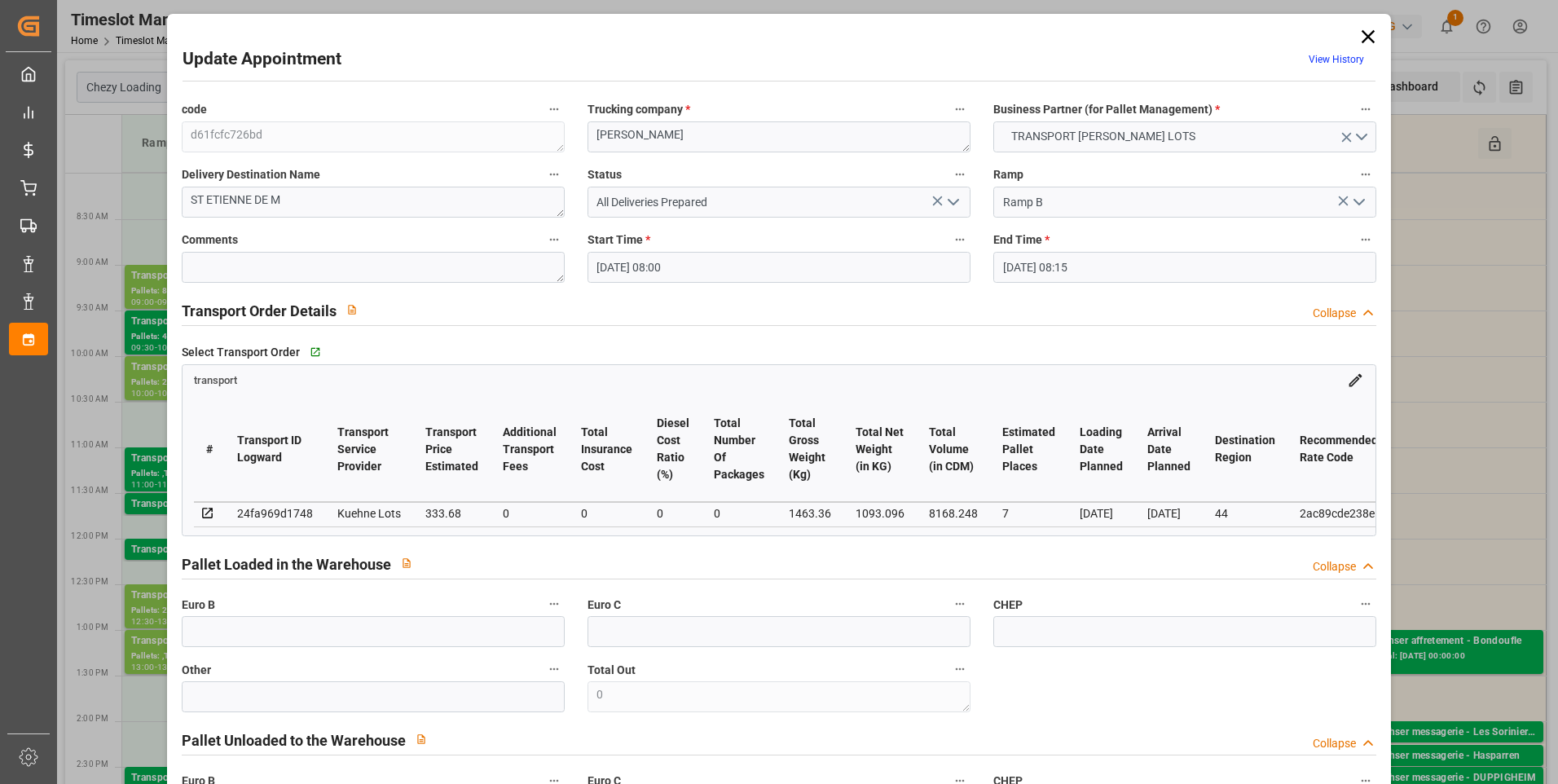
type input "[DATE] 12:45"
type input "[DATE] 11:25"
type input "[DATE]"
click at [1363, 29] on icon at bounding box center [1368, 36] width 22 height 22
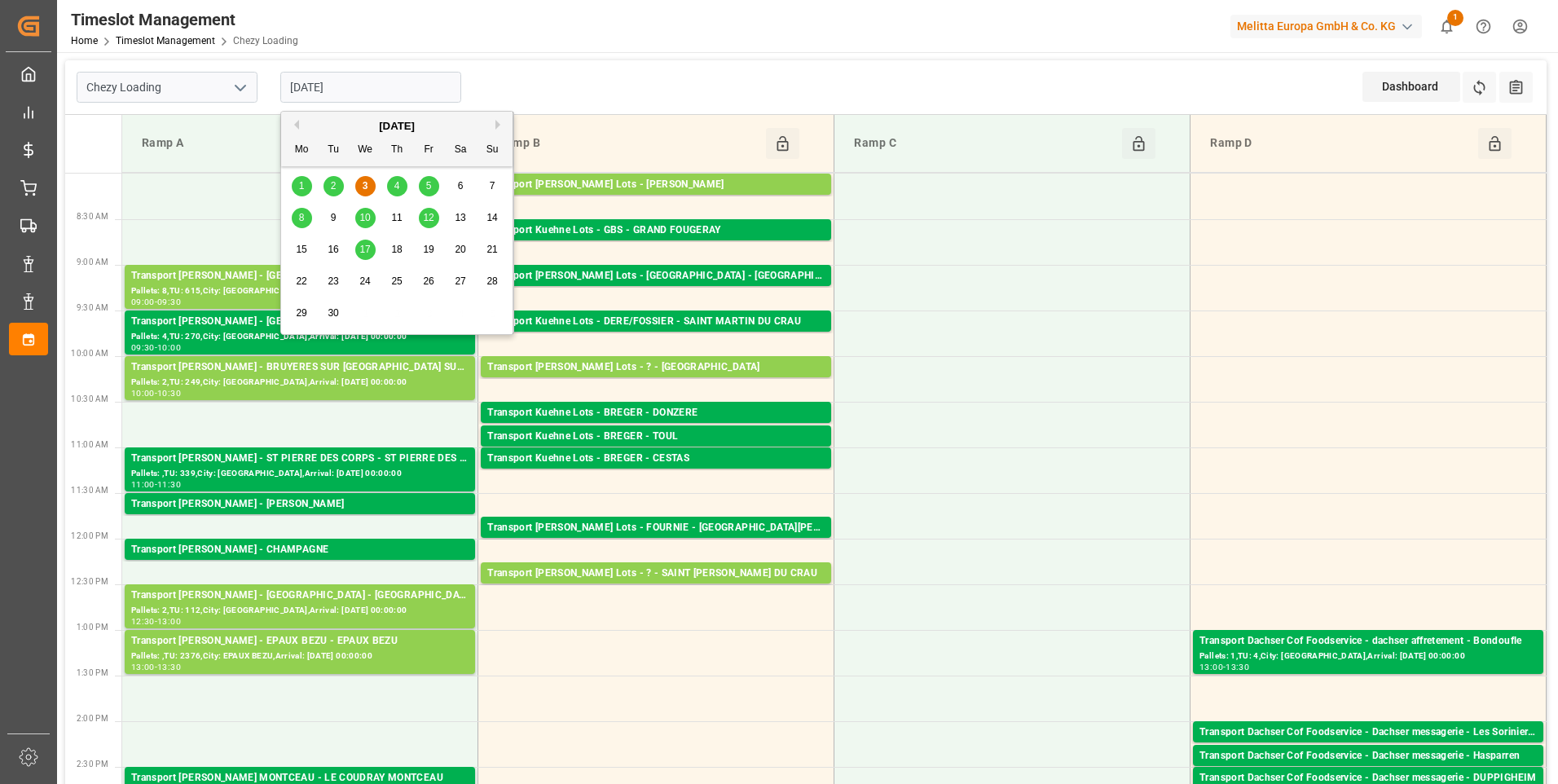
click at [398, 78] on input "[DATE]" at bounding box center [370, 88] width 180 height 31
click at [398, 188] on span "4" at bounding box center [397, 186] width 6 height 12
type input "[DATE]"
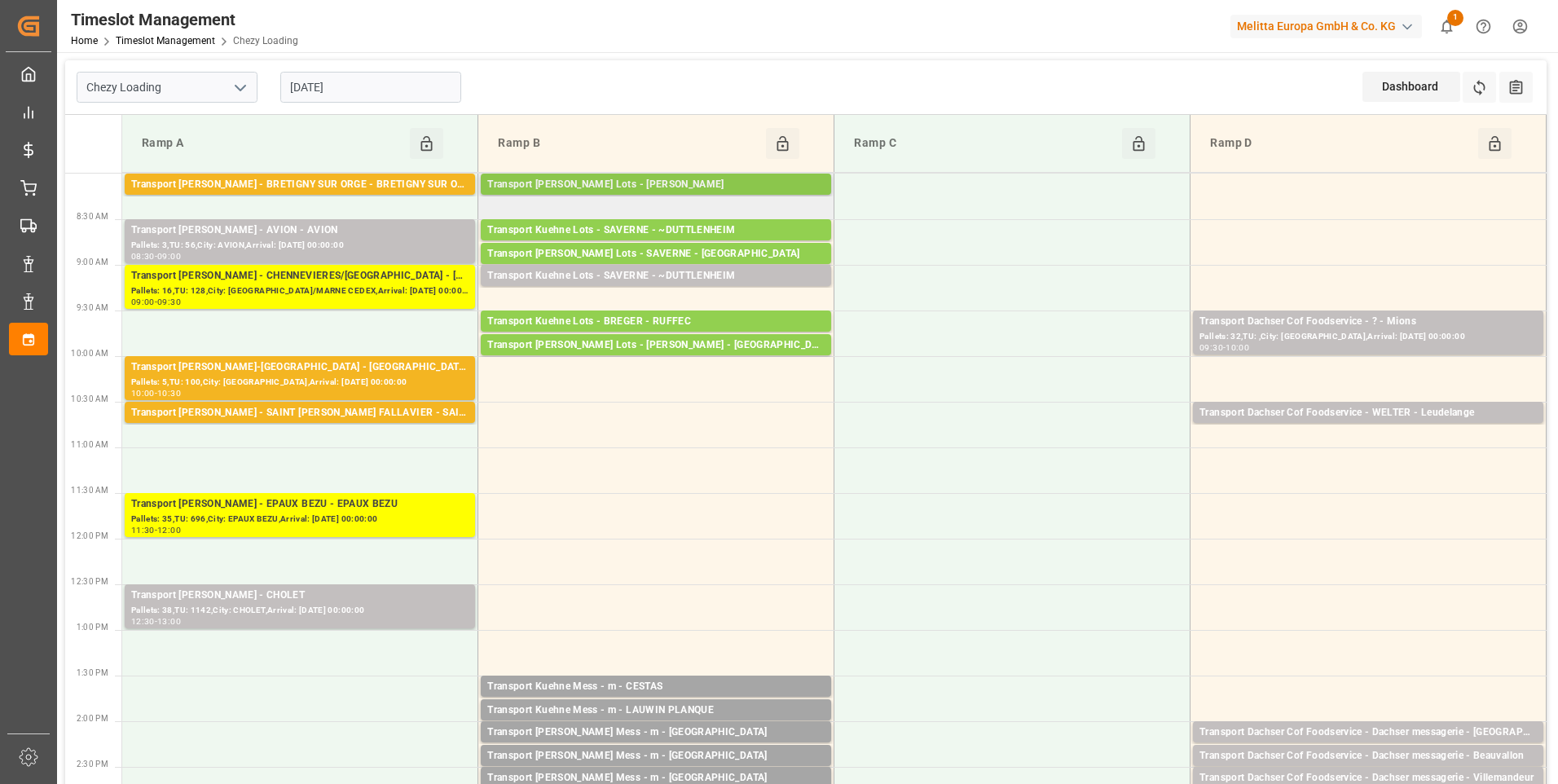
click at [725, 180] on div "Transport Kuehne Lots - ANTOINE - CARQUEFOU" at bounding box center [657, 184] width 338 height 17
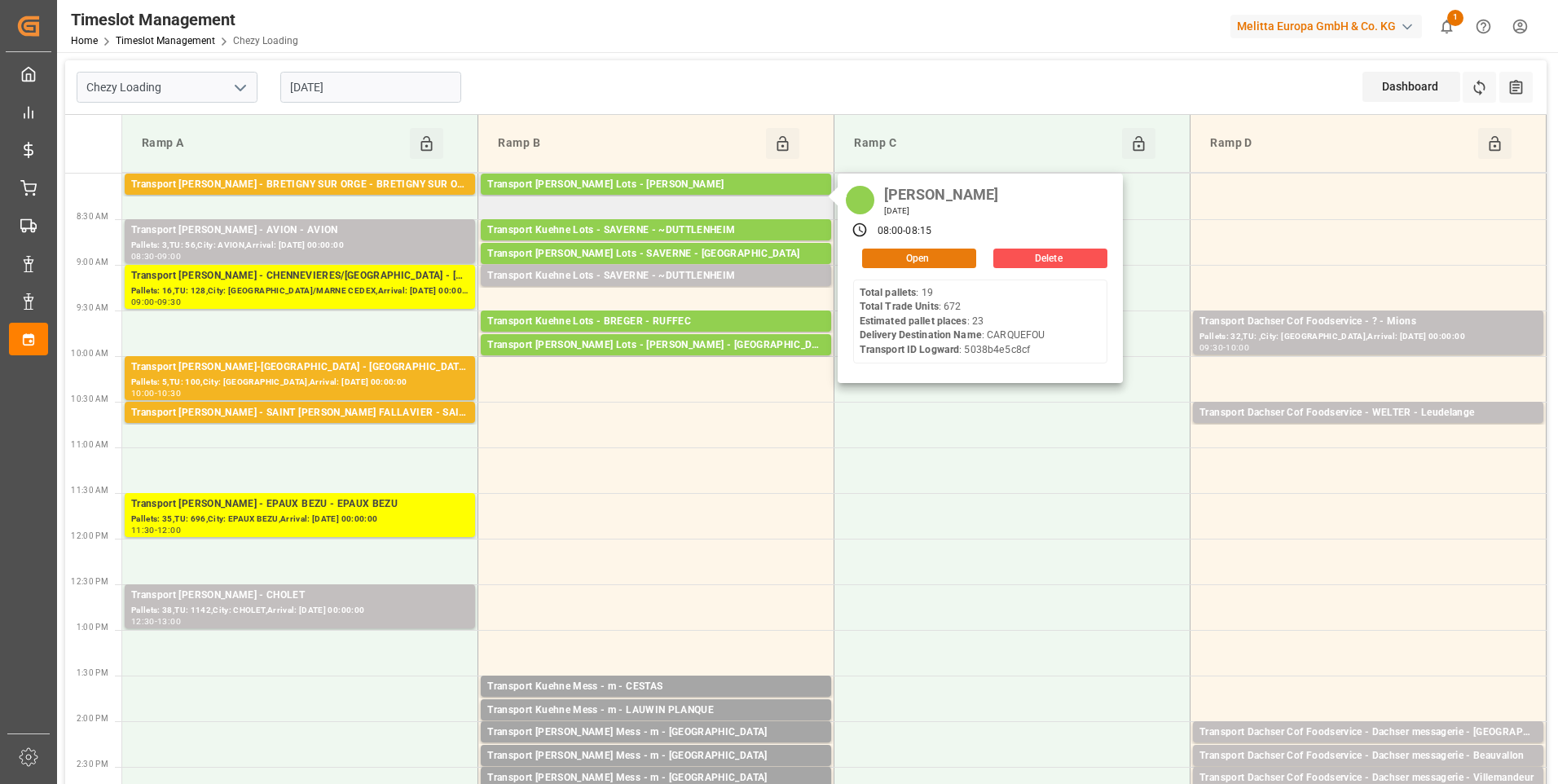
click at [873, 251] on button "Open" at bounding box center [919, 258] width 114 height 20
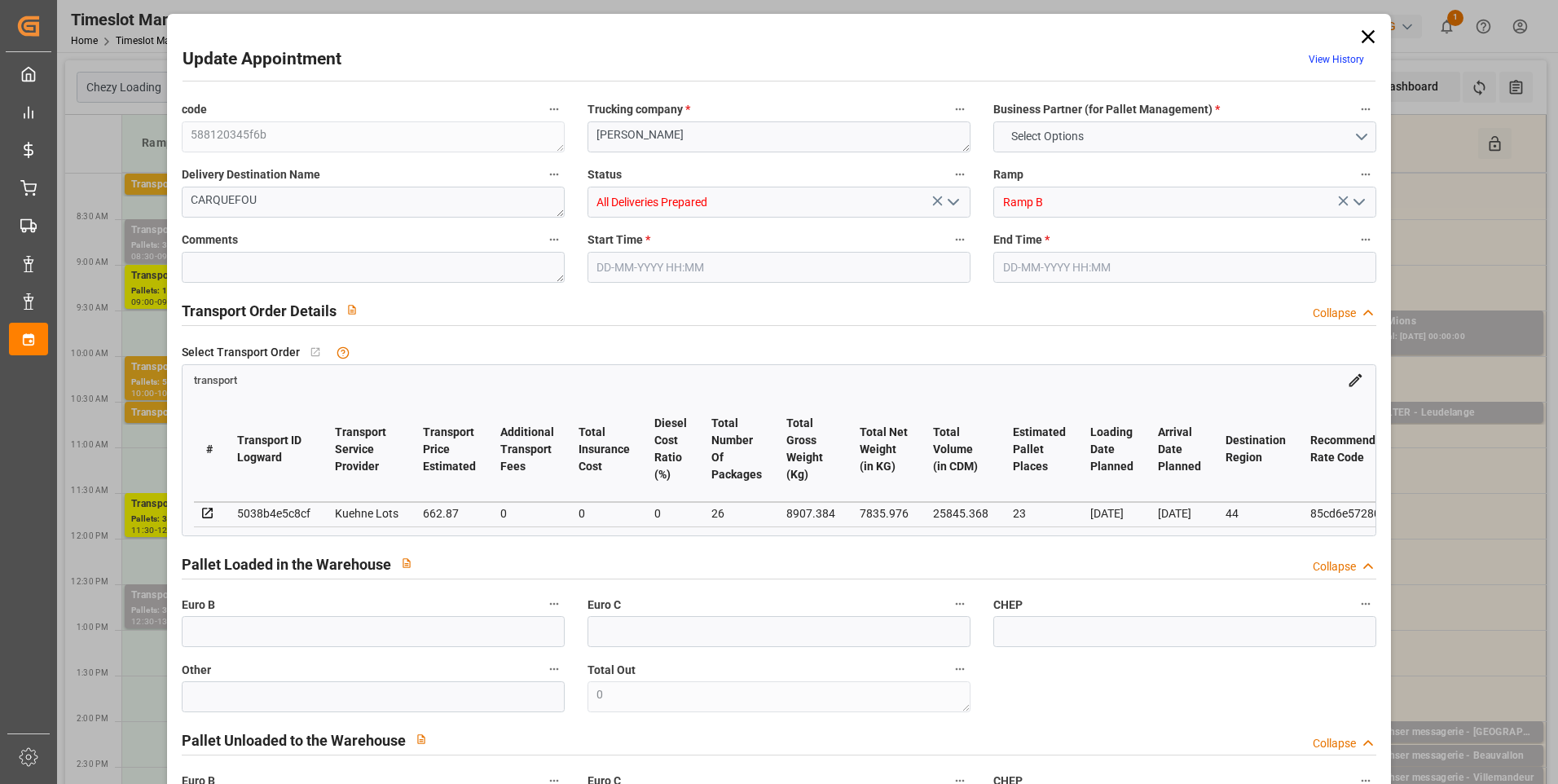
type input "23"
type input "662.87"
type input "0"
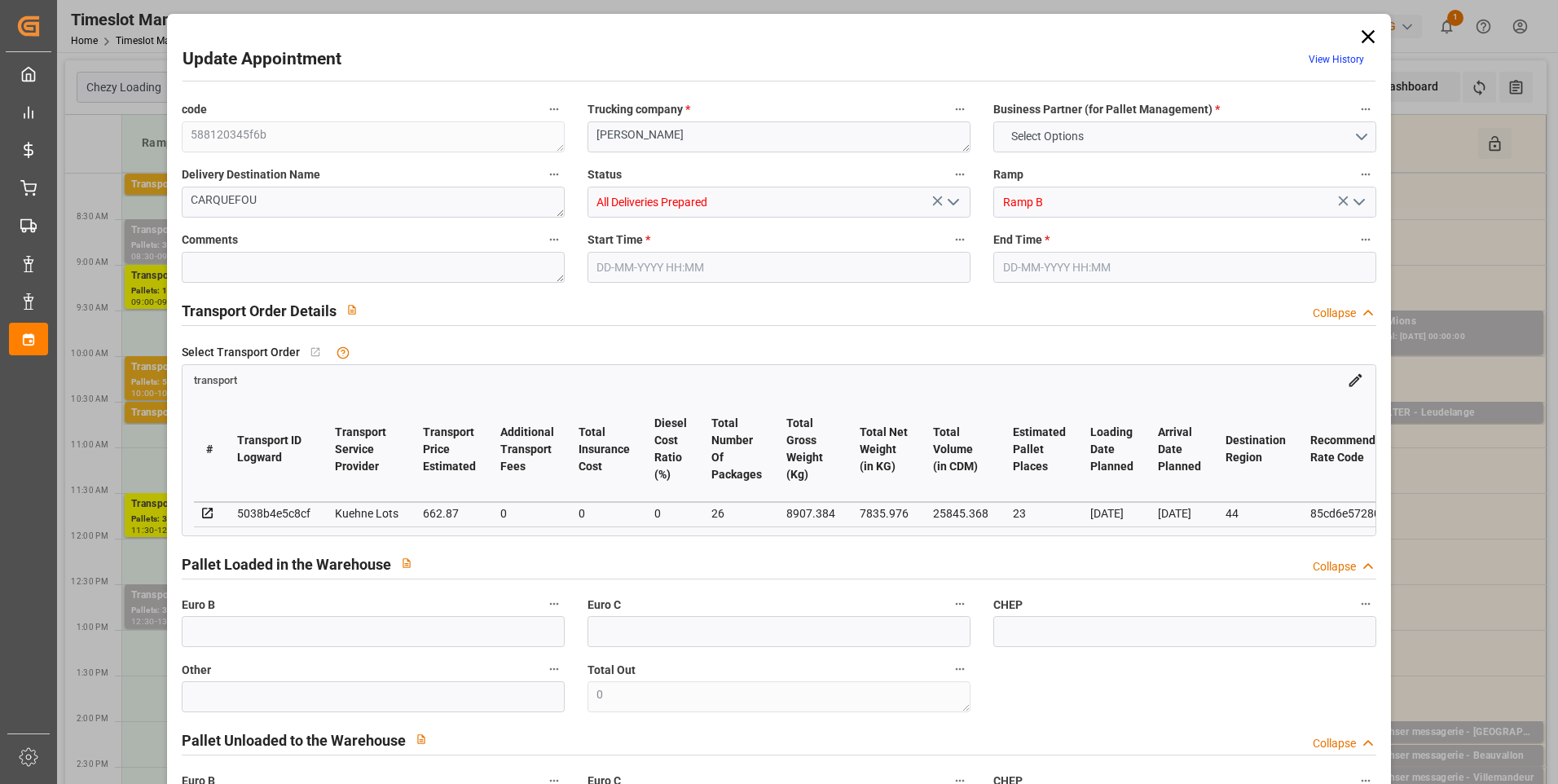
type input "662.87"
type input "0"
type input "26"
type input "7835.976"
type input "10000"
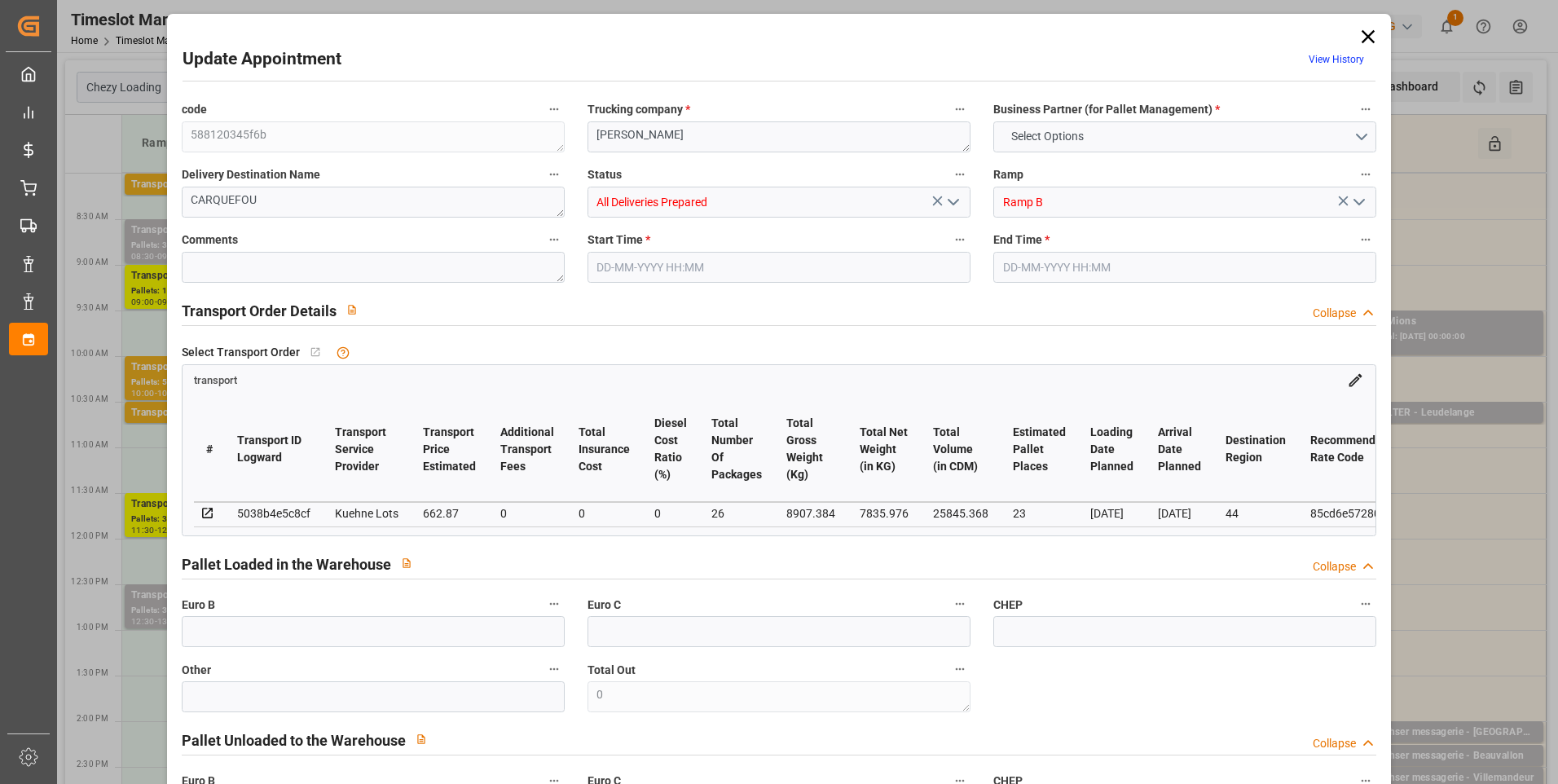
type input "25845.368"
type input "44"
type input "19"
type input "672"
type input "26"
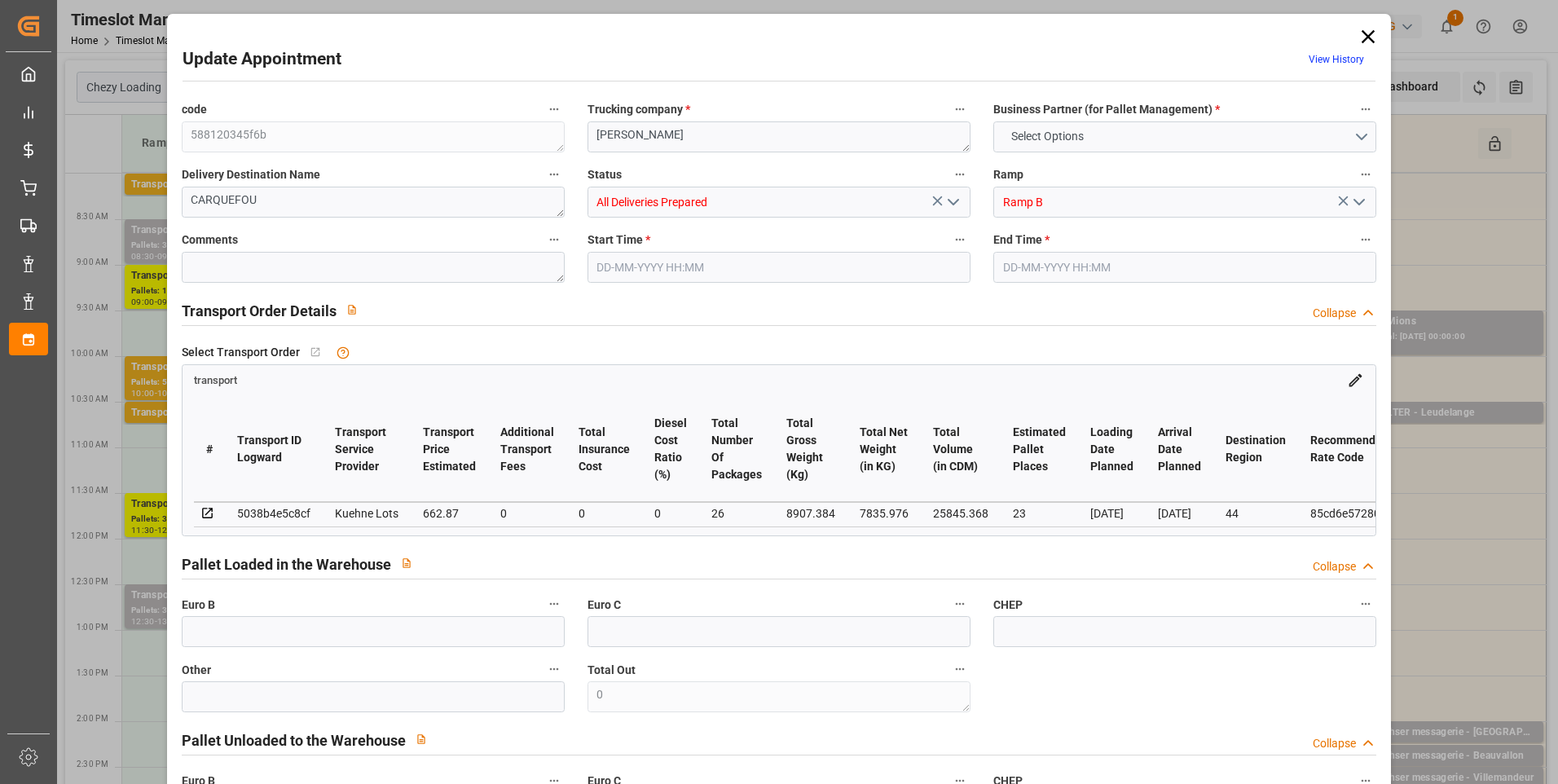
type input "101"
type input "8907.384"
type input "0"
type input "4710.8598"
type input "0"
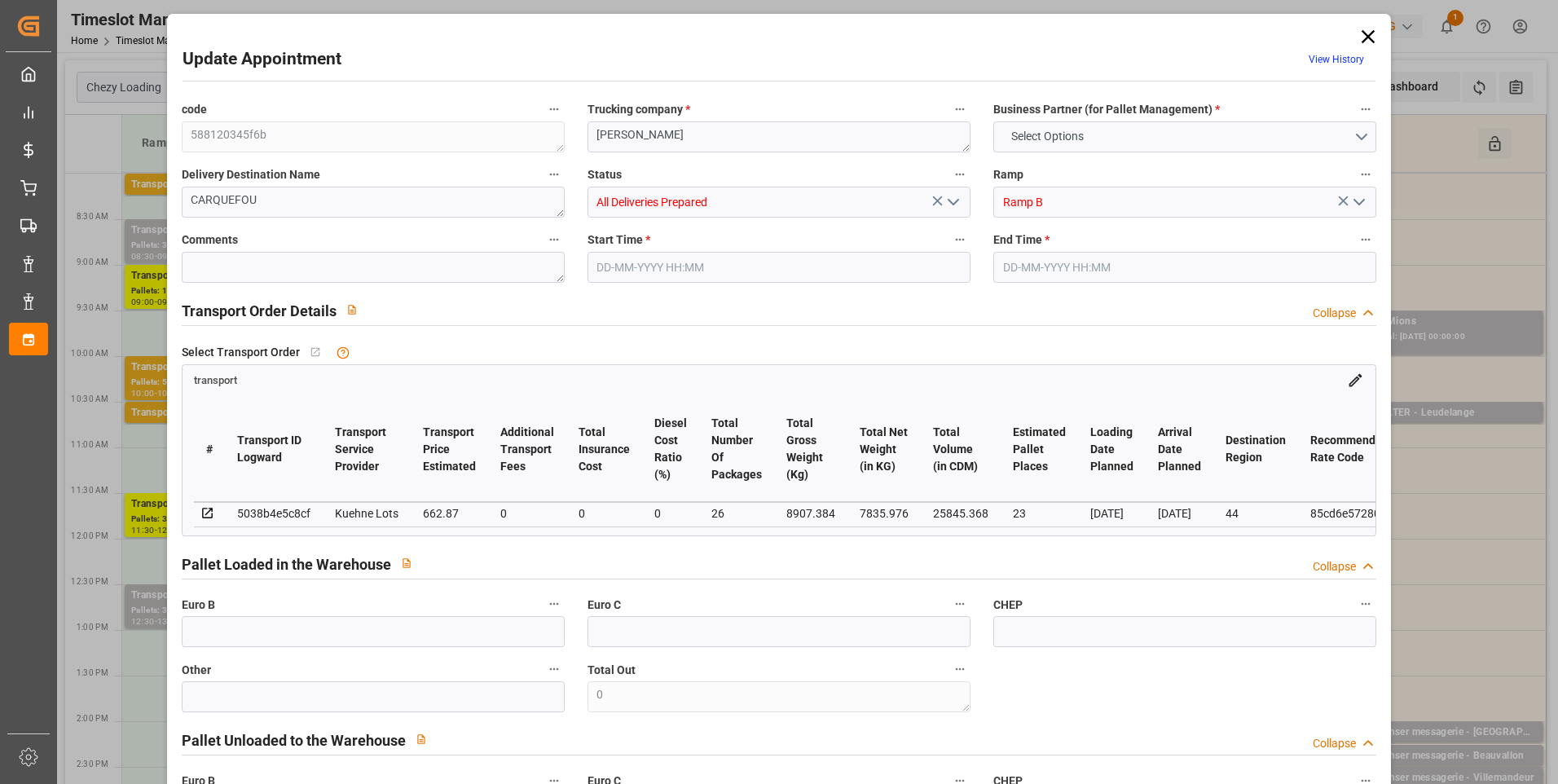
type input "0"
type input "21"
type input "35"
type input "04-09-2025 08:00"
type input "04-09-2025 08:15"
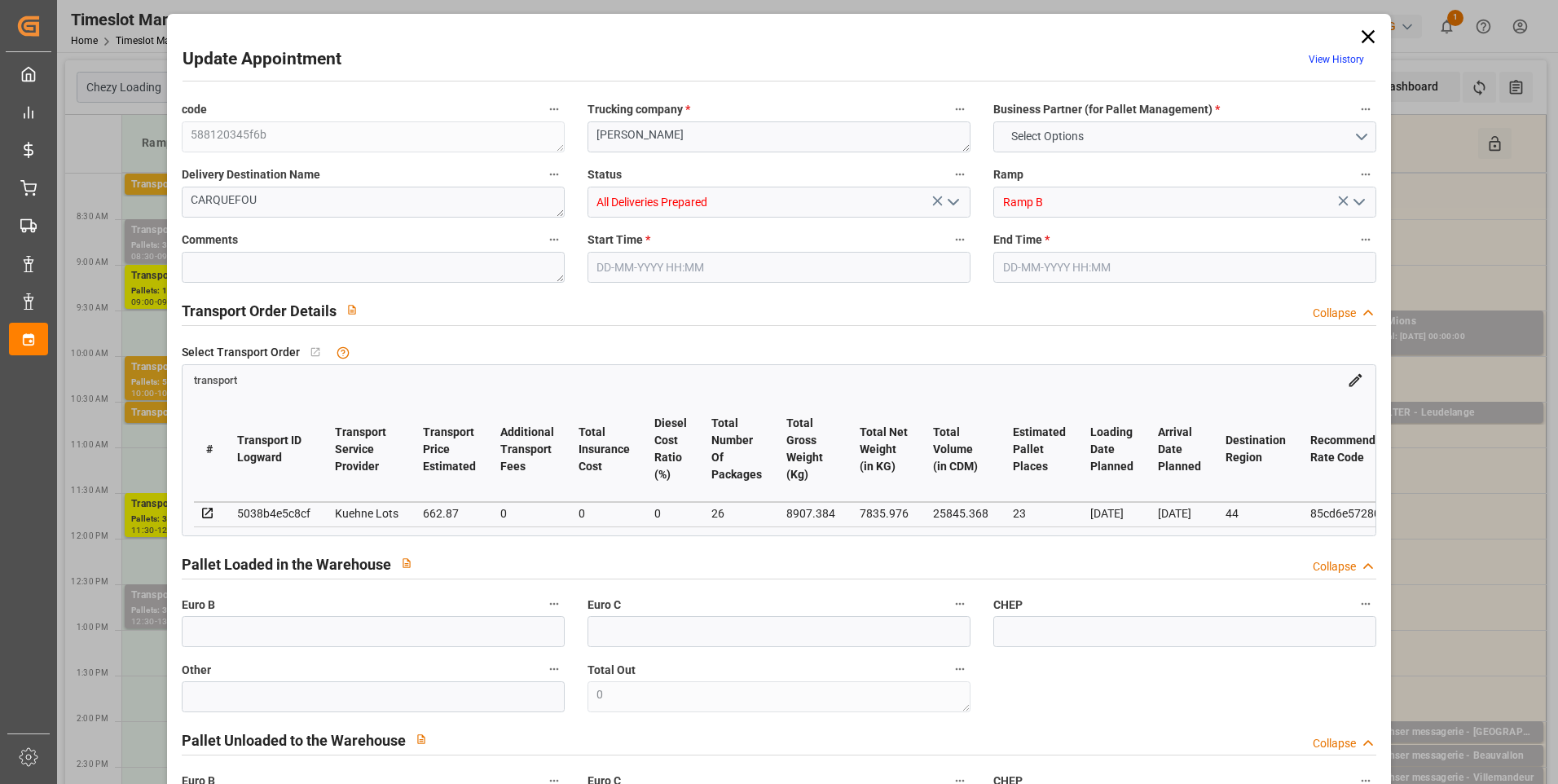
type input "01-09-2025 13:30"
type input "01-09-2025 11:21"
type input "05-09-2025"
type input "[DATE]"
click at [1363, 37] on icon at bounding box center [1368, 36] width 13 height 13
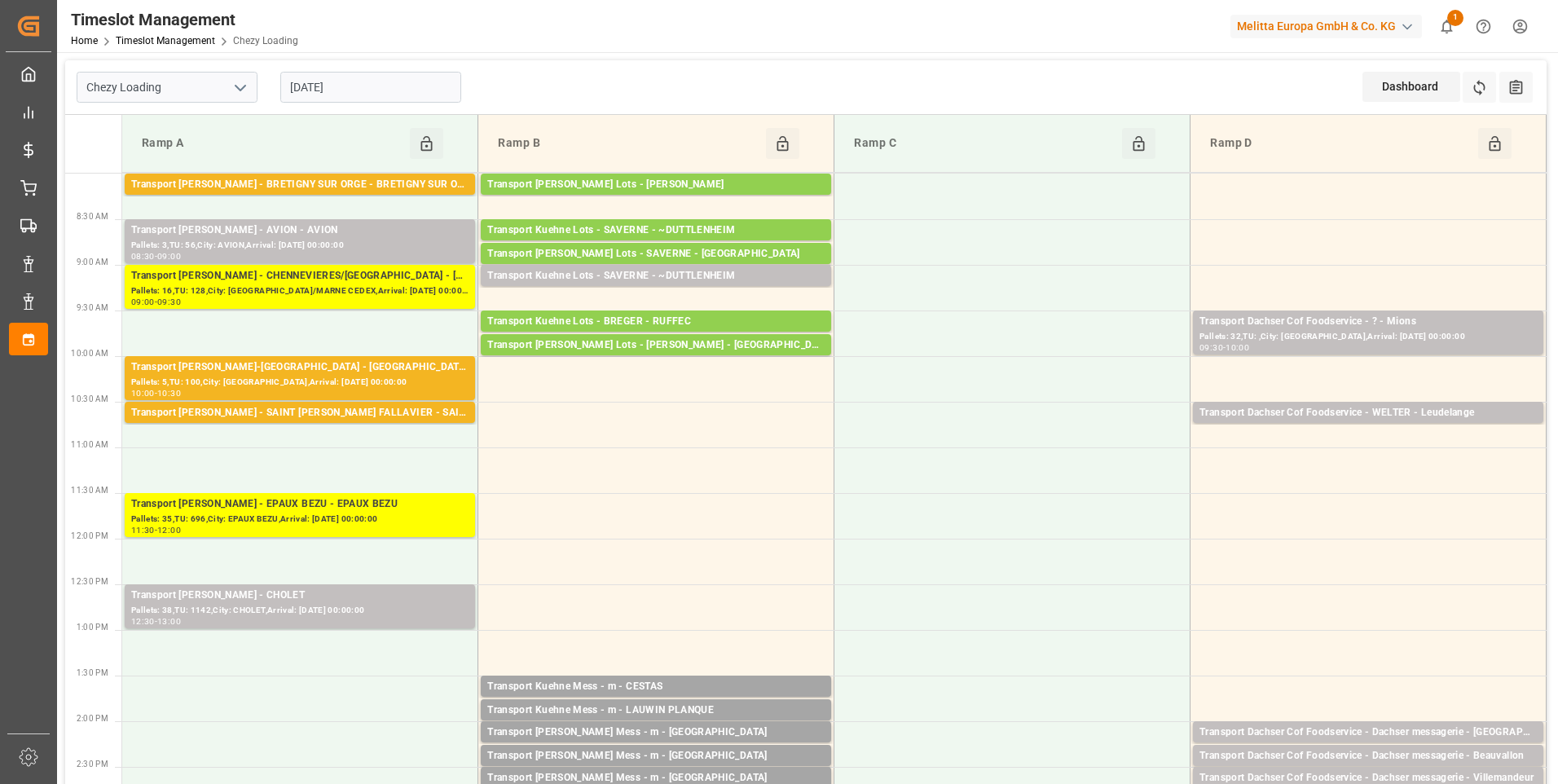
click at [366, 84] on input "[DATE]" at bounding box center [370, 88] width 180 height 31
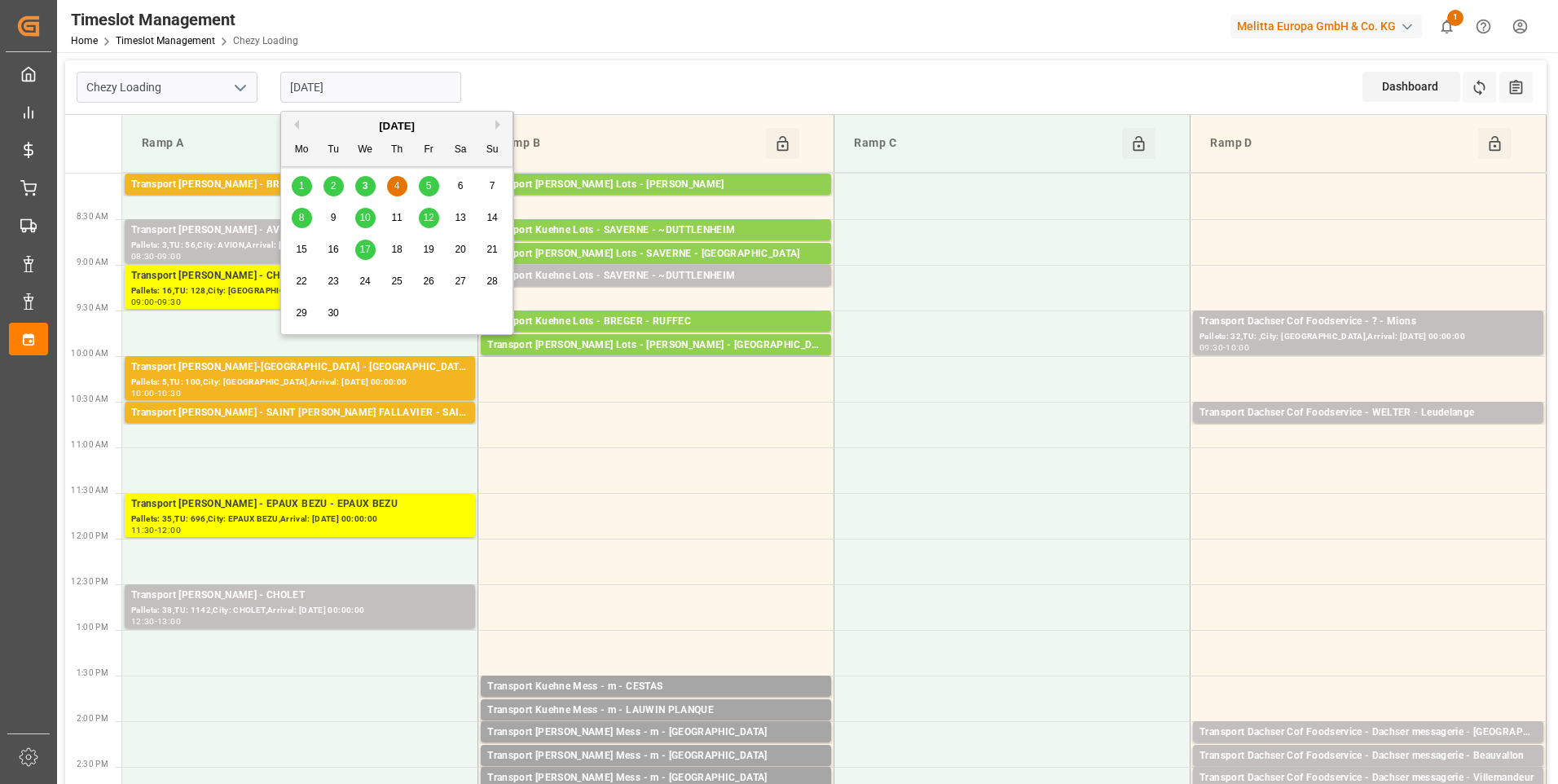
click at [369, 186] on div "3" at bounding box center [365, 186] width 20 height 20
type input "[DATE]"
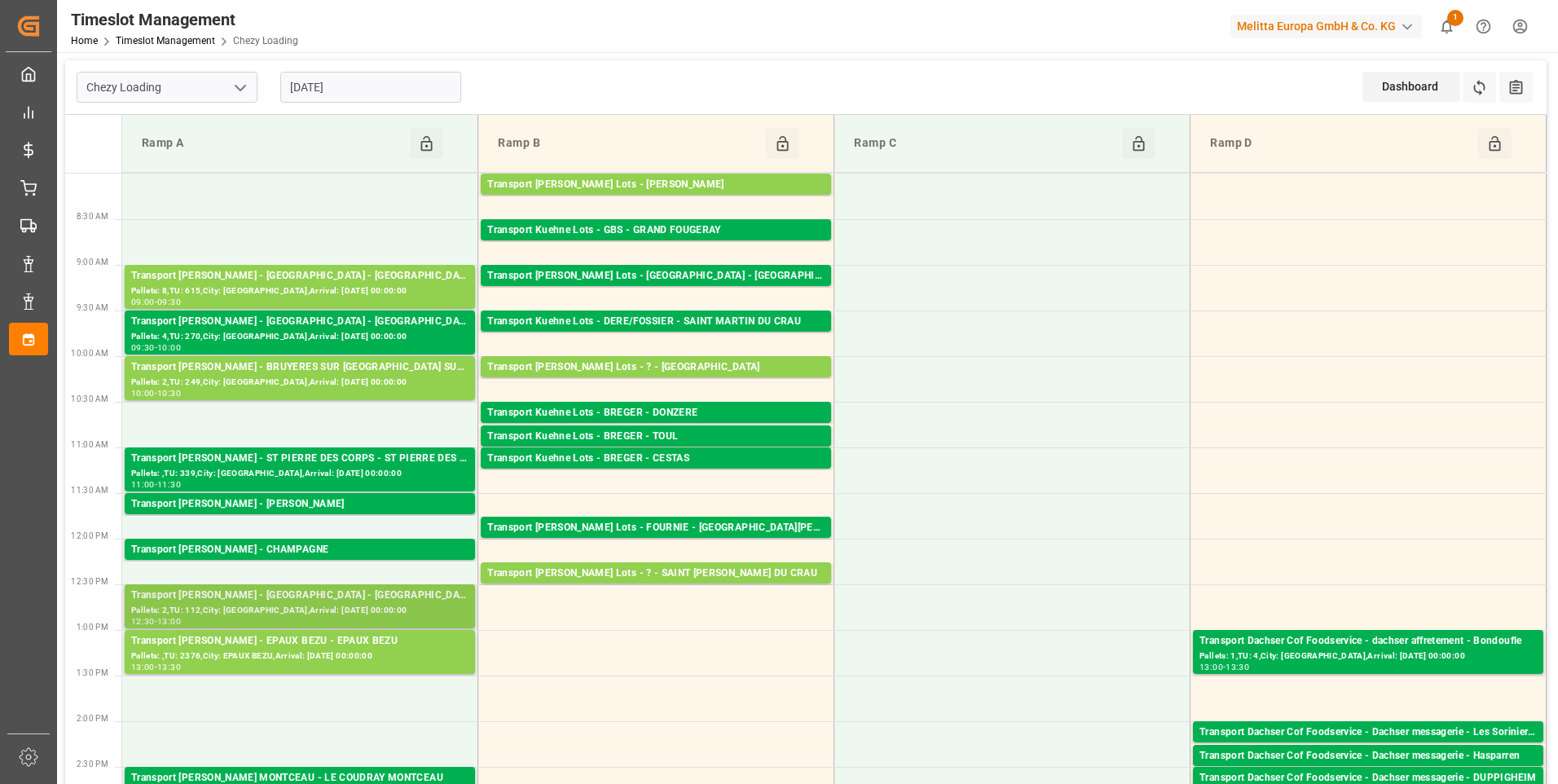
click at [267, 598] on div "Transport Delisle - HEUDEBOUVILLE - HEUDEBOUVILLE" at bounding box center [300, 595] width 338 height 17
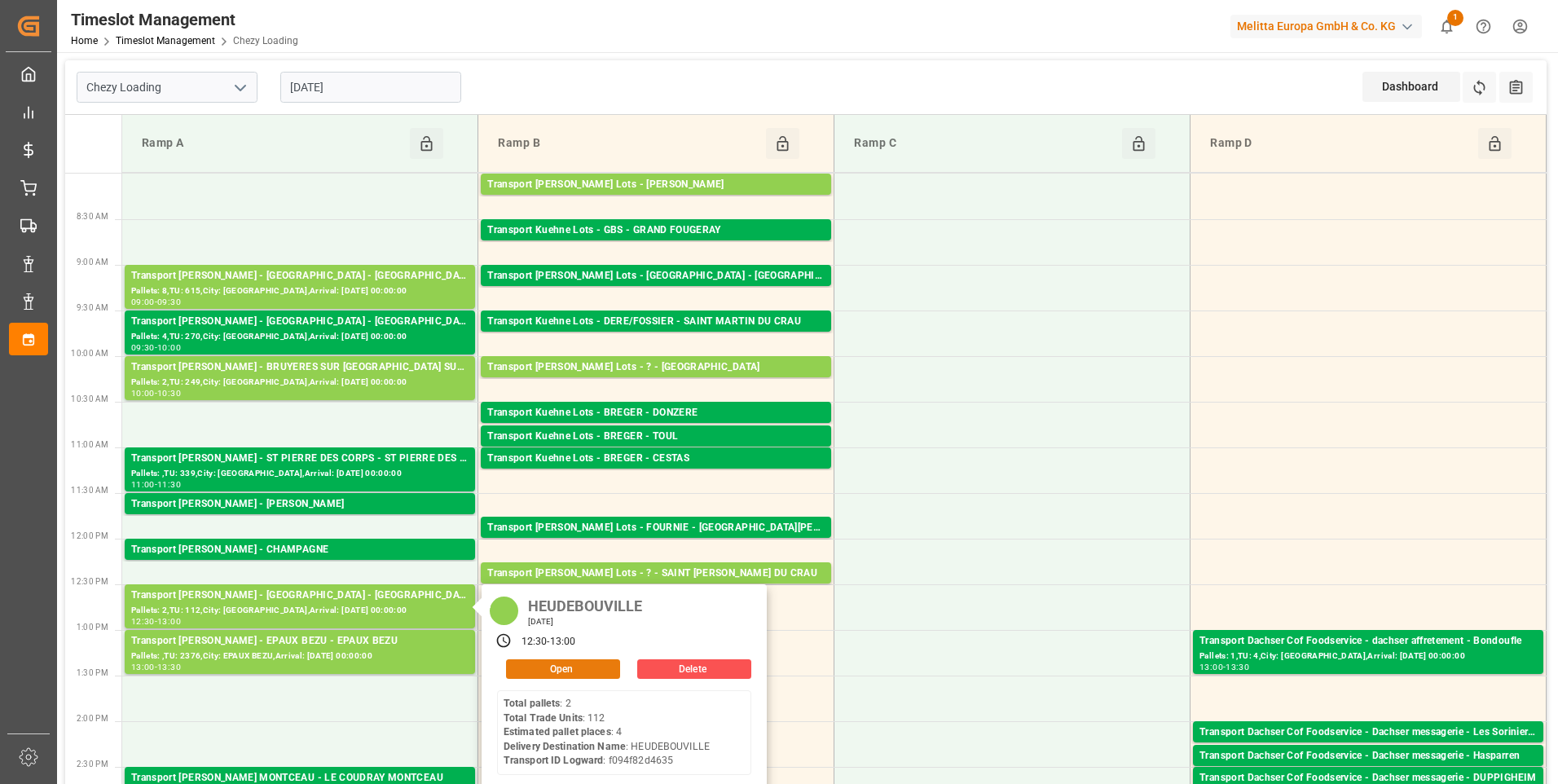
click at [559, 670] on button "Open" at bounding box center [563, 669] width 114 height 20
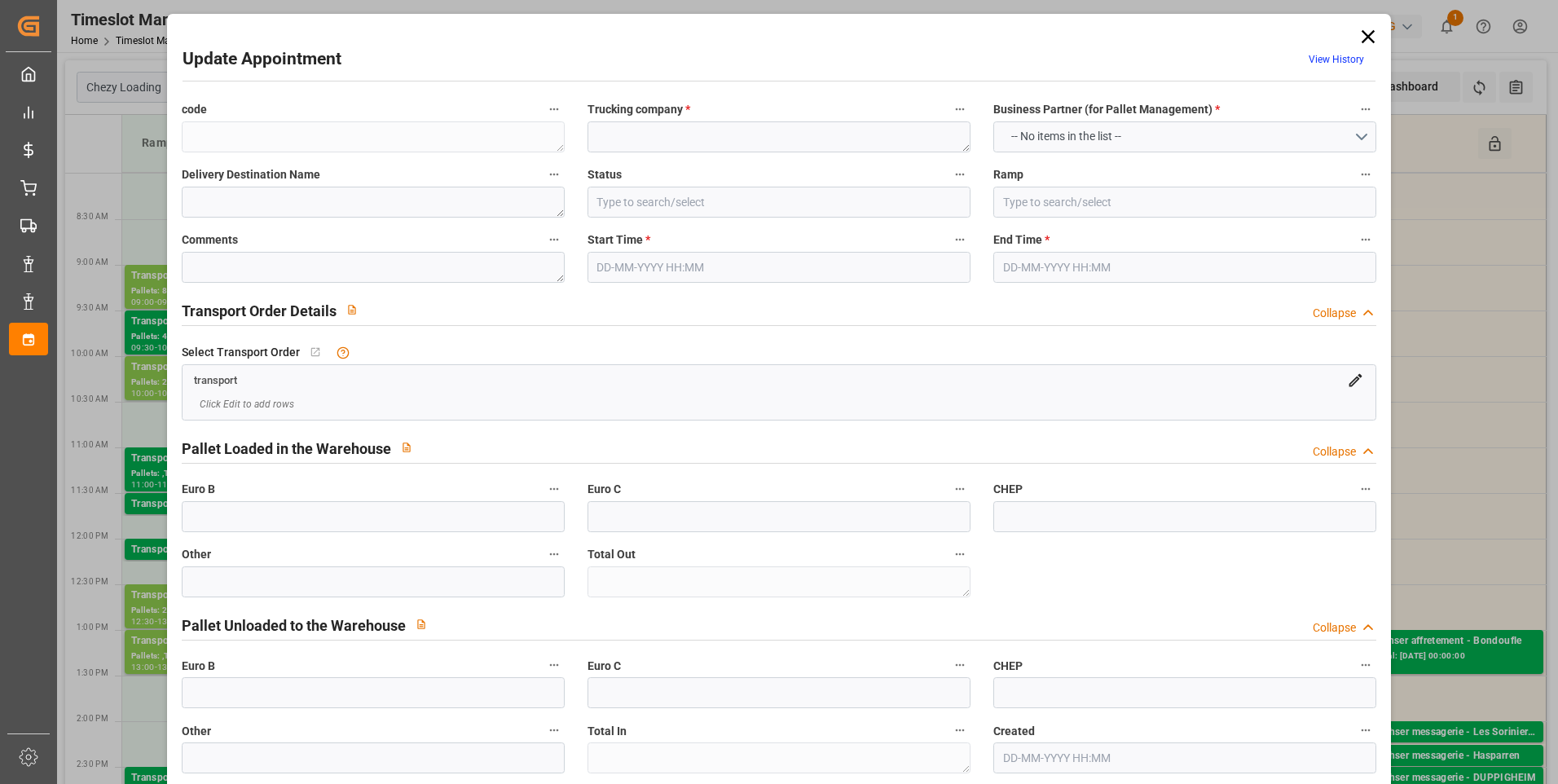
type textarea "d8821ad1f8ad"
type textarea "HEUDEBOUVILLE"
type input "All Deliveries Prepared"
type input "Ramp A"
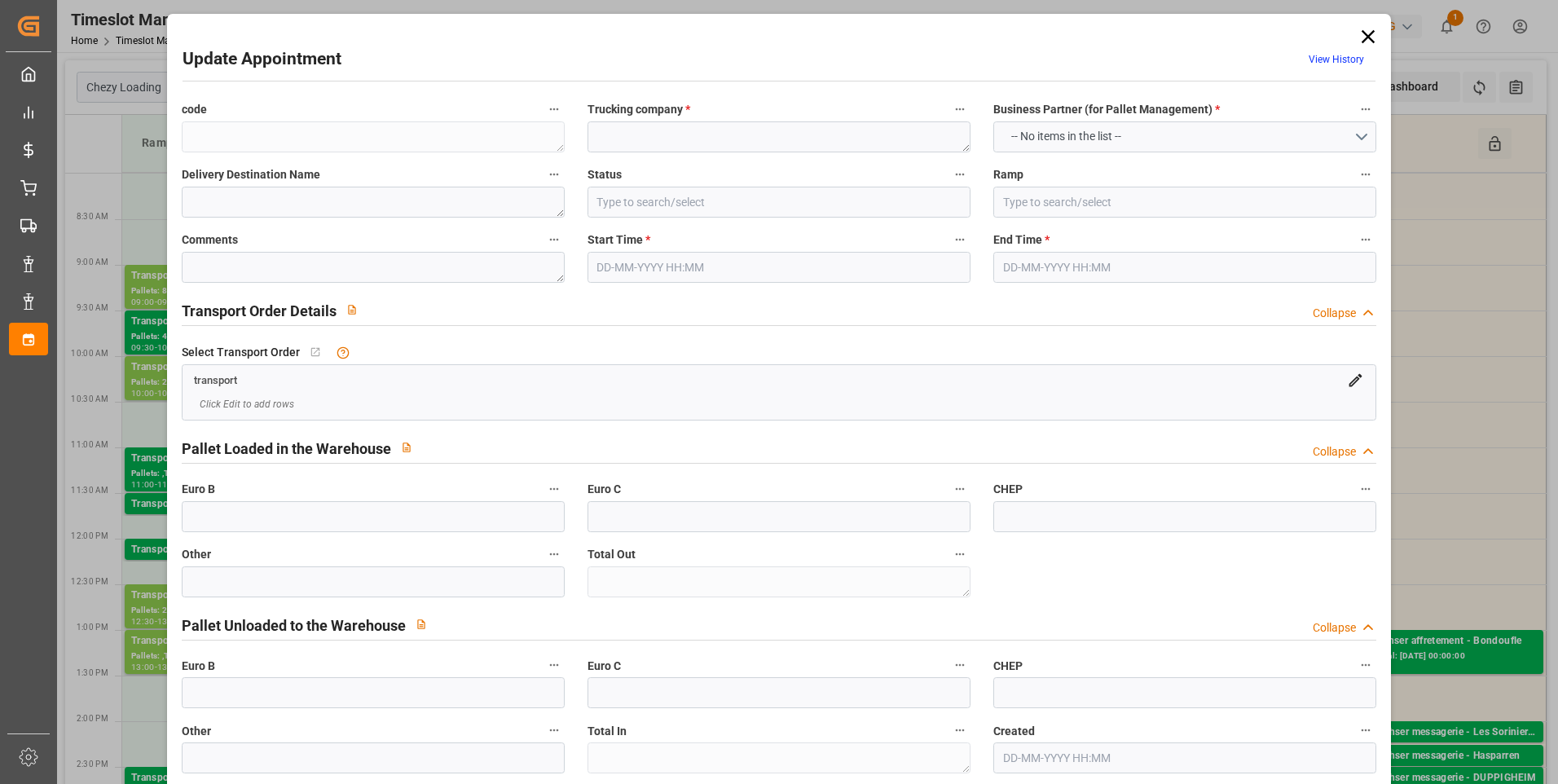
type textarea "0"
type textarea "f094f82d4635"
type textarea "HEUDEBOUVILLE"
type textarea "0000709459"
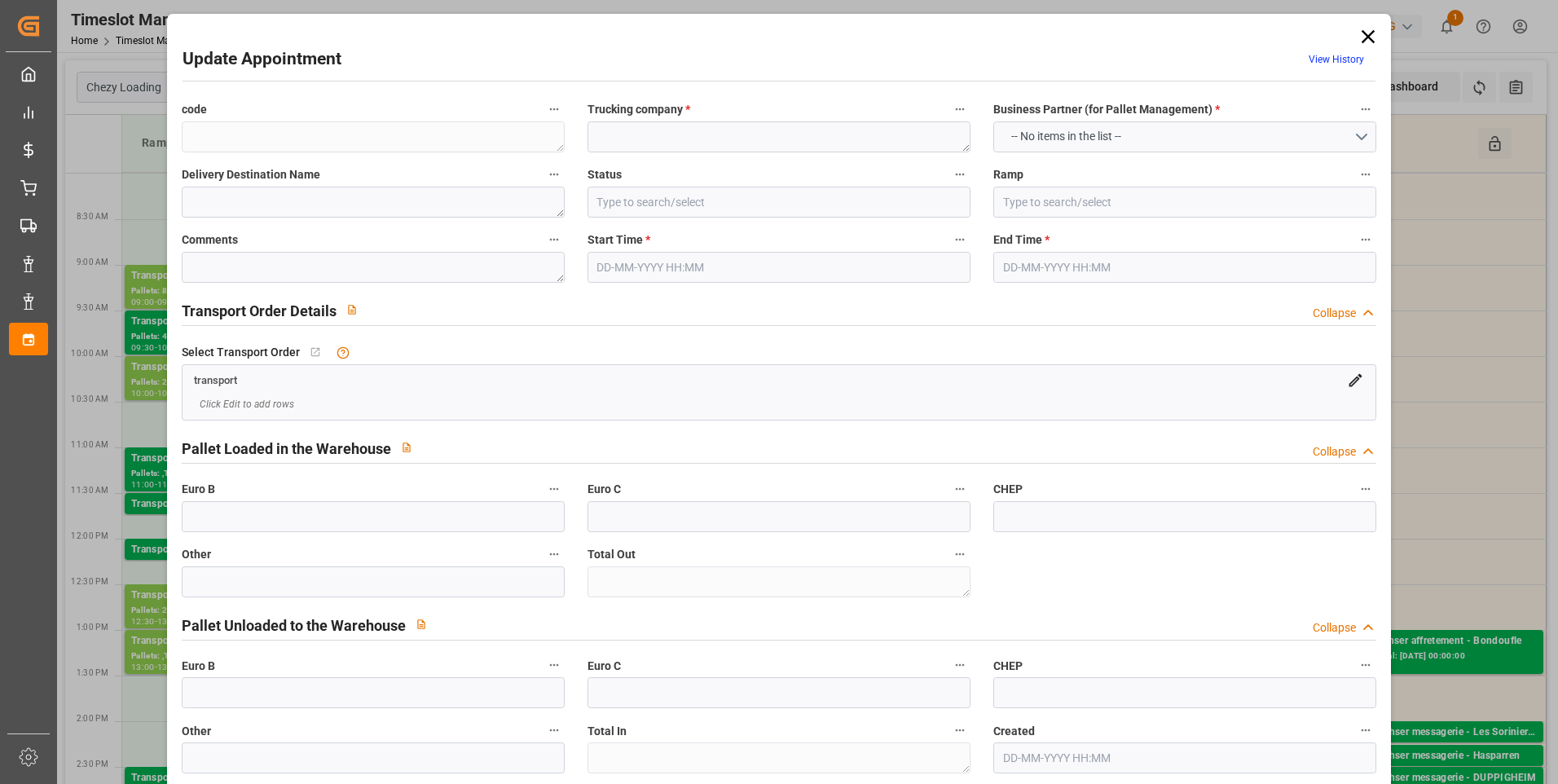
type textarea "d8821ad1f8ad"
type textarea "FR-02570"
type textarea "FR"
type input "Road"
type input "FR"
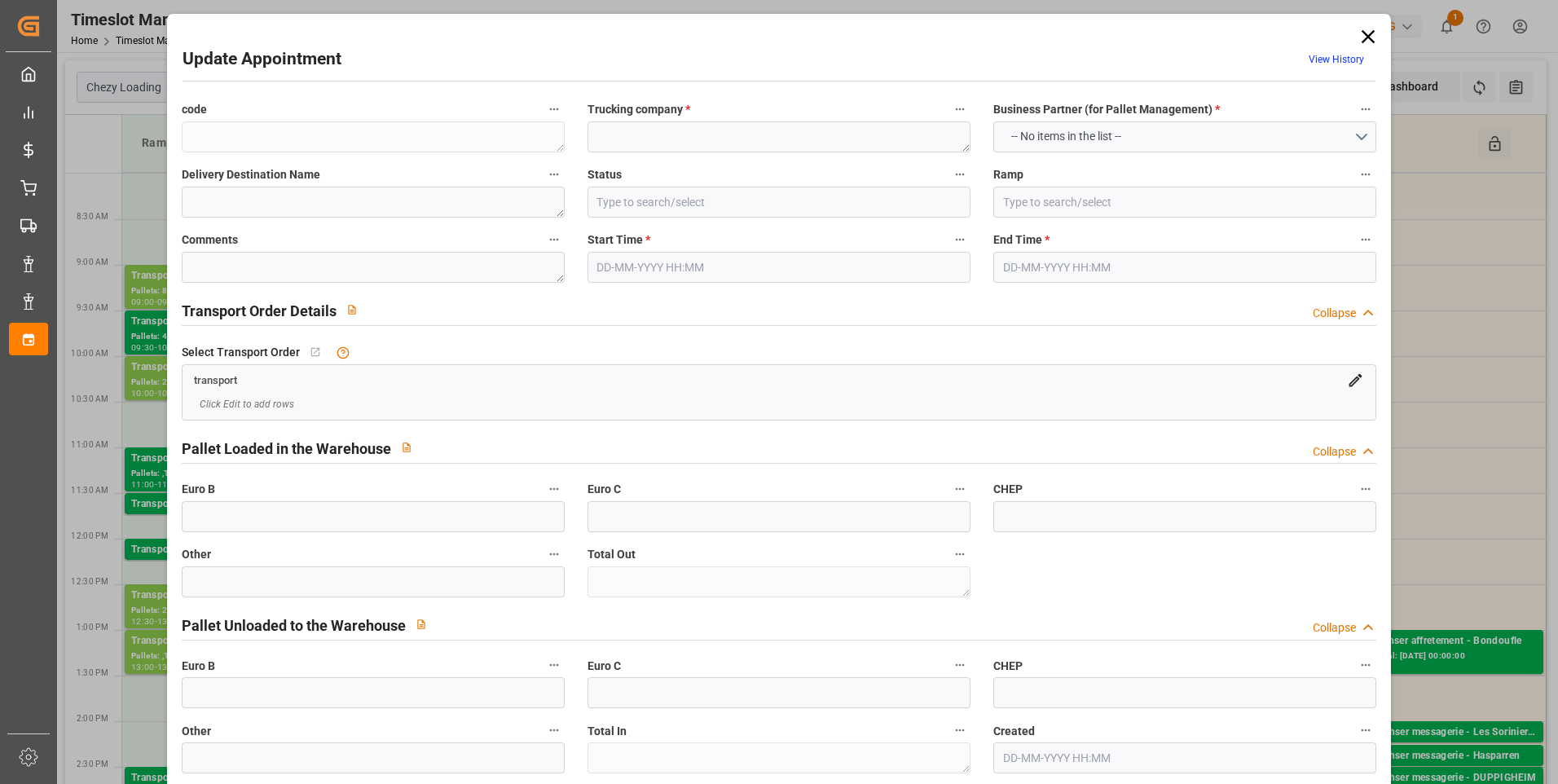
type input "02570"
type input "FR"
type input "27400"
type input "Small Shipment"
type input "3.5-7.5 t"
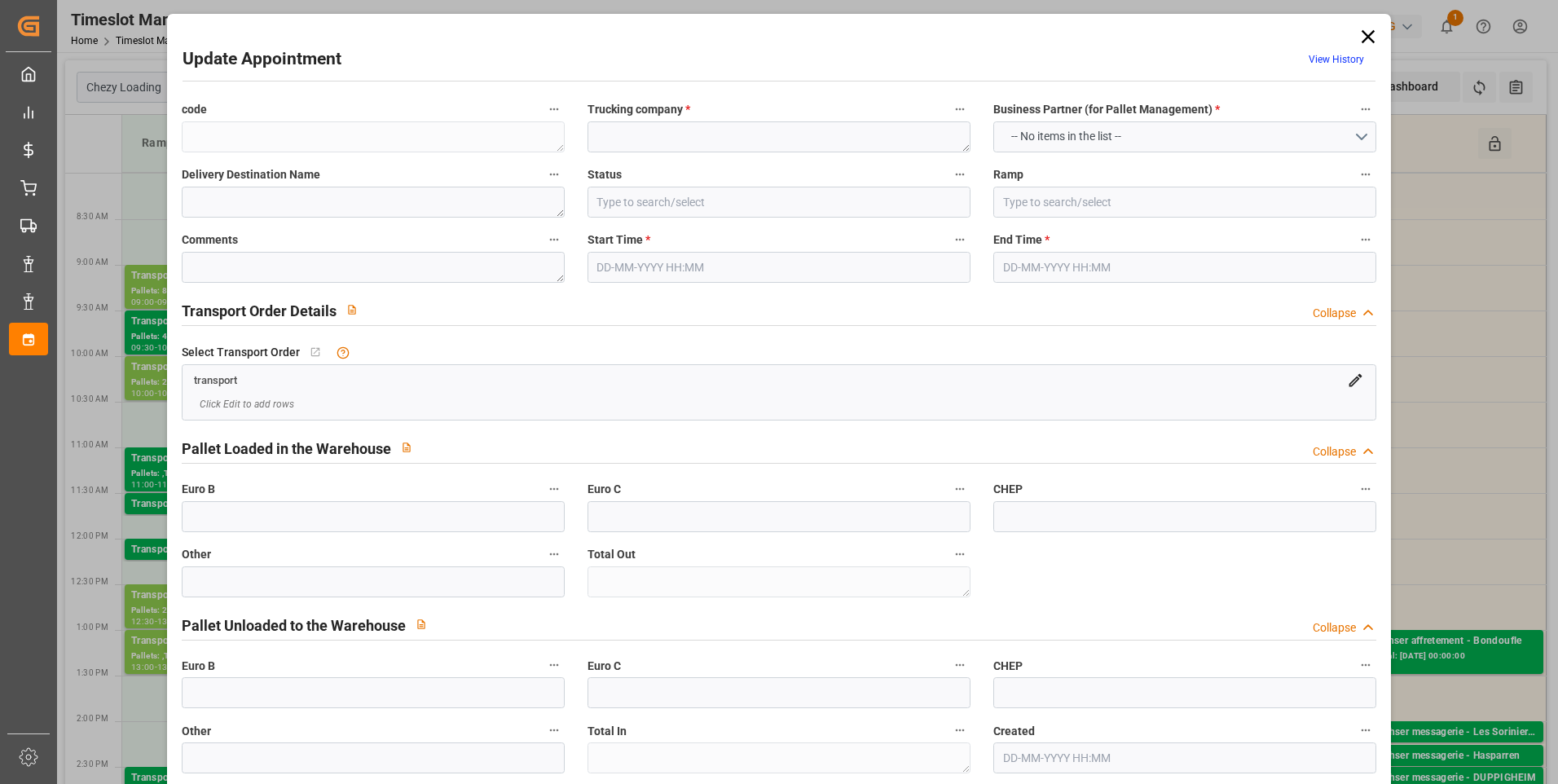
type input "EURO 6"
type input "Diesel"
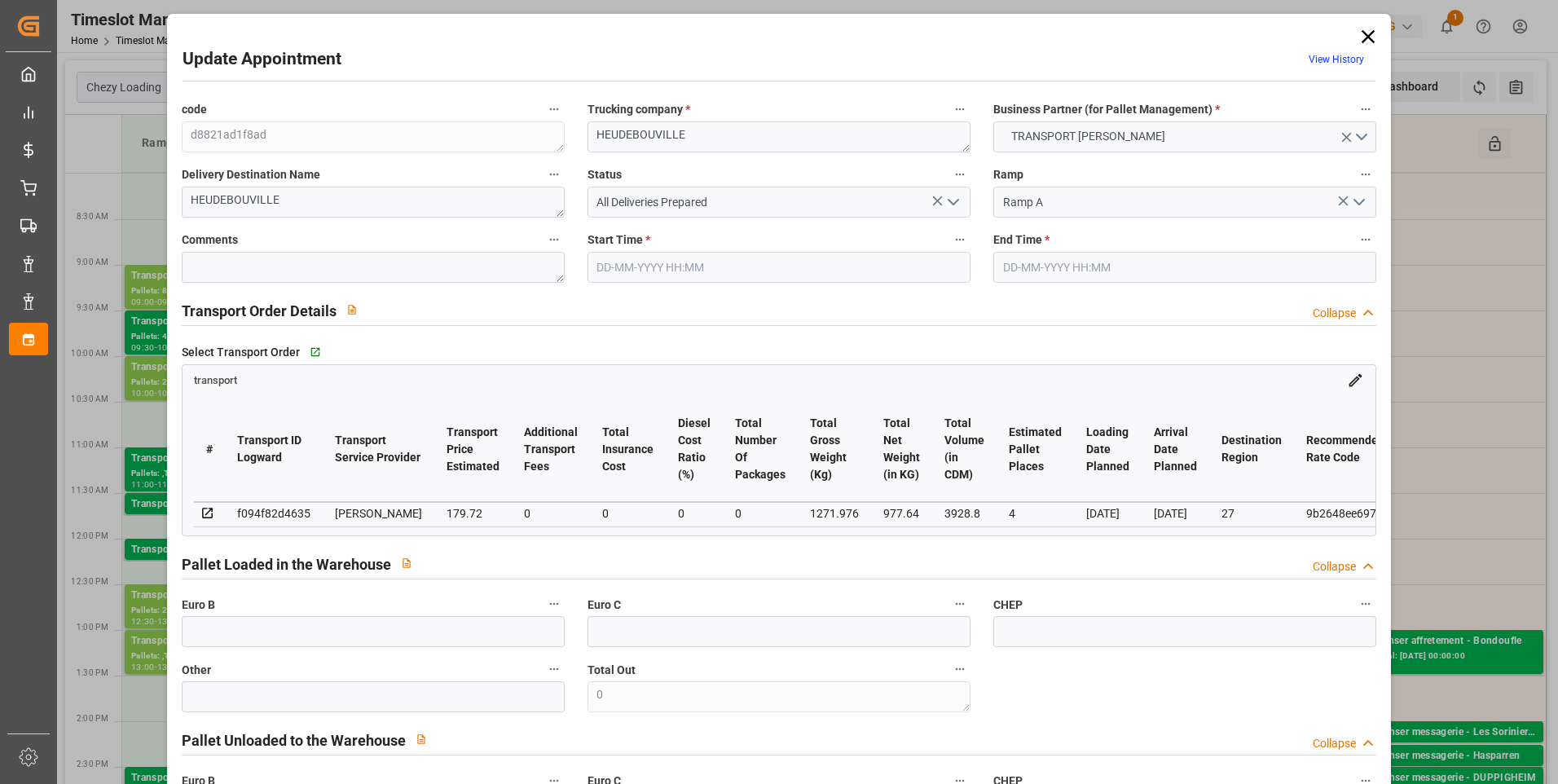
type input "4"
type input "179.72"
type input "0"
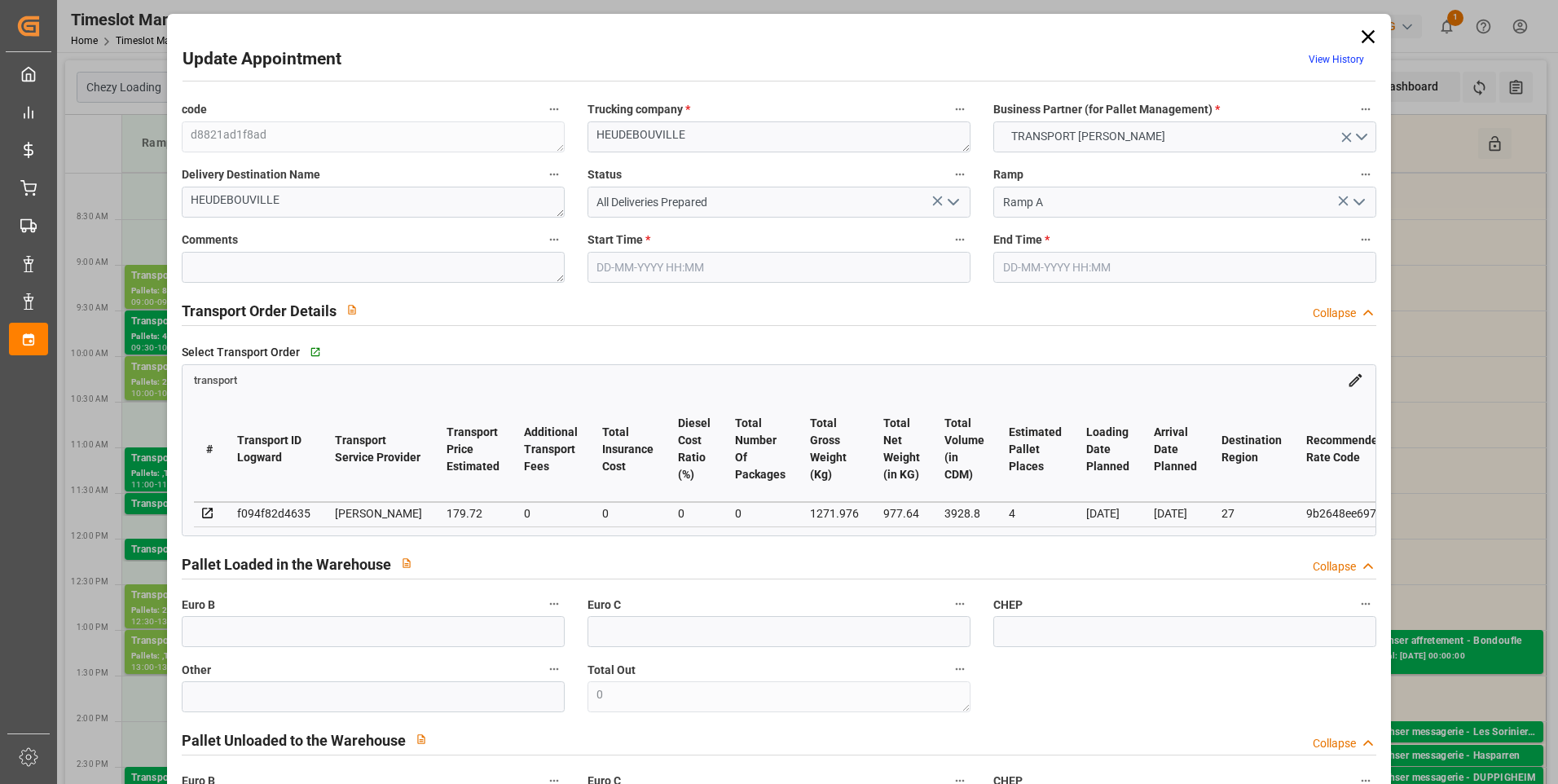
type input "173.6455"
type input "-6.0745"
type input "0"
type input "977.64"
type input "1430"
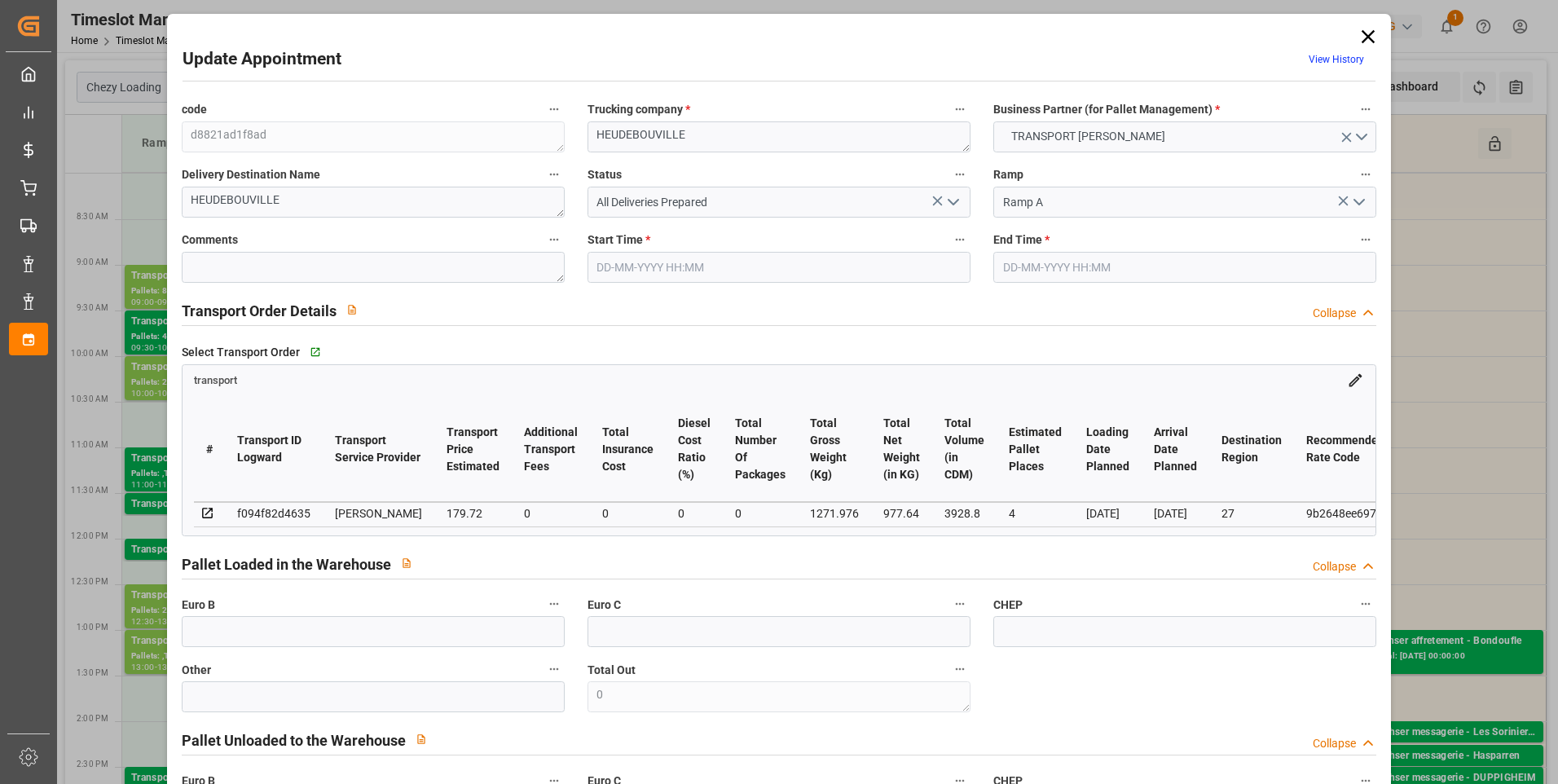
type input "3928.8"
type input "27"
type input "2"
type input "112"
type input "4"
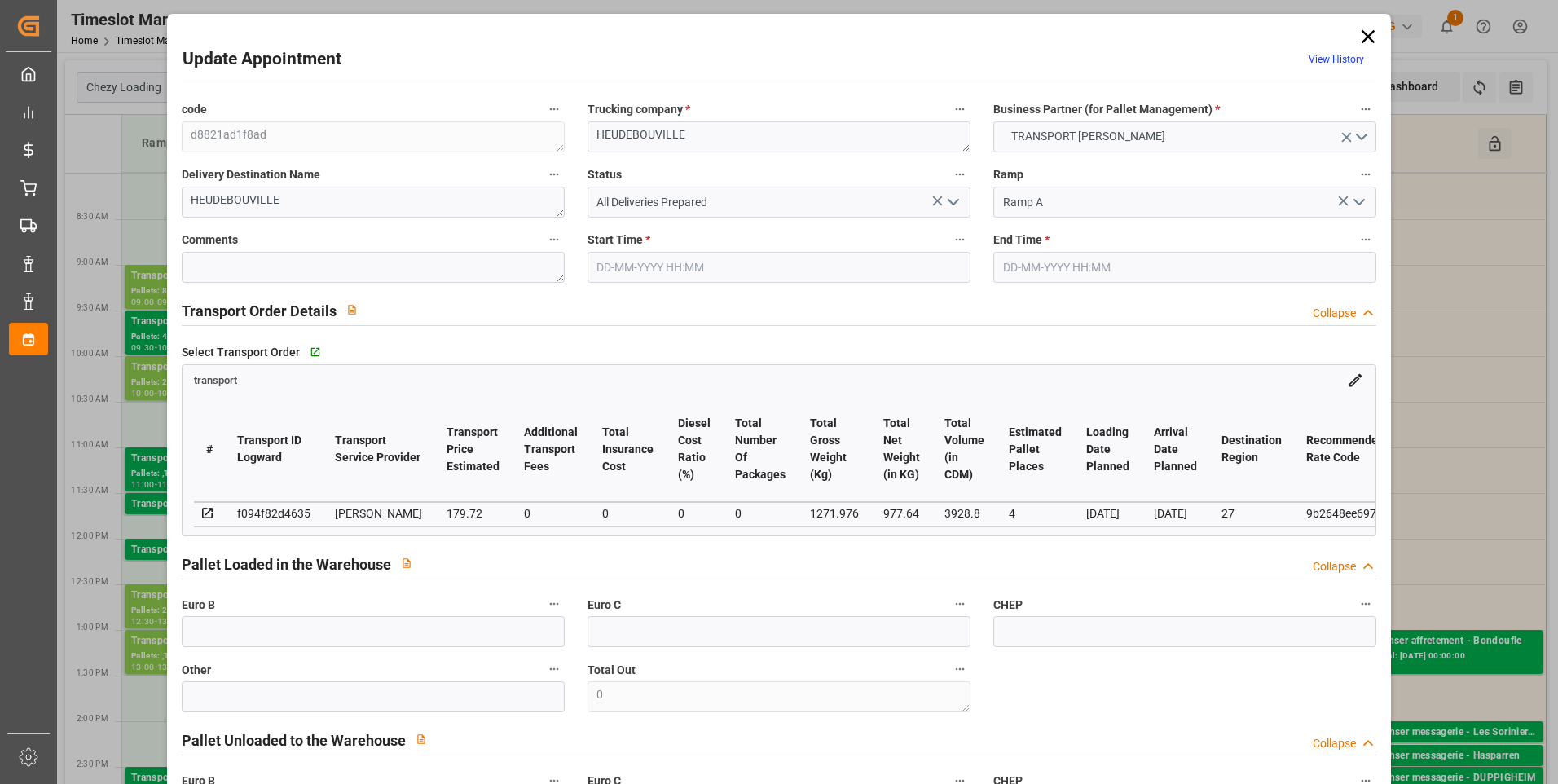
type input "101"
type input "1271.976"
type input "0"
type input "4710.8598"
type input "0"
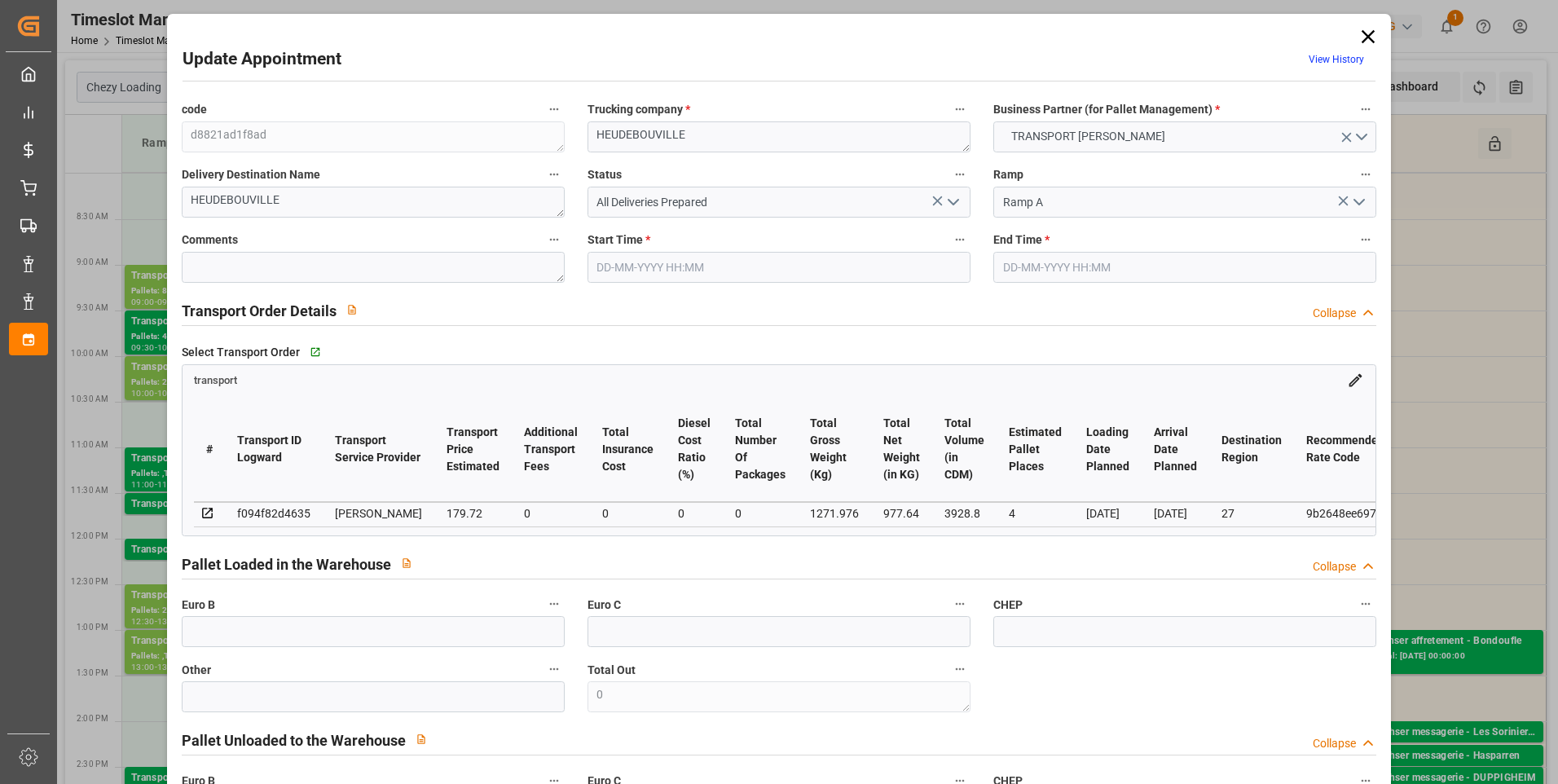
type input "0"
type input "21"
type input "35"
type input "03-09-2025 12:30"
type input "03-09-2025 13:00"
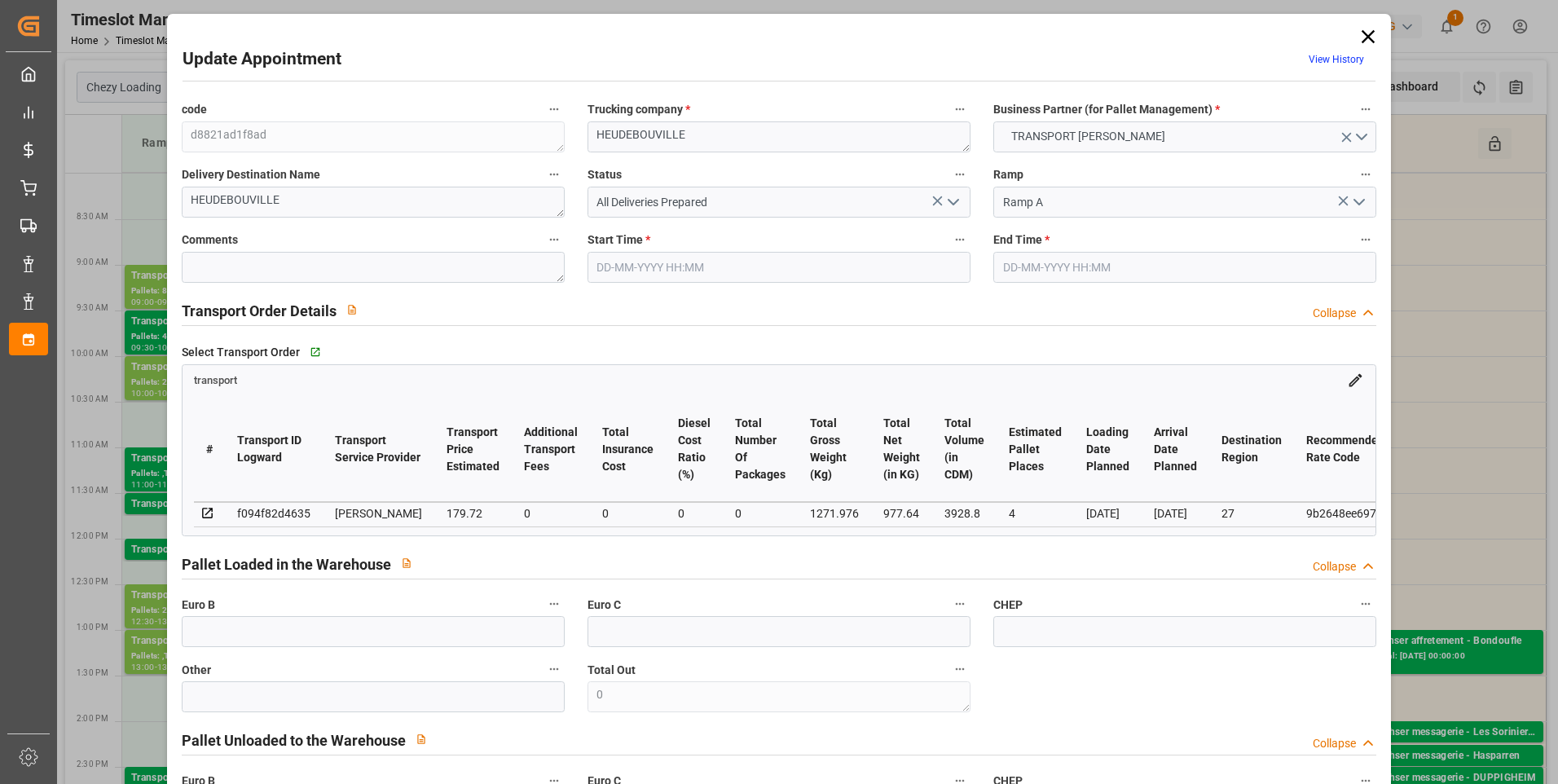
type input "01-09-2025 16:10"
type input "01-09-2025 11:17"
type input "05-09-2025"
type input "[DATE]"
click at [239, 268] on textarea at bounding box center [373, 267] width 383 height 31
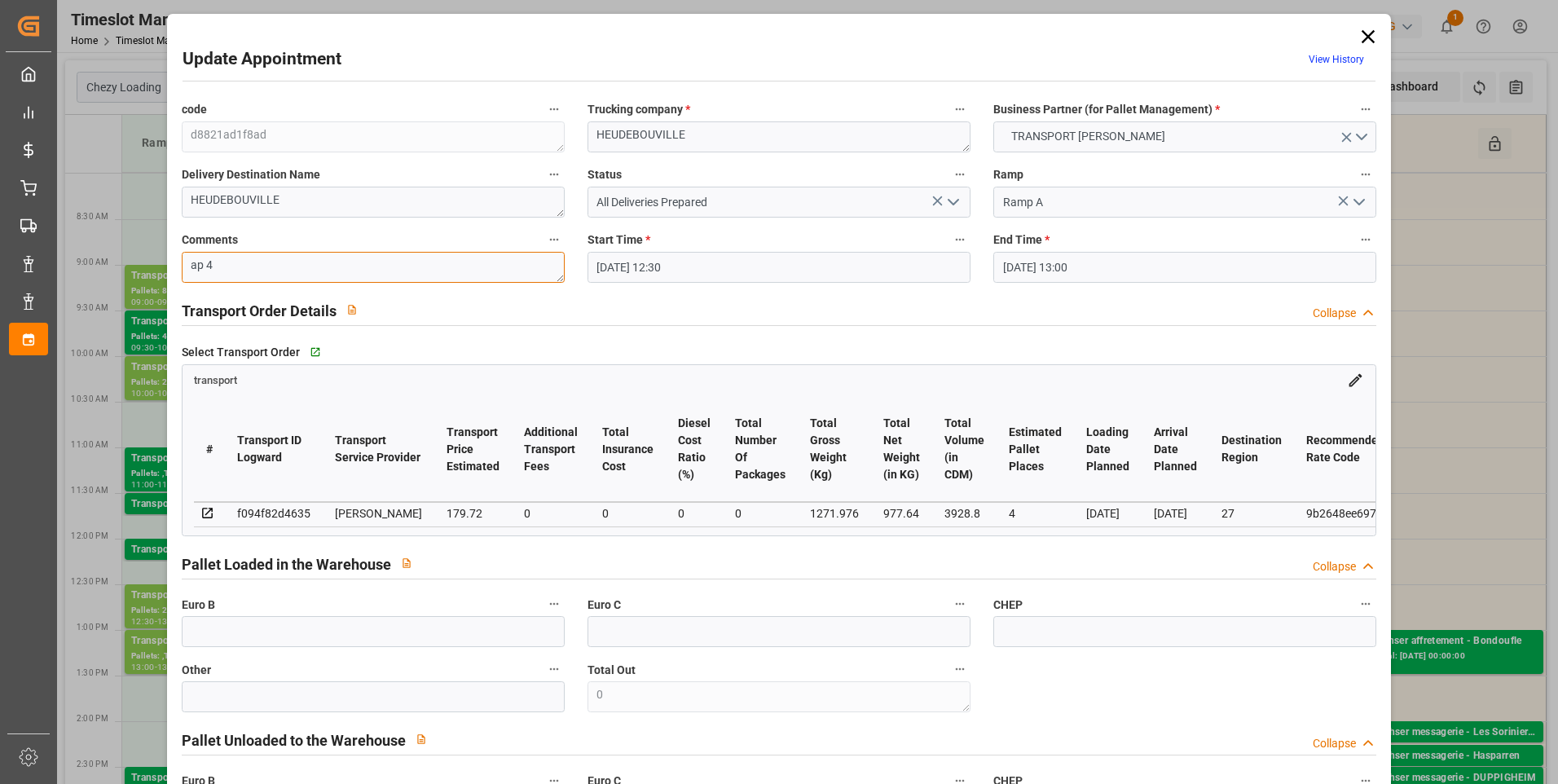
type textarea "ap 4"
click at [949, 197] on icon "open menu" at bounding box center [953, 202] width 20 height 20
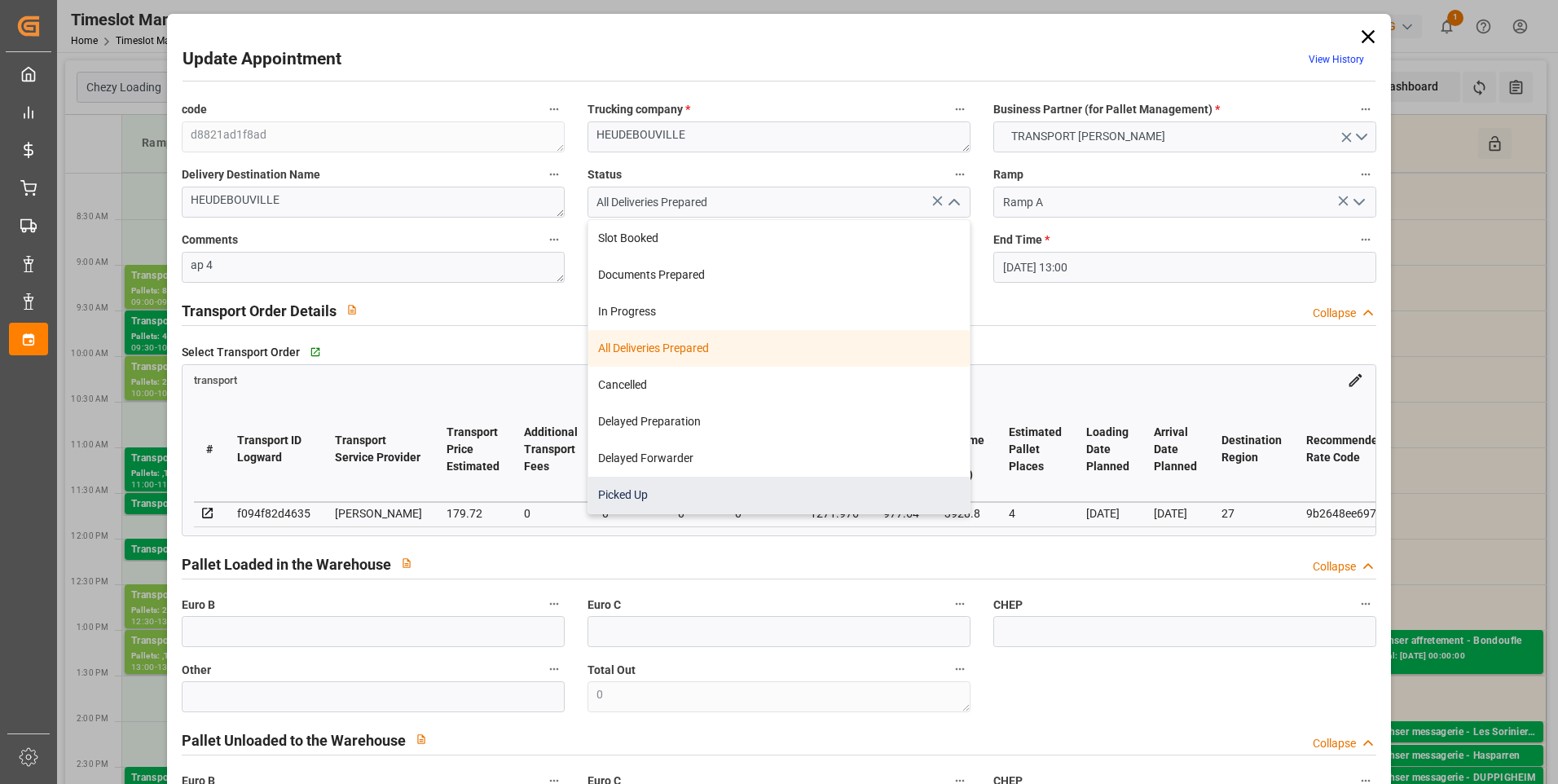
click at [633, 490] on div "Picked Up" at bounding box center [779, 495] width 381 height 37
type input "Picked Up"
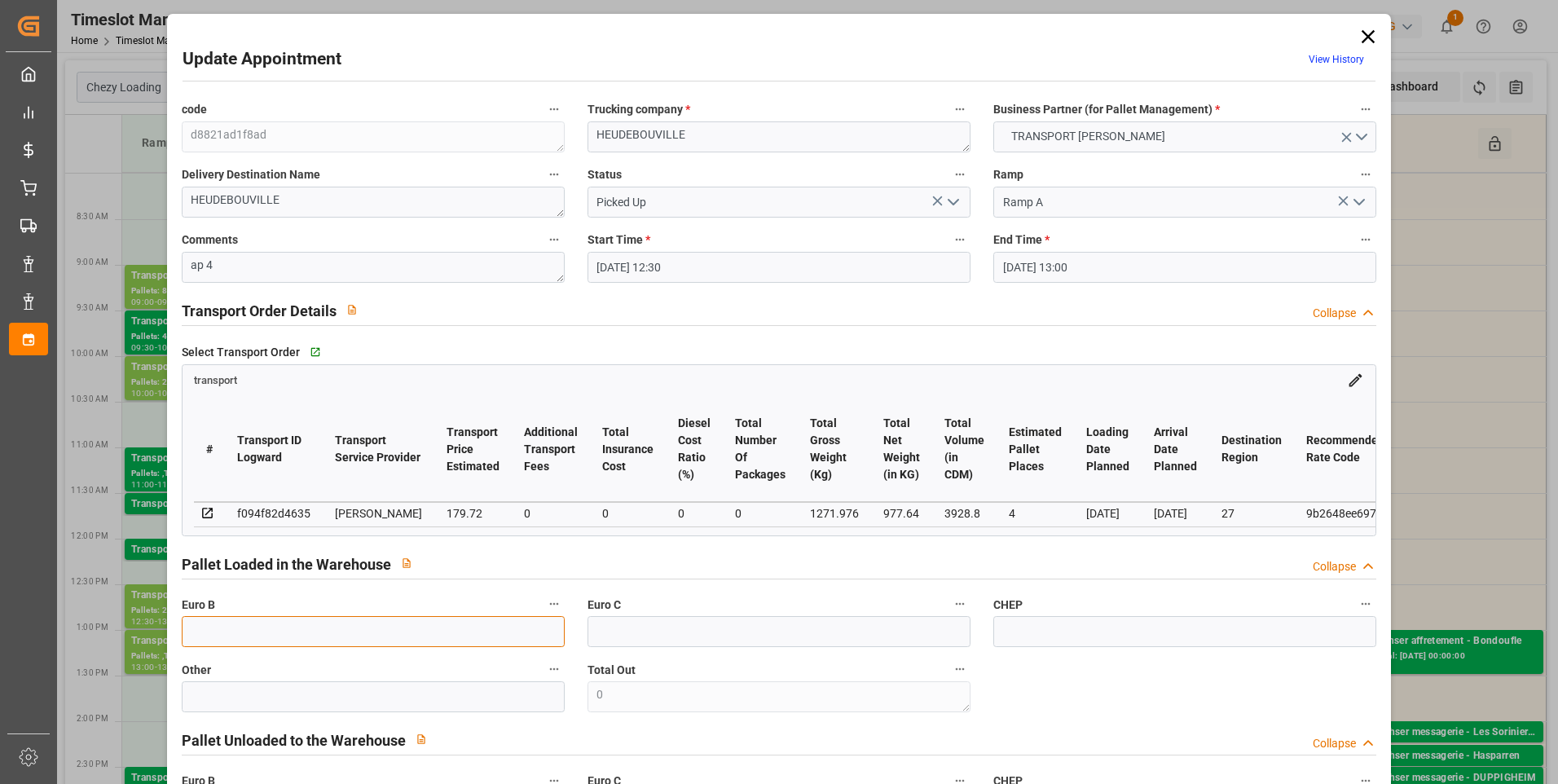
click at [250, 642] on input "text" at bounding box center [373, 631] width 383 height 31
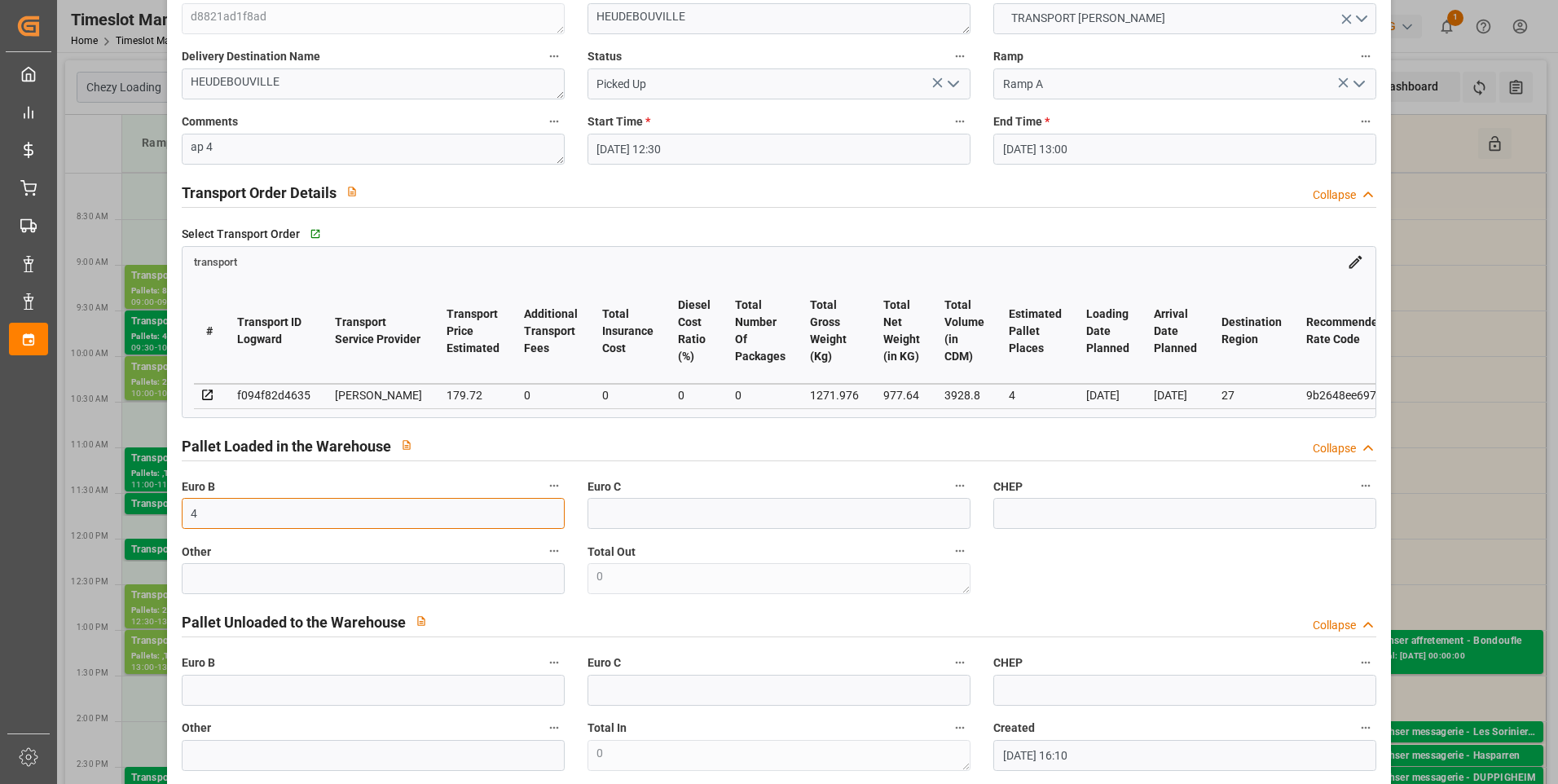
scroll to position [408, 0]
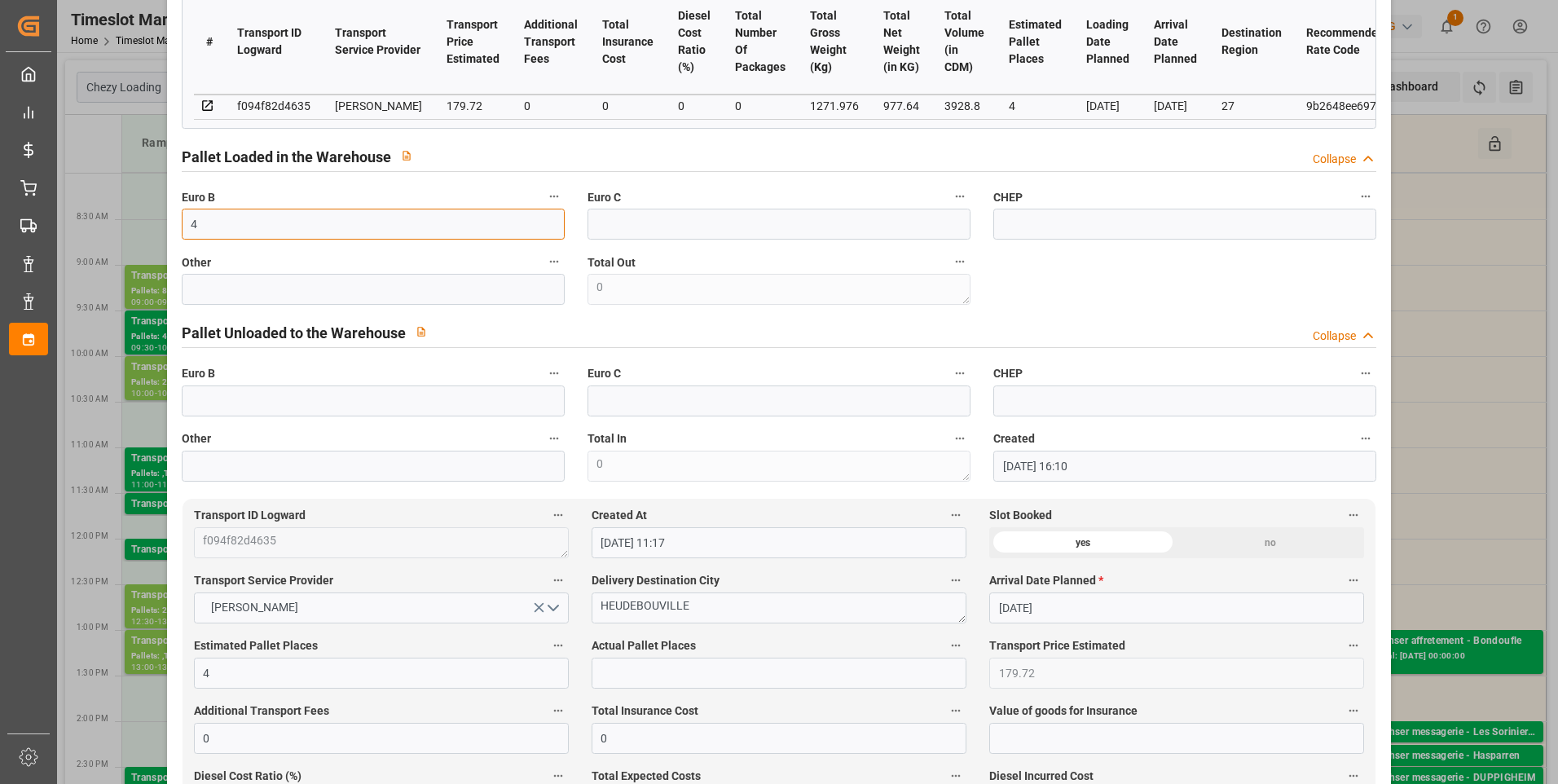
type input "4"
click at [632, 676] on input "text" at bounding box center [779, 673] width 375 height 31
type input "4"
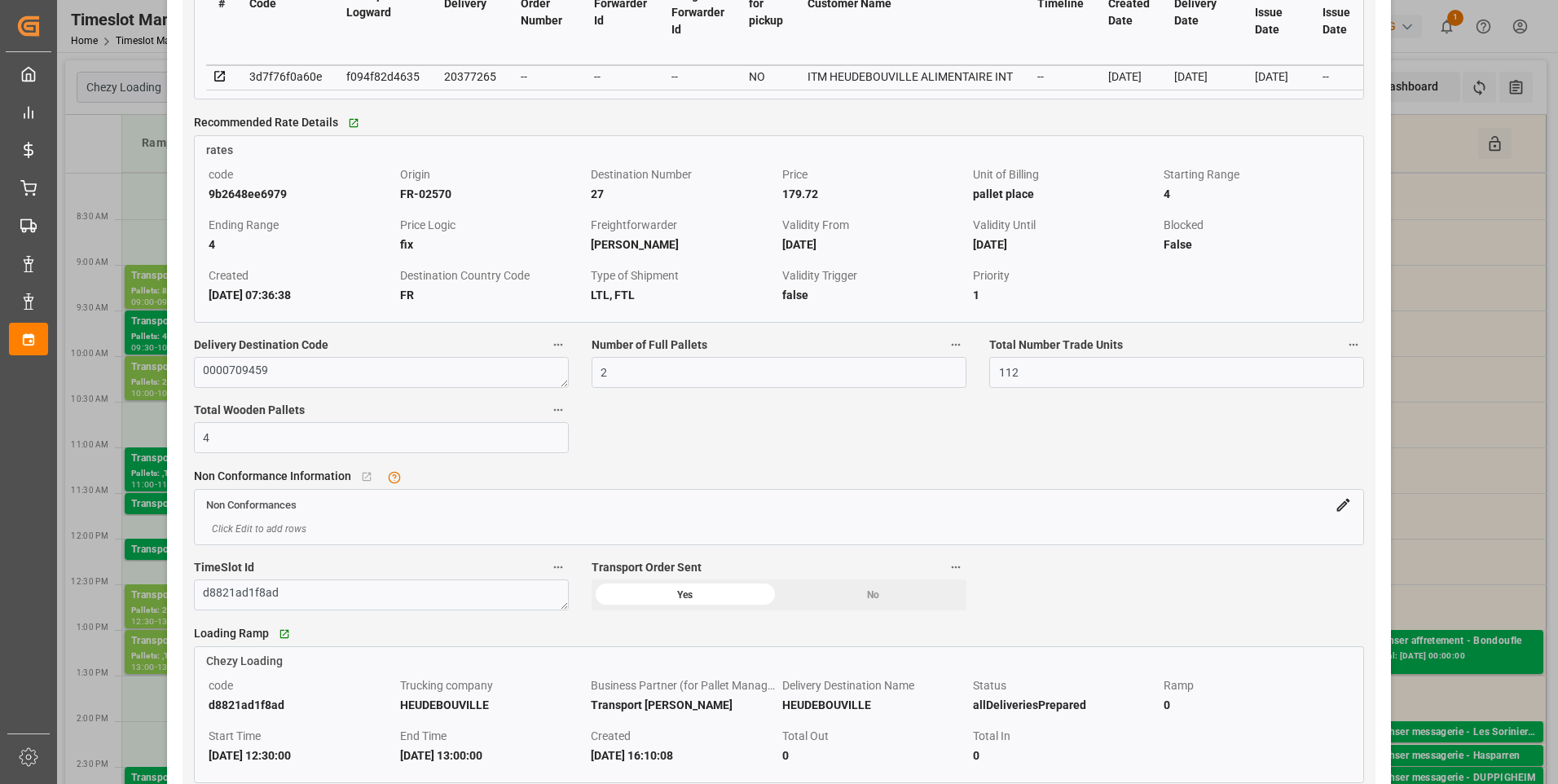
scroll to position [1548, 0]
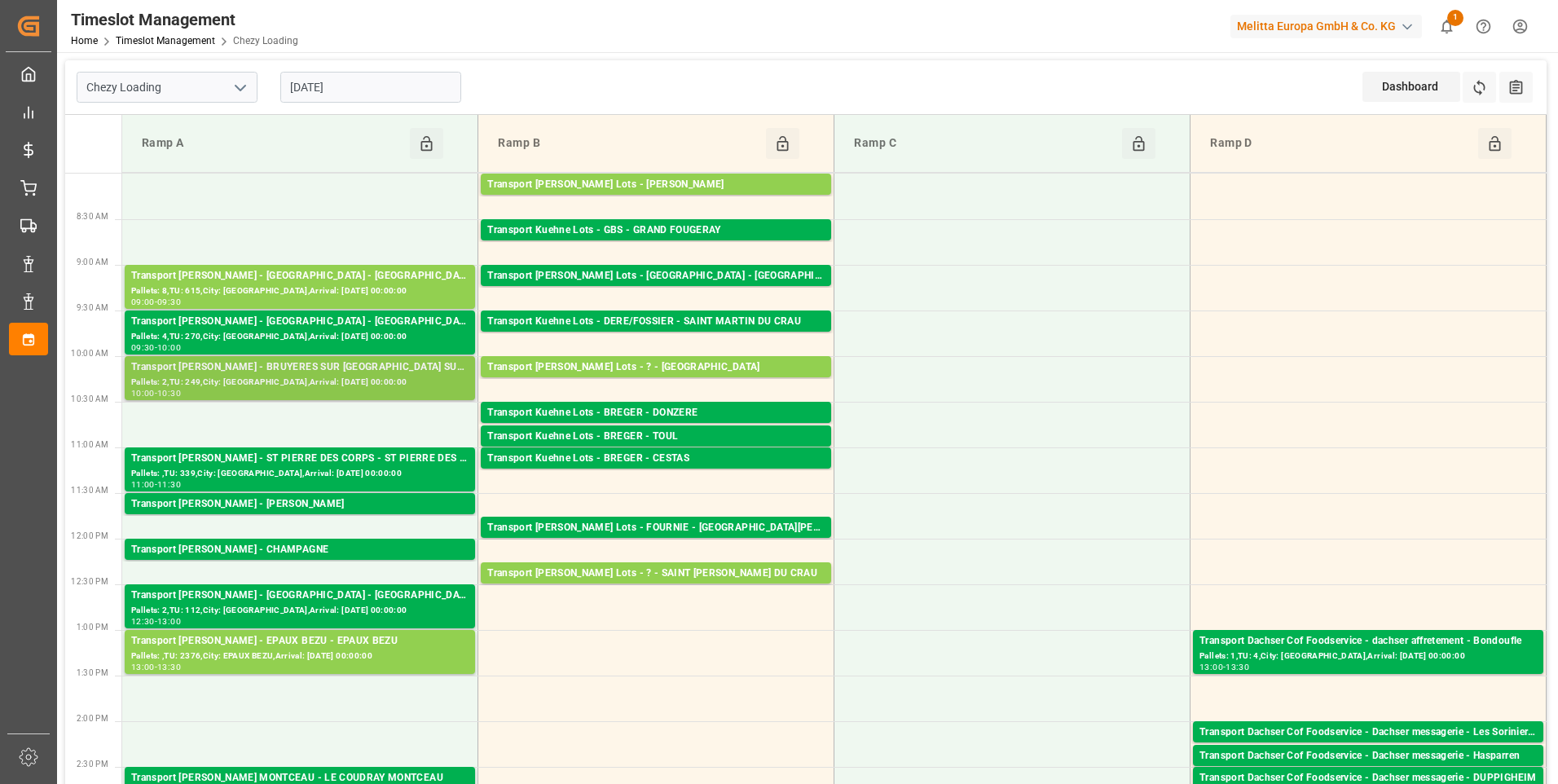
click at [293, 375] on div "Pallets: 2,TU: 249,City: BRUYERES SUR OISE,Arrival: 2025-09-04 00:00:00" at bounding box center [300, 382] width 338 height 14
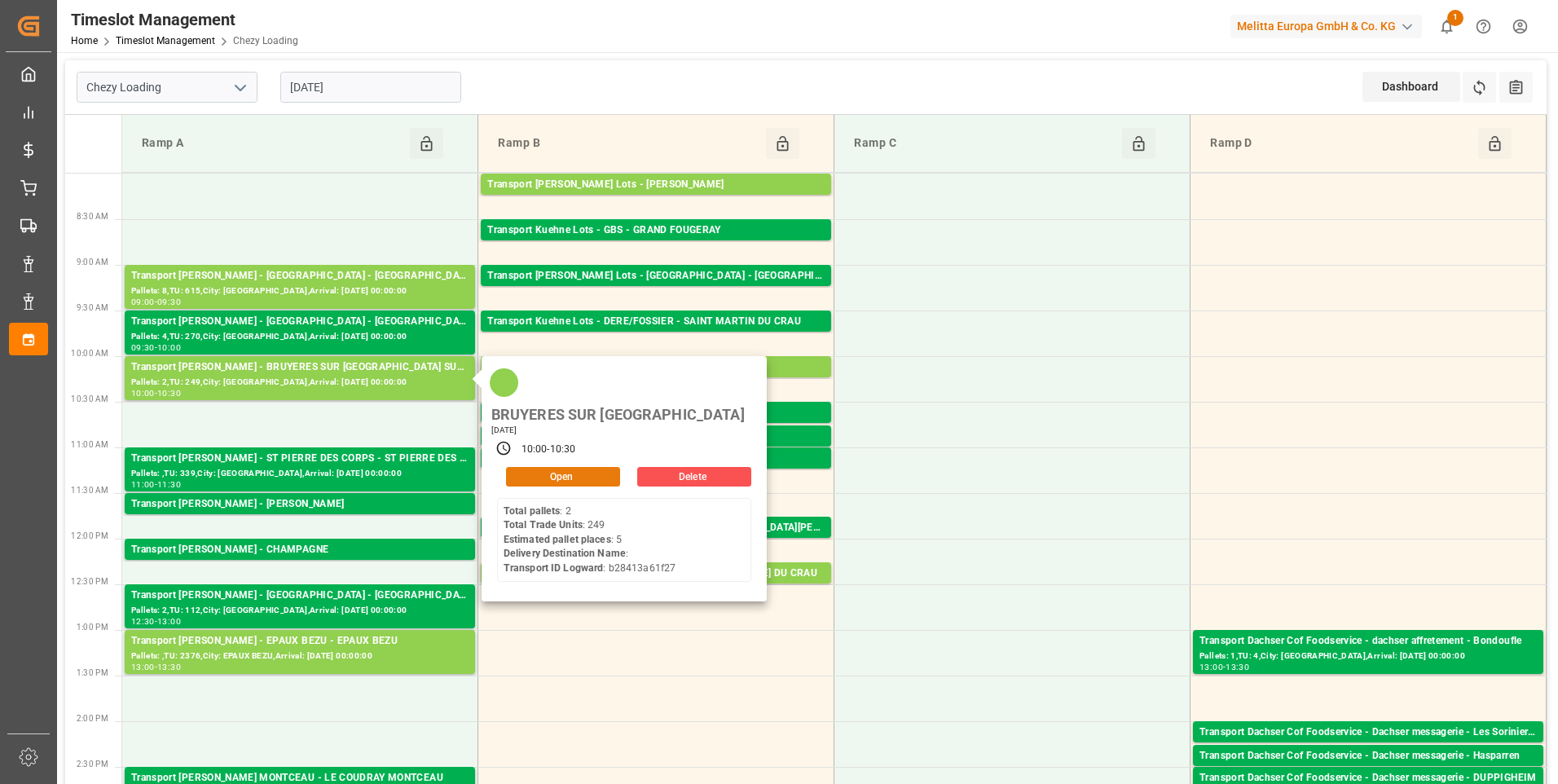
click at [551, 467] on button "Open" at bounding box center [563, 477] width 114 height 20
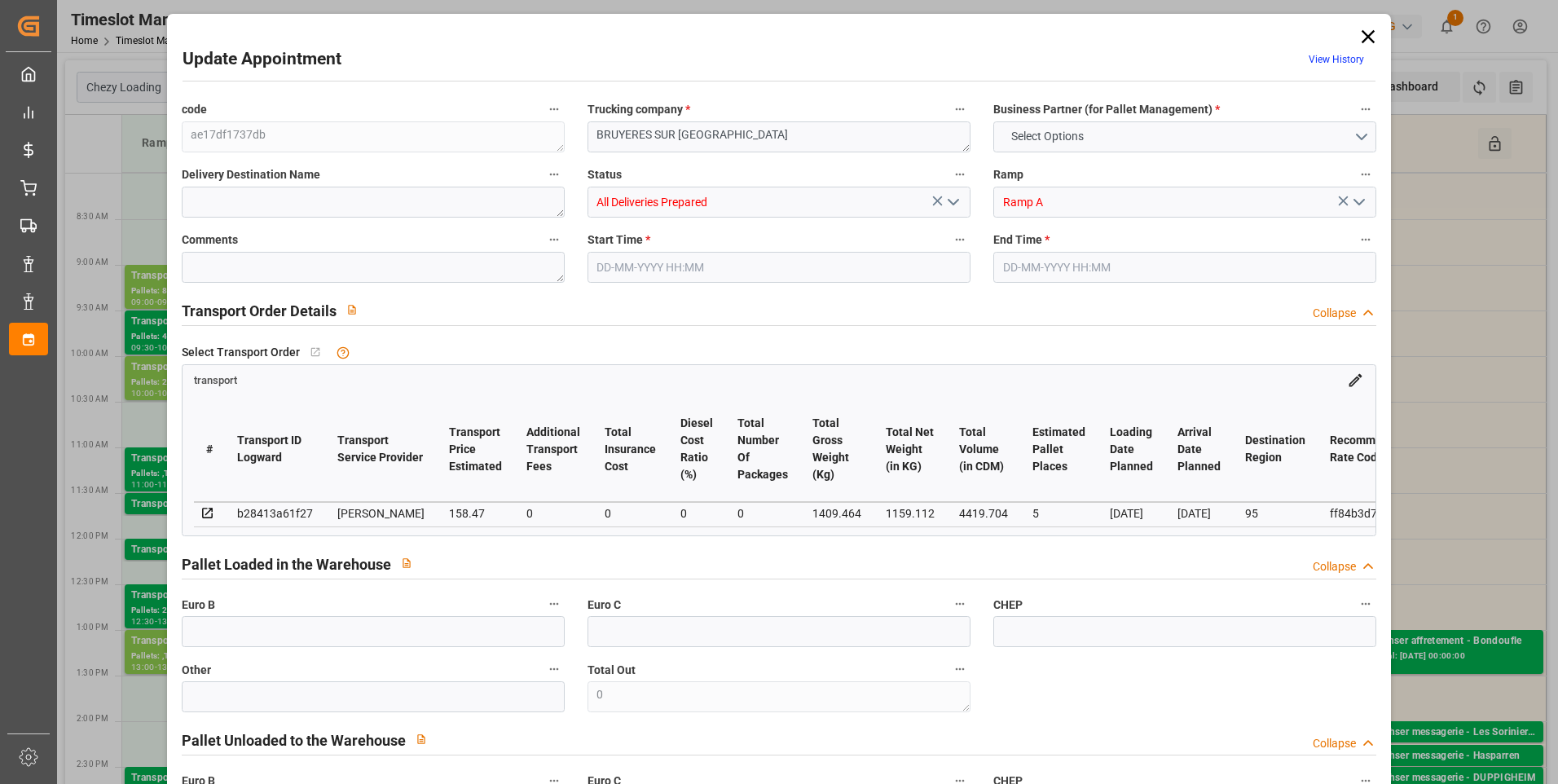
type input "5"
type input "158.47"
type input "0"
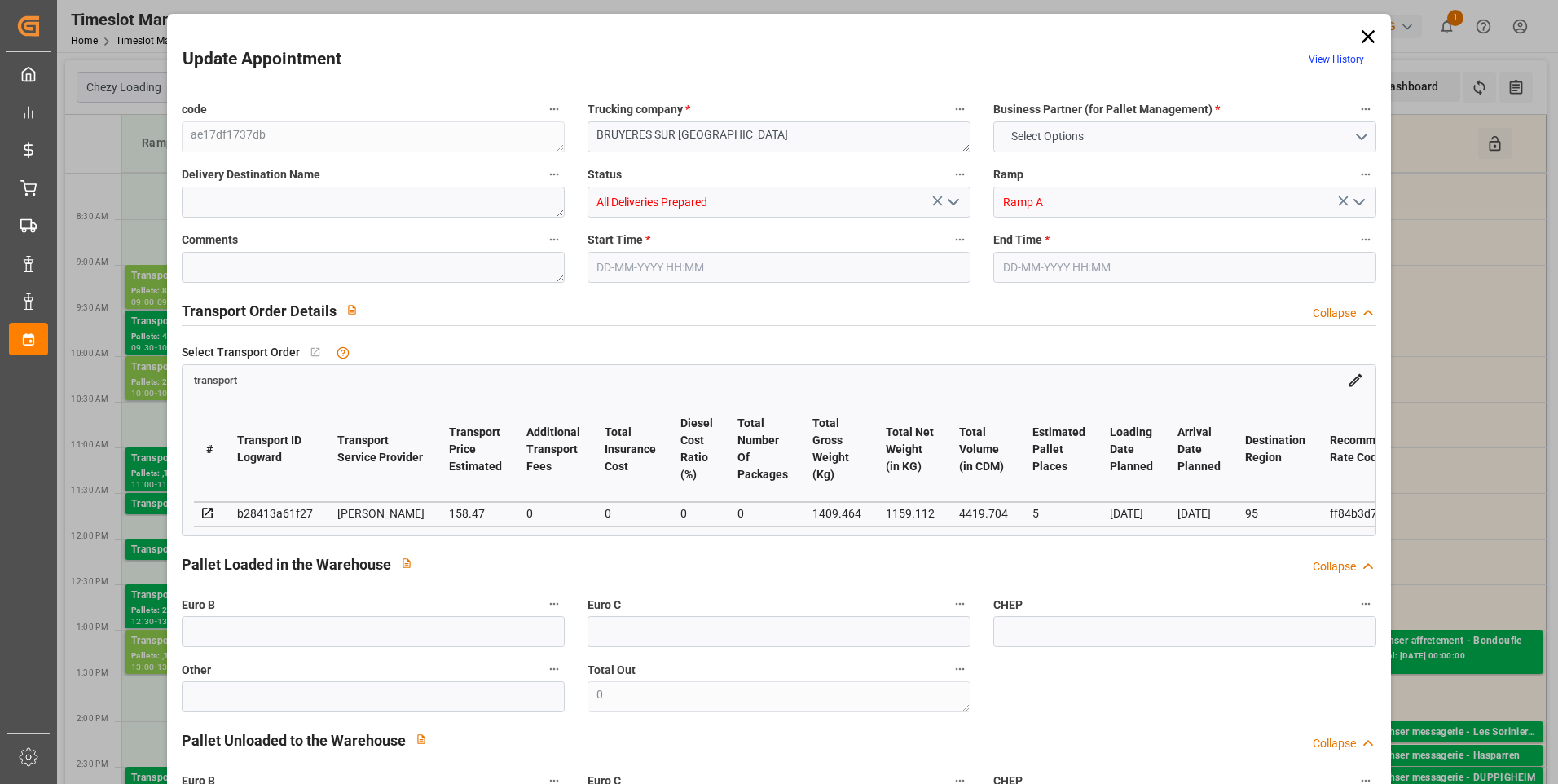
type input "153.1137"
type input "-5.3563"
type input "0"
type input "1159.112"
type input "1653.736"
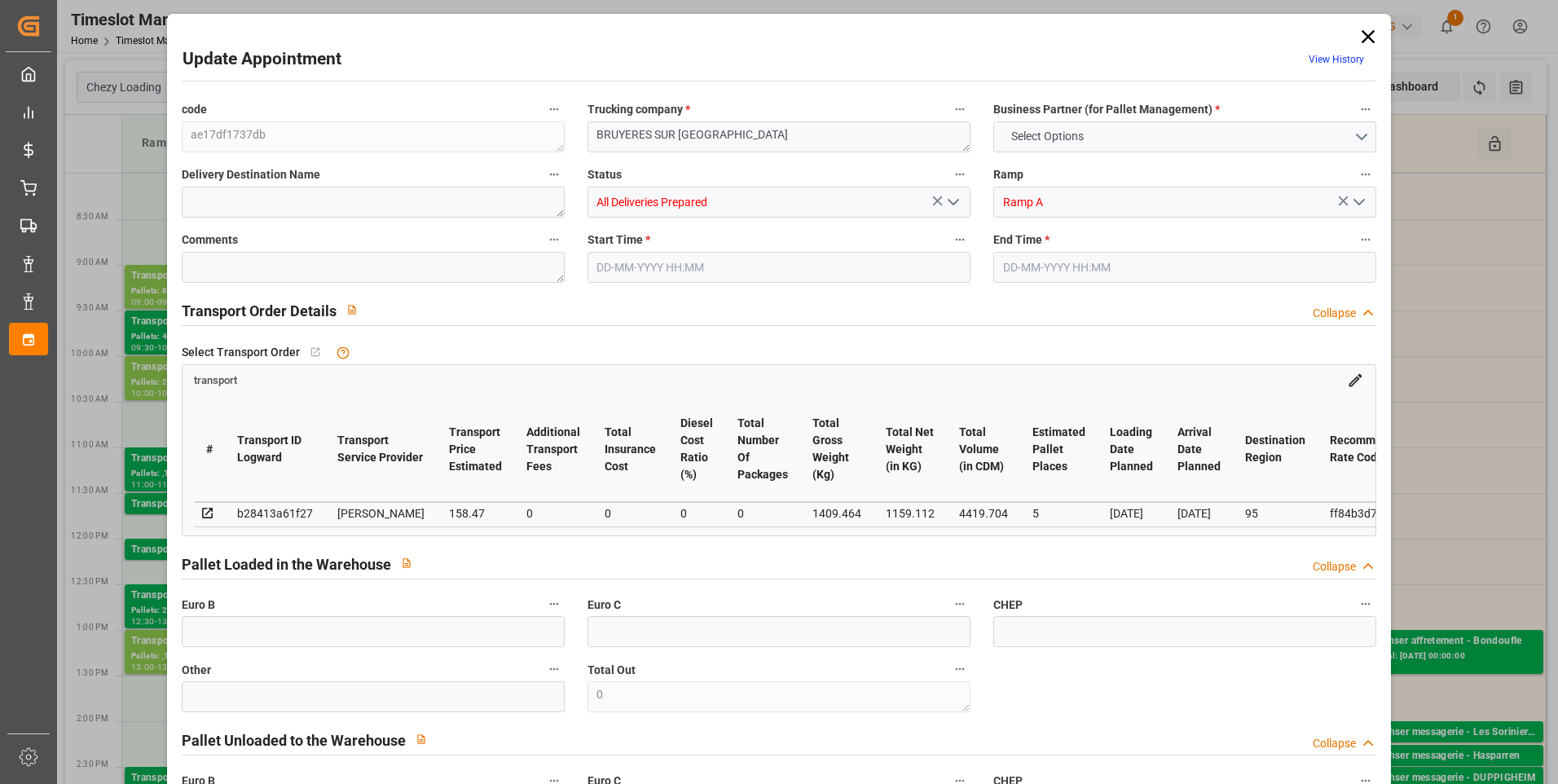
type input "4419.704"
type input "95"
type input "2"
type input "249"
type input "10"
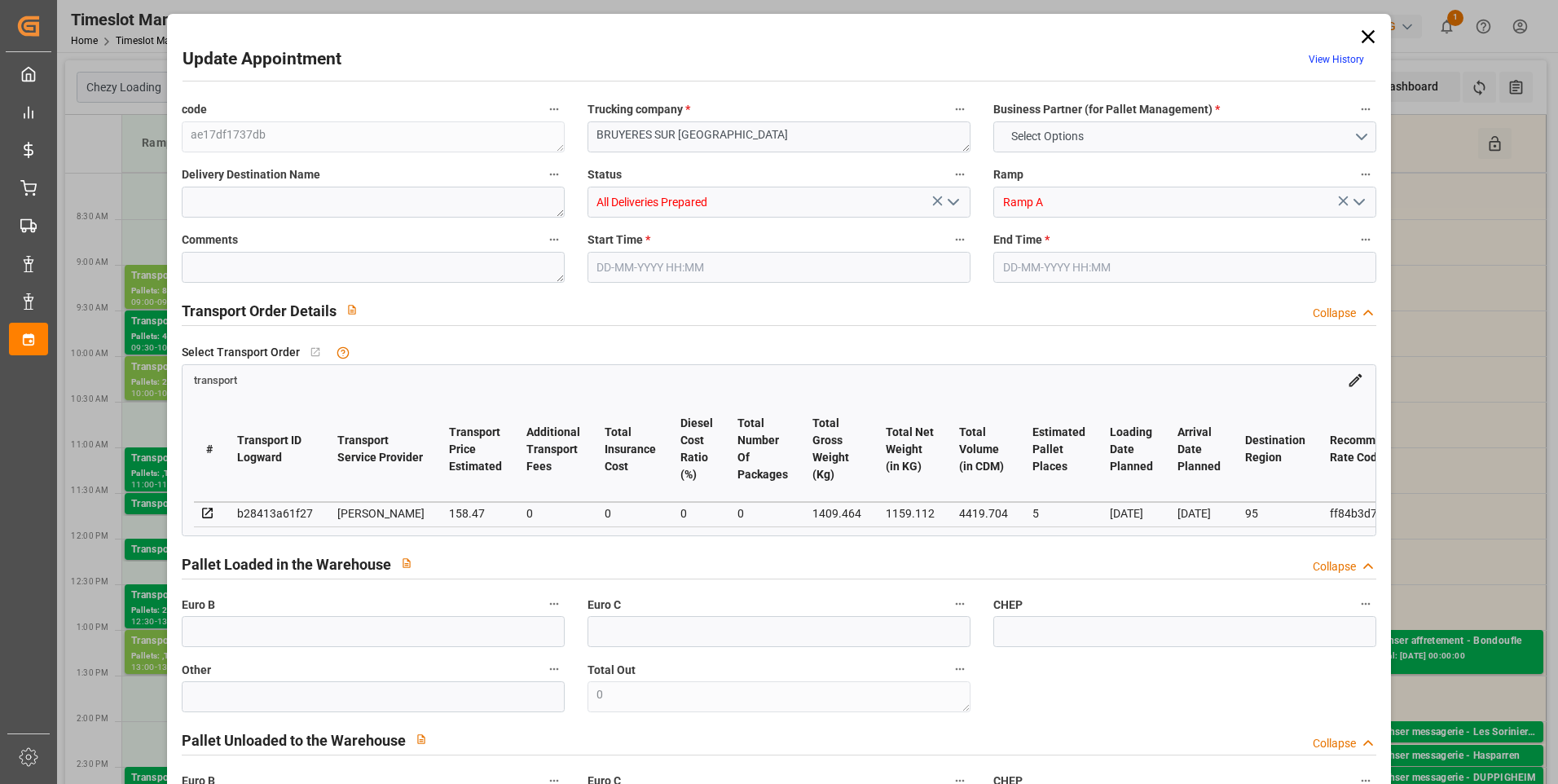
type input "101"
type input "1409.464"
type input "0"
type input "4710.8598"
type input "0"
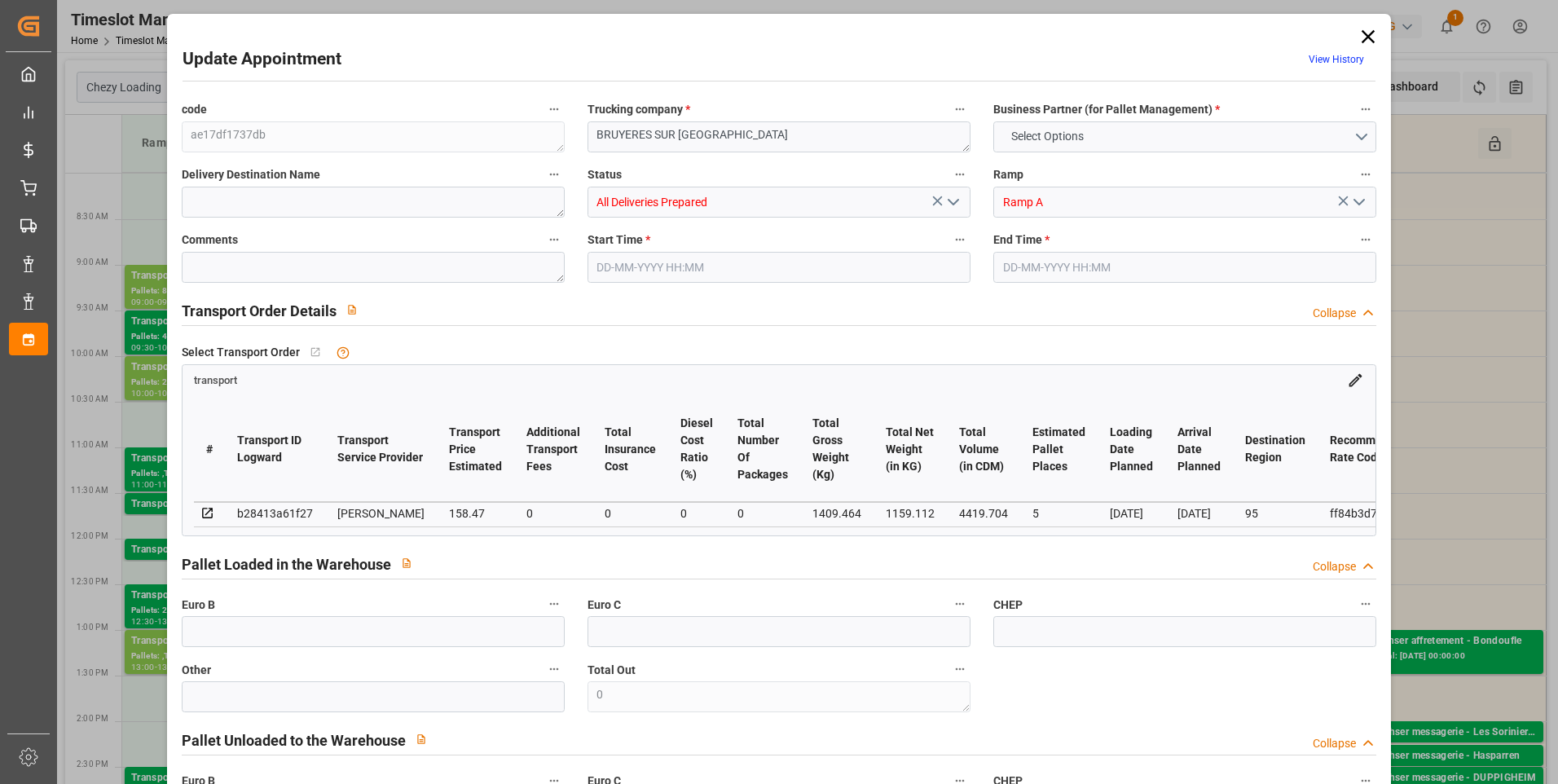
type input "0"
type input "21"
type input "35"
type input "03-09-2025 10:00"
type input "03-09-2025 10:30"
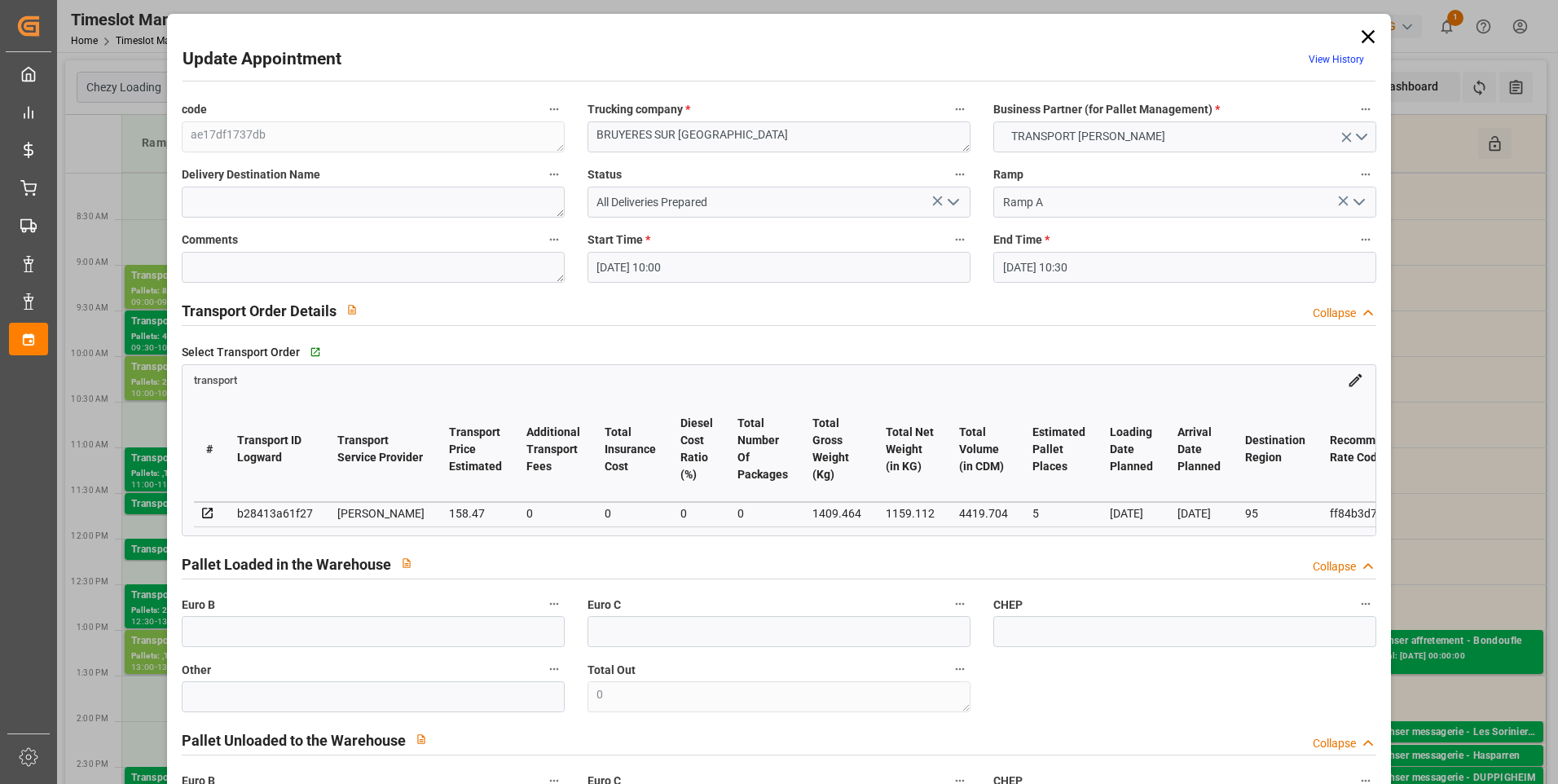
type input "29-08-2025 14:26"
type input "29-08-2025 11:22"
type input "[DATE]"
click at [225, 271] on textarea at bounding box center [373, 267] width 383 height 31
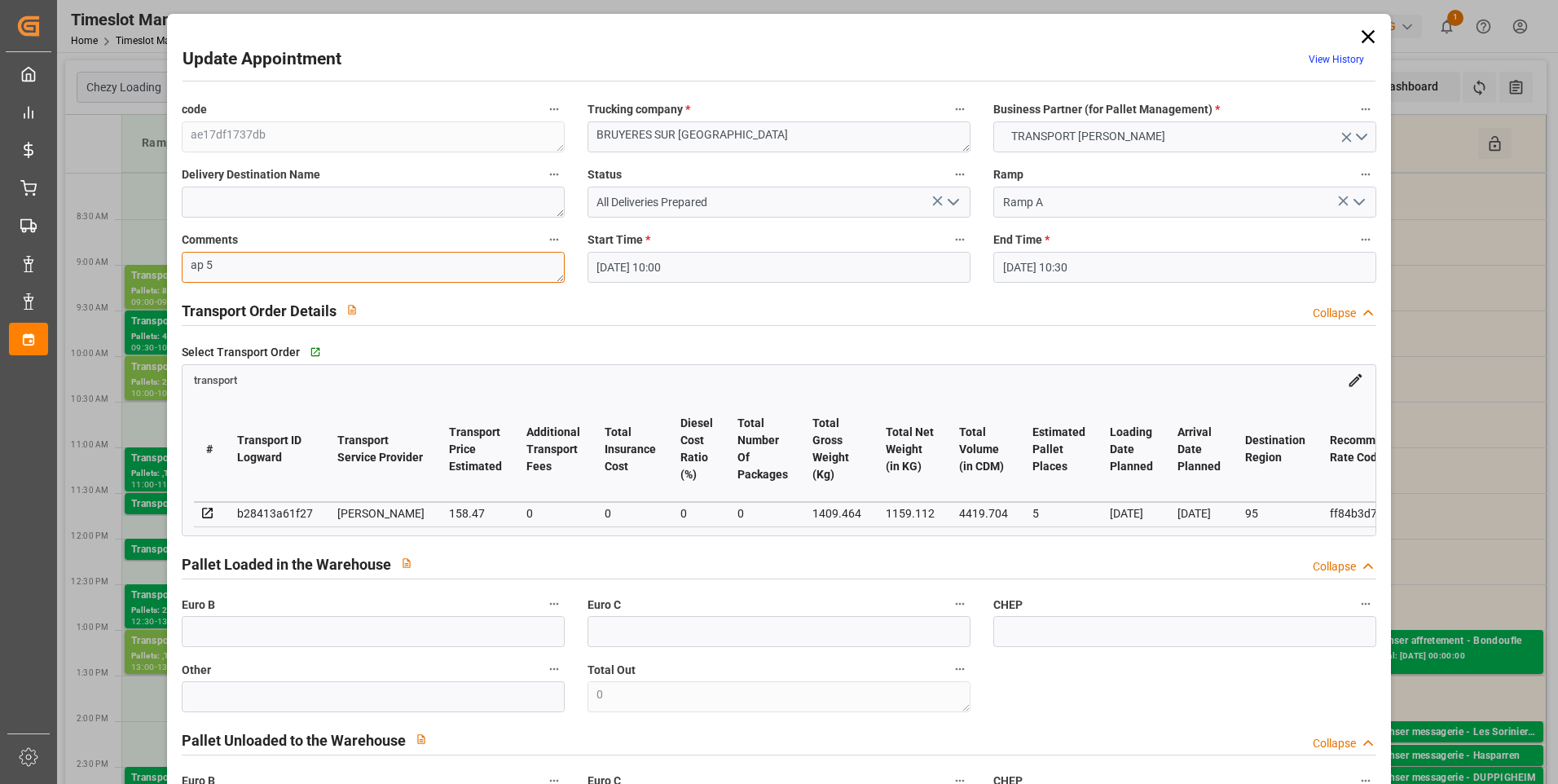
type textarea "ap 5"
click at [952, 199] on icon "open menu" at bounding box center [953, 202] width 20 height 20
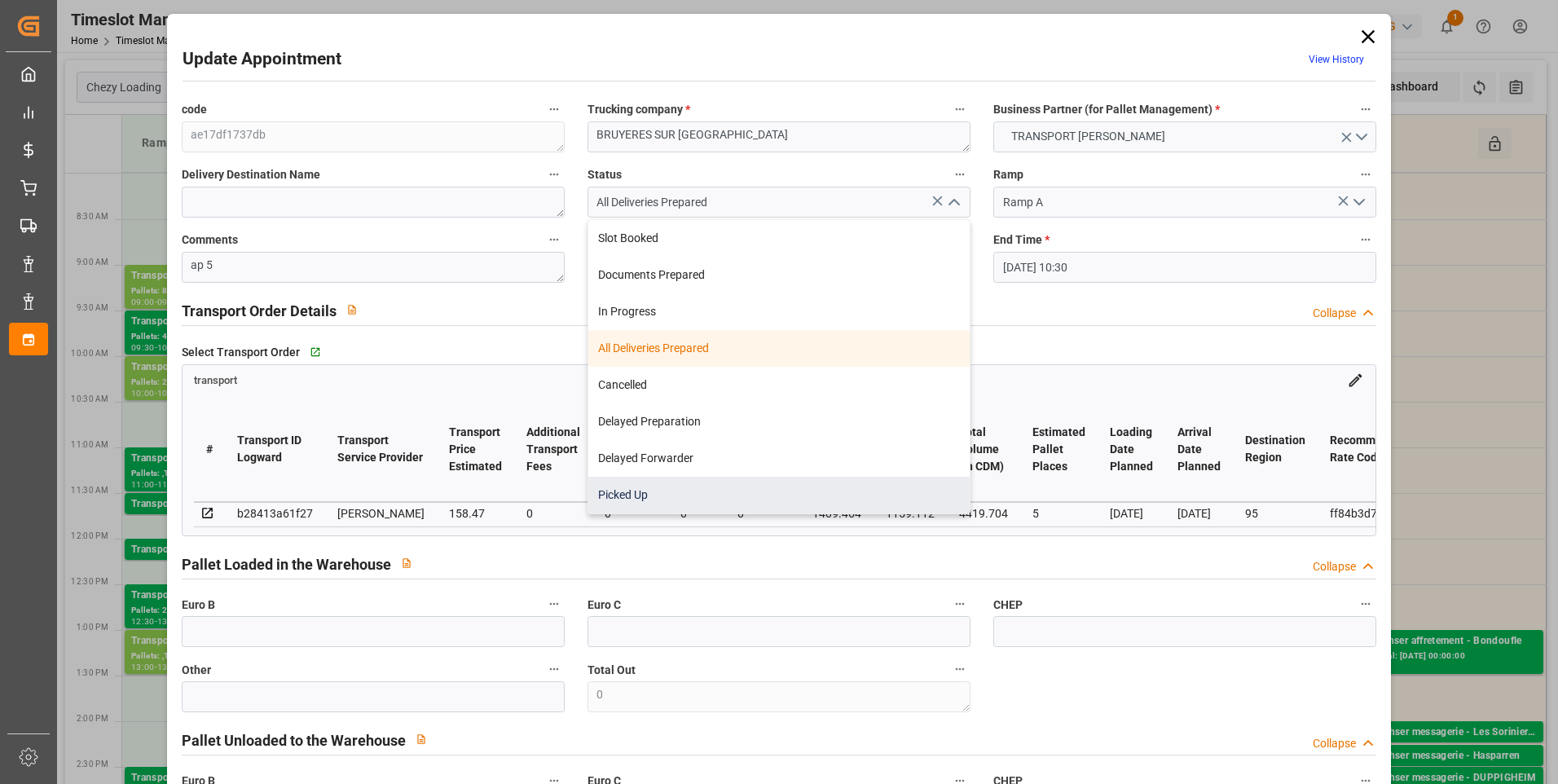
click at [628, 496] on div "Picked Up" at bounding box center [779, 495] width 381 height 37
type input "Picked Up"
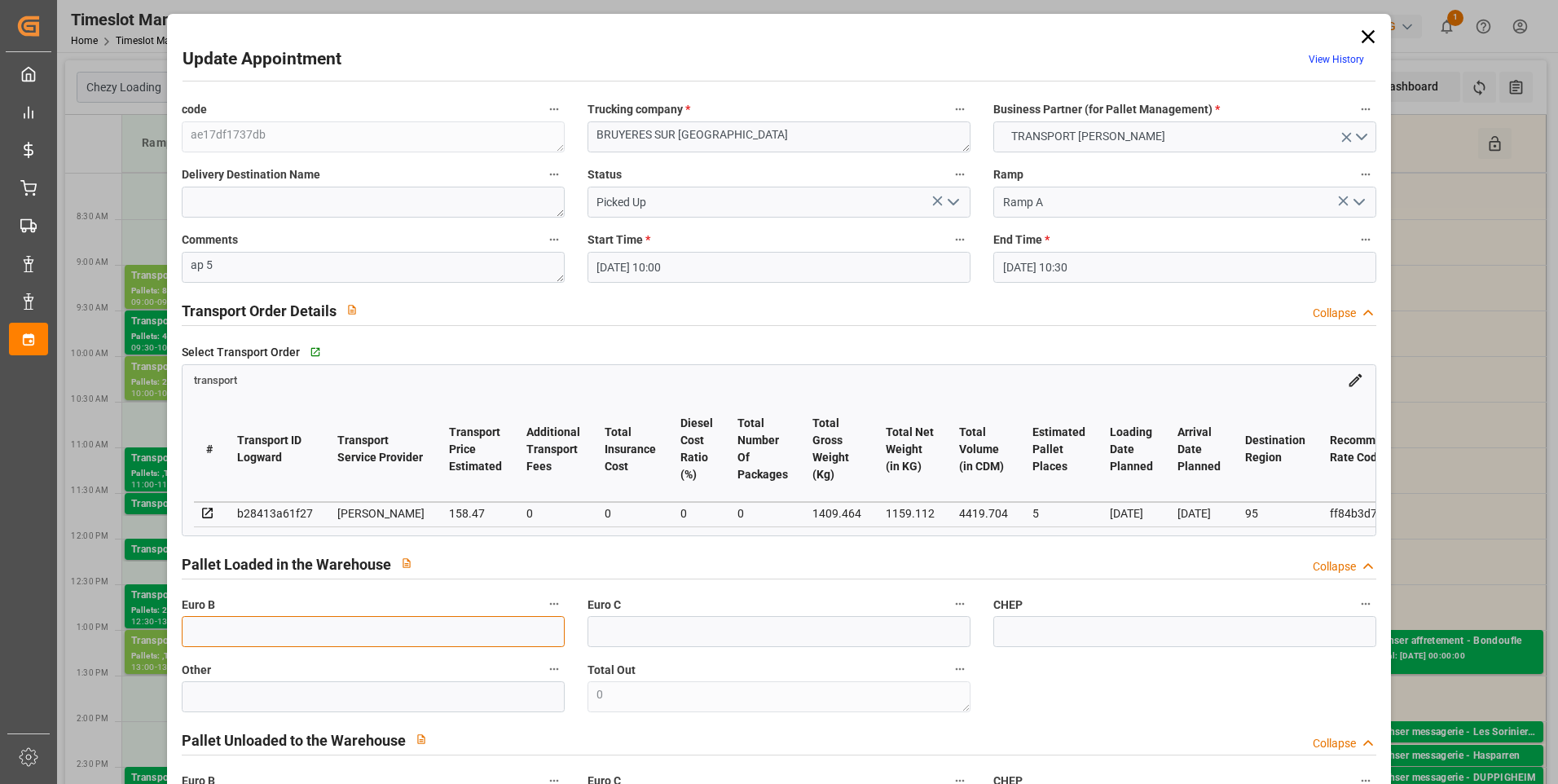
click at [197, 634] on input "text" at bounding box center [373, 631] width 383 height 31
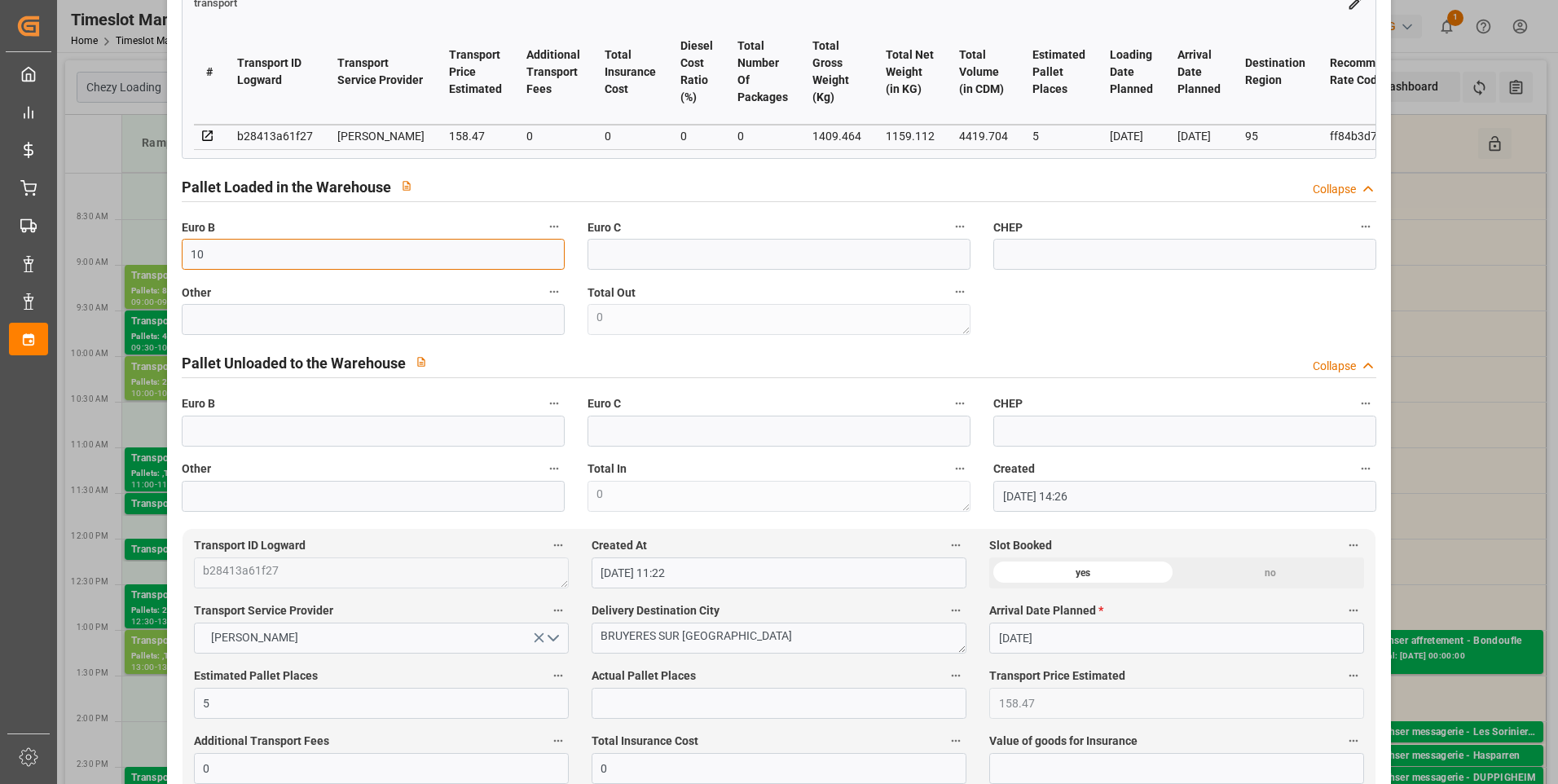
scroll to position [489, 0]
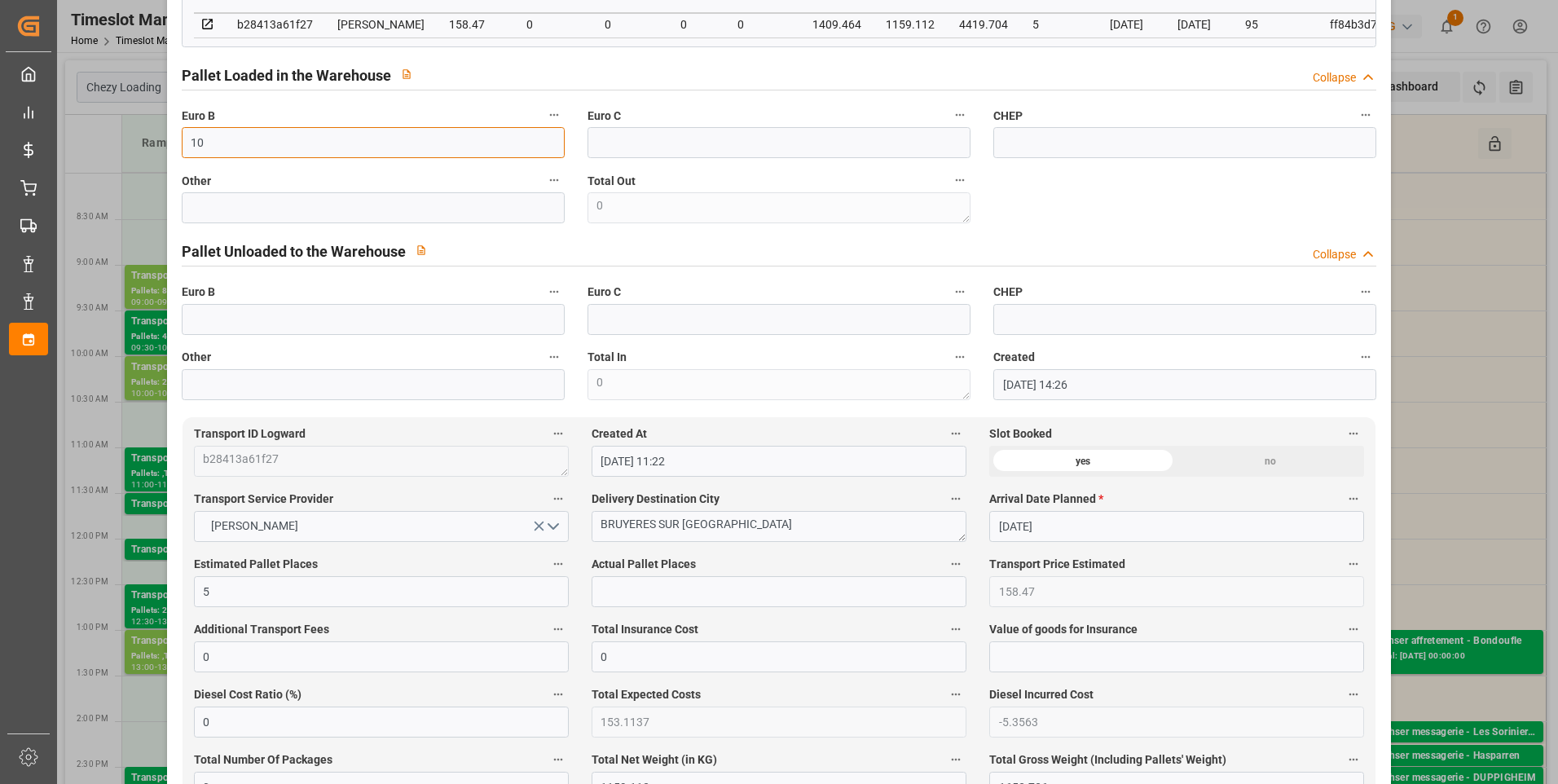
type input "10"
click at [631, 600] on input "text" at bounding box center [779, 592] width 375 height 31
type input "5"
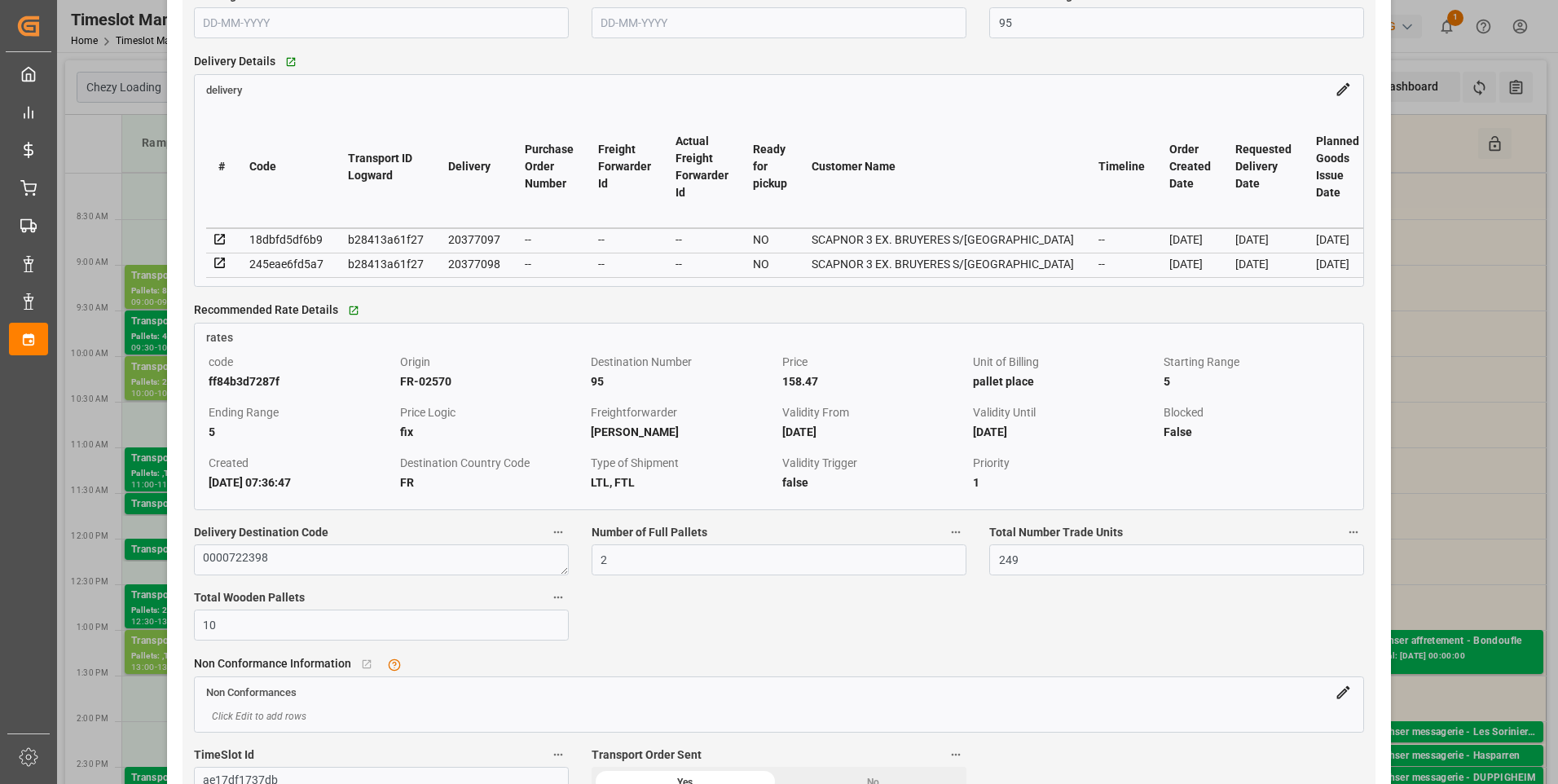
scroll to position [1385, 0]
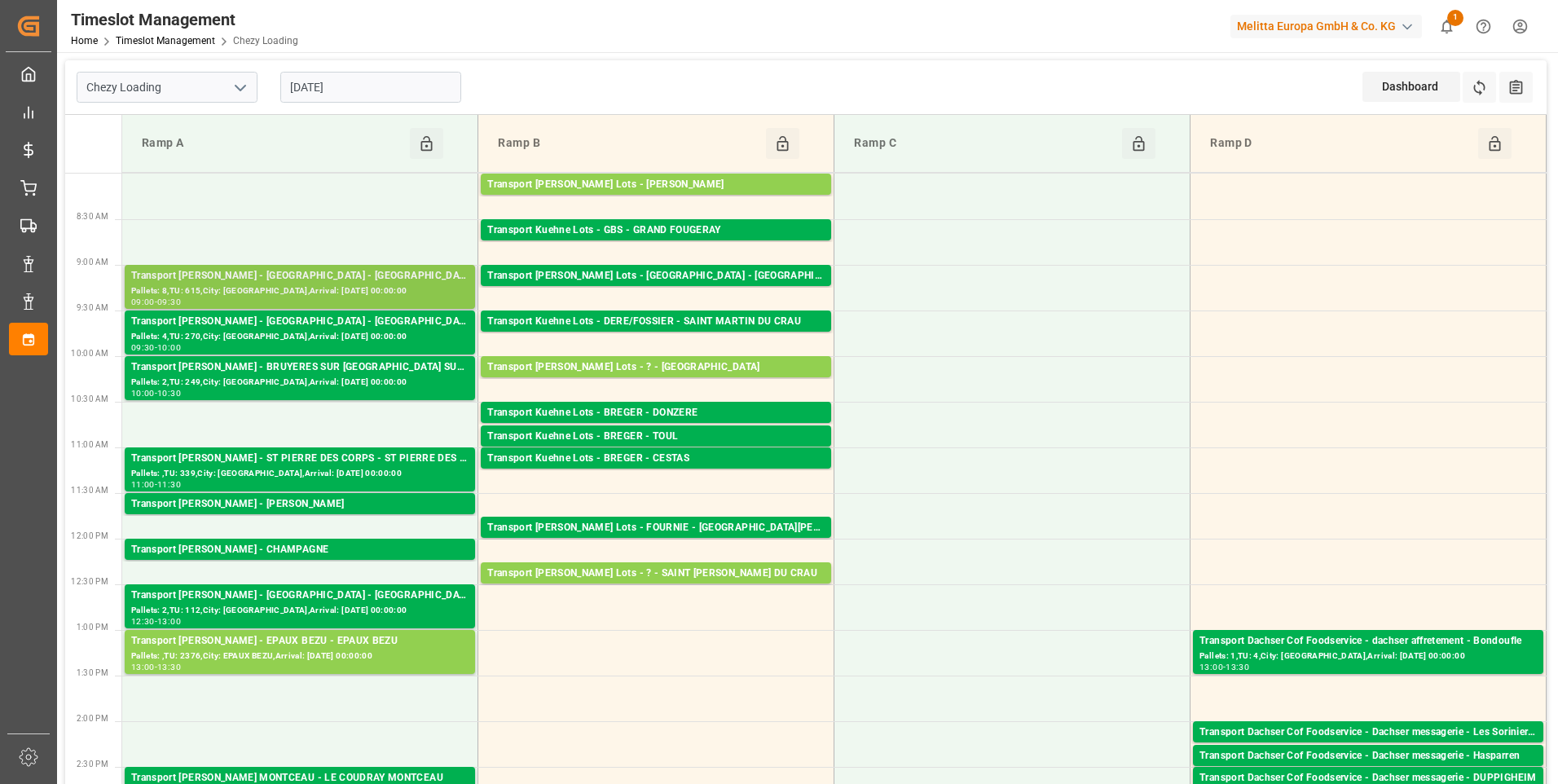
click at [221, 280] on div "Transport Delisle - AMIENS - AMIENS" at bounding box center [300, 276] width 338 height 17
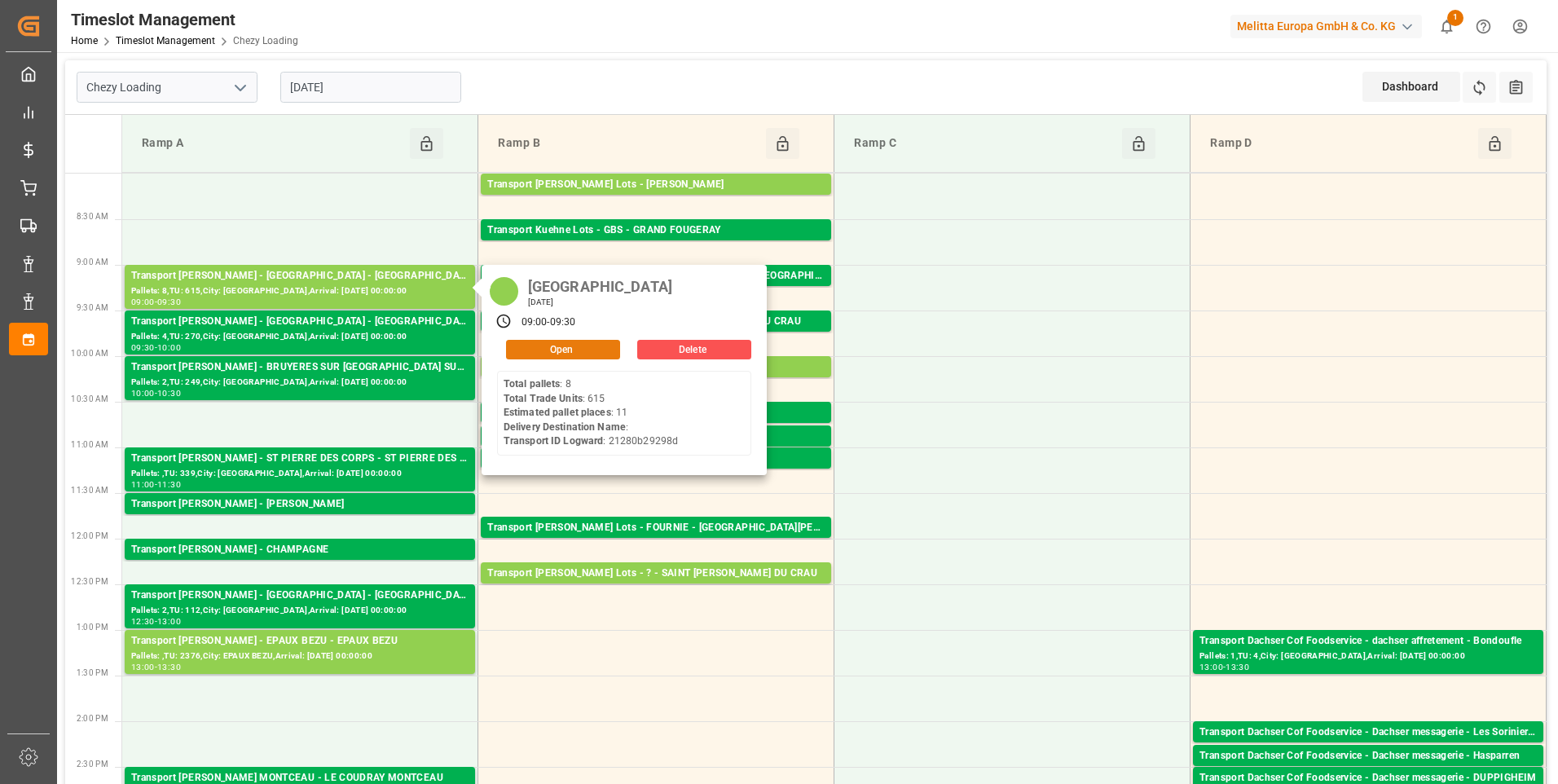
click at [561, 351] on button "Open" at bounding box center [563, 349] width 114 height 20
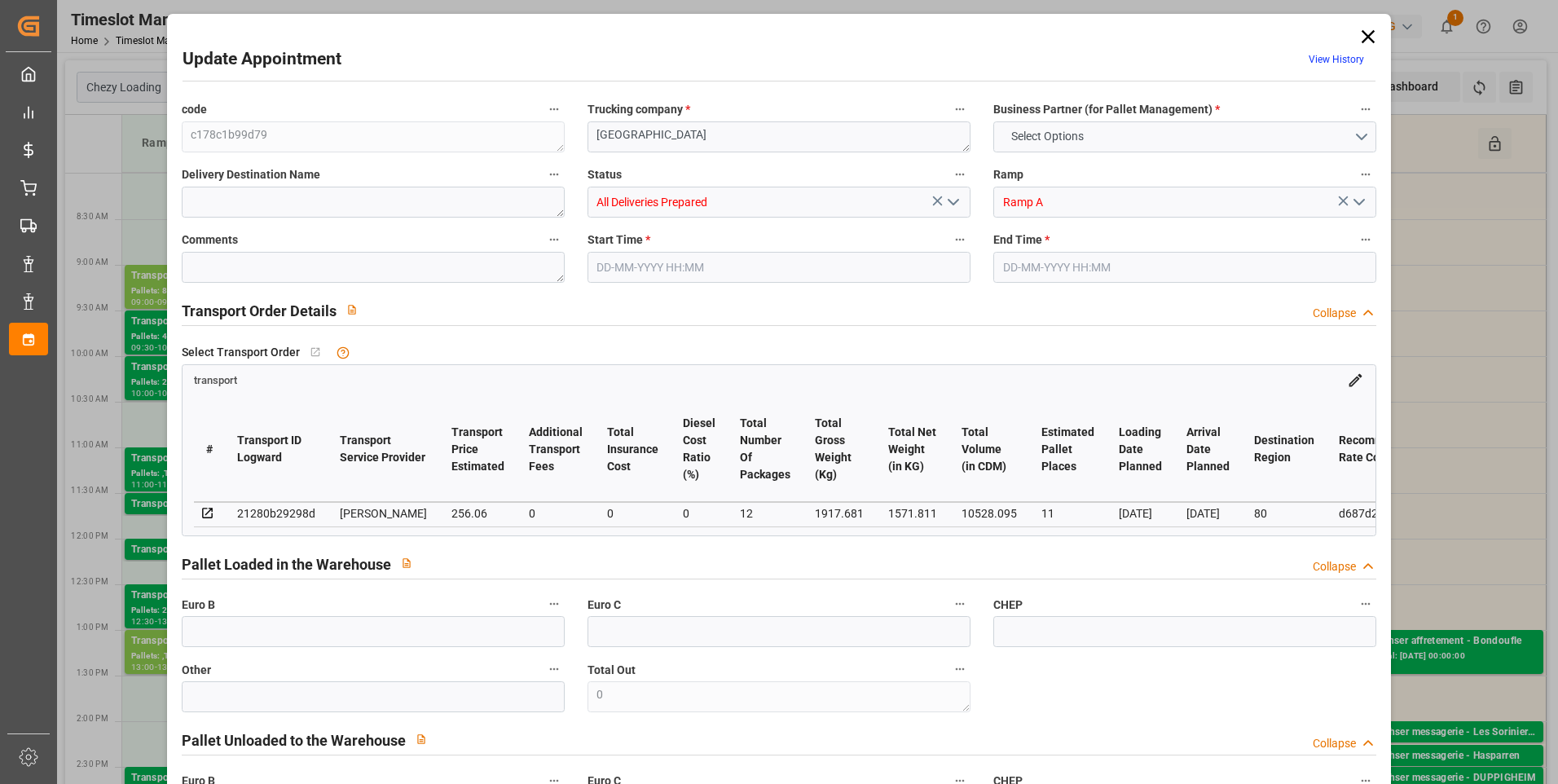
type input "11"
type input "256.06"
type input "0"
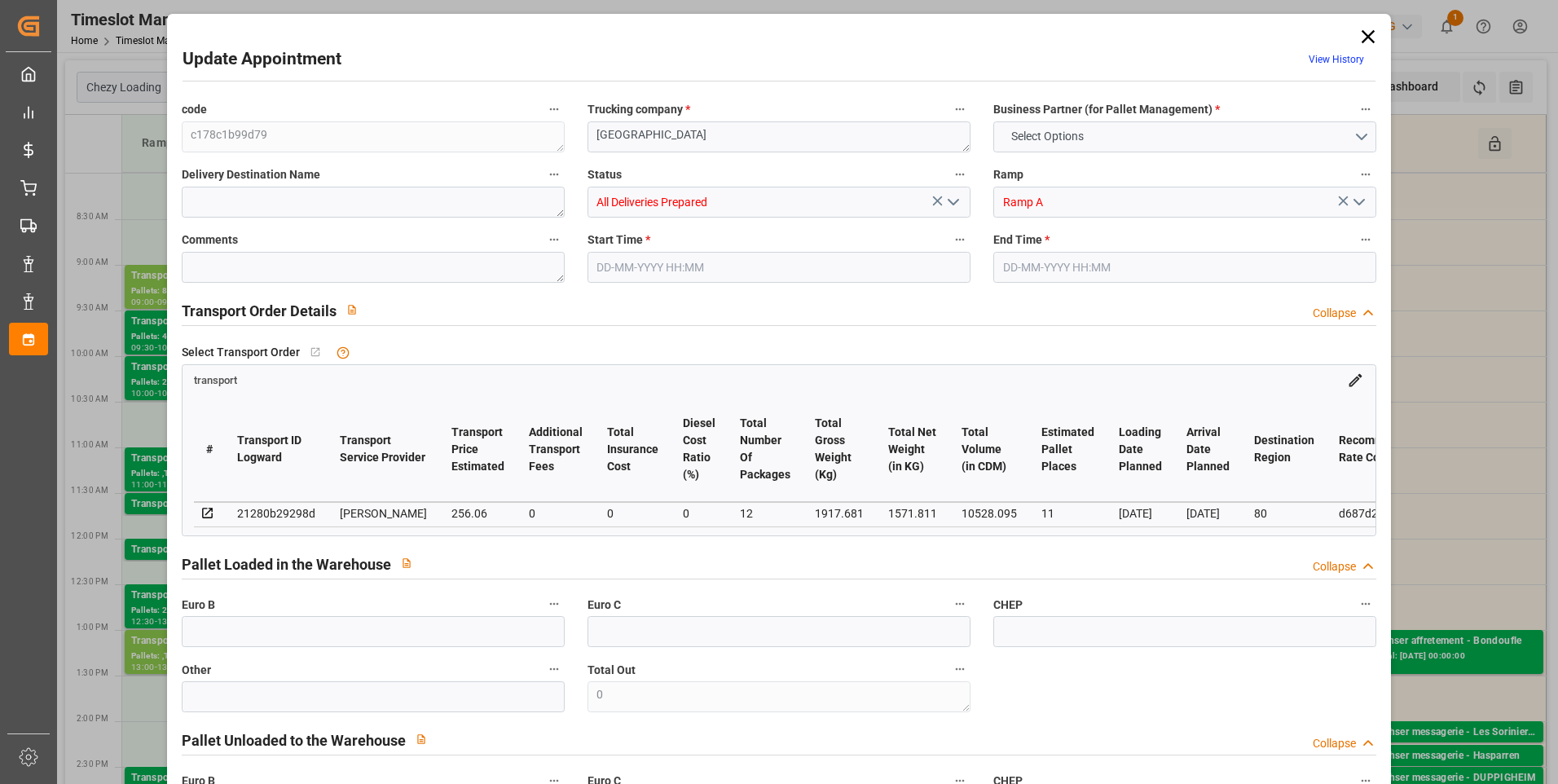
type input "247.4052"
type input "-8.6548"
type input "12"
type input "1571.811"
type input "2457.766"
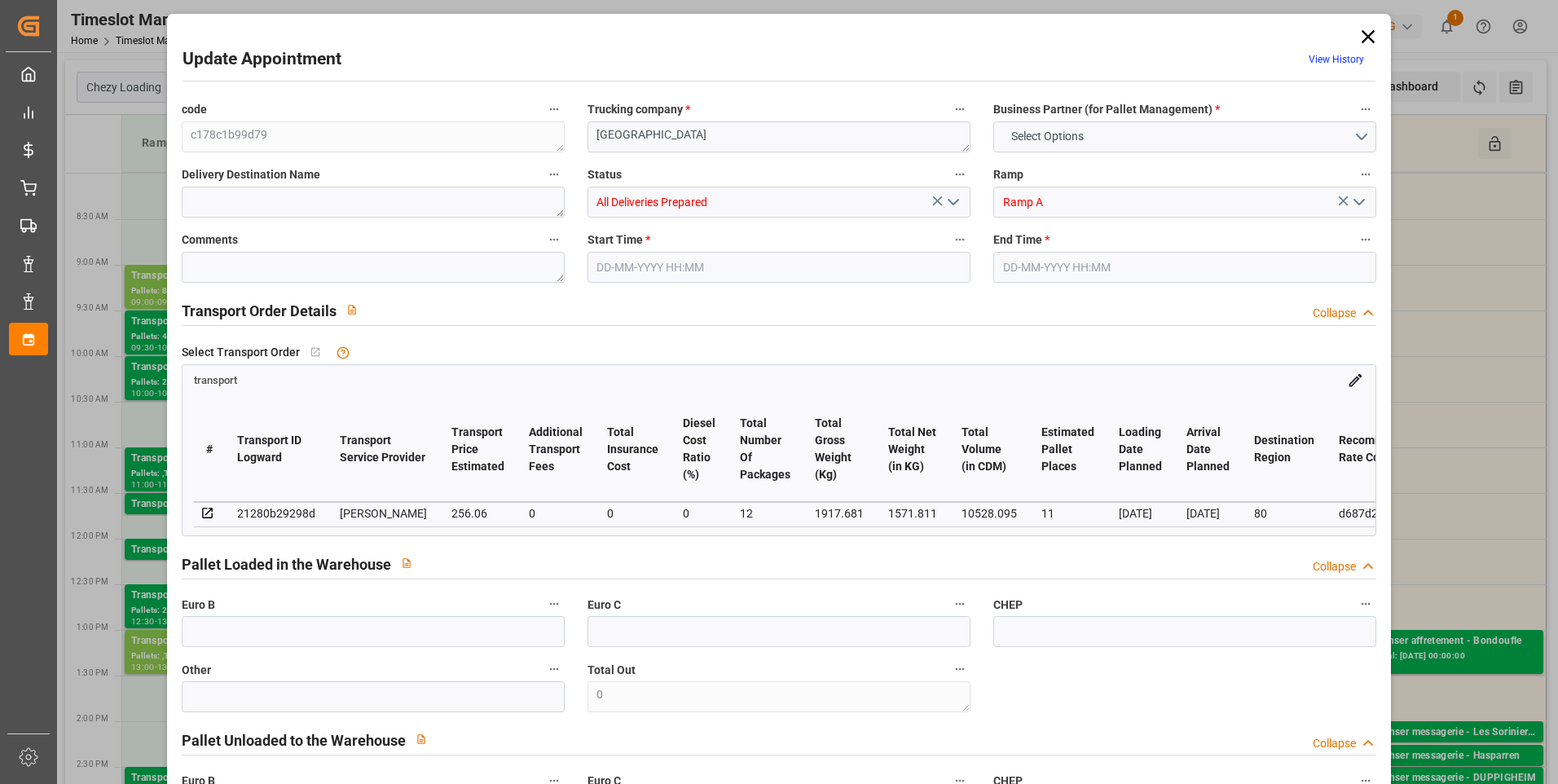
type input "10528.095"
type input "80"
type input "8"
type input "615"
type input "23"
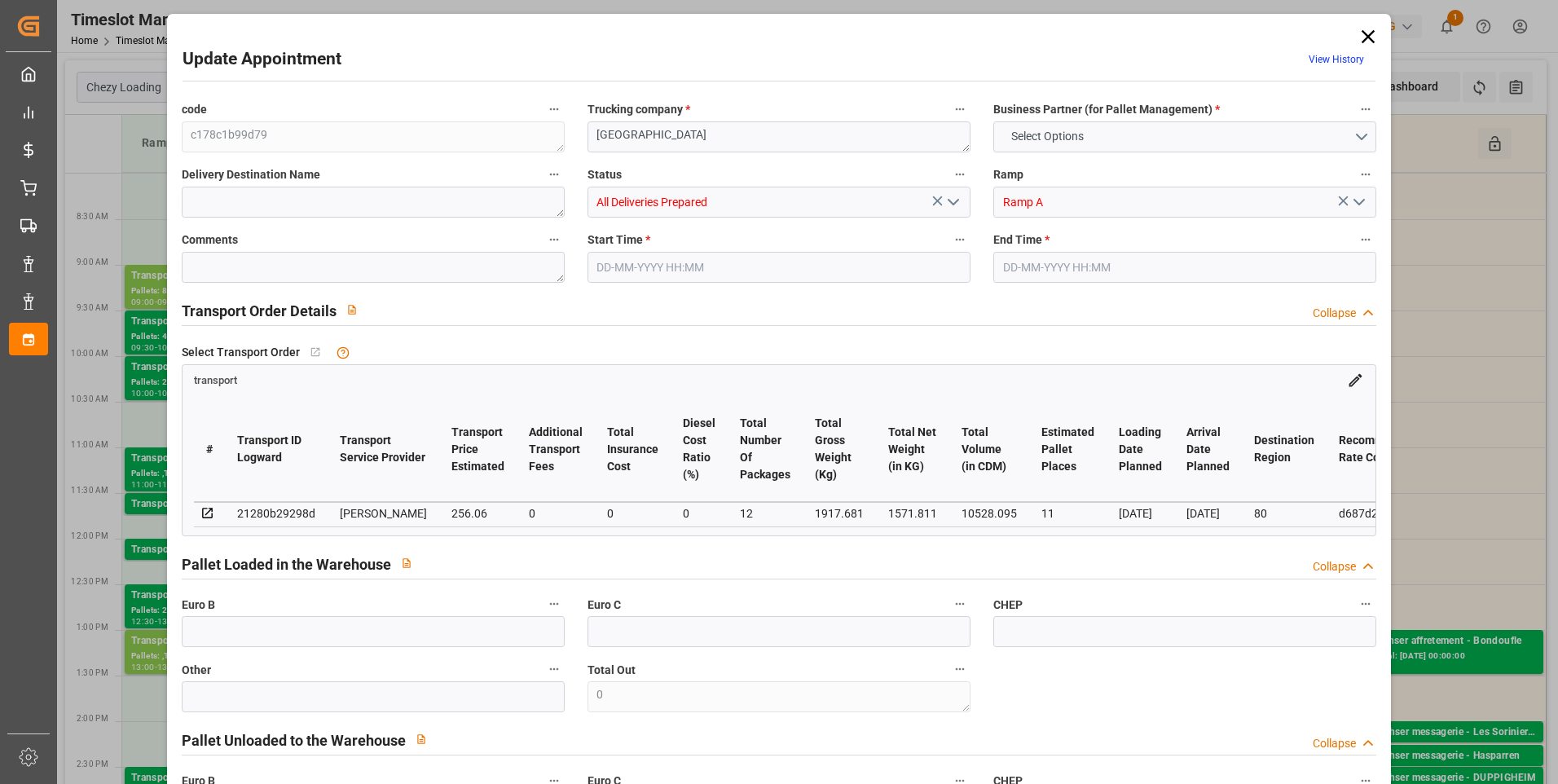
type input "101"
type input "1917.681"
type input "0"
type input "4710.8598"
type input "0"
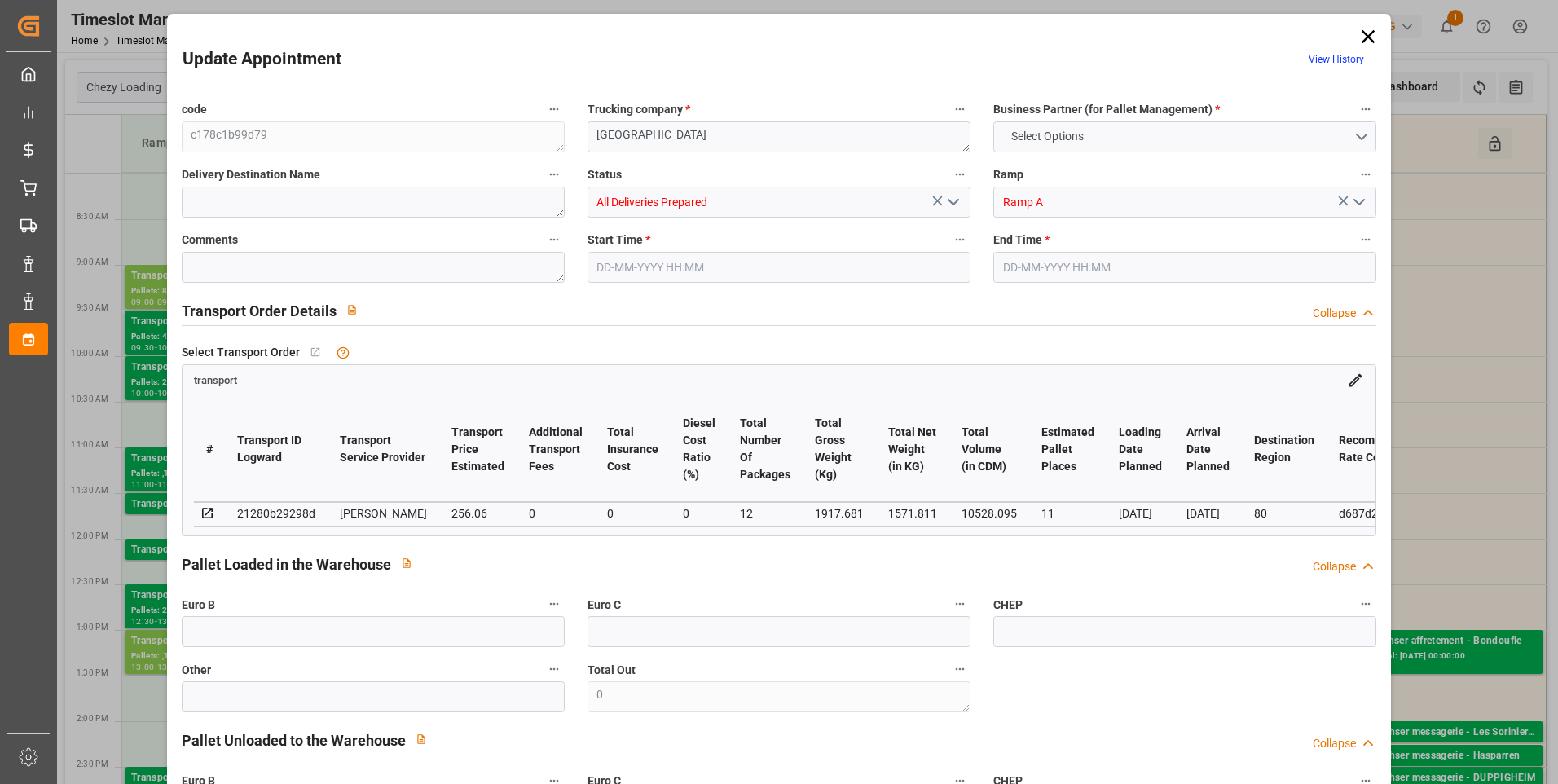
type input "0"
type input "21"
type input "35"
type input "03-09-2025 09:00"
type input "03-09-2025 09:30"
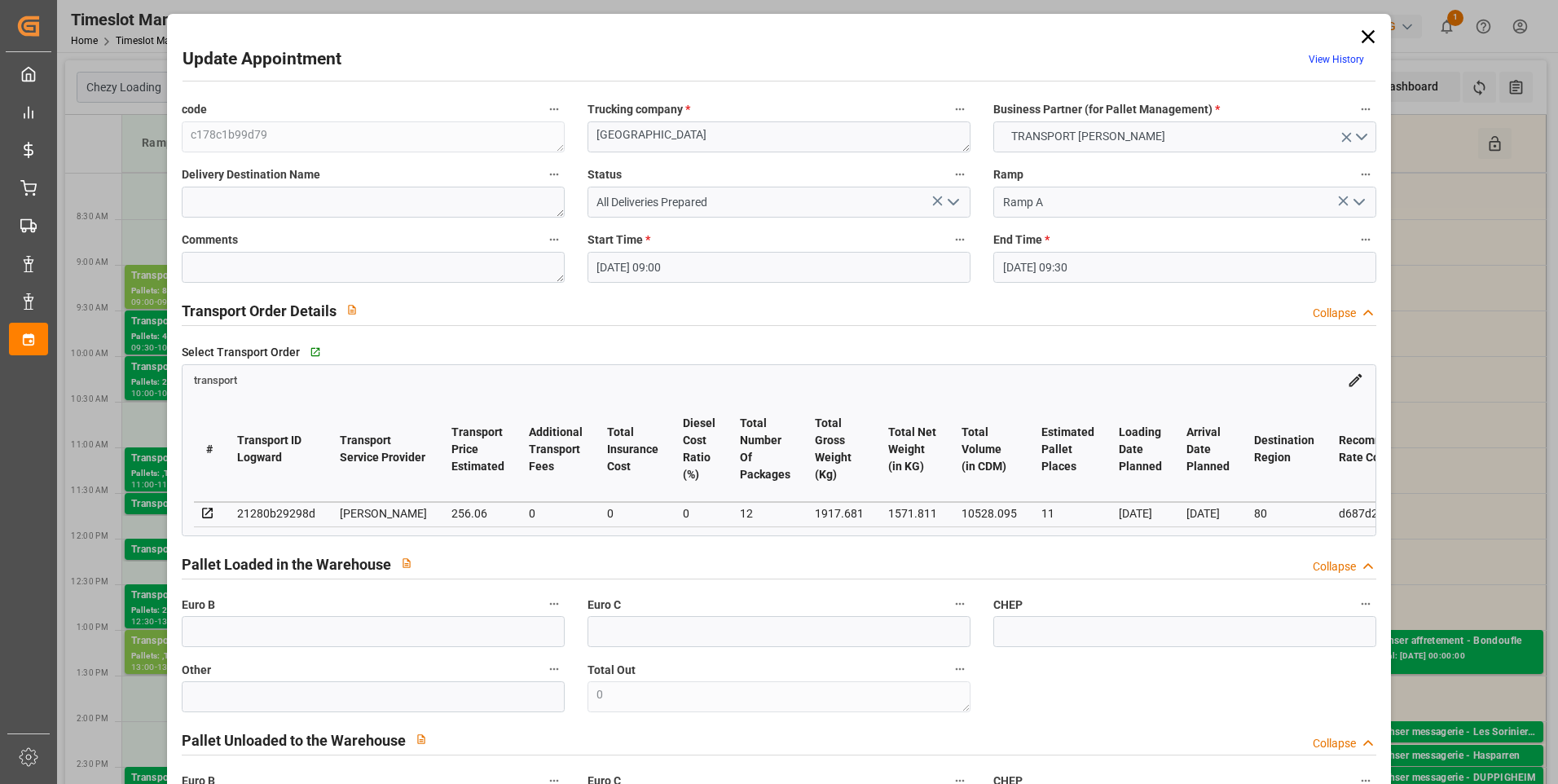
type input "29-08-2025 14:33"
type input "29-08-2025 11:21"
type input "[DATE]"
click at [954, 207] on icon "open menu" at bounding box center [953, 202] width 20 height 20
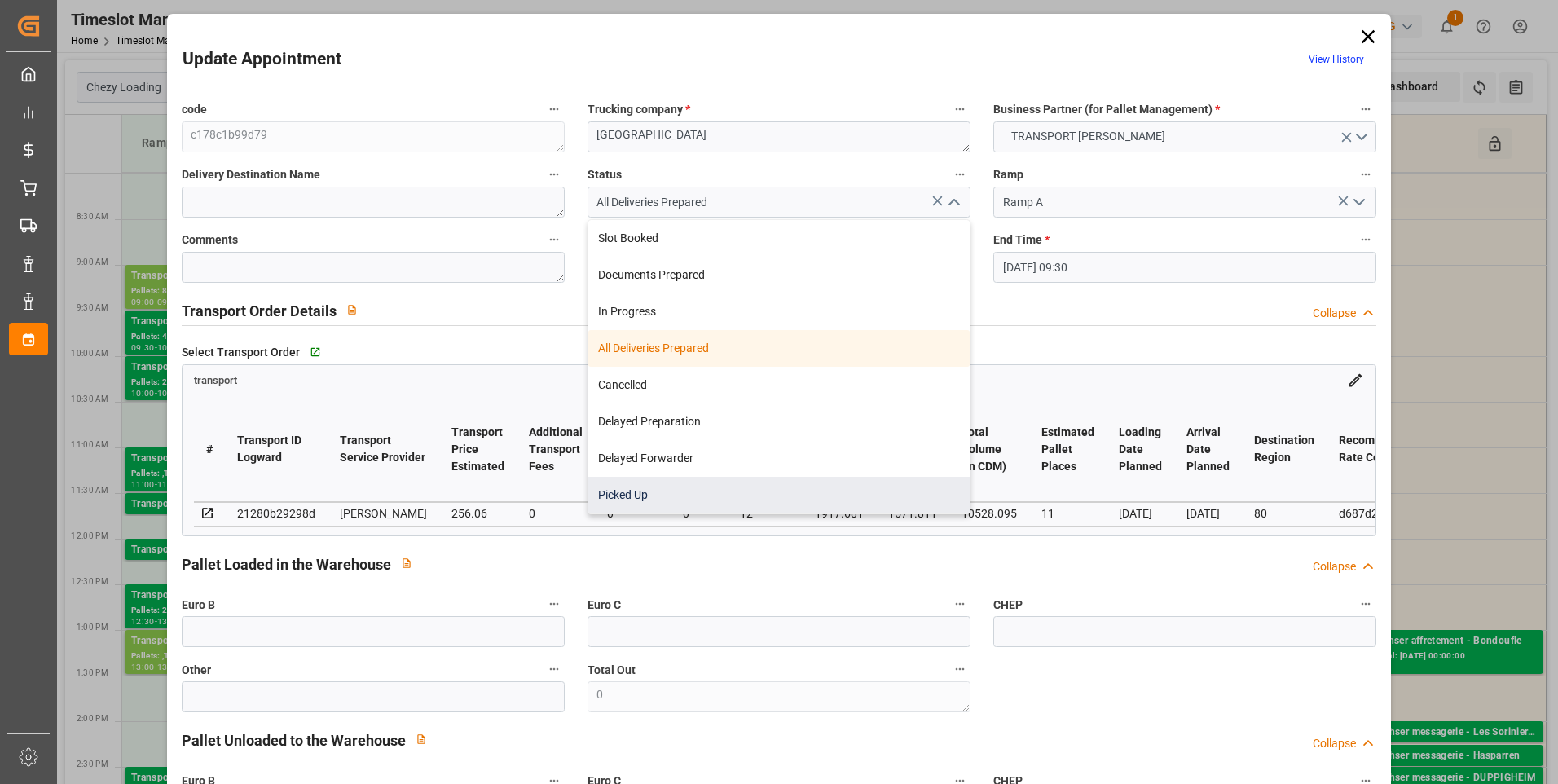
click at [656, 502] on div "Picked Up" at bounding box center [779, 495] width 381 height 37
type input "Picked Up"
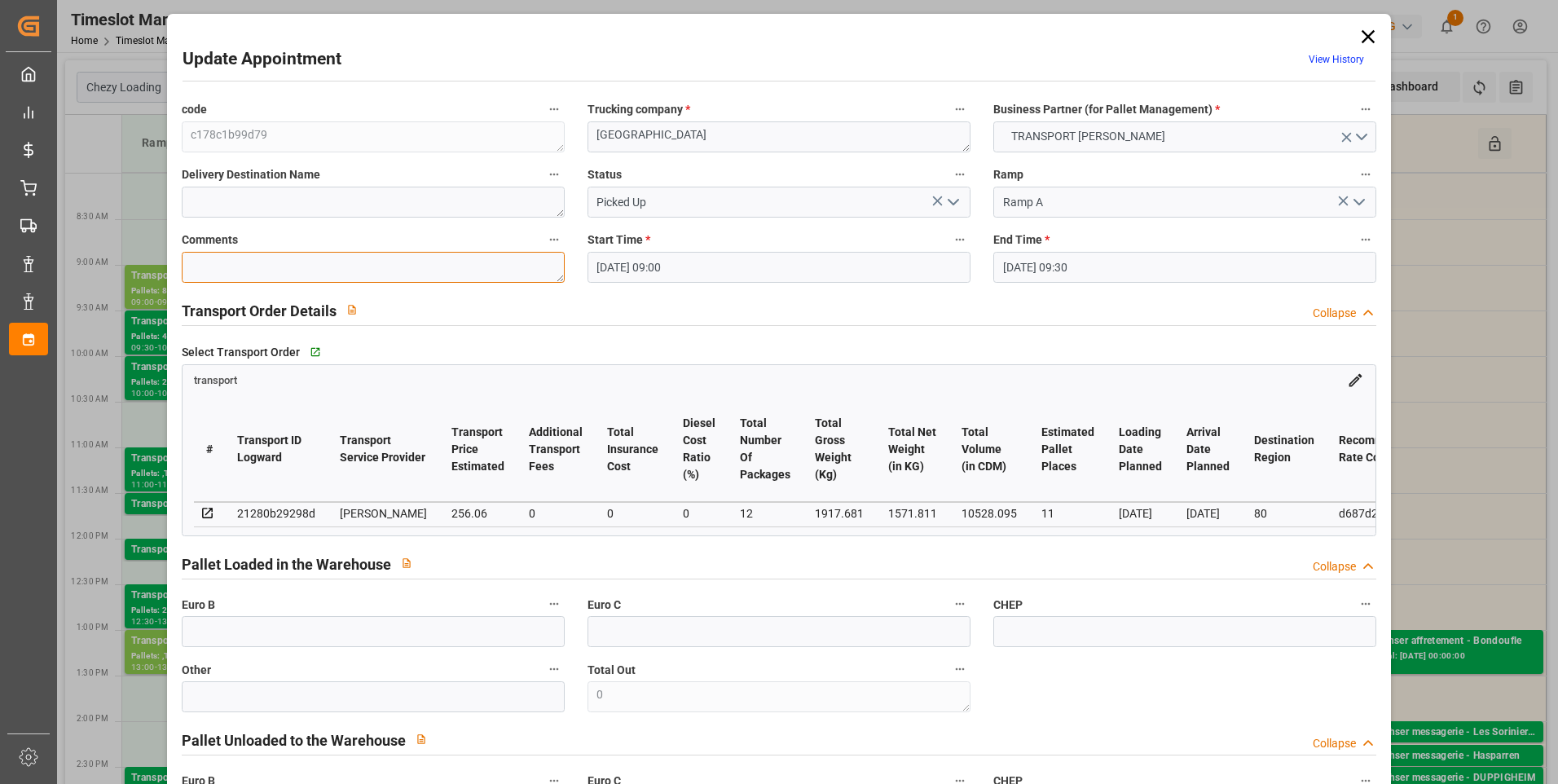
click at [211, 257] on textarea at bounding box center [373, 267] width 383 height 31
type textarea "ap 10"
click at [951, 205] on icon "open menu" at bounding box center [953, 202] width 20 height 20
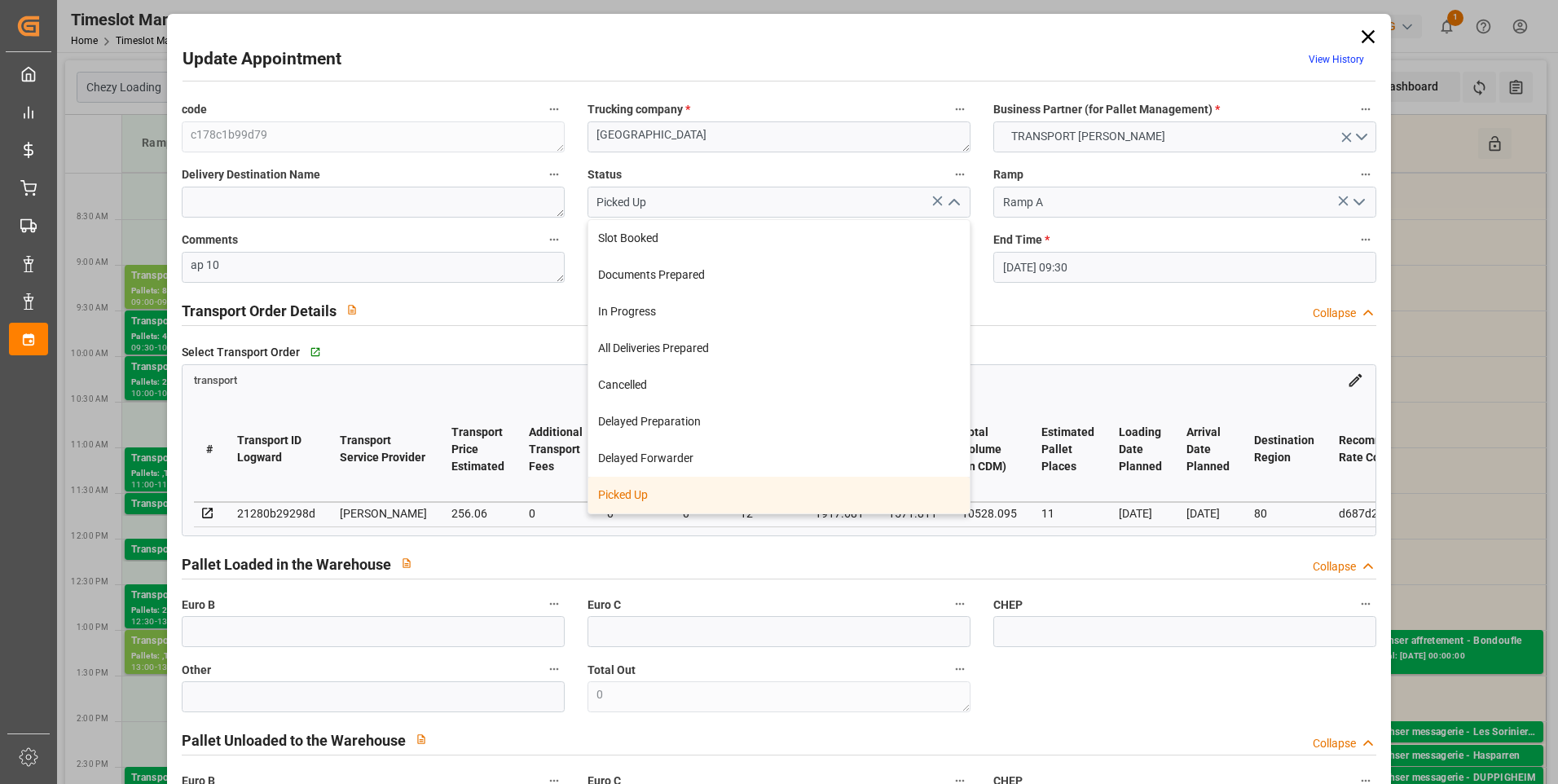
click at [680, 497] on div "Picked Up" at bounding box center [779, 495] width 381 height 37
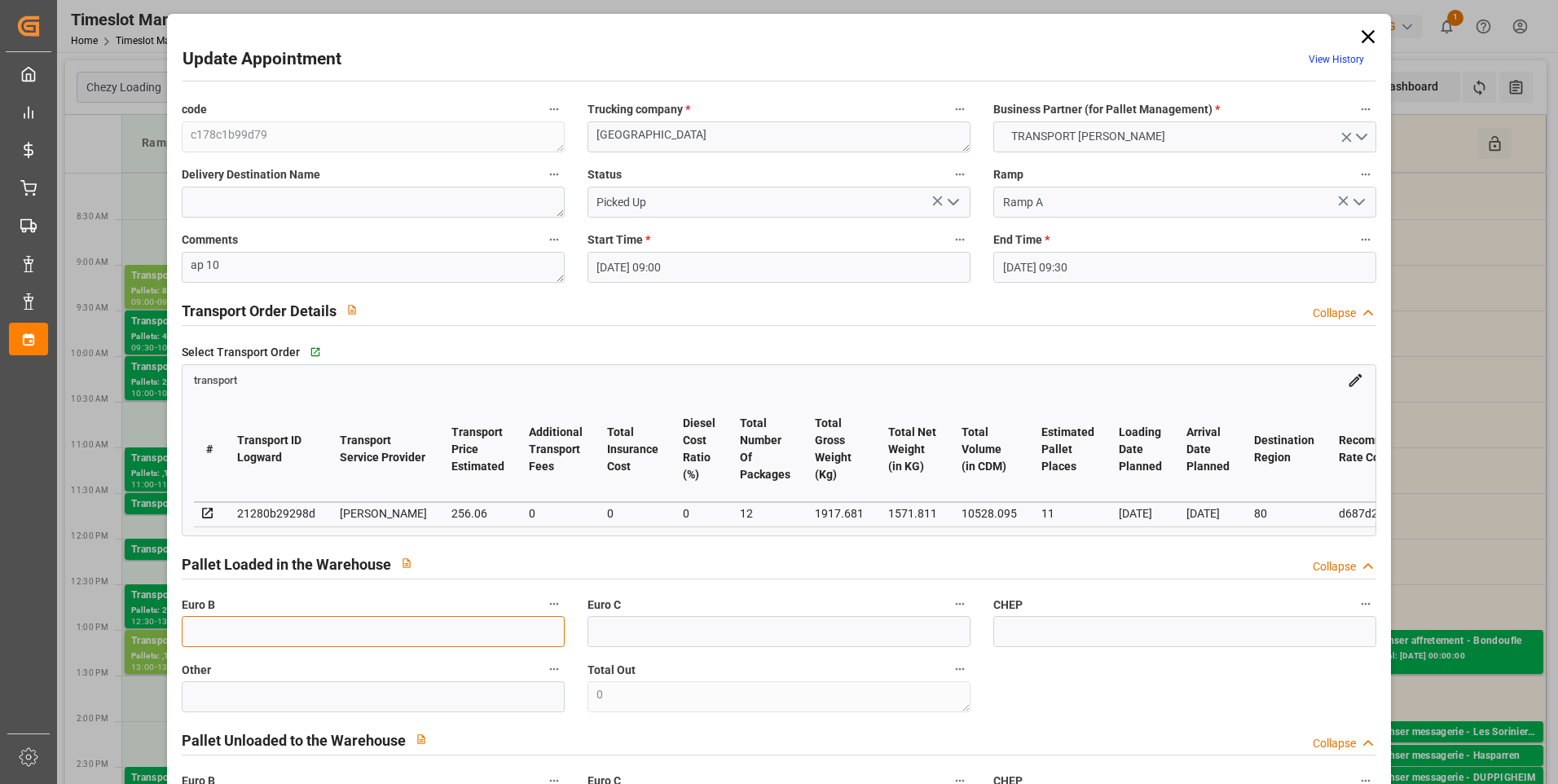
click at [235, 646] on input "text" at bounding box center [373, 631] width 383 height 31
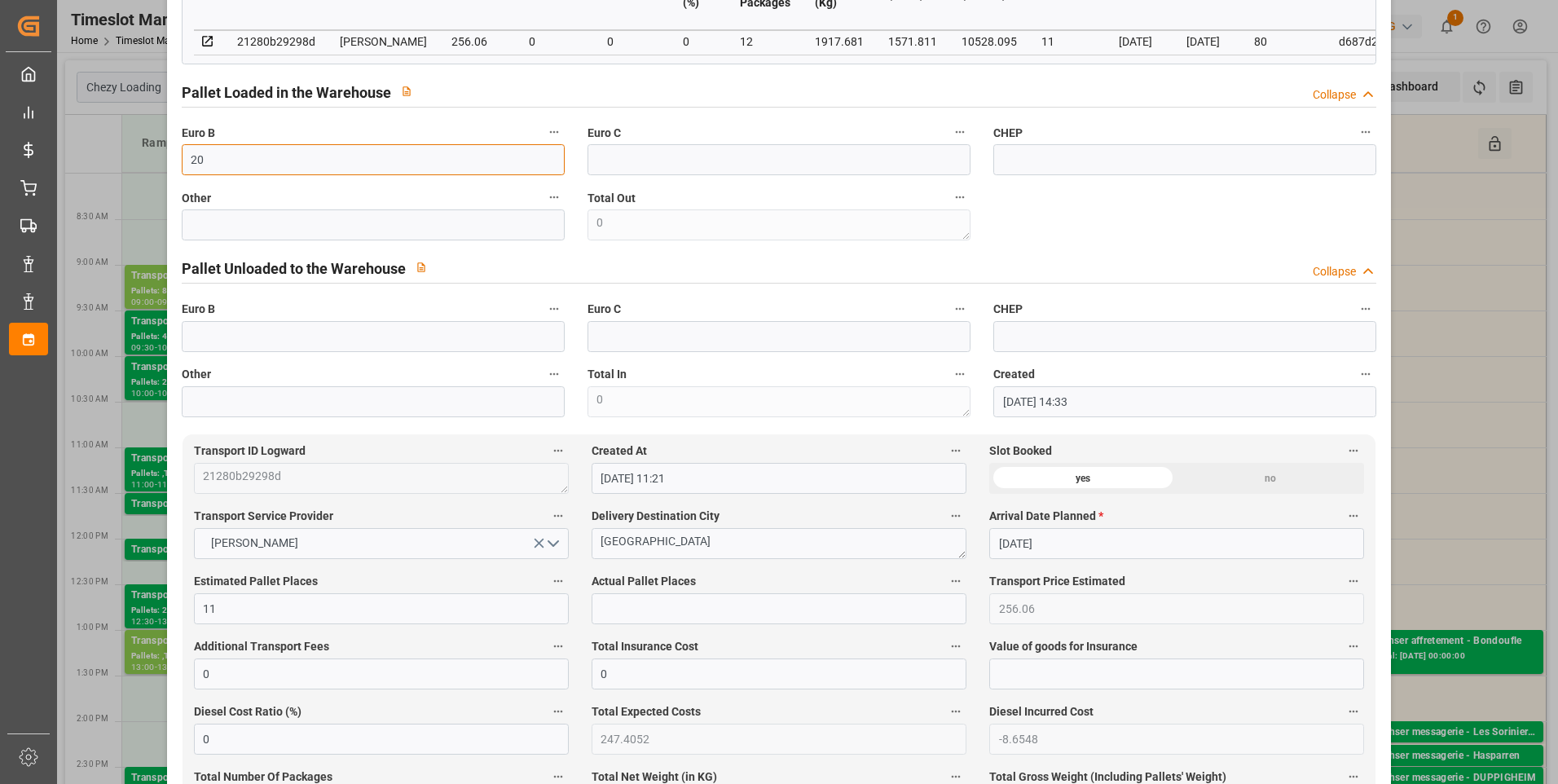
scroll to position [489, 0]
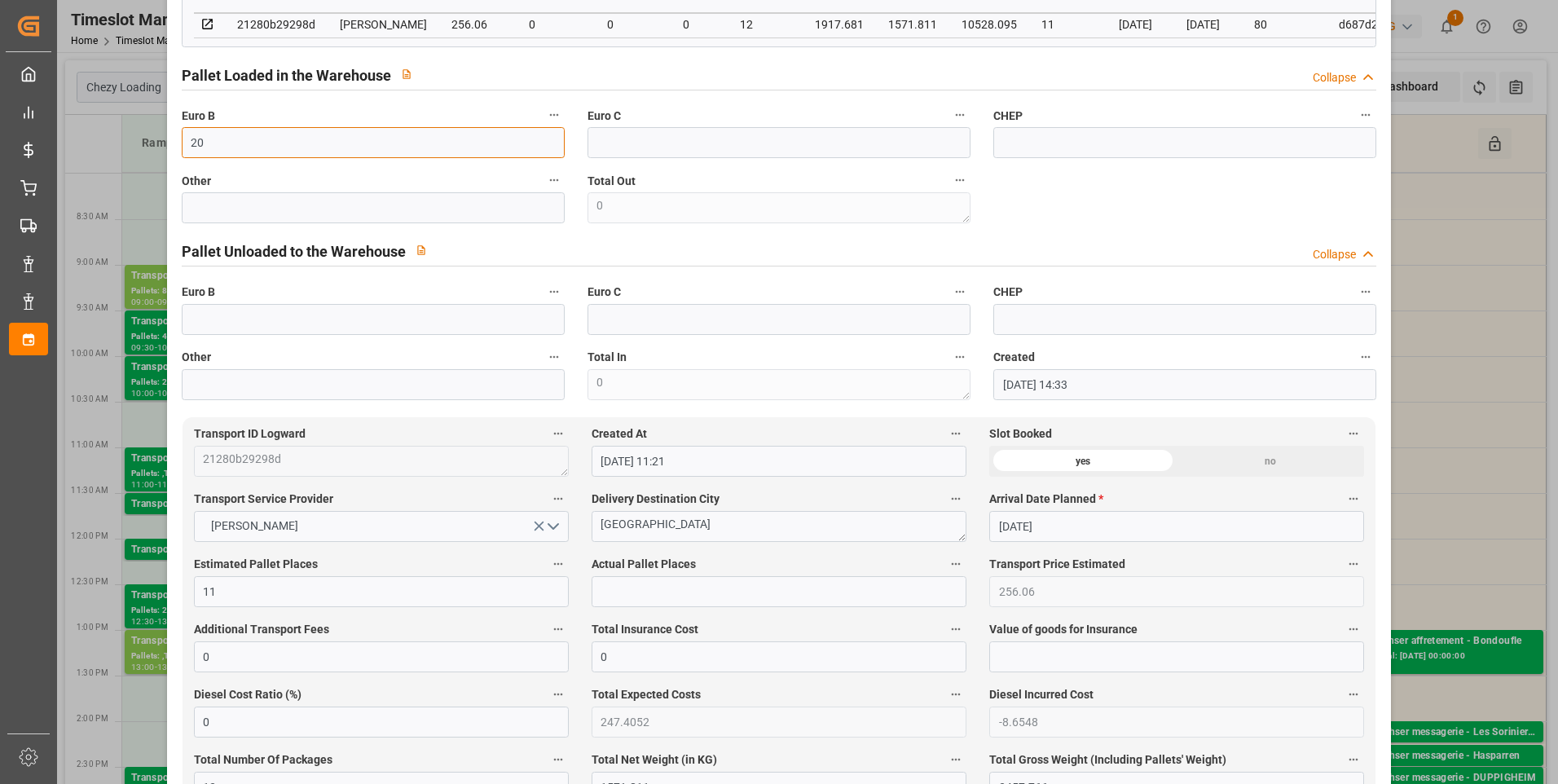
type input "20"
click at [650, 604] on input "text" at bounding box center [779, 592] width 375 height 31
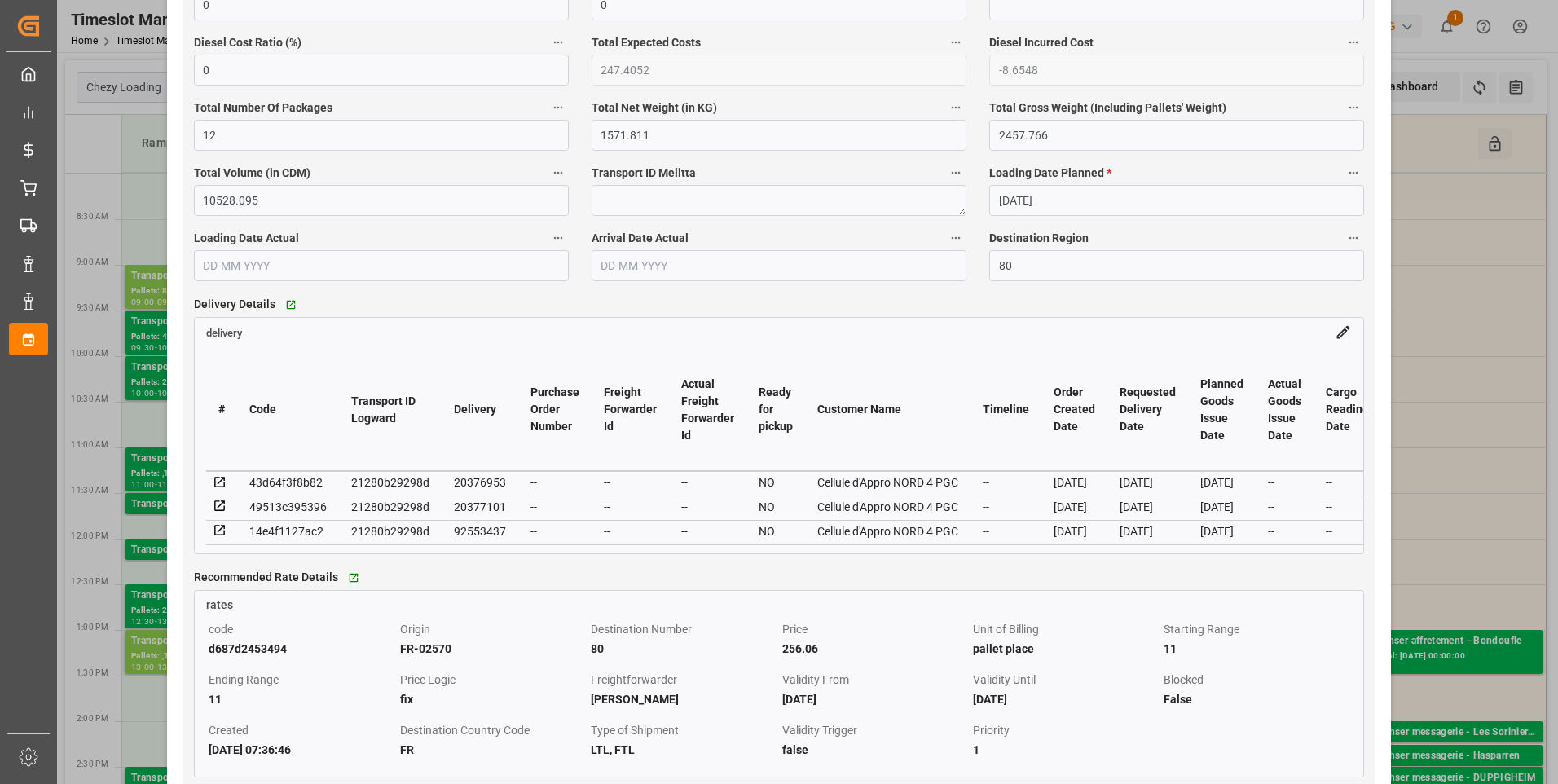
scroll to position [1467, 0]
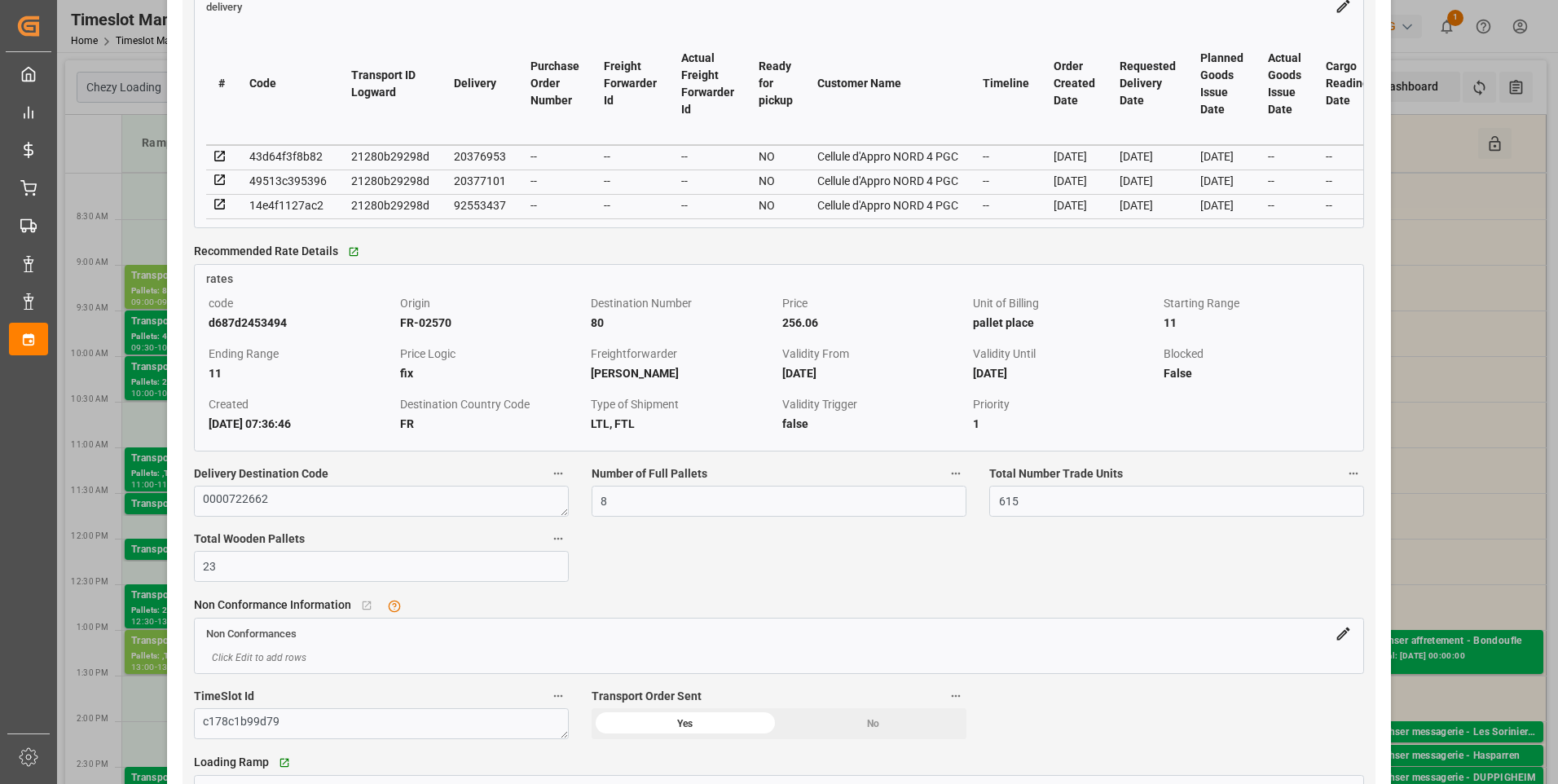
type input "10"
click at [219, 209] on icon at bounding box center [220, 204] width 15 height 15
click at [214, 182] on icon at bounding box center [220, 179] width 15 height 15
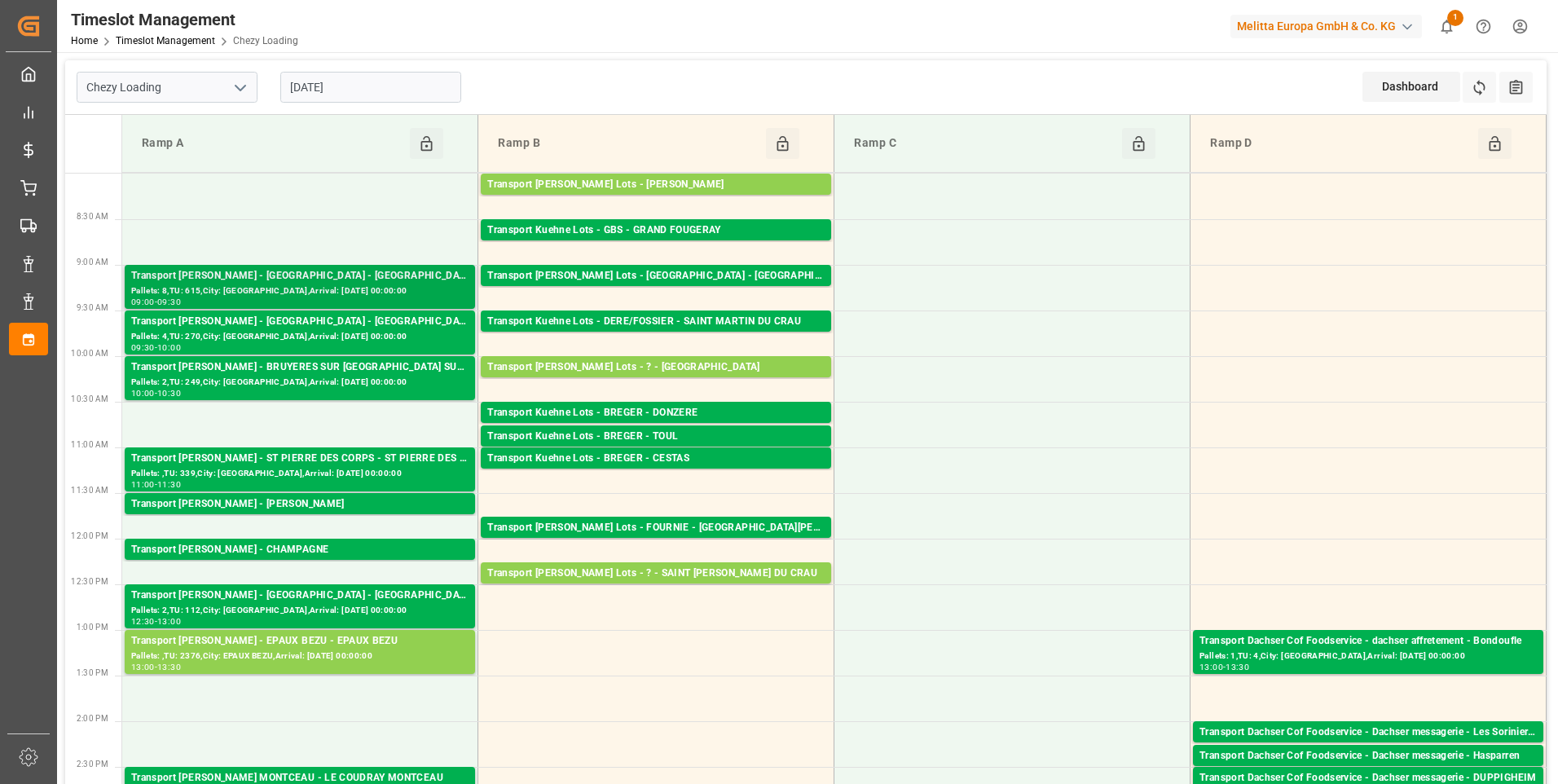
click at [300, 273] on div "Transport Delisle - AMIENS - AMIENS" at bounding box center [300, 276] width 338 height 17
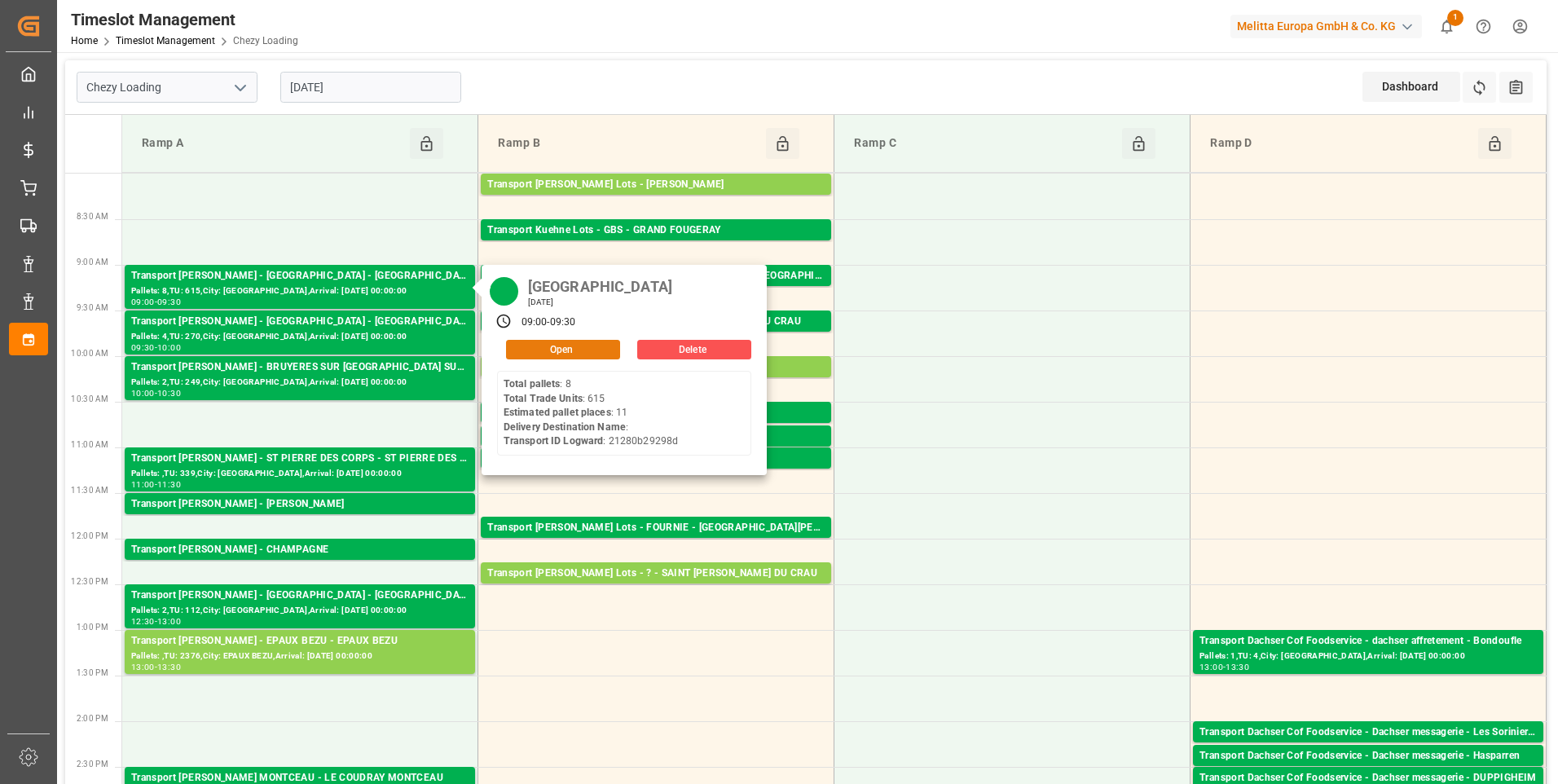
click at [583, 345] on button "Open" at bounding box center [563, 349] width 114 height 20
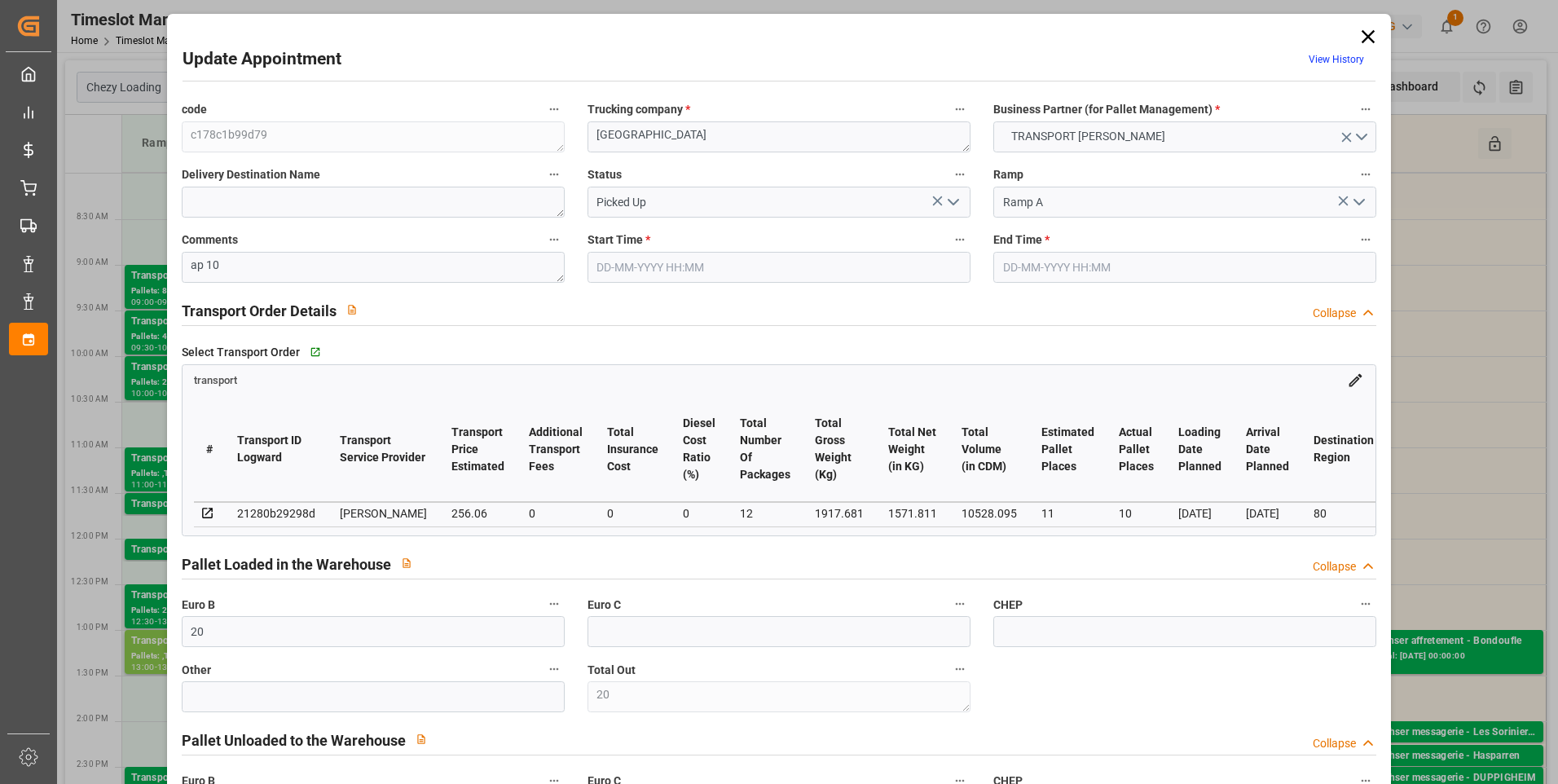
type input "03-09-2025 09:00"
type input "03-09-2025 09:30"
type input "29-08-2025 14:33"
type input "29-08-2025 11:21"
type input "[DATE]"
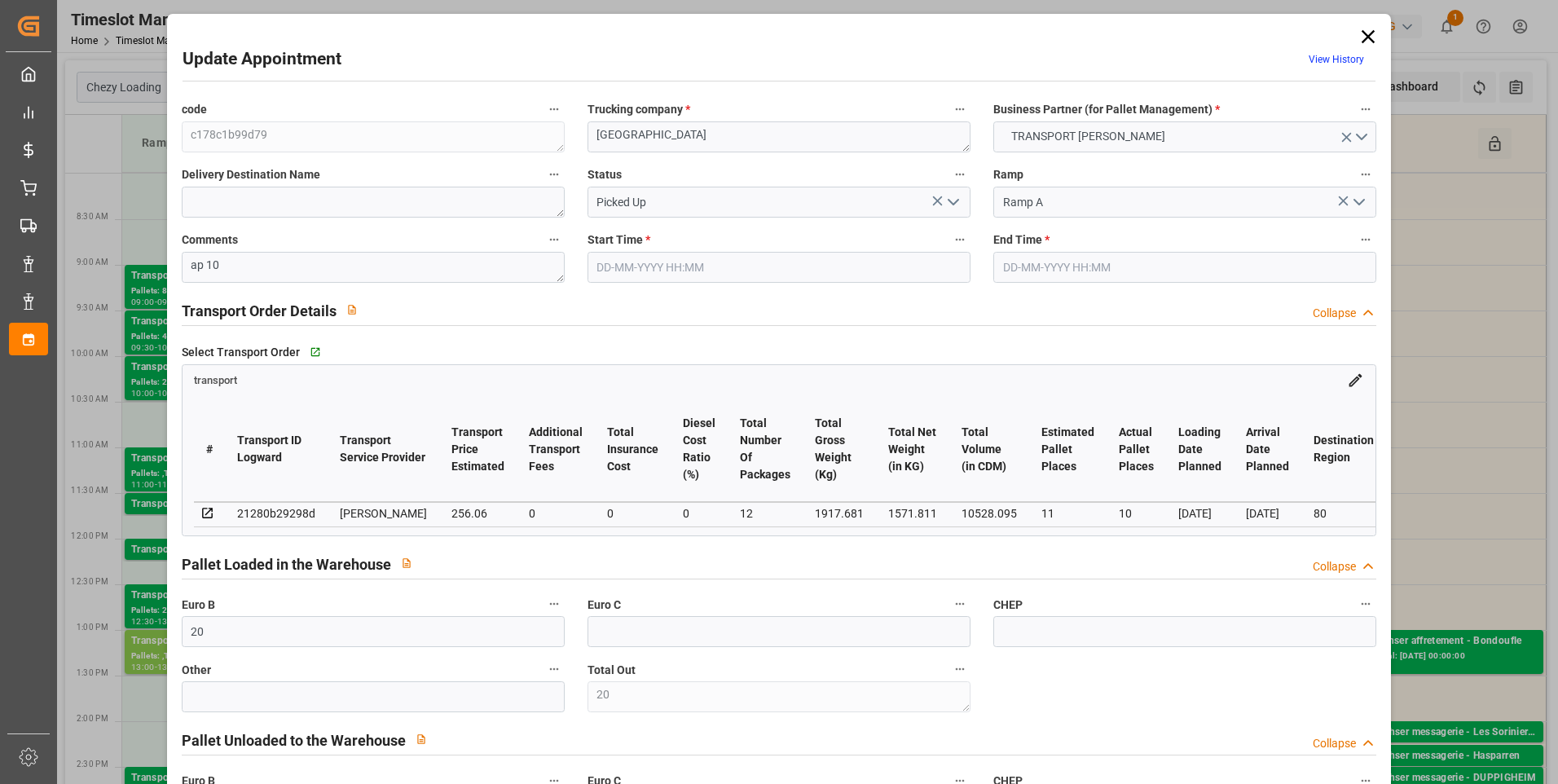
type input "[DATE]"
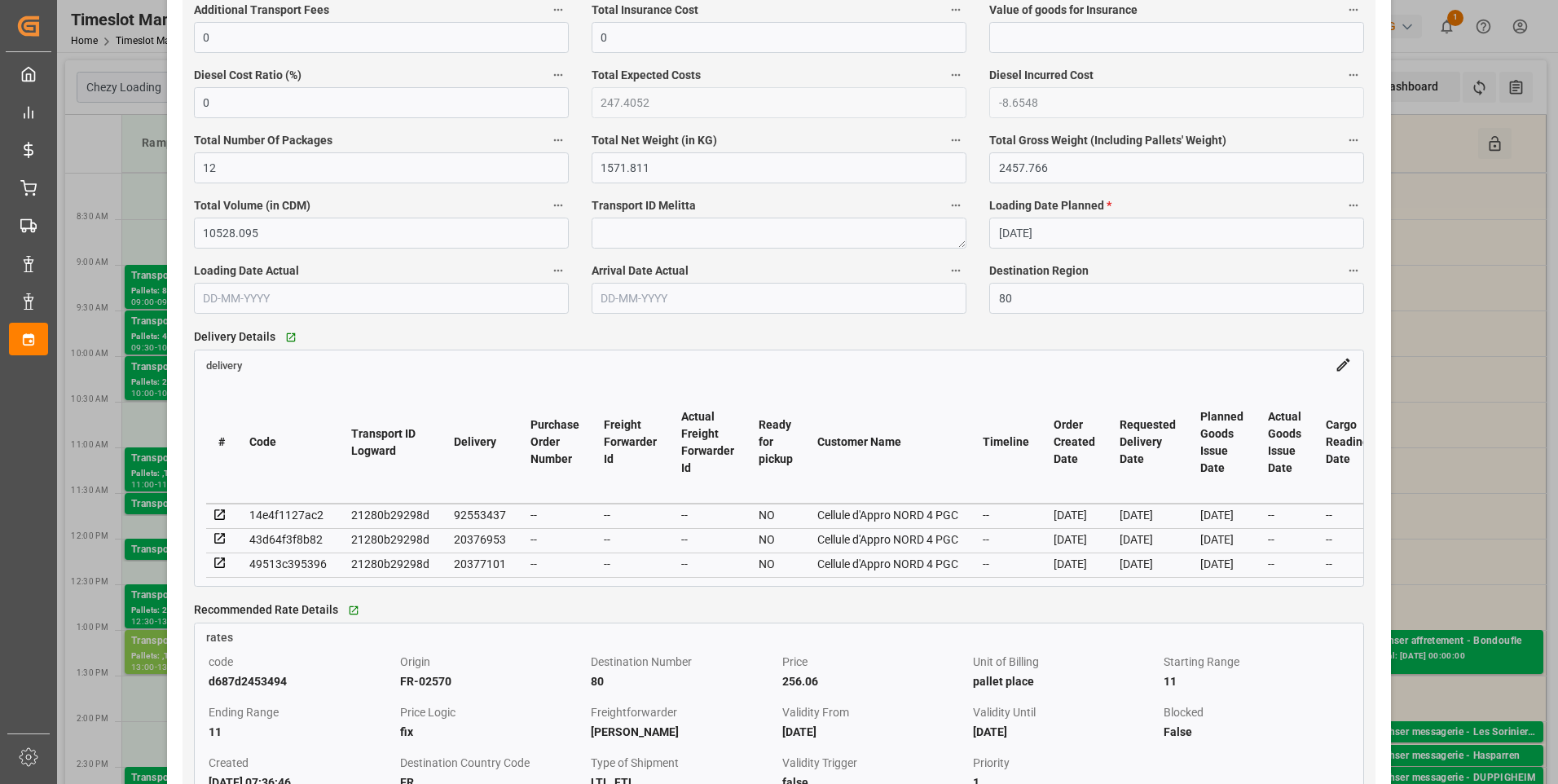
scroll to position [1303, 0]
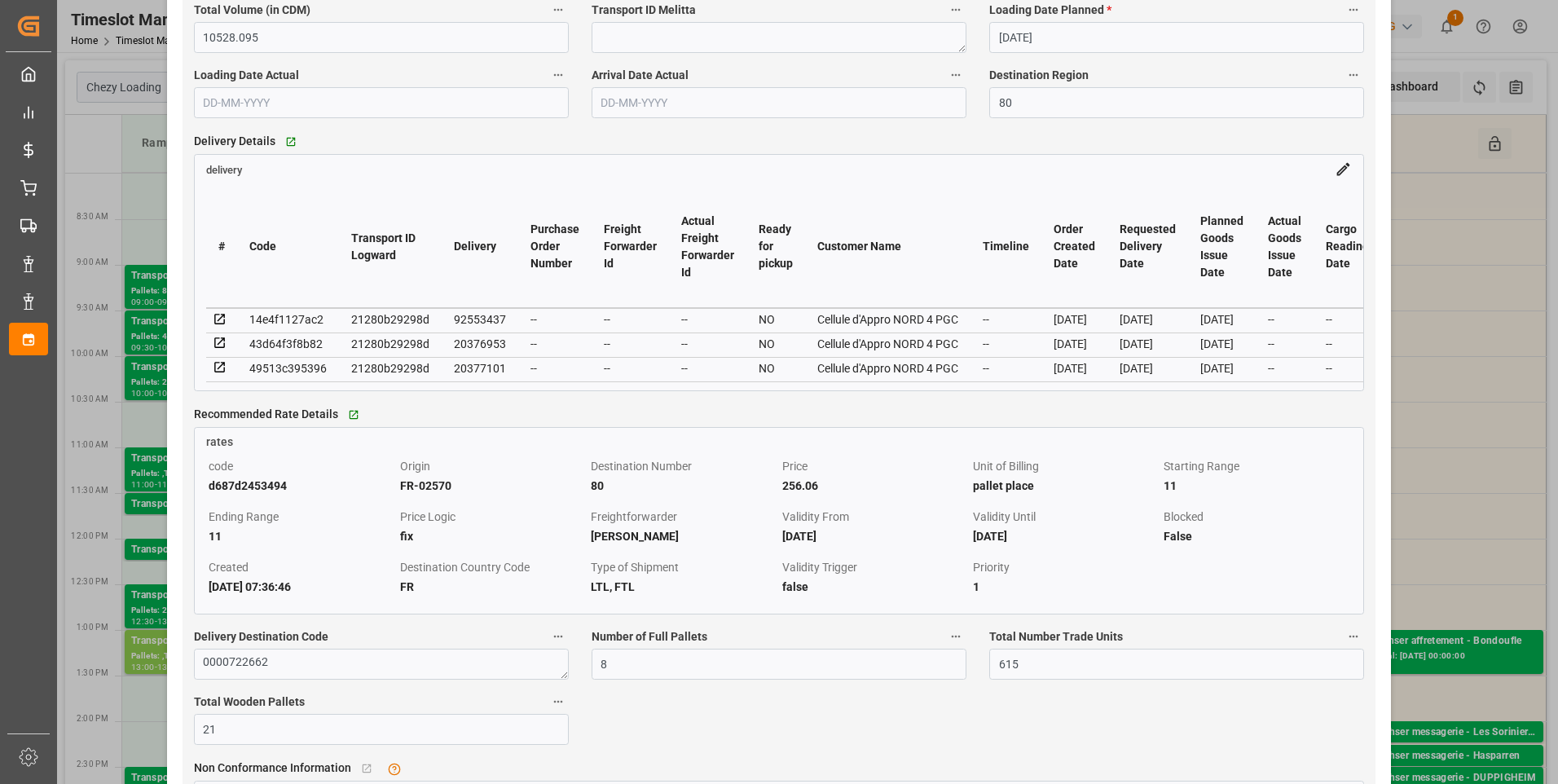
click at [220, 350] on icon at bounding box center [220, 342] width 15 height 15
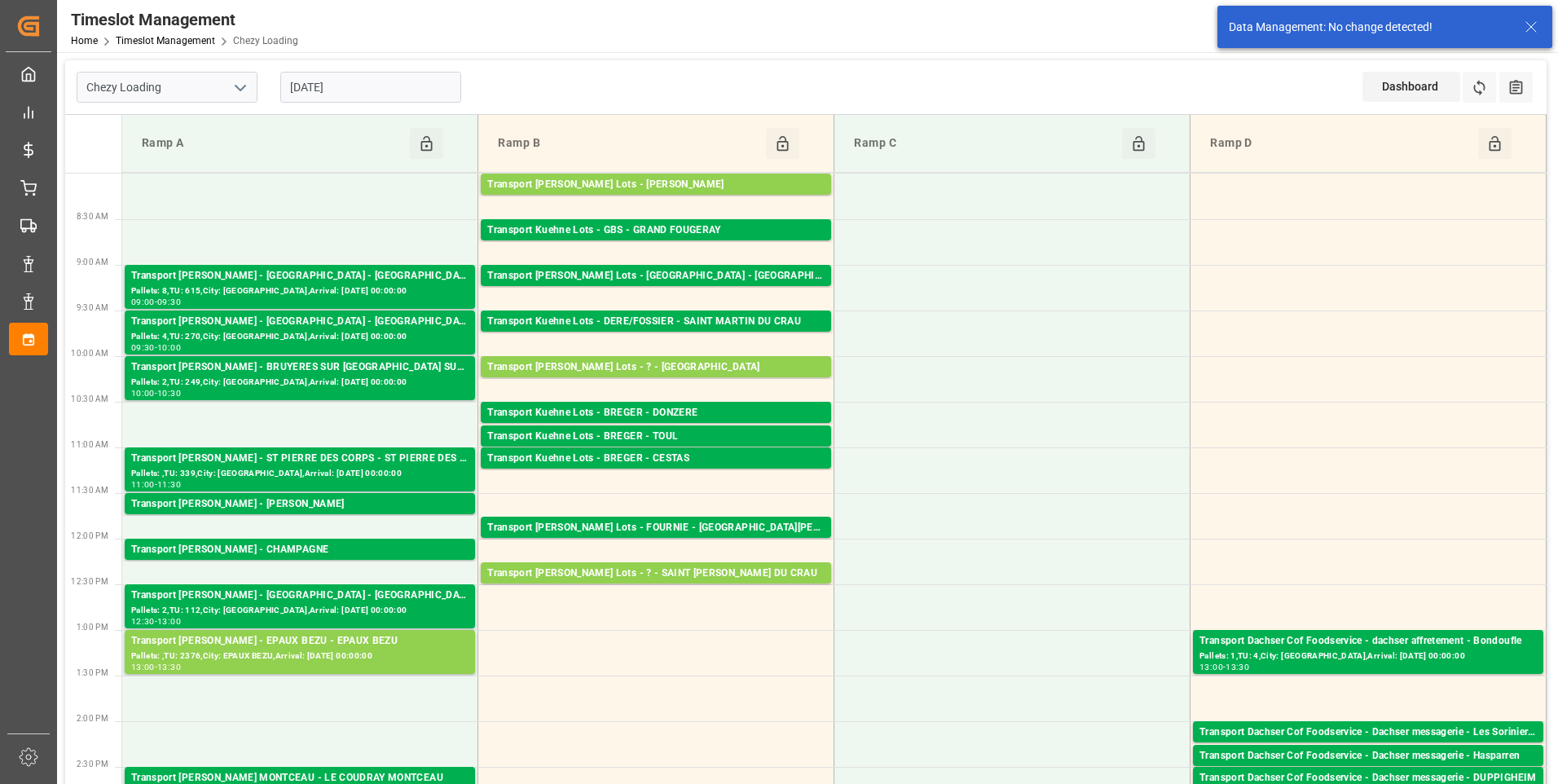
click at [346, 285] on div "Pallets: 8,TU: 615,City: AMIENS,Arrival: 2025-09-04 00:00:00" at bounding box center [300, 292] width 338 height 14
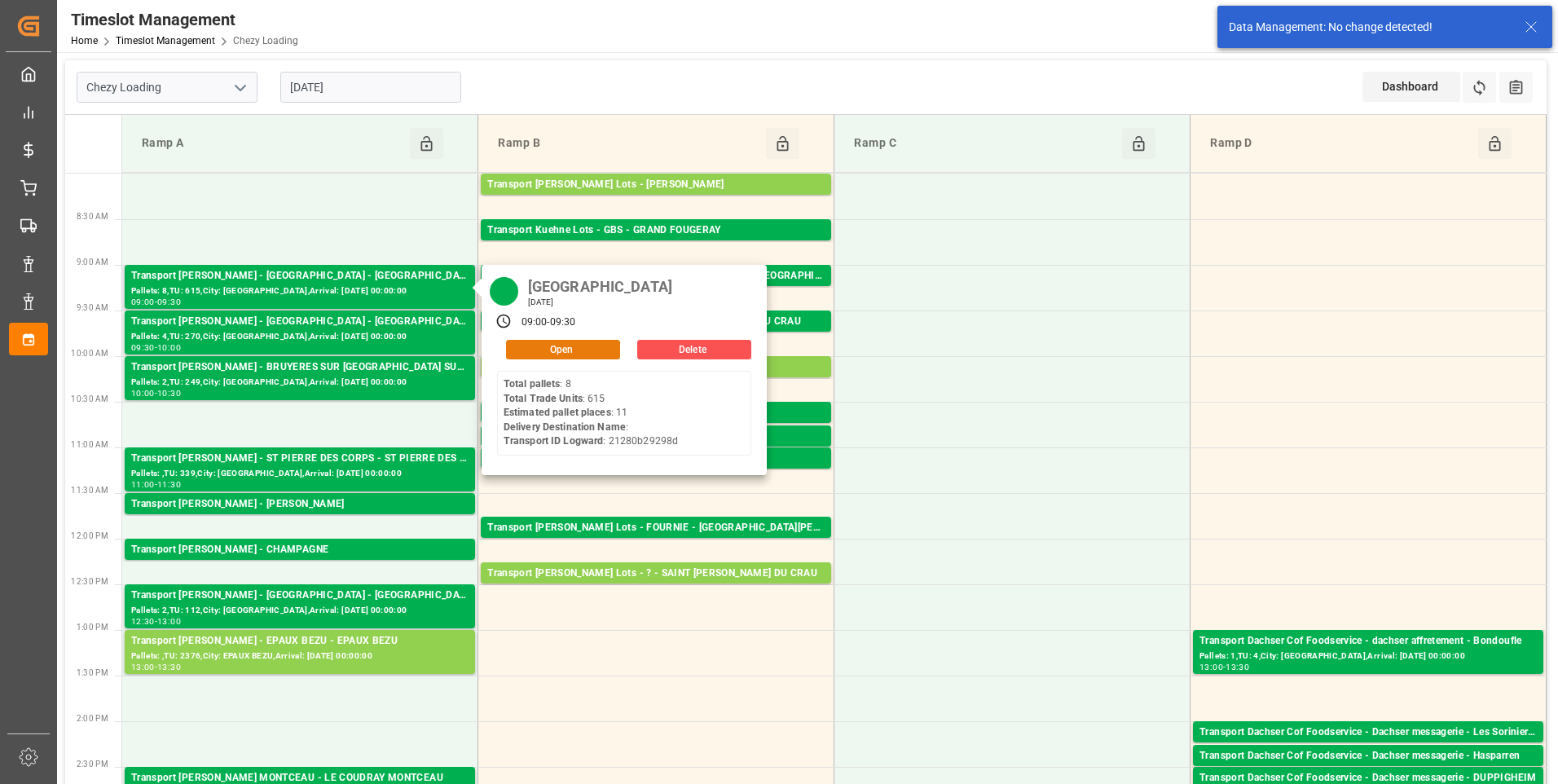
click at [574, 358] on button "Open" at bounding box center [563, 349] width 114 height 20
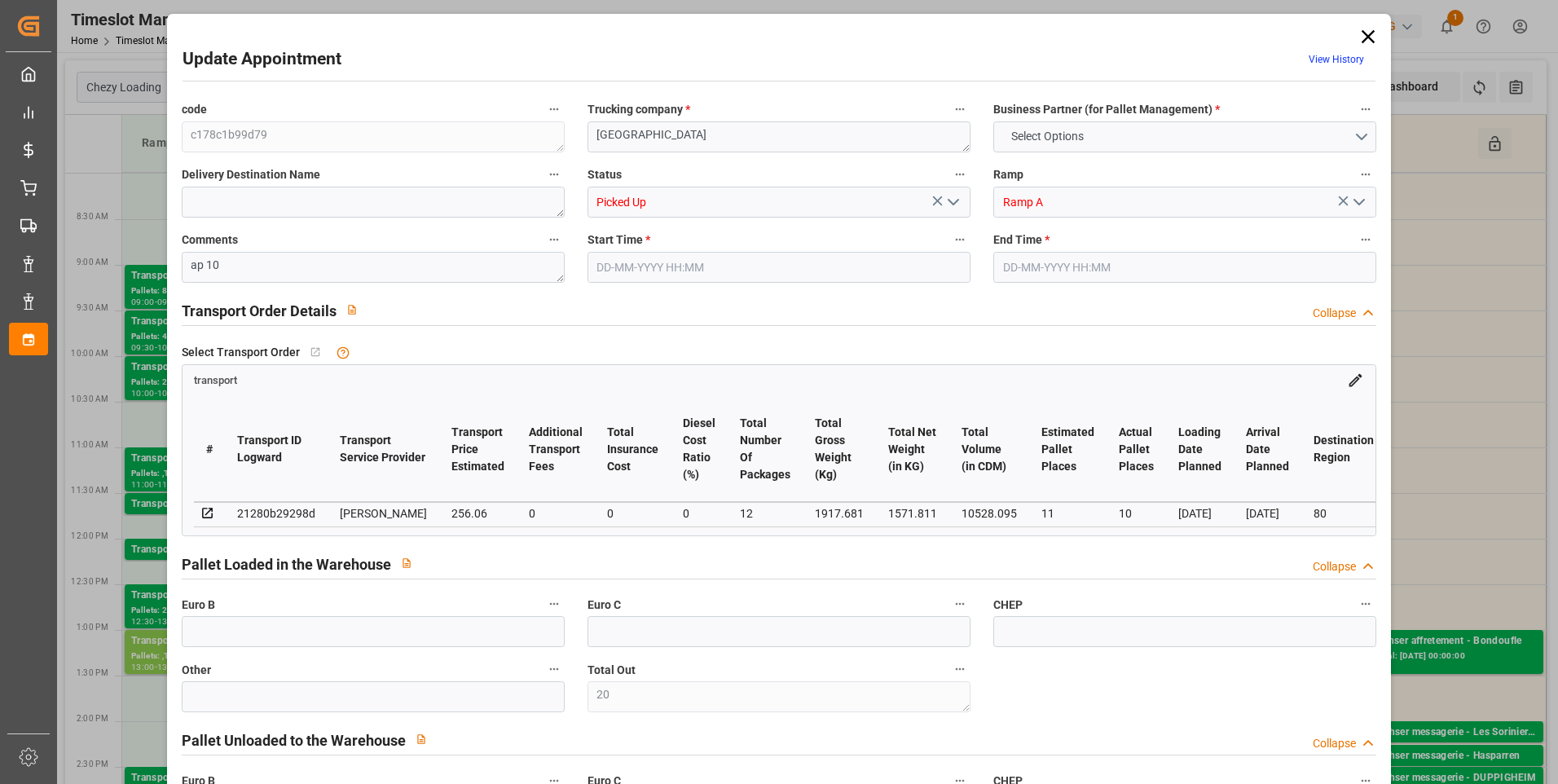
type input "20"
type input "11"
type input "10"
type input "256.06"
type input "0"
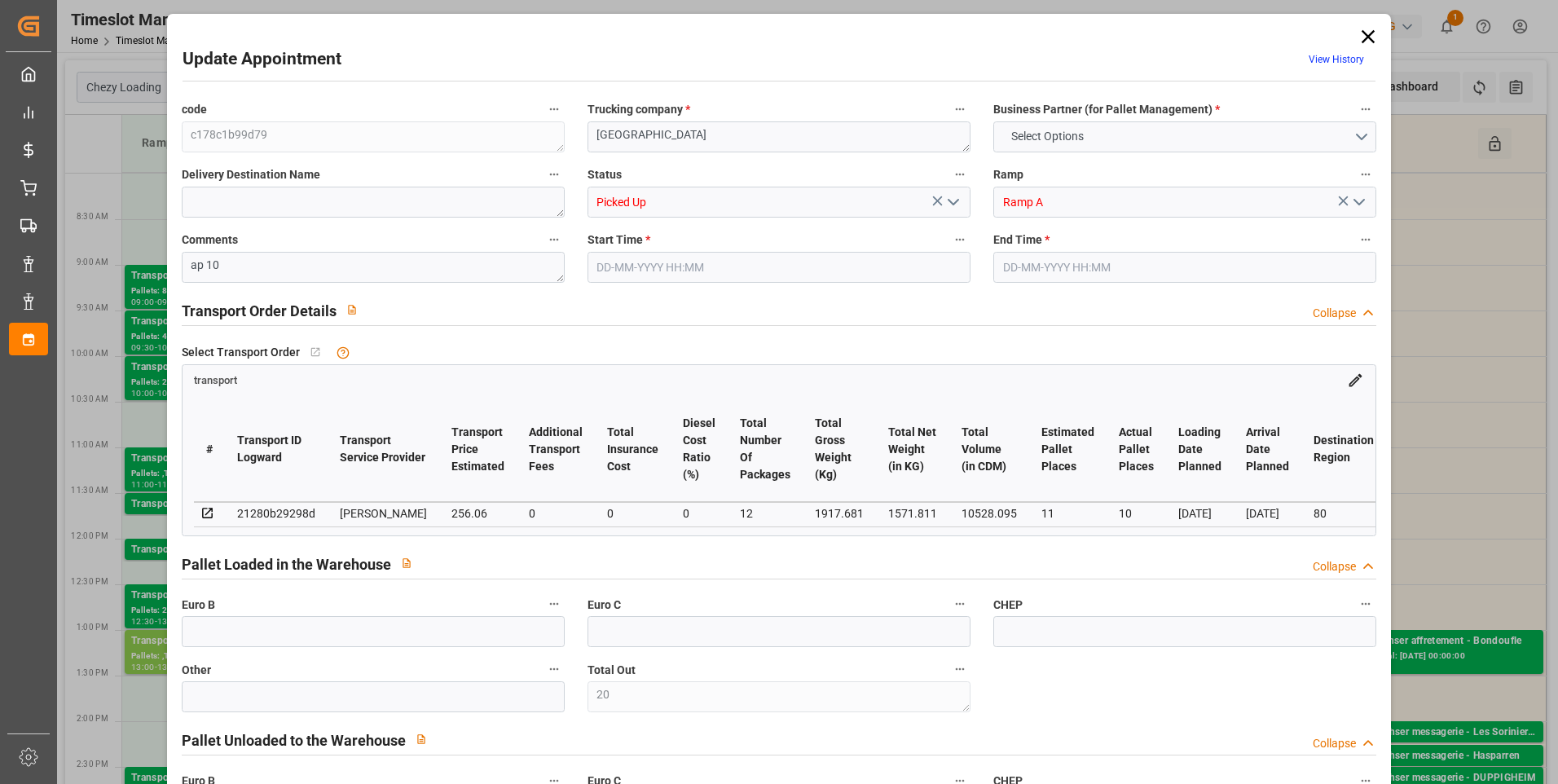
type input "0"
type input "247.4052"
type input "-8.6548"
type input "12"
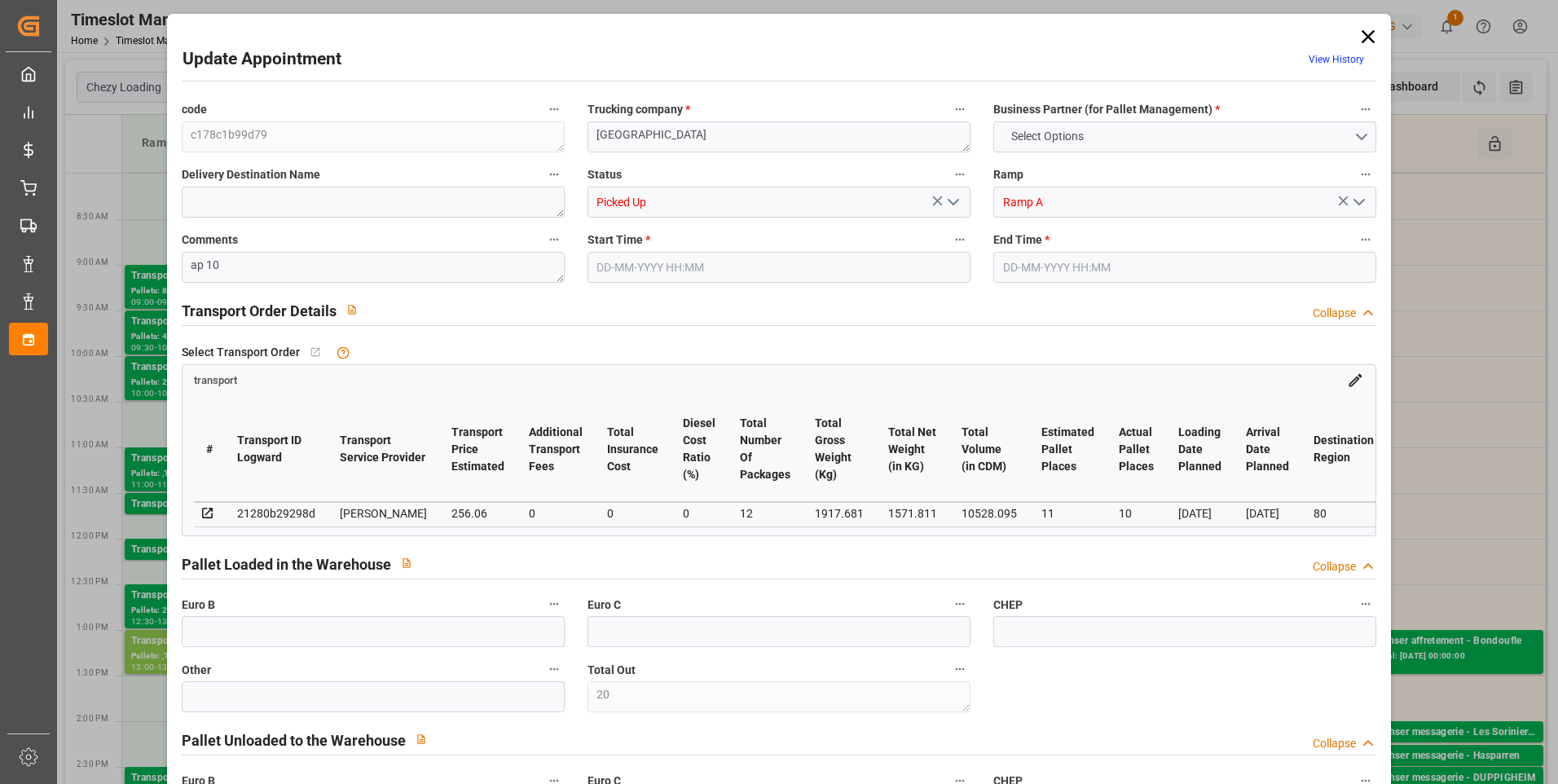
type input "1571.811"
type input "2457.766"
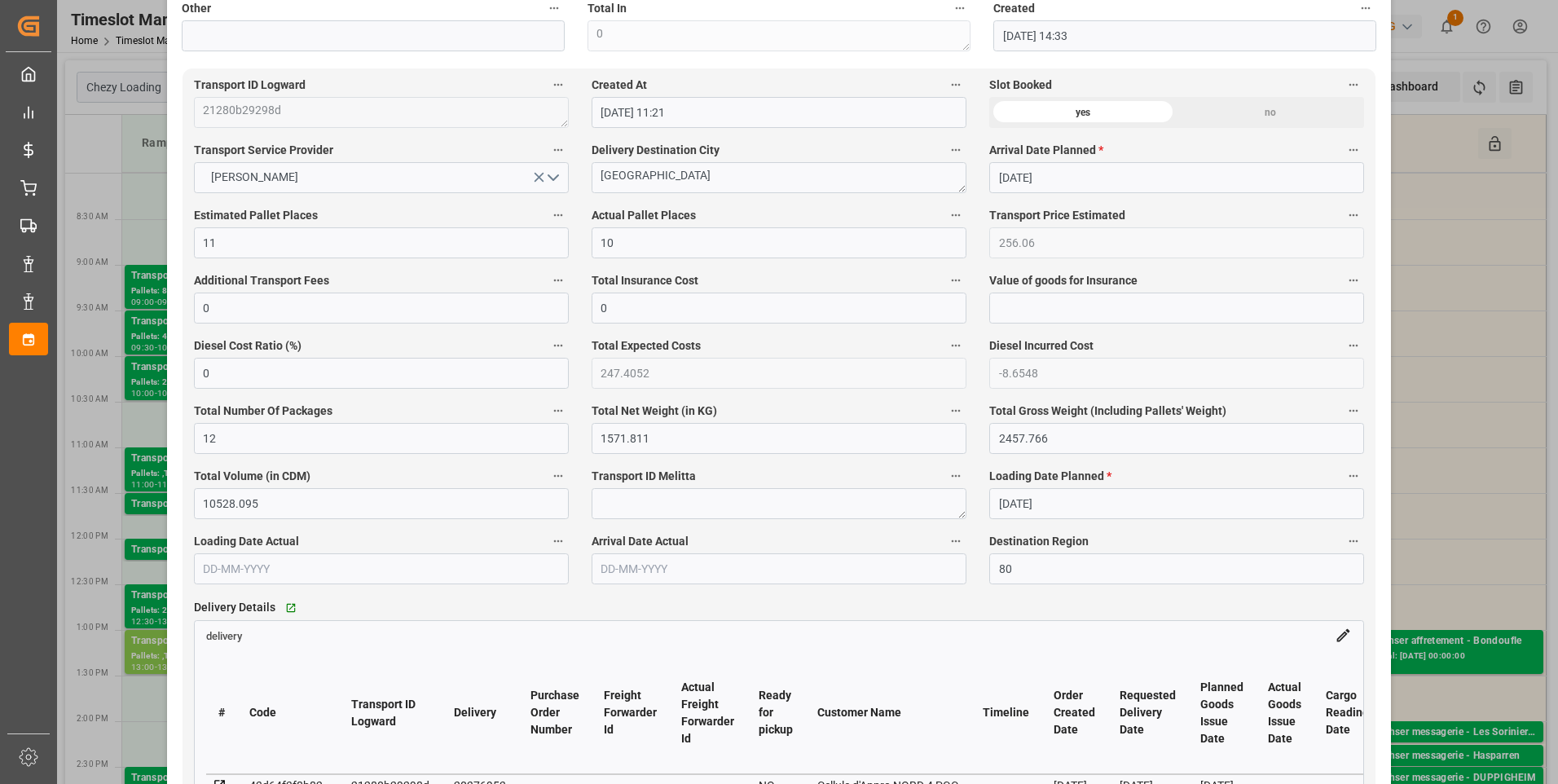
scroll to position [977, 0]
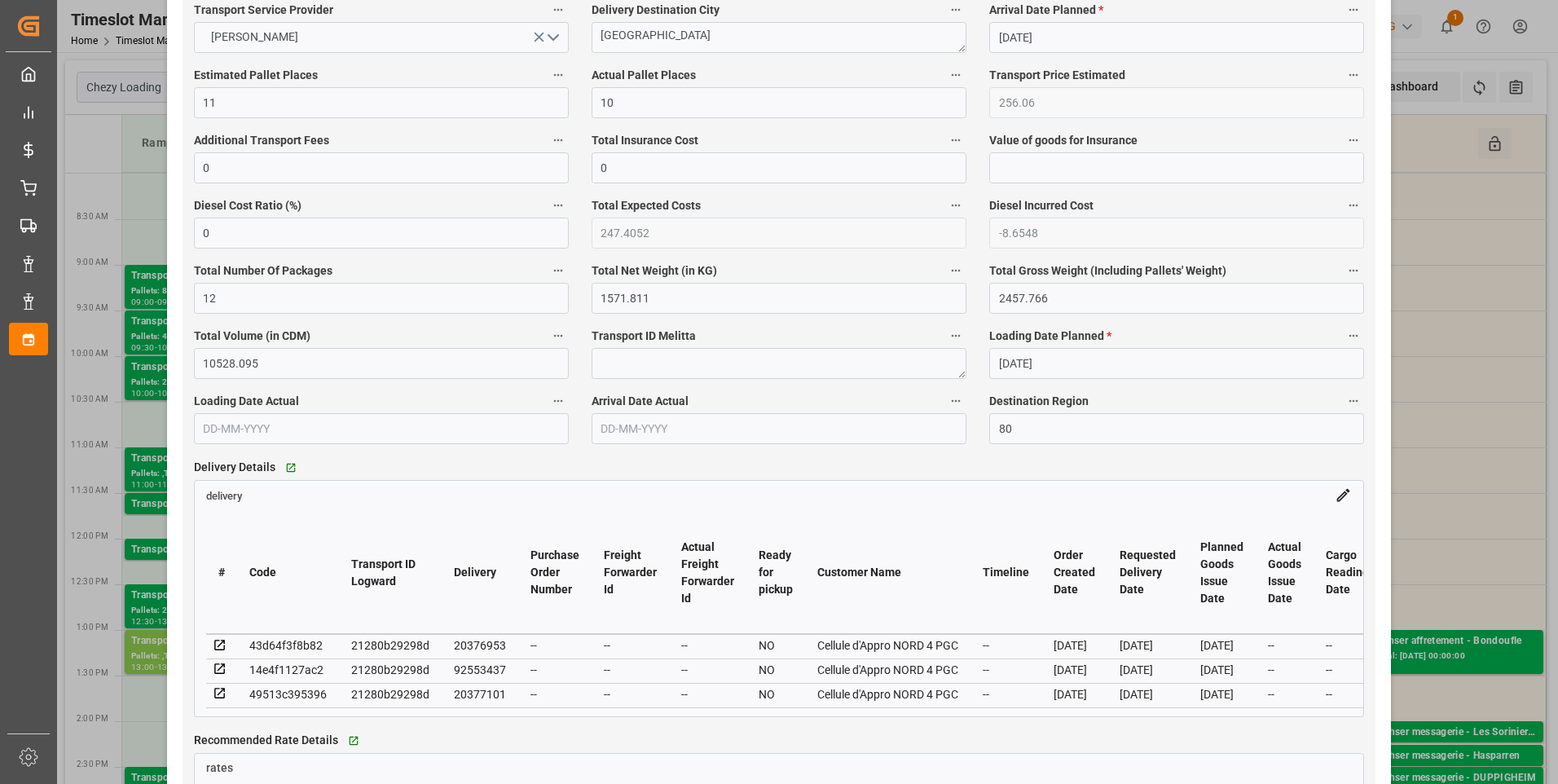
click at [220, 675] on icon at bounding box center [220, 668] width 15 height 15
click at [217, 695] on icon at bounding box center [220, 692] width 15 height 15
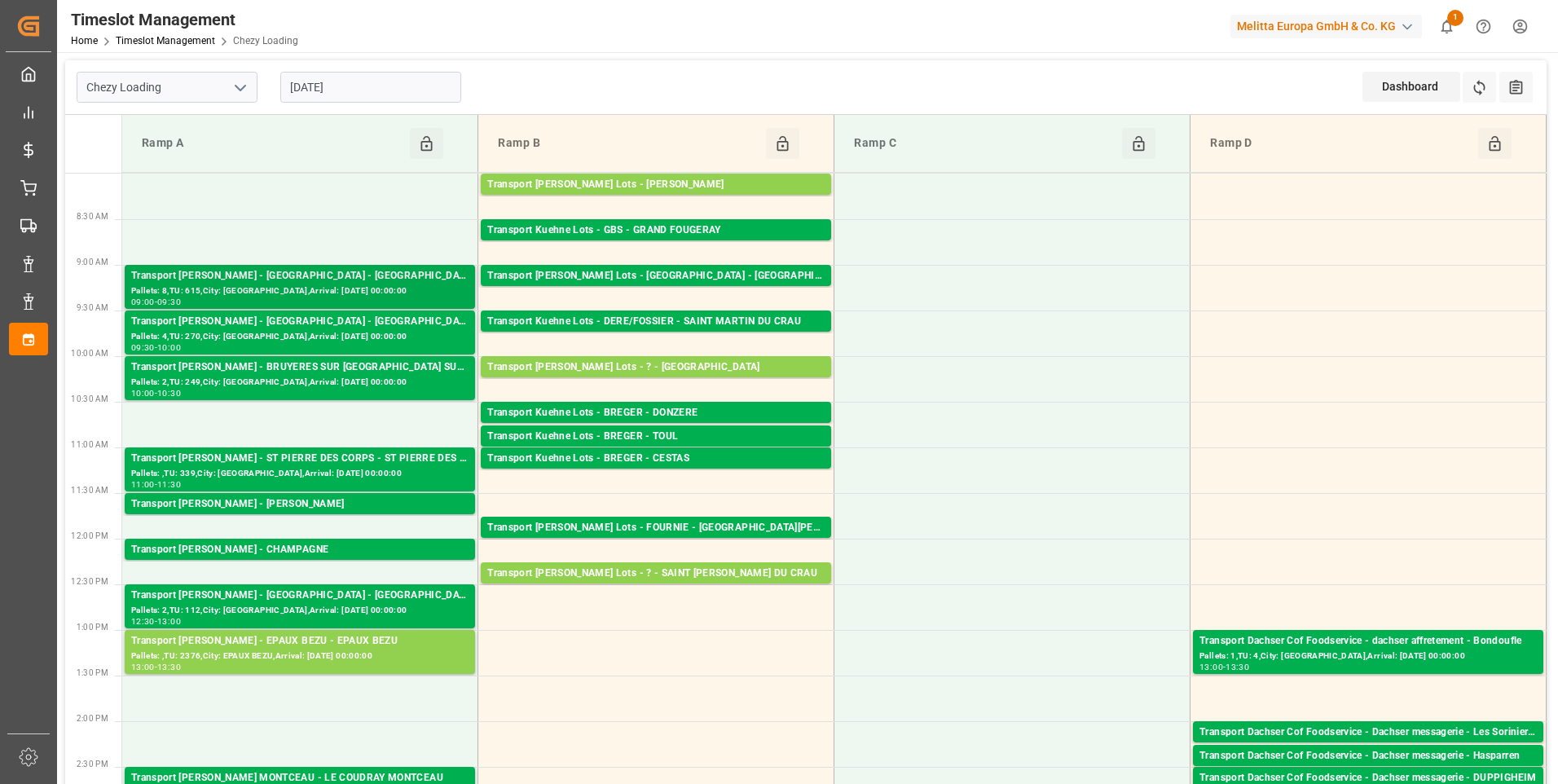
click at [316, 285] on div "Pallets: 8,TU: 615,City: AMIENS,Arrival: 2025-09-04 00:00:00" at bounding box center [300, 292] width 338 height 14
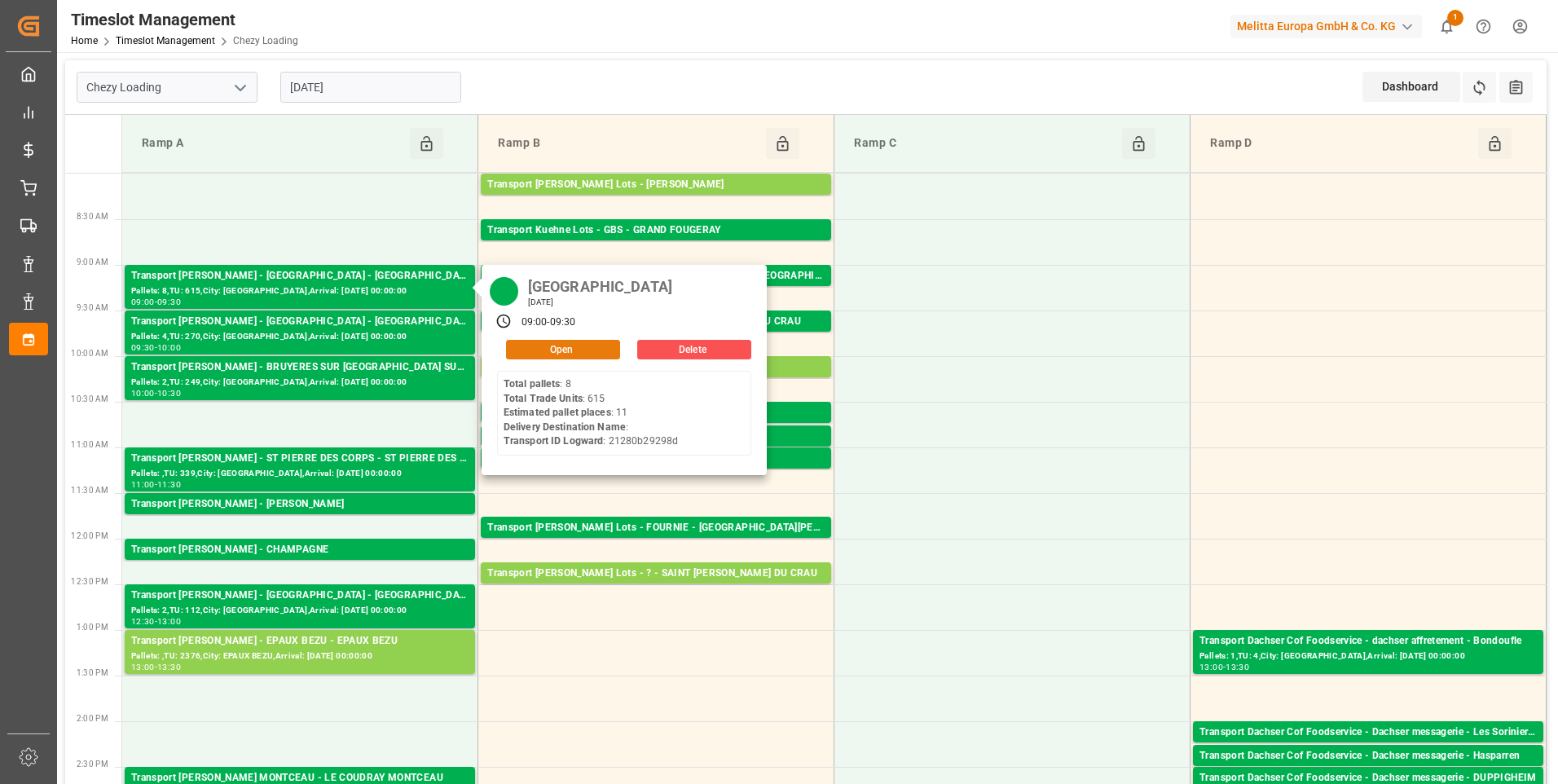
click at [579, 351] on button "Open" at bounding box center [563, 349] width 114 height 20
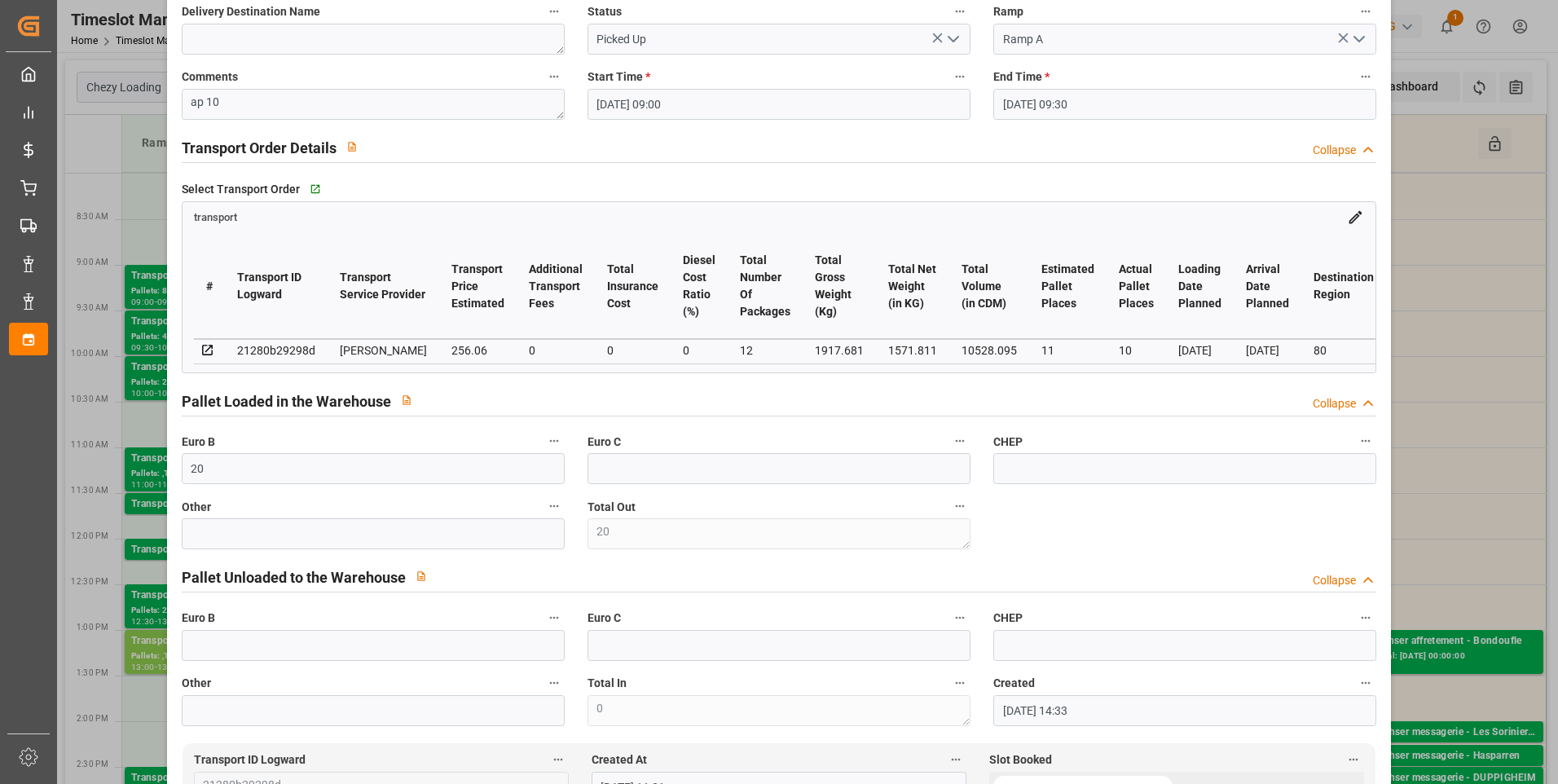
scroll to position [0, 0]
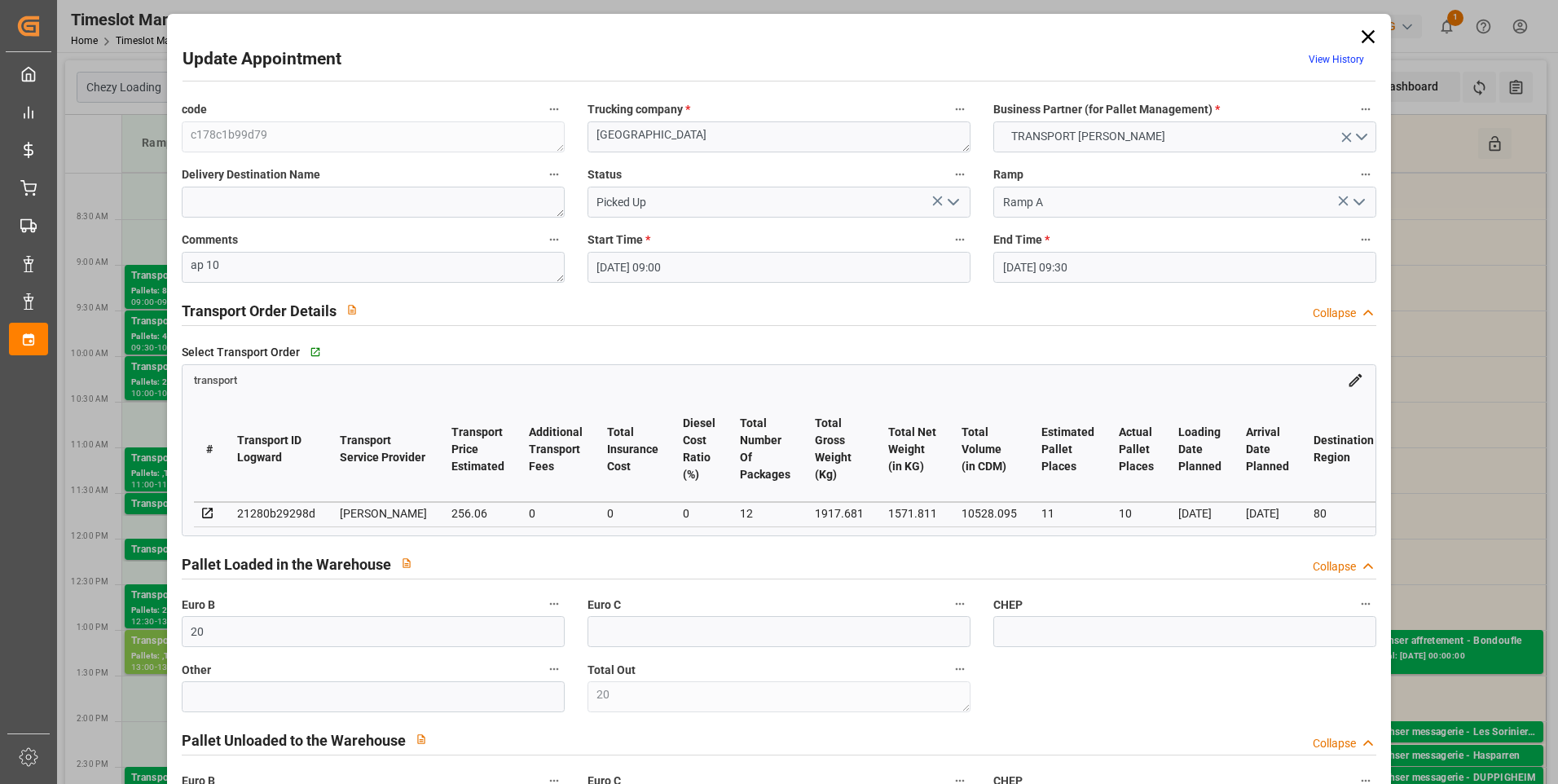
click at [1363, 36] on icon at bounding box center [1368, 36] width 13 height 13
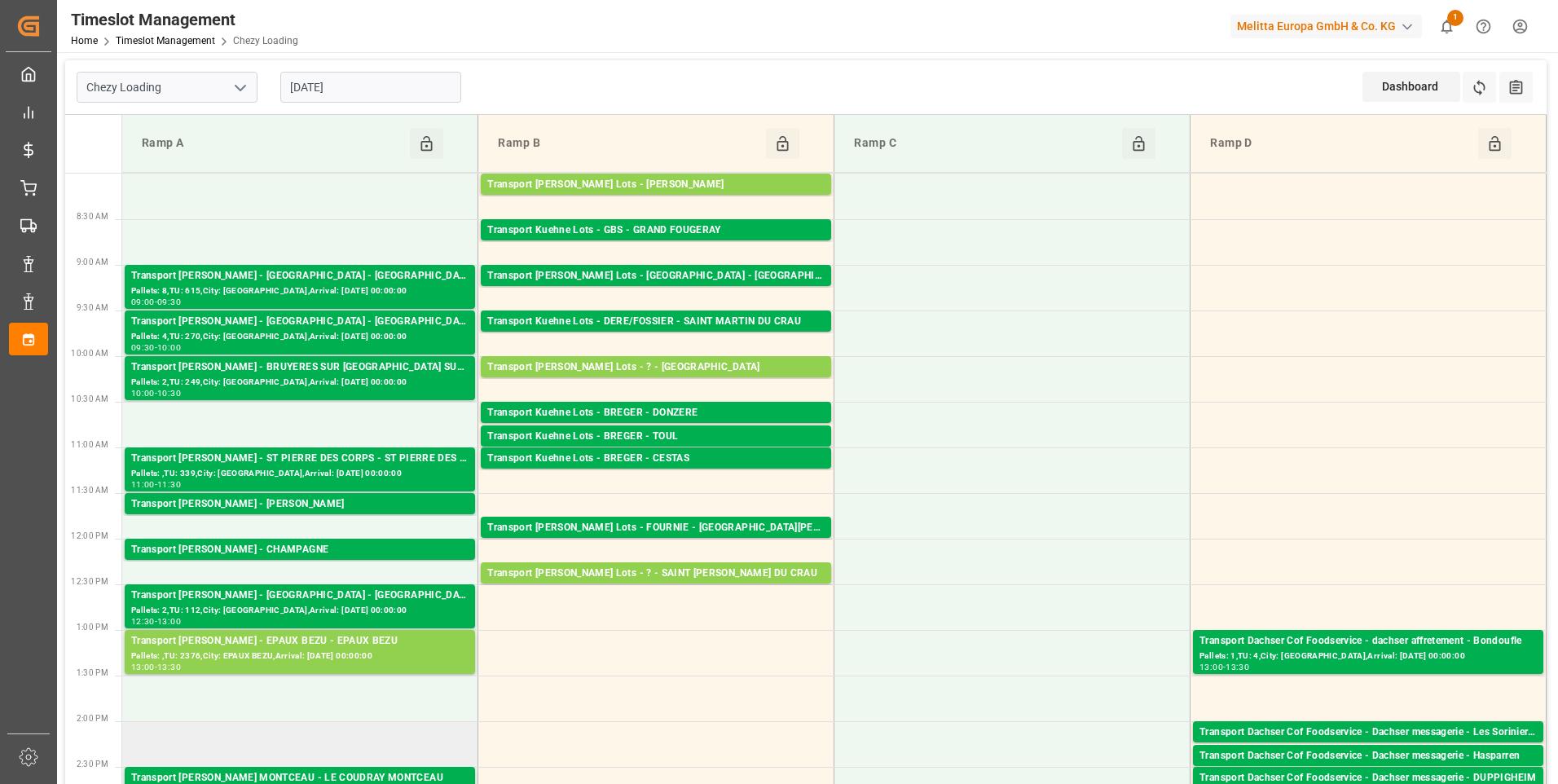
scroll to position [82, 0]
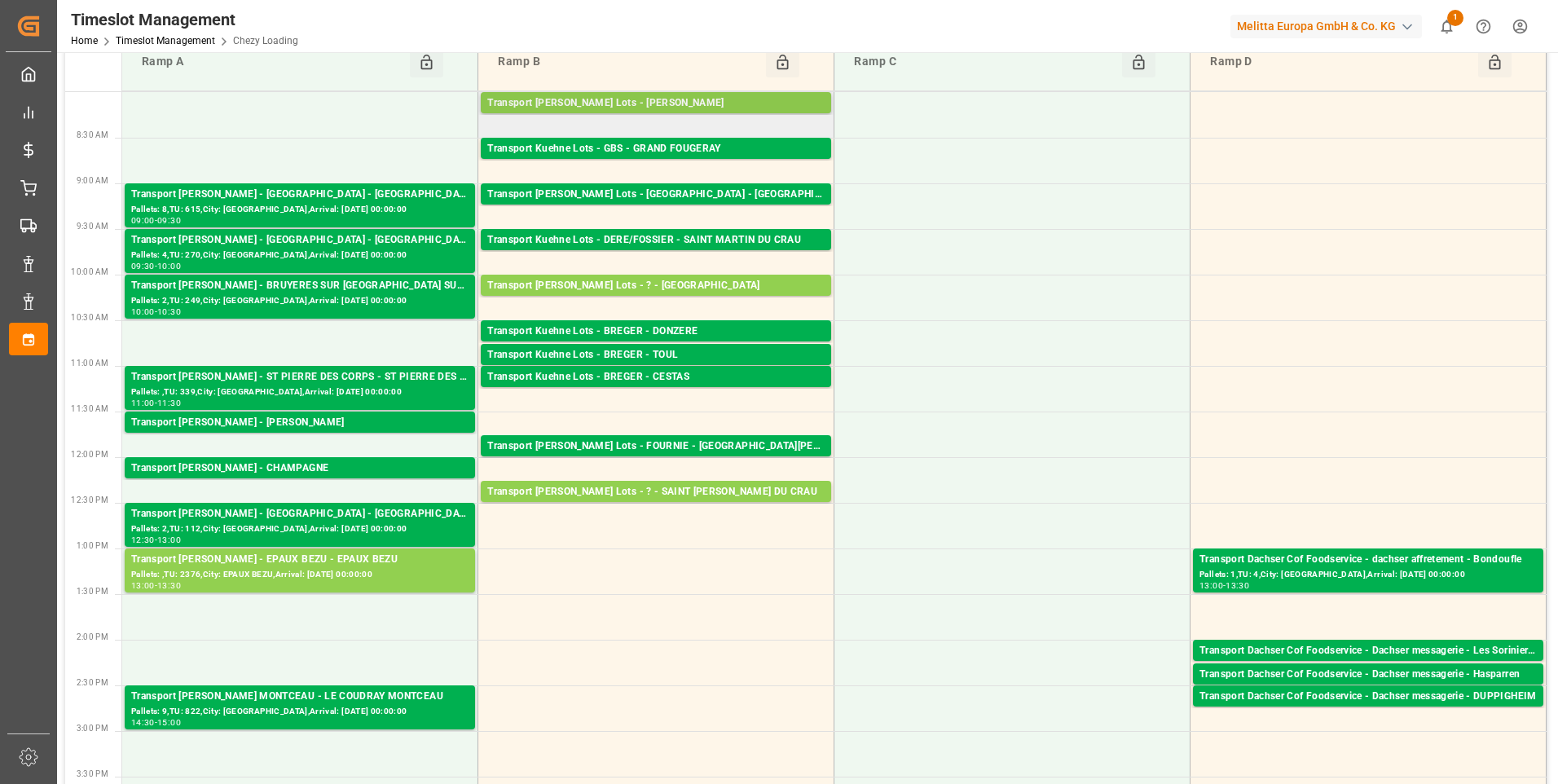
click at [717, 100] on div "Transport Kuehne Lots - ANTOINE - SAINT ETIENNE DE MONTLUC" at bounding box center [657, 103] width 338 height 17
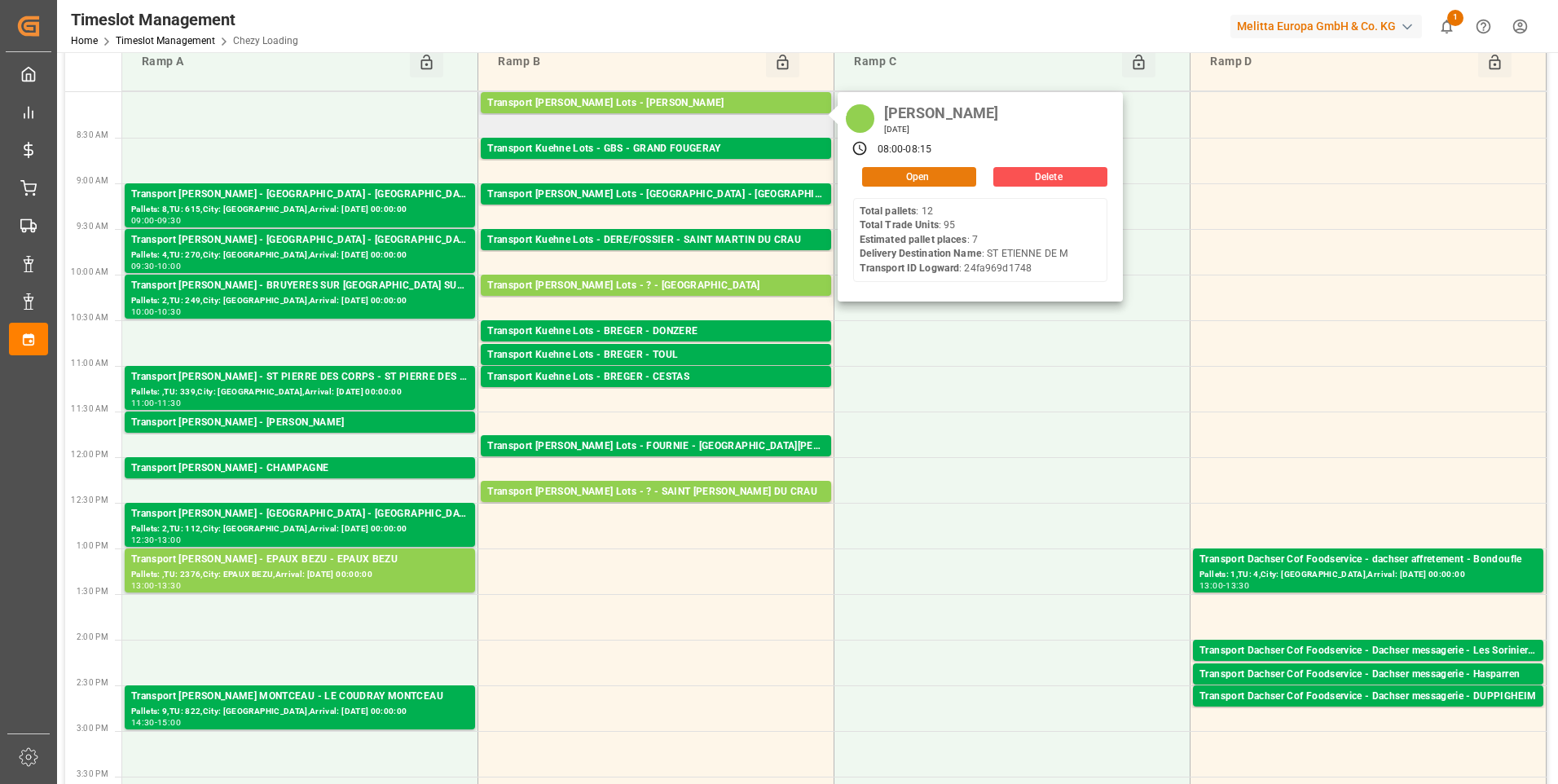
click at [892, 182] on button "Open" at bounding box center [919, 176] width 114 height 20
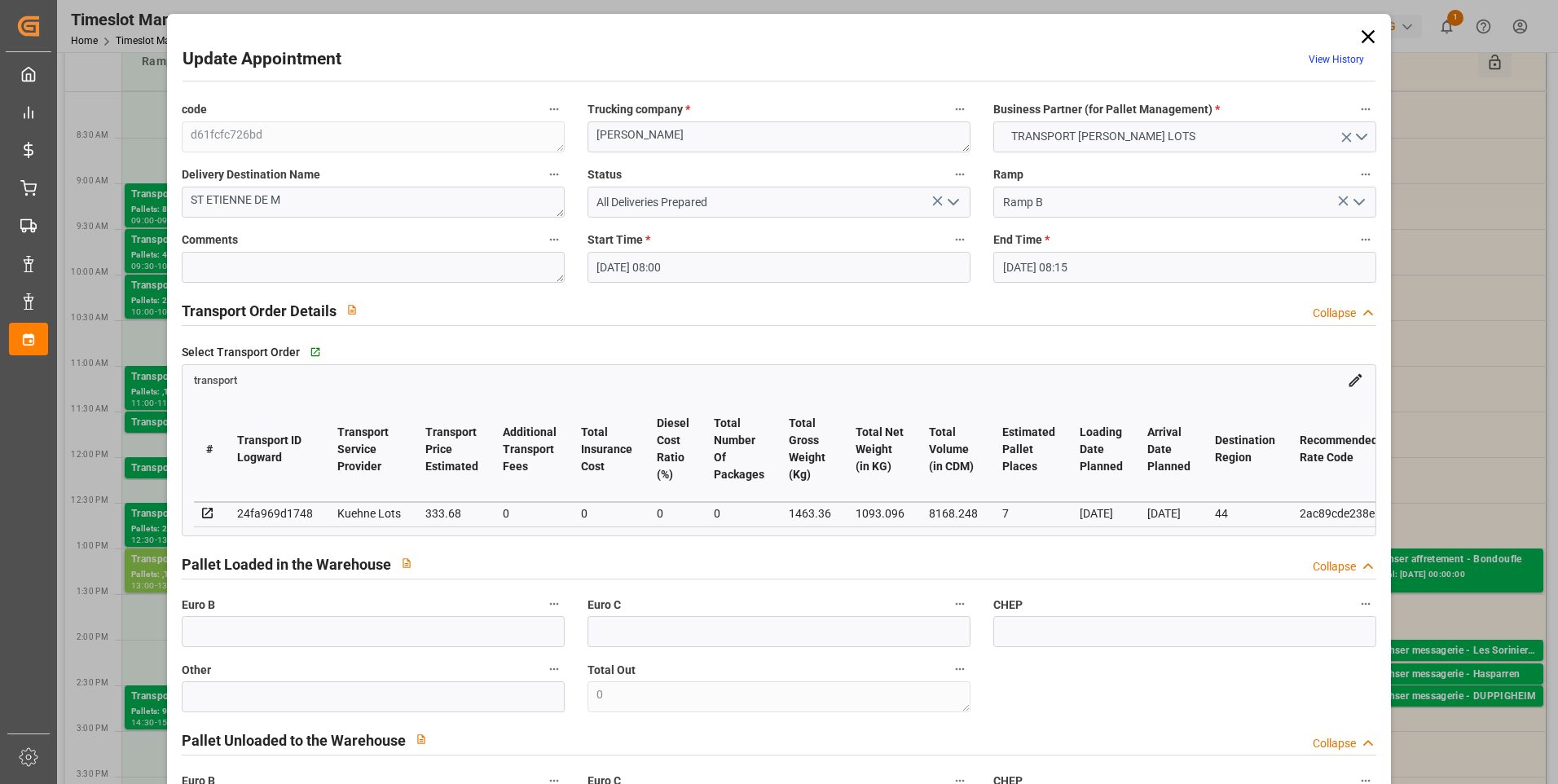
click at [951, 200] on icon "open menu" at bounding box center [953, 202] width 20 height 20
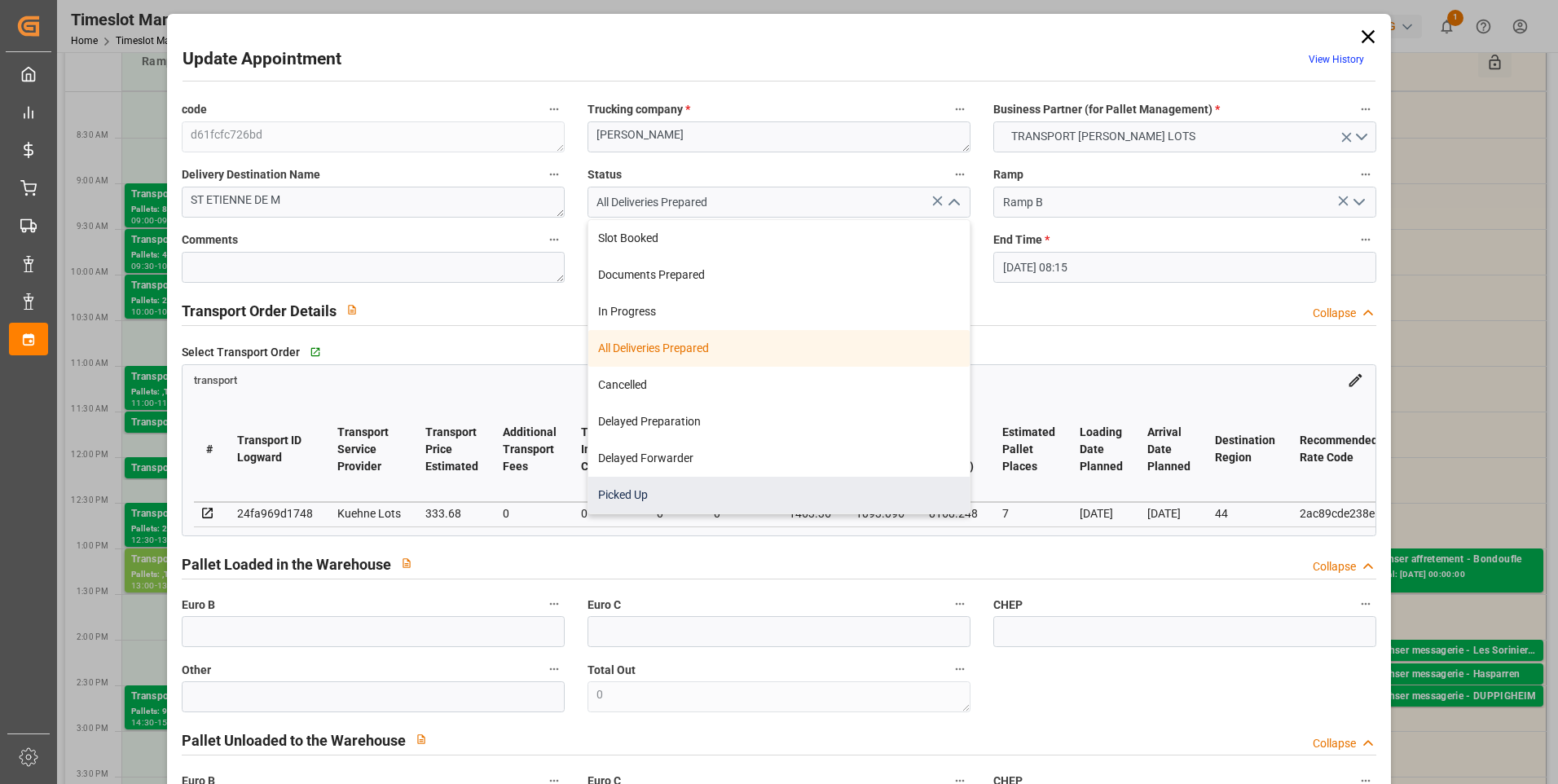
click at [679, 483] on div "Picked Up" at bounding box center [779, 495] width 381 height 37
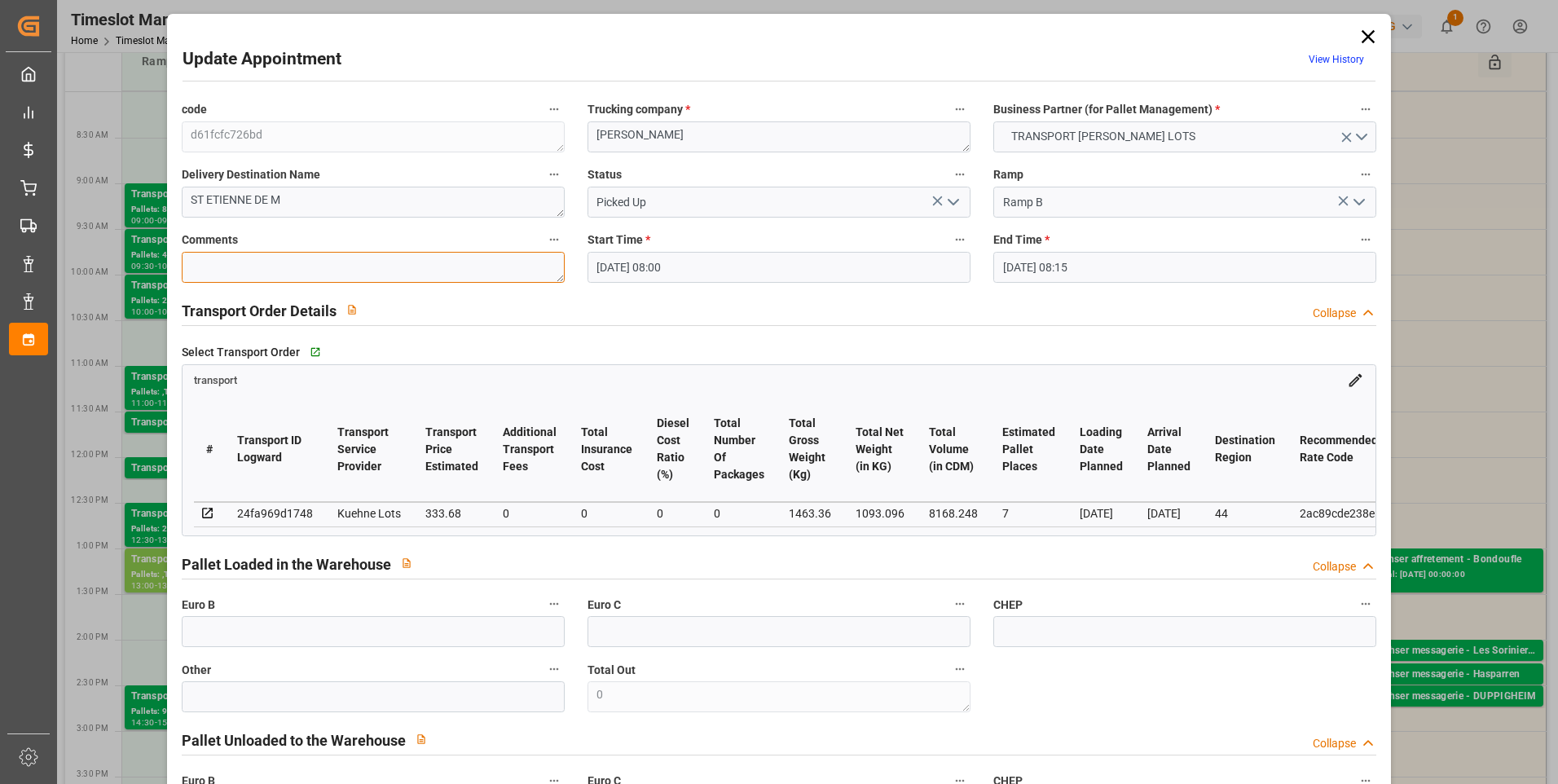
click at [217, 265] on textarea at bounding box center [373, 267] width 383 height 31
click at [253, 633] on input "text" at bounding box center [373, 631] width 383 height 31
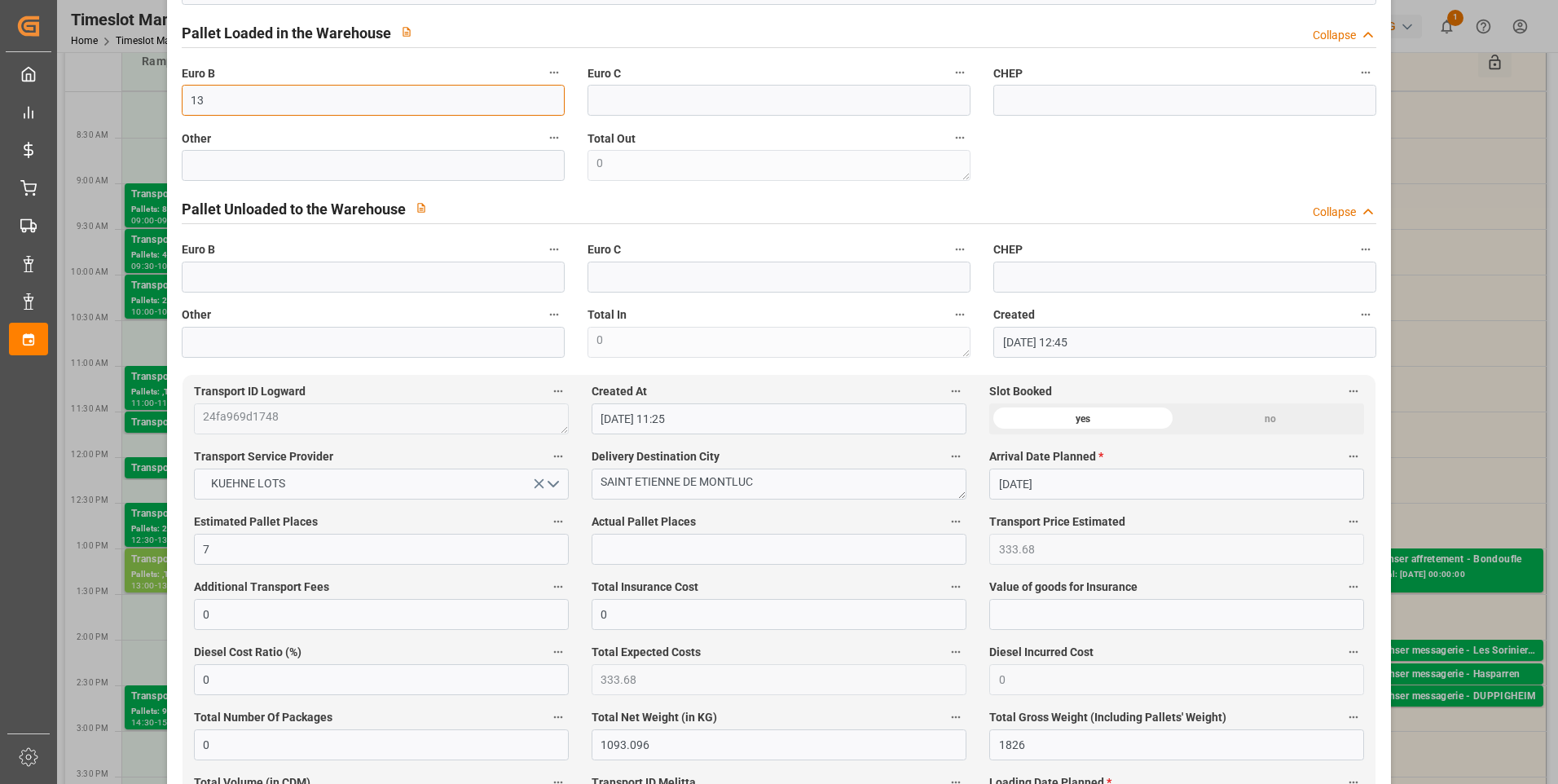
scroll to position [570, 0]
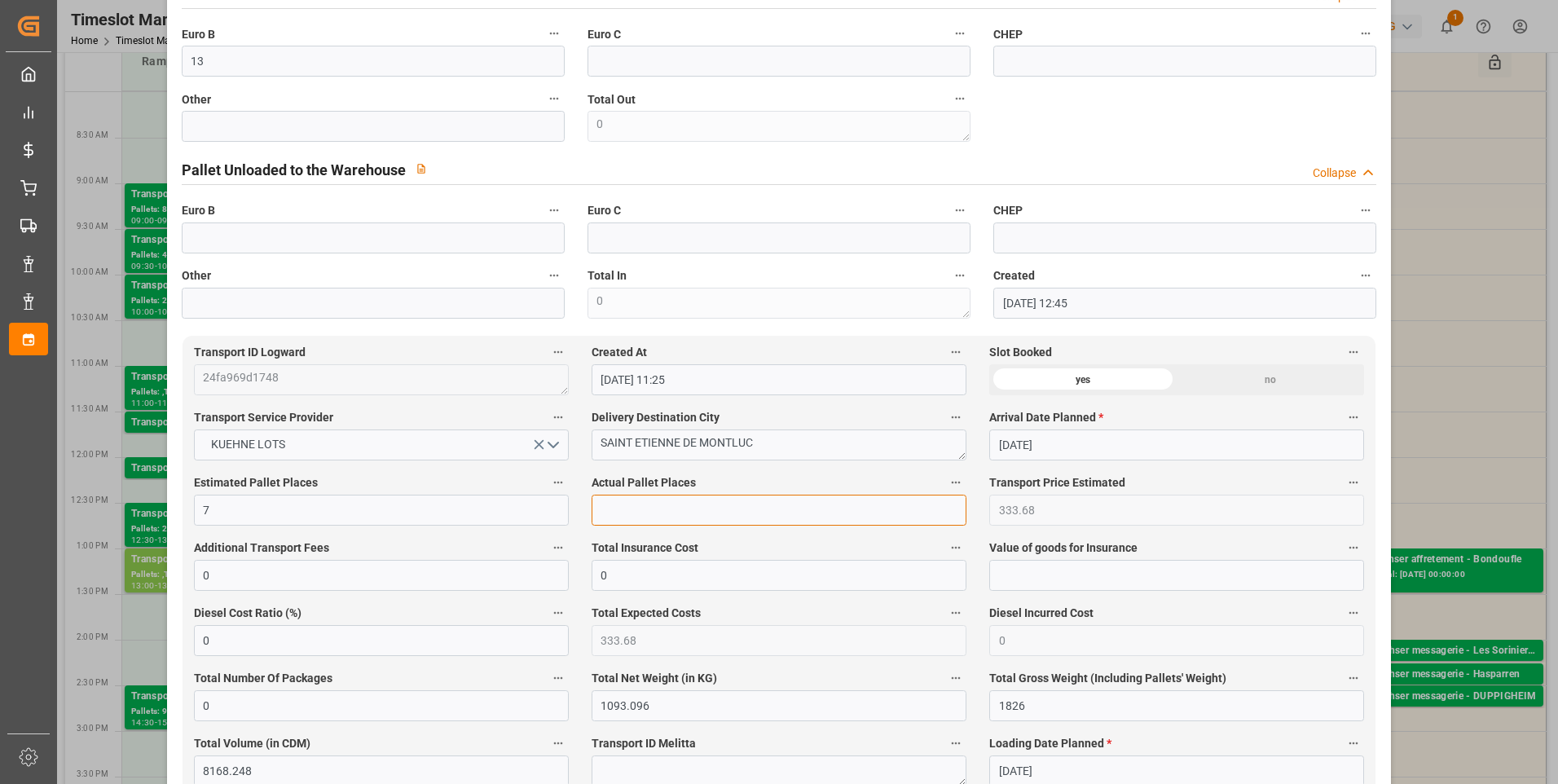
click at [660, 525] on input "text" at bounding box center [779, 510] width 375 height 31
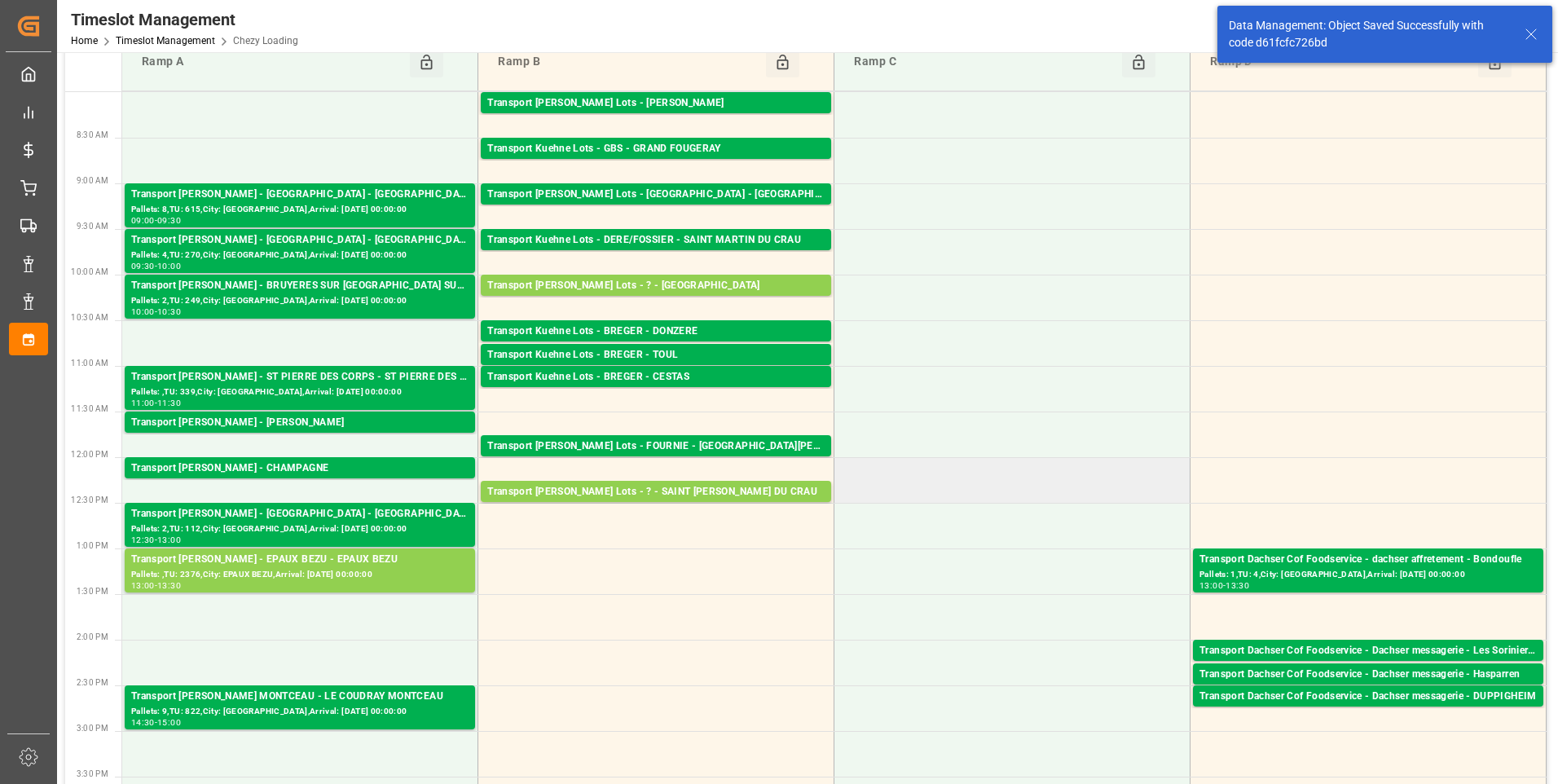
scroll to position [0, 0]
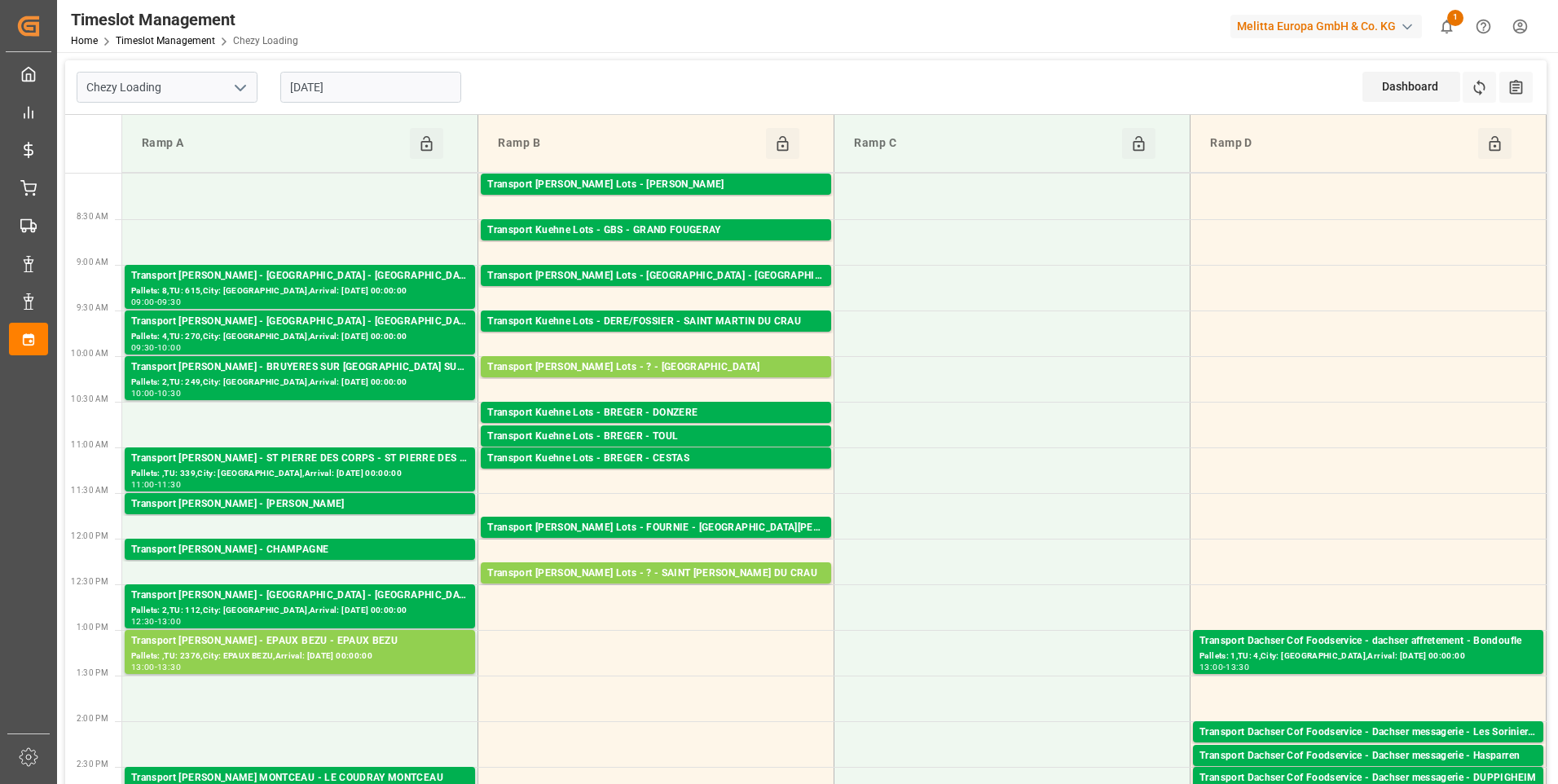
click at [380, 83] on input "[DATE]" at bounding box center [370, 88] width 180 height 31
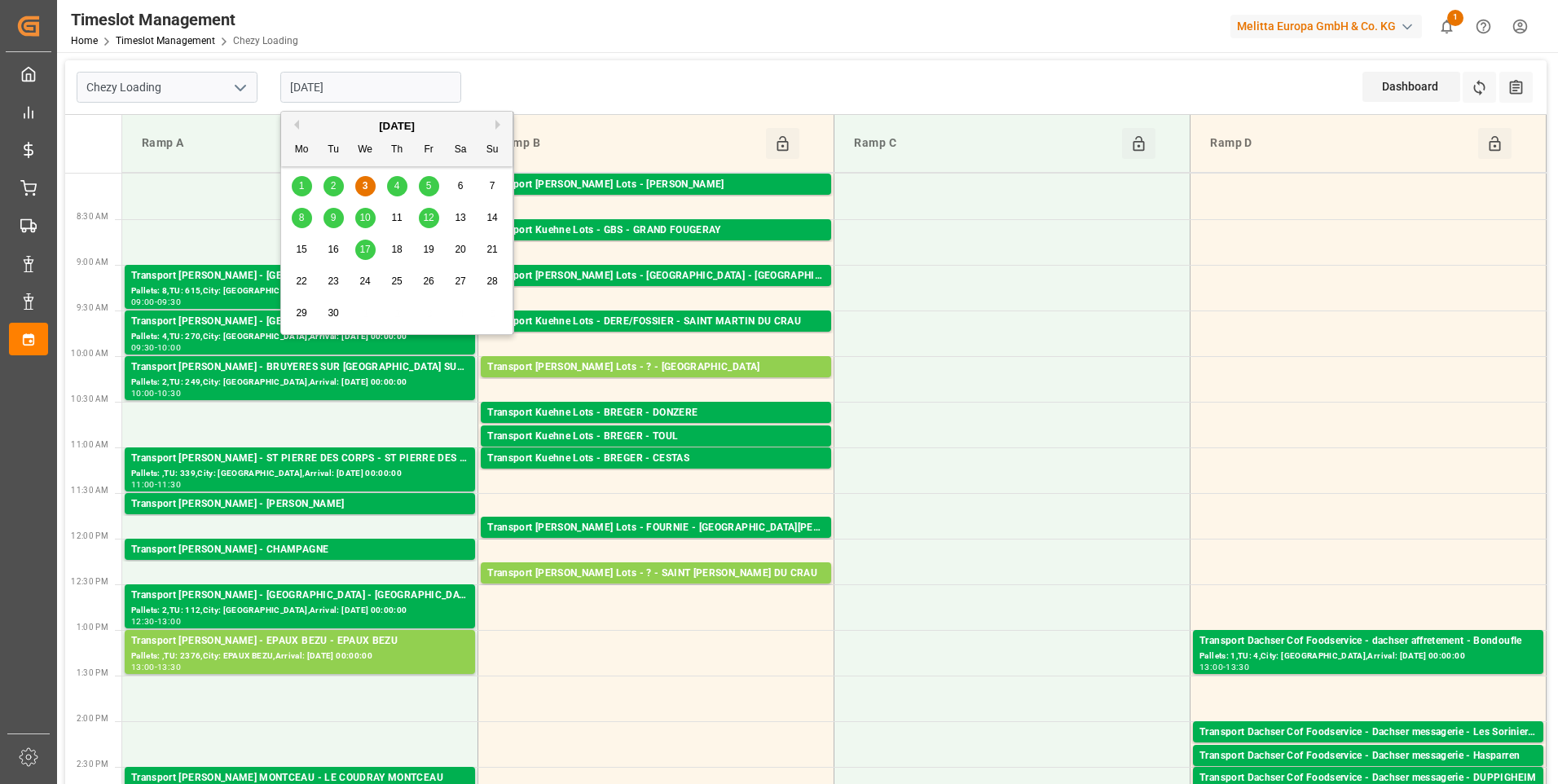
click at [393, 186] on div "4" at bounding box center [397, 186] width 20 height 20
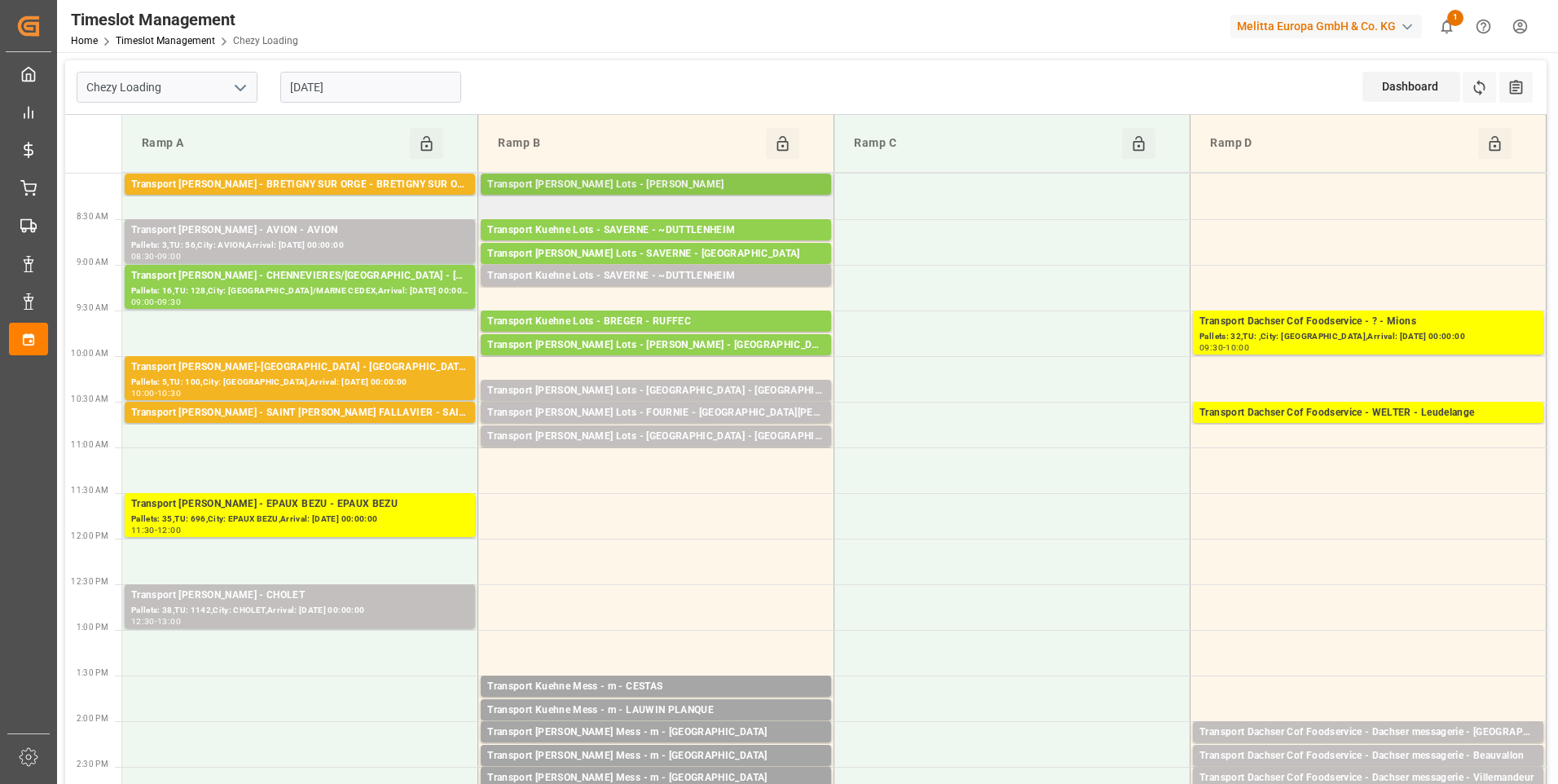
click at [700, 180] on div "Transport Kuehne Lots - ANTOINE - CARQUEFOU" at bounding box center [657, 184] width 338 height 17
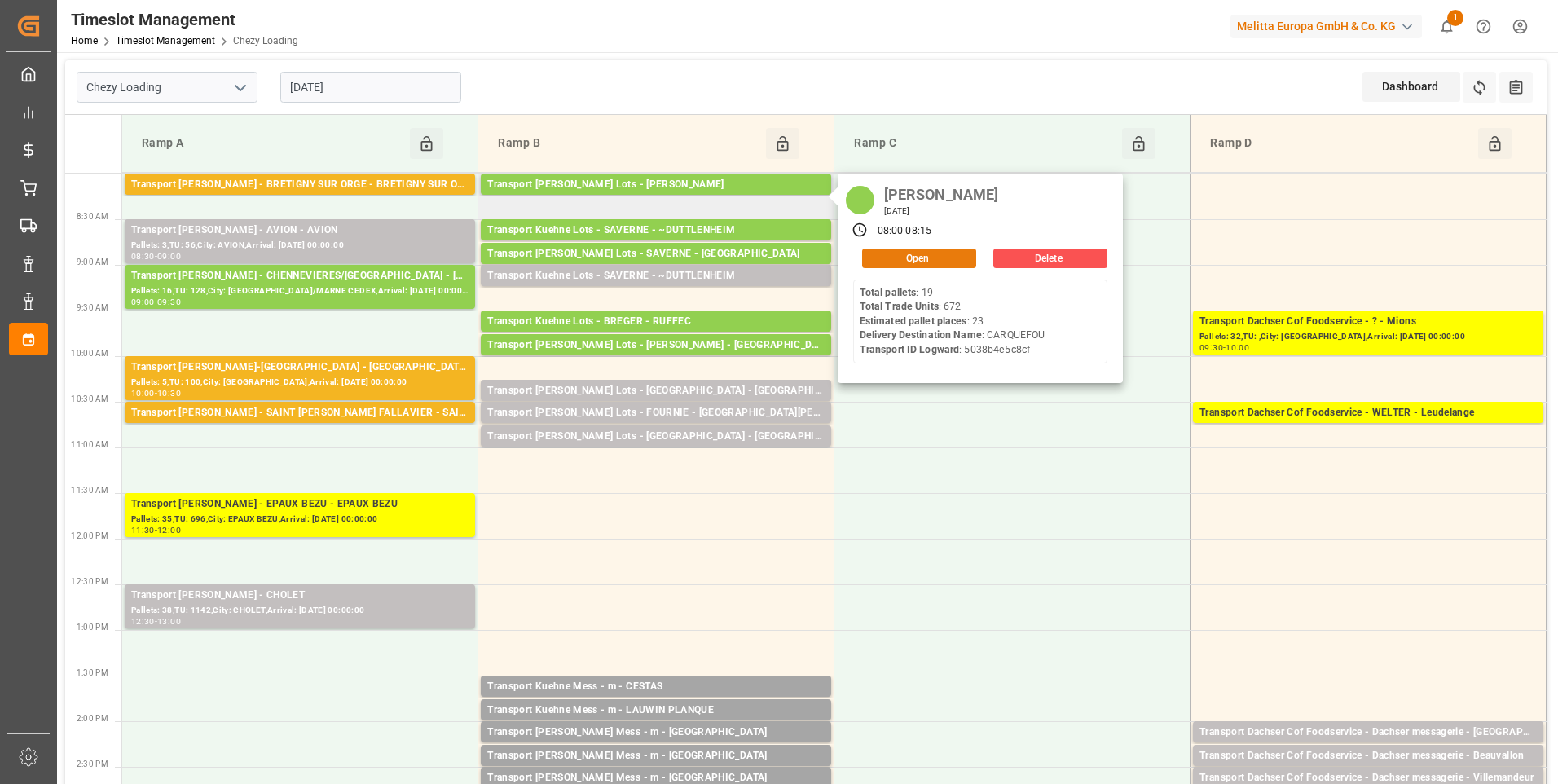
click at [890, 255] on button "Open" at bounding box center [919, 258] width 114 height 20
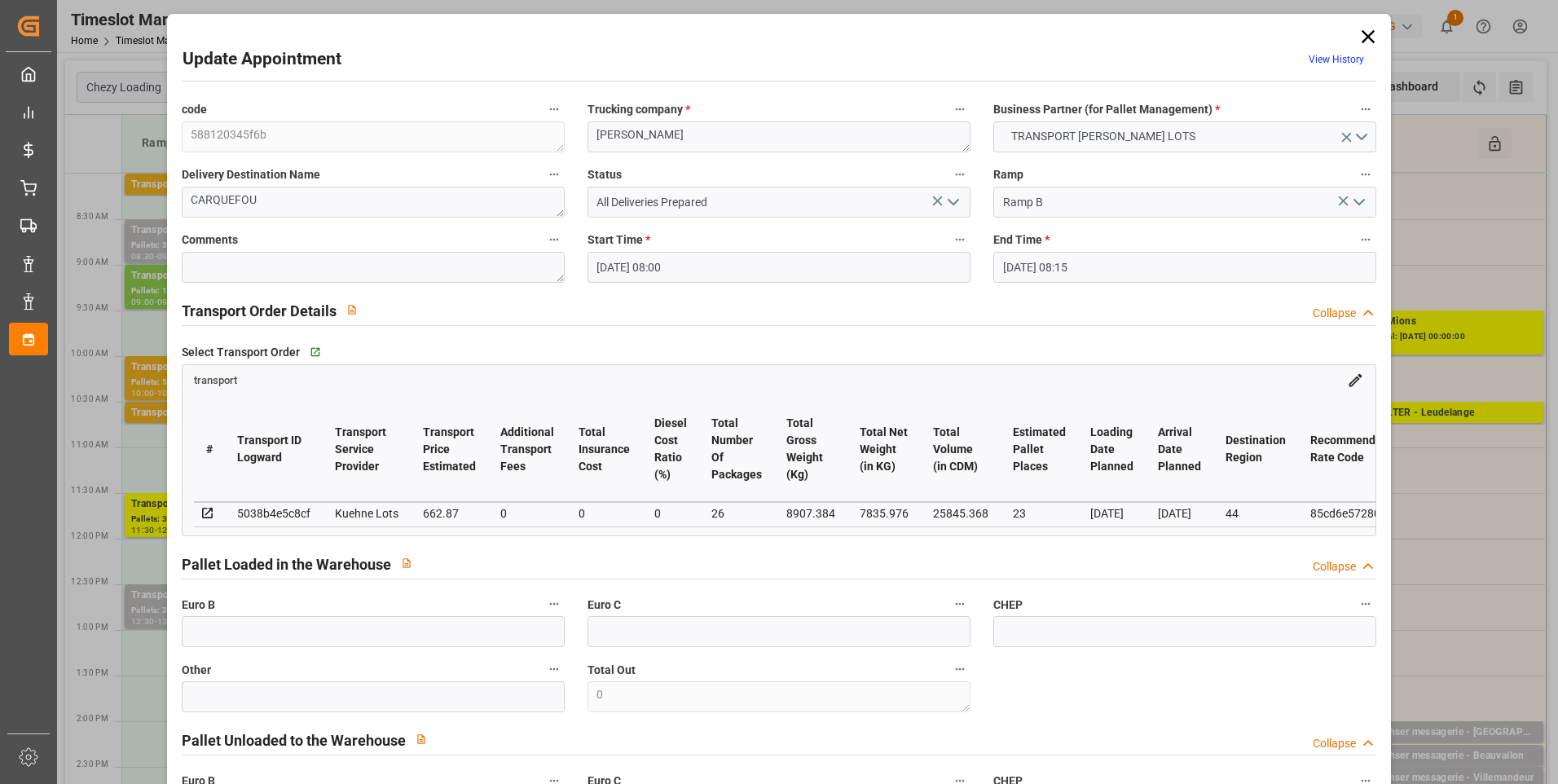
click at [831, 271] on input "04-09-2025 08:00" at bounding box center [779, 267] width 383 height 31
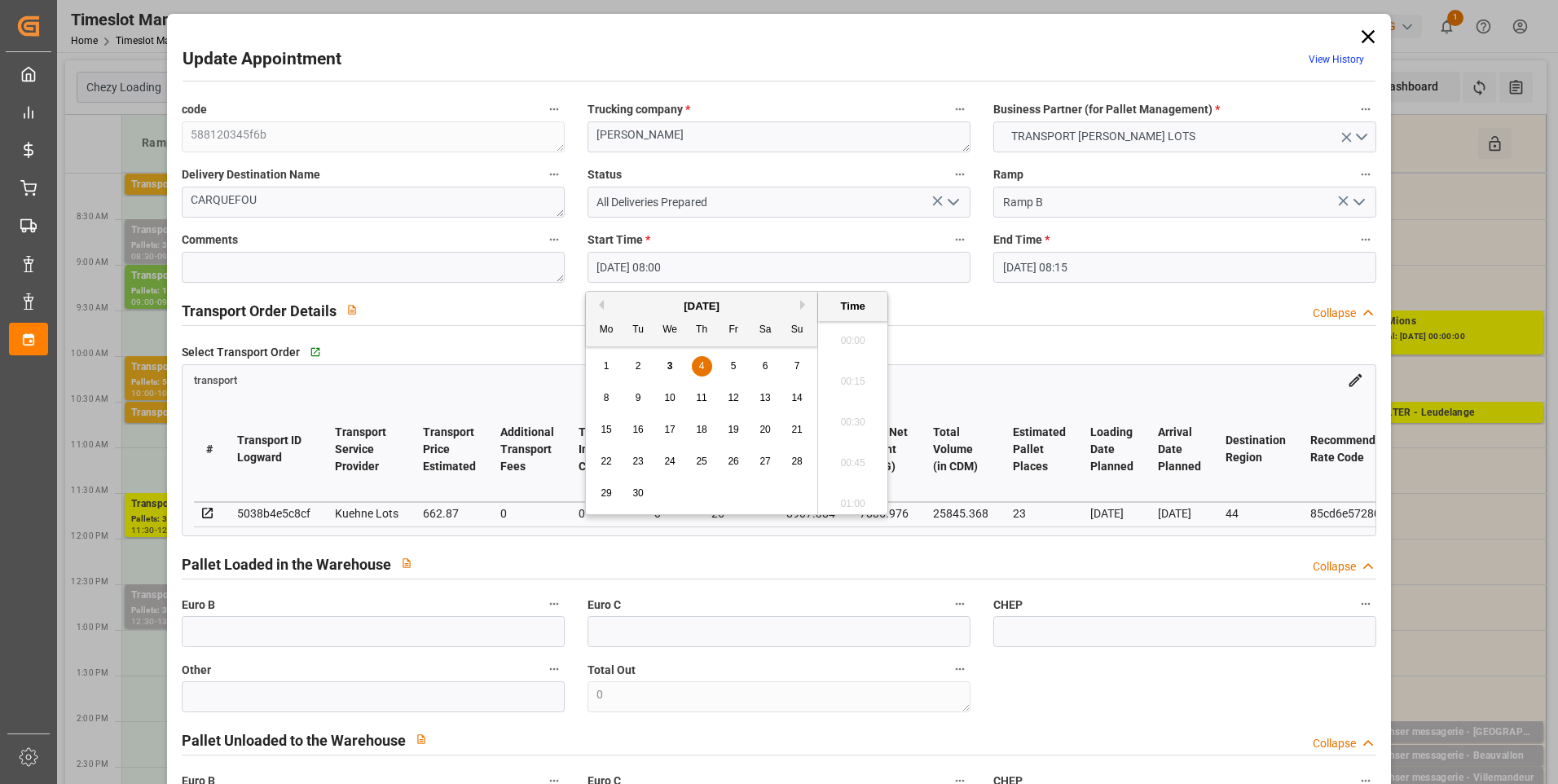
scroll to position [1228, 0]
click at [735, 368] on span "5" at bounding box center [734, 366] width 6 height 12
click at [705, 369] on div "4" at bounding box center [701, 367] width 20 height 20
click at [675, 367] on div "3" at bounding box center [670, 367] width 20 height 20
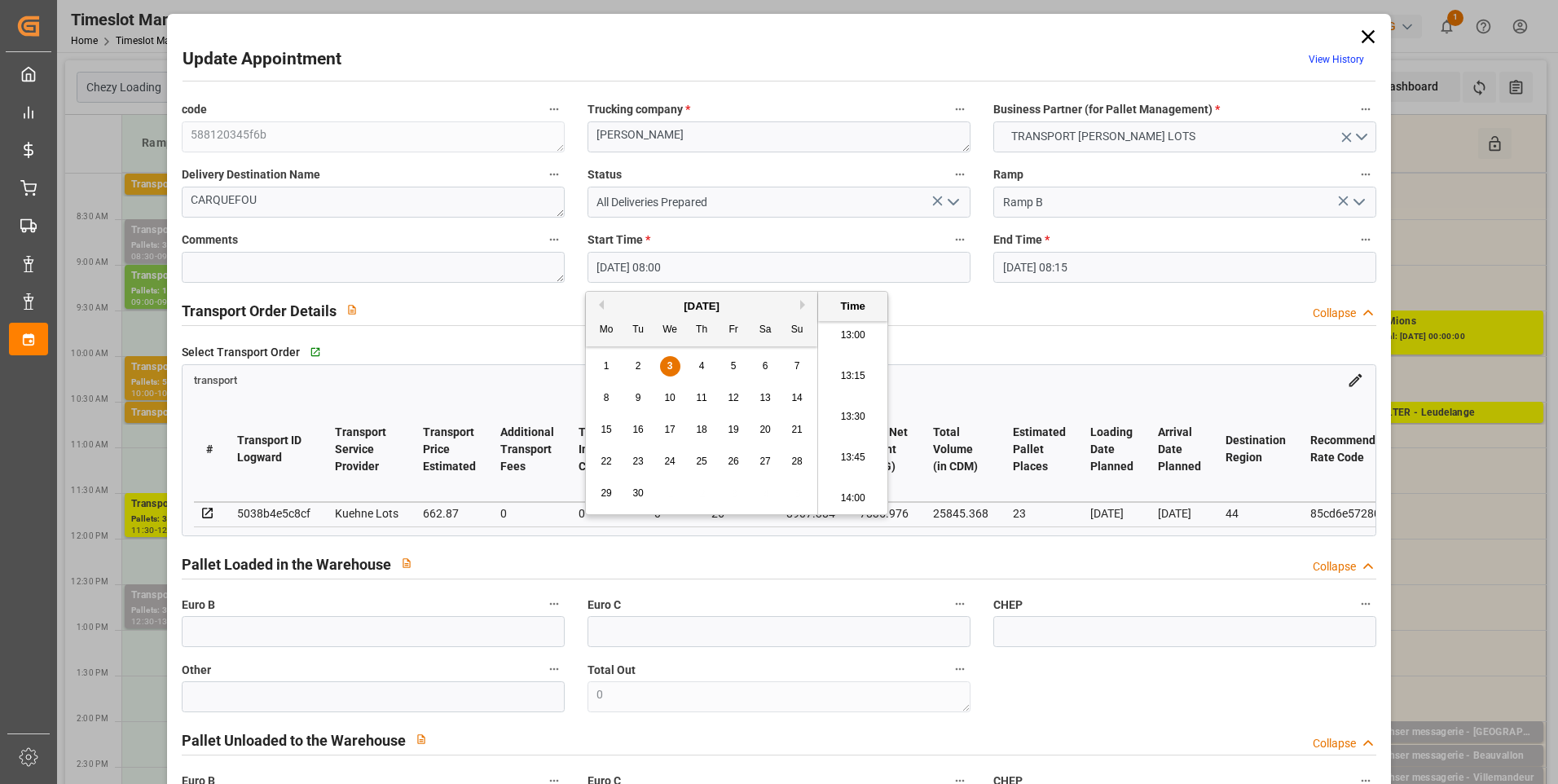
click at [845, 414] on li "13:30" at bounding box center [853, 417] width 69 height 41
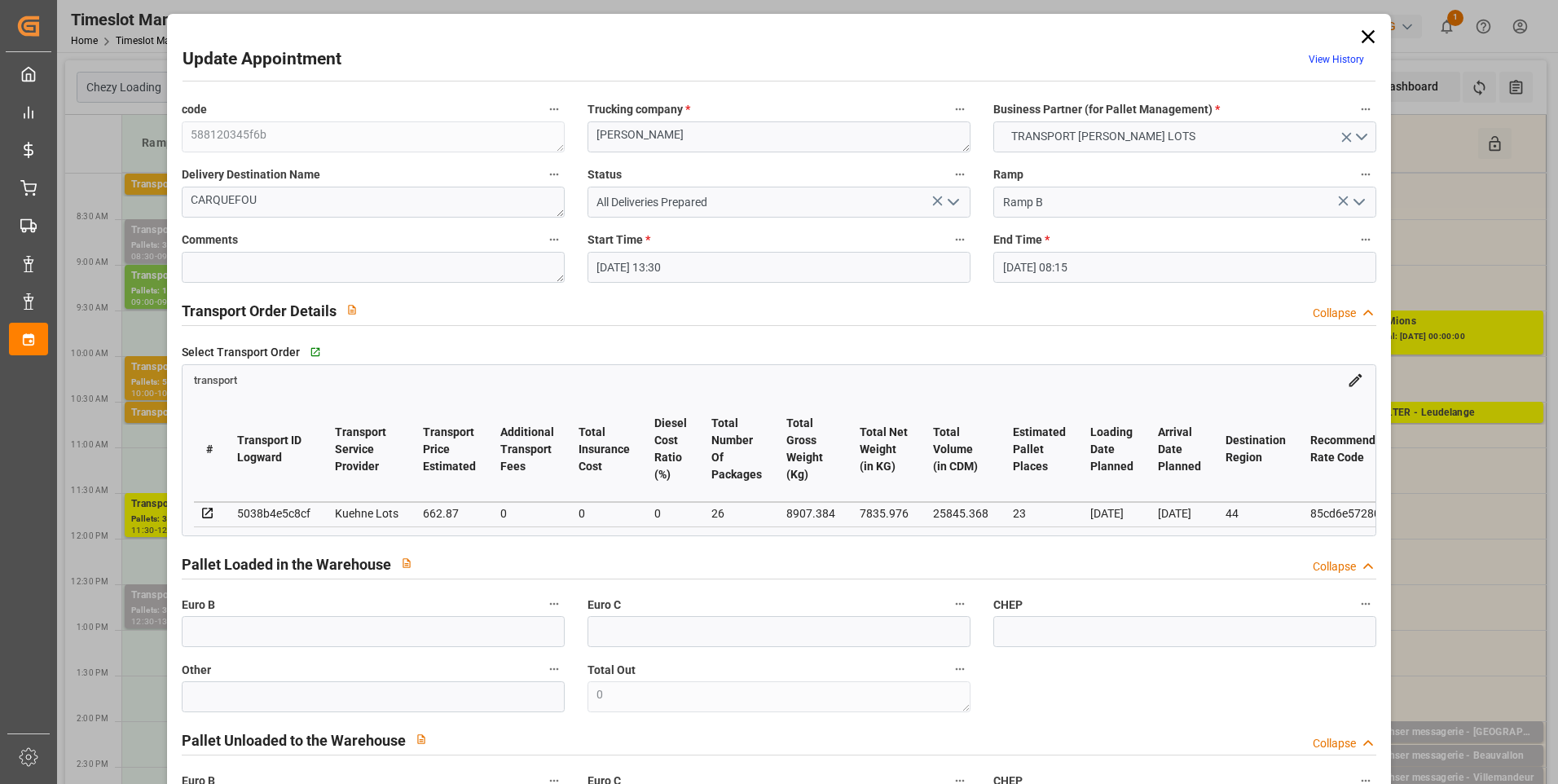
click at [1120, 266] on input "04-09-2025 08:15" at bounding box center [1184, 267] width 383 height 31
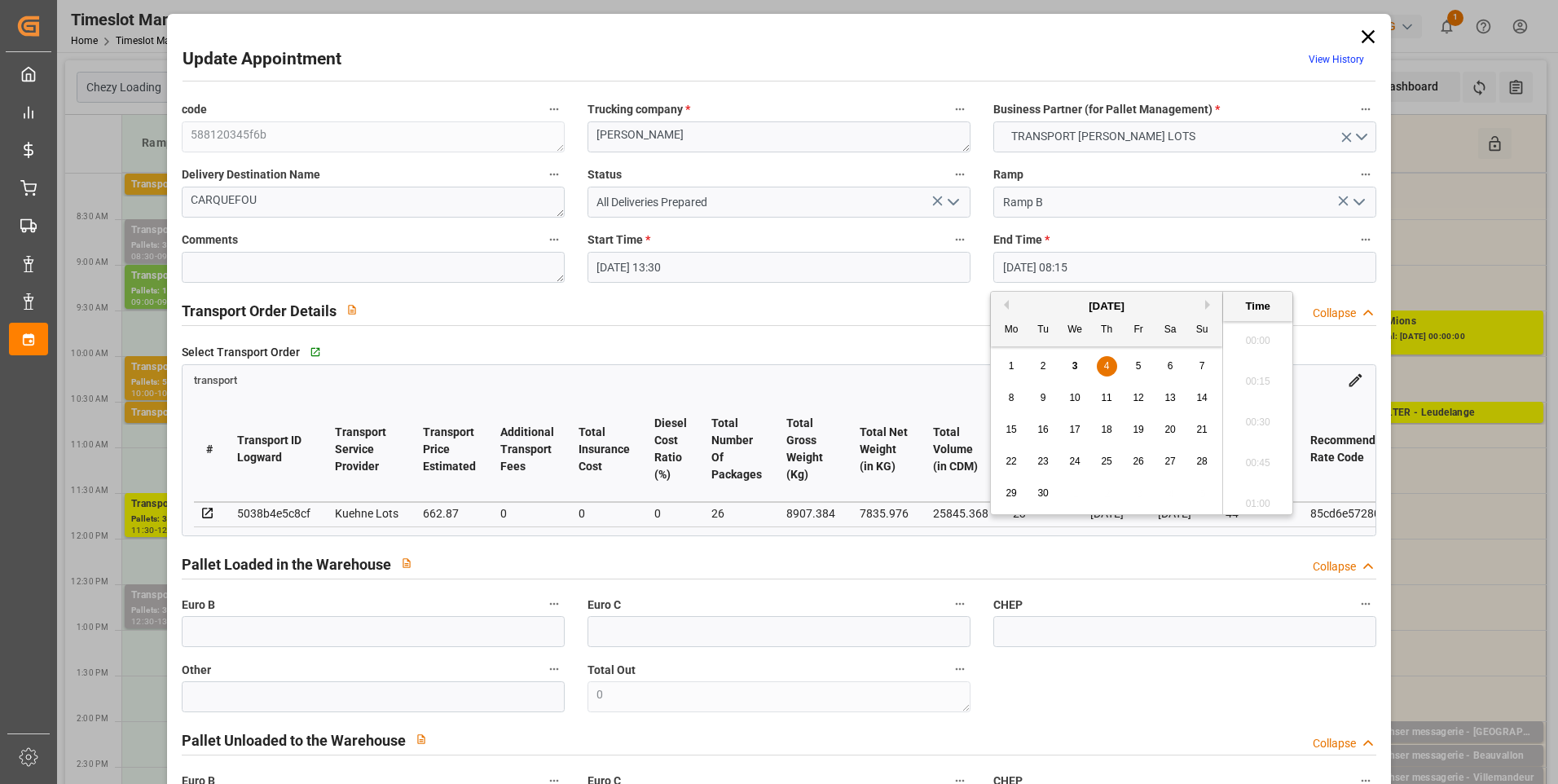
scroll to position [1269, 0]
click at [1072, 368] on span "3" at bounding box center [1075, 366] width 6 height 12
click at [1259, 379] on li "14:00" at bounding box center [1258, 376] width 69 height 41
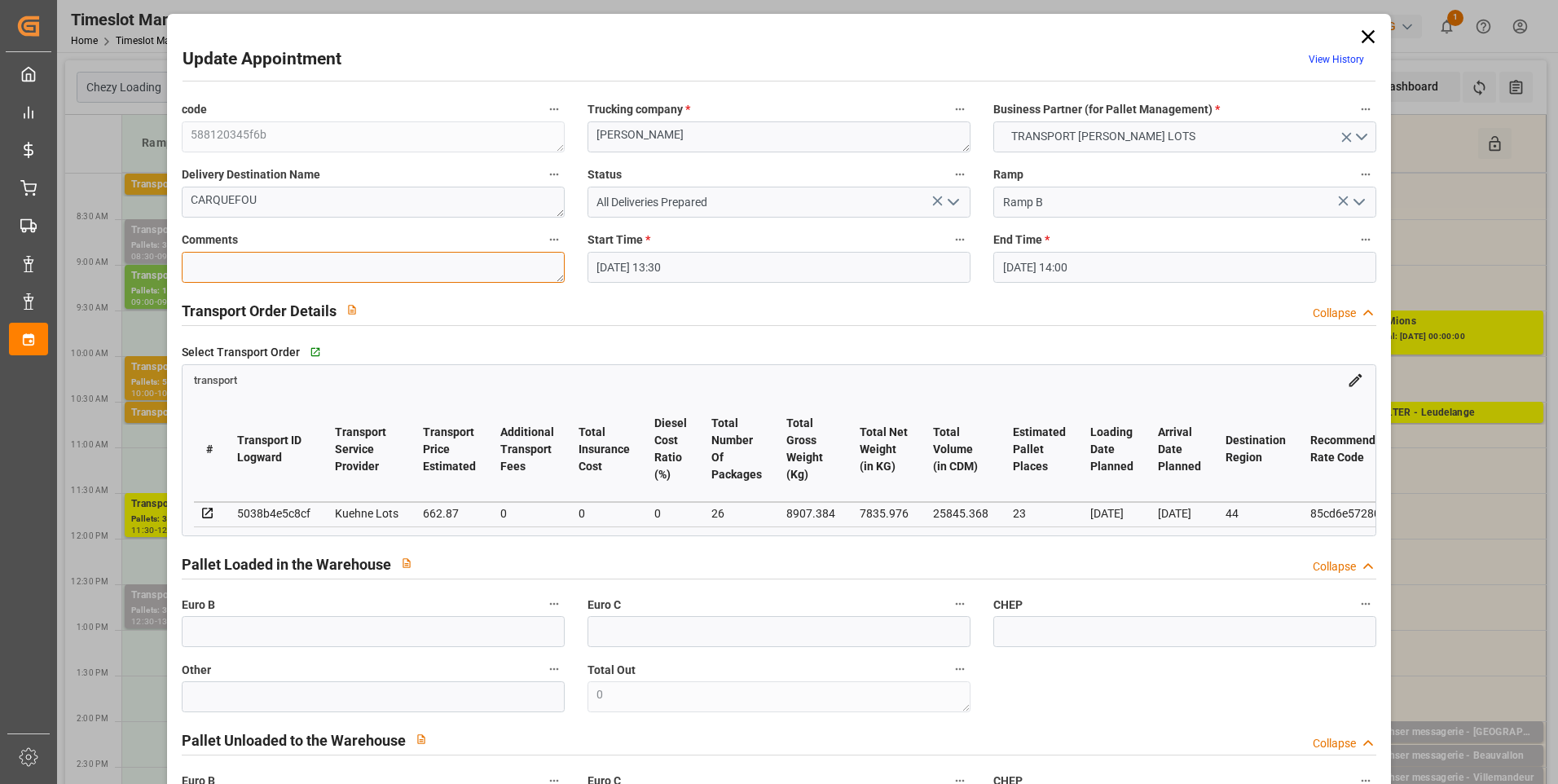
click at [204, 275] on textarea at bounding box center [373, 267] width 383 height 31
click at [213, 632] on input "text" at bounding box center [373, 631] width 383 height 31
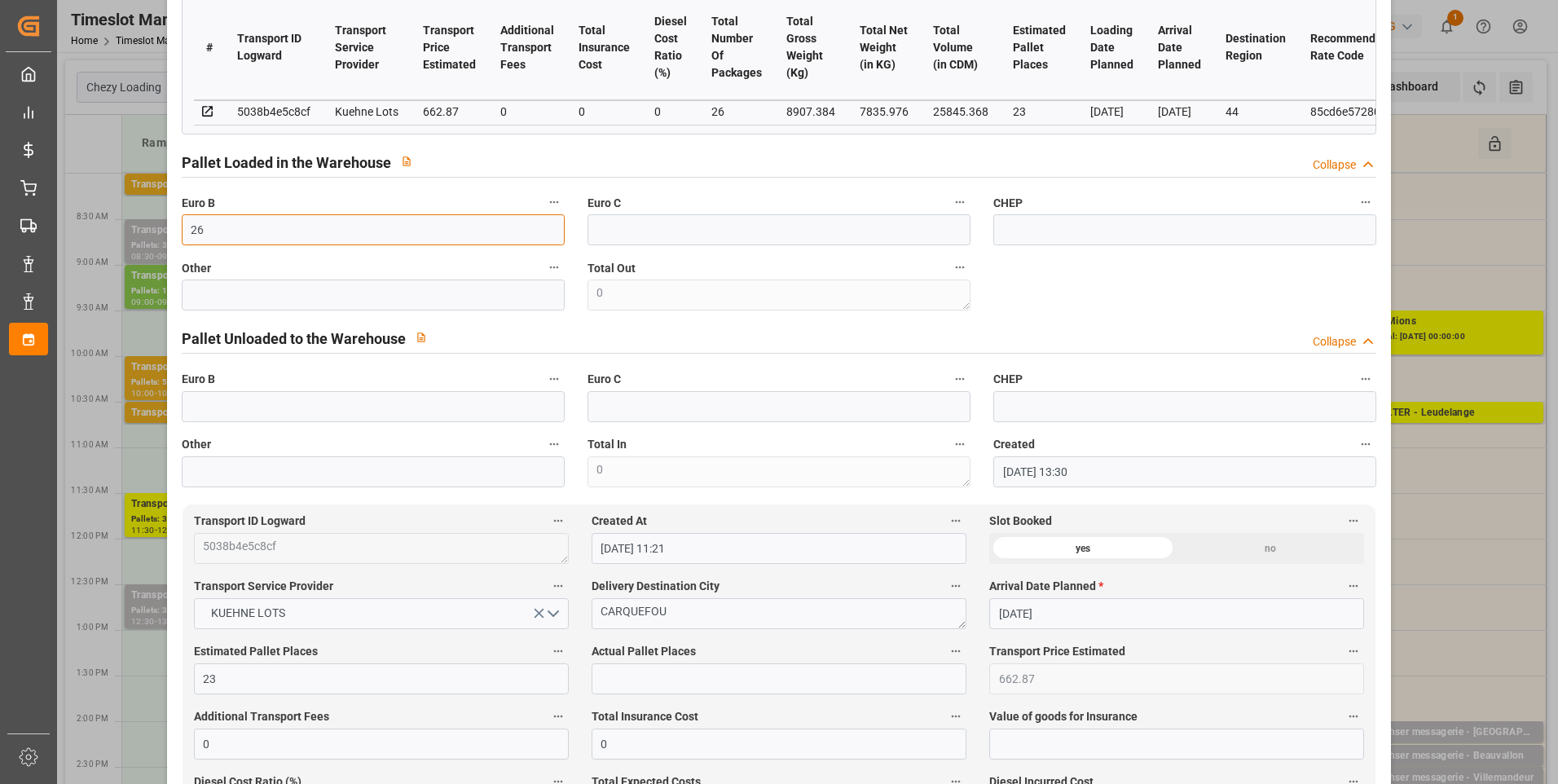
scroll to position [489, 0]
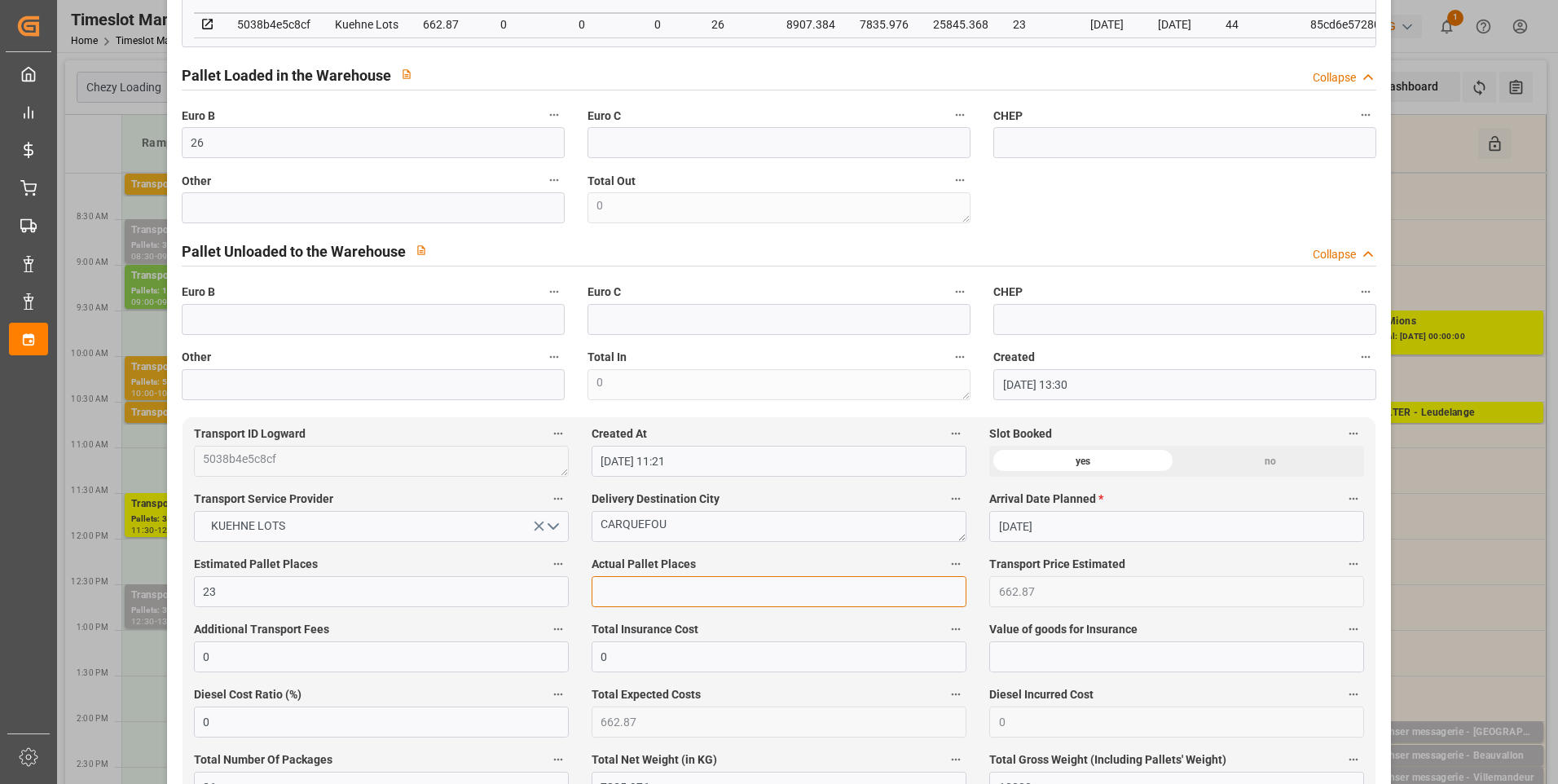
click at [634, 598] on input "text" at bounding box center [779, 592] width 375 height 31
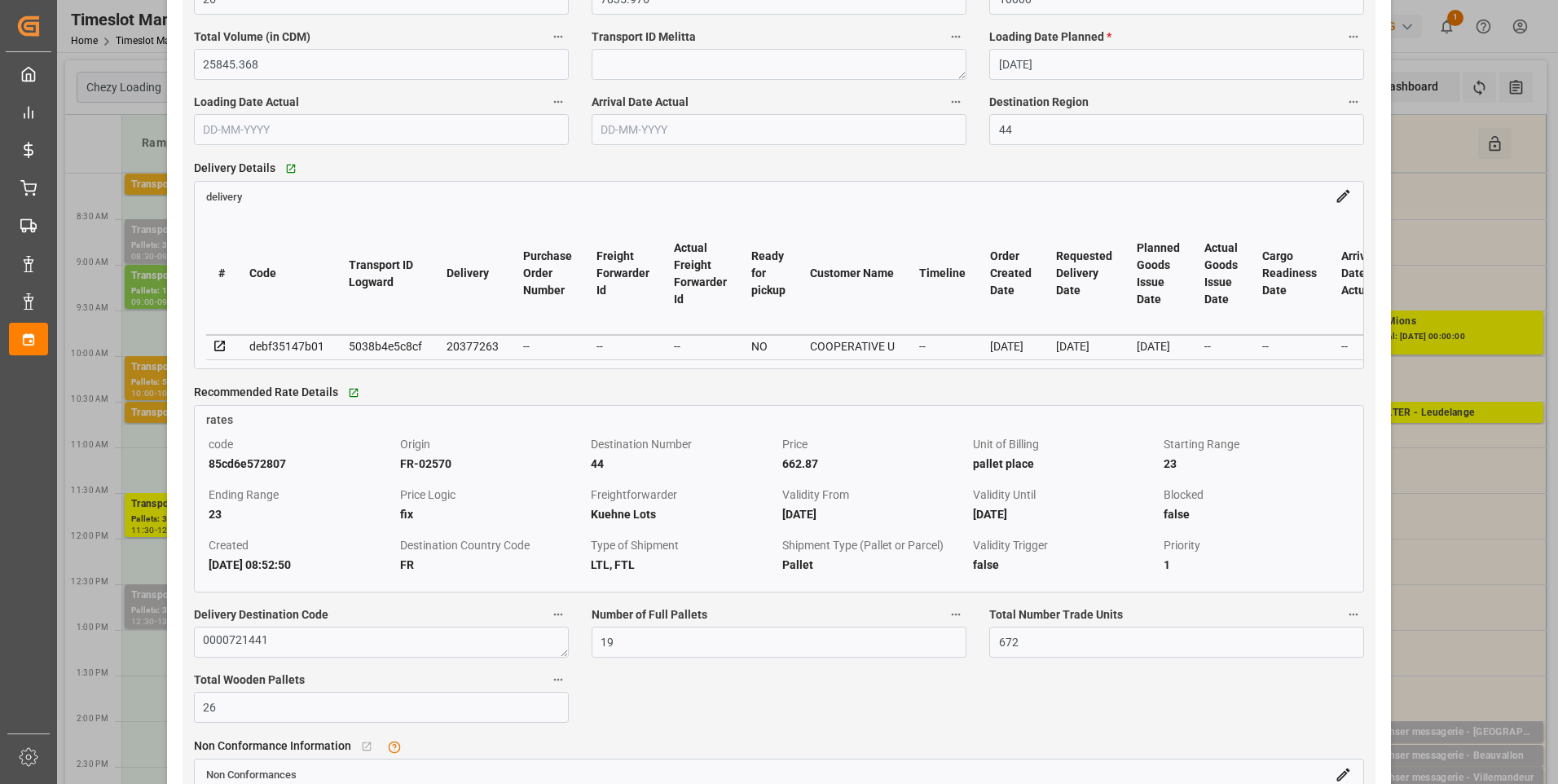
scroll to position [1385, 0]
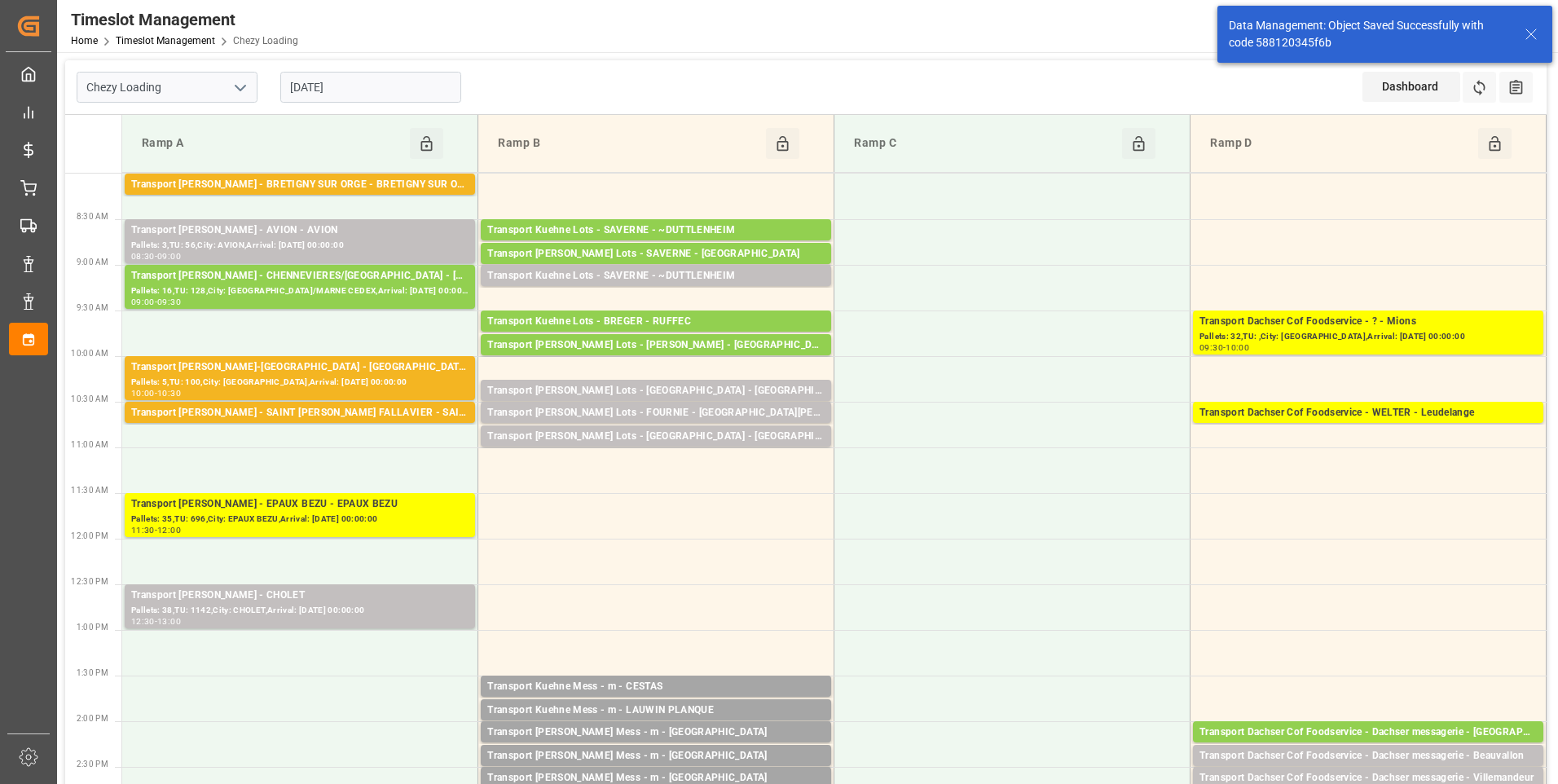
click at [383, 84] on input "[DATE]" at bounding box center [370, 88] width 180 height 31
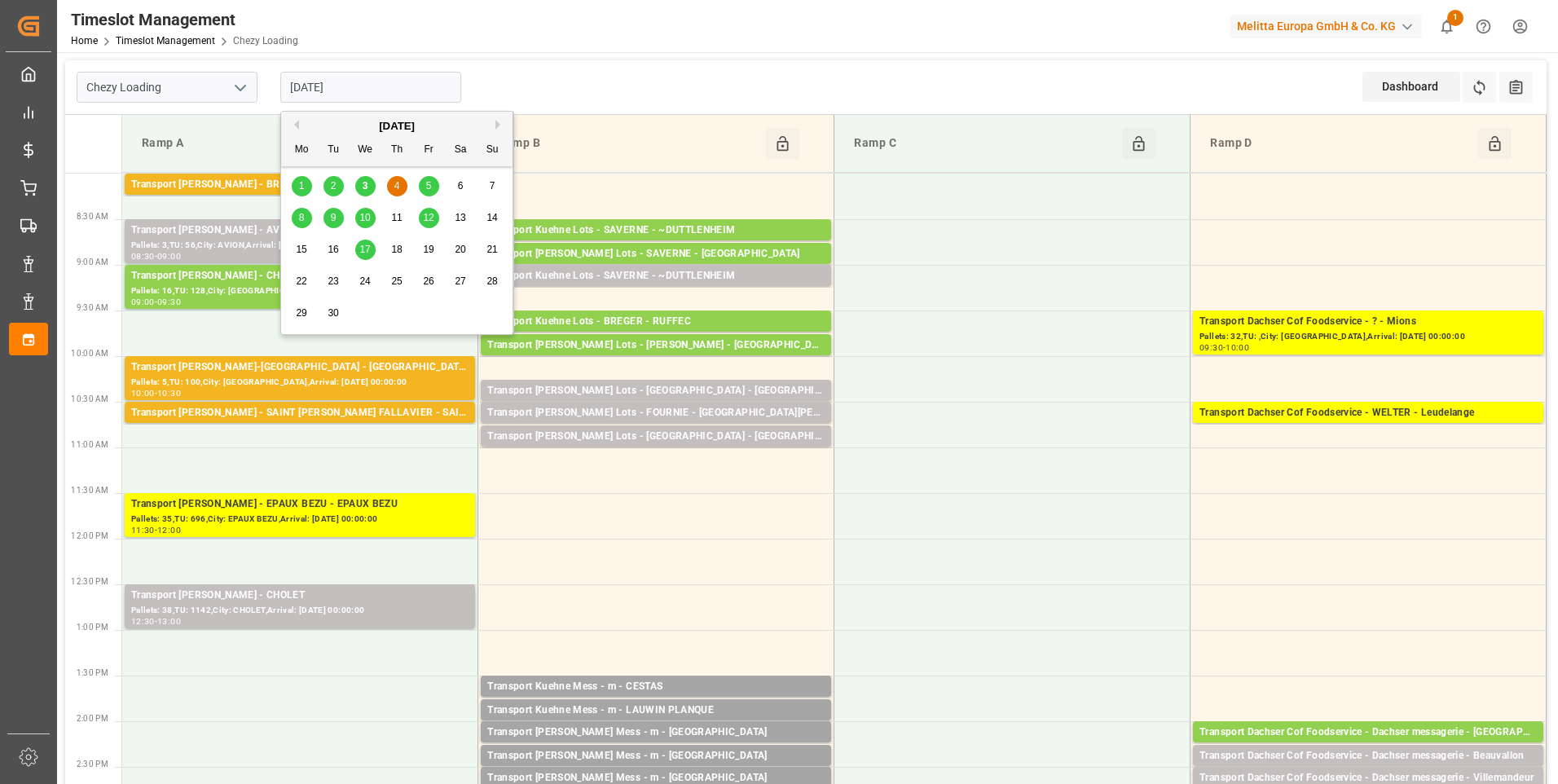
click at [367, 186] on span "3" at bounding box center [366, 186] width 6 height 12
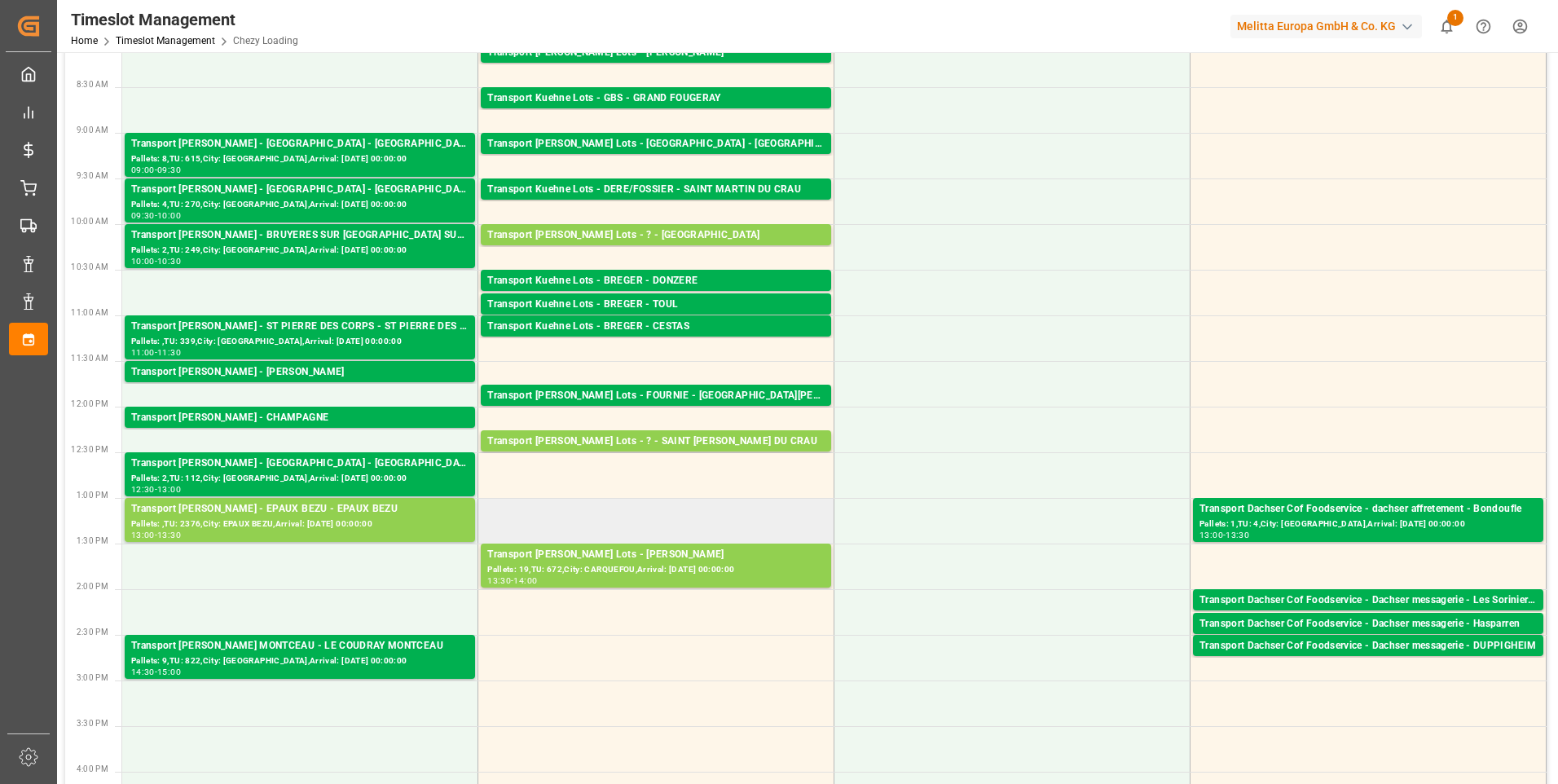
scroll to position [163, 0]
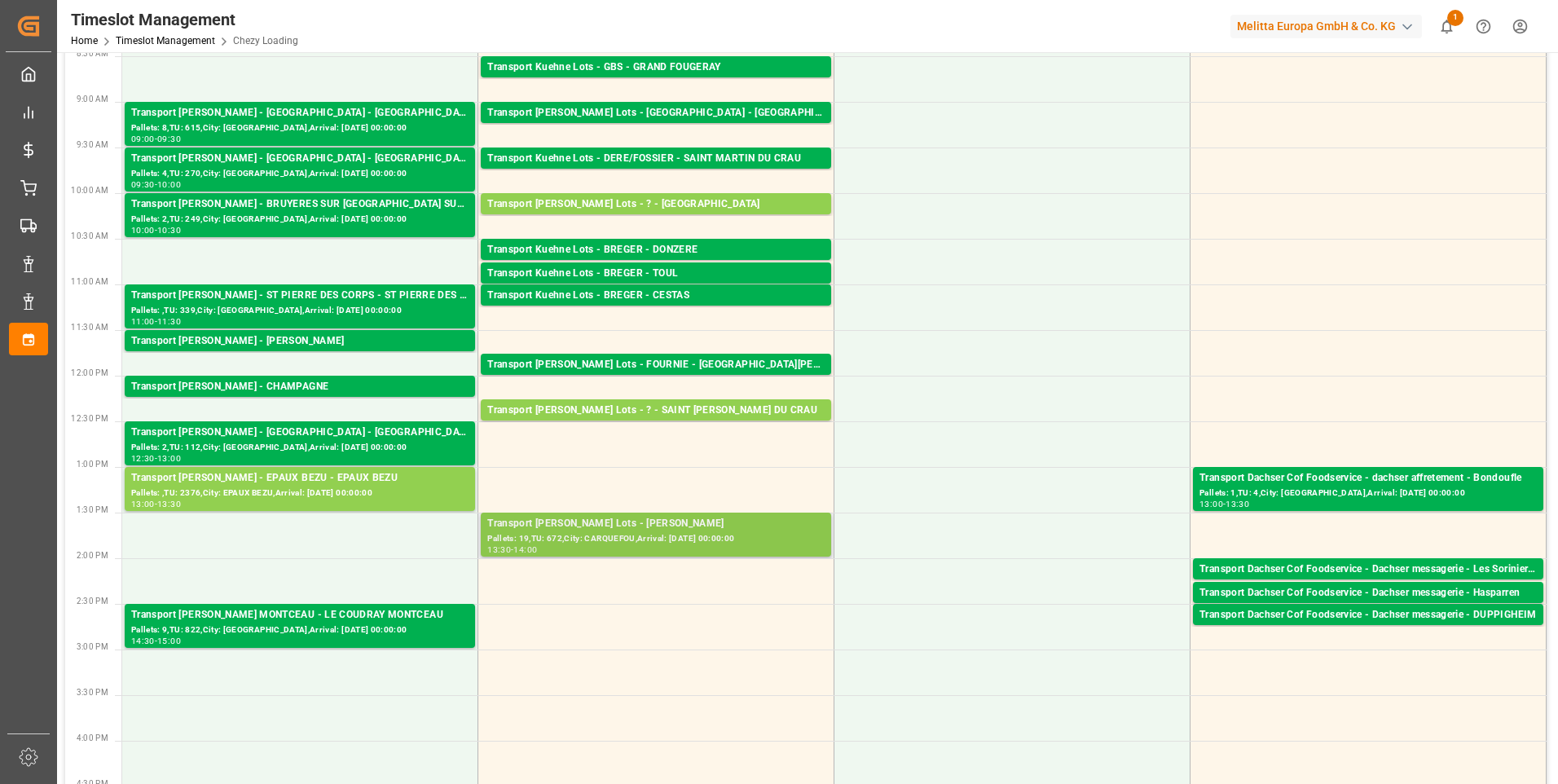
click at [640, 539] on div "Pallets: 19,TU: 672,City: CARQUEFOU,Arrival: 2025-09-05 00:00:00" at bounding box center [657, 538] width 338 height 14
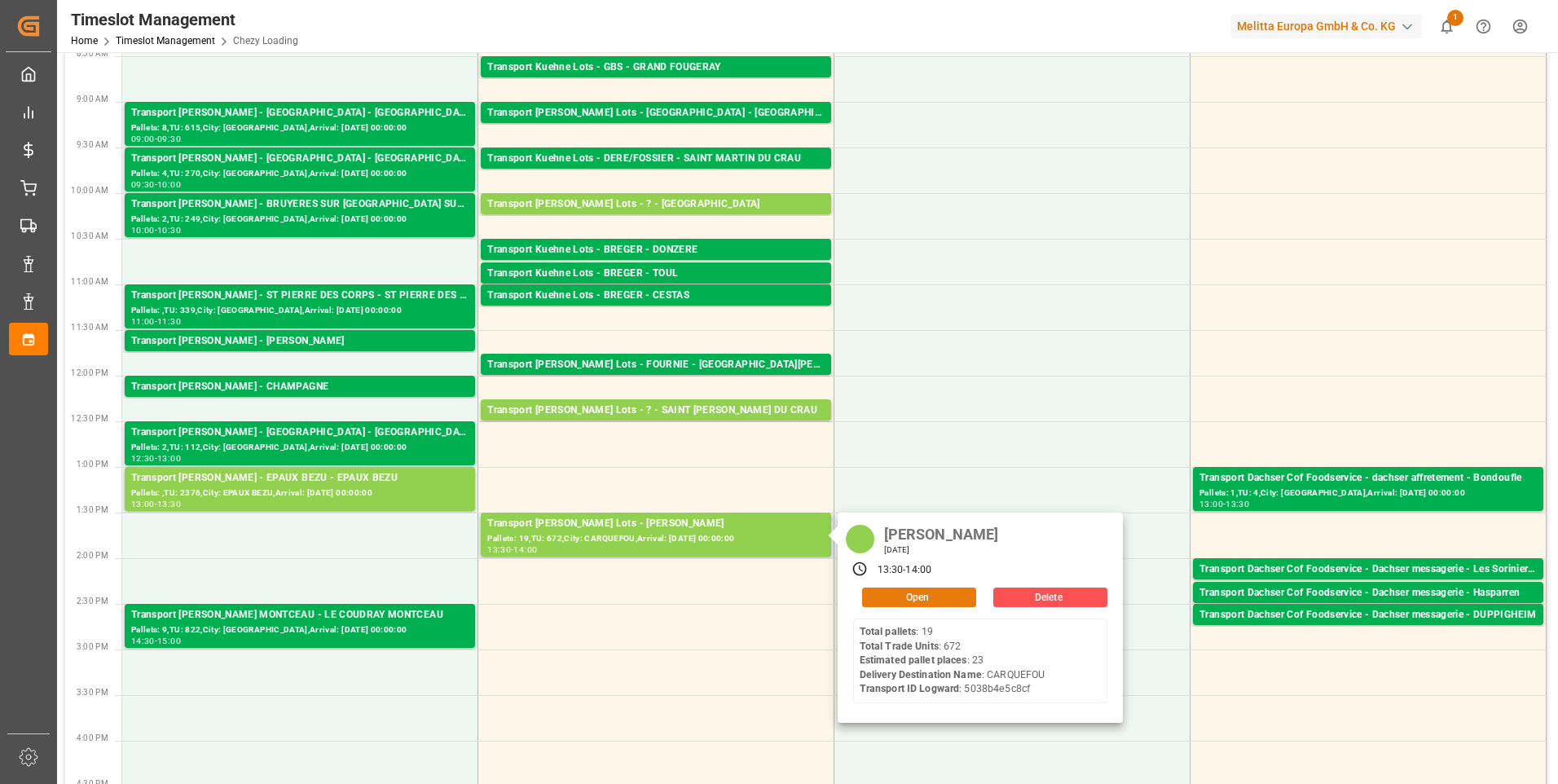
click at [909, 596] on button "Open" at bounding box center [919, 597] width 114 height 20
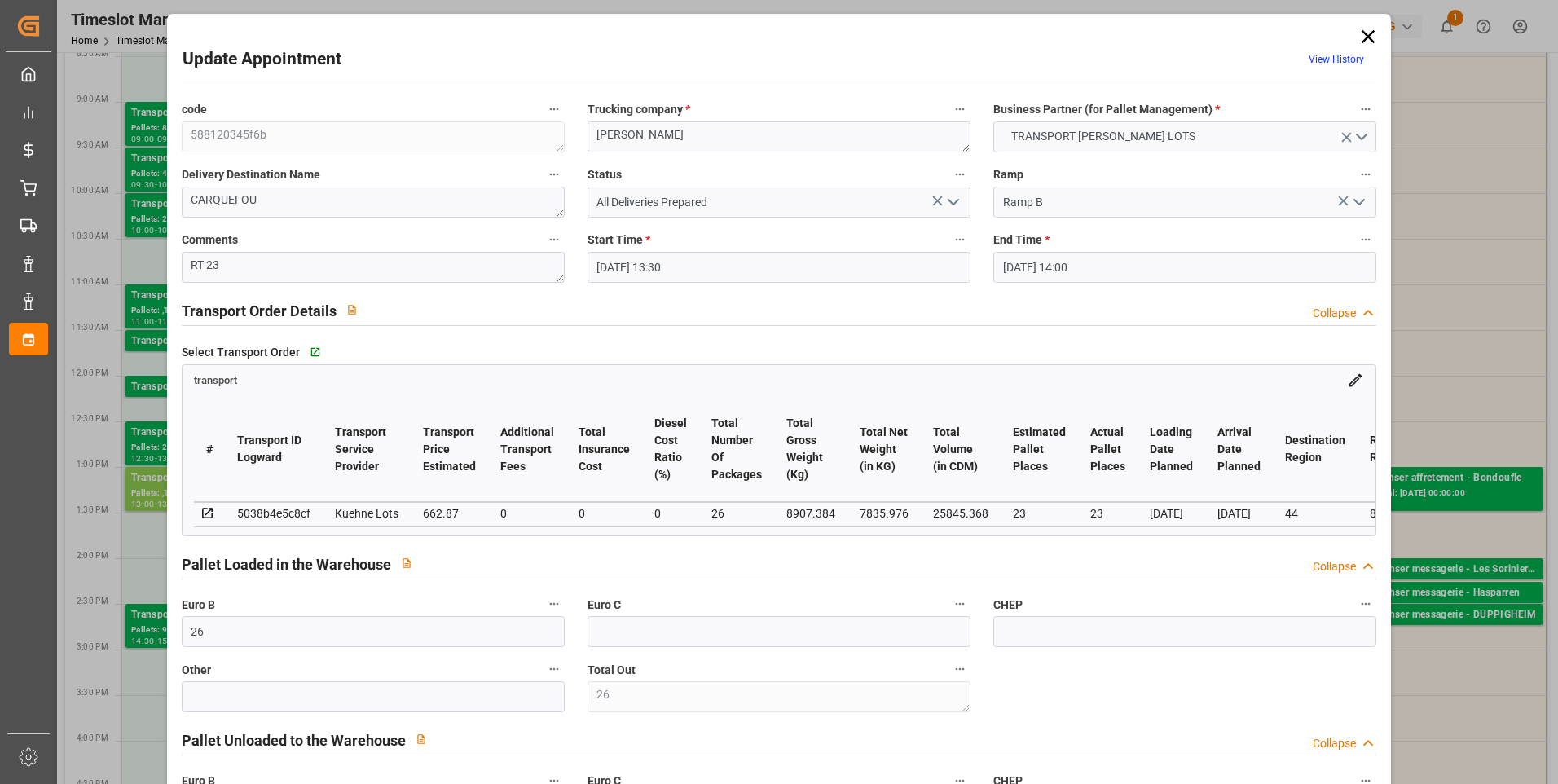
click at [950, 202] on icon "open menu" at bounding box center [953, 202] width 20 height 20
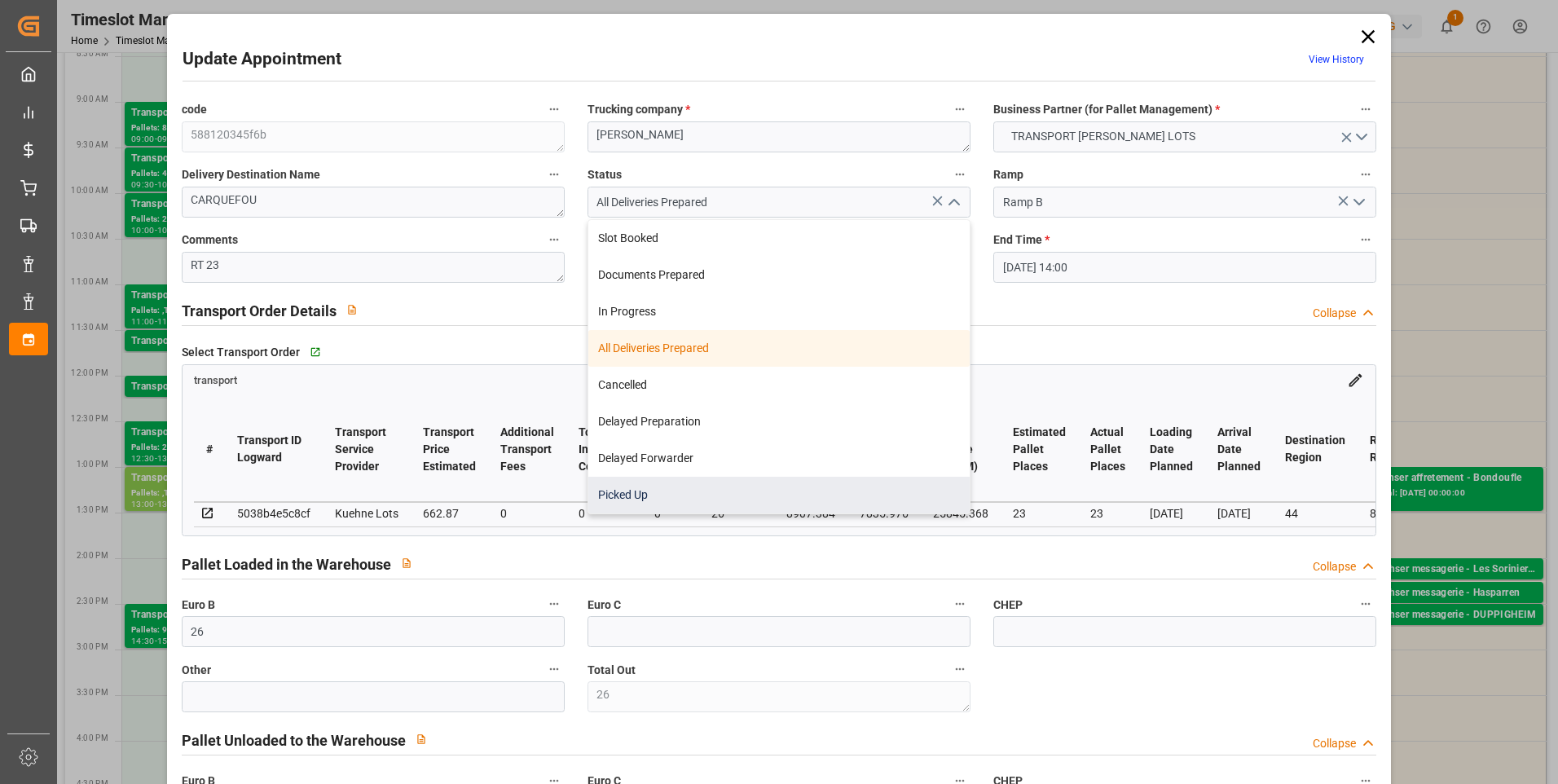
click at [631, 497] on div "Picked Up" at bounding box center [779, 495] width 381 height 37
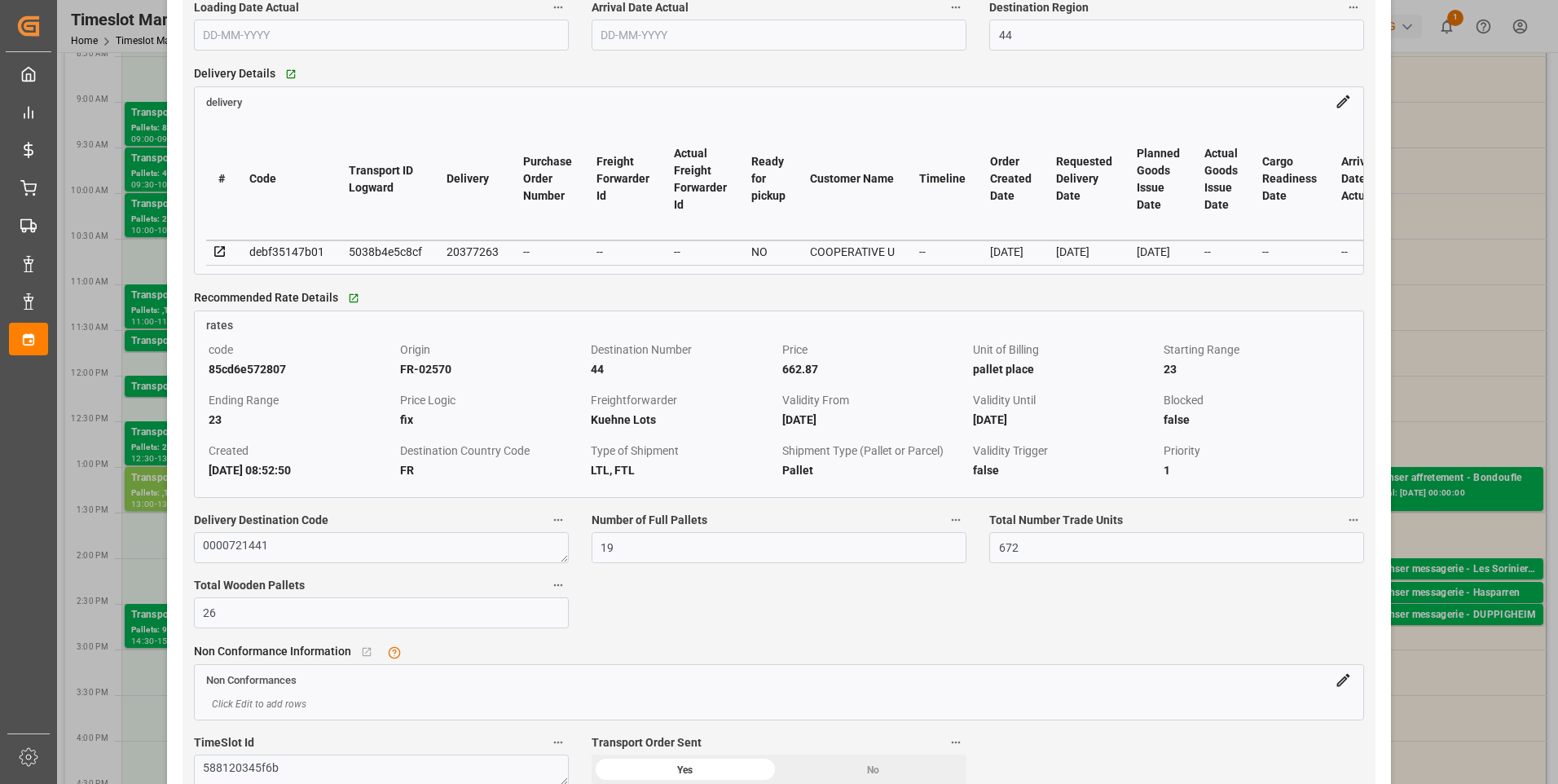
scroll to position [1385, 0]
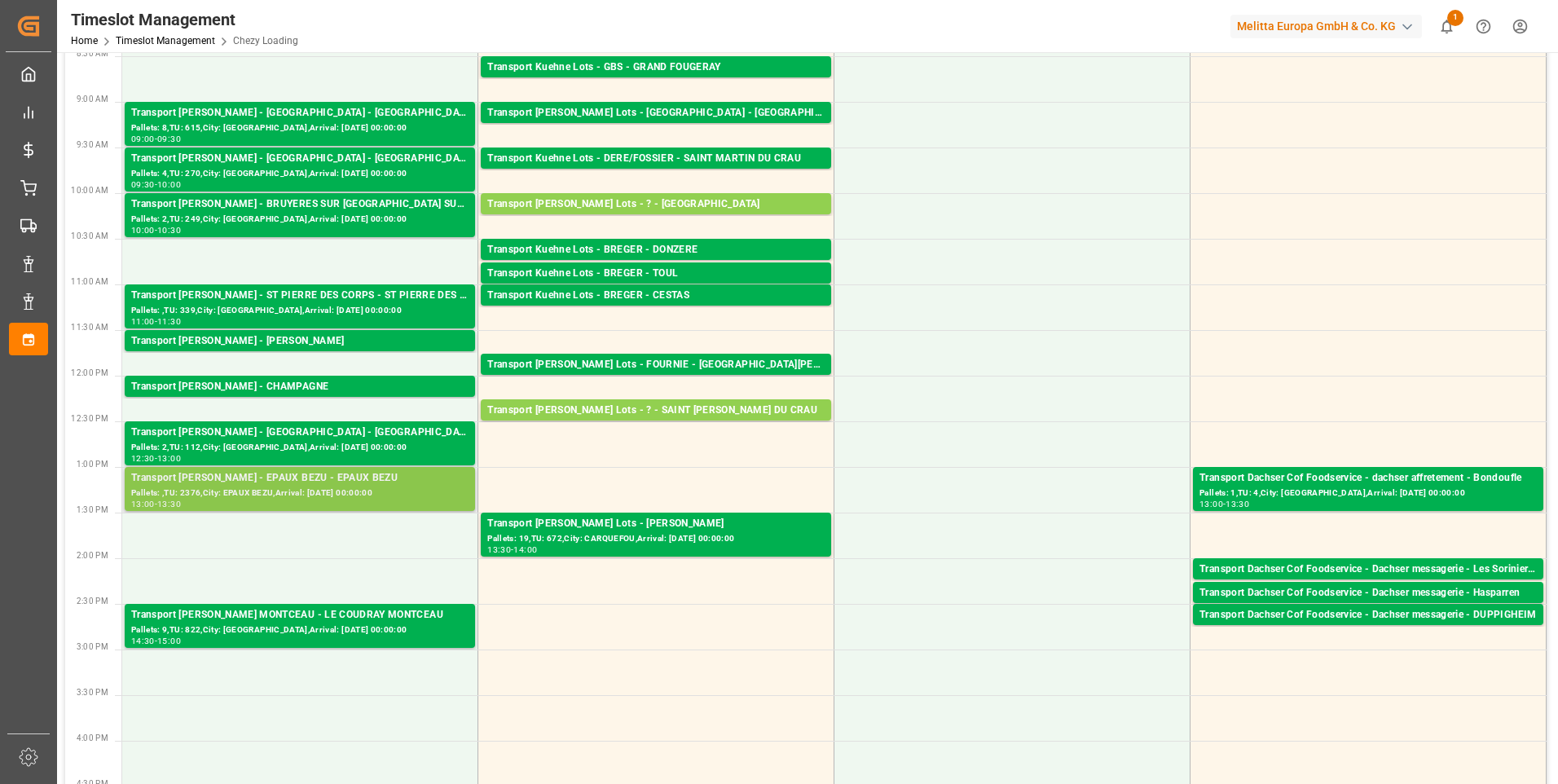
click at [340, 482] on div "Transport Delisle - EPAUX BEZU - EPAUX BEZU" at bounding box center [300, 478] width 338 height 17
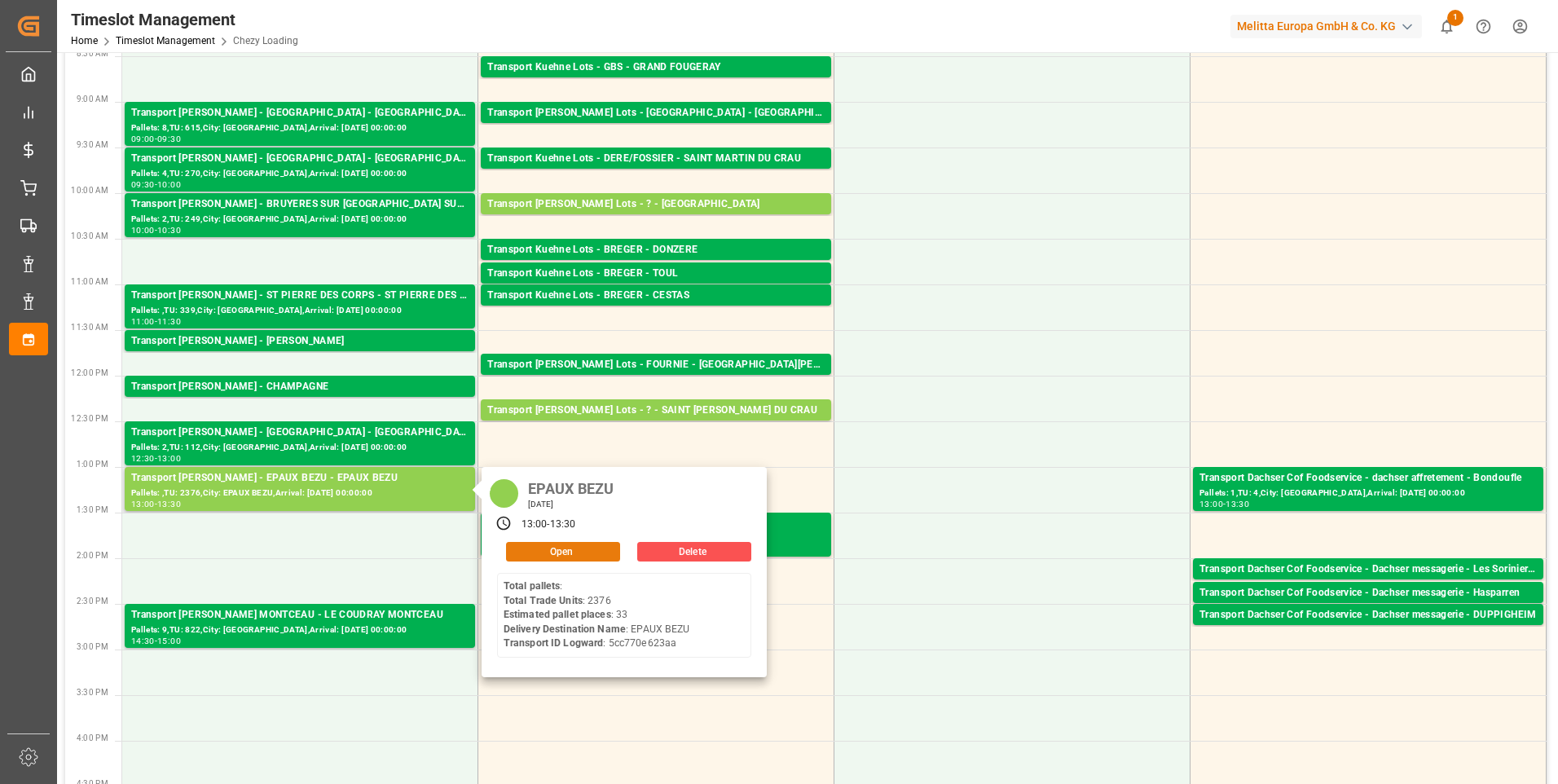
click at [555, 554] on button "Open" at bounding box center [563, 551] width 114 height 20
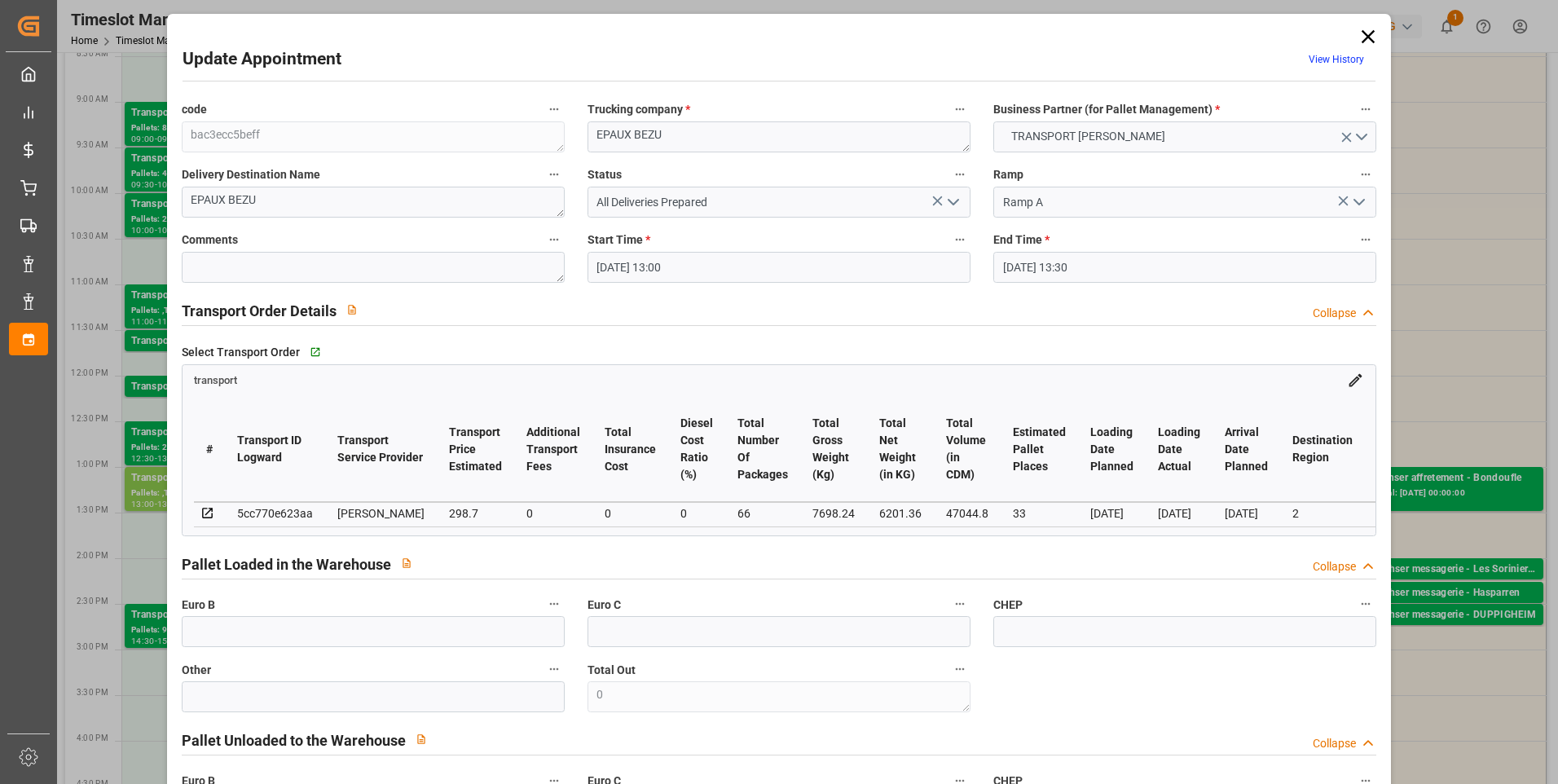
click at [954, 198] on icon "open menu" at bounding box center [953, 202] width 20 height 20
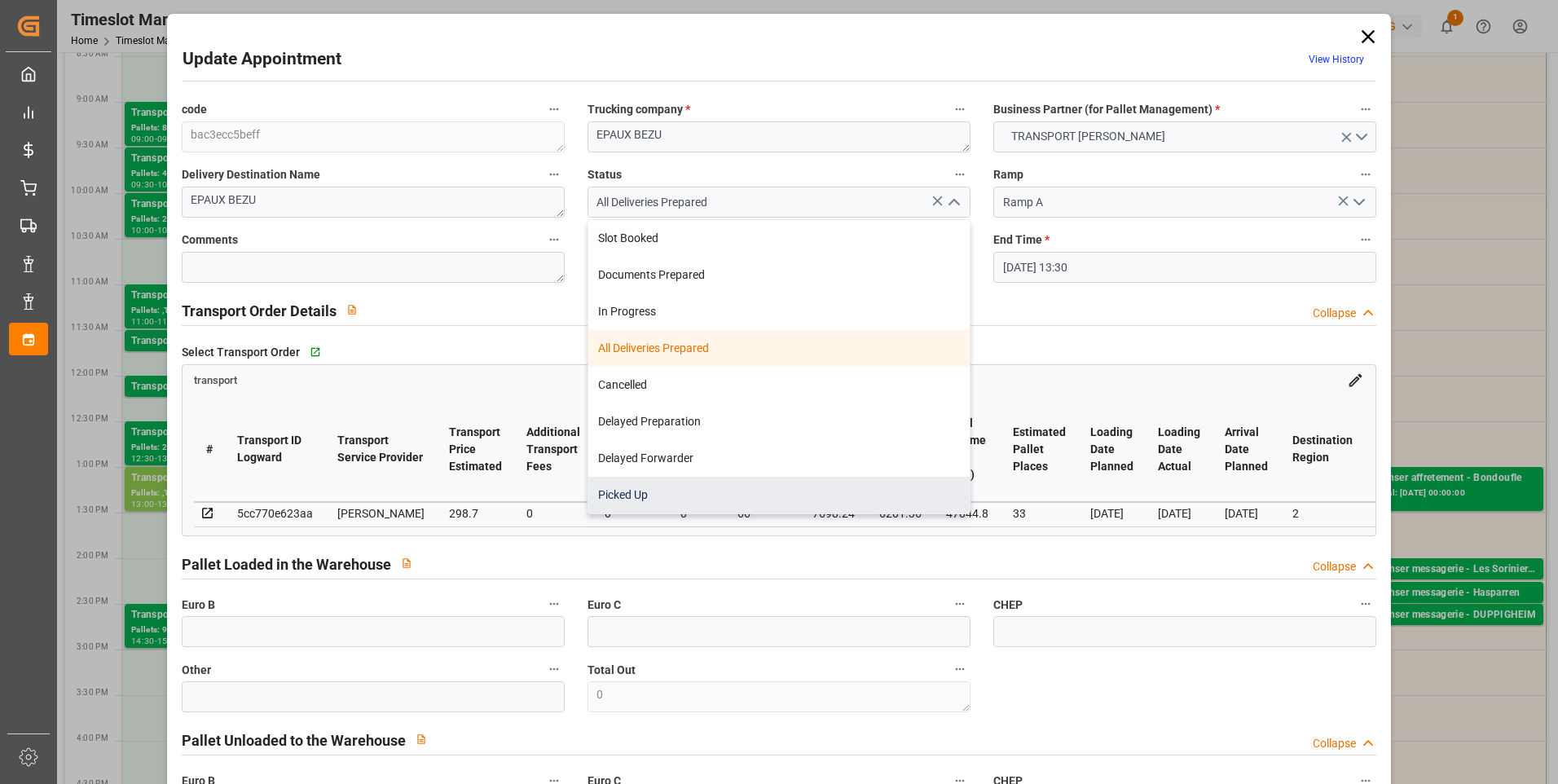
click at [635, 499] on div "Picked Up" at bounding box center [779, 495] width 381 height 37
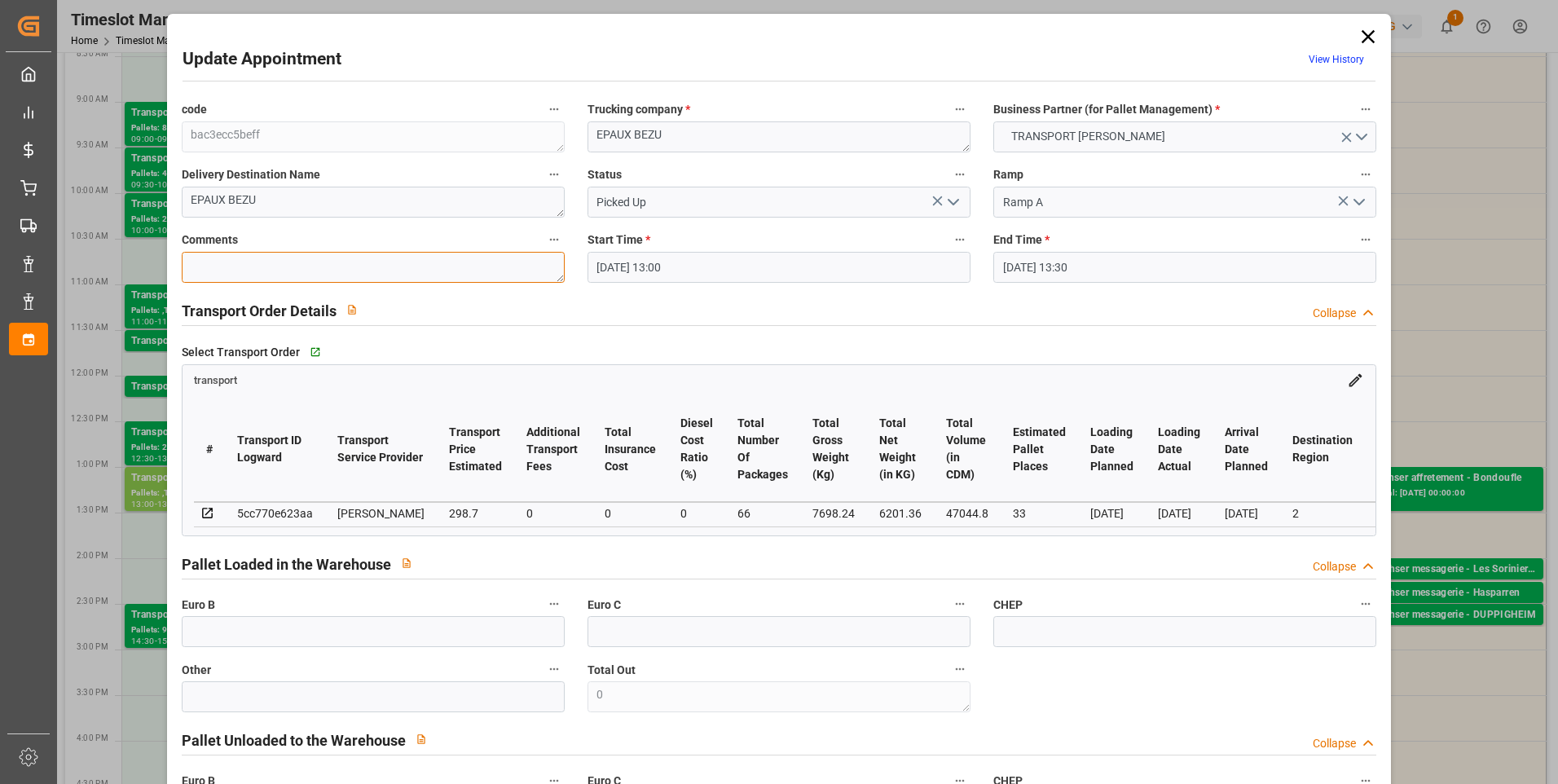
click at [223, 255] on textarea at bounding box center [373, 267] width 383 height 31
click at [190, 629] on input "text" at bounding box center [373, 631] width 383 height 31
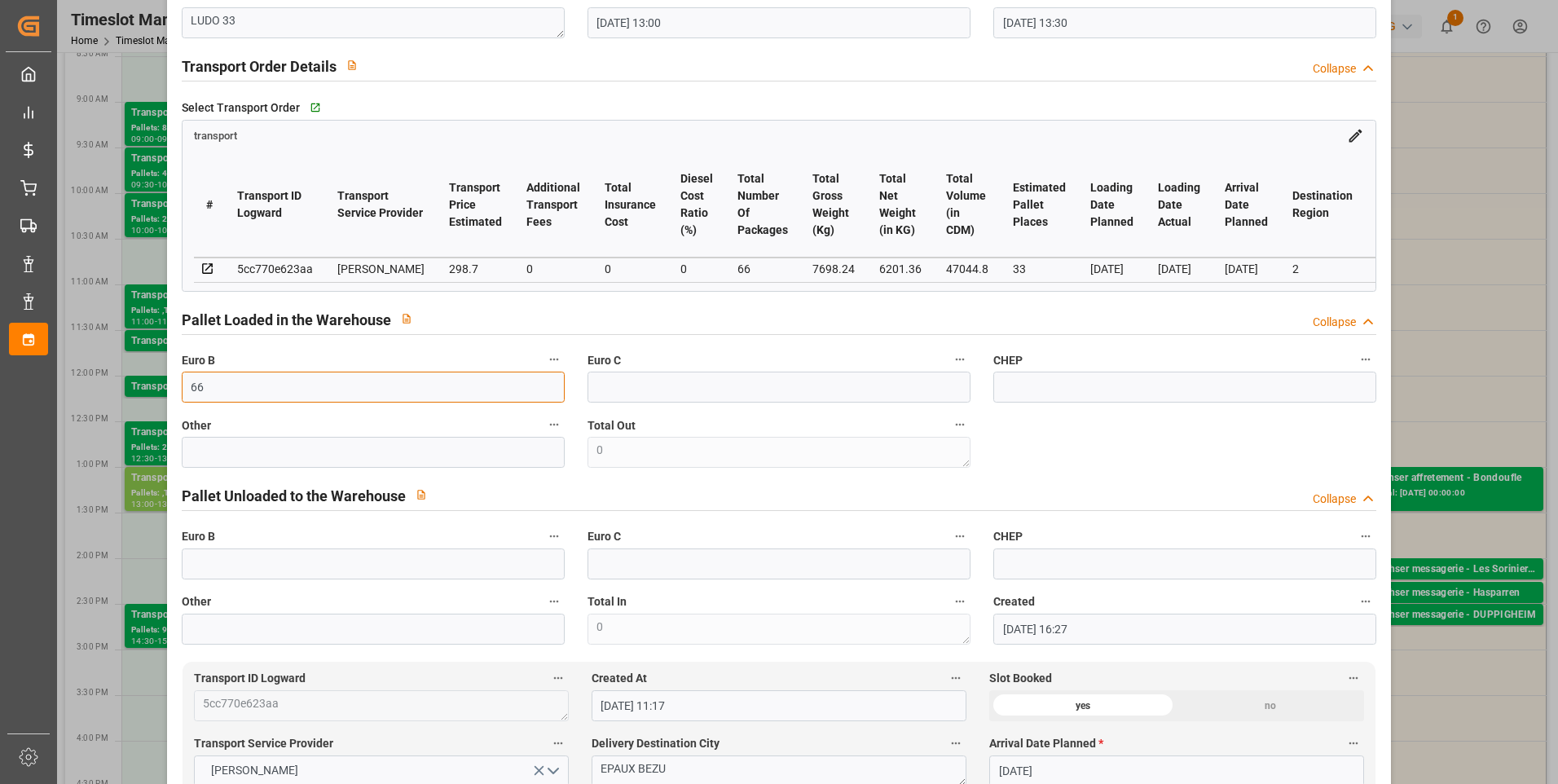
scroll to position [489, 0]
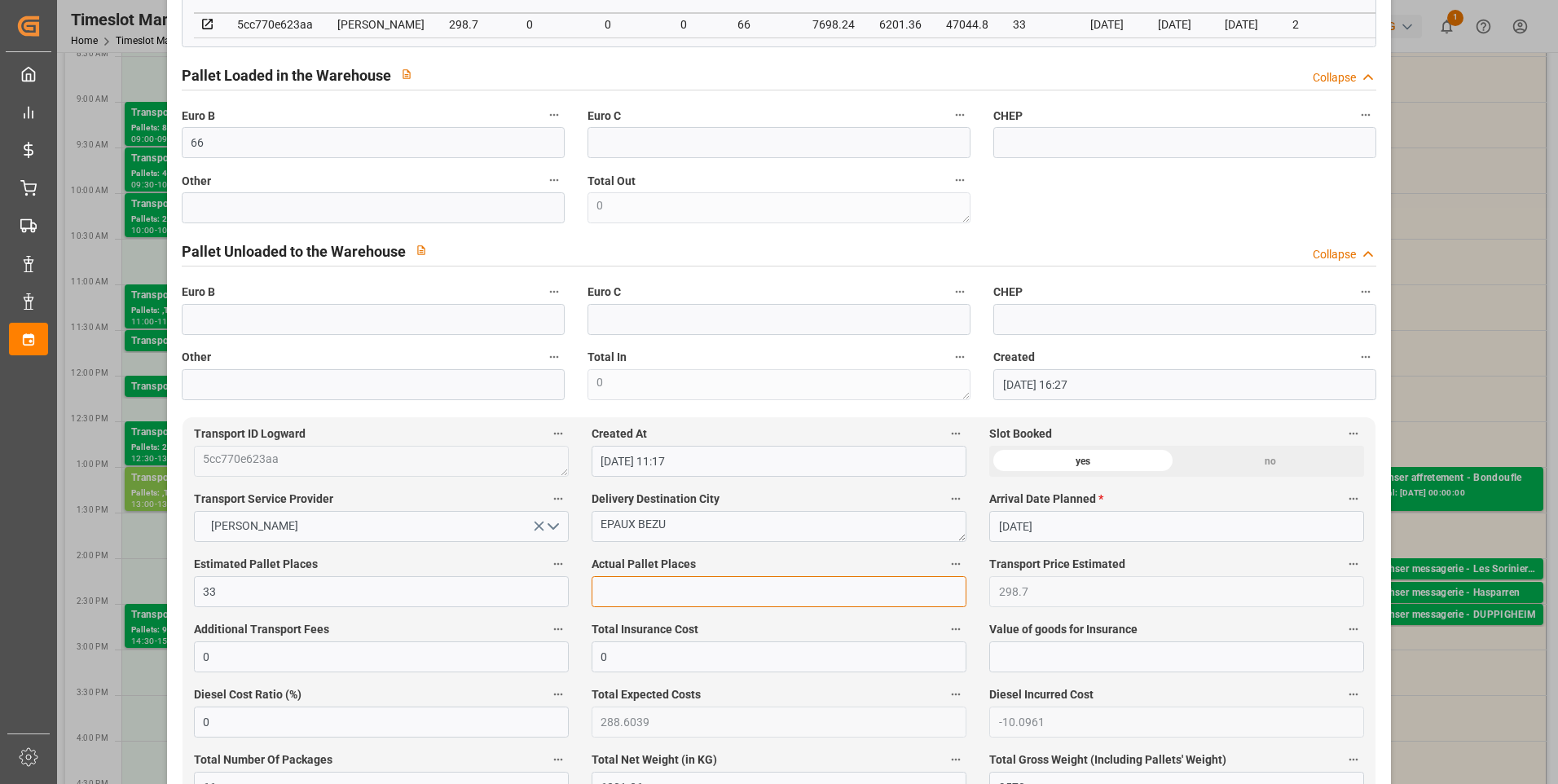
click at [609, 592] on input "text" at bounding box center [779, 592] width 375 height 31
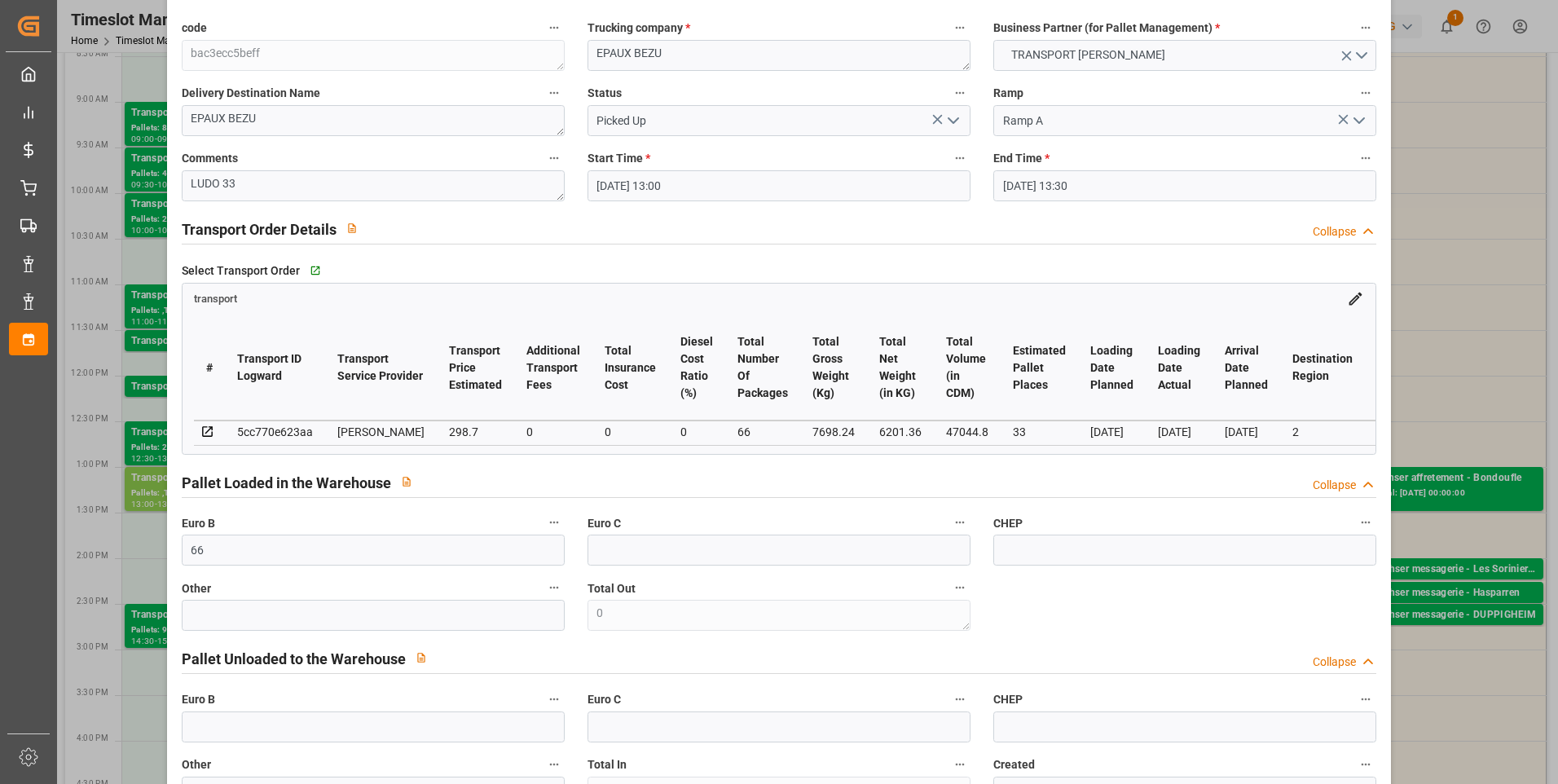
scroll to position [0, 0]
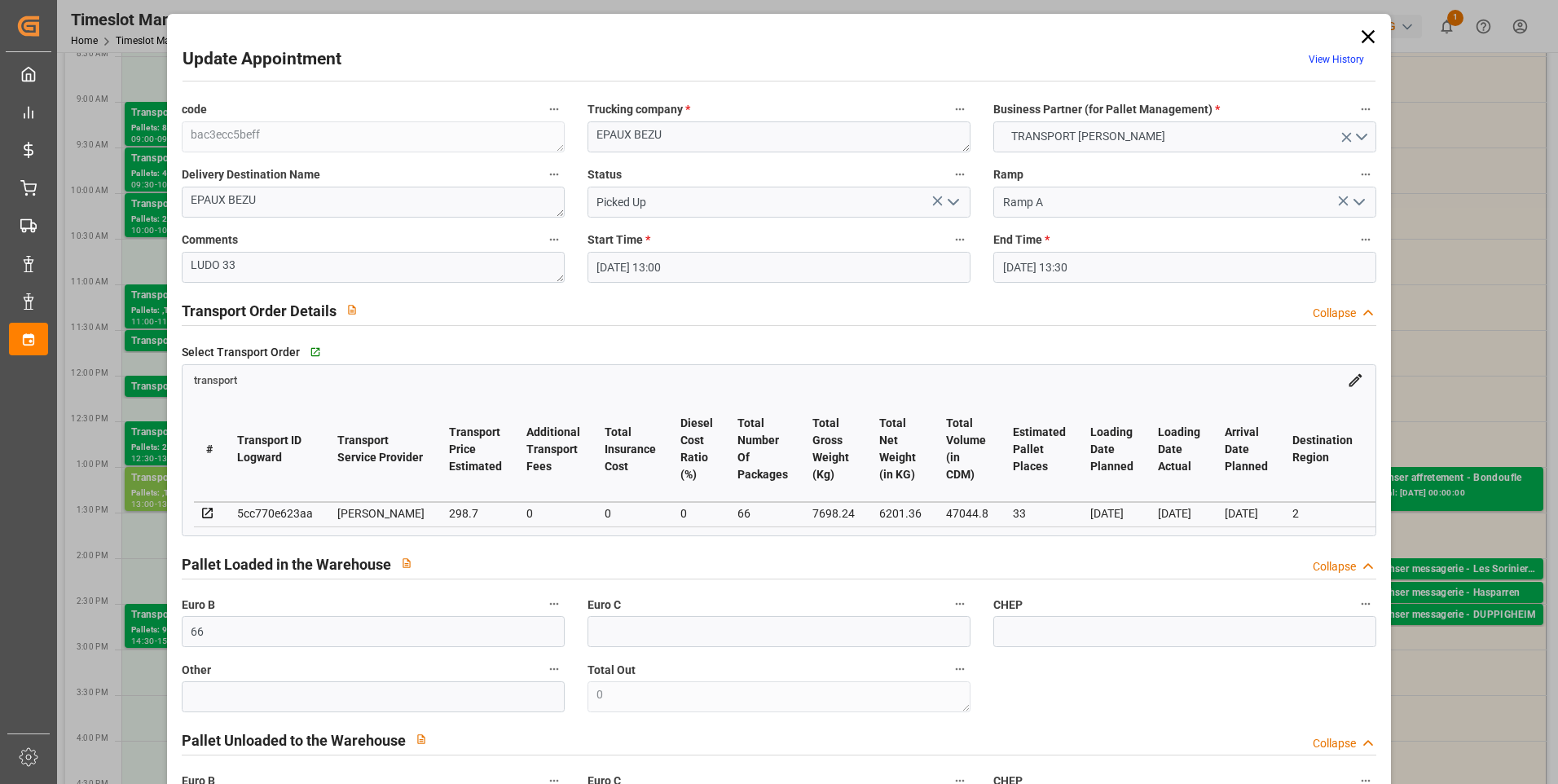
click at [950, 204] on polyline "open menu" at bounding box center [953, 202] width 10 height 5
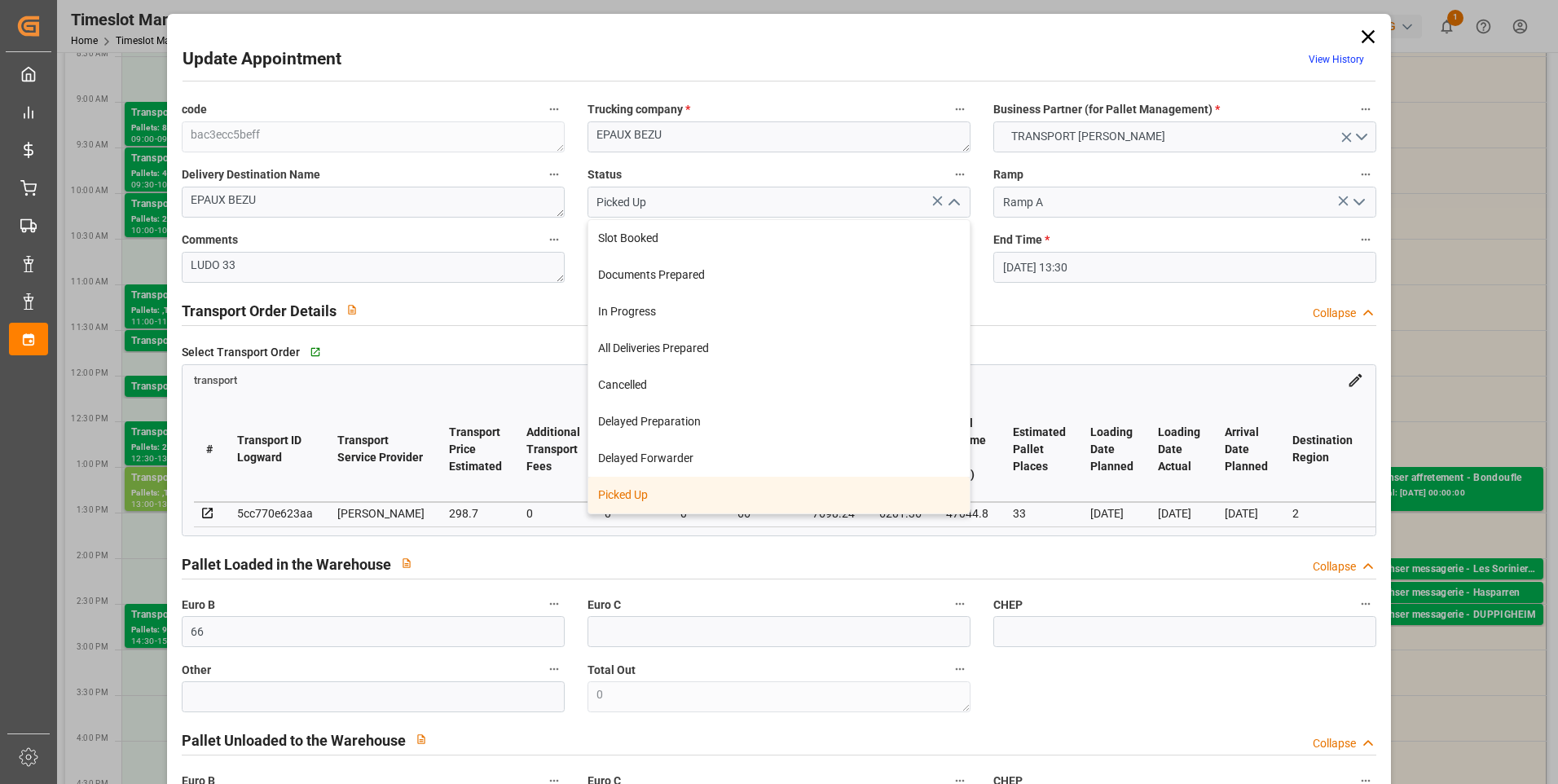
click at [672, 484] on div "Picked Up" at bounding box center [779, 495] width 381 height 37
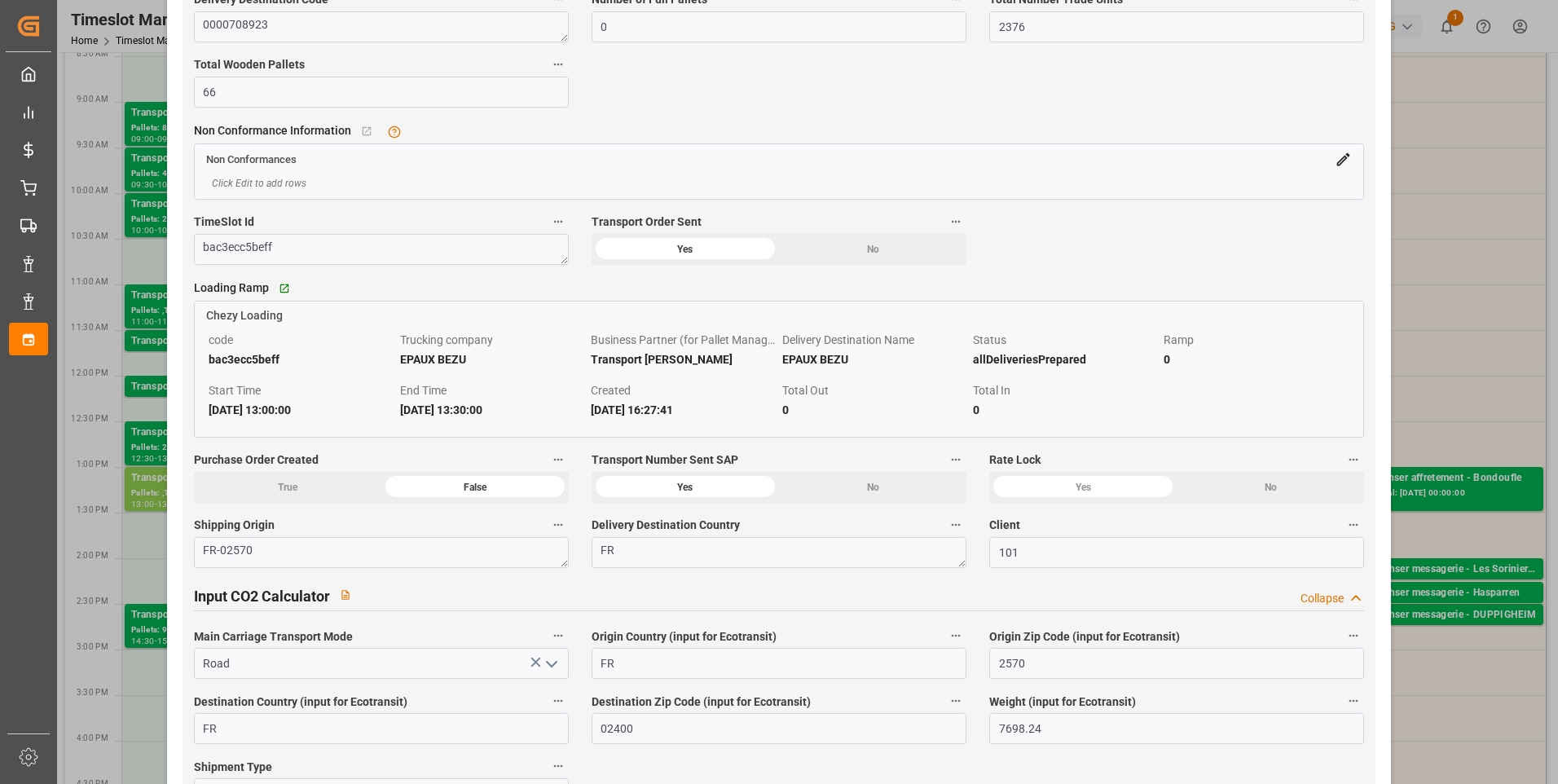
scroll to position [1792, 0]
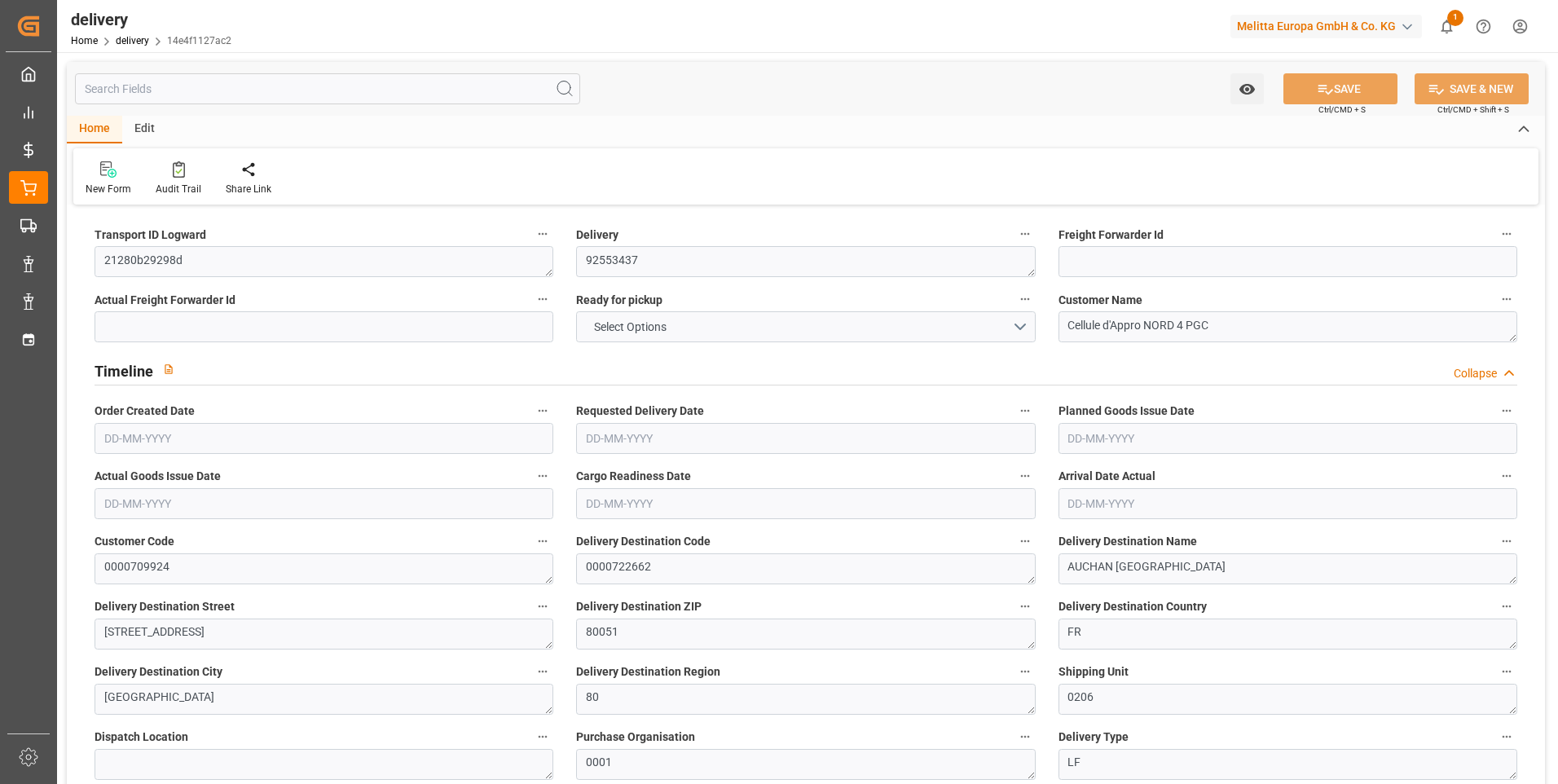
type input "471.9"
type input "754"
type input "3720"
type input "0"
type input "6"
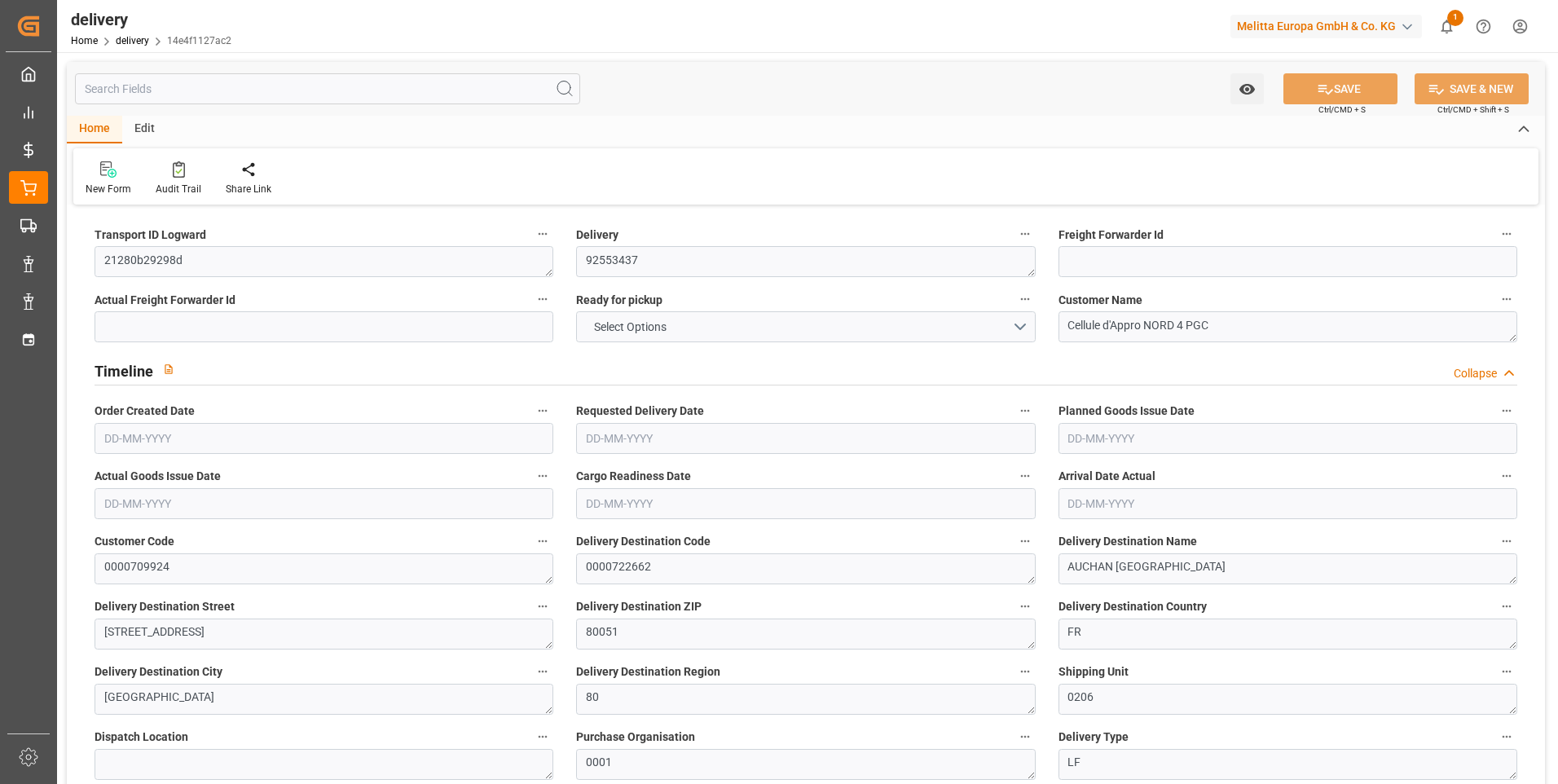
type input "6"
type input "3"
type input "0"
type input "-2.3604"
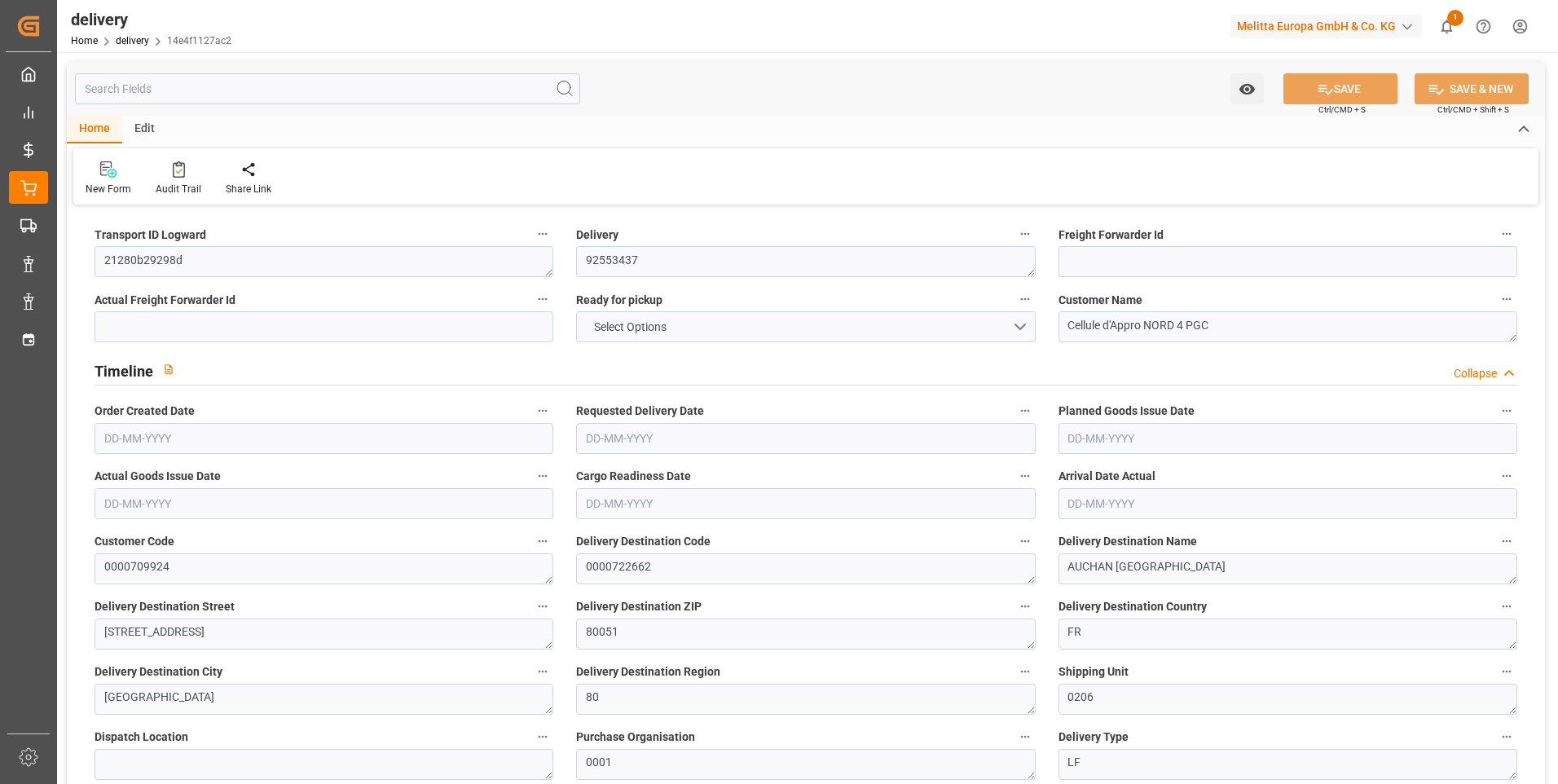
type input "69.8345"
type input "67.4741"
type input "14.7"
type input "0"
type input "1.5"
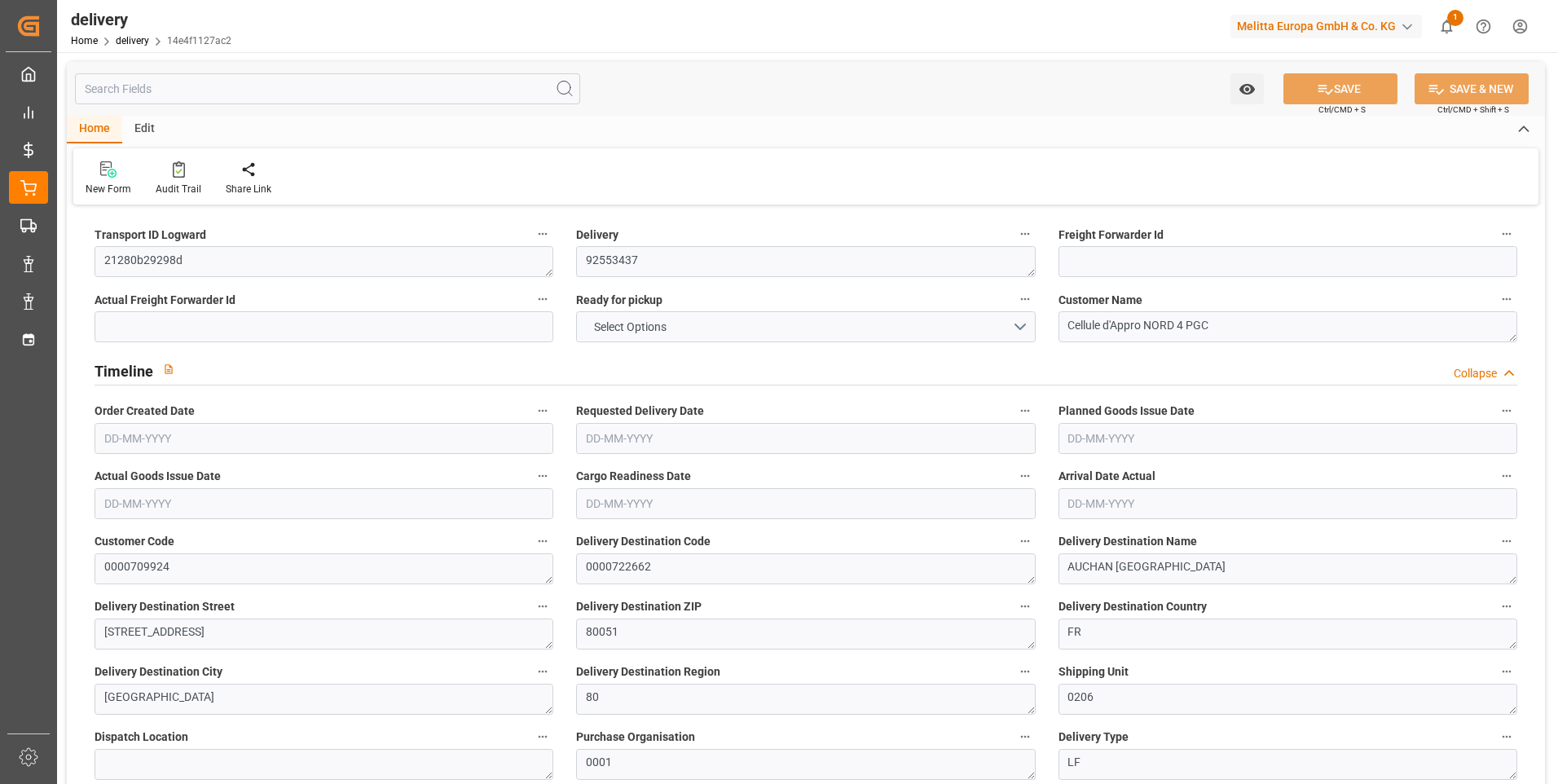
type input "1.3"
type input "0"
type input "9"
type input "590.4"
type input "101"
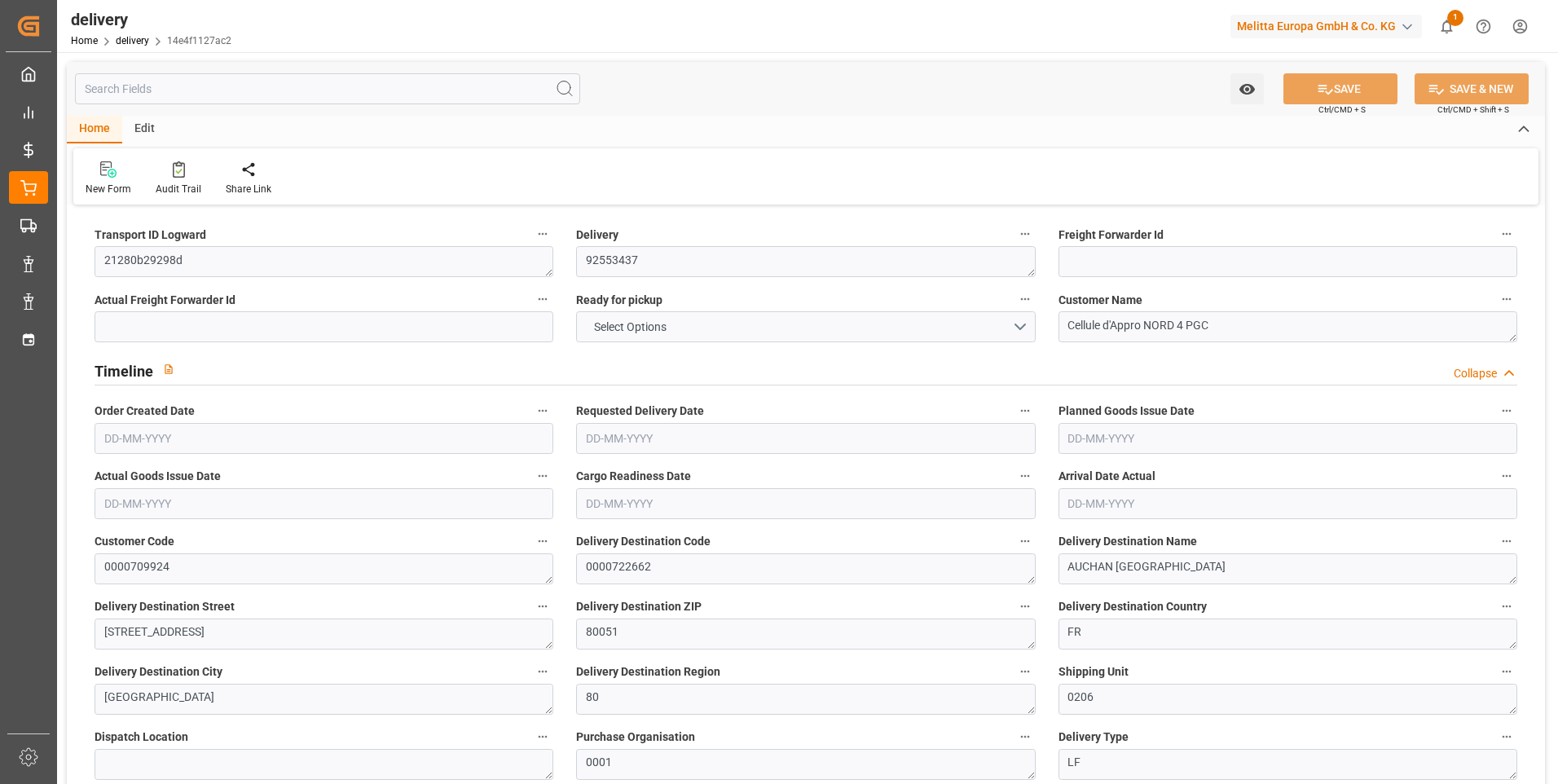
type input "0"
type input "[DATE]"
type input "[DATE] 11:00"
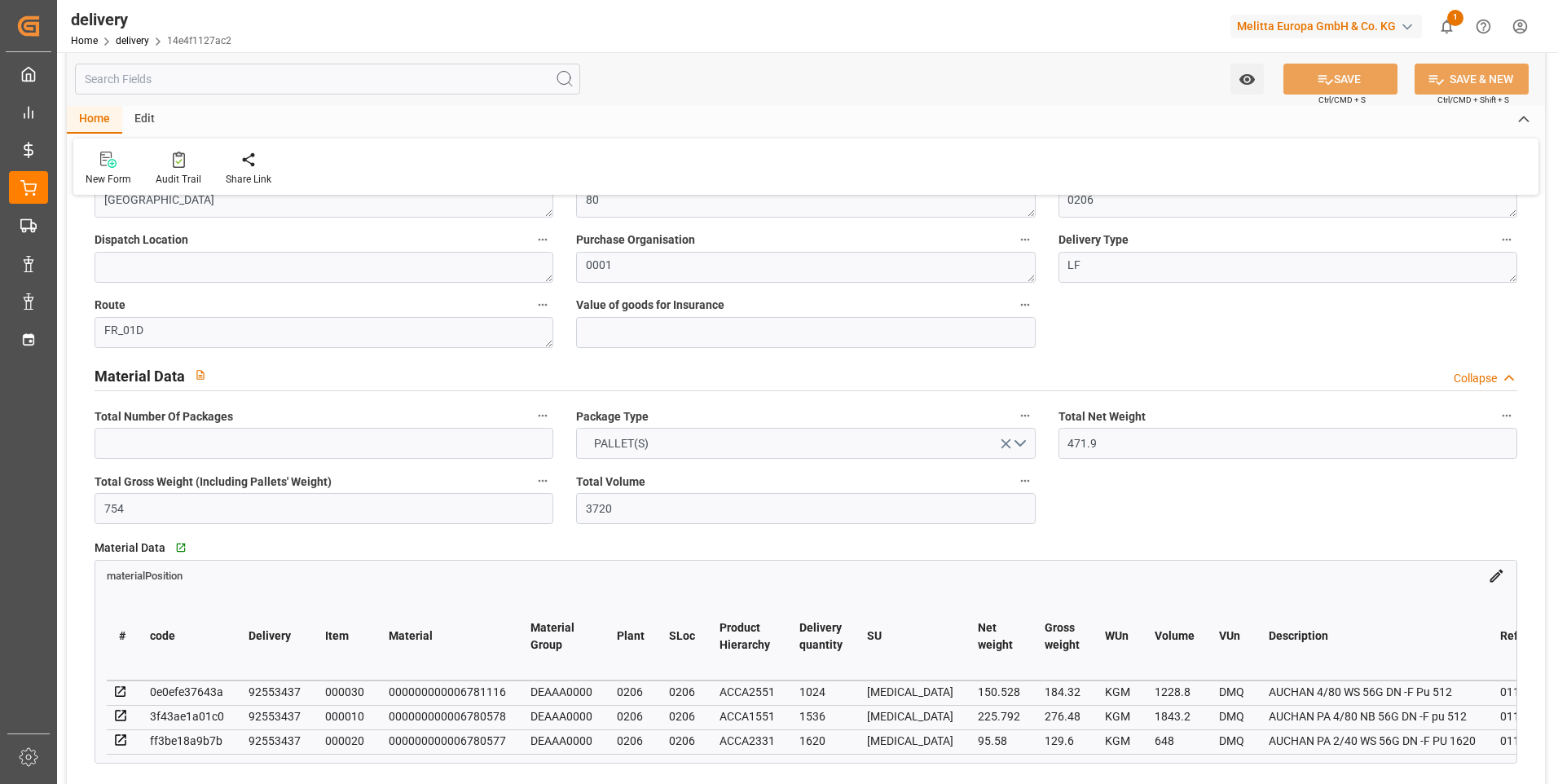
scroll to position [245, 0]
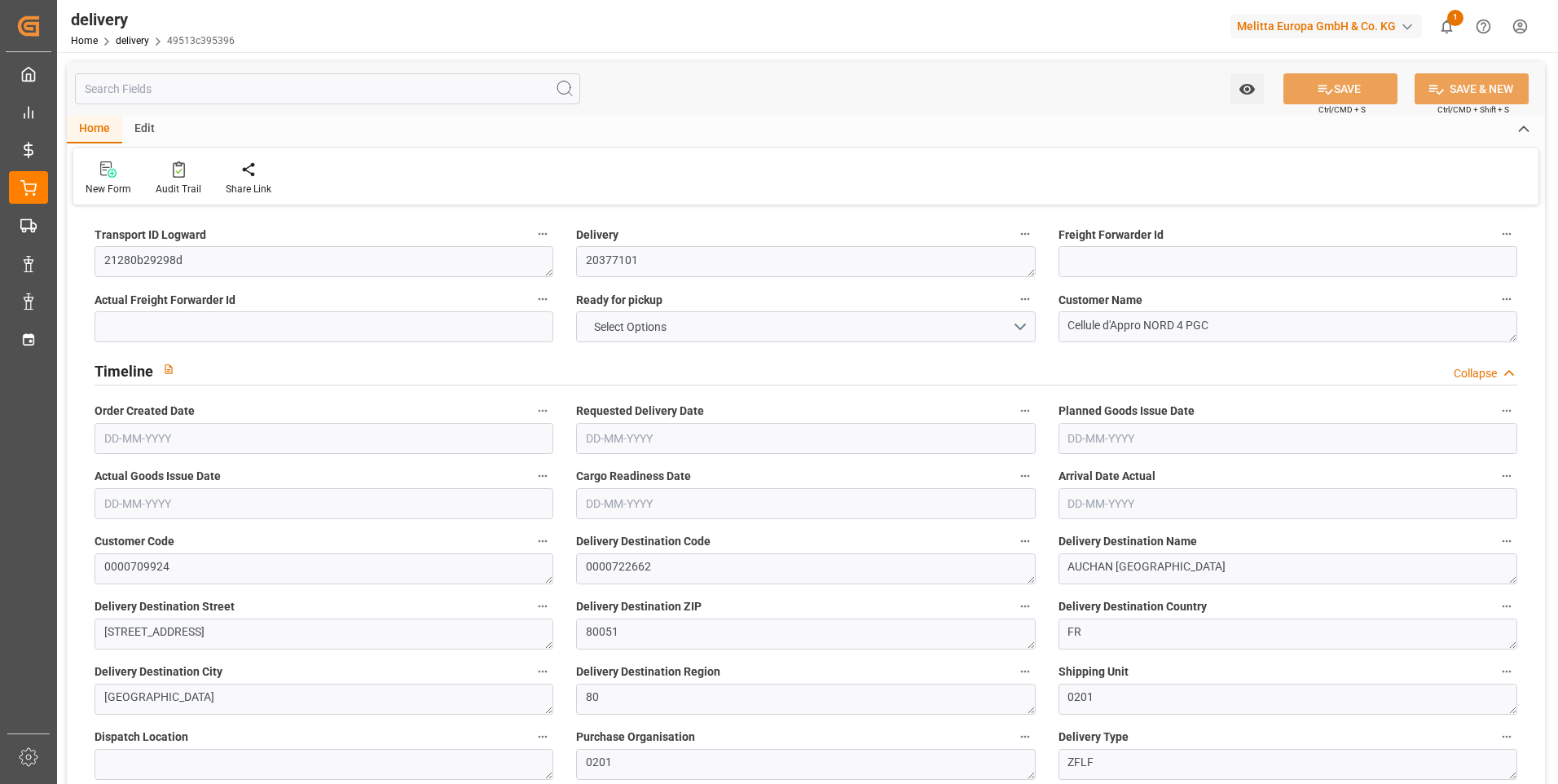
type input "3"
type input "455.097"
type input "730.144"
type input "2310.219"
type input "284"
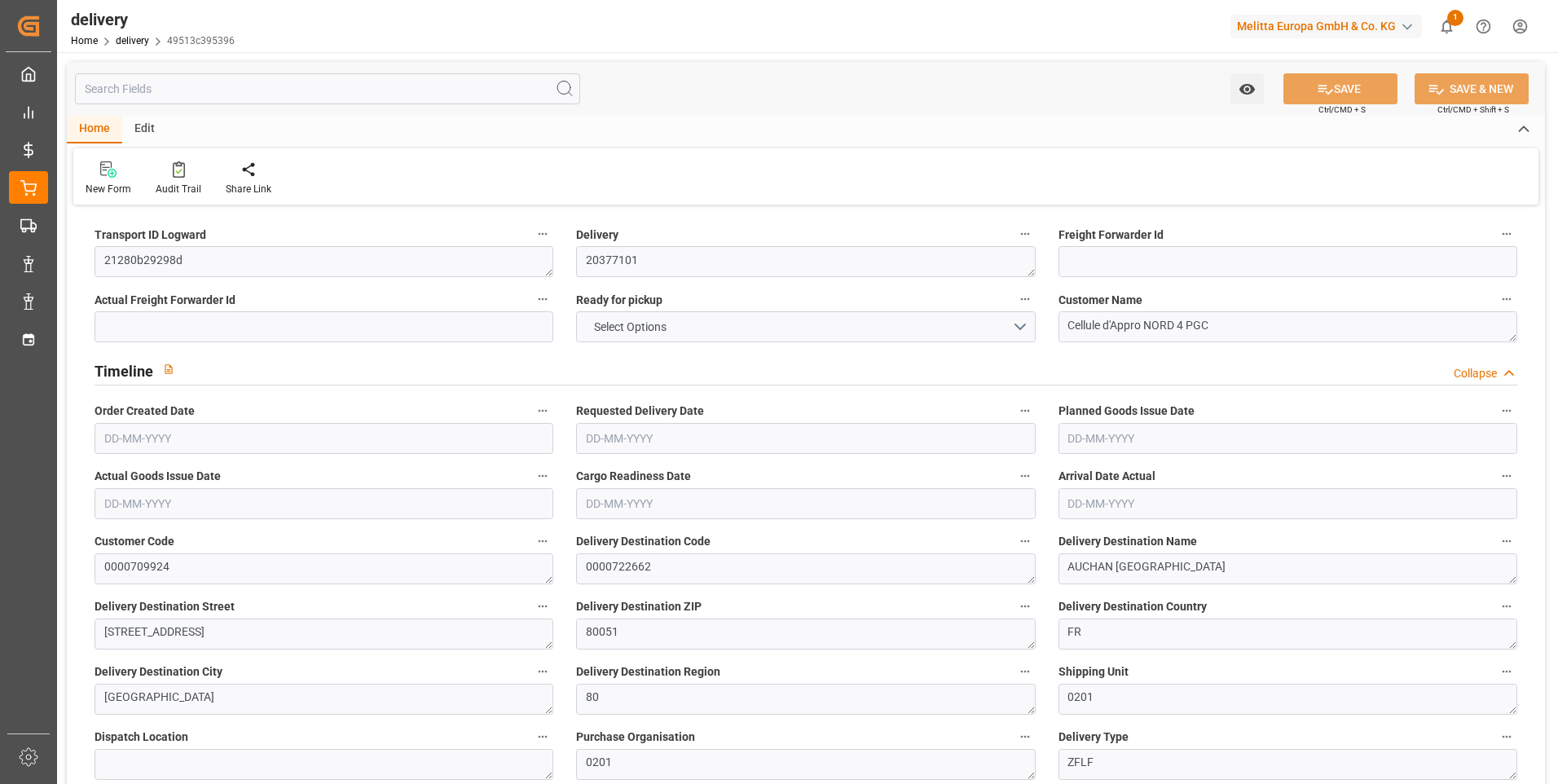
type input "8"
type input "0"
type input "3"
type input "0"
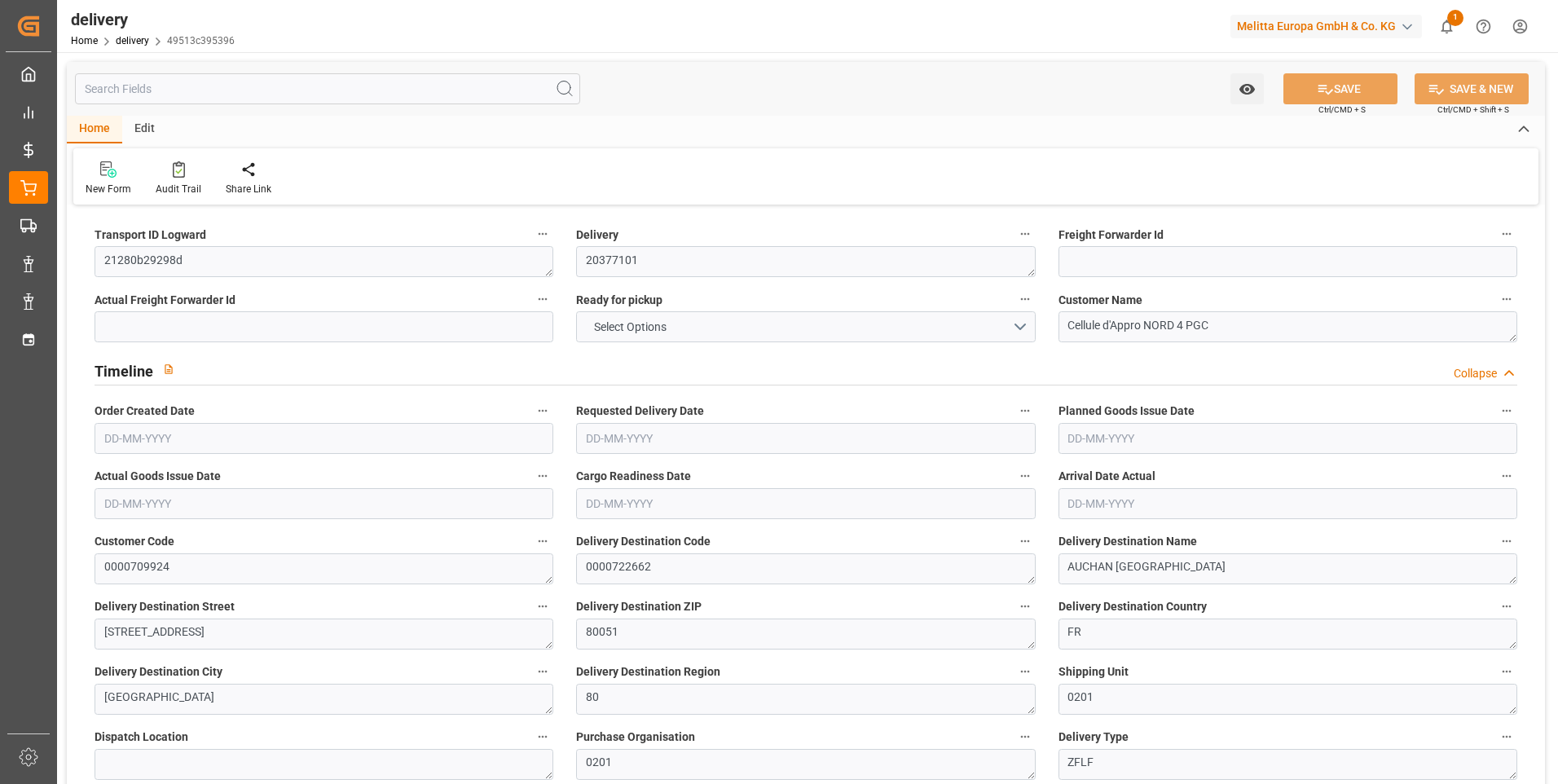
type input "-2.3604"
type input "69.8345"
type input "67.4741"
type input "0"
type input "102.24"
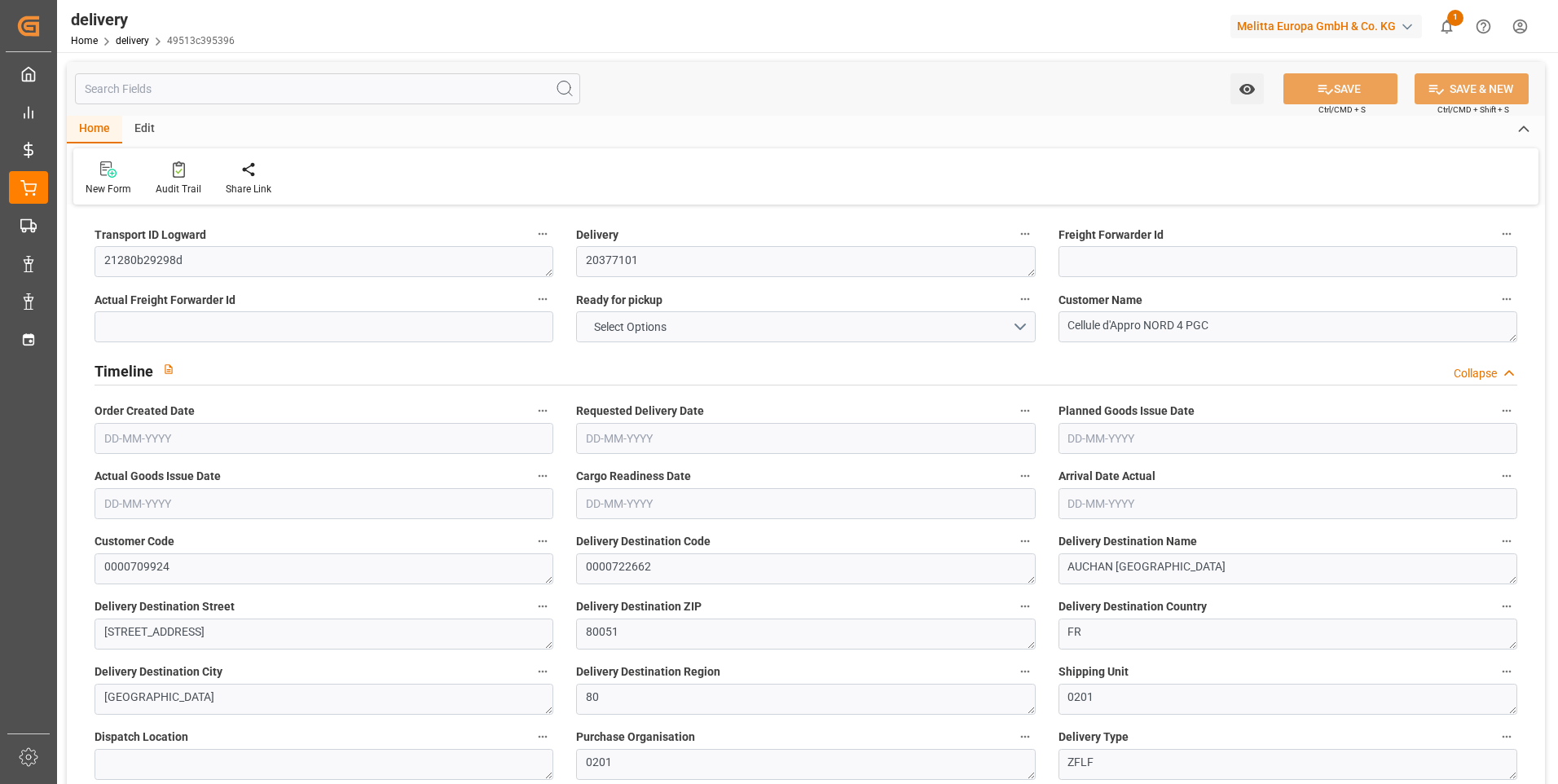
type input "1.5"
type input "1.3"
type input "0"
type input "12"
type input "546.144"
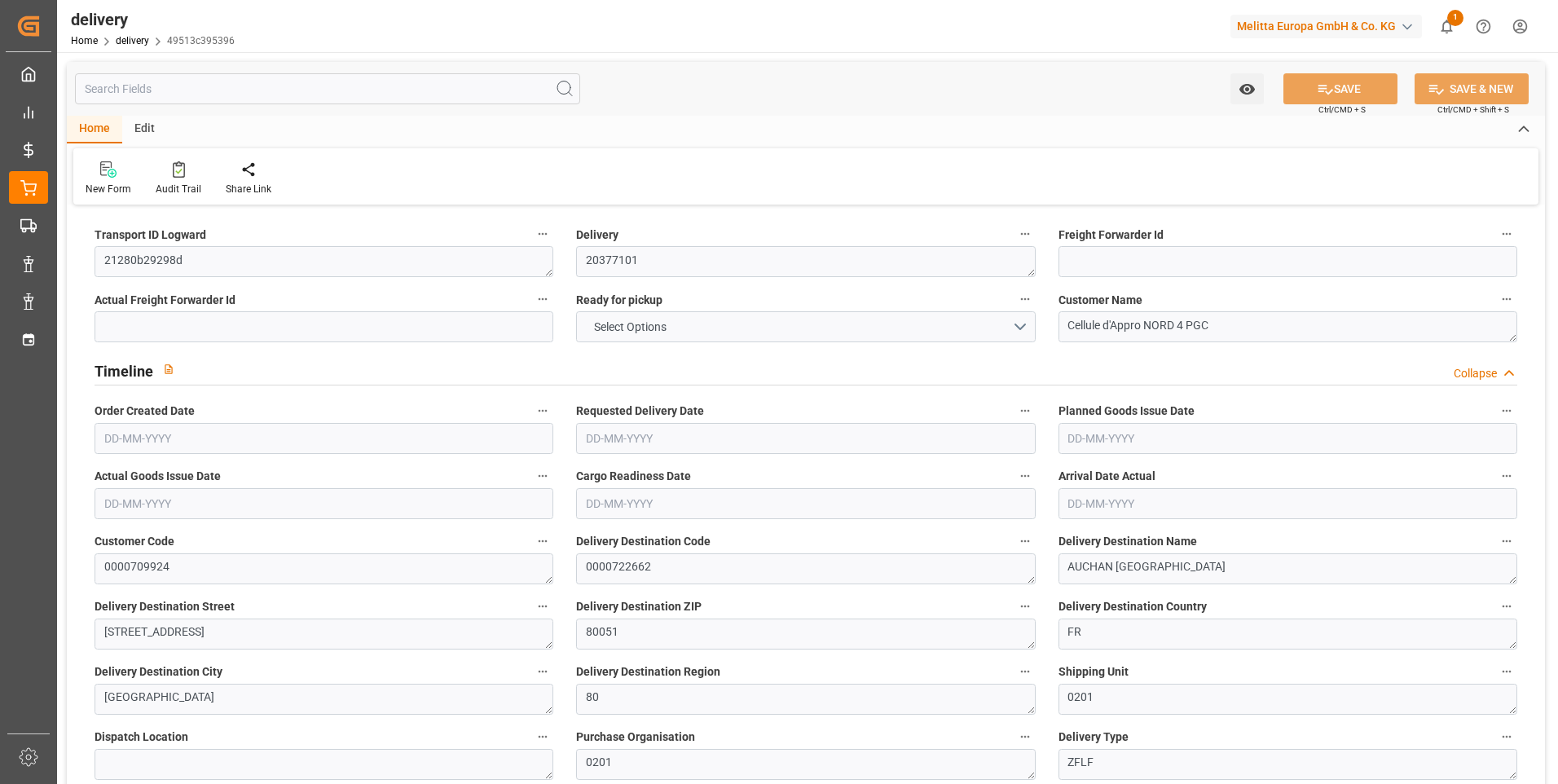
type input "101"
type input "0"
type input "[DATE]"
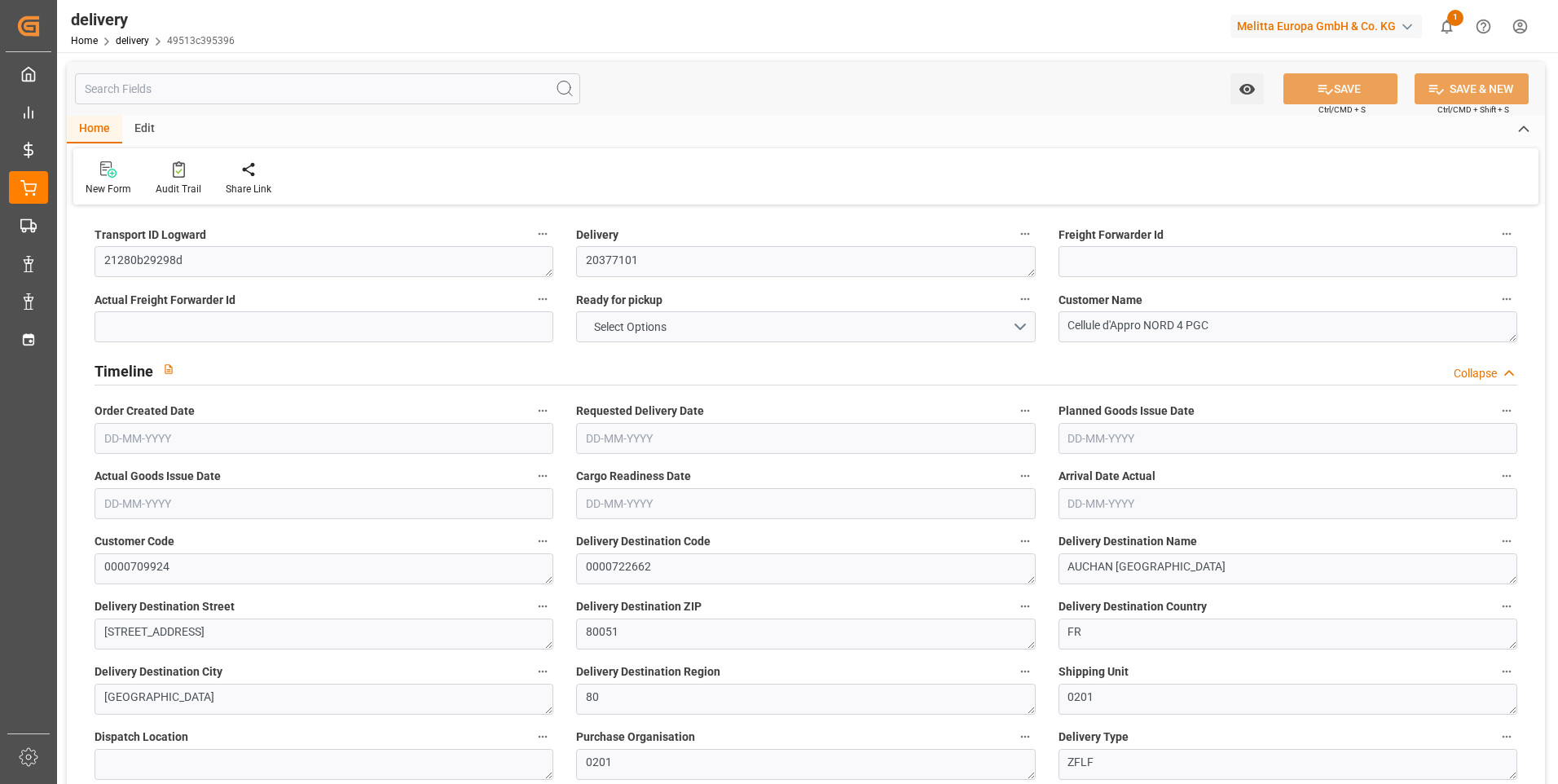
type input "[DATE] 11:00"
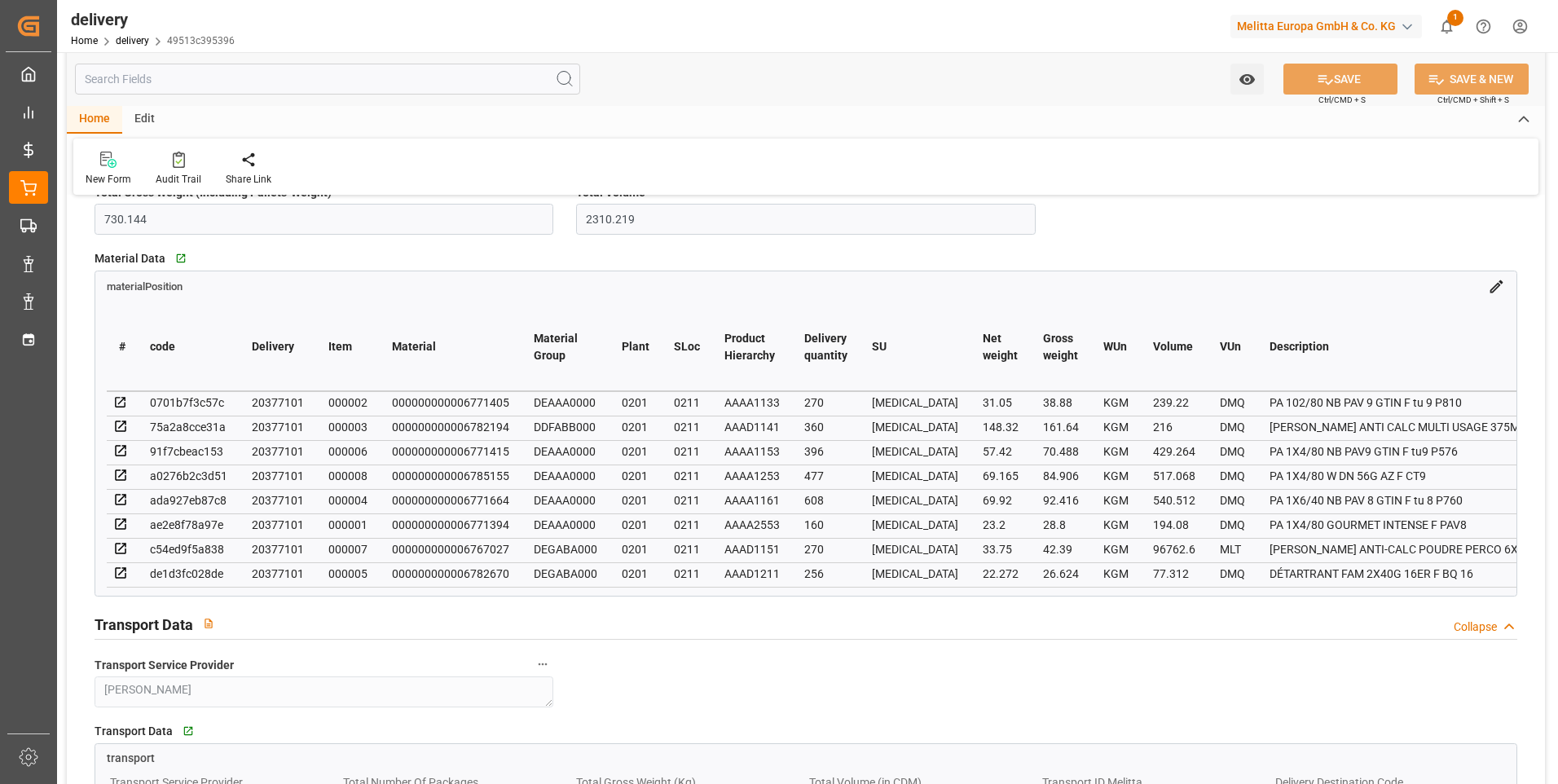
scroll to position [977, 0]
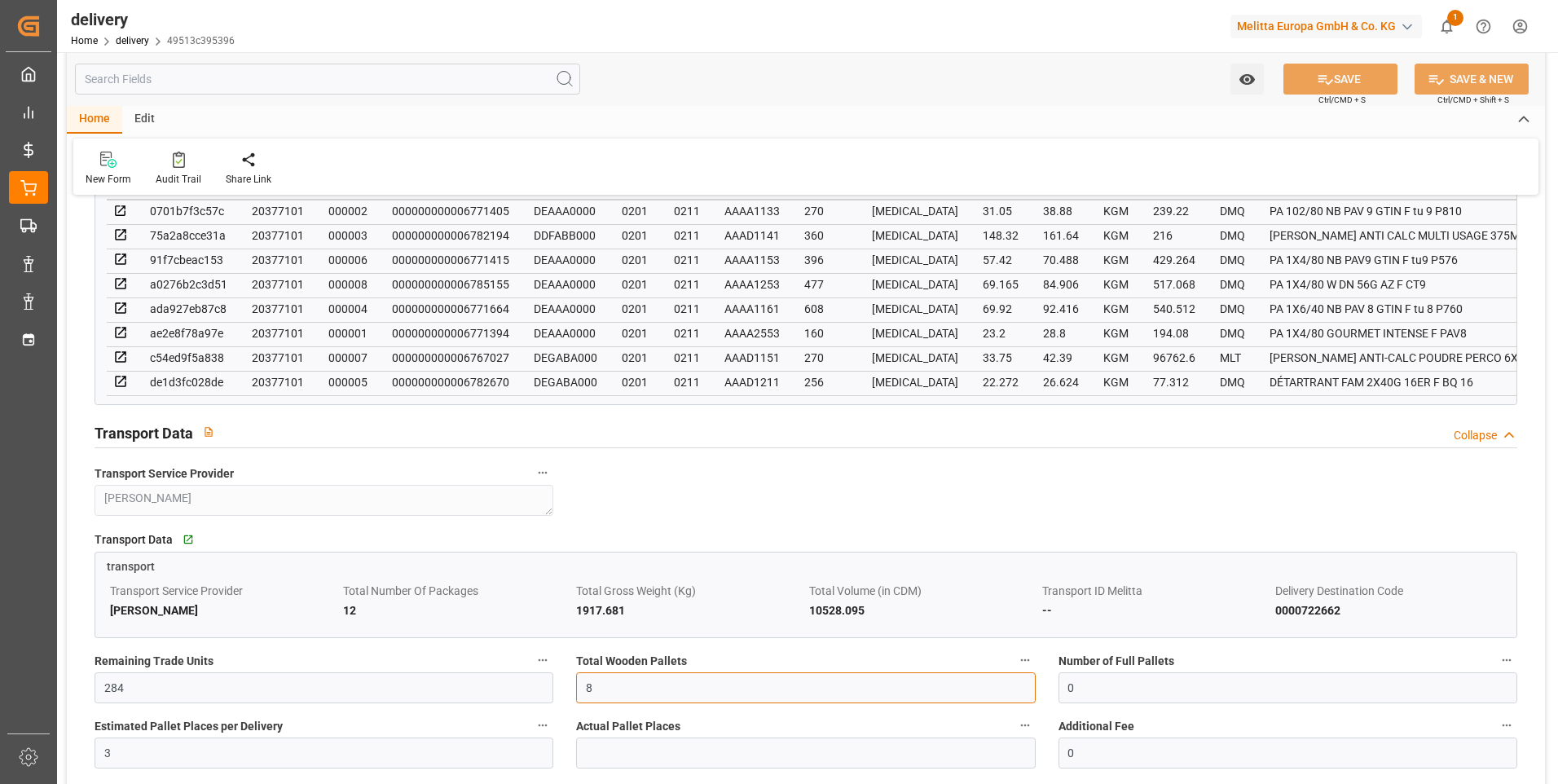
click at [619, 691] on input "8" at bounding box center [806, 687] width 459 height 31
type input "0"
type input "6"
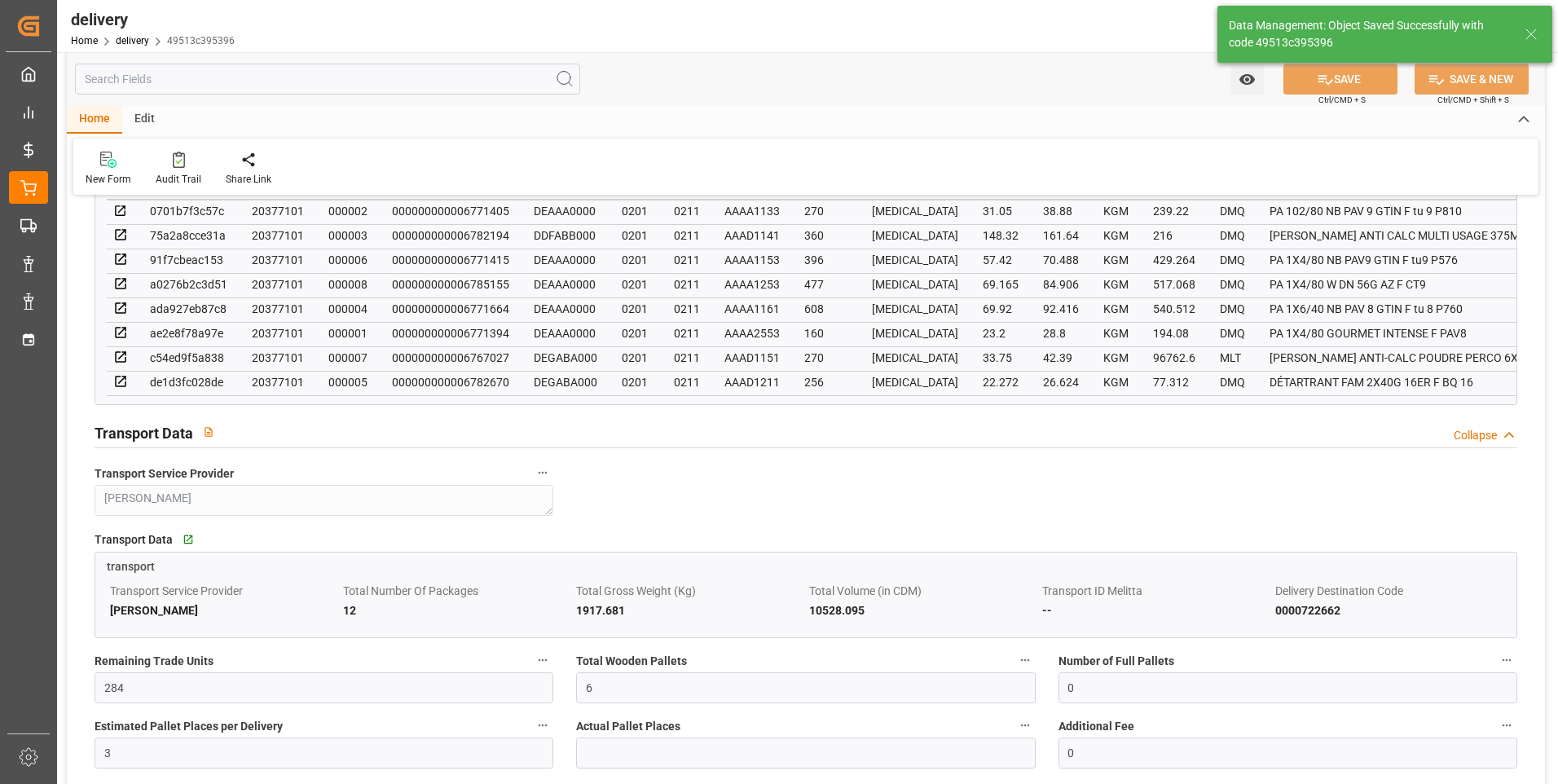
type input "9"
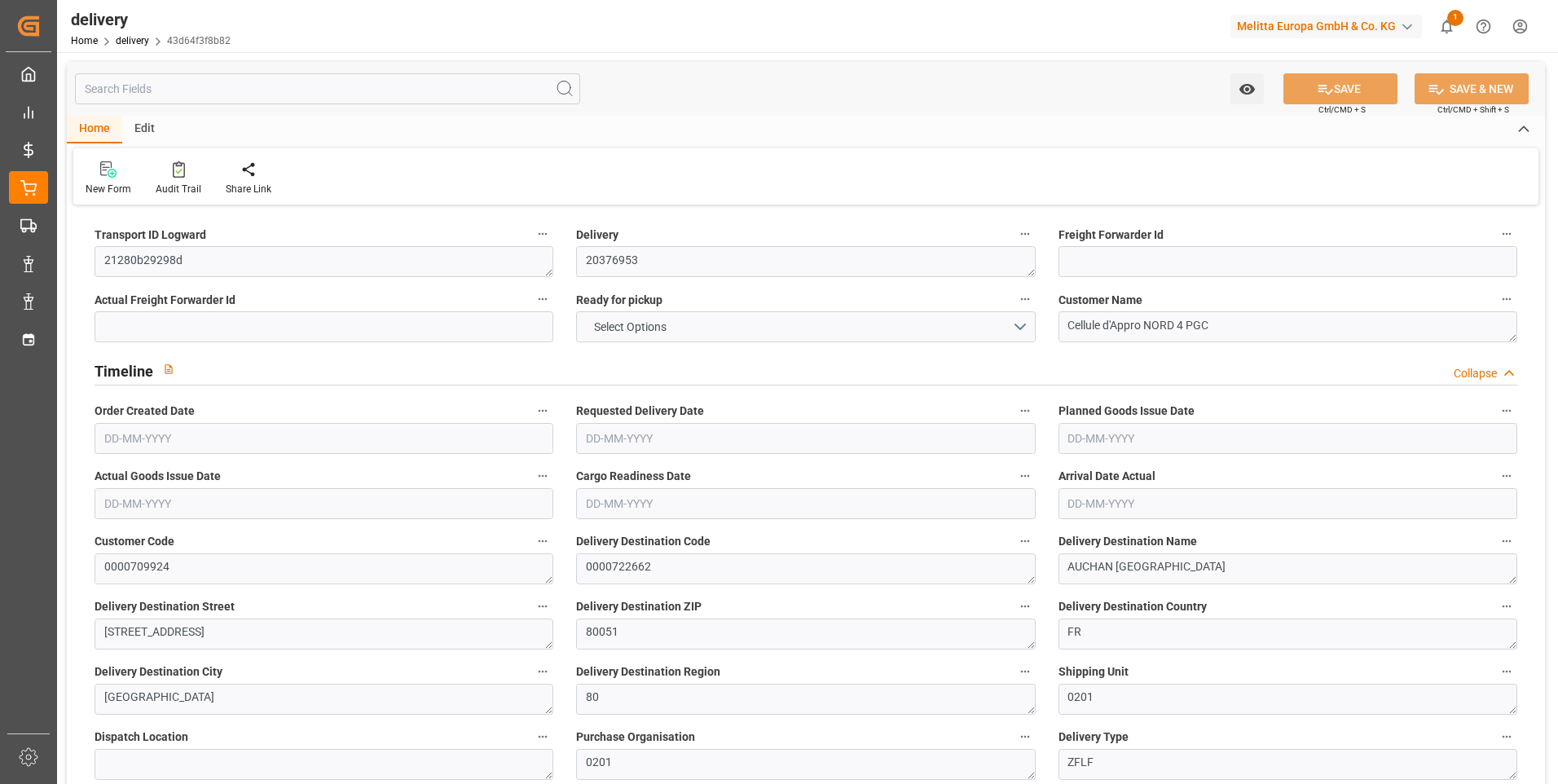
type input "9"
type input "644.814"
type input "973.622"
type input "4497.876"
type input "331"
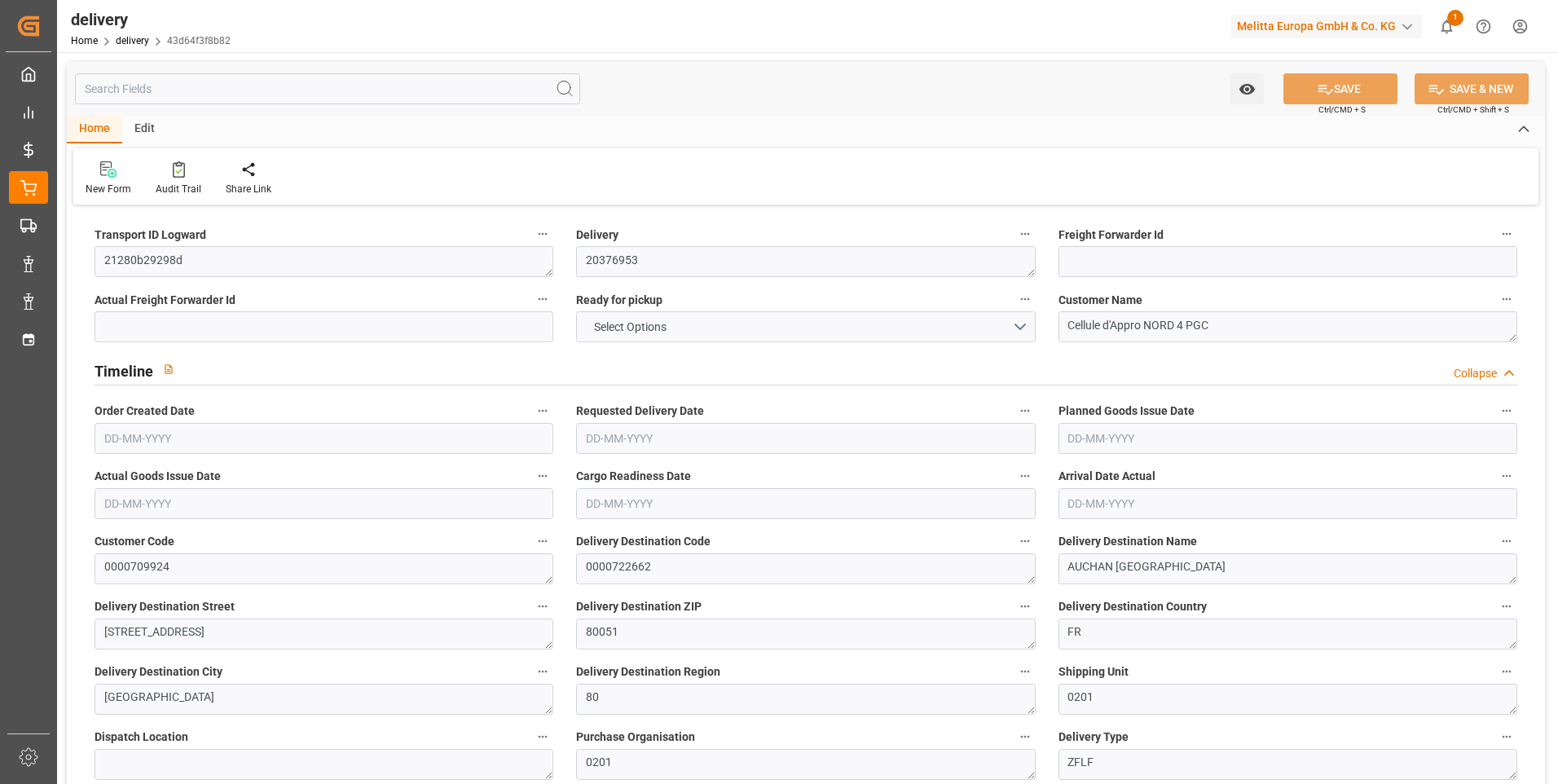
type input "9"
type input "2"
type input "5"
type input "4.5455"
type input "0"
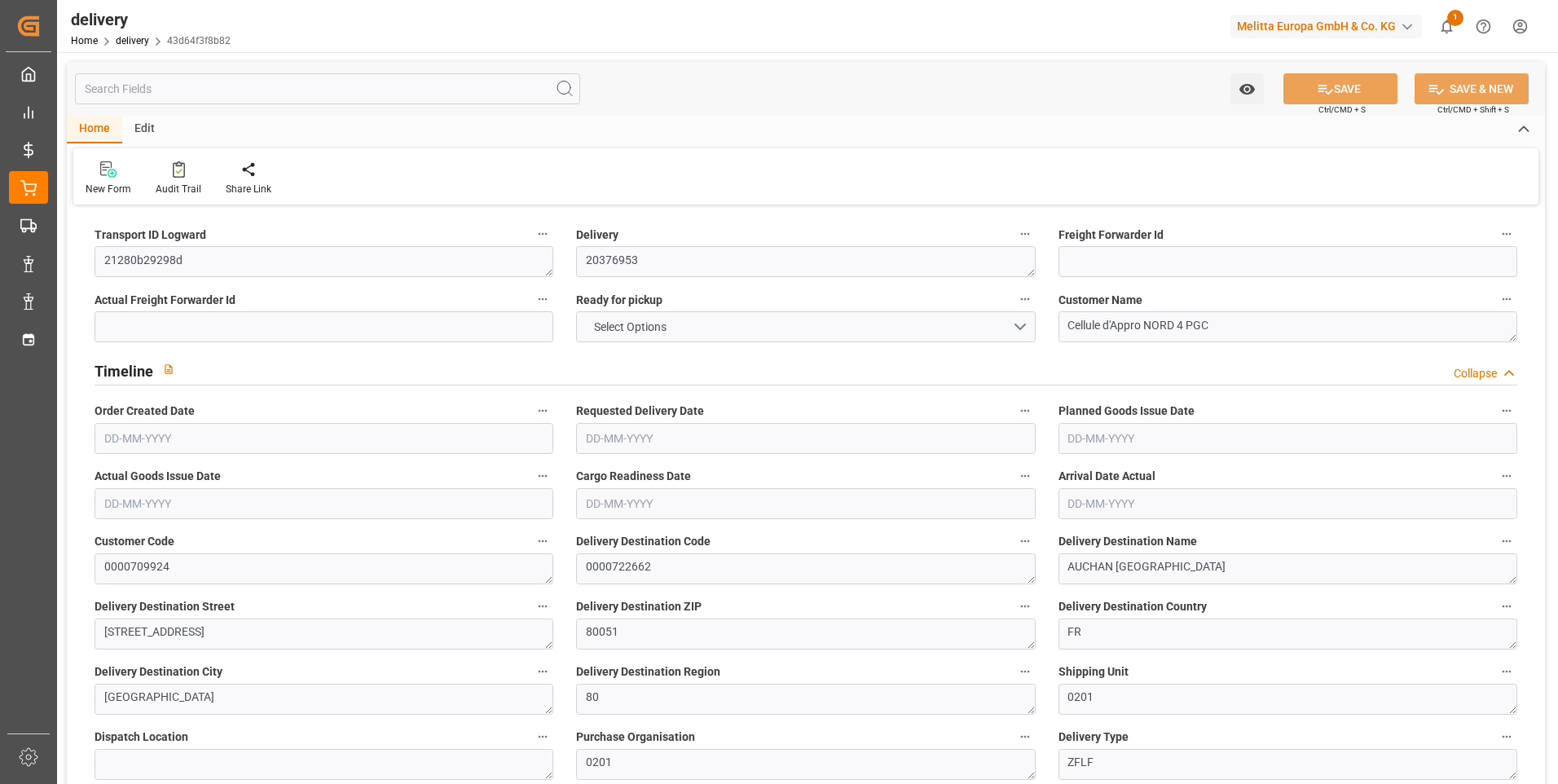
type input "0"
type input "-3.934"
type input "116.3909"
type input "112.4569"
type input "4.9"
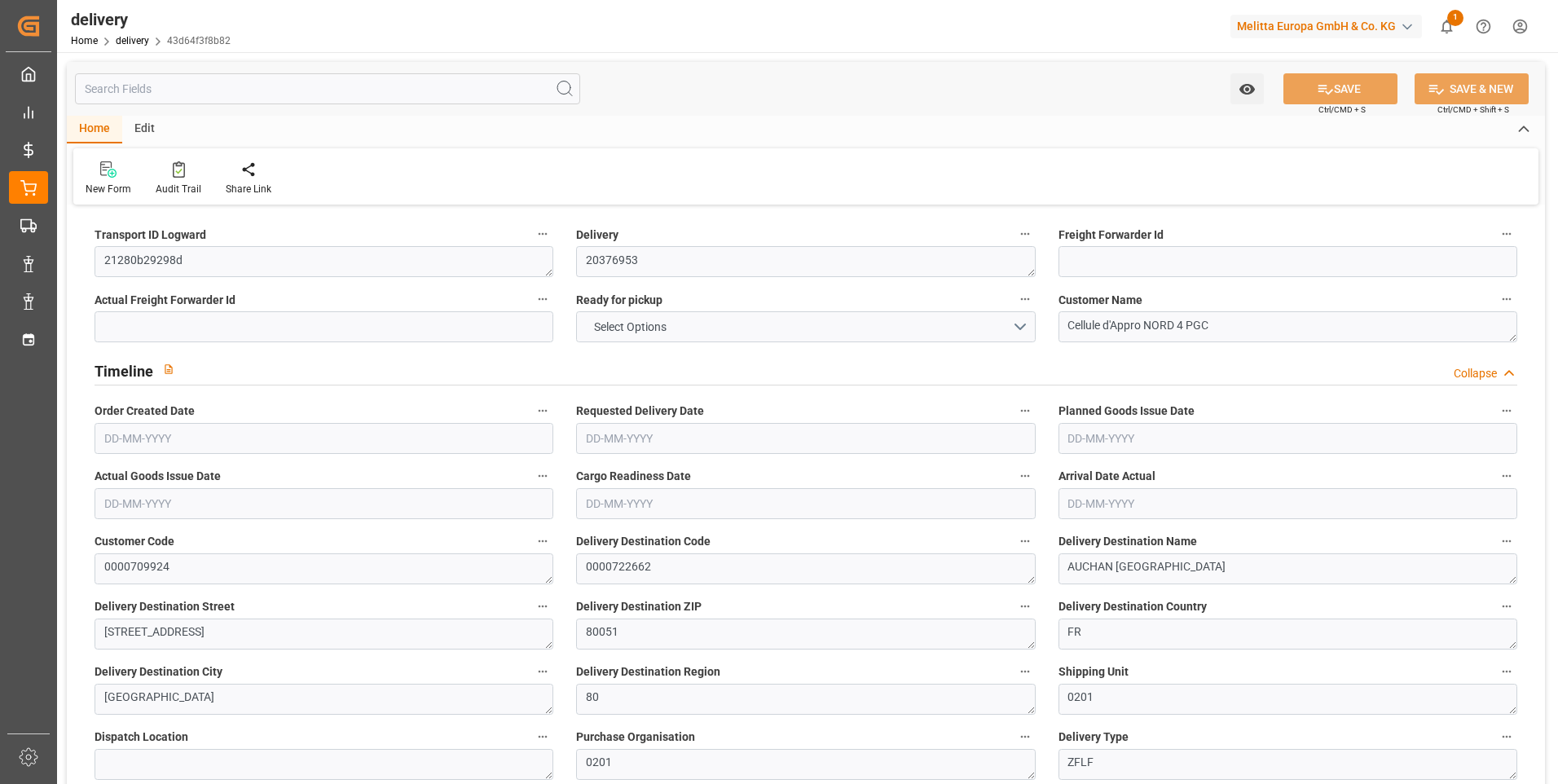
type input "119.16"
type input "1.5"
type input "1.3"
type input "0"
type input "13.5"
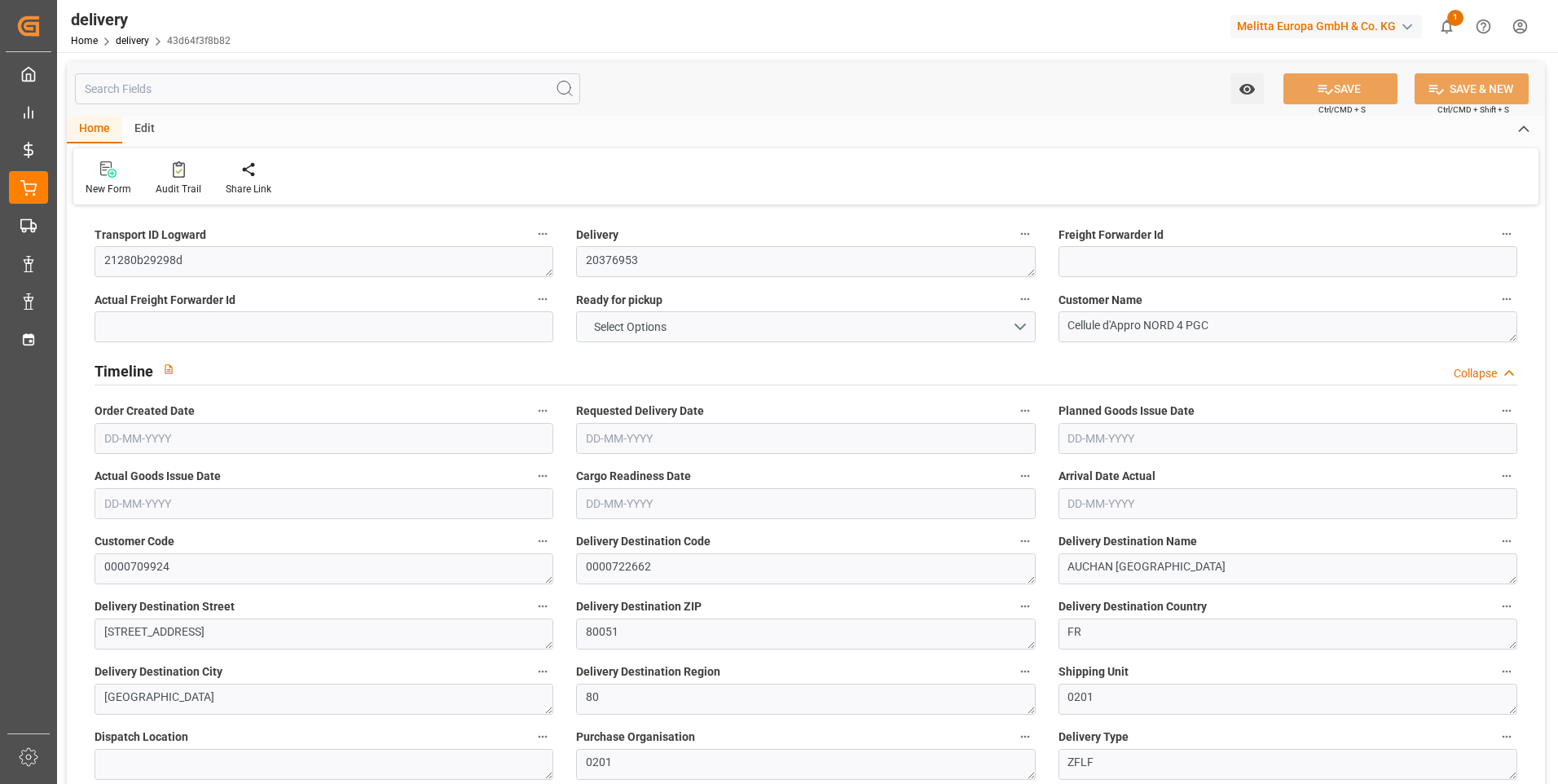
type input "781.137"
type input "101"
type input "0"
type input "[DATE]"
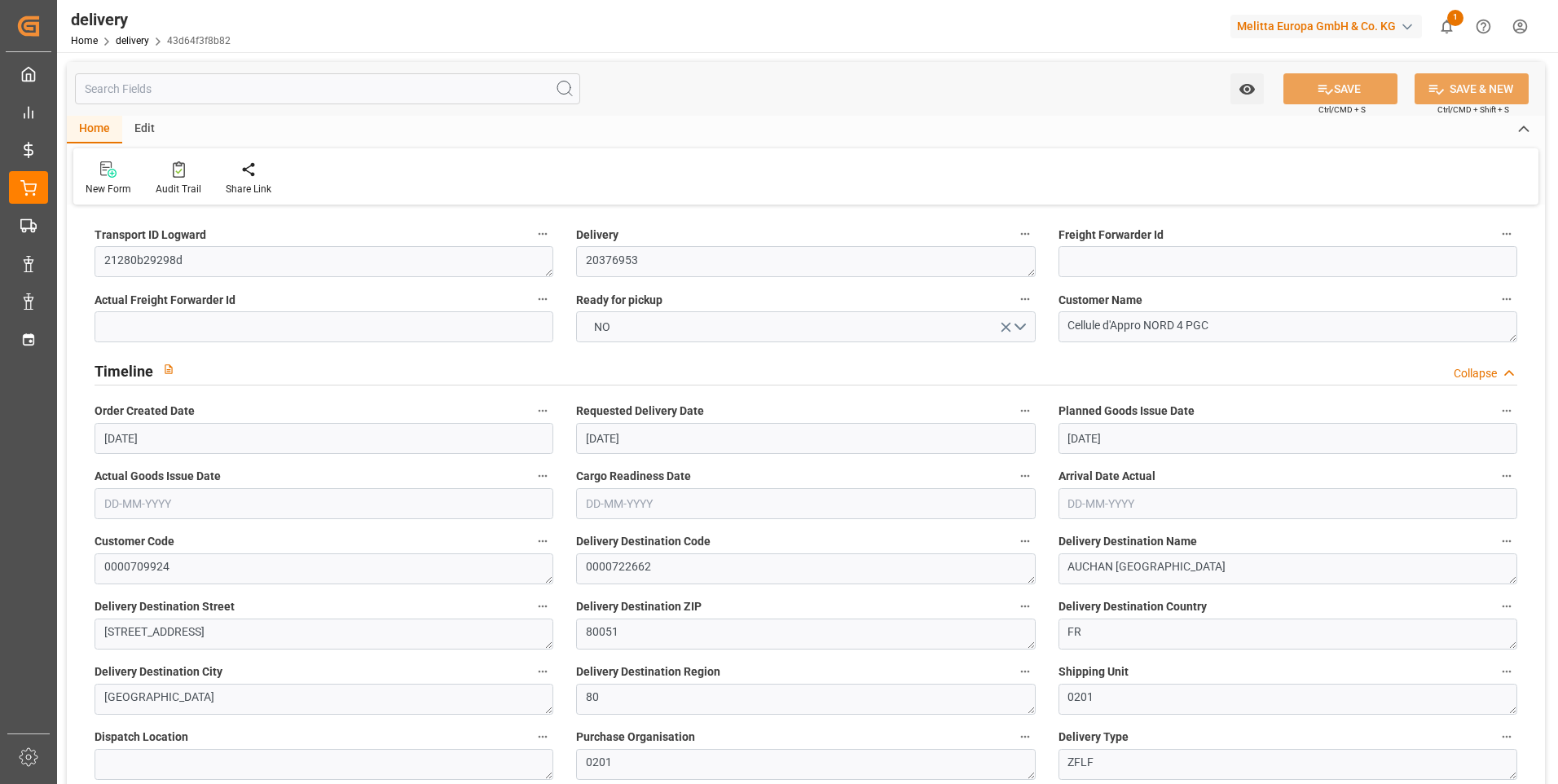
type input "[DATE]"
type input "[DATE] 11:01"
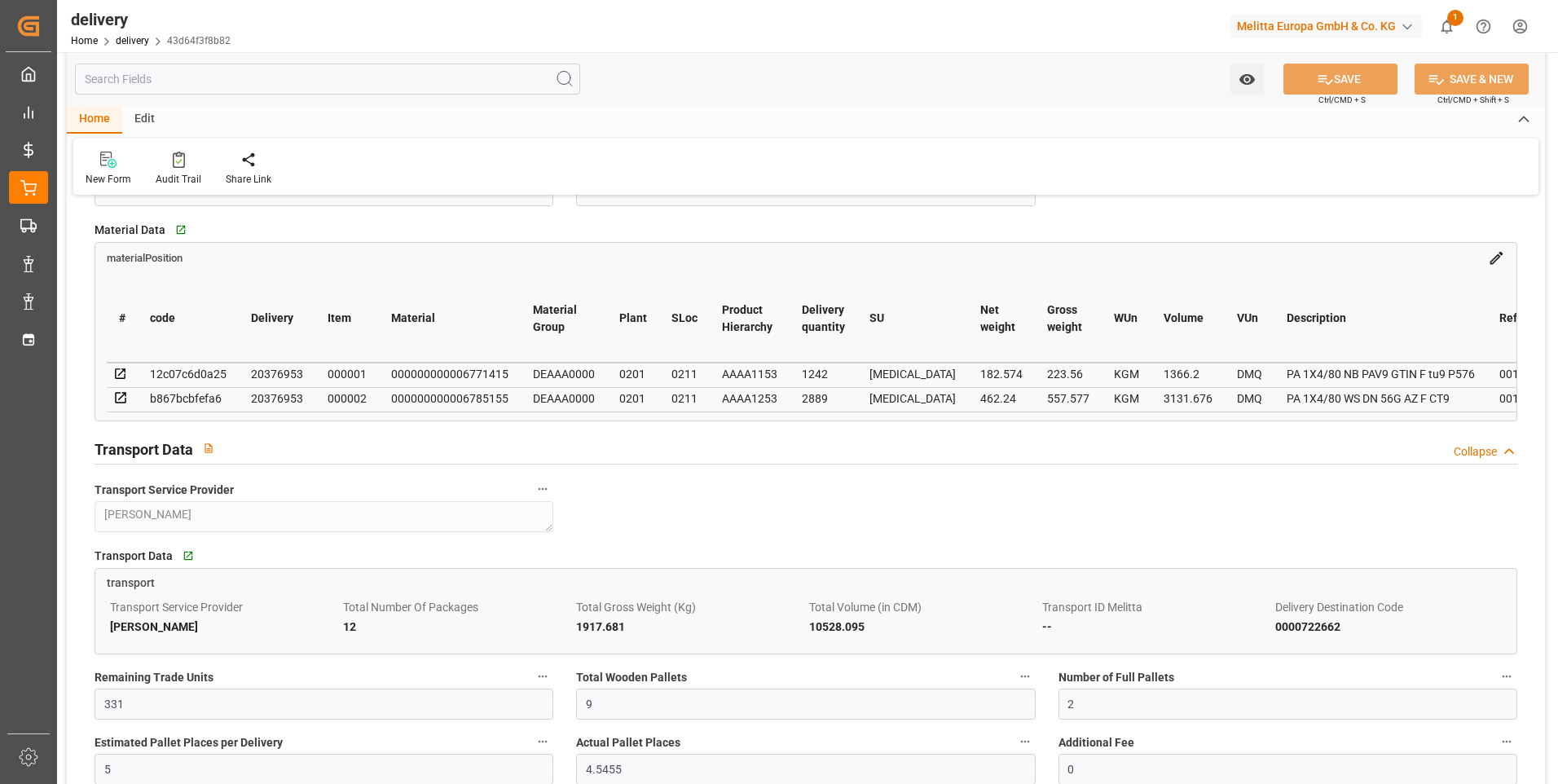
scroll to position [1059, 0]
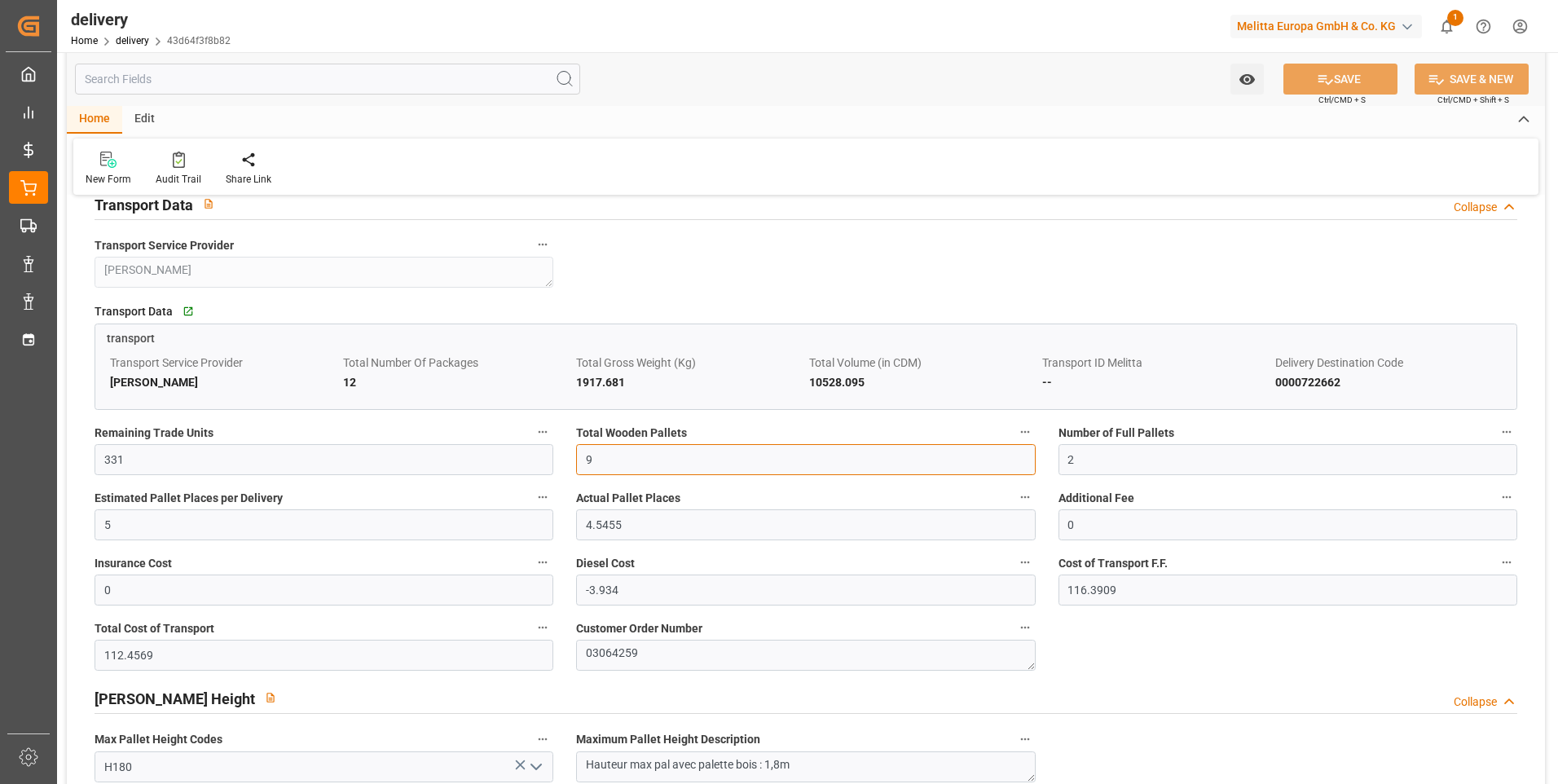
click at [618, 469] on input "9" at bounding box center [806, 459] width 459 height 31
type input "7"
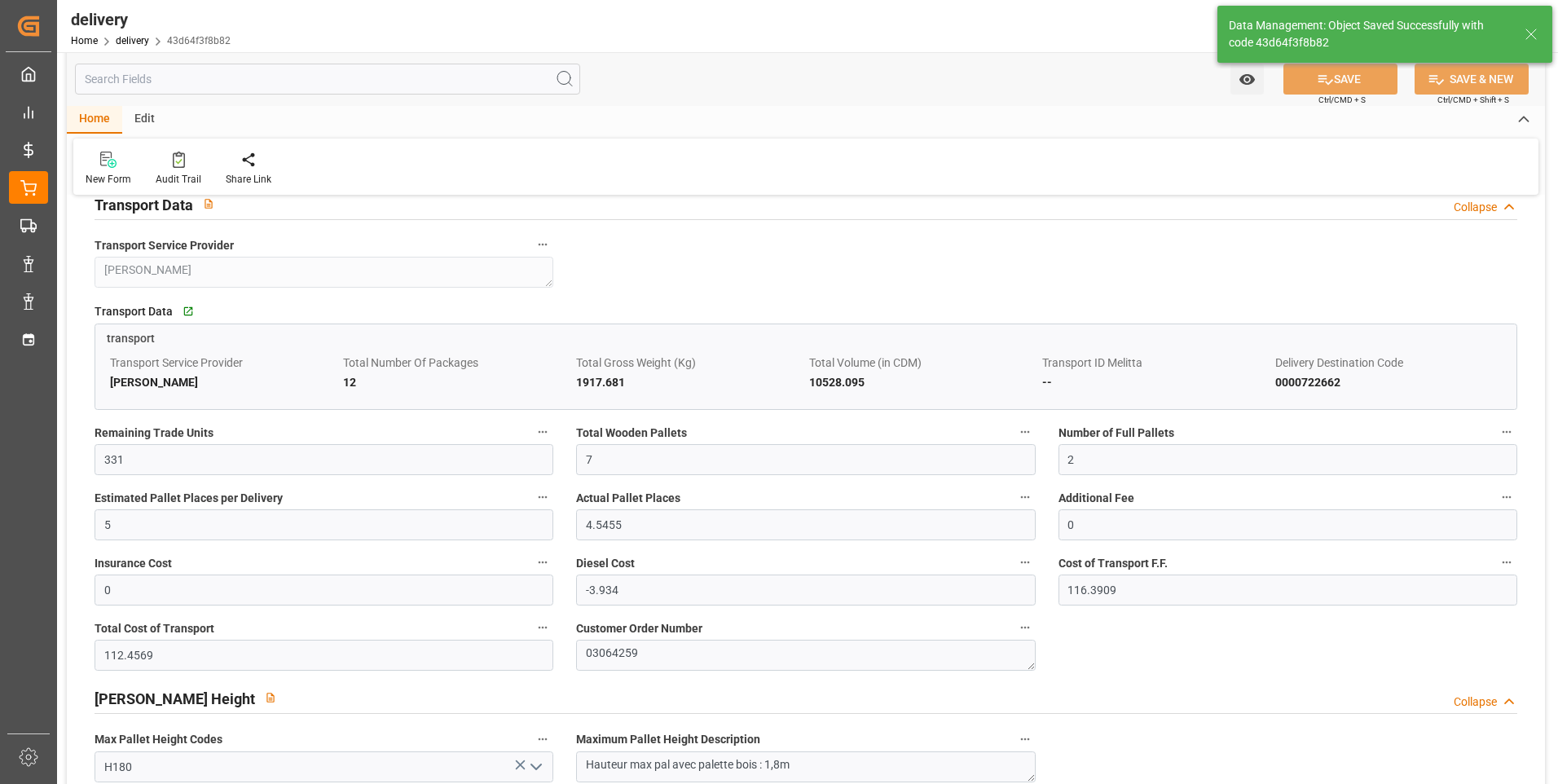
type input "10.5"
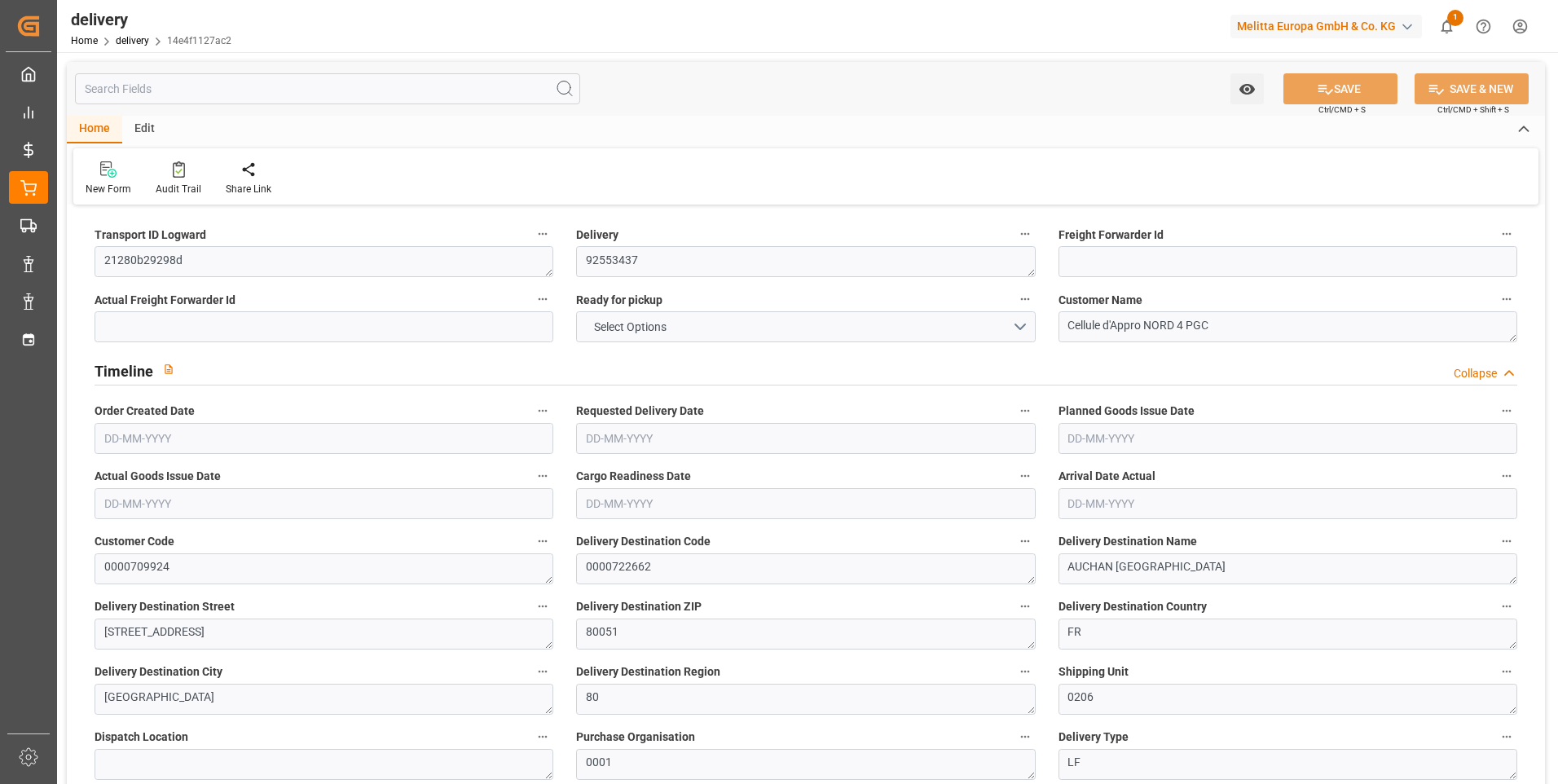
type input "471.9"
type input "754"
type input "3720"
type input "0"
type input "6"
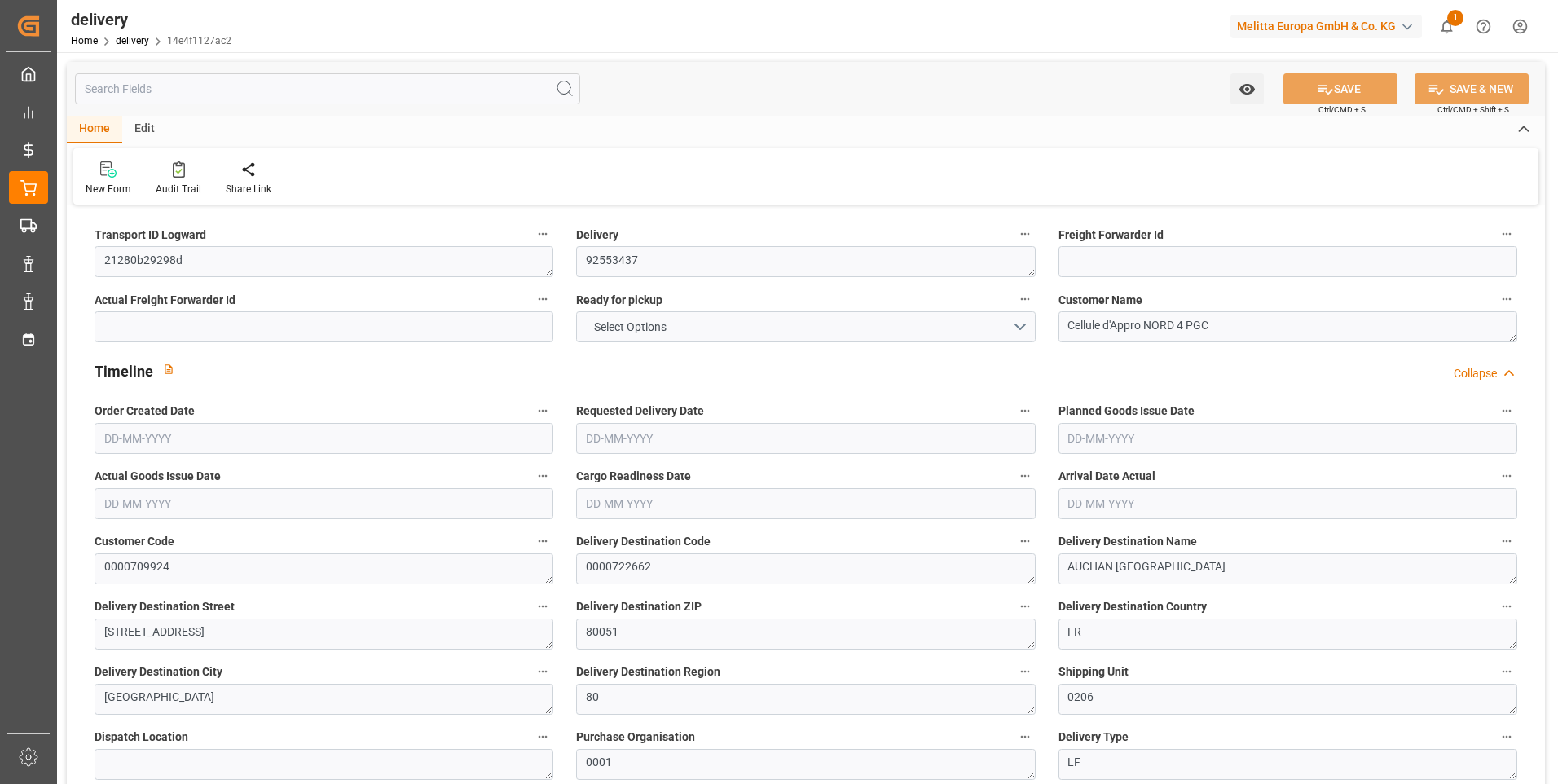
type input "6"
type input "3"
type input "2.7273"
type input "0"
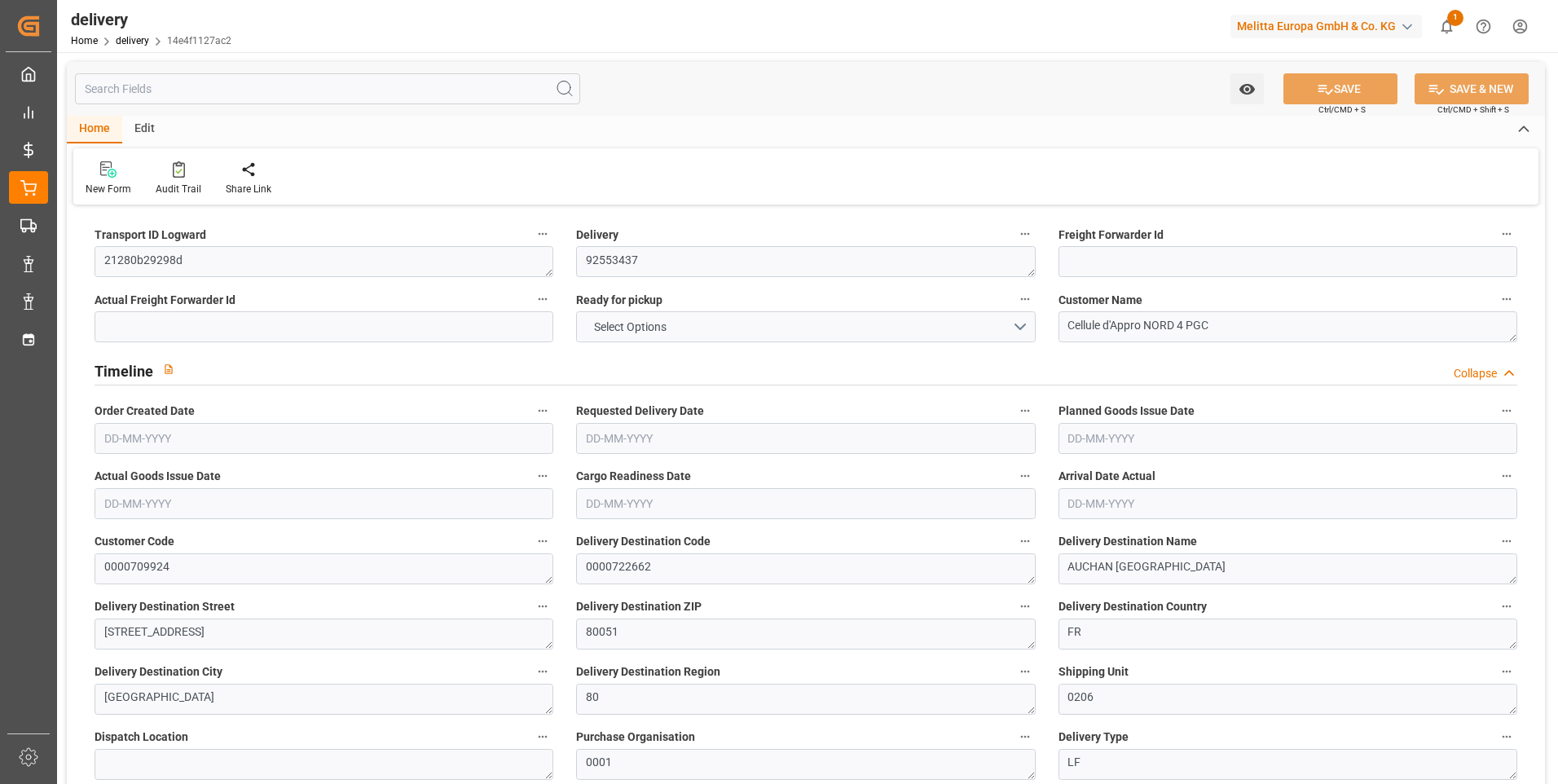
type input "-2.3604"
type input "69.8345"
type input "67.4741"
type input "14.7"
type input "0"
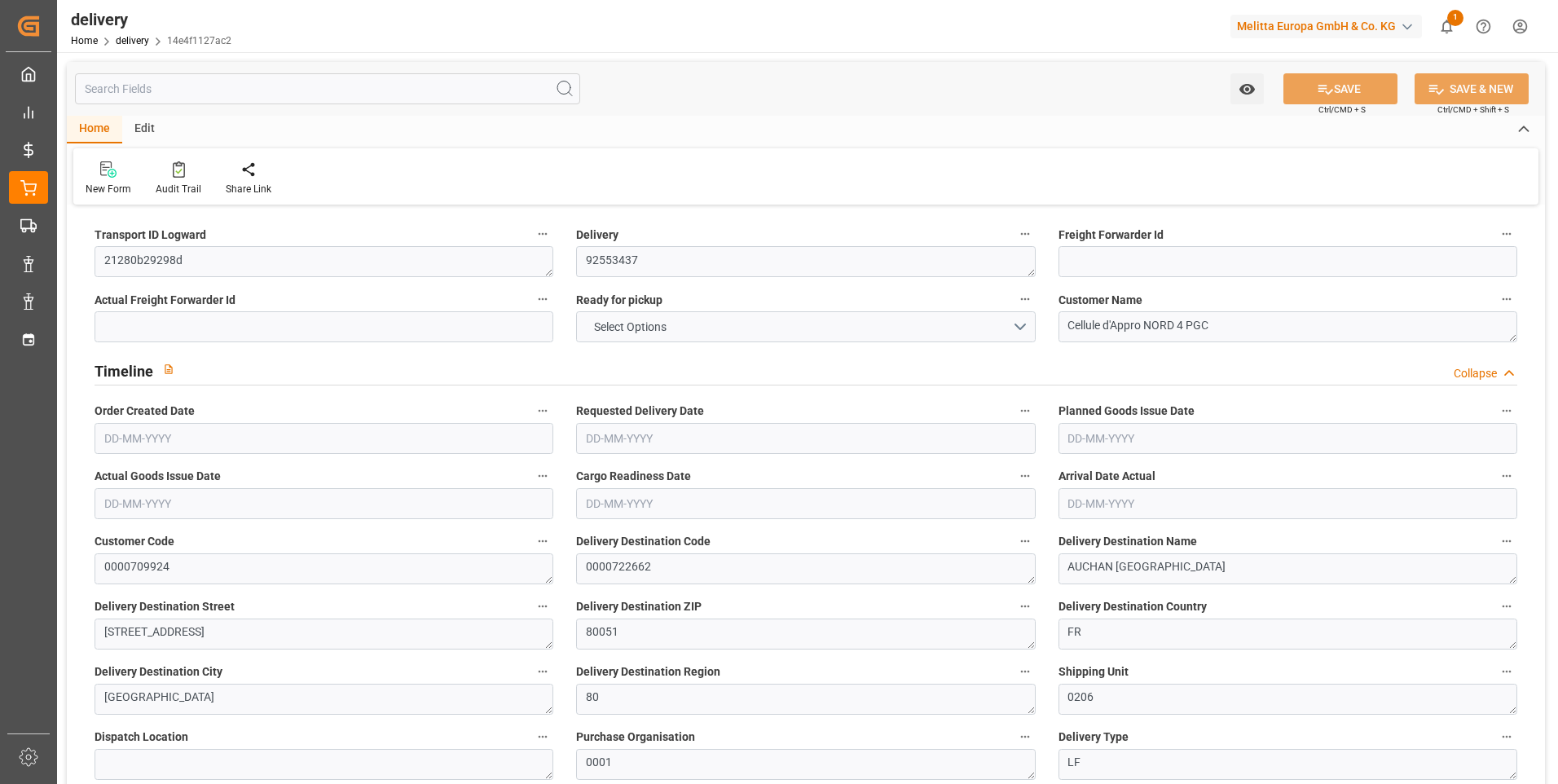
type input "1.5"
type input "1.3"
type input "0"
type input "9"
type input "590.4"
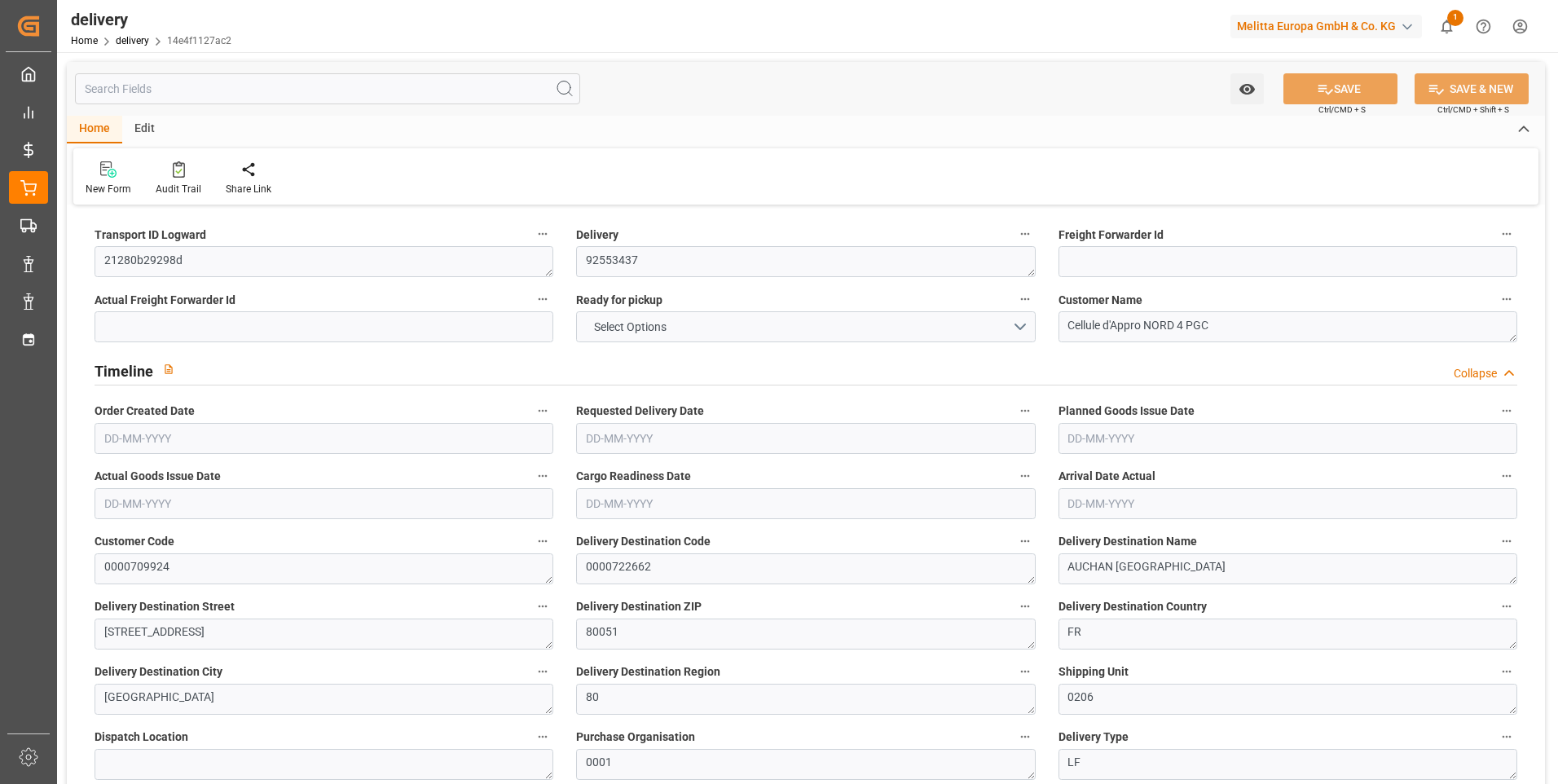
type input "101"
type input "0"
type input "[DATE]"
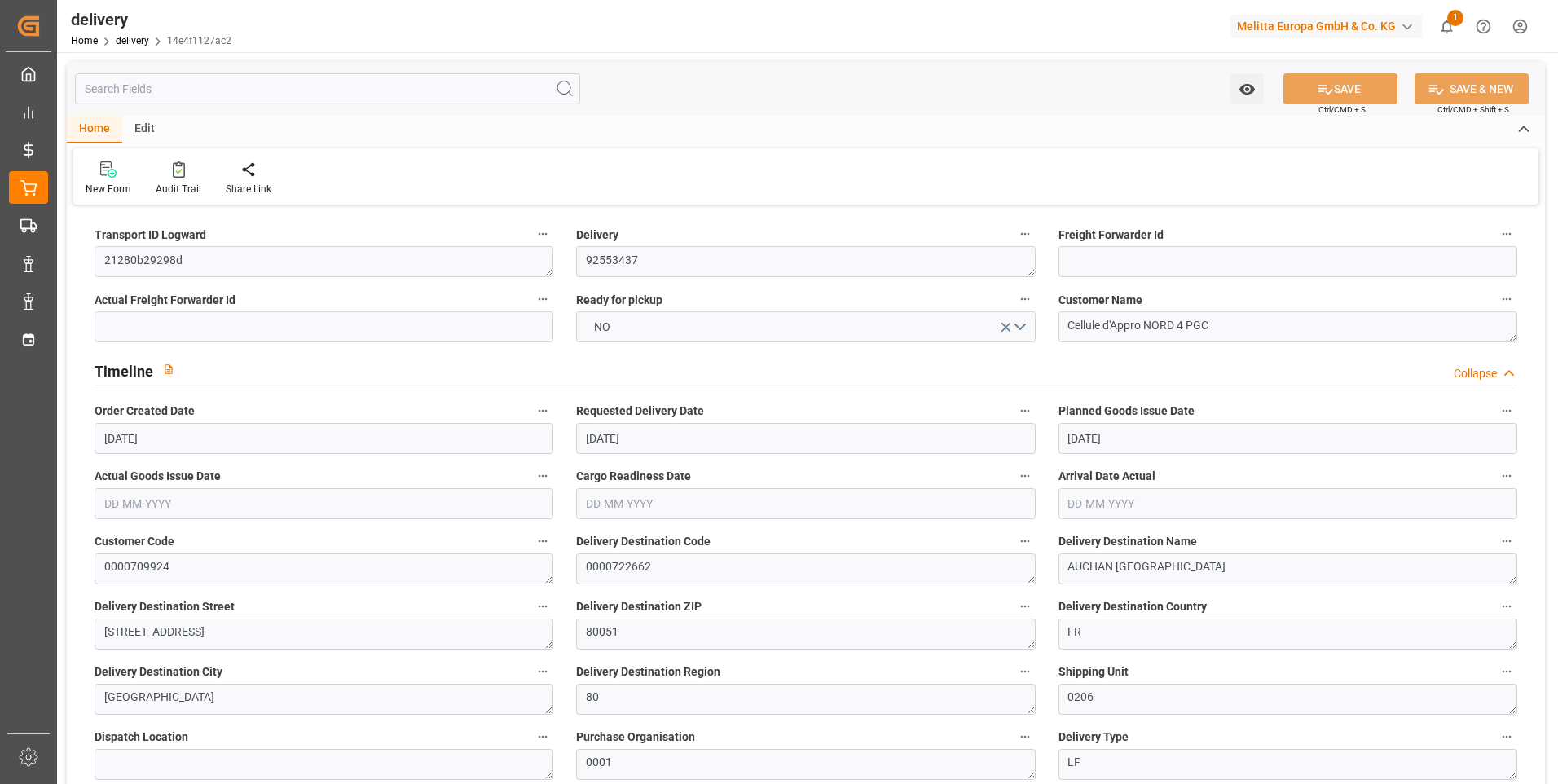
type input "[DATE] 11:00"
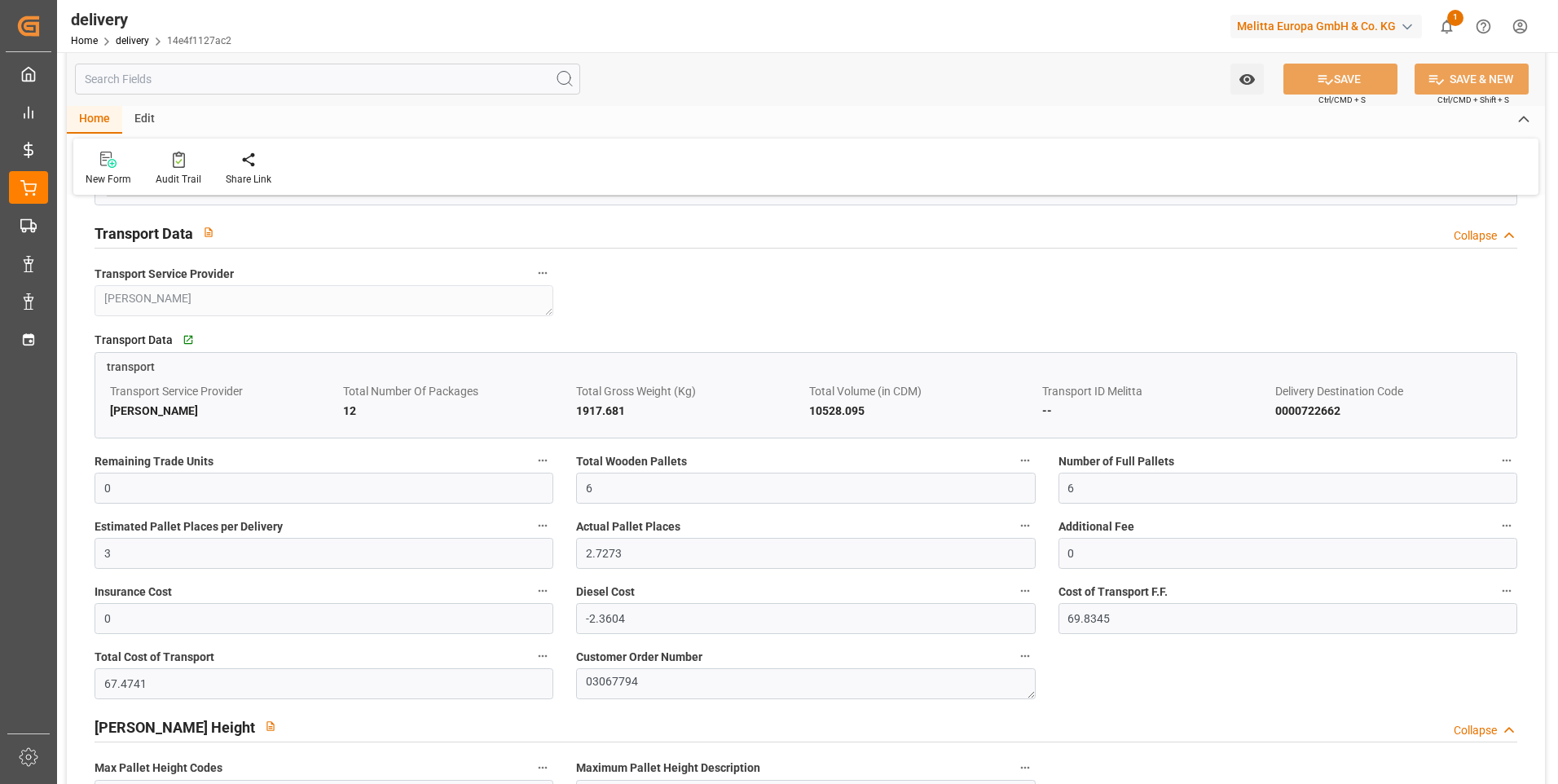
scroll to position [1059, 0]
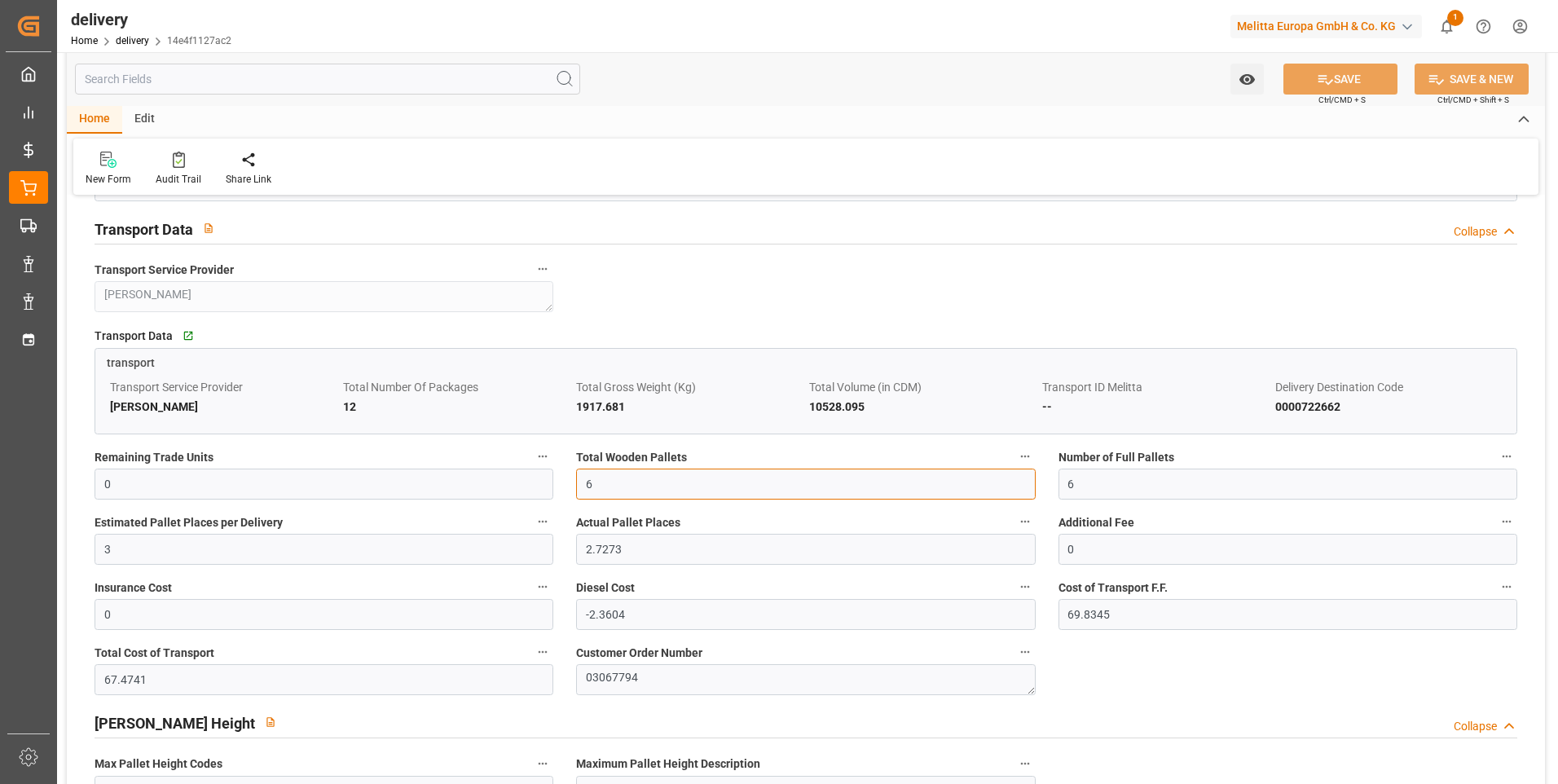
click at [612, 489] on input "6" at bounding box center [806, 484] width 459 height 31
type input "0"
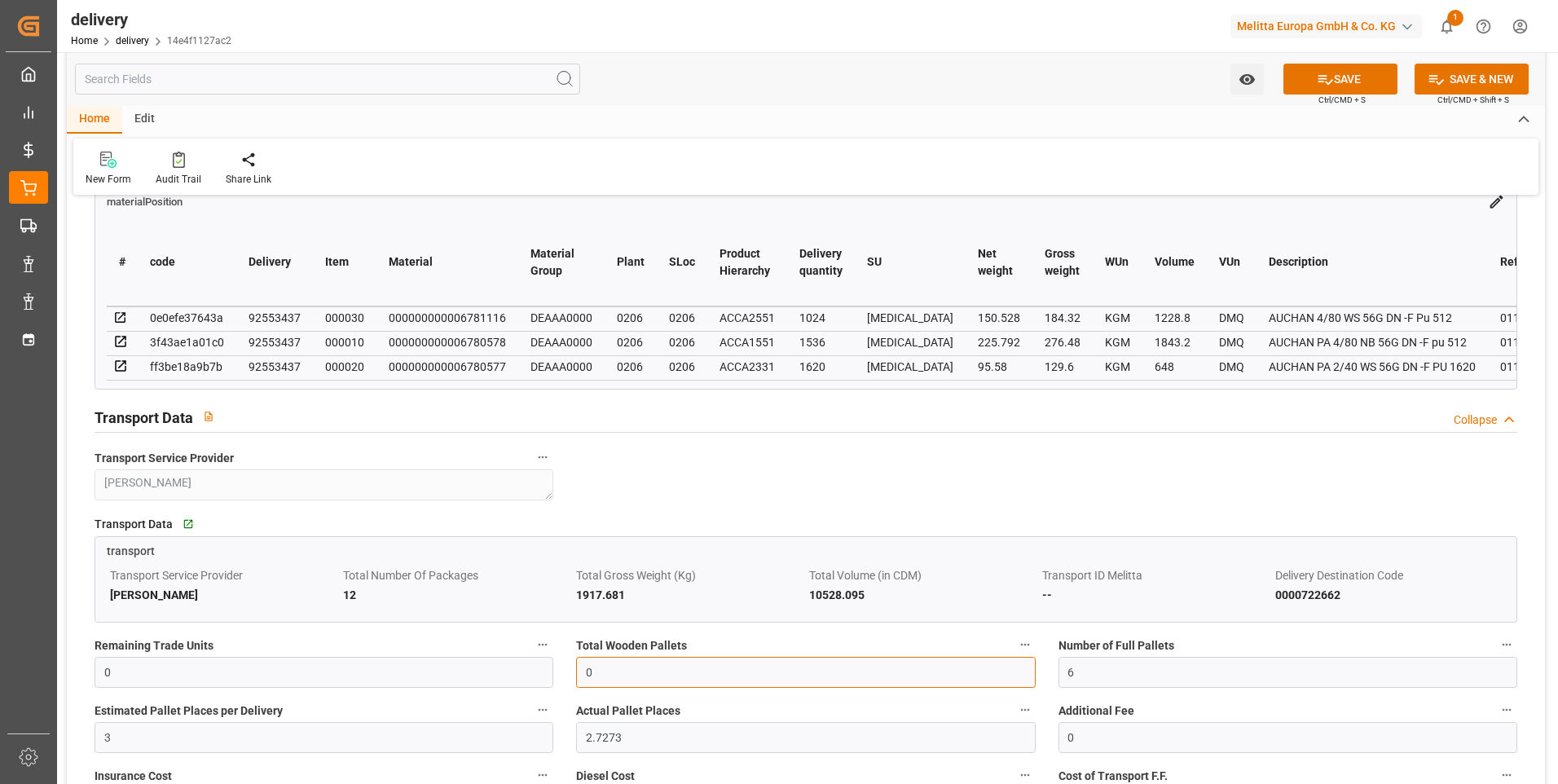
scroll to position [896, 0]
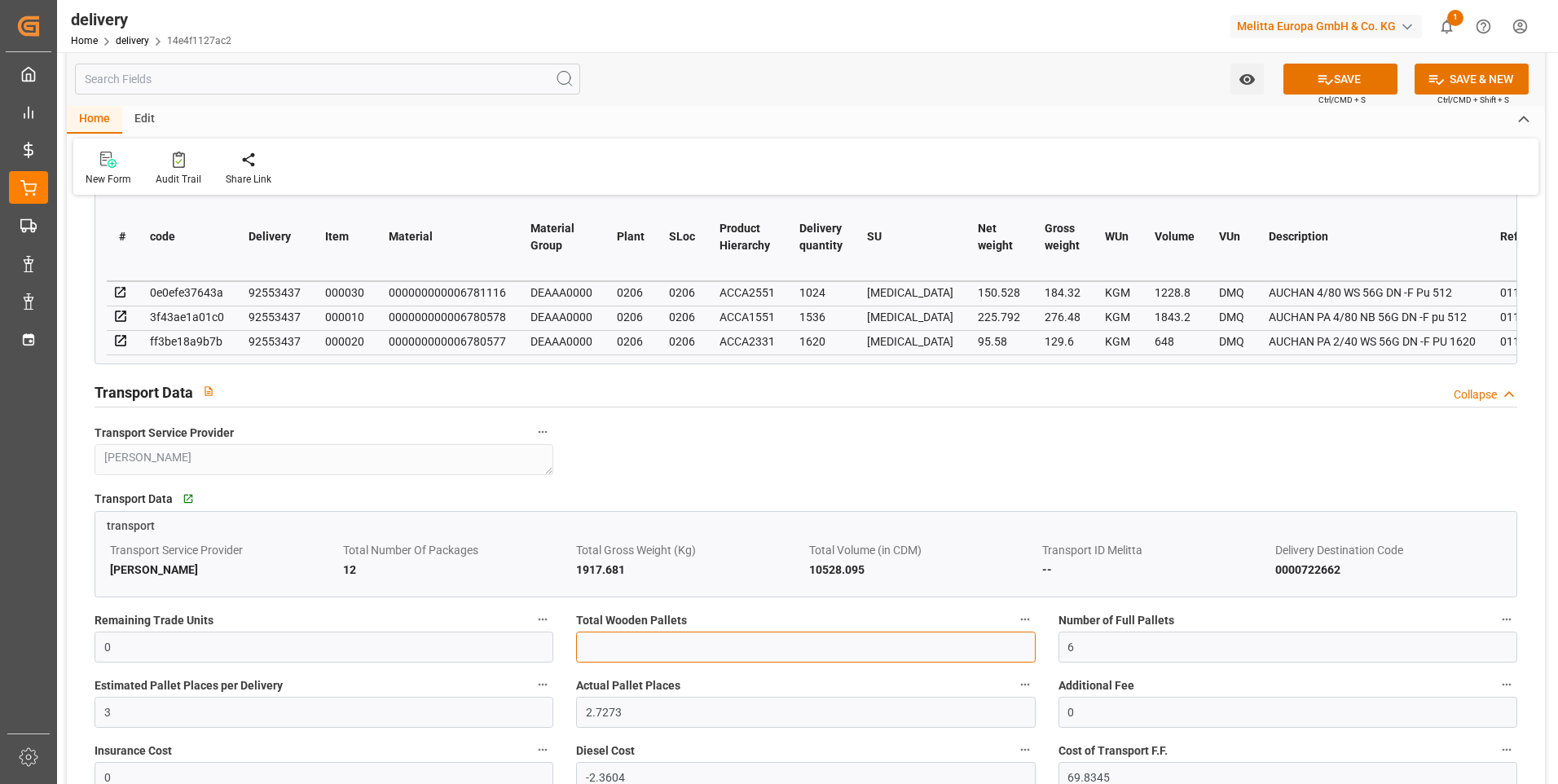
type input "6"
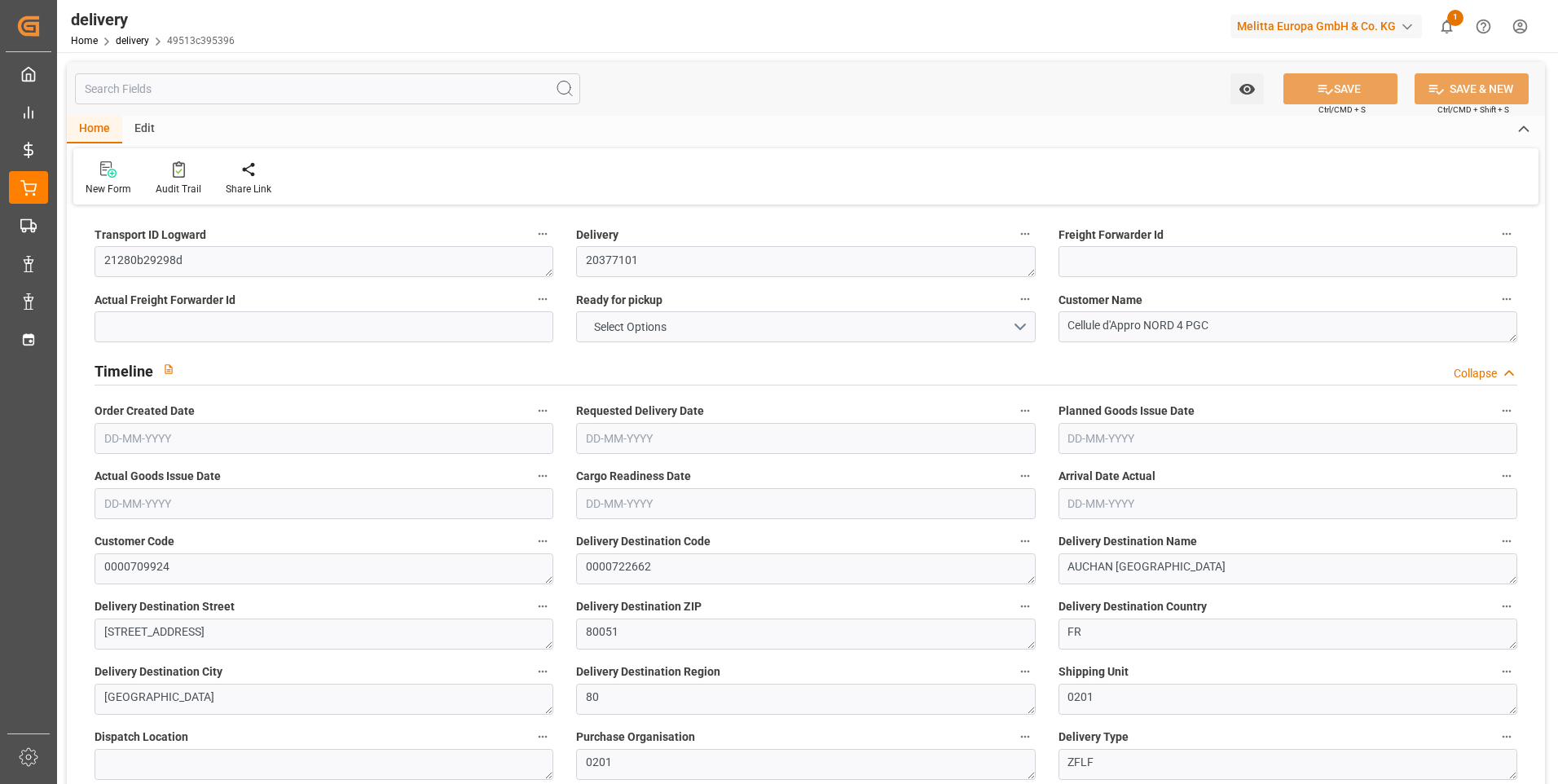
type input "3"
type input "455.097"
type input "730.144"
type input "2310.219"
type input "284"
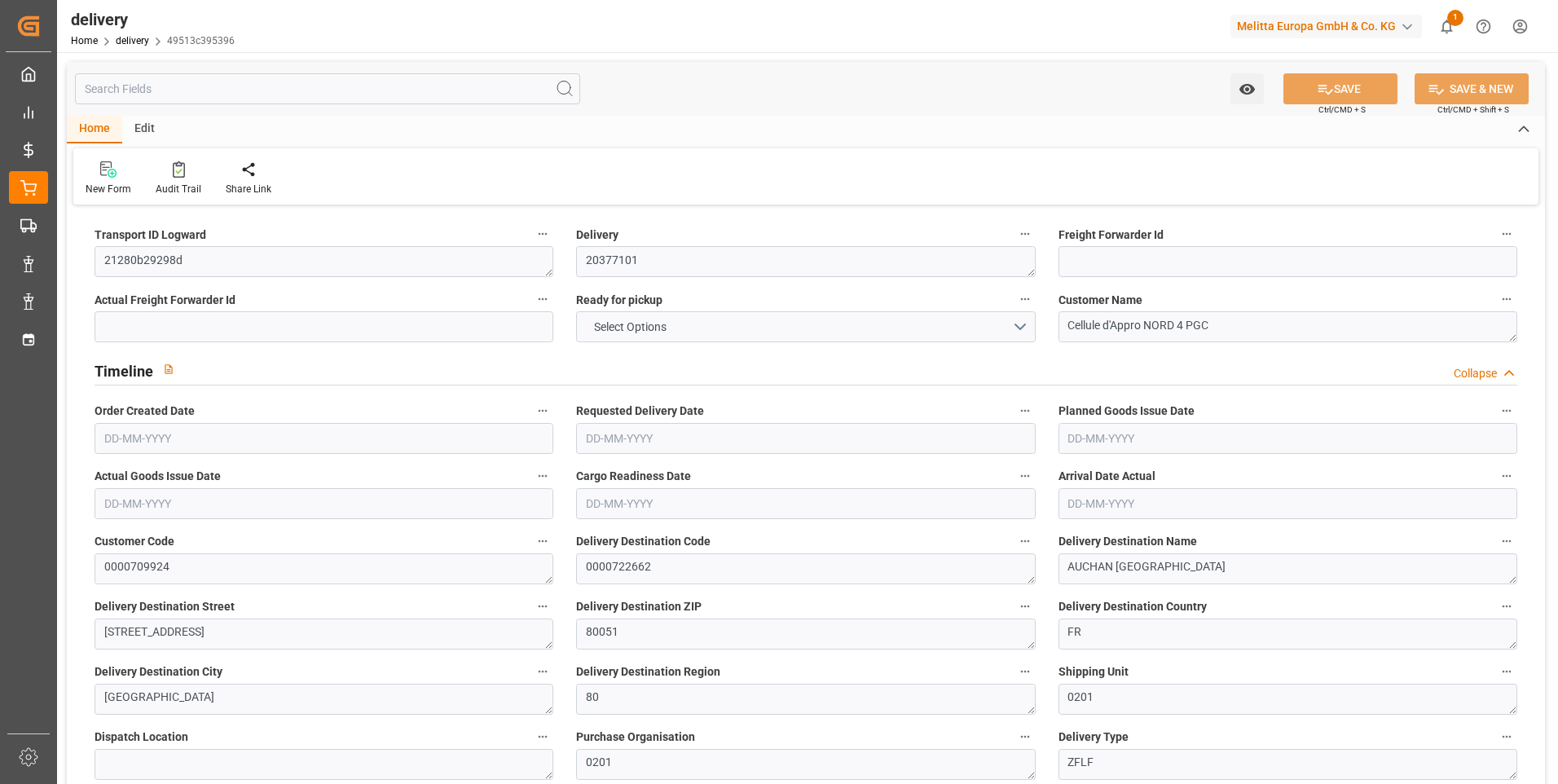
type input "6"
type input "0"
type input "3"
type input "2.7273"
type input "0"
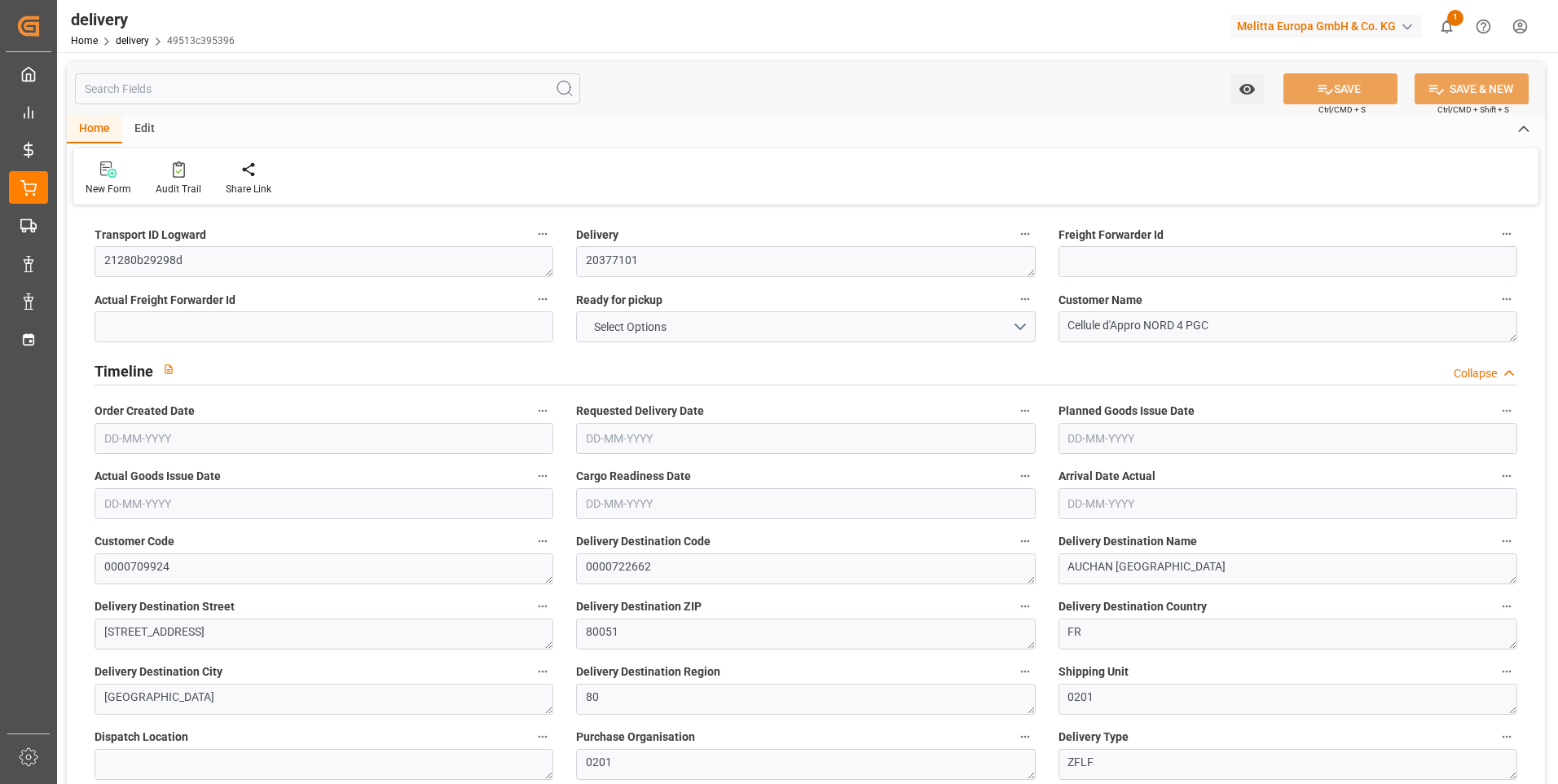
type input "0"
type input "-2.3604"
type input "69.8345"
type input "67.4741"
type input "0"
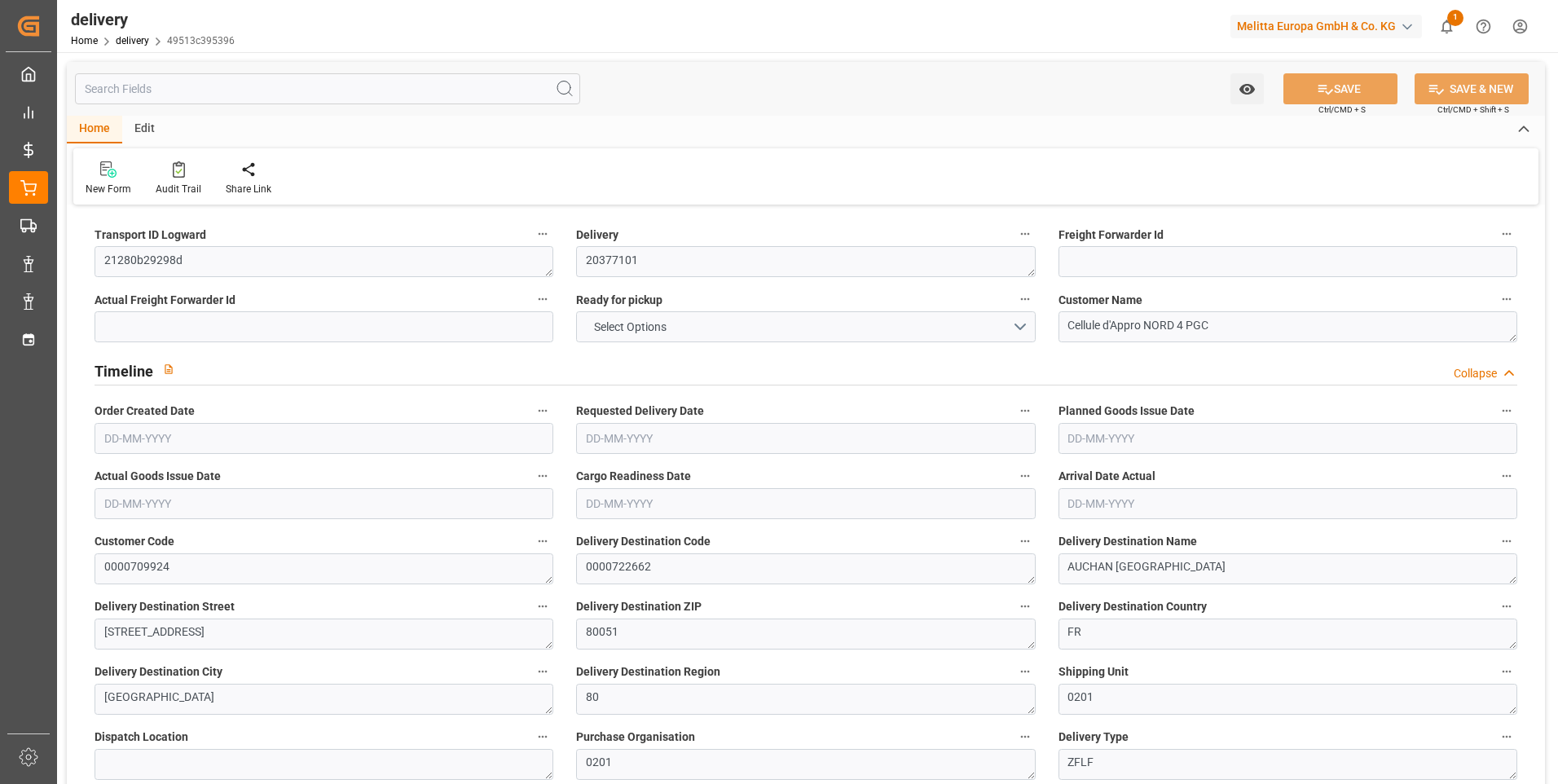
type input "102.24"
type input "1.5"
type input "1.3"
type input "0"
type input "9"
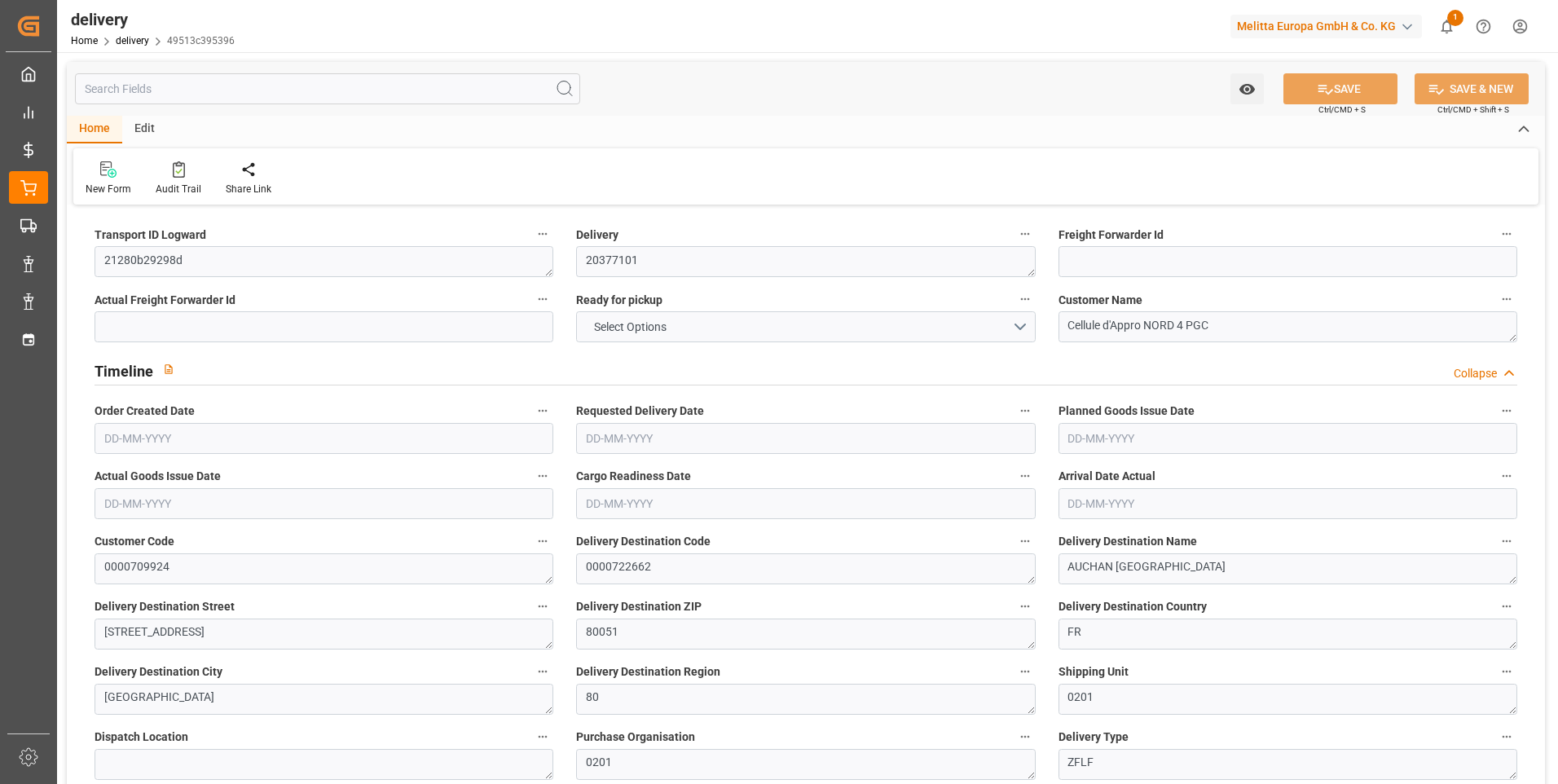
type input "546.144"
type input "101"
type input "0"
type input "[DATE]"
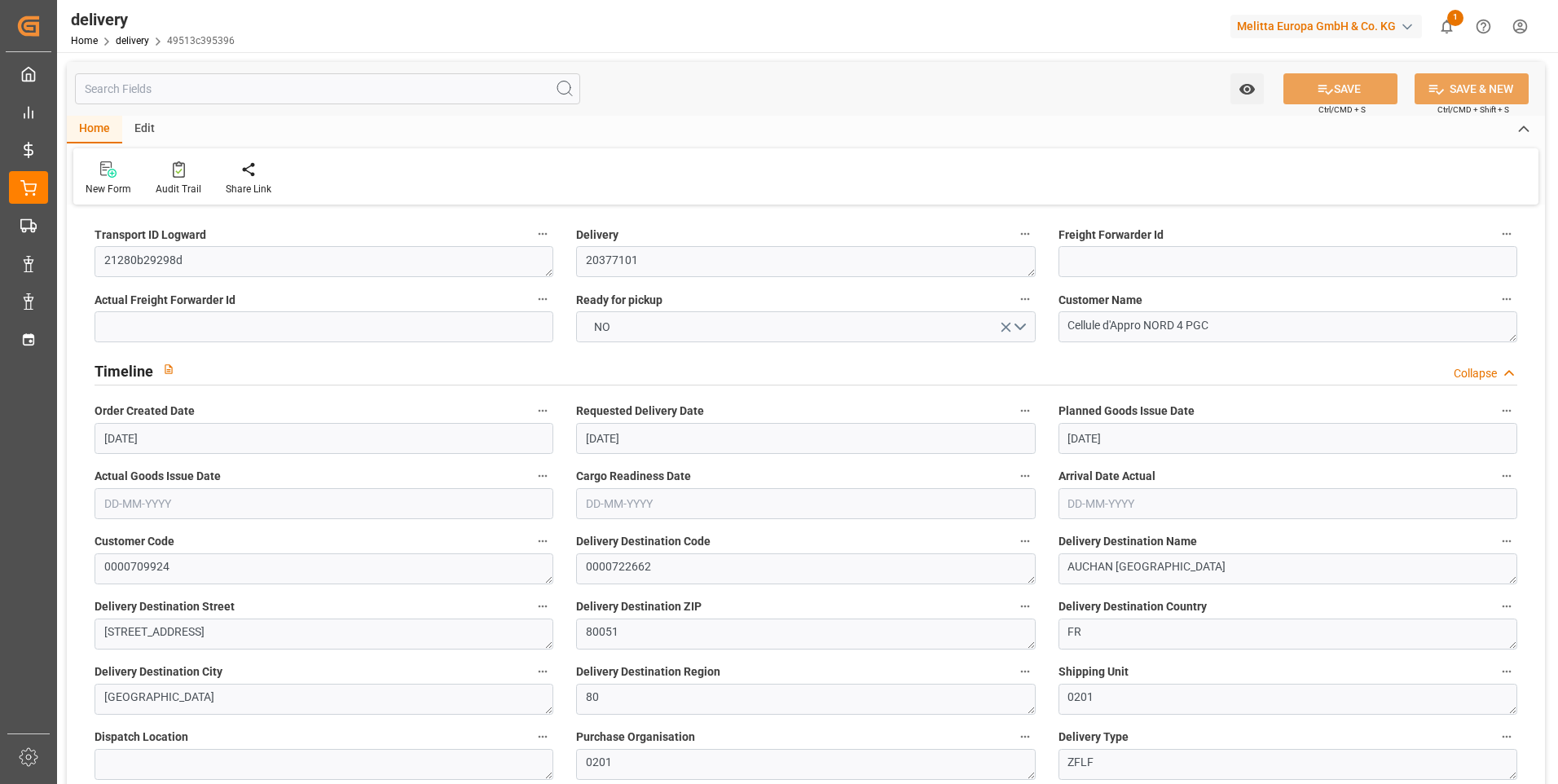
type input "[DATE]"
type input "[DATE] 11:00"
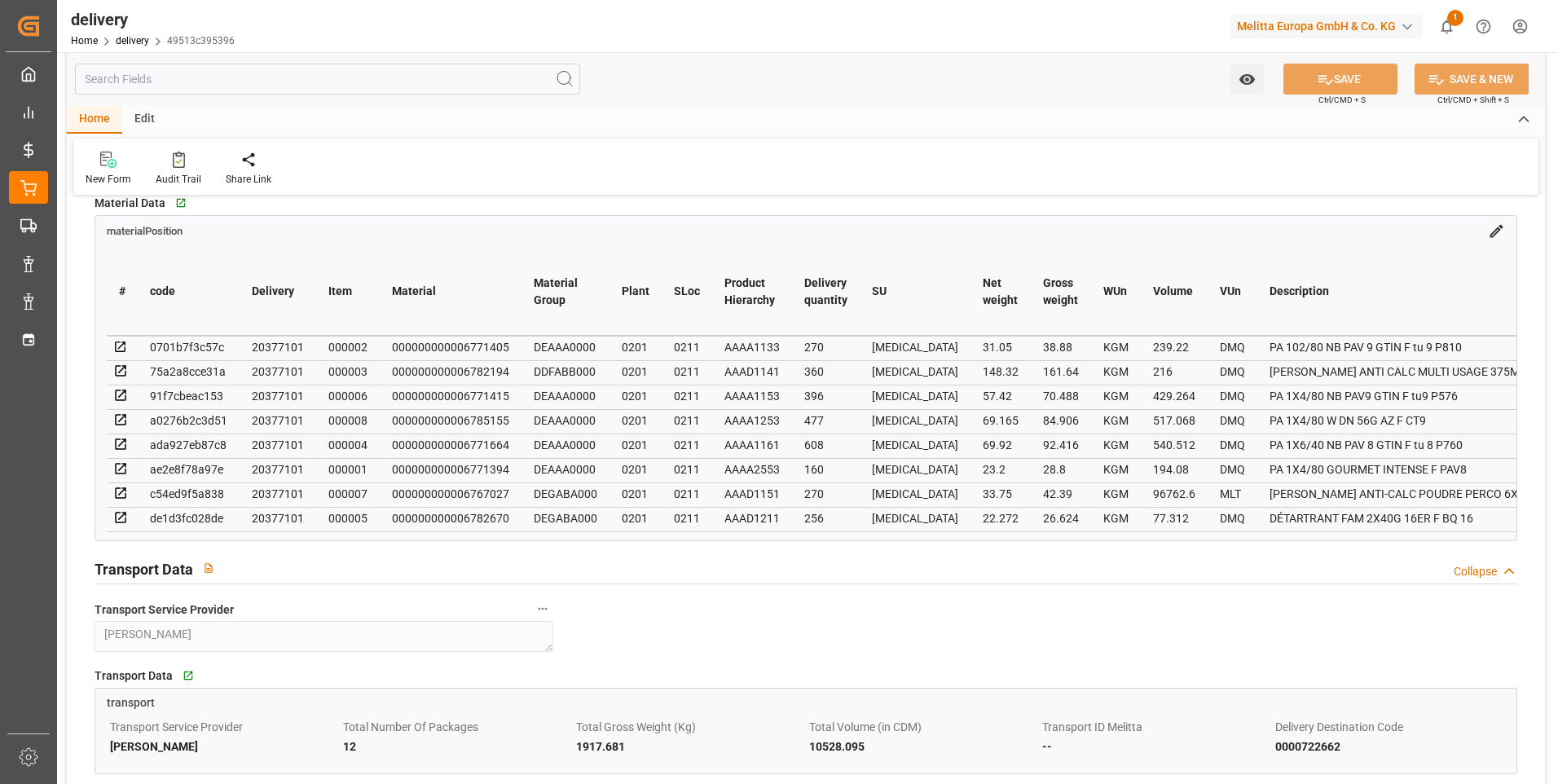
scroll to position [977, 0]
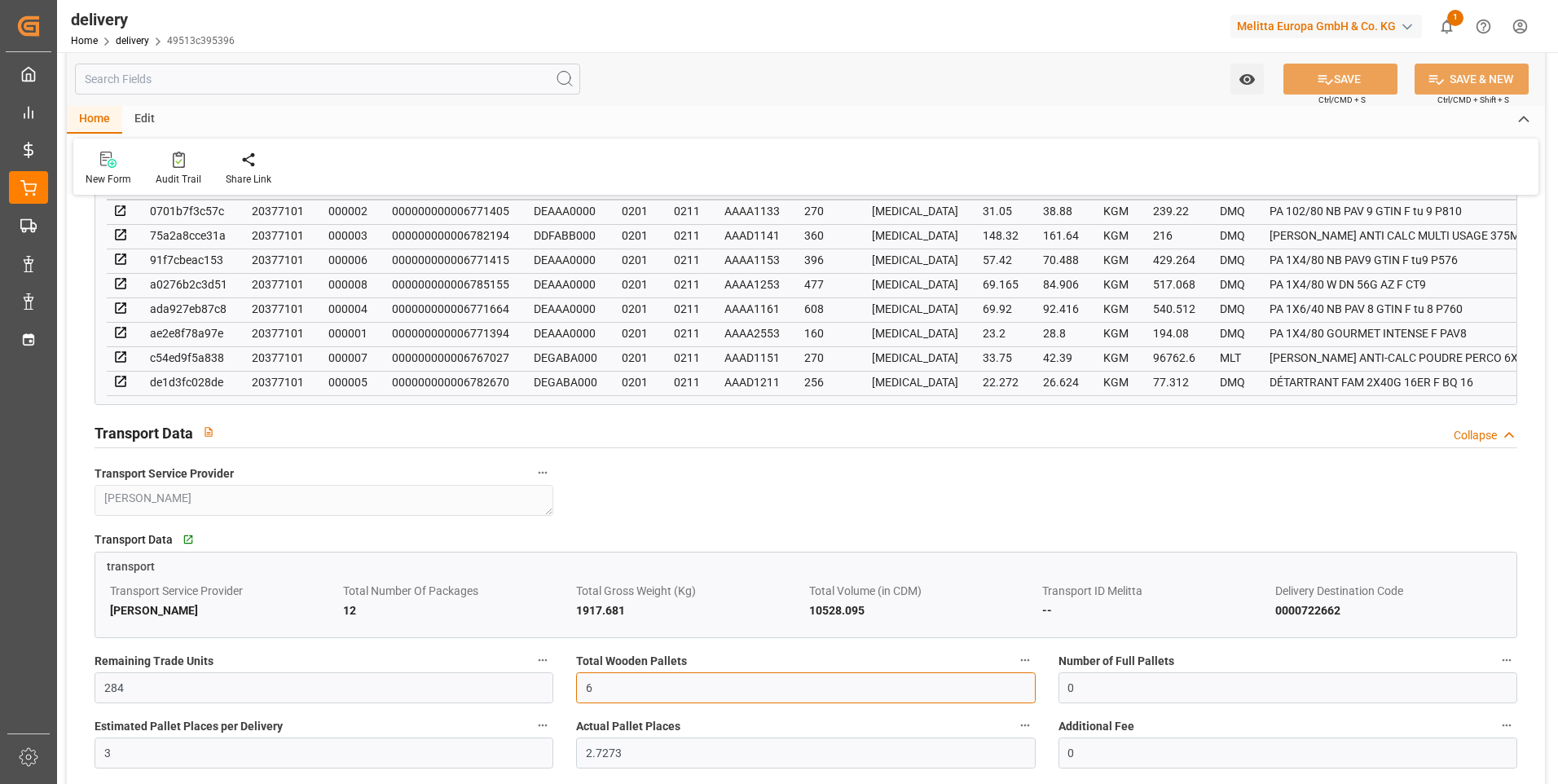
click at [601, 686] on input "6" at bounding box center [806, 687] width 459 height 31
type input "0"
type input "7"
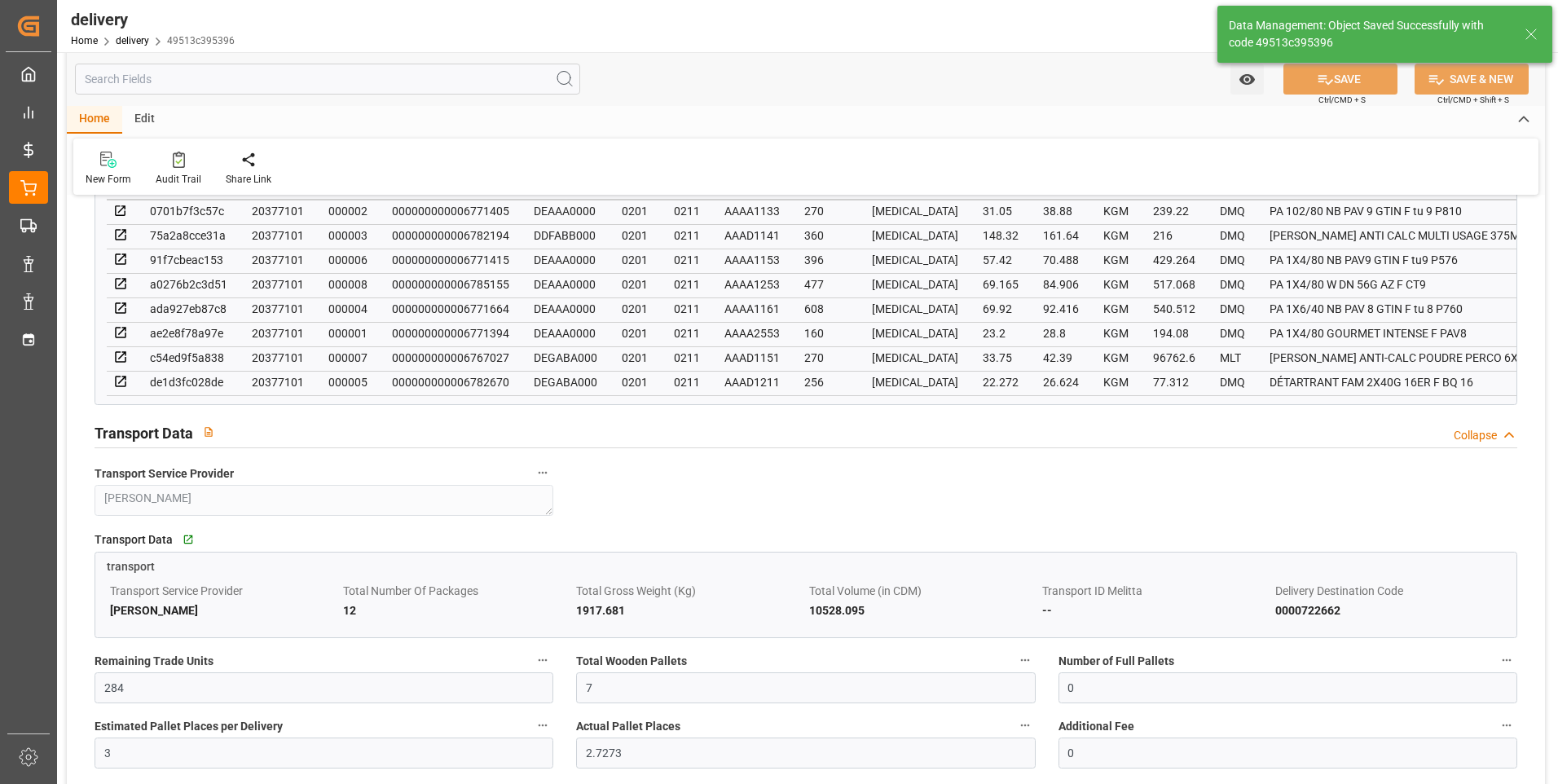
type input "10.5"
